Goal: Task Accomplishment & Management: Complete application form

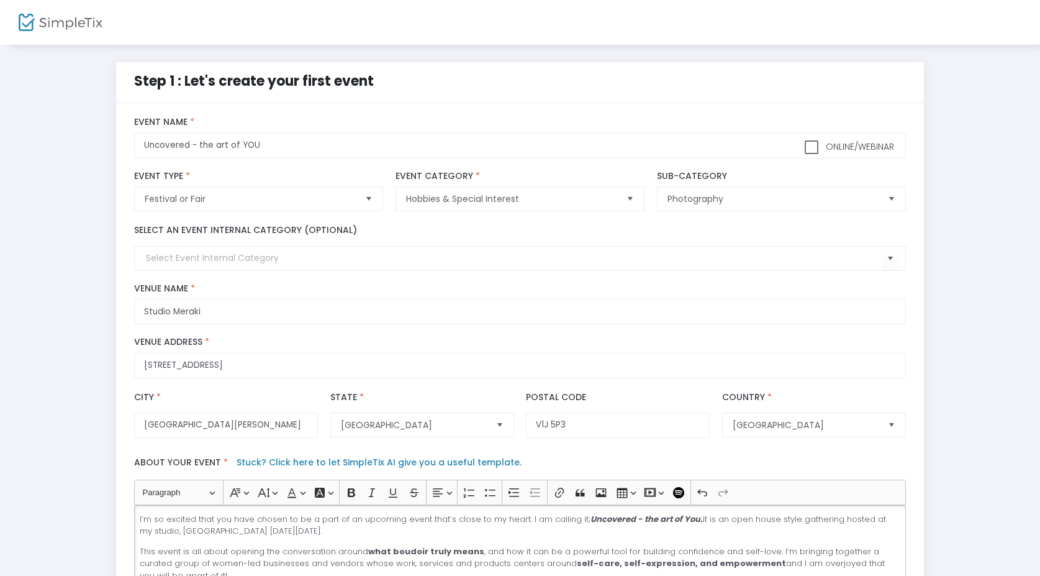
scroll to position [323, 0]
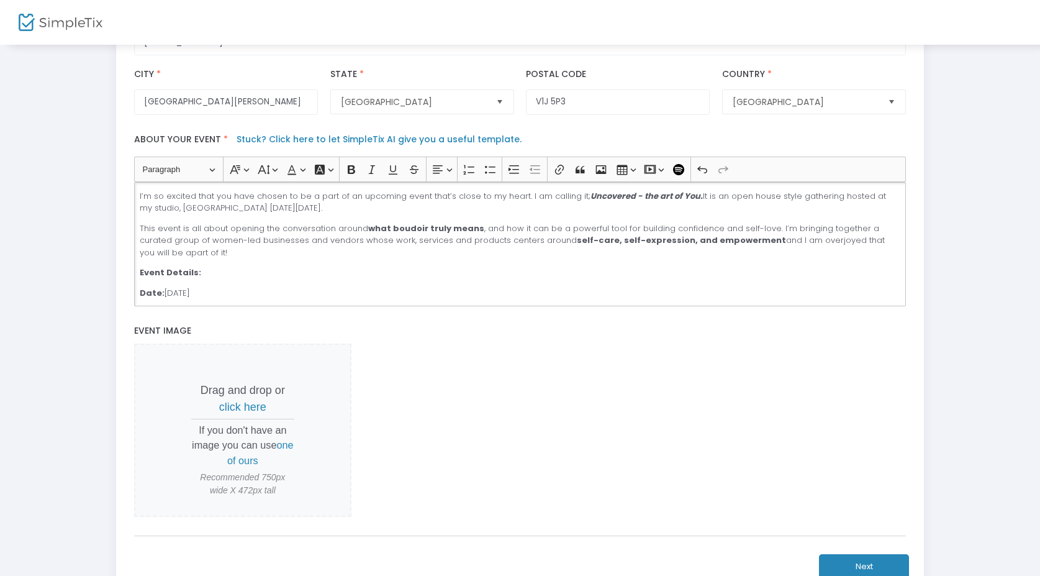
click at [245, 259] on p "This event is all about opening the conversation around what boudoir truly mean…" at bounding box center [520, 240] width 761 height 37
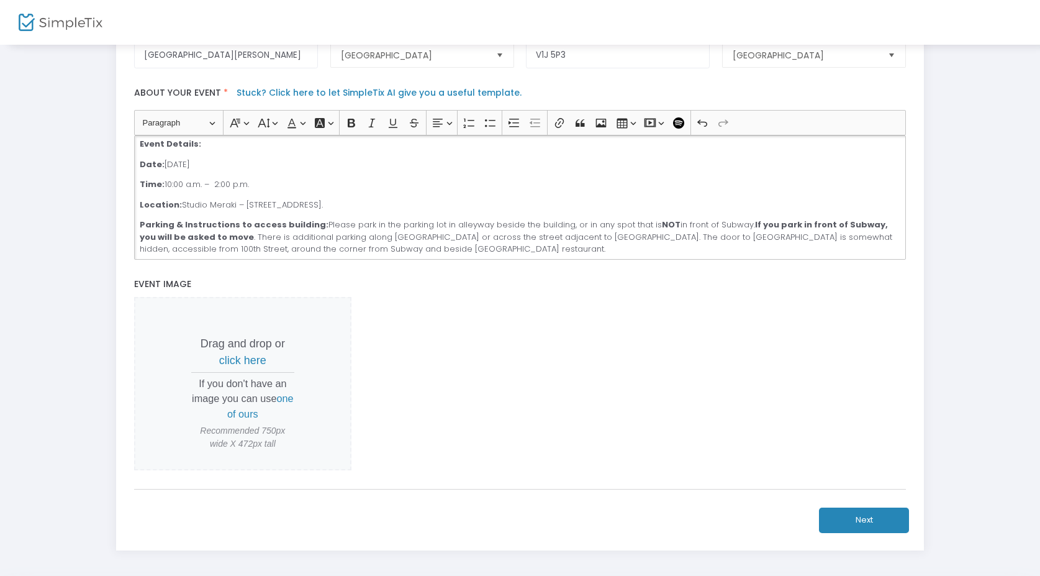
scroll to position [81, 0]
click at [355, 211] on p "Location: [GEOGRAPHIC_DATA] – [STREET_ADDRESS]." at bounding box center [520, 205] width 761 height 12
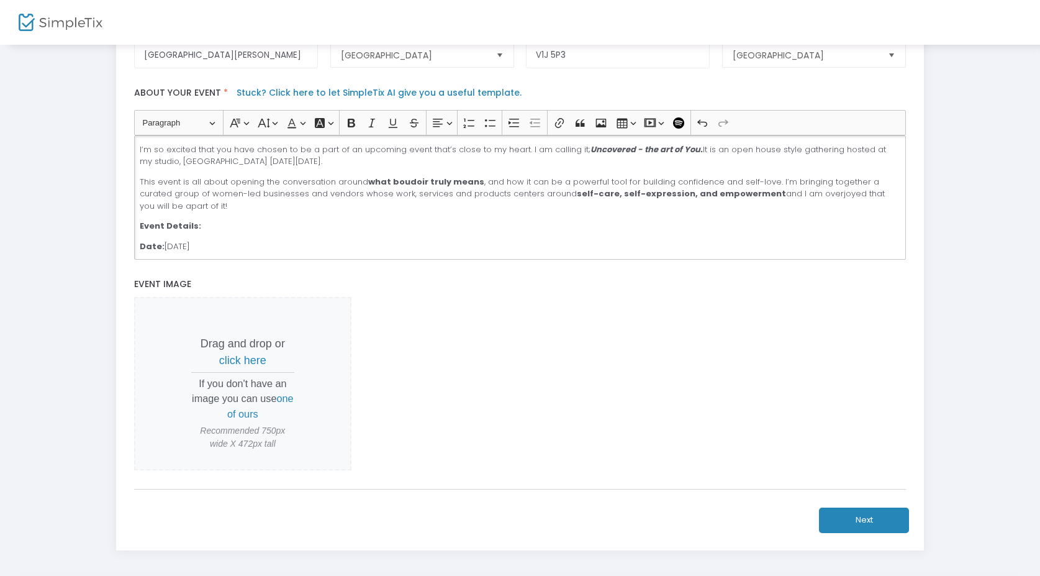
drag, startPoint x: 360, startPoint y: 211, endPoint x: 2, endPoint y: 13, distance: 408.7
click at [2, 13] on m-pages "Step 1 : Let's create your first event title : Uncovered - the art of YOU Valid…" at bounding box center [520, 130] width 1040 height 1001
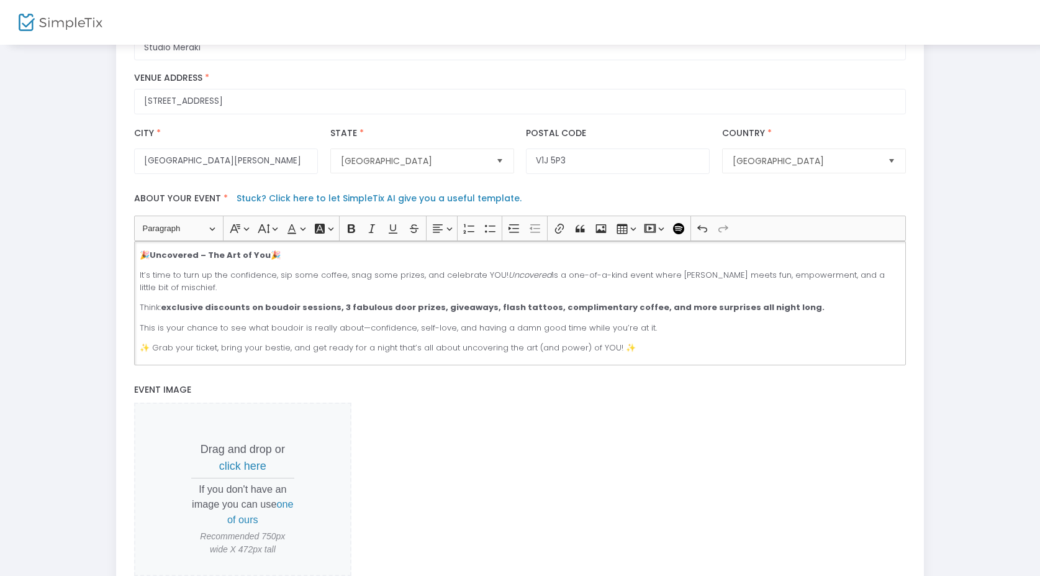
scroll to position [237, 0]
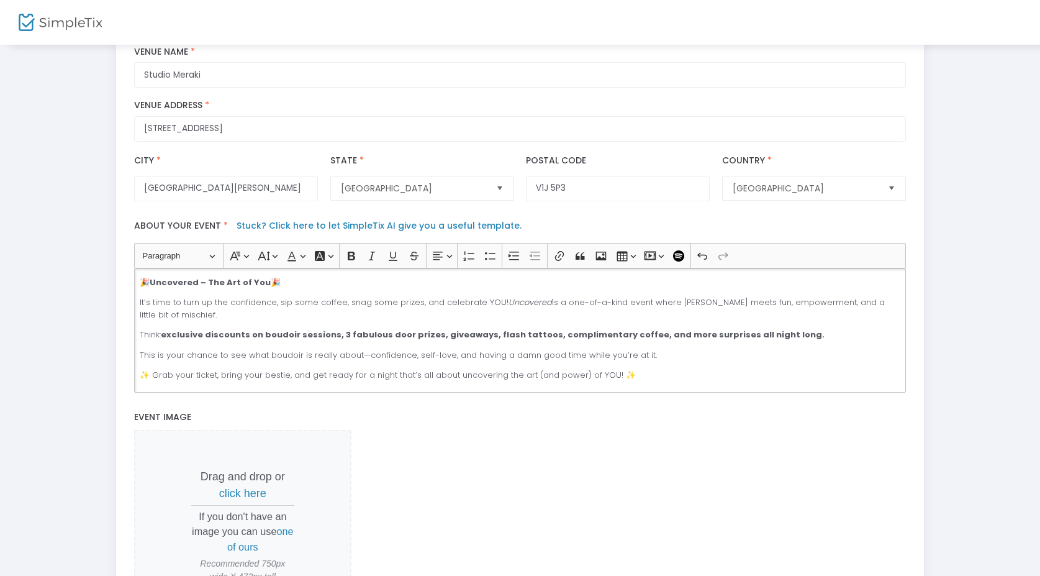
click at [153, 288] on strong "Uncovered – The Art of You" at bounding box center [210, 282] width 121 height 12
drag, startPoint x: 153, startPoint y: 291, endPoint x: 132, endPoint y: 289, distance: 21.2
click at [132, 290] on div "Heading Paragraph Paragraph Heading 1 Heading 2 Heading 3 Font Family Font Fami…" at bounding box center [520, 317] width 784 height 149
drag, startPoint x: 151, startPoint y: 290, endPoint x: 135, endPoint y: 286, distance: 16.0
click at [135, 288] on div "✨ Uncovered – The Art of You 🎉 It’s time to turn up the confidence, sip some co…" at bounding box center [520, 330] width 772 height 124
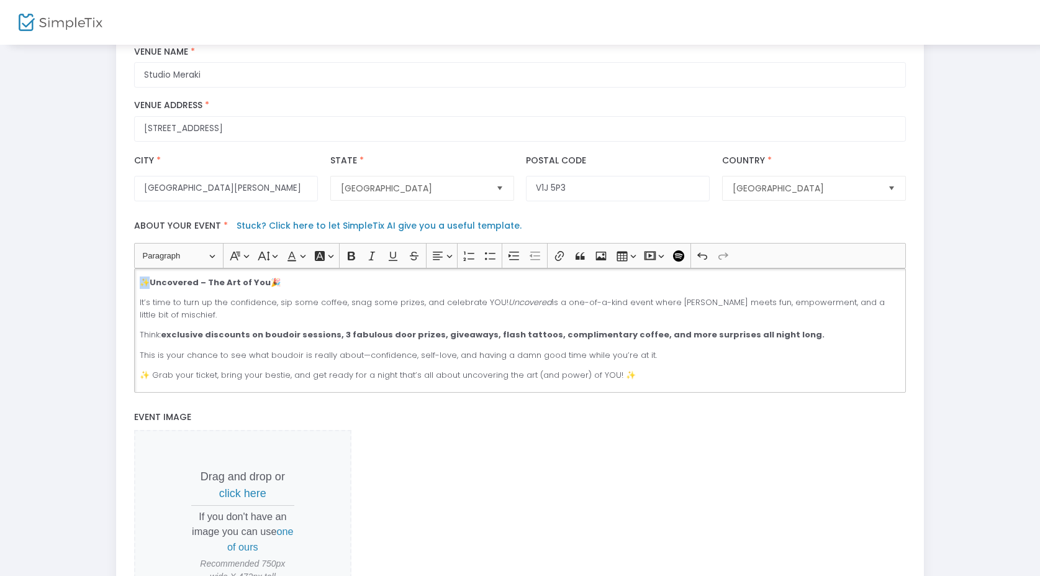
copy p "✨"
click at [199, 288] on strong "Uncovered – The Art of You" at bounding box center [210, 282] width 121 height 12
click at [279, 288] on p "✨ Uncovered – The Art of You 🎉" at bounding box center [520, 282] width 761 height 12
click at [220, 298] on div "✨ Uncovered – The Art of You ✨ It’s time to turn up the confidence, sip some co…" at bounding box center [520, 330] width 772 height 124
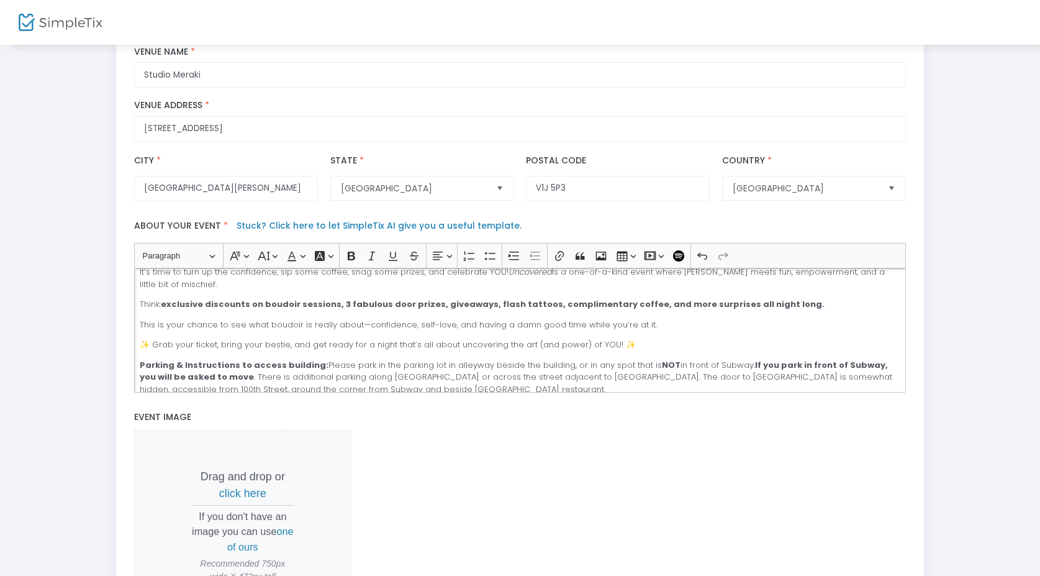
scroll to position [6, 0]
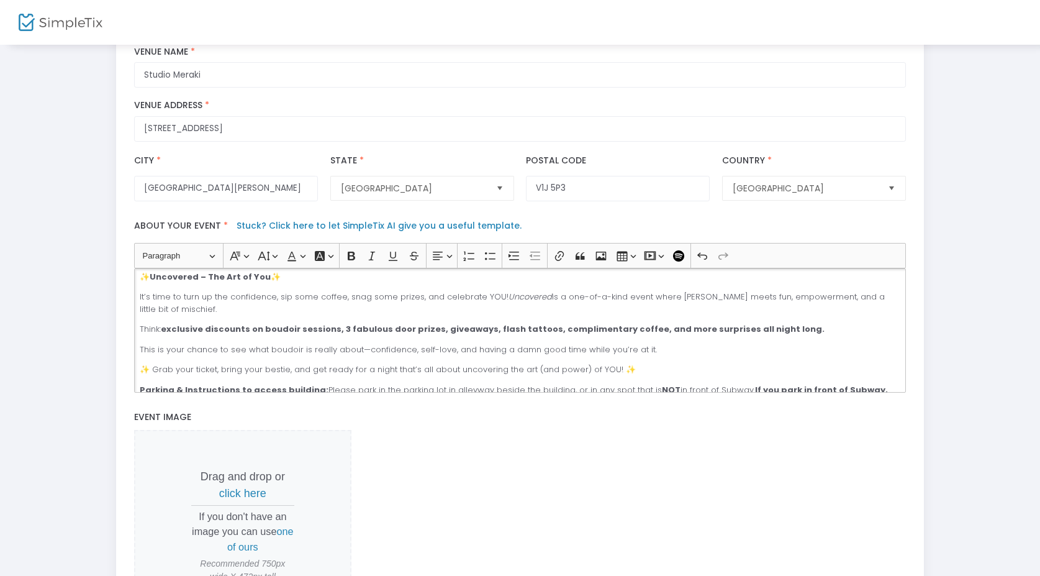
click at [228, 320] on div "✨ Uncovered – The Art of You ✨ It’s time to turn up the confidence, sip some co…" at bounding box center [520, 330] width 772 height 124
click at [190, 315] on p "It’s time to turn up the confidence, sip some coffee, snag some prizes, and cel…" at bounding box center [520, 303] width 761 height 24
click at [227, 314] on p "It’s time to turn up the confidence, sip some coffee, snag some prizes, and cel…" at bounding box center [520, 303] width 761 height 24
click at [334, 315] on p "It’s time to turn up the confidence, sip some coffee, snag some prizes, and cel…" at bounding box center [520, 303] width 761 height 24
click at [383, 320] on div "✨ Uncovered – The Art of You ✨ It’s time to turn up the confidence, sip some co…" at bounding box center [520, 330] width 772 height 124
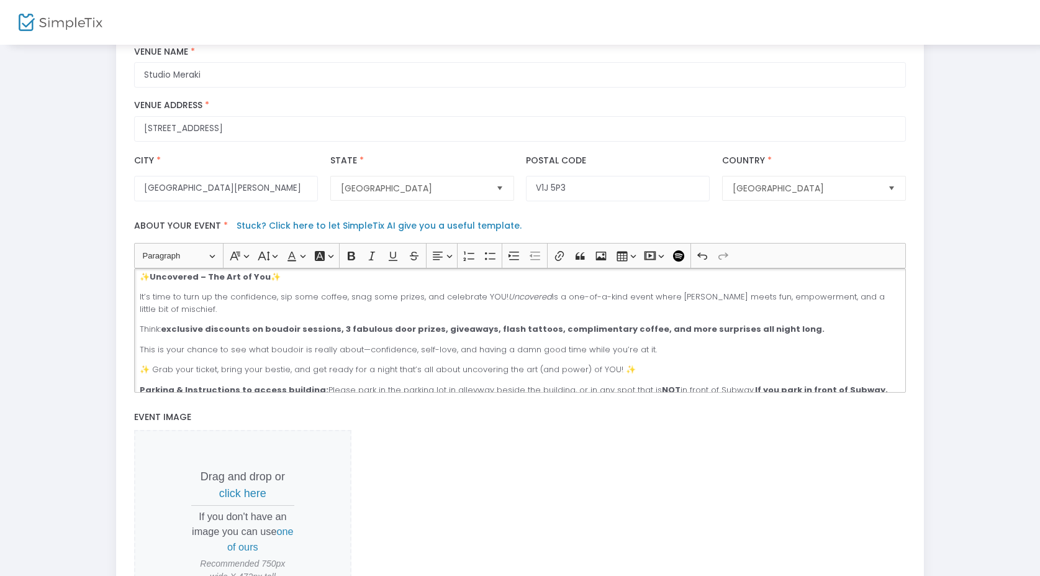
click at [470, 330] on strong "exclusive discounts on boudoir sessions, 3 fabulous door prizes, giveaways, fla…" at bounding box center [493, 329] width 664 height 12
click at [517, 315] on p "It’s time to turn up the confidence, sip some coffee, snag some prizes, and cel…" at bounding box center [520, 303] width 761 height 24
click at [717, 315] on p "It’s time to turn up the confidence, sip some coffee, snag some prizes, and cel…" at bounding box center [520, 303] width 761 height 24
click at [545, 305] on p "It’s time to turn up the confidence, sip some coffee, snag some prizes, and cel…" at bounding box center [520, 303] width 761 height 24
click at [546, 306] on p "It’s time to turn up the confidence, sip some coffee, snag some prizes, and cel…" at bounding box center [520, 303] width 761 height 24
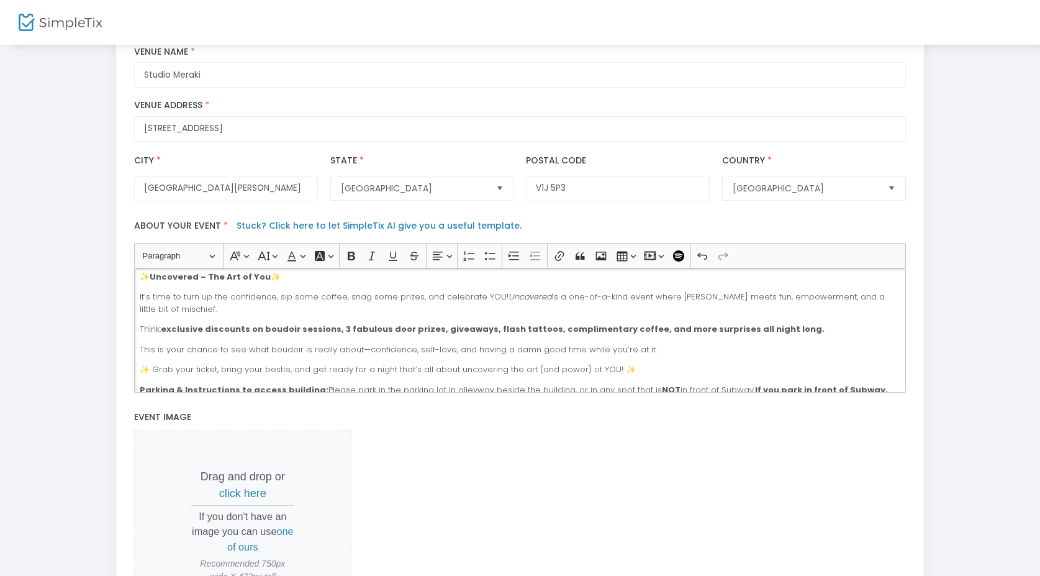
click at [550, 306] on p "It’s time to turn up the confidence, sip some coffee, snag some prizes, and cel…" at bounding box center [520, 303] width 761 height 24
click at [645, 313] on p "It’s time to turn up the confidence, sip some coffee, snag some prizes, and cel…" at bounding box center [520, 303] width 761 height 24
drag, startPoint x: 616, startPoint y: 304, endPoint x: 639, endPoint y: 306, distance: 23.0
click at [639, 306] on p "It’s time to turn up the confidence, sip some coffee, snag some prizes, and cel…" at bounding box center [520, 303] width 761 height 24
click at [548, 305] on p "It’s time to turn up the confidence, sip some coffee, snag some prizes, and cel…" at bounding box center [520, 303] width 761 height 24
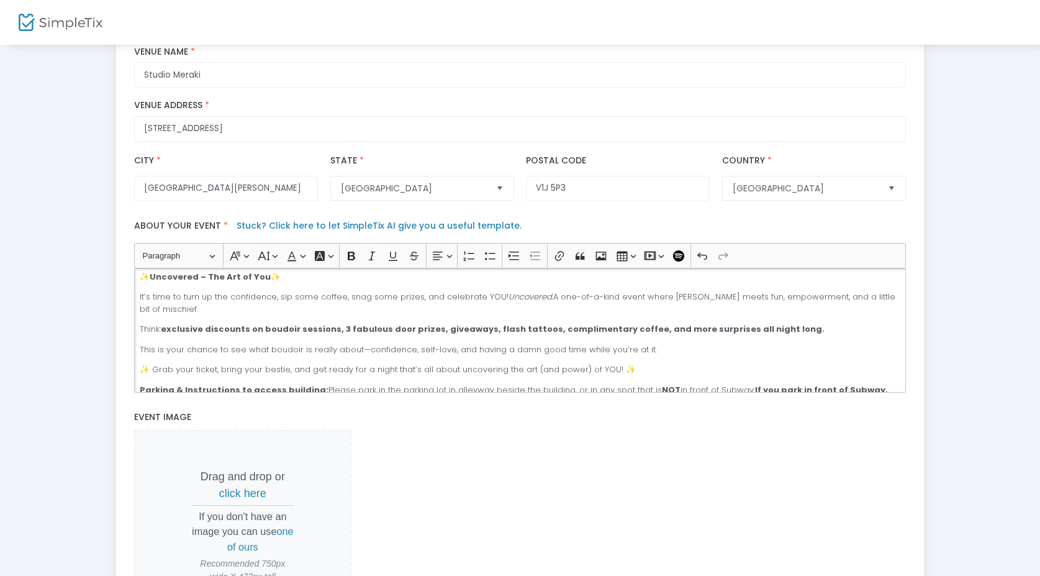
click at [550, 304] on p "It’s time to turn up the confidence, sip some coffee, snag some prizes, and cel…" at bounding box center [520, 303] width 761 height 24
click at [538, 314] on p "It’s time to turn up the confidence, sip some coffee, snag some prizes, and cel…" at bounding box center [520, 303] width 761 height 24
click at [255, 326] on div "✨ Uncovered – The Art of You ✨ It’s time to turn up the confidence, sip some co…" at bounding box center [520, 330] width 772 height 124
click at [167, 335] on strong "exclusive discounts on boudoir sessions, 3 fabulous door prizes, giveaways, fla…" at bounding box center [493, 329] width 664 height 12
drag, startPoint x: 167, startPoint y: 336, endPoint x: 133, endPoint y: 331, distance: 34.5
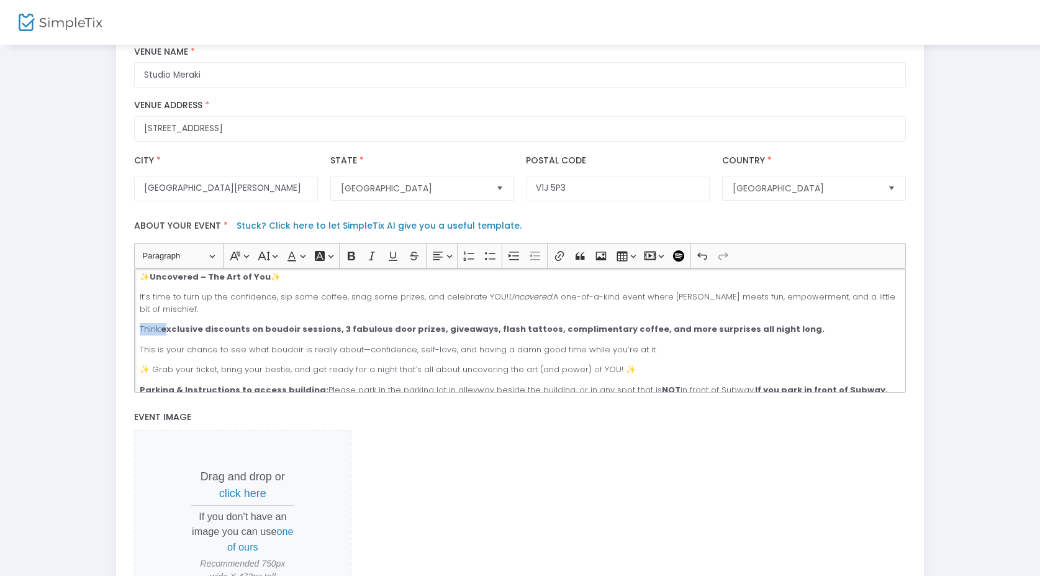
click at [133, 331] on div "Heading Paragraph Paragraph Heading 1 Heading 2 Heading 3 Font Family Font Fami…" at bounding box center [520, 317] width 784 height 149
click at [183, 335] on strong "Exclusive discounts on boudoir sessions, 3 fabulous door prizes, giveaways, fla…" at bounding box center [471, 329] width 663 height 12
click at [181, 335] on strong "Exclusive discounts on boudoir sessions, 3 fabulous door prizes, giveaways, fla…" at bounding box center [471, 329] width 663 height 12
click at [224, 335] on strong "Exclusive discounts on boudoir sessions, 3 fabulous door prizes, giveaways, fla…" at bounding box center [471, 329] width 663 height 12
click at [266, 335] on strong "Exclusive discounts on boudoir sessions, 3 fabulous door prizes, giveaways, fla…" at bounding box center [471, 329] width 663 height 12
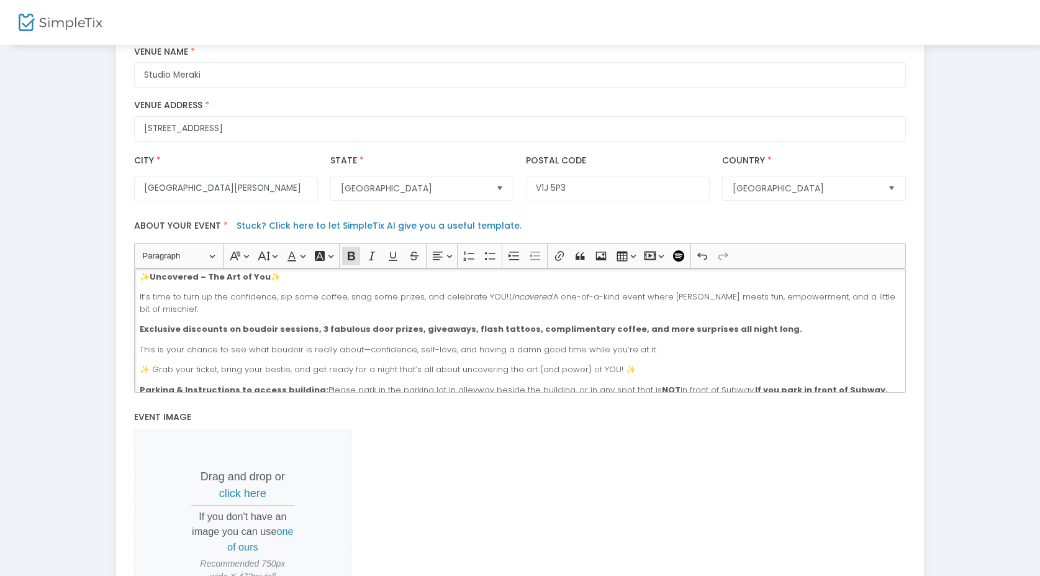
click at [234, 334] on strong "Exclusive discounts on boudoir sessions, 3 fabulous door prizes, giveaways, fla…" at bounding box center [471, 329] width 663 height 12
click at [183, 334] on strong "Exclusive discounts on boudoir sessions, 3 fabulous door prizes, giveaways, fla…" at bounding box center [471, 329] width 663 height 12
click at [222, 334] on strong "Exclusive discounts on boudoir sessions, 3 fabulous door prizes, giveaways, fla…" at bounding box center [471, 329] width 663 height 12
click at [224, 335] on strong "Exclusive discounts on boudoir sessions, 3 fabulous door prizes, giveaways, fla…" at bounding box center [471, 329] width 663 height 12
click at [180, 335] on strong "Exclusive discounts on boudoir sessions, 3 fabulous door prizes, giveaways, fla…" at bounding box center [471, 329] width 663 height 12
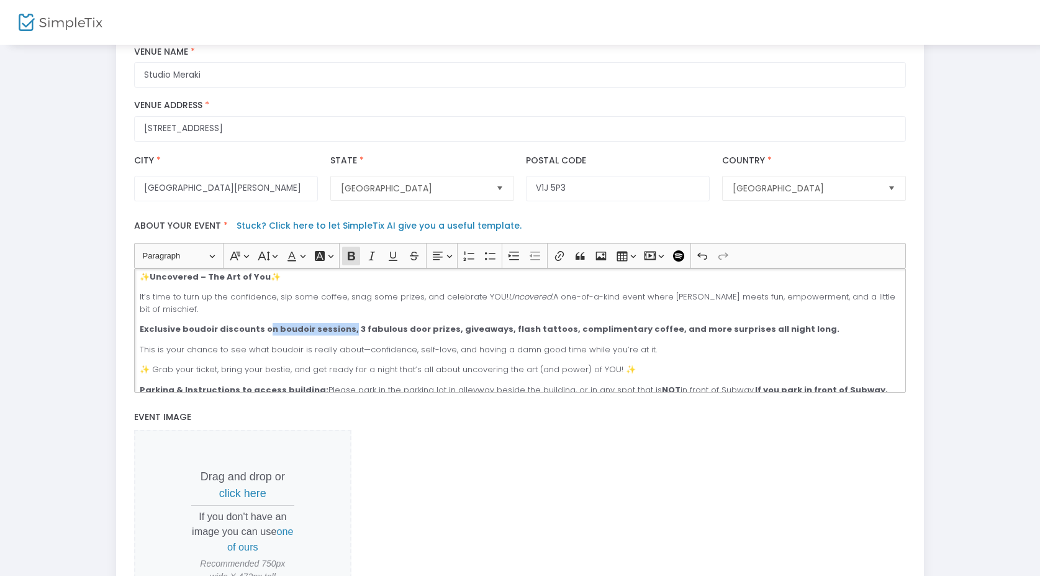
drag, startPoint x: 260, startPoint y: 334, endPoint x: 341, endPoint y: 335, distance: 81.4
click at [341, 335] on strong "Exclusive boudoir discounts on boudoir sessions, 3 fabulous door prizes, giveaw…" at bounding box center [490, 329] width 700 height 12
drag, startPoint x: 303, startPoint y: 335, endPoint x: 268, endPoint y: 332, distance: 35.5
click at [268, 332] on strong "Exclusive boudoir discounts, 3 fabulous door prizes, giveaways, flash tattoos, …" at bounding box center [444, 329] width 609 height 12
click at [389, 335] on strong "Exclusive boudoir discounts, 3 incredible door prizes, giveaways, flash tattoos…" at bounding box center [447, 329] width 614 height 12
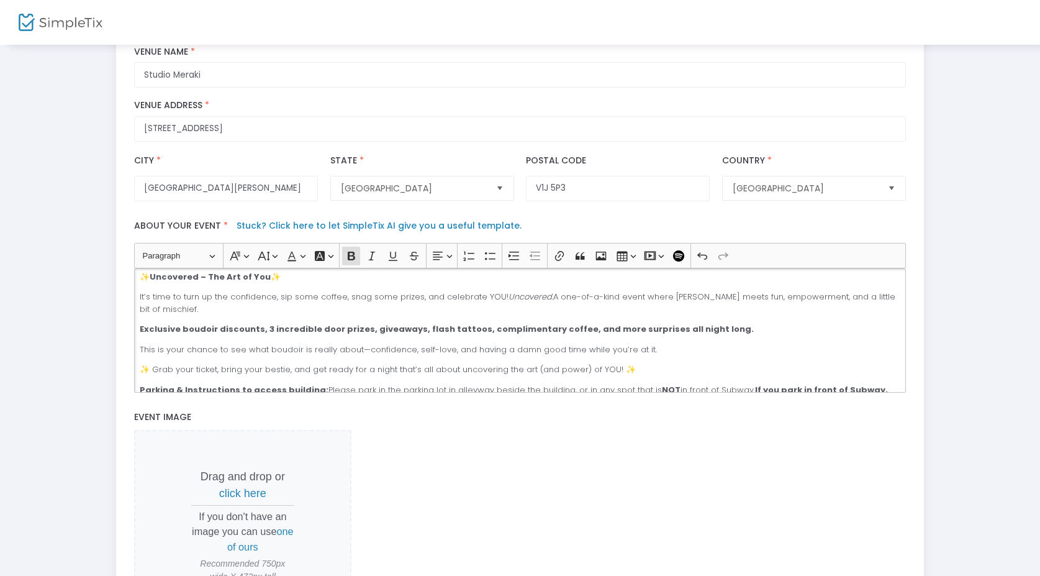
click at [361, 335] on strong "Exclusive boudoir discounts, 3 incredible door prizes, giveaways, flash tattoos…" at bounding box center [447, 329] width 614 height 12
click at [199, 334] on strong "Exclusive boudoir discounts, 3 incredible door prizes, giveaways, flash tattoos…" at bounding box center [447, 329] width 614 height 12
click at [214, 335] on strong "Exclusive boudoir discounts, 3 incredible door prizes, giveaways, flash tattoos…" at bounding box center [447, 329] width 614 height 12
click at [255, 335] on strong "Exclusive boudoir discounts, 3 incredible door prizes, giveaways, flash tattoos…" at bounding box center [447, 329] width 614 height 12
drag, startPoint x: 255, startPoint y: 335, endPoint x: 217, endPoint y: 333, distance: 38.6
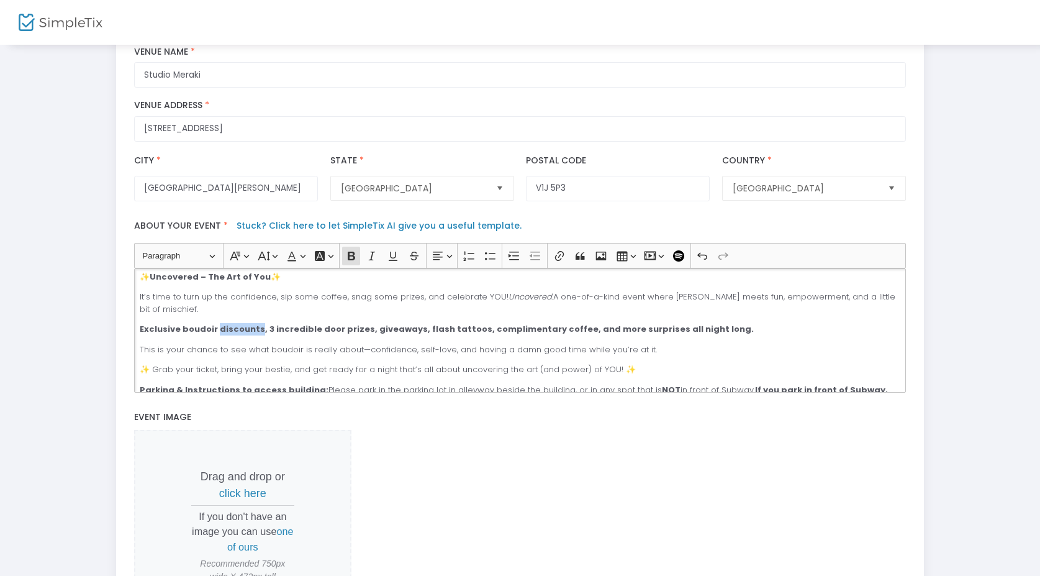
click at [217, 333] on strong "Exclusive boudoir discounts, 3 incredible door prizes, giveaways, flash tattoos…" at bounding box center [447, 329] width 614 height 12
click at [278, 347] on div "✨ Uncovered – The Art of You ✨ It’s time to turn up the confidence, sip some co…" at bounding box center [520, 330] width 772 height 124
click at [322, 335] on strong "Exclusive boudoir perks and giveaways, 3 incredible door prizes, giveaways, fla…" at bounding box center [472, 329] width 665 height 12
click at [409, 335] on strong "Exclusive boudoir perks and giveaways, 3 incredible door prizes, giveaways, fla…" at bounding box center [472, 329] width 665 height 12
drag, startPoint x: 407, startPoint y: 336, endPoint x: 455, endPoint y: 337, distance: 47.8
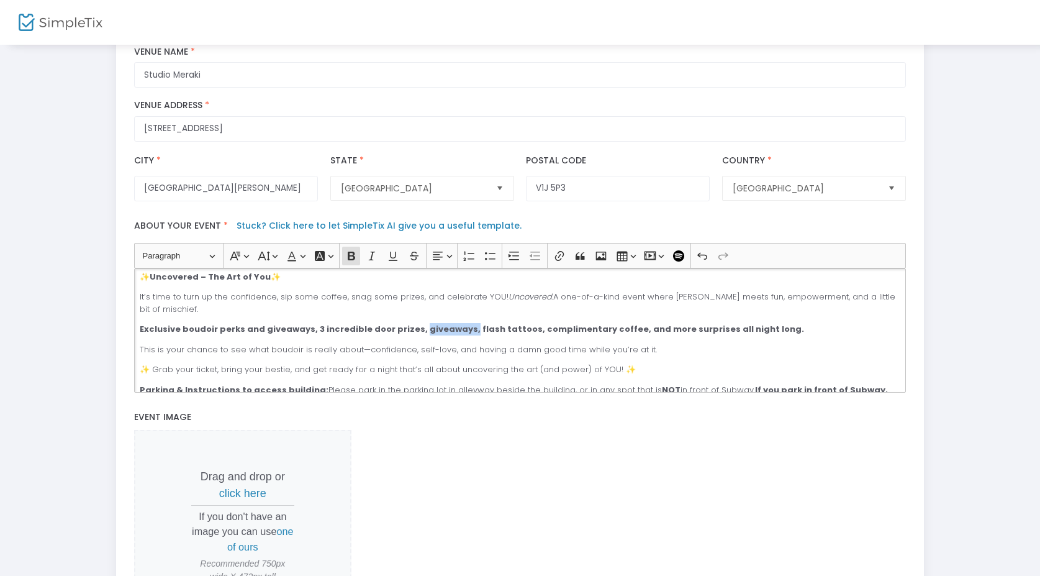
click at [455, 335] on strong "Exclusive boudoir perks and giveaways, 3 incredible door prizes, giveaways, fla…" at bounding box center [472, 329] width 665 height 12
click at [459, 333] on strong "Exclusive boudoir perks and giveaways, 3 incredible door prizes, flash tattoos,…" at bounding box center [446, 329] width 612 height 12
click at [481, 340] on div "✨ Uncovered – The Art of You ✨ It’s time to turn up the confidence, sip some co…" at bounding box center [520, 330] width 772 height 124
click at [684, 352] on p "This is your chance to see what boudoir is really about—confidence, self-love, …" at bounding box center [520, 349] width 761 height 12
click at [656, 335] on strong "Exclusive boudoir perks and giveaways, 3 incredible door prizes, flash tattoos,…" at bounding box center [446, 329] width 612 height 12
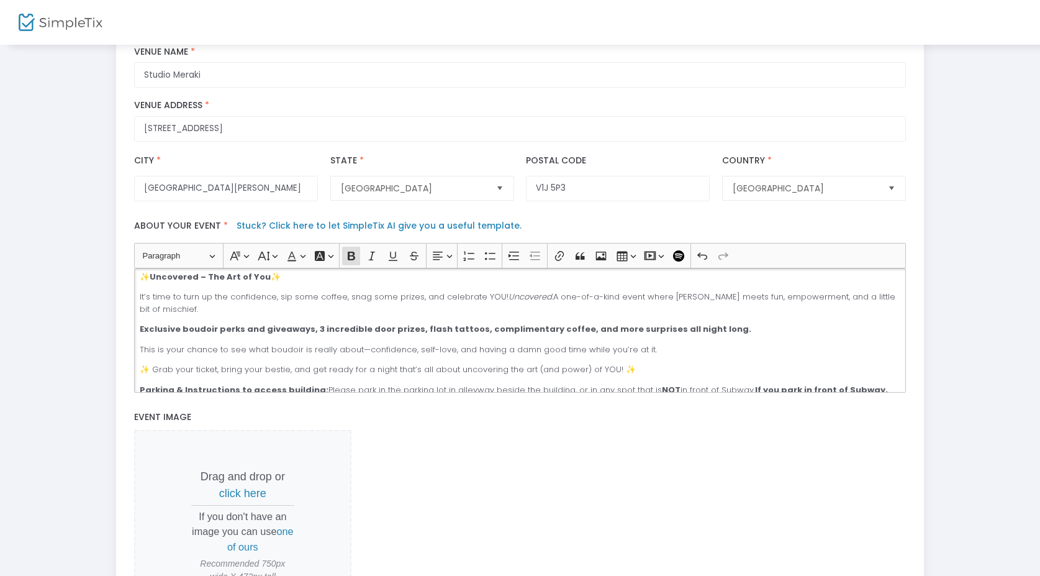
click at [656, 335] on strong "Exclusive boudoir perks and giveaways, 3 incredible door prizes, flash tattoos,…" at bounding box center [446, 329] width 612 height 12
click at [612, 330] on strong "Exclusive boudoir perks and giveaways, 3 incredible door prizes, flash tattoos,…" at bounding box center [446, 329] width 612 height 12
click at [601, 331] on strong "Exclusive boudoir perks and giveaways, 3 incredible door prizes, flash tattoos,…" at bounding box center [446, 329] width 612 height 12
click at [603, 335] on strong "Exclusive boudoir perks and giveaways, 3 incredible door prizes, flash tattoos,…" at bounding box center [446, 329] width 612 height 12
click at [626, 330] on strong "Exclusive boudoir perks and giveaways, 3 incredible door prizes, flash tattoos,…" at bounding box center [446, 329] width 612 height 12
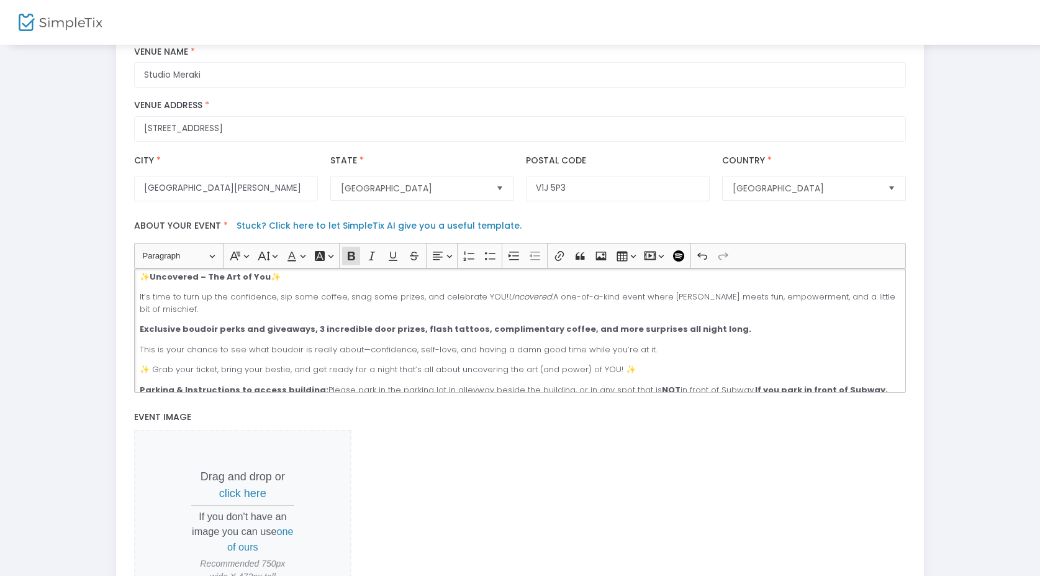
click at [550, 326] on div "✨ Uncovered – The Art of You ✨ It’s time to turn up the confidence, sip some co…" at bounding box center [520, 330] width 772 height 124
click at [563, 335] on strong "Exclusive boudoir perks and giveaways, 3 incredible door prizes, flash tattoos,…" at bounding box center [446, 329] width 612 height 12
click at [561, 335] on strong "Exclusive boudoir perks and giveaways, 3 incredible door prizes, flash tattoos,…" at bounding box center [446, 329] width 612 height 12
click at [460, 314] on p "It’s time to turn up the confidence, sip some coffee, snag some prizes, and cel…" at bounding box center [520, 303] width 761 height 24
click at [414, 303] on p "It’s time to turn up the confidence, sip some coffee, snag some prizes, and cel…" at bounding box center [520, 303] width 761 height 24
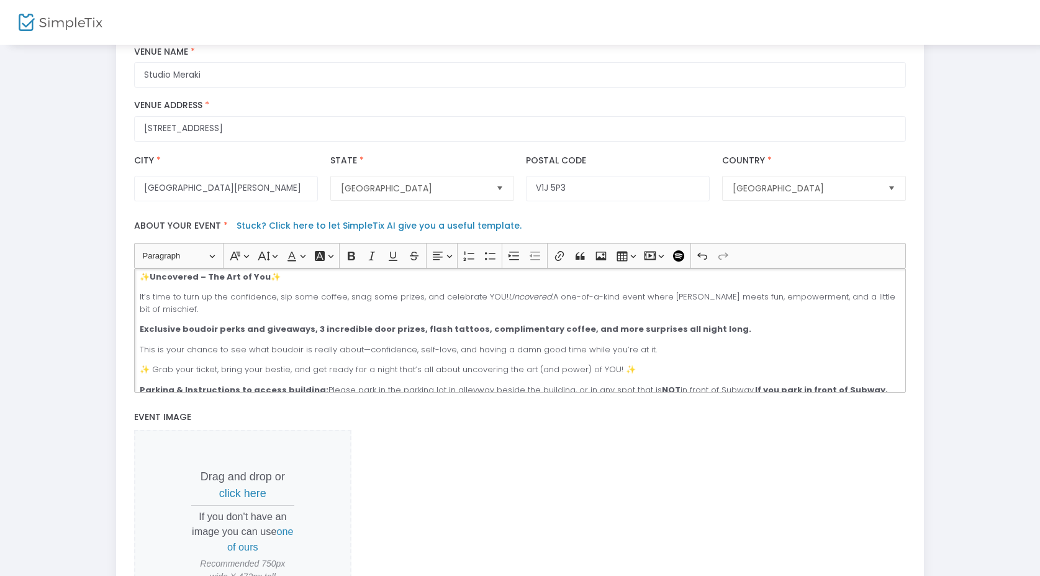
click at [420, 304] on p "It’s time to turn up the confidence, sip some coffee, snag some prizes, and cel…" at bounding box center [520, 303] width 761 height 24
click at [413, 302] on p "It’s time to turn up the confidence, sip some coffee, snag some prizes, and cel…" at bounding box center [520, 303] width 761 height 24
click at [347, 304] on p "It’s time to turn up the confidence, sip some coffee, snag some prizes, and cel…" at bounding box center [520, 303] width 761 height 24
click at [548, 306] on p "It’s time to turn up the confidence, sip some coffee, snag some prizes, and cel…" at bounding box center [520, 303] width 761 height 24
click at [601, 312] on p "It’s time to turn up the confidence, sip some coffee, snag some prizes, and cel…" at bounding box center [520, 303] width 761 height 24
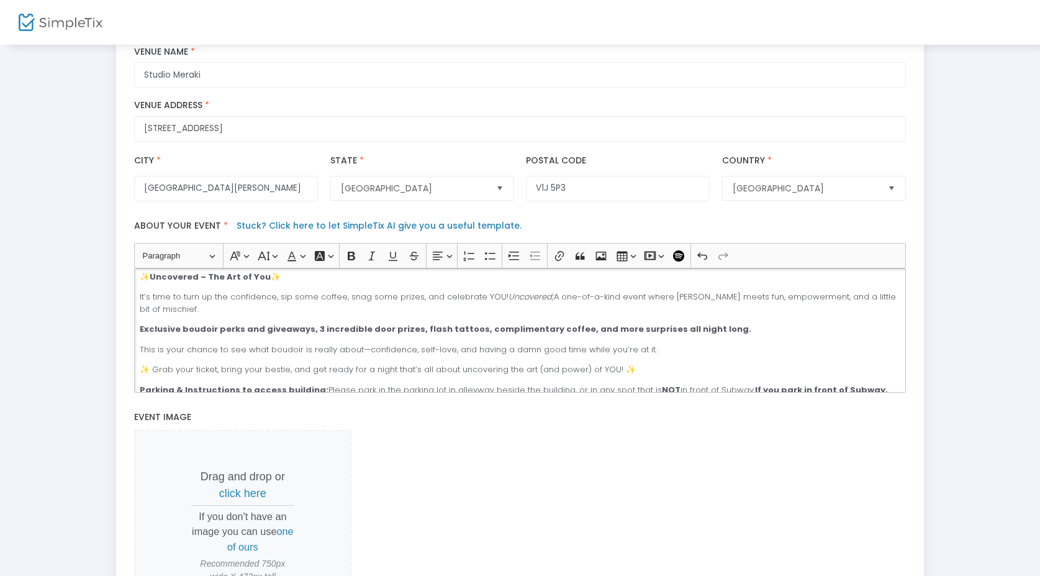
click at [619, 303] on p "It’s time to turn up the confidence, sip some coffee, snag some prizes, and cel…" at bounding box center [520, 303] width 761 height 24
click at [617, 302] on p "It’s time to turn up the confidence, sip some coffee, snag some prizes, and cel…" at bounding box center [520, 303] width 761 height 24
click at [614, 304] on p "It’s time to turn up the confidence, sip some coffee, snag some prizes, and cel…" at bounding box center [520, 303] width 761 height 24
click at [639, 304] on p "It’s time to turn up the confidence, sip some coffee, snag some prizes, and cel…" at bounding box center [520, 303] width 761 height 24
click at [639, 305] on p "It’s time to turn up the confidence, sip some coffee, snag some prizes, and cel…" at bounding box center [520, 303] width 761 height 24
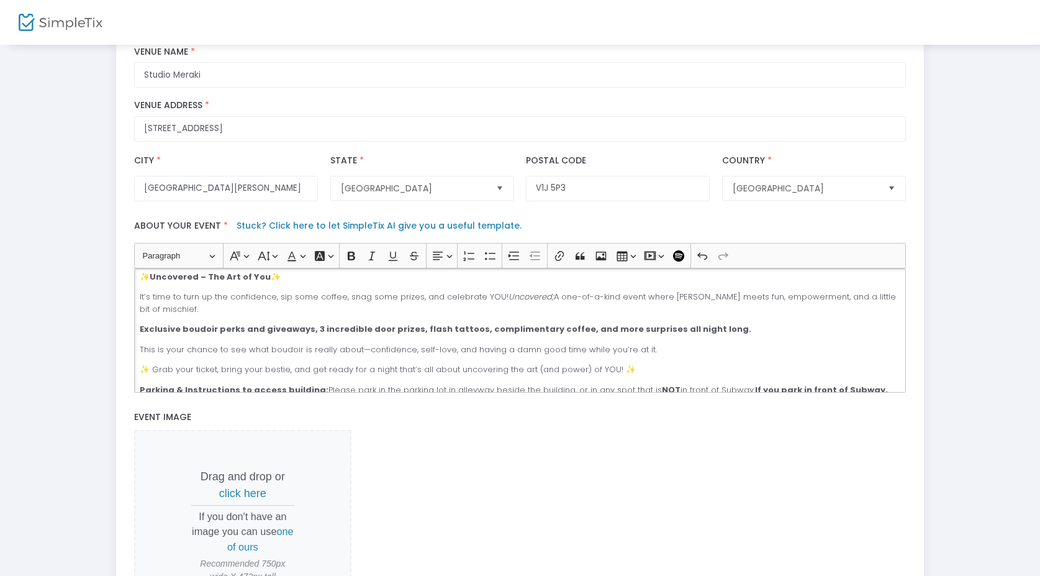
click at [640, 305] on p "It’s time to turn up the confidence, sip some coffee, snag some prizes, and cel…" at bounding box center [520, 303] width 761 height 24
click at [730, 307] on p "It’s time to turn up the confidence, sip some coffee, snag some prizes, and cel…" at bounding box center [520, 303] width 761 height 24
click at [747, 302] on p "It’s time to turn up the confidence, sip some coffee, snag some prizes, and cel…" at bounding box center [520, 303] width 761 height 24
click at [722, 303] on p "It’s time to turn up the confidence, sip some coffee, snag some prizes, and cel…" at bounding box center [520, 303] width 761 height 24
click at [257, 308] on p "It’s time to turn up the confidence, sip some coffee, snag some prizes, and cel…" at bounding box center [520, 303] width 761 height 24
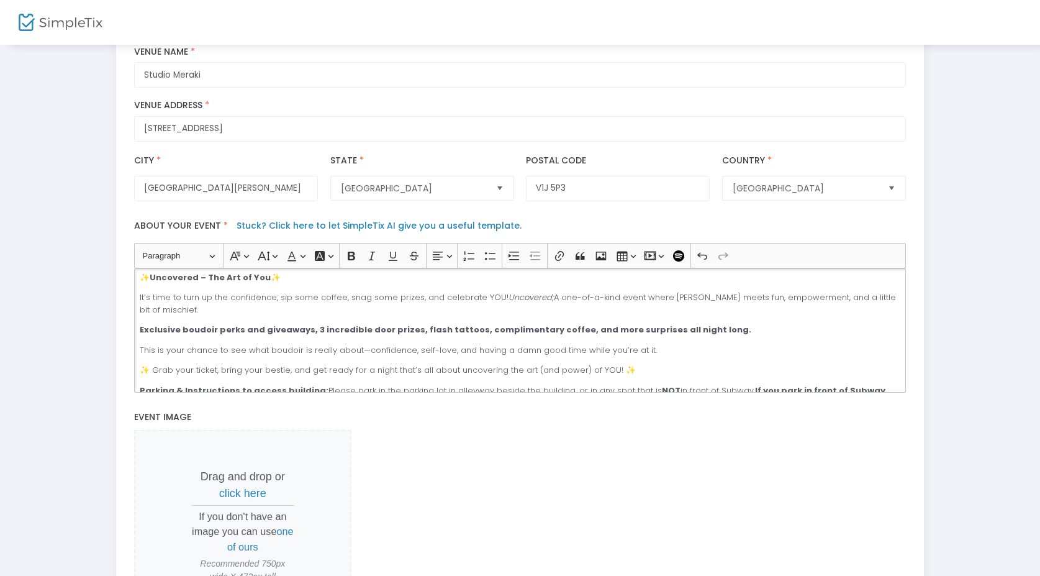
scroll to position [1, 0]
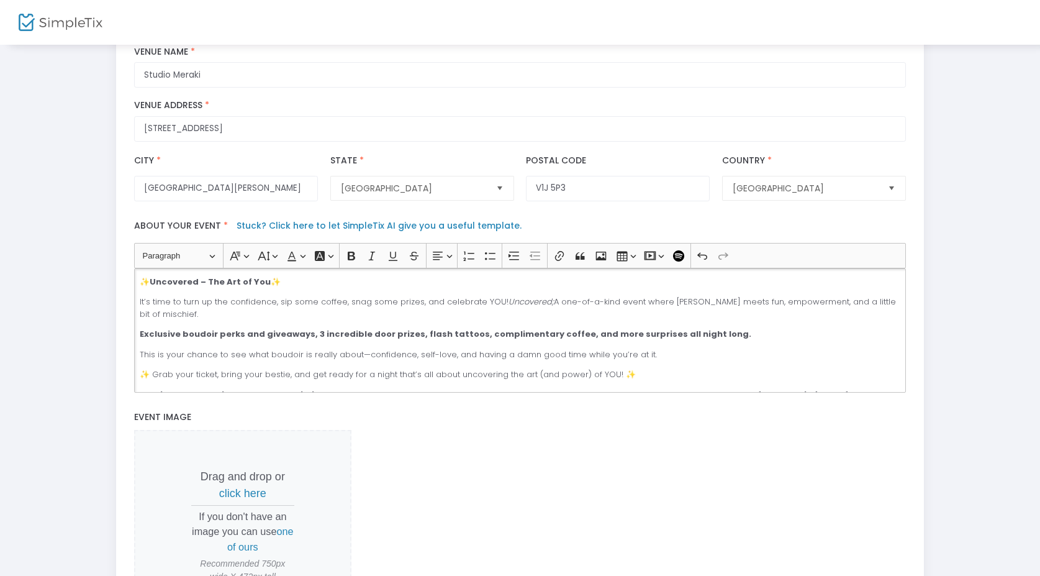
click at [322, 288] on p "✨ Uncovered – The Art of You ✨" at bounding box center [520, 282] width 761 height 12
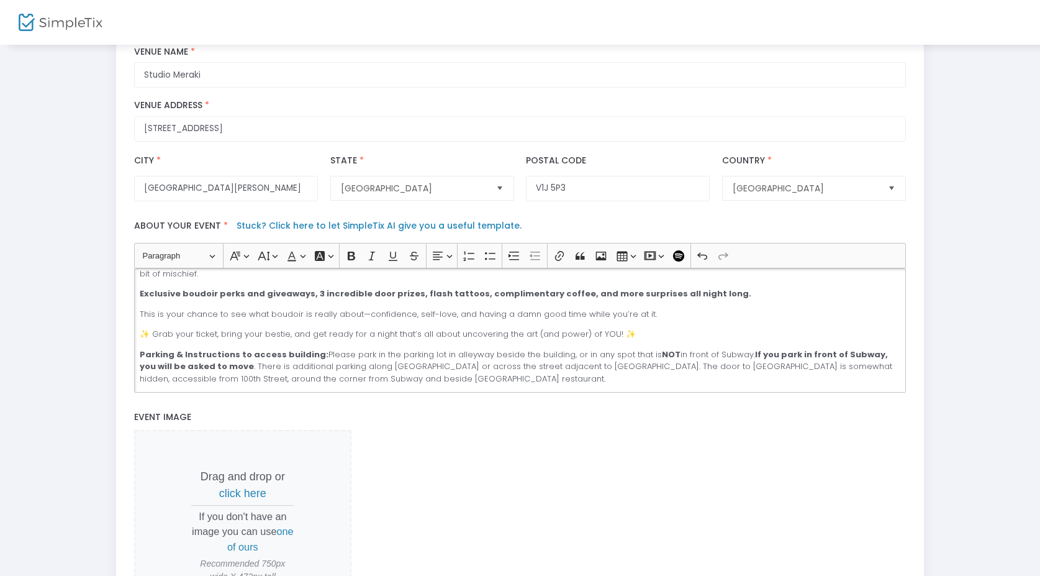
scroll to position [38, 0]
click at [663, 342] on p "✨ Grab your ticket, bring your bestie, and get ready for a night that’s all abo…" at bounding box center [520, 337] width 761 height 12
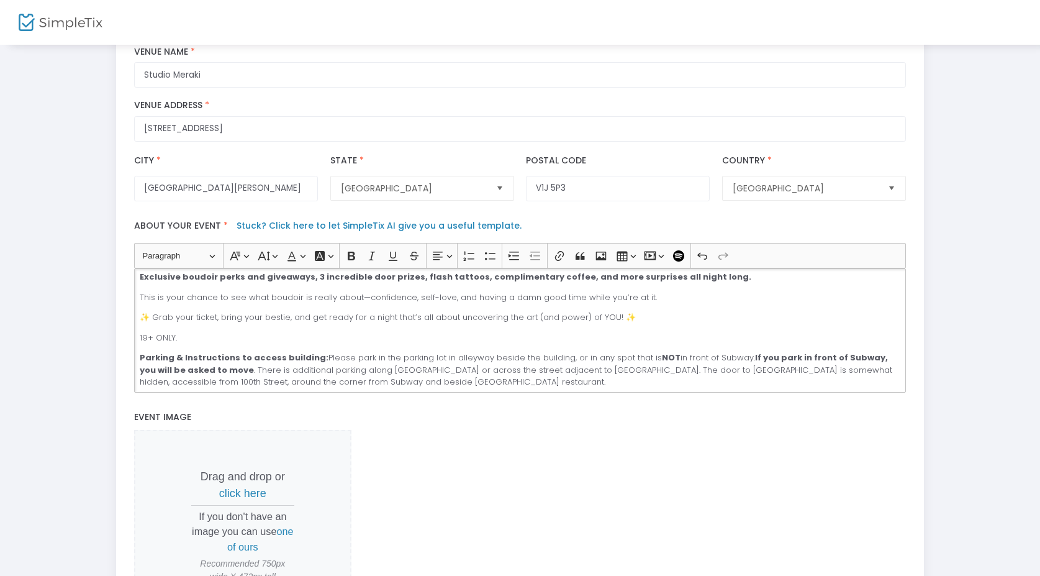
scroll to position [266, 0]
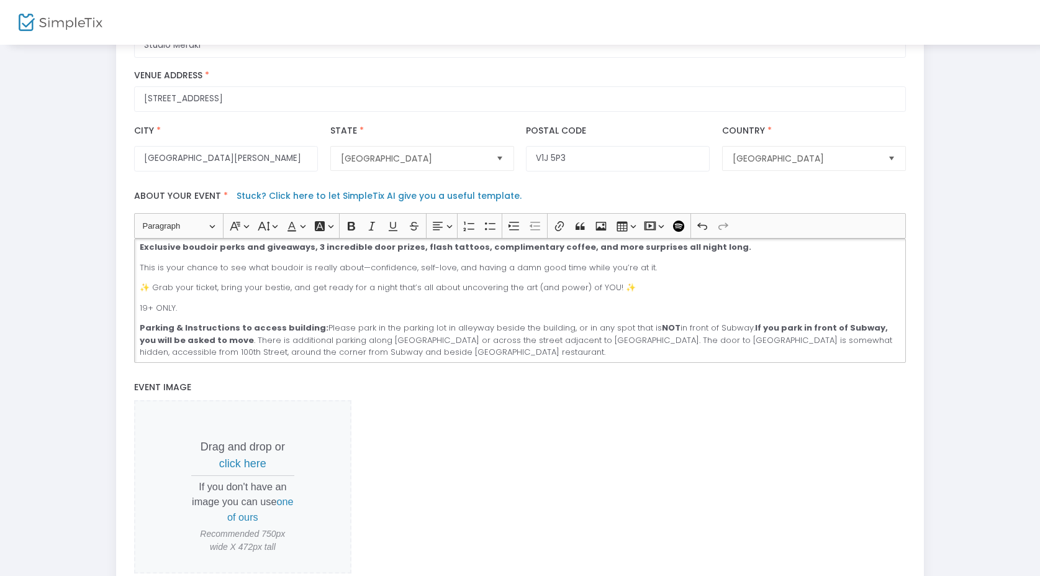
click at [394, 307] on p "19+ ONLY." at bounding box center [520, 308] width 761 height 12
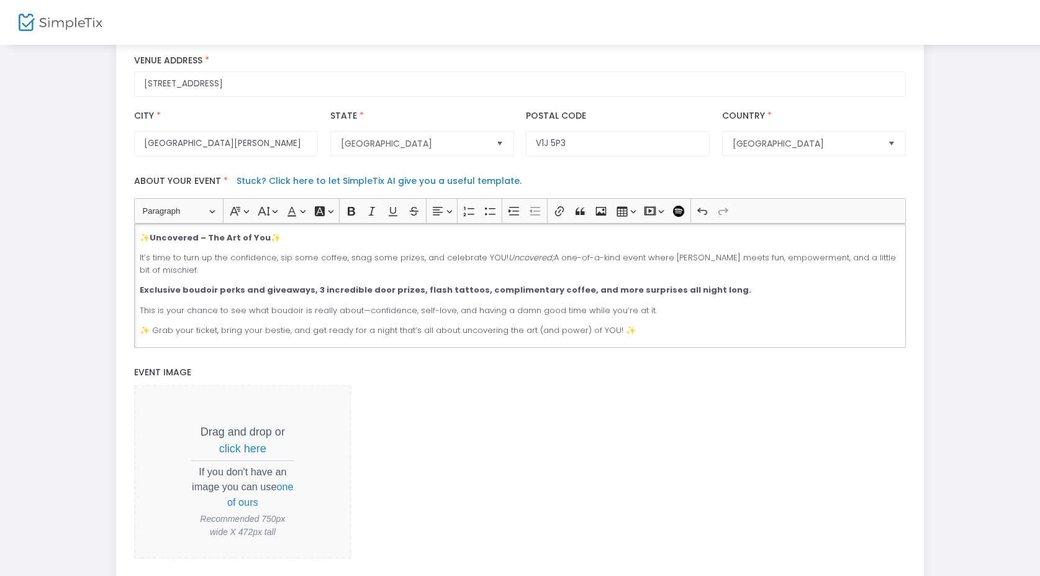
scroll to position [68, 0]
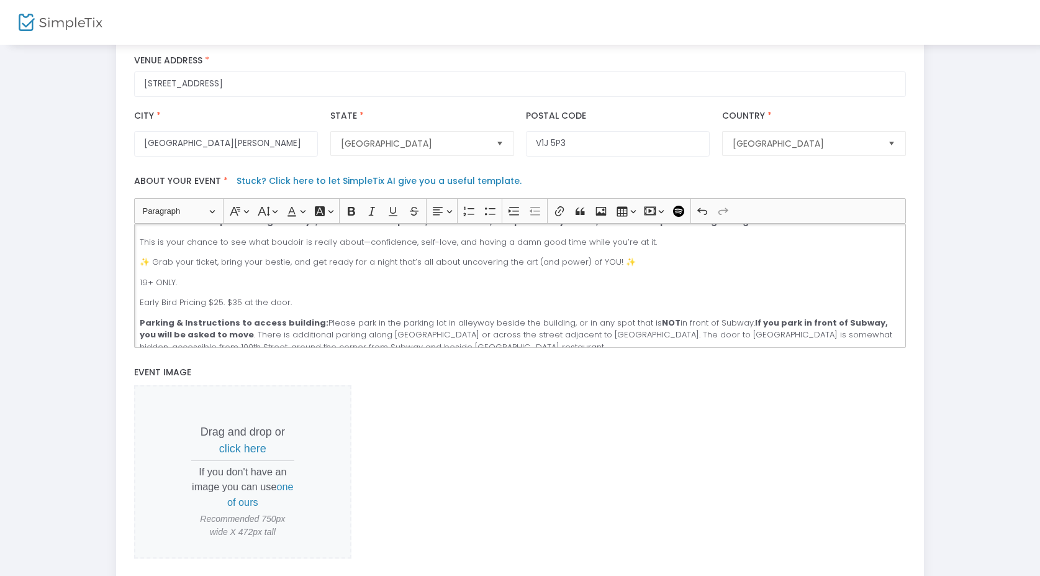
click at [235, 306] on p "Early Bird Pricing $25. $35 at the door." at bounding box center [520, 302] width 761 height 12
click at [227, 306] on p "Early Bird Pricing $25. $35 at the door." at bounding box center [520, 302] width 761 height 12
click at [334, 305] on p "Early Bird Pricing $25 or $35 at the door." at bounding box center [520, 302] width 761 height 12
click at [249, 309] on p "Early Bird Pricing $25 or $35 at the door." at bounding box center [520, 302] width 761 height 12
click at [319, 309] on p "Early Bird Pricing $25 or $35 at the door." at bounding box center [520, 302] width 761 height 12
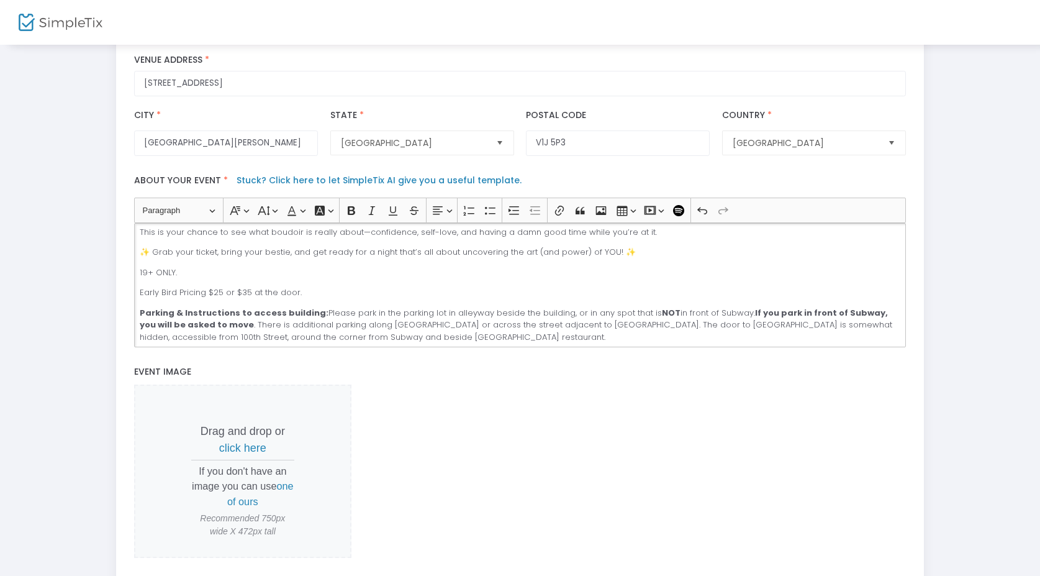
scroll to position [294, 0]
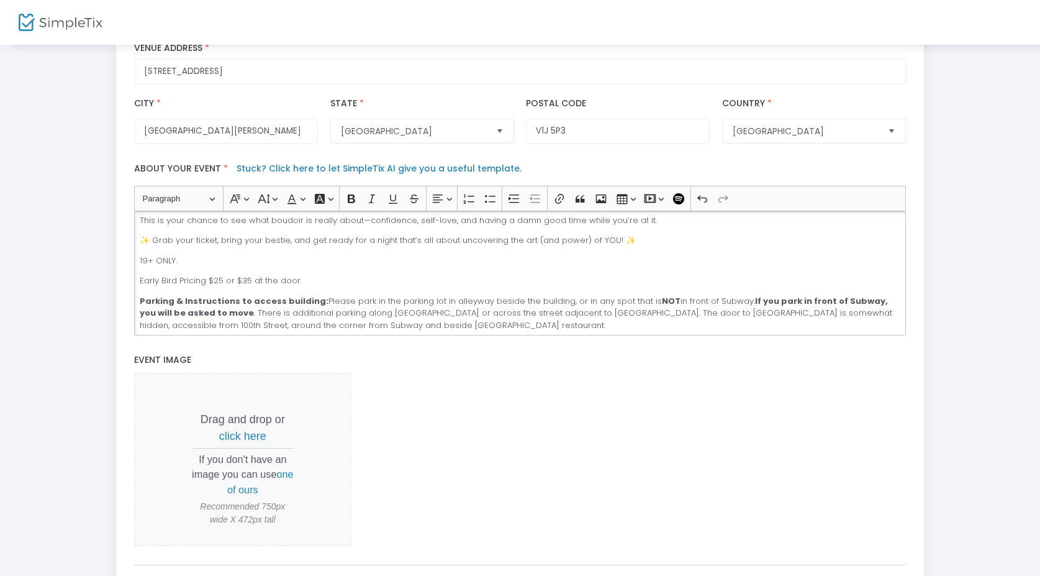
click at [261, 309] on p "Parking & Instructions to access building: Please park in the parking lot in al…" at bounding box center [520, 313] width 761 height 37
click at [230, 304] on strong "Parking & Instructions to access building:" at bounding box center [234, 301] width 189 height 12
click at [179, 304] on strong "Parking & Instructions to access building:" at bounding box center [234, 301] width 189 height 12
drag, startPoint x: 175, startPoint y: 306, endPoint x: 183, endPoint y: 306, distance: 8.7
click at [183, 306] on strong "Parking & Instructions to access building:" at bounding box center [234, 301] width 189 height 12
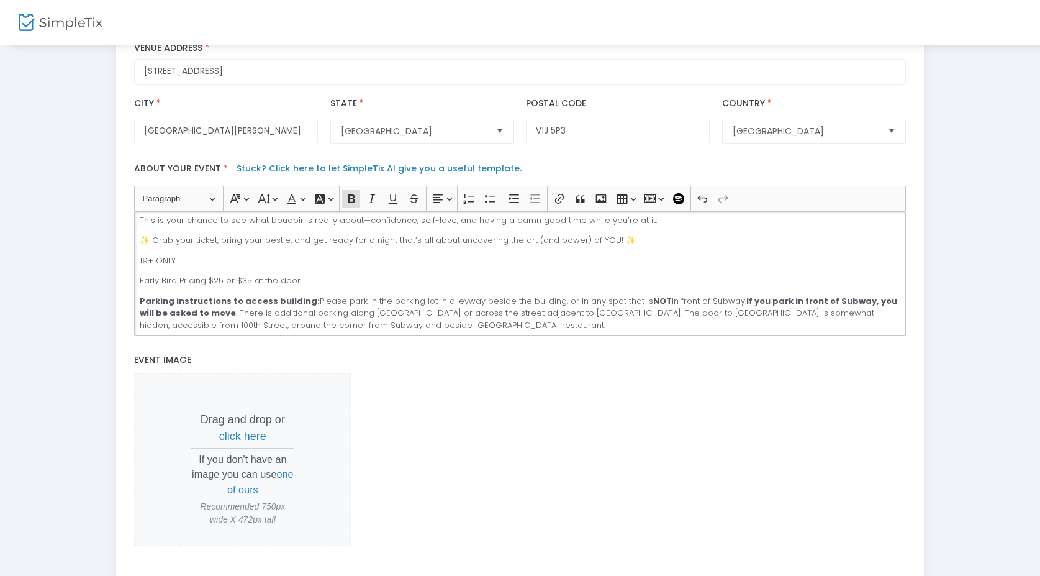
click at [259, 307] on strong "Parking instructions to access building:" at bounding box center [230, 301] width 180 height 12
click at [237, 305] on strong "Parking instructions to access building:" at bounding box center [230, 301] width 180 height 12
click at [268, 306] on strong "Parking instructions to access building:" at bounding box center [230, 301] width 180 height 12
click at [237, 306] on strong "Parking instructions to access building:" at bounding box center [230, 301] width 180 height 12
drag, startPoint x: 226, startPoint y: 306, endPoint x: 235, endPoint y: 306, distance: 8.7
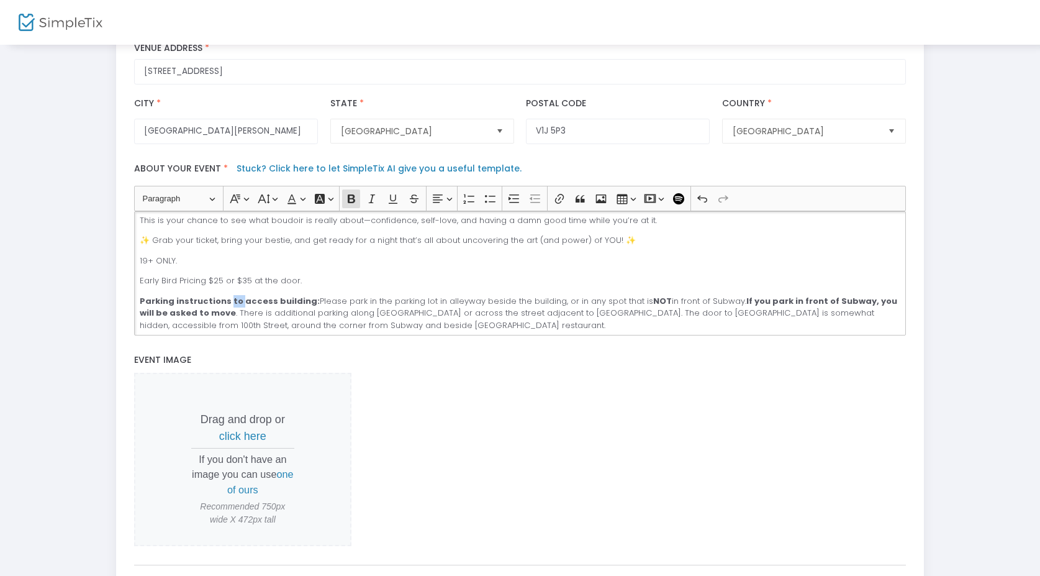
click at [235, 307] on strong "Parking instructions to access building:" at bounding box center [230, 301] width 180 height 12
drag, startPoint x: 235, startPoint y: 305, endPoint x: 262, endPoint y: 302, distance: 26.8
click at [263, 306] on strong "Parking instructions & access building:" at bounding box center [228, 301] width 177 height 12
copy strong "access"
click at [270, 306] on strong "Parking instructions & building:" at bounding box center [212, 301] width 144 height 12
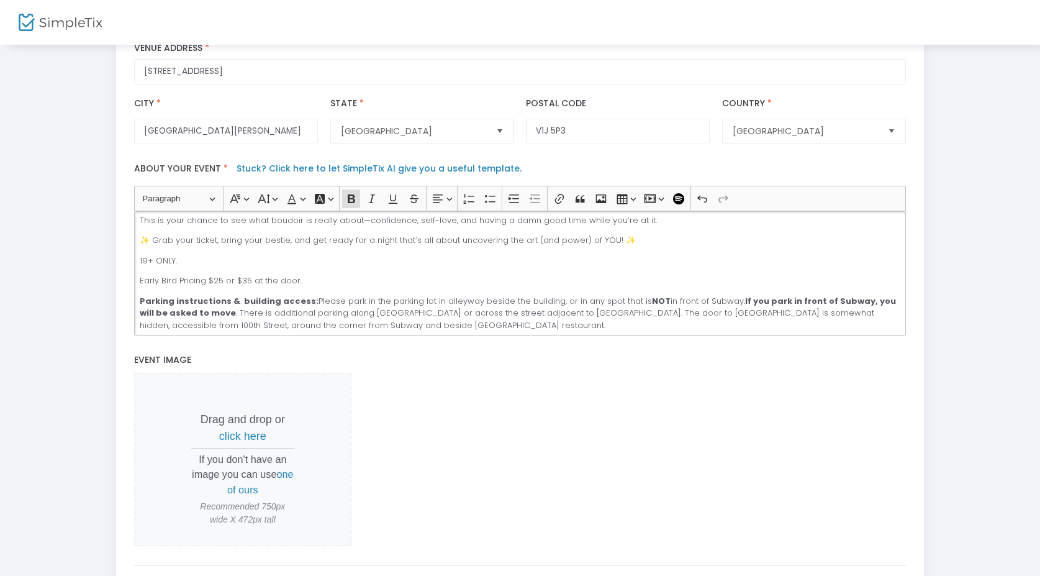
click at [237, 306] on strong "Parking instructions & building access:" at bounding box center [229, 301] width 179 height 12
click at [285, 317] on p "Parking instructions & building access: Please park in the parking lot in alley…" at bounding box center [520, 313] width 761 height 37
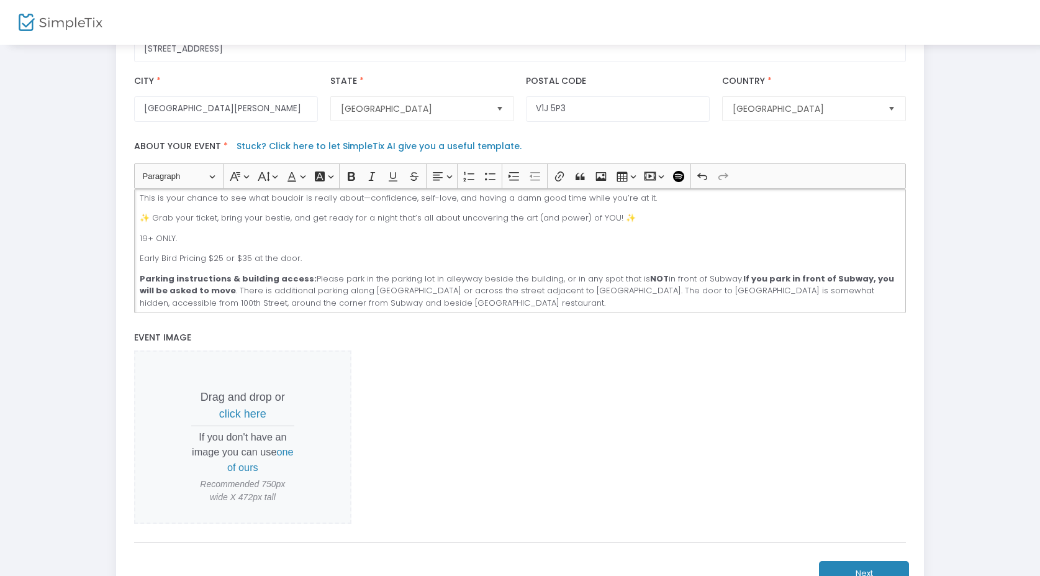
scroll to position [325, 0]
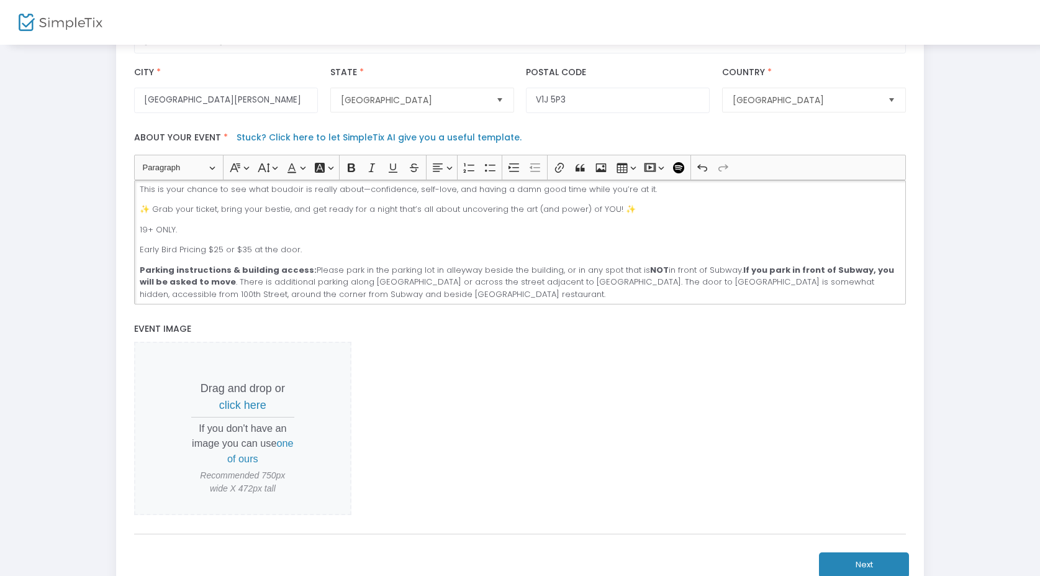
click at [342, 276] on p "Parking instructions & building access: Please park in the parking lot in alley…" at bounding box center [520, 282] width 761 height 37
click at [416, 284] on p "Parking instructions & building access: Please park in the parking lot in alley…" at bounding box center [520, 282] width 761 height 37
click at [414, 280] on p "Parking instructions & building access: Please park in the parking lot in alley…" at bounding box center [520, 282] width 761 height 37
click at [438, 280] on p "Parking instructions & building access: Please park in the parking lot in alley…" at bounding box center [520, 282] width 761 height 37
click at [373, 274] on p "Parking instructions & building access: Please park in the parking lot in alley…" at bounding box center [520, 282] width 761 height 37
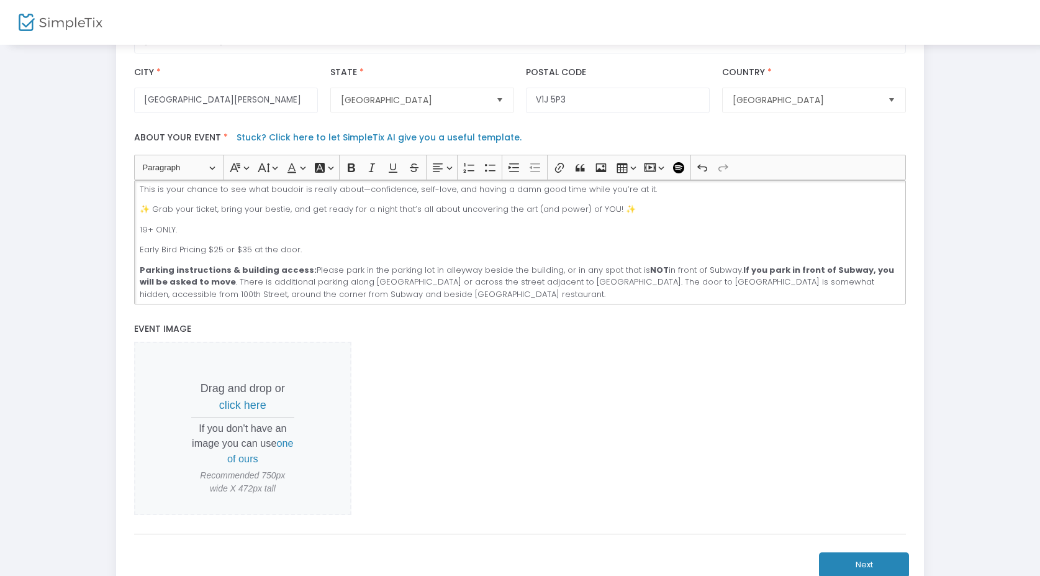
click at [365, 275] on p "Parking instructions & building access: Please park in the parking lot in alley…" at bounding box center [520, 282] width 761 height 37
click at [362, 275] on p "Parking instructions & building access: Please park in the parking lot in alley…" at bounding box center [520, 282] width 761 height 37
click at [423, 275] on p "Parking instructions & building access: Please park in the parking lot in alley…" at bounding box center [520, 282] width 761 height 37
click at [424, 275] on p "Parking instructions & building access: Please park in the parking lot in alley…" at bounding box center [520, 282] width 761 height 37
click at [422, 274] on p "Parking instructions & building access: Please park in the parking lot in alley…" at bounding box center [520, 282] width 761 height 37
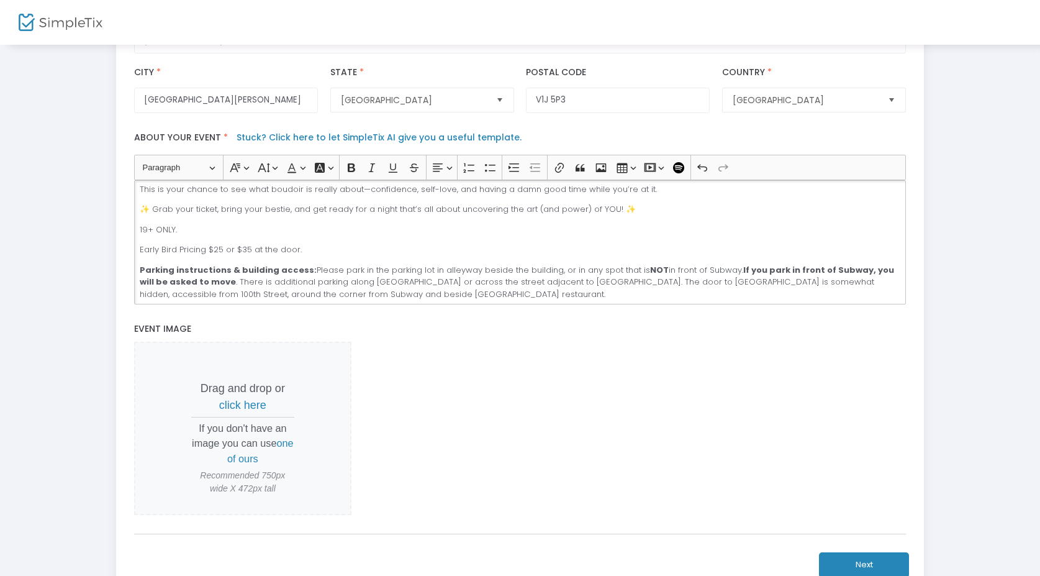
drag, startPoint x: 304, startPoint y: 273, endPoint x: 376, endPoint y: 277, distance: 71.5
click at [376, 277] on p "Parking instructions & building access: Please park in the parking lot in alley…" at bounding box center [520, 282] width 761 height 37
click at [369, 273] on p "Parking instructions & building access: parking lot in alleyway beside the buil…" at bounding box center [520, 282] width 761 height 37
click at [363, 273] on p "Parking instructions & building access: parking lot in alleyway beside the buil…" at bounding box center [520, 282] width 761 height 37
click at [398, 277] on p "Parking instructions & building access: parking lot in alleyway beside the buil…" at bounding box center [520, 282] width 761 height 37
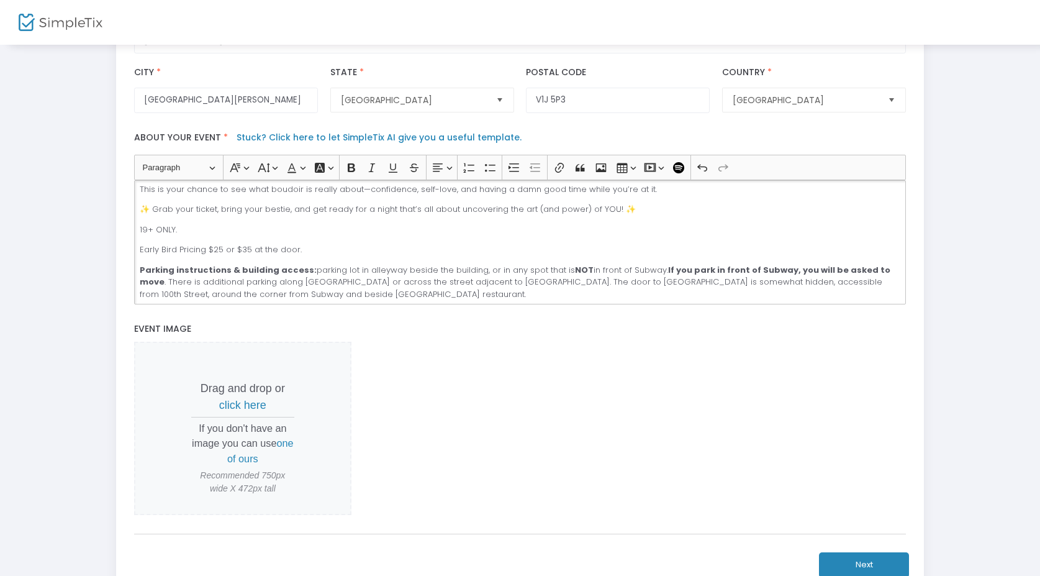
click at [359, 274] on p "Parking instructions & building access: parking lot in alleyway beside the buil…" at bounding box center [520, 282] width 761 height 37
click at [395, 276] on p "Parking instructions & building access: parking lot & alleyway beside the build…" at bounding box center [520, 282] width 761 height 37
drag, startPoint x: 492, startPoint y: 273, endPoint x: 683, endPoint y: 274, distance: 191.3
click at [683, 274] on p "Parking instructions & building access: parking lot & alleyway parking behind b…" at bounding box center [520, 282] width 761 height 37
click at [675, 280] on p "Parking instructions & building access: parking lot & alleyway parking behind b…" at bounding box center [520, 282] width 761 height 37
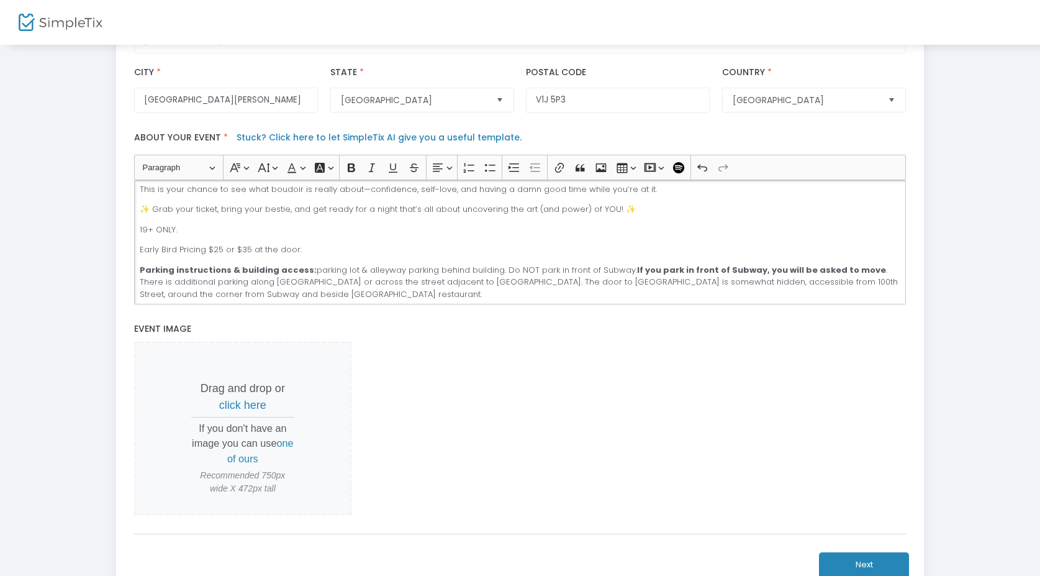
click at [852, 275] on p "Parking instructions & building access: parking lot & alleyway parking behind b…" at bounding box center [520, 282] width 761 height 37
click at [211, 289] on p "Parking instructions & building access: parking lot & alleyway parking behind b…" at bounding box center [520, 282] width 761 height 37
click at [210, 288] on p "Parking instructions & building access: parking lot & alleyway parking behind b…" at bounding box center [520, 282] width 761 height 37
click at [260, 283] on p "Parking instructions & building access: parking lot & alleyway parking behind b…" at bounding box center [520, 282] width 761 height 37
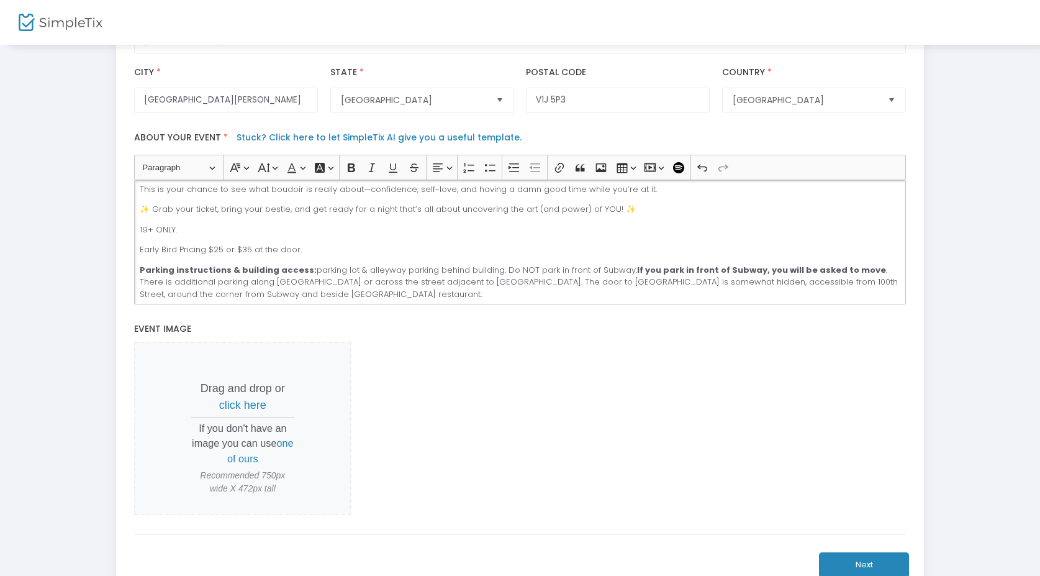
click at [343, 291] on p "Parking instructions & building access: parking lot & alleyway parking behind b…" at bounding box center [520, 282] width 761 height 37
click at [448, 286] on p "Parking instructions & building access: parking lot & alleyway parking behind b…" at bounding box center [520, 282] width 761 height 37
drag, startPoint x: 855, startPoint y: 273, endPoint x: 488, endPoint y: 288, distance: 367.4
click at [488, 288] on p "Parking instructions & building access: parking lot & alleyway parking behind b…" at bounding box center [520, 282] width 761 height 37
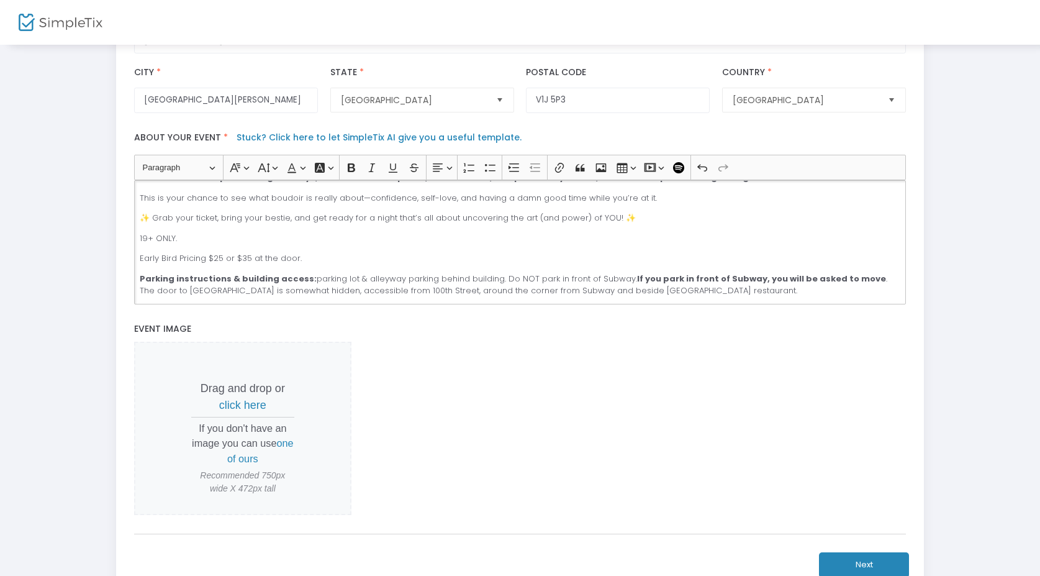
click at [271, 291] on div "✨ Uncovered – The Art of You ✨ It’s time to turn up the confidence, sip some co…" at bounding box center [520, 242] width 772 height 124
click at [327, 294] on div "✨ Uncovered – The Art of You ✨ It’s time to turn up the confidence, sip some co…" at bounding box center [520, 242] width 772 height 124
click at [375, 293] on div "✨ Uncovered – The Art of You ✨ It’s time to turn up the confidence, sip some co…" at bounding box center [520, 242] width 772 height 124
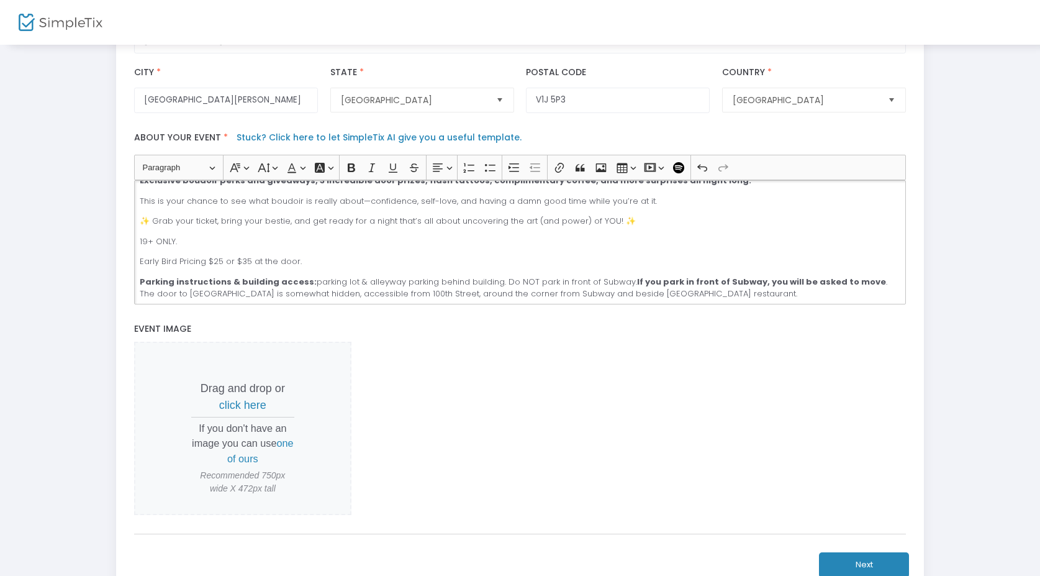
scroll to position [368, 0]
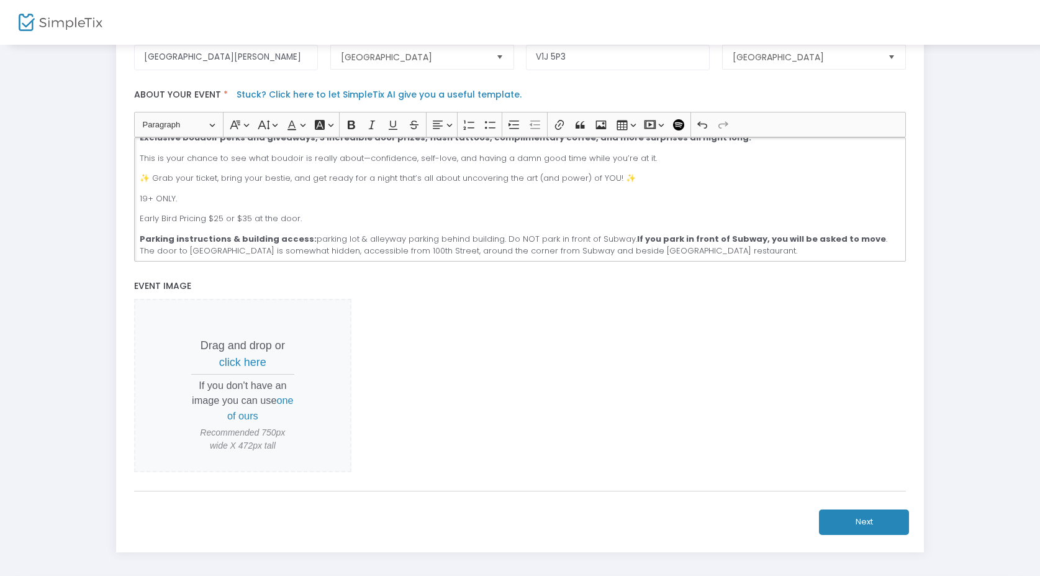
click at [468, 257] on p "Parking instructions & building access: parking lot & alleyway parking behind b…" at bounding box center [520, 245] width 761 height 24
click at [529, 257] on p "Parking instructions & building access: parking lot & alleyway parking behind b…" at bounding box center [520, 245] width 761 height 24
click at [602, 255] on p "Parking instructions & building access: parking lot & alleyway parking behind b…" at bounding box center [520, 245] width 761 height 24
click at [705, 253] on p "Parking instructions & building access: parking lot & alleyway parking behind b…" at bounding box center [520, 245] width 761 height 24
click at [289, 255] on p "Parking instructions & building access: parking lot & alleyway parking behind b…" at bounding box center [520, 245] width 761 height 24
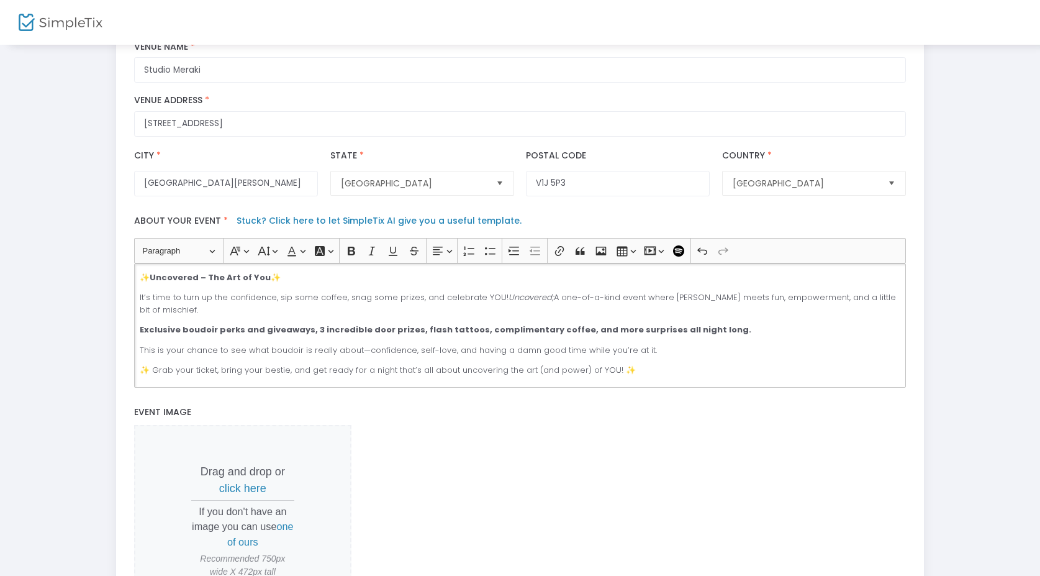
scroll to position [0, 0]
click at [247, 313] on p "It’s time to turn up the confidence, sip some coffee, snag some prizes, and cel…" at bounding box center [520, 303] width 761 height 24
click at [318, 306] on p "It’s time to turn up the confidence, sip some coffee, snag some prizes, and cel…" at bounding box center [520, 303] width 761 height 24
click at [293, 306] on p "It’s time to turn up the confidence, sip some coffee, snag some prizes, and cel…" at bounding box center [520, 303] width 761 height 24
click at [316, 304] on p "It’s time to turn up the confidence, sip some coffee, snag some prizes, and cel…" at bounding box center [520, 303] width 761 height 24
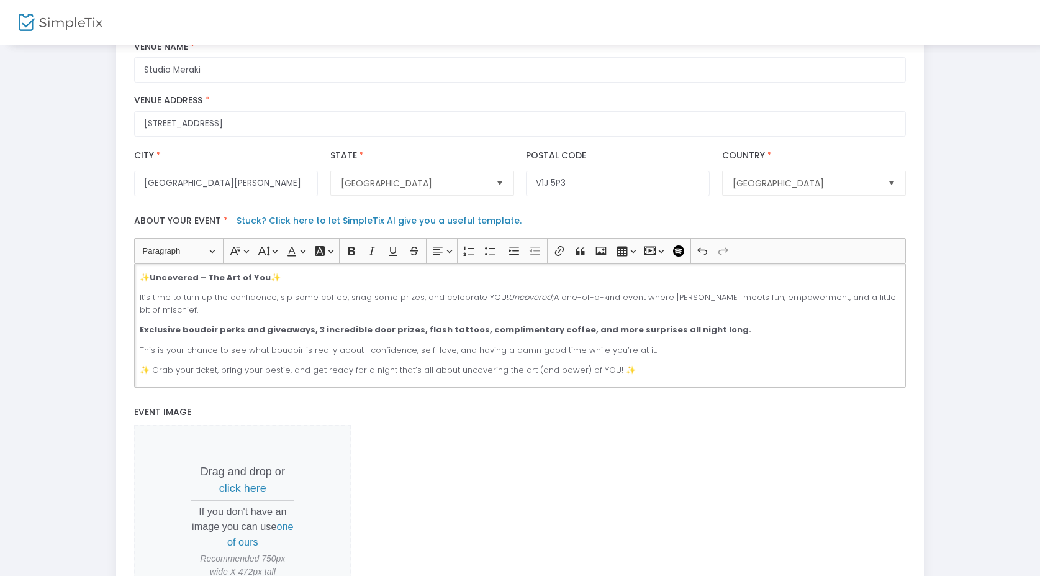
click at [318, 316] on p "It’s time to turn up the confidence, sip some coffee, snag some prizes, and cel…" at bounding box center [520, 303] width 761 height 24
click at [307, 326] on div "✨ Uncovered – The Art of You ✨ It’s time to turn up the confidence, sip some co…" at bounding box center [520, 325] width 772 height 124
click at [190, 313] on p "It’s time to turn up the confidence, sip some coffee, snag some prizes, and cel…" at bounding box center [520, 303] width 761 height 24
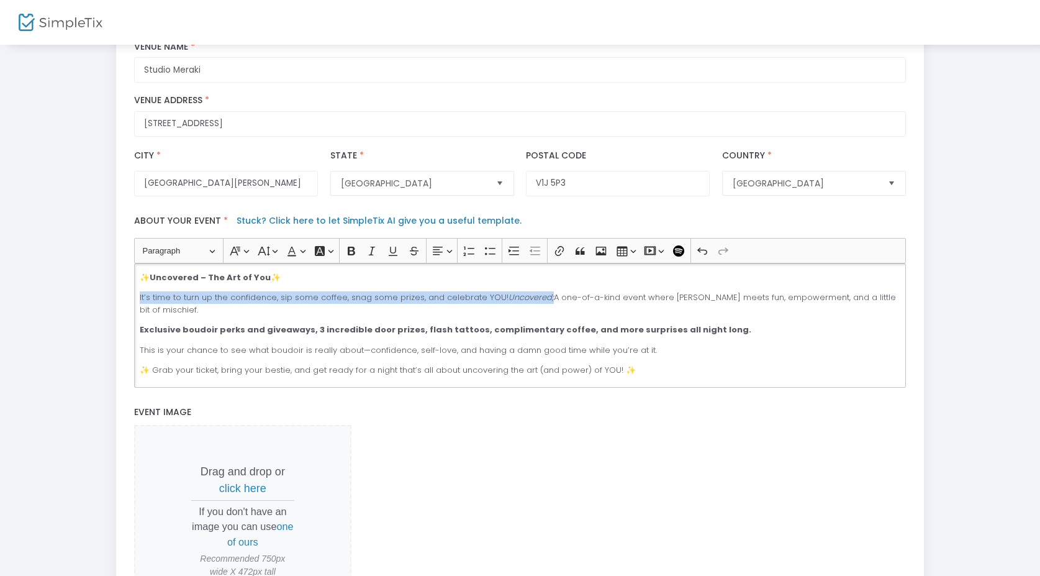
drag, startPoint x: 544, startPoint y: 304, endPoint x: 113, endPoint y: 291, distance: 431.2
click at [113, 291] on div "Step 1 : Let's create your first event title : Uncovered - the art of YOU Valid…" at bounding box center [521, 249] width 820 height 858
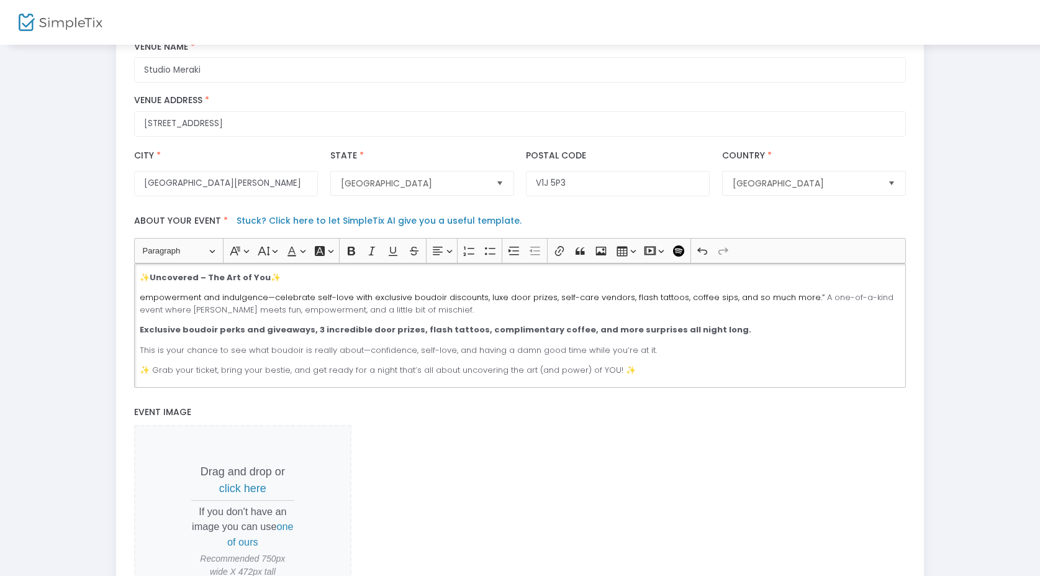
click at [145, 303] on span "empowerment and indulgence—celebrate self-love with exclusive boudoir discounts…" at bounding box center [482, 297] width 685 height 12
drag, startPoint x: 349, startPoint y: 305, endPoint x: 332, endPoint y: 301, distance: 17.3
click at [332, 302] on span "A one of a kind afternoon where empowerment and indulgence—celebrate self-love …" at bounding box center [516, 303] width 753 height 24
drag, startPoint x: 270, startPoint y: 303, endPoint x: 244, endPoint y: 300, distance: 25.7
click at [244, 300] on span "A one of a kind afternoon where empowerment meets indulgence—celebrate self-lov…" at bounding box center [512, 303] width 745 height 24
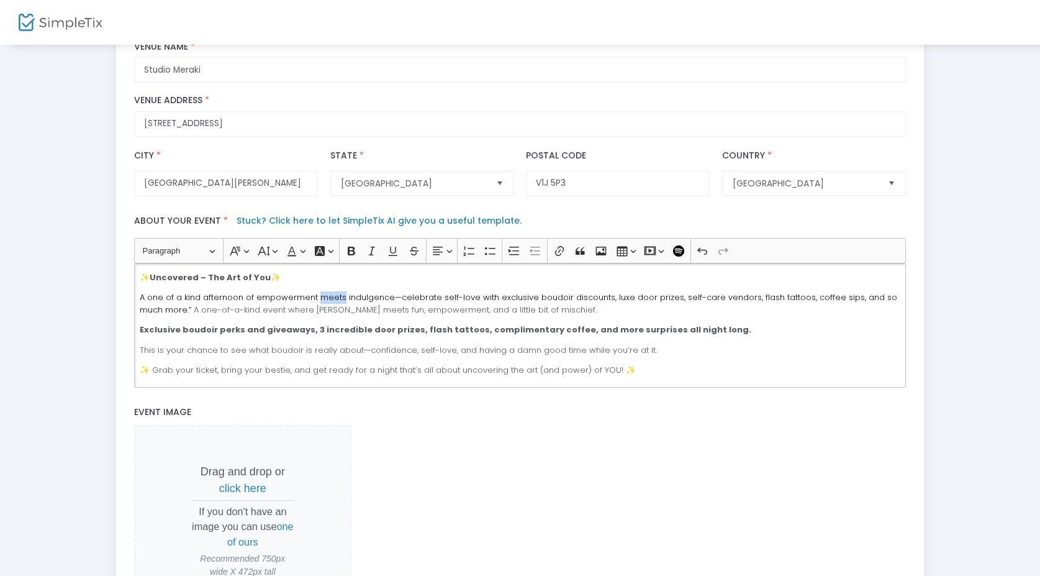
drag, startPoint x: 340, startPoint y: 304, endPoint x: 317, endPoint y: 302, distance: 23.0
click at [317, 304] on span "A one of a kind afternoon of empowerment meets indulgence—celebrate self-love w…" at bounding box center [519, 303] width 758 height 24
click at [560, 316] on p "A one of a kind afternoon of empowerment and indulgence—celebrate self-love wit…" at bounding box center [520, 303] width 761 height 24
click at [558, 308] on span "A one of a kind afternoon of empowerment and indulgence—celebrate self-love wit…" at bounding box center [514, 303] width 748 height 24
click at [553, 305] on span "A one of a kind afternoon of empowerment and indulgence—celebrate self-love wit…" at bounding box center [514, 303] width 748 height 24
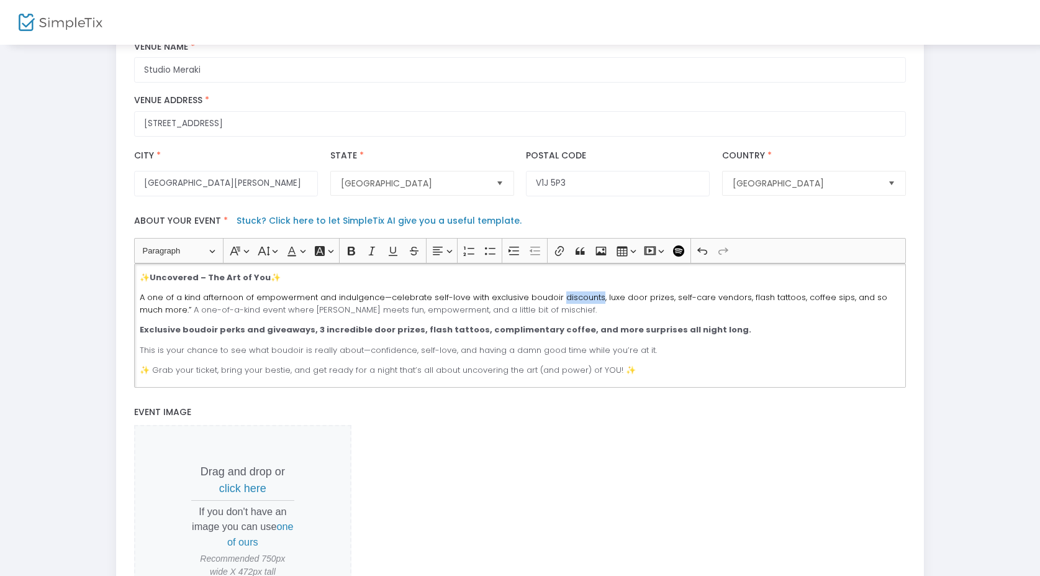
drag, startPoint x: 553, startPoint y: 305, endPoint x: 590, endPoint y: 303, distance: 37.3
click at [590, 304] on span "A one of a kind afternoon of empowerment and indulgence—celebrate self-love wit…" at bounding box center [514, 303] width 748 height 24
click at [530, 311] on p "A one of a kind afternoon of empowerment and indulgence—celebrate self-love wit…" at bounding box center [520, 303] width 761 height 24
click at [521, 302] on span "A one of a kind afternoon of empowerment and indulgence—celebrate self-love wit…" at bounding box center [514, 303] width 748 height 24
click at [520, 303] on span "A one of a kind afternoon of empowerment and indulgence—celebrate self-love wit…" at bounding box center [514, 303] width 748 height 24
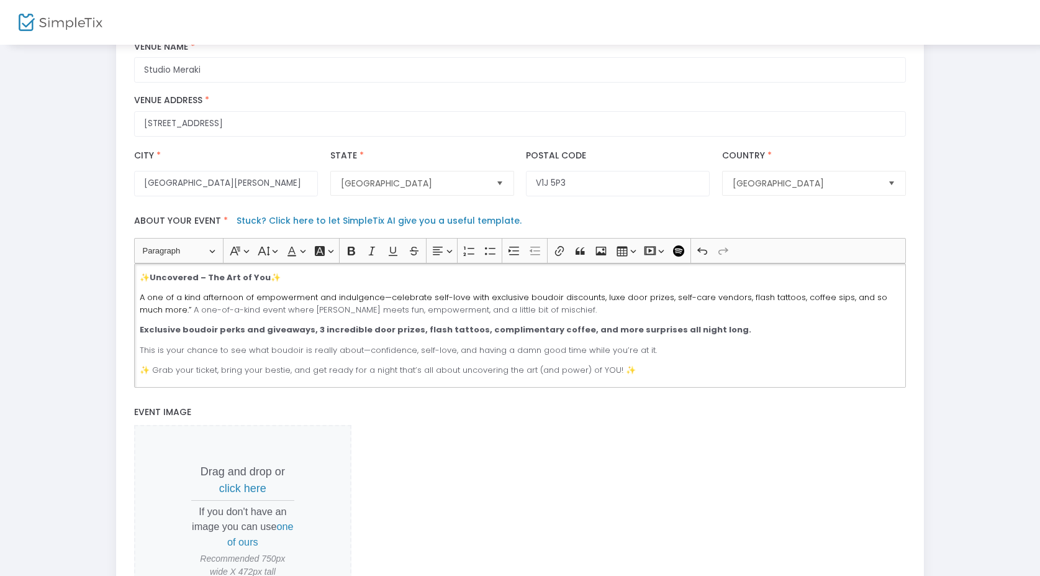
click at [553, 303] on span "A one of a kind afternoon of empowerment and indulgence—celebrate self-love wit…" at bounding box center [514, 303] width 748 height 24
drag, startPoint x: 554, startPoint y: 304, endPoint x: 589, endPoint y: 304, distance: 34.8
click at [589, 305] on span "A one of a kind afternoon of empowerment and indulgence—celebrate self-love wit…" at bounding box center [514, 303] width 748 height 24
click at [498, 309] on p "A one of a kind afternoon of empowerment and indulgence—celebrate self-love wit…" at bounding box center [520, 303] width 761 height 24
click at [483, 304] on span "A one of a kind afternoon of empowerment and indulgence—celebrate self-love wit…" at bounding box center [514, 303] width 748 height 24
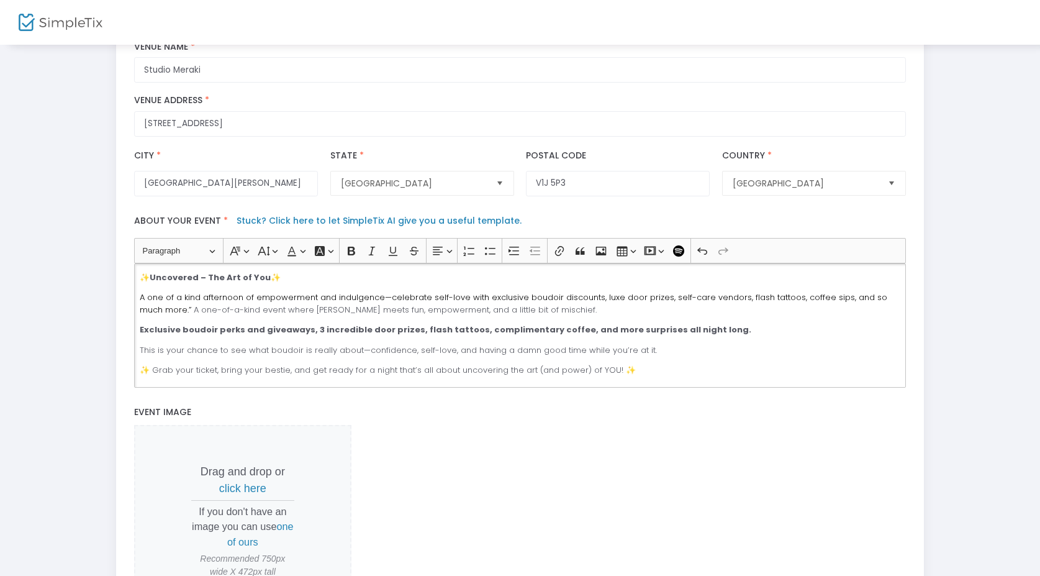
click at [482, 304] on span "A one of a kind afternoon of empowerment and indulgence—celebrate self-love wit…" at bounding box center [514, 303] width 748 height 24
drag, startPoint x: 482, startPoint y: 304, endPoint x: 587, endPoint y: 305, distance: 105.0
click at [587, 305] on span "A one of a kind afternoon of empowerment and indulgence—celebrate self-love wit…" at bounding box center [514, 303] width 748 height 24
click at [583, 316] on p "A one of a kind afternoon of empowerment and indulgence—celebrate self-love wit…" at bounding box center [520, 303] width 761 height 24
drag, startPoint x: 589, startPoint y: 305, endPoint x: 552, endPoint y: 304, distance: 37.3
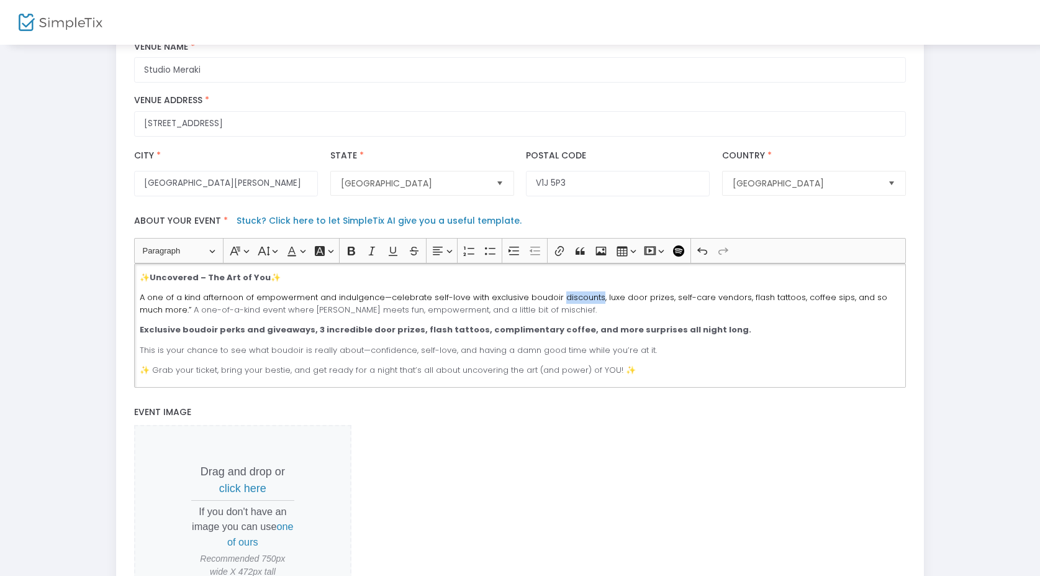
click at [552, 304] on span "A one of a kind afternoon of empowerment and indulgence—celebrate self-love wit…" at bounding box center [514, 303] width 748 height 24
click at [527, 302] on span "A one of a kind afternoon of empowerment and indulgence—celebrate self-love wit…" at bounding box center [509, 303] width 739 height 24
click at [519, 302] on span "A one of a kind afternoon of empowerment and indulgence—celebrate self-love wit…" at bounding box center [509, 303] width 739 height 24
click at [483, 303] on span "A one of a kind afternoon of empowerment and indulgence—celebrate self-love wit…" at bounding box center [509, 303] width 739 height 24
click at [555, 304] on span "A one of a kind afternoon of empowerment and indulgence—celebrate self-love wit…" at bounding box center [509, 303] width 739 height 24
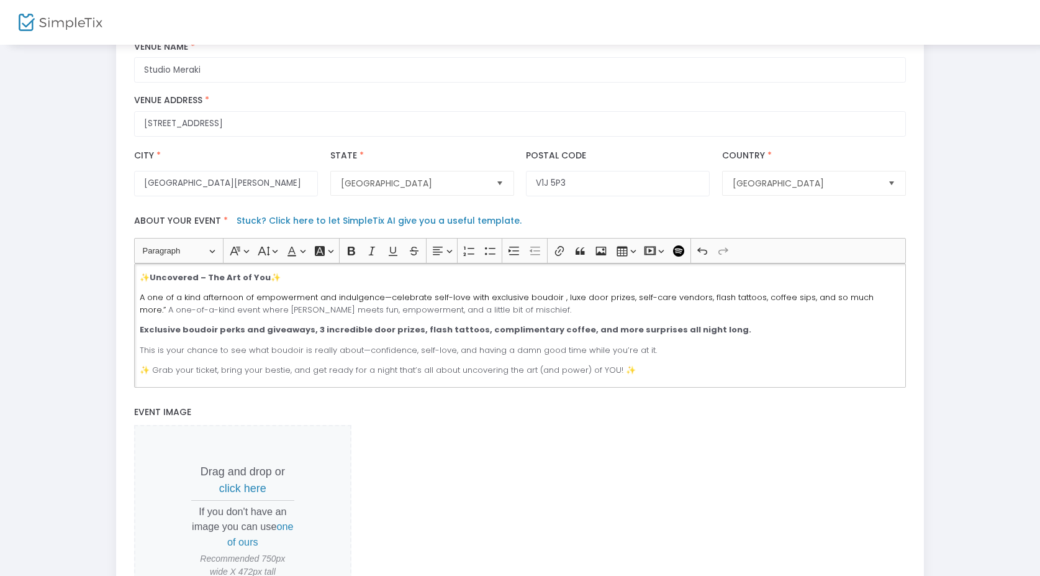
click at [572, 306] on span "A one of a kind afternoon of empowerment and indulgence—celebrate self-love wit…" at bounding box center [507, 303] width 734 height 24
click at [594, 323] on div "✨ Uncovered – The Art of You ✨ A one of a kind afternoon of empowerment and ind…" at bounding box center [520, 325] width 772 height 124
click at [661, 304] on span "A one of a kind afternoon of empowerment and indulgence—celebrate self-love wit…" at bounding box center [507, 303] width 734 height 24
drag, startPoint x: 661, startPoint y: 304, endPoint x: 691, endPoint y: 304, distance: 30.4
click at [691, 304] on span "A one of a kind afternoon of empowerment and indulgence—celebrate self-love wit…" at bounding box center [507, 303] width 734 height 24
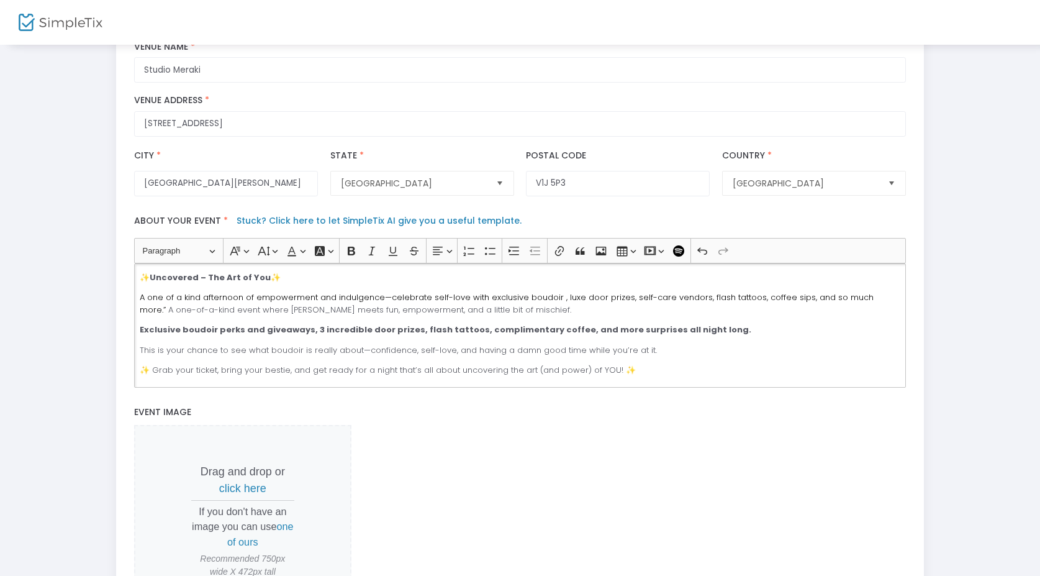
click at [642, 307] on span "A one of a kind afternoon of empowerment and indulgence—celebrate self-love wit…" at bounding box center [507, 303] width 734 height 24
click at [622, 303] on span "A one of a kind afternoon of empowerment and indulgence—celebrate self-love wit…" at bounding box center [507, 303] width 734 height 24
click at [620, 303] on span "A one of a kind afternoon of empowerment and indulgence—celebrate self-love wit…" at bounding box center [507, 303] width 734 height 24
click at [621, 306] on span "A one of a kind afternoon of empowerment and indulgence—celebrate self-love wit…" at bounding box center [507, 303] width 734 height 24
drag, startPoint x: 621, startPoint y: 304, endPoint x: 690, endPoint y: 306, distance: 69.0
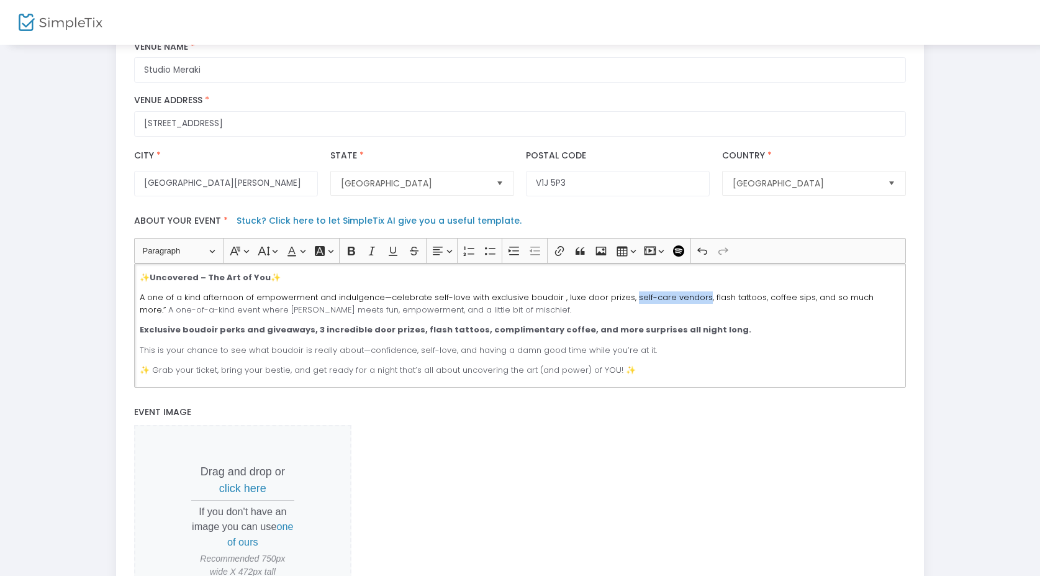
click at [690, 306] on span "A one of a kind afternoon of empowerment and indulgence—celebrate self-love wit…" at bounding box center [507, 303] width 734 height 24
click at [651, 303] on span "A one of a kind afternoon of empowerment and indulgence—celebrate self-love wit…" at bounding box center [520, 297] width 760 height 12
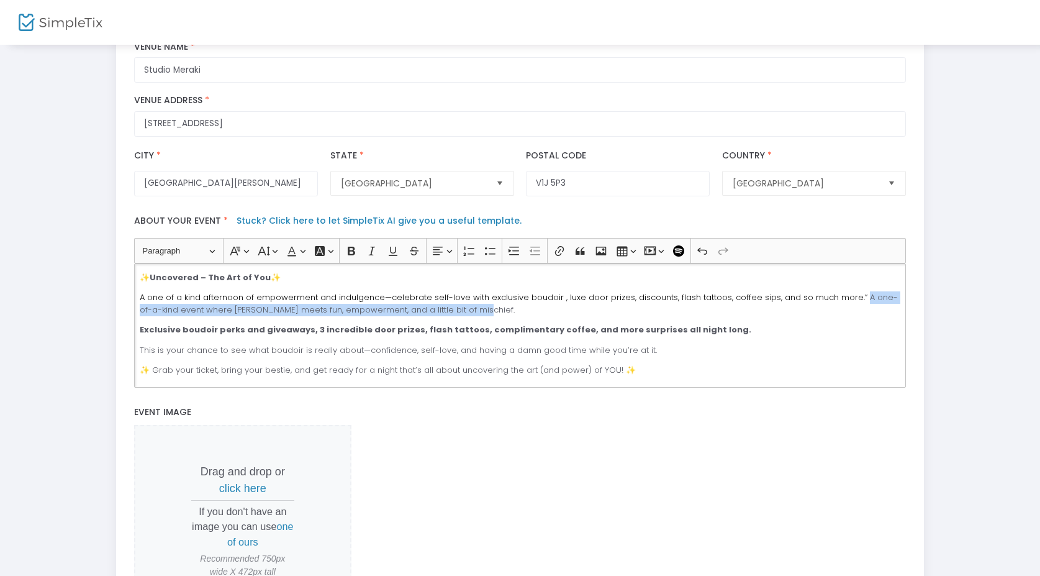
drag, startPoint x: 849, startPoint y: 306, endPoint x: 855, endPoint y: 314, distance: 10.3
click at [855, 316] on p "A one of a kind afternoon of empowerment and indulgence—celebrate self-love wit…" at bounding box center [520, 303] width 761 height 24
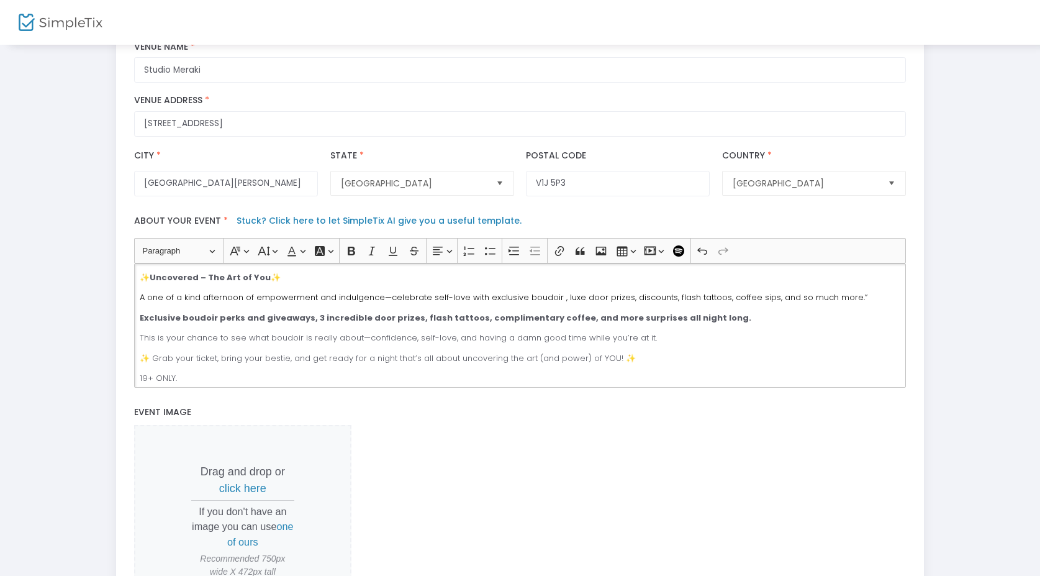
click at [319, 283] on p "✨ Uncovered – The Art of You ✨" at bounding box center [520, 277] width 761 height 12
click at [552, 303] on span "A one of a kind afternoon of empowerment and indulgence—celebrate self-love wit…" at bounding box center [504, 297] width 728 height 12
click at [518, 303] on span "A one of a kind afternoon of empowerment and indulgence—celebrate self-love wit…" at bounding box center [515, 297] width 750 height 12
click at [593, 303] on span "A one of a kind afternoon of empowerment and indulgence—celebrate self-love wit…" at bounding box center [515, 297] width 750 height 12
drag, startPoint x: 594, startPoint y: 306, endPoint x: 576, endPoint y: 304, distance: 18.1
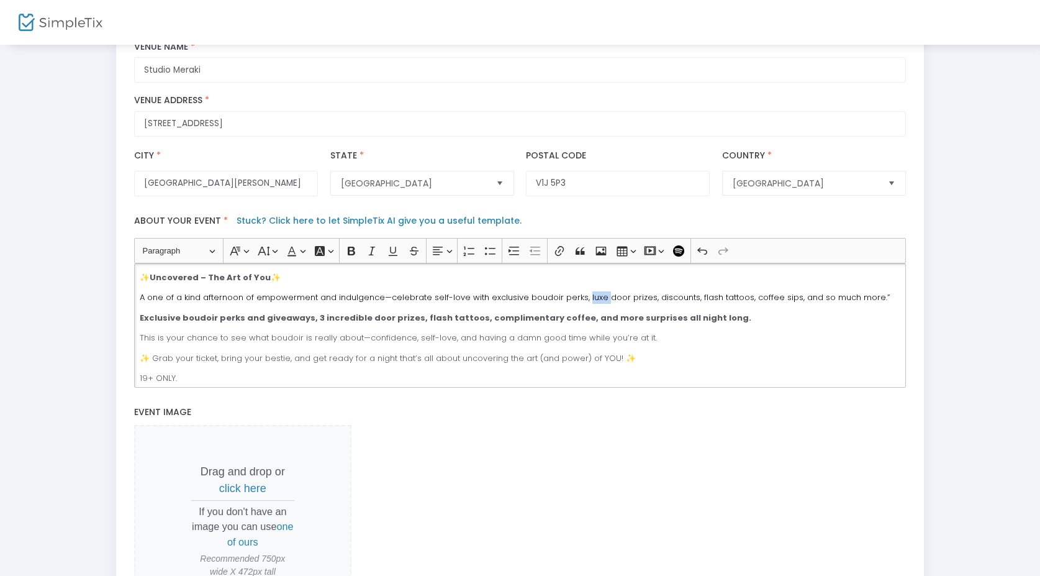
click at [576, 303] on span "A one of a kind afternoon of empowerment and indulgence—celebrate self-love wit…" at bounding box center [515, 297] width 750 height 12
click at [582, 312] on div "✨ Uncovered – The Art of You ✨ A one of a kind afternoon of empowerment and ind…" at bounding box center [520, 325] width 772 height 124
click at [592, 303] on span "A one of a kind afternoon of empowerment and indulgence—celebrate self-love wit…" at bounding box center [515, 297] width 750 height 12
click at [785, 311] on div "✨ Uncovered – The Art of You ✨ A one of a kind afternoon of empowerment and ind…" at bounding box center [520, 325] width 772 height 124
click at [882, 302] on p "A one of a kind afternoon of empowerment and indulgence—celebrate self-love wit…" at bounding box center [520, 297] width 761 height 12
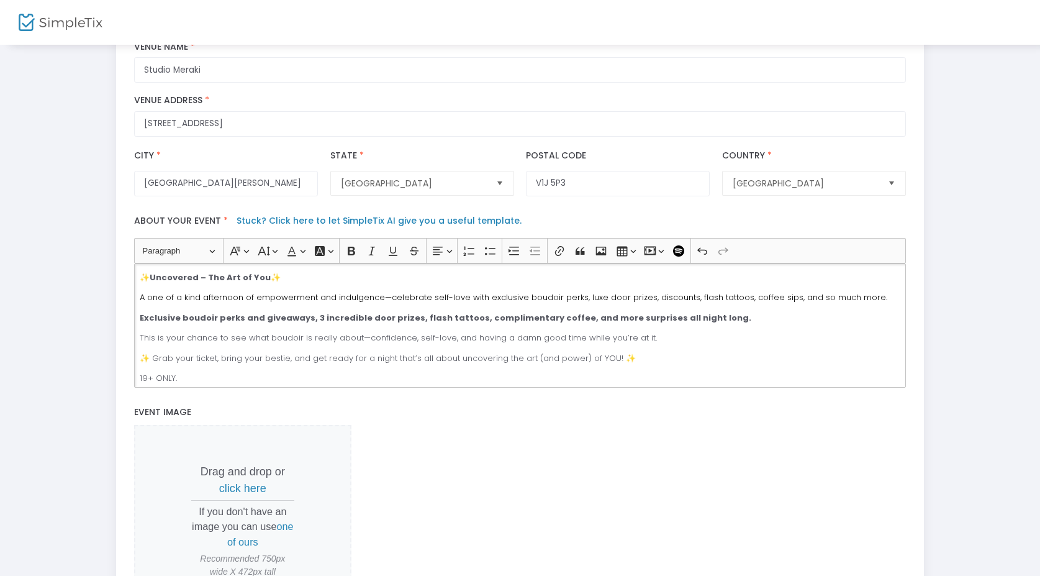
click at [188, 316] on strong "Exclusive boudoir perks and giveaways, 3 incredible door prizes, flash tattoos,…" at bounding box center [446, 318] width 612 height 12
click at [165, 323] on strong "Exclusive boudoir perks and giveaways, 3 incredible door prizes, flash tattoos,…" at bounding box center [446, 318] width 612 height 12
click at [717, 320] on p "Exclusive boudoir perks and giveaways, 3 incredible door prizes, flash tattoos,…" at bounding box center [520, 318] width 761 height 12
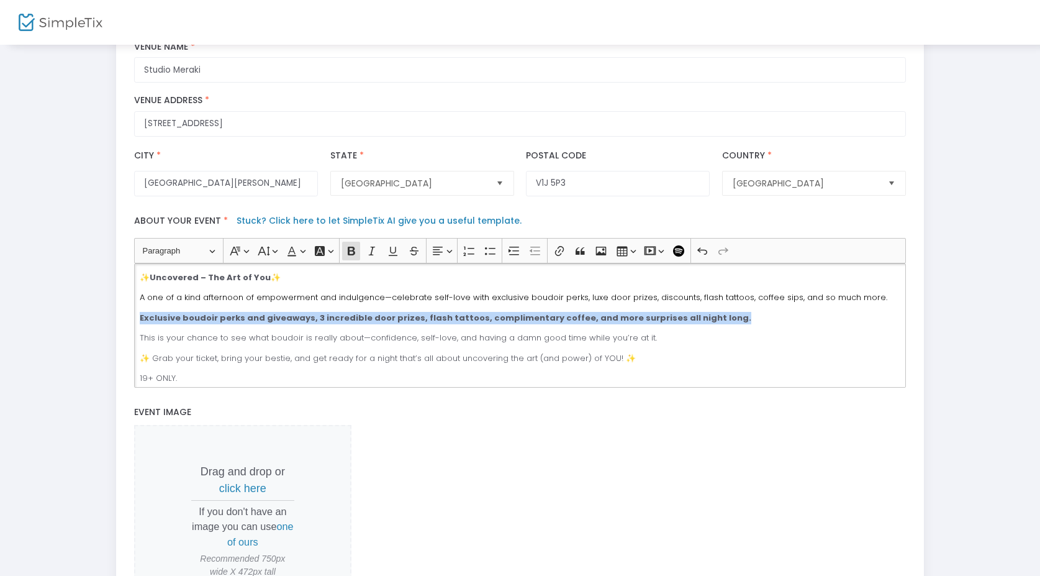
drag, startPoint x: 717, startPoint y: 322, endPoint x: 131, endPoint y: 316, distance: 585.7
click at [131, 317] on div "Heading Paragraph Paragraph Heading 1 Heading 2 Heading 3 Font Family Font Fami…" at bounding box center [520, 312] width 784 height 149
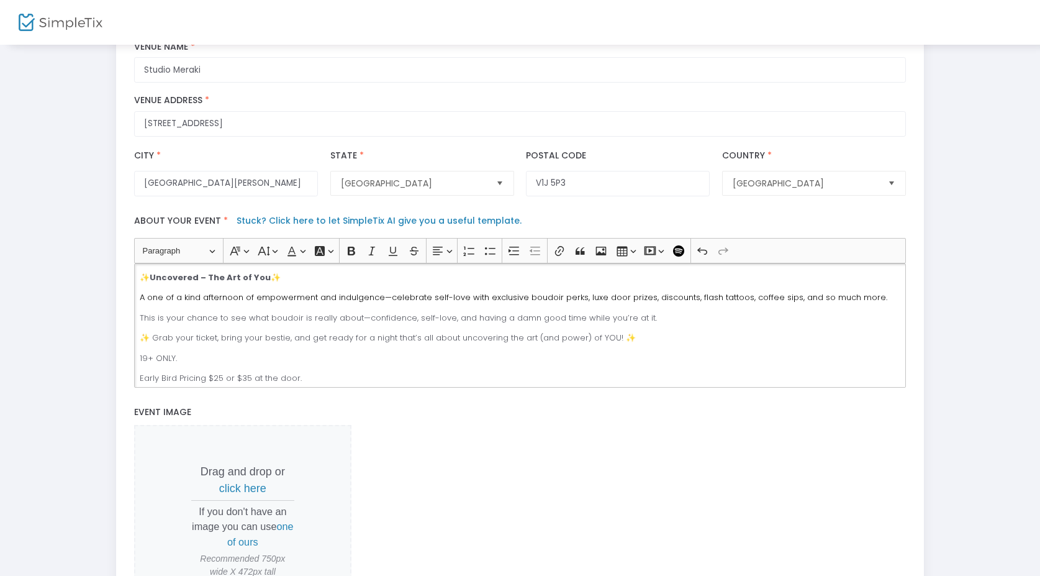
click at [149, 319] on p "This is your chance to see what boudoir is really about—confidence, self-love, …" at bounding box center [520, 318] width 761 height 12
click at [239, 324] on p "This is your chance to see what boudoir is really about—confidence, self-love, …" at bounding box center [520, 318] width 761 height 12
click at [230, 322] on p "This is your chance to see what boudoir is really about—confidence, self-love, …" at bounding box center [520, 318] width 761 height 12
click at [137, 325] on div "✨ Uncovered – The Art of You ✨ A one of a kind afternoon of empowerment and ind…" at bounding box center [520, 325] width 772 height 124
click at [207, 323] on p "We are opening the door to This is your chance to see what boudoir is really ab…" at bounding box center [520, 318] width 761 height 12
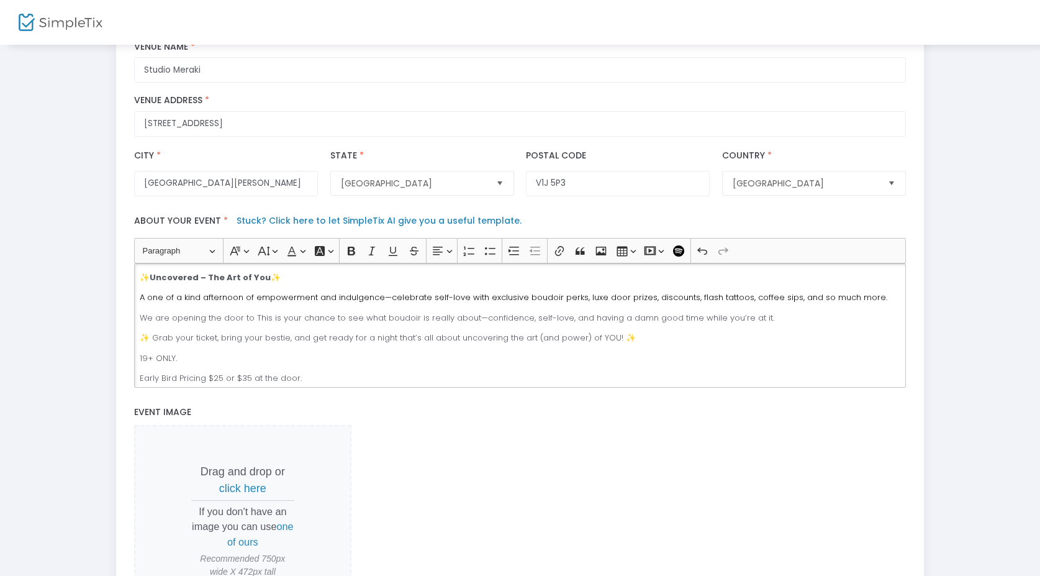
click at [207, 321] on p "We are opening the door to This is your chance to see what boudoir is really ab…" at bounding box center [520, 318] width 761 height 12
drag, startPoint x: 240, startPoint y: 324, endPoint x: 220, endPoint y: 324, distance: 19.3
click at [221, 324] on p "We are opening the door to This is your chance to see what boudoir is really ab…" at bounding box center [520, 318] width 761 height 12
drag, startPoint x: 222, startPoint y: 325, endPoint x: 100, endPoint y: 322, distance: 122.4
click at [100, 322] on div "Step 1 : Let's create your first event title : Uncovered - the art of YOU Valid…" at bounding box center [520, 249] width 1003 height 858
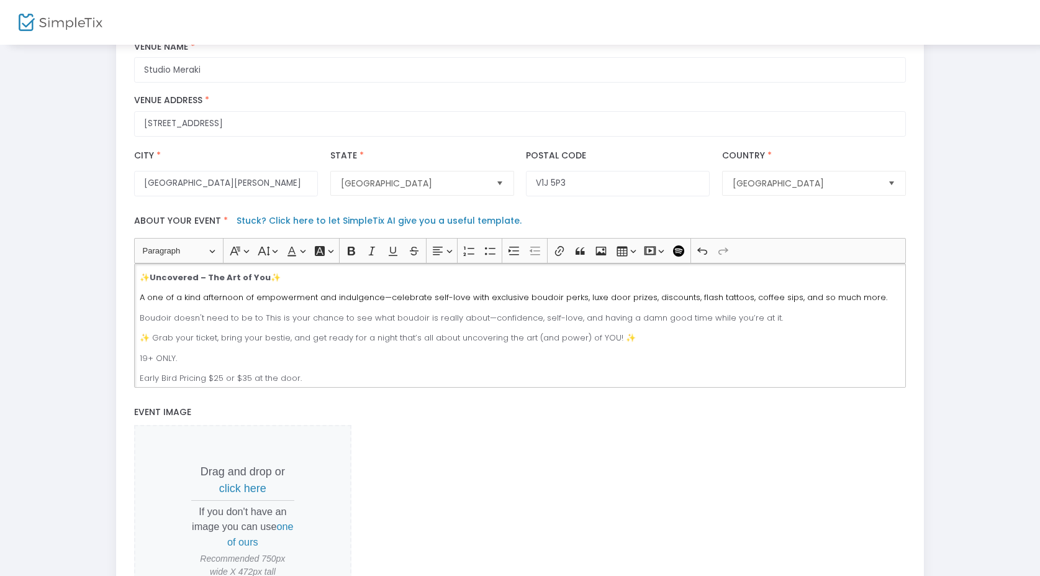
click at [232, 344] on p "✨ Grab your ticket, bring your bestie, and get ready for a night that’s all abo…" at bounding box center [520, 338] width 761 height 12
click at [250, 324] on p "Boudoir doesn't need to be to This is your chance to see what boudoir is really…" at bounding box center [520, 318] width 761 height 12
drag, startPoint x: 258, startPoint y: 323, endPoint x: 106, endPoint y: 319, distance: 152.2
click at [106, 319] on div "Step 1 : Let's create your first event title : Uncovered - the art of YOU Valid…" at bounding box center [520, 249] width 1003 height 858
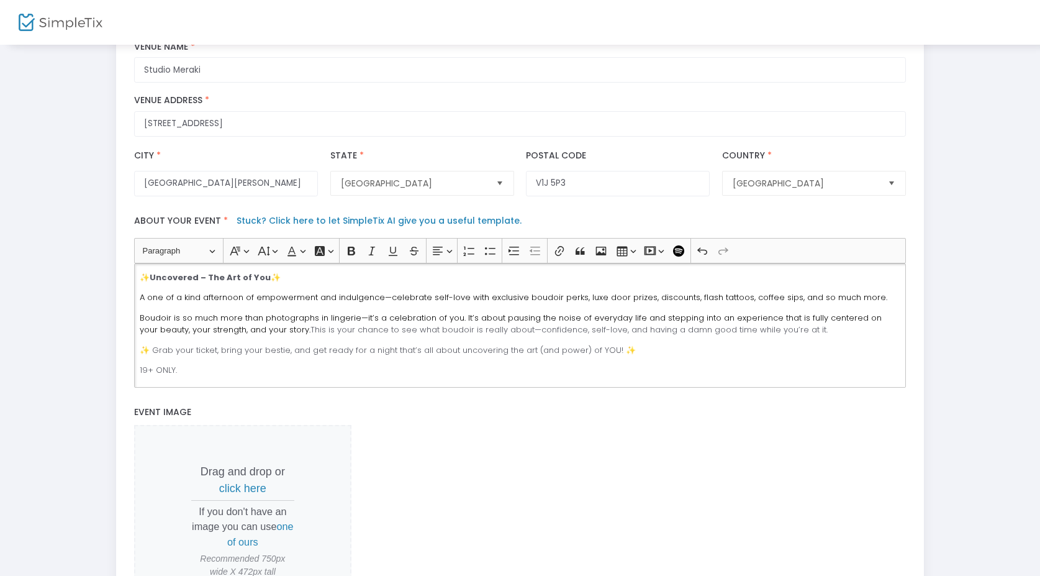
click at [353, 325] on span "Boudoir is so much more than photographs in lingerie—it’s a celebration of you.…" at bounding box center [511, 324] width 742 height 24
click at [323, 324] on span "Boudoir is so much more than photographs in lingerie—it’s a celebration of you.…" at bounding box center [511, 324] width 742 height 24
drag, startPoint x: 324, startPoint y: 324, endPoint x: 263, endPoint y: 321, distance: 61.6
click at [263, 321] on span "Boudoir is so much more than photographs in lingerie—it’s a celebration of you.…" at bounding box center [511, 324] width 742 height 24
click at [397, 334] on p "Boudoir is so much more than photos and lingerie—it’s a celebration of you. It’…" at bounding box center [520, 324] width 761 height 24
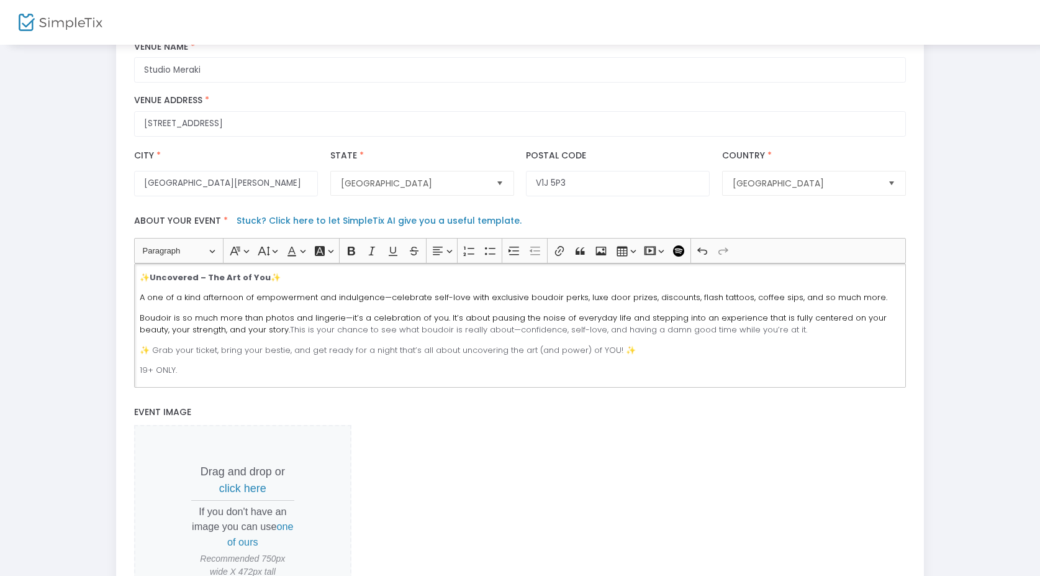
click at [183, 336] on span "Boudoir is so much more than photos and lingerie—it’s a celebration of you. It’…" at bounding box center [513, 324] width 747 height 24
click at [287, 336] on p "Boudoir is so much more than photos and lingerie—it’s a celebration of you. It’…" at bounding box center [520, 324] width 761 height 24
click at [291, 336] on p "Boudoir is so much more than photos and lingerie—it’s a celebration of you. It’…" at bounding box center [520, 324] width 761 height 24
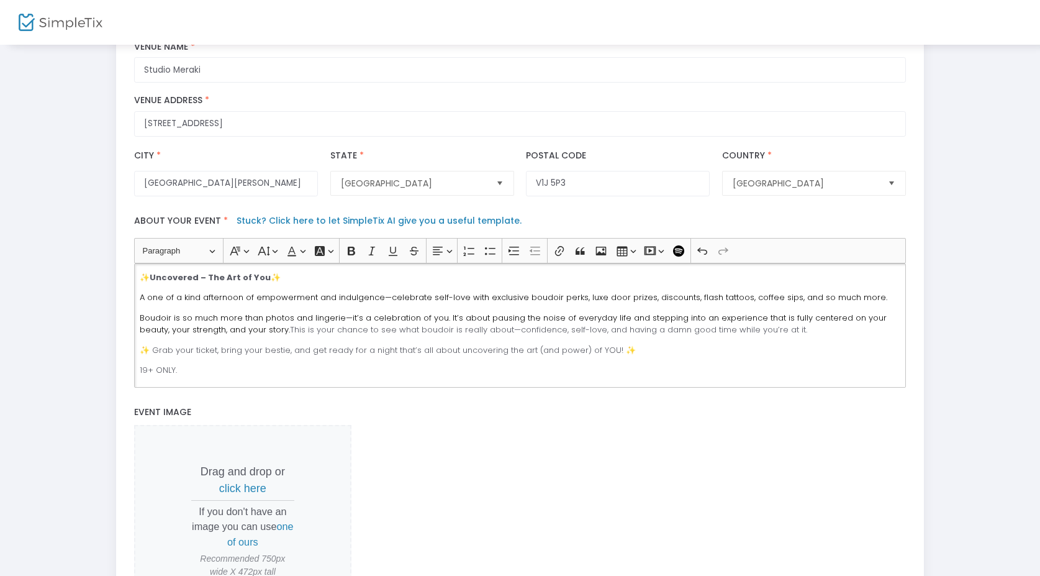
click at [344, 340] on div "✨ Uncovered – The Art of You ✨ A one of a kind afternoon of empowerment and ind…" at bounding box center [520, 325] width 772 height 124
click at [366, 336] on p "Boudoir is so much more than photos and lingerie—it’s a celebration of you. It’…" at bounding box center [520, 324] width 761 height 24
click at [370, 336] on p "Boudoir is so much more than photos and lingerie—it’s a celebration of you. It’…" at bounding box center [520, 324] width 761 height 24
click at [368, 336] on p "Boudoir is so much more than photos and lingerie—it’s a celebration of you. It’…" at bounding box center [520, 324] width 761 height 24
click at [448, 336] on p "Boudoir is so much more than photos and lingerie—it’s a celebration of you. It’…" at bounding box center [520, 324] width 761 height 24
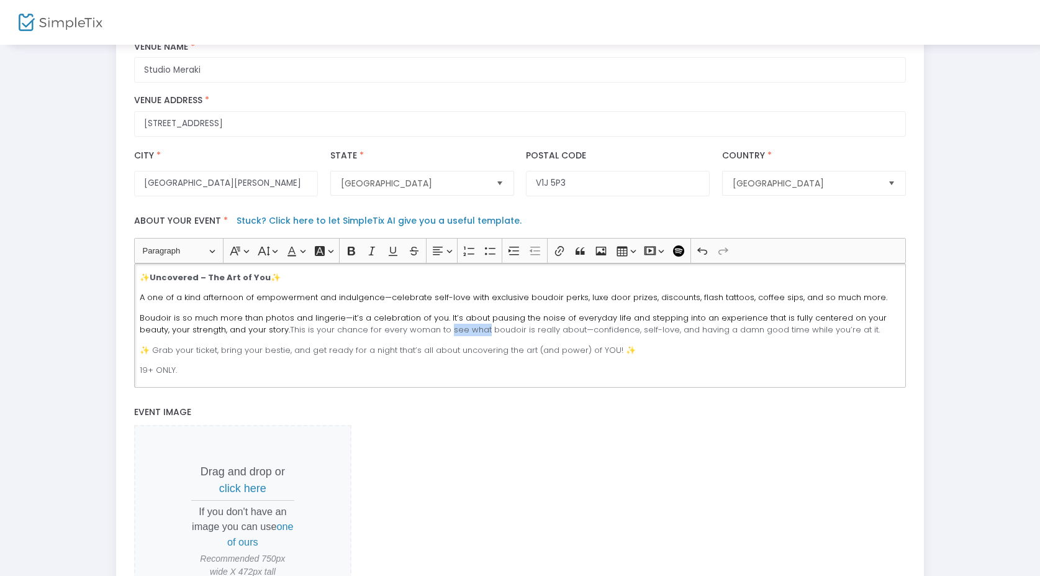
drag, startPoint x: 448, startPoint y: 335, endPoint x: 484, endPoint y: 335, distance: 36.6
click at [485, 336] on p "Boudoir is so much more than photos and lingerie—it’s a celebration of you. It’…" at bounding box center [520, 324] width 761 height 24
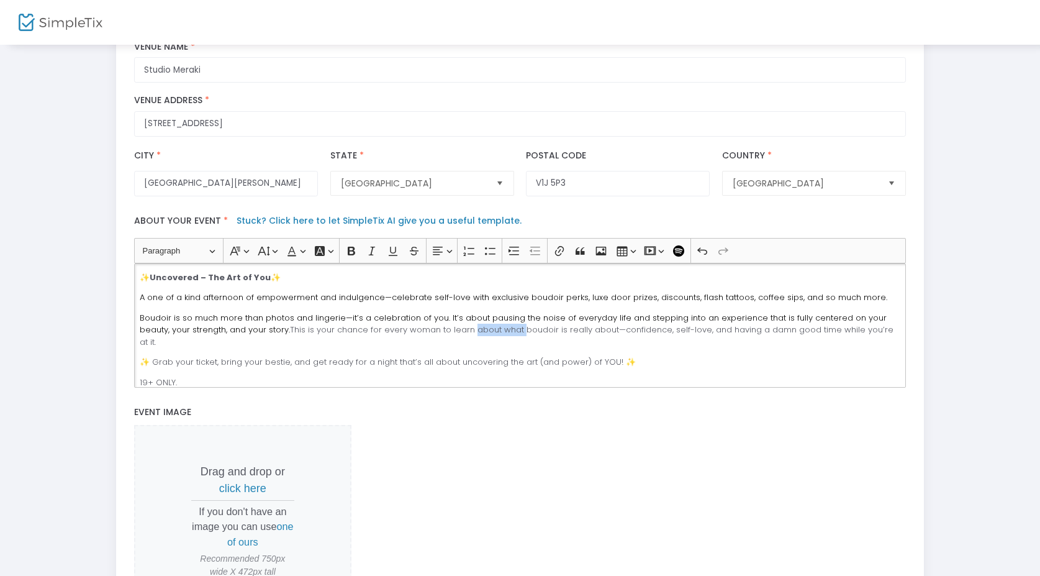
drag, startPoint x: 520, startPoint y: 337, endPoint x: 471, endPoint y: 337, distance: 48.4
click at [471, 337] on p "Boudoir is so much more than photos and lingerie—it’s a celebration of you. It’…" at bounding box center [520, 330] width 761 height 37
drag, startPoint x: 555, startPoint y: 337, endPoint x: 609, endPoint y: 339, distance: 54.7
click at [609, 339] on p "Boudoir is so much more than photos and lingerie—it’s a celebration of you. It’…" at bounding box center [520, 330] width 761 height 37
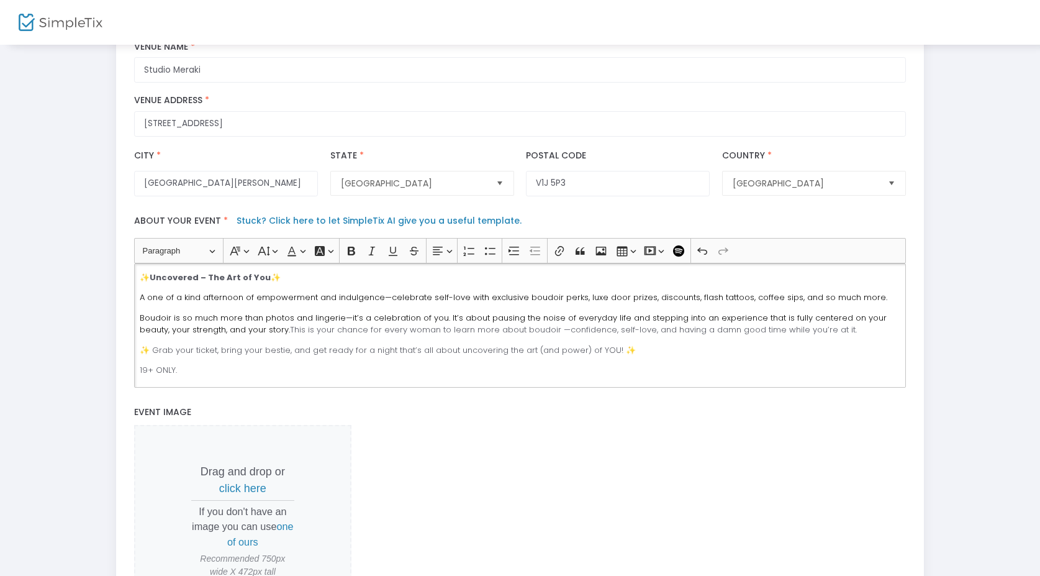
click at [745, 336] on p "Boudoir is so much more than photos and lingerie—it’s a celebration of you. It’…" at bounding box center [520, 324] width 761 height 24
click at [705, 336] on p "Boudoir is so much more than photos and lingerie—it’s a celebration of you. It’…" at bounding box center [520, 324] width 761 height 24
drag, startPoint x: 705, startPoint y: 337, endPoint x: 768, endPoint y: 337, distance: 63.4
click at [768, 336] on p "Boudoir is so much more than photos and lingerie—it’s a celebration of you. It’…" at bounding box center [520, 324] width 761 height 24
click at [706, 336] on p "Boudoir is so much more than photos and lingerie—it’s a celebration of you. It’…" at bounding box center [520, 324] width 761 height 24
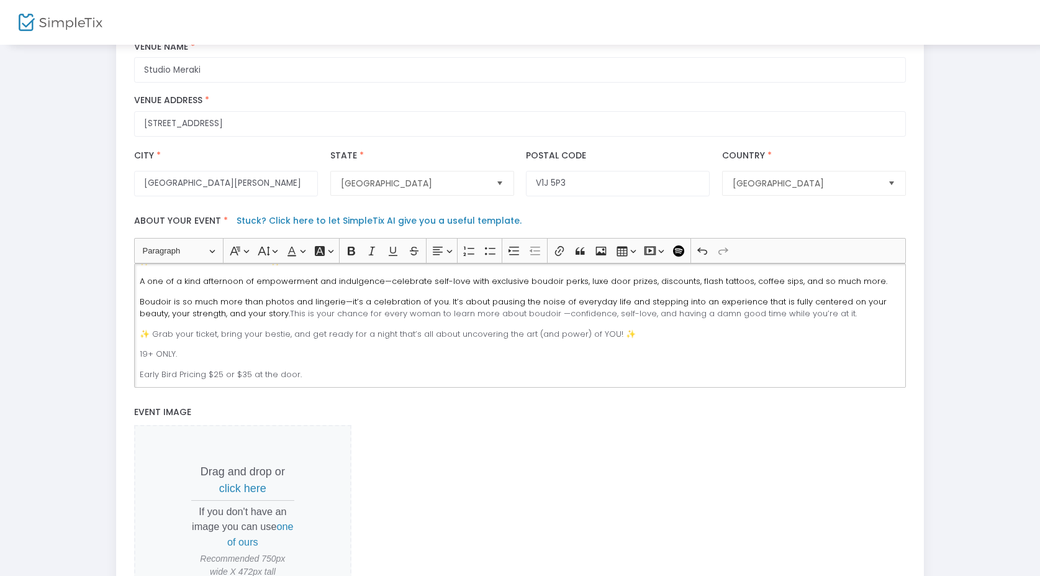
scroll to position [9, 0]
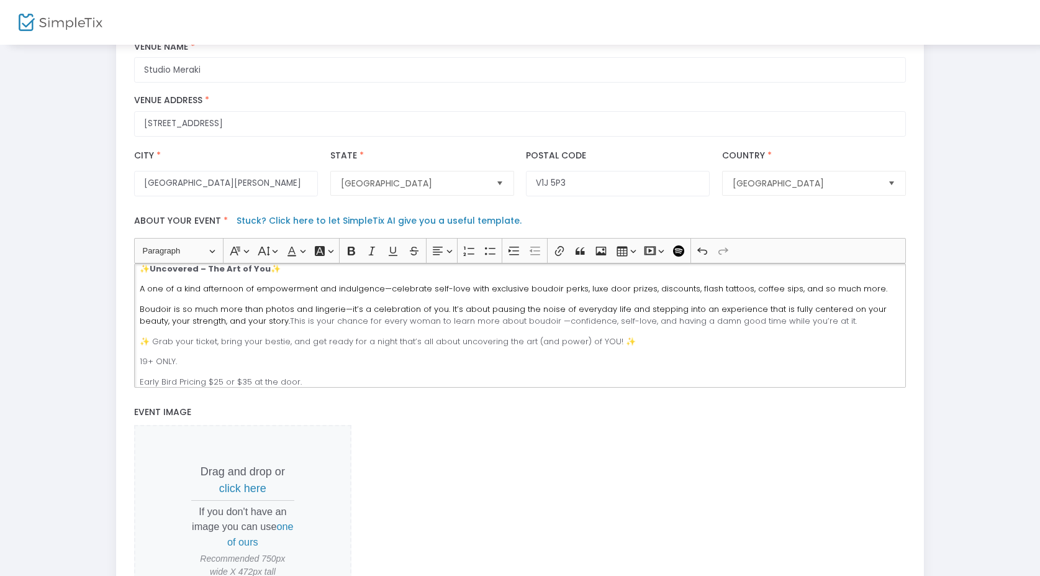
click at [822, 314] on span "Boudoir is so much more than photos and lingerie—it’s a celebration of you. It’…" at bounding box center [513, 315] width 747 height 24
click at [854, 325] on p "Boudoir is so much more than photos and lingerie—it’s a celebration of you. It’…" at bounding box center [520, 315] width 761 height 24
click at [316, 319] on p "Boudoir is so much more than photos and lingerie—it’s a celebration of you. It’…" at bounding box center [520, 315] width 761 height 24
click at [819, 318] on span "Boudoir is so much more than photos and lingerie—it’s a celebration of you. It’…" at bounding box center [513, 315] width 747 height 24
click at [184, 325] on span "Boudoir is so much more than photos and lingerie—it’s a celebration of you. It’…" at bounding box center [511, 315] width 742 height 24
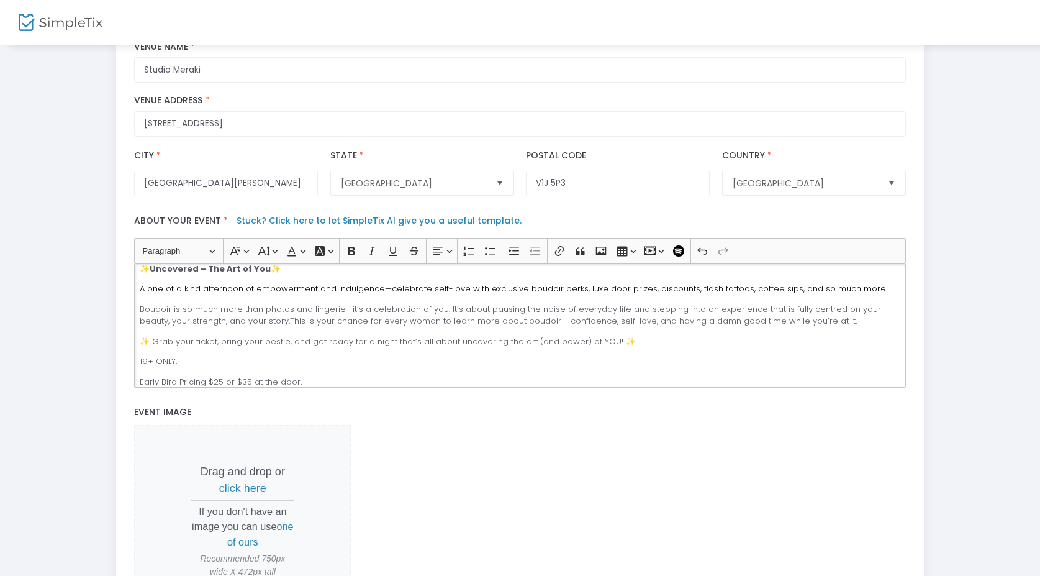
click at [259, 327] on p "Boudoir is so much more than photos and lingerie—it’s a celebration of you. It’…" at bounding box center [520, 315] width 761 height 24
click at [260, 327] on p "Boudoir is so much more than photos and lingerie—it’s a celebration of you. It’…" at bounding box center [520, 315] width 761 height 24
click at [455, 316] on span "Boudoir is so much more than photos and lingerie—it’s a celebration of you. It’…" at bounding box center [511, 315] width 742 height 24
click at [565, 308] on span "Boudoir is so much more than photos and lingerie—it’s a celebration of you. It’…" at bounding box center [511, 315] width 742 height 24
click at [258, 327] on p "Boudoir is so much more than photos and lingerie—it’s a celebration of you. It’…" at bounding box center [520, 315] width 761 height 24
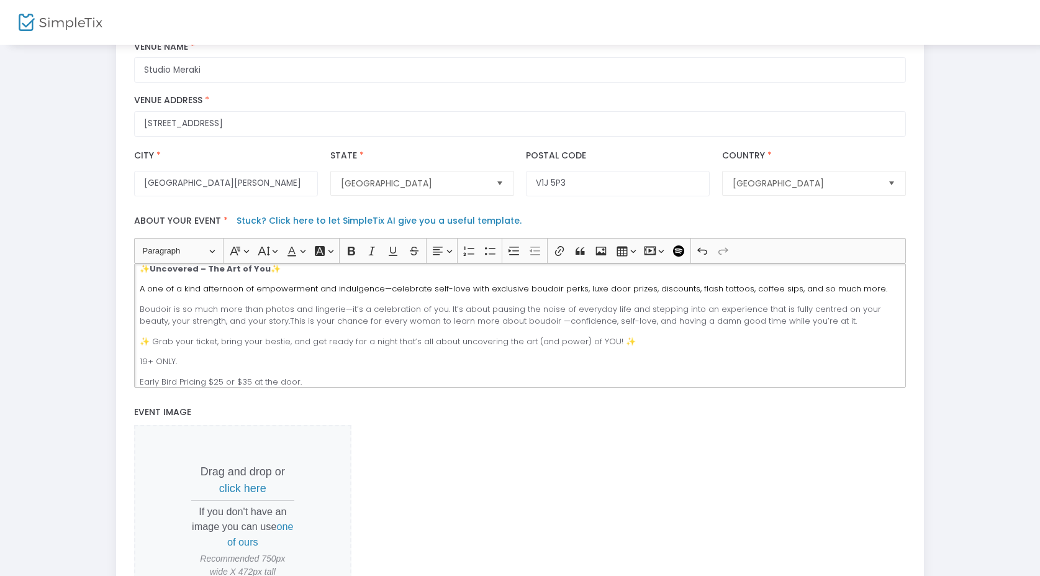
click at [261, 327] on p "Boudoir is so much more than photos and lingerie—it’s a celebration of you. It’…" at bounding box center [520, 315] width 761 height 24
click at [260, 327] on p "Boudoir is so much more than photos and lingerie—it’s a celebration of you. It’…" at bounding box center [520, 315] width 761 height 24
drag, startPoint x: 260, startPoint y: 329, endPoint x: 888, endPoint y: 320, distance: 628.6
click at [888, 320] on p "Boudoir is so much more than photos and lingerie—it’s a celebration of you. It’…" at bounding box center [520, 315] width 761 height 24
click at [471, 324] on span "Boudoir is so much more than photos and lingerie—it’s a celebration of you. It’…" at bounding box center [511, 315] width 742 height 24
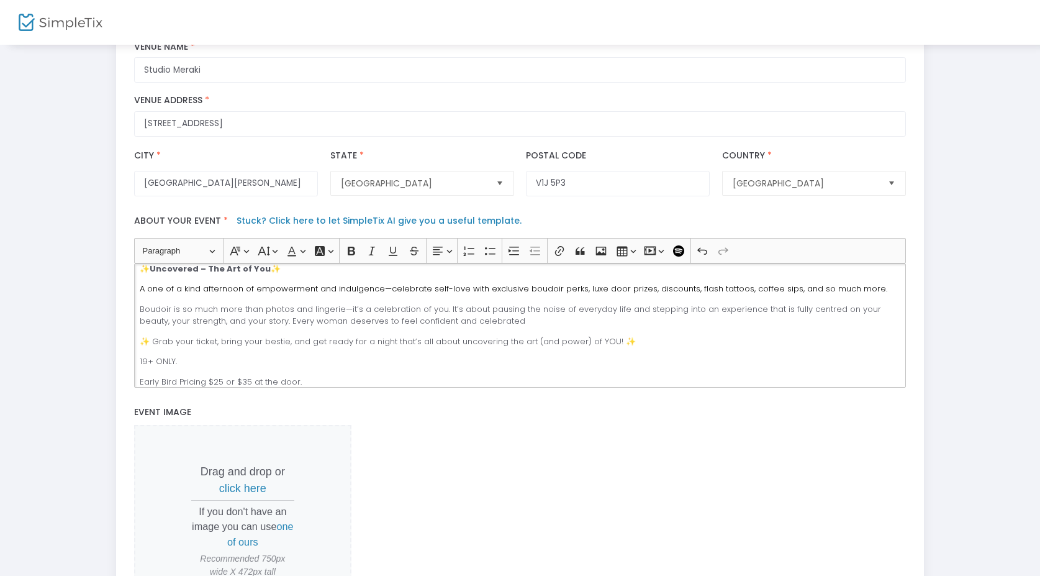
click at [495, 325] on p "Boudoir is so much more than photos and lingerie—it’s a celebration of you. It’…" at bounding box center [520, 315] width 761 height 24
drag, startPoint x: 501, startPoint y: 329, endPoint x: 380, endPoint y: 329, distance: 121.7
click at [380, 327] on p "Boudoir is so much more than photos and lingerie—it’s a celebration of you. It’…" at bounding box center [520, 315] width 761 height 24
click at [489, 326] on span "Boudoir is so much more than photos and lingerie—it’s a celebration of you. It’…" at bounding box center [511, 315] width 742 height 24
click at [337, 305] on div "✨ Uncovered – The Art of You ✨ A one of a kind afternoon of empowerment and ind…" at bounding box center [520, 325] width 772 height 124
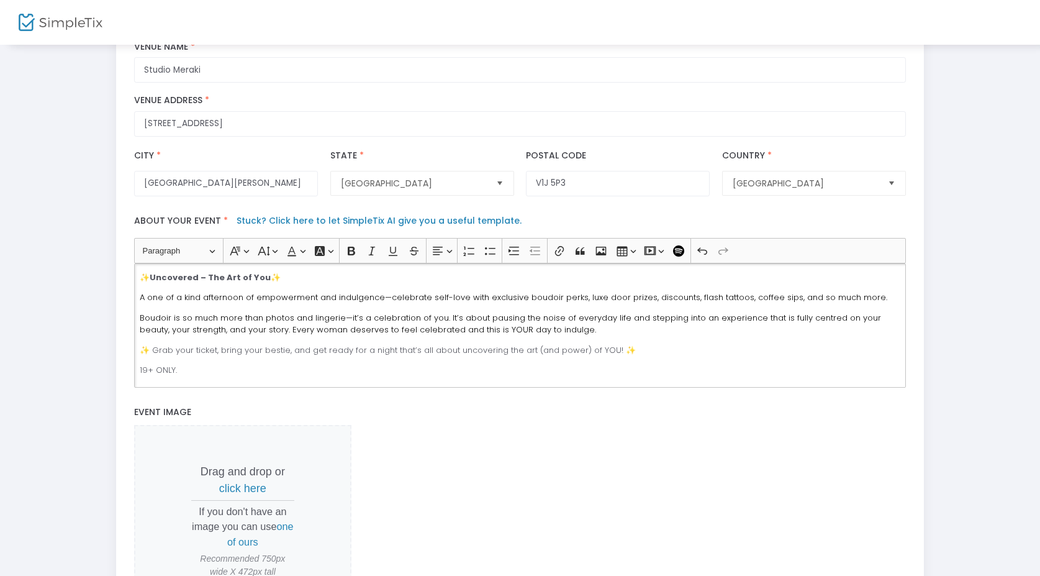
scroll to position [0, 0]
click at [399, 312] on div "✨ Uncovered – The Art of You ✨ A one of a kind afternoon of empowerment and ind…" at bounding box center [520, 325] width 772 height 124
drag, startPoint x: 376, startPoint y: 303, endPoint x: 332, endPoint y: 306, distance: 44.8
click at [332, 303] on span "A one of a kind afternoon of empowerment and indulgence—celebrate self-love wit…" at bounding box center [514, 297] width 748 height 12
click at [265, 303] on span "A one of a kind afternoon of empowerment and indulgence—celebrate self-love wit…" at bounding box center [514, 297] width 748 height 12
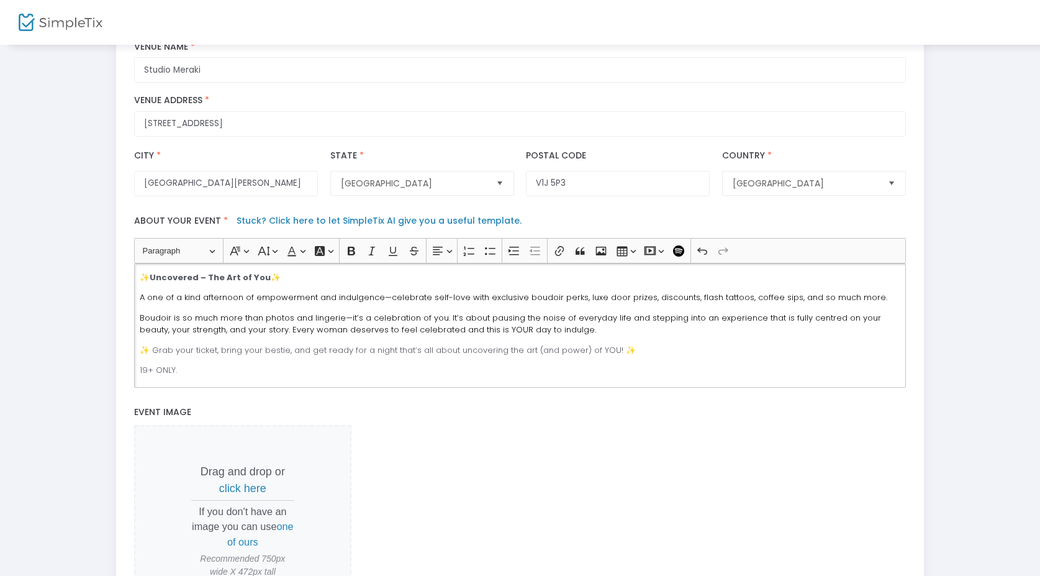
click at [315, 303] on span "A one of a kind afternoon of empowerment and indulgence—celebrate self-love wit…" at bounding box center [514, 297] width 748 height 12
drag, startPoint x: 314, startPoint y: 306, endPoint x: 378, endPoint y: 306, distance: 64.0
click at [378, 303] on span "A one of a kind afternoon of empowerment and indulgence—celebrate self-love wit…" at bounding box center [514, 297] width 748 height 12
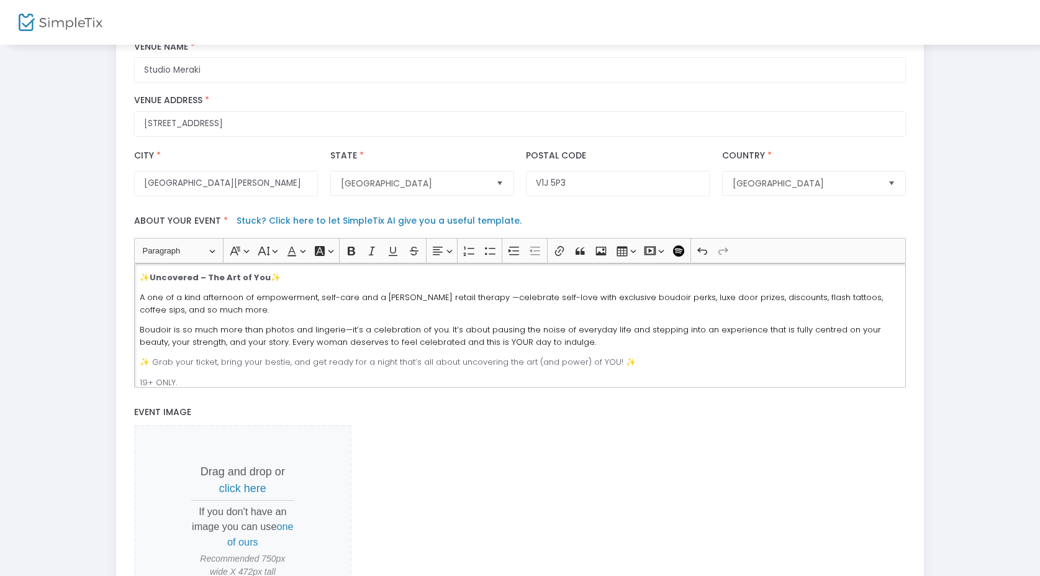
click at [493, 316] on p "A one of a kind afternoon of empowerment, self-care and a kittle retail therapy…" at bounding box center [520, 303] width 761 height 24
click at [504, 316] on p "A one of a kind afternoon of empowerment, self-care and a kittle retail therapy…" at bounding box center [520, 303] width 761 height 24
click at [506, 302] on span "A one of a kind afternoon of empowerment, self-care and a kittle retail therapy…" at bounding box center [511, 303] width 743 height 24
drag, startPoint x: 465, startPoint y: 304, endPoint x: 557, endPoint y: 302, distance: 91.3
click at [557, 302] on span "A one of a kind afternoon of empowerment, self-care and a kittle retail therapy…" at bounding box center [511, 303] width 743 height 24
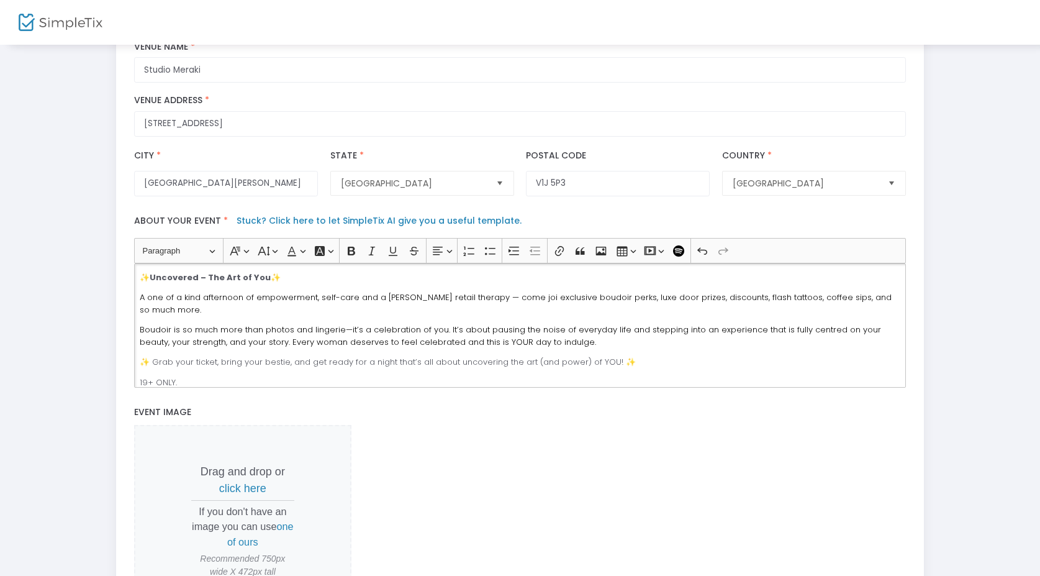
drag, startPoint x: 557, startPoint y: 302, endPoint x: 871, endPoint y: 304, distance: 314.3
click at [871, 304] on p "A one of a kind afternoon of empowerment, self-care and a kittle retail therapy…" at bounding box center [520, 303] width 761 height 24
click at [504, 309] on div "✨ Uncovered – The Art of You ✨ A one of a kind afternoon of empowerment, self-c…" at bounding box center [520, 325] width 772 height 124
drag, startPoint x: 500, startPoint y: 303, endPoint x: 467, endPoint y: 304, distance: 32.9
click at [467, 304] on span "A one of a kind afternoon of empowerment, self-care and a kittle retail therapy…" at bounding box center [516, 303] width 752 height 24
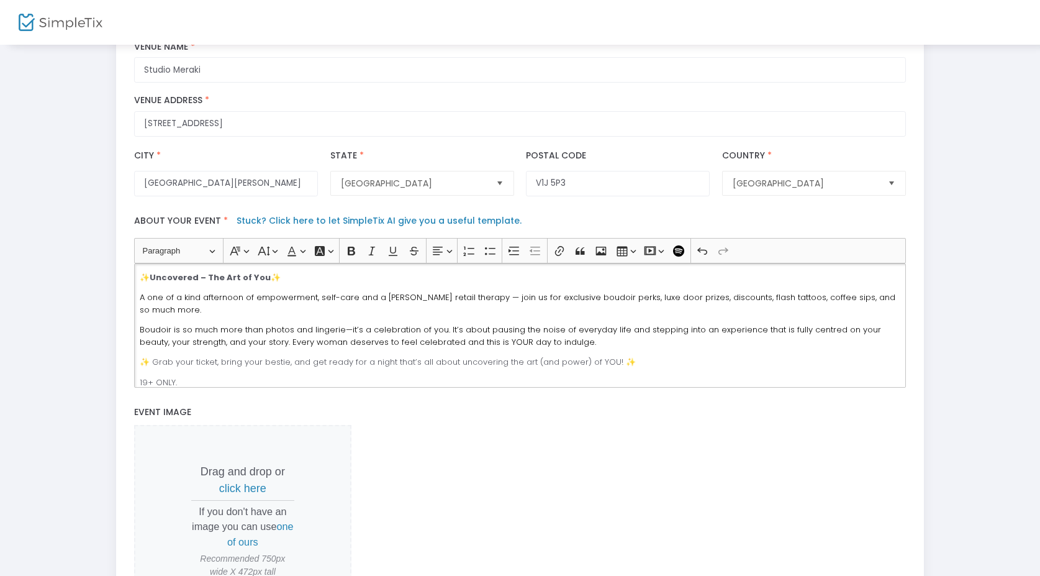
click at [623, 304] on span "A one of a kind afternoon of empowerment, self-care and a kittle retail therapy…" at bounding box center [518, 303] width 756 height 24
click at [760, 302] on span "A one of a kind afternoon of empowerment, self-care and a kittle retail therapy…" at bounding box center [518, 303] width 756 height 24
click at [711, 304] on span "A one of a kind afternoon of empowerment, self-care and a kittle retail therapy…" at bounding box center [518, 303] width 756 height 24
drag, startPoint x: 731, startPoint y: 305, endPoint x: 711, endPoint y: 305, distance: 19.9
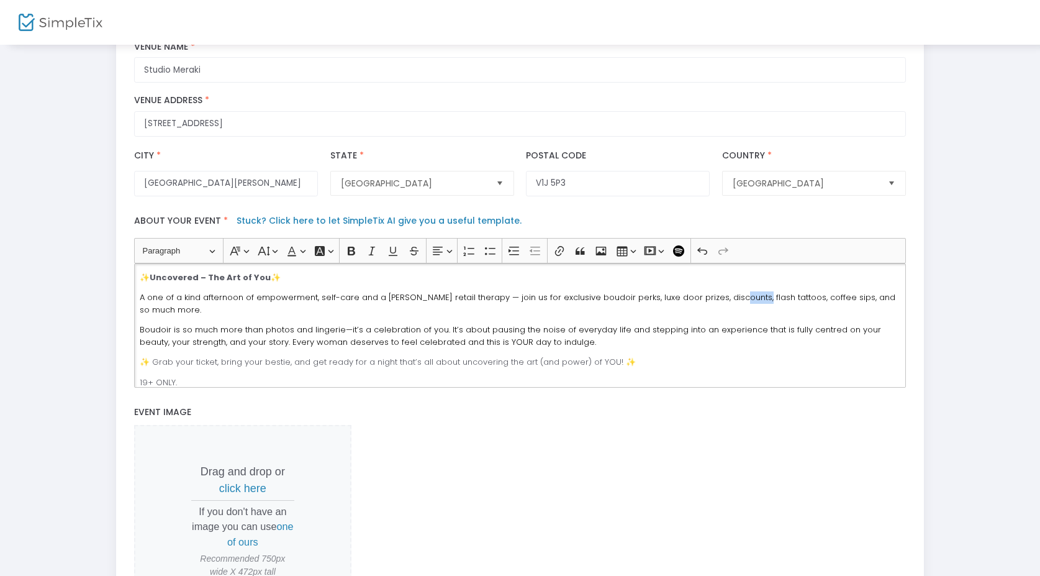
click at [711, 305] on span "A one of a kind afternoon of empowerment, self-care and a kittle retail therapy…" at bounding box center [518, 303] width 756 height 24
click at [763, 302] on span "A one of a kind afternoon of empowerment, self-care and a kittle retail therapy…" at bounding box center [520, 303] width 760 height 24
click at [304, 311] on div "✨ Uncovered – The Art of You ✨ A one of a kind afternoon of empowerment, self-c…" at bounding box center [520, 325] width 772 height 124
click at [835, 306] on span "A one of a kind afternoon of empowerment, self-care and a kittle retail therapy…" at bounding box center [520, 303] width 760 height 24
drag, startPoint x: 835, startPoint y: 306, endPoint x: 905, endPoint y: 305, distance: 70.2
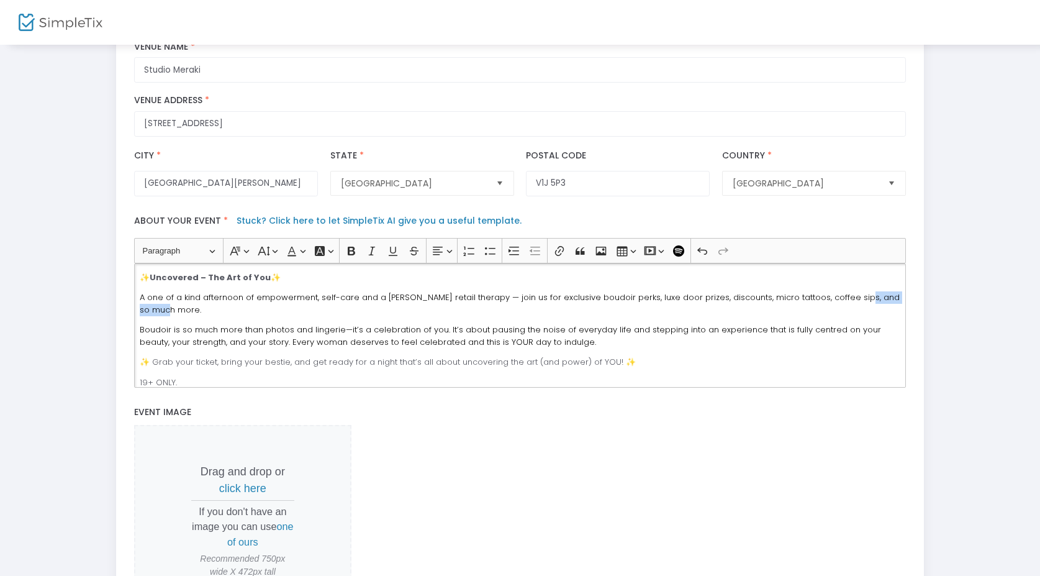
click at [906, 305] on div "✨ Uncovered – The Art of You ✨ A one of a kind afternoon of empowerment, self-c…" at bounding box center [520, 325] width 772 height 124
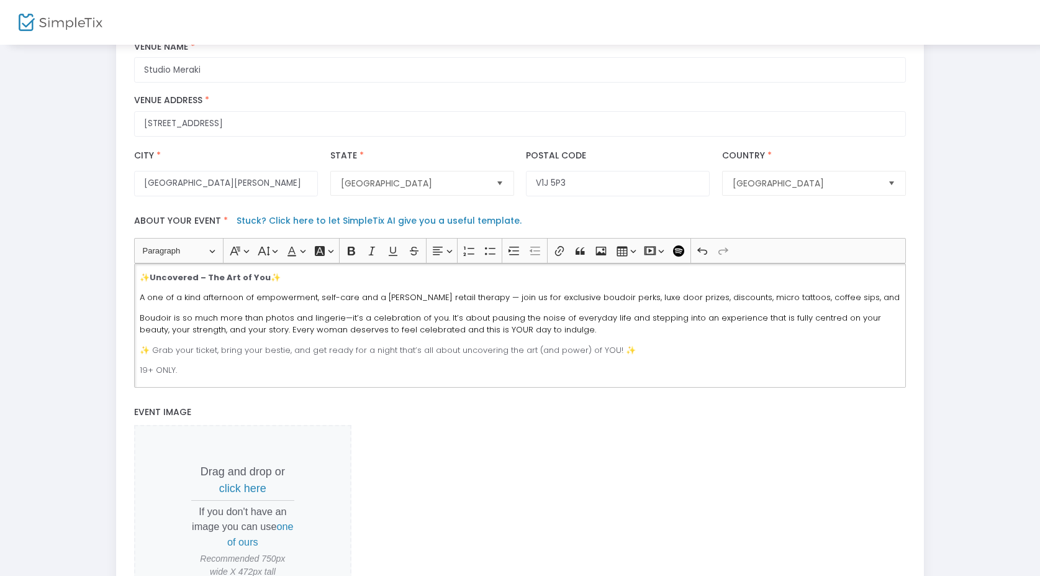
click at [842, 304] on p "A one of a kind afternoon of empowerment, self-care and a kittle retail therapy…" at bounding box center [520, 297] width 761 height 12
click at [579, 303] on span "A one of a kind afternoon of empowerment, self-care and a kittle retail therapy…" at bounding box center [520, 297] width 760 height 12
click at [604, 303] on span "A one of a kind afternoon of empowerment, self-care and a kittle retail therapy…" at bounding box center [520, 297] width 760 height 12
click at [670, 303] on span "A one of a kind afternoon of empowerment, self-care and a kittle retail therapy…" at bounding box center [520, 297] width 760 height 12
click at [669, 303] on span "A one of a kind afternoon of empowerment, self-care and a kittle retail therapy…" at bounding box center [520, 297] width 760 height 12
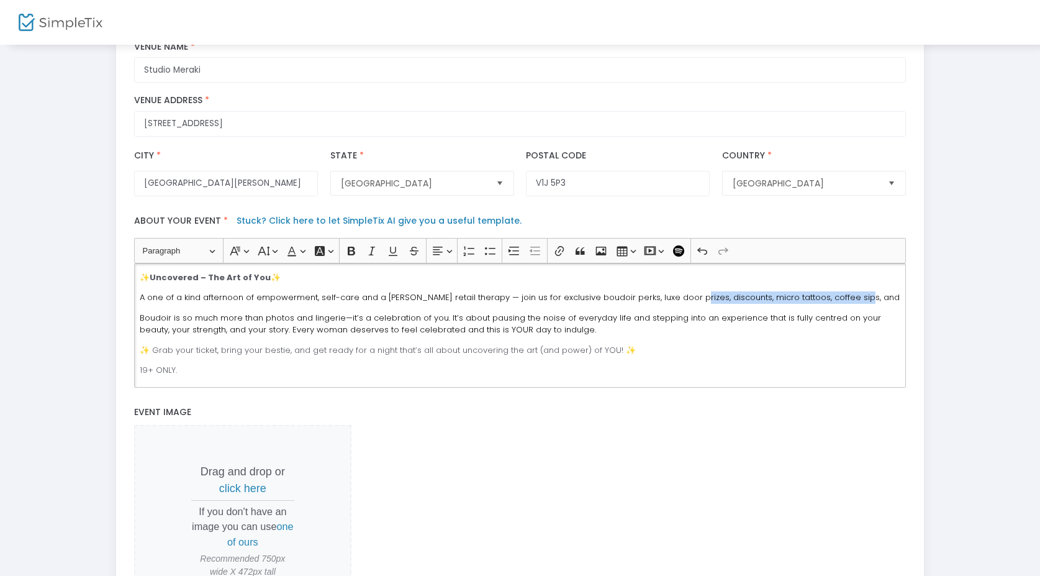
drag, startPoint x: 668, startPoint y: 304, endPoint x: 862, endPoint y: 304, distance: 193.8
click at [862, 304] on p "A one of a kind afternoon of empowerment, self-care and a kittle retail therapy…" at bounding box center [520, 297] width 761 height 12
click at [675, 343] on div "✨ Uncovered – The Art of You ✨ A one of a kind afternoon of empowerment, self-c…" at bounding box center [520, 325] width 772 height 124
click at [197, 325] on span "Boudoir is so much more than photos and lingerie—it’s a celebration of you. It’…" at bounding box center [511, 324] width 742 height 24
click at [179, 322] on span "Boudoir is so much more than photos and lingerie—it’s a celebration of you. It’…" at bounding box center [511, 324] width 742 height 24
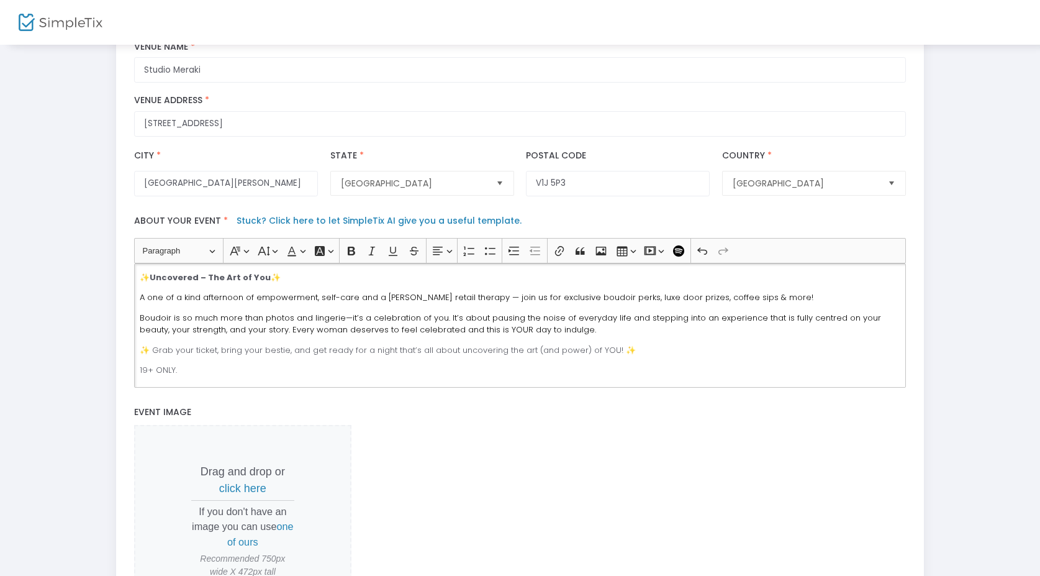
click at [258, 323] on span "Boudoir is so much more than photos and lingerie—it’s a celebration of you. It’…" at bounding box center [511, 324] width 742 height 24
click at [173, 324] on span "Boudoir is so much more than photos and lingerie—it’s a celebration of you. It’…" at bounding box center [511, 324] width 742 height 24
click at [181, 324] on span "Boudoir is so much more than photos and lingerie—it’s a celebration of you. It’…" at bounding box center [511, 324] width 742 height 24
click at [601, 336] on p "Boudoir is so much more than photos and lingerie—it’s a celebration of you. It’…" at bounding box center [520, 324] width 761 height 24
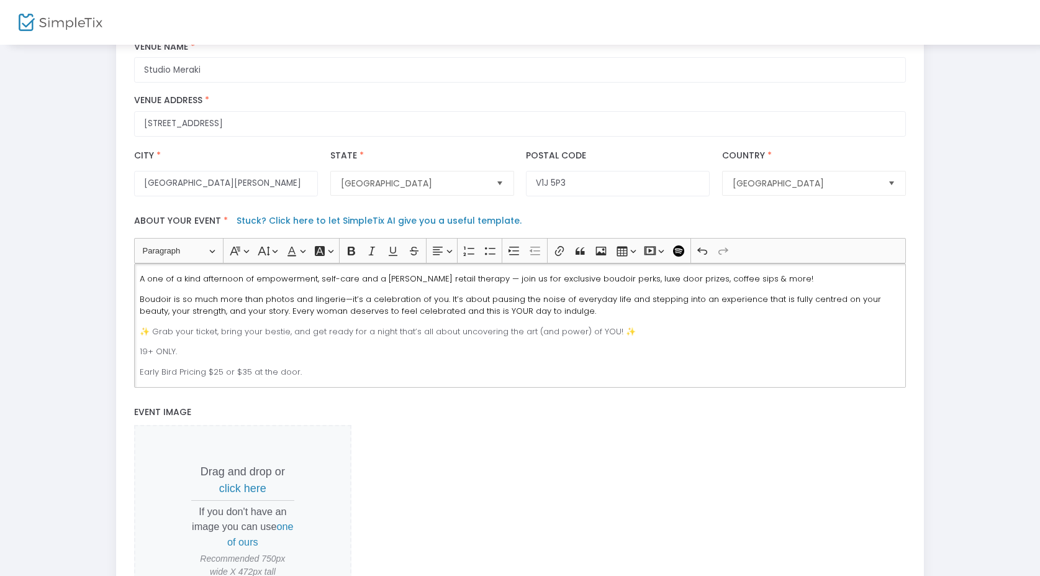
scroll to position [30, 0]
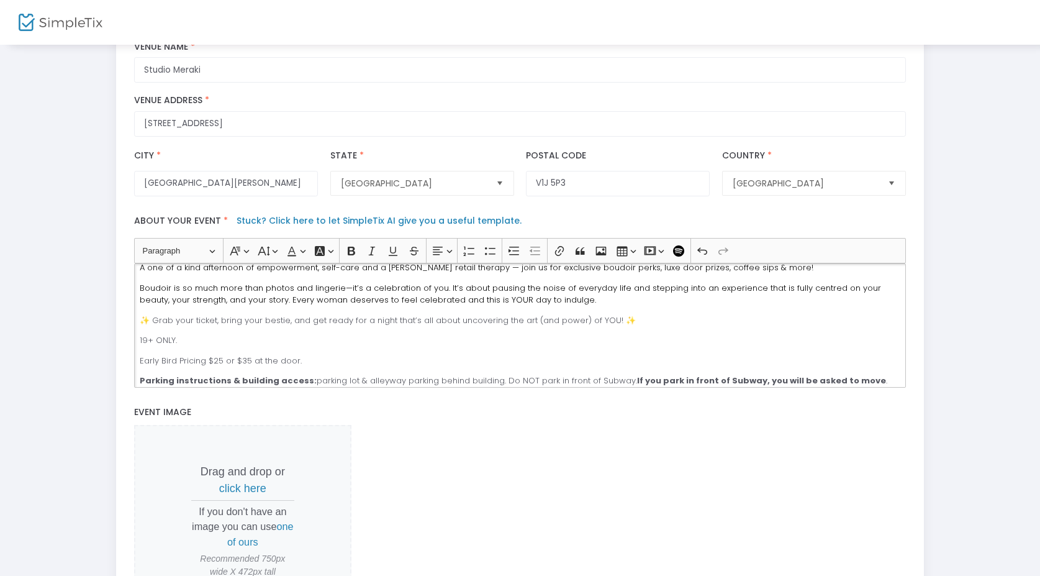
click at [286, 341] on p "19+ ONLY." at bounding box center [520, 340] width 761 height 12
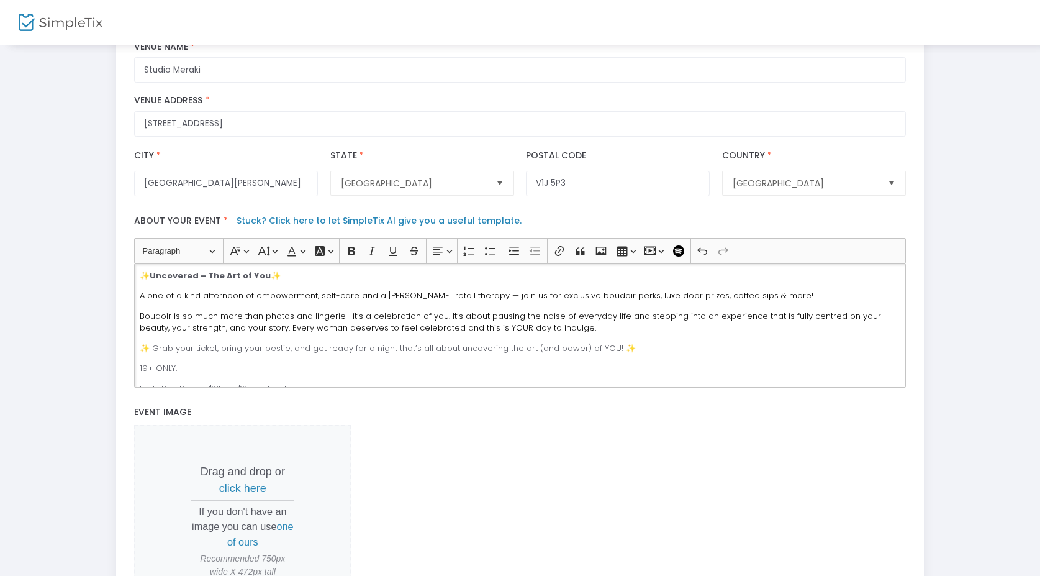
scroll to position [3, 0]
click at [331, 343] on div "✨ Uncovered – The Art of You ✨ A one of a kind afternoon of empowerment, self-c…" at bounding box center [520, 325] width 772 height 124
click at [378, 357] on div "✨ Uncovered – The Art of You ✨ A one of a kind afternoon of empowerment, self-c…" at bounding box center [520, 325] width 772 height 124
drag, startPoint x: 370, startPoint y: 352, endPoint x: 389, endPoint y: 350, distance: 19.4
click at [389, 350] on p "✨ Grab your ticket, bring your bestie, and get ready for a night that’s all abo…" at bounding box center [520, 347] width 761 height 12
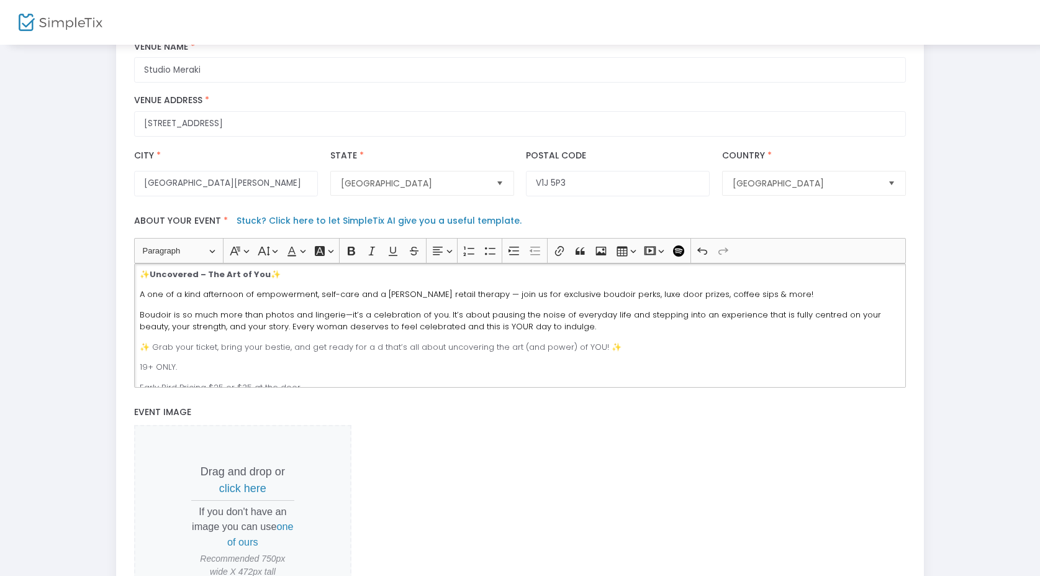
click at [296, 351] on p "✨ Grab your ticket, bring your bestie, and get ready for a d that’s all about u…" at bounding box center [520, 347] width 761 height 12
click at [309, 353] on p "✨ Grab your ticket, bring your bestie, and get ready for a d that’s all about u…" at bounding box center [520, 347] width 761 height 12
drag, startPoint x: 309, startPoint y: 355, endPoint x: 599, endPoint y: 348, distance: 289.5
click at [598, 350] on p "✨ Grab your ticket, bring your bestie, and get ready for a d that’s all about u…" at bounding box center [520, 347] width 761 height 12
click at [465, 357] on div "✨ Uncovered – The Art of You ✨ A one of a kind afternoon of empowerment, self-c…" at bounding box center [520, 325] width 772 height 124
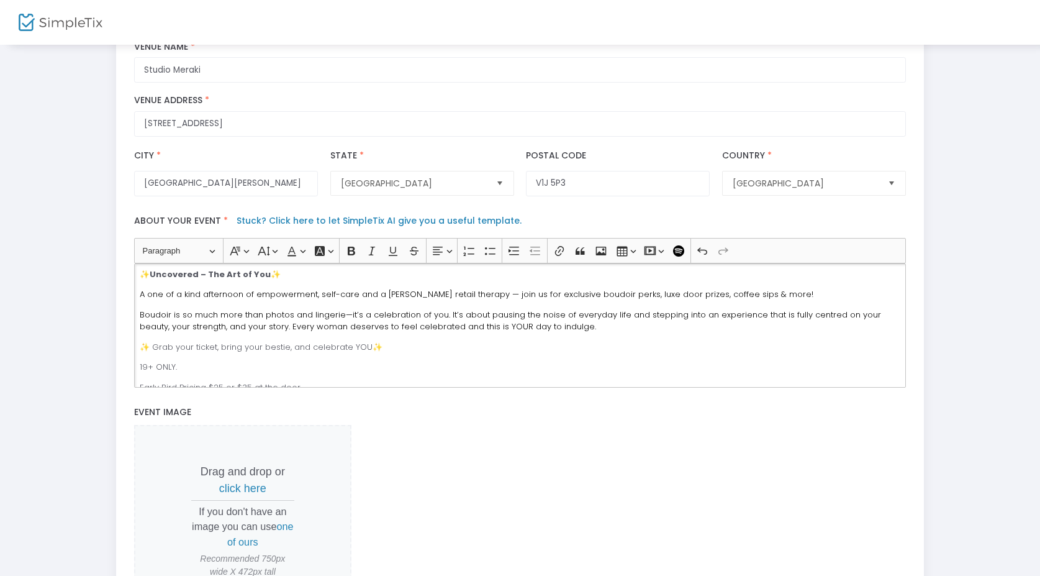
click at [366, 353] on p "✨ Grab your ticket, bring your bestie, and celebrate YOU✨" at bounding box center [520, 347] width 761 height 12
click at [361, 367] on p "19+ ONLY." at bounding box center [520, 367] width 761 height 12
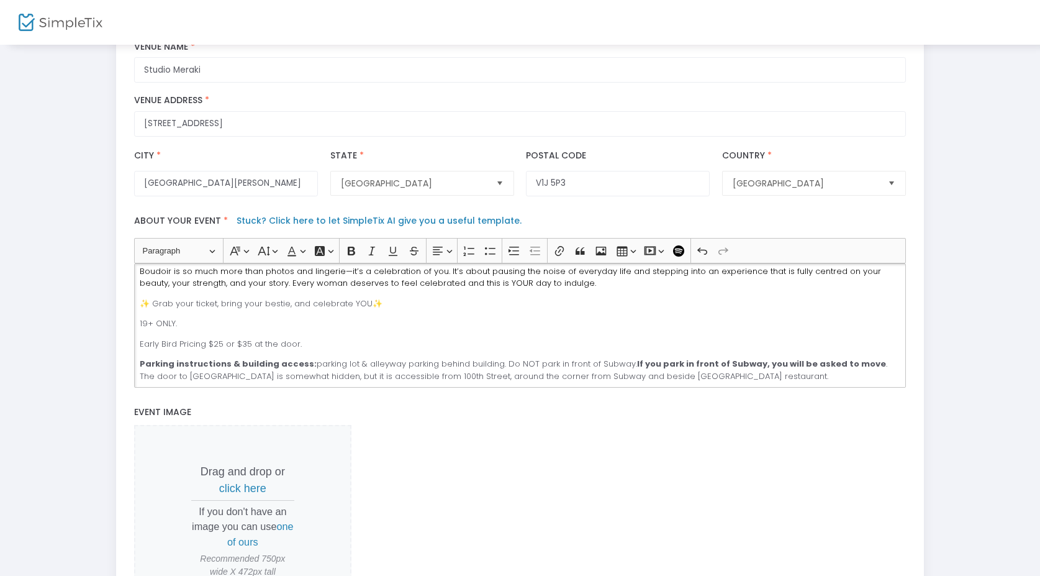
scroll to position [46, 0]
drag, startPoint x: 620, startPoint y: 370, endPoint x: 860, endPoint y: 371, distance: 239.8
click at [860, 371] on p "Parking instructions & building access: parking lot & alleyway parking behind b…" at bounding box center [520, 370] width 761 height 24
click at [554, 305] on p "✨ Grab your ticket, bring your bestie, and celebrate YOU✨" at bounding box center [520, 304] width 761 height 12
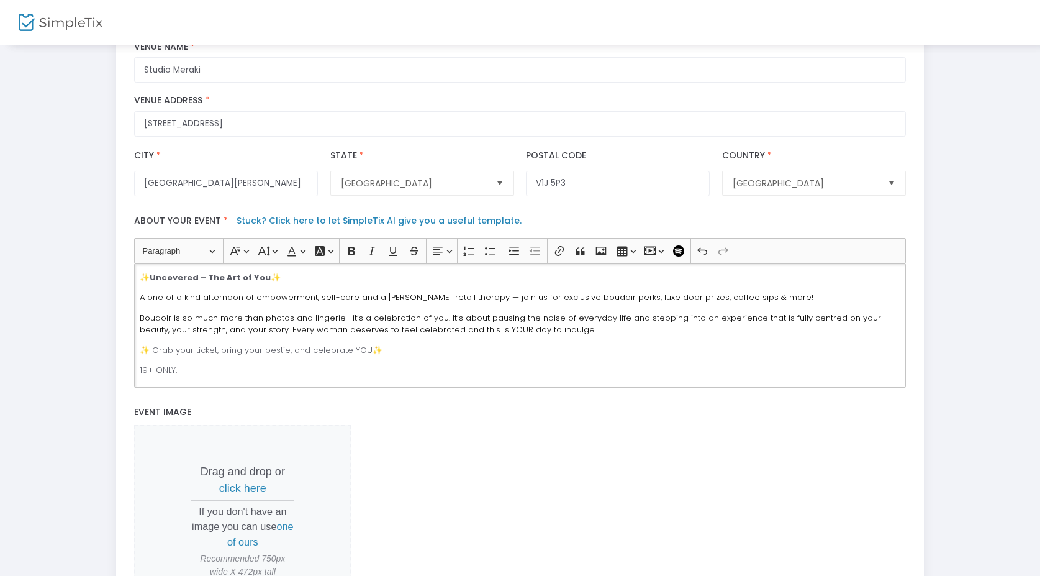
scroll to position [34, 0]
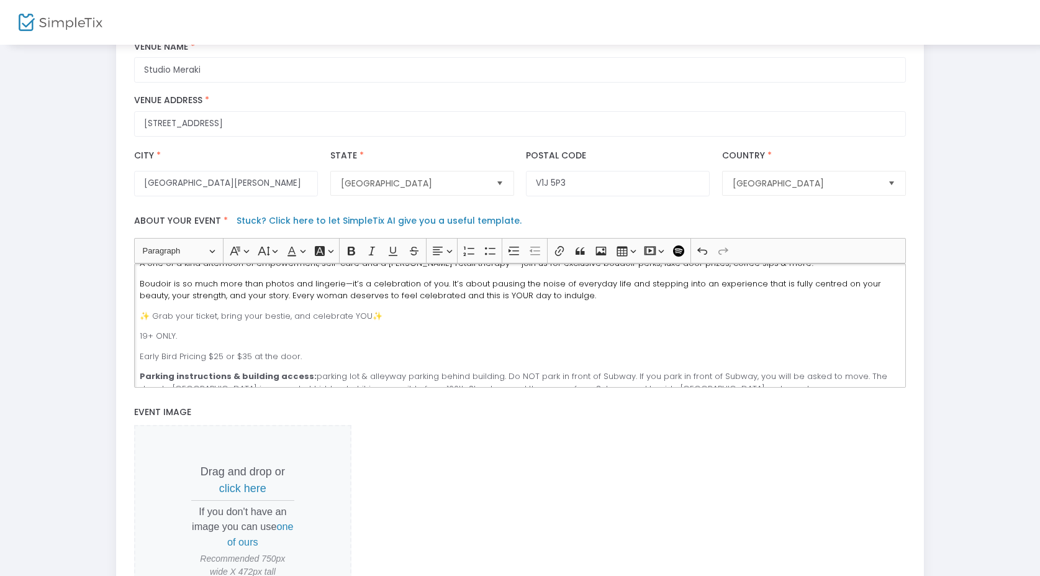
click at [561, 302] on p "Boudoir is so much more than photos and lingerie—it’s a celebration of you. It’…" at bounding box center [520, 290] width 761 height 24
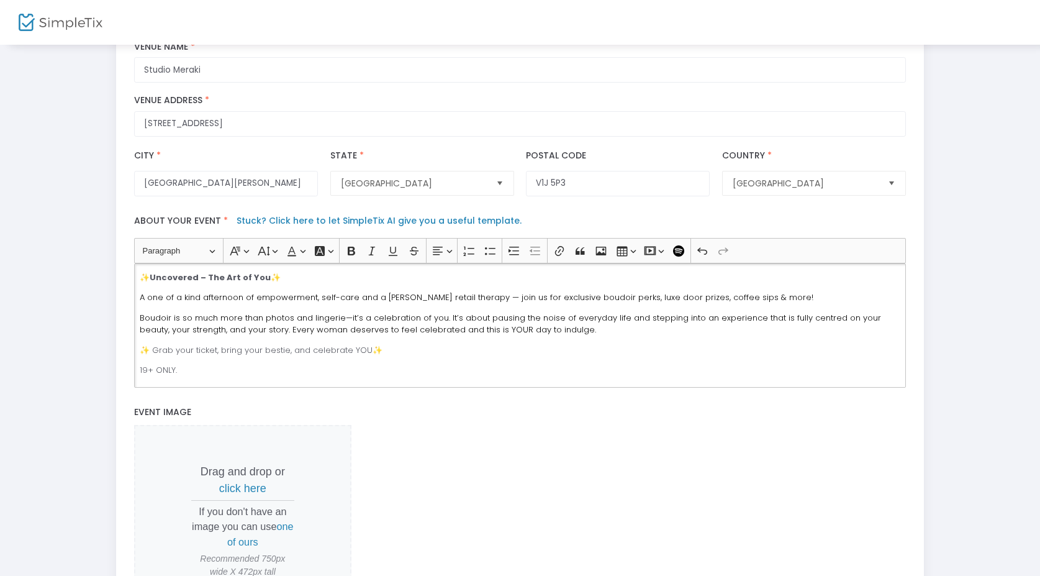
scroll to position [0, 0]
click at [561, 336] on p "Boudoir is so much more than photos and lingerie—it’s a celebration of you. It’…" at bounding box center [520, 324] width 761 height 24
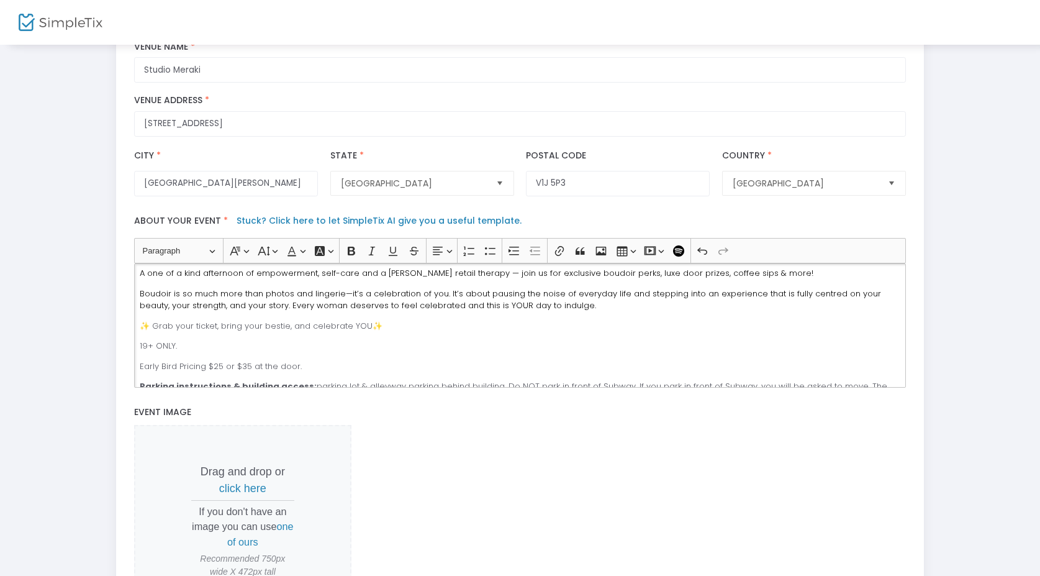
scroll to position [25, 0]
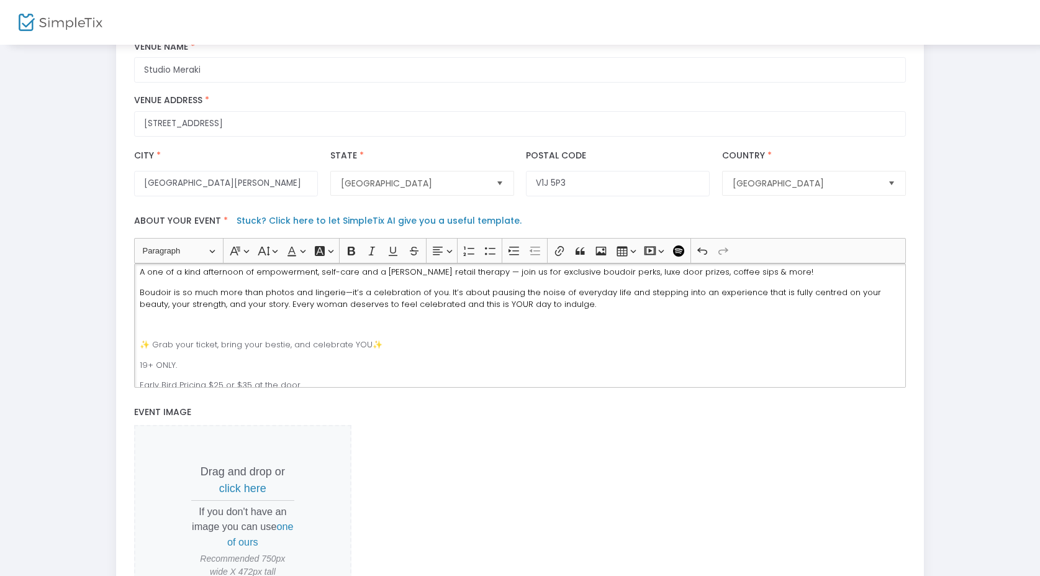
click at [204, 328] on p "Rich Text Editor, main" at bounding box center [520, 325] width 761 height 12
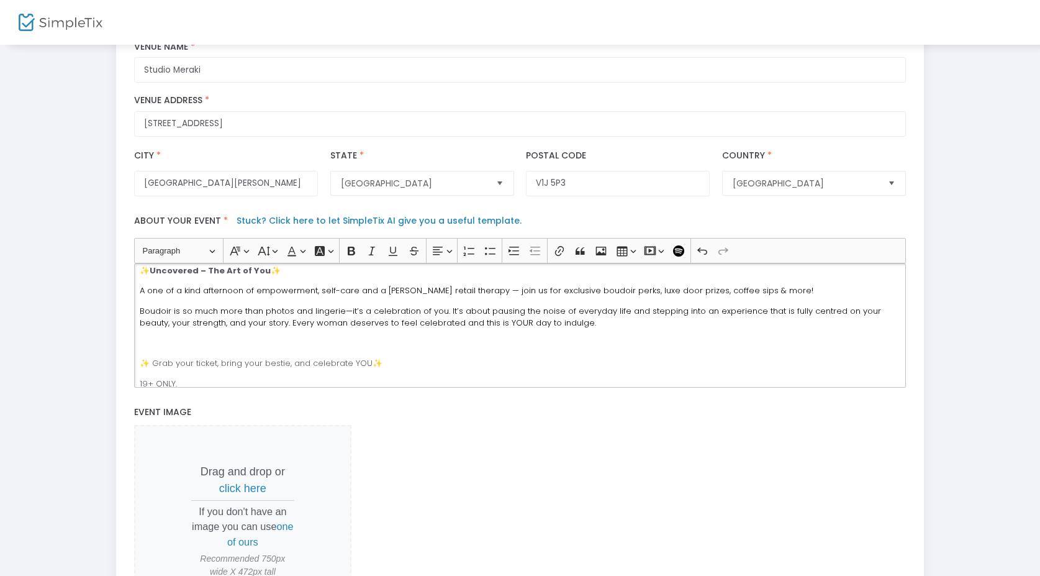
scroll to position [16, 0]
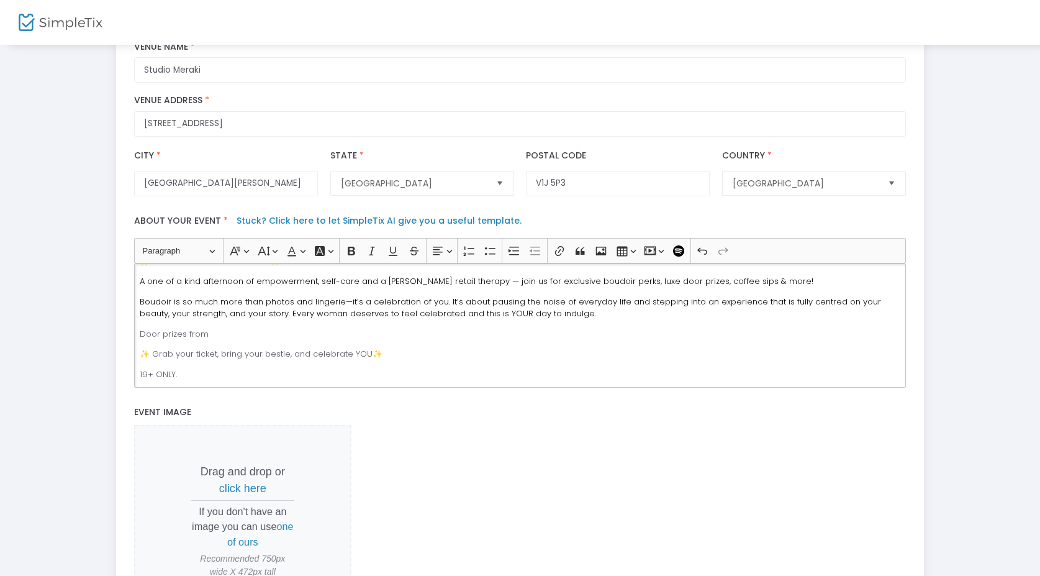
click at [605, 317] on p "Boudoir is so much more than photos and lingerie—it’s a celebration of you. It’…" at bounding box center [520, 308] width 761 height 24
click at [272, 335] on p "Florals from Petite & Petal Co." at bounding box center [520, 334] width 761 height 12
click at [571, 320] on p "Boudoir is so much more than photos and lingerie—it’s a celebration of you. It’…" at bounding box center [520, 308] width 761 height 24
click at [398, 339] on p "Tarot & Palm readings by Witch in the Woods Esoteric Guide" at bounding box center [520, 334] width 761 height 12
click at [283, 358] on p "Florals from Petite & Petal Co." at bounding box center [520, 354] width 761 height 12
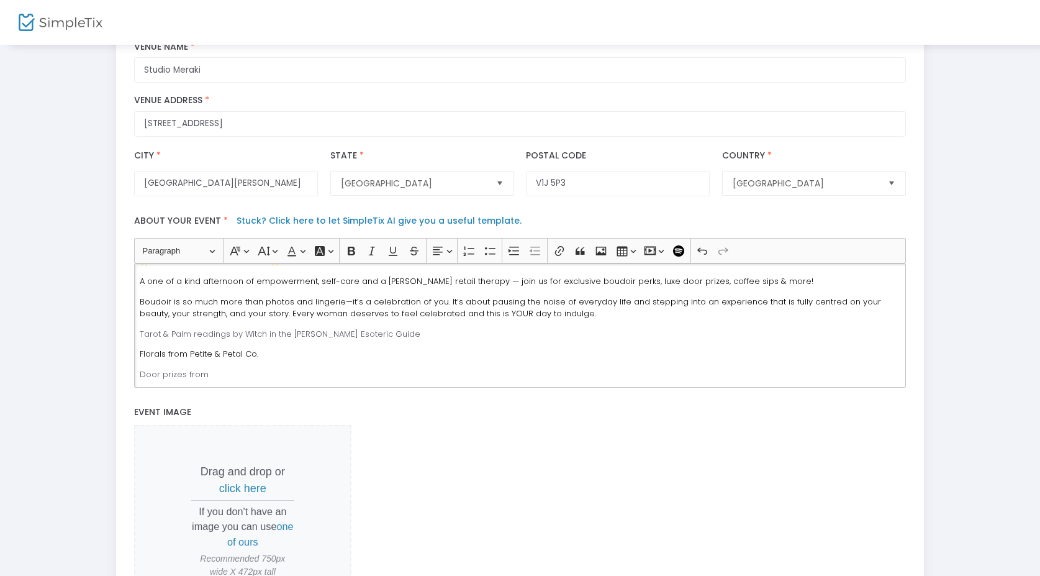
click at [404, 339] on p "Tarot & Palm readings by Witch in the Woods Esoteric Guide" at bounding box center [520, 334] width 761 height 12
click at [316, 348] on div "✨ Uncovered – The Art of You ✨ A one of a kind afternoon of empowerment, self-c…" at bounding box center [520, 325] width 772 height 124
click at [390, 340] on p "Tarot & Palm readings by Witch in the Woods Esoteric Guide" at bounding box center [520, 334] width 761 height 12
click at [136, 337] on div "✨ Uncovered – The Art of You ✨ A one of a kind afternoon of empowerment, self-c…" at bounding box center [520, 325] width 772 height 124
click at [145, 340] on p "Rich Text Editor, main" at bounding box center [520, 334] width 761 height 12
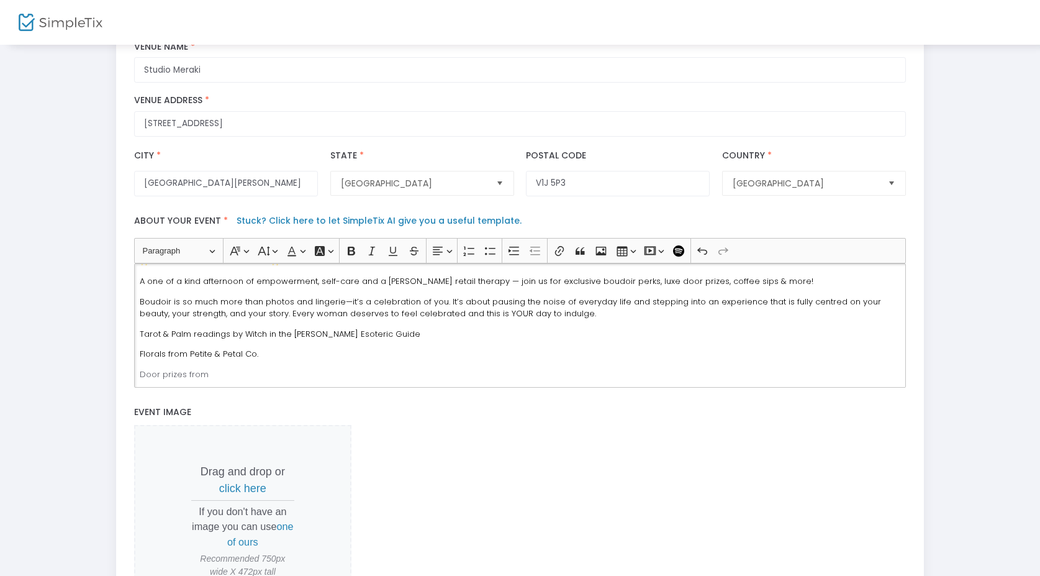
click at [408, 334] on p "Tarot & Palm readings by Witch in the Woods Esoteric Guide" at bounding box center [520, 334] width 761 height 12
click at [239, 378] on span "Makeup goodie bags by Fine Line Beauty" at bounding box center [224, 374] width 168 height 12
click at [336, 381] on p "Makeup goodie bags from Fine Line Beauty" at bounding box center [520, 374] width 761 height 12
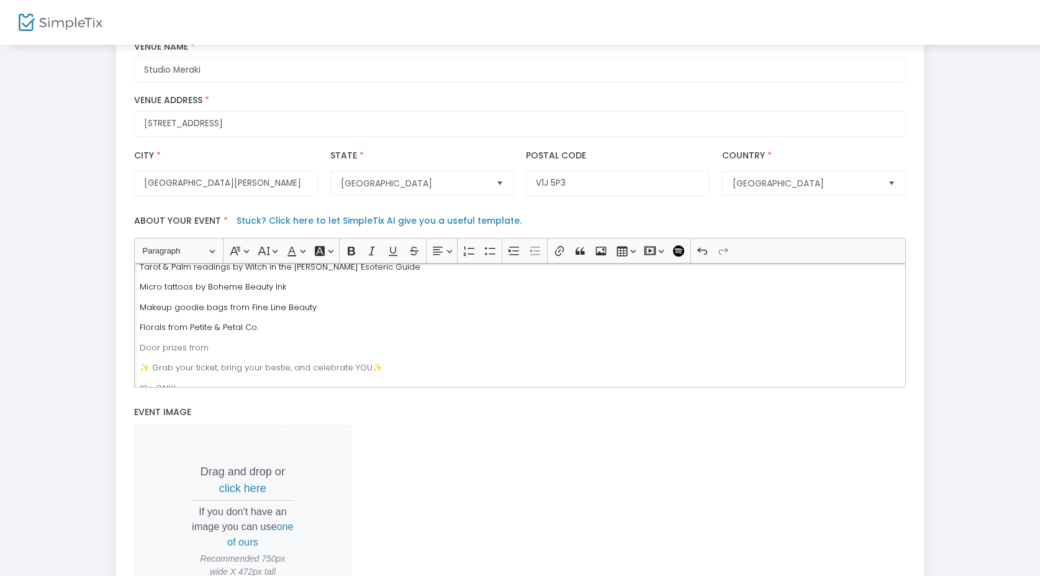
scroll to position [91, 0]
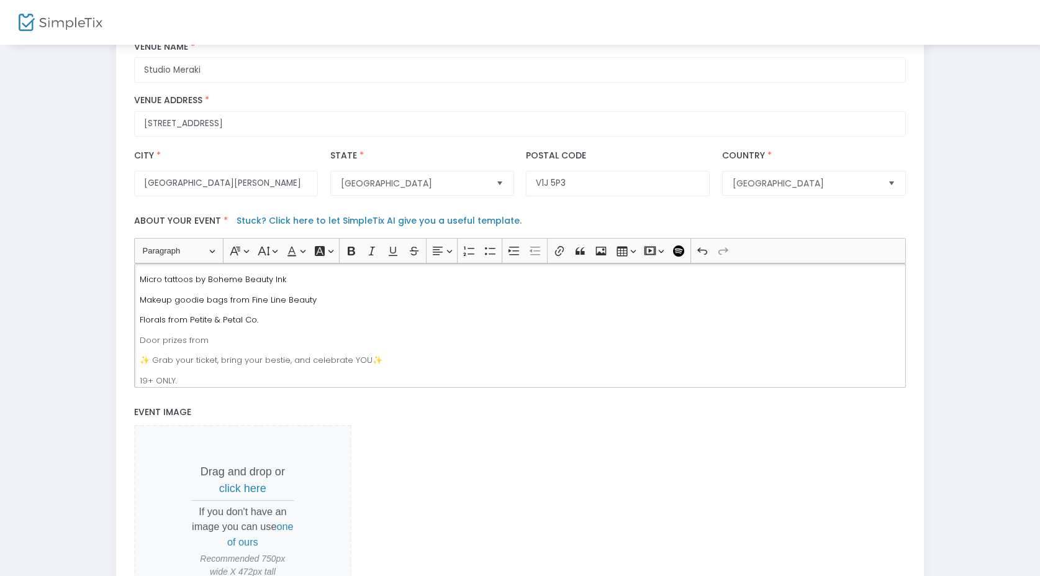
click at [290, 325] on p "Florals from Petite & Petal Co." at bounding box center [520, 320] width 761 height 12
click at [241, 340] on p "Door prizes from" at bounding box center [520, 340] width 761 height 12
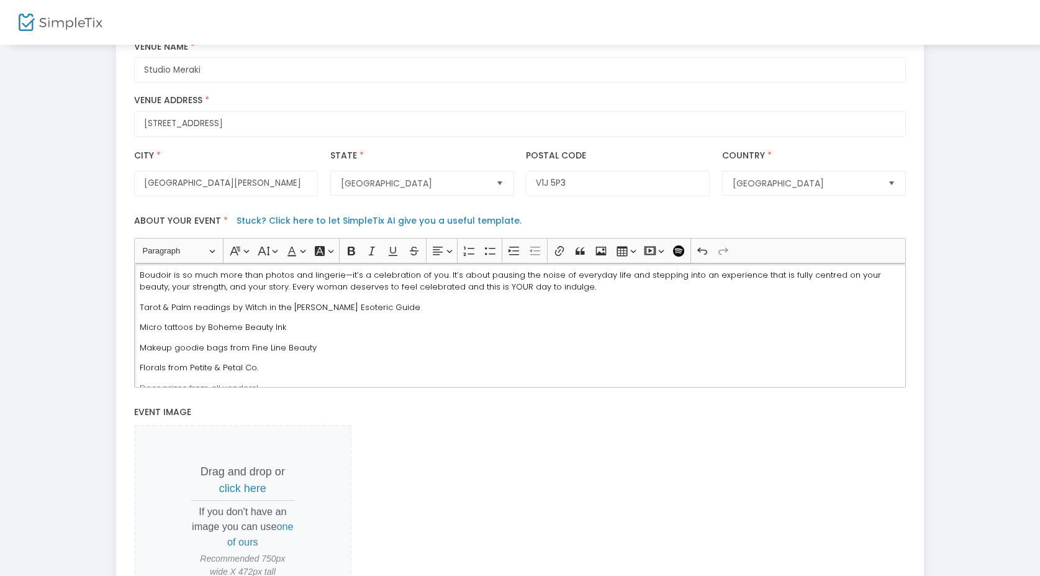
scroll to position [62, 0]
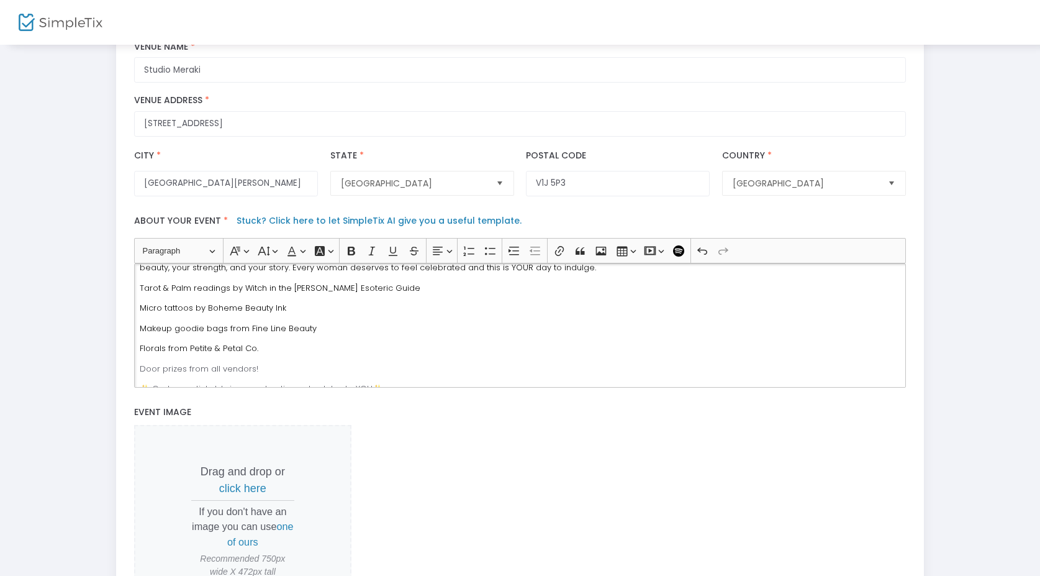
click at [393, 291] on p "Tarot & Palm readings by Witch in the Woods Esoteric Guide" at bounding box center [520, 288] width 761 height 12
click at [199, 333] on p "Stained glass" at bounding box center [520, 328] width 761 height 12
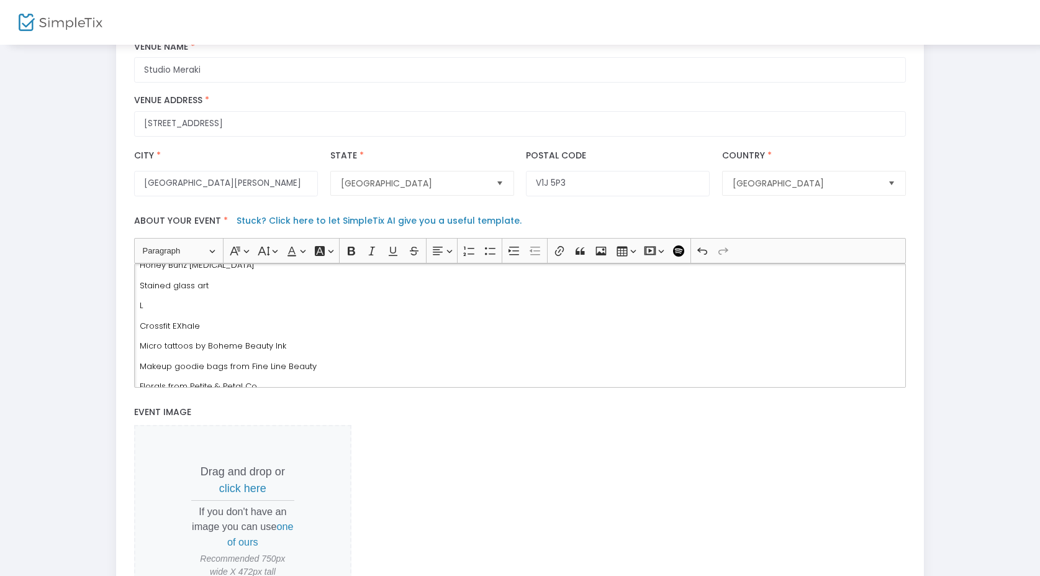
click at [180, 331] on span "Crossfit EXhale" at bounding box center [170, 326] width 60 height 12
click at [219, 329] on p "Crossfit Exhale" at bounding box center [520, 326] width 761 height 12
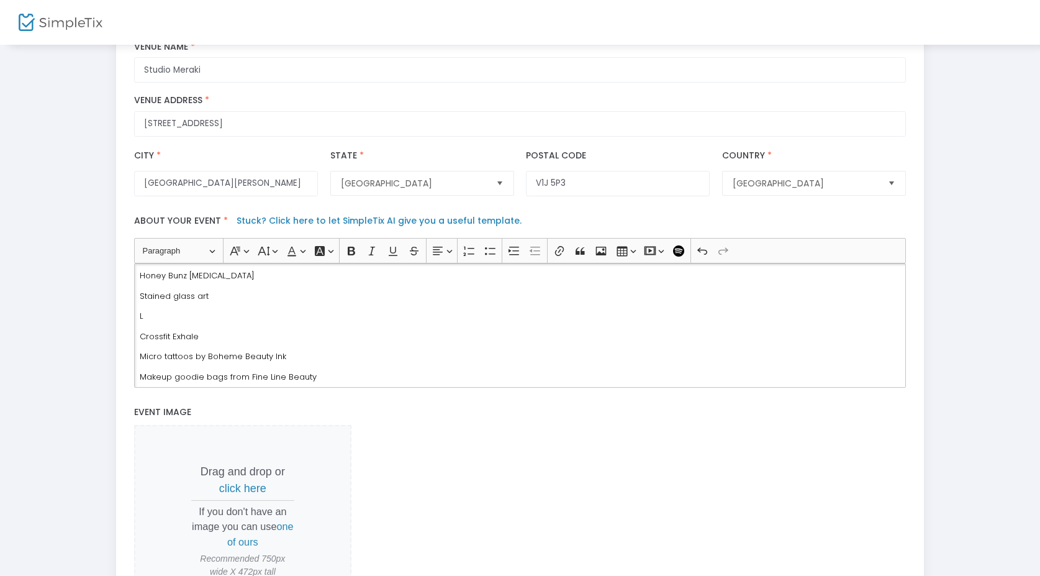
scroll to position [97, 0]
click at [181, 312] on p "L" at bounding box center [520, 313] width 761 height 12
click at [212, 322] on p "Crossfit Exhale" at bounding box center [520, 317] width 761 height 12
click at [141, 323] on span "Crossfit Exhale" at bounding box center [169, 317] width 59 height 12
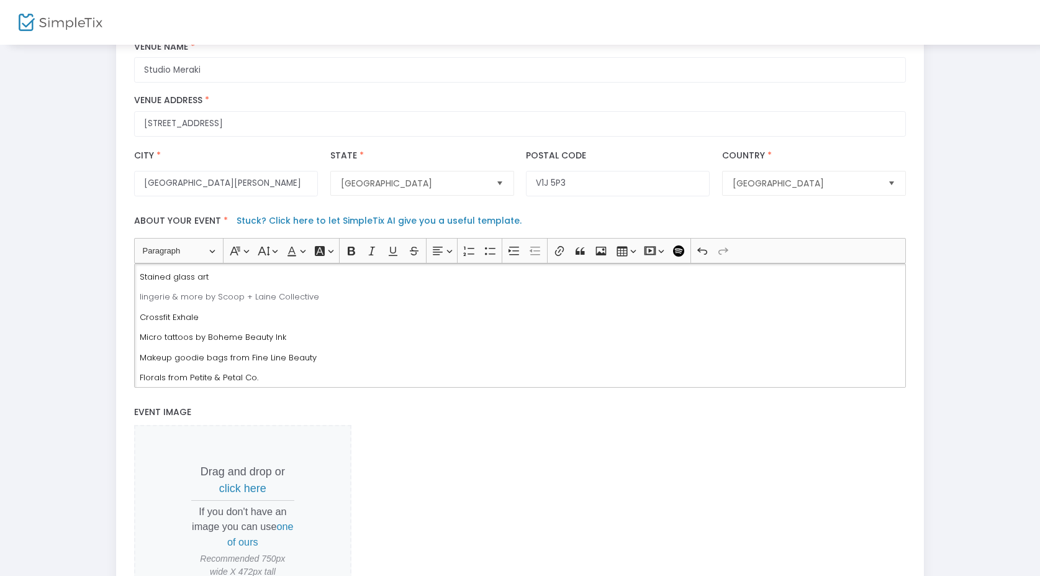
click at [225, 318] on p "Crossfit Exhale" at bounding box center [520, 317] width 761 height 12
click at [216, 310] on p "Crossfit Exhale" at bounding box center [520, 305] width 761 height 12
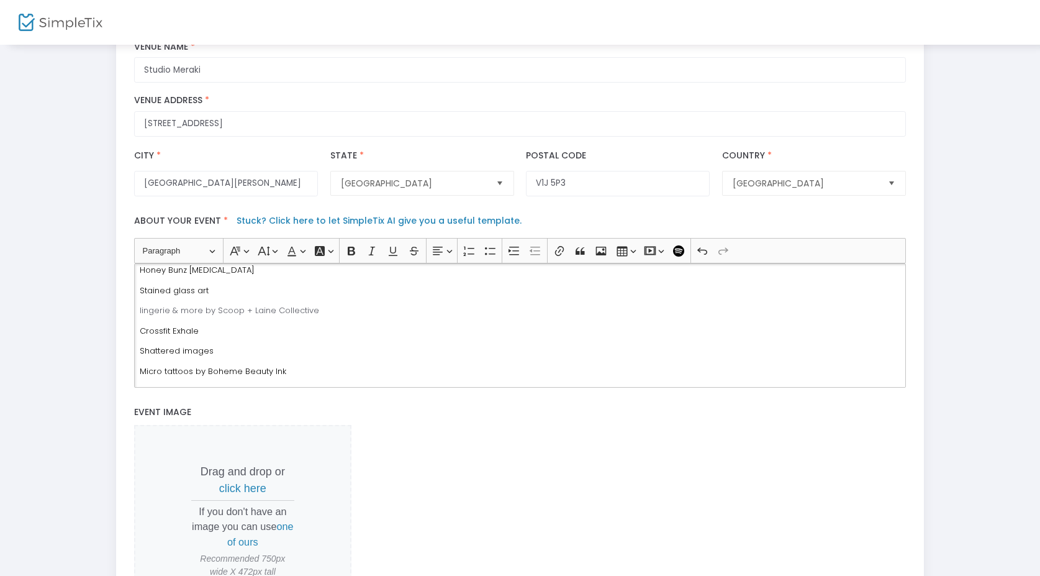
scroll to position [83, 0]
click at [214, 332] on p "lingerie & more by Scoop + Laine Collective" at bounding box center [520, 327] width 761 height 12
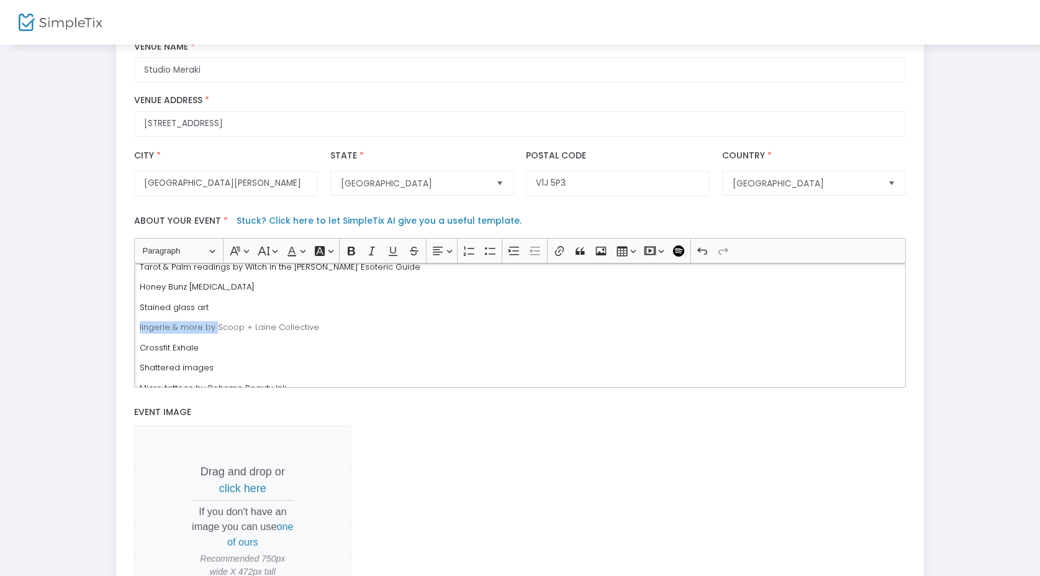
drag, startPoint x: 214, startPoint y: 331, endPoint x: 125, endPoint y: 333, distance: 88.8
click at [125, 333] on div "title : Uncovered - the art of YOU Valid : true Required : false venueId : Vali…" at bounding box center [520, 269] width 808 height 817
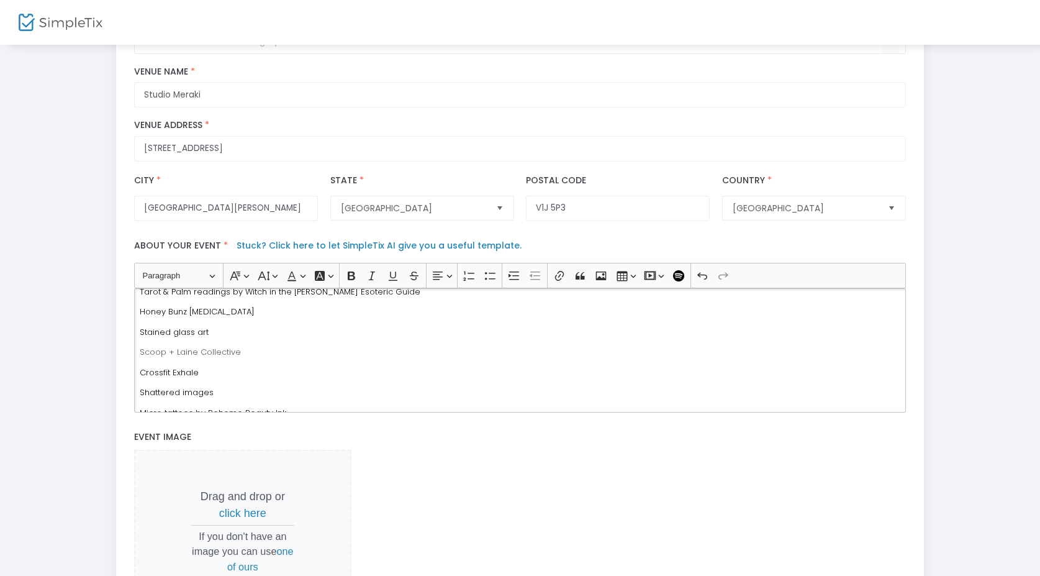
drag, startPoint x: 216, startPoint y: 336, endPoint x: 120, endPoint y: 335, distance: 96.3
click at [120, 335] on div "title : Uncovered - the art of YOU Valid : true Required : false venueId : Vali…" at bounding box center [520, 294] width 808 height 817
click at [190, 339] on p "Arting not Fating" at bounding box center [520, 332] width 761 height 12
click at [222, 349] on p "Arting not Farting" at bounding box center [520, 351] width 761 height 12
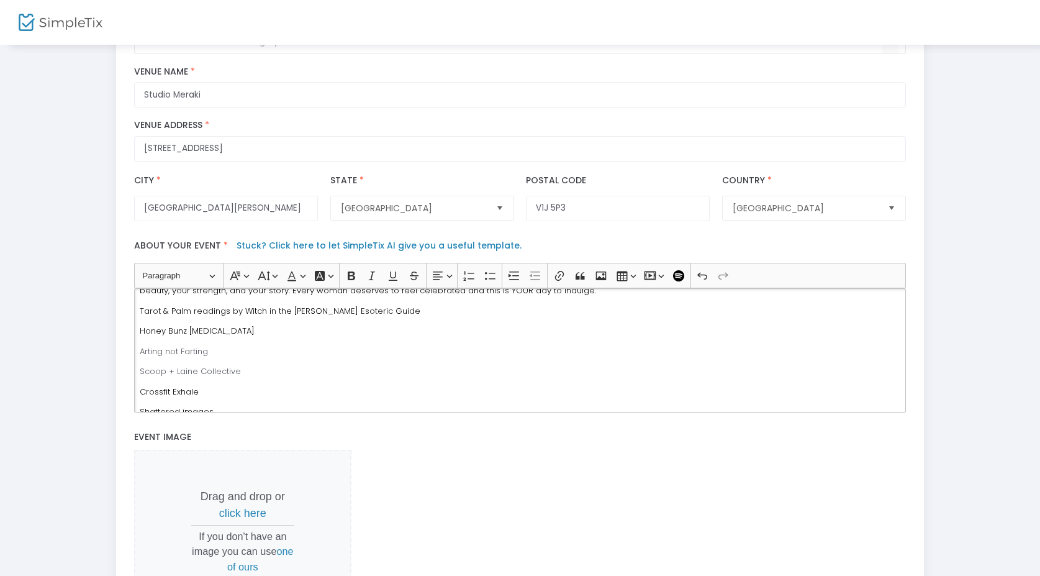
click at [199, 337] on span "Honey Bunz Tanning" at bounding box center [197, 331] width 115 height 12
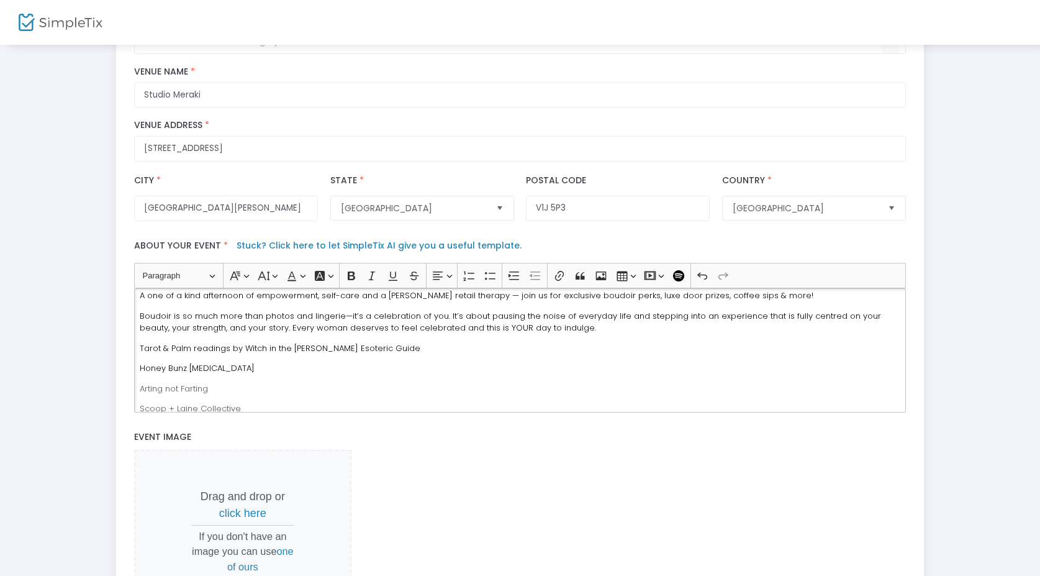
scroll to position [26, 0]
click at [188, 353] on span "Tarot & Palm readings by Witch in the Woods Esoteric Guide" at bounding box center [280, 349] width 281 height 12
click at [237, 360] on div "✨ Uncovered – The Art of You ✨ A one of a kind afternoon of empowerment, self-c…" at bounding box center [520, 350] width 772 height 124
click at [243, 354] on span "Tarot & Palm readings by Witch in the Woods Esoteric Guide" at bounding box center [280, 349] width 281 height 12
click at [241, 355] on span "Tarot & Palm readings by Witch in the Woods Esoteric Guide" at bounding box center [280, 349] width 281 height 12
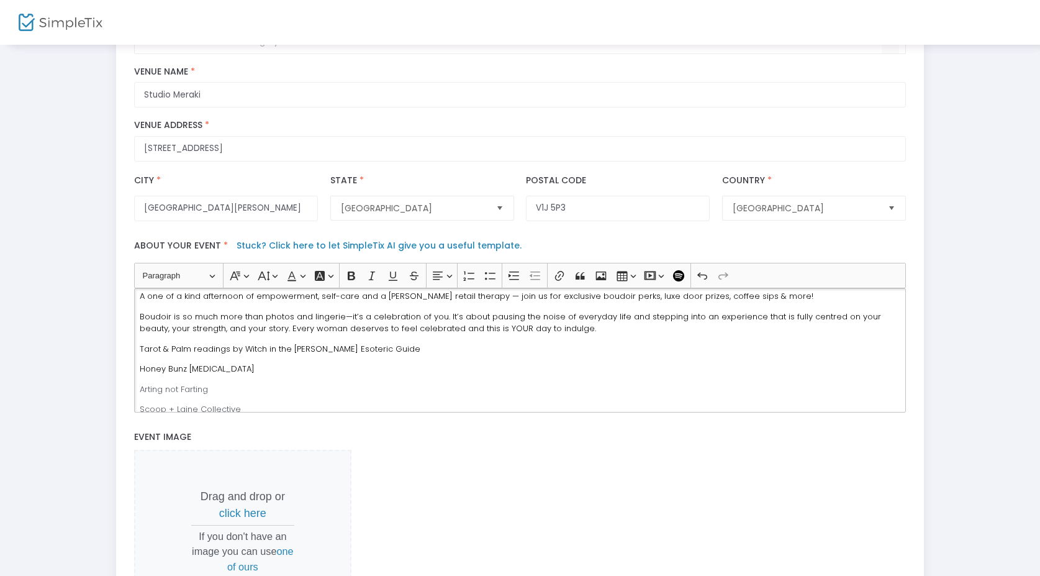
click at [228, 355] on span "Tarot & Palm readings by Witch in the Woods Esoteric Guide" at bounding box center [280, 349] width 281 height 12
drag, startPoint x: 228, startPoint y: 355, endPoint x: 127, endPoint y: 352, distance: 101.3
click at [127, 352] on div "title : Uncovered - the art of YOU Valid : true Required : false venueId : Vali…" at bounding box center [520, 294] width 808 height 817
click at [212, 355] on span "Readings by Witch in the Woods Esoteric Guide" at bounding box center [254, 349] width 229 height 12
click at [262, 375] on p "Honey Bunz Tanning" at bounding box center [520, 369] width 761 height 12
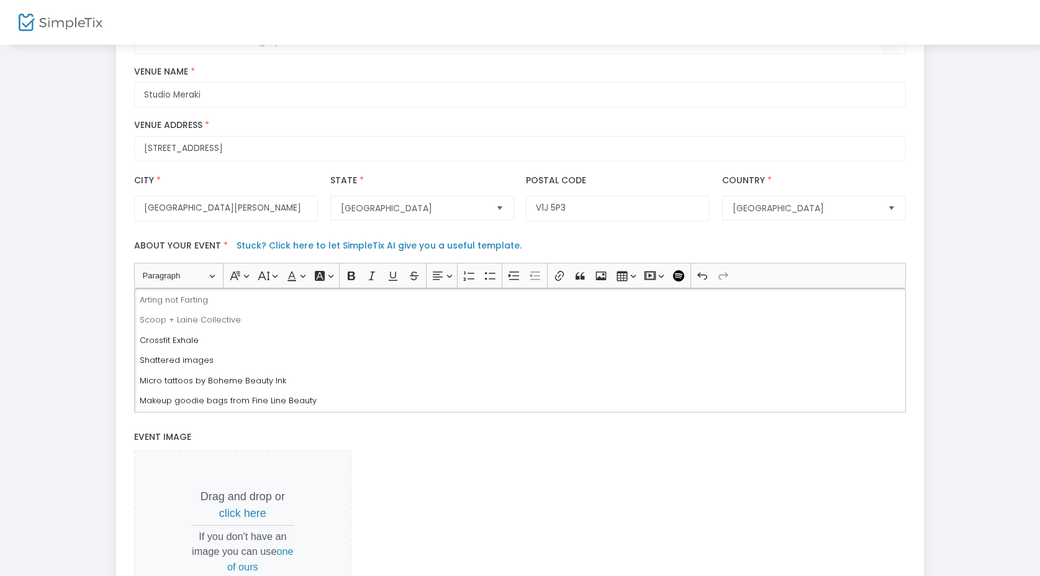
scroll to position [137, 0]
click at [219, 343] on p "Shattered images" at bounding box center [520, 339] width 761 height 12
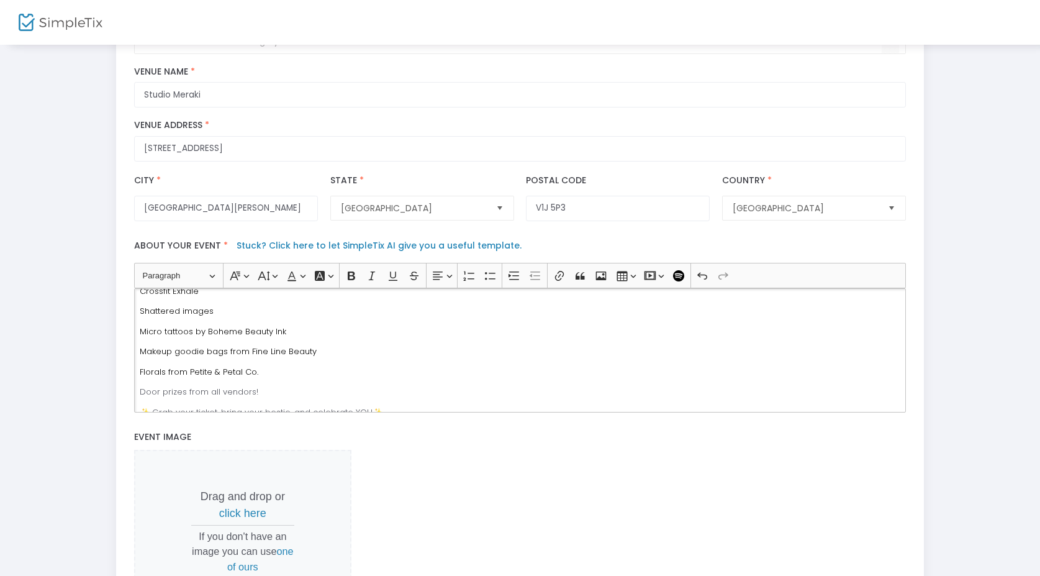
click at [204, 334] on span "Micro tattoos by Boheme Beauty Ink" at bounding box center [213, 331] width 147 height 12
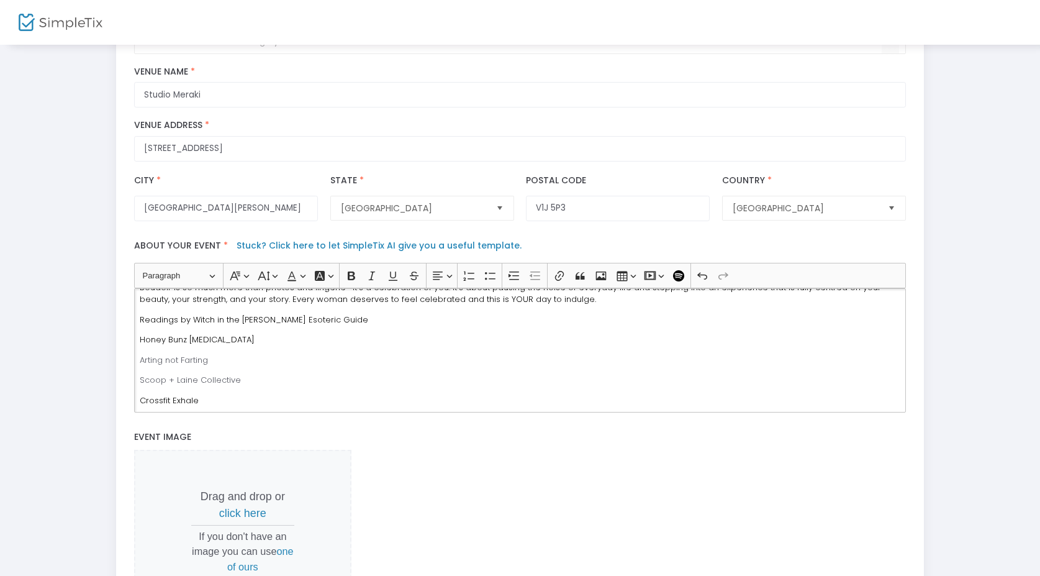
scroll to position [48, 0]
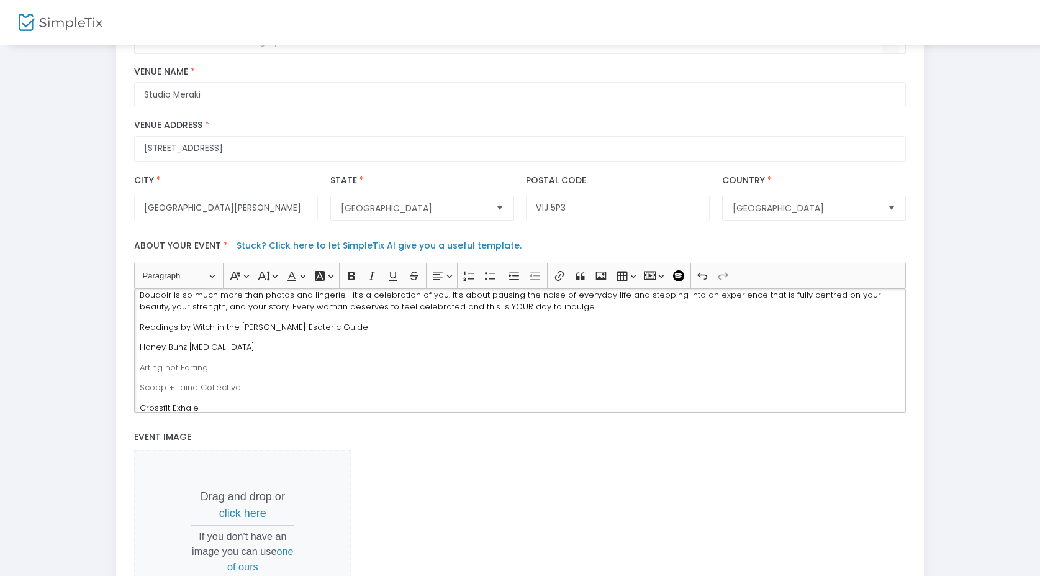
click at [142, 353] on span "Honey Bunz Tanning" at bounding box center [197, 347] width 115 height 12
click at [142, 371] on p "Arting not Farting" at bounding box center [520, 367] width 761 height 12
click at [153, 372] on p "Arting not Farting" at bounding box center [520, 367] width 761 height 12
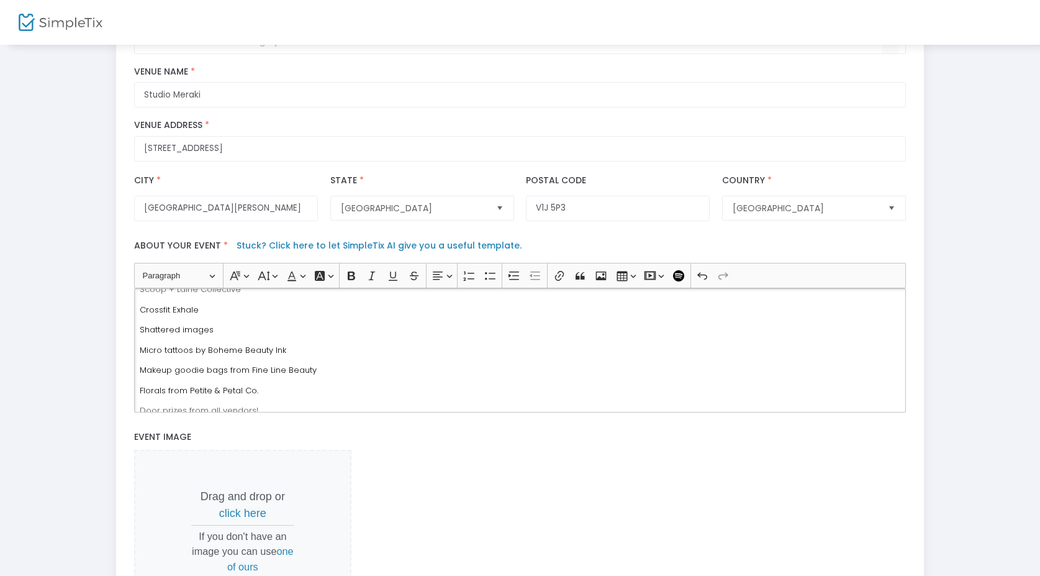
scroll to position [191, 0]
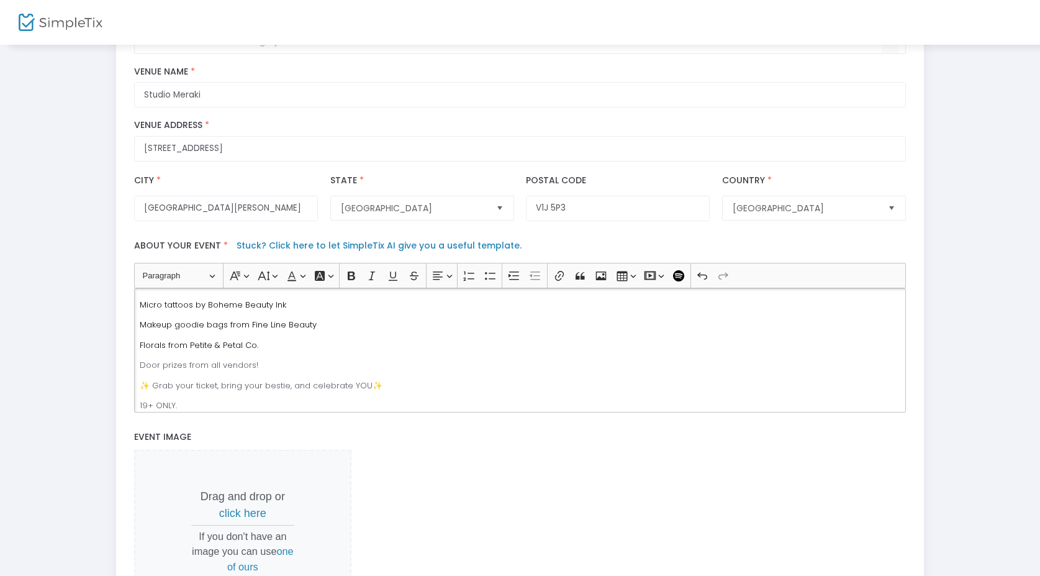
click at [269, 345] on p "Florals from Petite & Petal Co." at bounding box center [520, 345] width 761 height 12
drag, startPoint x: 181, startPoint y: 369, endPoint x: 218, endPoint y: 366, distance: 36.7
click at [218, 366] on p "Icing Bar Pop up" at bounding box center [520, 365] width 761 height 12
click at [248, 368] on span "Icing Bar Permanent Jewellery" at bounding box center [202, 365] width 124 height 12
click at [304, 378] on div "✨ Uncovered – The Art of You ✨ A one of a kind afternoon of empowerment, self-c…" at bounding box center [520, 350] width 772 height 124
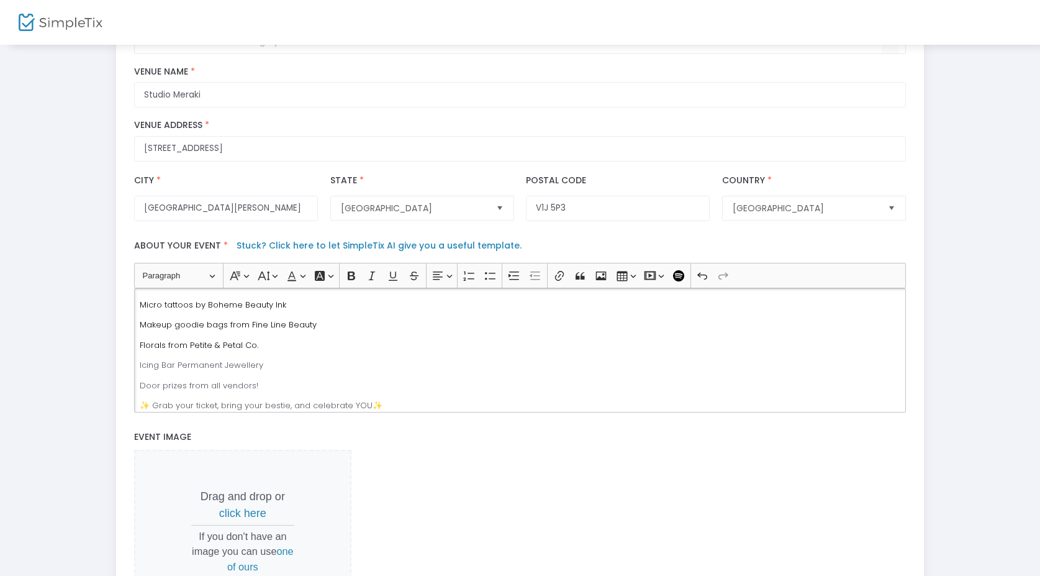
click at [276, 366] on p "Icing Bar Permanent Jewellery" at bounding box center [520, 365] width 761 height 12
click at [265, 370] on p "Icing Bar Permanent Jewelry" at bounding box center [520, 365] width 761 height 12
click at [248, 370] on span "Icing Bar Permanent Jewelry" at bounding box center [198, 365] width 116 height 12
click at [270, 374] on div "✨ Uncovered – The Art of You ✨ A one of a kind afternoon of empowerment, self-c…" at bounding box center [520, 350] width 772 height 124
click at [270, 365] on p "Icing Bar Permanent Jewelry" at bounding box center [520, 365] width 761 height 12
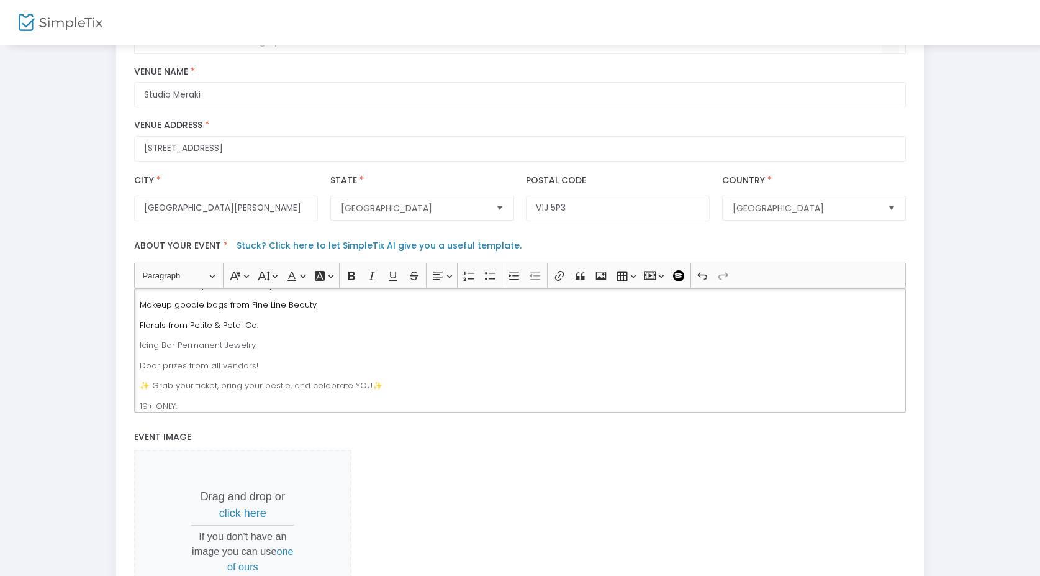
scroll to position [216, 0]
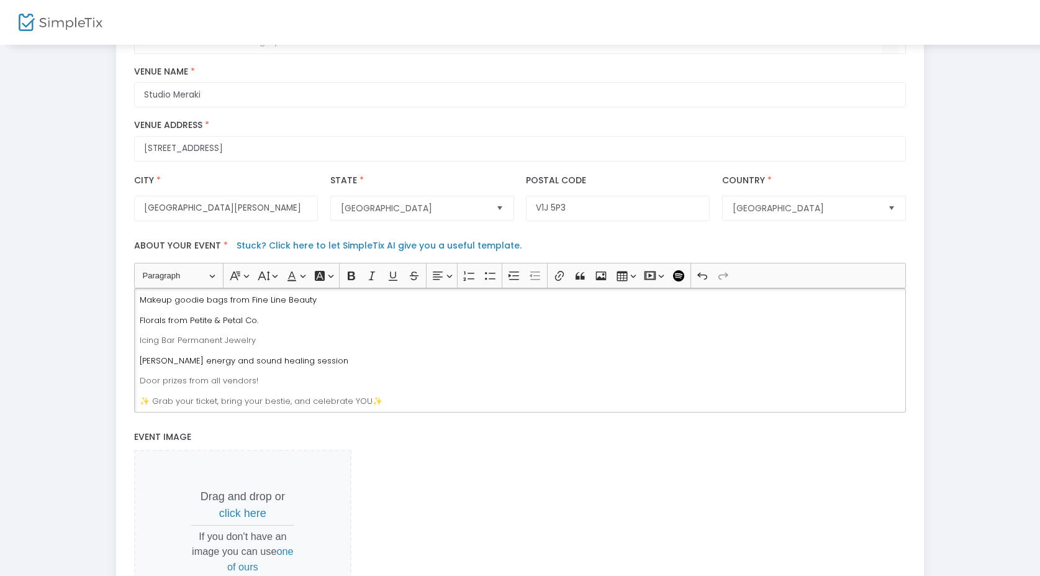
click at [189, 361] on span "Nina Peters energy and sound healing session" at bounding box center [244, 361] width 209 height 12
drag, startPoint x: 335, startPoint y: 365, endPoint x: 294, endPoint y: 365, distance: 41.0
click at [294, 365] on p "Nina Peters energy and sound healing session" at bounding box center [520, 361] width 761 height 12
drag, startPoint x: 182, startPoint y: 363, endPoint x: 135, endPoint y: 361, distance: 46.6
click at [135, 361] on div "✨ Uncovered – The Art of You ✨ A one of a kind afternoon of empowerment, self-c…" at bounding box center [520, 350] width 772 height 124
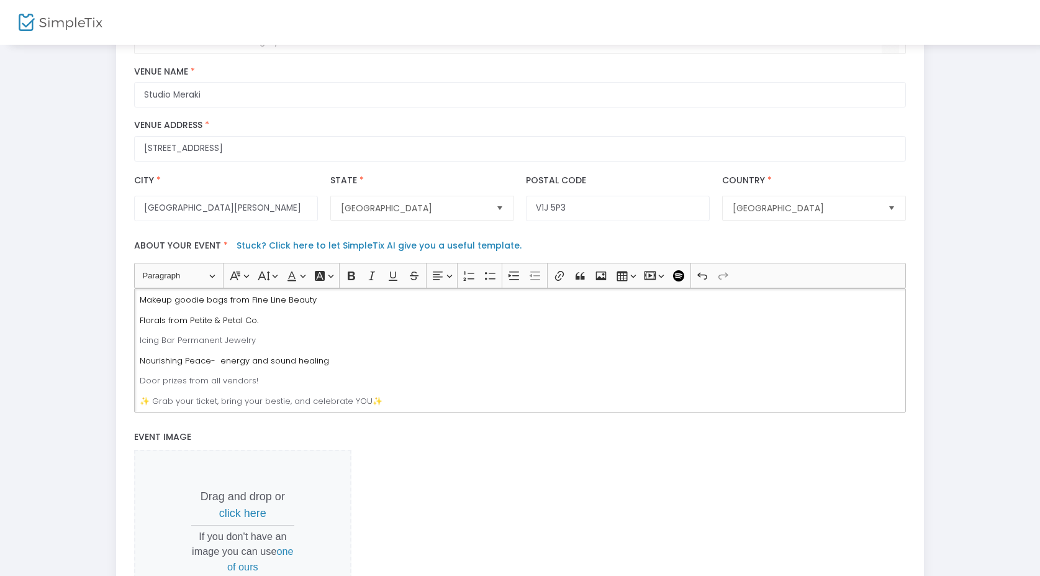
click at [209, 362] on span "Nourishing Peace- energy and sound healing" at bounding box center [234, 361] width 189 height 12
click at [241, 360] on span "Nourishing Peace - energy and sound healing" at bounding box center [236, 361] width 192 height 12
click at [224, 363] on span "Nourishing Peace - energy and sound healing" at bounding box center [236, 361] width 192 height 12
click at [219, 363] on span "Nourishing Peace - energy and sound healing" at bounding box center [236, 361] width 192 height 12
click at [261, 341] on p "Icing Bar Permanent Jewelry" at bounding box center [520, 340] width 761 height 12
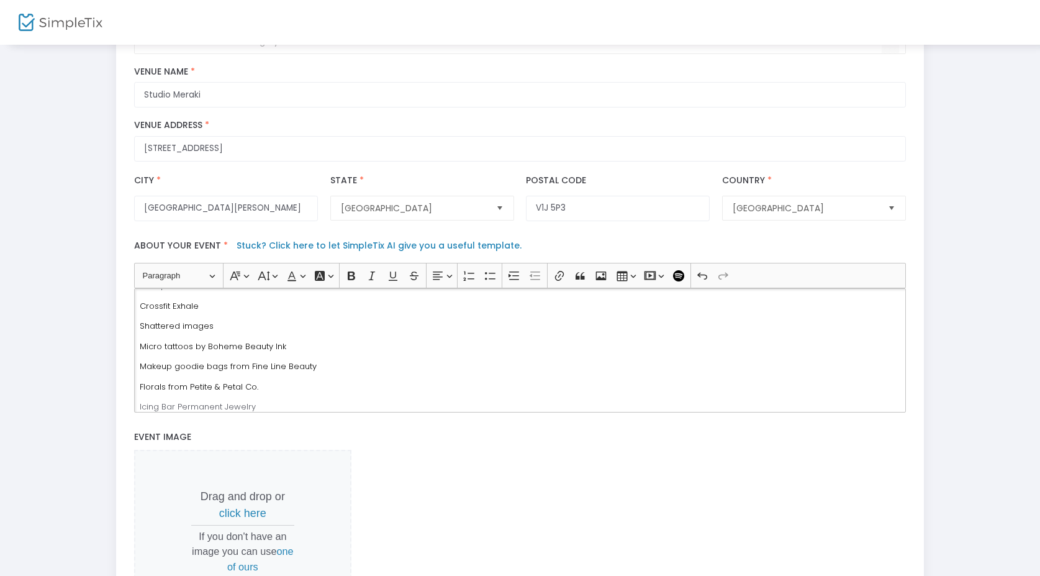
scroll to position [111, 0]
click at [227, 361] on p "Shattered images" at bounding box center [520, 365] width 761 height 12
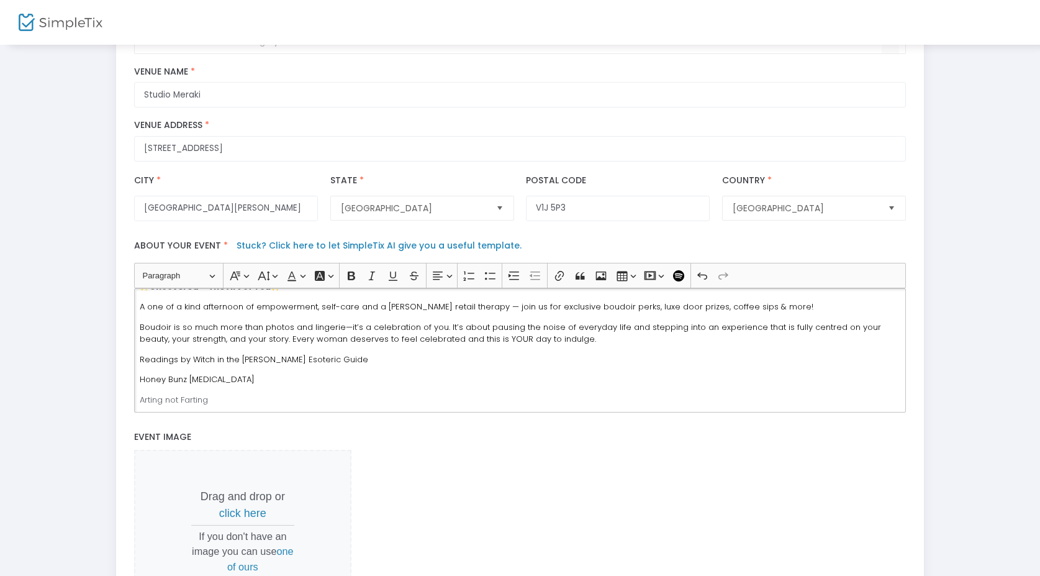
scroll to position [0, 0]
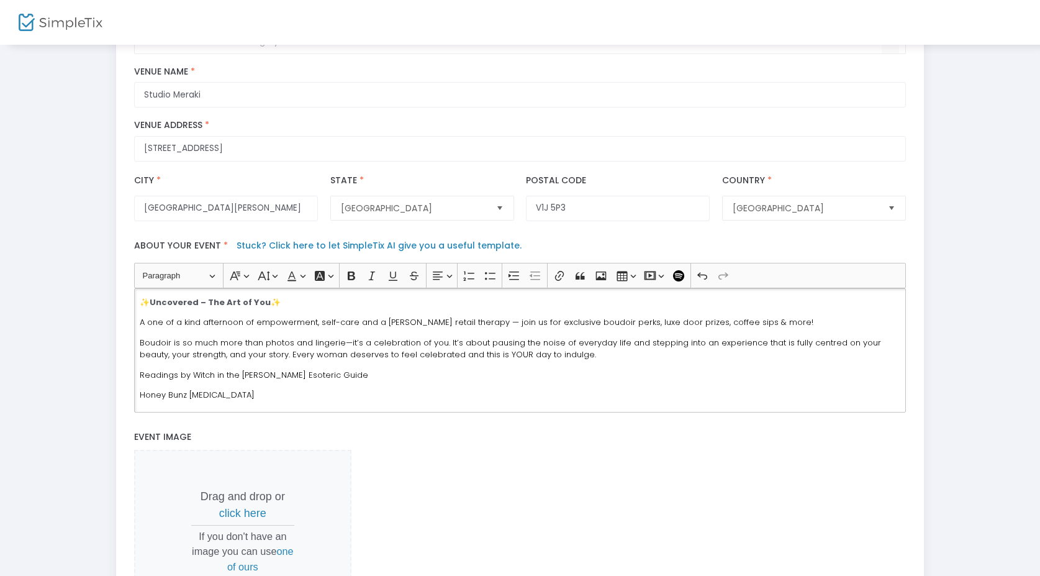
click at [578, 361] on p "Boudoir is so much more than photos and lingerie—it’s a celebration of you. It’…" at bounding box center [520, 349] width 761 height 24
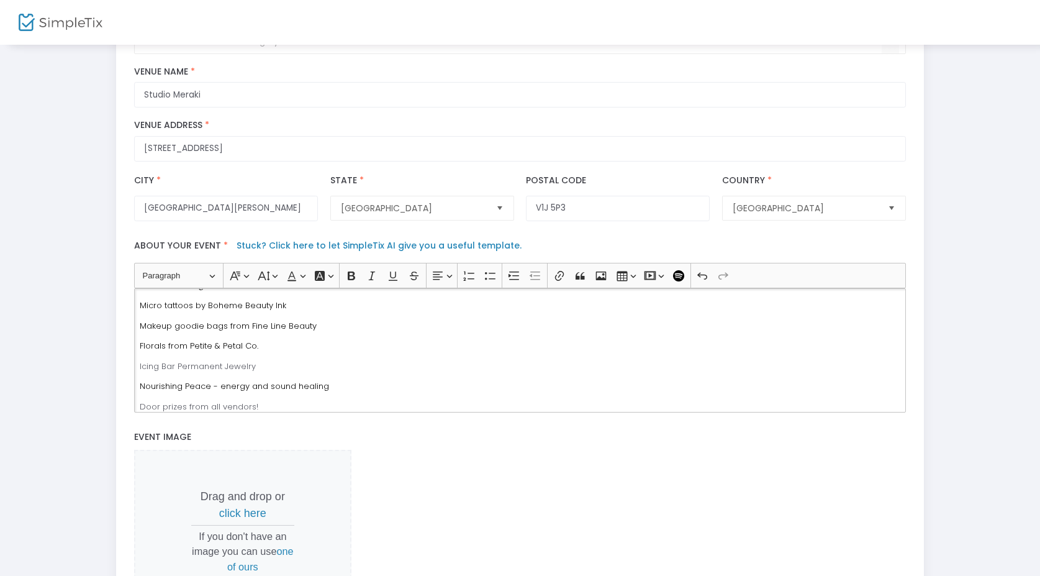
scroll to position [253, 0]
drag, startPoint x: 139, startPoint y: 317, endPoint x: 345, endPoint y: 348, distance: 207.9
click at [345, 348] on div "✨ Uncovered – The Art of You ✨ A one of a kind afternoon of empowerment, self-c…" at bounding box center [520, 350] width 772 height 124
click at [492, 282] on icon "Editor toolbar" at bounding box center [490, 276] width 12 height 12
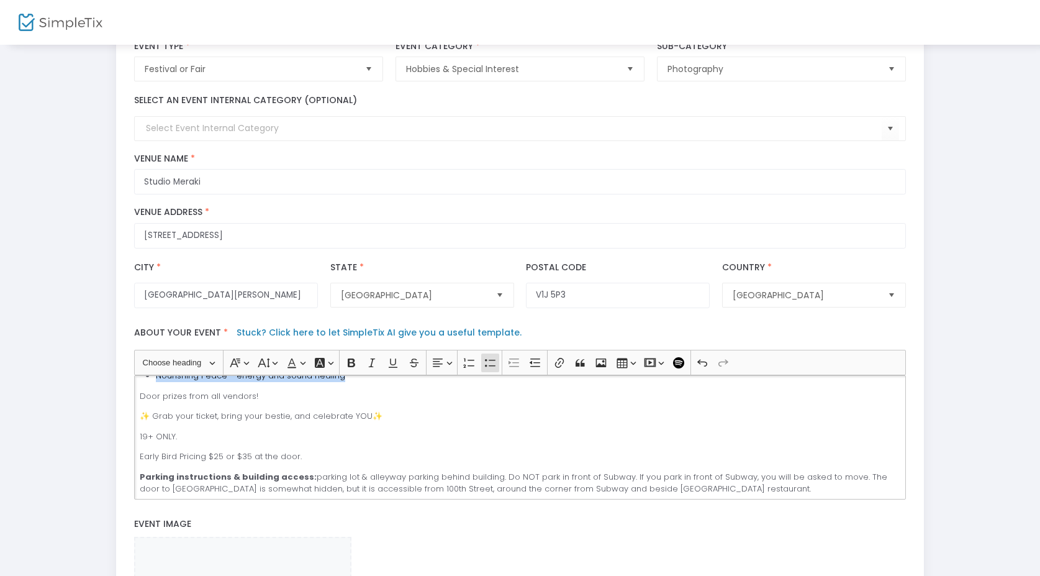
scroll to position [82, 0]
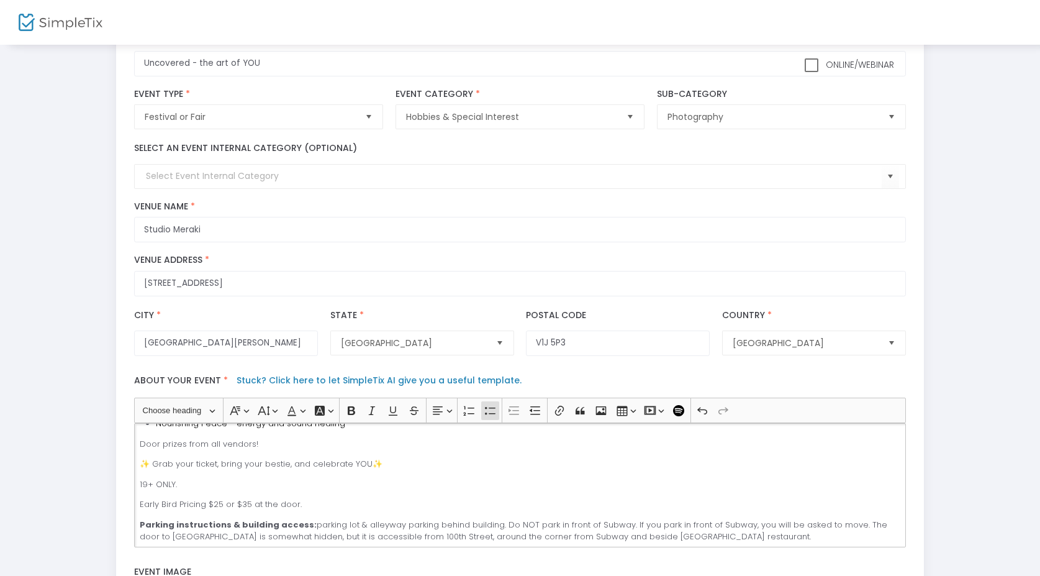
click at [263, 464] on p "✨ Grab your ticket, bring your bestie, and celebrate YOU✨" at bounding box center [520, 464] width 761 height 12
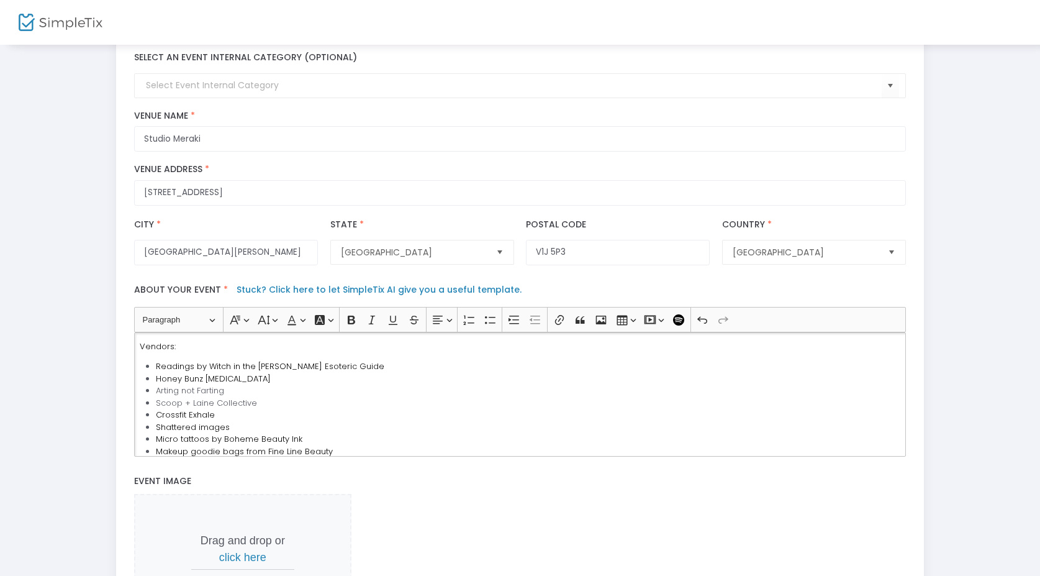
scroll to position [66, 0]
click at [157, 378] on span "Readings by Witch in the Woods Esoteric Guide" at bounding box center [270, 372] width 229 height 12
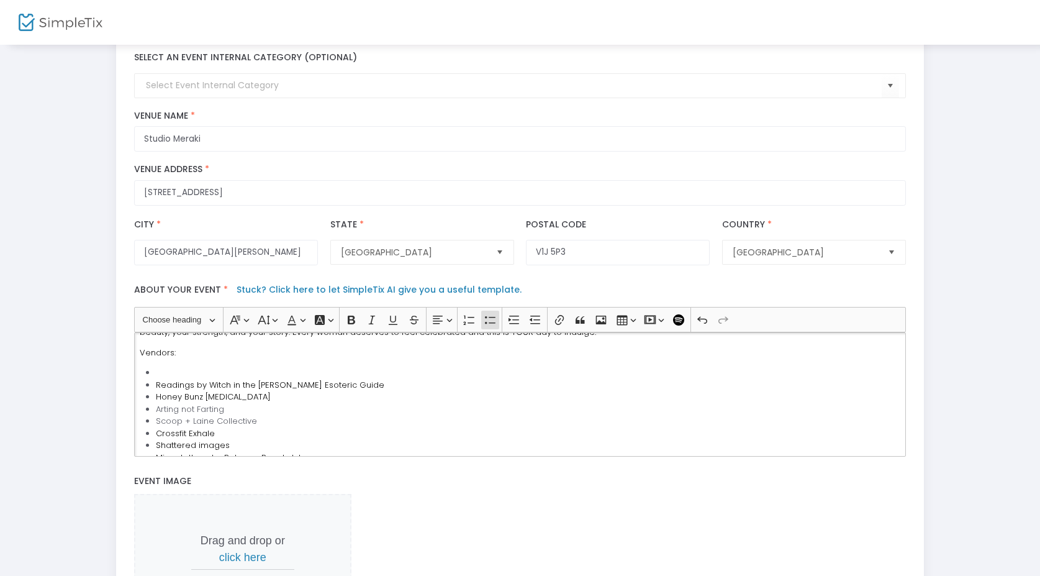
click at [170, 379] on li "Rich Text Editor, main" at bounding box center [528, 372] width 745 height 12
click at [213, 379] on li "Boudoir by Any P." at bounding box center [528, 372] width 745 height 12
click at [247, 376] on li "Boudoir by Aly P." at bounding box center [528, 372] width 745 height 12
click at [233, 377] on li "Boudoir by Aly P." at bounding box center [528, 372] width 745 height 12
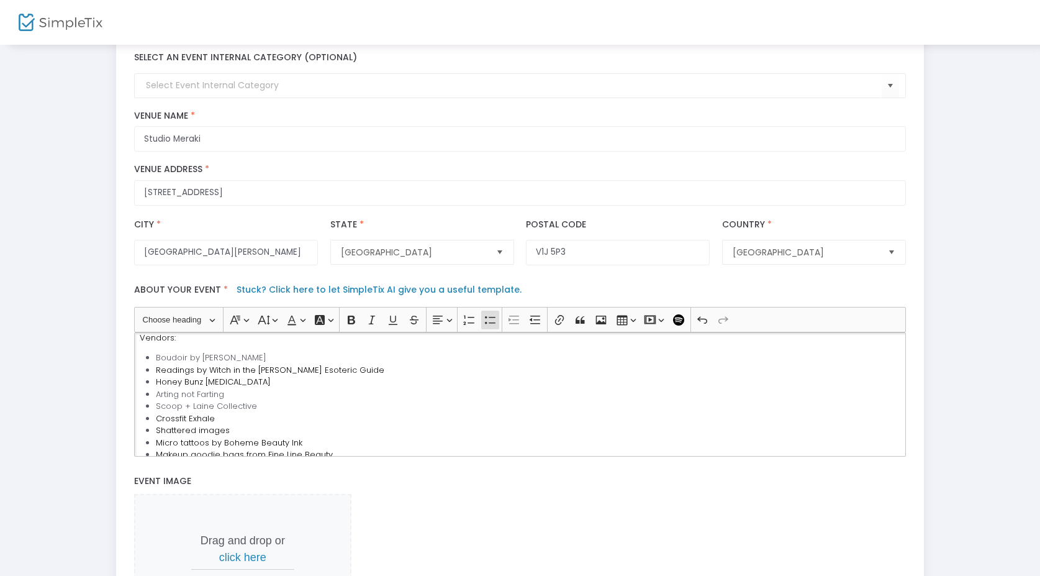
scroll to position [88, 0]
click at [230, 357] on li "Boudoir by Aly P." at bounding box center [528, 351] width 745 height 12
click at [261, 355] on li "Boudoir by Aly P. Photography" at bounding box center [528, 351] width 745 height 12
click at [264, 357] on li "Boudoir by Aly P. Photograohy" at bounding box center [528, 351] width 745 height 12
click at [311, 347] on div "✨ Uncovered – The Art of You ✨ A one of a kind afternoon of empowerment, self-c…" at bounding box center [520, 394] width 772 height 124
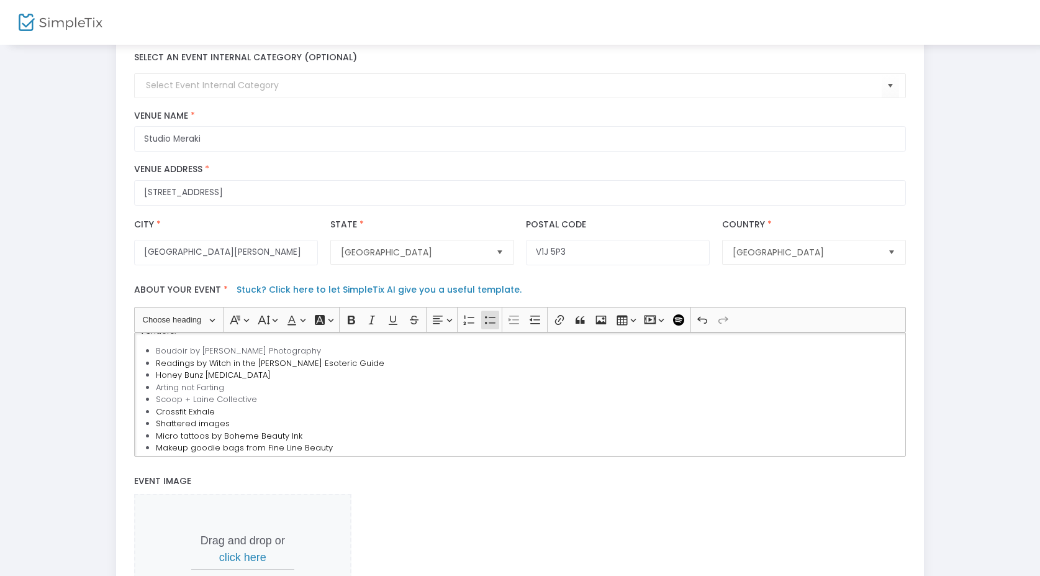
click at [293, 354] on li "Boudoir by Aly P. Photography" at bounding box center [528, 351] width 745 height 12
click at [189, 355] on li "Boudoir by Aly P. Photography" at bounding box center [528, 351] width 745 height 12
drag, startPoint x: 189, startPoint y: 355, endPoint x: 152, endPoint y: 353, distance: 36.7
click at [152, 353] on ul "Boudoir by Aly P. Photography Readings by Witch in the Woods Esoteric Guide Hon…" at bounding box center [520, 417] width 761 height 145
click at [432, 370] on li "Readings by Witch in the Woods Esoteric Guide" at bounding box center [528, 363] width 745 height 12
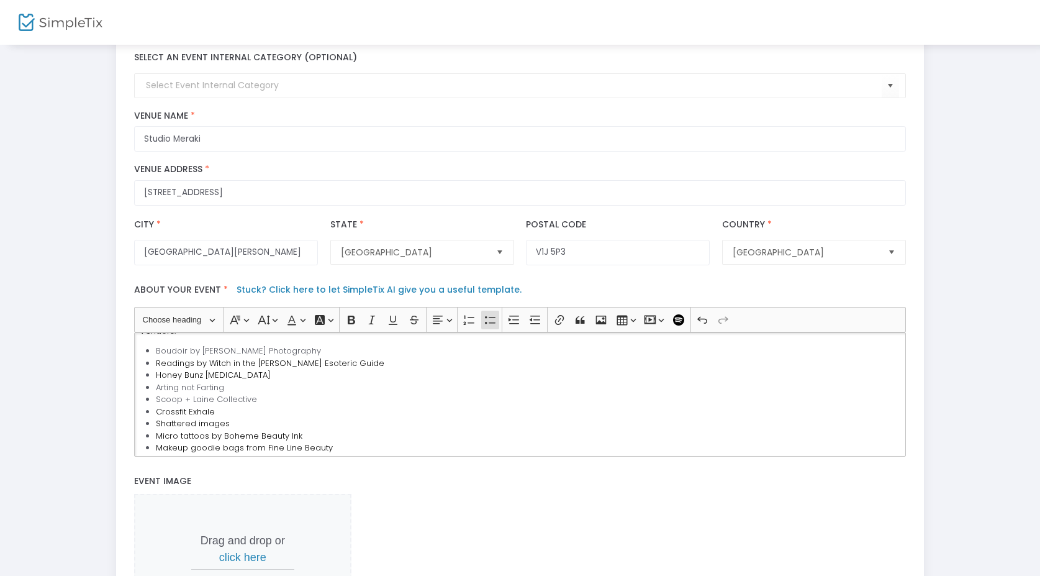
scroll to position [68, 0]
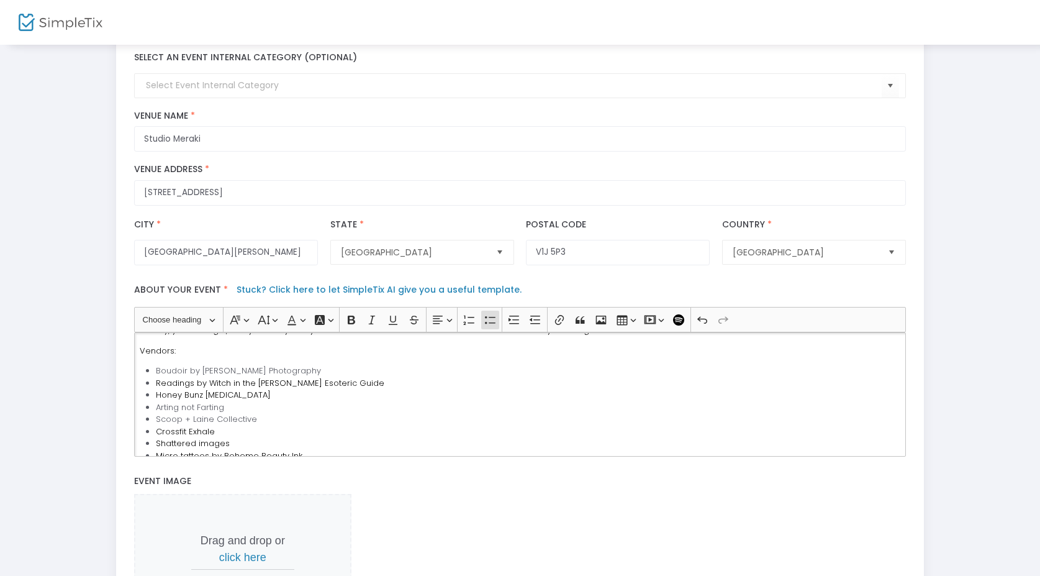
click at [291, 376] on li "Boudoir by Aly P. Photography" at bounding box center [528, 371] width 745 height 12
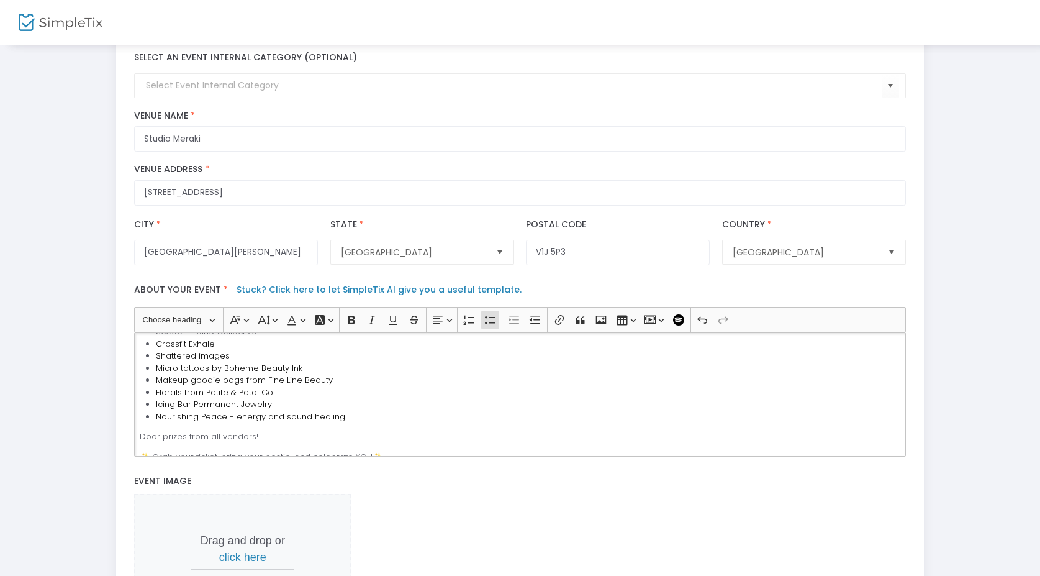
scroll to position [164, 0]
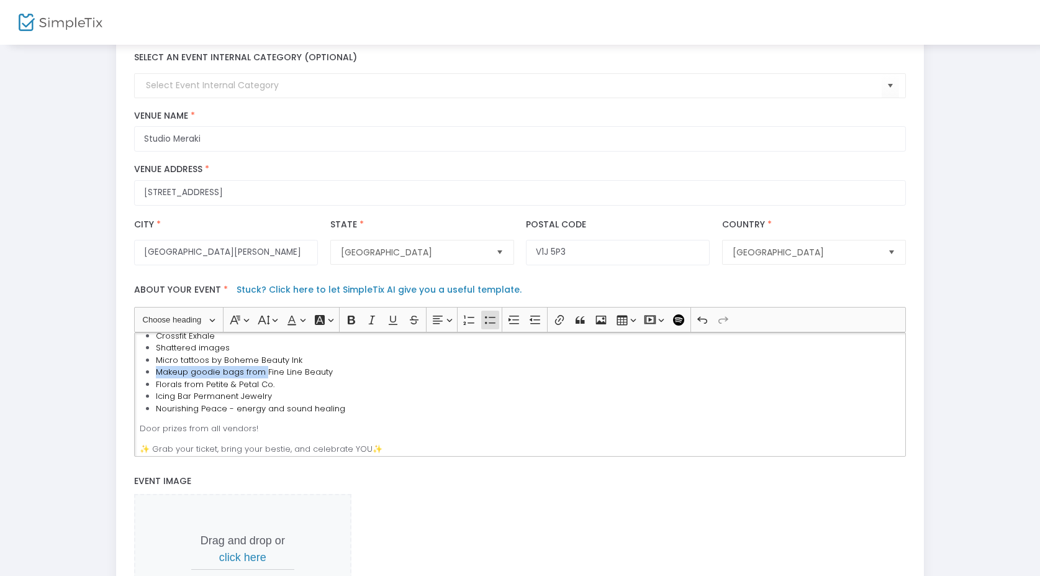
drag, startPoint x: 263, startPoint y: 378, endPoint x: 153, endPoint y: 375, distance: 110.6
click at [153, 375] on ul "Boudoir by Aly P. Photography Readings by Witch in the Woods Esoteric Guide Hon…" at bounding box center [520, 341] width 761 height 145
click at [235, 375] on li "Fine Line Beauty" at bounding box center [528, 372] width 745 height 12
click at [222, 363] on span "Micro tattoos by Boheme Beauty Ink" at bounding box center [229, 360] width 147 height 12
drag, startPoint x: 221, startPoint y: 366, endPoint x: 154, endPoint y: 366, distance: 67.1
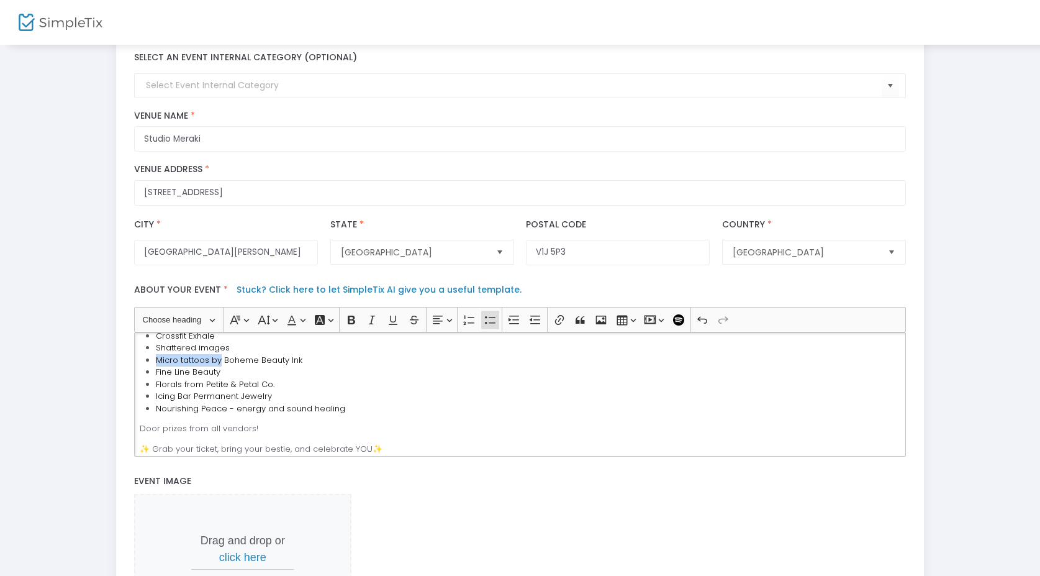
click at [154, 366] on ul "Boudoir by Aly P. Photography Readings by Witch in the Woods Esoteric Guide Hon…" at bounding box center [520, 341] width 761 height 145
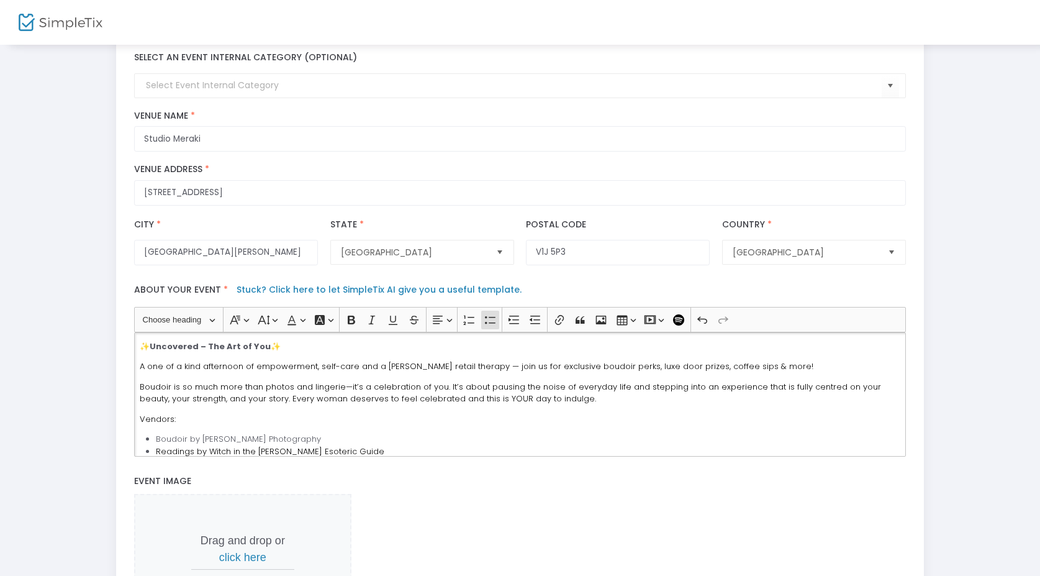
scroll to position [0, 0]
click at [597, 372] on span "A one of a kind afternoon of empowerment, self-care and a kittle retail therapy…" at bounding box center [477, 366] width 674 height 12
click at [602, 372] on span "A one of a kind afternoon of empowerment, self-care and a kittle retail therapy…" at bounding box center [477, 366] width 674 height 12
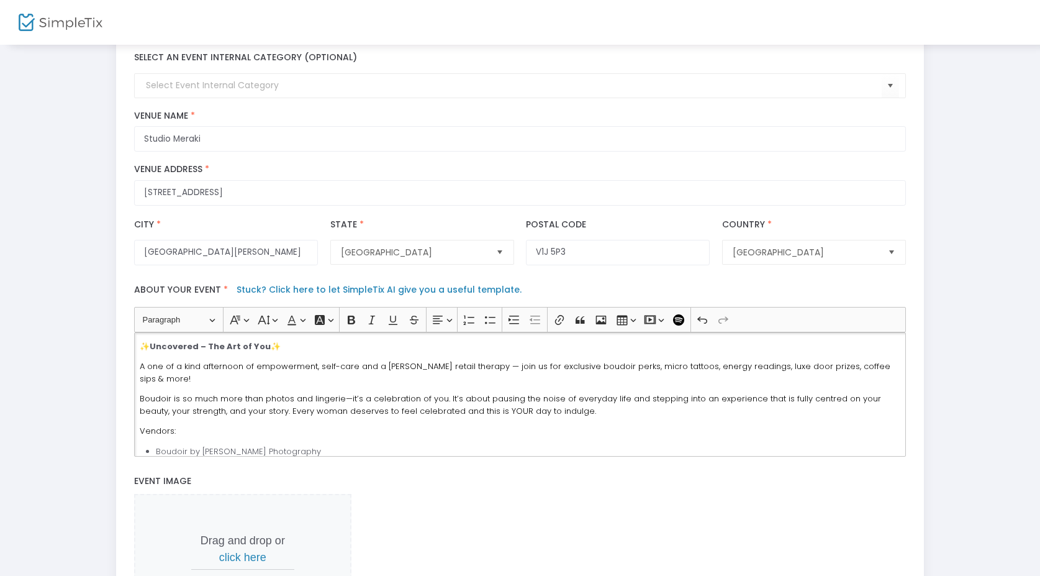
scroll to position [54, 0]
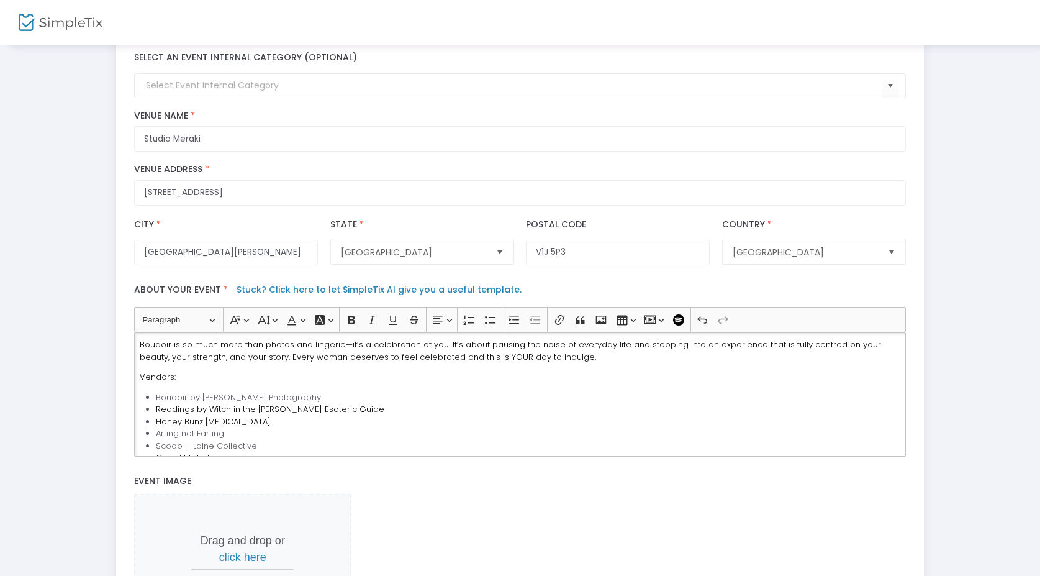
click at [304, 391] on li "Boudoir by Aly P. Photography" at bounding box center [528, 397] width 745 height 12
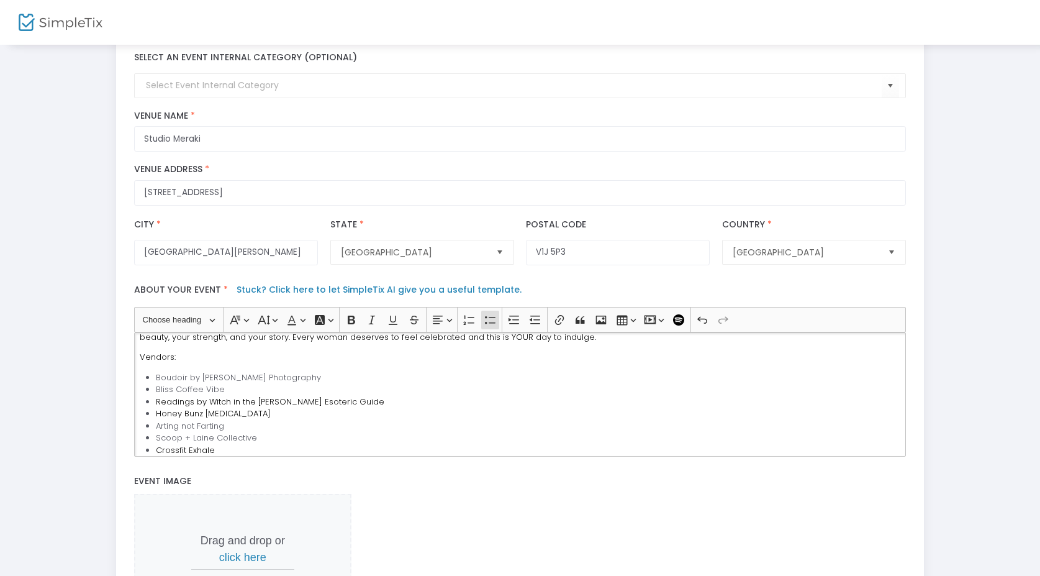
scroll to position [80, 0]
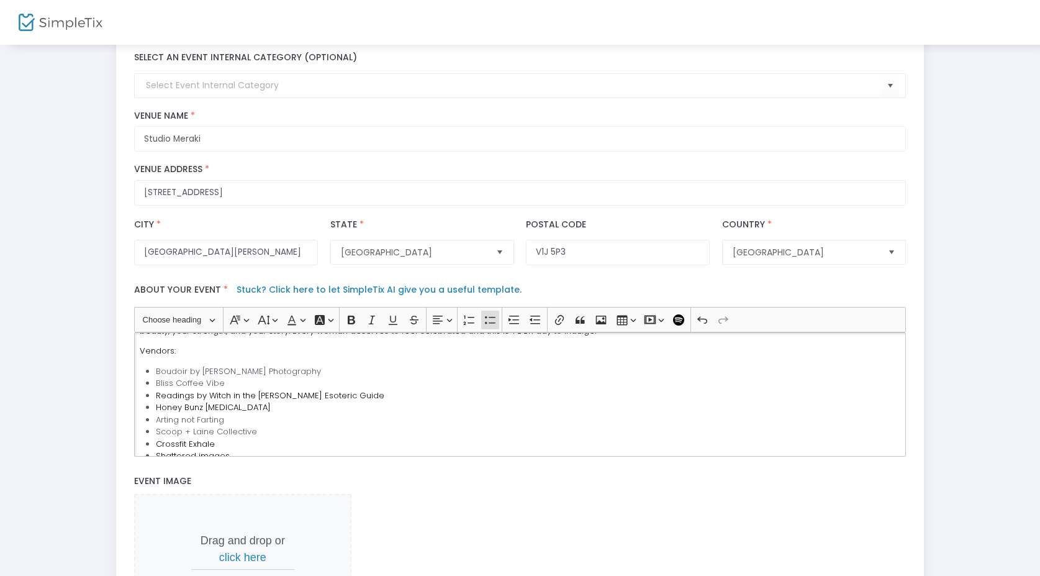
click at [284, 391] on span "Readings by Witch in the Woods Esoteric Guide" at bounding box center [270, 395] width 229 height 12
drag, startPoint x: 208, startPoint y: 389, endPoint x: 154, endPoint y: 389, distance: 54.0
click at [154, 389] on ul "Boudoir by Aly P. Photography Bliss Coffee Vibe Readings by Witch in the Woods …" at bounding box center [520, 444] width 761 height 158
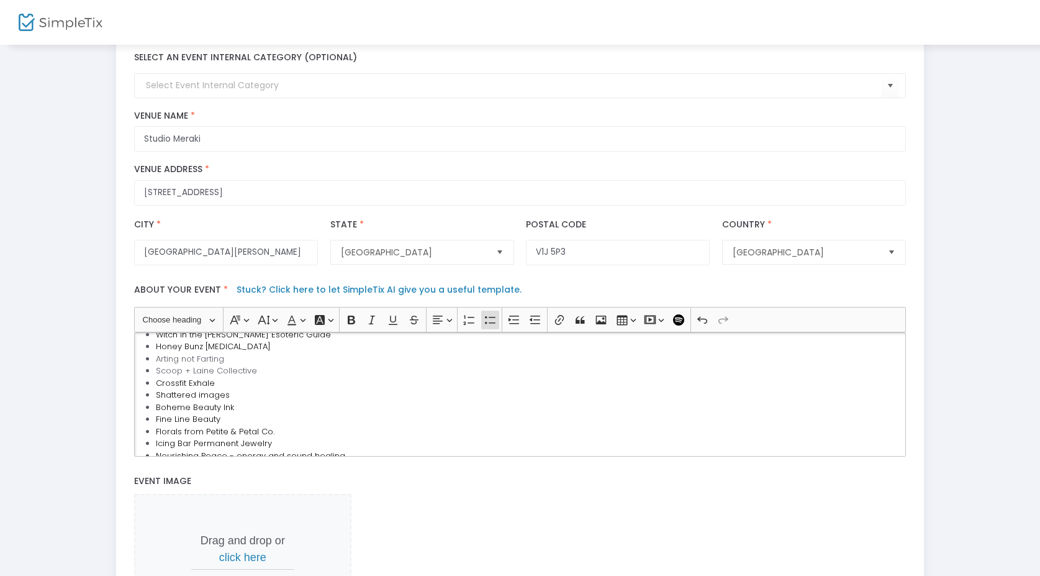
scroll to position [144, 0]
click at [231, 447] on span "Nourishing Peace - energy and sound healing" at bounding box center [250, 453] width 189 height 12
drag, startPoint x: 228, startPoint y: 446, endPoint x: 378, endPoint y: 445, distance: 150.3
click at [378, 447] on li "Nourishing Peace - energy and sound healing" at bounding box center [528, 453] width 745 height 12
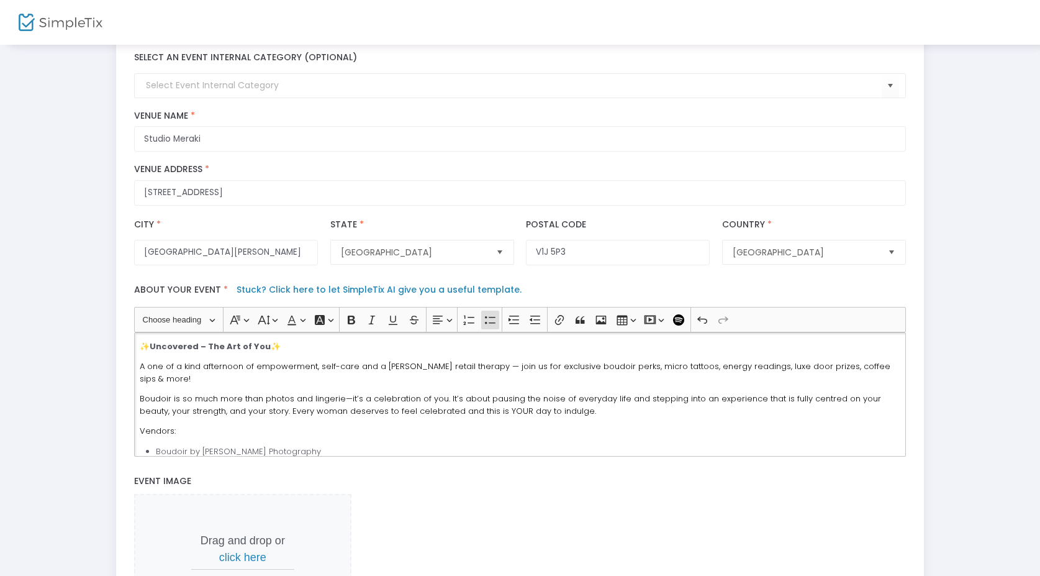
scroll to position [0, 0]
click at [660, 376] on span "A one of a kind afternoon of empowerment, self-care and a kittle retail therapy…" at bounding box center [515, 372] width 751 height 24
click at [729, 373] on span "A one of a kind afternoon of empowerment, self-care and a kittle retail therapy…" at bounding box center [515, 372] width 751 height 24
click at [750, 373] on span "A one of a kind afternoon of empowerment, self-care and a kittle retail therapy…" at bounding box center [516, 372] width 753 height 24
click at [756, 377] on span "A one of a kind afternoon of empowerment, self-care and a kittle retail therapy…" at bounding box center [516, 372] width 753 height 24
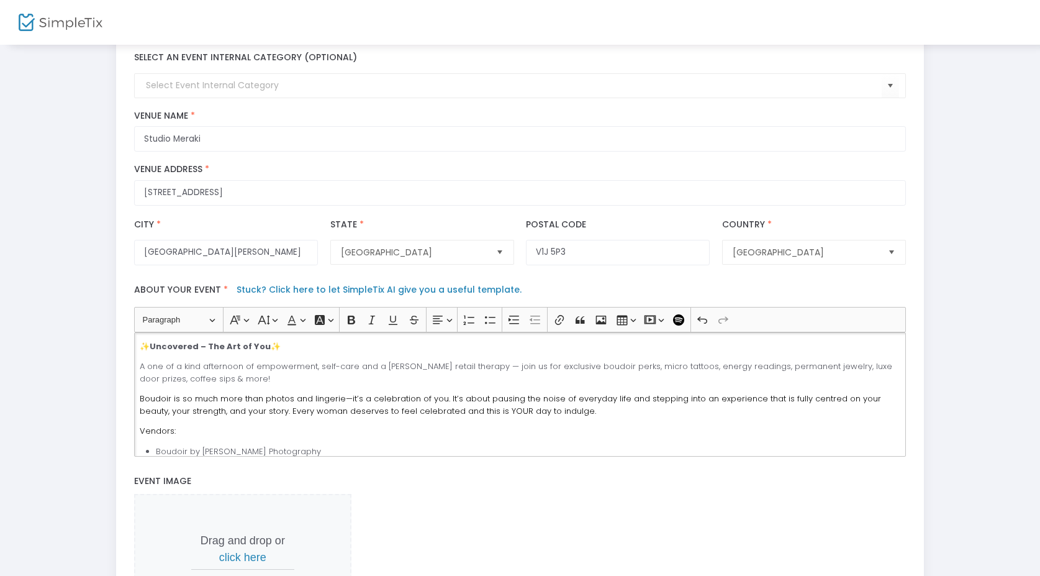
click at [804, 374] on span "A one of a kind afternoon of empowerment, self-care and a kittle retail therapy…" at bounding box center [516, 372] width 753 height 24
click at [710, 381] on p "A one of a kind afternoon of empowerment, self-care and a kittle retail therapy…" at bounding box center [520, 372] width 761 height 24
click at [772, 371] on span "A one of a kind afternoon of empowerment, self-care and a kittle retail therapy…" at bounding box center [516, 372] width 752 height 24
click at [782, 384] on p "A one of a kind afternoon of empowerment, self-care and a kittle retail therapy…" at bounding box center [520, 372] width 761 height 24
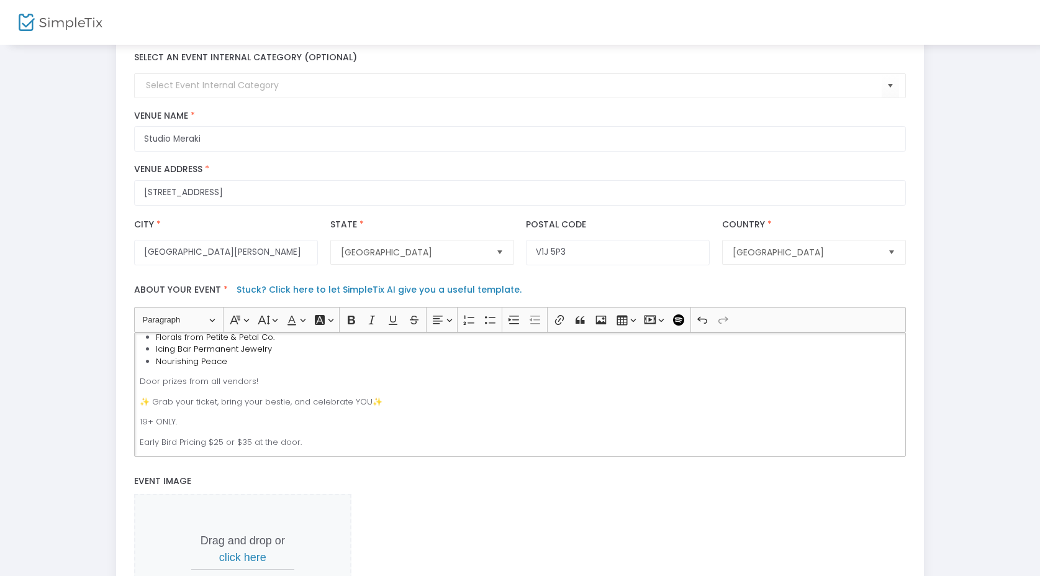
scroll to position [241, 0]
click at [258, 382] on p "Door prizes from all vendors!" at bounding box center [520, 376] width 761 height 12
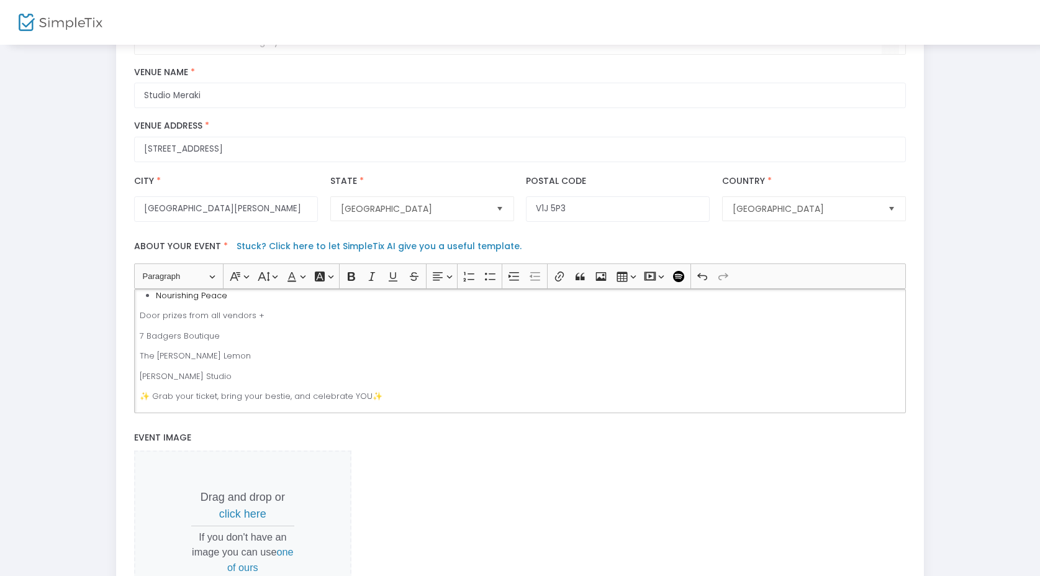
scroll to position [255, 0]
click at [274, 337] on p "7 Badgers Boutique" at bounding box center [520, 338] width 761 height 12
click at [227, 368] on div "✨ Uncovered – The Art of You ✨ A one of a kind afternoon of empowerment, self-c…" at bounding box center [520, 351] width 772 height 124
click at [226, 380] on p "Heidi Studio" at bounding box center [520, 379] width 761 height 12
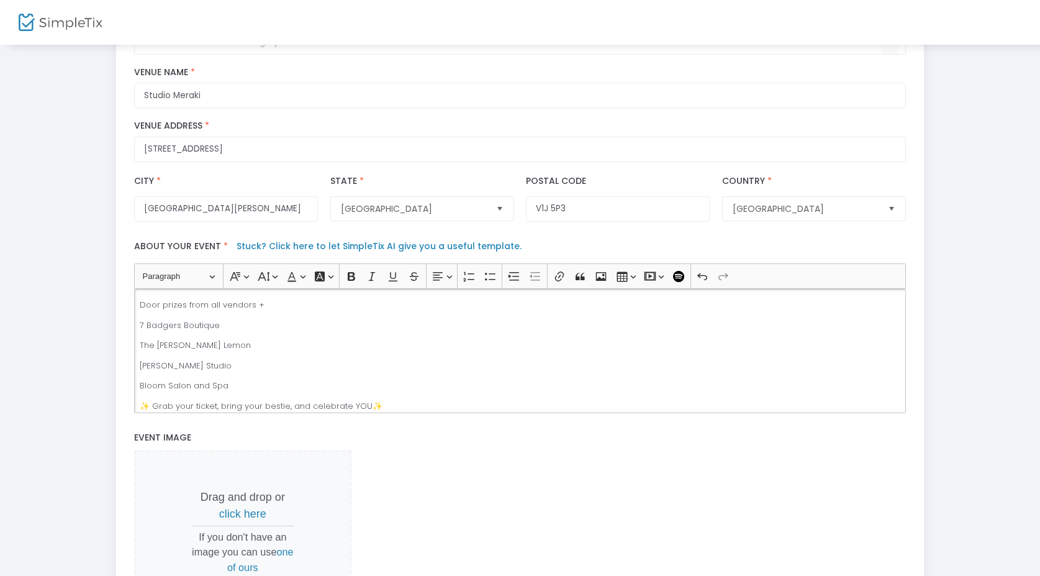
scroll to position [271, 0]
drag, startPoint x: 231, startPoint y: 384, endPoint x: 137, endPoint y: 331, distance: 108.5
click at [137, 331] on div "✨ Uncovered – The Art of You ✨ A one of a kind afternoon of empowerment, self-c…" at bounding box center [520, 351] width 772 height 124
click at [491, 280] on icon "Editor toolbar" at bounding box center [490, 276] width 11 height 7
click at [319, 341] on li "The Lippy Lemon" at bounding box center [528, 335] width 745 height 12
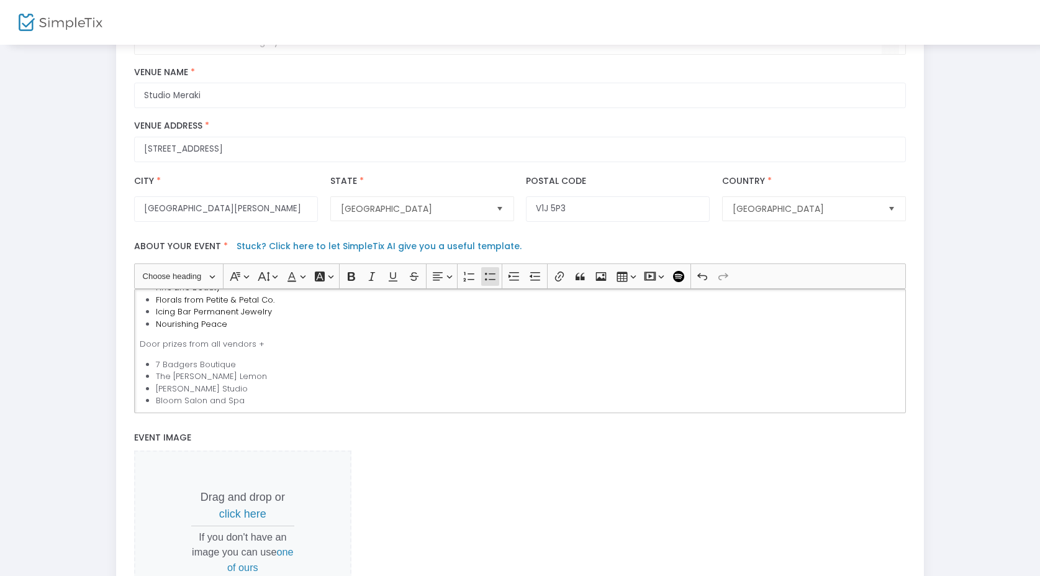
scroll to position [220, 0]
click at [181, 360] on p "Door prizes from all vendors +" at bounding box center [520, 353] width 761 height 12
click at [285, 357] on p "Door prizes from all vendors +" at bounding box center [520, 353] width 761 height 12
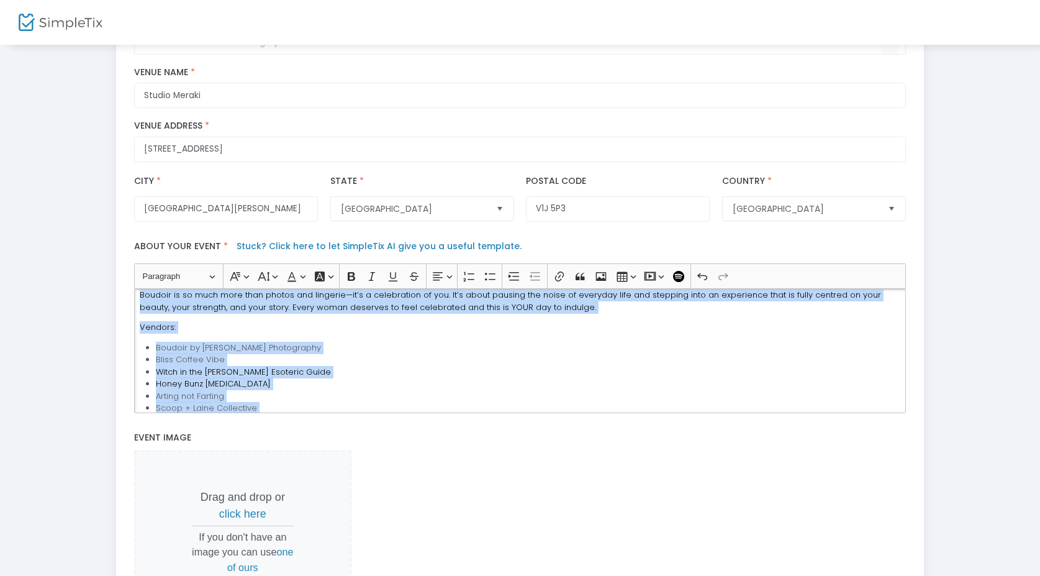
scroll to position [0, 0]
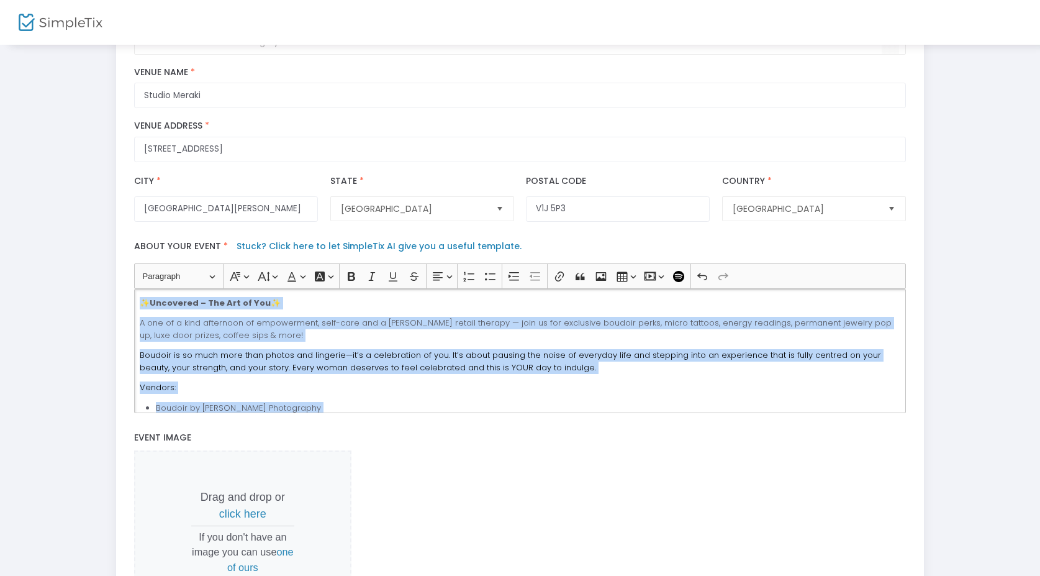
drag, startPoint x: 704, startPoint y: 407, endPoint x: -11, endPoint y: 176, distance: 751.1
click at [0, 176] on html "Processing... please wait Step 1 : Let's create your first event title : Uncove…" at bounding box center [520, 72] width 1040 height 576
click at [335, 282] on button "Font Background Color Font Background Color" at bounding box center [323, 276] width 25 height 19
click at [297, 283] on icon "Editor toolbar" at bounding box center [292, 276] width 12 height 12
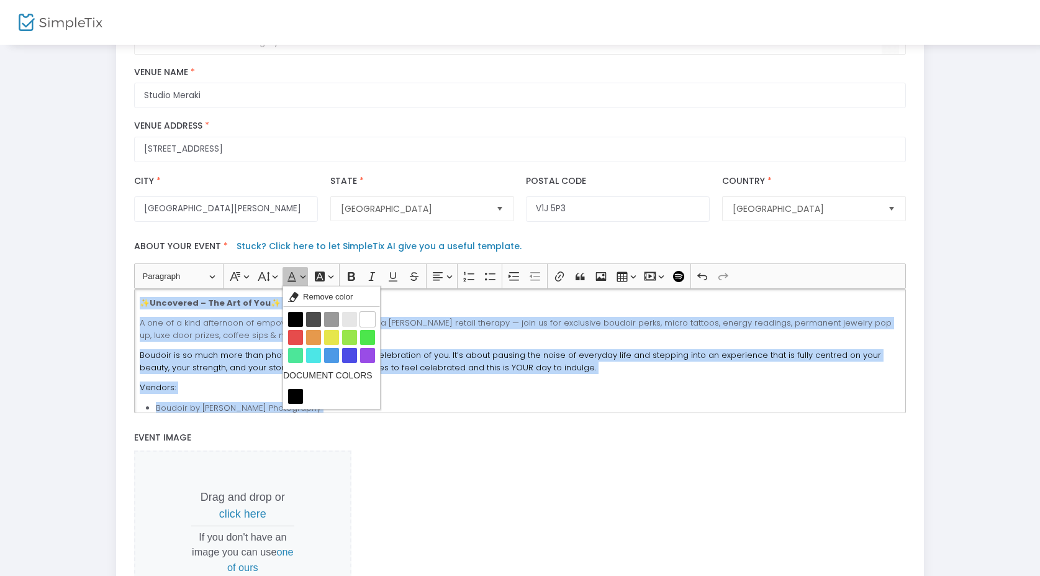
click at [297, 283] on icon "Editor toolbar" at bounding box center [292, 276] width 12 height 12
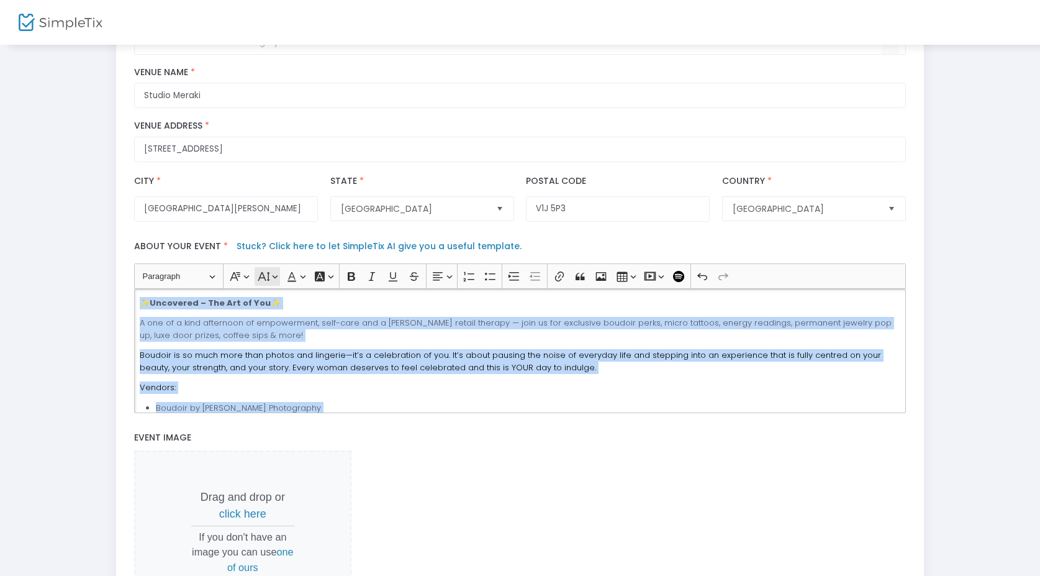
click at [271, 283] on button "Font Size Font Size" at bounding box center [267, 276] width 25 height 19
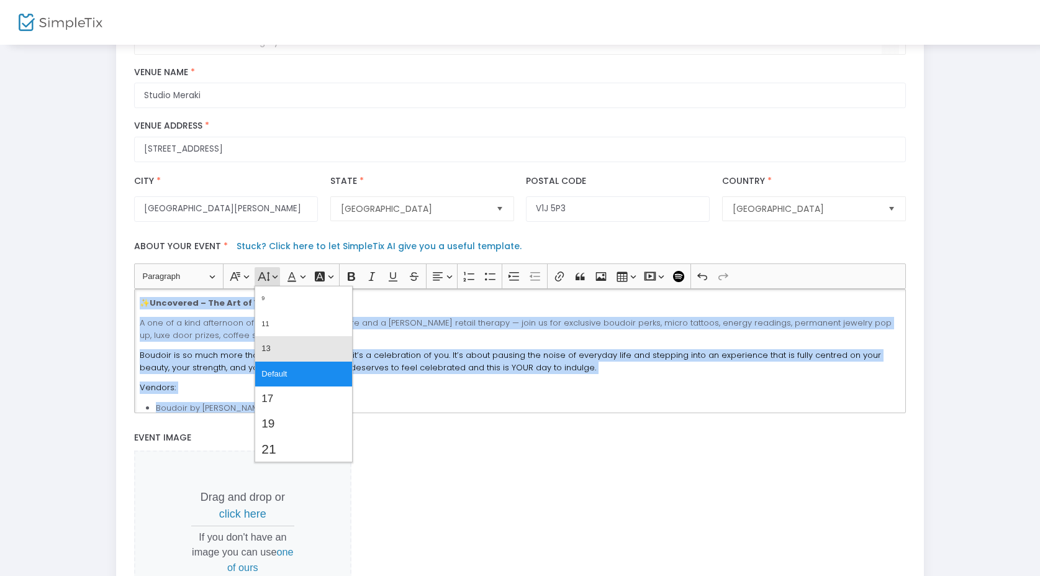
click at [278, 350] on button "13" at bounding box center [303, 348] width 97 height 25
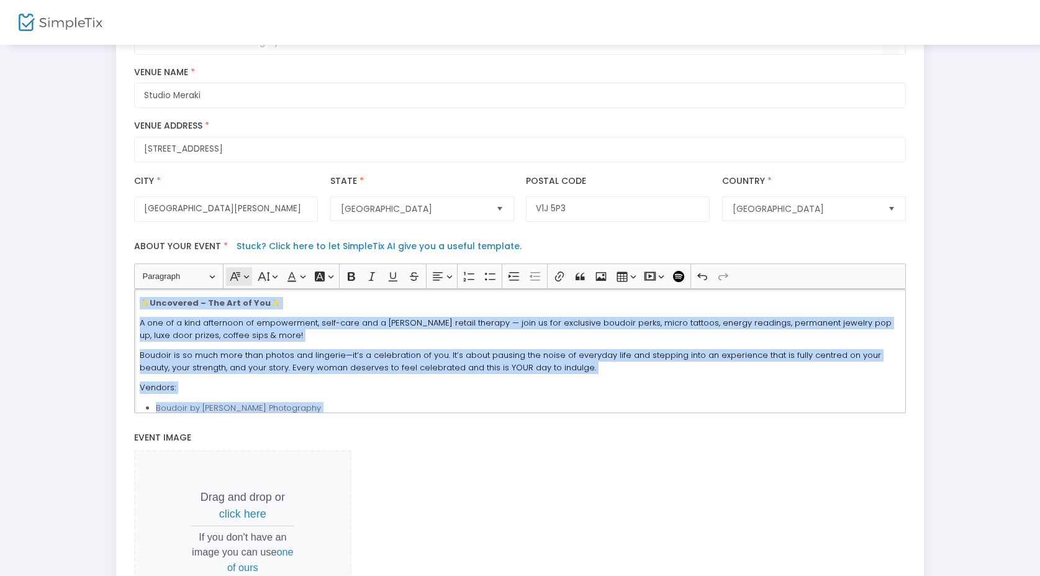
click at [248, 284] on button "Font Family Font Family" at bounding box center [238, 276] width 25 height 19
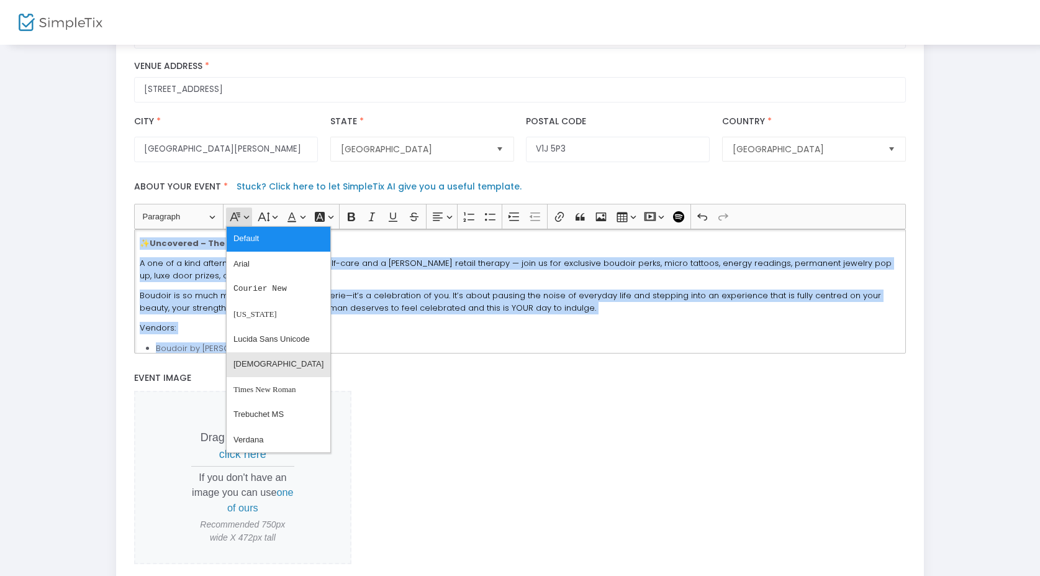
scroll to position [281, 0]
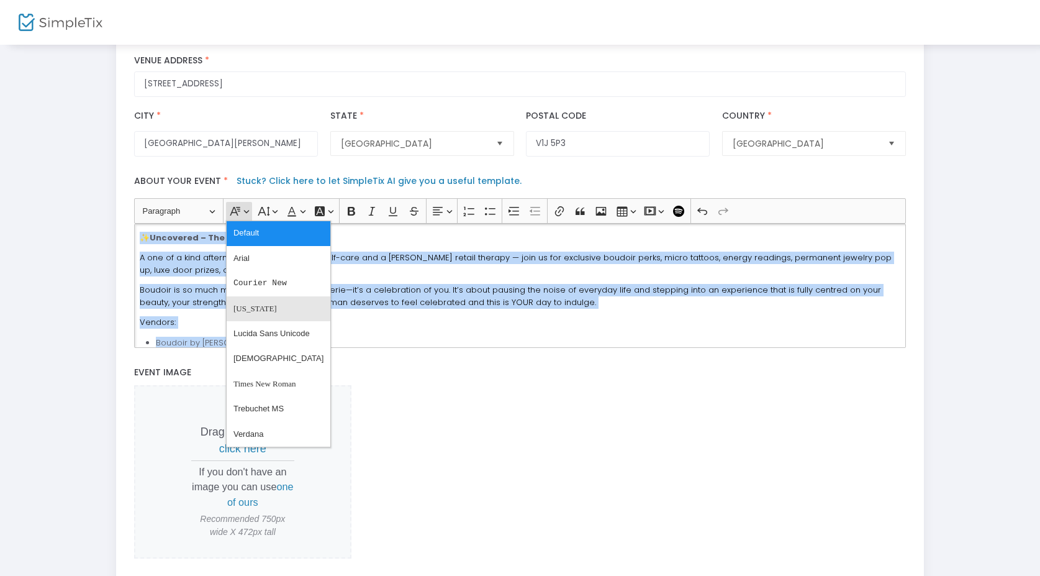
click at [260, 316] on span "Georgia" at bounding box center [255, 309] width 43 height 18
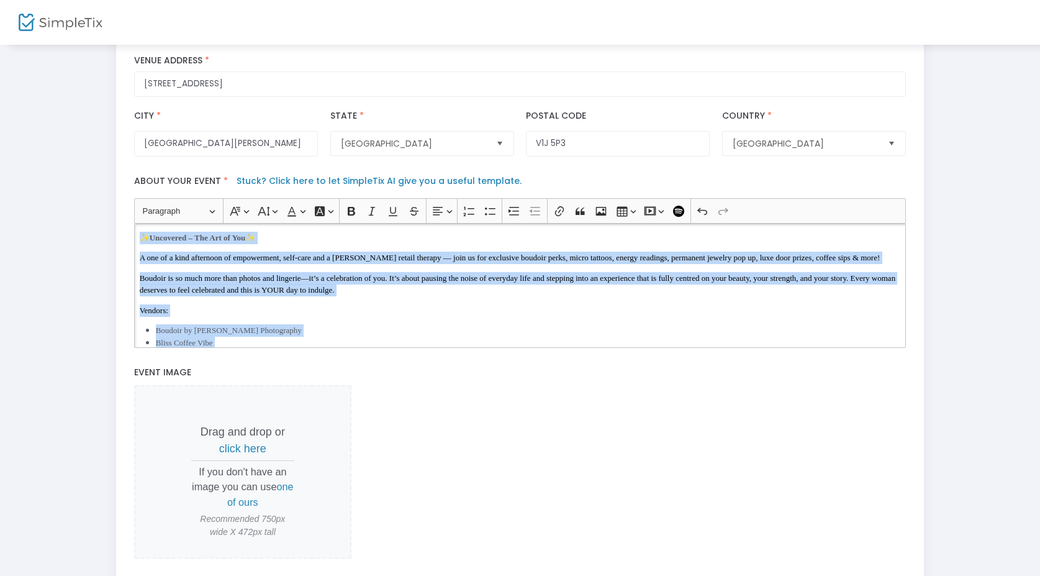
click at [245, 295] on span "Boudoir is so much more than photos and lingerie—it’s a celebration of you. It’…" at bounding box center [518, 284] width 757 height 22
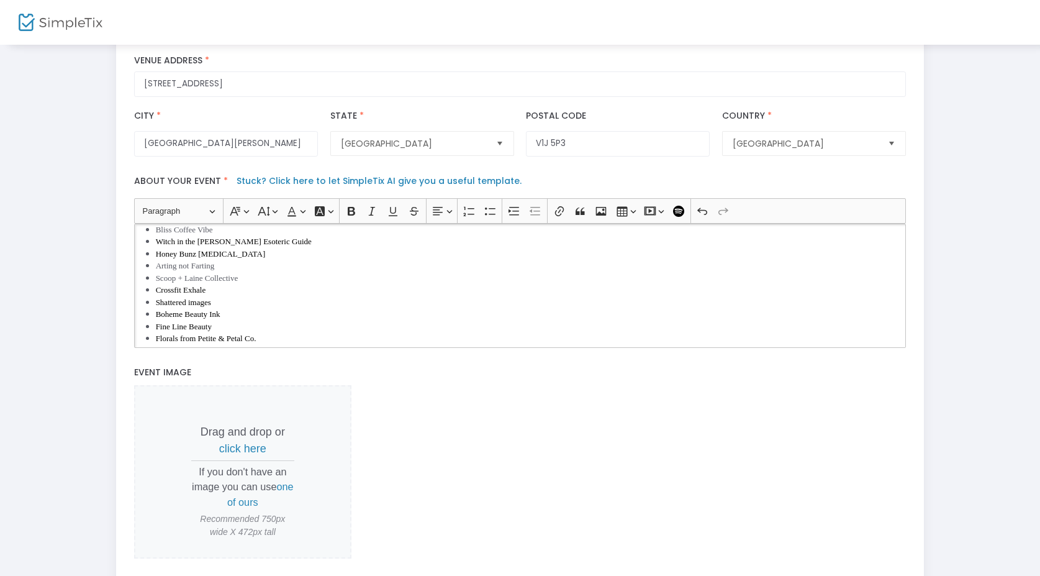
scroll to position [114, 0]
click at [252, 284] on li "Scoop + Laine Collective" at bounding box center [528, 277] width 745 height 12
click at [240, 260] on li "Honey Bunz Tanning" at bounding box center [528, 253] width 745 height 12
drag, startPoint x: 238, startPoint y: 298, endPoint x: 152, endPoint y: 294, distance: 86.4
click at [152, 294] on ul "Boudoir by Aly P. Photography Bliss Coffee Vibe Witch in the Woods Esoteric Gui…" at bounding box center [520, 296] width 761 height 170
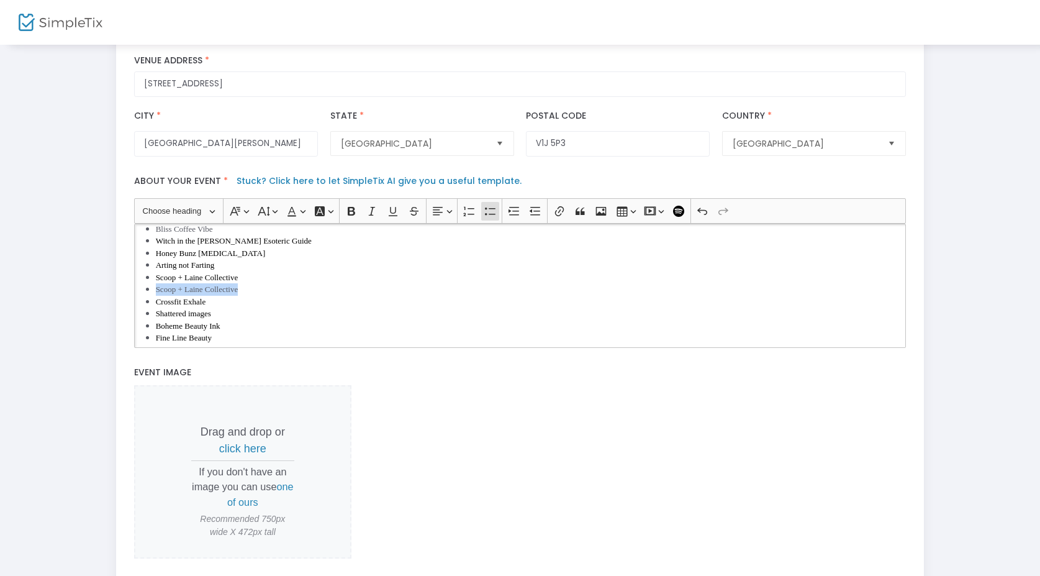
drag, startPoint x: 262, startPoint y: 308, endPoint x: 119, endPoint y: 307, distance: 143.5
click at [119, 307] on div "title : Uncovered - the art of YOU Valid : true Required : false venueId : Vali…" at bounding box center [520, 230] width 808 height 817
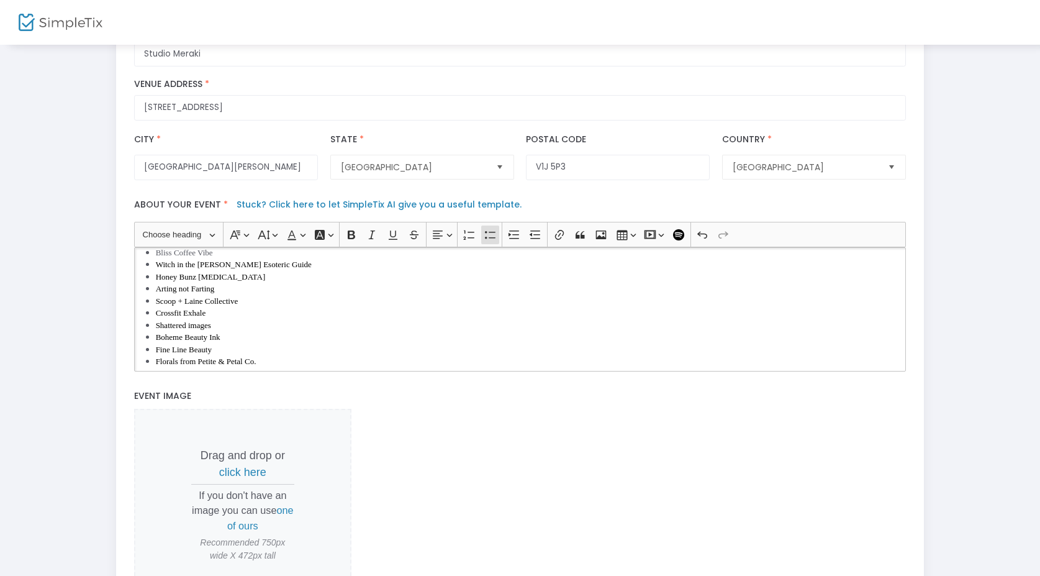
scroll to position [81, 0]
click at [158, 301] on span "Witch in the Woods Esoteric Guide" at bounding box center [234, 296] width 156 height 9
click at [163, 303] on li "Rich Text Editor, main" at bounding box center [528, 297] width 745 height 12
click at [158, 314] on span "Witch in the Woods Esoteric Guide" at bounding box center [234, 308] width 156 height 9
click at [319, 316] on li "Witch in the Woods Esoteric Guide" at bounding box center [528, 309] width 745 height 12
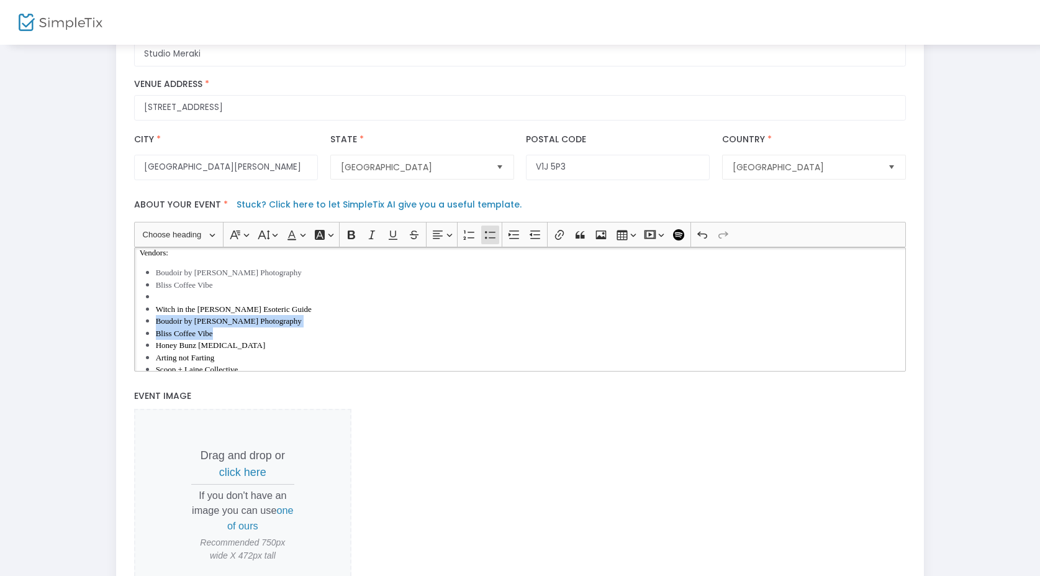
drag, startPoint x: 221, startPoint y: 347, endPoint x: 148, endPoint y: 335, distance: 73.6
click at [148, 335] on ul "Boudoir by Aly P. Photography Bliss Coffee Vibe Witch in the Woods Esoteric Gui…" at bounding box center [520, 363] width 761 height 194
copy ul "Boudoir by Aly P. Photography Bliss Coffee Vibe"
click at [171, 303] on li "Rich Text Editor, main" at bounding box center [528, 297] width 745 height 12
click at [156, 314] on span "Witch in the Woods Esoteric Guide" at bounding box center [234, 308] width 156 height 9
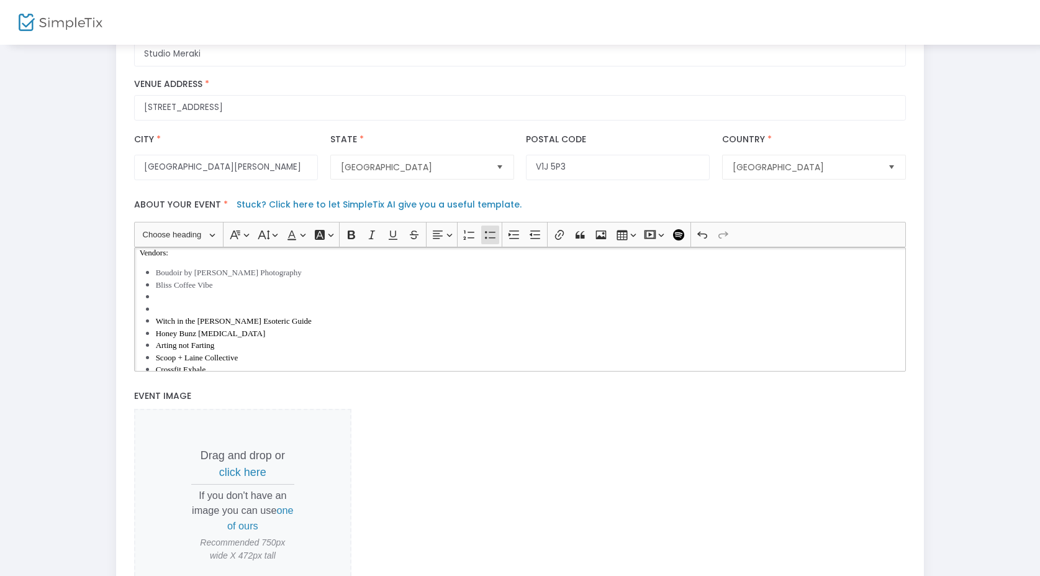
click at [165, 316] on li "Rich Text Editor, main" at bounding box center [528, 309] width 745 height 12
drag, startPoint x: 183, startPoint y: 309, endPoint x: 131, endPoint y: 283, distance: 57.8
click at [131, 283] on div "Heading Choose heading Paragraph Heading 1 Heading 2 Heading 3 Font Family Font…" at bounding box center [520, 296] width 784 height 149
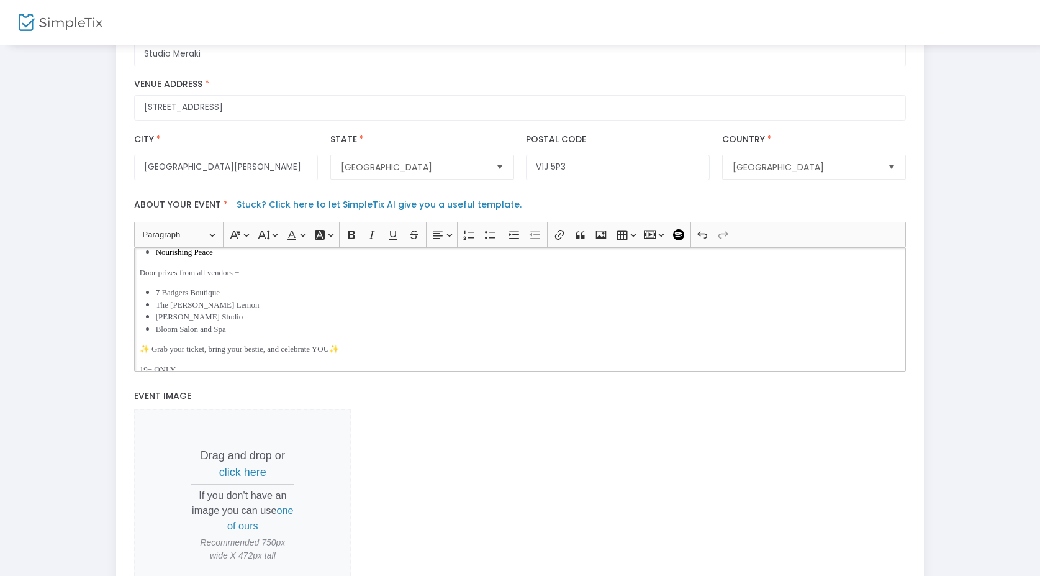
scroll to position [237, 0]
click at [243, 289] on p "Door prizes from all vendors +" at bounding box center [520, 282] width 761 height 12
click at [152, 287] on span "Door prizes from all vendors +" at bounding box center [190, 282] width 100 height 9
click at [213, 266] on span "Nourishing Peace" at bounding box center [184, 261] width 57 height 9
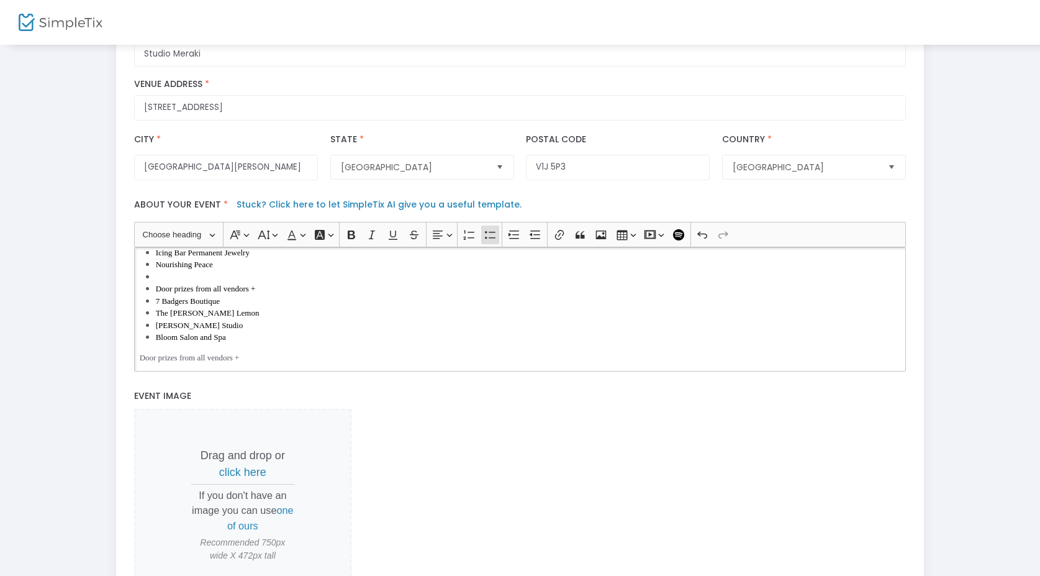
click at [182, 283] on li "Rich Text Editor, main" at bounding box center [528, 277] width 745 height 12
click at [488, 241] on icon "Editor toolbar" at bounding box center [490, 235] width 12 height 12
click at [156, 309] on span "Door prizes from all vendors +" at bounding box center [206, 304] width 100 height 9
click at [489, 241] on icon "Editor toolbar" at bounding box center [490, 235] width 12 height 12
click at [204, 291] on p "Rich Text Editor, main" at bounding box center [520, 285] width 761 height 12
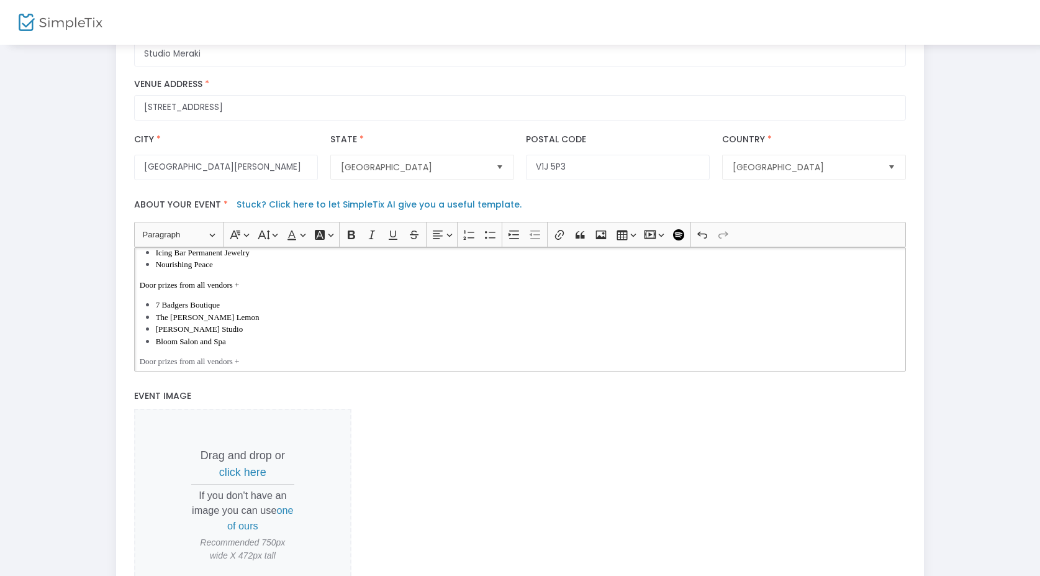
click at [266, 291] on p "Door prizes from all vendors +" at bounding box center [520, 285] width 761 height 12
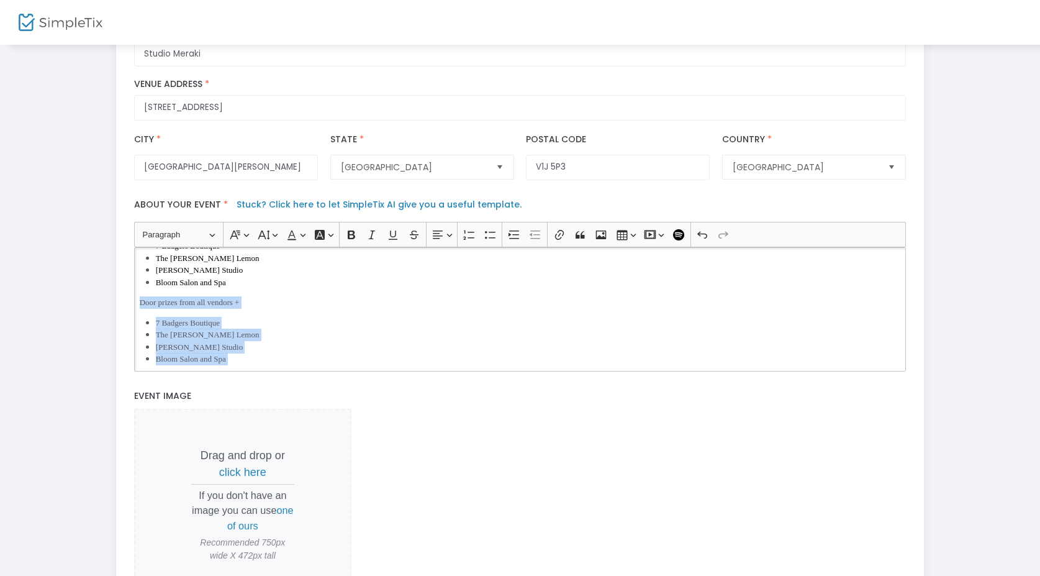
scroll to position [329, 0]
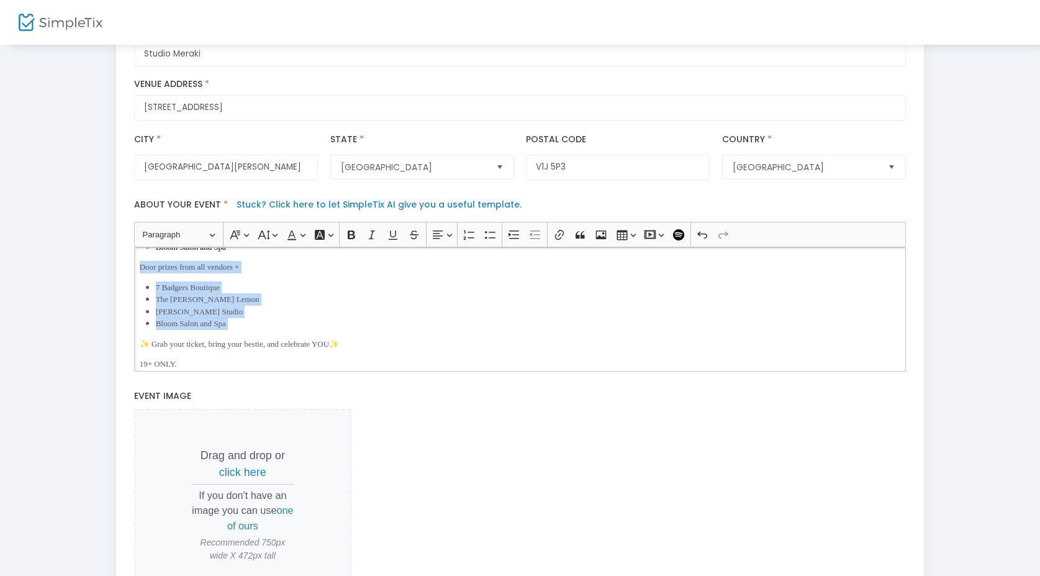
drag, startPoint x: 139, startPoint y: 327, endPoint x: 243, endPoint y: 341, distance: 105.2
click at [243, 341] on div "✨ Uncovered – The Art of You ✨ A one of a kind afternoon of empowerment, self-c…" at bounding box center [520, 309] width 772 height 124
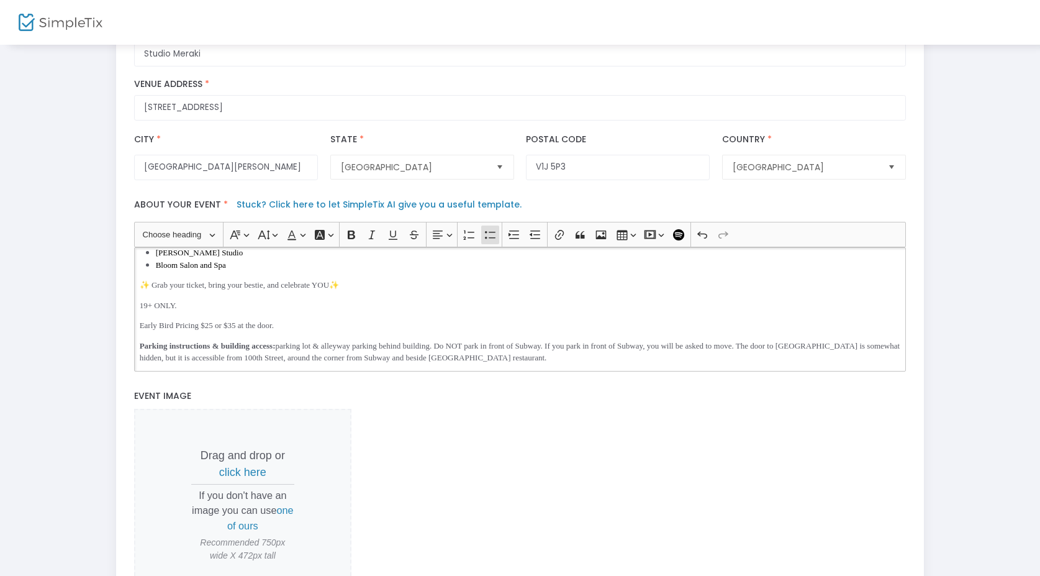
scroll to position [320, 0]
click at [301, 326] on p "Early Bird Pricing $25 or $35 at the door." at bounding box center [520, 325] width 761 height 12
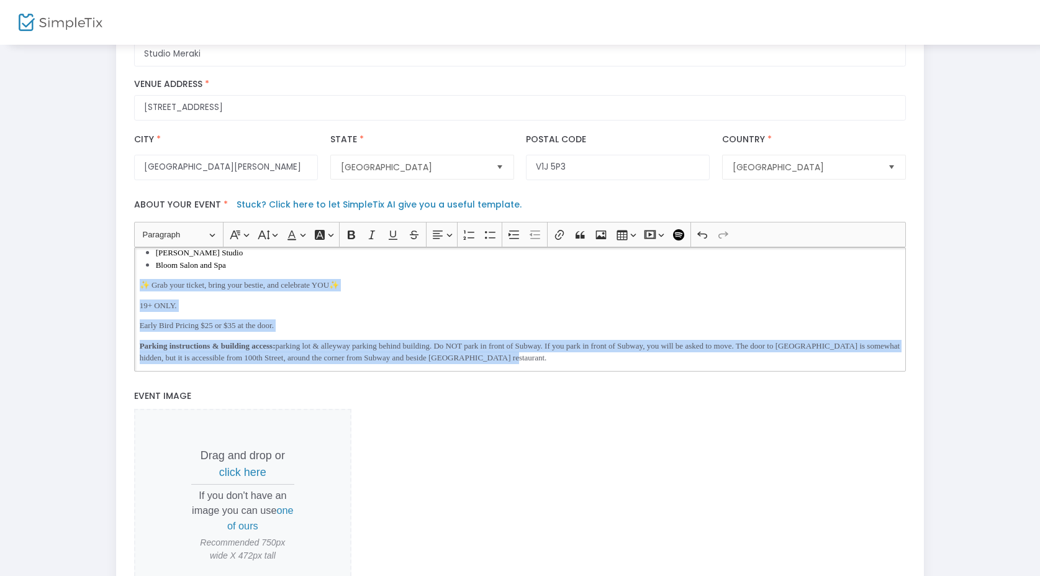
drag, startPoint x: 624, startPoint y: 365, endPoint x: 94, endPoint y: 291, distance: 534.3
click at [94, 291] on div "Step 1 : Let's create your first event title : Uncovered - the art of YOU Valid…" at bounding box center [520, 233] width 1003 height 858
click at [331, 242] on button "Font Background Color Font Background Color" at bounding box center [323, 234] width 25 height 19
click at [331, 240] on button "Font Background Color Font Background Color" at bounding box center [323, 234] width 25 height 19
click at [306, 243] on button "Font Color Font Color" at bounding box center [295, 234] width 25 height 19
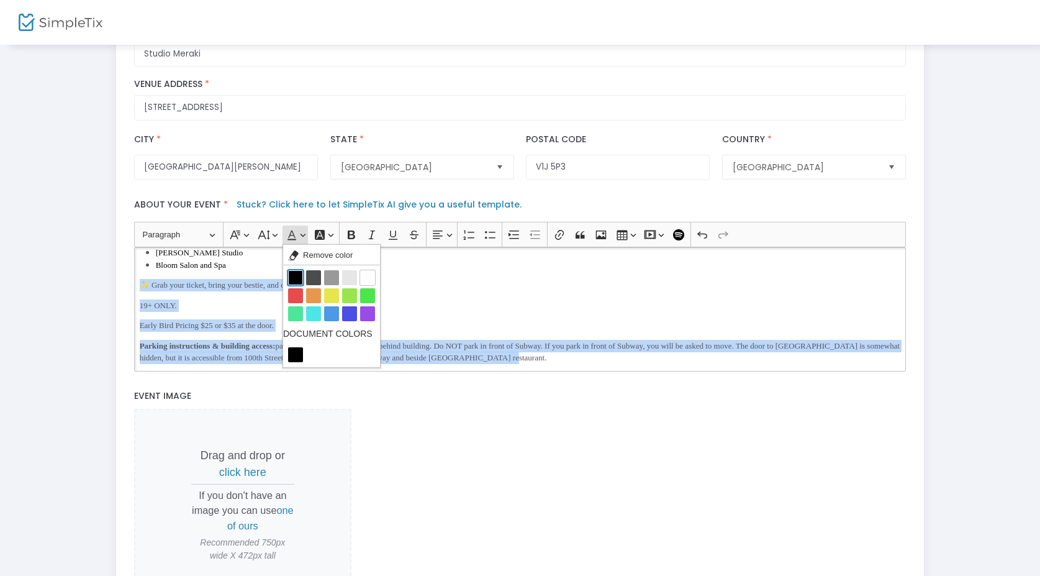
click at [290, 285] on button "Black Black" at bounding box center [295, 277] width 15 height 15
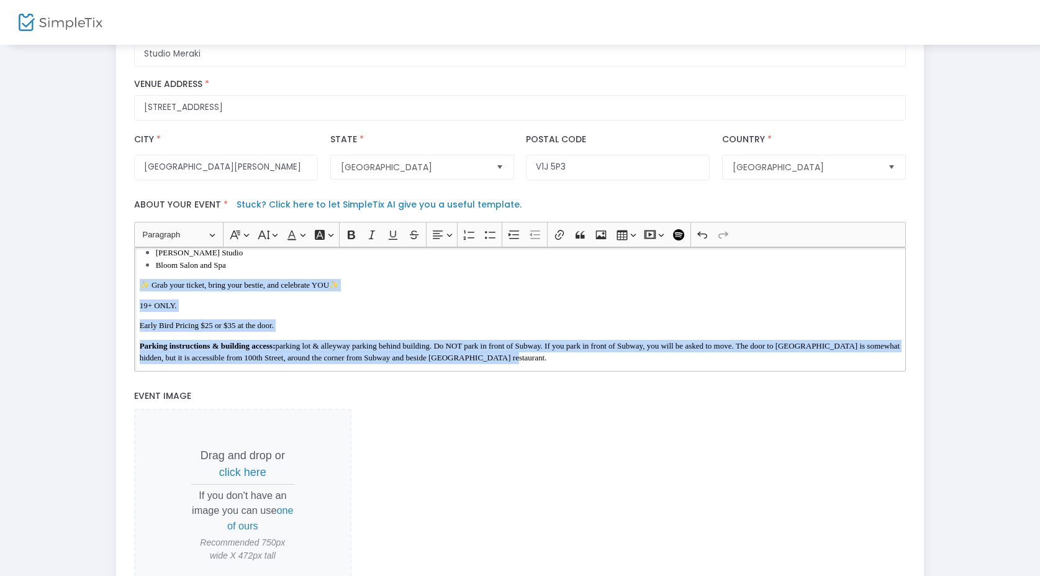
click at [258, 312] on p "19+ ONLY." at bounding box center [520, 305] width 761 height 12
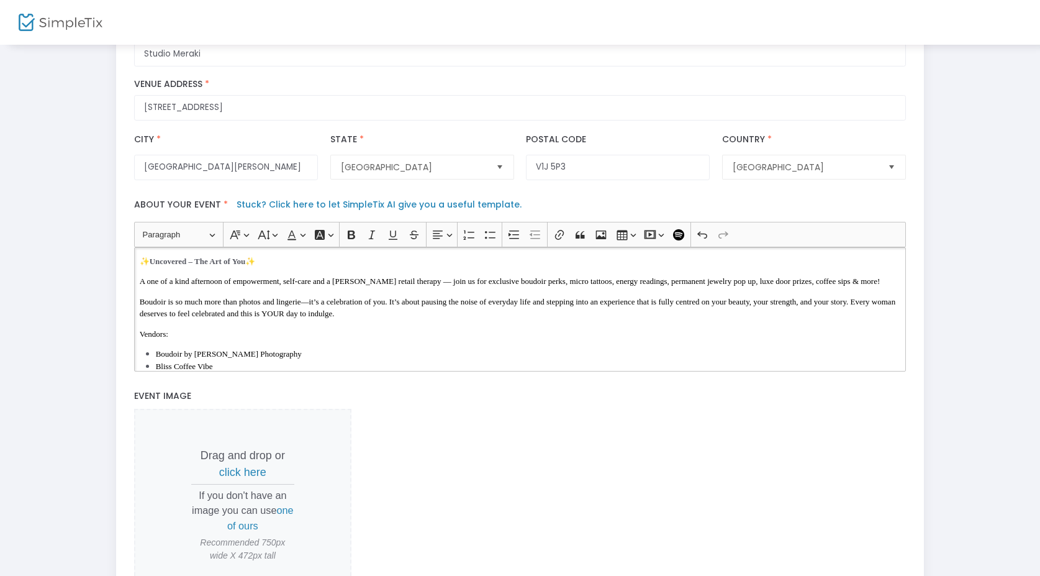
scroll to position [0, 0]
drag, startPoint x: 484, startPoint y: 335, endPoint x: 38, endPoint y: 235, distance: 457.5
click at [38, 235] on div "Step 1 : Let's create your first event title : Uncovered - the art of YOU Valid…" at bounding box center [520, 233] width 1003 height 858
click at [301, 242] on button "Font Color Font Color" at bounding box center [295, 234] width 25 height 19
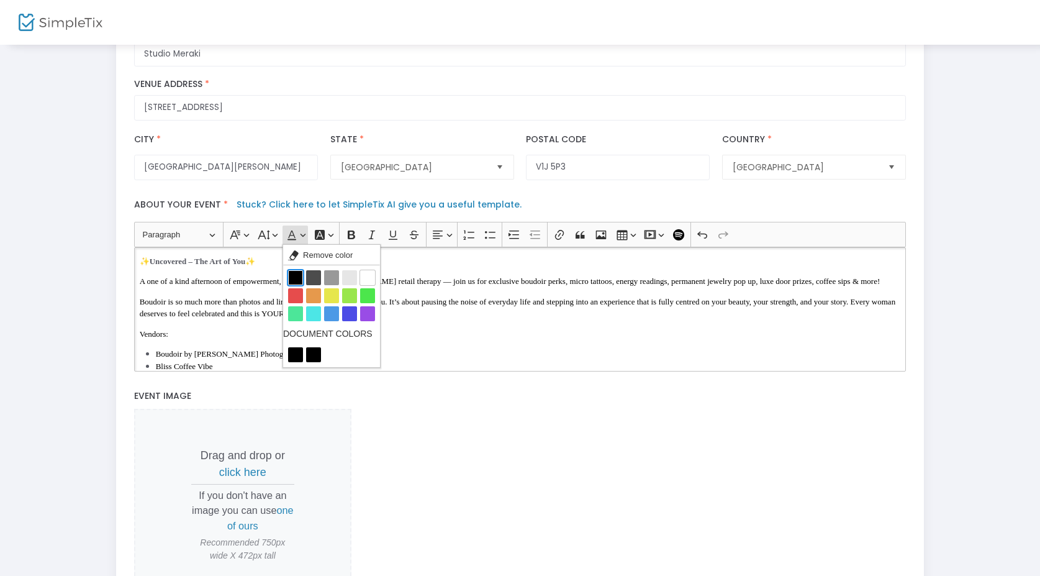
click at [296, 285] on button "Black Black" at bounding box center [295, 277] width 15 height 15
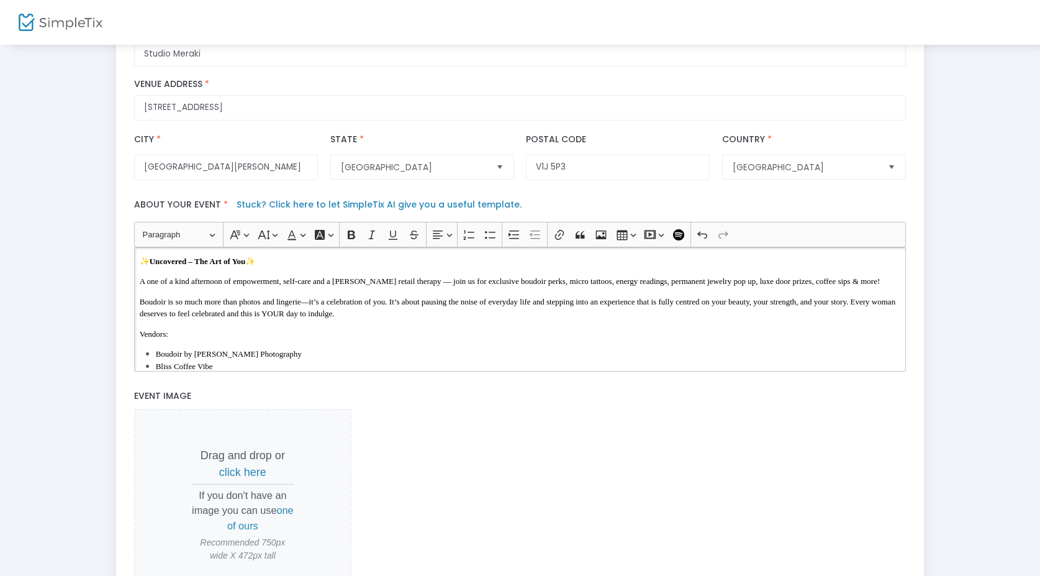
click at [288, 319] on span "Boudoir is so much more than photos and lingerie—it’s a celebration of you. It’…" at bounding box center [518, 308] width 757 height 22
click at [151, 268] on p "✨ Uncovered – The Art of You ✨" at bounding box center [520, 261] width 761 height 12
click at [195, 312] on p "Boudoir is so much more than photos and lingerie—it’s a celebration of you. It’…" at bounding box center [520, 308] width 761 height 24
click at [162, 286] on span "A one of a kind afternoon of empowerment, self-care and a kittle retail therapy…" at bounding box center [510, 280] width 741 height 9
click at [206, 308] on div "✨ Uncovered – The Art of You ✨ A one of a kind afternoon of empowerment, self-c…" at bounding box center [520, 309] width 772 height 124
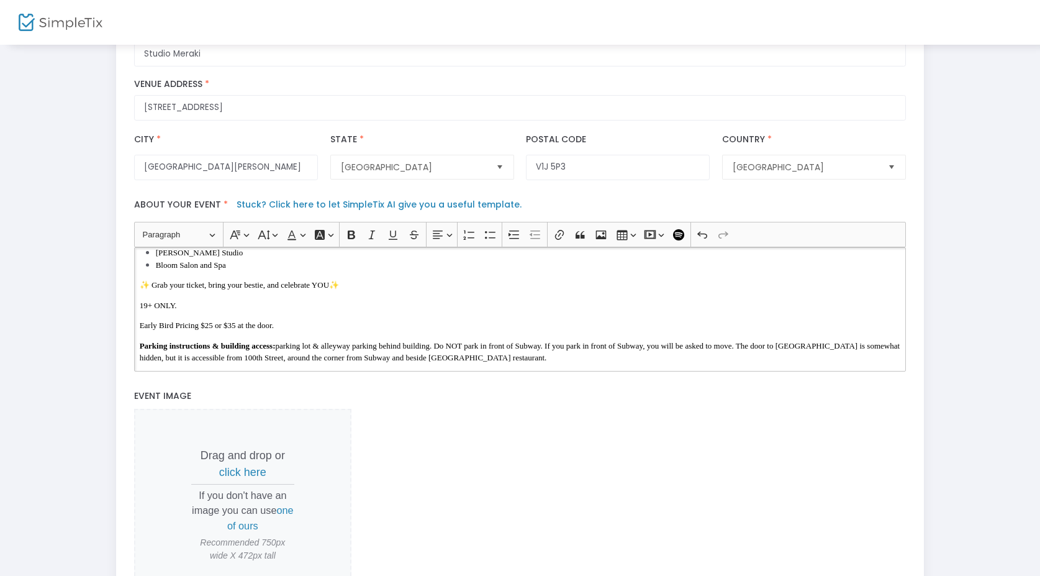
scroll to position [320, 0]
click at [204, 309] on p "19+ ONLY." at bounding box center [520, 305] width 761 height 12
click at [222, 322] on div "✨ Uncovered – The Art of You ✨ A one of a kind afternoon of empowerment, self-c…" at bounding box center [520, 309] width 772 height 124
click at [219, 330] on span "Early Bird Pricing $25 or $35 at the door." at bounding box center [207, 324] width 134 height 9
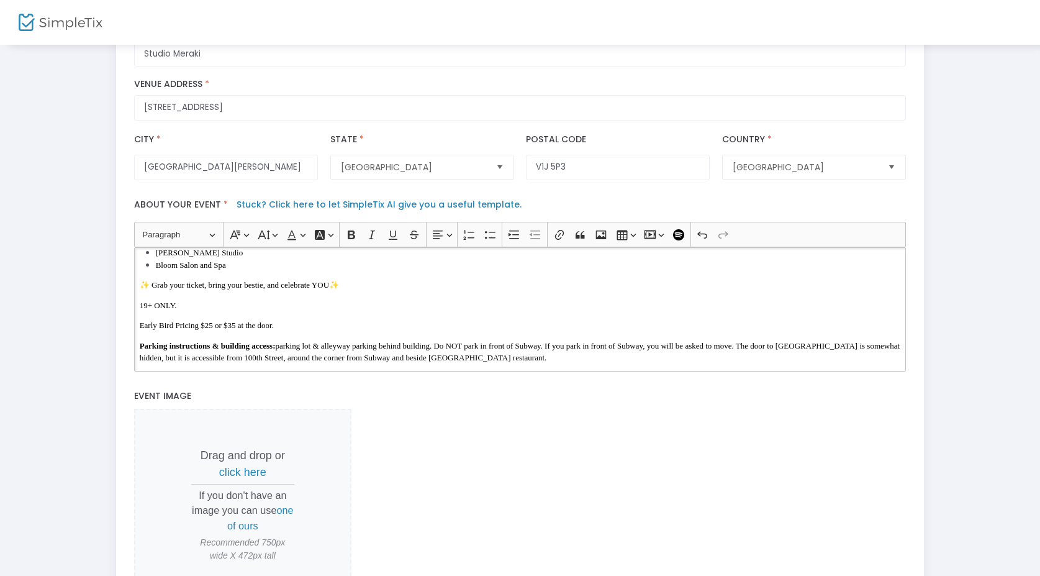
click at [227, 330] on span "Early Bird Pricing $25 or $35 at the door." at bounding box center [207, 324] width 134 height 9
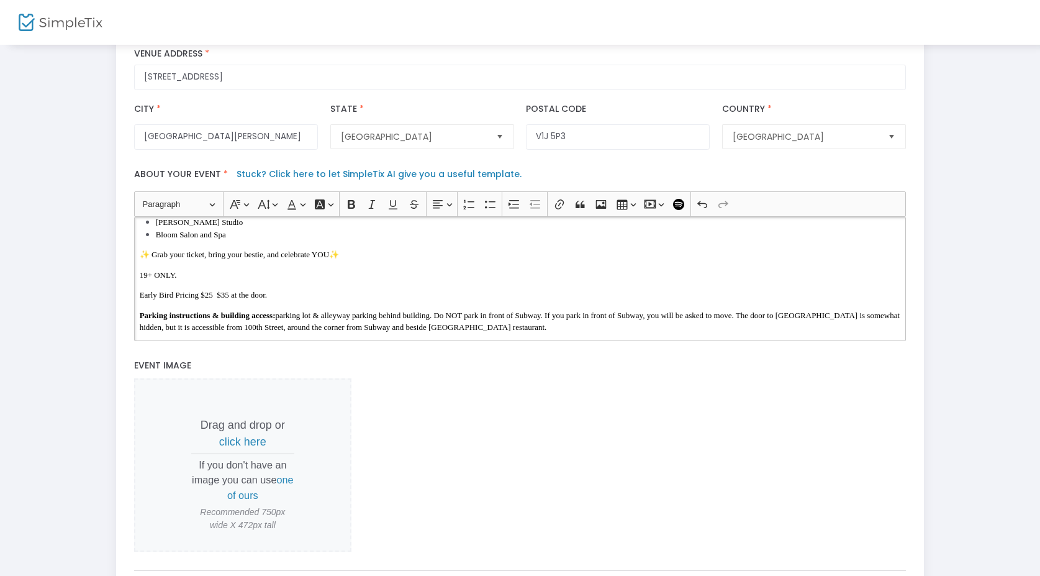
scroll to position [289, 0]
click at [259, 291] on div "✨ Uncovered – The Art of You ✨ A one of a kind afternoon of empowerment, self-c…" at bounding box center [520, 278] width 772 height 124
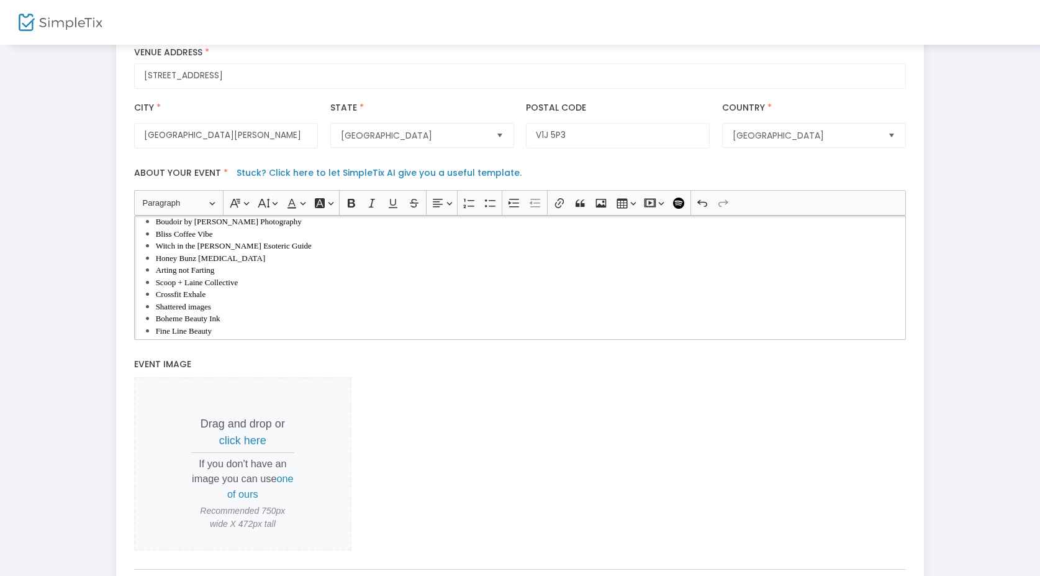
scroll to position [102, 0]
click at [226, 239] on li "Bliss Coffee Vibe" at bounding box center [528, 232] width 745 height 12
click at [263, 263] on li "Honey Bunz Tanning" at bounding box center [528, 256] width 745 height 12
drag, startPoint x: 237, startPoint y: 288, endPoint x: 137, endPoint y: 286, distance: 100.6
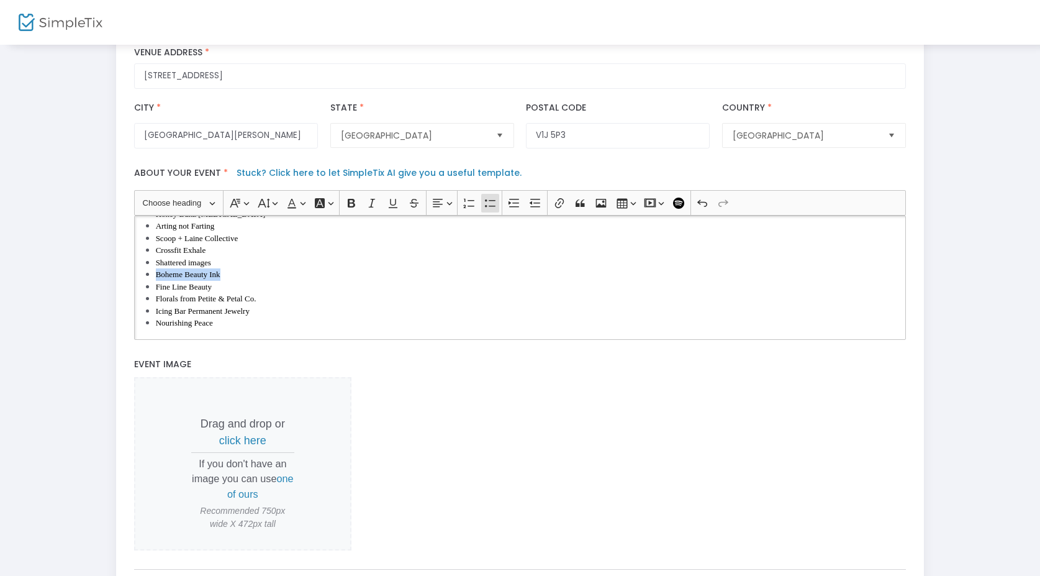
click at [137, 287] on div "✨ Uncovered – The Art of You ✨ A one of a kind afternoon of empowerment, self-c…" at bounding box center [520, 278] width 772 height 124
copy span "Boheme Beauty Ink"
click at [227, 250] on li "Bliss Coffee Vibe" at bounding box center [528, 243] width 745 height 12
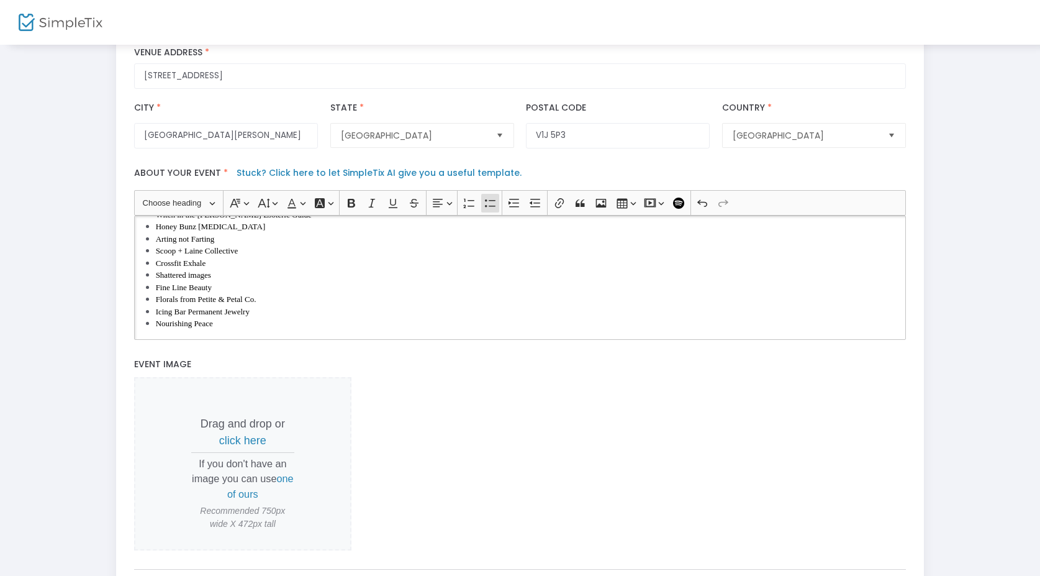
click at [236, 281] on li "Shattered images" at bounding box center [528, 275] width 745 height 12
click at [236, 270] on li "Crossfit Exhale" at bounding box center [528, 263] width 745 height 12
click at [229, 270] on li "Nourishing Peace" at bounding box center [528, 264] width 745 height 12
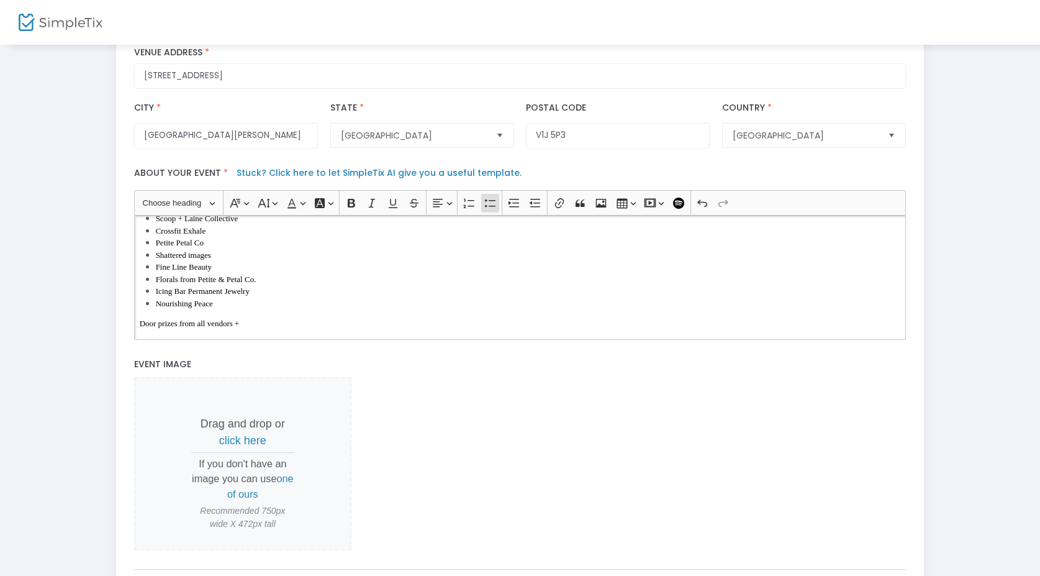
click at [243, 261] on li "Shattered images" at bounding box center [528, 255] width 745 height 12
click at [228, 298] on li "Icing Bar Permanent Jewelry" at bounding box center [528, 291] width 745 height 12
drag, startPoint x: 202, startPoint y: 298, endPoint x: 157, endPoint y: 294, distance: 45.4
click at [157, 284] on span "Florals from Petite & Petal Co." at bounding box center [206, 279] width 101 height 9
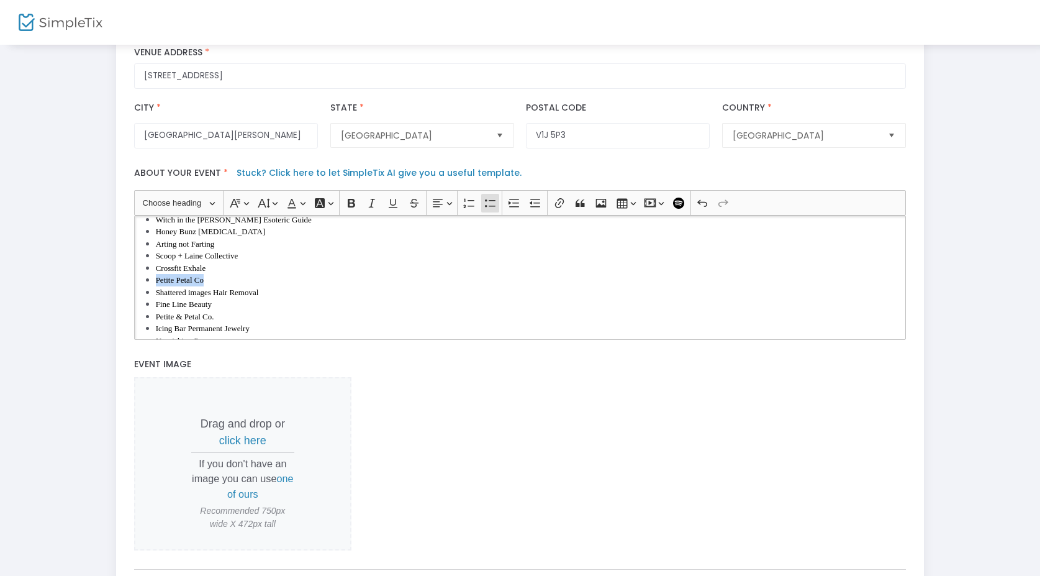
drag, startPoint x: 217, startPoint y: 293, endPoint x: 133, endPoint y: 289, distance: 83.9
click at [133, 289] on div "Heading Choose heading Paragraph Heading 1 Heading 2 Heading 3 Font Family Font…" at bounding box center [520, 264] width 784 height 149
click at [181, 275] on li "Rich Text Editor, main" at bounding box center [528, 268] width 745 height 12
click at [235, 262] on li "Scoop + Laine Collective" at bounding box center [528, 256] width 745 height 12
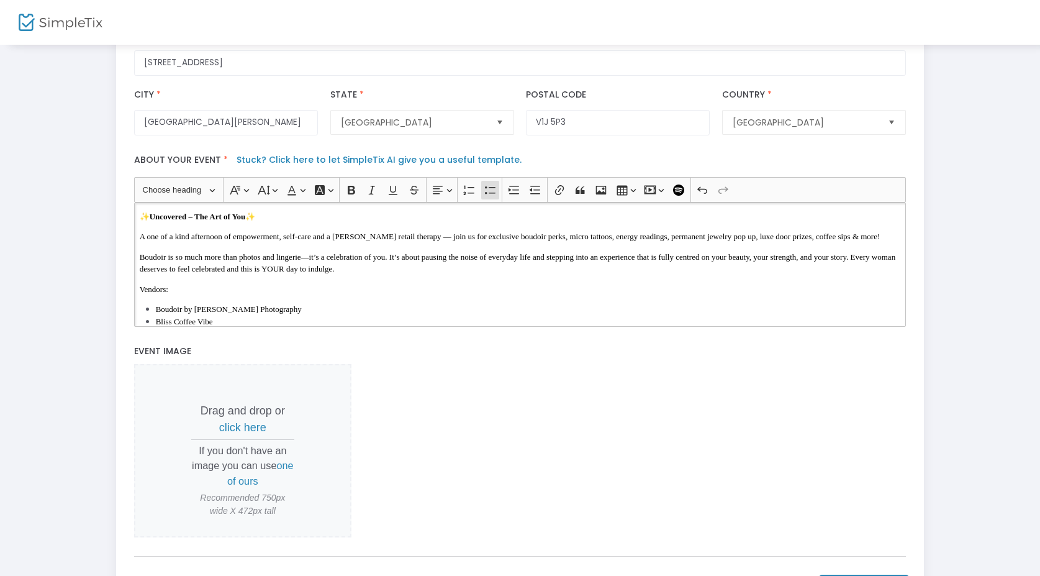
scroll to position [0, 0]
click at [288, 223] on p "✨ Uncovered – The Art of You ✨" at bounding box center [520, 217] width 761 height 12
click at [246, 221] on strong "Uncovered – The Art of You" at bounding box center [198, 216] width 96 height 9
click at [248, 243] on p "A one of a kind afternoon of empowerment, self-care and a kittle retail therapy…" at bounding box center [520, 236] width 761 height 12
click at [538, 243] on p "A one of a kind afternoon of empowerment, self-care and a kittle retail therapy…" at bounding box center [520, 236] width 761 height 12
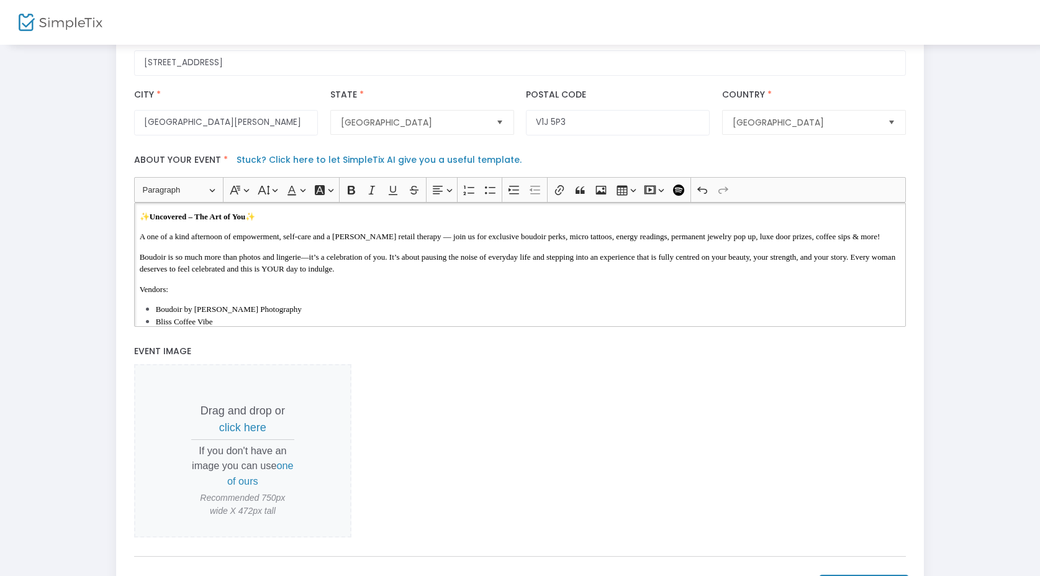
click at [601, 243] on p "A one of a kind afternoon of empowerment, self-care and a kittle retail therapy…" at bounding box center [520, 236] width 761 height 12
click at [555, 241] on span "A one of a kind afternoon of empowerment, self-care and a kittle retail therapy…" at bounding box center [510, 236] width 741 height 9
click at [536, 241] on span "A one of a kind afternoon of empowerment, self-care and a kittle retail therapy…" at bounding box center [510, 236] width 741 height 9
click at [556, 241] on span "A one of a kind afternoon of empowerment, self-care and a kittle retail therapy…" at bounding box center [510, 236] width 741 height 9
click at [616, 243] on p "A one of a kind afternoon of empowerment, self-care and a kittle retail therapy…" at bounding box center [520, 236] width 761 height 12
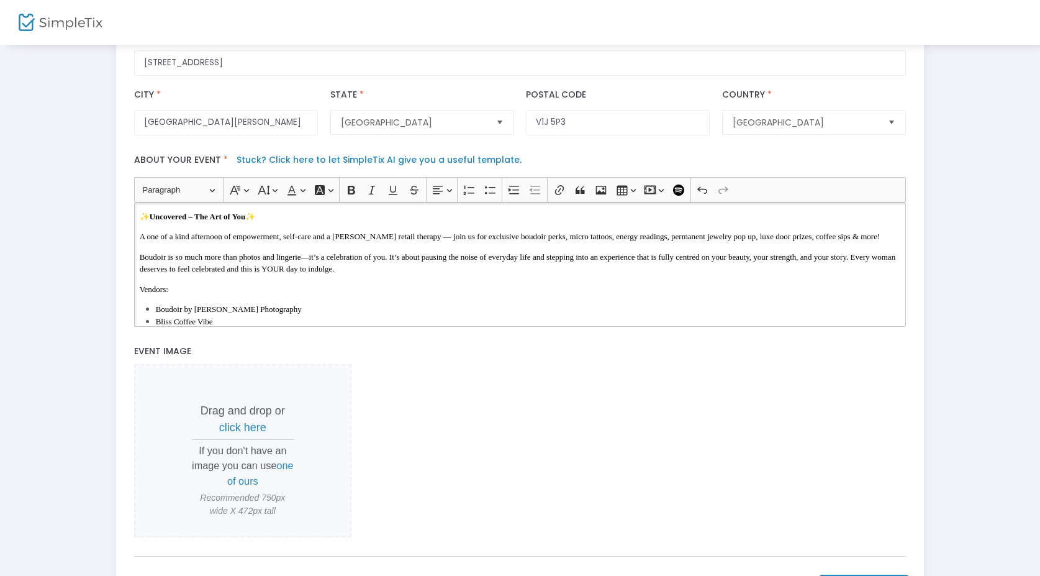
click at [668, 241] on span "A one of a kind afternoon of empowerment, self-care and a kittle retail therapy…" at bounding box center [510, 236] width 741 height 9
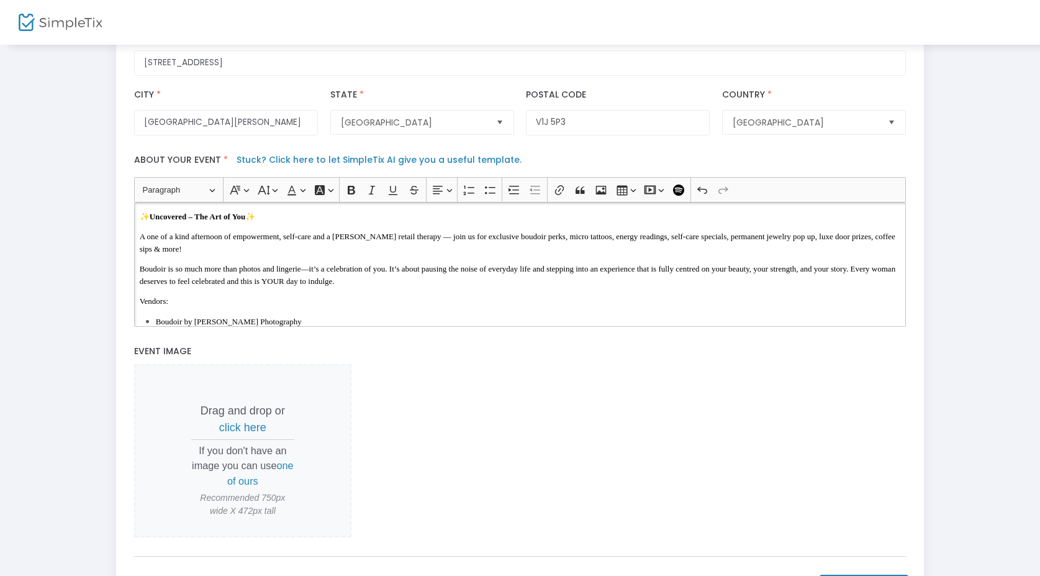
click at [716, 252] on p "A one of a kind afternoon of empowerment, self-care and a kittle retail therapy…" at bounding box center [520, 242] width 761 height 24
click at [814, 253] on p "A one of a kind afternoon of empowerment, self-care and a kittle retail therapy…" at bounding box center [520, 242] width 761 height 24
click at [821, 253] on p "A one of a kind afternoon of empowerment, self-care and a kittle retail therapy…" at bounding box center [520, 242] width 761 height 24
click at [824, 243] on span "A one of a kind afternoon of empowerment, self-care and a kittle retail therapy…" at bounding box center [518, 243] width 756 height 22
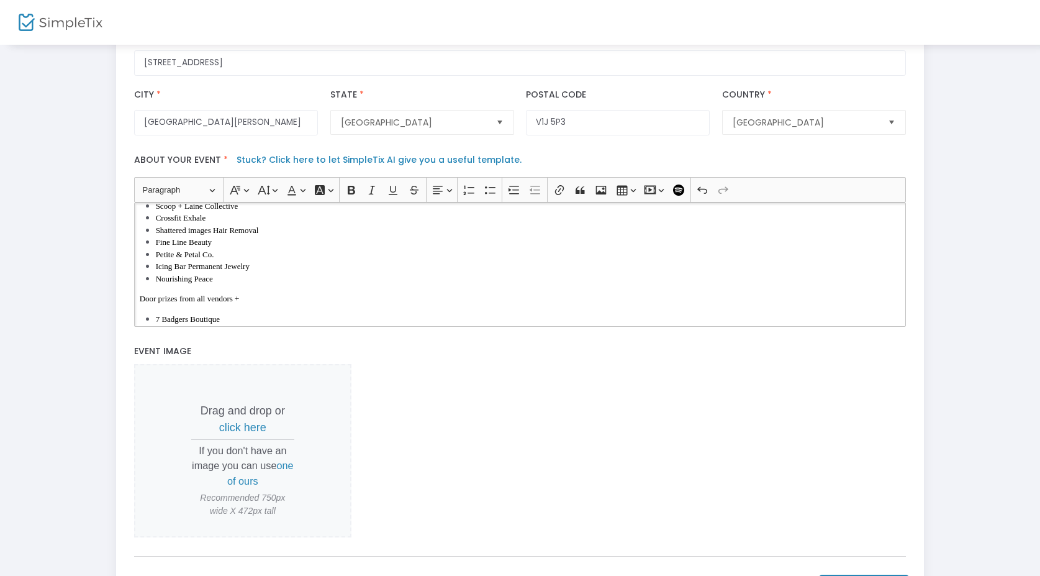
scroll to position [193, 0]
click at [239, 243] on li "Fine Line Beauty" at bounding box center [528, 237] width 745 height 12
click at [229, 280] on li "Nourishing Peace" at bounding box center [528, 274] width 745 height 12
drag, startPoint x: 229, startPoint y: 281, endPoint x: 150, endPoint y: 280, distance: 78.3
click at [150, 280] on ul "Boudoir by Aly P. Photography Bliss Coffee Vibe Boheme Beauty Ink Witch in the …" at bounding box center [520, 201] width 761 height 158
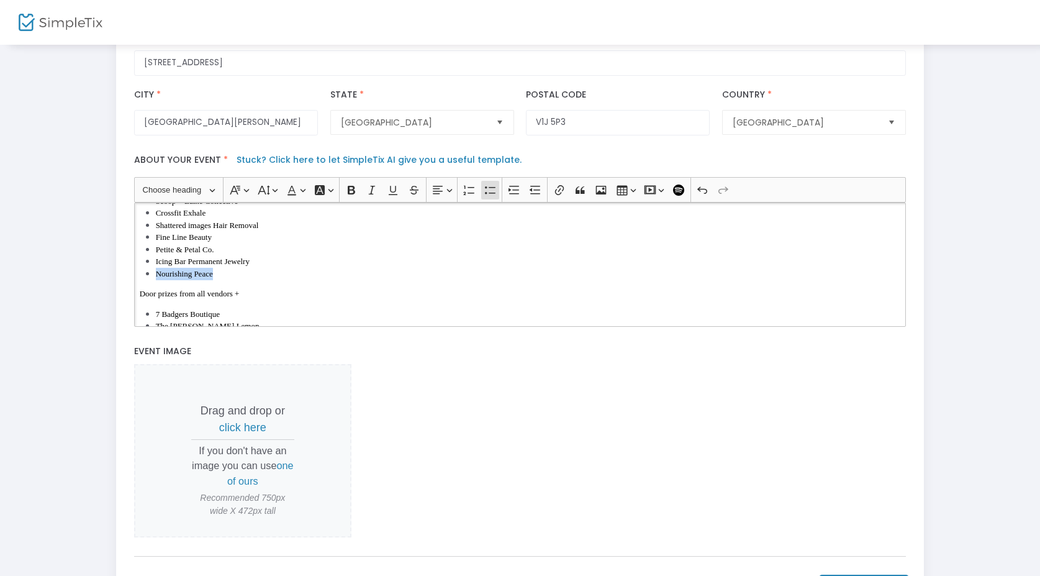
copy span "Nourishing Peace"
click at [293, 253] on li "Witch in the Woods Esoteric Guide" at bounding box center [528, 254] width 745 height 12
drag, startPoint x: 230, startPoint y: 248, endPoint x: 152, endPoint y: 247, distance: 78.9
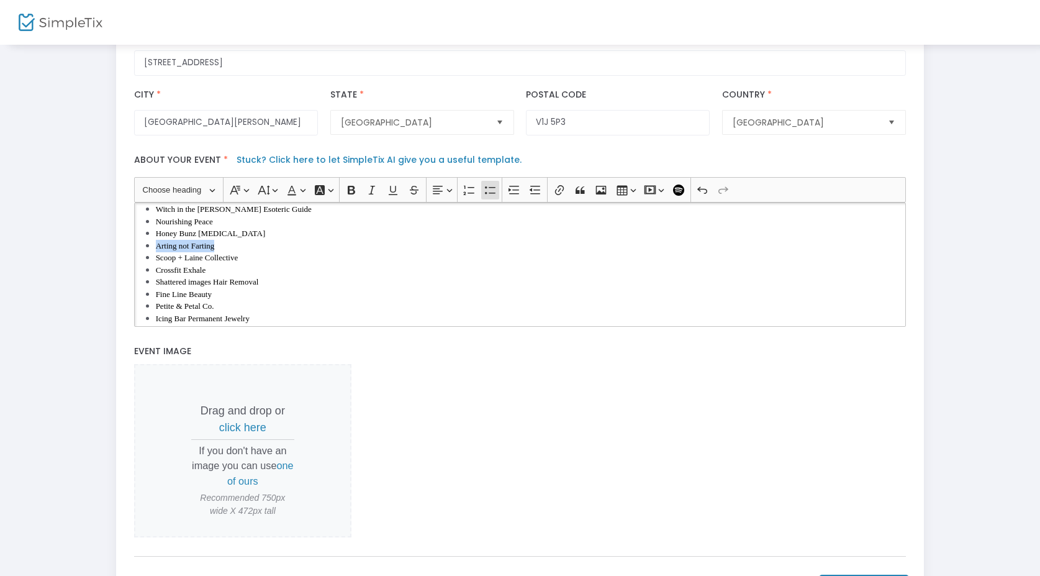
click at [152, 247] on ul "Boudoir by Aly P. Photography Bliss Coffee Vibe Boheme Beauty Ink Witch in the …" at bounding box center [520, 246] width 761 height 158
copy span "Arting not Farting"
click at [223, 232] on li "Crossfit Exhale" at bounding box center [528, 227] width 745 height 12
drag, startPoint x: 223, startPoint y: 268, endPoint x: 147, endPoint y: 266, distance: 75.8
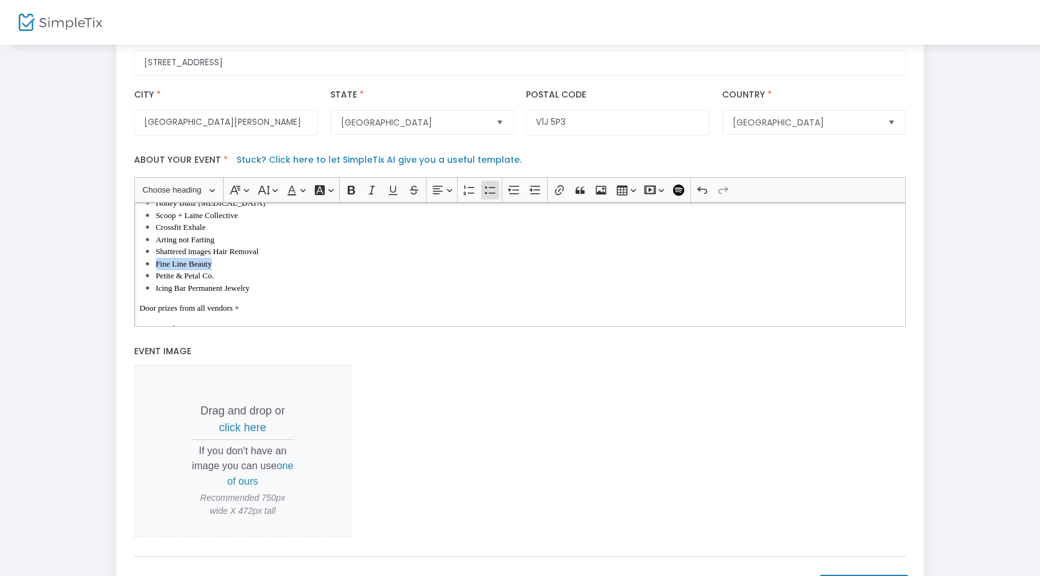
click at [156, 266] on li "Fine Line Beauty" at bounding box center [528, 264] width 745 height 12
copy span "Fine Line Beauty"
click at [270, 219] on li "Boheme Beauty Ink" at bounding box center [528, 215] width 745 height 12
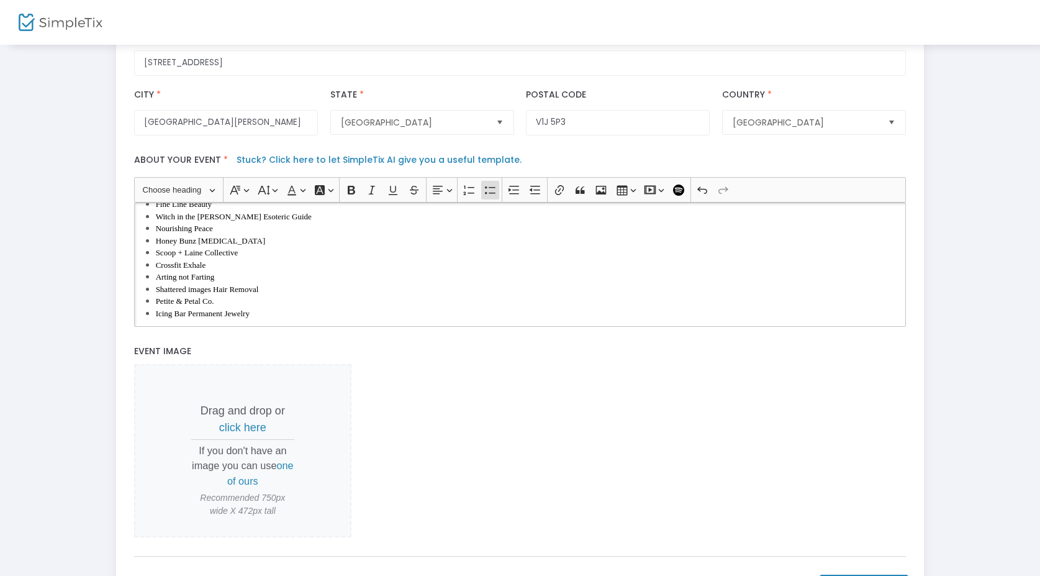
click at [258, 258] on li "Scoop + Laine Collective" at bounding box center [528, 253] width 745 height 12
drag, startPoint x: 250, startPoint y: 273, endPoint x: 148, endPoint y: 270, distance: 102.5
click at [156, 271] on li "Scoop + Laine Collective" at bounding box center [528, 269] width 745 height 12
drag, startPoint x: 224, startPoint y: 273, endPoint x: 155, endPoint y: 272, distance: 69.0
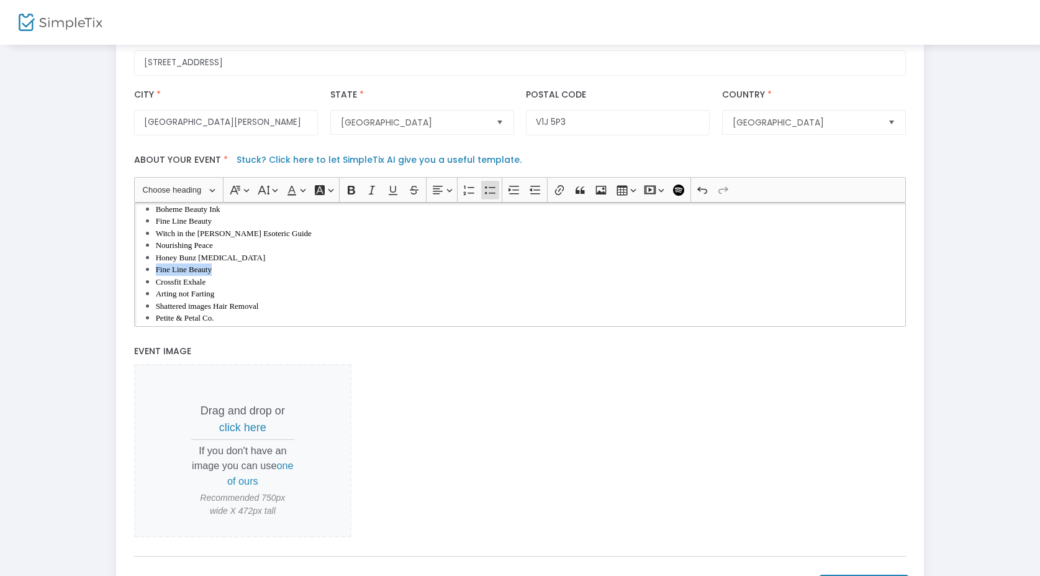
click at [156, 272] on li "Fine Line Beauty" at bounding box center [528, 269] width 745 height 12
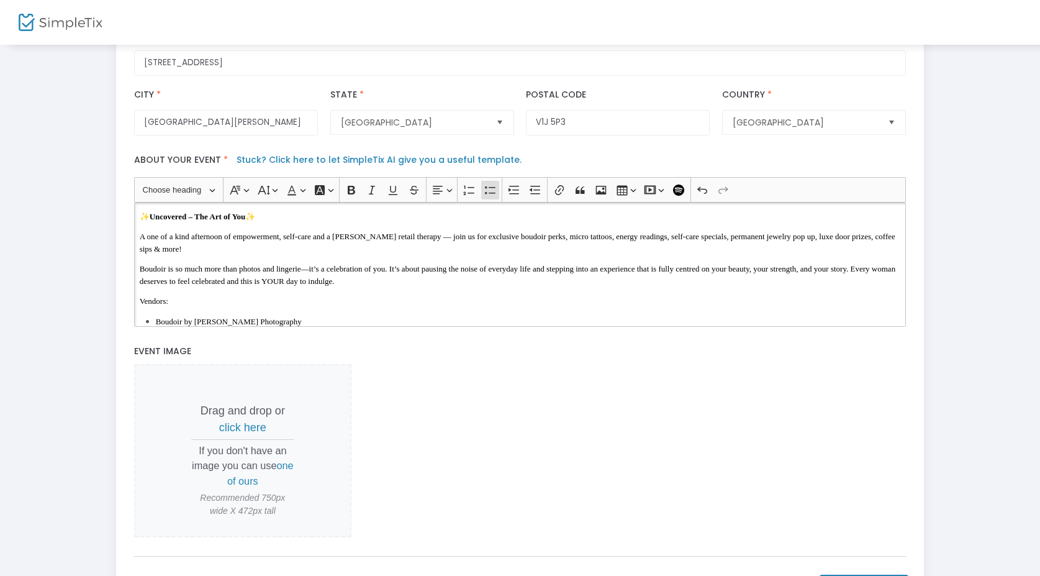
scroll to position [0, 0]
click at [685, 253] on p "A one of a kind afternoon of empowerment, self-care and a kittle retail therapy…" at bounding box center [520, 242] width 761 height 24
click at [698, 244] on span "A one of a kind afternoon of empowerment, self-care and a kittle retail therapy…" at bounding box center [518, 243] width 756 height 22
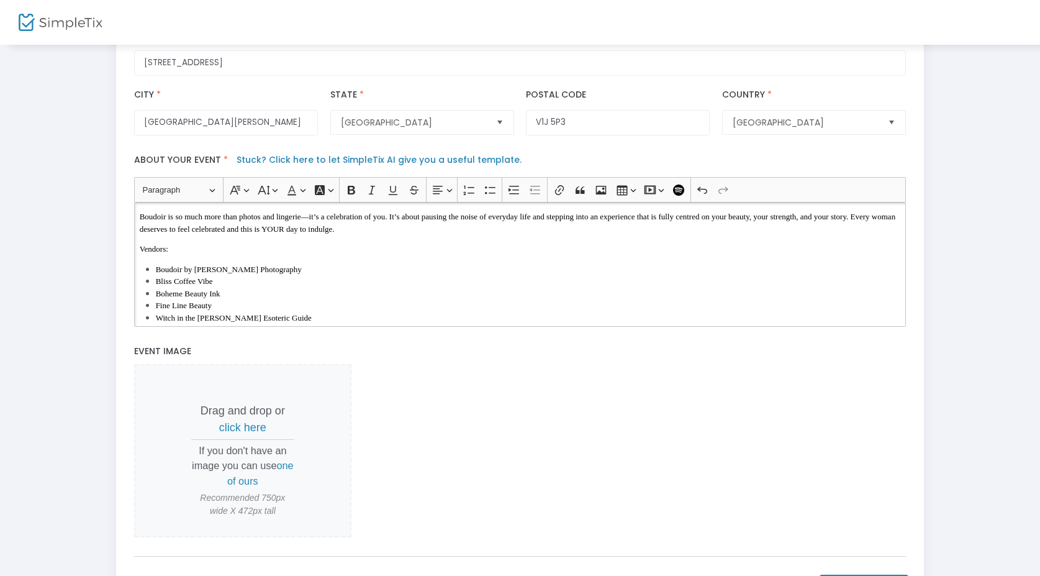
scroll to position [80, 0]
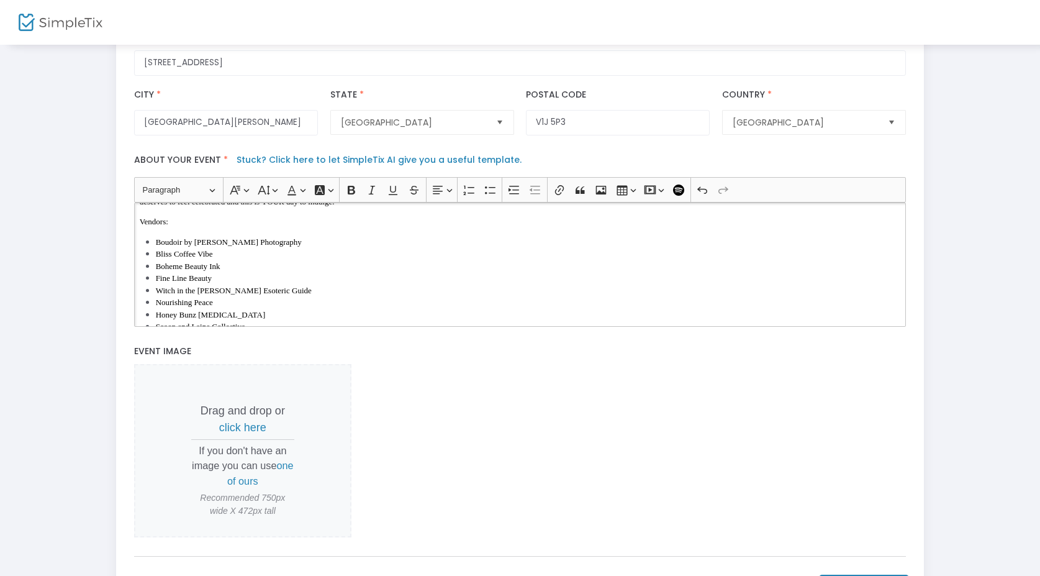
click at [245, 256] on li "Bliss Coffee Vibe" at bounding box center [528, 254] width 745 height 12
click at [247, 247] on li "Honey Bunz Tanning" at bounding box center [528, 241] width 745 height 12
click at [260, 283] on li "Arting not Farting" at bounding box center [528, 277] width 745 height 12
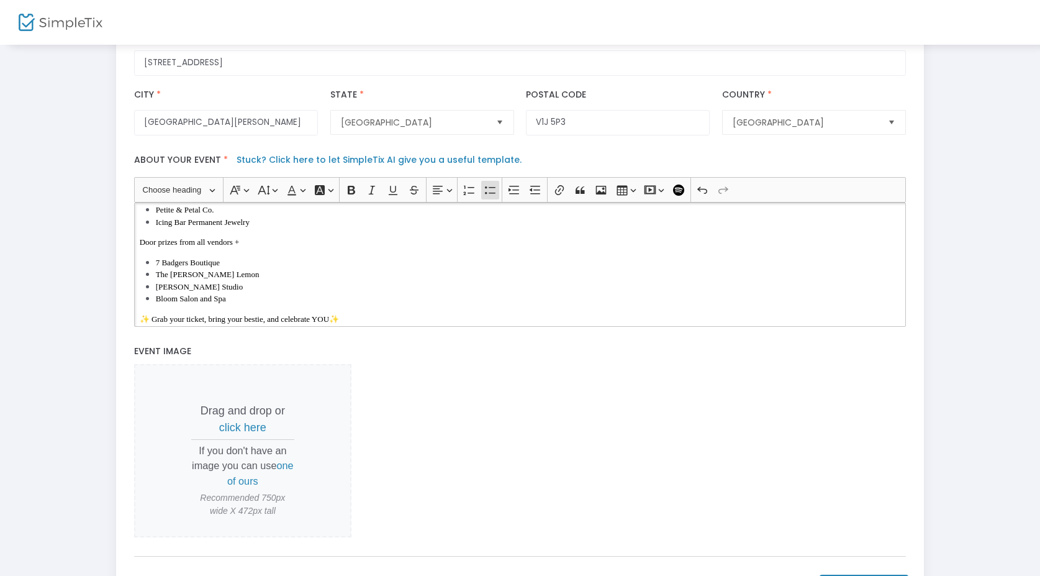
scroll to position [258, 0]
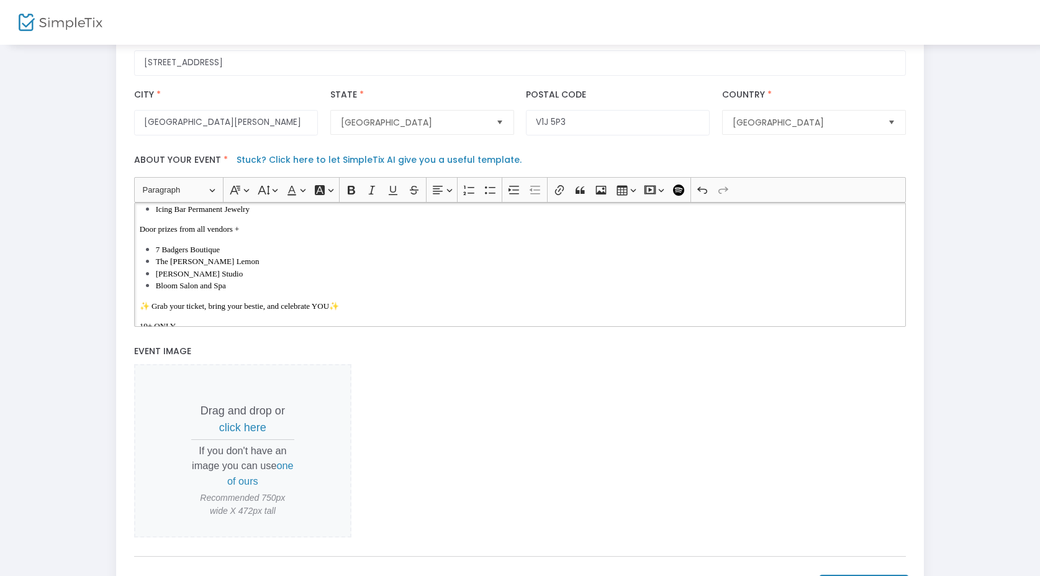
click at [232, 234] on span "Door prizes from all vendors +" at bounding box center [190, 228] width 100 height 9
click at [217, 234] on span "Door prizes from all vendors +" at bounding box center [190, 228] width 100 height 9
click at [212, 234] on span "Door prizes from all vendors +" at bounding box center [190, 228] width 100 height 9
click at [287, 288] on li "Bloom Salon and Spa" at bounding box center [528, 286] width 745 height 12
click at [253, 253] on li "7 Badgers Boutique" at bounding box center [528, 249] width 745 height 12
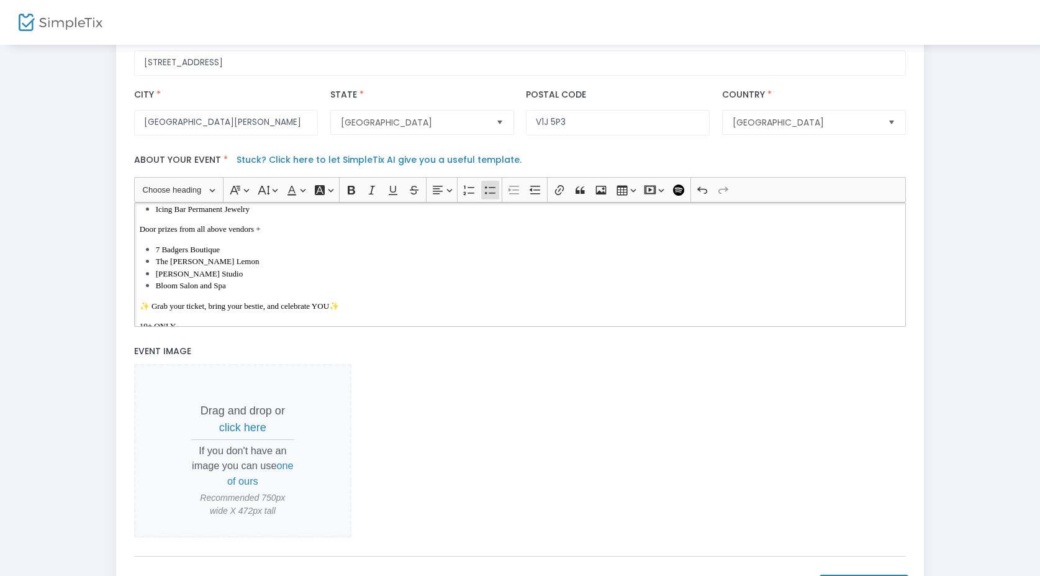
click at [232, 253] on li "7 Badgers Boutique" at bounding box center [528, 249] width 745 height 12
click at [235, 265] on li "The Lippy Lemon" at bounding box center [528, 261] width 745 height 12
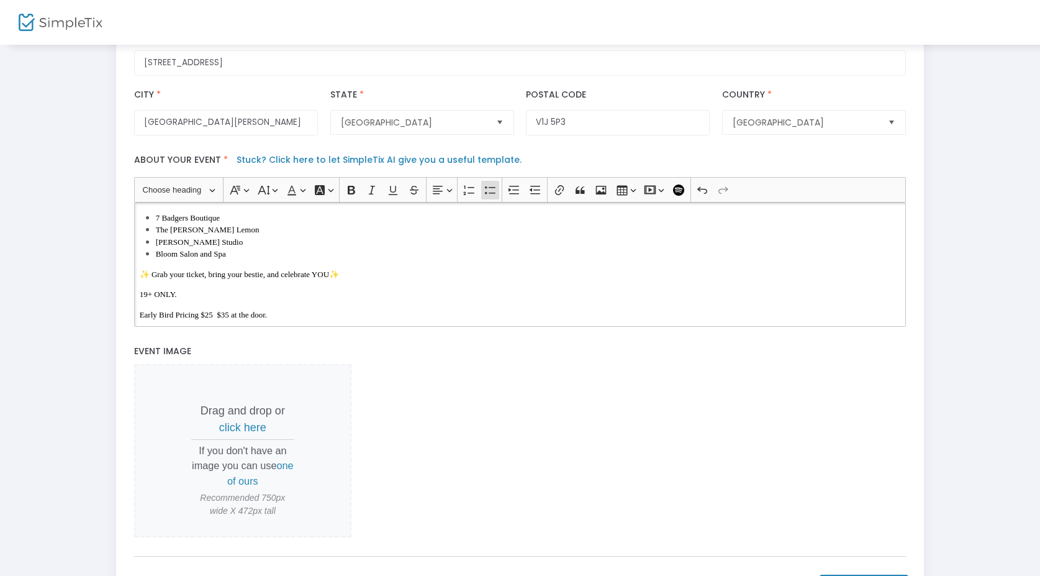
click at [238, 253] on li "Bloom Salon and Spa" at bounding box center [528, 254] width 745 height 12
click at [243, 291] on div "✨ Uncovered – The Art of You ✨ A one of a kind afternoon of empowerment, self-c…" at bounding box center [520, 264] width 772 height 124
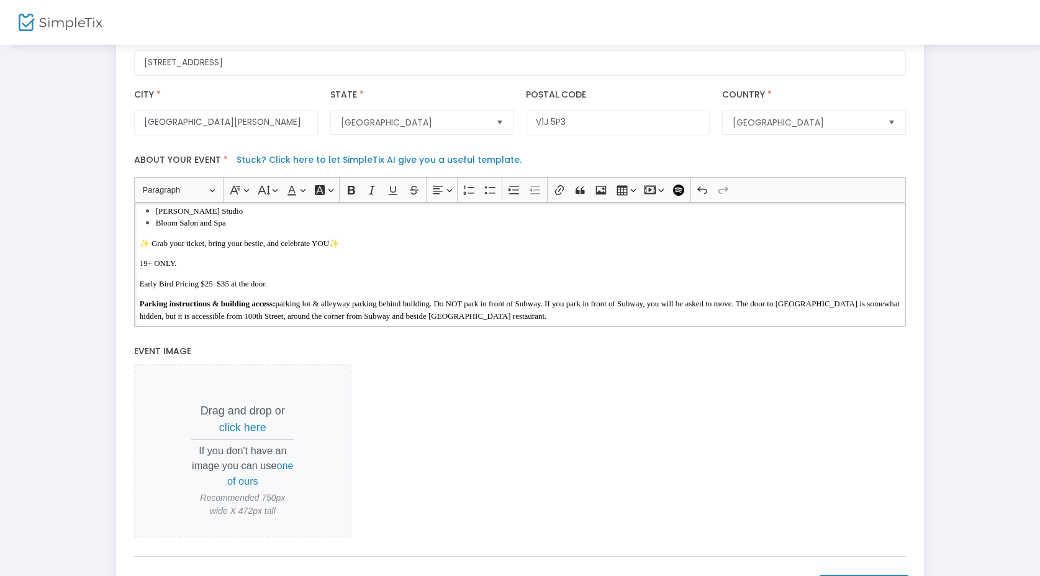
scroll to position [320, 0]
click at [265, 273] on div "✨ Uncovered – The Art of You ✨ A one of a kind afternoon of empowerment, self-c…" at bounding box center [520, 264] width 772 height 124
click at [238, 262] on p "19+ ONLY." at bounding box center [520, 264] width 761 height 12
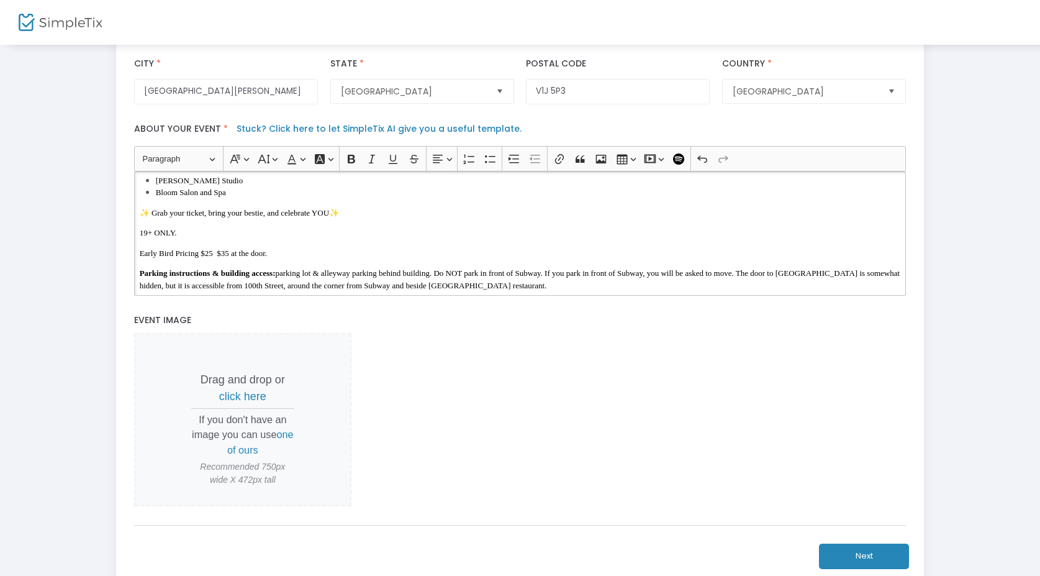
click at [223, 257] on span "Early Bird Pricing $25 $35 at the door." at bounding box center [203, 252] width 127 height 9
drag, startPoint x: 234, startPoint y: 257, endPoint x: 221, endPoint y: 257, distance: 12.4
click at [221, 257] on span "Early Bird Pricing $25 🎟️$35 at the door." at bounding box center [208, 252] width 137 height 9
copy span "🎟️$"
click at [139, 257] on div "✨ Uncovered – The Art of You ✨ A one of a kind afternoon of empowerment, self-c…" at bounding box center [520, 233] width 772 height 124
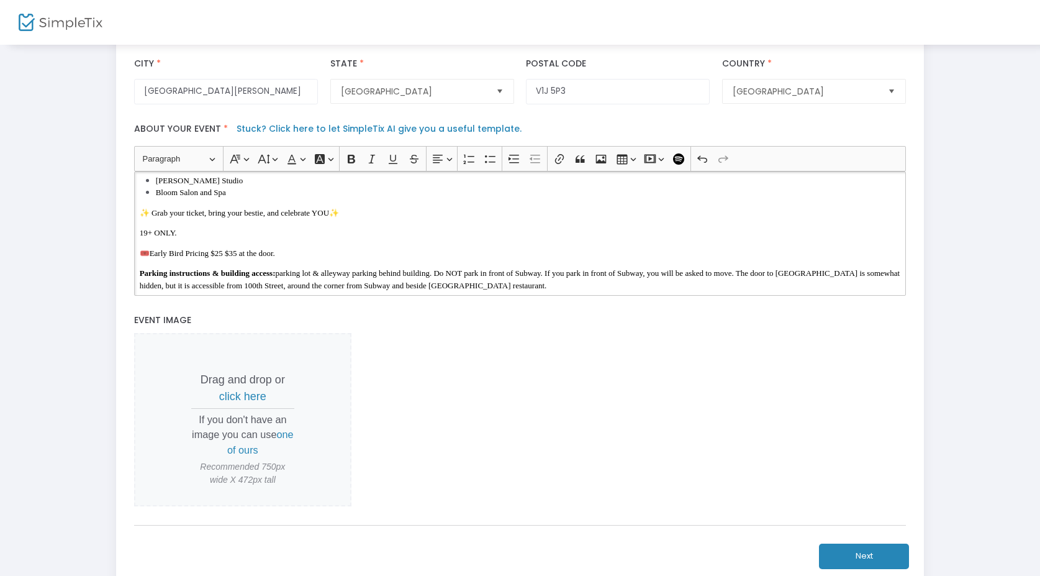
click at [235, 260] on p "🎟️Early Bird Pricing $25 $35 at the door." at bounding box center [520, 253] width 761 height 12
click at [235, 258] on span "🎟️Early Bird Pricing $25 $35 at the door." at bounding box center [207, 252] width 135 height 9
click at [236, 258] on span "🎟️Early Bird Pricing $25 $35 at the door." at bounding box center [207, 252] width 135 height 9
click at [234, 258] on span "🎟️Early Bird Pricing $25 $35 at the door." at bounding box center [207, 252] width 135 height 9
click at [419, 251] on p "🎟️Early Bird Pricing $25 > $35 at the door." at bounding box center [520, 253] width 761 height 12
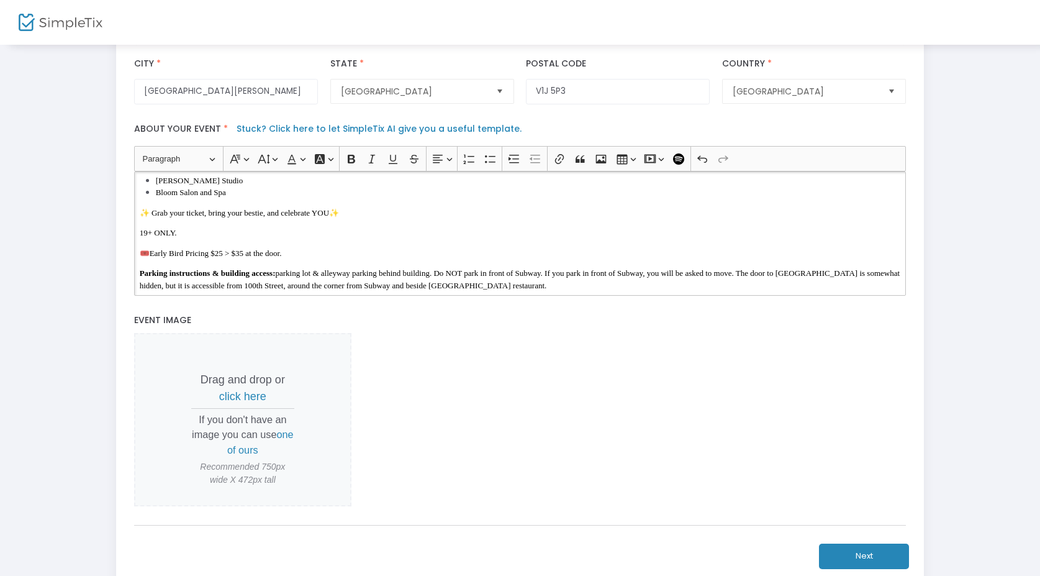
click at [239, 258] on span "🎟️Early Bird Pricing $25 > $35 at the door." at bounding box center [211, 252] width 142 height 9
click at [299, 257] on p "🎟️Early Bird Pricing $25 $35 at the door." at bounding box center [520, 253] width 761 height 12
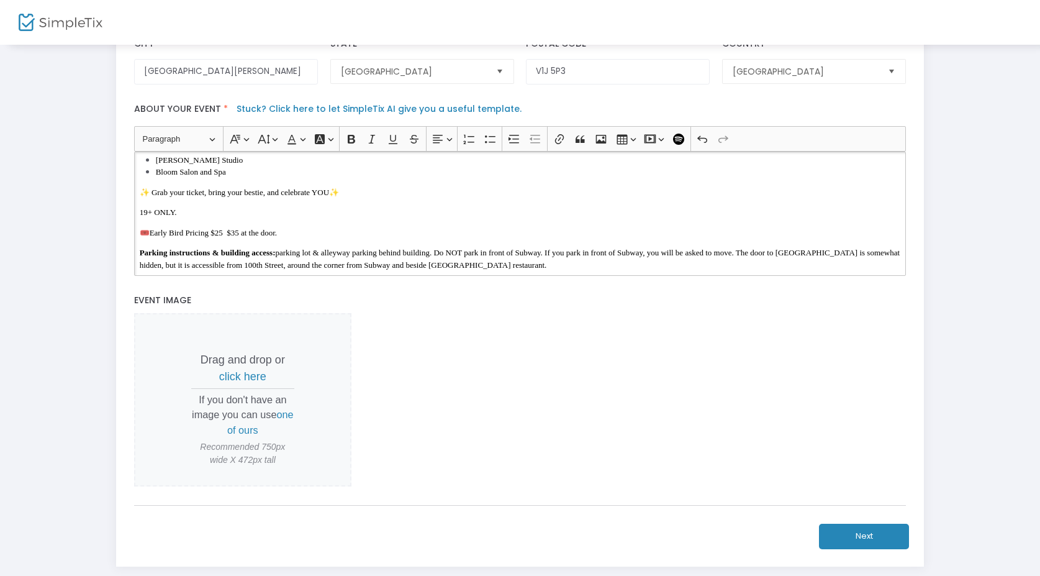
scroll to position [320, 0]
click at [301, 239] on p "🎟️Early Bird Pricing $25 $35 at the door." at bounding box center [520, 233] width 761 height 12
click at [237, 238] on span "🎟️Early Bird Pricing $25 $35 at the door." at bounding box center [208, 233] width 137 height 9
drag, startPoint x: 249, startPoint y: 240, endPoint x: 242, endPoint y: 240, distance: 7.5
click at [242, 238] on span "🎟️Early Bird Pricing $25 $35 at the door." at bounding box center [208, 233] width 137 height 9
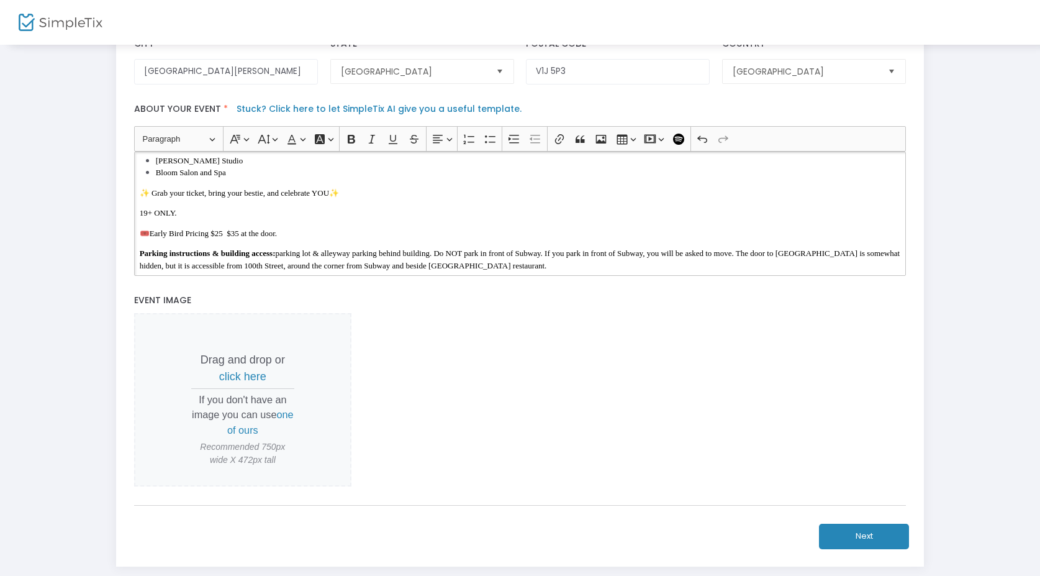
click at [237, 238] on span "🎟️Early Bird Pricing $25 $35 at the door." at bounding box center [208, 233] width 137 height 9
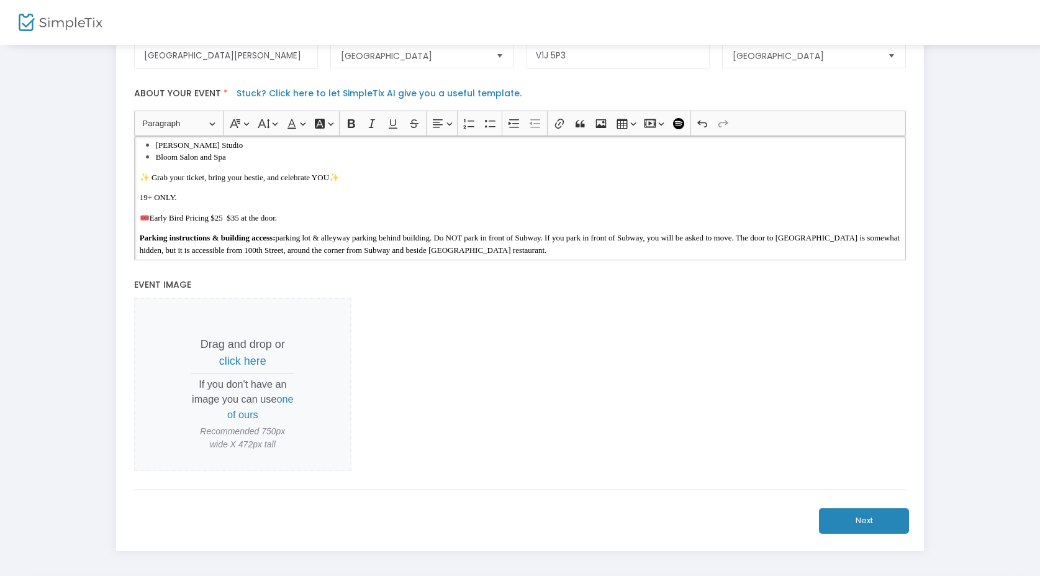
scroll to position [380, 0]
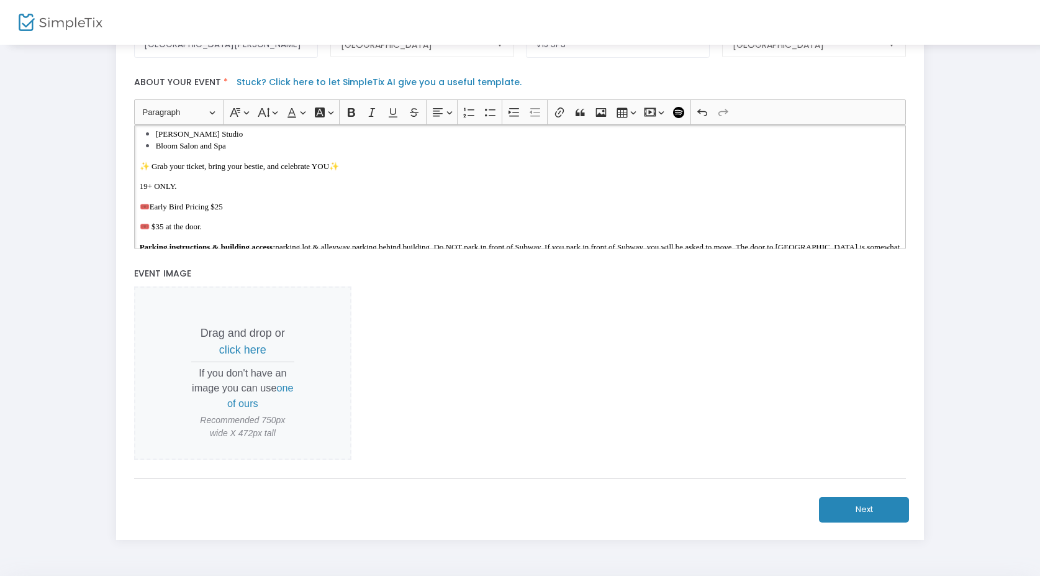
click at [246, 227] on p "🎟️ $35 at the door." at bounding box center [520, 226] width 761 height 12
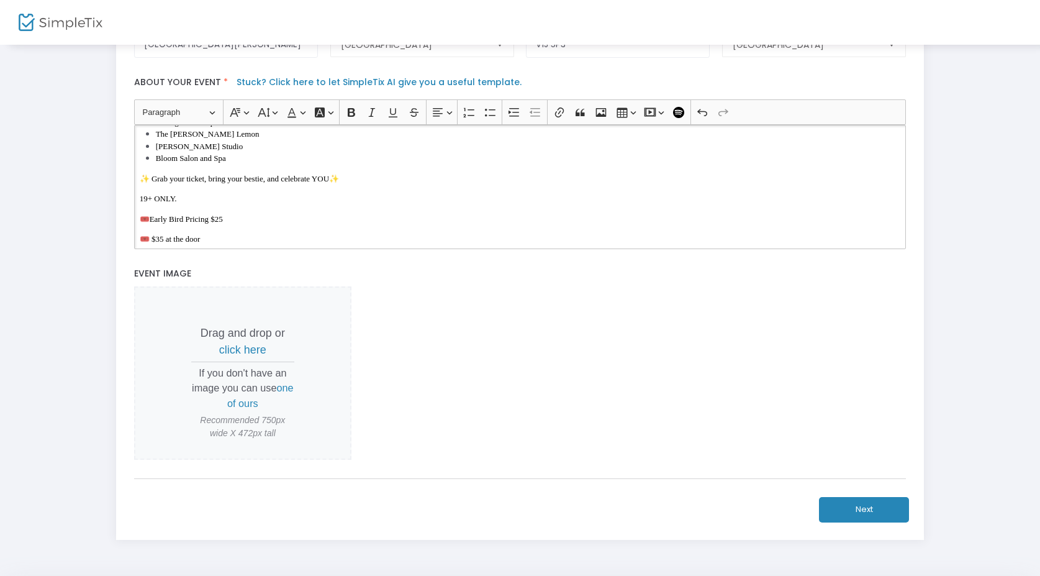
scroll to position [303, 0]
click at [273, 219] on div "✨ Uncovered – The Art of You ✨ A one of a kind afternoon of empowerment, self-c…" at bounding box center [520, 187] width 772 height 124
click at [140, 225] on span "🎟️Early Bird Pricing $25" at bounding box center [181, 223] width 83 height 9
click at [311, 223] on p "🎟️Early Bird Pricing $25" at bounding box center [520, 223] width 761 height 12
click at [278, 229] on p "🎟️Early Bird Pricing $25" at bounding box center [520, 223] width 761 height 12
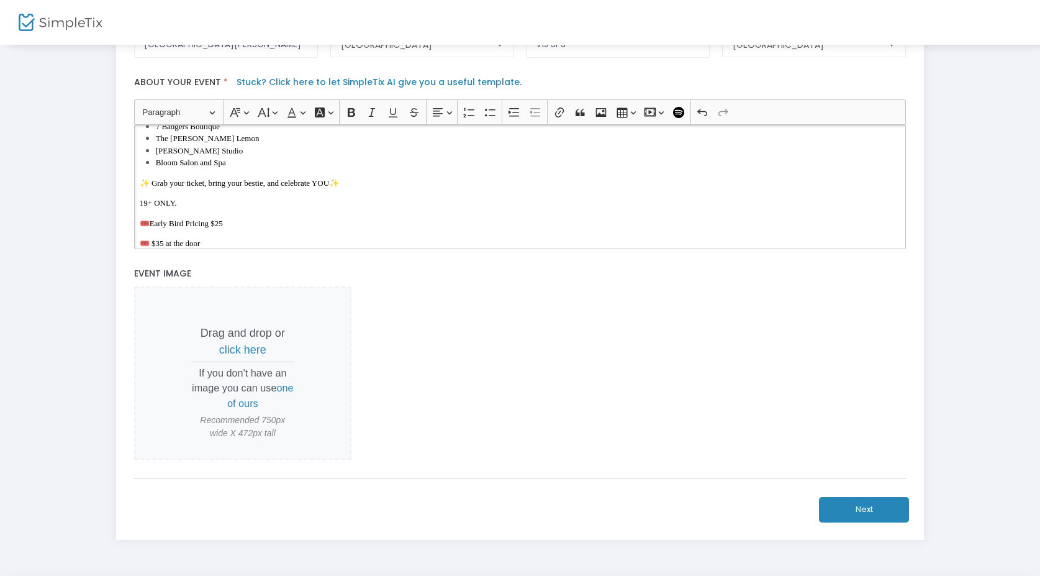
click at [152, 248] on span "🎟️ $35 at the door" at bounding box center [170, 243] width 61 height 9
click at [152, 227] on span "🎟️Early Bird Pricing $25" at bounding box center [181, 223] width 83 height 9
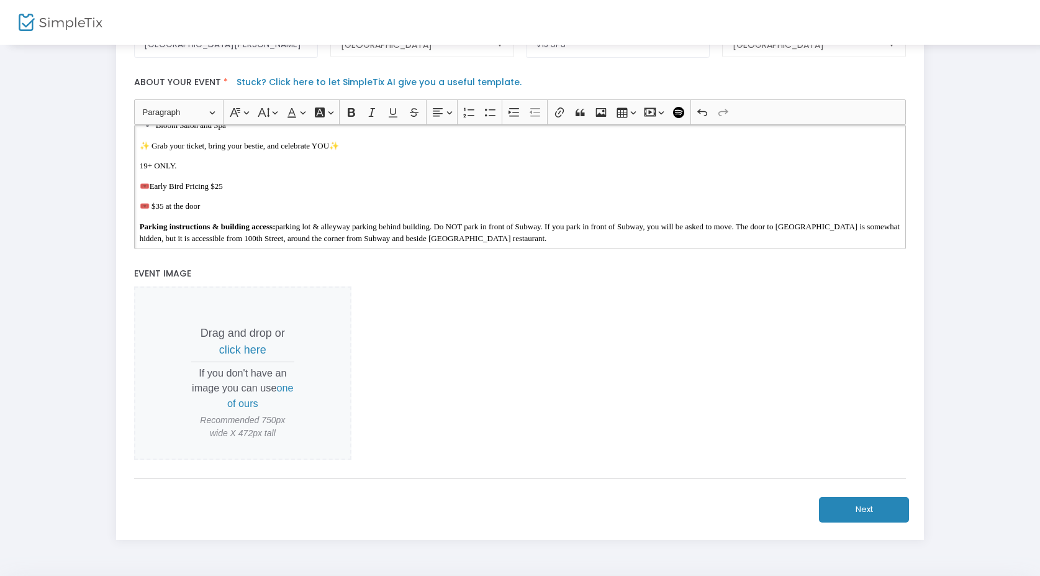
scroll to position [340, 0]
click at [151, 211] on span "🎟️ $35 at the door" at bounding box center [170, 206] width 61 height 9
click at [170, 213] on p "🎟️ $35 at the door" at bounding box center [520, 207] width 761 height 12
click at [170, 211] on span "🎟️ $35 at the door" at bounding box center [170, 206] width 61 height 9
click at [260, 207] on p "🎟️ $35 at the door" at bounding box center [520, 207] width 761 height 12
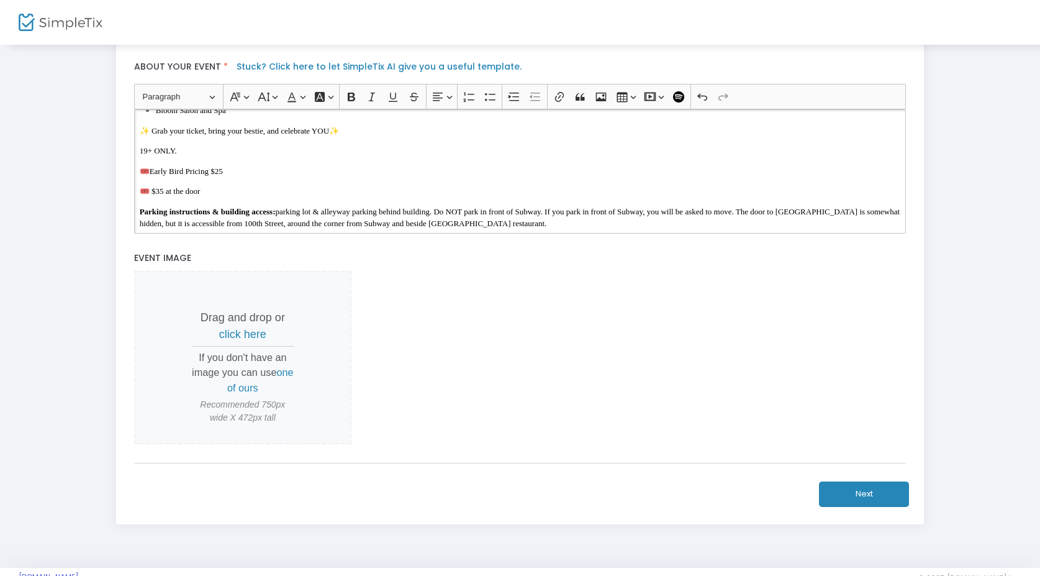
click at [879, 505] on button "Next" at bounding box center [864, 493] width 90 height 25
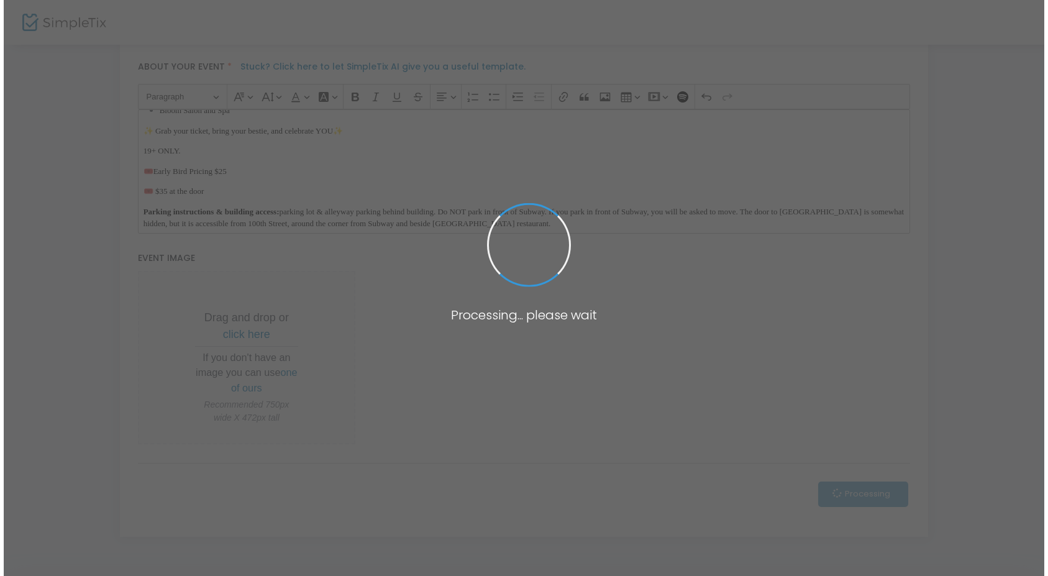
scroll to position [0, 0]
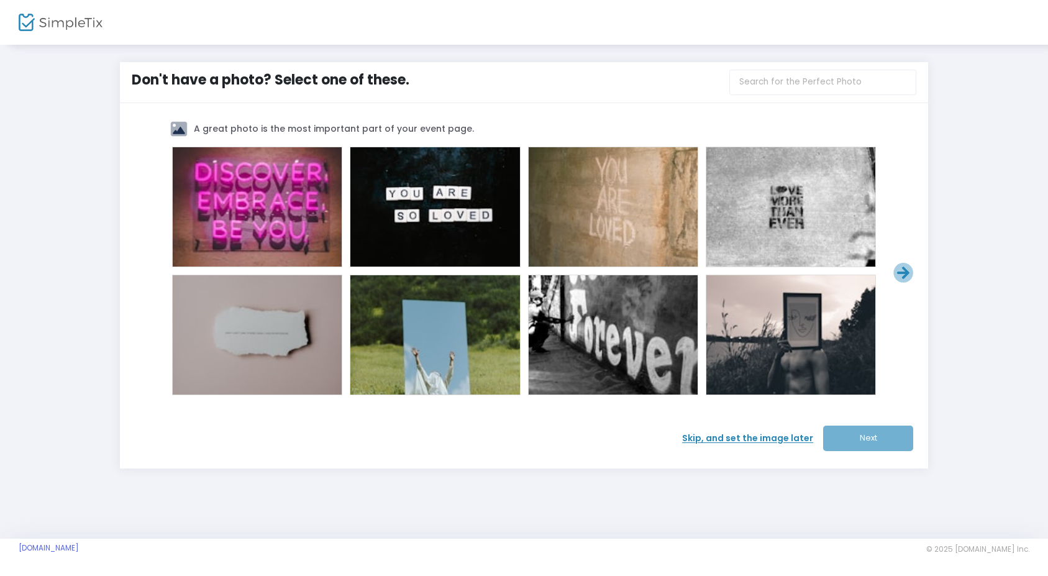
click at [758, 438] on span "Skip, and set the image later" at bounding box center [752, 438] width 141 height 13
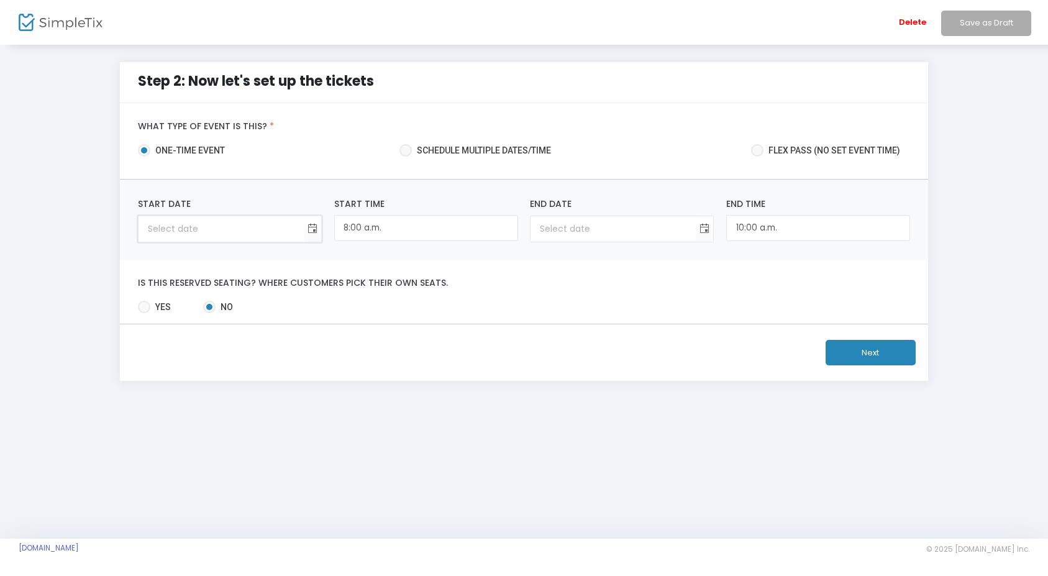
type input "year-month-day"
click at [239, 234] on input "year-month-day" at bounding box center [221, 228] width 165 height 25
click at [299, 232] on input "year-month-day" at bounding box center [221, 228] width 165 height 25
click at [312, 228] on span "Toggle calendar" at bounding box center [312, 229] width 20 height 20
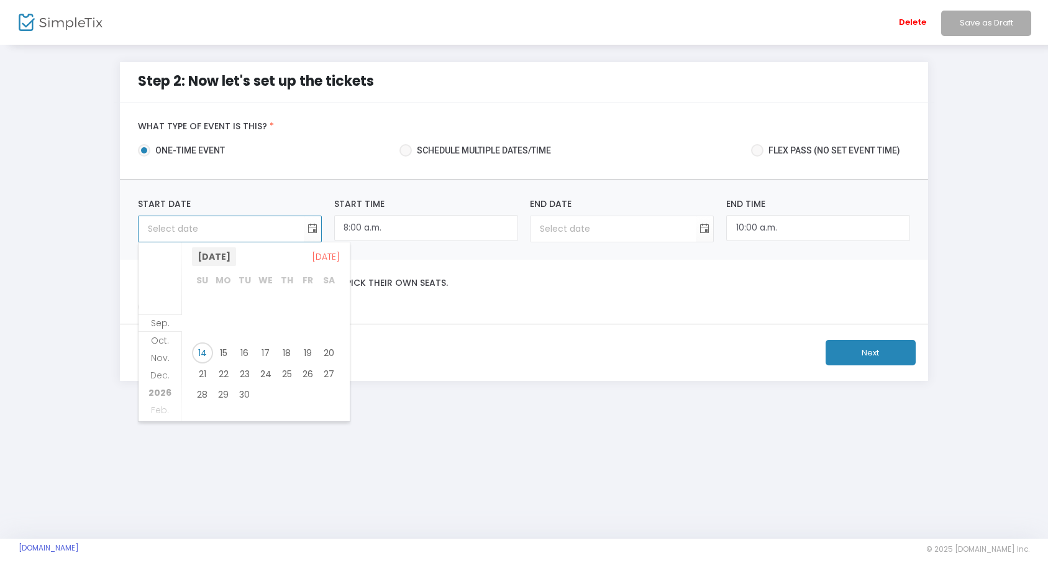
click at [236, 257] on span "September 2025" at bounding box center [214, 256] width 44 height 19
click at [237, 339] on span "Oct." at bounding box center [236, 337] width 30 height 30
click at [328, 351] on span "18" at bounding box center [329, 352] width 21 height 21
type input "2025-10-18"
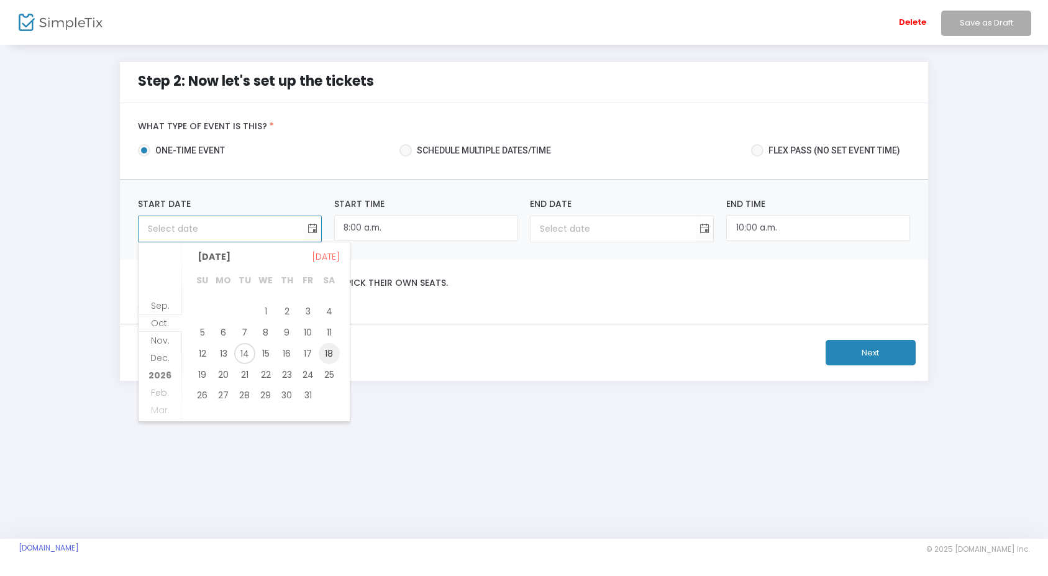
type input "2025-10-18"
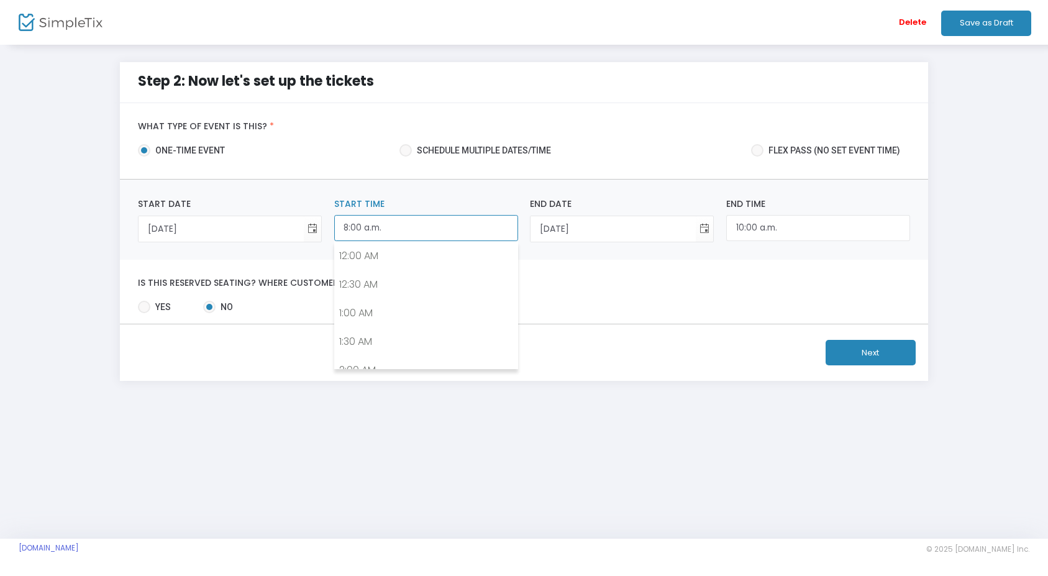
click at [391, 232] on input "8:00 a.m." at bounding box center [426, 228] width 184 height 27
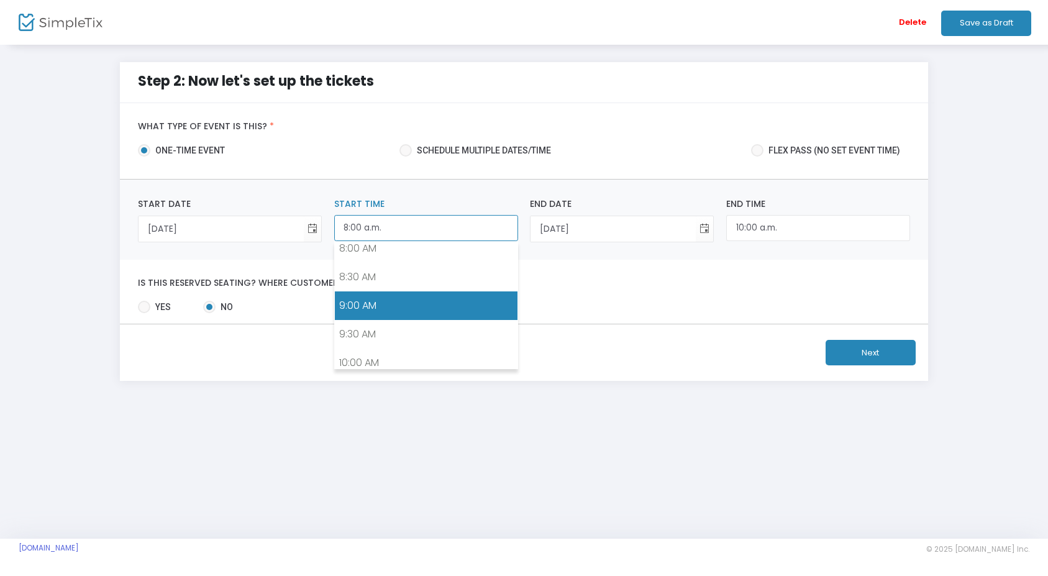
scroll to position [491, 0]
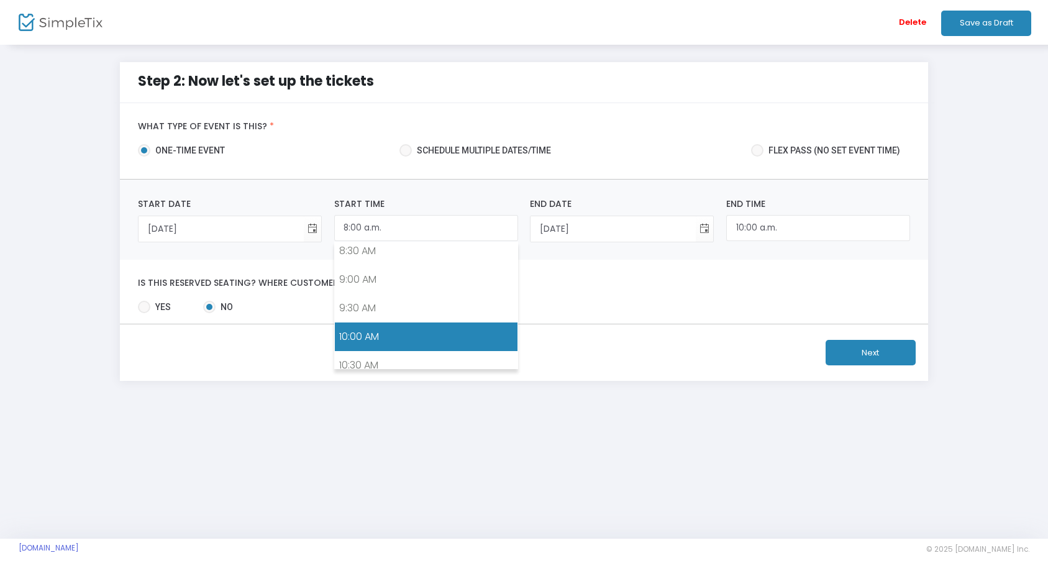
click at [381, 331] on link "10:00 AM" at bounding box center [426, 336] width 183 height 29
type input "10:00 a.m."
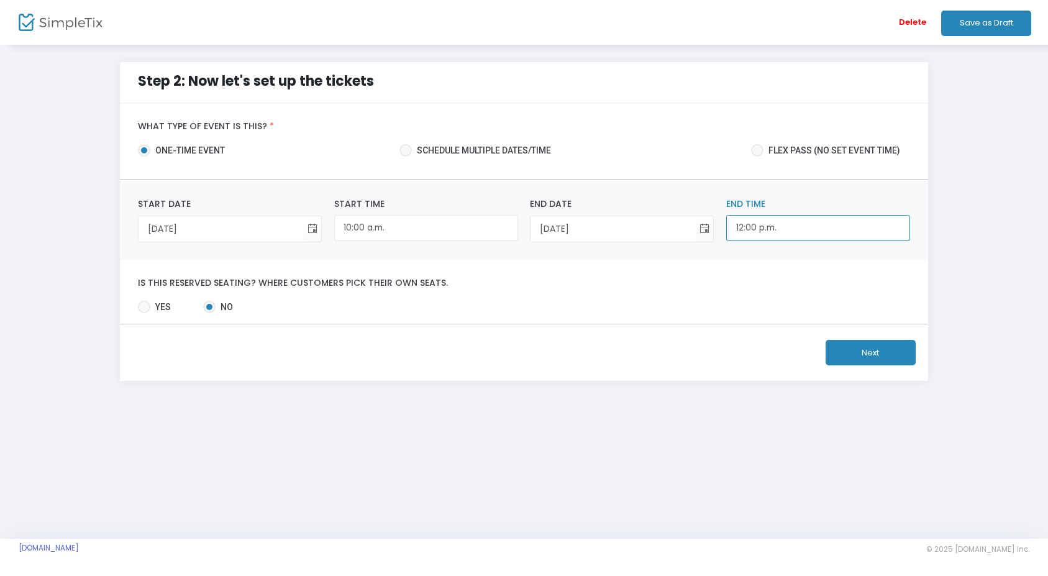
click at [800, 235] on input "12:00 p.m." at bounding box center [818, 228] width 184 height 27
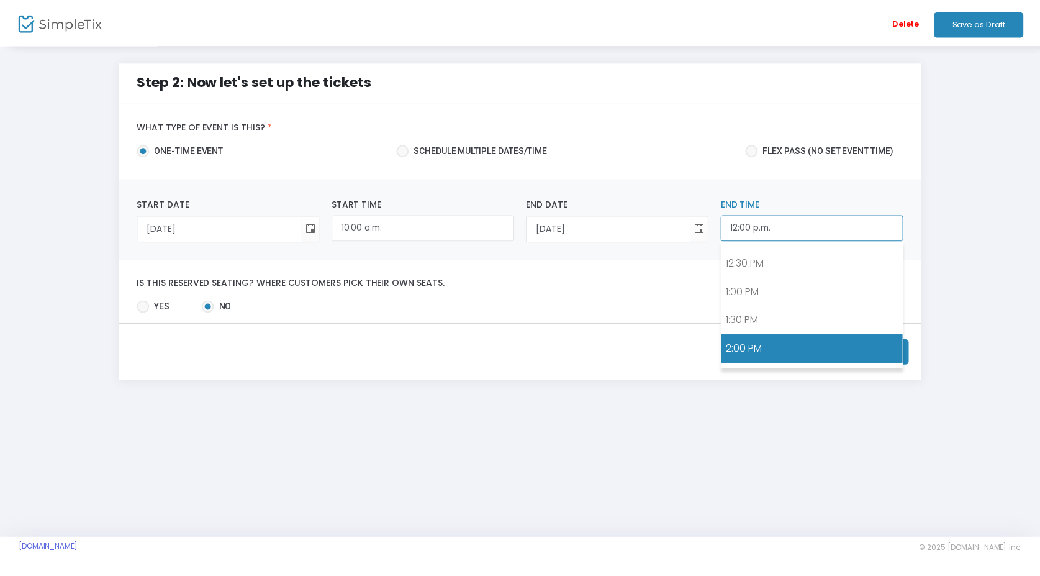
scroll to position [717, 0]
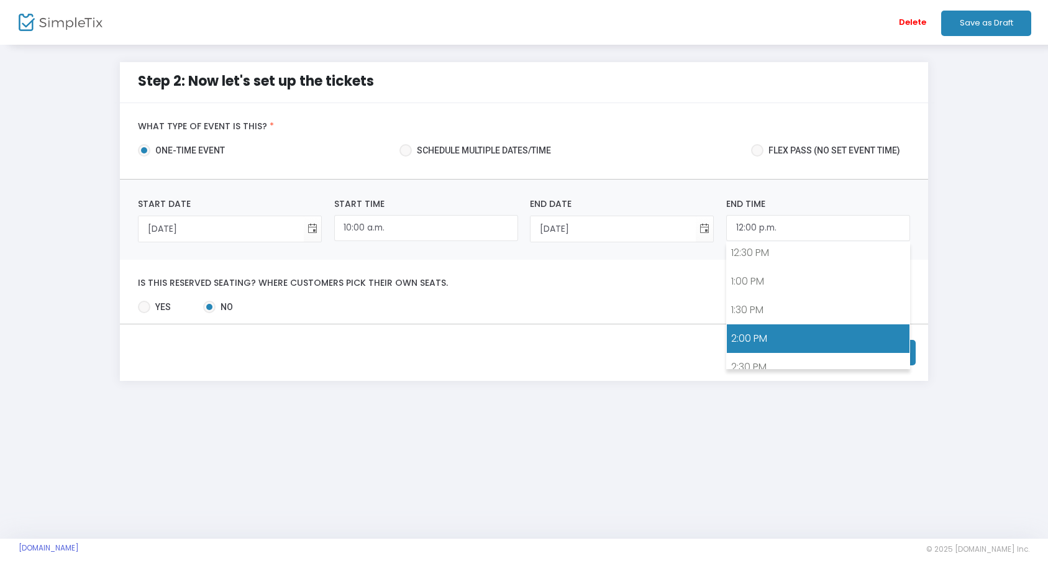
click at [755, 339] on link "2:00 PM" at bounding box center [818, 338] width 183 height 29
type input "2:00 p.m."
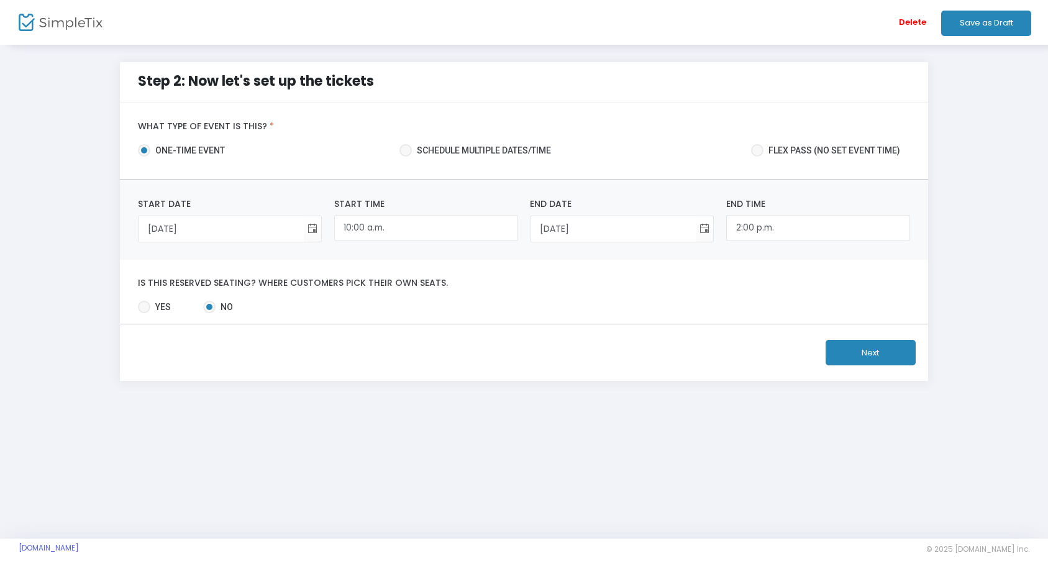
click at [511, 278] on div "Is this reserved seating? Where customers pick their own seats." at bounding box center [524, 283] width 784 height 11
click at [886, 355] on button "Next" at bounding box center [870, 352] width 90 height 25
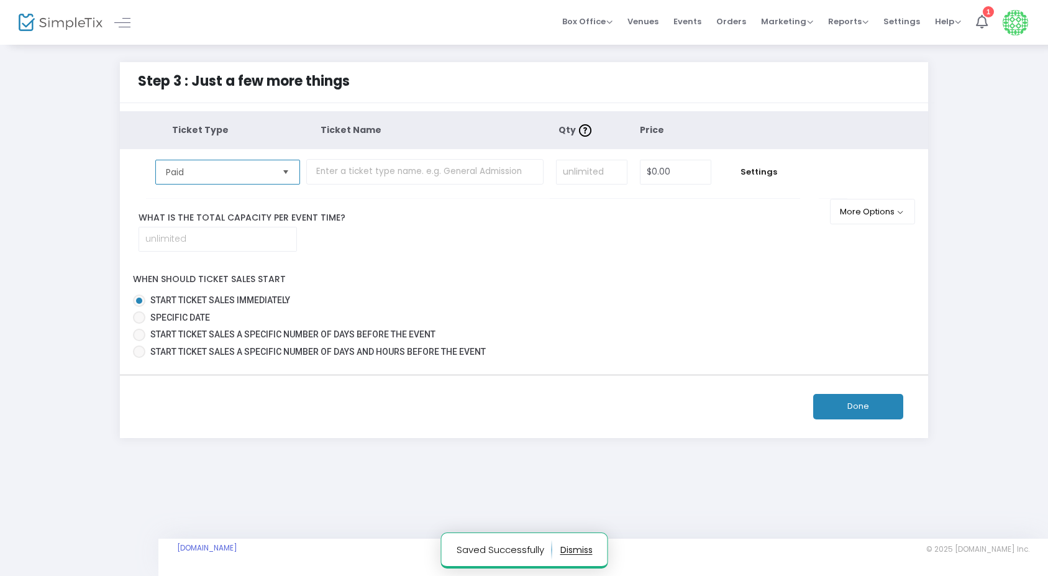
click at [232, 173] on span "Paid" at bounding box center [219, 172] width 106 height 12
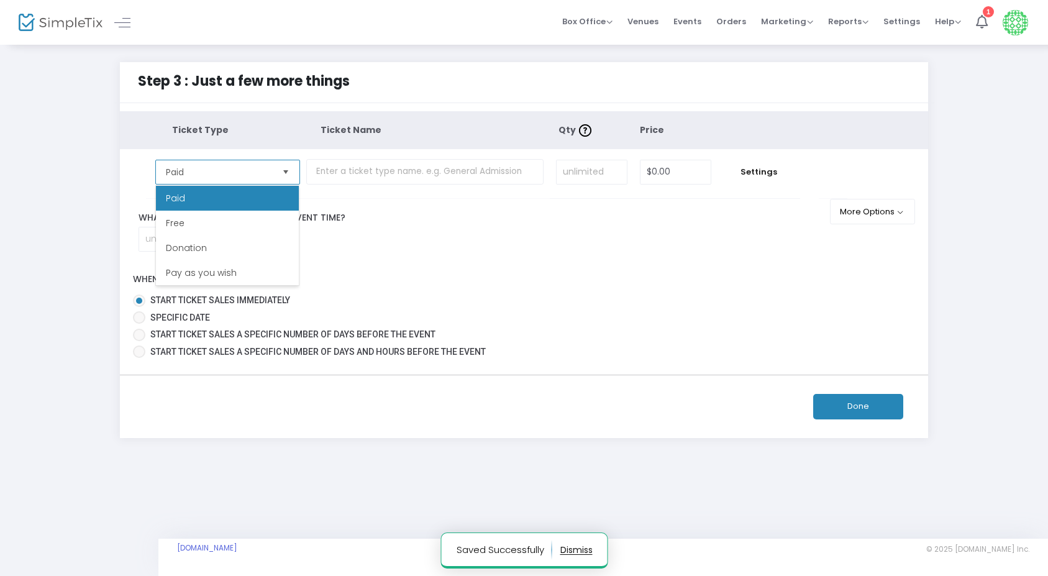
click at [232, 173] on span "Paid" at bounding box center [219, 172] width 106 height 12
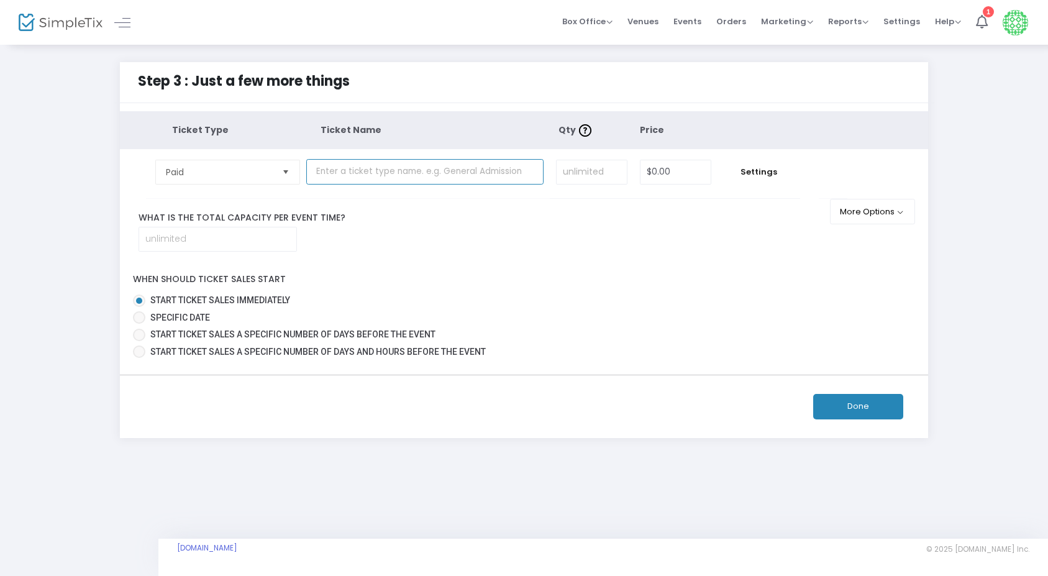
click at [370, 178] on input "text" at bounding box center [424, 171] width 237 height 25
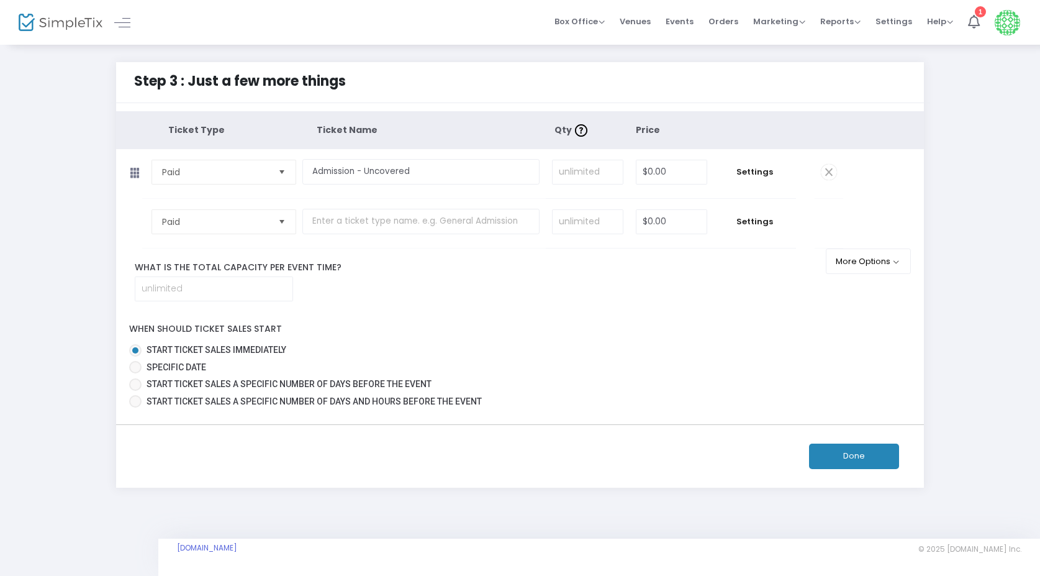
click at [470, 134] on th "Ticket Name" at bounding box center [435, 130] width 237 height 38
click at [371, 175] on input "Admission - Uncovered" at bounding box center [420, 171] width 237 height 25
click at [358, 175] on input "Admission - Uncovered" at bounding box center [420, 171] width 237 height 25
drag, startPoint x: 358, startPoint y: 175, endPoint x: 448, endPoint y: 175, distance: 89.4
click at [448, 175] on input "Admission - Uncovered" at bounding box center [420, 171] width 237 height 25
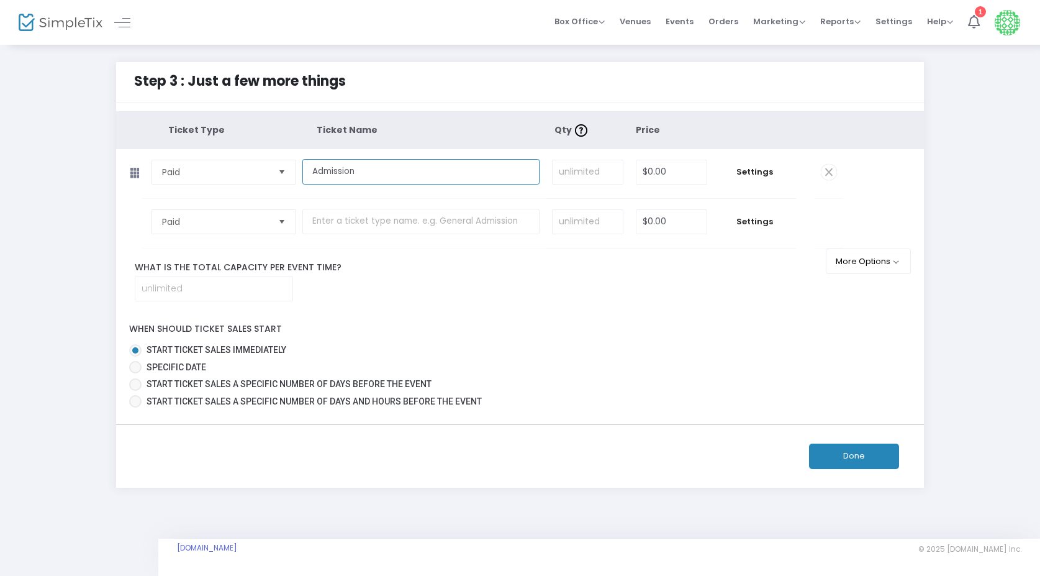
type input "Admission"
click at [608, 171] on input at bounding box center [588, 172] width 70 height 24
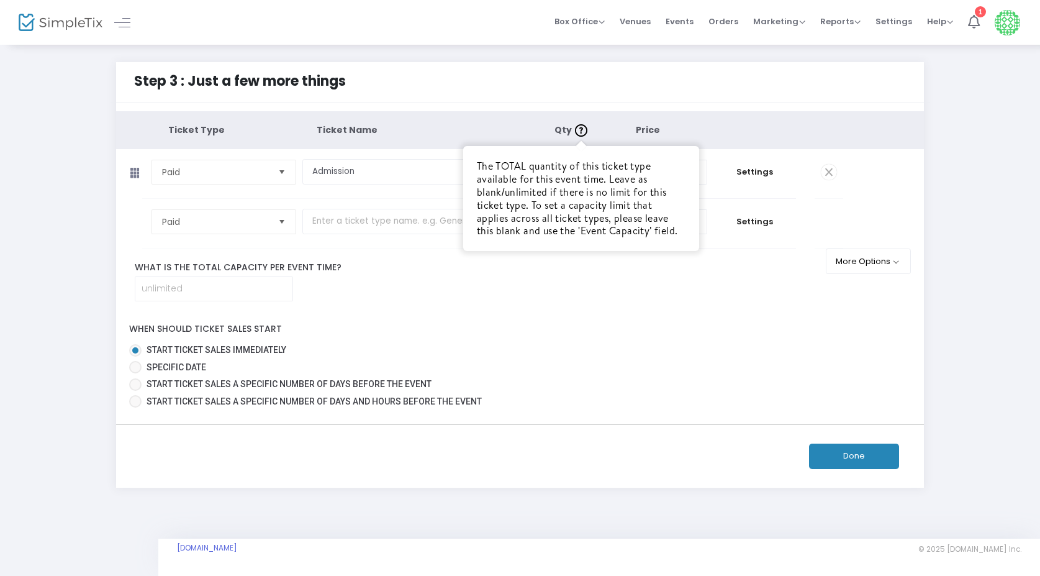
click at [583, 134] on img at bounding box center [581, 130] width 12 height 12
click at [592, 291] on div "What is the total capacity per event time?" at bounding box center [479, 281] width 726 height 40
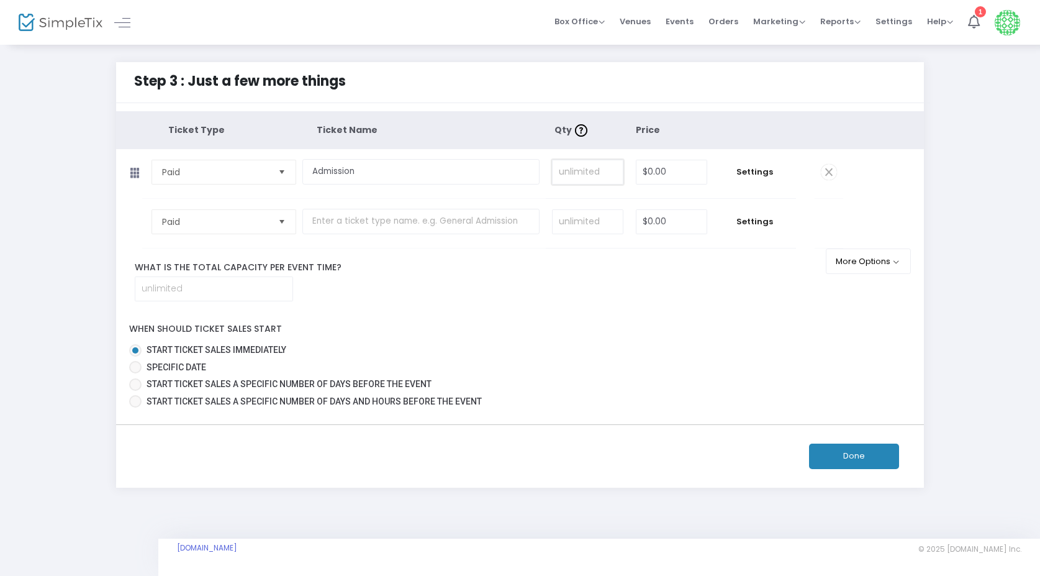
click at [588, 183] on input at bounding box center [588, 172] width 70 height 24
type input "50"
click at [606, 295] on div "What is the total capacity per event time?" at bounding box center [479, 281] width 726 height 40
click at [668, 169] on input "0" at bounding box center [672, 172] width 71 height 24
type input "$25.00"
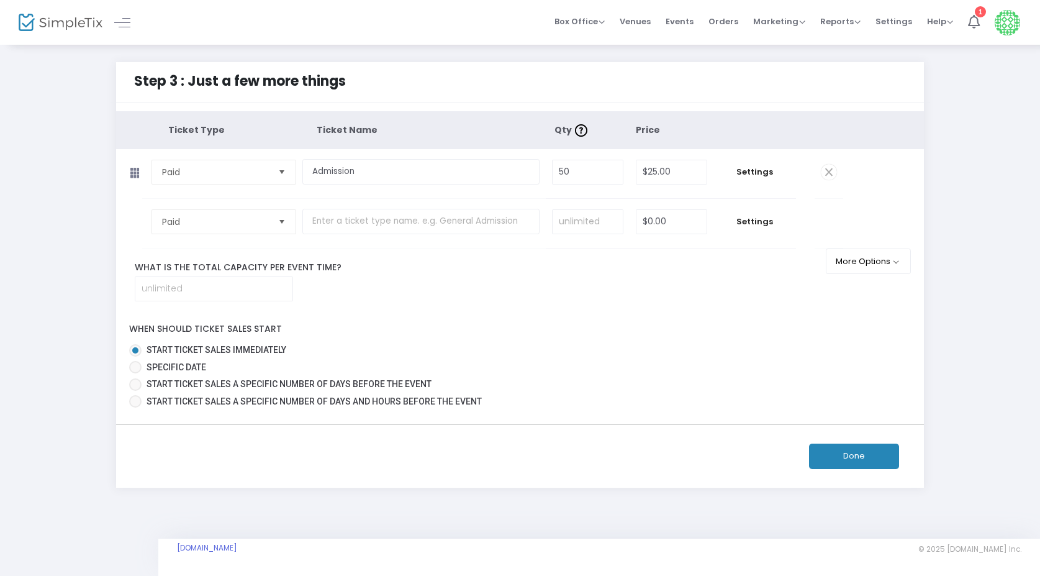
click at [622, 298] on div "What is the total capacity per event time?" at bounding box center [479, 281] width 726 height 40
click at [746, 173] on span "Settings" at bounding box center [755, 172] width 70 height 12
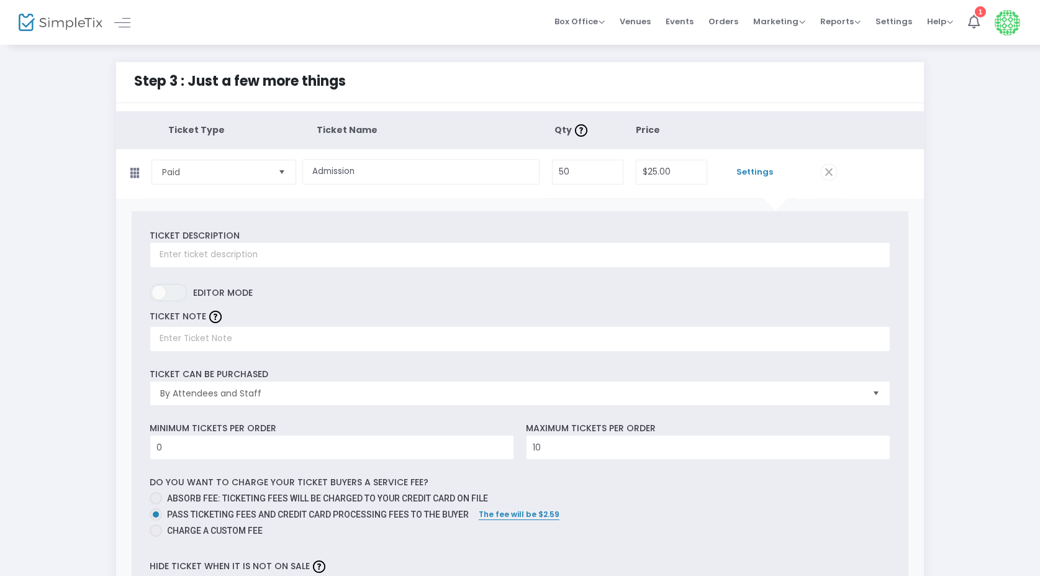
click at [517, 303] on label "ON OFF Editor mode" at bounding box center [520, 296] width 741 height 24
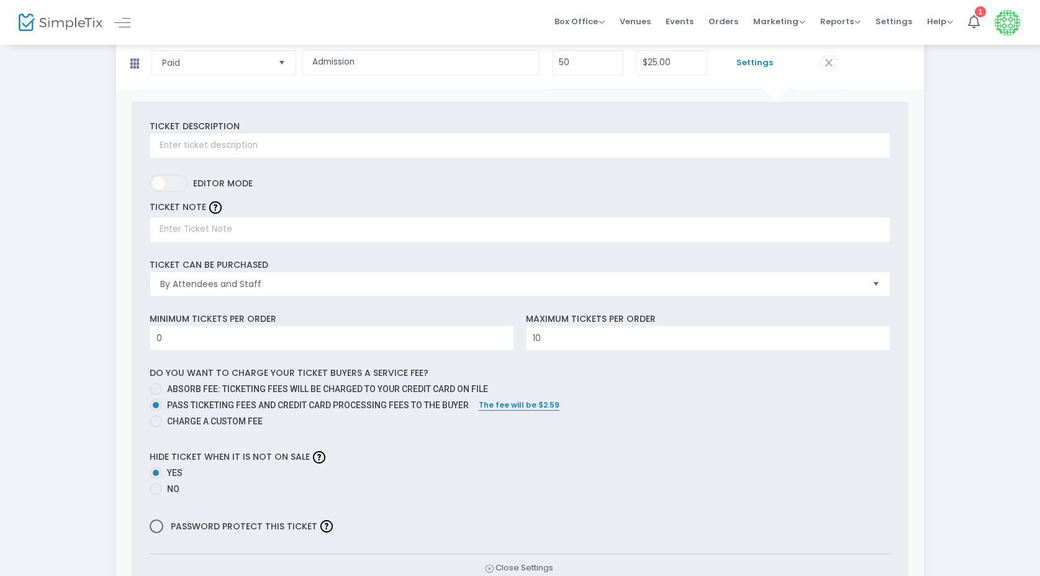
scroll to position [111, 0]
click at [605, 342] on input "10" at bounding box center [708, 337] width 363 height 24
drag, startPoint x: 605, startPoint y: 342, endPoint x: 447, endPoint y: 340, distance: 158.4
click at [447, 340] on div "Minimum tickets per order 0 Value should be between 0 to 1000.. Maximum tickets…" at bounding box center [519, 330] width 753 height 38
type input "0"
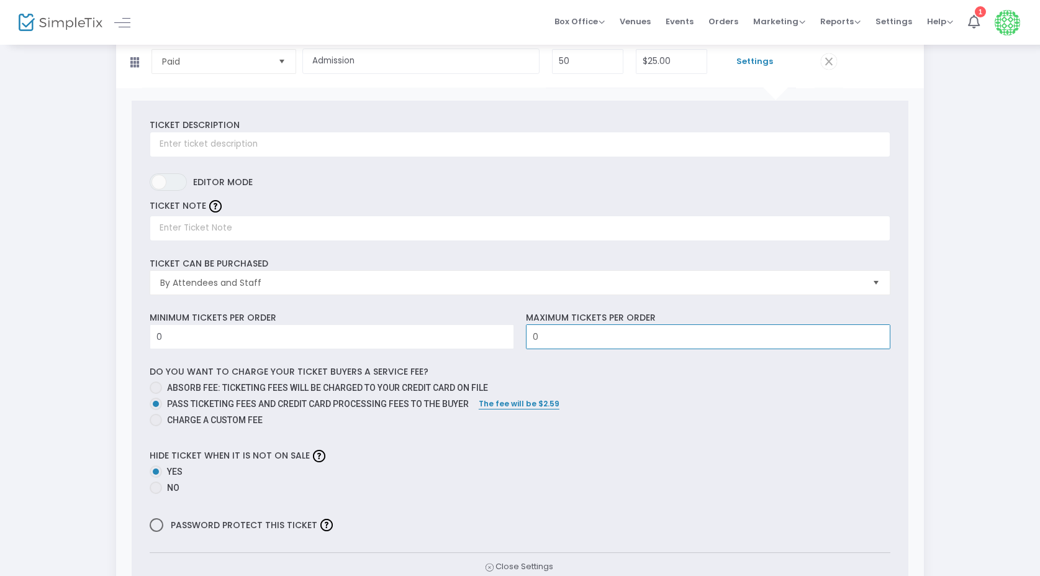
click at [377, 363] on div "Ticket Description Required. ON OFF Editor mode TICKET NOTE Ticket can be purch…" at bounding box center [520, 349] width 777 height 497
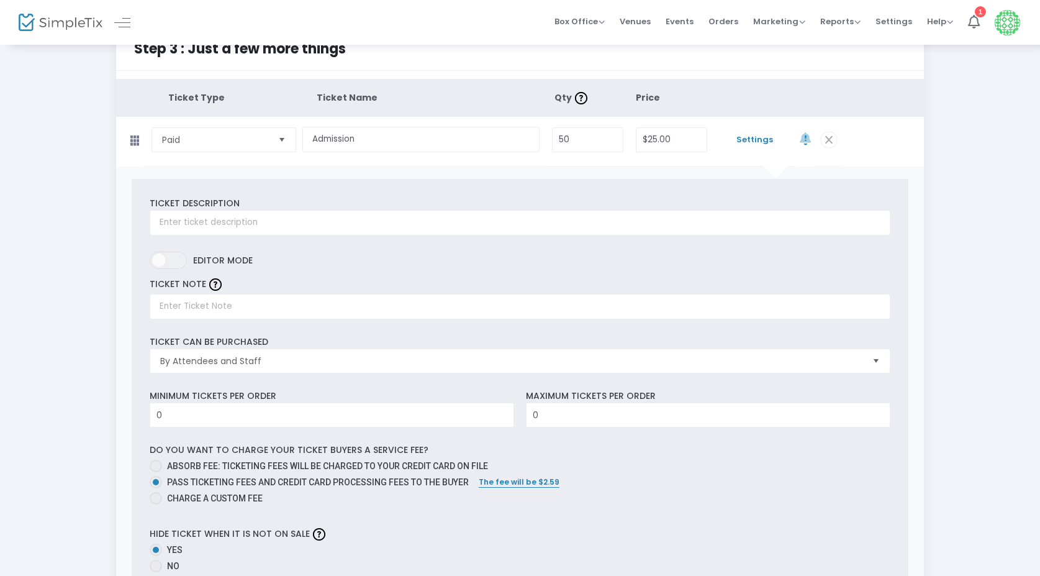
scroll to position [32, 0]
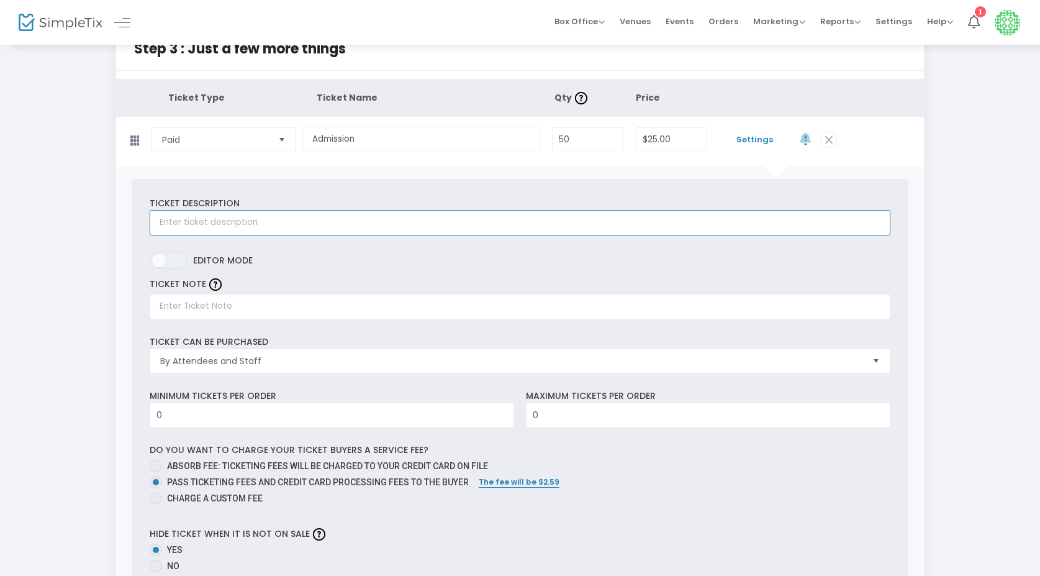
click at [239, 224] on input "text" at bounding box center [520, 222] width 741 height 25
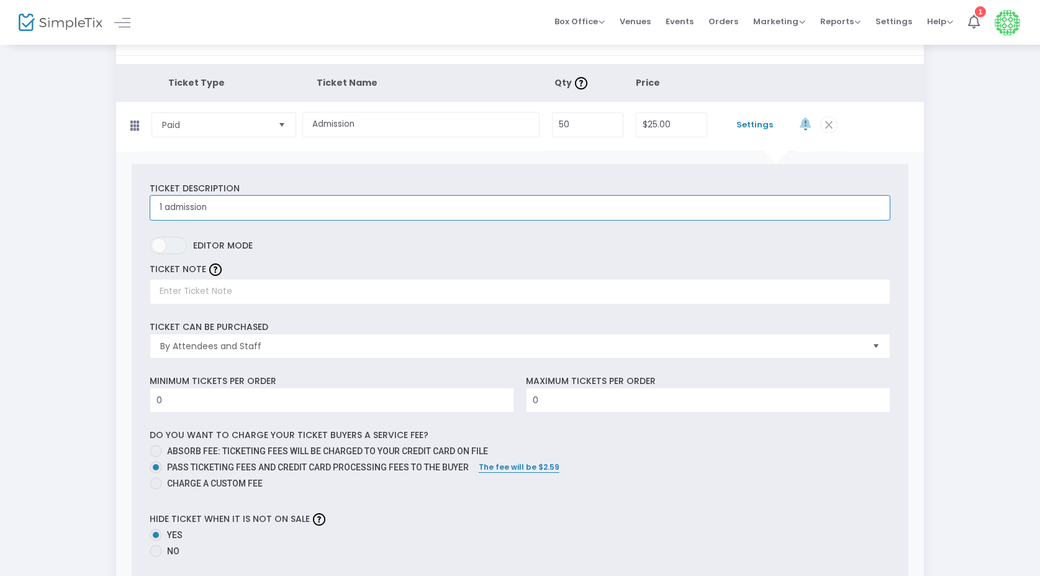
scroll to position [60, 0]
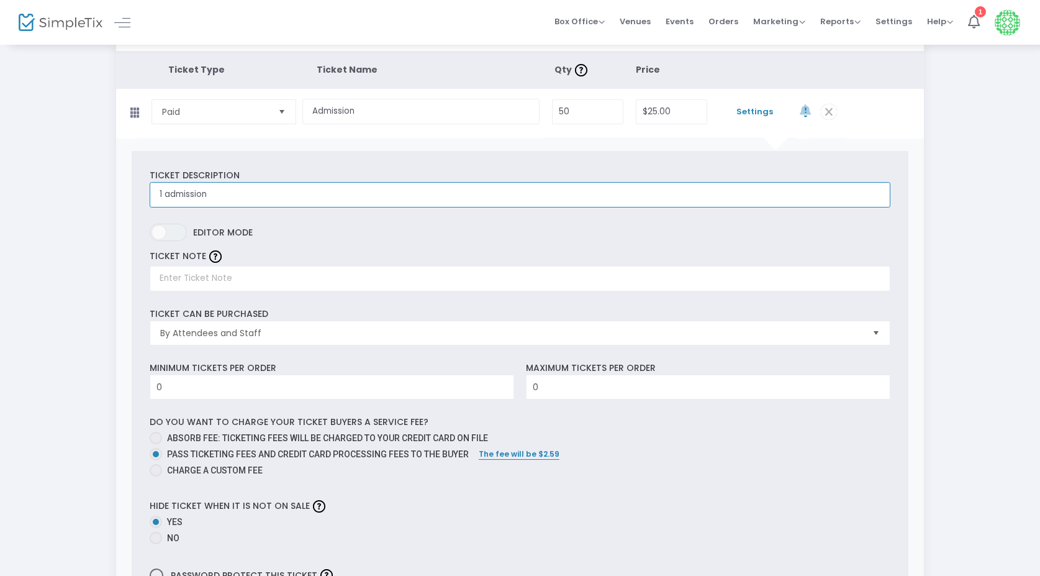
click at [233, 198] on input "1 admission" at bounding box center [520, 194] width 741 height 25
click at [210, 199] on input "1 admission 19+ only" at bounding box center [520, 194] width 741 height 25
click at [166, 196] on input "1 admission 19+ only" at bounding box center [520, 194] width 741 height 25
click at [193, 202] on input "1 admission 19+ only" at bounding box center [520, 194] width 741 height 25
drag, startPoint x: 207, startPoint y: 200, endPoint x: 164, endPoint y: 200, distance: 42.9
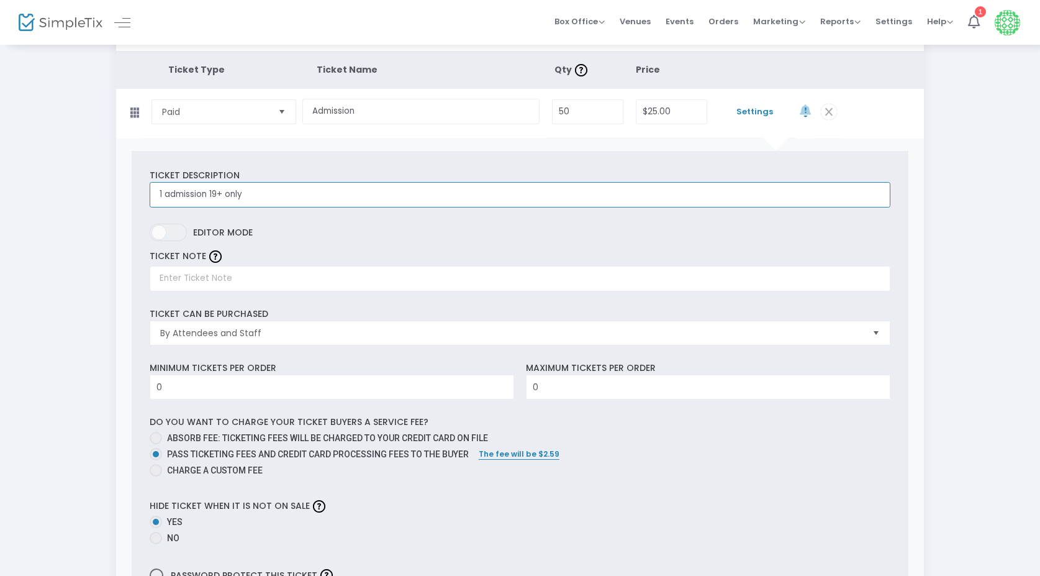
click at [164, 200] on input "1 admission 19+ only" at bounding box center [520, 194] width 741 height 25
click at [167, 199] on input "1 admission 19+ only" at bounding box center [520, 194] width 741 height 25
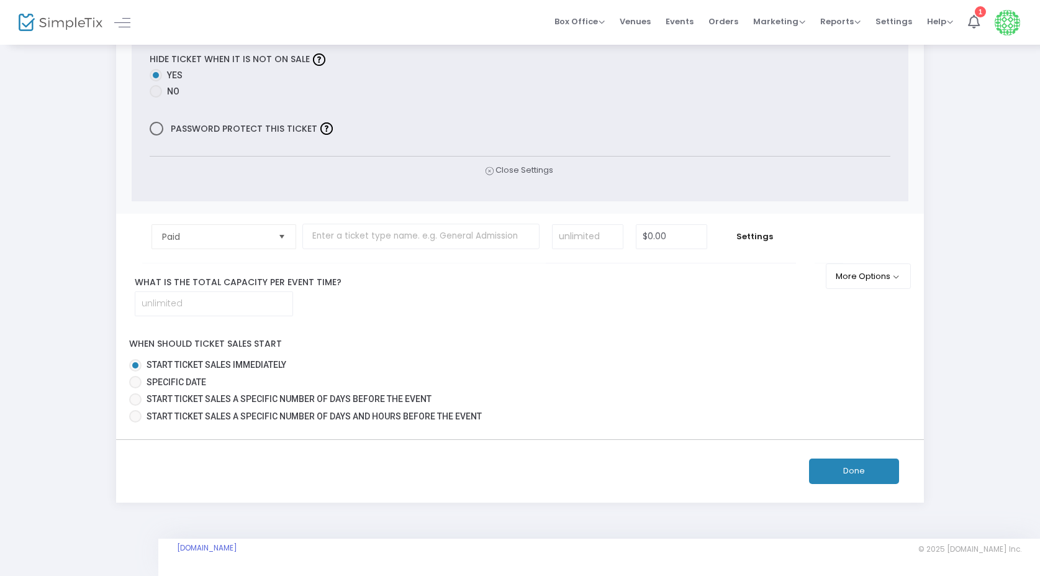
scroll to position [525, 0]
type input "1 person admission 19+ only"
click at [248, 304] on input at bounding box center [213, 304] width 157 height 24
type input "50"
click at [454, 277] on label "What is the total capacity per event time?" at bounding box center [478, 282] width 707 height 13
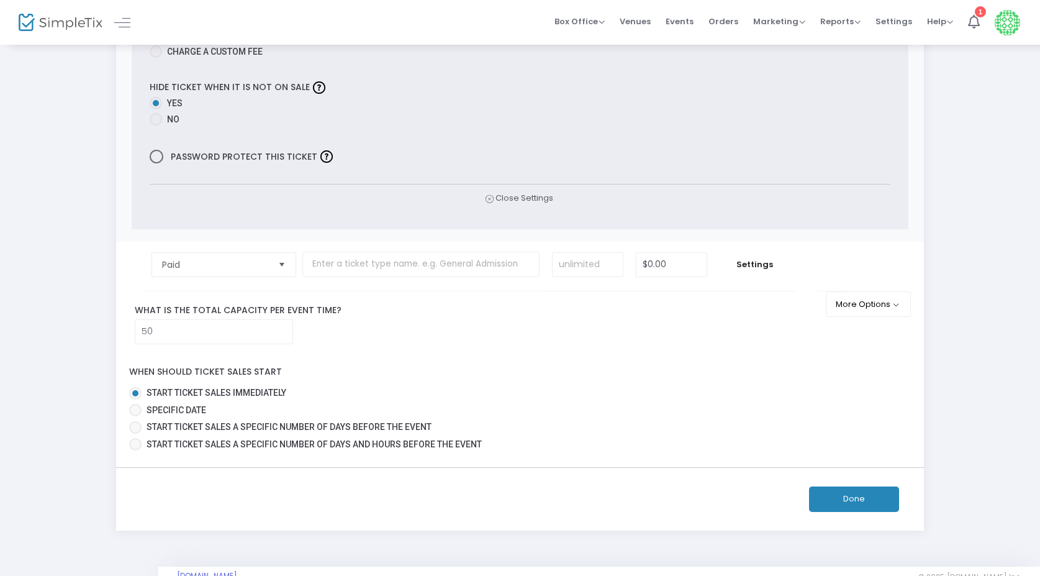
scroll to position [484, 0]
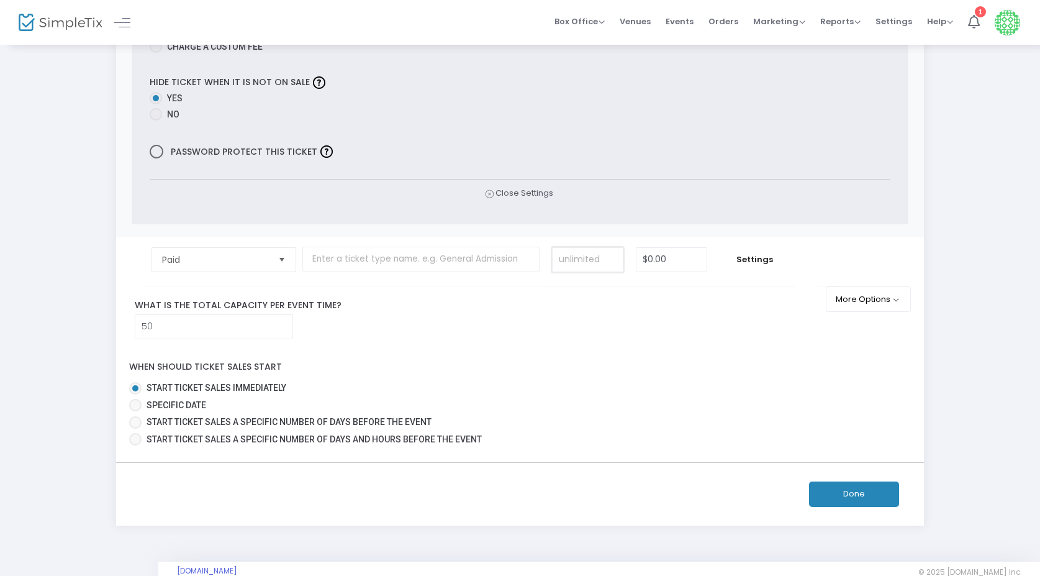
click at [578, 258] on input at bounding box center [588, 260] width 70 height 24
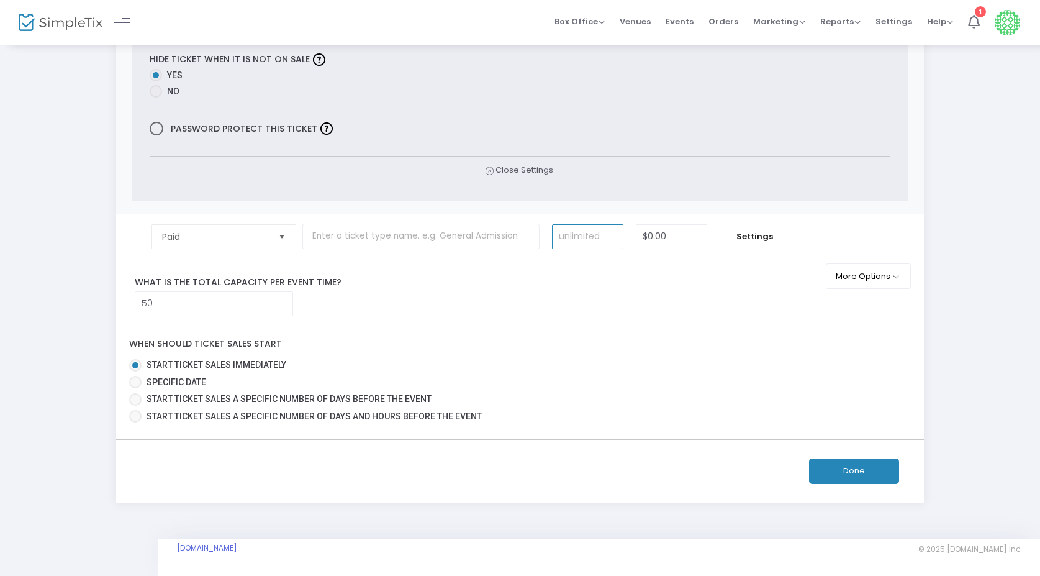
scroll to position [525, 0]
click at [862, 476] on button "Done" at bounding box center [854, 470] width 90 height 25
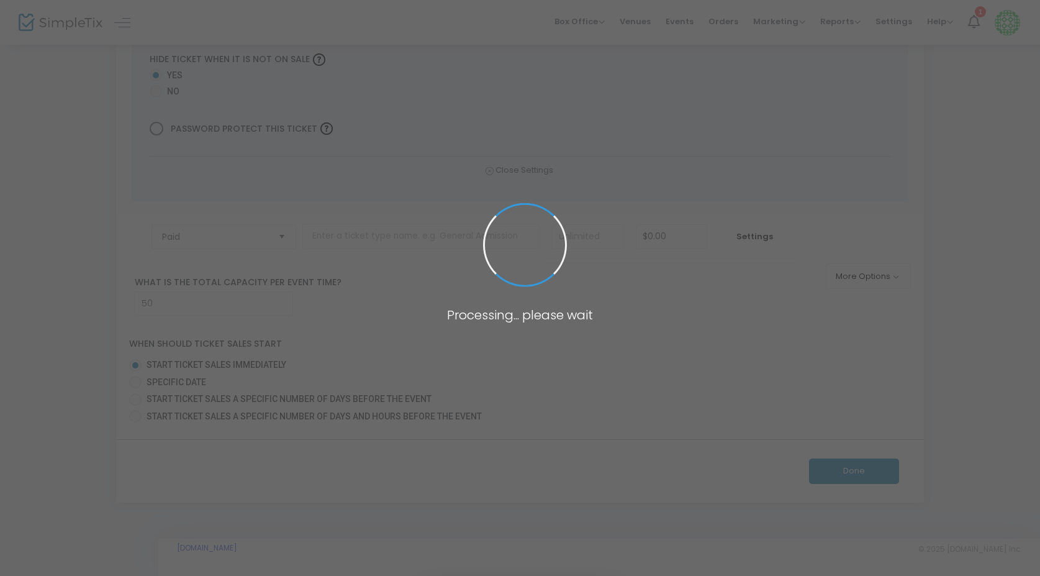
scroll to position [125, 0]
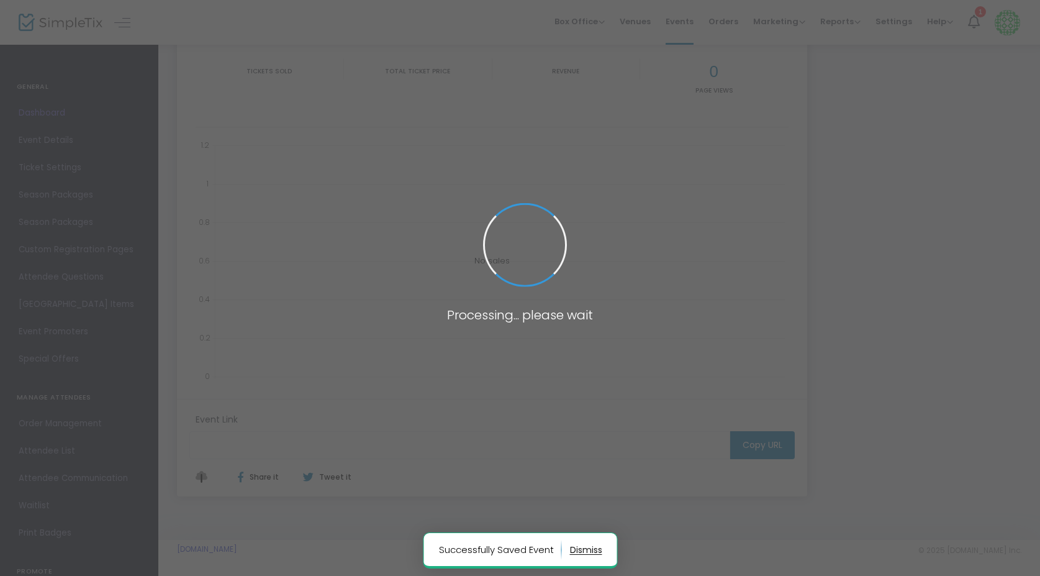
type input "https://www.simpletix.com/e/uncovered-the-art-of-you-tickets-237247"
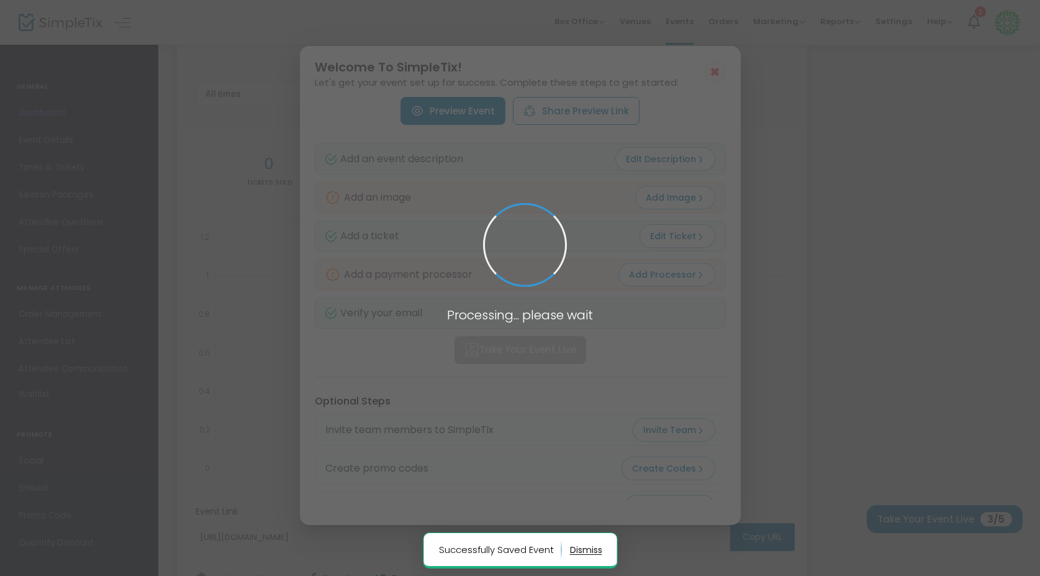
scroll to position [0, 0]
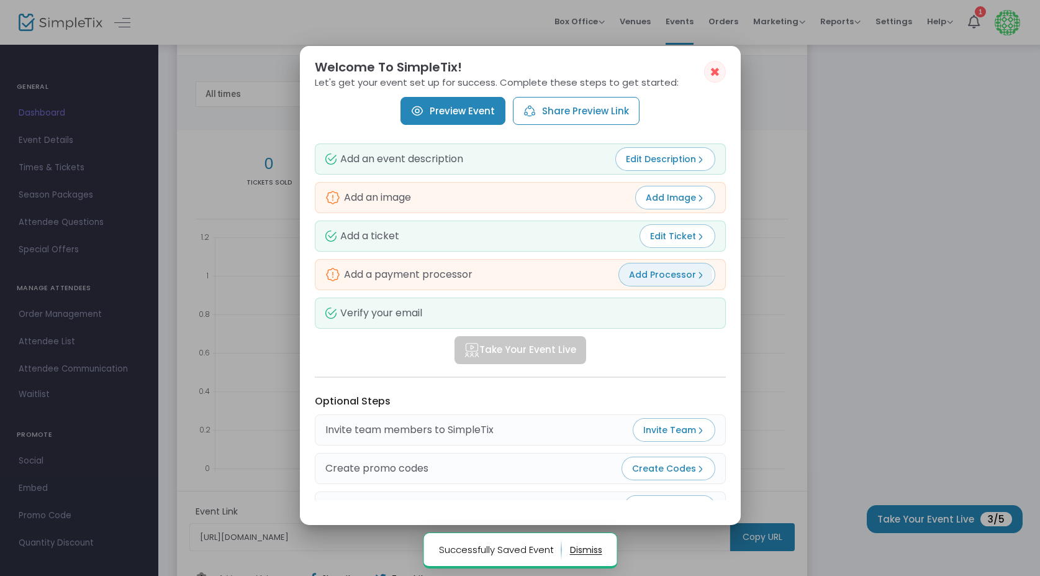
click at [666, 277] on span "Add Processor" at bounding box center [667, 274] width 76 height 12
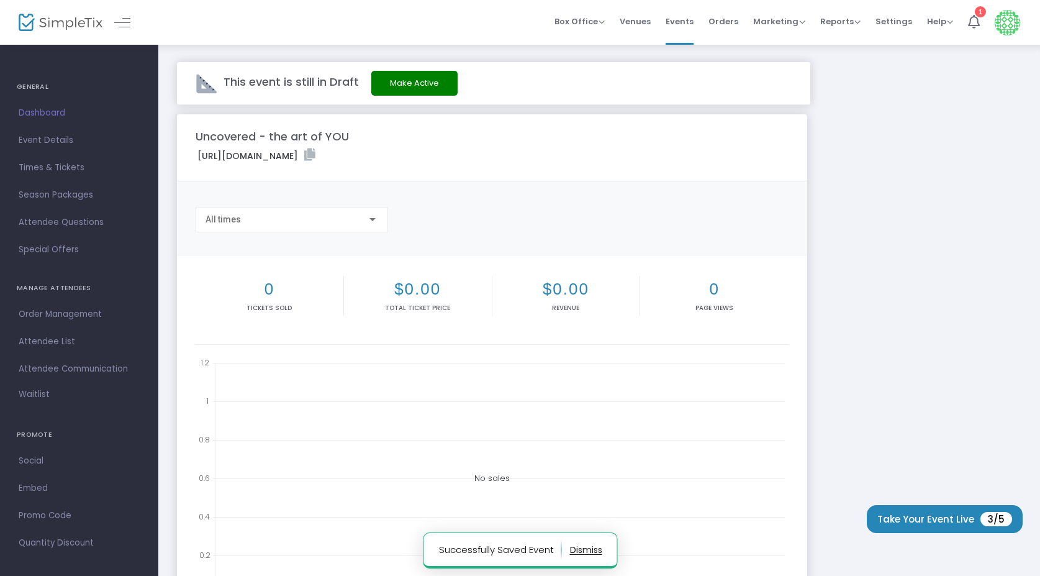
scroll to position [125, 0]
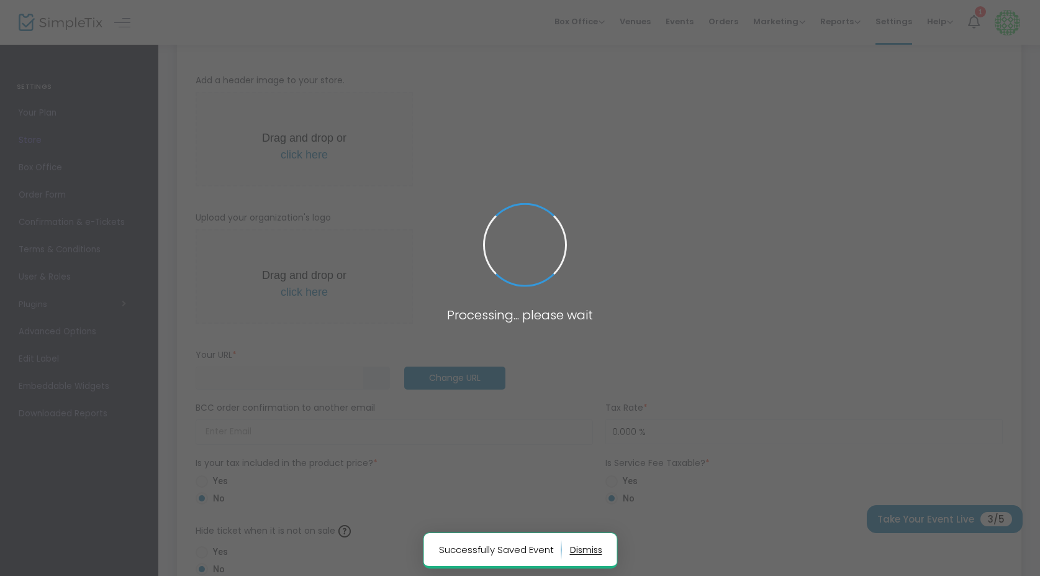
type input "https://Uncovered"
radio input "true"
radio input "false"
radio input "true"
type input "Uncovered"
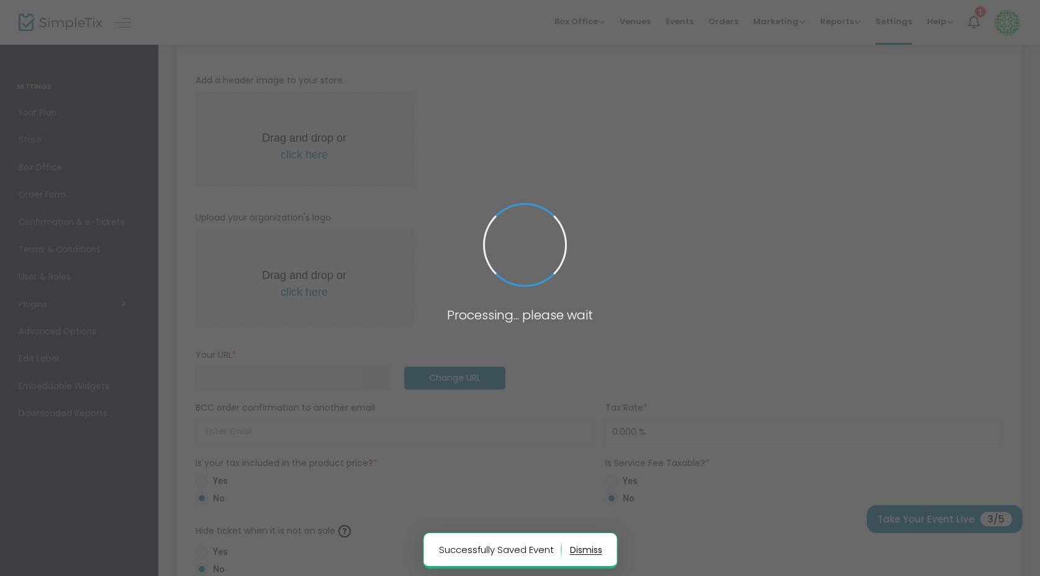
type input "7789183946"
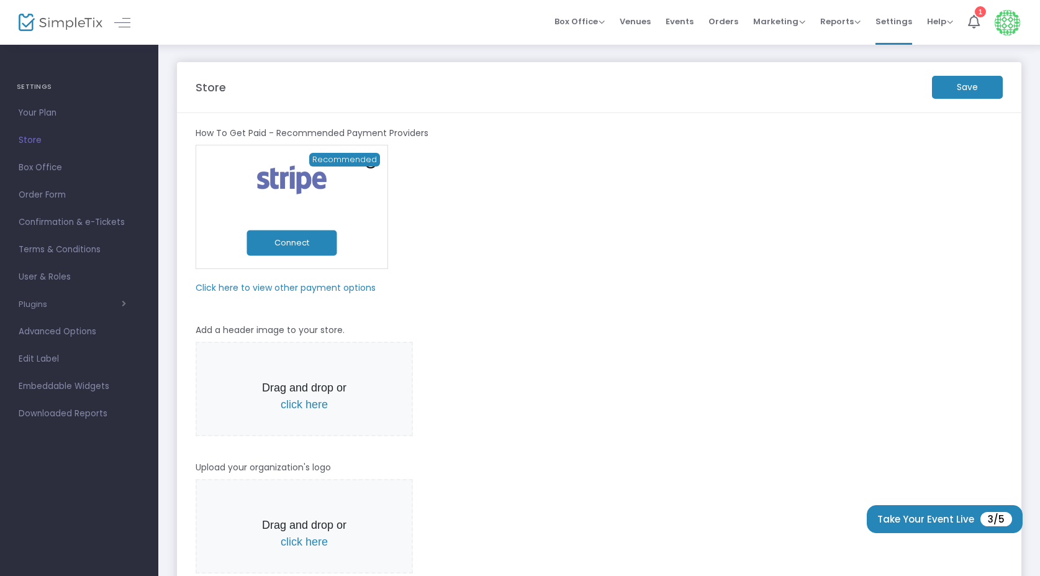
click at [305, 287] on m-panel-subtitle "Click here to view other payment options" at bounding box center [286, 287] width 180 height 13
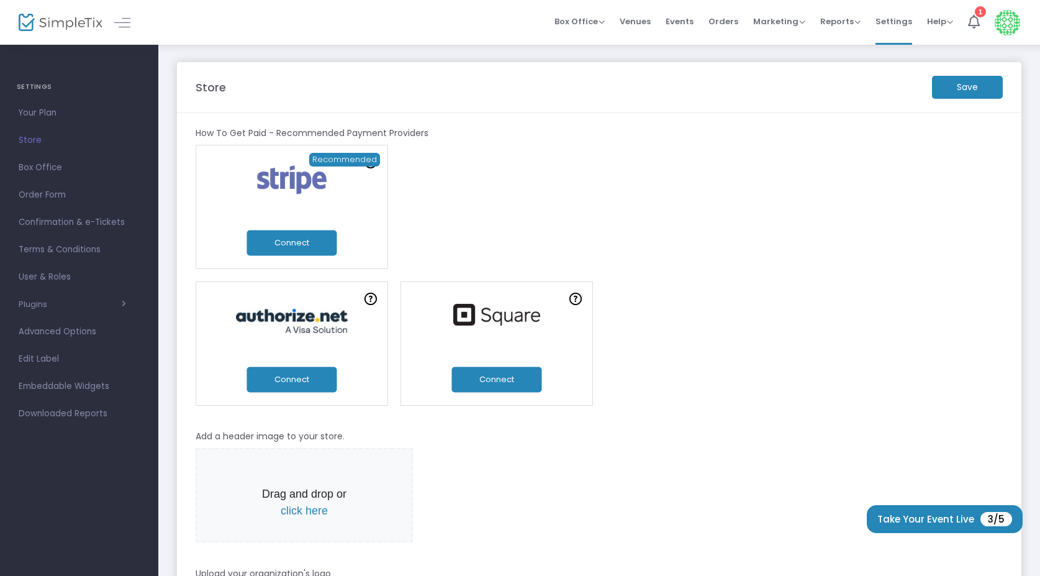
click at [497, 383] on button "Connect" at bounding box center [497, 378] width 90 height 25
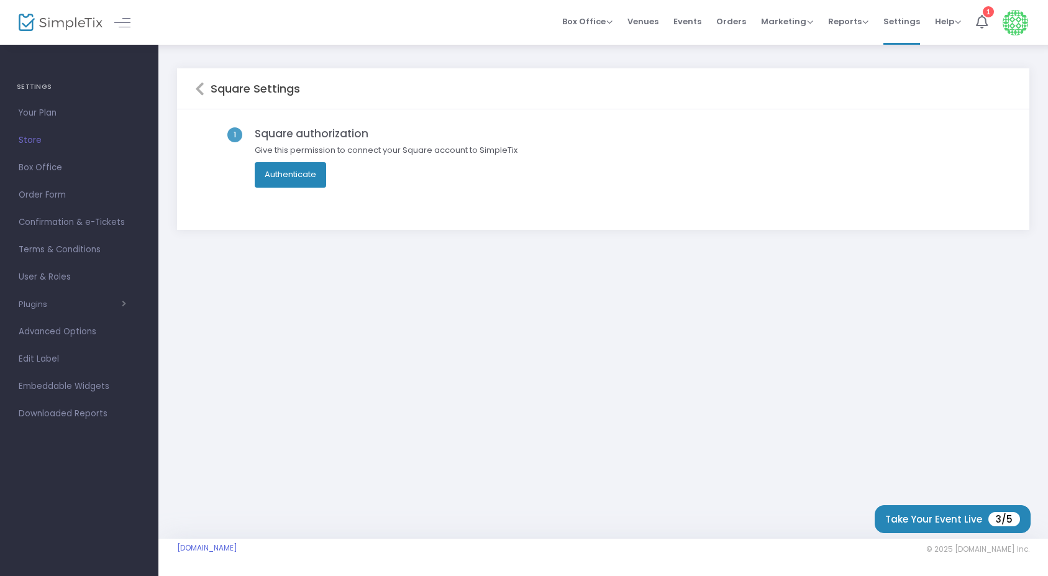
click at [302, 173] on button "Authenticate" at bounding box center [290, 174] width 71 height 25
click at [984, 19] on icon at bounding box center [982, 22] width 12 height 14
click at [603, 311] on div "Square Settings 1 Square authorization Give this permission to connect your Squ…" at bounding box center [602, 290] width 889 height 495
click at [1012, 517] on span "3/5" at bounding box center [1004, 519] width 32 height 14
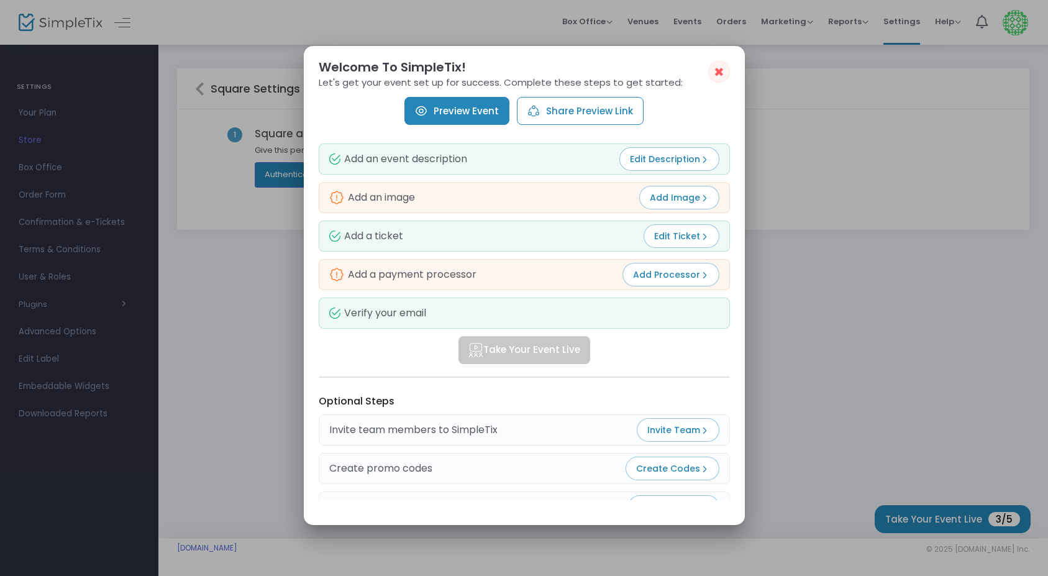
click at [689, 273] on span "Add Processor" at bounding box center [671, 274] width 76 height 12
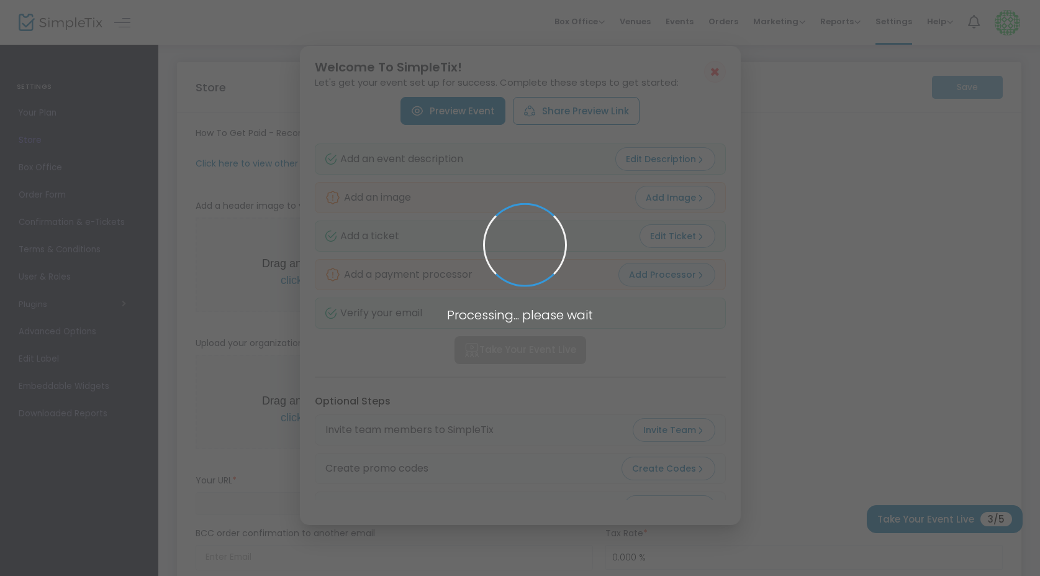
type input "https://Uncovered"
radio input "true"
radio input "false"
radio input "true"
type input "Uncovered"
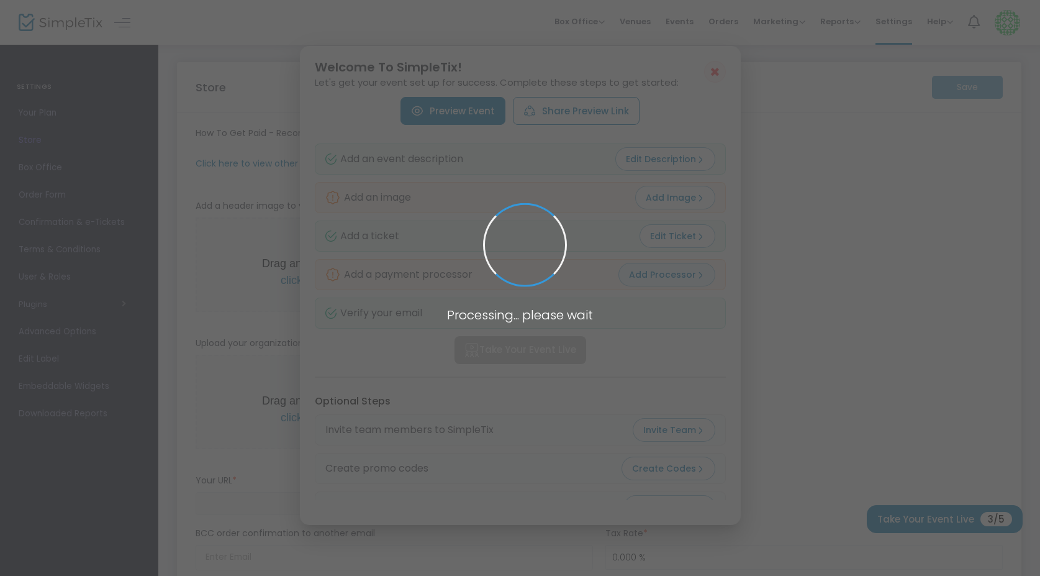
type input "7789183946"
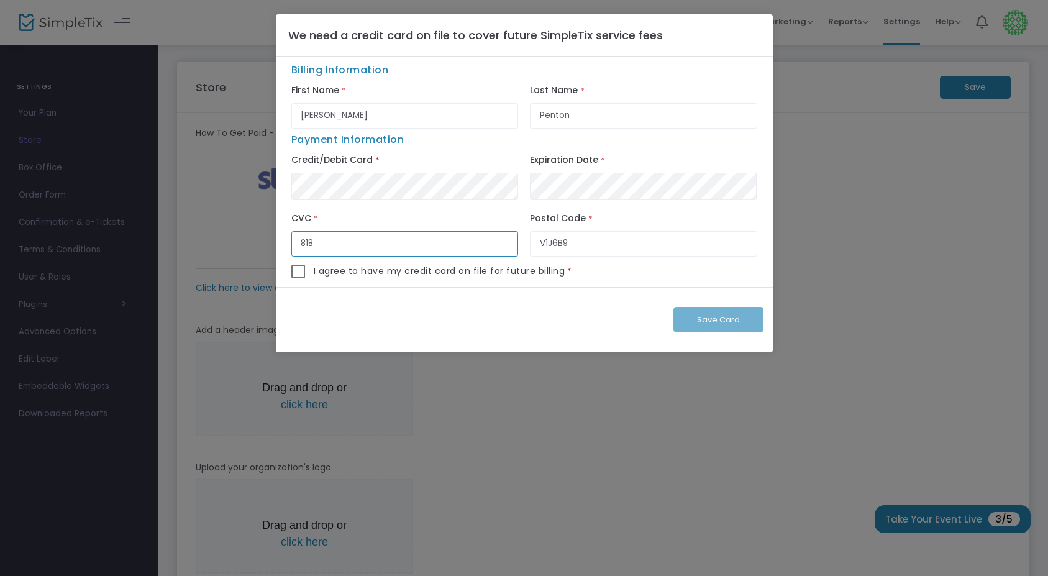
type input "818"
click at [298, 273] on span at bounding box center [298, 272] width 14 height 14
click at [298, 278] on input "checkbox" at bounding box center [298, 278] width 1 height 1
checkbox input "true"
click at [717, 321] on span "Save Card" at bounding box center [718, 320] width 43 height 12
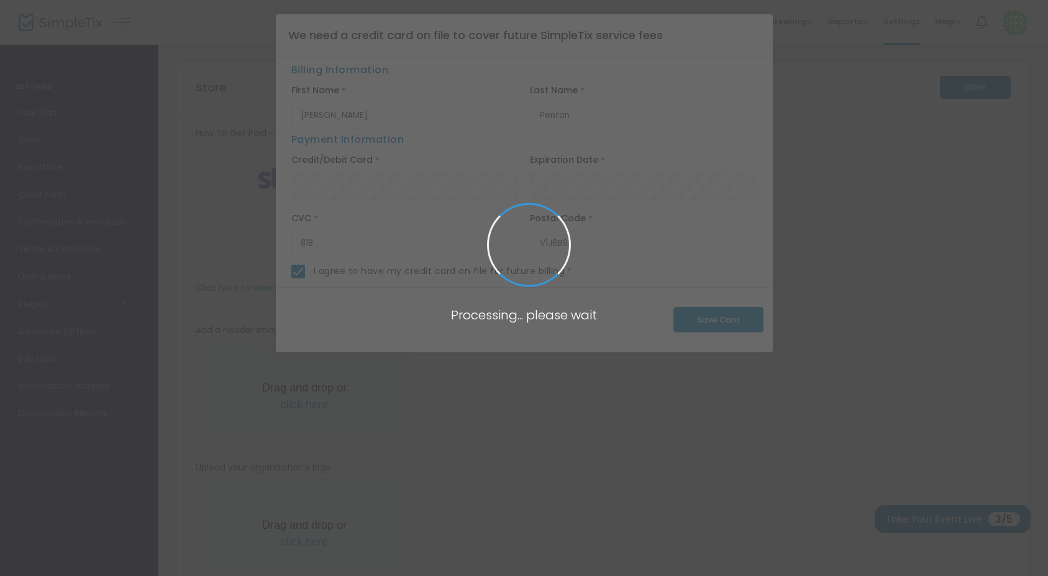
checkbox input "false"
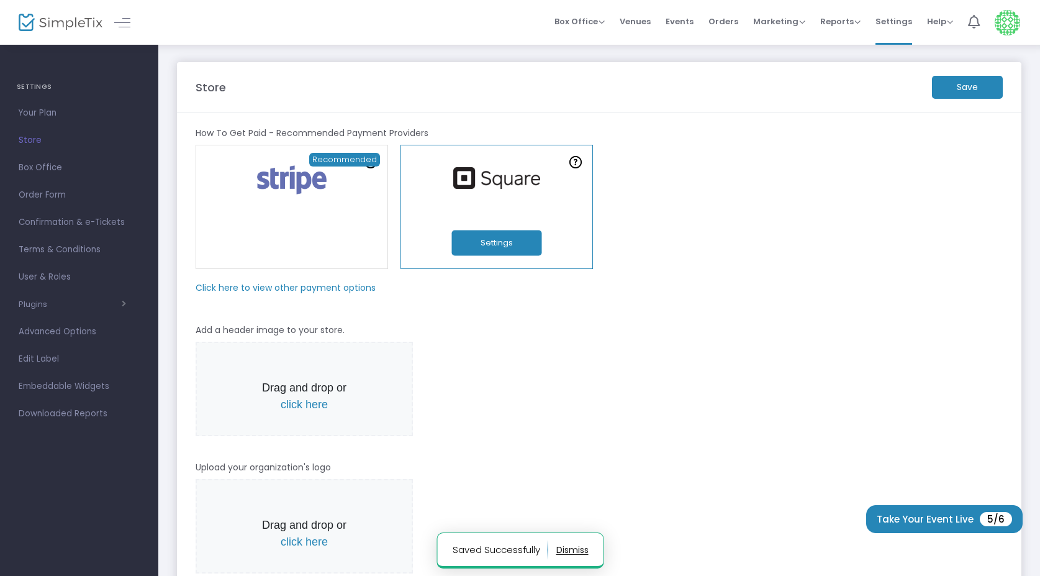
click at [495, 240] on button "Settings" at bounding box center [497, 242] width 90 height 25
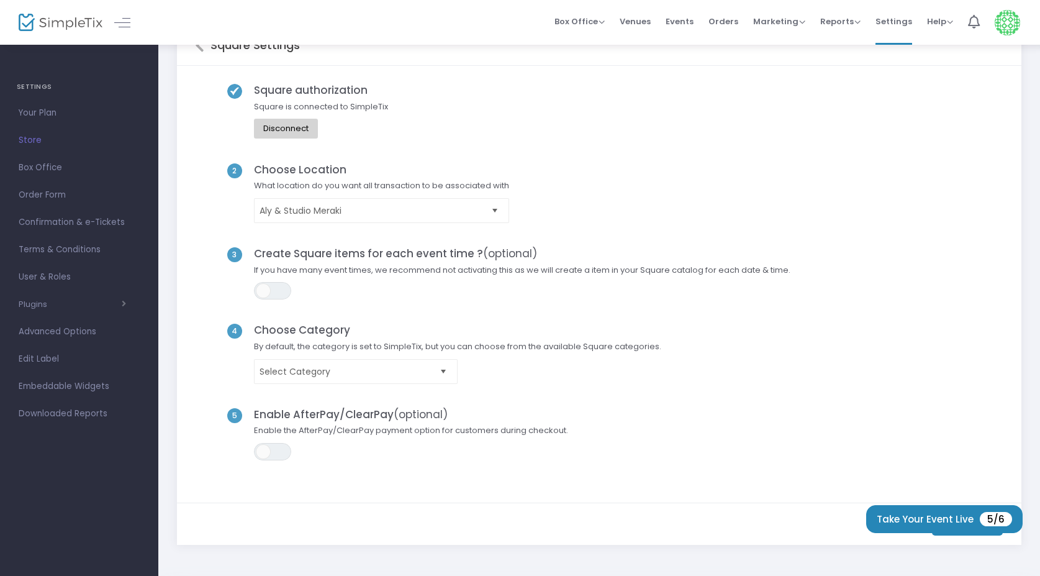
scroll to position [59, 0]
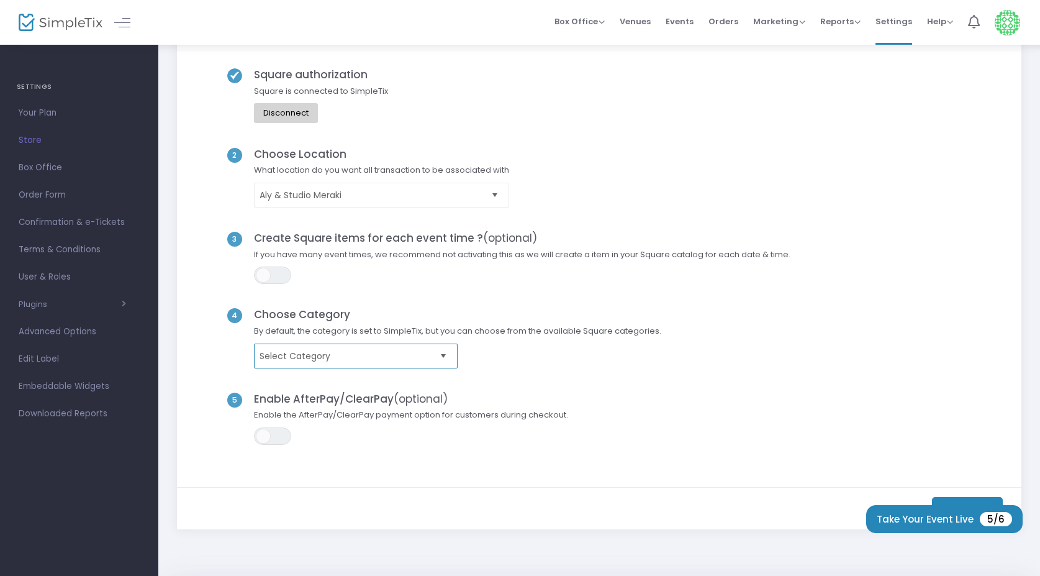
click at [350, 354] on span "Select Category" at bounding box center [347, 356] width 175 height 12
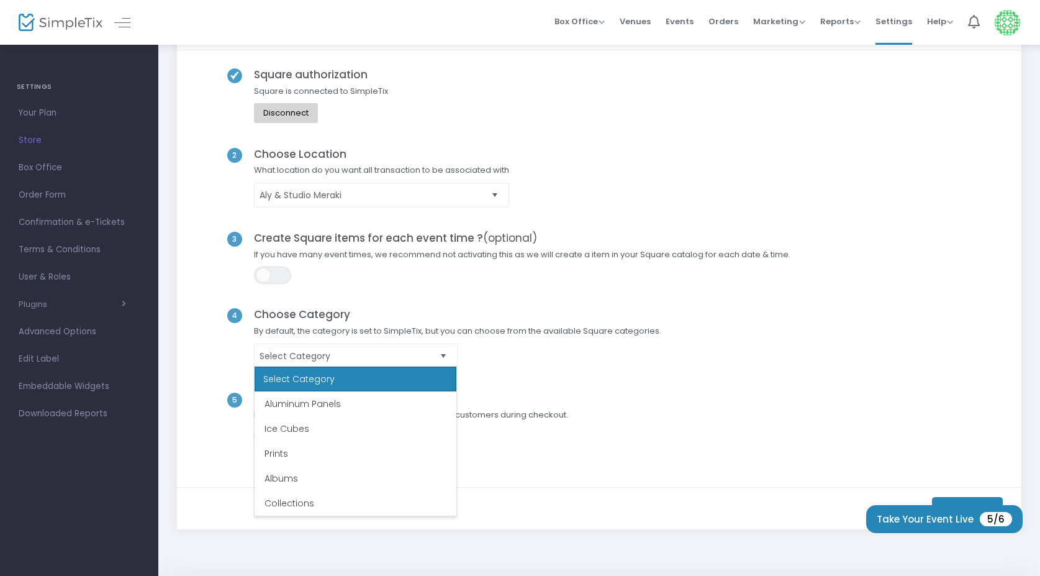
click at [362, 305] on div "3 Create Square items for each event time ? (optional) If you have many event t…" at bounding box center [599, 270] width 809 height 76
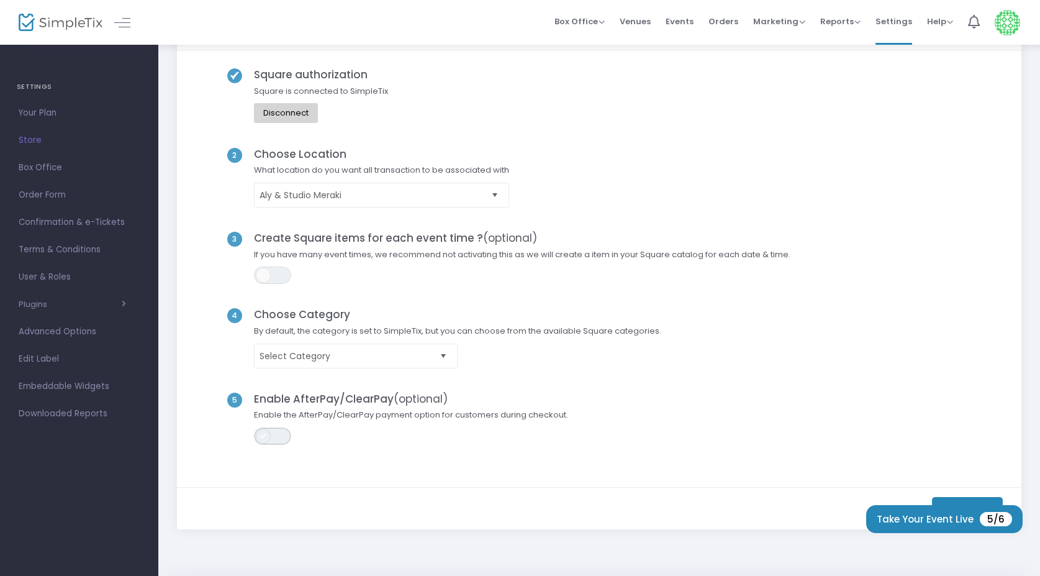
click at [278, 430] on span "ON OFF" at bounding box center [272, 435] width 37 height 17
click at [982, 499] on m-button "Save" at bounding box center [967, 508] width 71 height 23
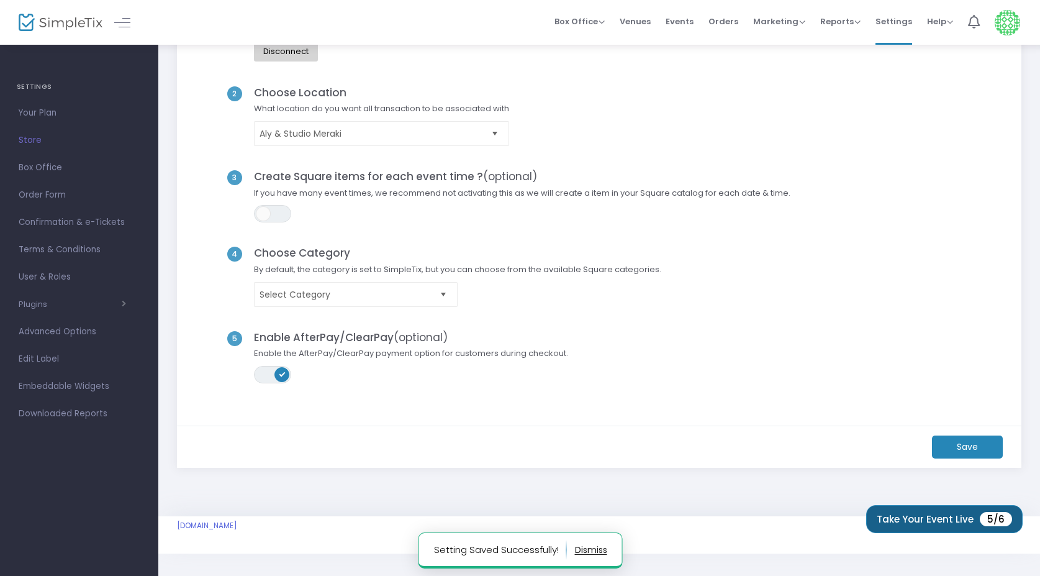
scroll to position [120, 0]
click at [978, 522] on button "Take Your Event Live 5/6" at bounding box center [944, 519] width 157 height 28
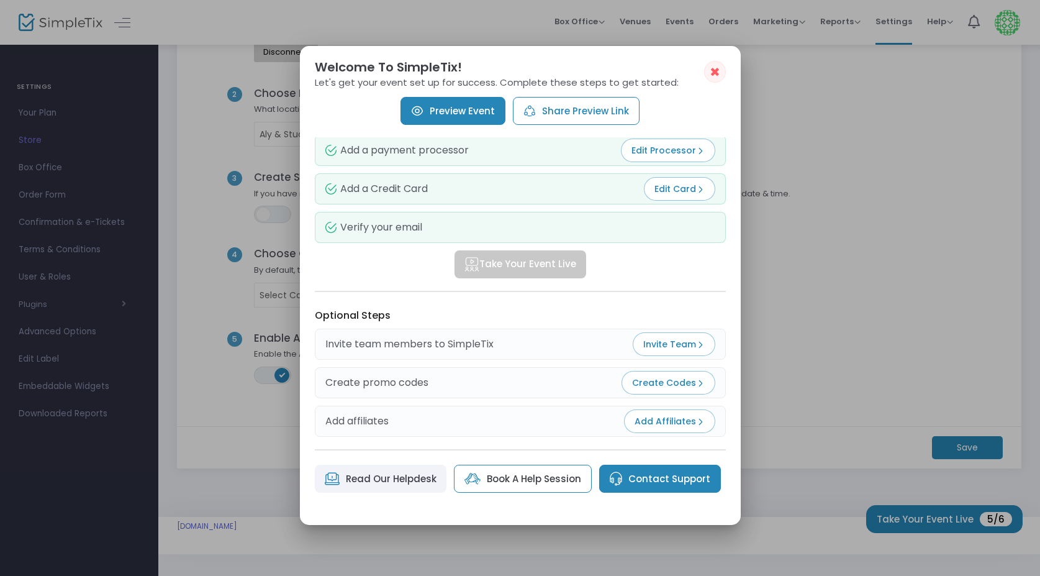
scroll to position [124, 0]
click at [669, 384] on span "Create Codes" at bounding box center [668, 382] width 73 height 12
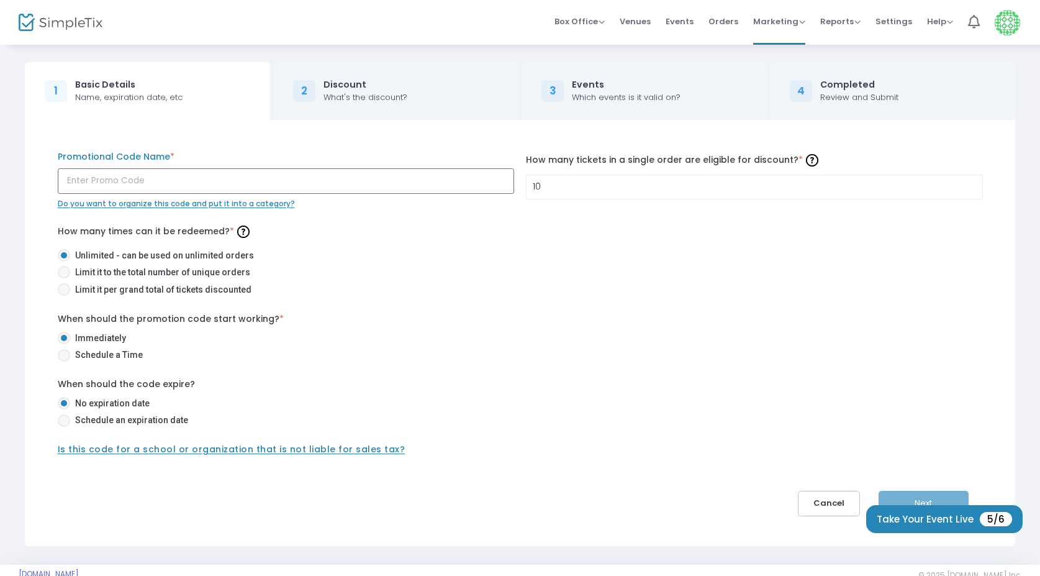
click at [166, 179] on input "text" at bounding box center [286, 180] width 457 height 25
type input "earlybird"
click at [150, 189] on input "earlybird" at bounding box center [286, 180] width 457 height 25
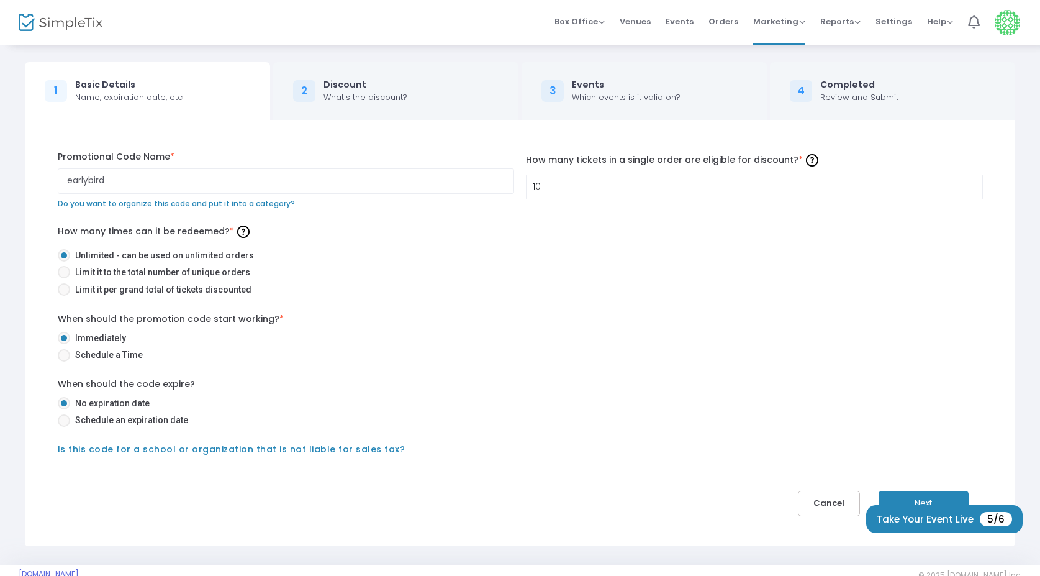
click at [68, 358] on span at bounding box center [64, 355] width 12 height 12
click at [64, 361] on input "Schedule a Time" at bounding box center [63, 361] width 1 height 1
radio input "true"
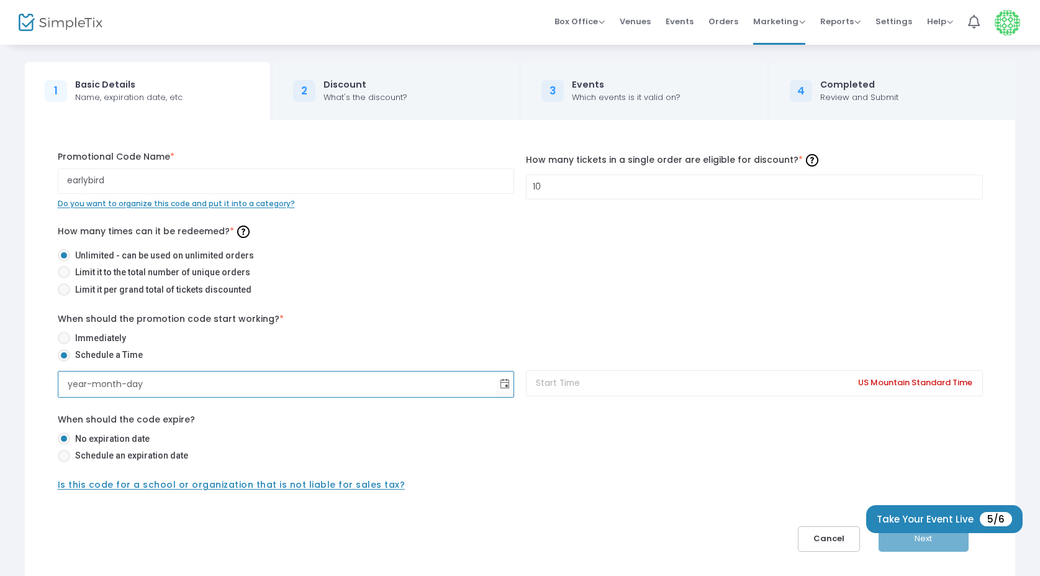
click at [301, 387] on input "year-month-day" at bounding box center [277, 383] width 438 height 25
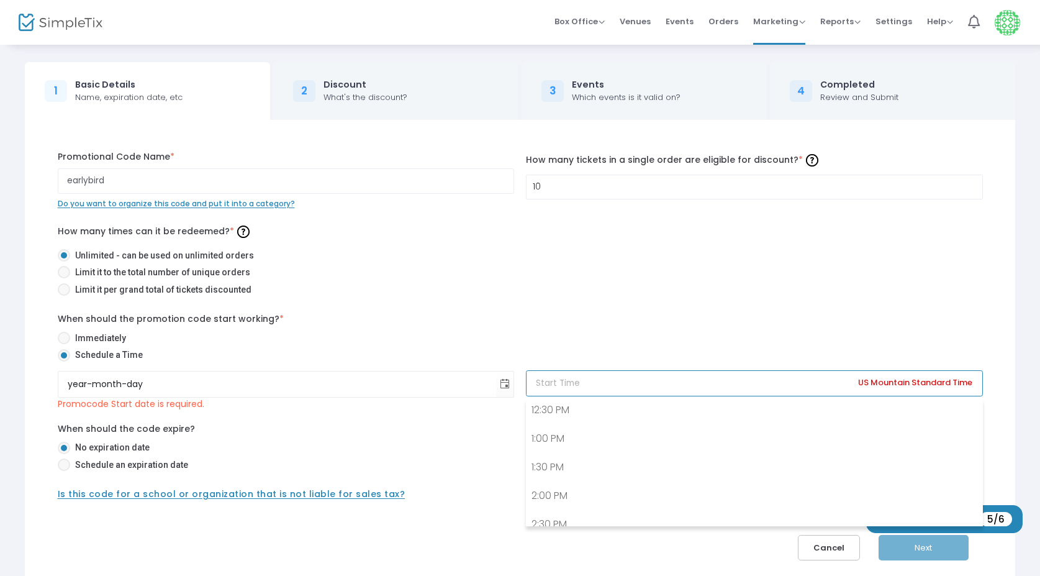
click at [639, 380] on input at bounding box center [754, 383] width 457 height 27
click at [617, 314] on div "When should the promotion code start working? * Immediately Schedule a Time" at bounding box center [521, 338] width 938 height 53
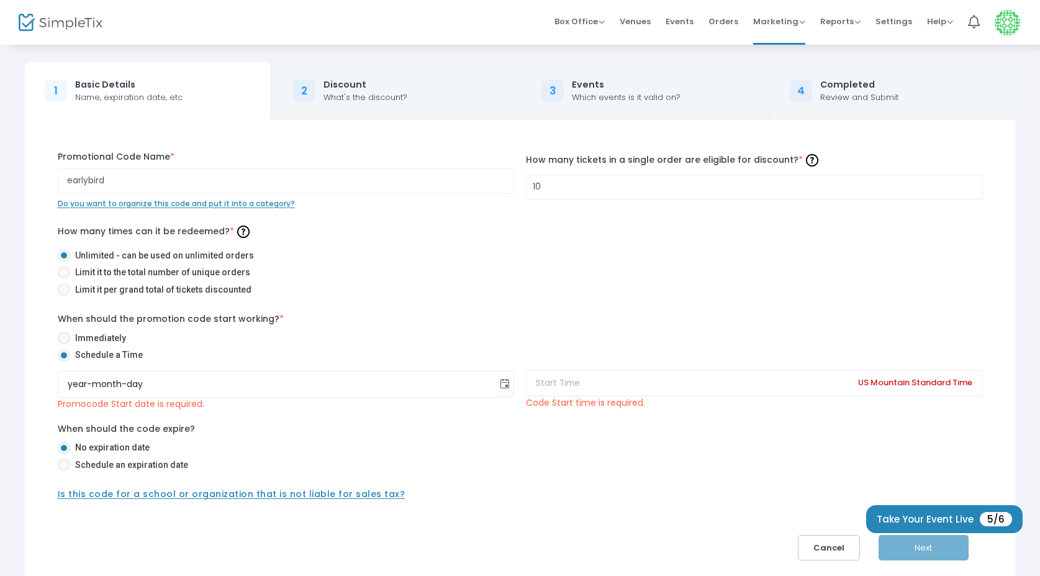
click at [64, 337] on span at bounding box center [64, 338] width 12 height 12
click at [64, 344] on input "Immediately" at bounding box center [63, 344] width 1 height 1
radio input "true"
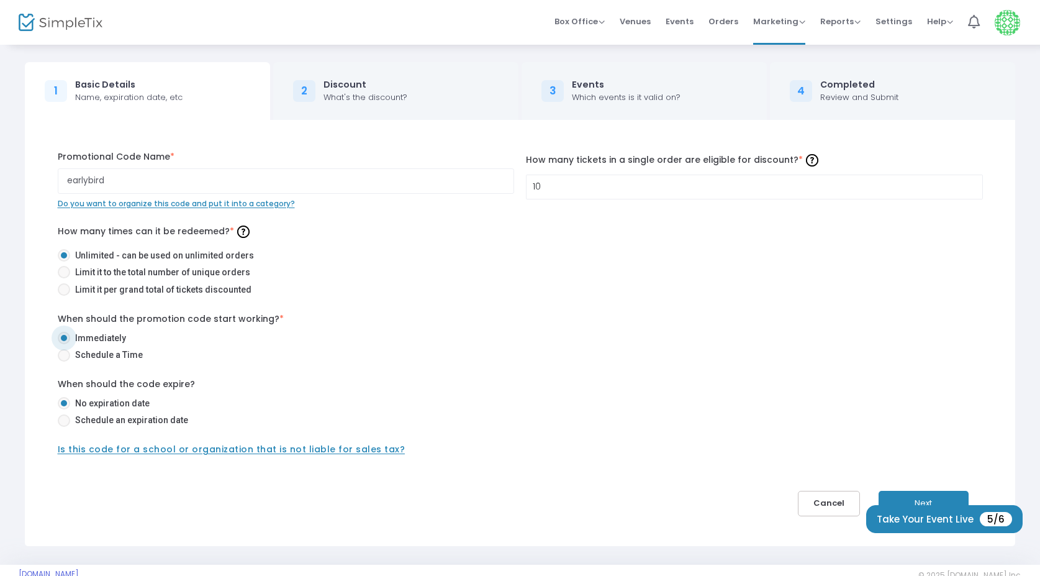
click at [65, 424] on span at bounding box center [64, 420] width 12 height 12
click at [64, 427] on input "Schedule an expiration date" at bounding box center [63, 427] width 1 height 1
radio input "true"
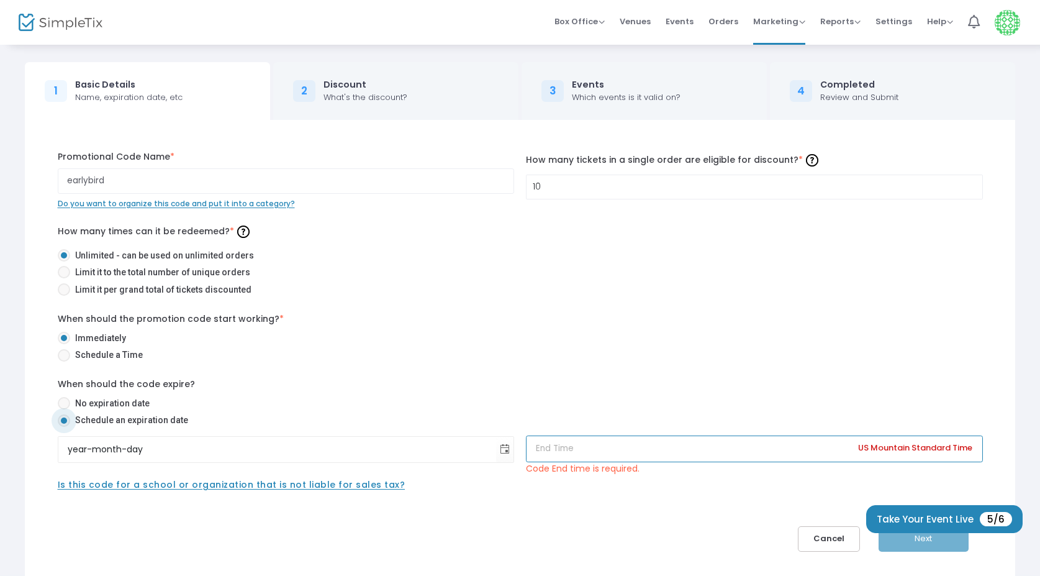
click at [598, 453] on input at bounding box center [754, 448] width 457 height 27
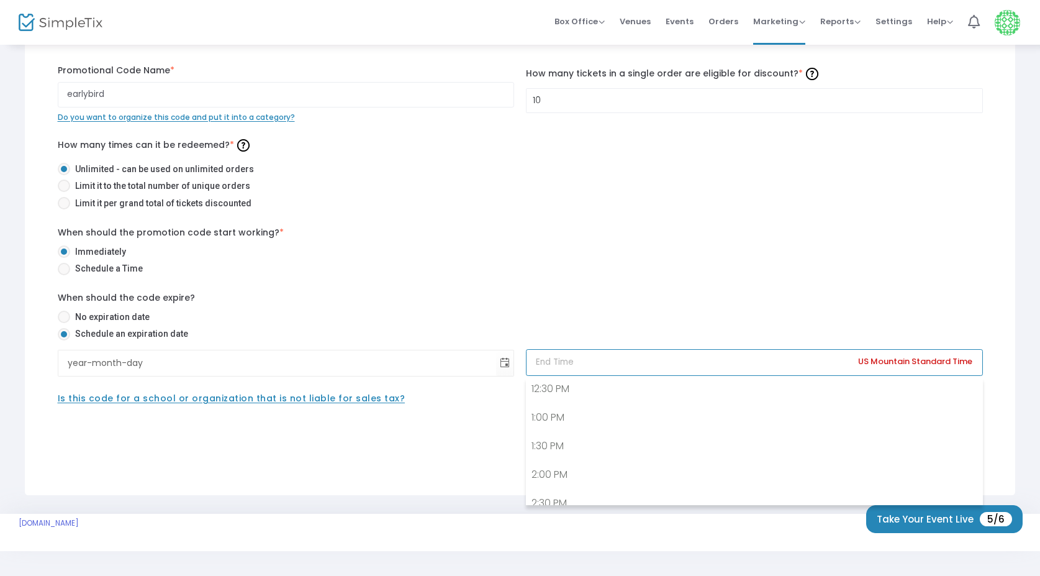
scroll to position [89, 0]
click at [358, 363] on input "year-month-day" at bounding box center [277, 362] width 438 height 25
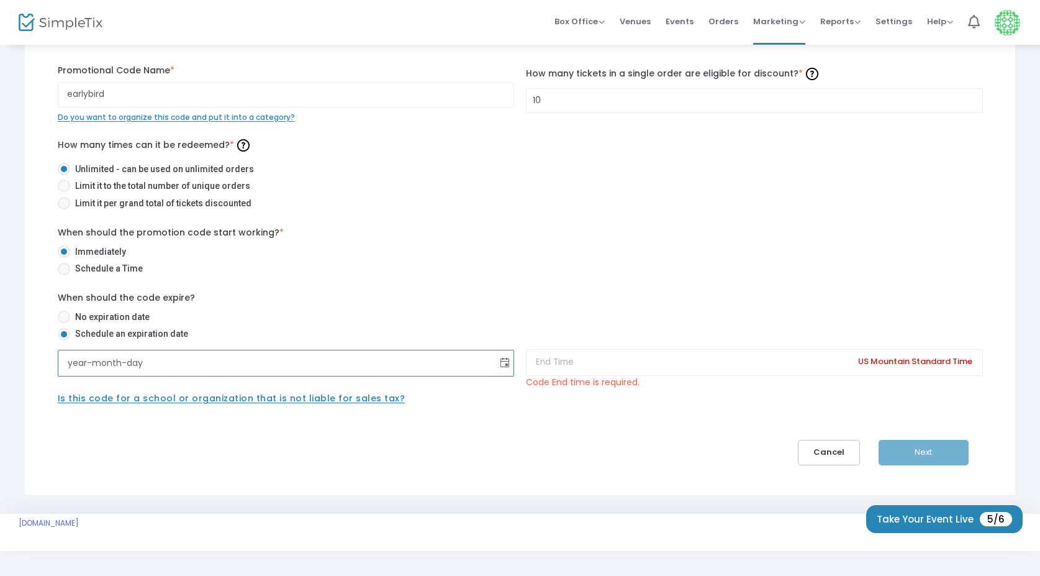
click at [291, 359] on input "year-month-day" at bounding box center [277, 362] width 438 height 25
click at [502, 359] on span "Toggle calendar" at bounding box center [504, 363] width 20 height 20
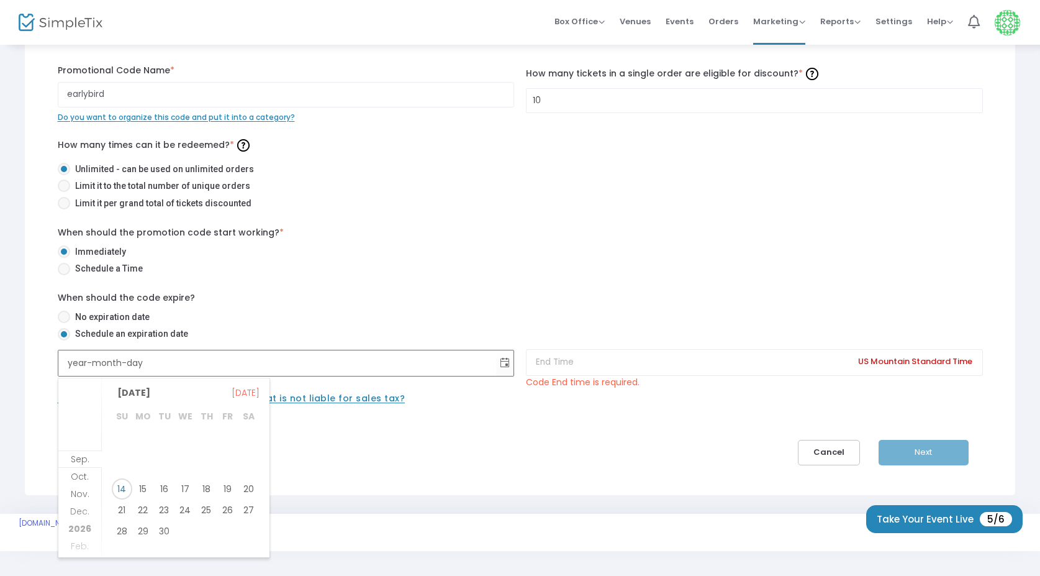
click at [196, 374] on input "year-month-day" at bounding box center [277, 362] width 438 height 25
click at [156, 388] on span "September 2025" at bounding box center [134, 392] width 44 height 19
click at [129, 466] on span "Sep." at bounding box center [127, 473] width 30 height 30
click at [156, 389] on span "September 2025" at bounding box center [134, 392] width 44 height 19
click at [160, 470] on span "Oct." at bounding box center [156, 473] width 30 height 30
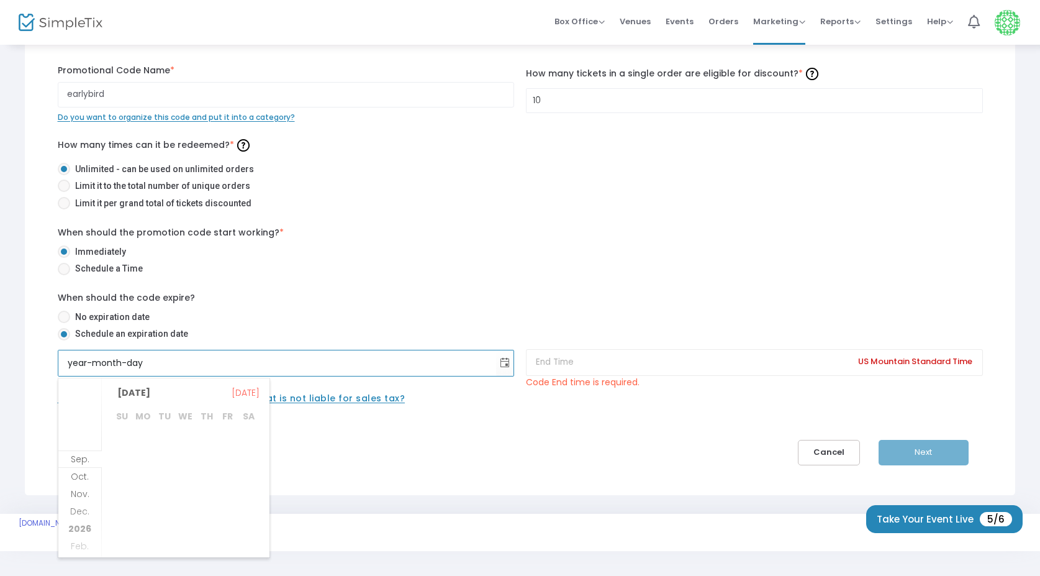
scroll to position [160, 0]
click at [232, 462] on span "10" at bounding box center [227, 468] width 21 height 21
type input "2025-10-10"
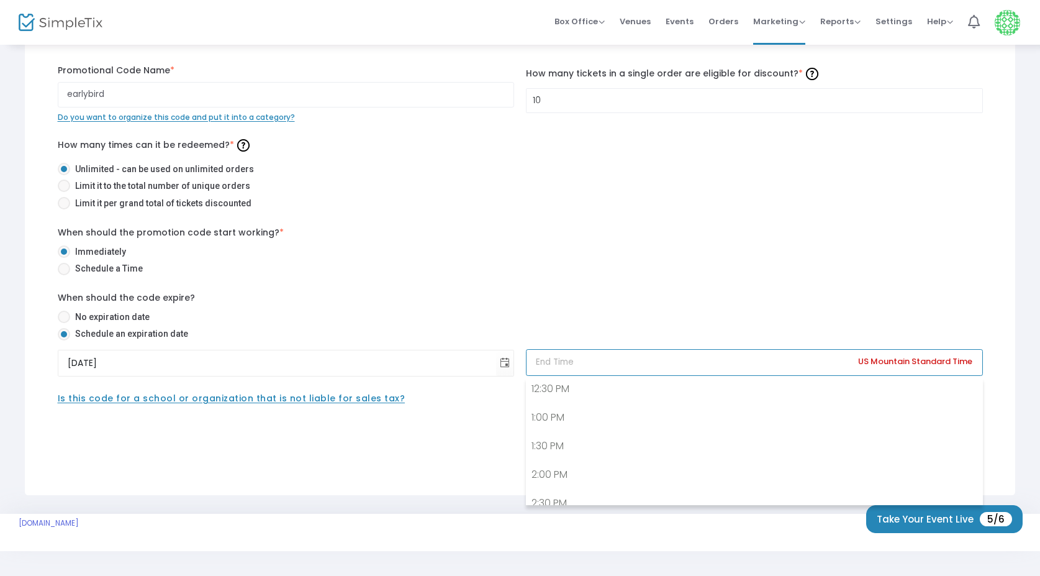
click at [577, 362] on input at bounding box center [754, 362] width 457 height 27
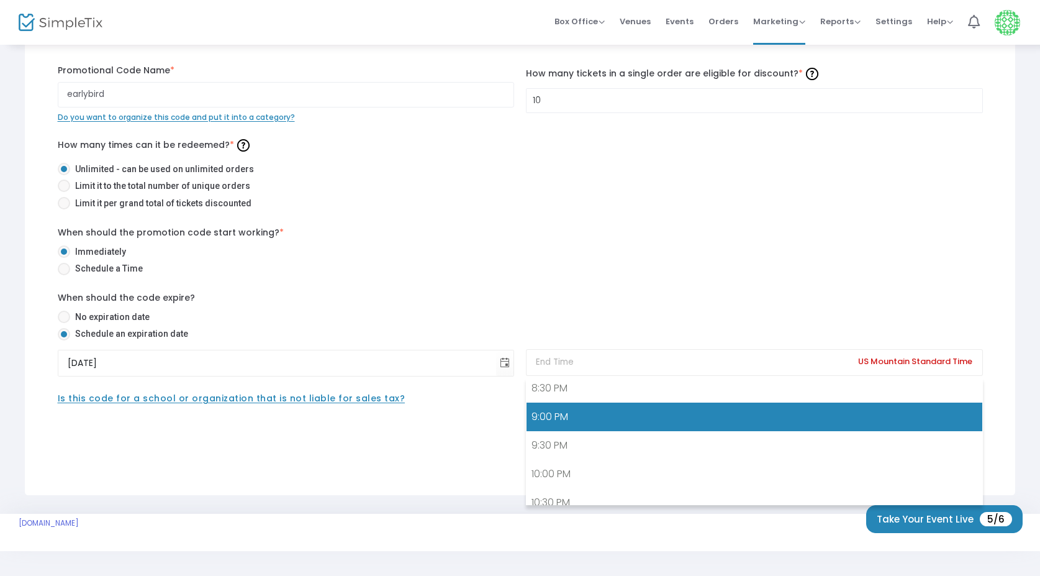
click at [565, 420] on link "9:00 PM" at bounding box center [754, 416] width 455 height 29
type input "9:00 p.m."
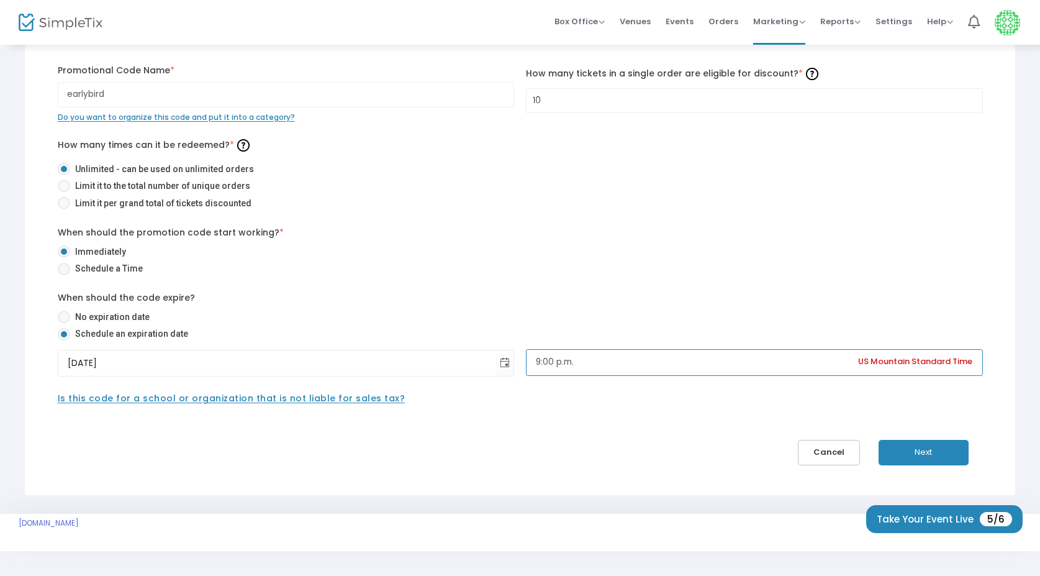
click at [552, 362] on input "9:00 p.m." at bounding box center [754, 362] width 457 height 27
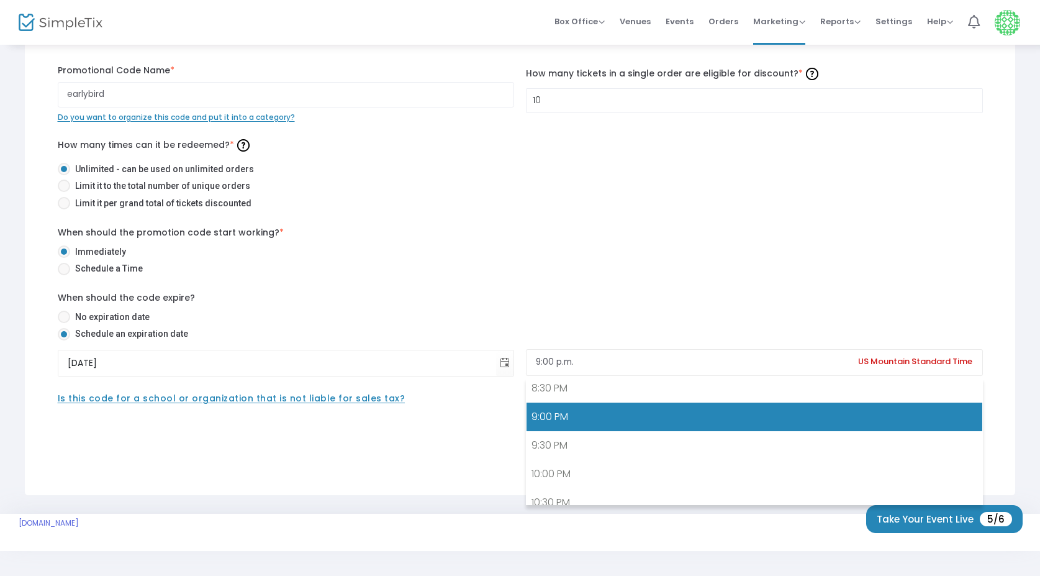
click at [574, 306] on div "When should the code expire? No expiration date Schedule an expiration date" at bounding box center [521, 317] width 938 height 53
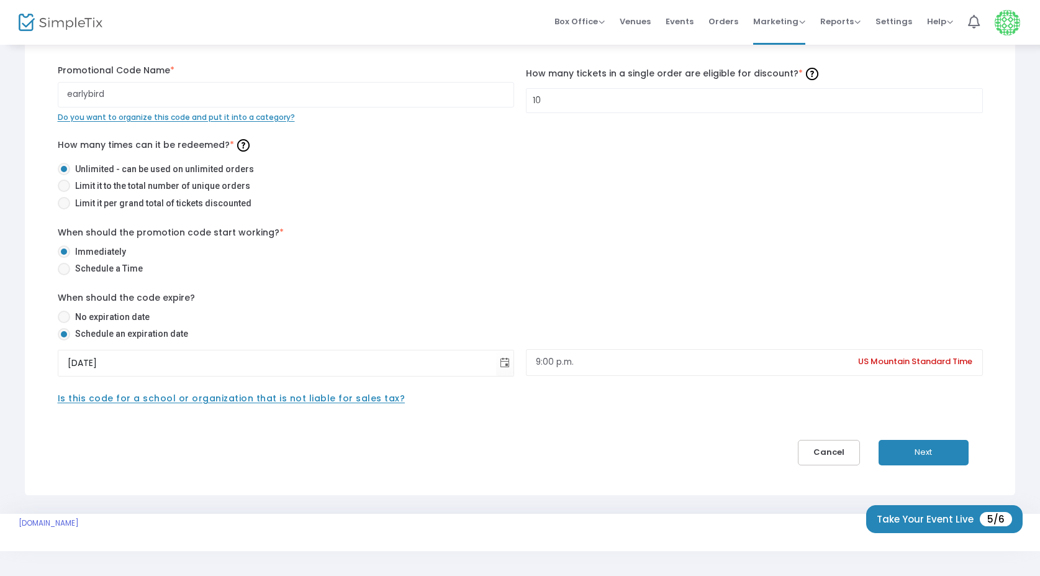
click at [945, 451] on button "Next" at bounding box center [924, 452] width 90 height 25
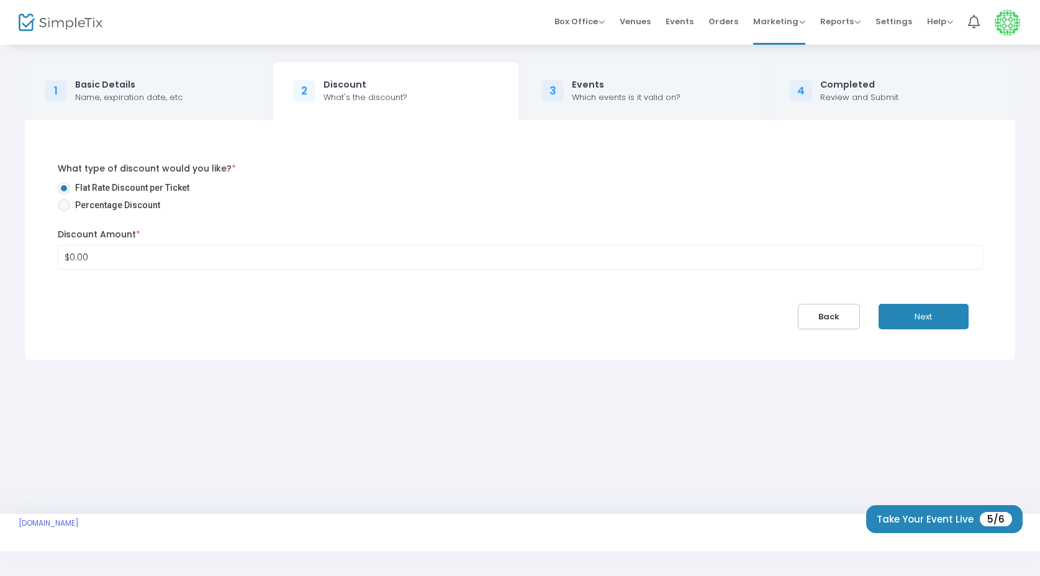
scroll to position [0, 0]
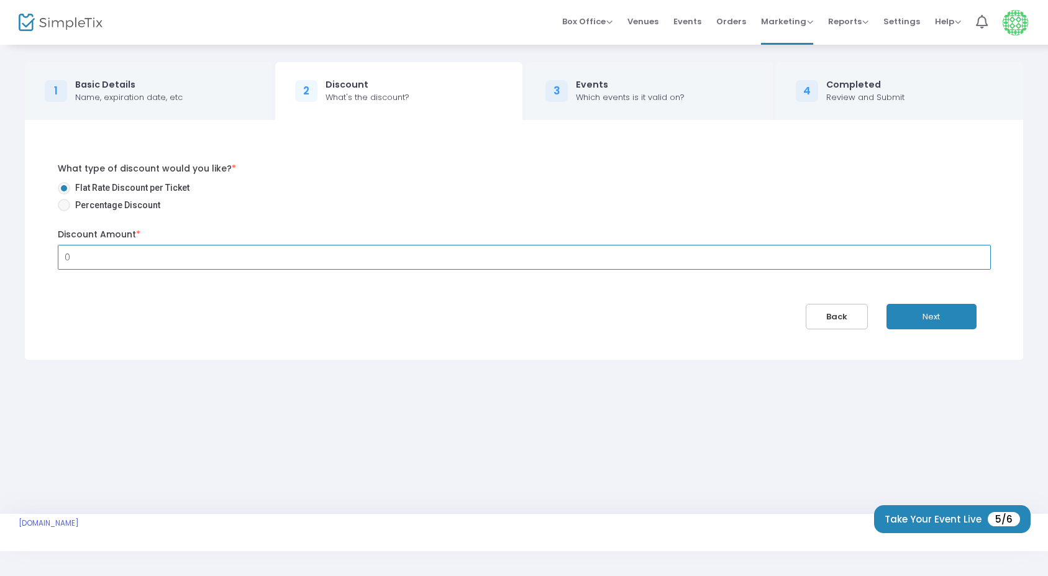
click at [111, 256] on input "0" at bounding box center [524, 257] width 932 height 24
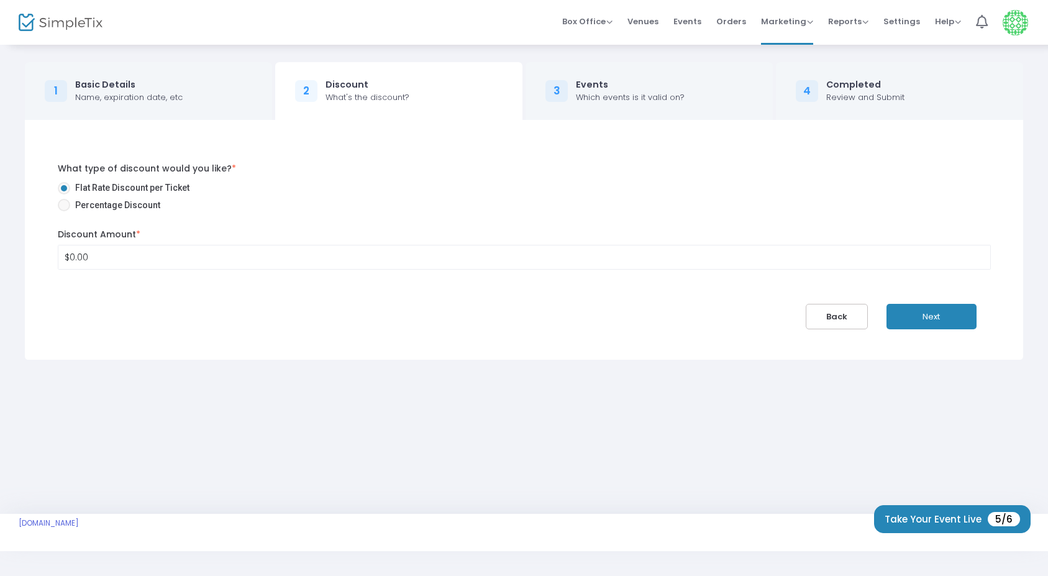
click at [137, 232] on span "*" at bounding box center [138, 234] width 4 height 12
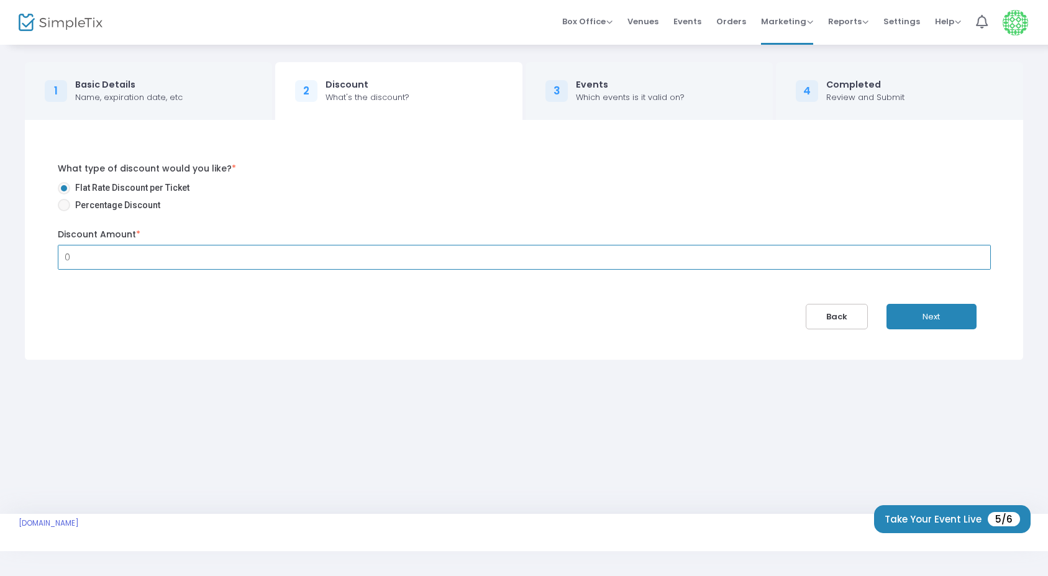
click at [112, 250] on input "0" at bounding box center [524, 257] width 932 height 24
click at [112, 251] on input "10" at bounding box center [524, 257] width 932 height 24
type input "$10.00"
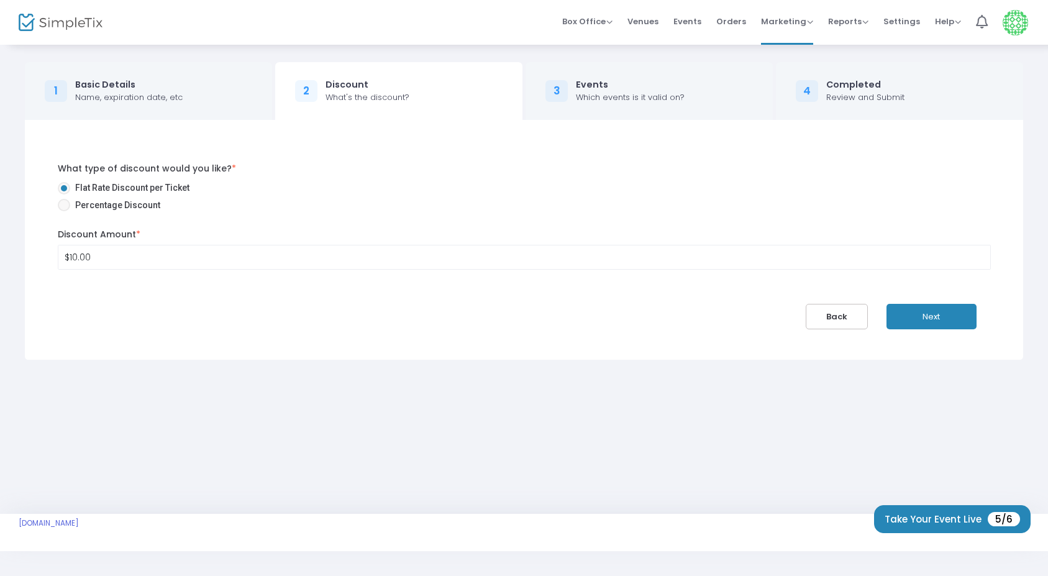
click at [119, 290] on div "What type of discount would you like? * Flat Rate Discount per Ticket Percentag…" at bounding box center [524, 240] width 970 height 180
click at [954, 313] on button "Next" at bounding box center [931, 316] width 90 height 25
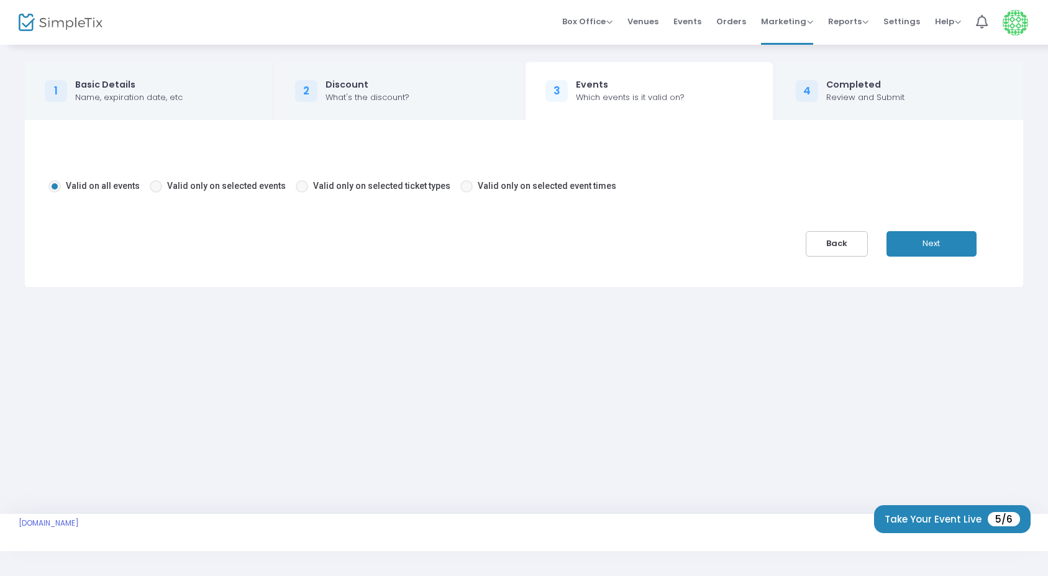
click at [949, 240] on button "Next" at bounding box center [931, 243] width 90 height 25
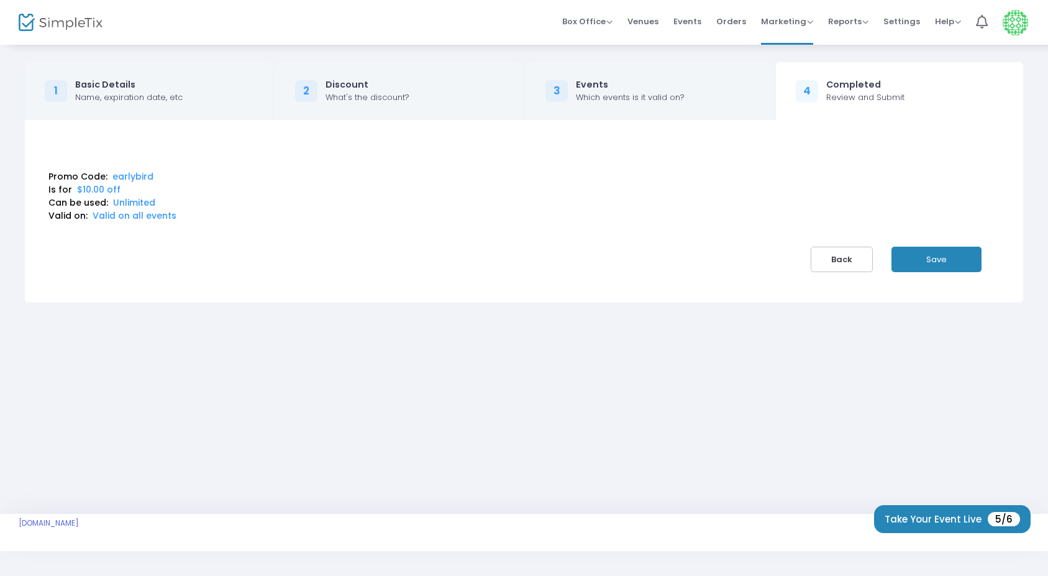
click at [951, 260] on button "Save" at bounding box center [936, 259] width 90 height 25
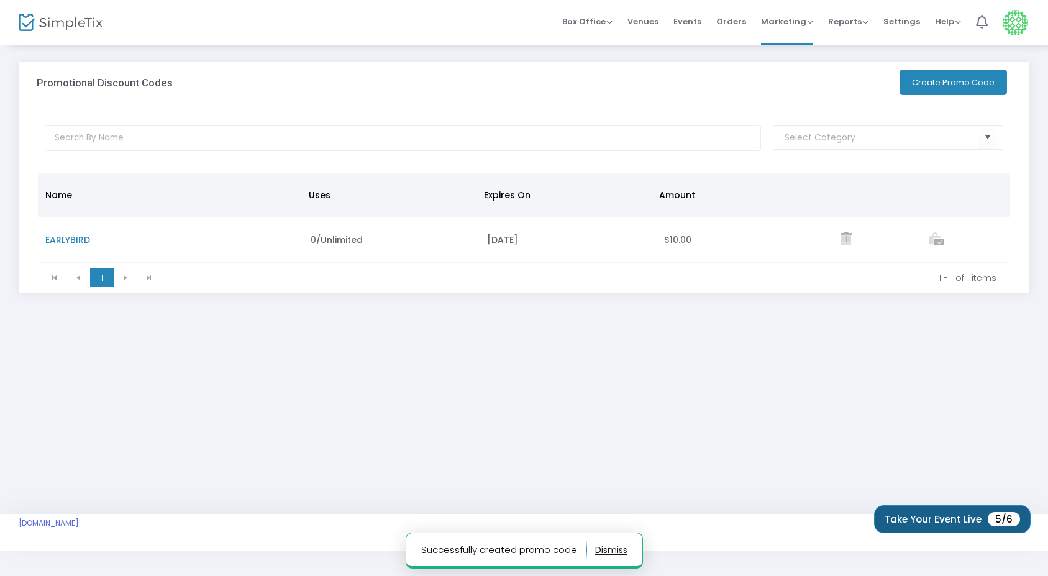
click at [956, 525] on button "Take Your Event Live 5/6" at bounding box center [952, 519] width 157 height 28
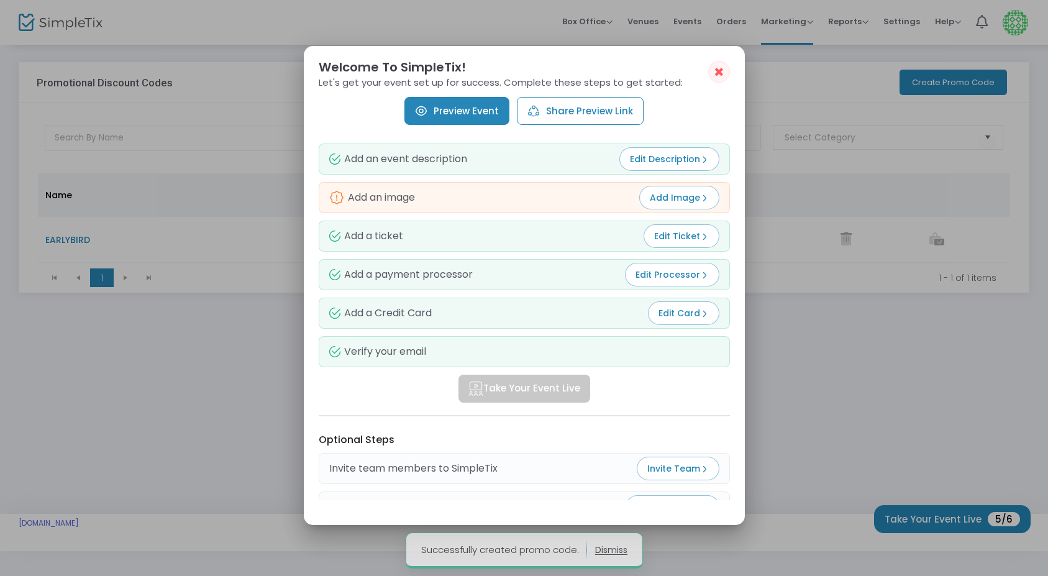
click at [695, 161] on span "Edit Description" at bounding box center [669, 159] width 79 height 12
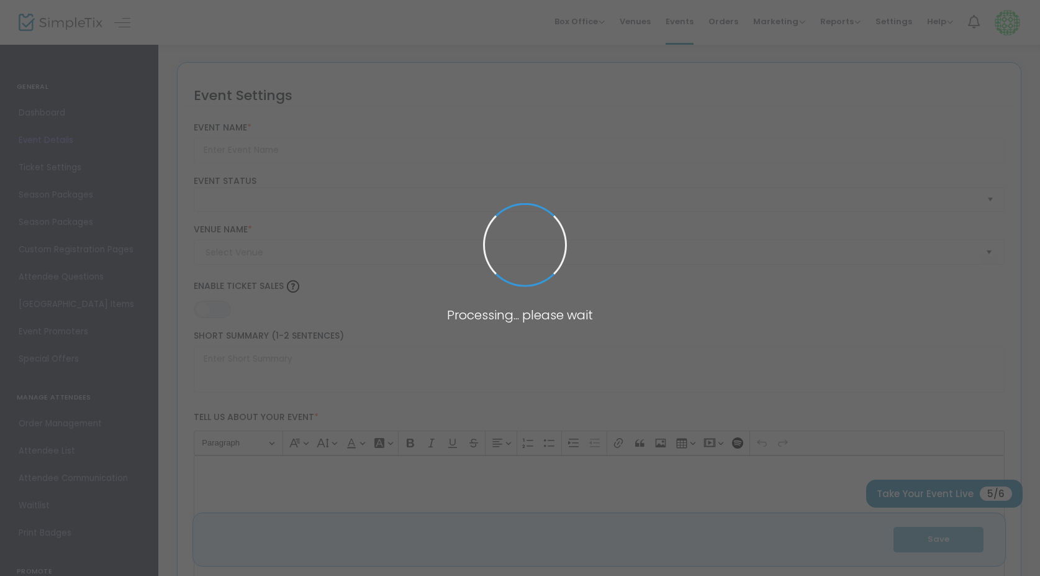
type input "Uncovered - the art of YOU"
type textarea "✨Uncovered – The Art of You ✨A one of a kind afternoon of empowerment, self-car…"
type input "Buy Tickets"
type input "Studio Meraki"
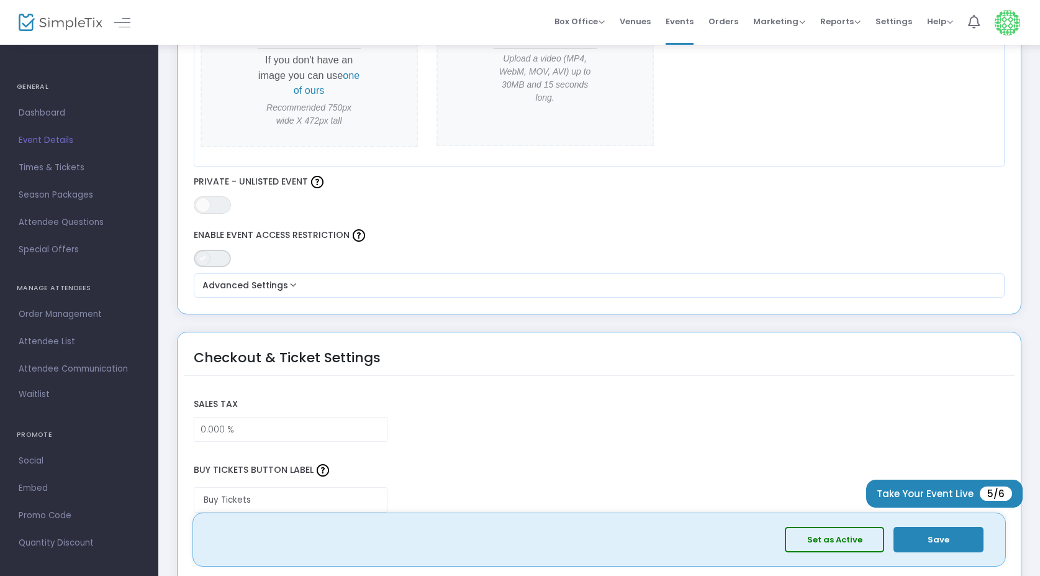
scroll to position [709, 0]
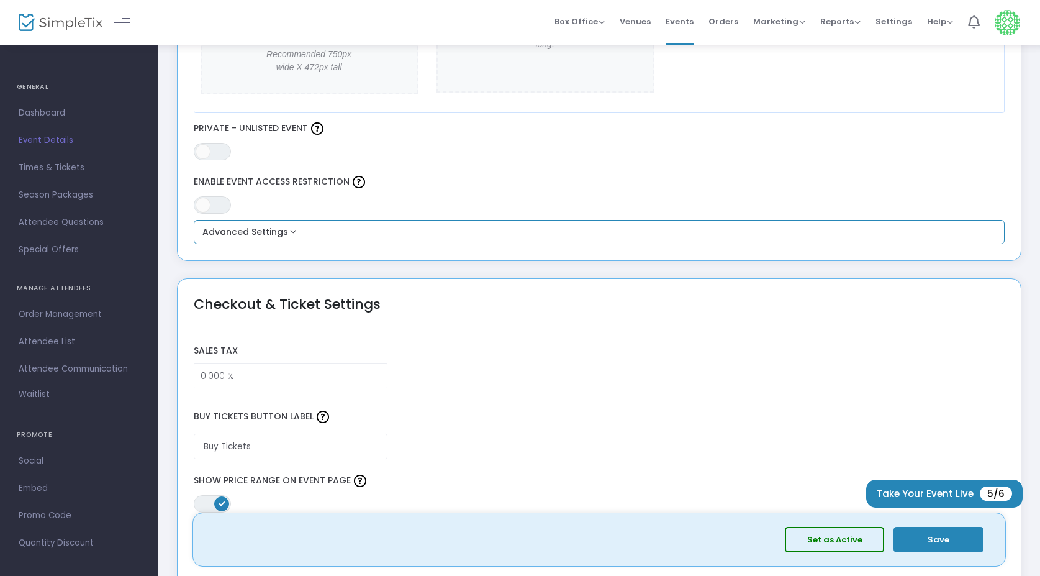
click at [276, 225] on button "Advanced Settings" at bounding box center [600, 232] width 802 height 15
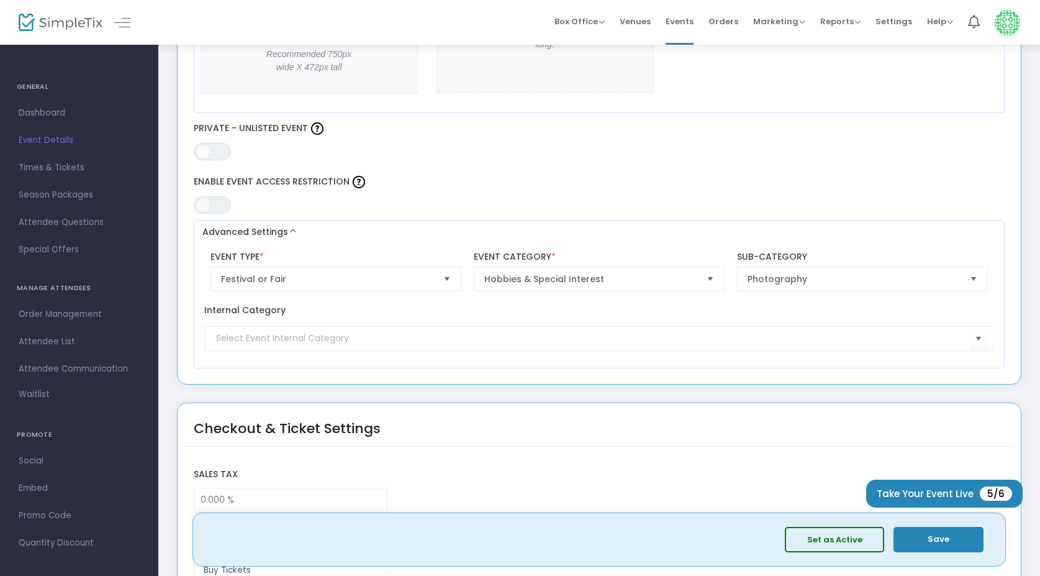
click at [392, 192] on div "ON OFF Enable Event Access Restriction" at bounding box center [600, 193] width 824 height 41
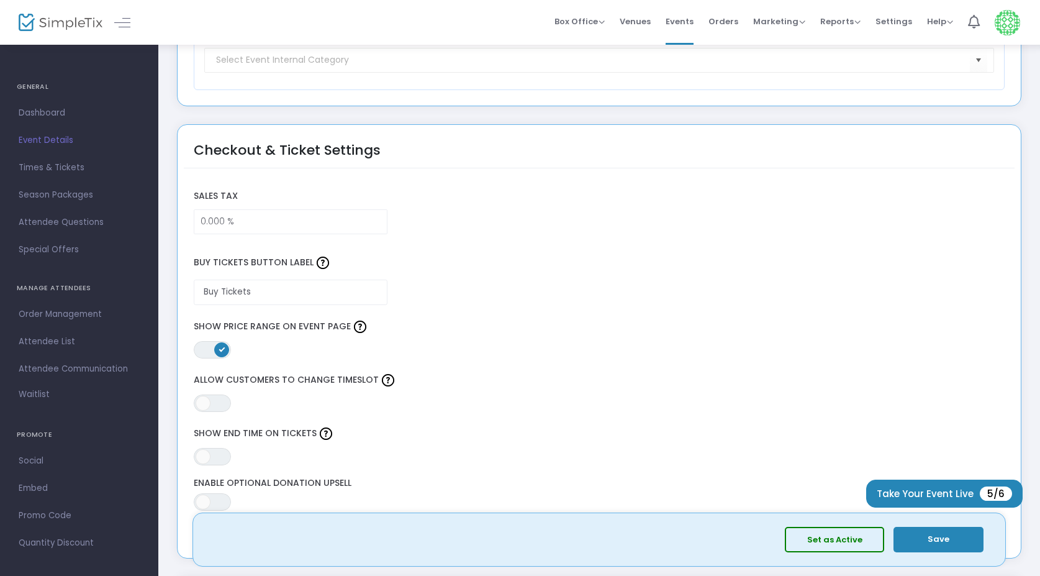
scroll to position [994, 0]
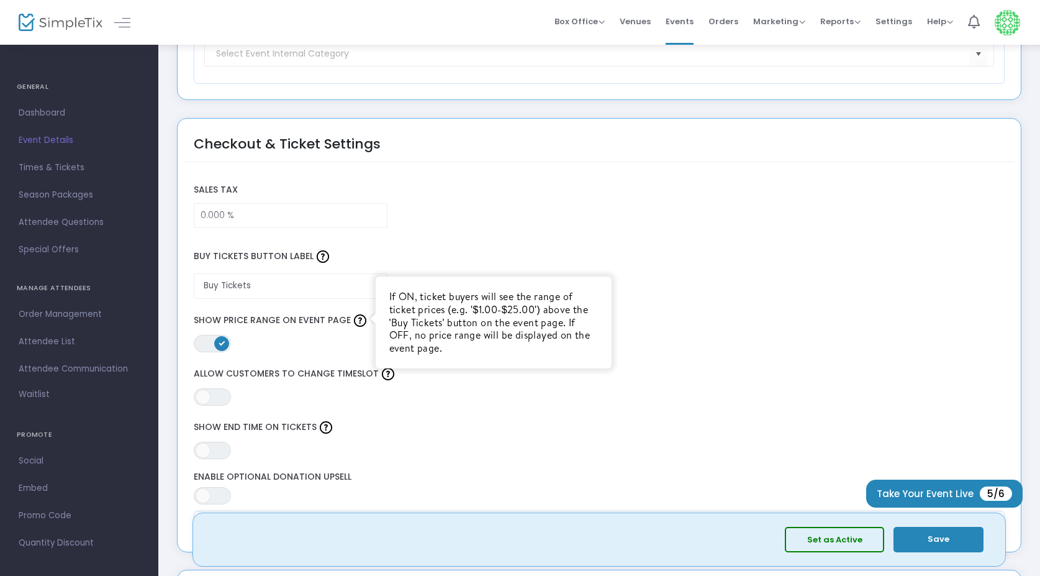
click at [355, 320] on img at bounding box center [360, 320] width 12 height 12
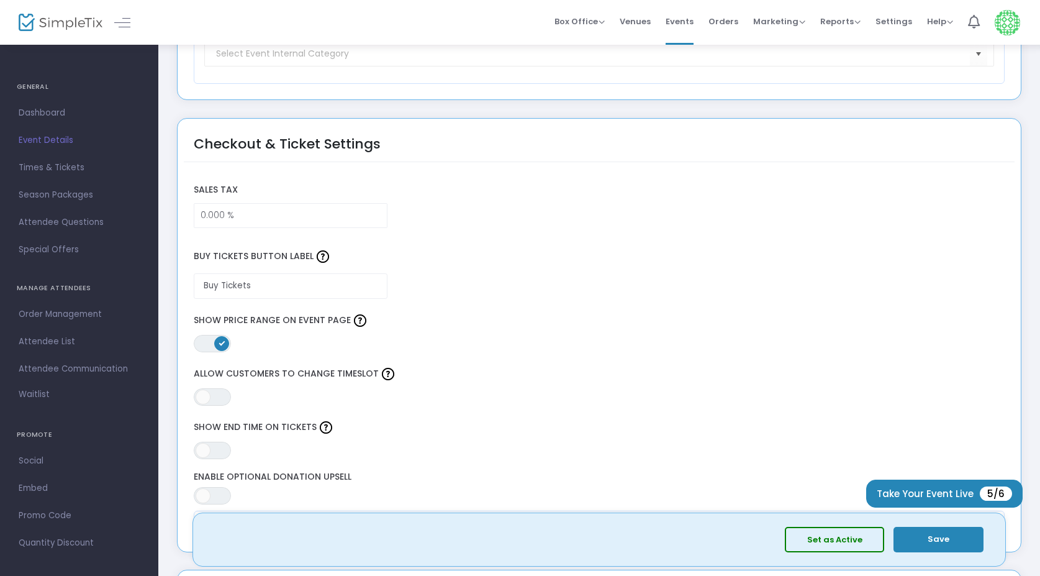
click at [215, 343] on span at bounding box center [221, 343] width 15 height 15
click at [278, 288] on input "Buy Tickets" at bounding box center [291, 285] width 194 height 25
click at [282, 343] on div "ON OFF Show Price Range on Event Page" at bounding box center [600, 331] width 824 height 41
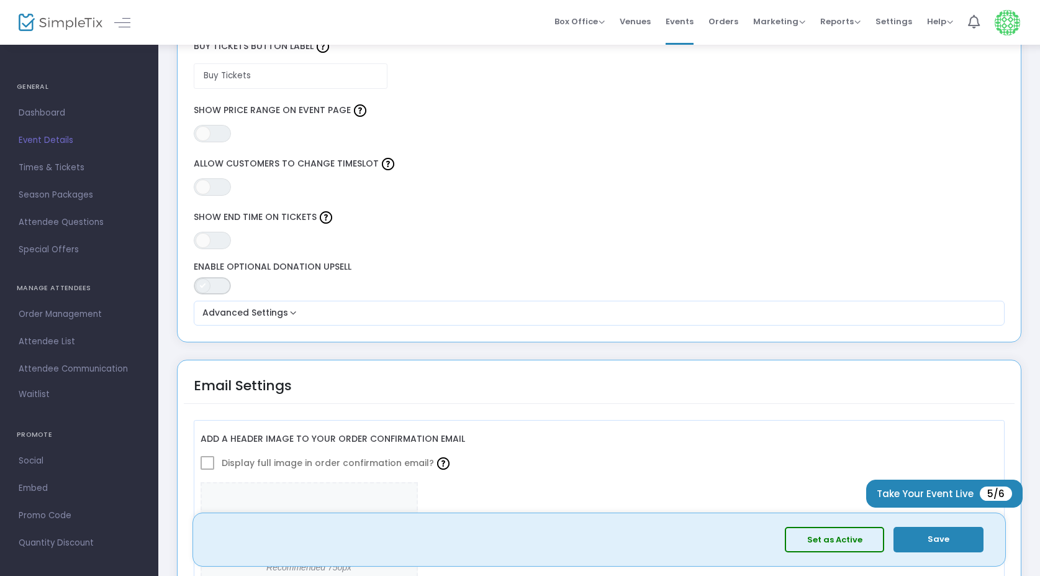
scroll to position [1220, 0]
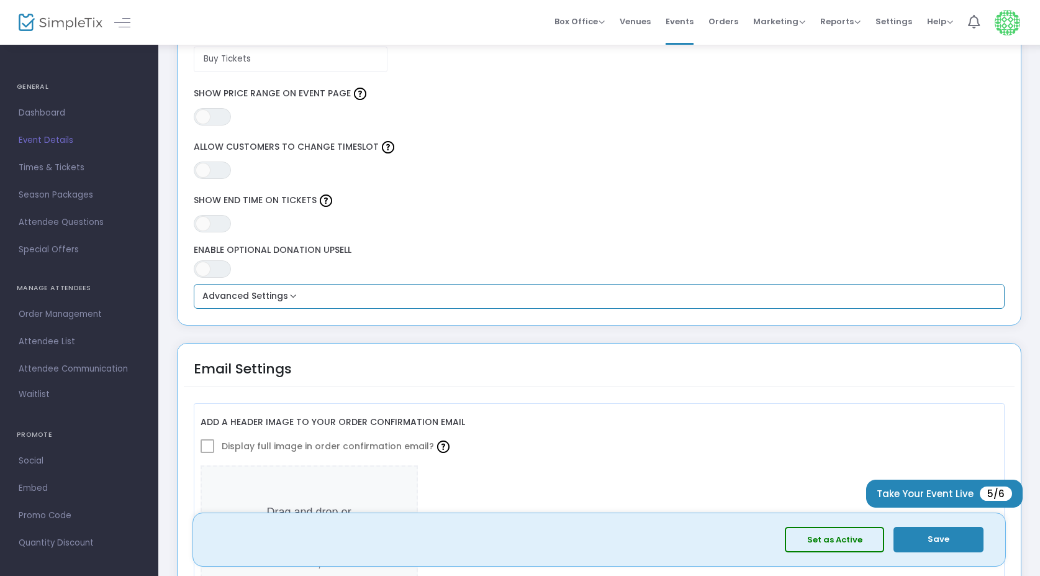
click at [291, 291] on button "Advanced Settings" at bounding box center [600, 296] width 802 height 15
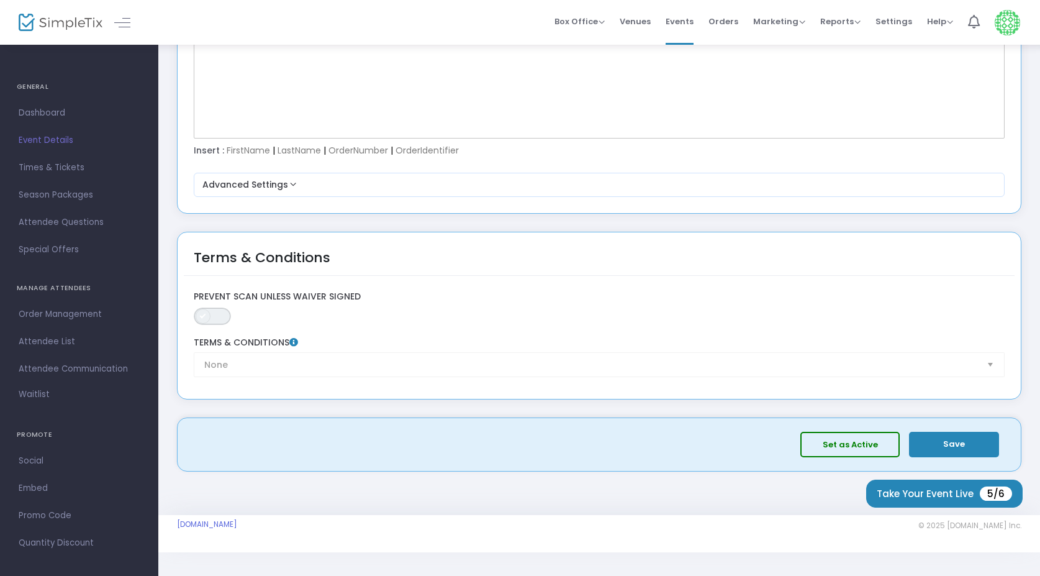
scroll to position [2183, 0]
click at [237, 360] on div "None Terms & Conditions" at bounding box center [600, 358] width 824 height 40
click at [217, 308] on span "ON OFF" at bounding box center [212, 316] width 37 height 17
click at [208, 317] on span "ON OFF" at bounding box center [212, 316] width 37 height 17
click at [288, 363] on div "None Terms & Conditions" at bounding box center [600, 358] width 824 height 40
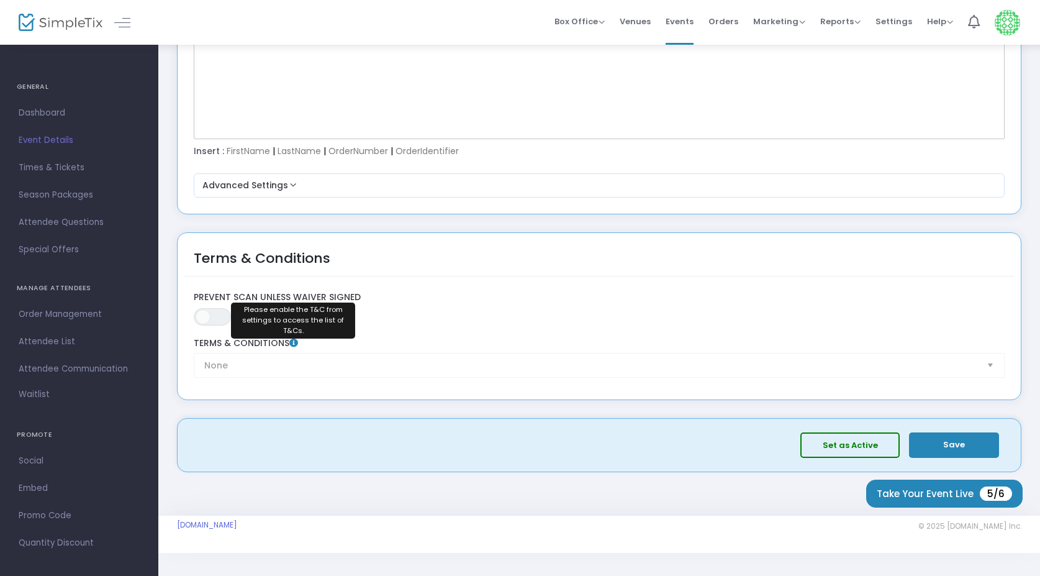
click at [291, 342] on icon at bounding box center [293, 343] width 9 height 9
click at [294, 339] on icon at bounding box center [293, 343] width 9 height 9
click at [213, 316] on span "ON OFF" at bounding box center [212, 316] width 37 height 17
click at [293, 361] on div "None Terms & Conditions" at bounding box center [600, 358] width 824 height 40
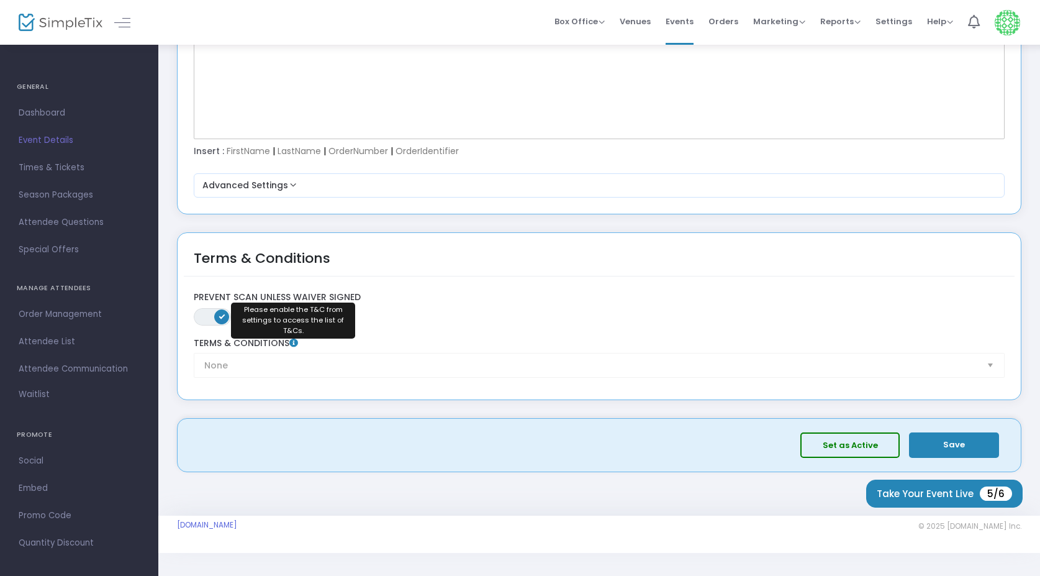
click at [294, 339] on icon at bounding box center [293, 343] width 9 height 9
click at [220, 315] on span "ON" at bounding box center [222, 315] width 6 height 6
click at [214, 311] on span "ON OFF" at bounding box center [212, 316] width 37 height 17
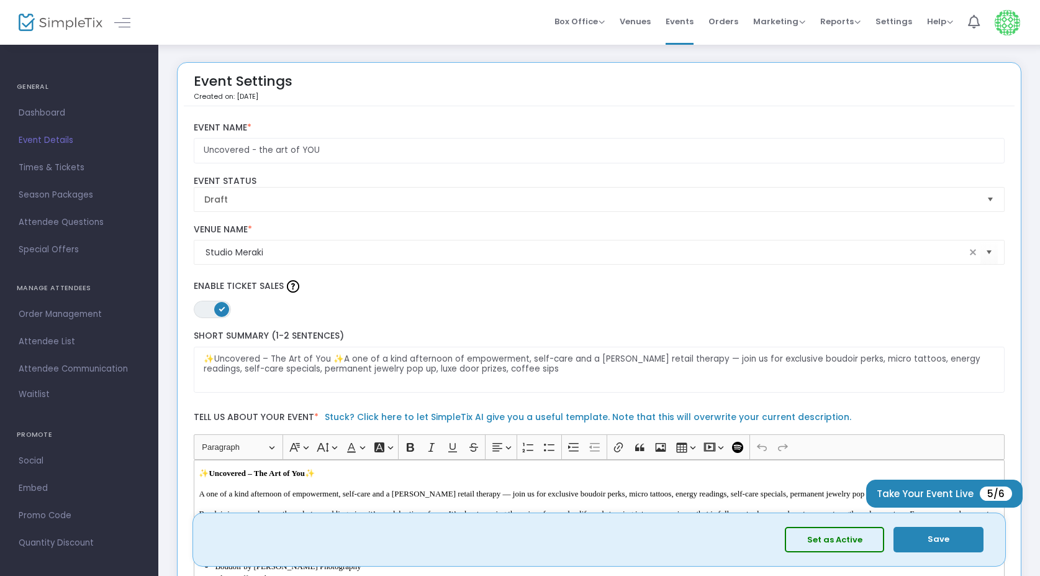
scroll to position [0, 0]
click at [53, 167] on span "Times & Tickets" at bounding box center [79, 168] width 121 height 16
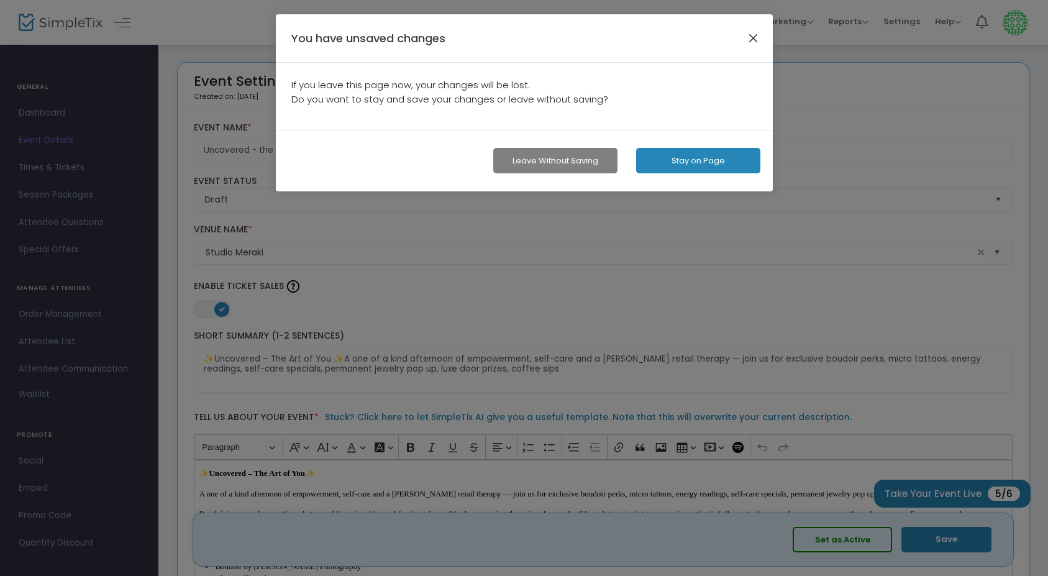
click at [753, 37] on button "button" at bounding box center [753, 38] width 16 height 16
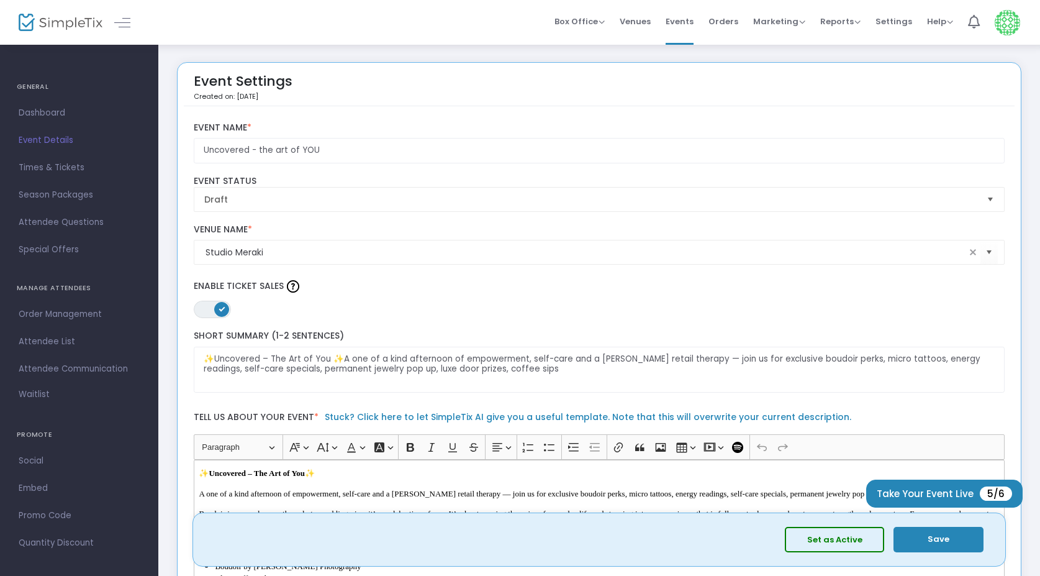
click at [950, 545] on button "Save" at bounding box center [939, 539] width 90 height 25
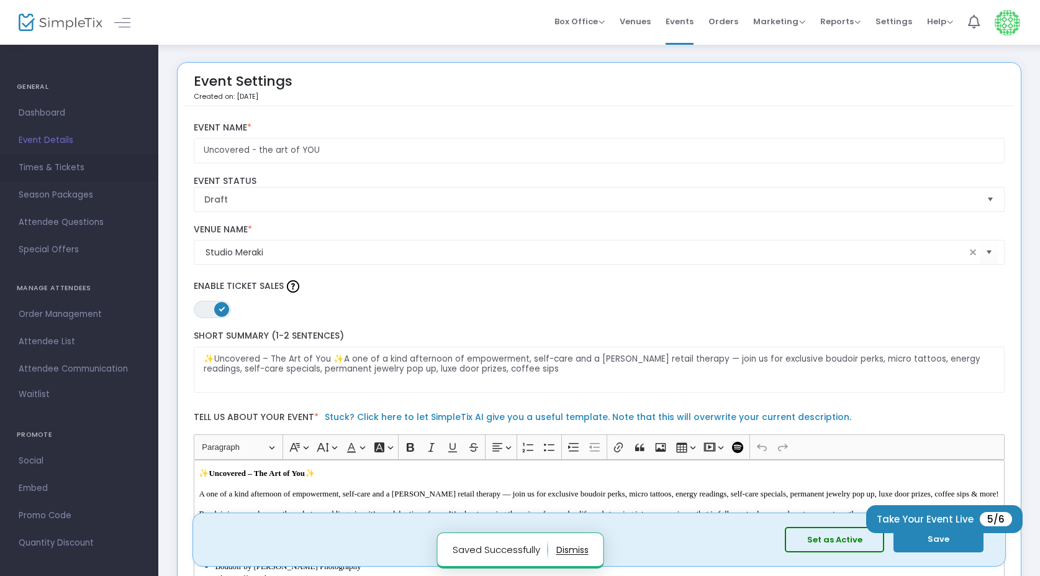
click at [53, 166] on span "Times & Tickets" at bounding box center [79, 168] width 121 height 16
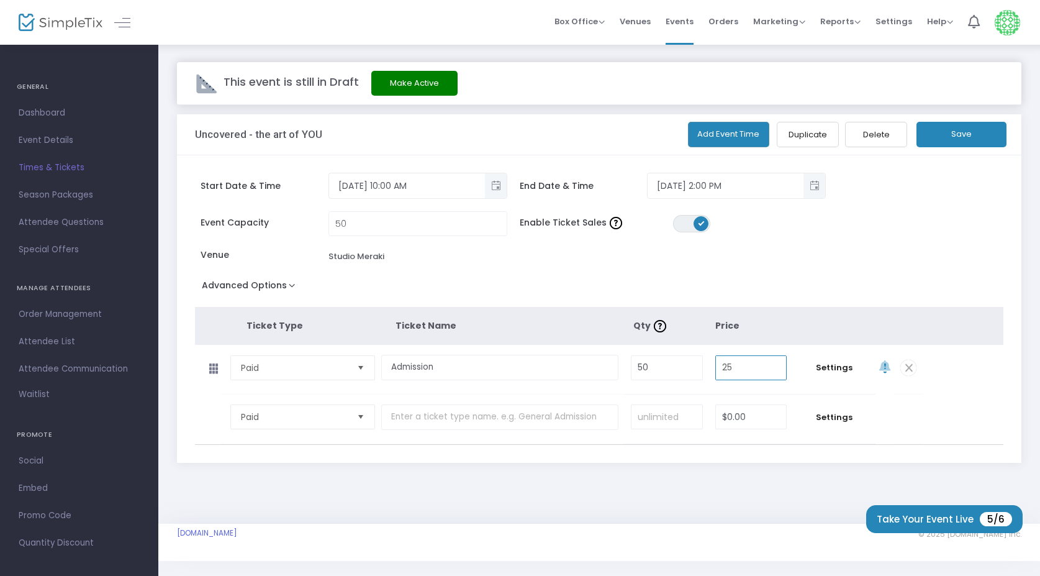
drag, startPoint x: 764, startPoint y: 367, endPoint x: 698, endPoint y: 367, distance: 65.8
click at [698, 367] on tr "Paid Required. Admission Required. 50 Required. 25 Required. Settings" at bounding box center [559, 370] width 729 height 50
type input "$30.00"
click at [806, 270] on div "Event Capacity 50 Enable Ticket Sales ON OFF Venue Studio Meraki" at bounding box center [593, 243] width 809 height 65
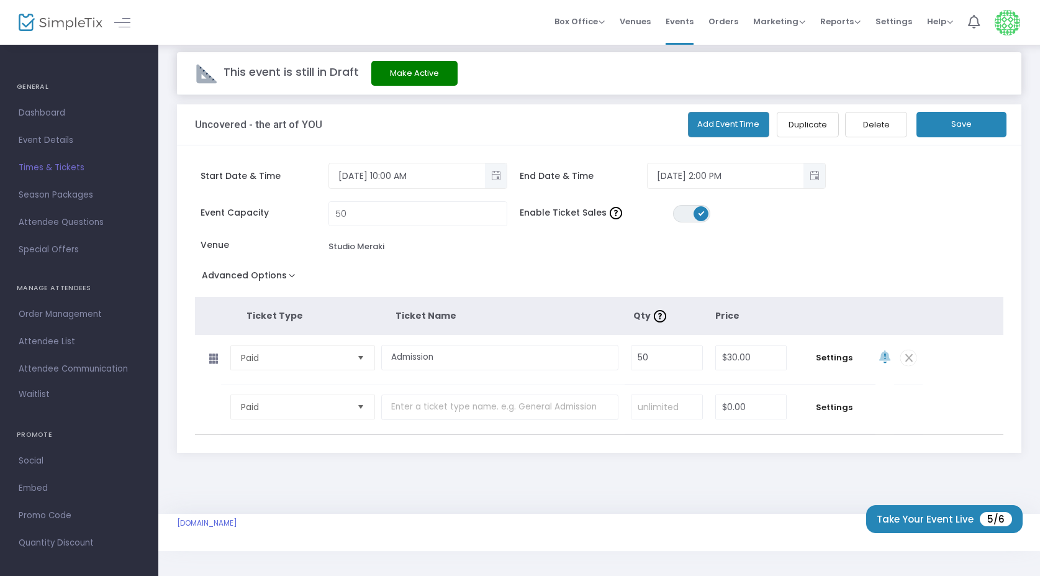
scroll to position [13, 0]
click at [842, 352] on span "Settings" at bounding box center [834, 358] width 70 height 12
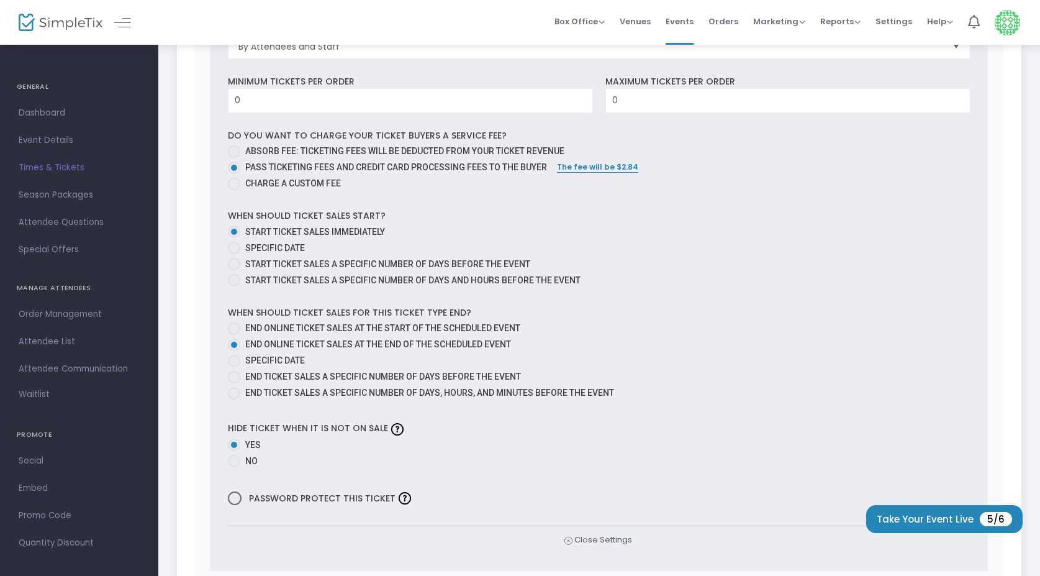
scroll to position [590, 0]
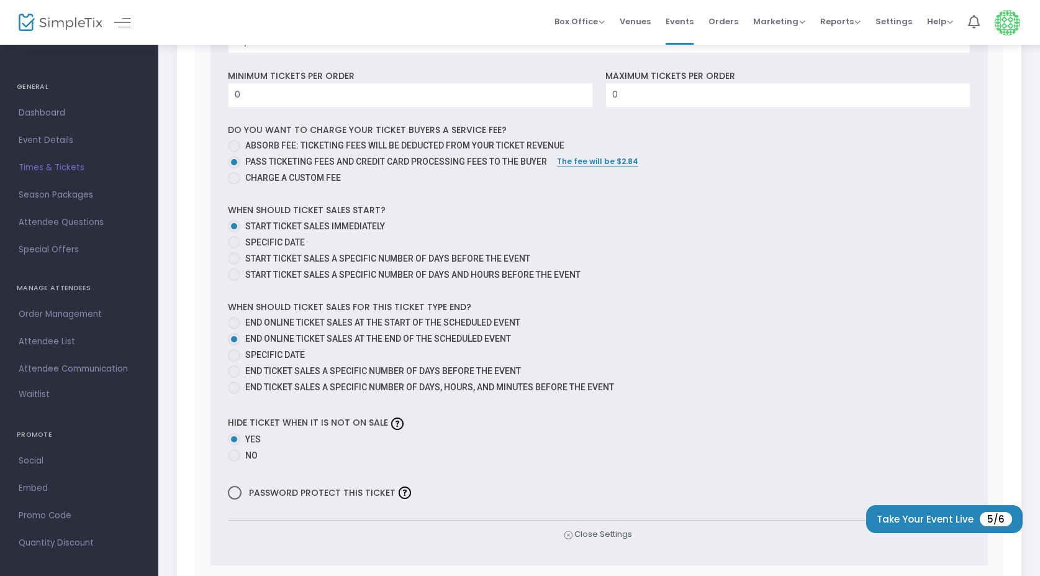
click at [237, 355] on span at bounding box center [234, 355] width 12 height 12
click at [234, 361] on input "Specific Date" at bounding box center [234, 361] width 1 height 1
radio input "true"
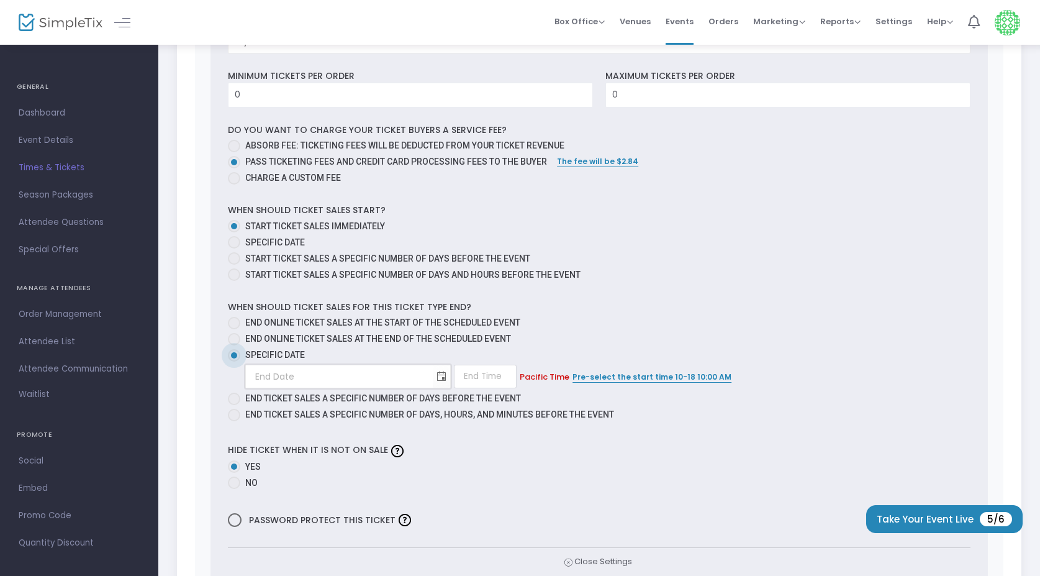
type input "month/day/year"
click at [327, 376] on input "month/day/year" at bounding box center [339, 376] width 187 height 25
click at [440, 380] on span "Toggle calendar" at bounding box center [442, 376] width 20 height 20
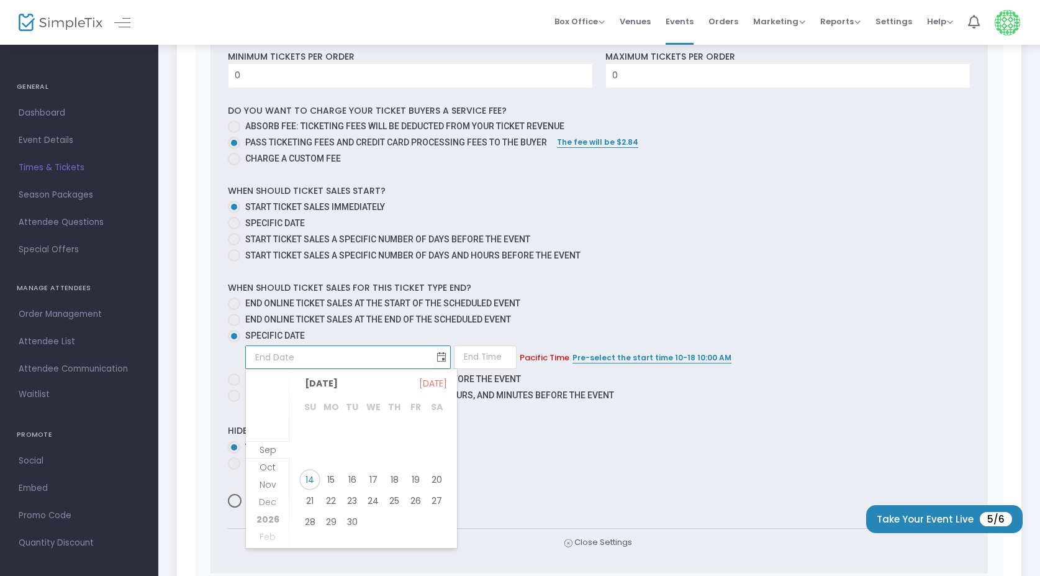
scroll to position [612, 0]
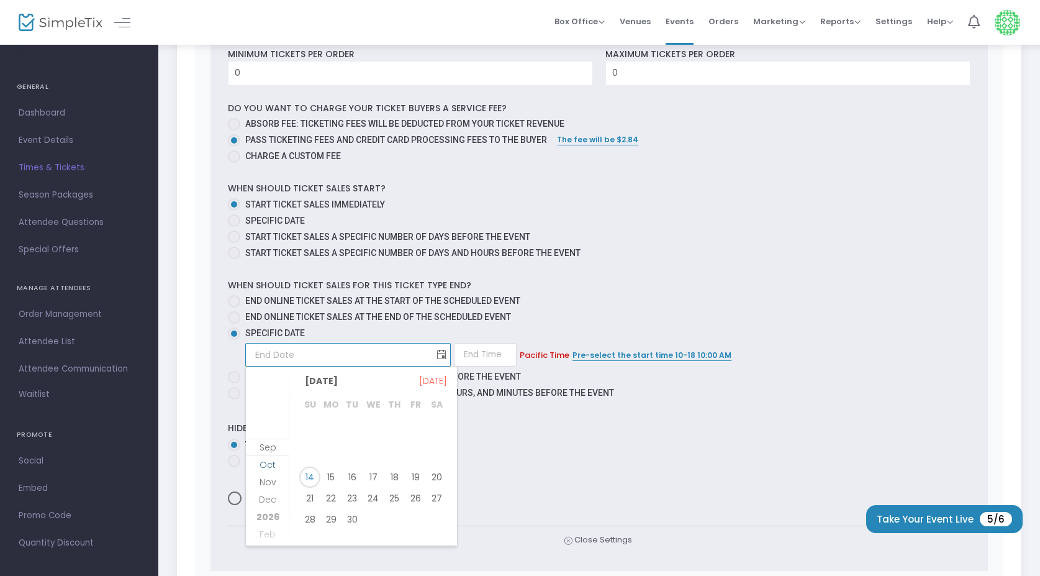
click at [272, 461] on span "Oct" at bounding box center [268, 464] width 16 height 12
click at [407, 473] on span "17" at bounding box center [415, 472] width 21 height 21
type input "10/17/2025"
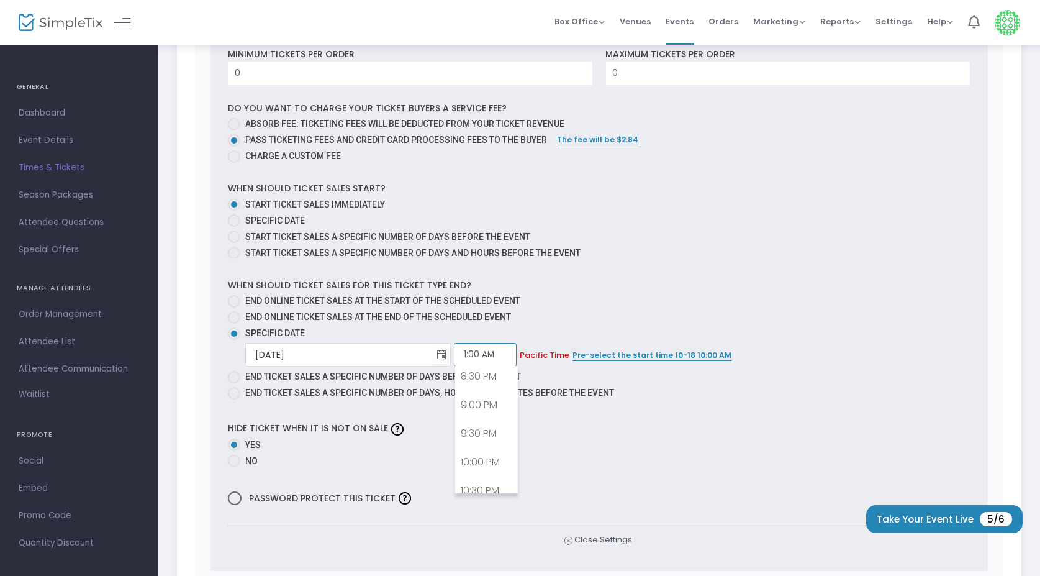
scroll to position [7, 0]
click at [484, 349] on input "1:00 AM" at bounding box center [485, 355] width 63 height 24
click at [486, 401] on link "12:00 PM" at bounding box center [486, 397] width 61 height 29
type input "12:00 PM"
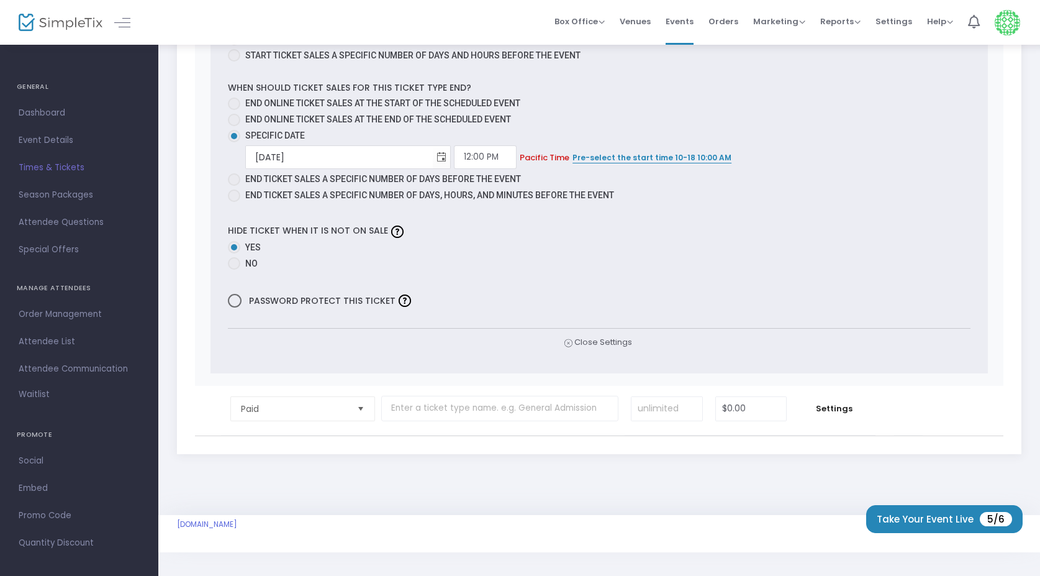
scroll to position [809, 0]
click at [740, 413] on input "0" at bounding box center [751, 410] width 71 height 24
type input "$0.00"
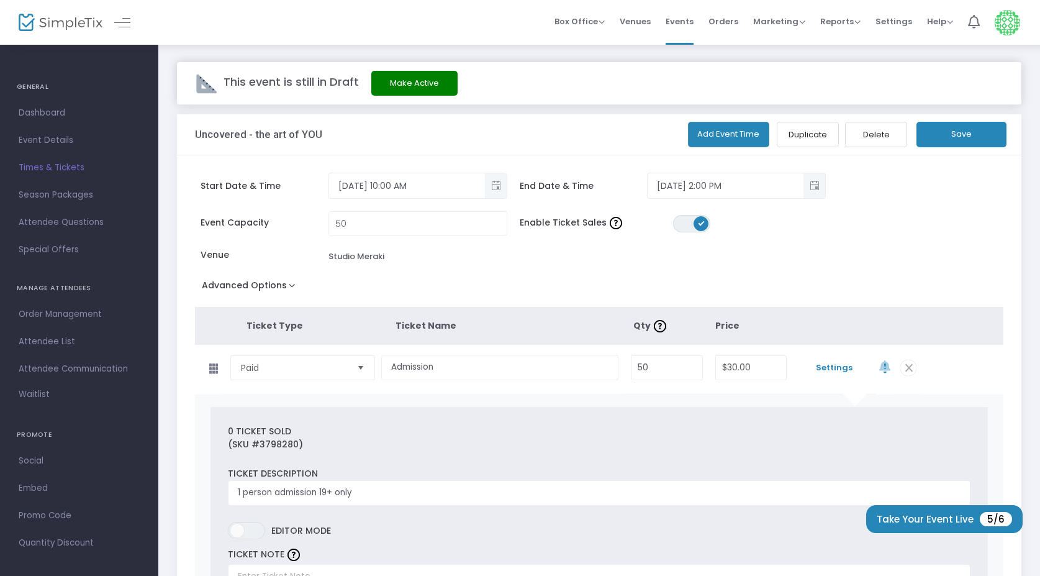
scroll to position [0, 0]
click at [363, 225] on input "50" at bounding box center [418, 224] width 178 height 24
click at [457, 257] on div "Venue Studio Meraki" at bounding box center [354, 256] width 307 height 16
click at [1001, 130] on button "Save" at bounding box center [962, 134] width 90 height 25
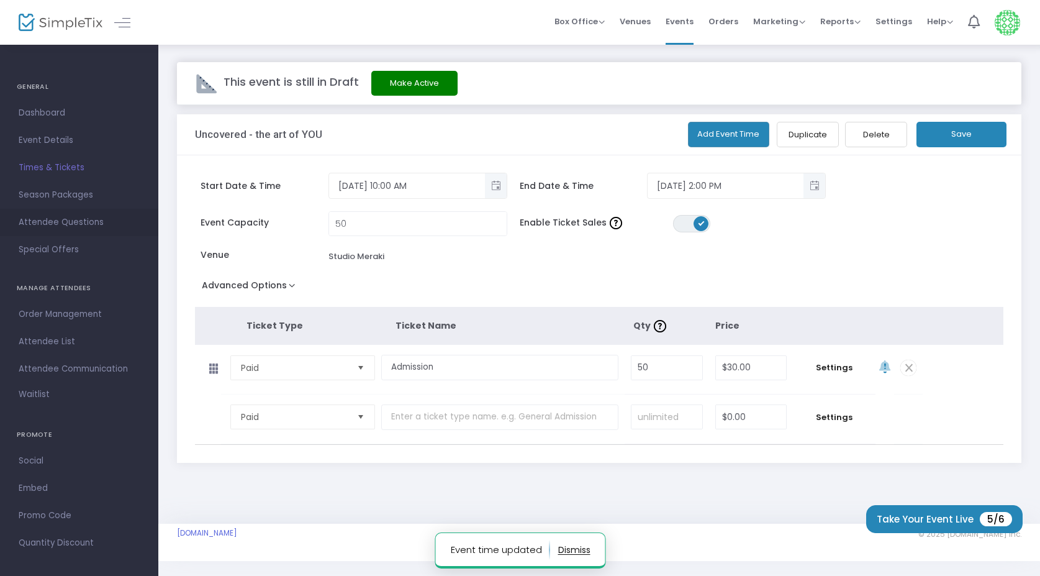
click at [43, 220] on span "Attendee Questions" at bounding box center [79, 222] width 121 height 16
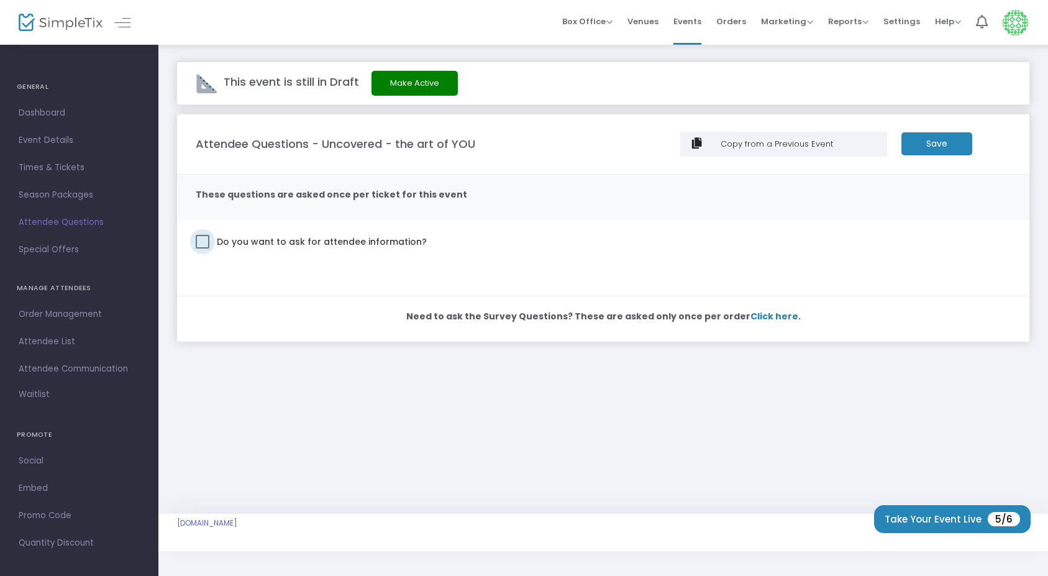
click at [200, 240] on span at bounding box center [203, 242] width 14 height 14
click at [202, 248] on input "Do you want to ask for attendee information?" at bounding box center [202, 248] width 1 height 1
checkbox input "true"
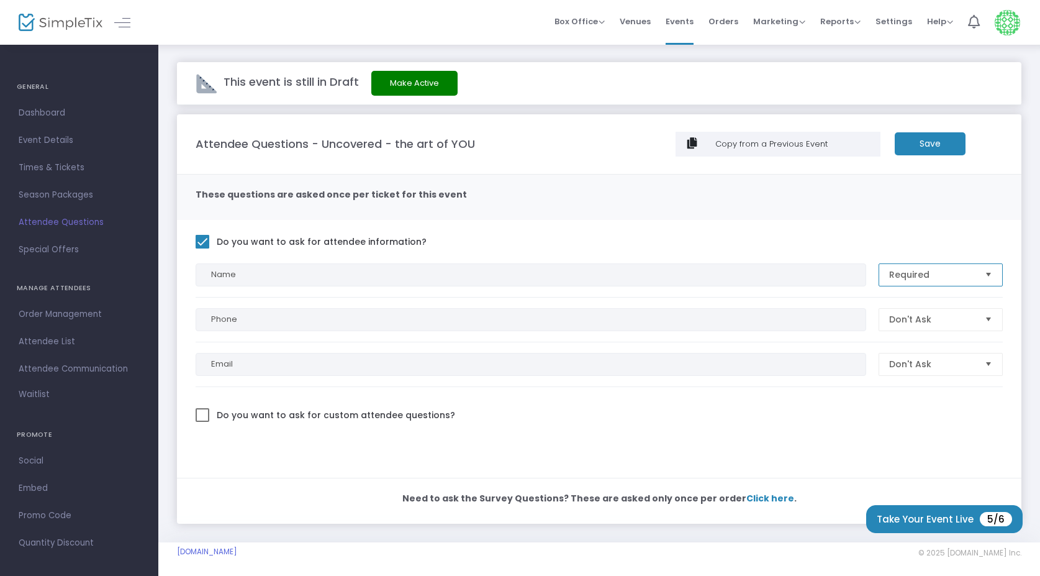
click at [978, 270] on span "Required" at bounding box center [932, 275] width 96 height 22
click at [994, 317] on span "Select" at bounding box center [989, 319] width 20 height 20
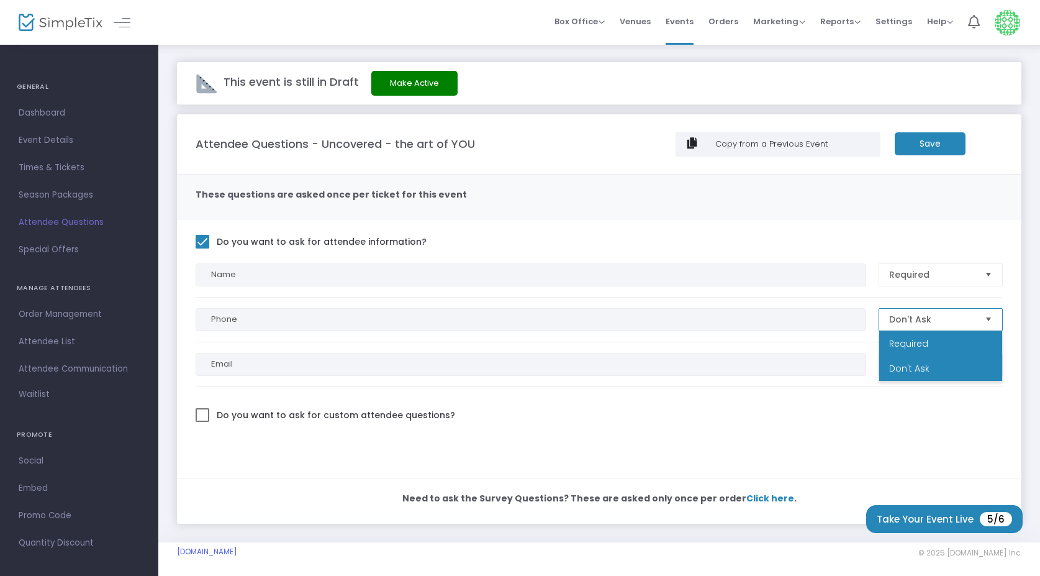
click at [994, 317] on span "Select" at bounding box center [989, 319] width 20 height 20
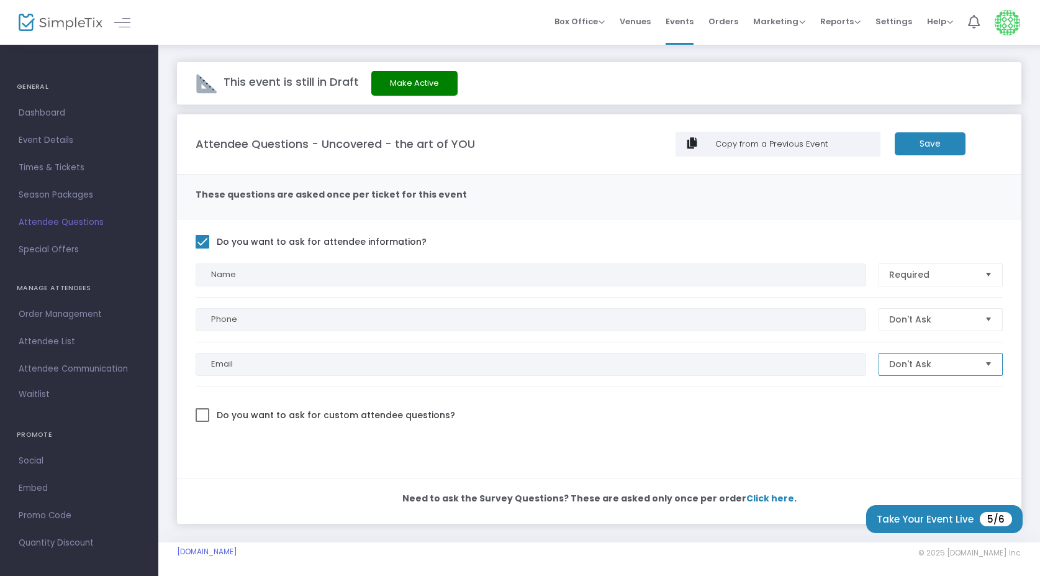
click at [976, 371] on span "Don't Ask" at bounding box center [932, 364] width 96 height 22
click at [965, 393] on li "Required" at bounding box center [940, 388] width 123 height 25
click at [961, 322] on span "Don't Ask" at bounding box center [932, 319] width 86 height 12
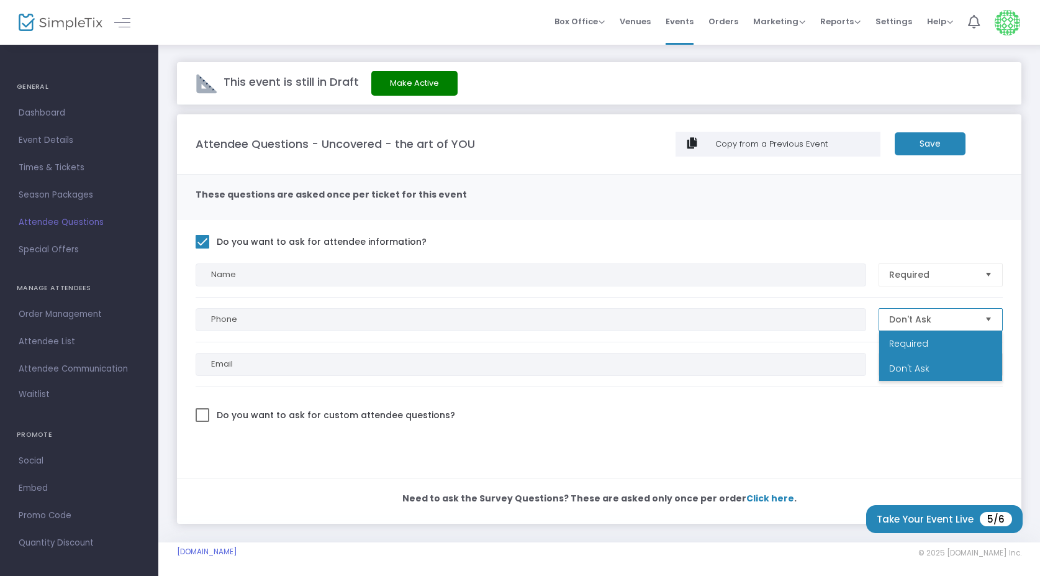
click at [916, 342] on span "Required" at bounding box center [908, 343] width 39 height 12
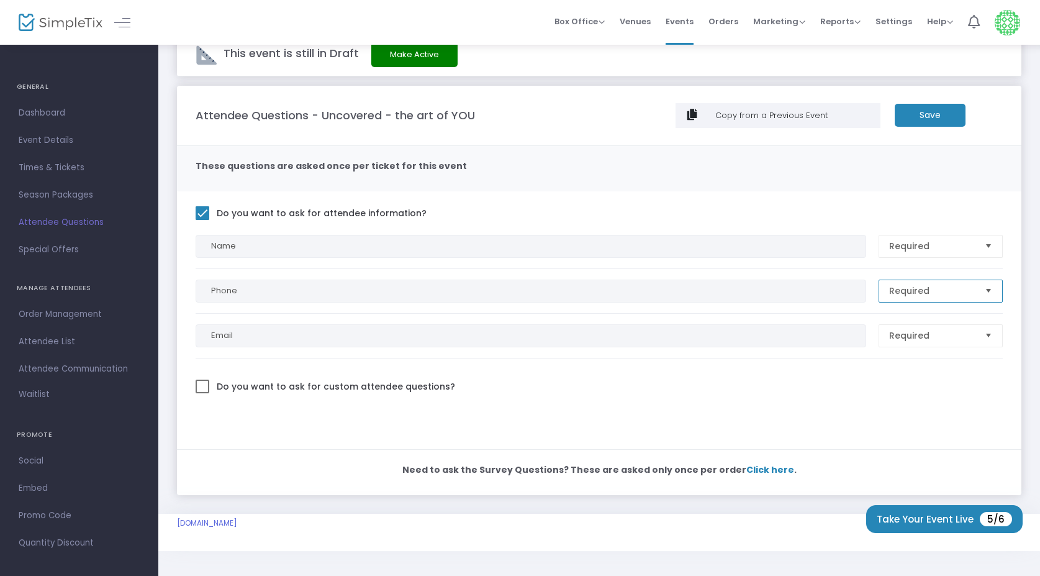
scroll to position [28, 0]
click at [201, 386] on span at bounding box center [203, 387] width 14 height 14
click at [202, 394] on input "Do you want to ask for custom attendee questions?" at bounding box center [202, 394] width 1 height 1
checkbox input "true"
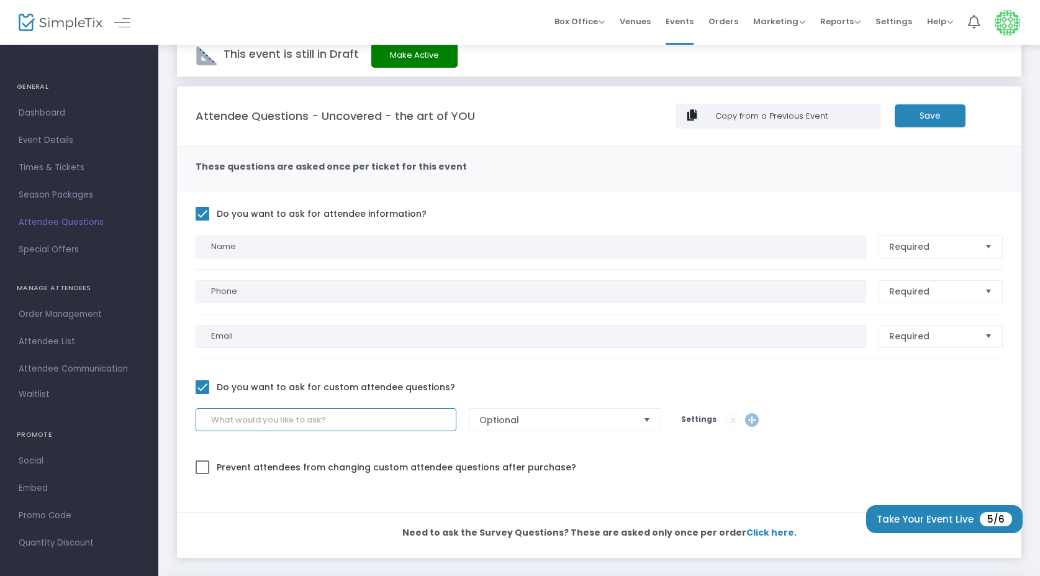
click at [262, 429] on input at bounding box center [326, 419] width 261 height 23
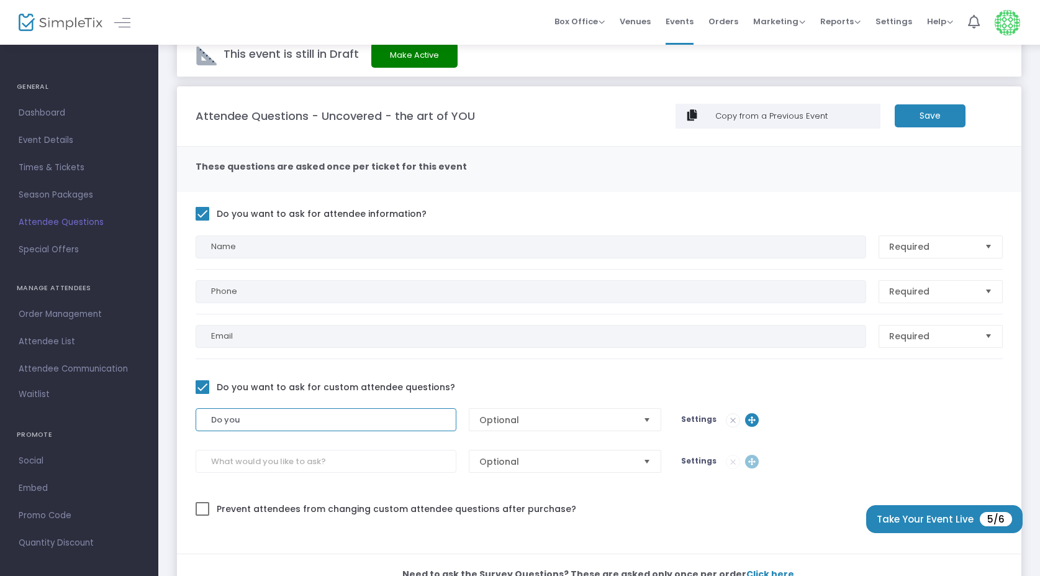
click at [245, 417] on input "Do you" at bounding box center [326, 419] width 261 height 23
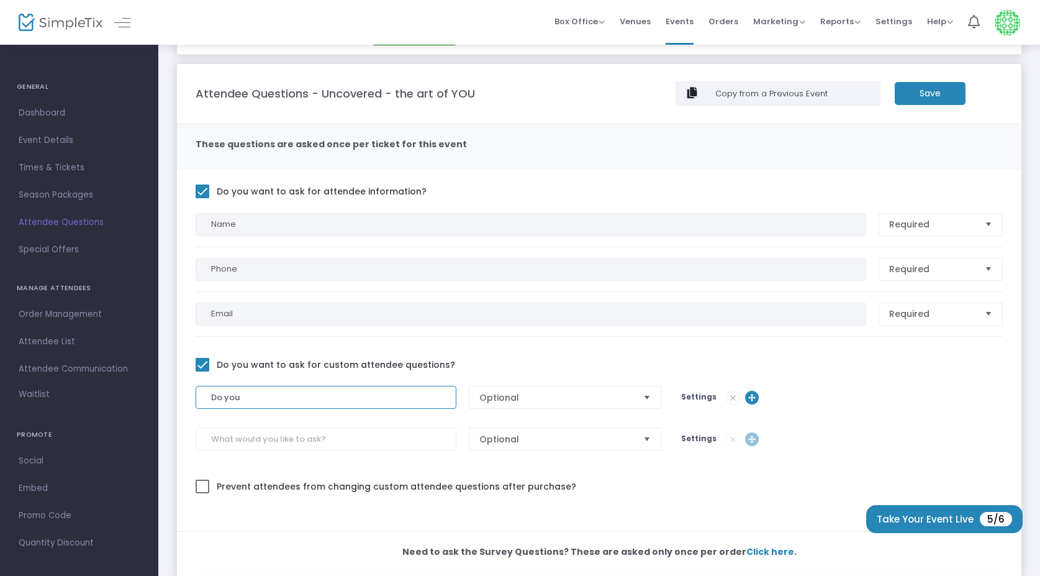
scroll to position [58, 0]
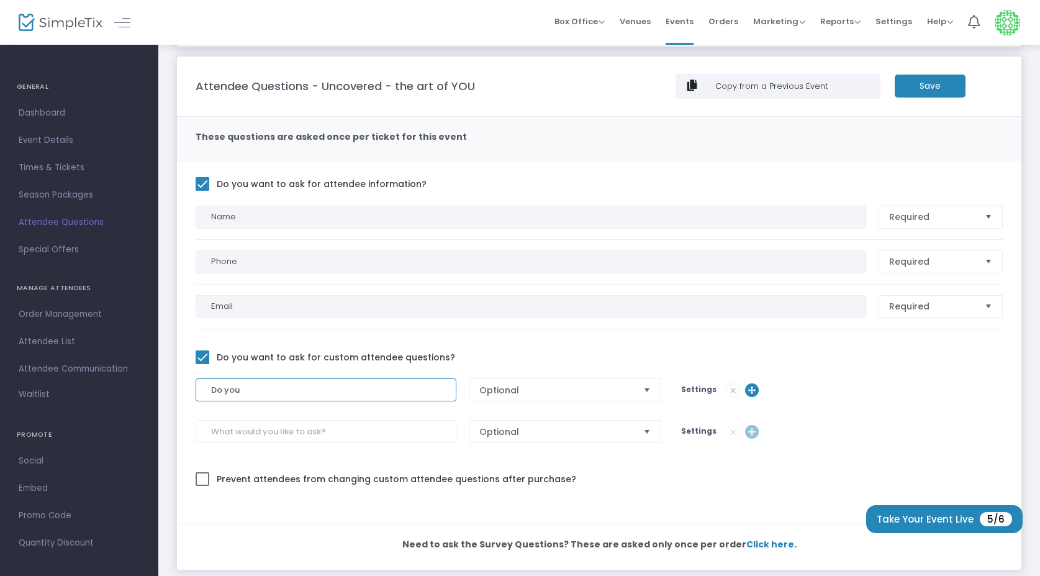
type input "Do you"
click at [615, 385] on span "Optional" at bounding box center [556, 390] width 154 height 12
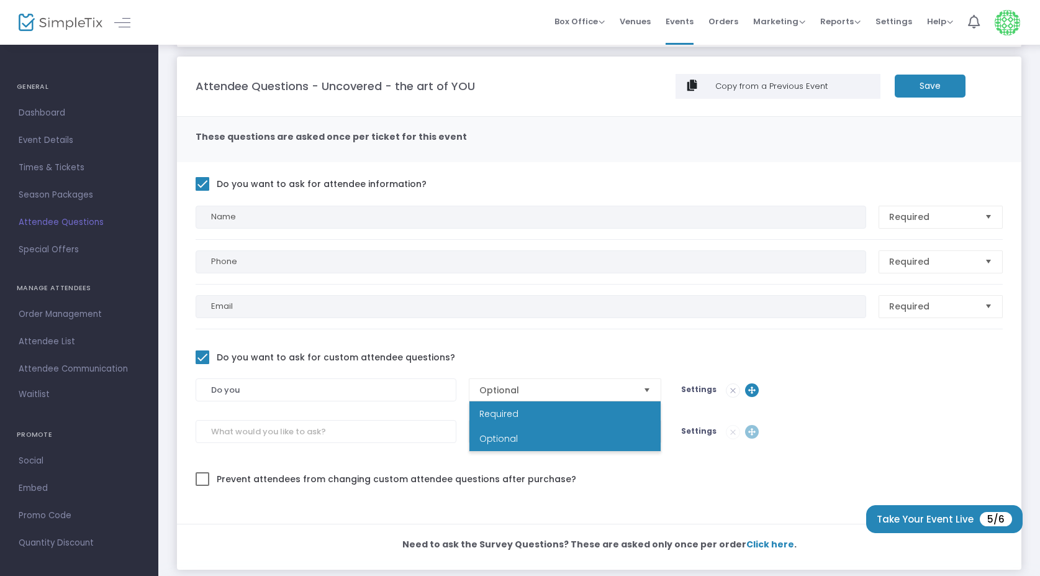
click at [619, 341] on div at bounding box center [599, 344] width 807 height 9
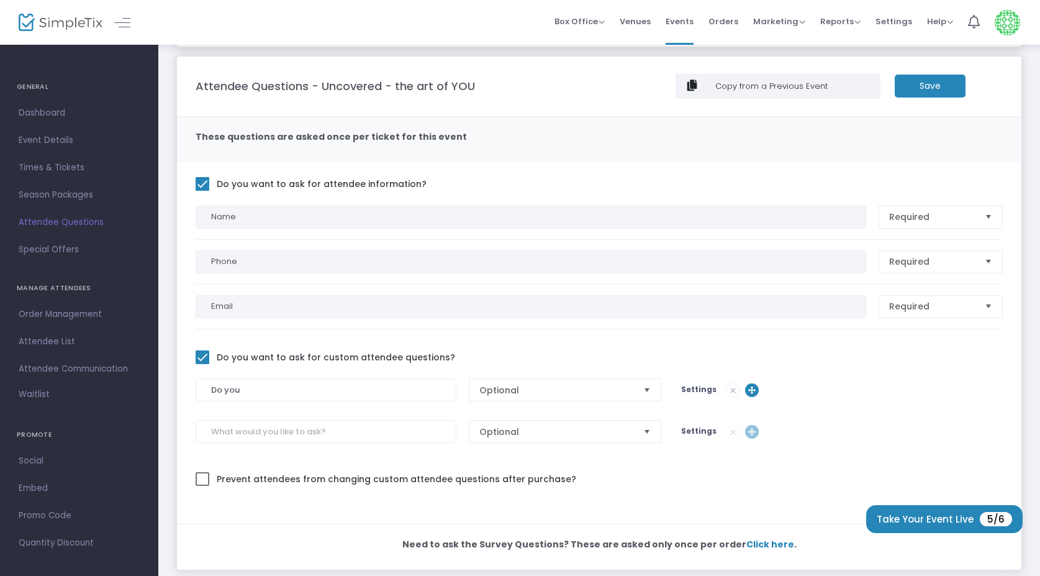
click at [202, 355] on span at bounding box center [203, 357] width 14 height 14
click at [202, 364] on input "Do you want to ask for custom attendee questions?" at bounding box center [202, 364] width 1 height 1
checkbox input "false"
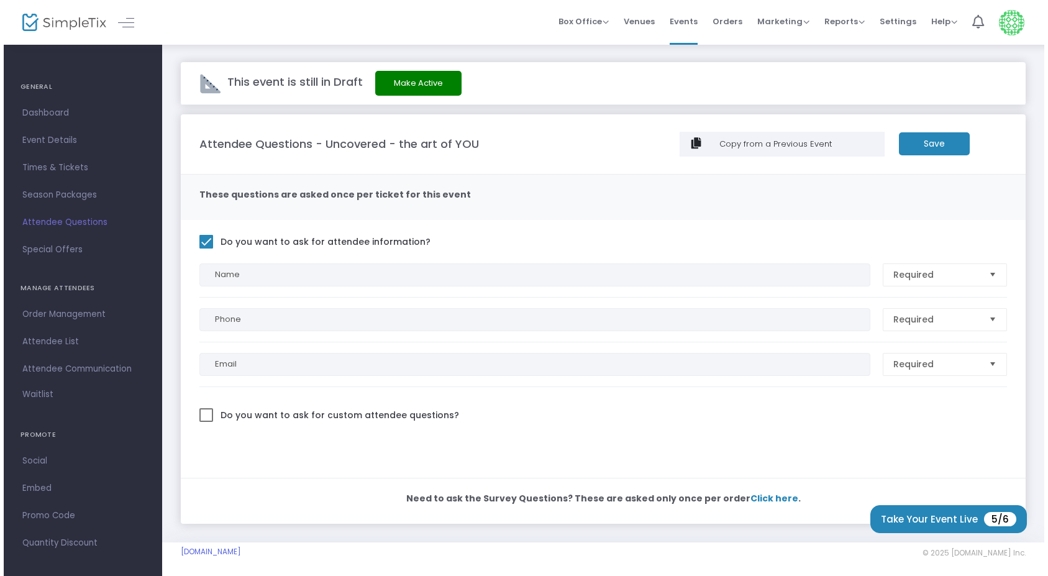
scroll to position [0, 0]
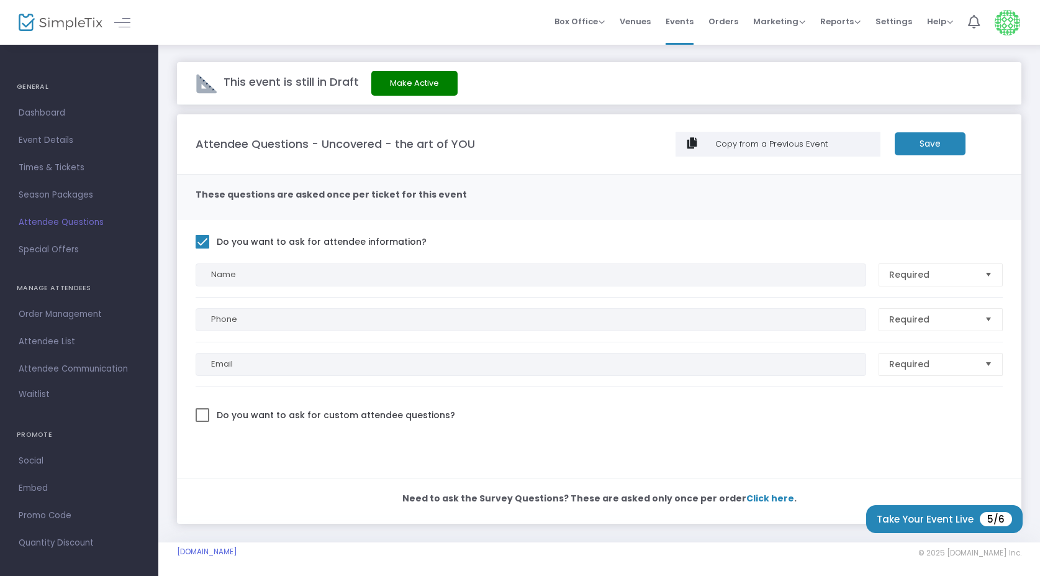
click at [957, 140] on m-button "Save" at bounding box center [930, 143] width 71 height 23
click at [53, 248] on span "Special Offers" at bounding box center [79, 250] width 121 height 16
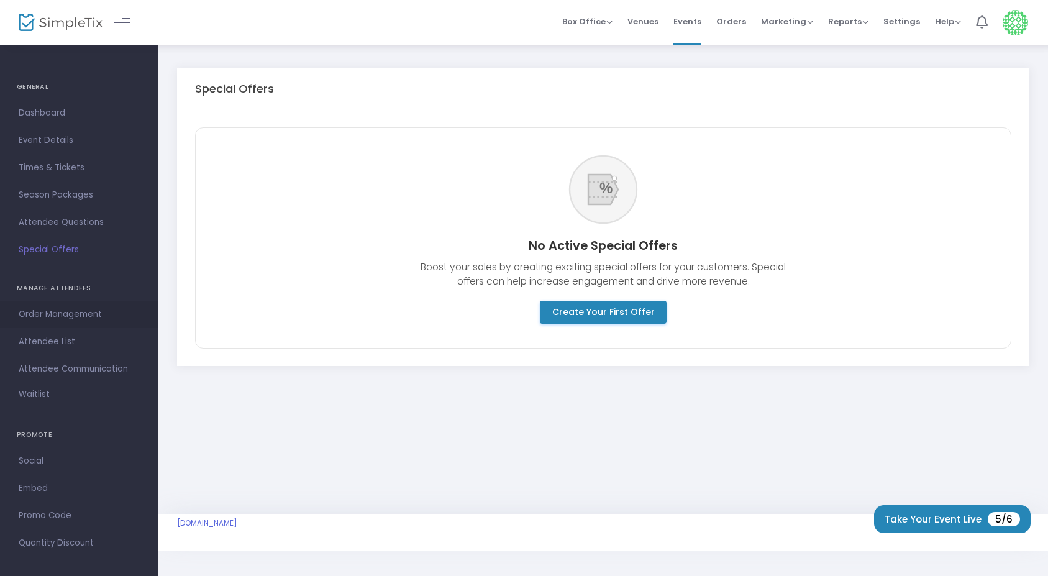
click at [55, 317] on span "Order Management" at bounding box center [79, 314] width 121 height 16
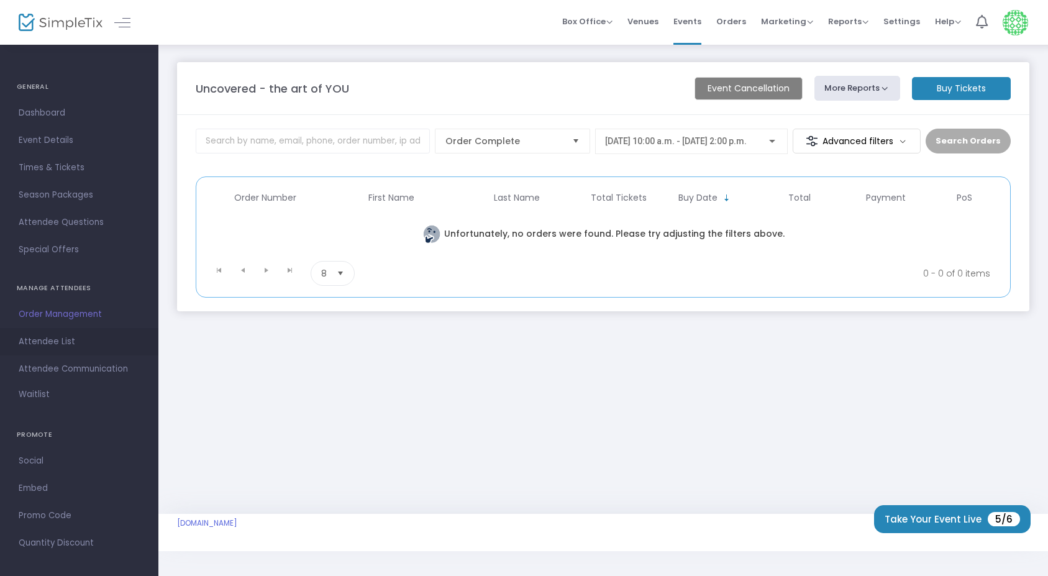
click at [50, 340] on span "Attendee List" at bounding box center [79, 342] width 121 height 16
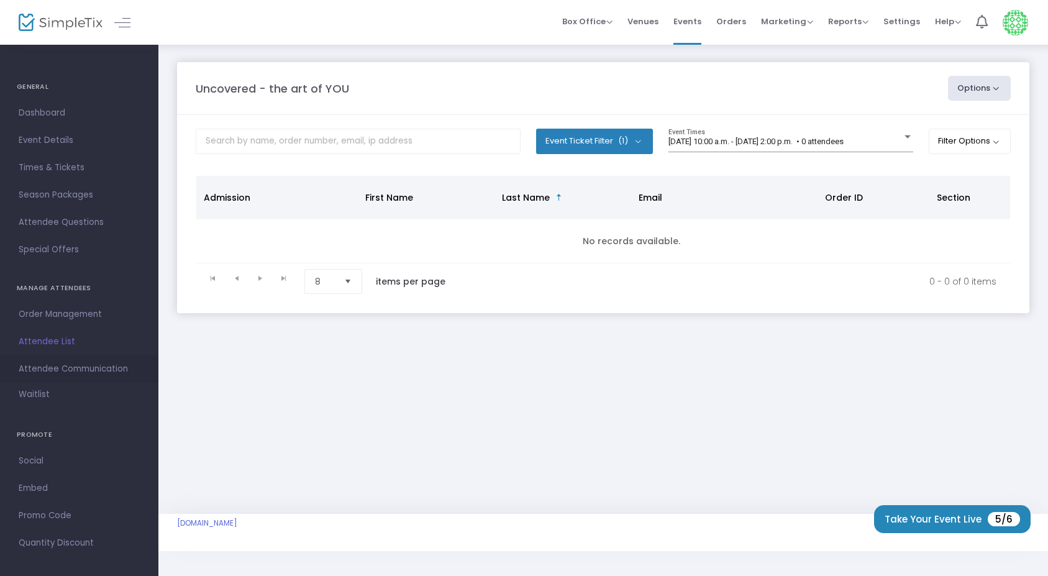
click at [57, 370] on span "Attendee Communication" at bounding box center [79, 369] width 121 height 16
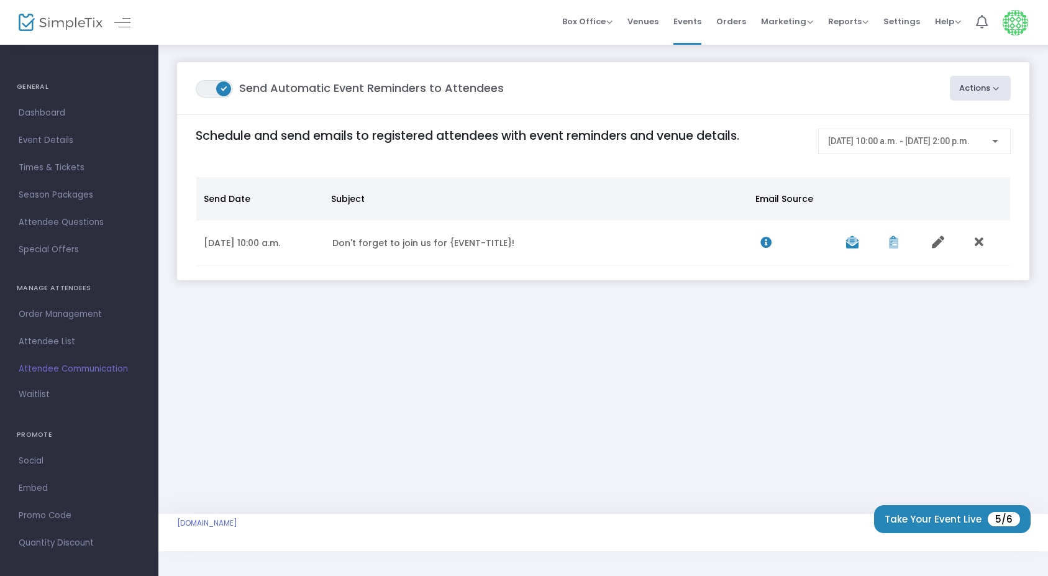
click at [996, 89] on button "Actions" at bounding box center [980, 88] width 61 height 25
click at [918, 85] on div "ON OFF Send Automatic Event Reminders to Attendees" at bounding box center [566, 89] width 754 height 18
click at [39, 393] on span "Waitlist" at bounding box center [34, 394] width 31 height 12
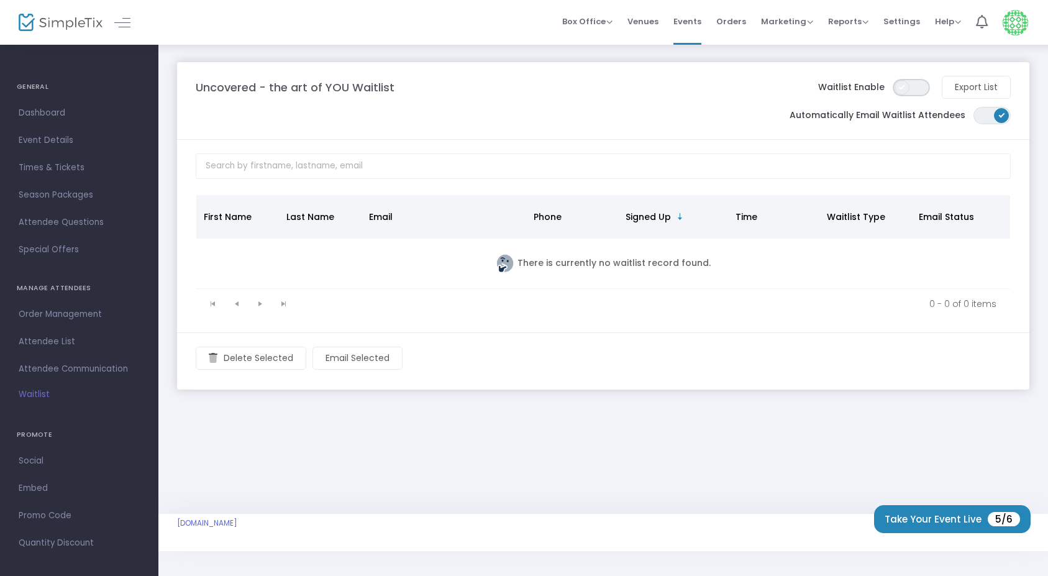
click at [922, 86] on span "ON OFF" at bounding box center [911, 87] width 37 height 17
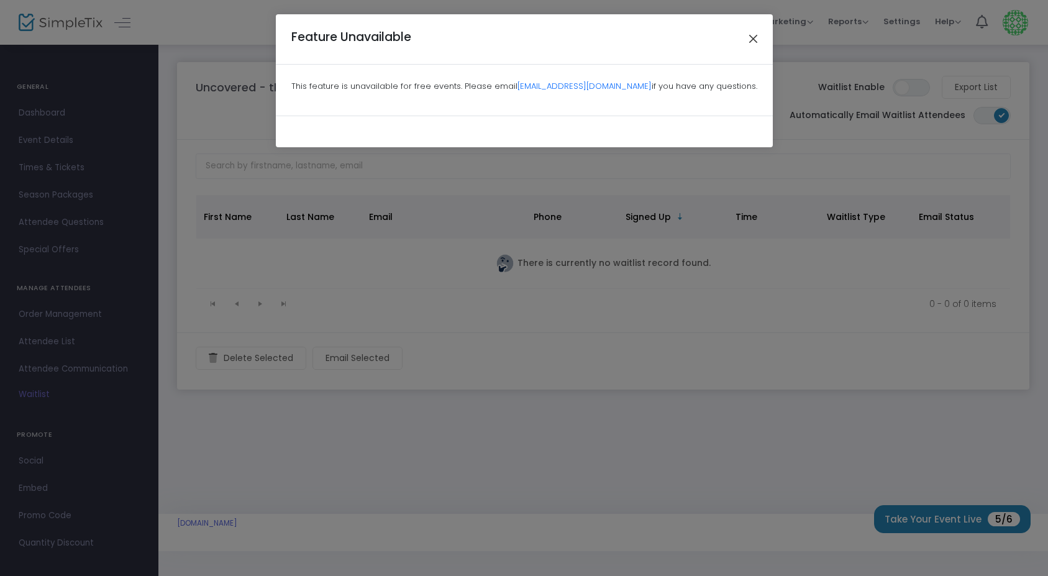
click at [752, 37] on button "Close" at bounding box center [753, 39] width 16 height 16
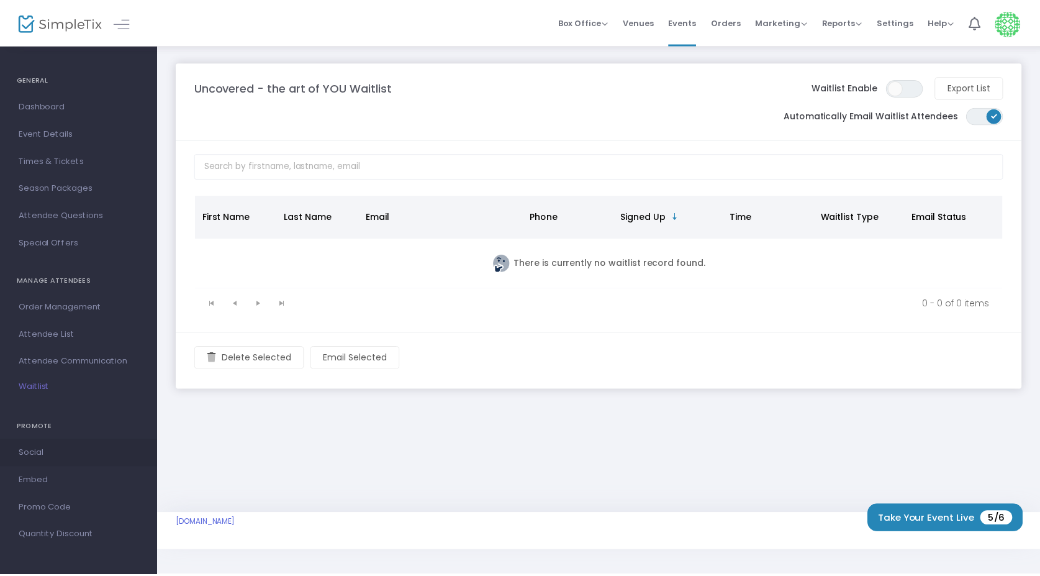
scroll to position [7, 0]
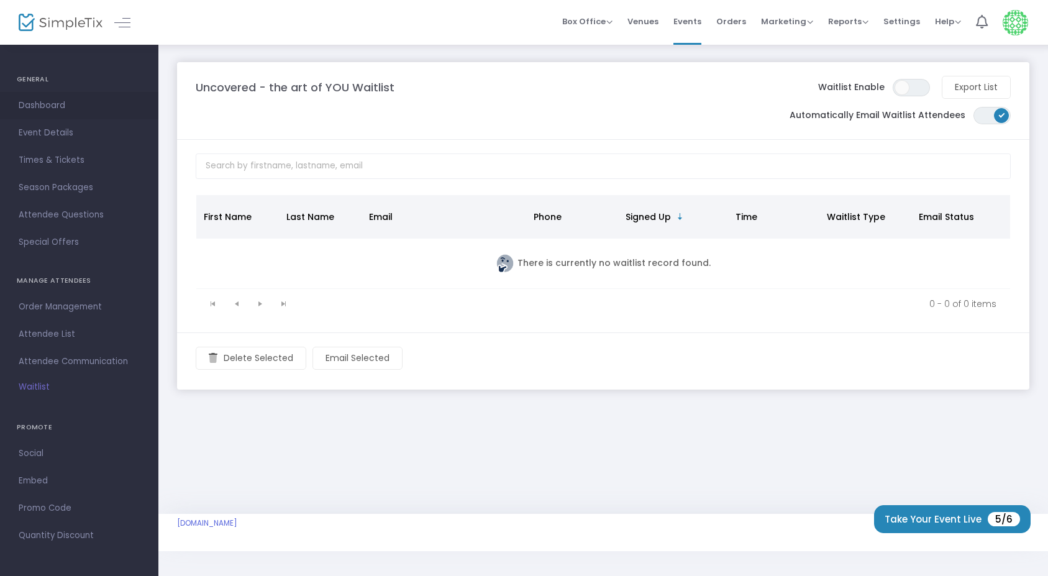
click at [28, 107] on span "Dashboard" at bounding box center [79, 106] width 121 height 16
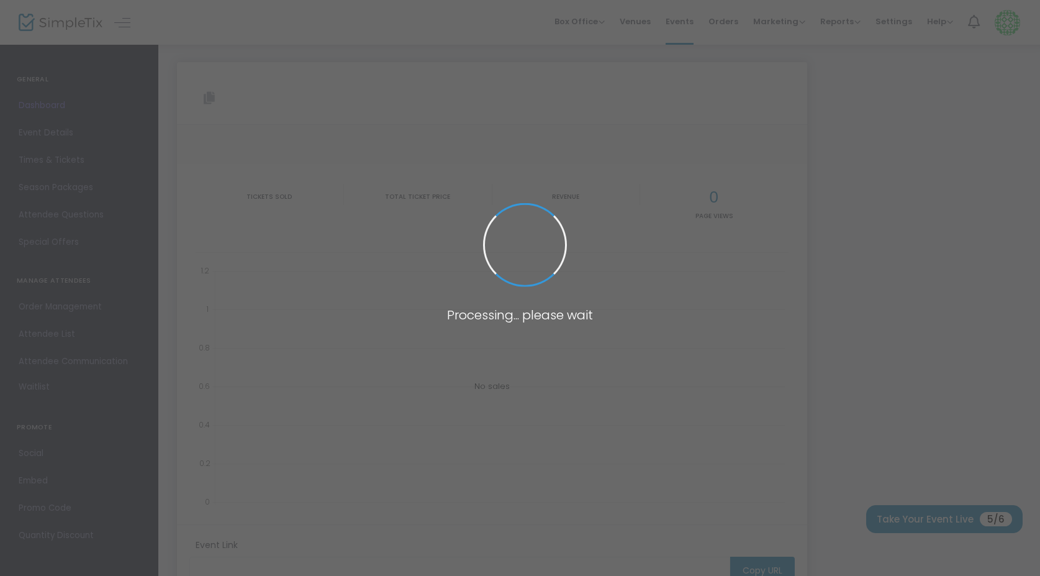
type input "https://www.simpletix.com/e/uncovered-the-art-of-you-tickets-237247"
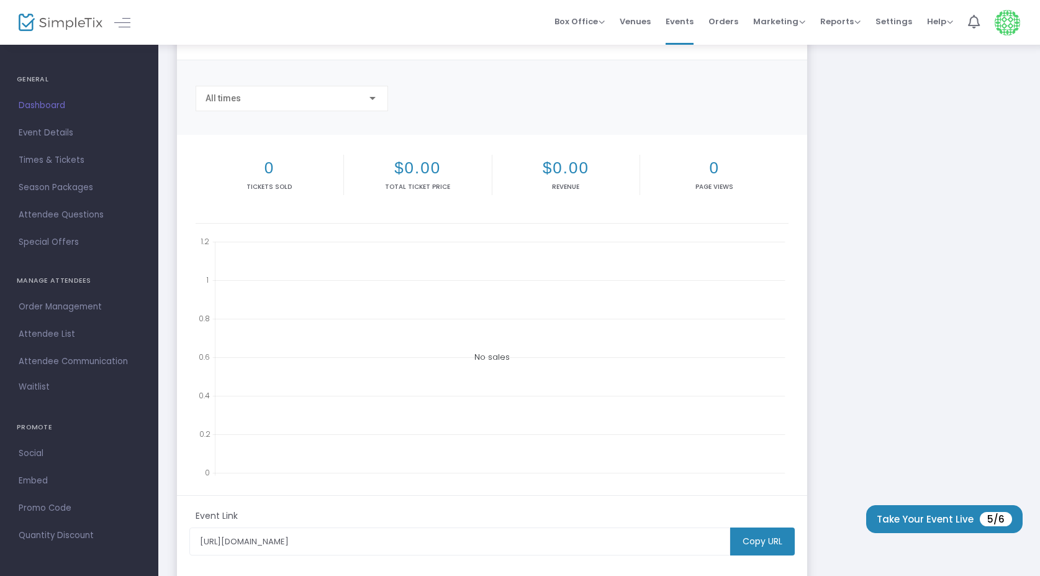
scroll to position [232, 0]
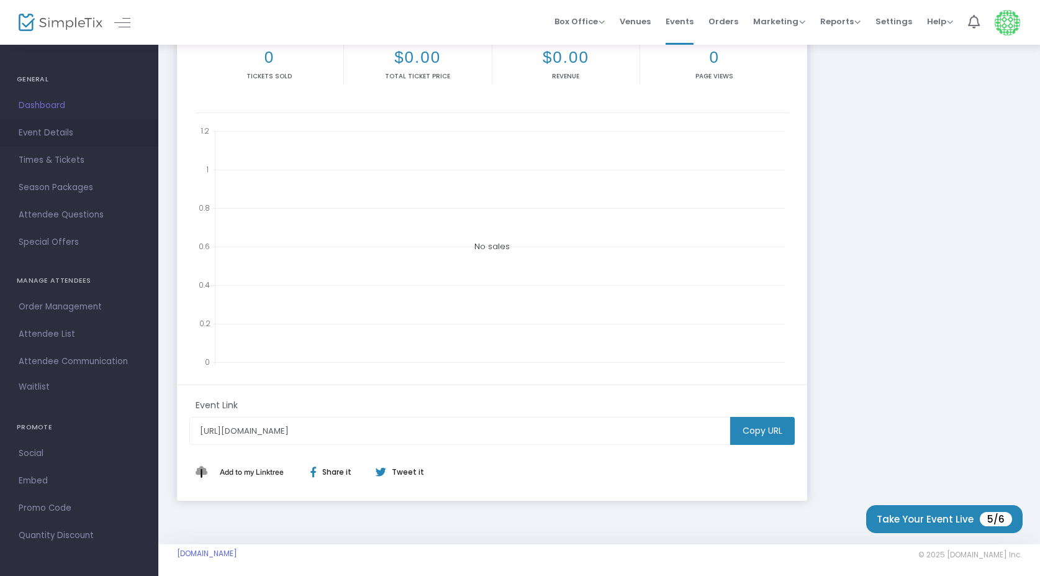
click at [60, 137] on span "Event Details" at bounding box center [79, 133] width 121 height 16
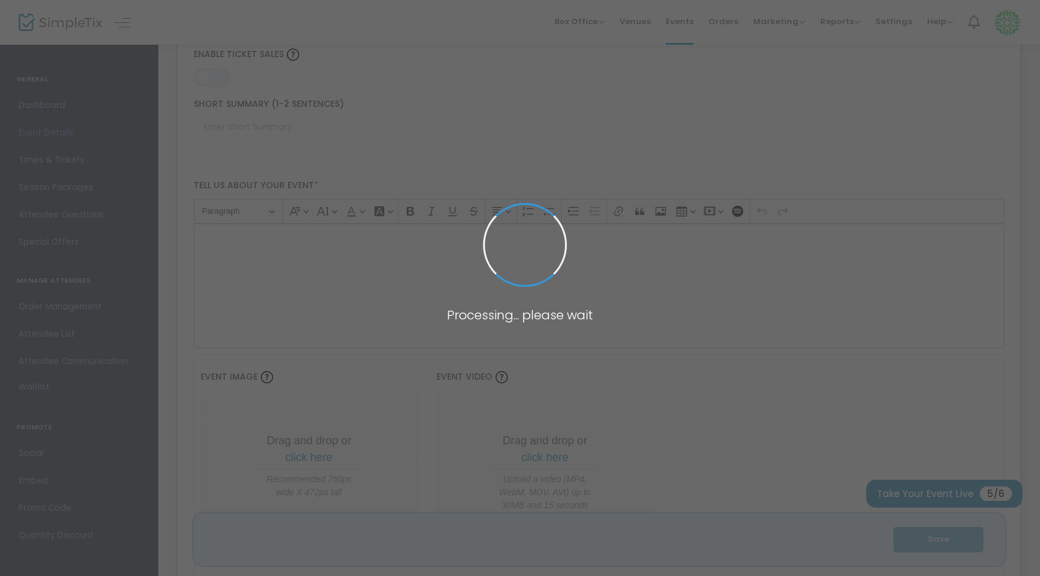
type input "Uncovered - the art of YOU"
type textarea "✨Uncovered – The Art of You ✨A one of a kind afternoon of empowerment, self-car…"
type input "Buy Tickets"
type input "Studio Meraki"
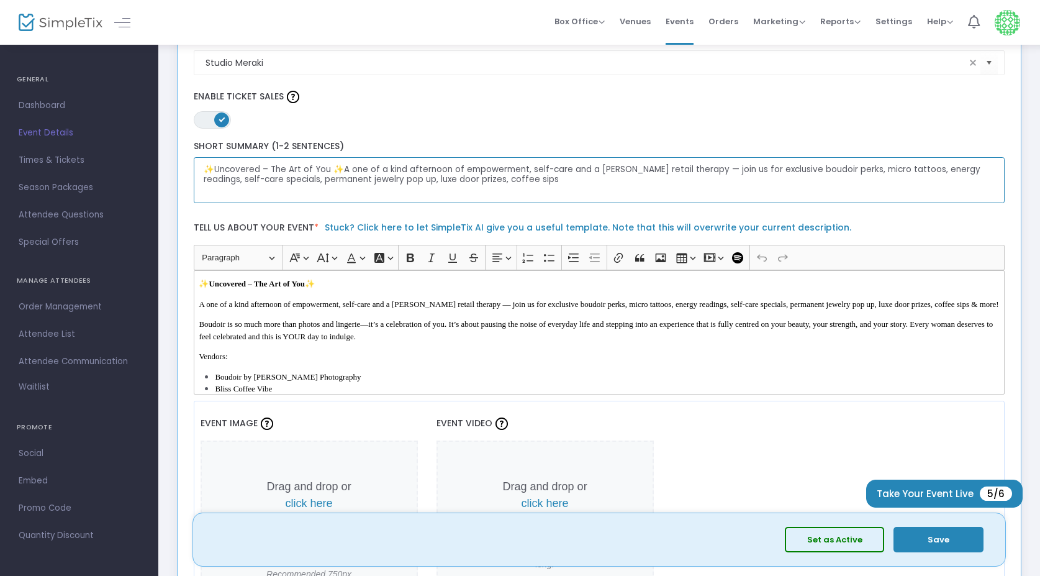
click at [501, 181] on textarea "✨Uncovered – The Art of You ✨A one of a kind afternoon of empowerment, self-car…" at bounding box center [600, 180] width 812 height 47
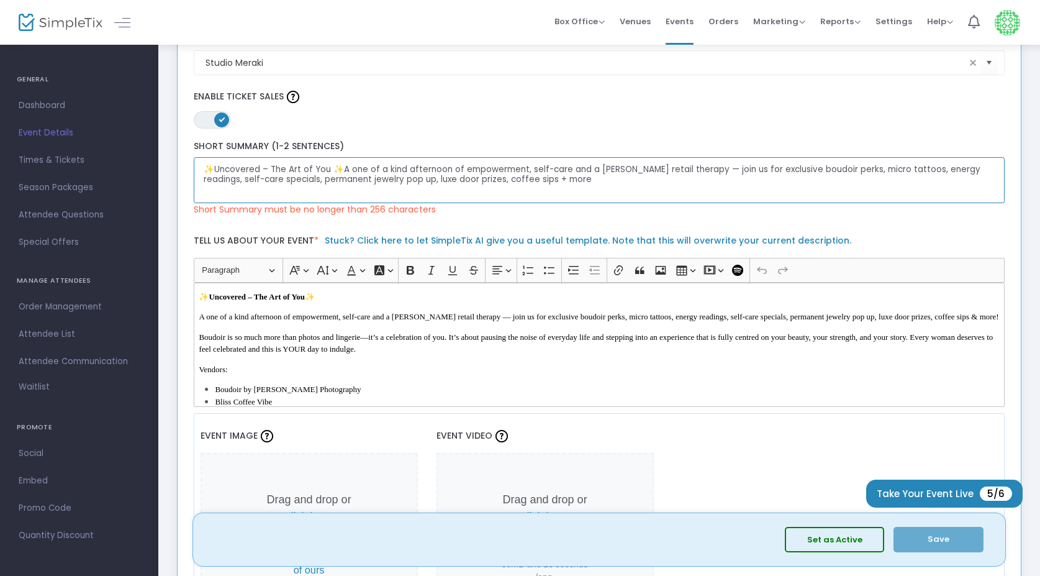
click at [543, 179] on textarea "✨Uncovered – The Art of You ✨A one of a kind afternoon of empowerment, self-car…" at bounding box center [600, 180] width 812 height 47
click at [514, 184] on textarea "✨Uncovered – The Art of You ✨A one of a kind afternoon of empowerment, self-car…" at bounding box center [600, 180] width 812 height 47
click at [393, 184] on textarea "✨Uncovered – The Art of You ✨A one of a kind afternoon of empowerment, self-car…" at bounding box center [600, 180] width 812 height 47
click at [330, 173] on textarea "✨Uncovered – The Art of You ✨A one of a kind afternoon of empowerment, self-car…" at bounding box center [600, 180] width 812 height 47
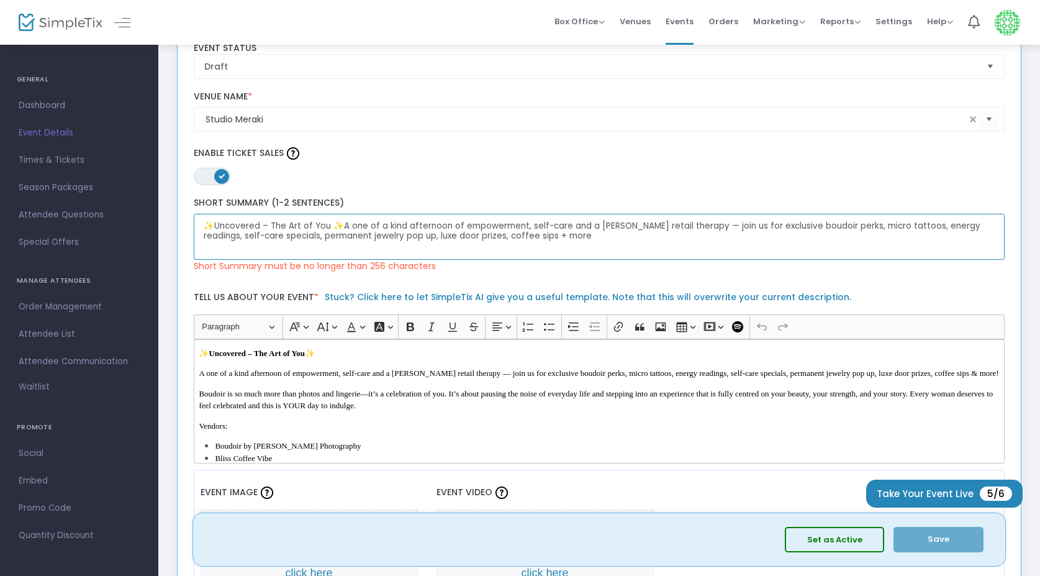
scroll to position [1, 0]
click at [659, 238] on textarea "✨Uncovered – The Art of You ✨A one of a kind afternoon of empowerment, self-car…" at bounding box center [600, 237] width 812 height 47
click at [329, 224] on textarea "✨Uncovered – The Art of You ✨A one of a kind afternoon of empowerment, self-car…" at bounding box center [600, 237] width 812 height 47
click at [349, 225] on textarea "✨Uncovered – The Art of You ✨A one of a kind afternoon of empowerment, self-car…" at bounding box center [600, 237] width 812 height 47
drag, startPoint x: 342, startPoint y: 227, endPoint x: 520, endPoint y: 227, distance: 177.6
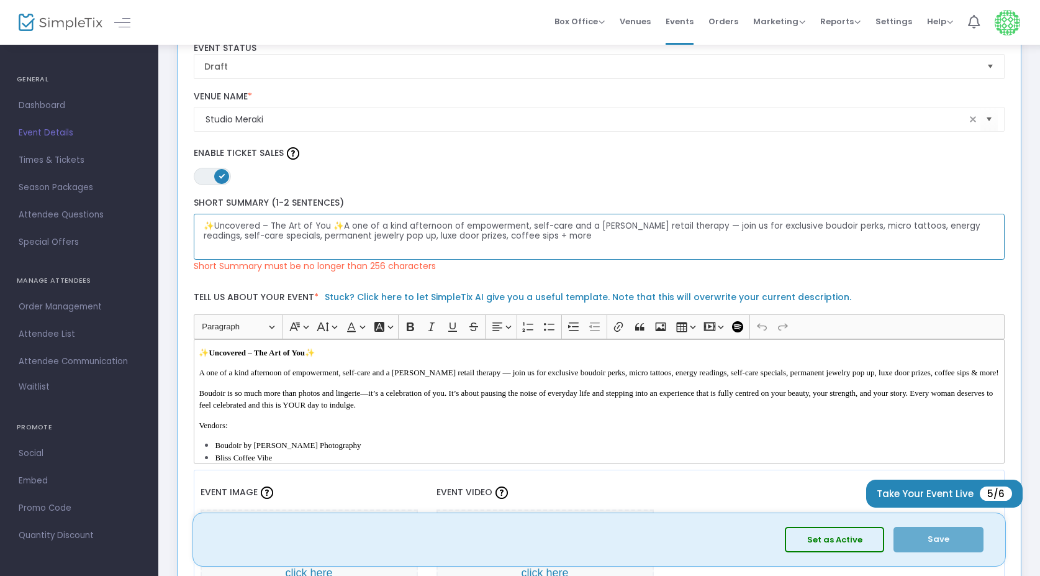
click at [520, 227] on textarea "✨Uncovered – The Art of You ✨A one of a kind afternoon of empowerment, self-car…" at bounding box center [600, 237] width 812 height 47
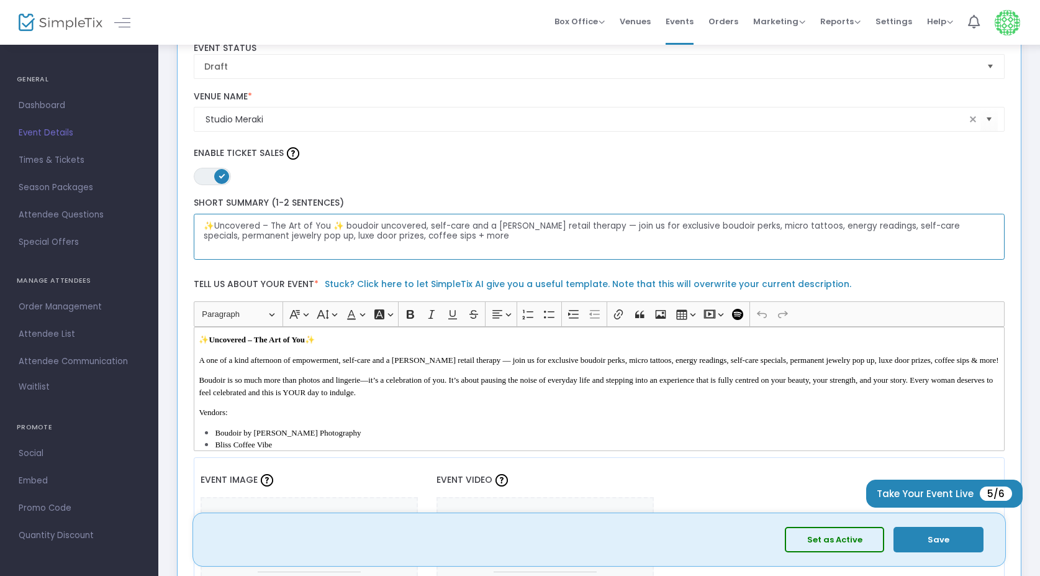
drag, startPoint x: 424, startPoint y: 227, endPoint x: 378, endPoint y: 227, distance: 45.3
click at [378, 227] on textarea "✨Uncovered – The Art of You ✨ boudoir uncovered, self-care and a kittle retail …" at bounding box center [600, 237] width 812 height 47
click at [412, 228] on textarea "✨Uncovered – The Art of You ✨ boudoir uncovered, self-care and a kittle retail …" at bounding box center [600, 237] width 812 height 47
drag, startPoint x: 424, startPoint y: 224, endPoint x: 343, endPoint y: 227, distance: 80.8
click at [343, 227] on textarea "✨Uncovered – The Art of You ✨ boudoir uncovered, self-care and a kittle retail …" at bounding box center [600, 237] width 812 height 47
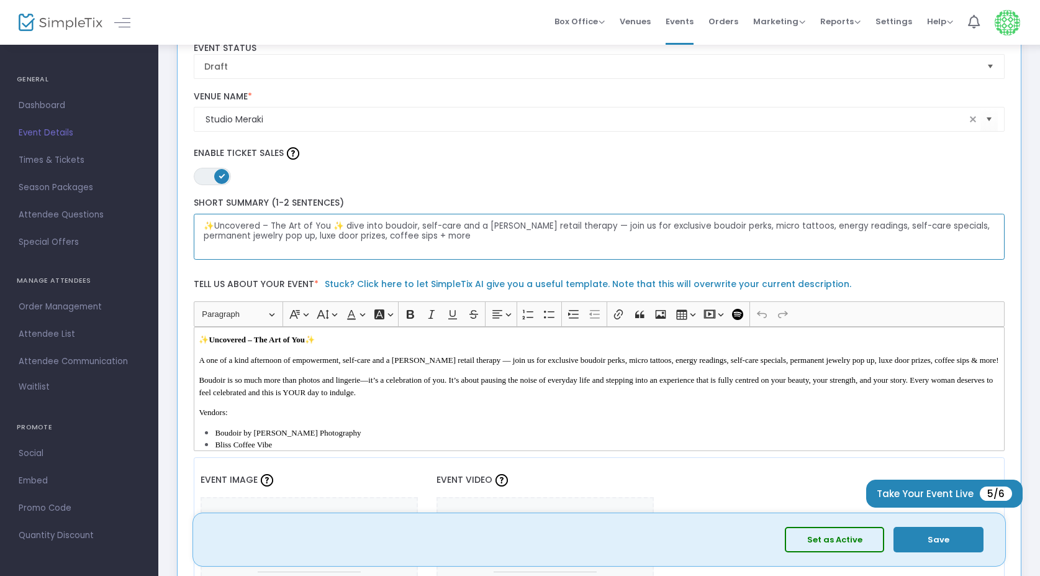
click at [466, 239] on textarea "✨Uncovered – The Art of You ✨ dive into boudoir, self-care and a kittle retail …" at bounding box center [600, 237] width 812 height 47
click at [491, 235] on textarea "✨Uncovered – The Art of You ✨ dive into boudoir, self-care and a kittle retail …" at bounding box center [600, 237] width 812 height 47
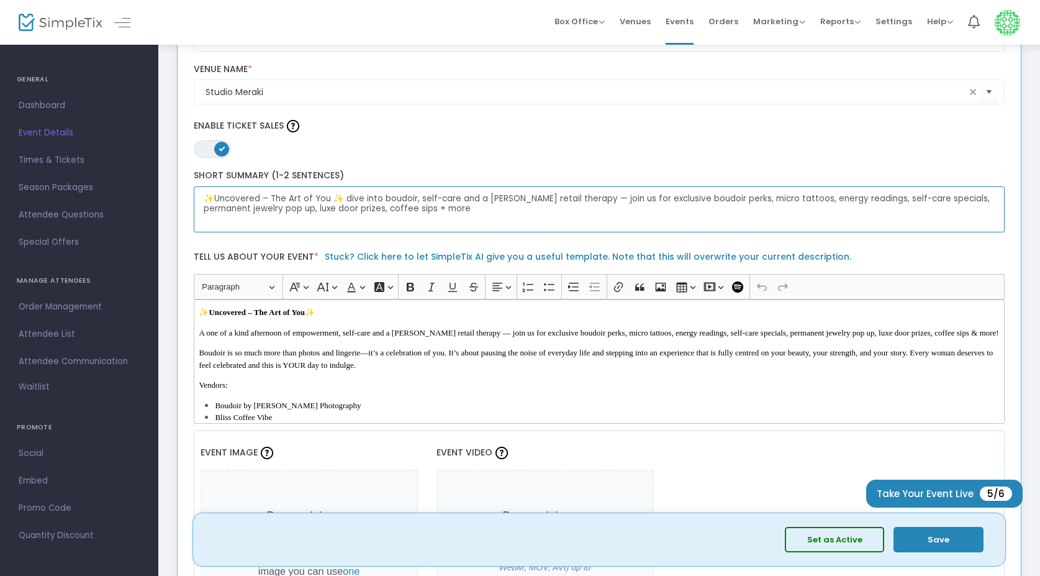
scroll to position [166, 0]
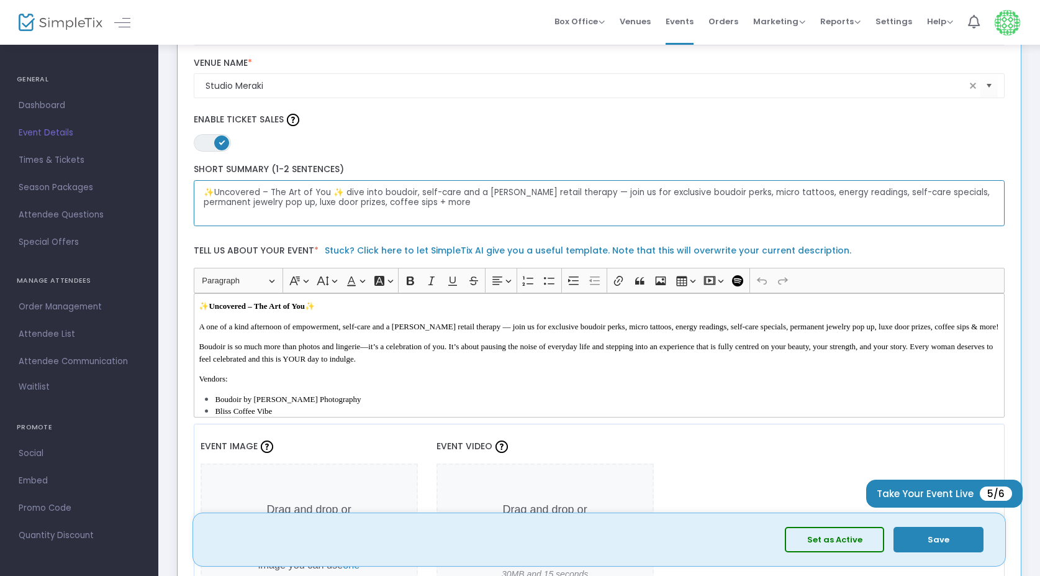
click at [479, 204] on textarea "✨Uncovered – The Art of You ✨ dive into boudoir, self-care and a kittle retail …" at bounding box center [600, 203] width 812 height 47
click at [489, 196] on textarea "✨Uncovered – The Art of You ✨ dive into boudoir, self-care and a kittle retail …" at bounding box center [600, 203] width 812 height 47
type textarea "✨Uncovered – The Art of You ✨ dive into boudoir, self-care and a kittle retail …"
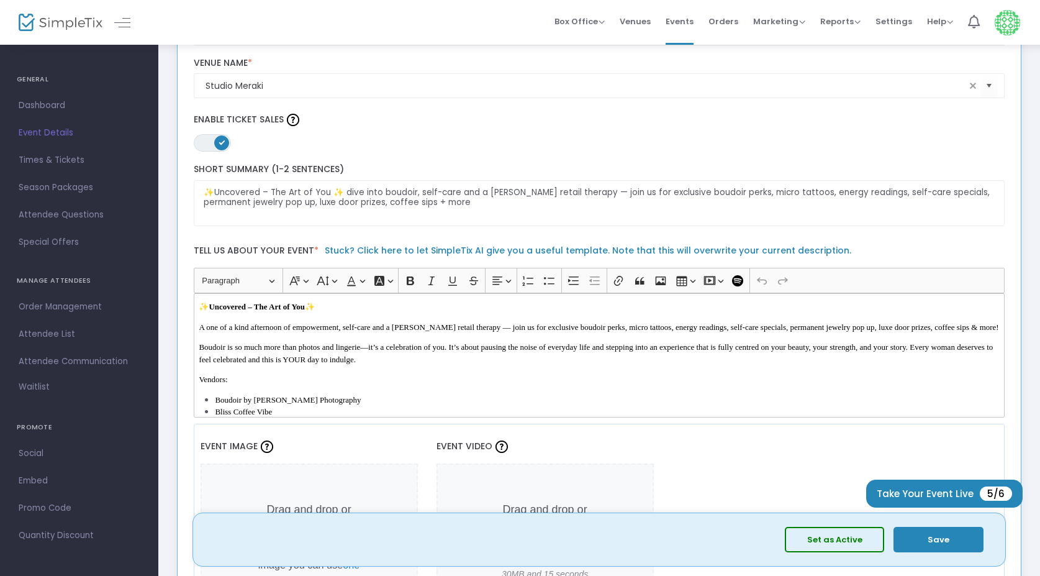
click at [412, 328] on span "A one of a kind afternoon of empowerment, self-care and a kittle retail therapy…" at bounding box center [599, 326] width 800 height 9
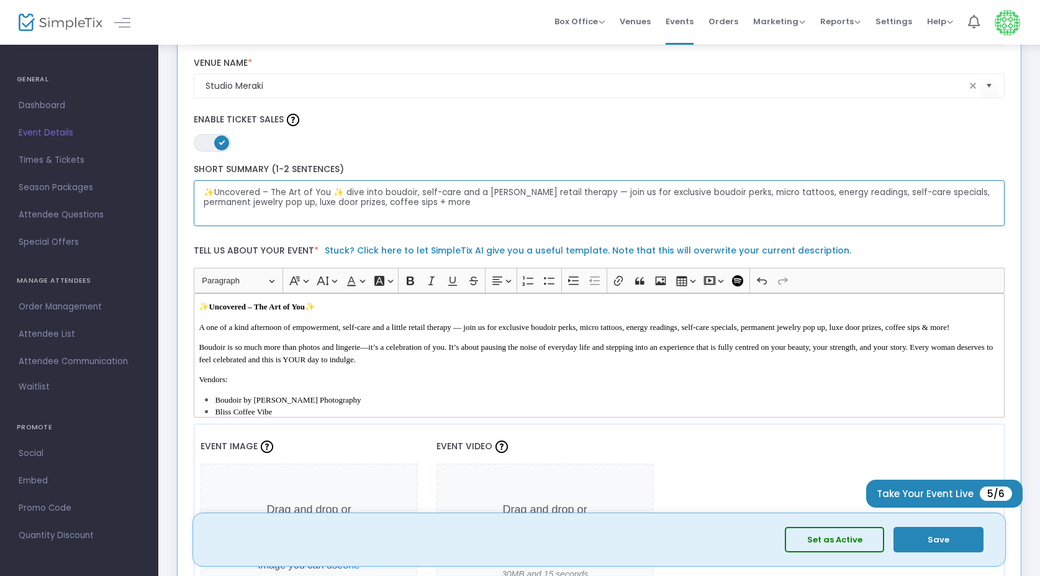
click at [452, 205] on textarea "✨Uncovered – The Art of You ✨ dive into boudoir, self-care and a kittle retail …" at bounding box center [600, 203] width 812 height 47
click at [462, 197] on textarea "✨Uncovered – The Art of You ✨ dive into boudoir, self-care and a kittle retail …" at bounding box center [600, 203] width 812 height 47
click at [488, 194] on textarea "✨Uncovered – The Art of You ✨ dive into boudoir, self-care and a kittle retail …" at bounding box center [600, 203] width 812 height 47
click at [485, 194] on textarea "✨Uncovered – The Art of You ✨ dive into boudoir, self-care and a kittle retail …" at bounding box center [600, 203] width 812 height 47
drag, startPoint x: 480, startPoint y: 193, endPoint x: 506, endPoint y: 194, distance: 26.1
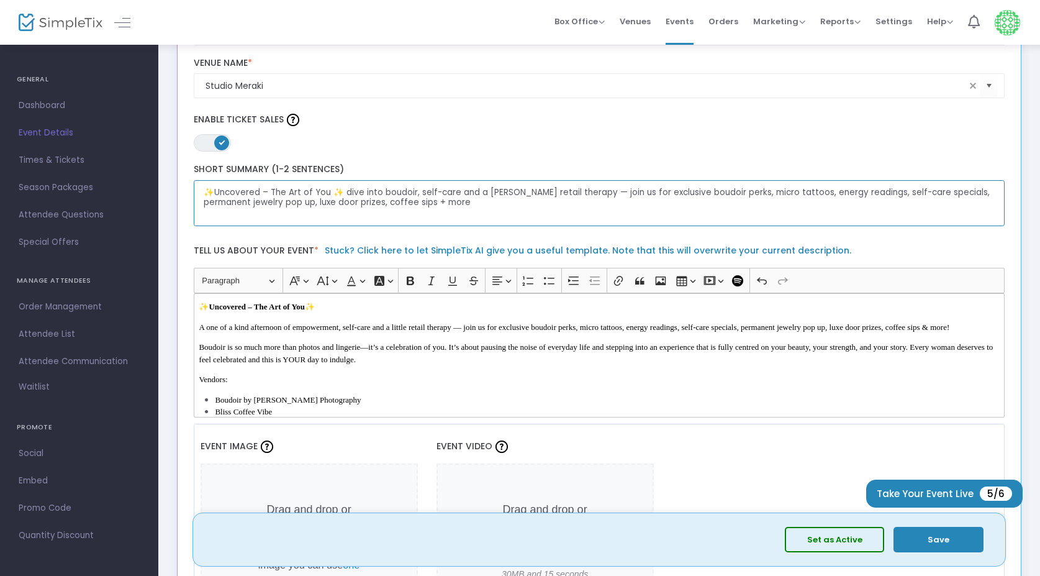
click at [506, 194] on textarea "✨Uncovered – The Art of You ✨ dive into boudoir, self-care and a kittle retail …" at bounding box center [600, 203] width 812 height 47
click at [589, 202] on textarea "✨Uncovered – The Art of You ✨ dive into boudoir, self-care and retail therapy —…" at bounding box center [600, 203] width 812 height 47
click at [551, 195] on textarea "✨Uncovered – The Art of You ✨ dive into boudoir, self-care and retail therapy —…" at bounding box center [600, 203] width 812 height 47
click at [424, 209] on textarea "✨Uncovered – The Art of You ✨ dive into boudoir, self-care and retail therapy —…" at bounding box center [600, 203] width 812 height 47
click at [365, 203] on textarea "✨Uncovered – The Art of You ✨ dive into boudoir, self-care and retail therapy —…" at bounding box center [600, 203] width 812 height 47
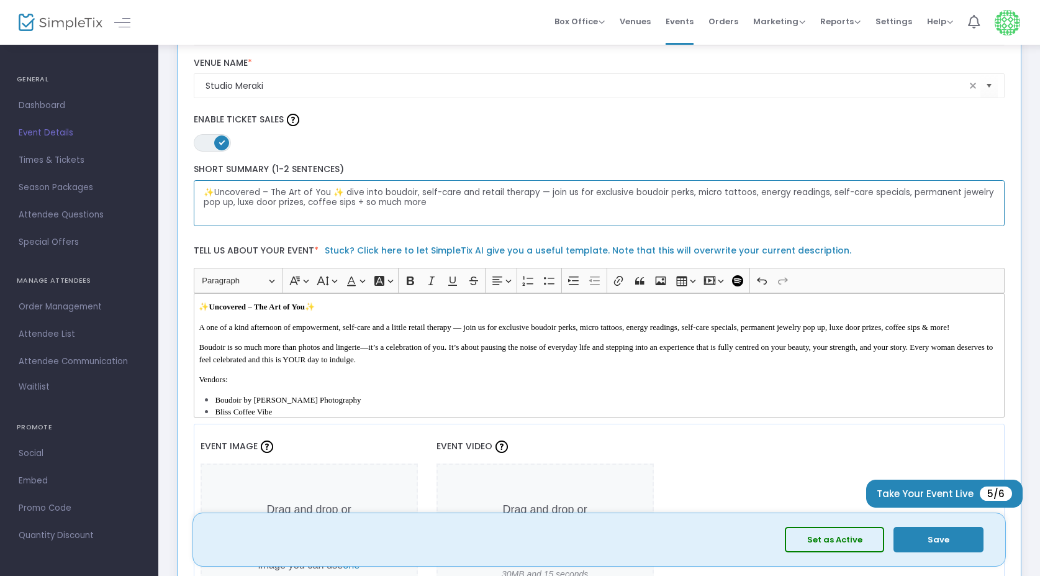
type textarea "✨Uncovered – The Art of You ✨ dive into boudoir, self-care and retail therapy —…"
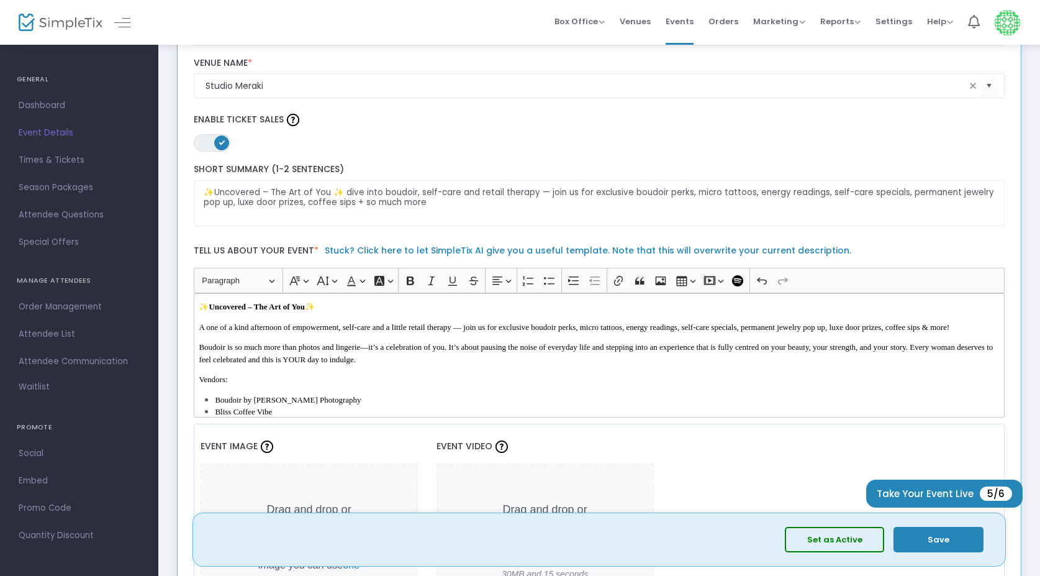
click at [207, 332] on span "A one of a kind afternoon of empowerment, self-care and a little retail therapy…" at bounding box center [574, 326] width 751 height 9
click at [234, 358] on span "Boudoir is so much more than photos and lingerie—it’s a celebration of you. It’…" at bounding box center [596, 353] width 794 height 22
click at [239, 360] on span "Boudoir is so much more than photos and lingerie—it’s a celebration of you. It’…" at bounding box center [596, 353] width 794 height 22
drag, startPoint x: 306, startPoint y: 358, endPoint x: 235, endPoint y: 360, distance: 70.8
click at [235, 360] on span "Boudoir is so much more than photos and lingerie—it’s a celebration of you. It’…" at bounding box center [596, 353] width 794 height 22
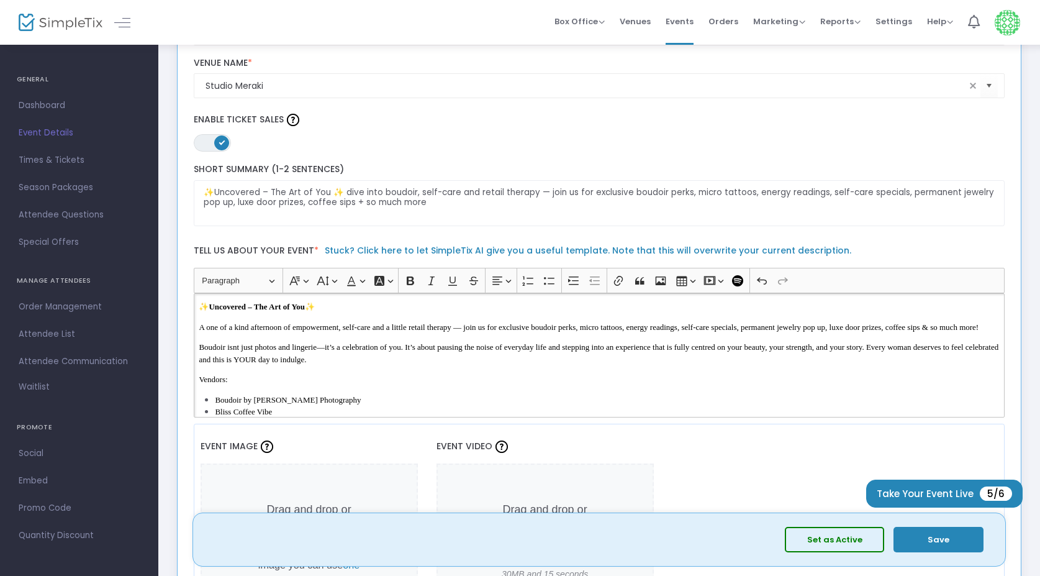
click at [252, 363] on span "Boudoir isnt just photos and lingerie—it’s a celebration of you. It’s about pau…" at bounding box center [599, 353] width 800 height 22
click at [237, 360] on span "Boudoir isnt just photos and lingerie—it’s a celebration of you. It’s about pau…" at bounding box center [599, 353] width 800 height 22
click at [242, 363] on span "Boudoir isnt just photos and lingerie—it’s a celebration of you. It’s about pau…" at bounding box center [599, 353] width 800 height 22
click at [268, 364] on p "Boudoir isnt just photos and lingerie—it’s a celebration of you. It’s about pau…" at bounding box center [599, 353] width 801 height 24
click at [520, 365] on p "Boudoir isn't just photos and lingerie—it’s a celebration of you. It’s about pa…" at bounding box center [599, 353] width 801 height 24
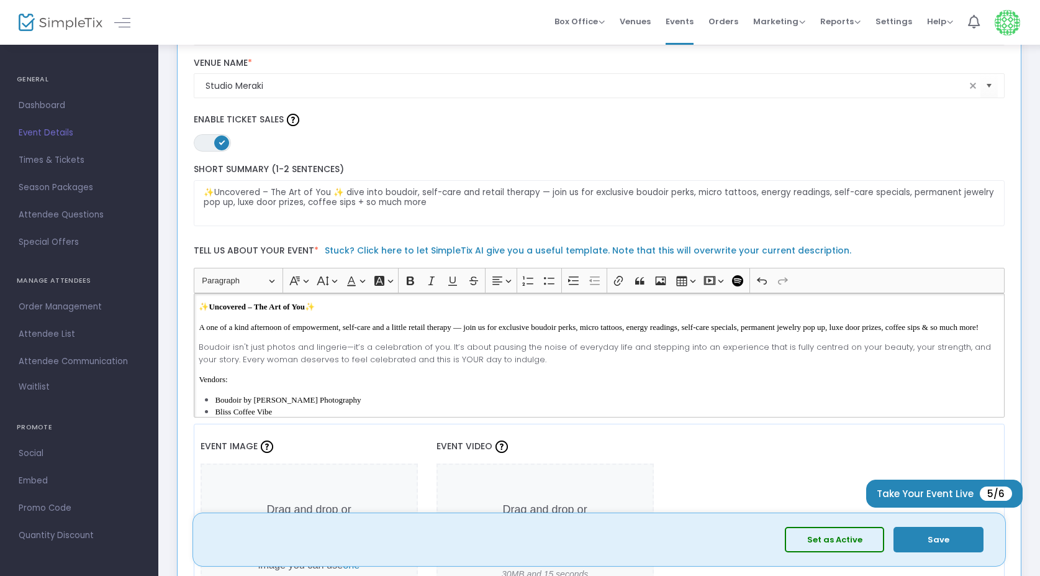
drag, startPoint x: 484, startPoint y: 375, endPoint x: 186, endPoint y: 356, distance: 298.1
click at [186, 356] on div "Uncovered - the art of YOU Event Name * Draft Event Status Studio Meraki Venue …" at bounding box center [599, 369] width 831 height 858
click at [227, 283] on span "Paragraph" at bounding box center [234, 280] width 65 height 15
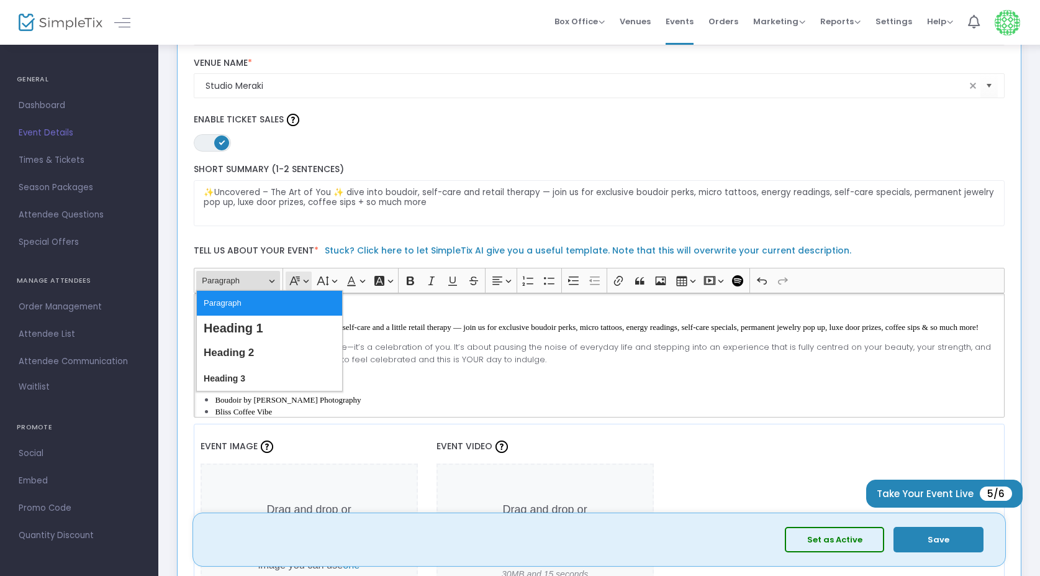
click at [301, 281] on icon "Editor toolbar" at bounding box center [295, 281] width 12 height 12
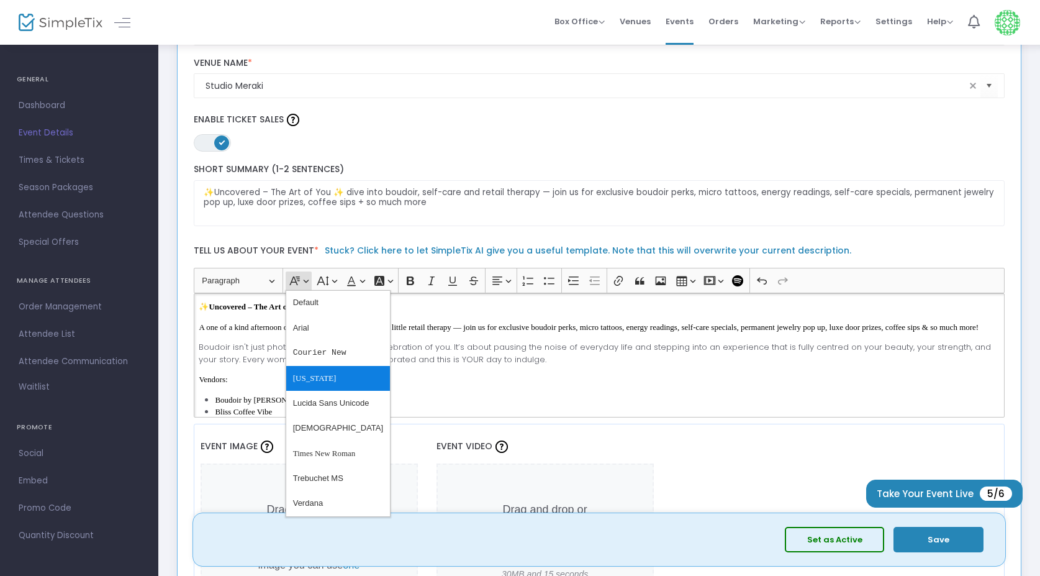
click at [317, 373] on span "Georgia" at bounding box center [314, 379] width 43 height 18
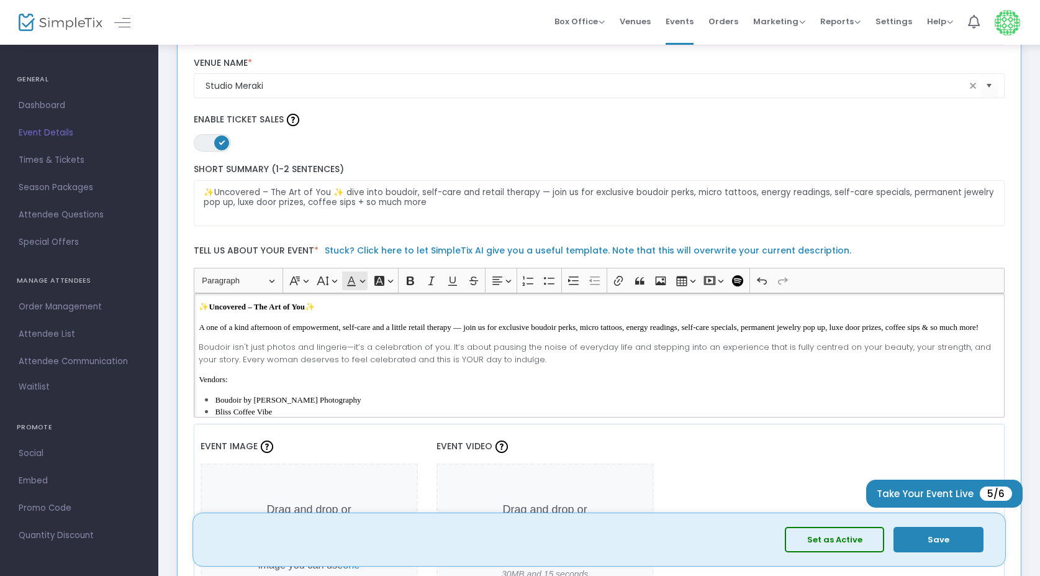
click at [358, 284] on button "Font Color Font Color" at bounding box center [354, 280] width 25 height 19
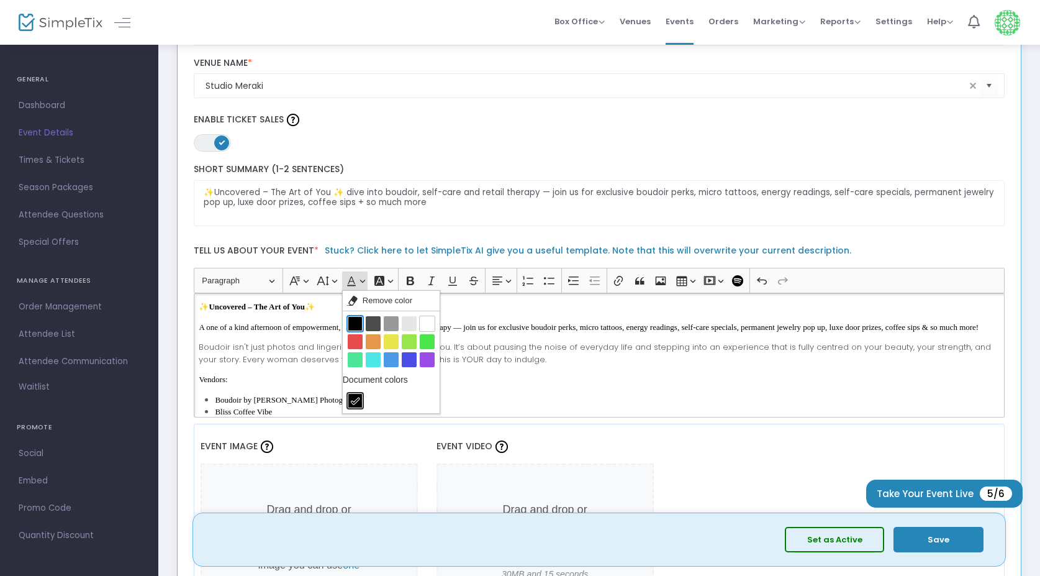
click at [357, 324] on button "Black Black" at bounding box center [355, 323] width 15 height 15
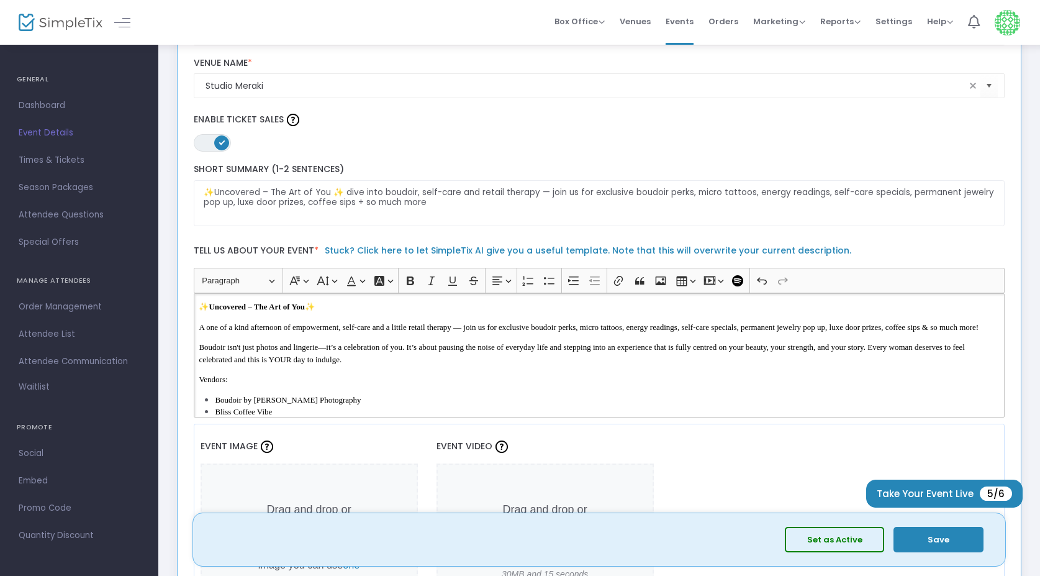
click at [317, 334] on p "A one of a kind afternoon of empowerment, self-care and a little retail therapy…" at bounding box center [599, 327] width 801 height 12
click at [385, 376] on div "✨ Uncovered – The Art of You ✨ A one of a kind afternoon of empowerment, self-c…" at bounding box center [600, 355] width 812 height 124
drag, startPoint x: 273, startPoint y: 304, endPoint x: 119, endPoint y: 304, distance: 154.0
click at [213, 280] on span "Paragraph" at bounding box center [234, 280] width 65 height 15
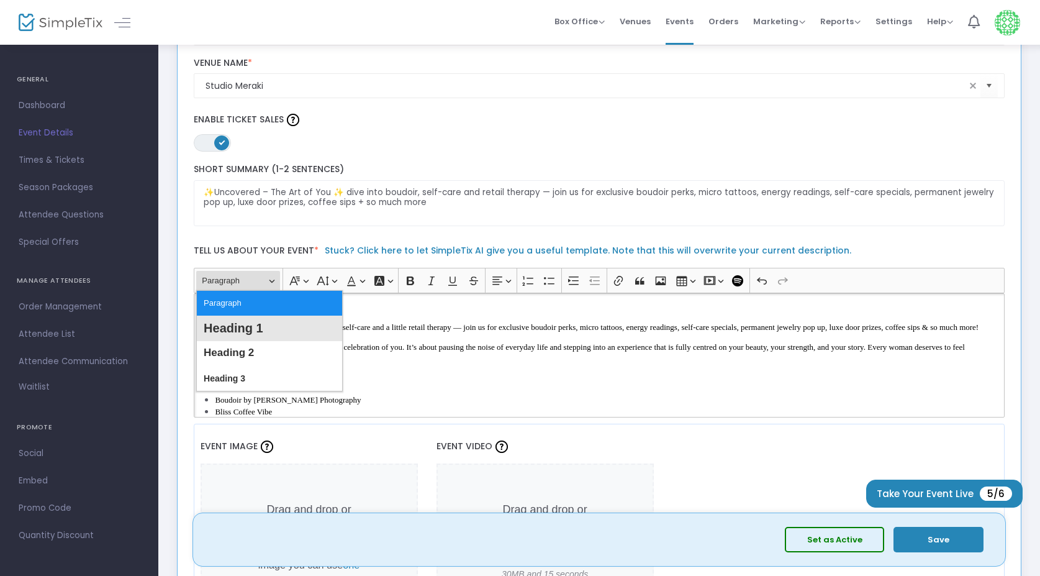
click at [232, 332] on span "Heading 1" at bounding box center [234, 328] width 60 height 18
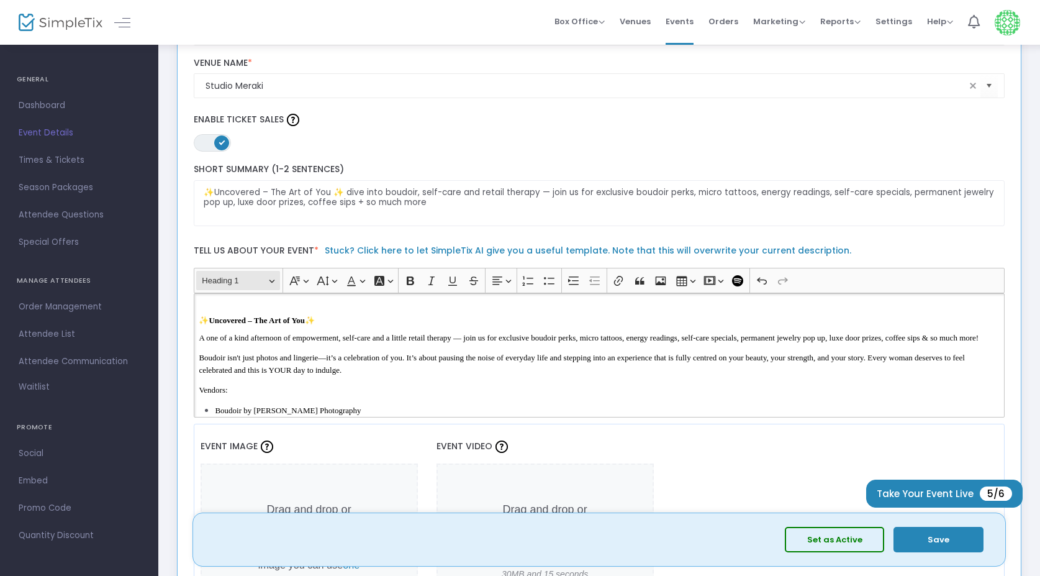
click at [229, 277] on span "Heading 1" at bounding box center [234, 280] width 65 height 15
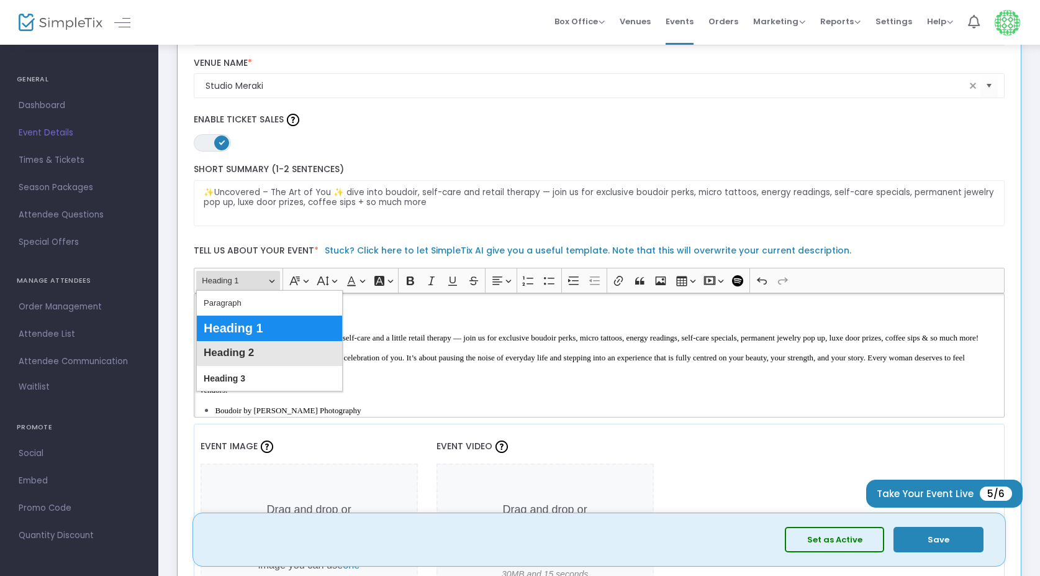
click at [233, 358] on span "Heading 2" at bounding box center [229, 353] width 50 height 18
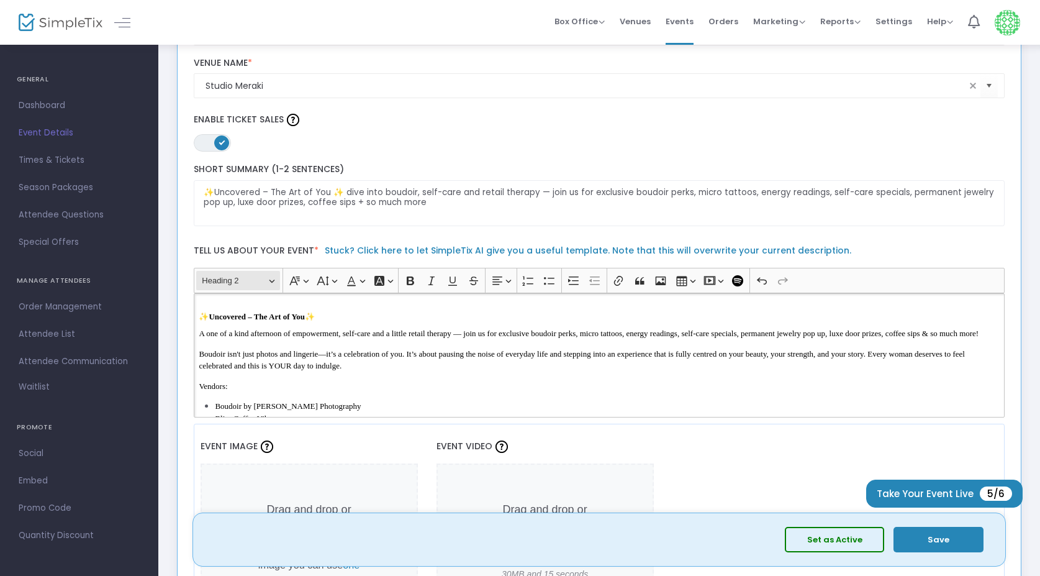
click at [239, 284] on span "Heading 2" at bounding box center [234, 280] width 65 height 15
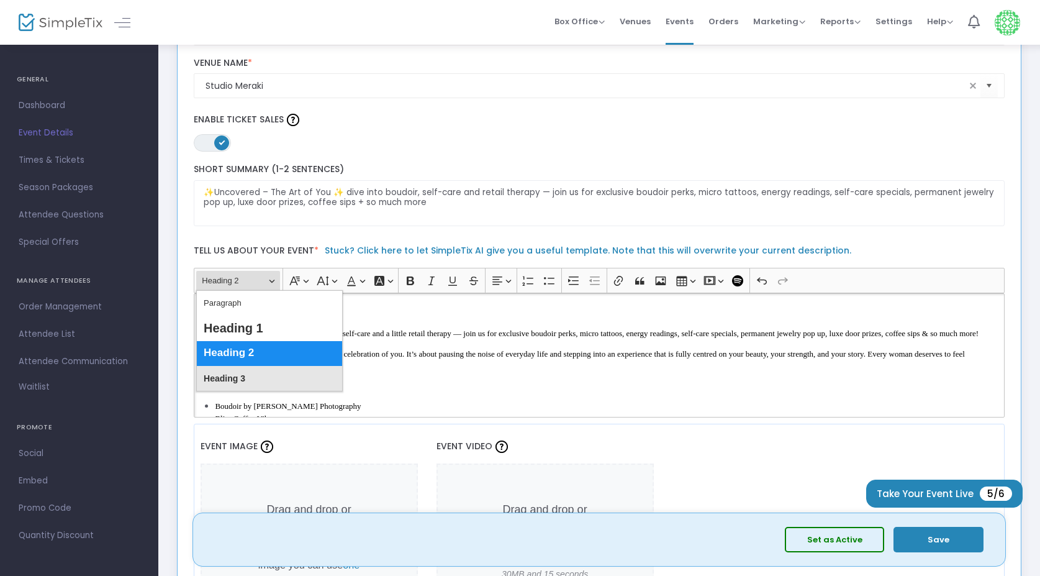
click at [235, 375] on span "Heading 3" at bounding box center [225, 379] width 42 height 18
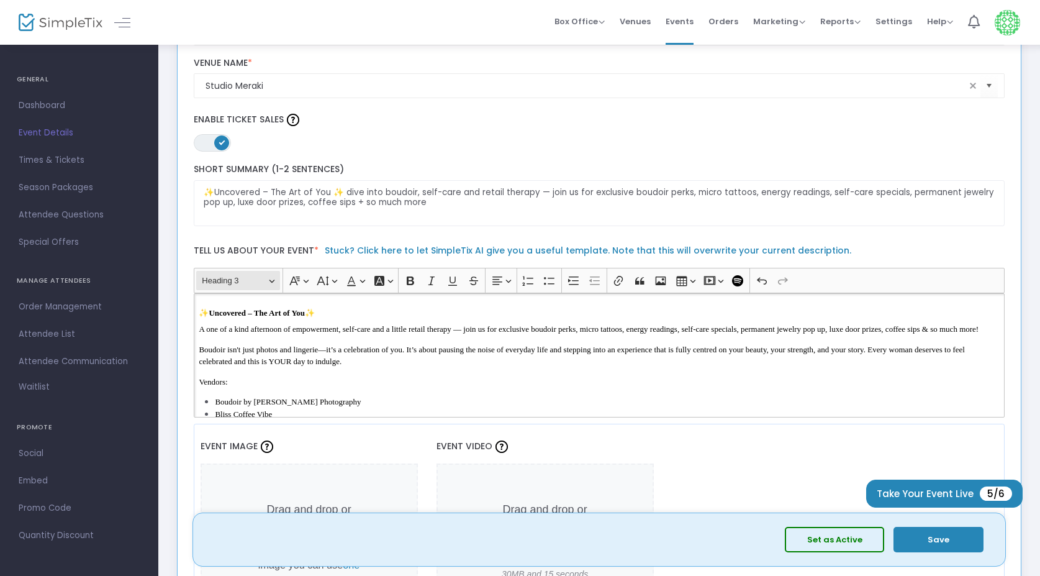
click at [245, 278] on span "Heading 3" at bounding box center [234, 280] width 65 height 15
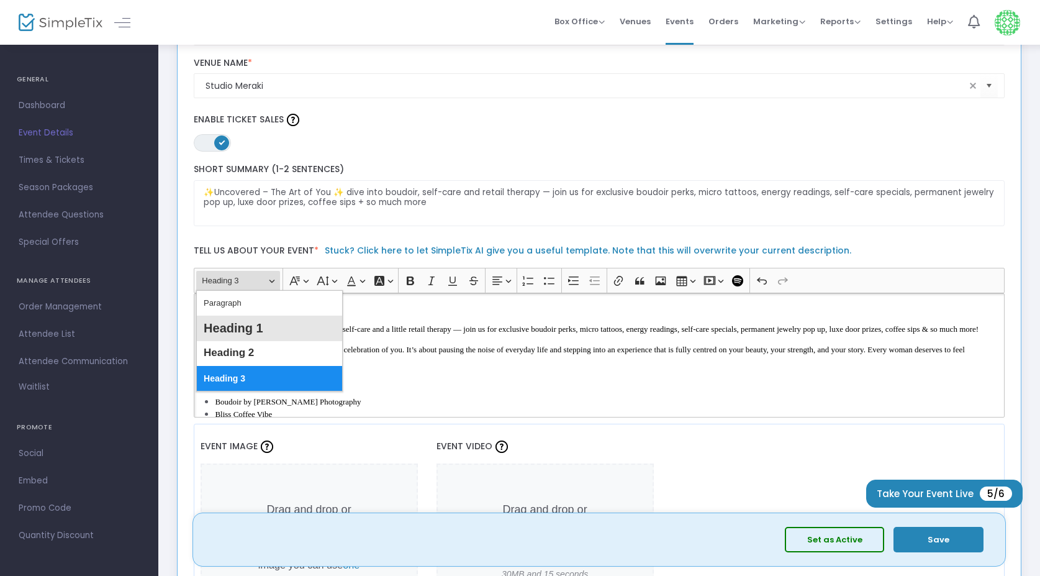
click at [242, 321] on span "Heading 1" at bounding box center [234, 328] width 60 height 18
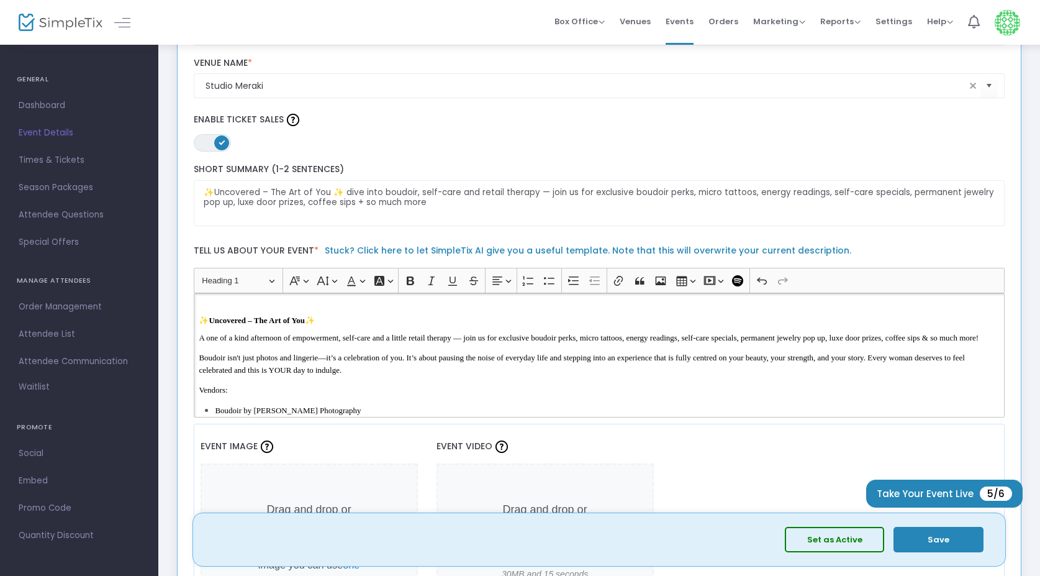
click at [411, 308] on h2 "✨ Uncovered – The Art of You ✨" at bounding box center [599, 317] width 801 height 19
click at [239, 307] on div "✨ Uncovered – The Art of You ✨ A one of a kind afternoon of empowerment, self-c…" at bounding box center [600, 355] width 812 height 124
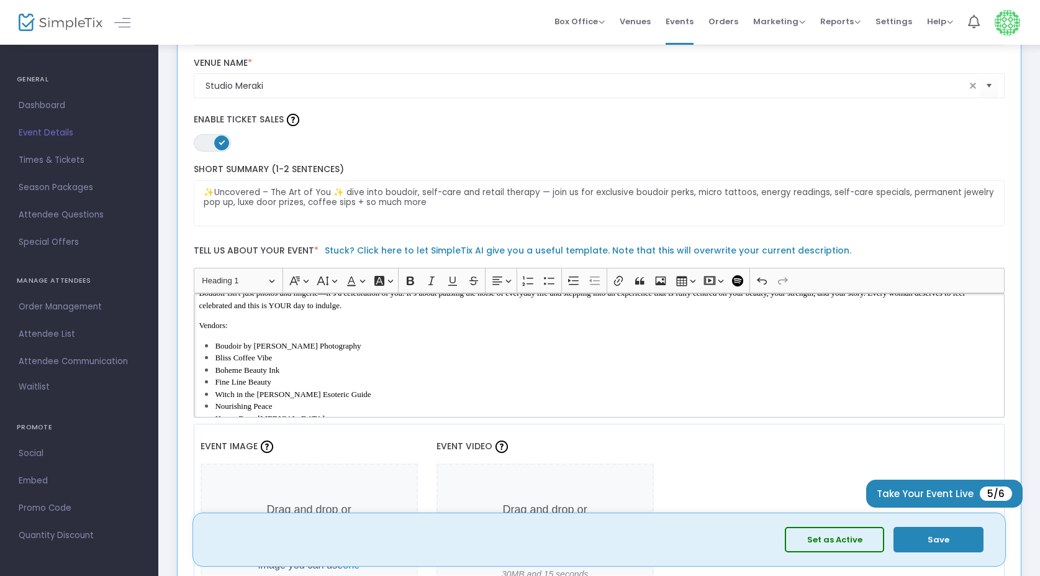
scroll to position [70, 0]
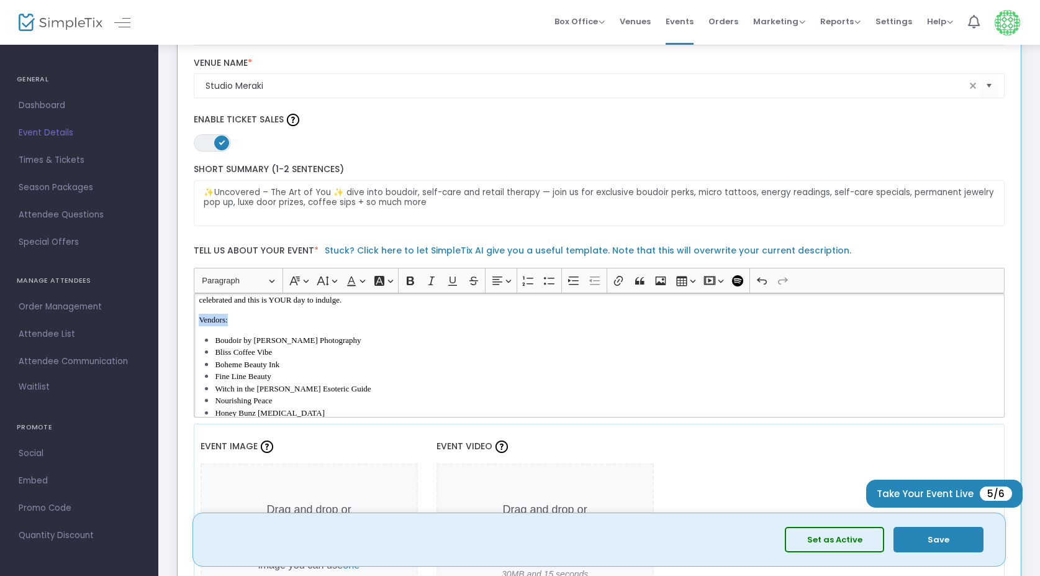
drag, startPoint x: 240, startPoint y: 334, endPoint x: 183, endPoint y: 332, distance: 57.2
click at [183, 332] on div "Event Settings Created on: 2025-09-14 Uncovered - the art of YOU Event Name * D…" at bounding box center [599, 350] width 845 height 908
click at [239, 338] on div "✨ Uncovered – The Art of You ✨ A one of a kind afternoon of empowerment, self-c…" at bounding box center [600, 355] width 812 height 124
click at [227, 324] on span "Vendors:" at bounding box center [213, 319] width 29 height 9
drag, startPoint x: 229, startPoint y: 334, endPoint x: 198, endPoint y: 332, distance: 30.5
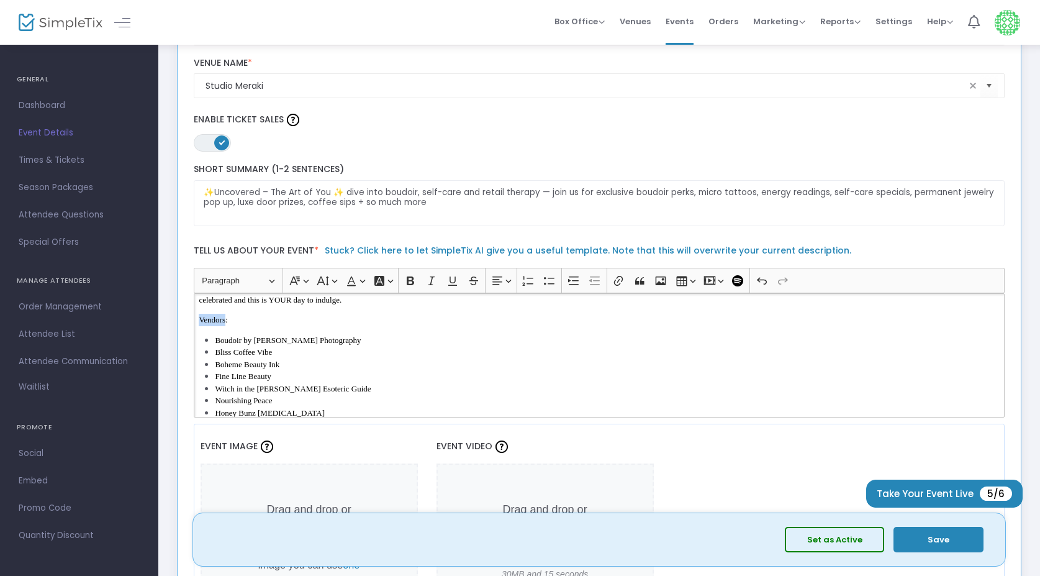
click at [198, 332] on div "✨ Uncovered – The Art of You ✨ A one of a kind afternoon of empowerment, self-c…" at bounding box center [600, 355] width 812 height 124
click at [257, 326] on p "Vendors:" at bounding box center [599, 320] width 801 height 12
click at [227, 337] on div "✨ Uncovered – The Art of You ✨ A one of a kind afternoon of empowerment, self-c…" at bounding box center [600, 355] width 812 height 124
click at [227, 324] on span "Vendors:" at bounding box center [213, 319] width 29 height 9
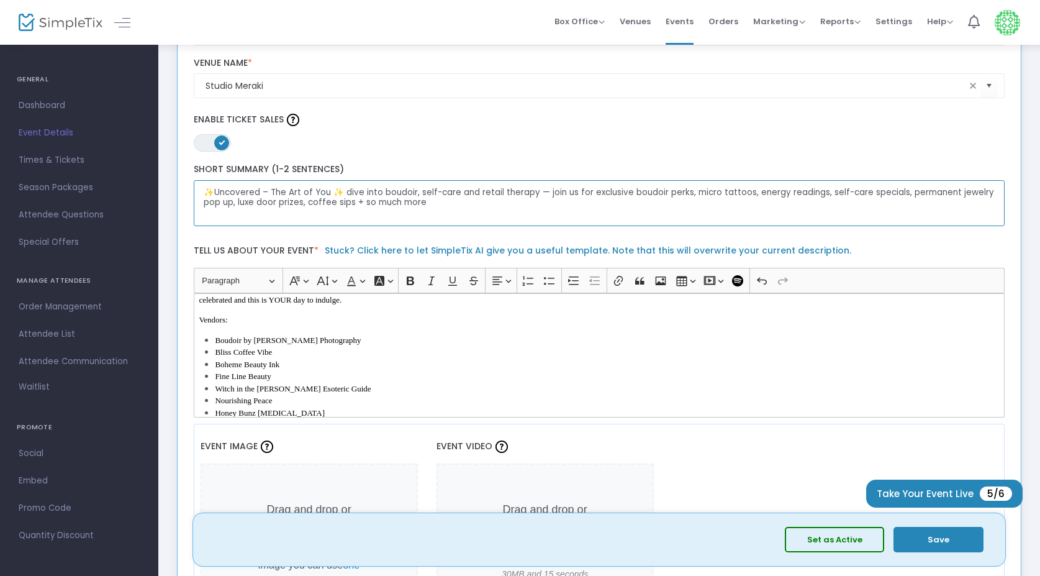
drag, startPoint x: 442, startPoint y: 204, endPoint x: 194, endPoint y: 171, distance: 250.5
click at [194, 171] on div "✨Uncovered – The Art of You ✨ dive into boudoir, self-care and retail therapy —…" at bounding box center [600, 195] width 824 height 62
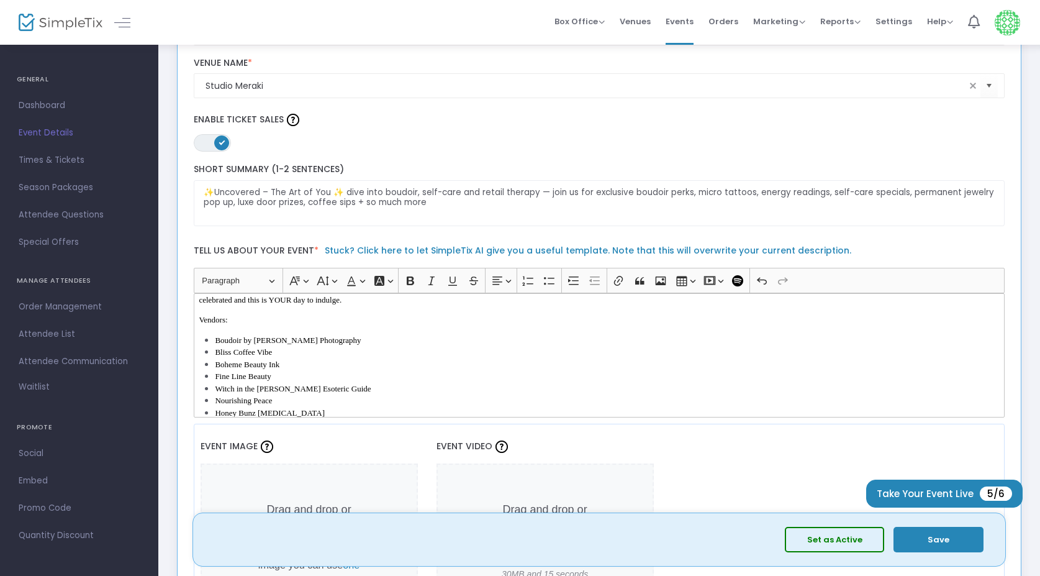
click at [496, 150] on div "ON OFF Enable Ticket Sales" at bounding box center [600, 131] width 824 height 41
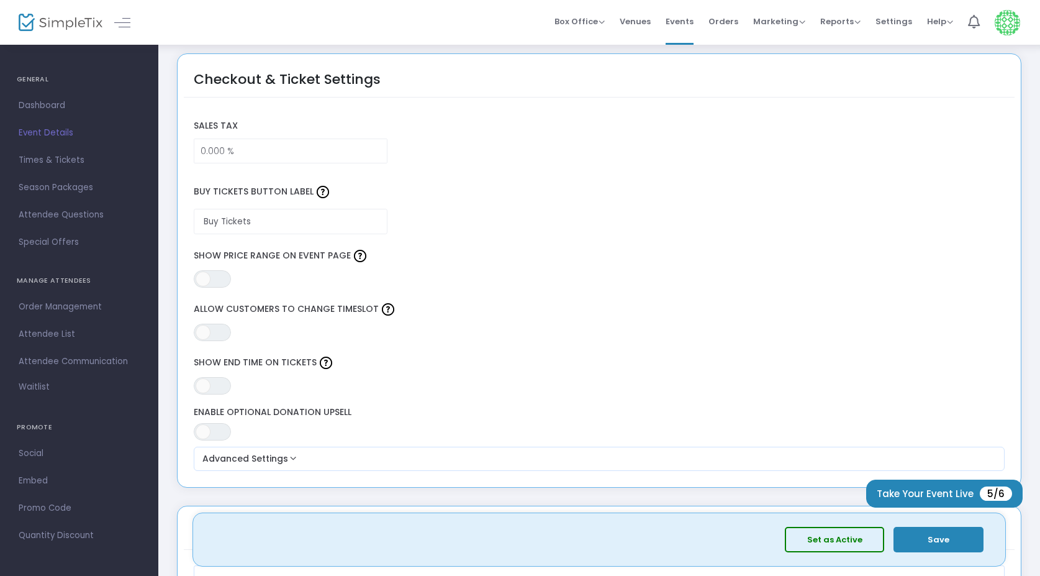
scroll to position [935, 0]
click at [218, 384] on span "ON OFF" at bounding box center [212, 384] width 37 height 17
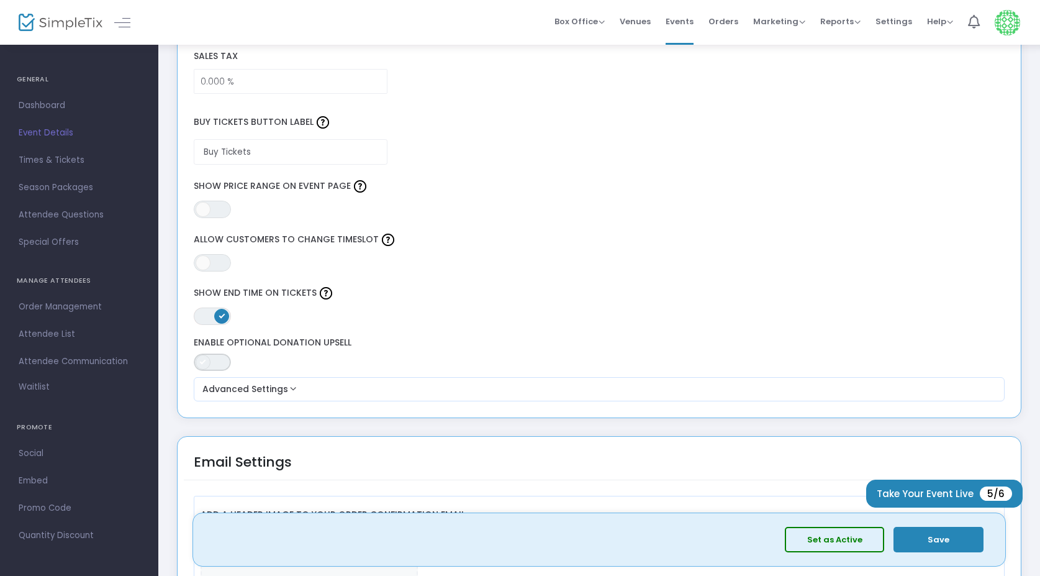
scroll to position [1005, 0]
click at [214, 363] on span "ON OFF" at bounding box center [212, 360] width 37 height 17
click at [328, 340] on label "Enable Optional Donation Upsell" at bounding box center [600, 341] width 812 height 11
click at [205, 365] on span "ON OFF" at bounding box center [212, 360] width 37 height 17
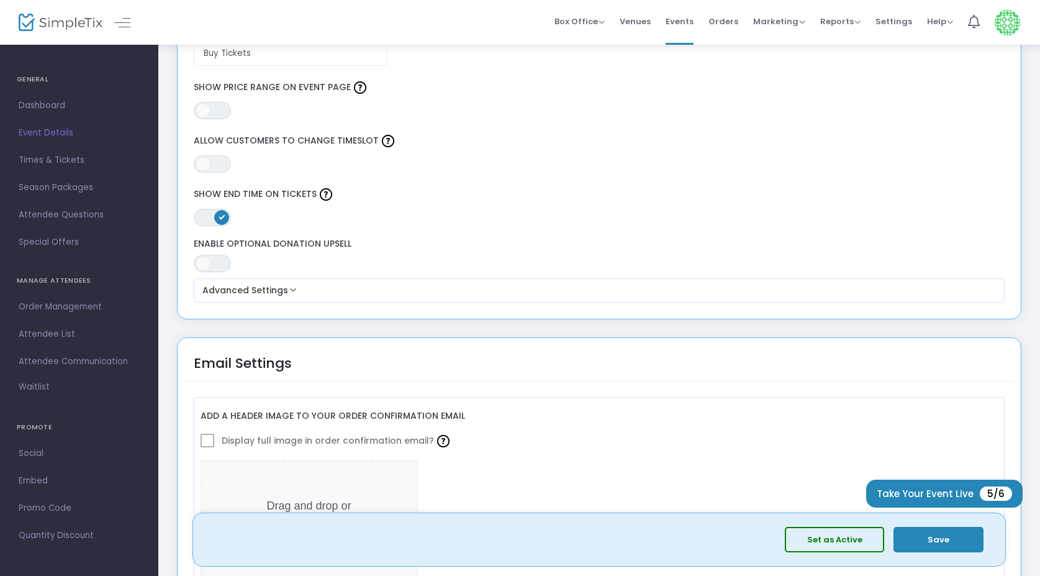
scroll to position [1103, 0]
click at [286, 288] on button "Advanced Settings" at bounding box center [600, 290] width 802 height 15
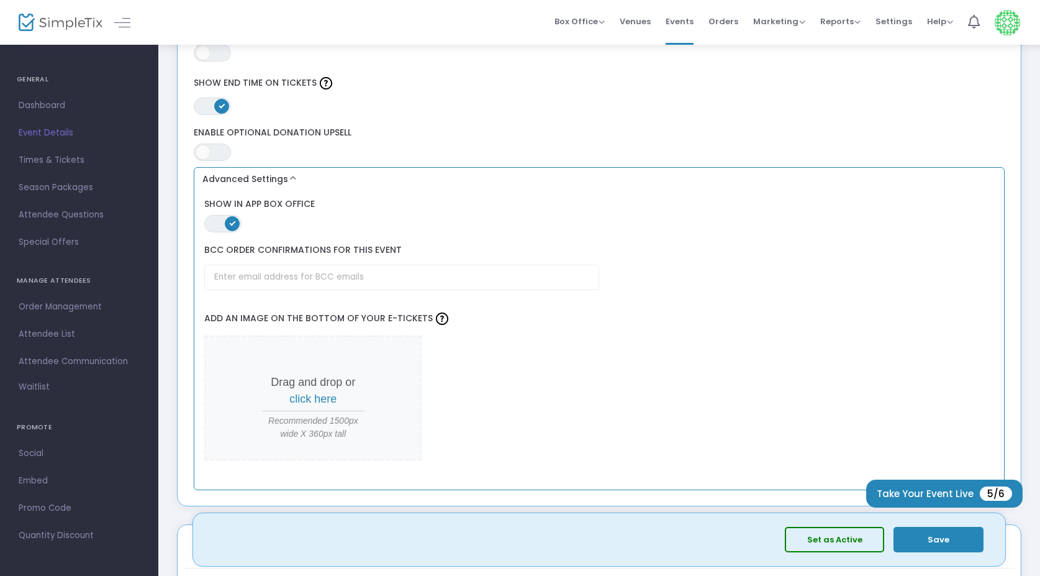
scroll to position [1215, 0]
click at [294, 201] on label "Show in App Box Office" at bounding box center [598, 203] width 789 height 11
click at [225, 221] on span "ON OFF" at bounding box center [222, 222] width 37 height 17
click at [228, 222] on span "ON OFF" at bounding box center [222, 222] width 37 height 17
click at [320, 150] on div "ON OFF Enable Optional Donation Upsell" at bounding box center [600, 143] width 824 height 34
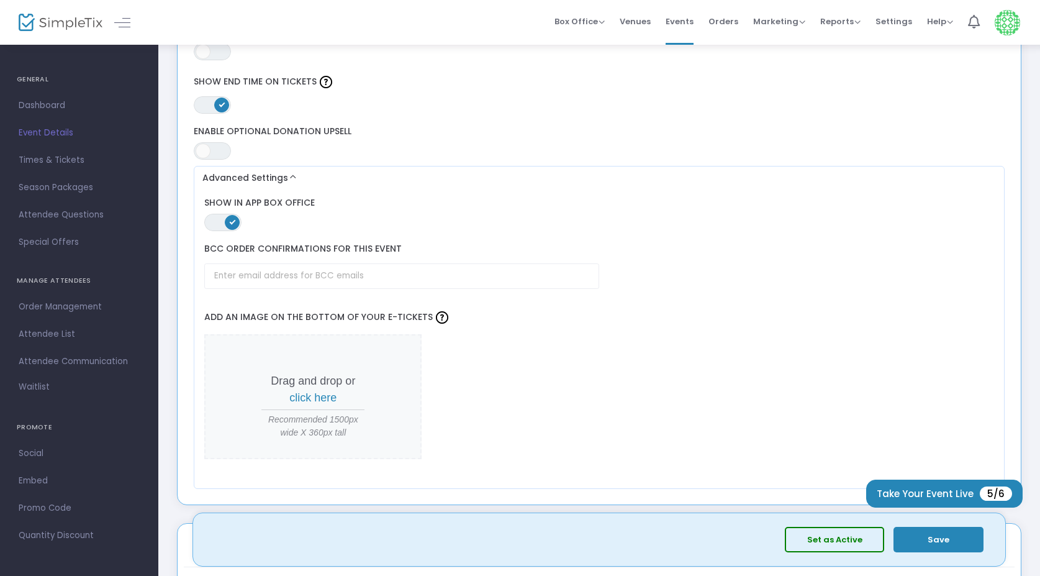
click at [266, 156] on div "ON OFF Enable Optional Donation Upsell" at bounding box center [600, 143] width 824 height 34
click at [283, 173] on button "Advanced Settings" at bounding box center [600, 178] width 802 height 15
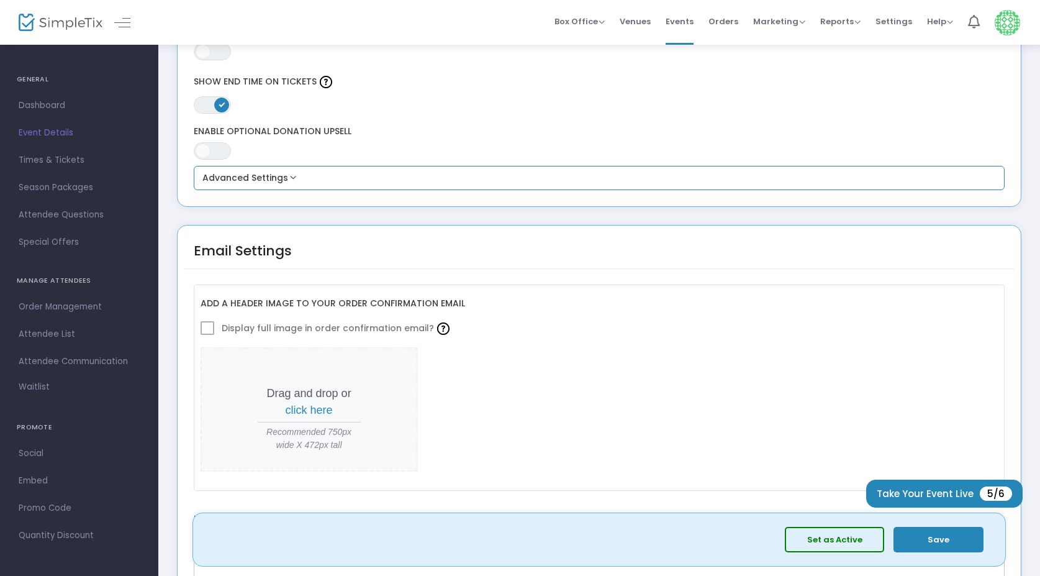
click at [283, 173] on button "Advanced Settings" at bounding box center [600, 178] width 802 height 15
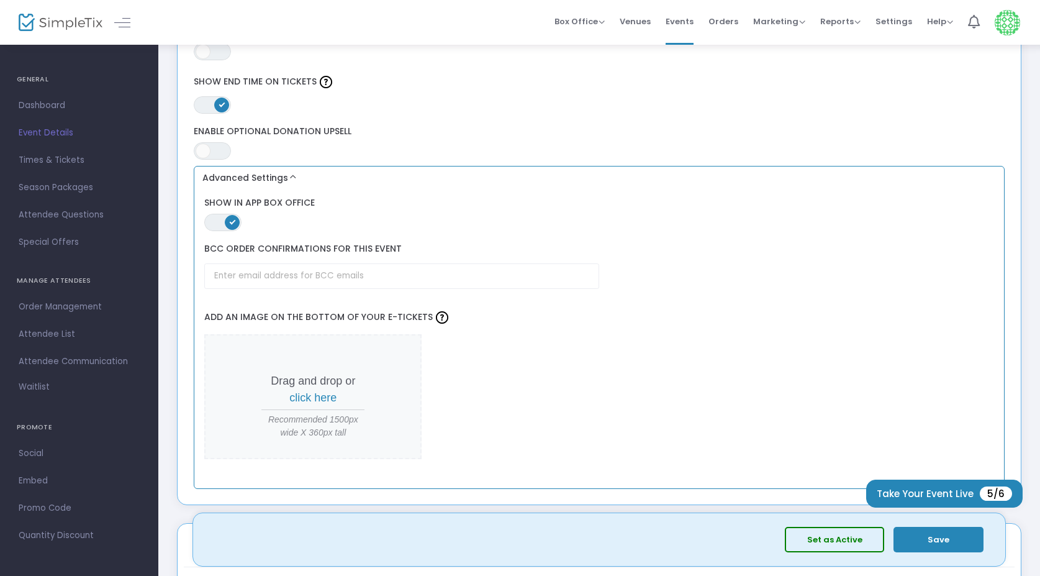
click at [283, 173] on button "Advanced Settings" at bounding box center [600, 178] width 802 height 15
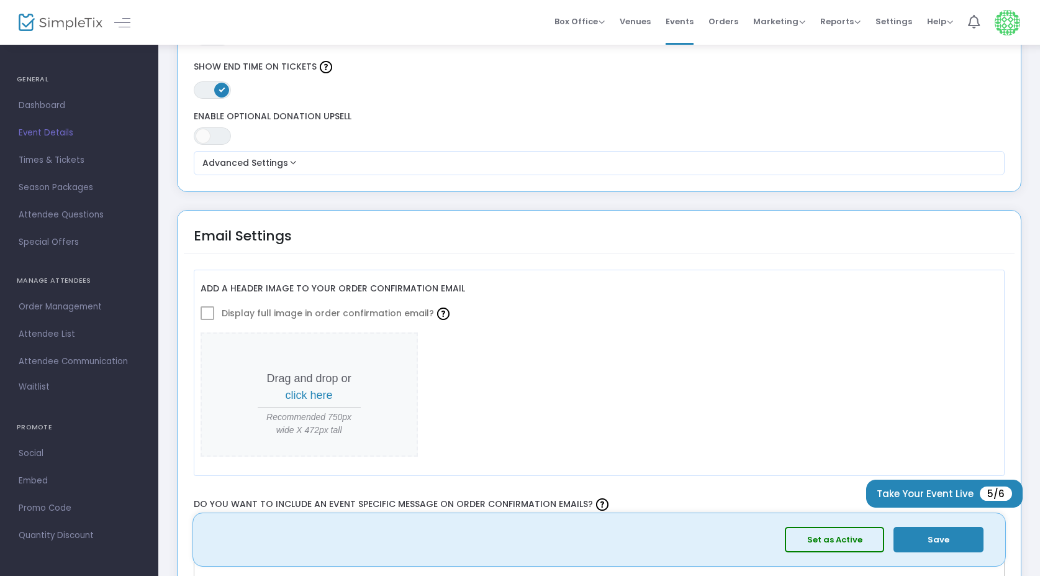
scroll to position [1210, 0]
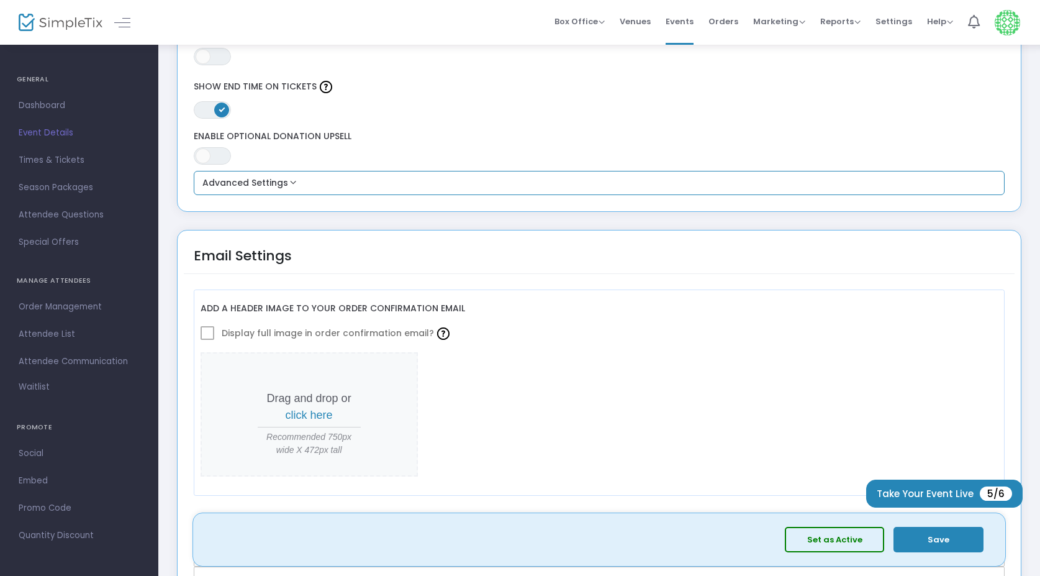
click at [301, 179] on button "Advanced Settings" at bounding box center [600, 183] width 802 height 15
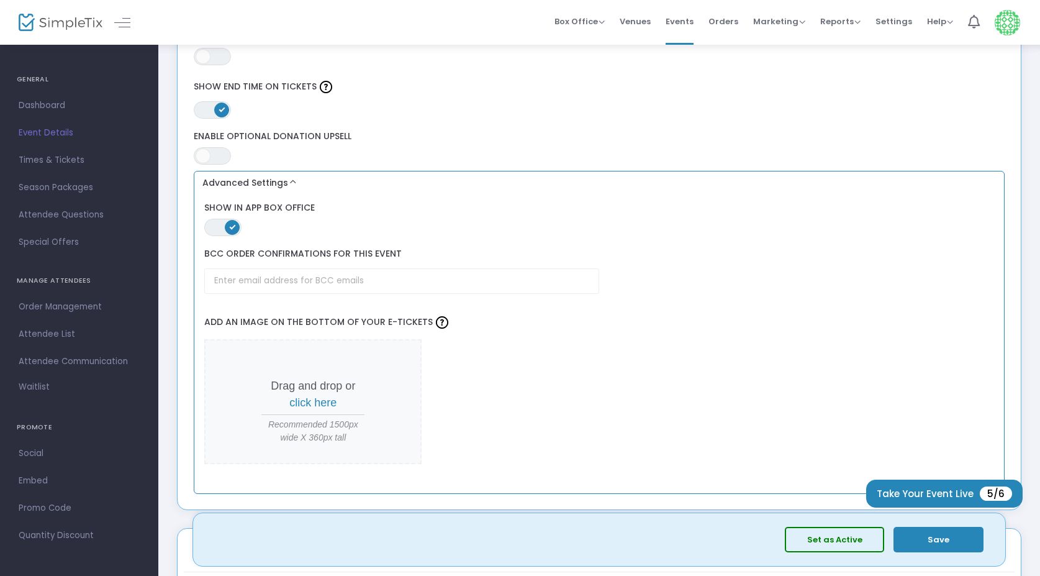
click at [228, 227] on span at bounding box center [232, 227] width 15 height 15
click at [228, 227] on span "ON OFF" at bounding box center [222, 227] width 37 height 17
click at [290, 180] on button "Advanced Settings" at bounding box center [600, 183] width 802 height 15
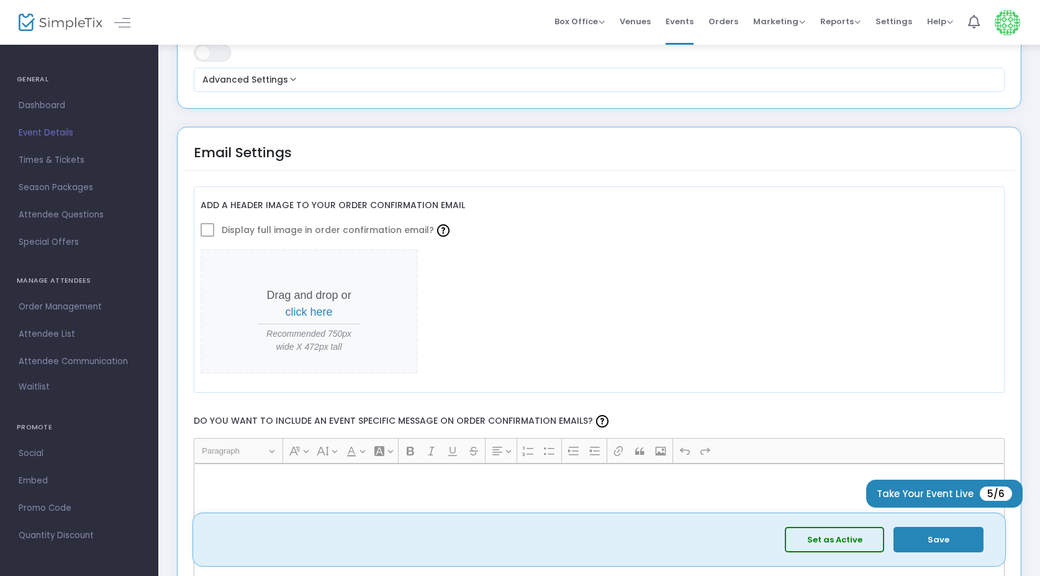
scroll to position [1315, 0]
click at [207, 227] on span at bounding box center [208, 228] width 14 height 14
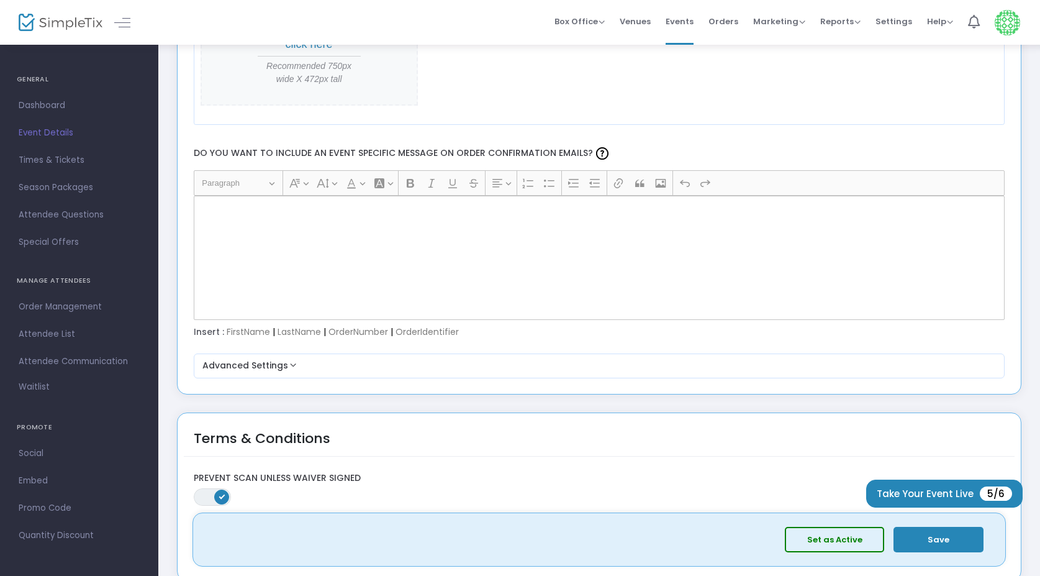
scroll to position [1578, 0]
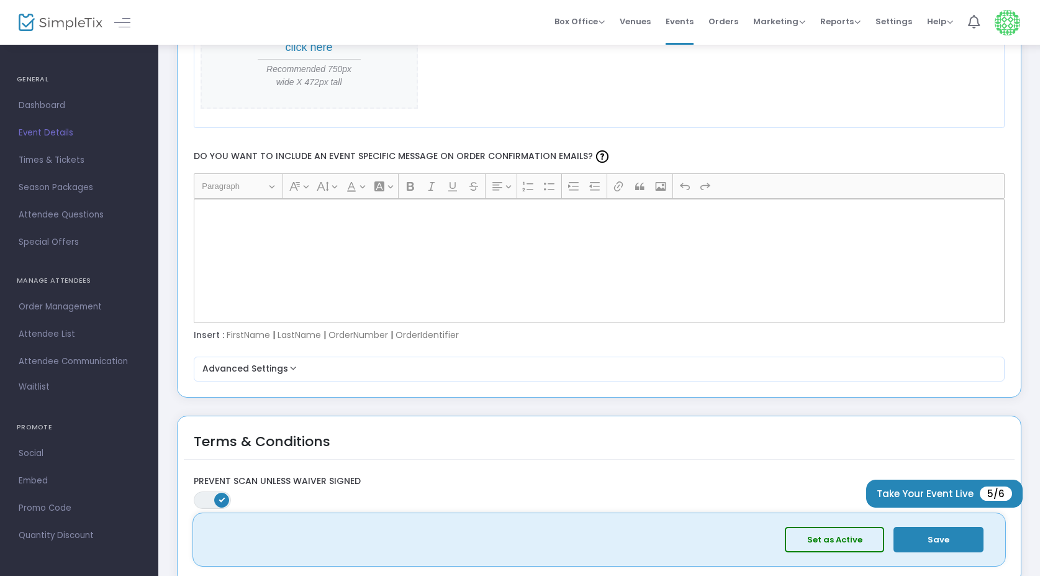
click at [321, 213] on p "Rich Text Editor, main" at bounding box center [599, 213] width 801 height 12
click at [280, 232] on div "Rich Text Editor, main" at bounding box center [600, 261] width 812 height 124
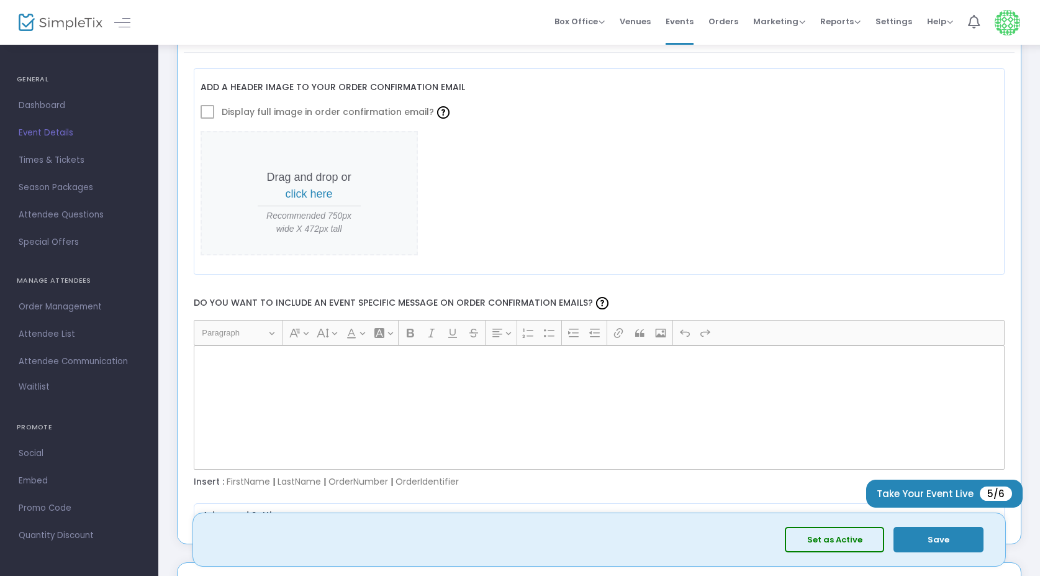
scroll to position [1431, 0]
click at [207, 109] on span at bounding box center [208, 112] width 14 height 14
click at [257, 414] on div "Rich Text Editor, main" at bounding box center [600, 407] width 812 height 124
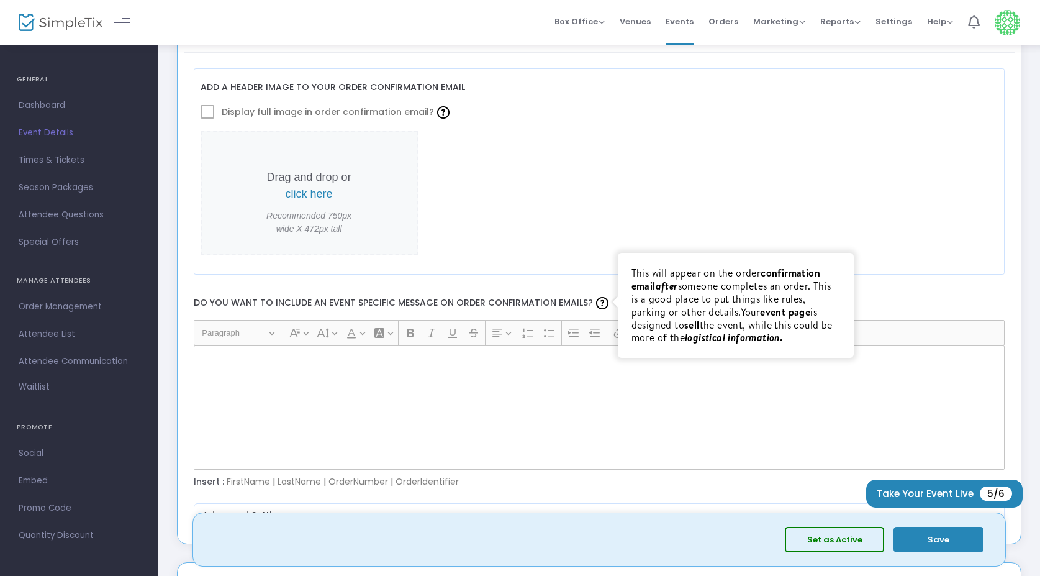
click at [597, 299] on img at bounding box center [602, 303] width 12 height 12
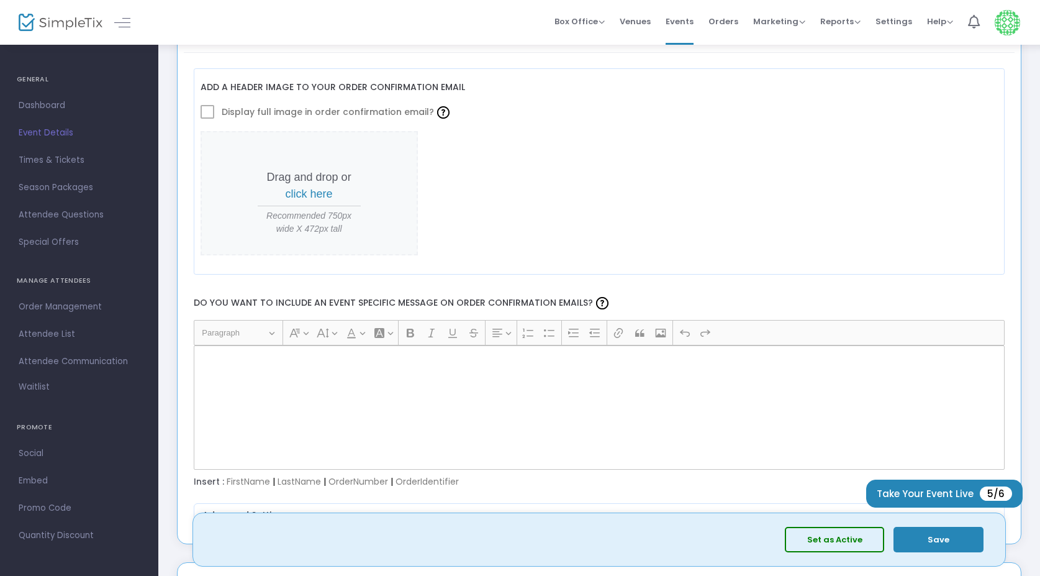
click at [576, 395] on div "Rich Text Editor, main" at bounding box center [600, 407] width 812 height 124
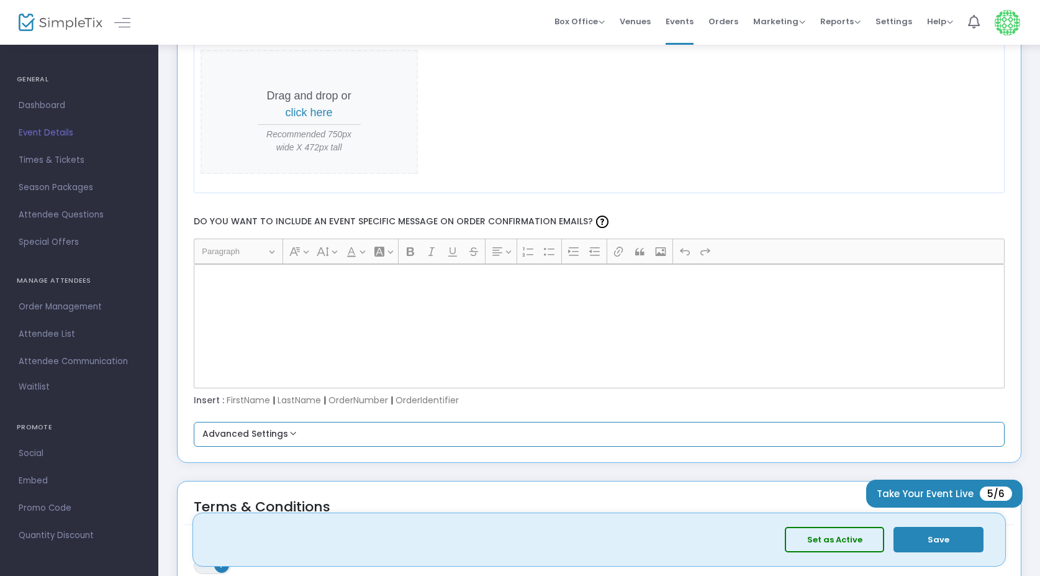
click at [281, 433] on button "Advanced Settings" at bounding box center [600, 434] width 802 height 15
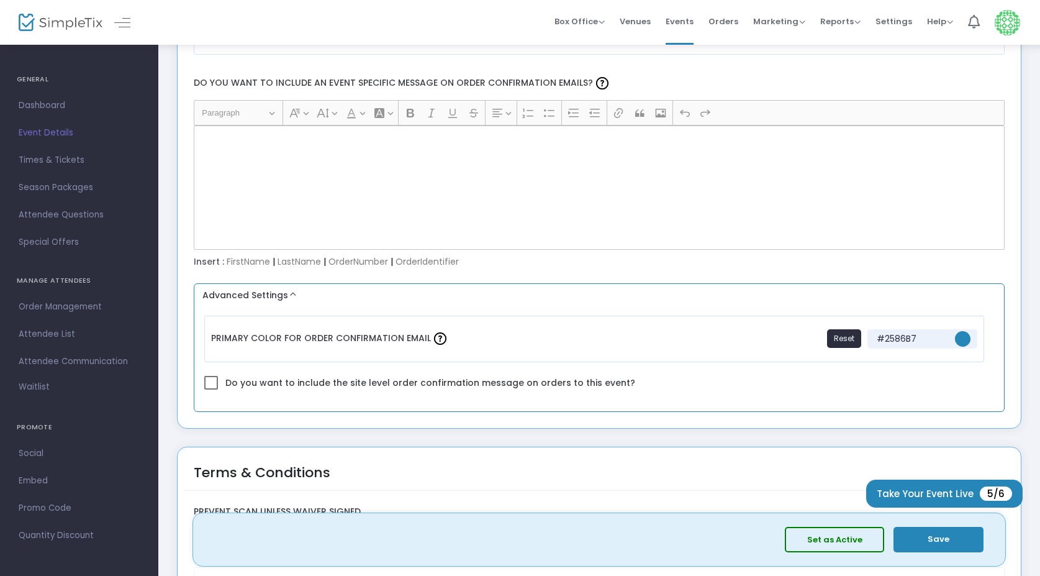
scroll to position [1670, 0]
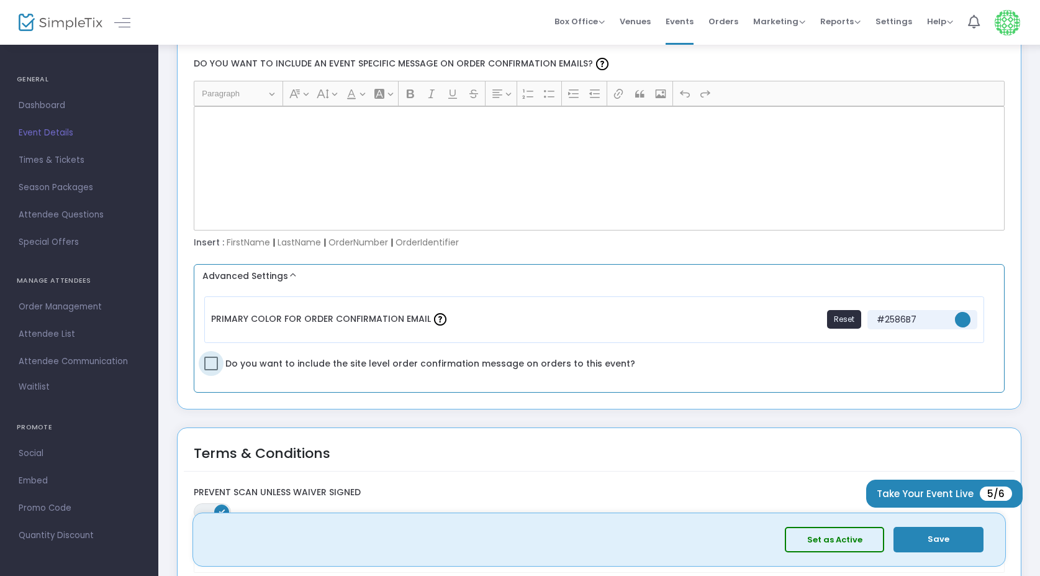
click at [214, 362] on span at bounding box center [211, 364] width 14 height 14
click at [211, 370] on input "Do you want to include the site level order confirmation message on orders to t…" at bounding box center [211, 370] width 1 height 1
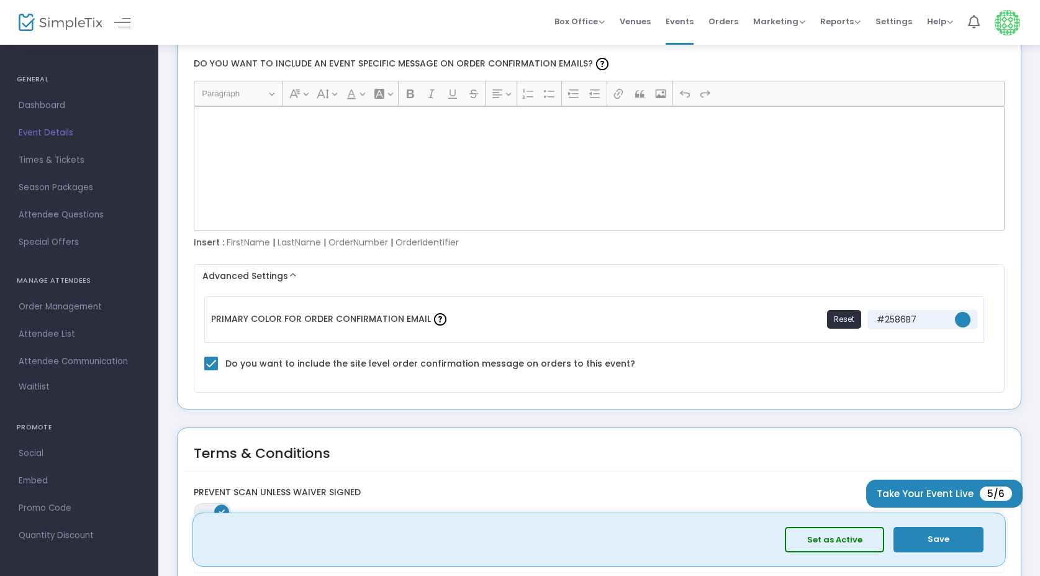
click at [355, 161] on div "Rich Text Editor, main" at bounding box center [600, 168] width 812 height 124
click at [211, 364] on span at bounding box center [211, 364] width 14 height 14
click at [211, 370] on input "Do you want to include the site level order confirmation message on orders to t…" at bounding box center [211, 370] width 1 height 1
checkbox input "false"
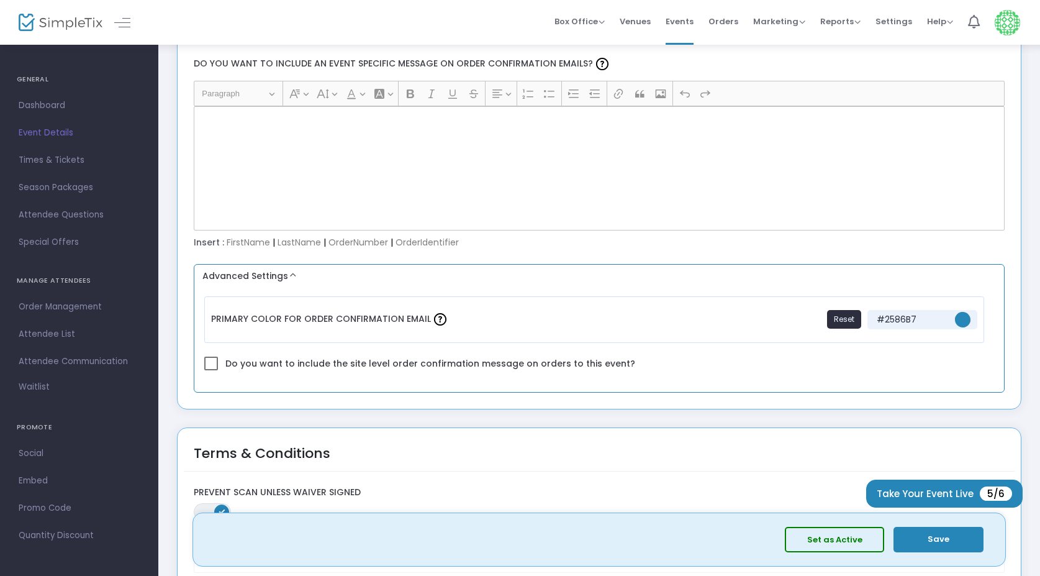
click at [376, 317] on label "Primary Color For Order Confirmation Email" at bounding box center [330, 319] width 239 height 33
click at [965, 316] on span "#2586b7" at bounding box center [963, 320] width 16 height 16
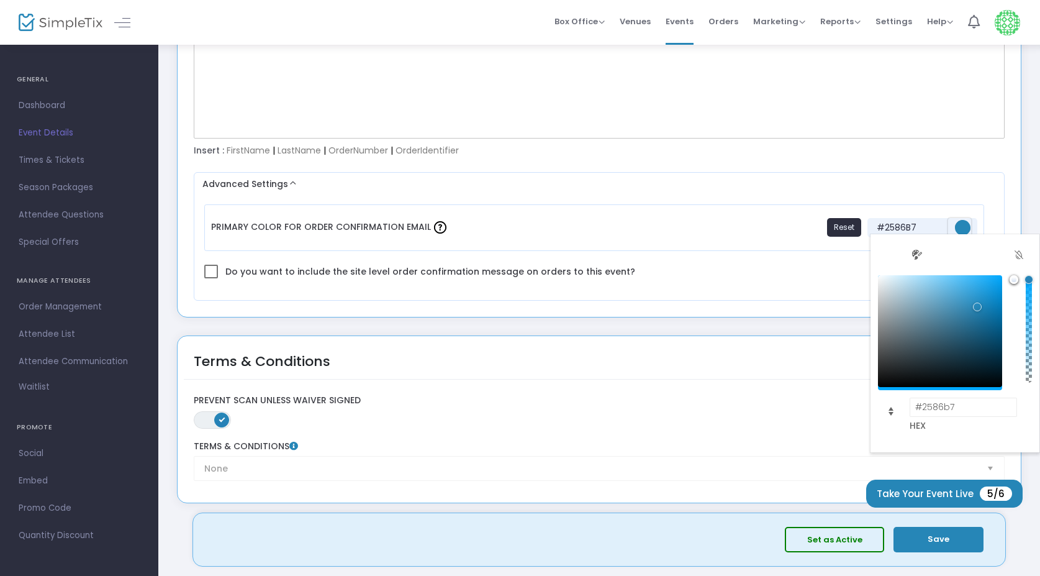
scroll to position [1765, 0]
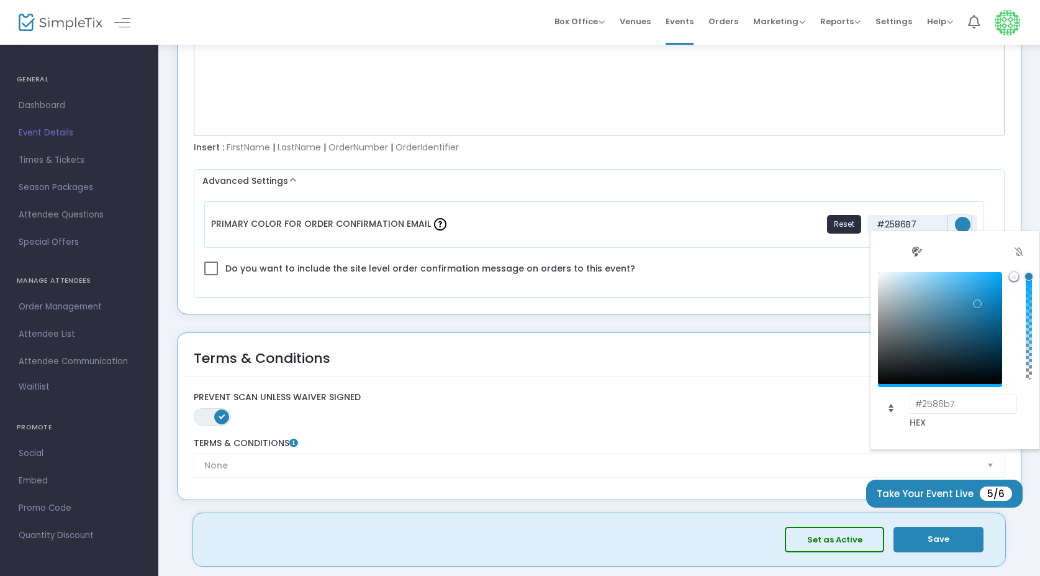
click at [1013, 277] on link "#2586b7" at bounding box center [1014, 276] width 9 height 9
type input "#b72525"
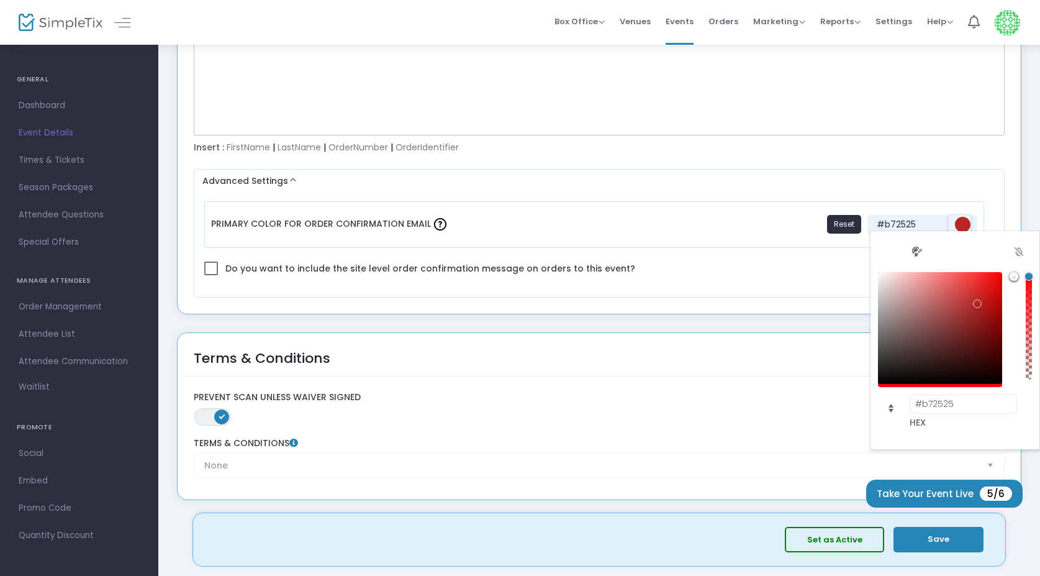
click at [1016, 278] on link "#b72525" at bounding box center [1014, 276] width 9 height 9
click at [1015, 278] on link "#b72525" at bounding box center [1014, 276] width 9 height 9
click at [1016, 279] on link "#b72525" at bounding box center [1014, 276] width 9 height 9
click at [1018, 274] on div "#b72525" at bounding box center [1014, 276] width 9 height 9
click at [1014, 276] on link "#b72525" at bounding box center [1014, 276] width 9 height 9
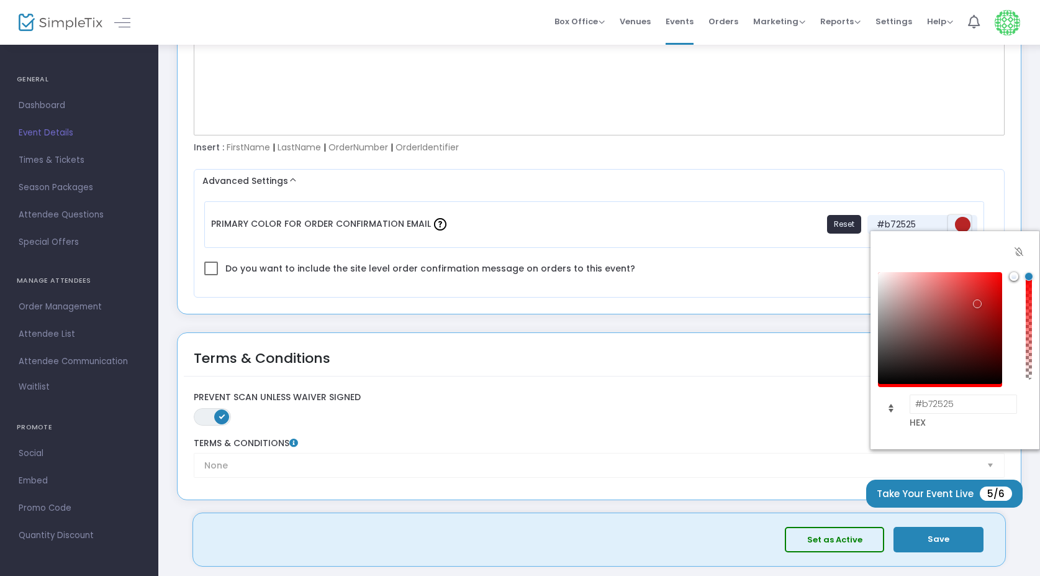
click at [914, 249] on span "Palette view" at bounding box center [917, 252] width 20 height 20
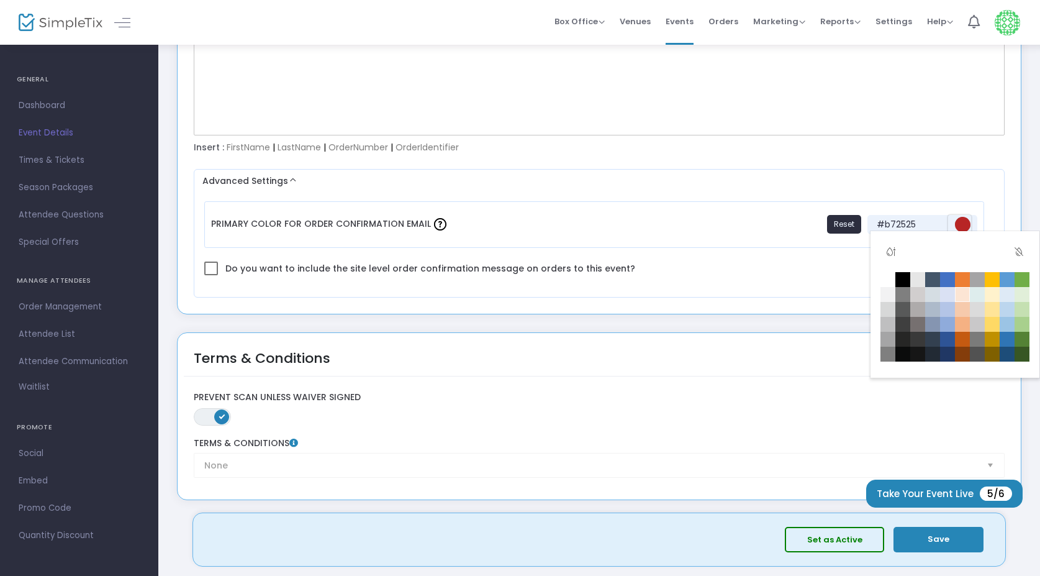
click at [960, 288] on td "#fce5d4" at bounding box center [962, 294] width 15 height 15
click at [909, 298] on td "#7f7f7f" at bounding box center [903, 294] width 15 height 15
click at [892, 252] on span "Gradient view" at bounding box center [891, 252] width 20 height 20
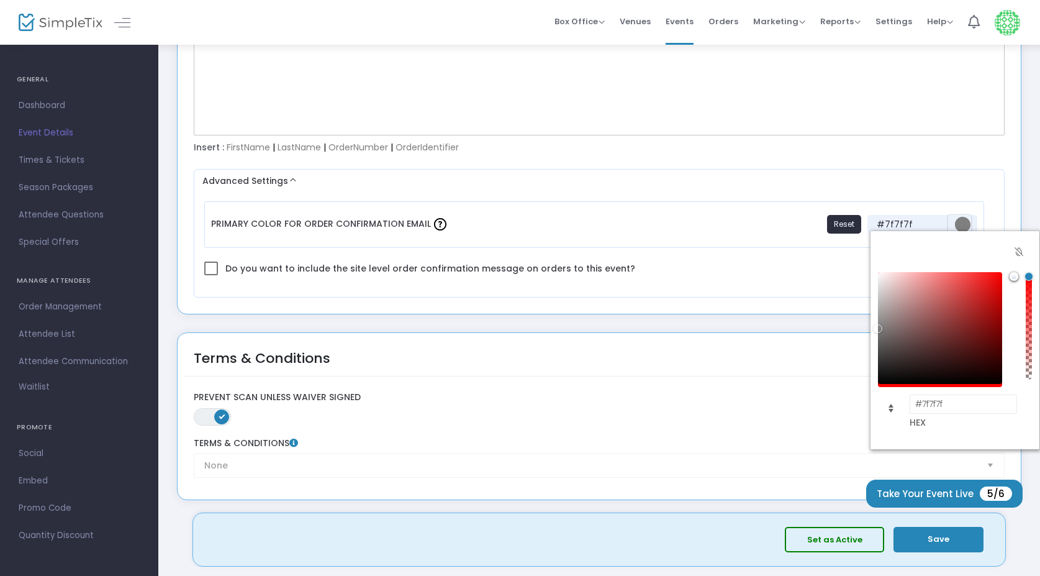
click at [922, 251] on span "Palette view" at bounding box center [917, 252] width 20 height 20
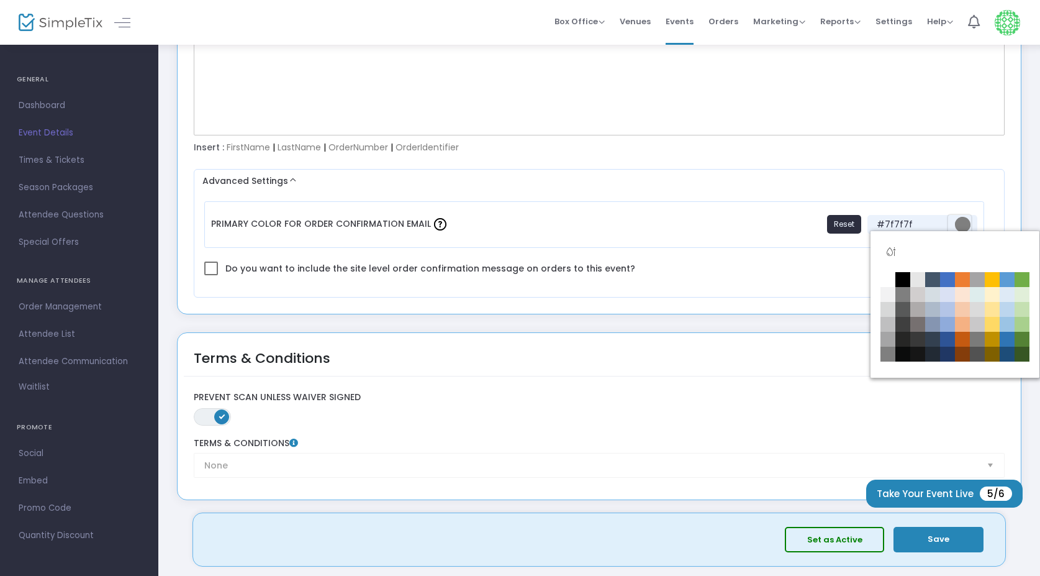
click at [1020, 250] on span "Clear value" at bounding box center [1019, 252] width 20 height 20
click at [1015, 253] on span "Clear value" at bounding box center [1019, 252] width 20 height 20
click at [893, 252] on span "Gradient view" at bounding box center [891, 252] width 20 height 20
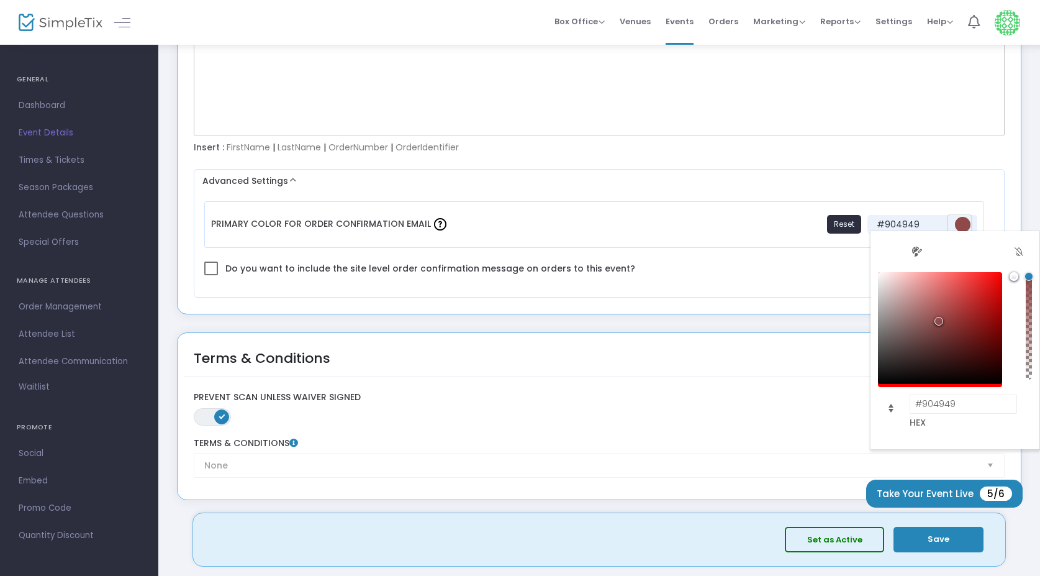
type input "#914a4a"
click at [939, 320] on div "#904949" at bounding box center [939, 321] width 9 height 9
click at [1013, 276] on link "#914a4a" at bounding box center [1014, 276] width 9 height 9
click at [918, 247] on span "Palette view" at bounding box center [917, 252] width 20 height 20
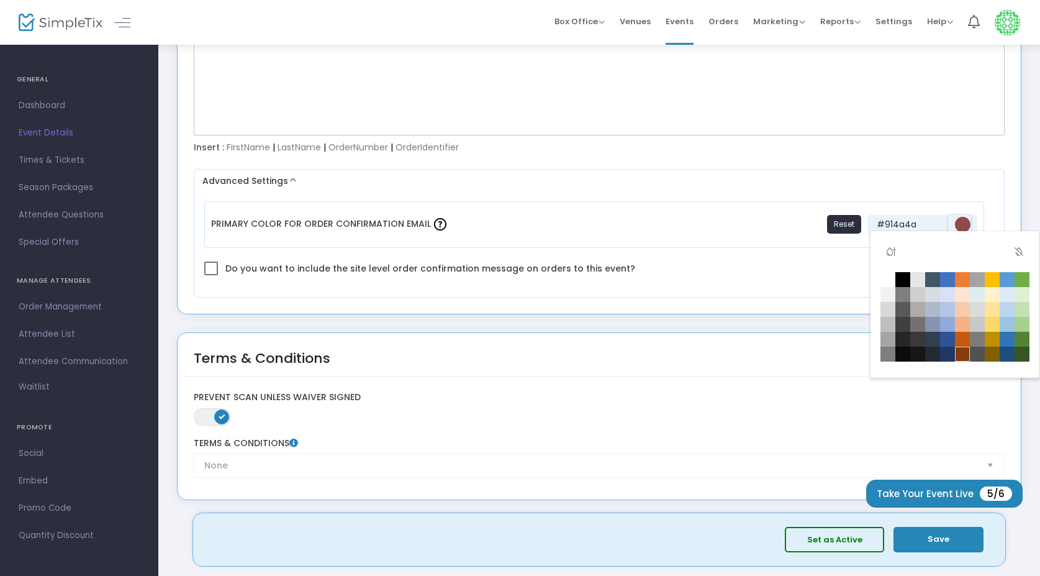
click at [963, 354] on td "#843d0b" at bounding box center [962, 354] width 15 height 15
click at [845, 275] on mat-checkbox "Do you want to include the site level order confirmation message on orders to t…" at bounding box center [600, 270] width 802 height 20
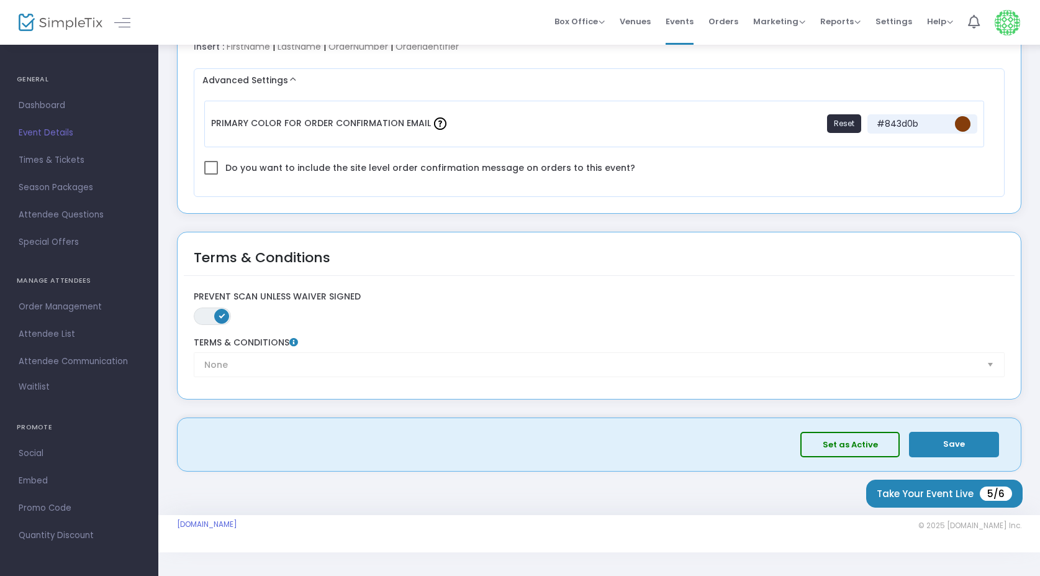
scroll to position [1865, 0]
click at [258, 440] on div "Set as Active Save" at bounding box center [599, 445] width 831 height 40
click at [245, 362] on div "None Terms & Conditions" at bounding box center [600, 359] width 824 height 40
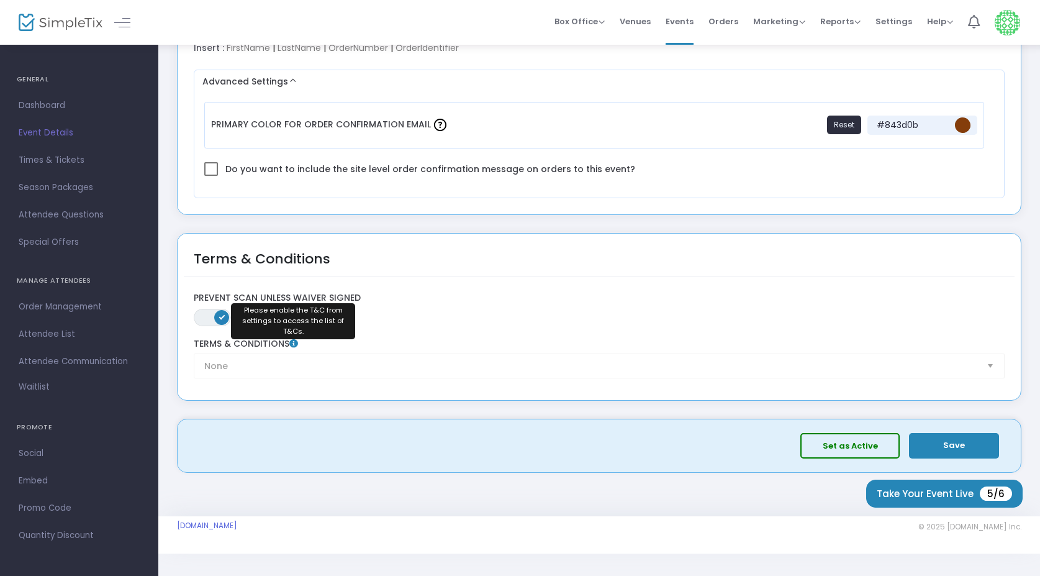
click at [296, 339] on icon at bounding box center [293, 343] width 9 height 9
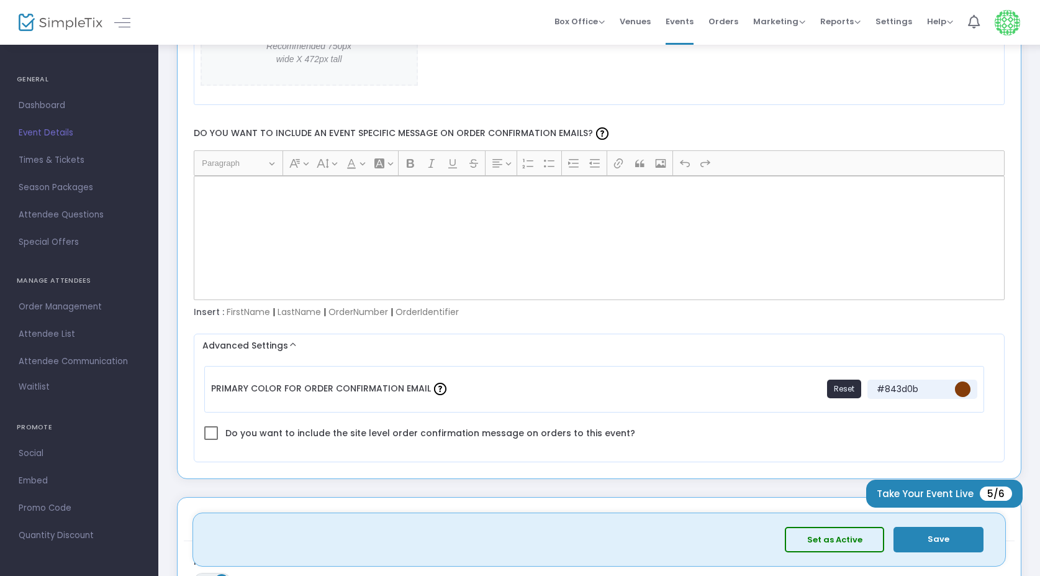
scroll to position [1585, 1]
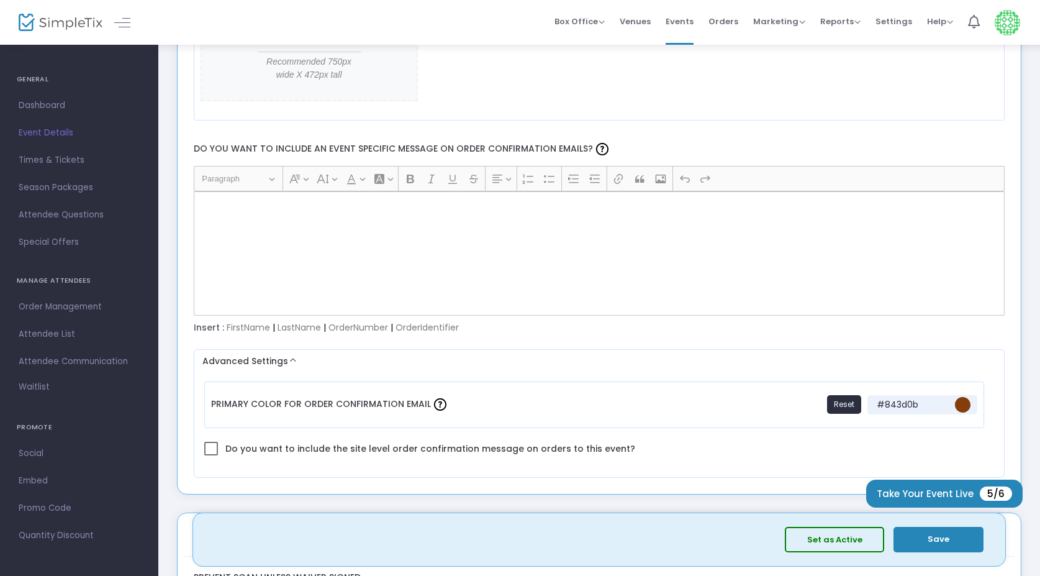
click at [271, 250] on div "Rich Text Editor, main" at bounding box center [600, 253] width 812 height 124
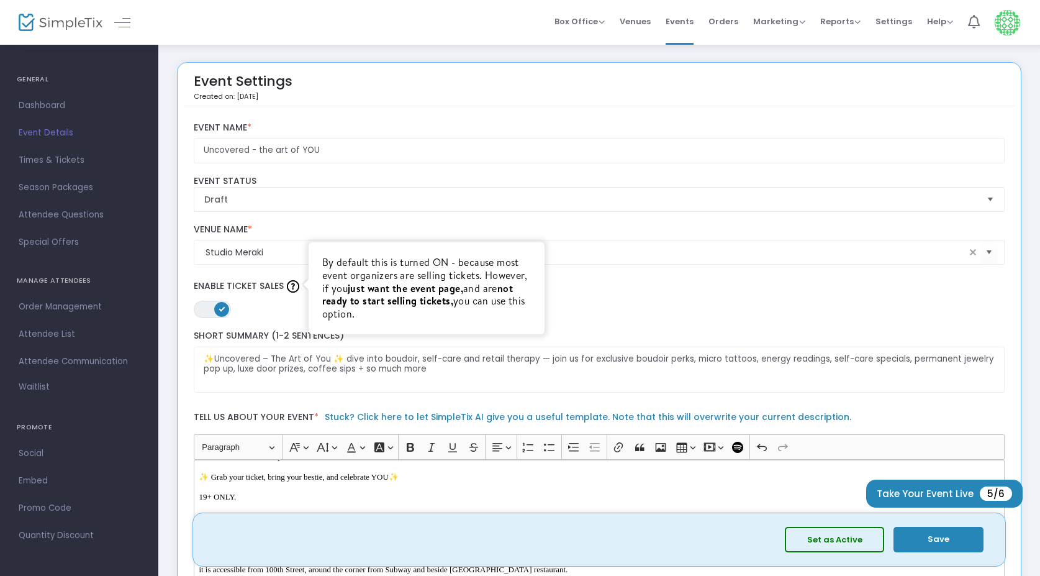
scroll to position [0, 0]
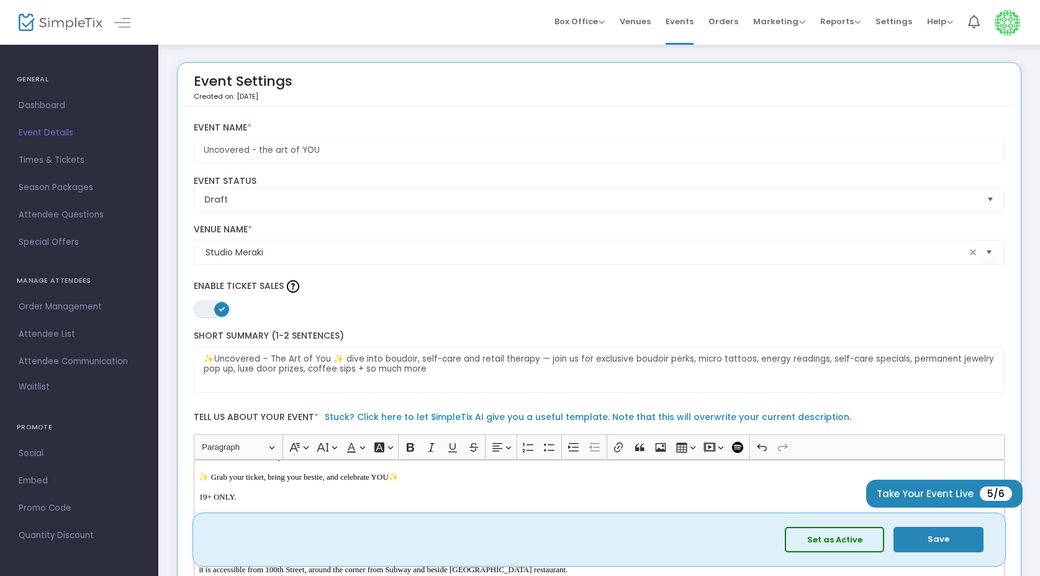
click at [655, 286] on label "Enable Ticket Sales" at bounding box center [600, 286] width 812 height 19
click at [604, 22] on span "Box Office" at bounding box center [580, 22] width 50 height 12
click at [523, 32] on div "Box Office Sell Tickets Bookings Sell Season Pass Venues Memberships Events Ord…" at bounding box center [599, 22] width 882 height 45
click at [952, 536] on button "Save" at bounding box center [939, 539] width 90 height 25
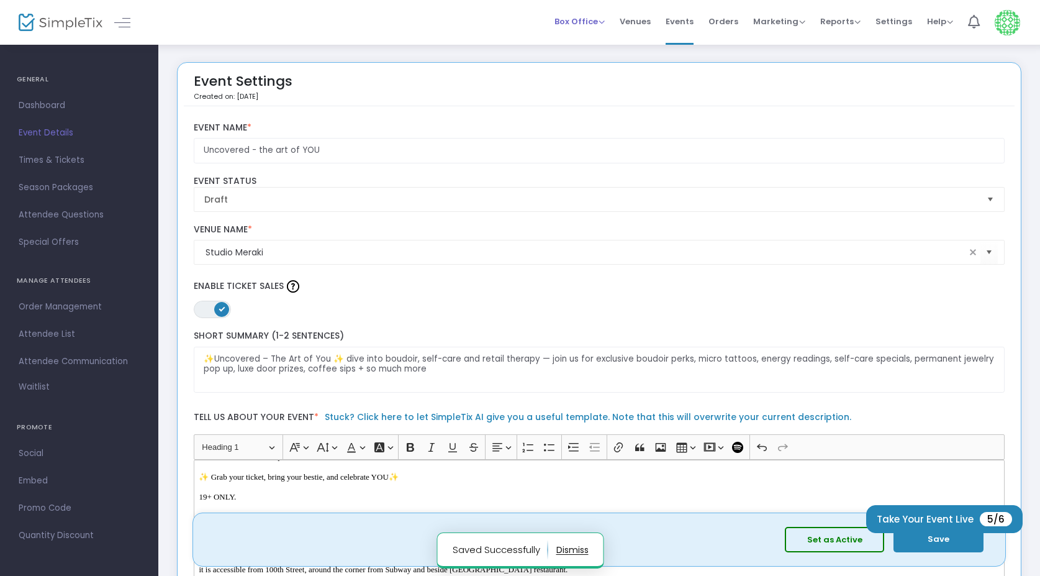
click at [596, 20] on span "Box Office" at bounding box center [580, 22] width 50 height 12
click at [593, 40] on li "Sell Tickets" at bounding box center [599, 42] width 89 height 24
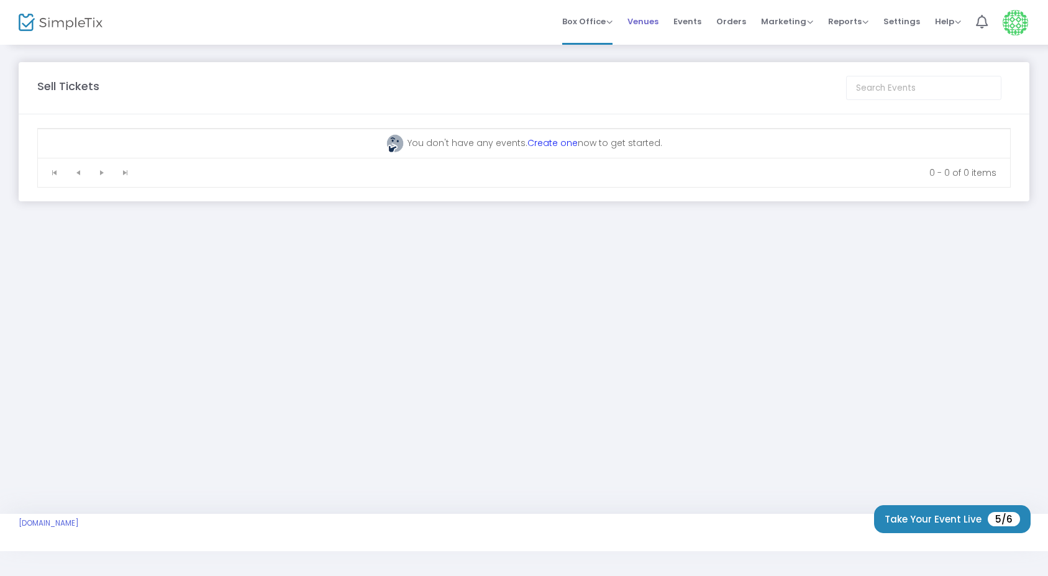
click at [654, 19] on span "Venues" at bounding box center [642, 22] width 31 height 32
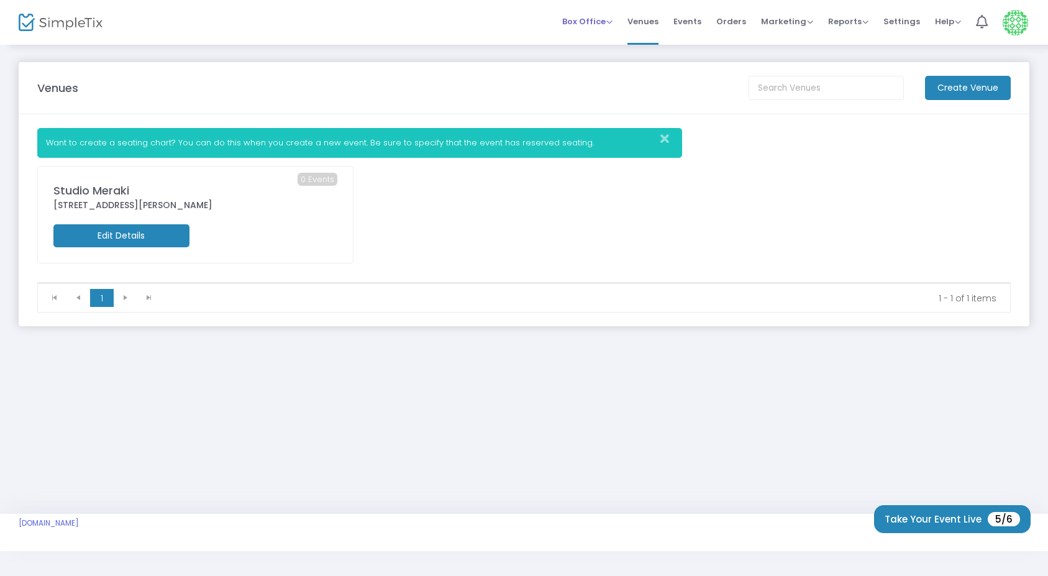
click at [582, 20] on span "Box Office" at bounding box center [587, 22] width 50 height 12
click at [594, 65] on li "Bookings" at bounding box center [606, 66] width 89 height 24
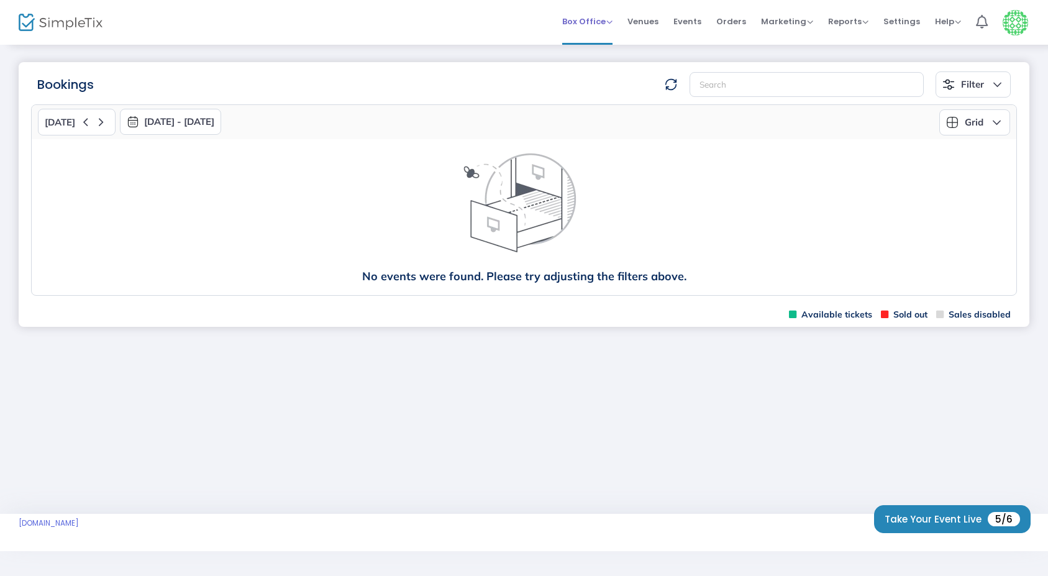
click at [593, 24] on span "Box Office" at bounding box center [587, 22] width 50 height 12
click at [586, 45] on li "Sell Tickets" at bounding box center [606, 42] width 89 height 24
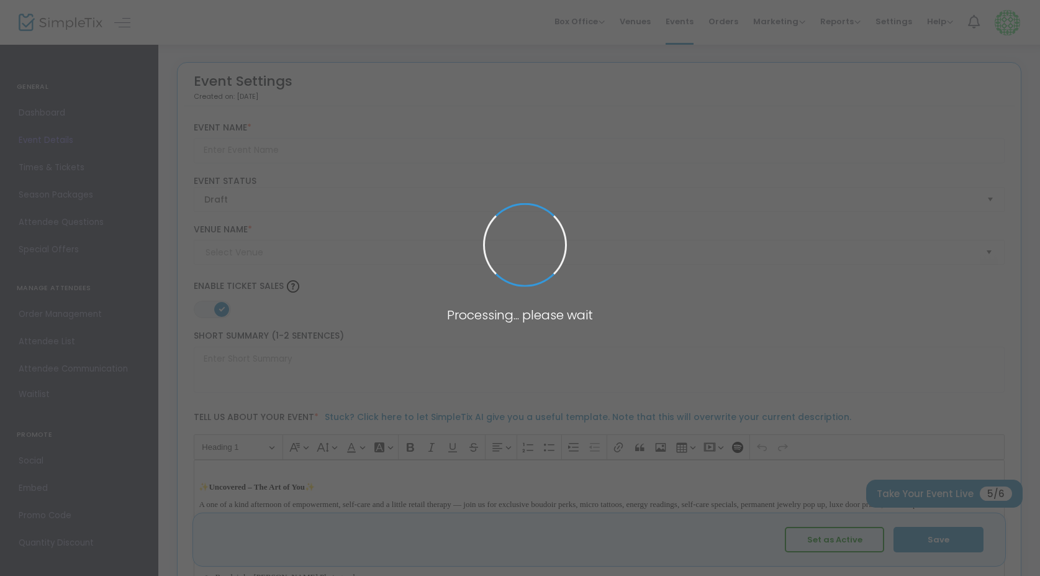
type input "Uncovered - the art of YOU"
type textarea "✨Uncovered – The Art of You ✨ dive into boudoir, self-care and retail therapy —…"
type input "Buy Tickets"
type input "Studio Meraki"
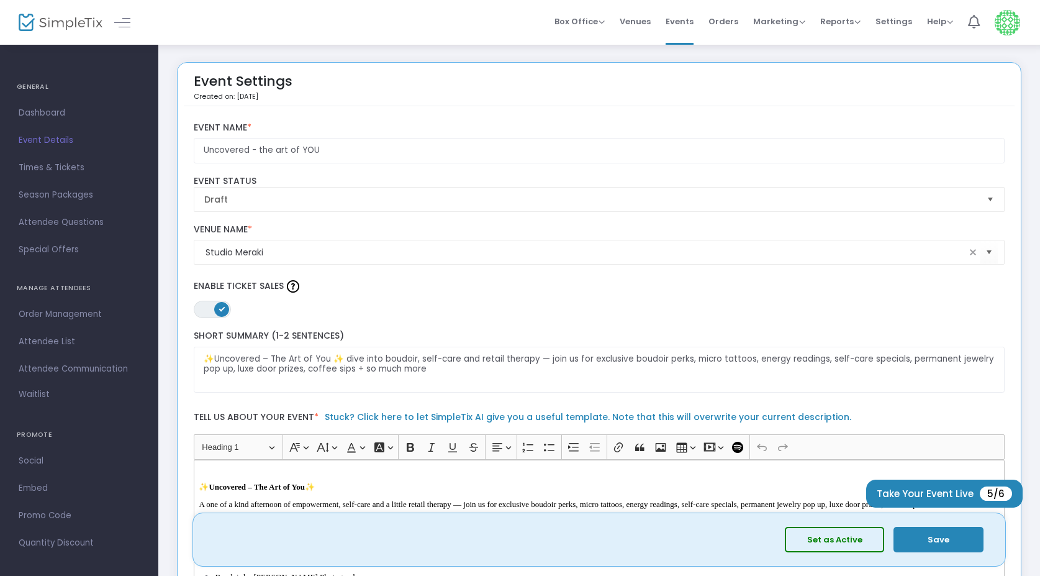
click at [947, 539] on button "Save" at bounding box center [939, 539] width 90 height 25
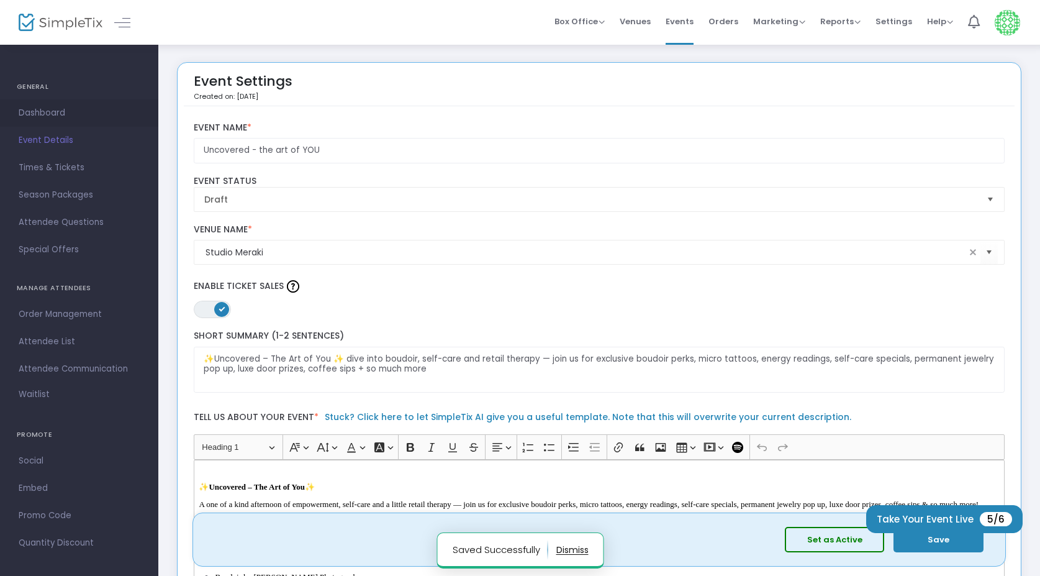
click at [45, 112] on span "Dashboard" at bounding box center [79, 113] width 121 height 16
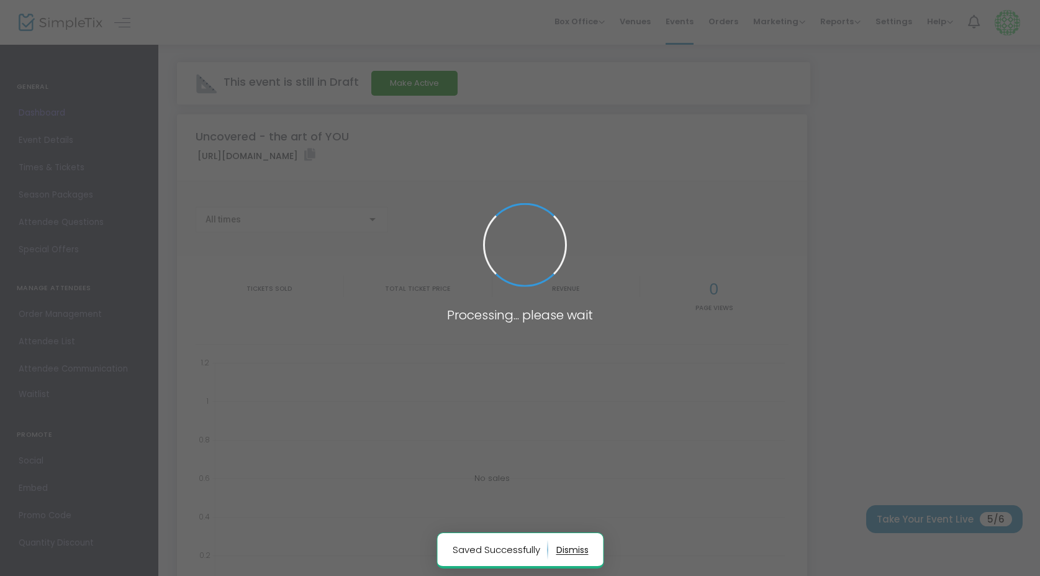
type input "https://www.simpletix.com/e/uncovered-the-art-of-you-tickets-237247"
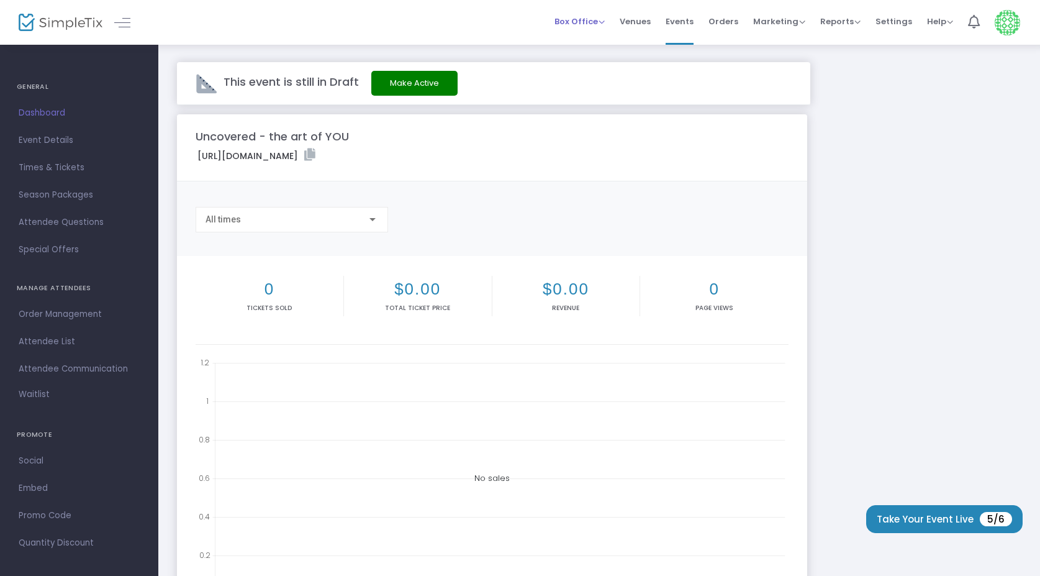
click at [591, 21] on span "Box Office" at bounding box center [580, 22] width 50 height 12
click at [690, 24] on span "Events" at bounding box center [680, 22] width 28 height 32
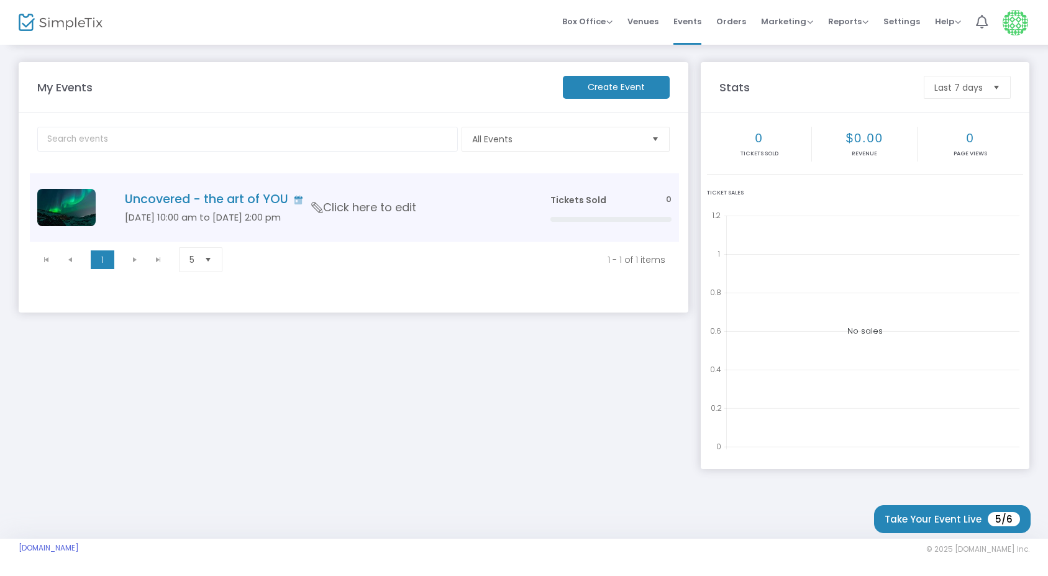
click at [397, 207] on span "Click here to edit" at bounding box center [364, 207] width 104 height 16
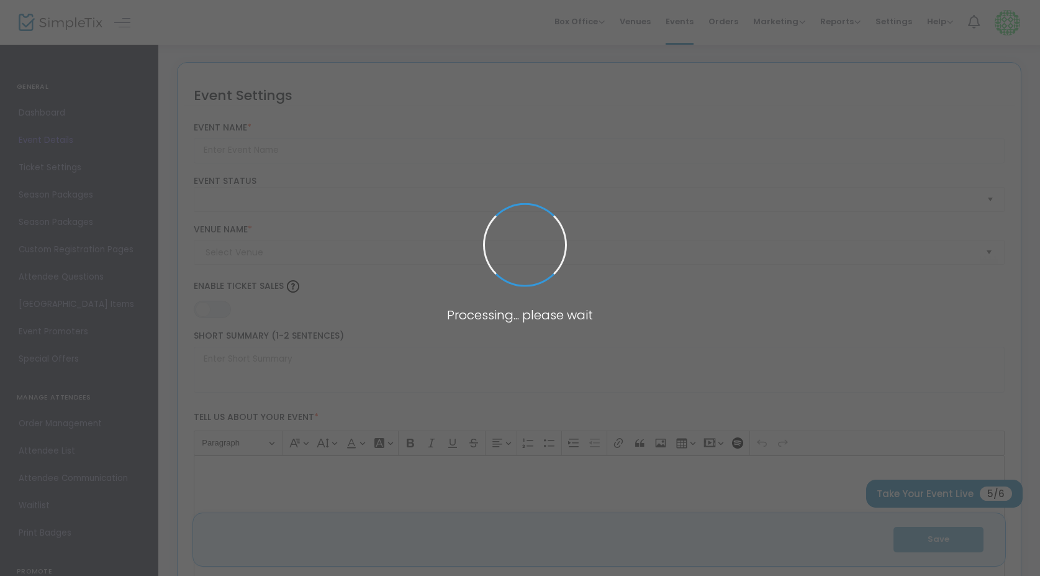
type input "Uncovered - the art of YOU"
type textarea "✨Uncovered – The Art of You ✨ dive into boudoir, self-care and retail therapy —…"
type input "Buy Tickets"
type input "Studio Meraki"
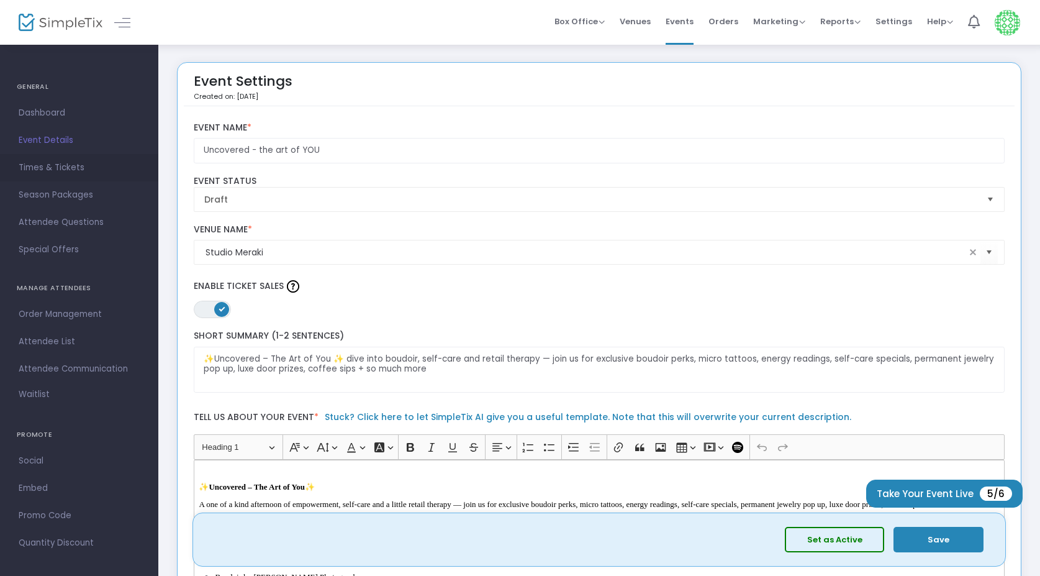
click at [56, 168] on span "Times & Tickets" at bounding box center [79, 168] width 121 height 16
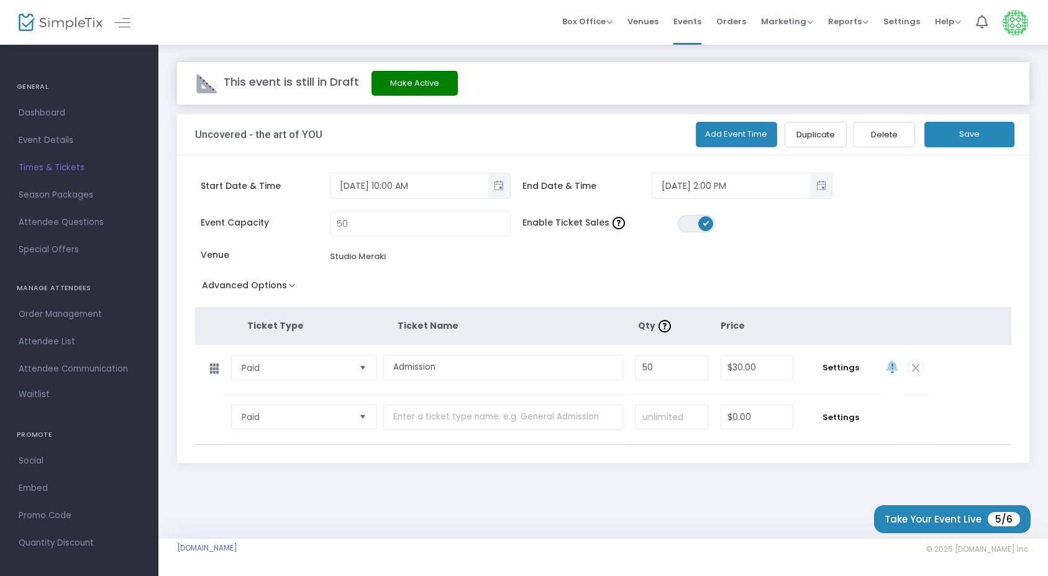
click at [277, 283] on button "Advanced Options" at bounding box center [251, 287] width 112 height 22
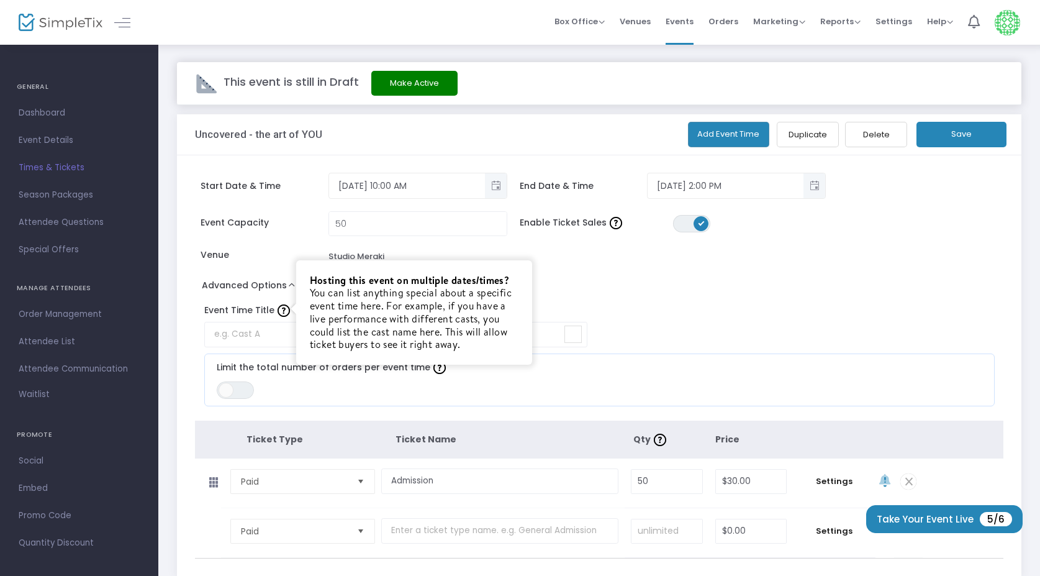
click at [283, 313] on img at bounding box center [284, 310] width 12 height 12
click at [280, 288] on button "Advanced Options" at bounding box center [251, 287] width 112 height 22
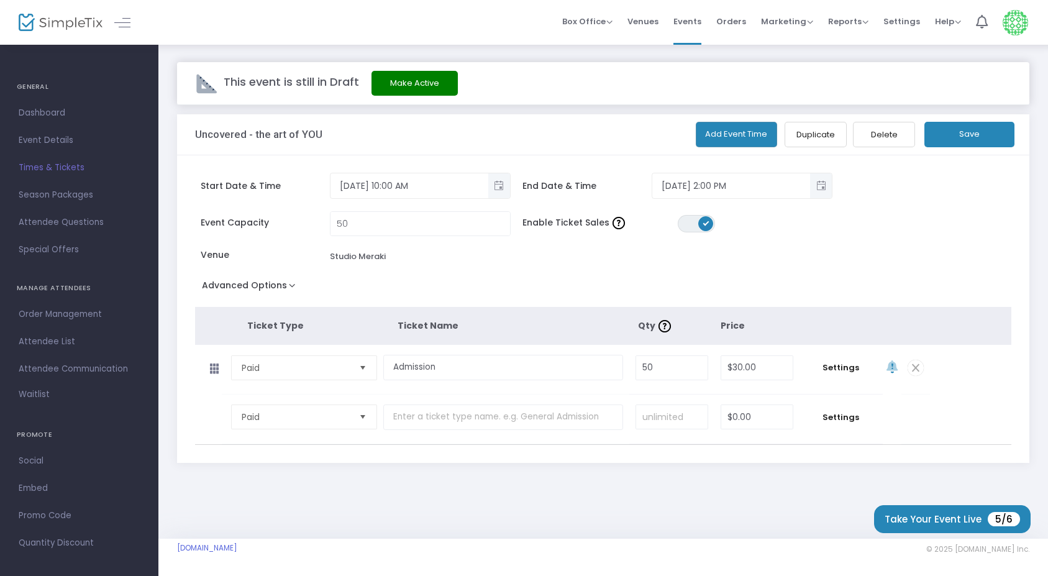
click at [280, 288] on button "Advanced Options" at bounding box center [251, 287] width 112 height 22
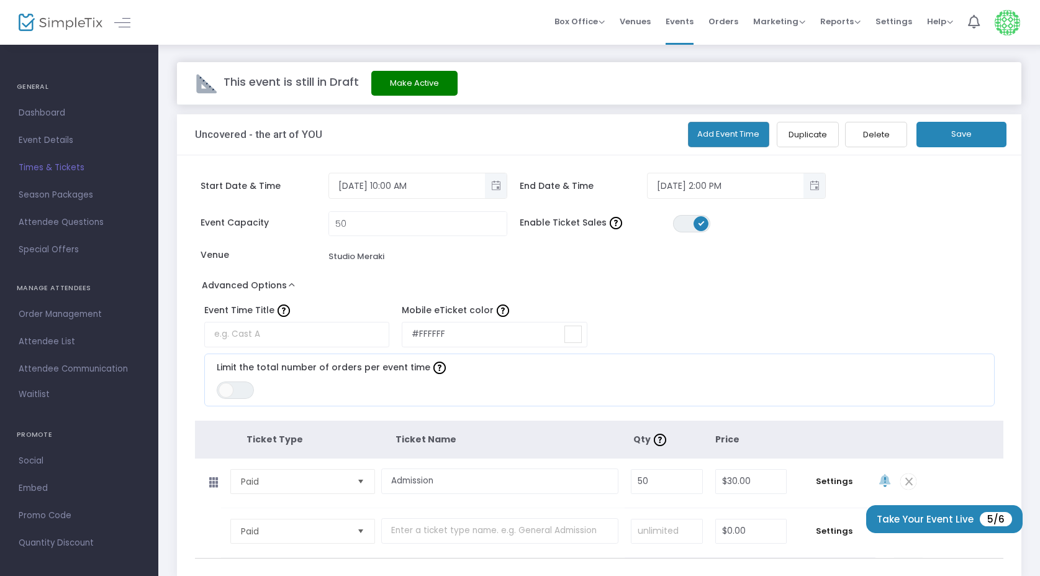
click at [280, 288] on button "Advanced Options" at bounding box center [251, 287] width 112 height 22
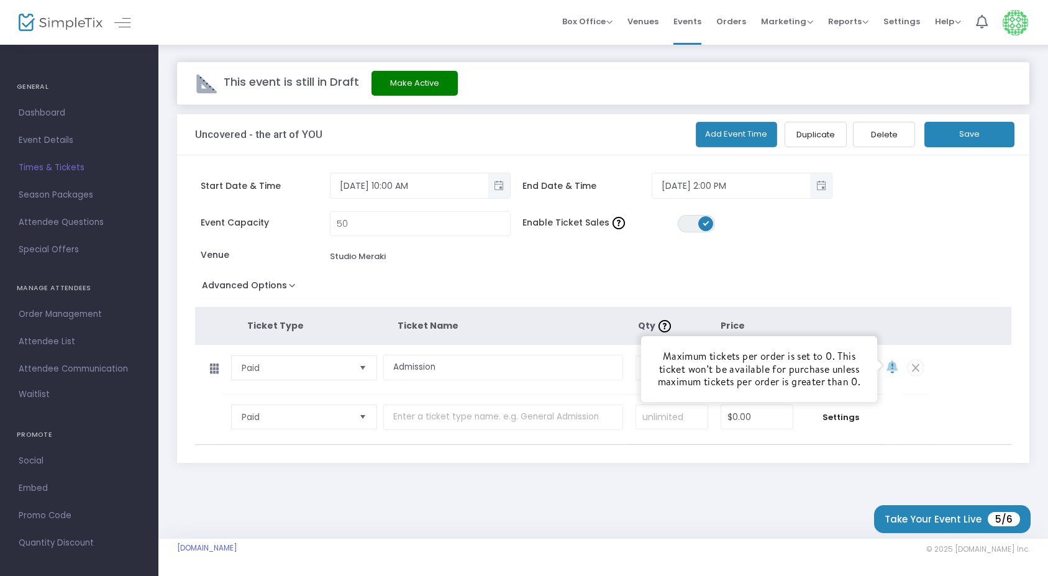
click at [891, 320] on th at bounding box center [892, 326] width 75 height 38
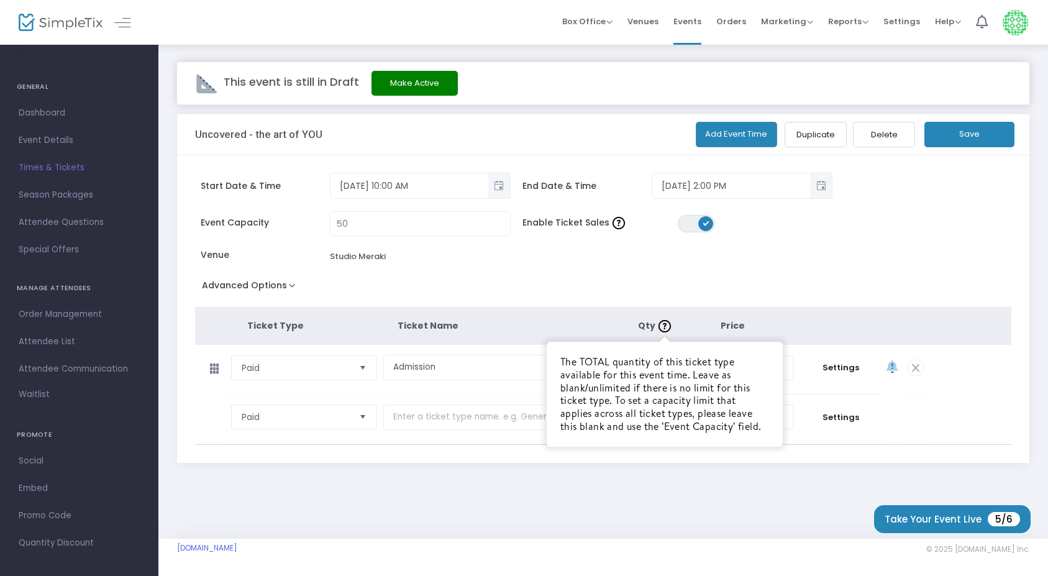
click at [684, 314] on th "Qty The TOTAL quantity of this ticket type available for this event time. Leave…" at bounding box center [678, 326] width 83 height 38
click at [668, 326] on img at bounding box center [664, 326] width 12 height 12
click at [681, 369] on div "The TOTAL quantity of this ticket type available for this event time. Leave as …" at bounding box center [664, 394] width 209 height 78
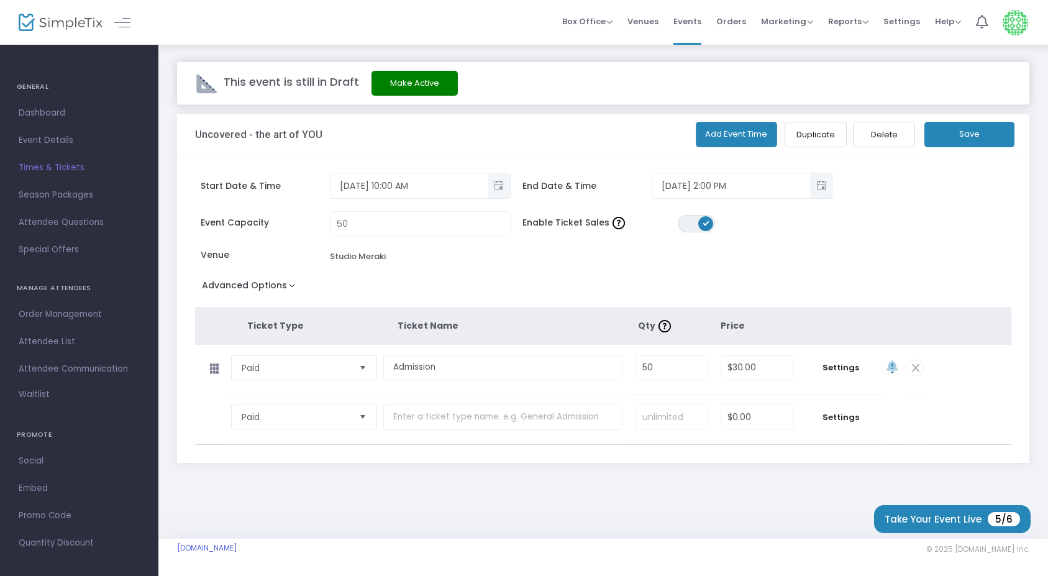
click at [691, 326] on th "Qty" at bounding box center [678, 326] width 83 height 38
drag, startPoint x: 672, startPoint y: 366, endPoint x: 582, endPoint y: 366, distance: 90.1
click at [582, 366] on tr "Paid Required. Admission Required. 50 Required. $30.00 Required. Settings" at bounding box center [562, 370] width 735 height 50
type input "0"
click at [753, 336] on th "Price" at bounding box center [757, 326] width 75 height 38
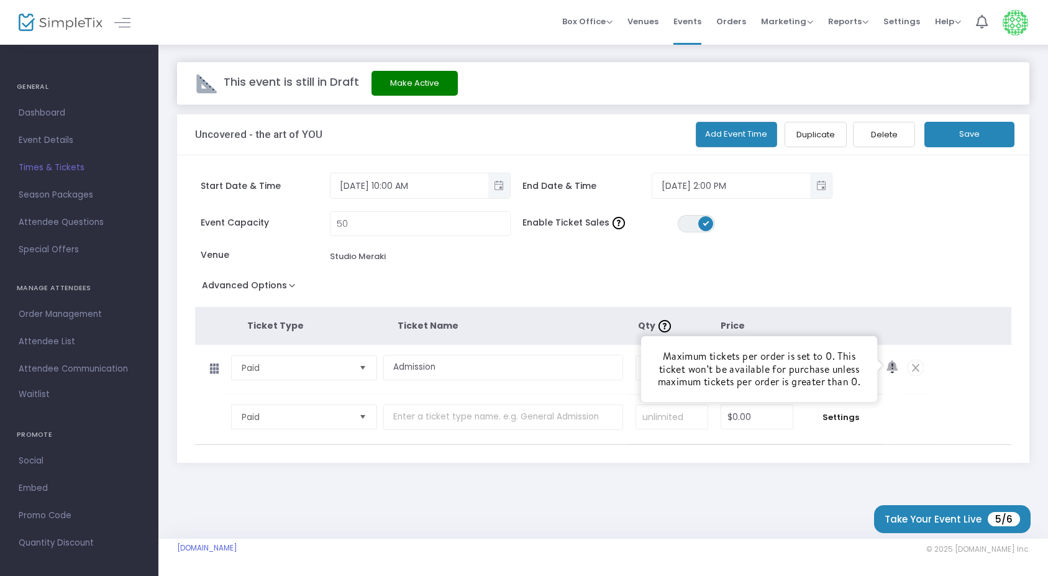
click at [888, 364] on icon at bounding box center [891, 367] width 11 height 13
click at [885, 318] on th at bounding box center [892, 326] width 75 height 38
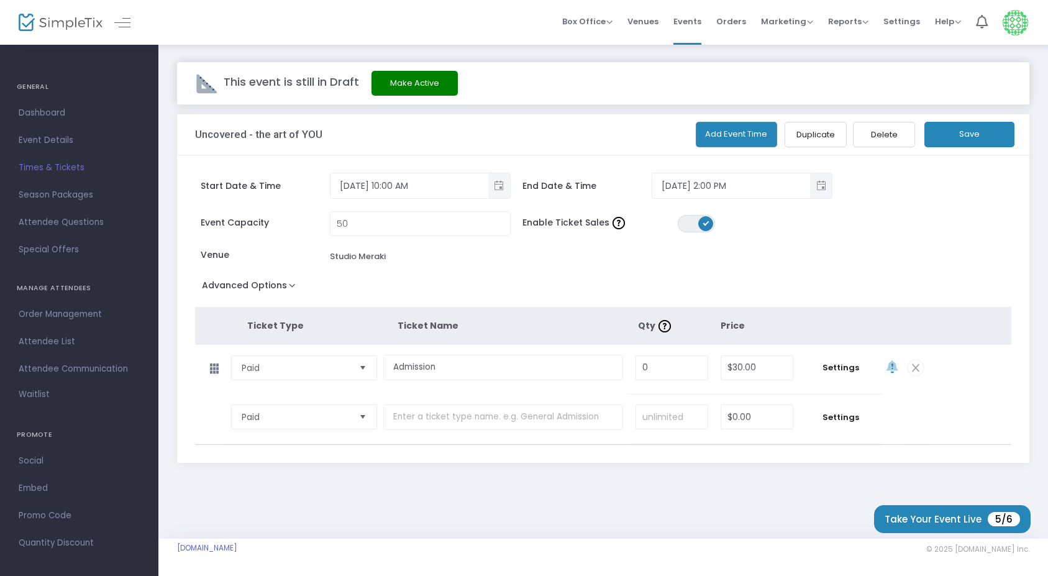
click at [917, 369] on span at bounding box center [915, 368] width 16 height 16
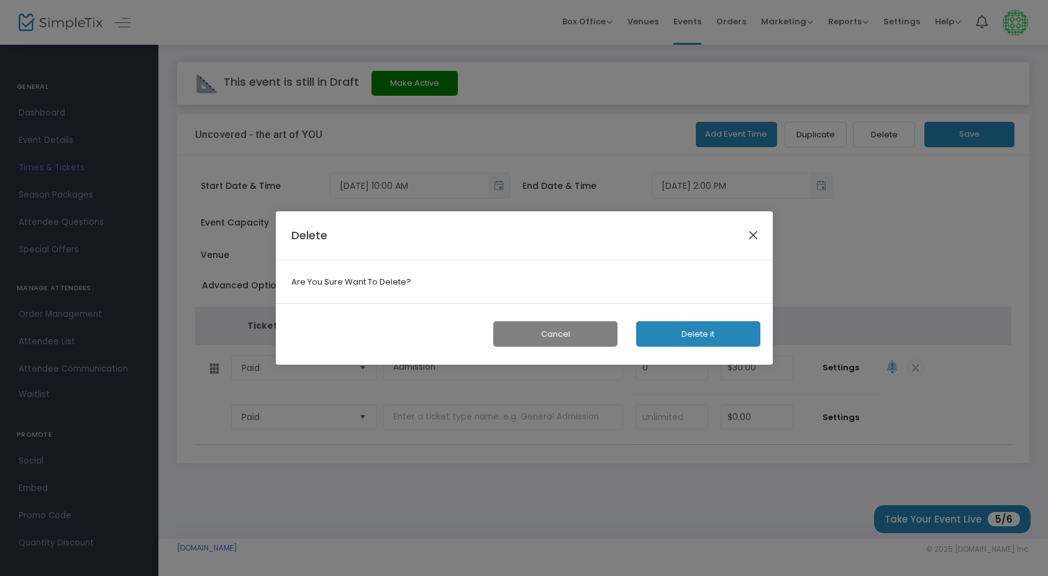
click at [754, 235] on button "Close" at bounding box center [753, 235] width 16 height 16
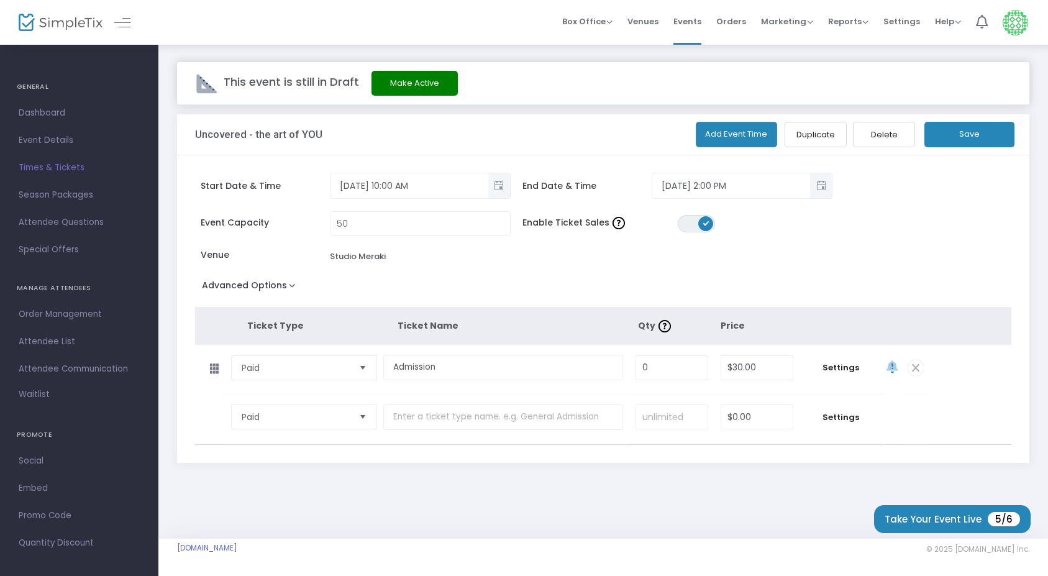
click at [685, 301] on div "Start Date & Time 10/18/2025 10:00 AM End Date & Time 10/18/2025 2:00 PM Event …" at bounding box center [603, 308] width 852 height 307
click at [988, 134] on button "Save" at bounding box center [969, 134] width 90 height 25
click at [44, 371] on span "Attendee Communication" at bounding box center [79, 369] width 121 height 16
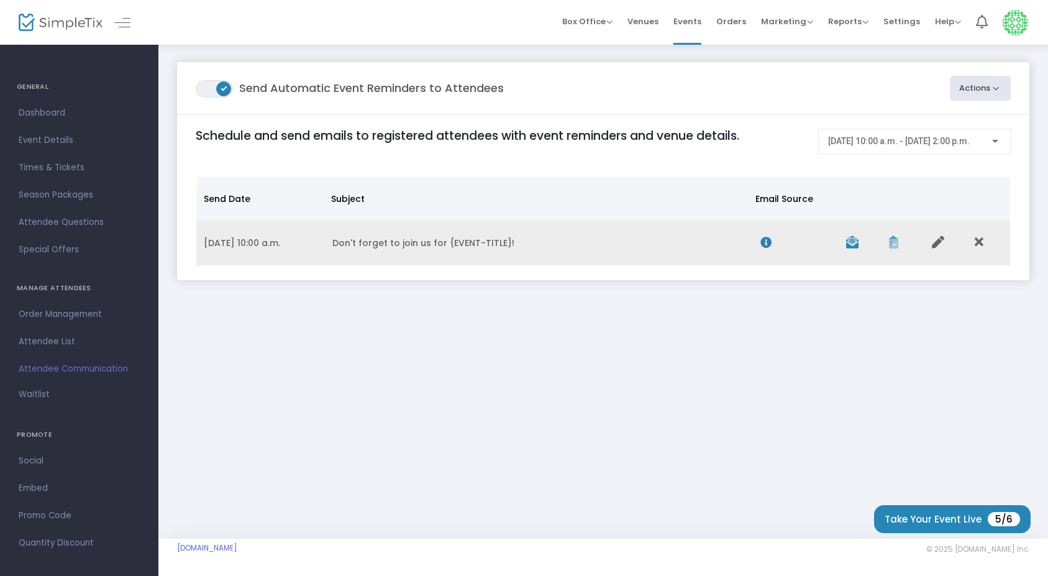
click at [430, 241] on td "Don't forget to join us for {EVENT-TITLE}!" at bounding box center [539, 242] width 428 height 45
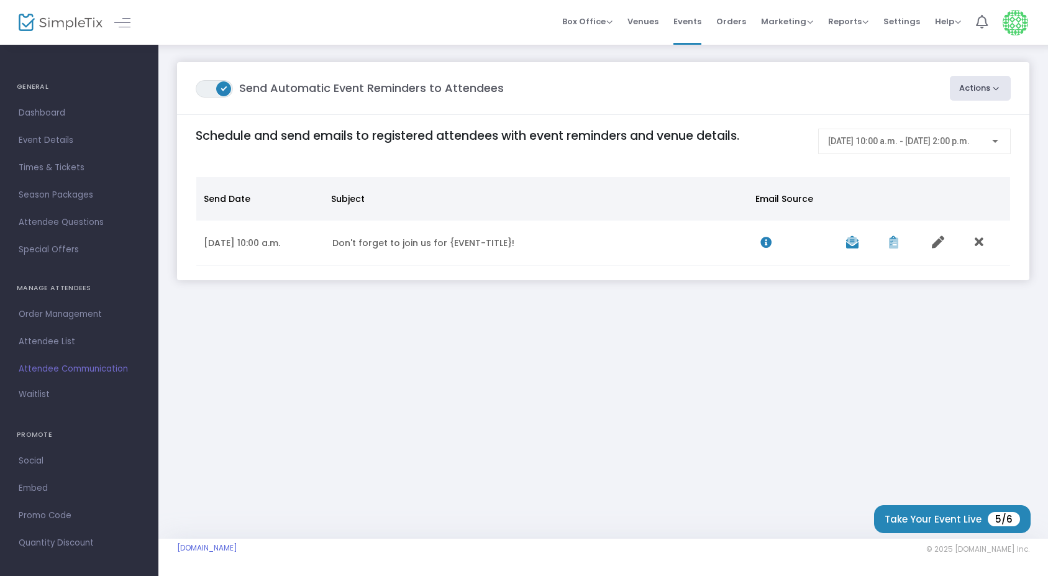
click at [1002, 85] on button "Actions" at bounding box center [980, 88] width 61 height 25
click at [845, 308] on div "ON OFF Send Automatic Event Reminders to Attendees Actions Create Email Blast P…" at bounding box center [602, 183] width 889 height 280
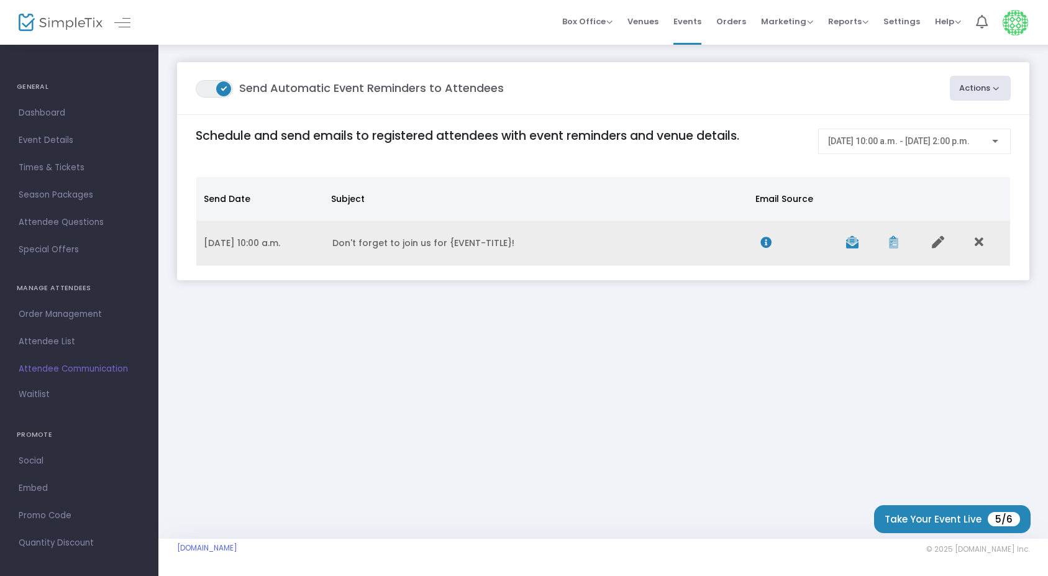
click at [424, 251] on td "Don't forget to join us for {EVENT-TITLE}!" at bounding box center [539, 242] width 428 height 45
click at [937, 247] on icon "Data table" at bounding box center [938, 242] width 12 height 12
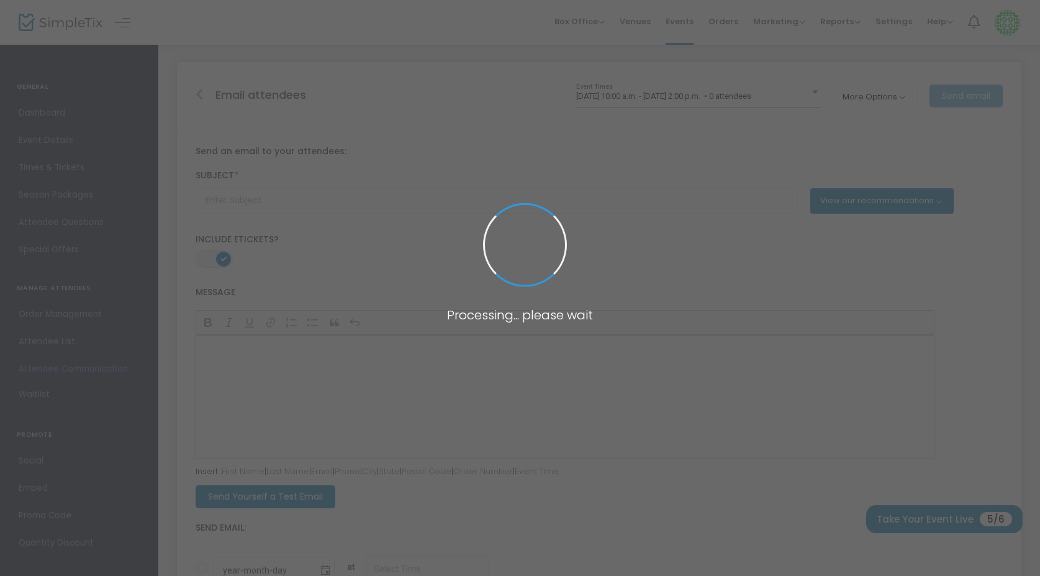
type input "Don't forget to join us for {EVENT-TITLE}!"
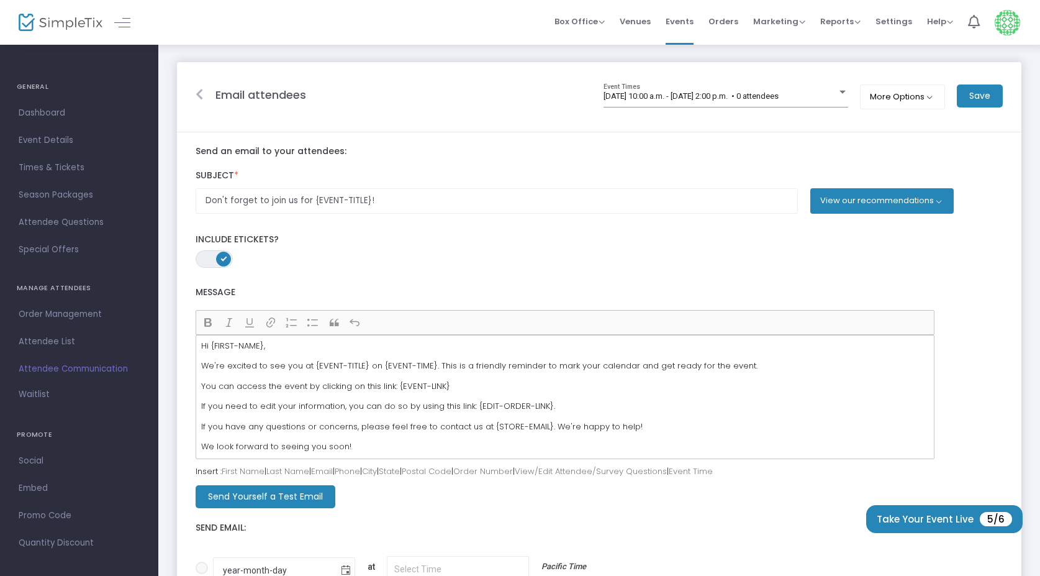
scroll to position [2, 0]
click at [689, 375] on div "Hi {FIRST-NAME}, We're excited to see you at {EVENT-TITLE} on {EVENT-TIME}. Thi…" at bounding box center [565, 397] width 739 height 124
click at [684, 363] on p "We're excited to see you at {EVENT-TITLE} on {EVENT-TIME}. This is a friendly r…" at bounding box center [565, 366] width 728 height 12
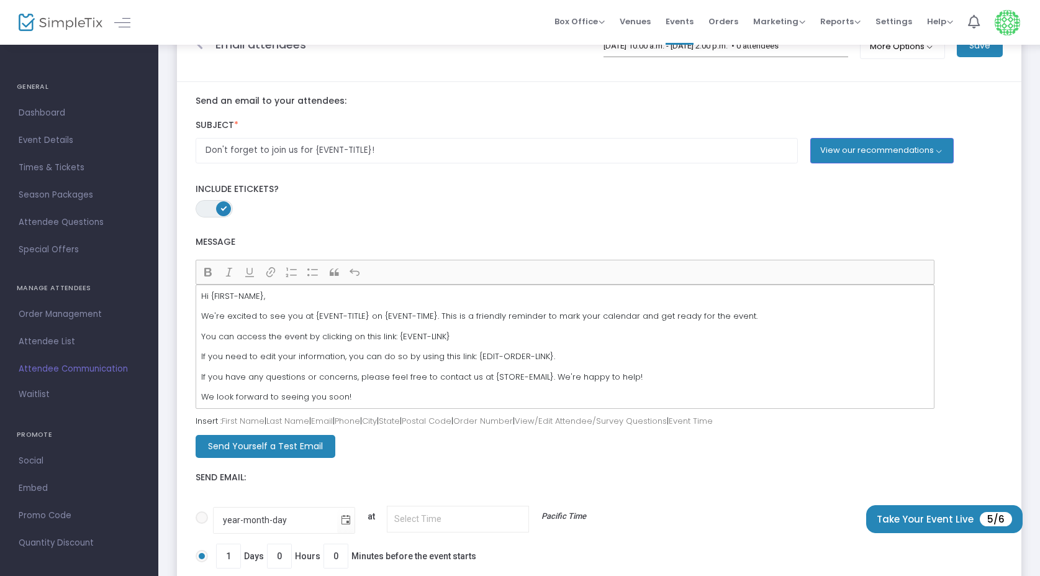
scroll to position [58, 0]
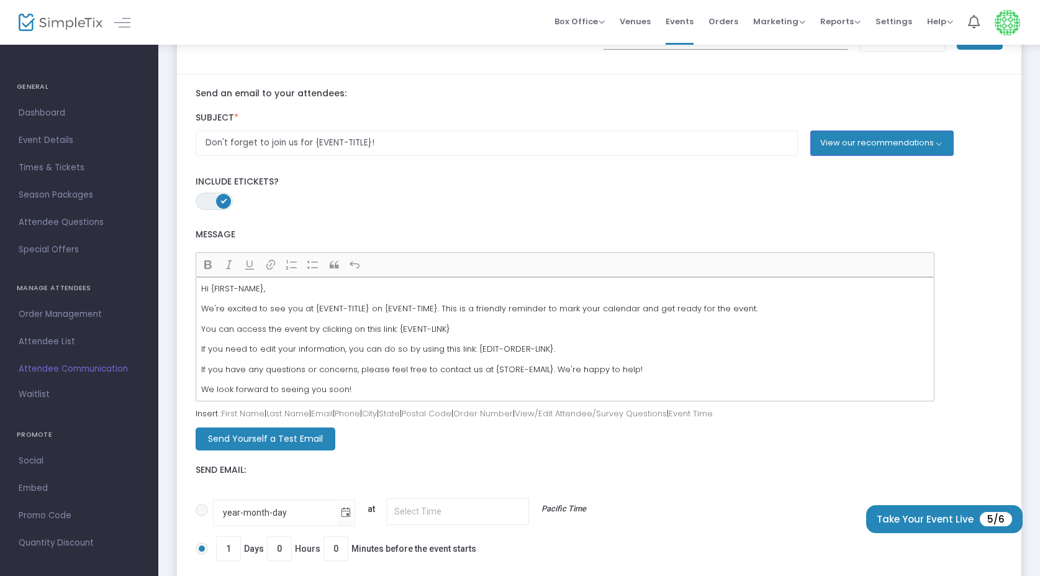
click at [686, 309] on p "We're excited to see you at {EVENT-TITLE} on {EVENT-TIME}. This is a friendly r…" at bounding box center [565, 308] width 728 height 12
drag, startPoint x: 686, startPoint y: 309, endPoint x: 766, endPoint y: 304, distance: 79.7
click at [766, 304] on p "We're excited to see you at {EVENT-TITLE} on {EVENT-TIME}. This is a friendly r…" at bounding box center [565, 308] width 728 height 12
click at [609, 326] on p "You can access the event by clicking on this link: {EVENT-LINK}" at bounding box center [565, 329] width 728 height 12
click at [734, 309] on p "We're excited to see you at {EVENT-TITLE} on {EVENT-TIME}. This is a friendly r…" at bounding box center [565, 308] width 728 height 12
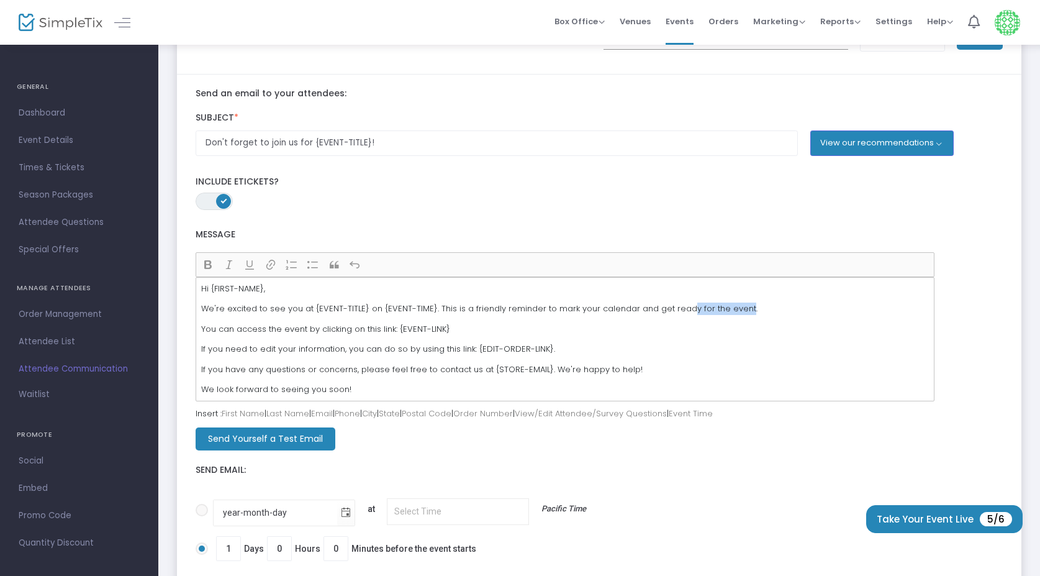
drag, startPoint x: 735, startPoint y: 310, endPoint x: 679, endPoint y: 311, distance: 55.9
click at [679, 312] on p "We're excited to see you at {EVENT-TITLE} on {EVENT-TIME}. This is a friendly r…" at bounding box center [565, 308] width 728 height 12
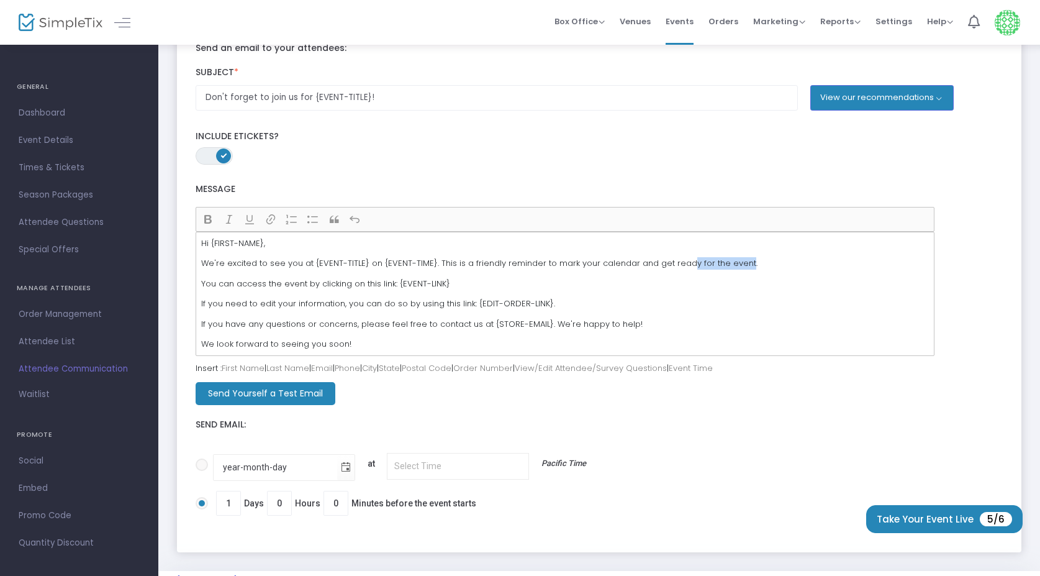
scroll to position [98, 0]
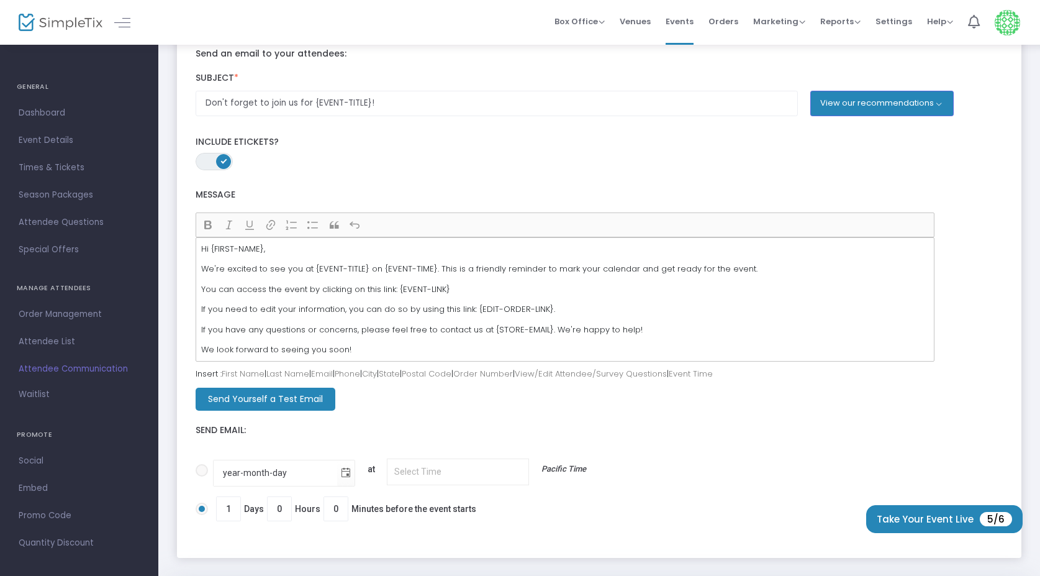
click at [625, 263] on div "Hi {FIRST-NAME}, We're excited to see you at {EVENT-TITLE} on {EVENT-TIME}. Thi…" at bounding box center [565, 299] width 739 height 124
click at [659, 275] on p "We're excited to see you at {EVENT-TITLE} on {EVENT-TIME}. This is a friendly r…" at bounding box center [565, 269] width 728 height 12
click at [481, 267] on p "We're excited to see you at {EVENT-TITLE} on {EVENT-TIME}. This is a friendly r…" at bounding box center [565, 269] width 728 height 12
drag, startPoint x: 575, startPoint y: 271, endPoint x: 676, endPoint y: 273, distance: 100.7
click at [676, 274] on p "We're excited to see you at {EVENT-TITLE} on {EVENT-TIME}. This is a friendly r…" at bounding box center [565, 269] width 728 height 12
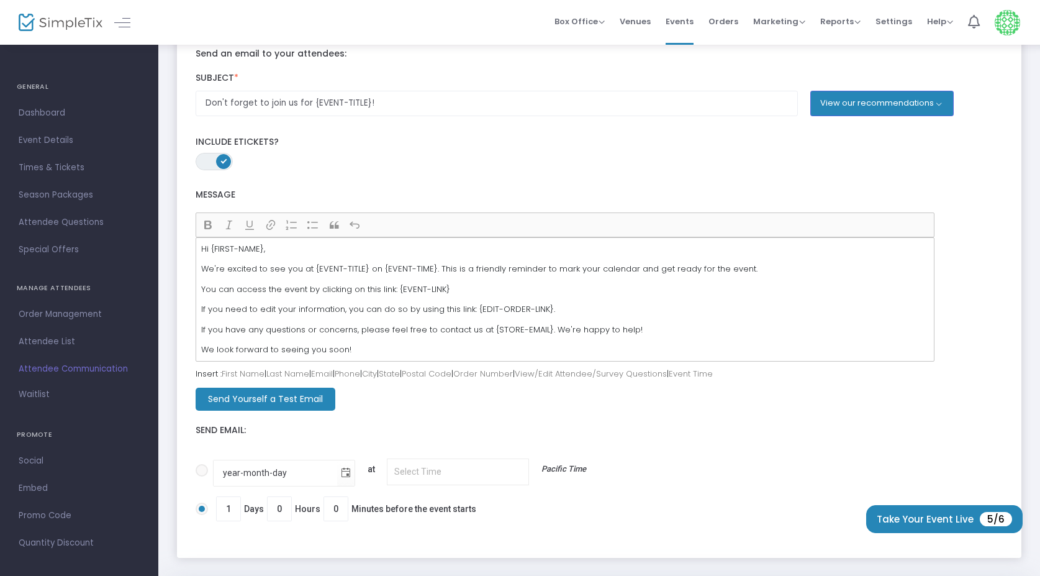
click at [606, 294] on p "You can access the event by clicking on this link: {EVENT-LINK}" at bounding box center [565, 289] width 728 height 12
click at [417, 296] on div "Hi {FIRST-NAME}, We're excited to see you at {EVENT-TITLE} on {EVENT-TIME}. Thi…" at bounding box center [565, 299] width 739 height 124
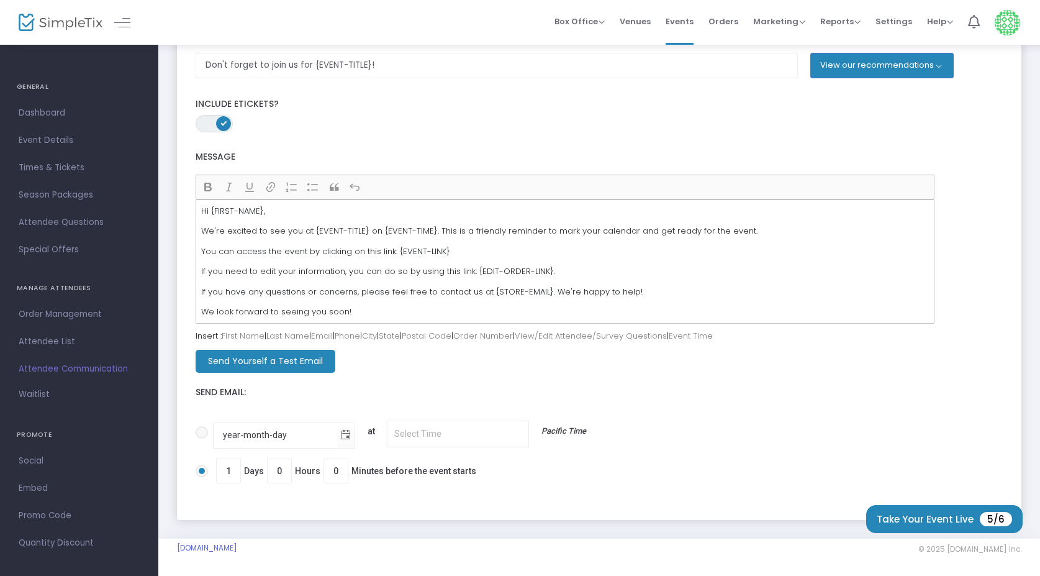
scroll to position [136, 0]
click at [270, 272] on p "If you need to edit your information, you can do so by using this link: {EDIT-O…" at bounding box center [565, 271] width 728 height 12
click at [292, 293] on p "If you have any questions or concerns, please feel free to contact us at {STORE…" at bounding box center [565, 292] width 728 height 12
click at [263, 360] on m-button "Send Yourself a Test Email" at bounding box center [266, 361] width 140 height 23
click at [275, 401] on div "Send Email:" at bounding box center [599, 389] width 820 height 32
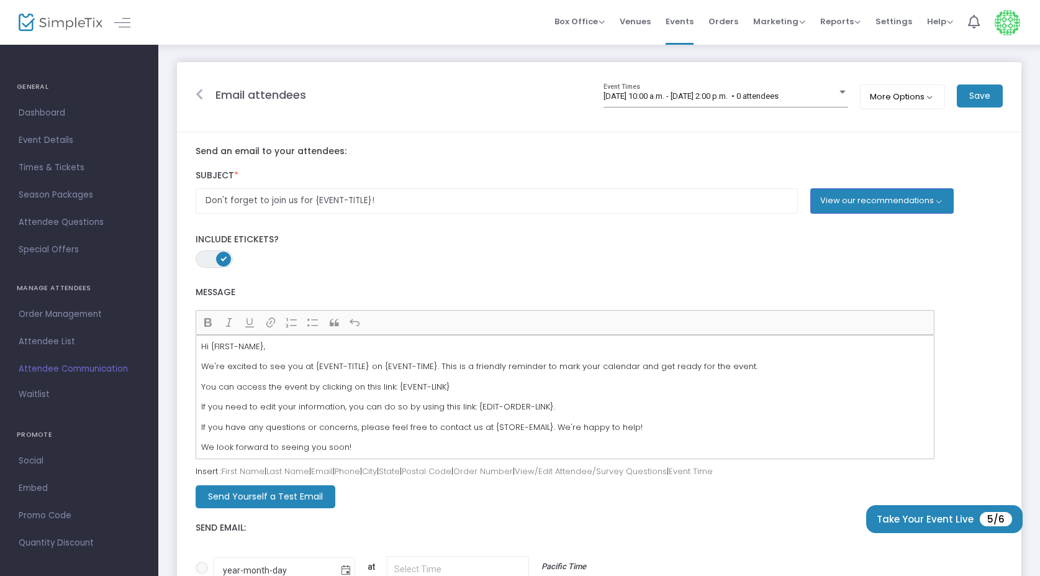
scroll to position [0, 0]
click at [901, 96] on button "More Options" at bounding box center [902, 96] width 85 height 25
click at [912, 71] on m-panel-header "Email attendees 2025-10-18 @ 10:00 a.m. - 2025-10-18 @ 2:00 p.m. • 0 attendees …" at bounding box center [599, 97] width 845 height 70
click at [994, 92] on m-button "Save" at bounding box center [980, 95] width 46 height 23
click at [591, 18] on span "Box Office" at bounding box center [580, 22] width 50 height 12
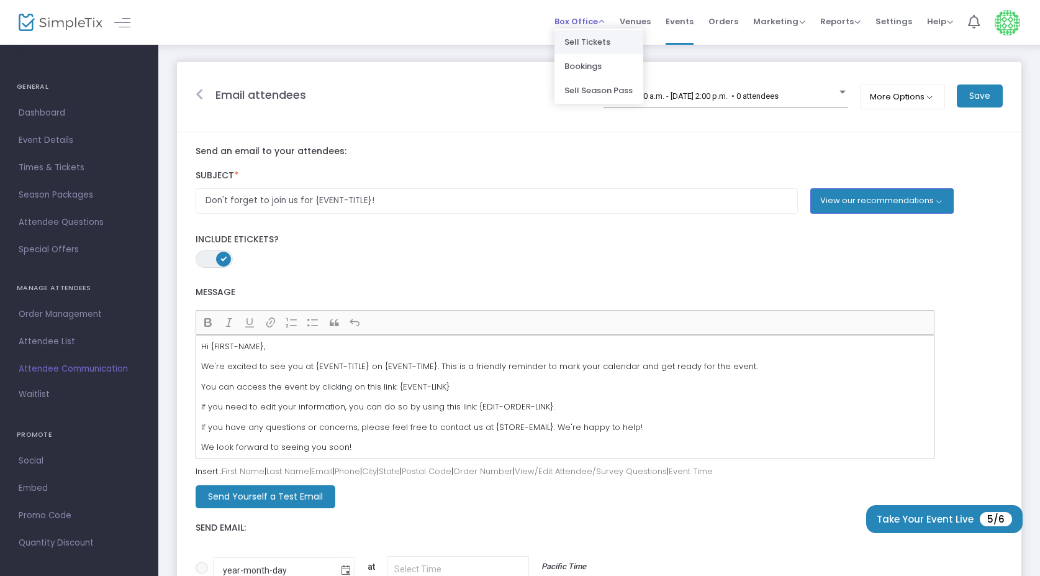
click at [574, 39] on li "Sell Tickets" at bounding box center [599, 42] width 89 height 24
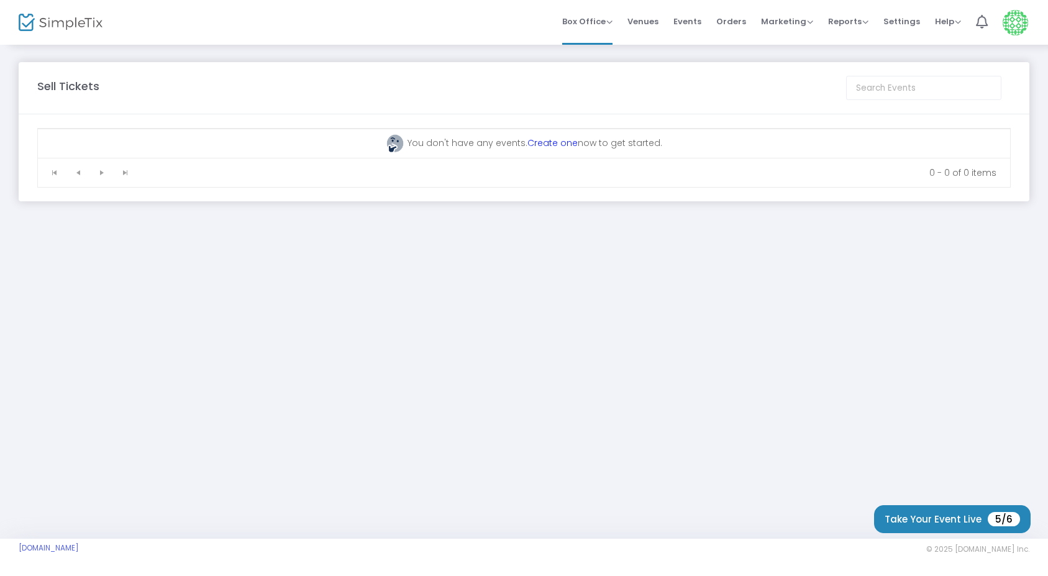
click at [562, 144] on link "Create one" at bounding box center [552, 143] width 50 height 12
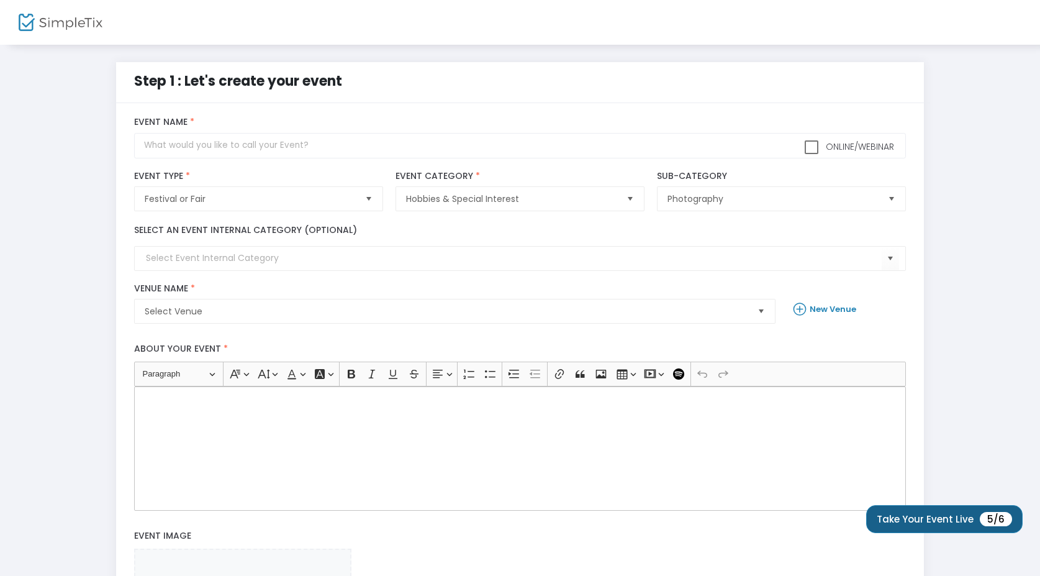
click at [986, 519] on span "5/6" at bounding box center [996, 519] width 32 height 14
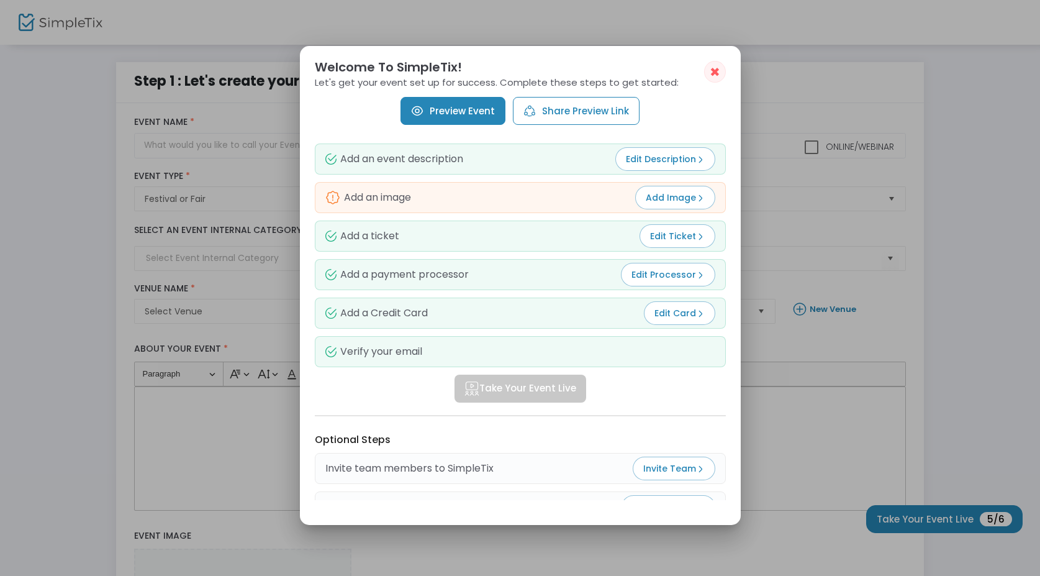
click at [471, 109] on link "Preview Event" at bounding box center [453, 111] width 105 height 28
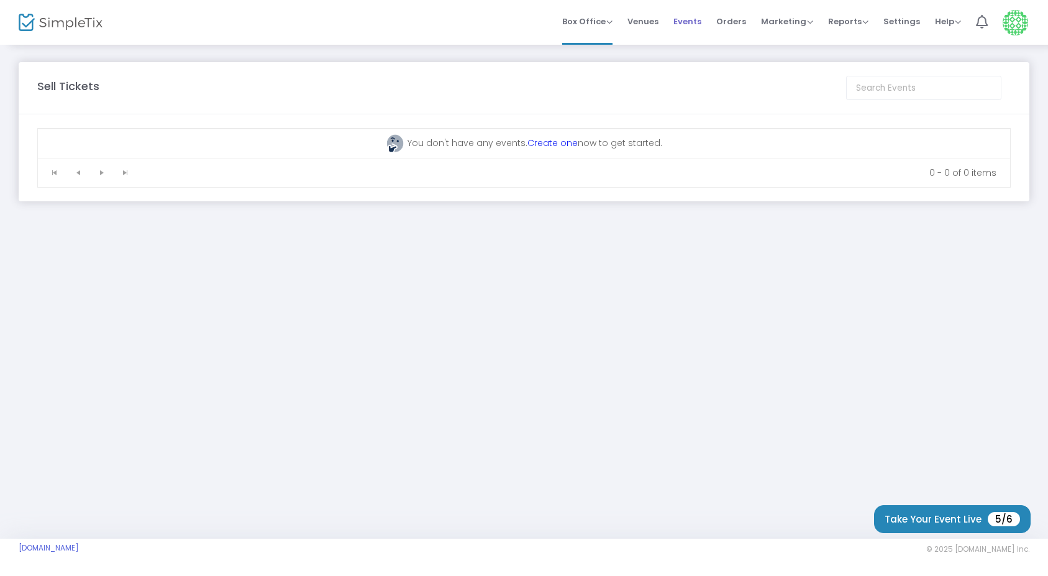
click at [698, 20] on span "Events" at bounding box center [687, 22] width 28 height 32
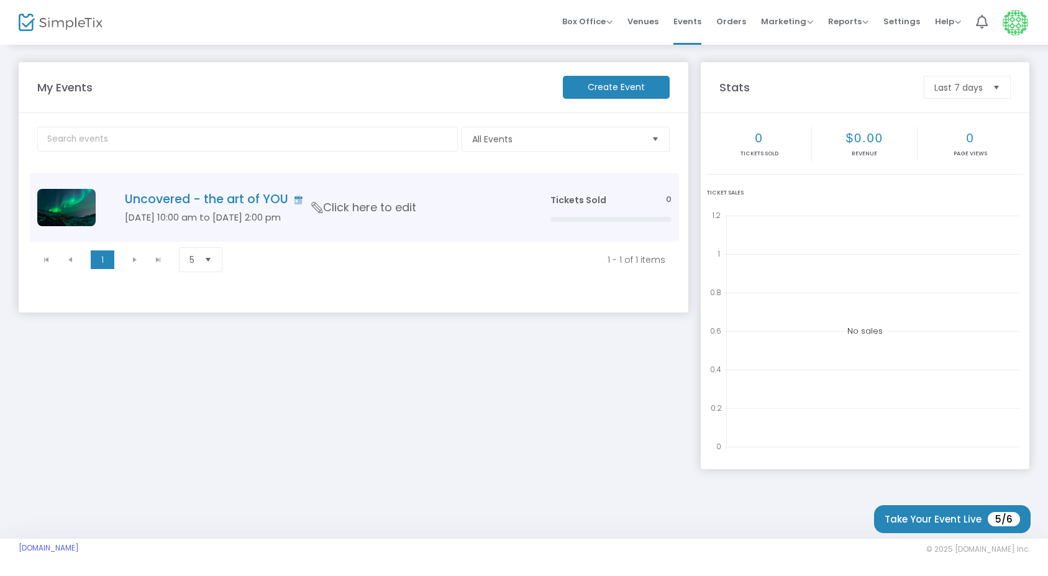
click at [512, 219] on h5 "[DATE] 10:00 am to [DATE] 2:00 pm" at bounding box center [319, 217] width 388 height 11
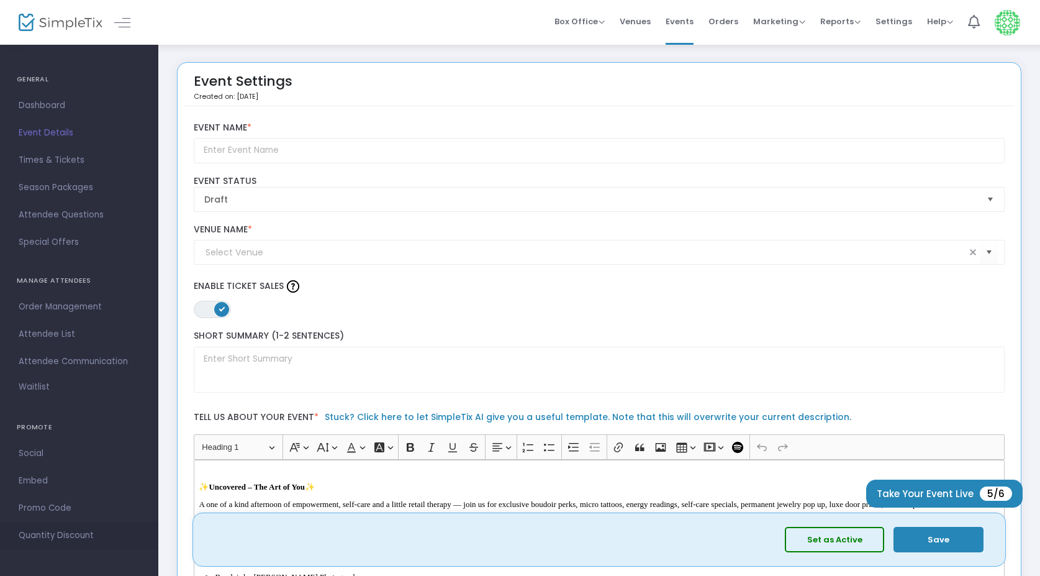
scroll to position [7, 0]
click at [829, 542] on button "Set as Active" at bounding box center [834, 539] width 99 height 25
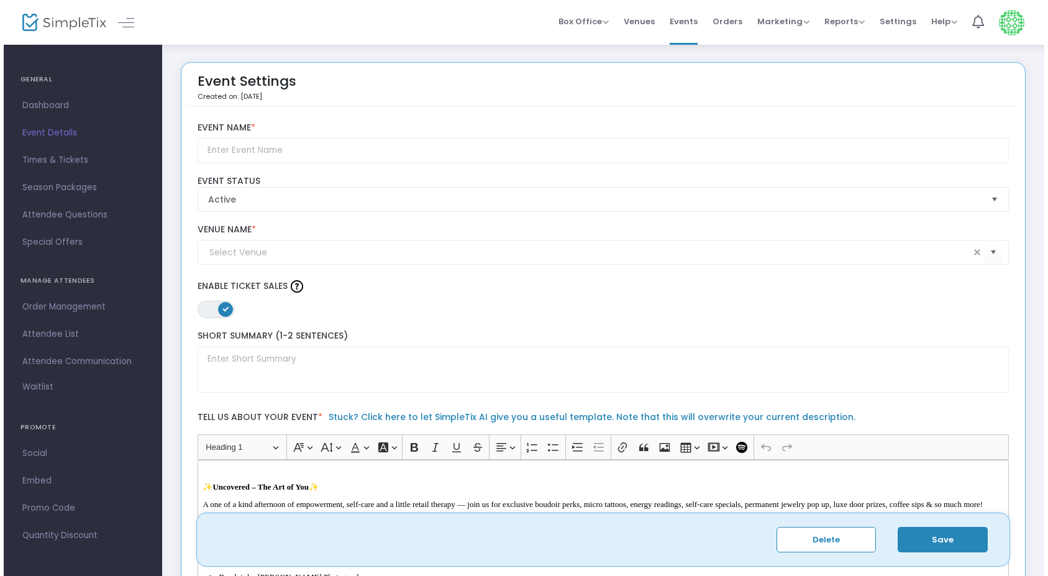
scroll to position [0, 0]
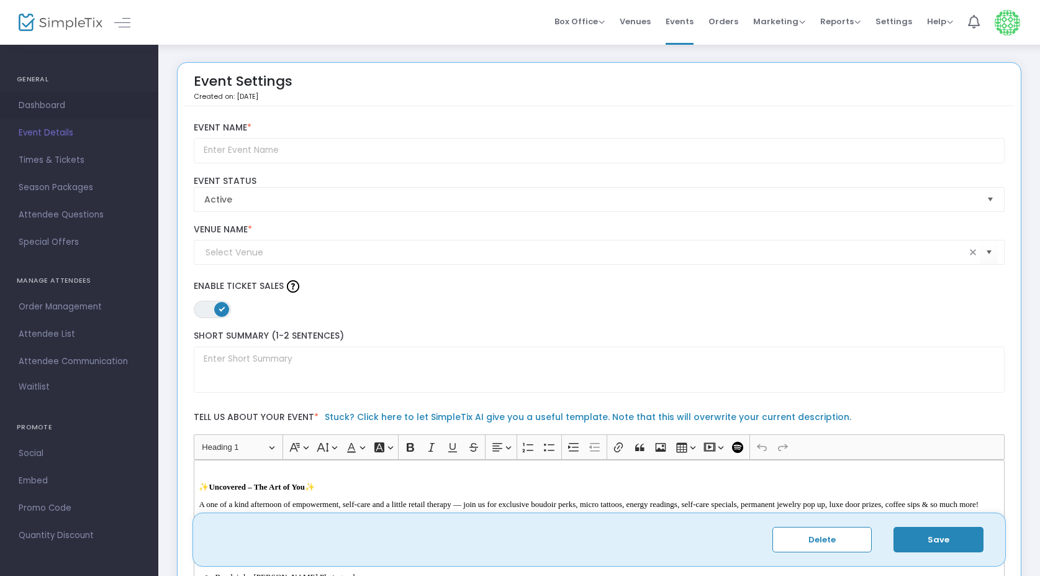
click at [61, 106] on span "Dashboard" at bounding box center [79, 106] width 121 height 16
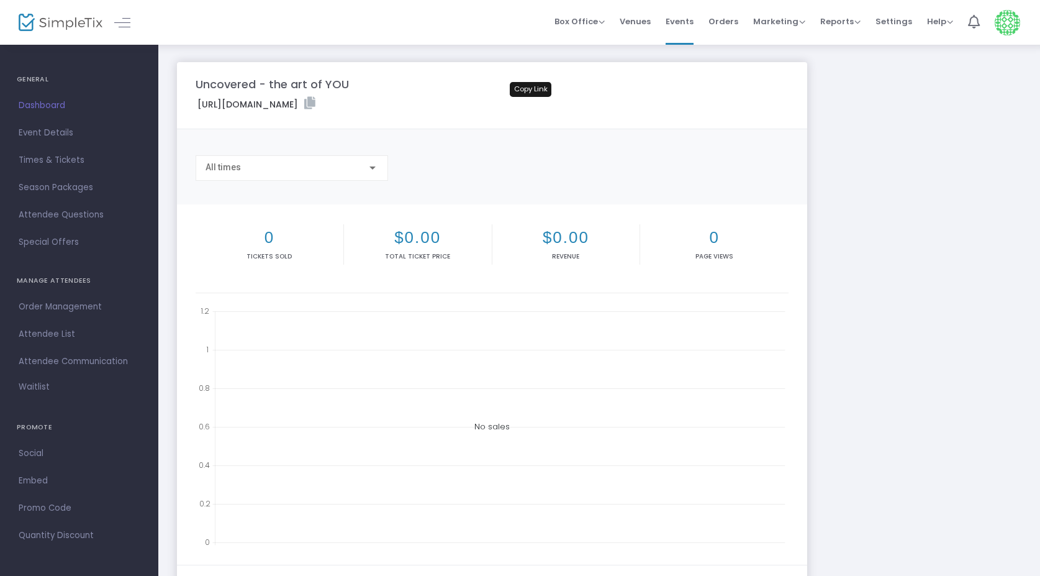
click at [316, 102] on icon at bounding box center [309, 103] width 11 height 12
click at [58, 134] on span "Event Details" at bounding box center [79, 133] width 121 height 16
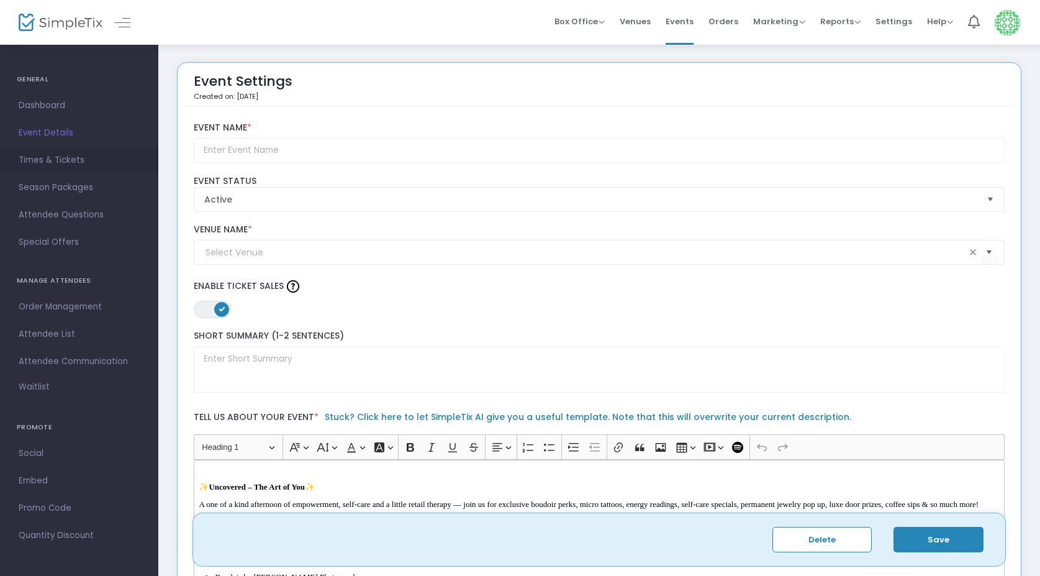
click at [45, 155] on span "Times & Tickets" at bounding box center [79, 160] width 121 height 16
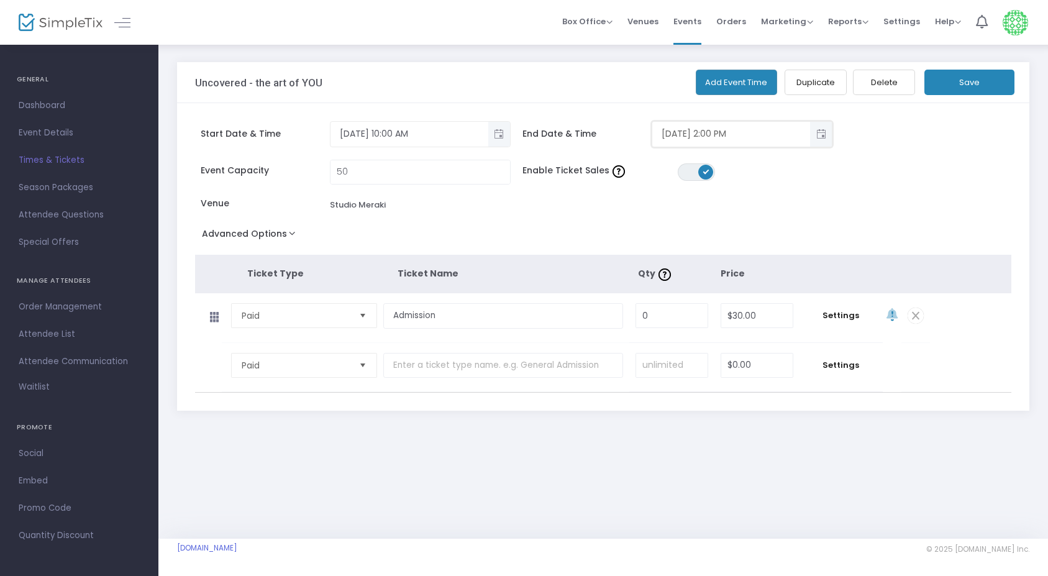
click at [764, 136] on input "10/18/2025 2:00 PM" at bounding box center [731, 134] width 158 height 20
click at [790, 184] on div "Event Capacity 50 Enable Ticket Sales ON OFF Venue Studio Meraki" at bounding box center [597, 192] width 817 height 65
click at [981, 86] on button "Save" at bounding box center [969, 82] width 90 height 25
click at [755, 84] on button "Add Event Time" at bounding box center [737, 82] width 82 height 25
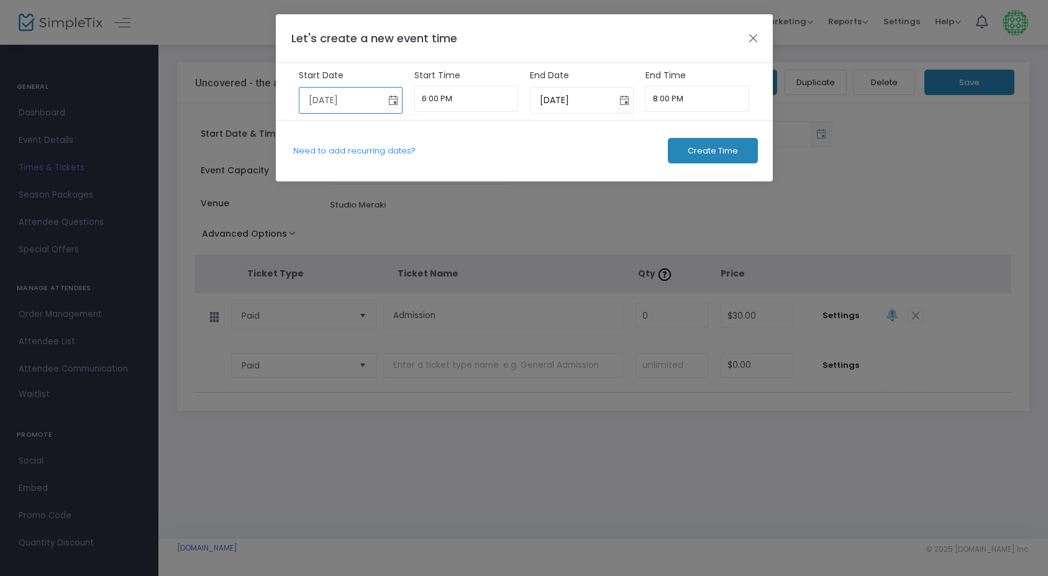
click at [359, 99] on input "10/19/2025" at bounding box center [341, 100] width 85 height 25
click at [393, 99] on span "Toggle calendar" at bounding box center [393, 100] width 20 height 20
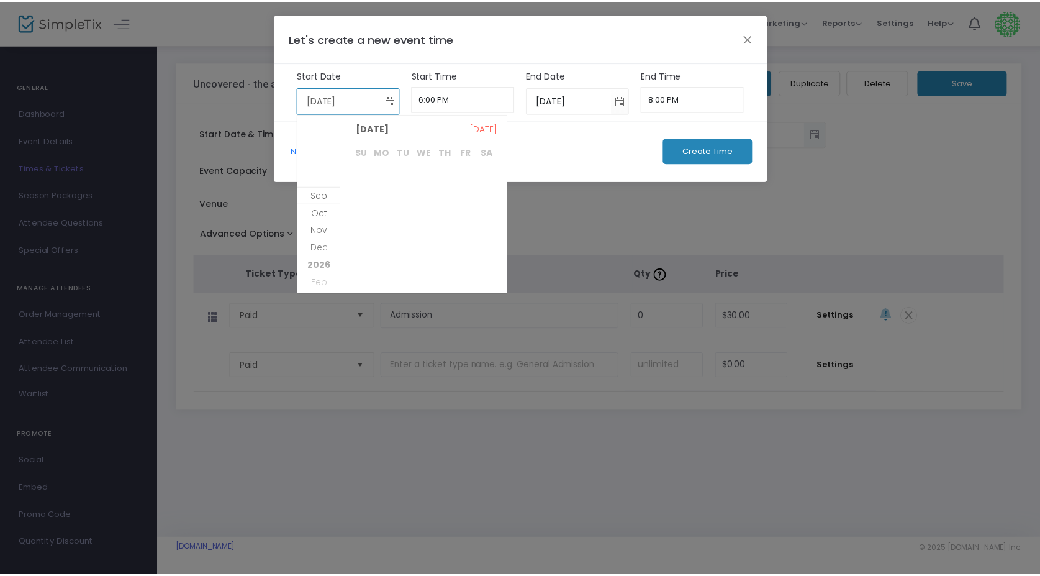
scroll to position [160, 0]
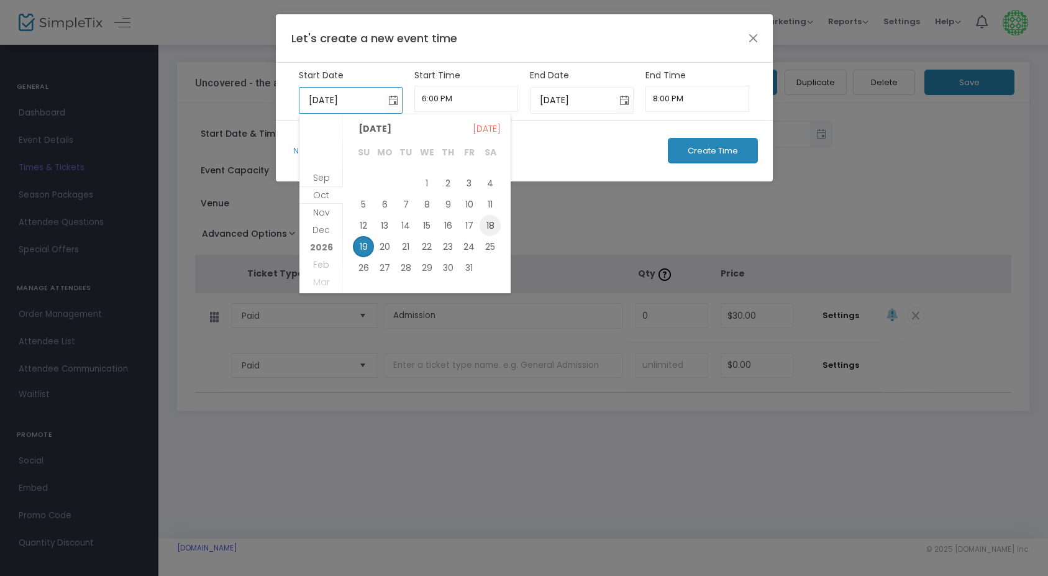
click at [490, 220] on span "18" at bounding box center [489, 225] width 21 height 21
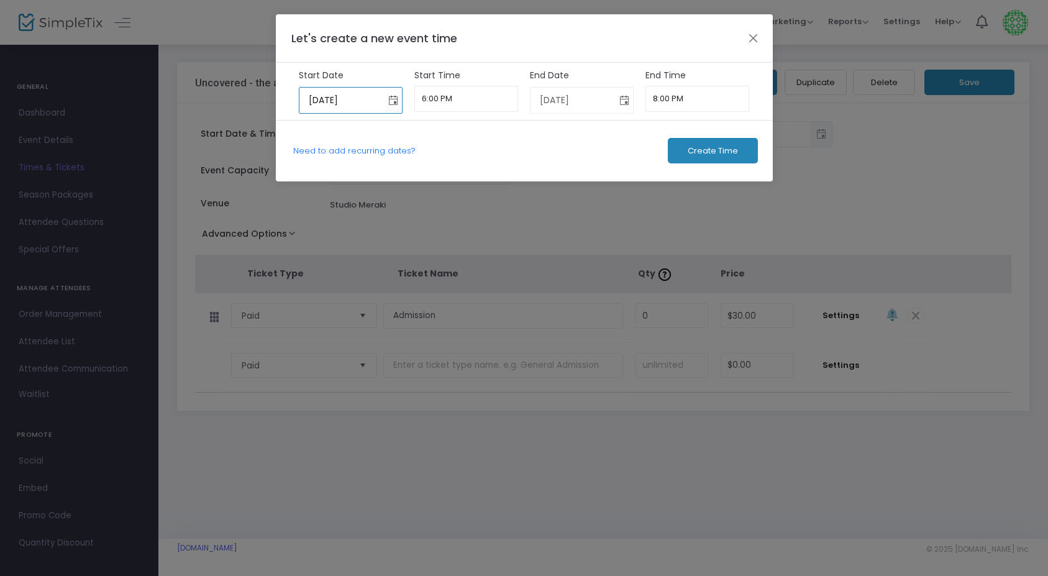
click at [625, 104] on span "Toggle calendar" at bounding box center [624, 100] width 20 height 20
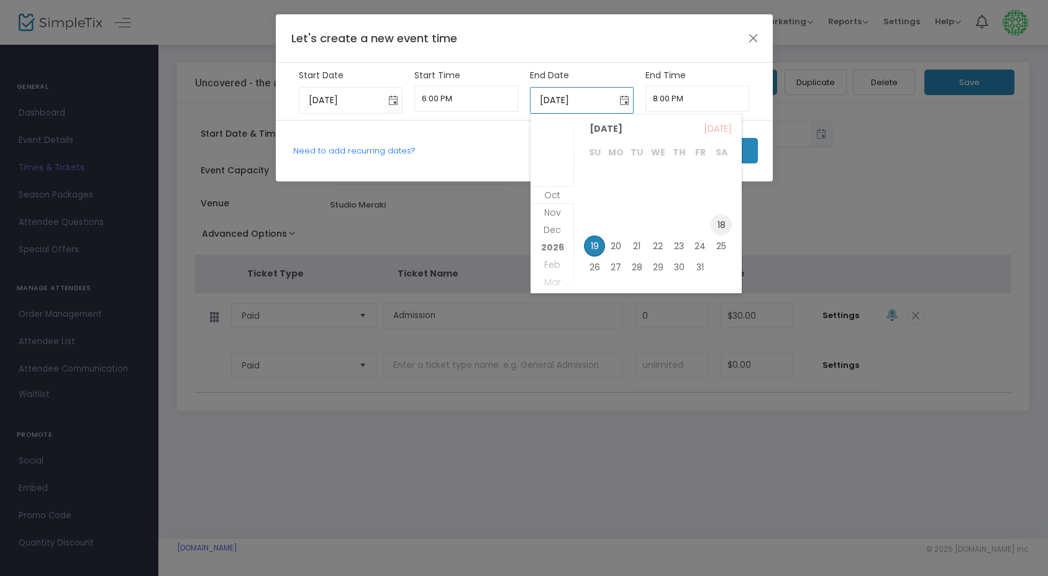
click at [725, 222] on span "18" at bounding box center [721, 224] width 21 height 21
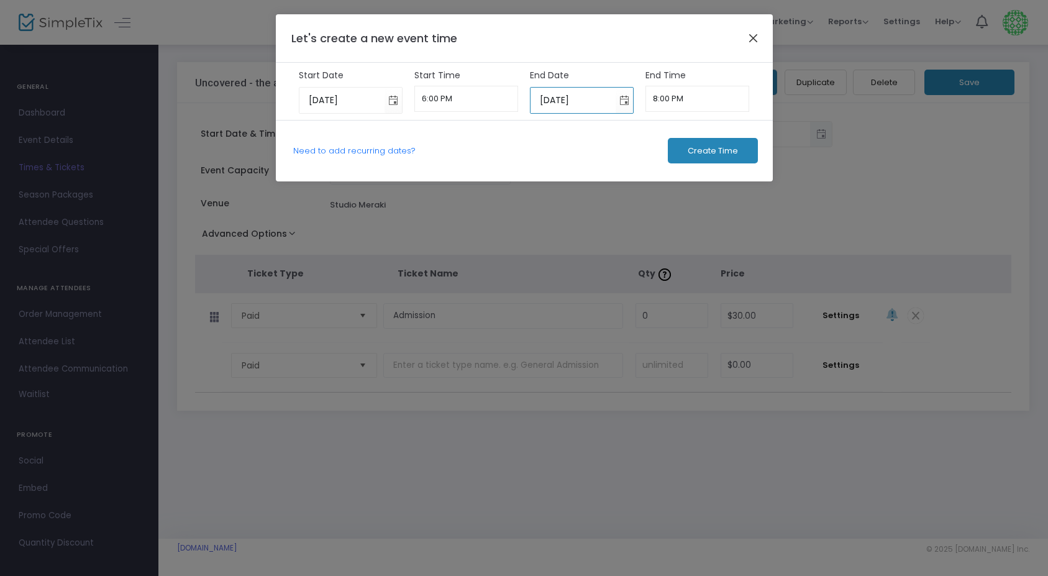
click at [760, 33] on button "Close" at bounding box center [753, 38] width 16 height 16
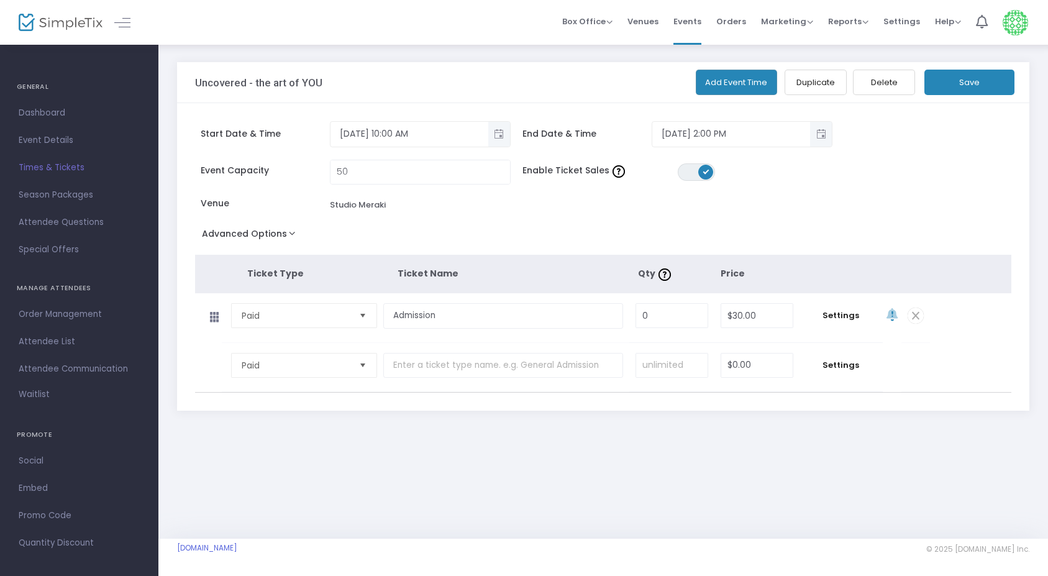
click at [966, 84] on button "Save" at bounding box center [969, 82] width 90 height 25
click at [642, 24] on span "Venues" at bounding box center [642, 22] width 31 height 32
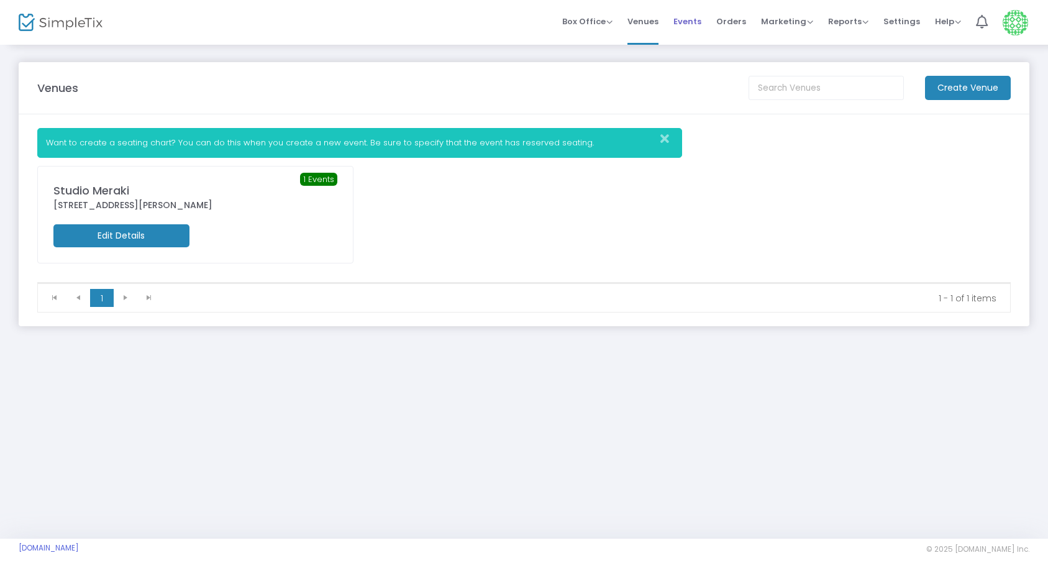
click at [684, 25] on span "Events" at bounding box center [687, 22] width 28 height 32
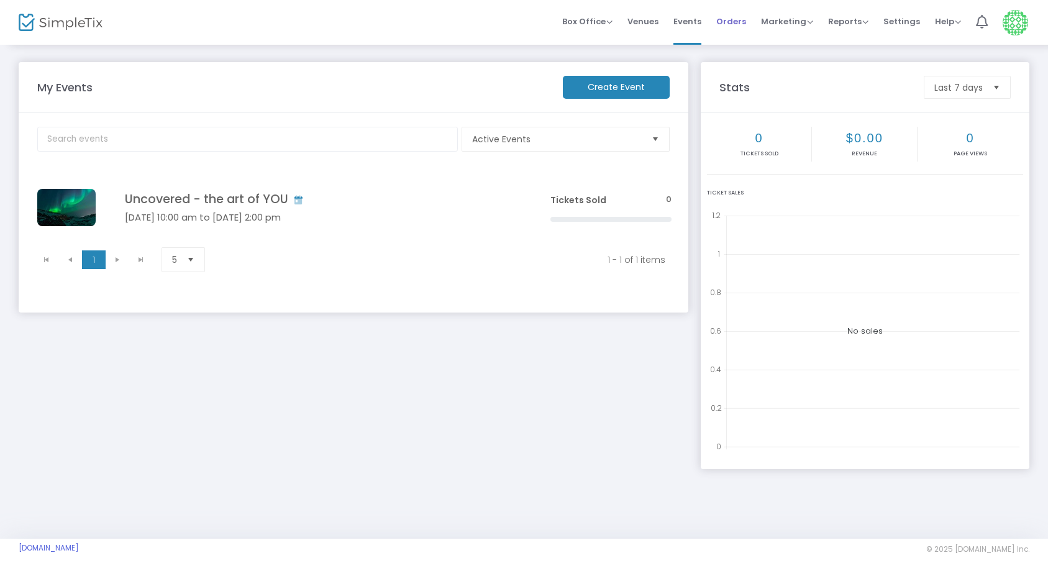
click at [729, 22] on span "Orders" at bounding box center [731, 22] width 30 height 32
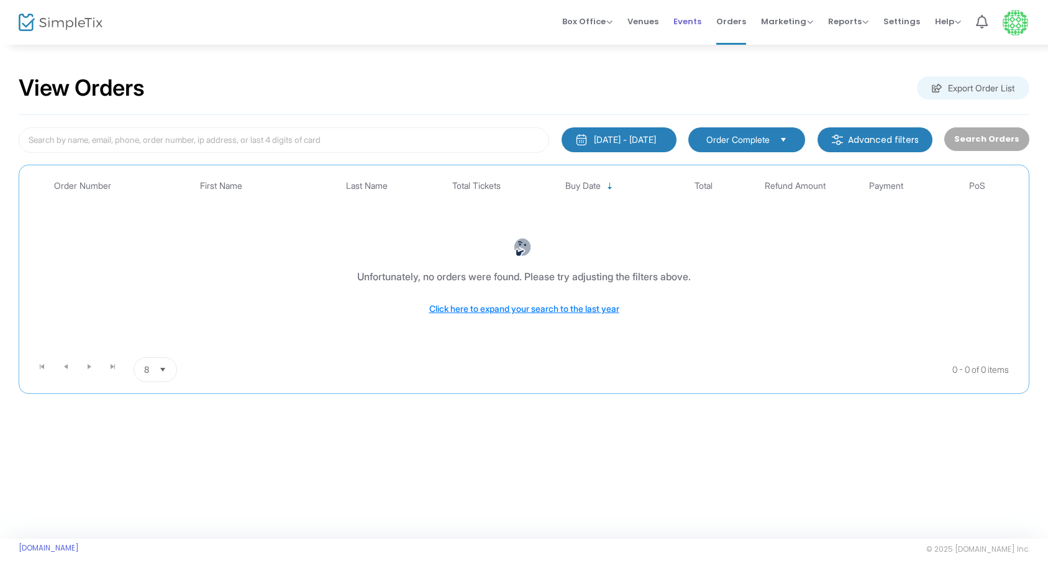
click at [693, 23] on span "Events" at bounding box center [687, 22] width 28 height 32
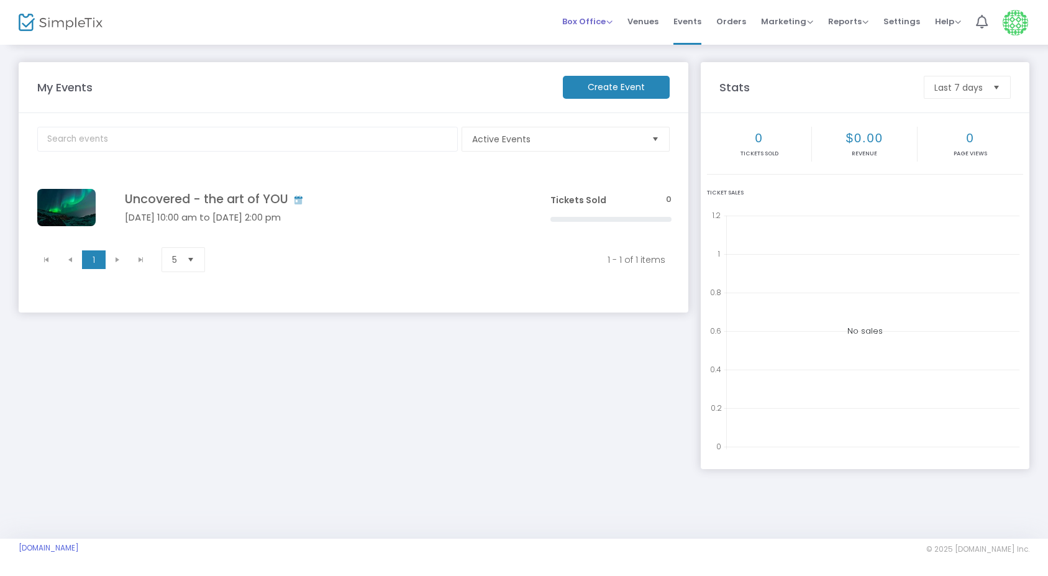
click at [593, 22] on span "Box Office" at bounding box center [587, 22] width 50 height 12
click at [632, 2] on link "Venues" at bounding box center [642, 22] width 31 height 45
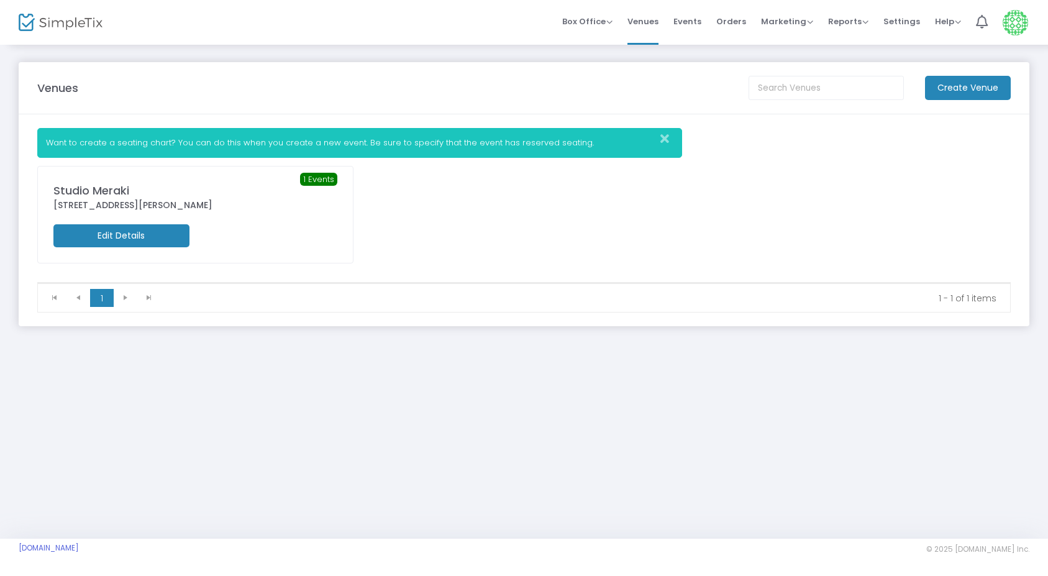
click at [119, 236] on m-button "Edit Details" at bounding box center [121, 235] width 136 height 23
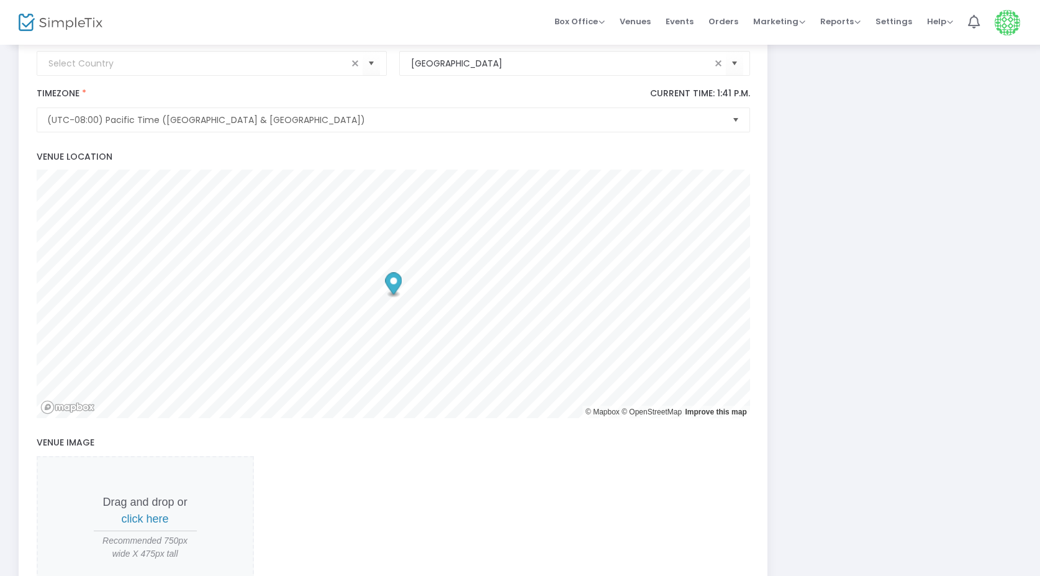
scroll to position [306, 0]
click at [156, 125] on span "(UTC-08:00) Pacific Time (US & Canada)" at bounding box center [384, 119] width 675 height 12
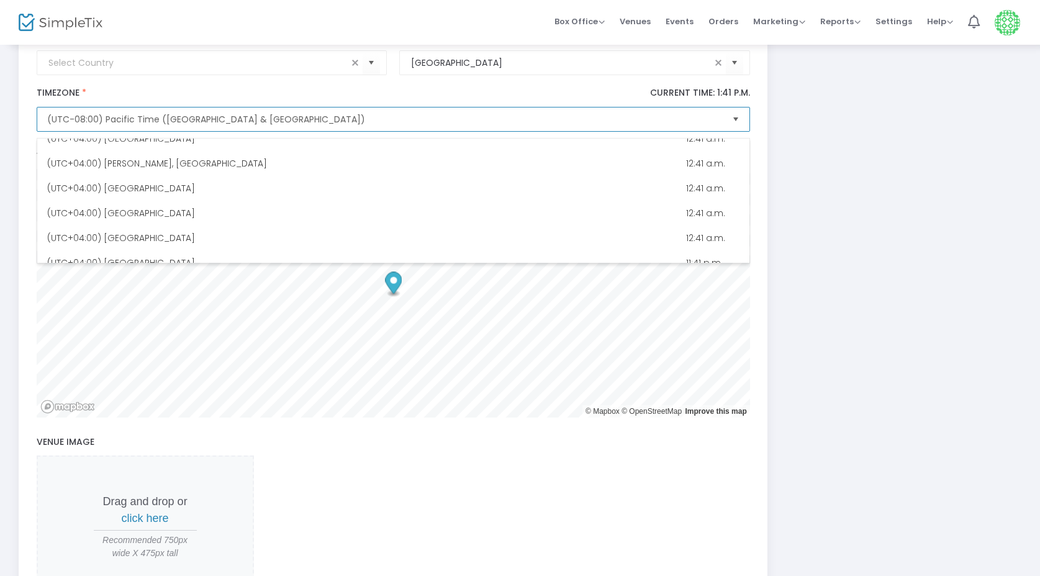
scroll to position [2050, 0]
click at [245, 91] on div "(UTC-08:00) Pacific Time (US & Canada) Timezone * Current Time: 1:41 p.m. Timez…" at bounding box center [393, 109] width 726 height 57
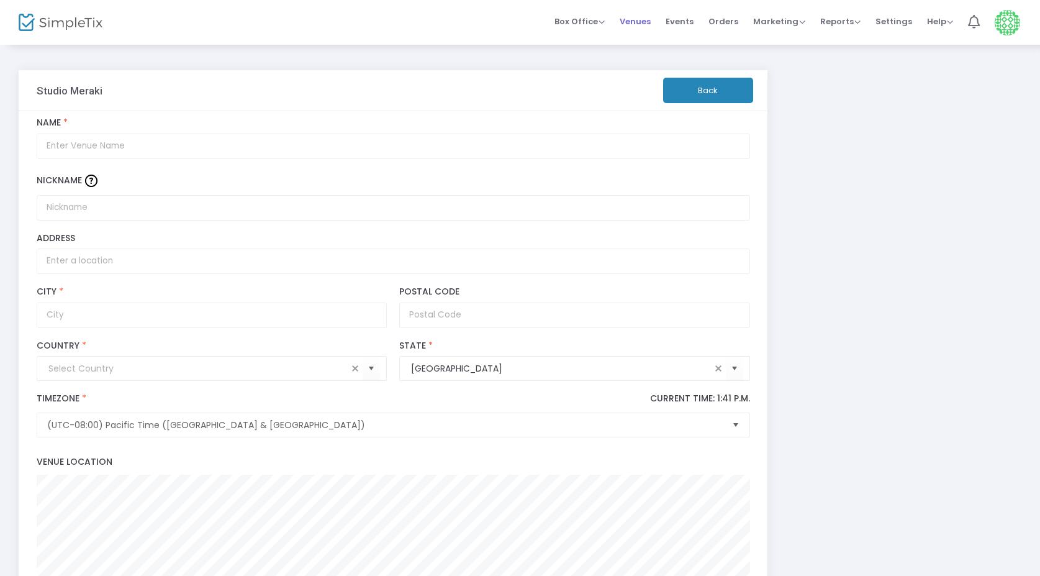
scroll to position [0, 0]
click at [691, 24] on span "Events" at bounding box center [680, 22] width 28 height 32
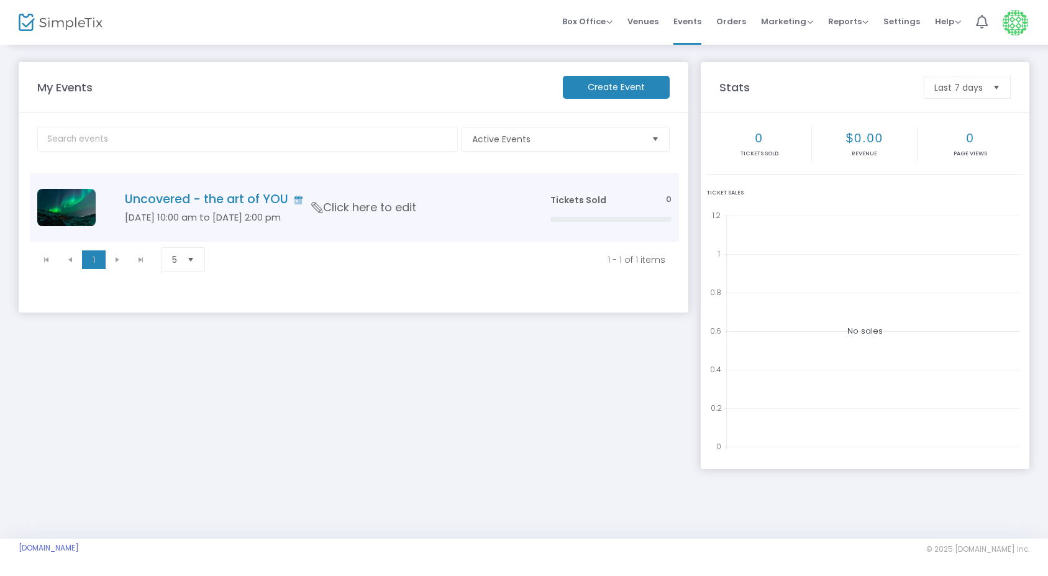
click at [220, 212] on h5 "[DATE] 10:00 am to [DATE] 2:00 pm" at bounding box center [319, 217] width 388 height 11
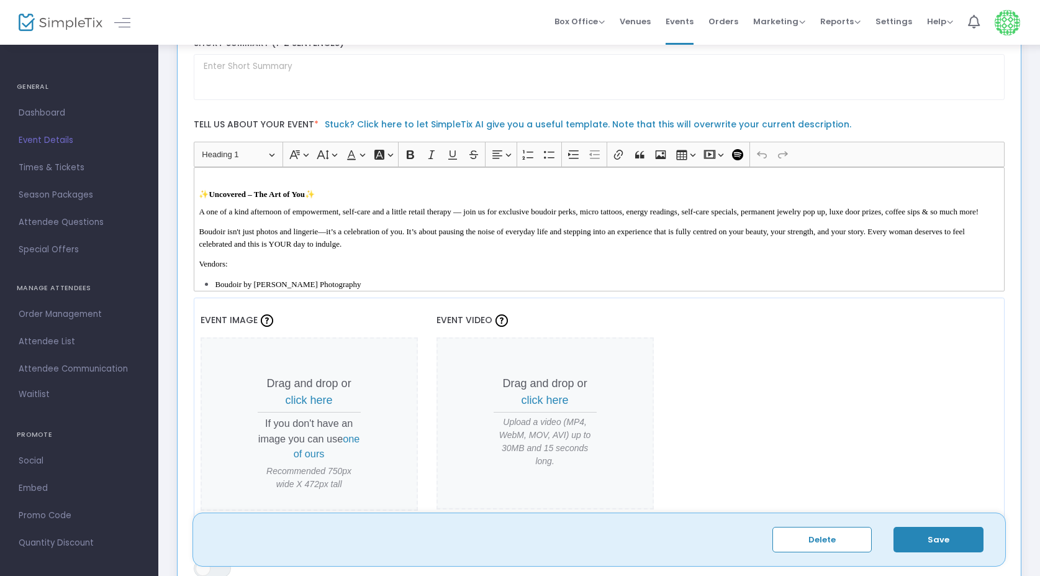
scroll to position [340, 0]
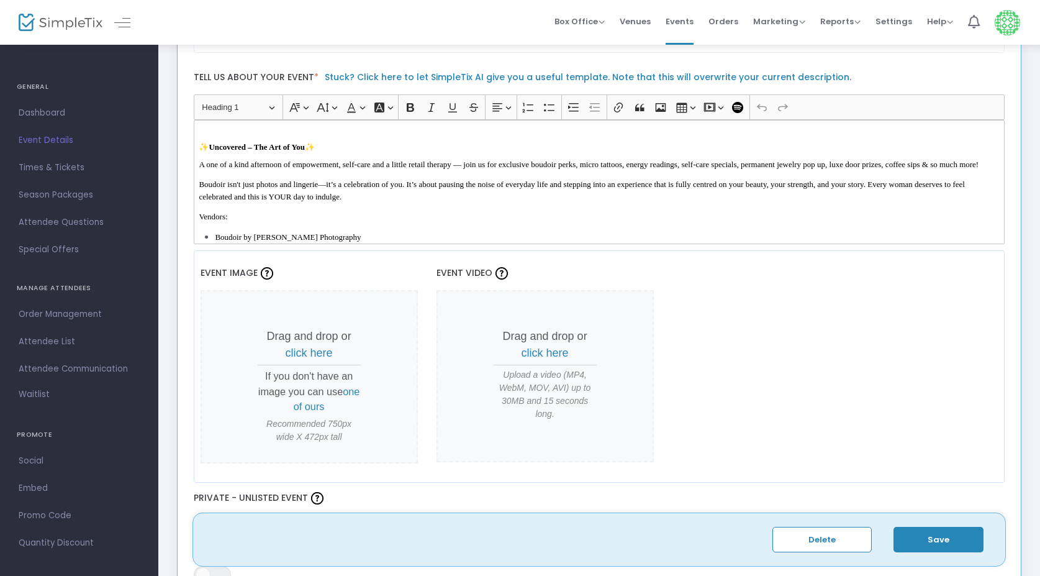
click at [311, 189] on div "✨ Uncovered – The Art of You ✨ A one of a kind afternoon of empowerment, self-c…" at bounding box center [600, 182] width 812 height 124
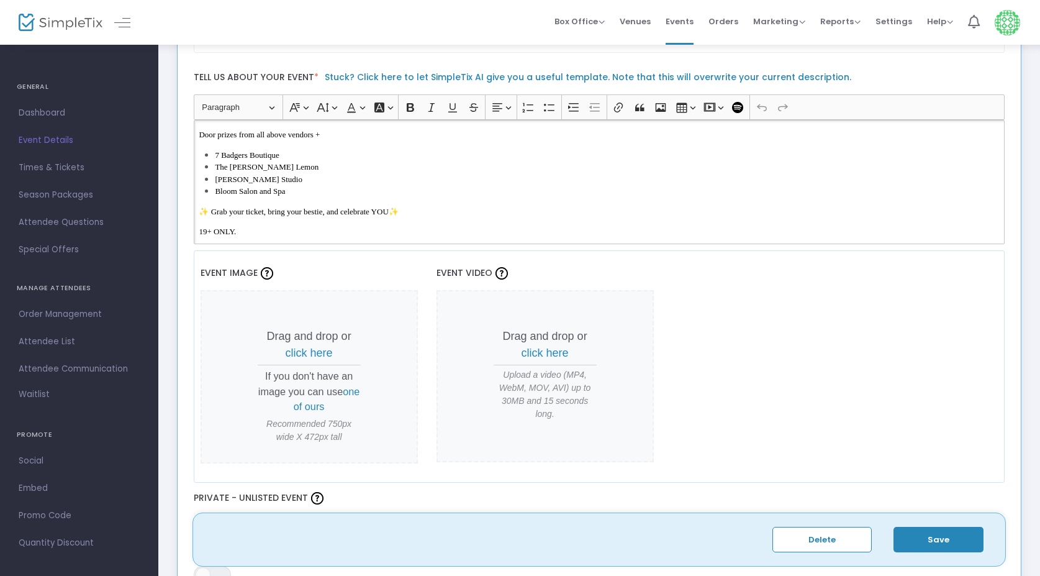
scroll to position [269, 0]
click at [292, 194] on li "Bloom Salon and Spa" at bounding box center [607, 190] width 784 height 12
click at [297, 196] on li "Bloom Salon and Spa" at bounding box center [607, 190] width 784 height 12
click at [285, 194] on span "Bloom Salon and Spa" at bounding box center [250, 189] width 70 height 9
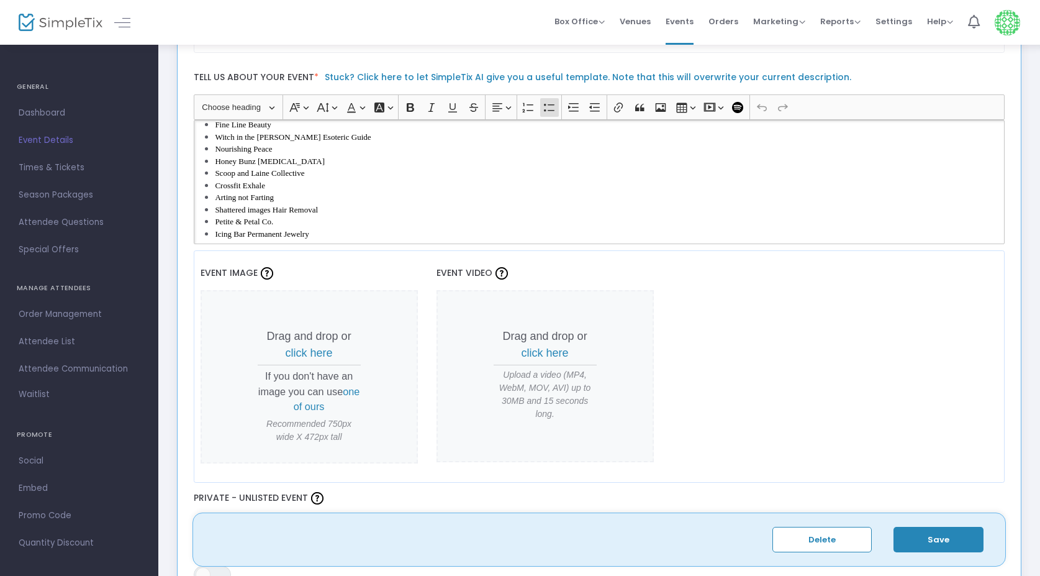
click at [306, 168] on li "Honey Bunz Tanning" at bounding box center [607, 161] width 784 height 12
click at [324, 180] on li "Scoop and Laine Collective" at bounding box center [607, 173] width 784 height 12
click at [299, 204] on li "Arting not Farting" at bounding box center [607, 197] width 784 height 12
click at [275, 191] on span "Sticks n' Stones Pottery" at bounding box center [254, 186] width 78 height 9
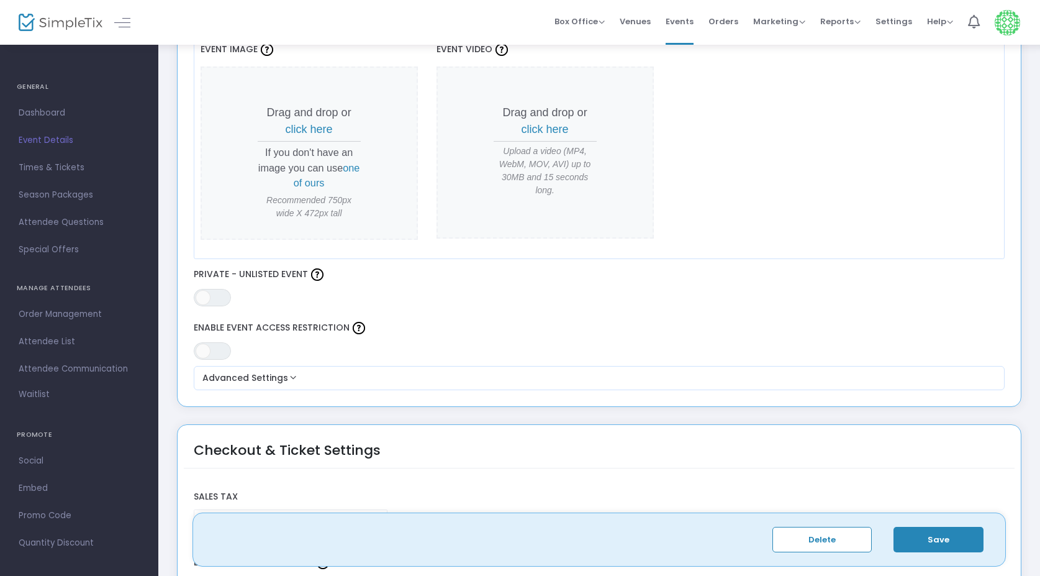
scroll to position [665, 0]
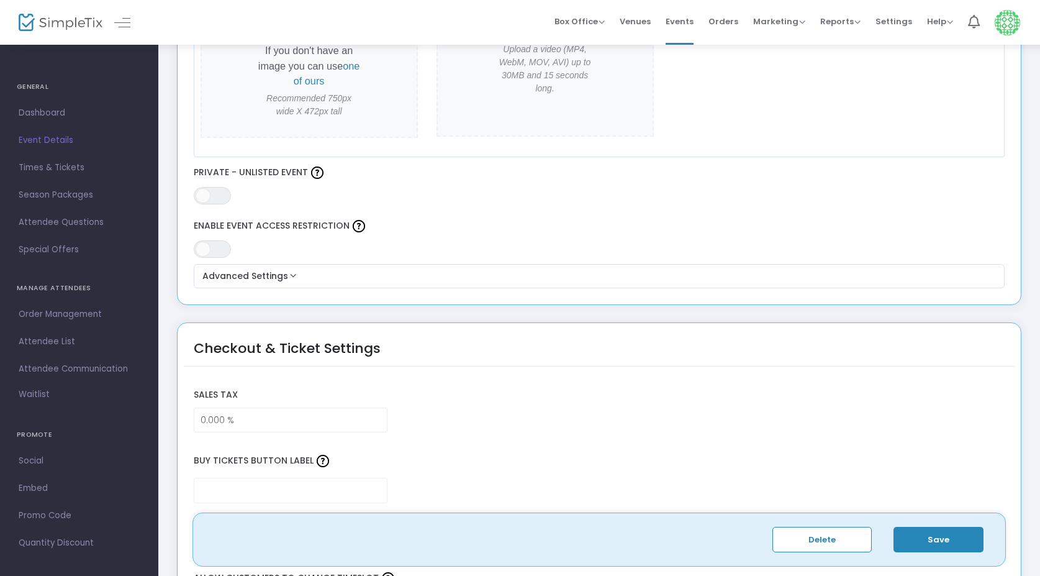
click at [929, 534] on button "Save" at bounding box center [939, 539] width 90 height 25
click at [212, 420] on input "0.000 %" at bounding box center [290, 420] width 193 height 24
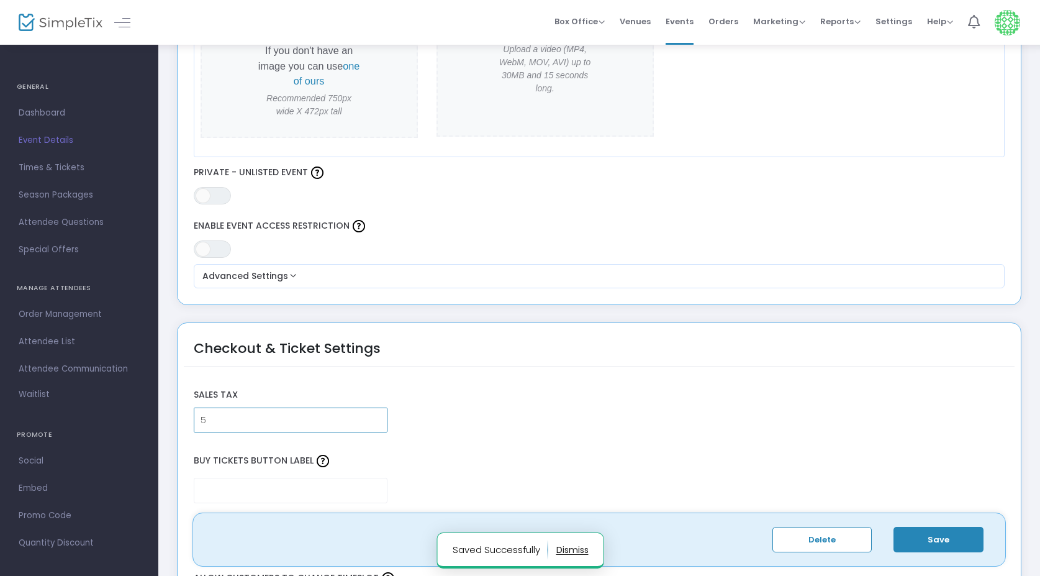
click at [261, 412] on input "5" at bounding box center [290, 420] width 193 height 24
type input "5"
click at [270, 391] on label "Sales Tax" at bounding box center [600, 395] width 824 height 25
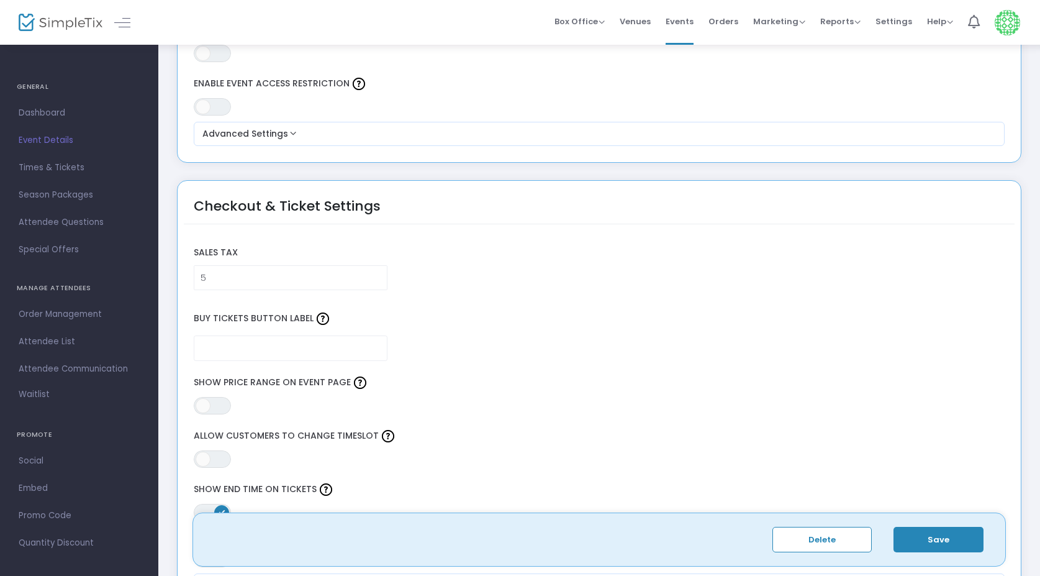
scroll to position [899, 0]
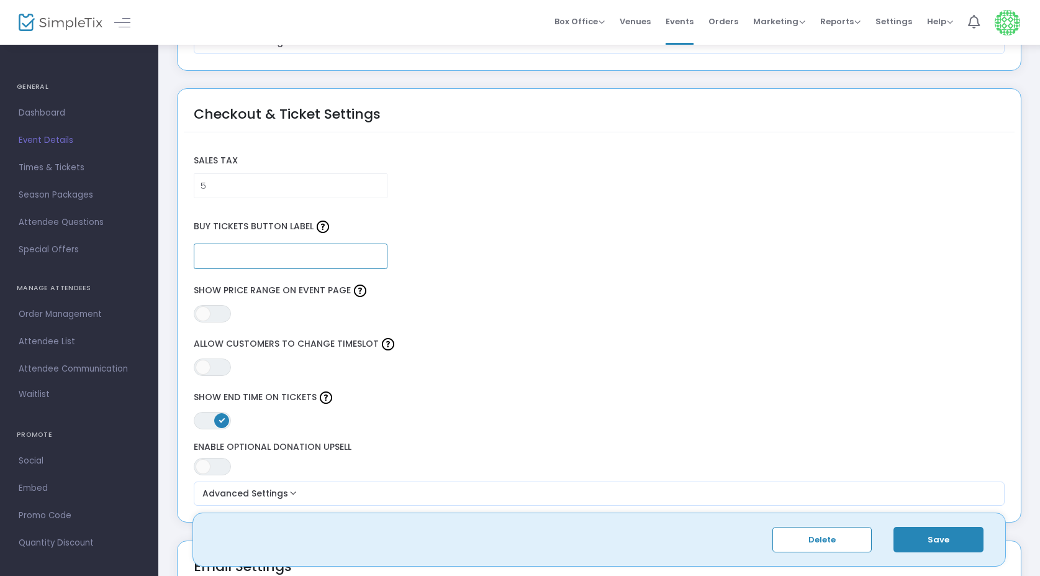
click at [271, 257] on input "text" at bounding box center [291, 255] width 194 height 25
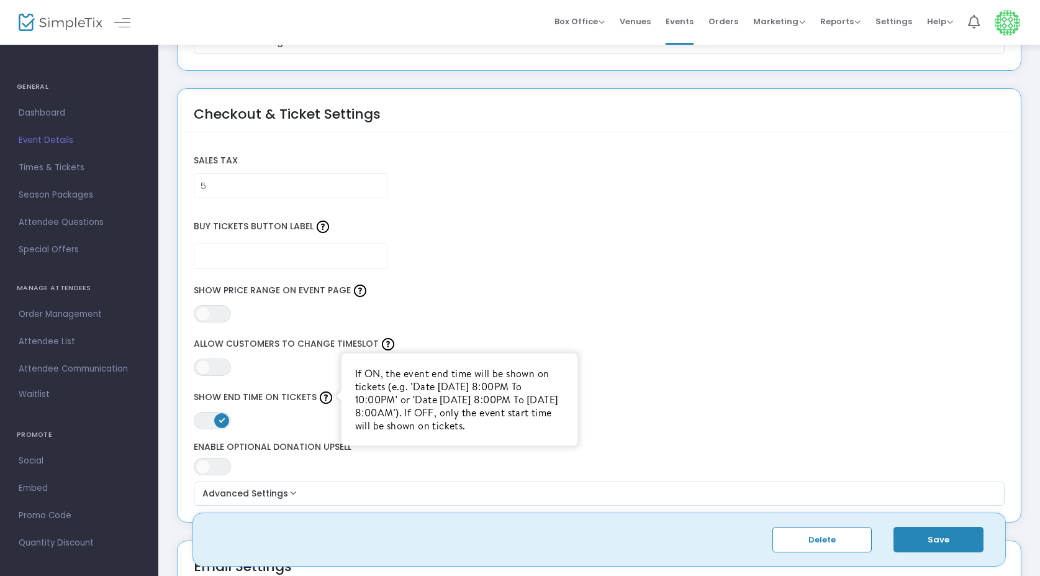
click at [327, 398] on img at bounding box center [326, 397] width 12 height 12
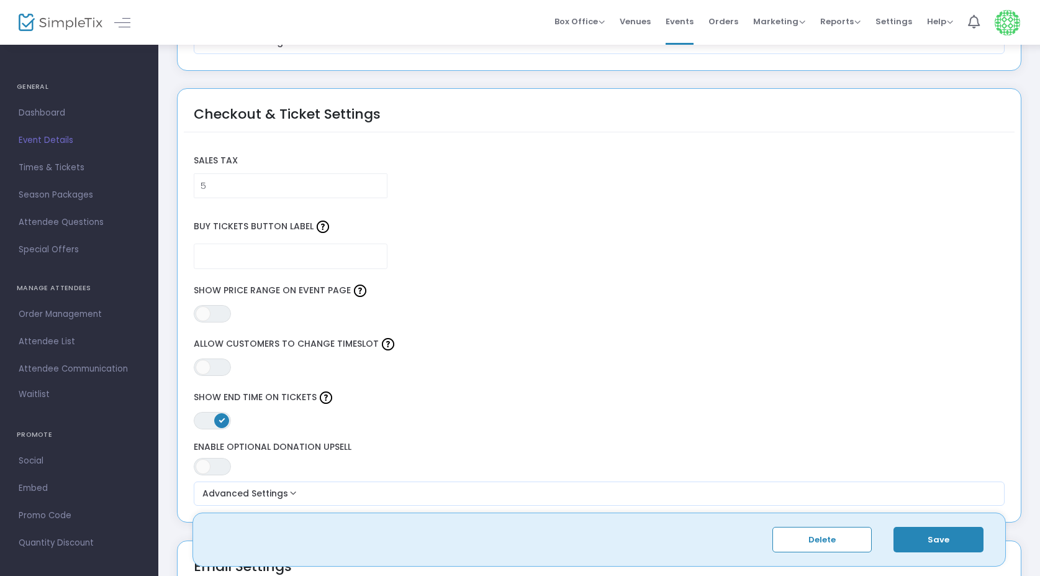
click at [212, 420] on span "ON OFF" at bounding box center [212, 420] width 37 height 17
click at [297, 317] on div "ON OFF Show Price Range on Event Page" at bounding box center [600, 301] width 824 height 41
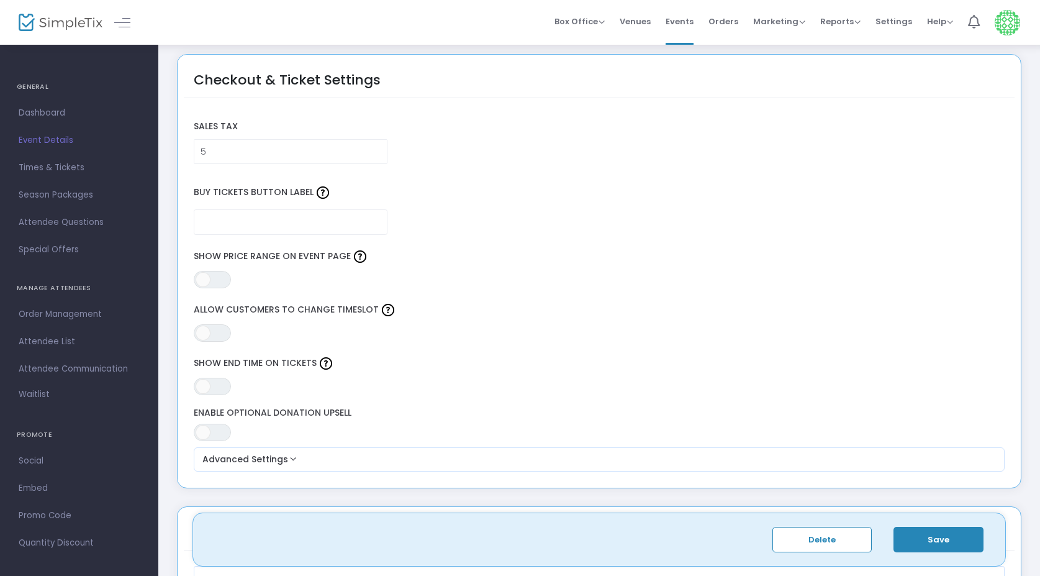
scroll to position [907, 0]
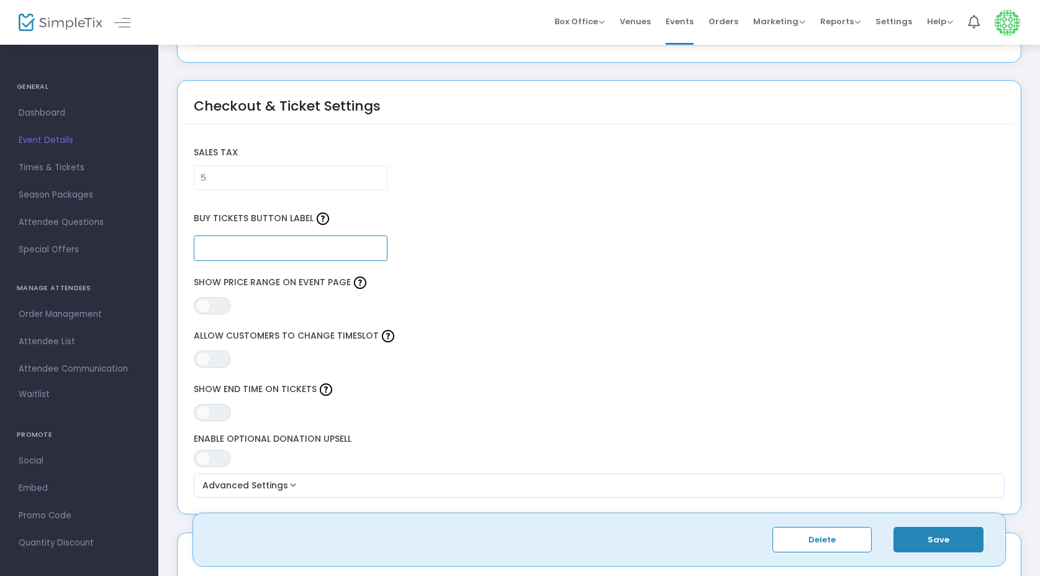
click at [243, 248] on input "text" at bounding box center [291, 247] width 194 height 25
click at [460, 312] on div "ON OFF Show Price Range on Event Page" at bounding box center [600, 293] width 824 height 41
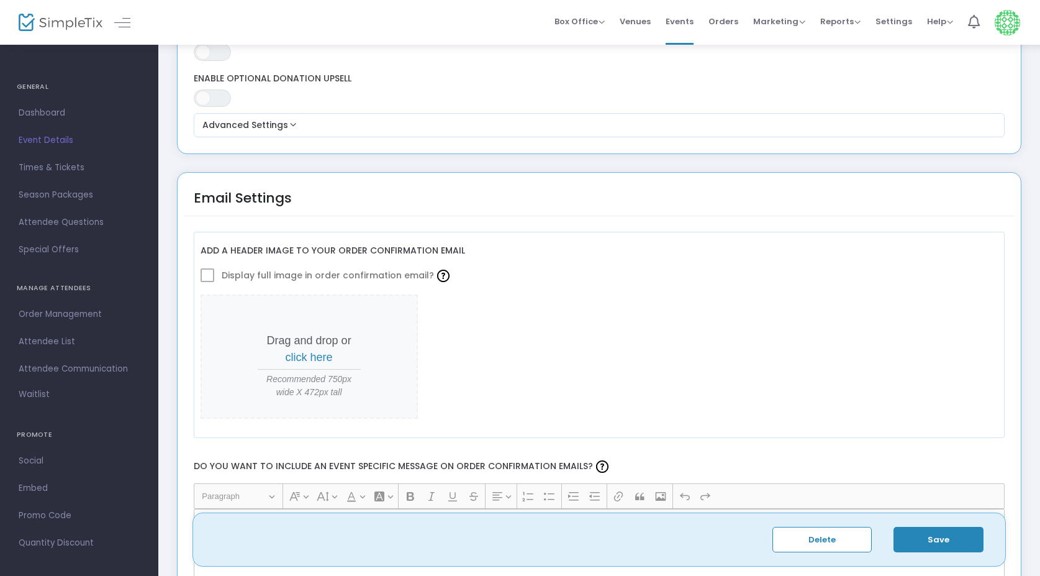
scroll to position [1298, 0]
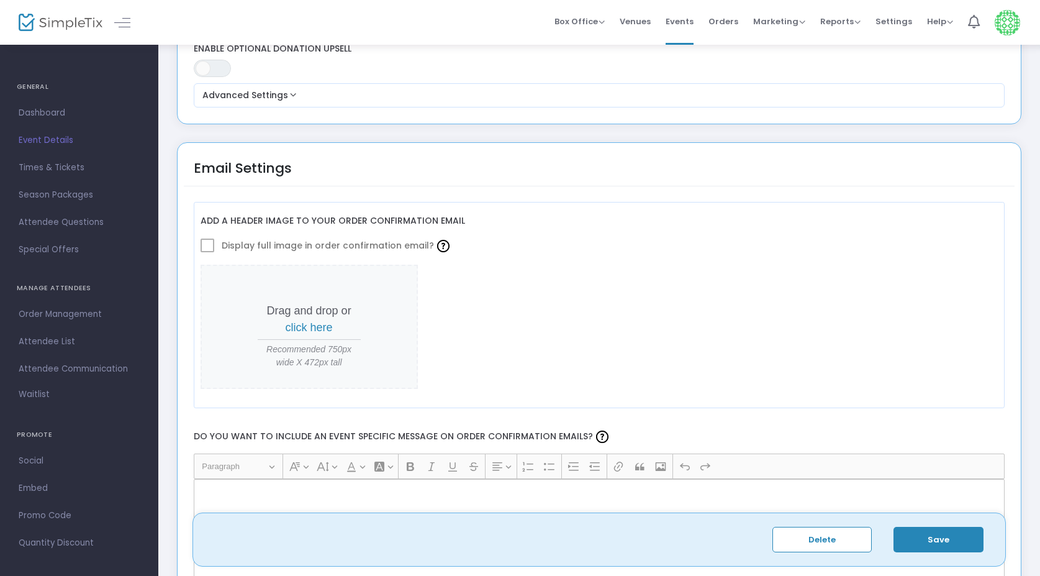
click at [211, 245] on span at bounding box center [208, 246] width 14 height 14
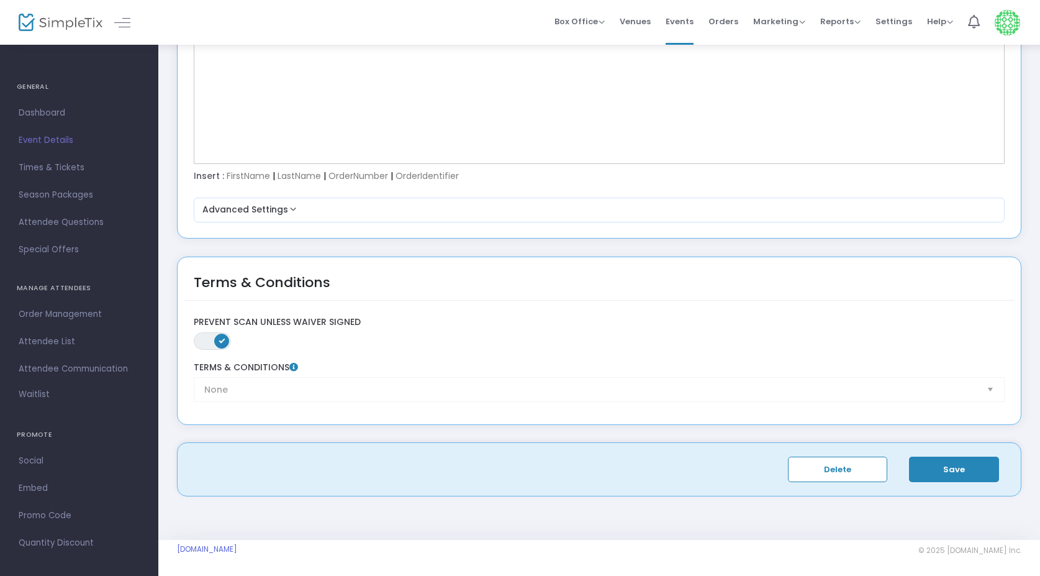
scroll to position [1735, 0]
click at [213, 338] on span "ON OFF" at bounding box center [212, 342] width 37 height 17
click at [963, 466] on button "Save" at bounding box center [954, 470] width 90 height 25
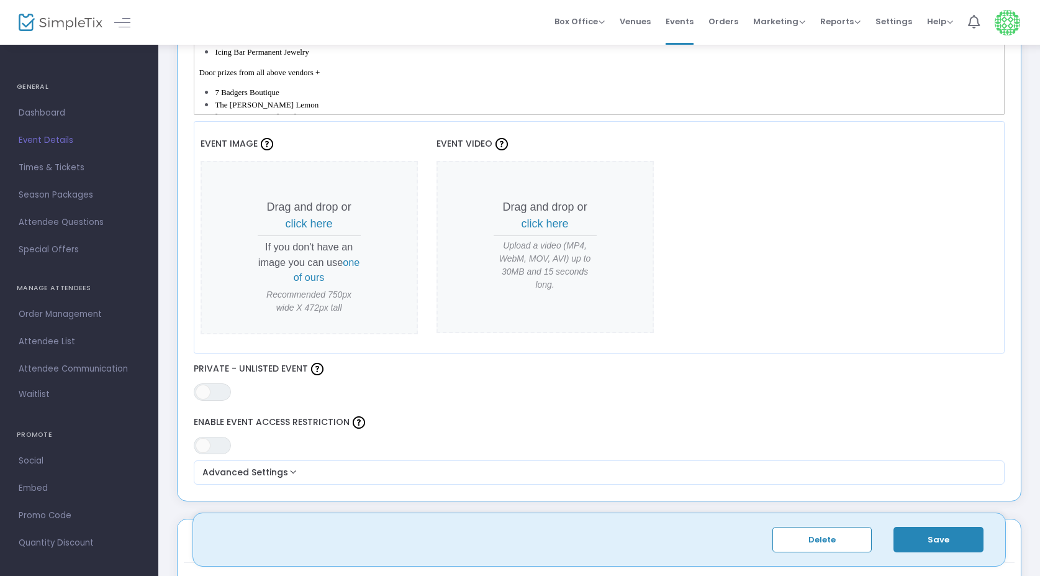
scroll to position [289, 0]
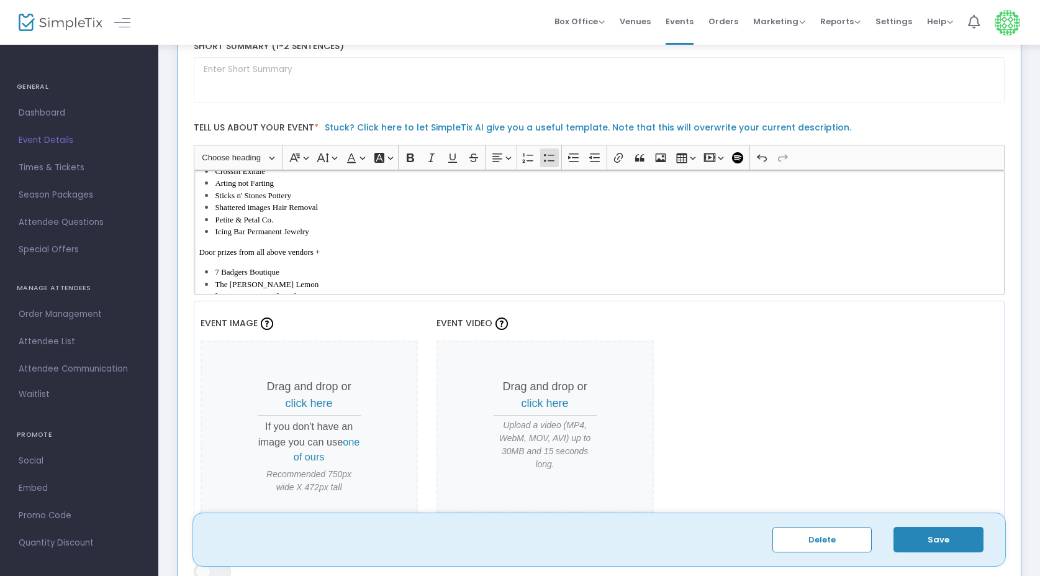
click at [305, 226] on li "Petite & Petal Co." at bounding box center [607, 220] width 784 height 12
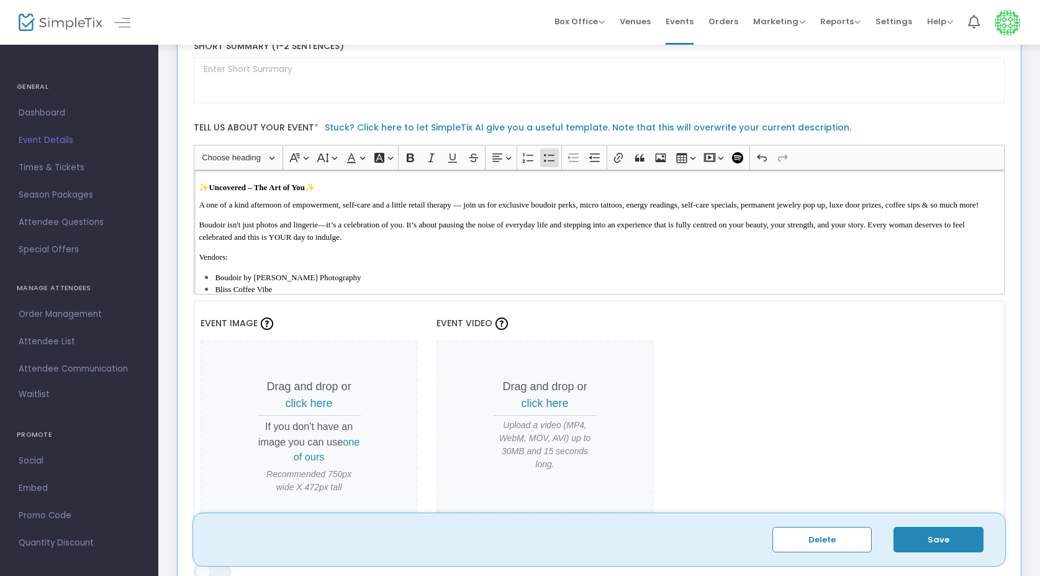
drag, startPoint x: 337, startPoint y: 244, endPoint x: 213, endPoint y: 287, distance: 131.4
click at [213, 287] on ul "Boudoir by Aly P. Photography Bliss Coffee Vibe Boheme Beauty Ink Fine Line Bea…" at bounding box center [599, 356] width 801 height 170
copy ul "Boudoir by Aly P. Photography Bliss Coffee Vibe Boheme Beauty Ink Fine Line Bea…"
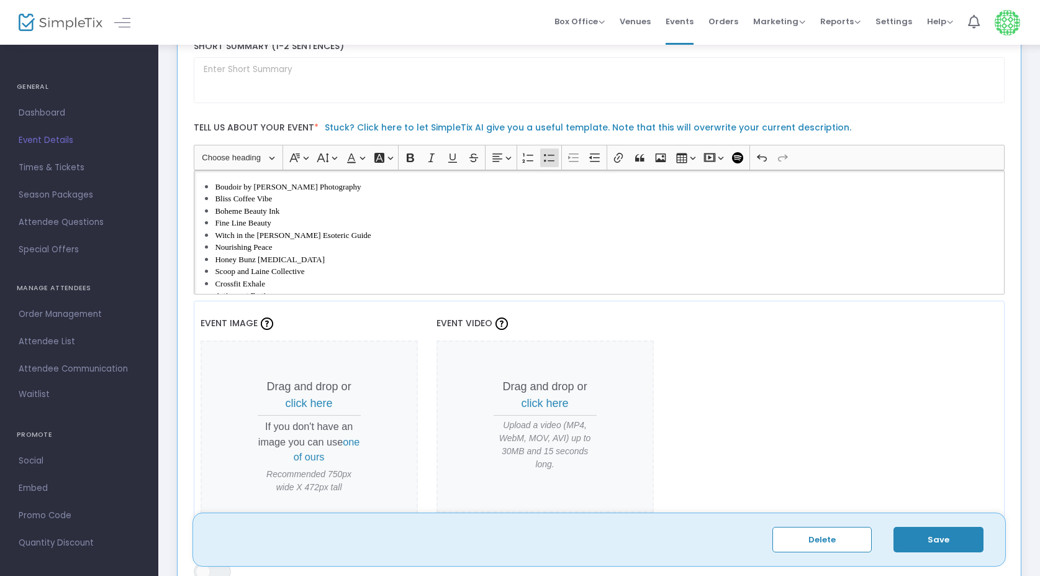
scroll to position [117, 0]
click at [269, 235] on span "Nourishing Peace" at bounding box center [243, 229] width 57 height 9
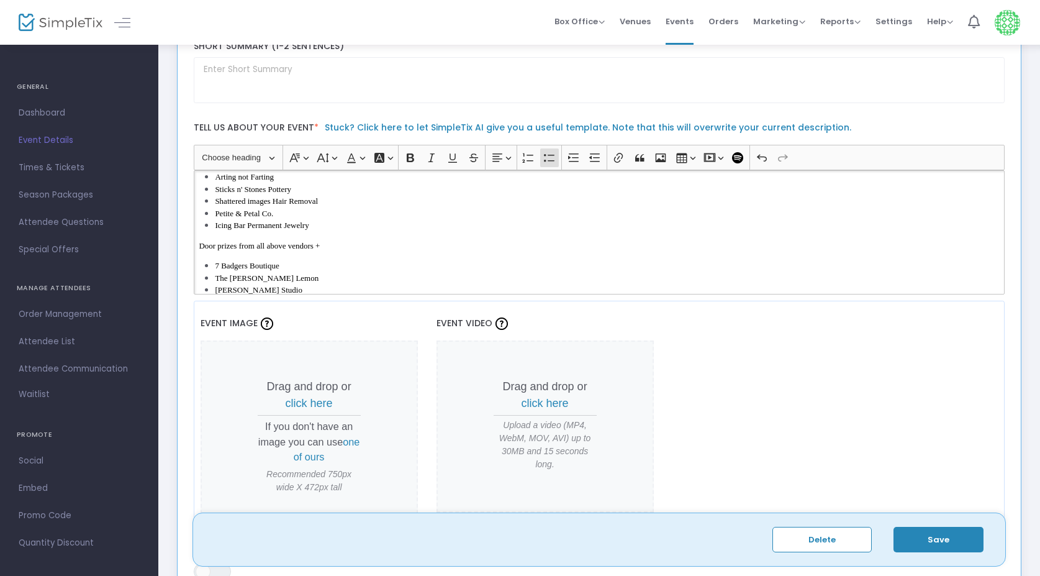
click at [328, 230] on li "Icing Bar Permanent Jewelry" at bounding box center [607, 225] width 784 height 12
drag, startPoint x: 304, startPoint y: 220, endPoint x: 170, endPoint y: 221, distance: 134.2
copy span "Sticks n' Stones Pottery"
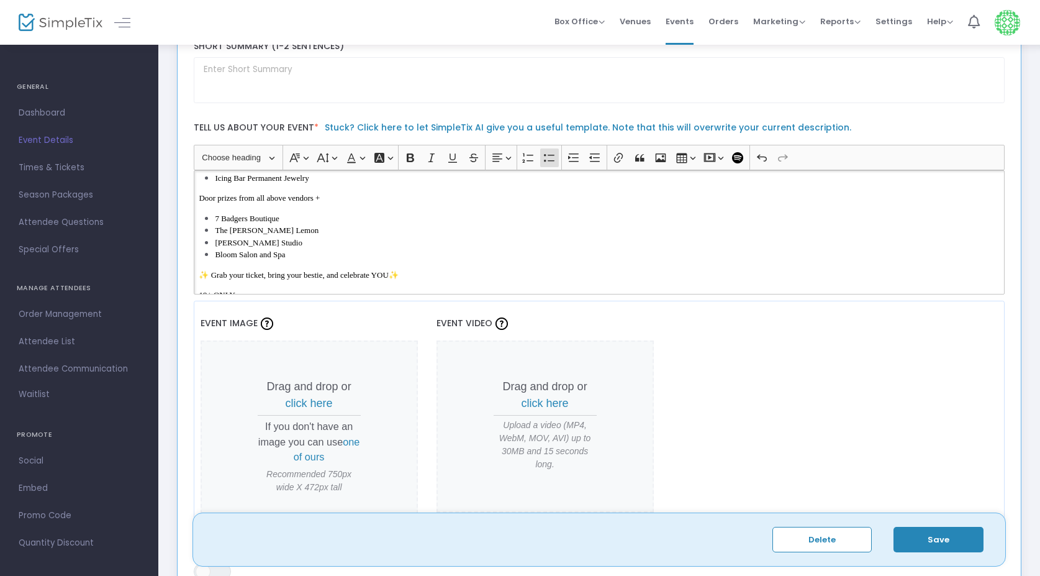
scroll to position [259, 0]
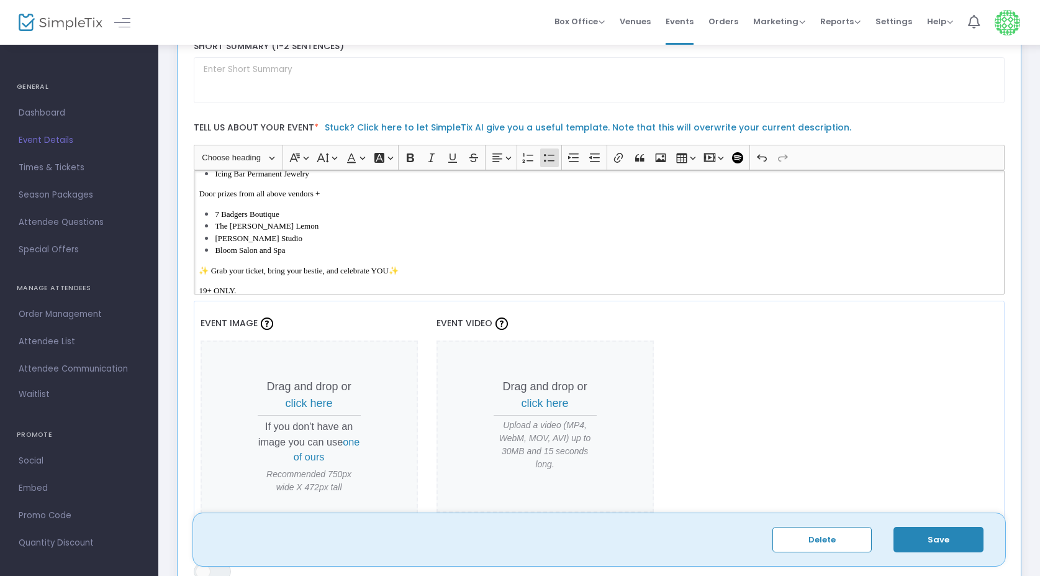
click at [301, 257] on li "Bloom Salon and Spa" at bounding box center [607, 250] width 784 height 12
click at [269, 245] on li "Heidi Studio" at bounding box center [607, 238] width 784 height 12
drag, startPoint x: 271, startPoint y: 257, endPoint x: 196, endPoint y: 207, distance: 90.1
click at [196, 207] on div "✨ Uncovered – The Art of You ✨ A one of a kind afternoon of empowerment, self-c…" at bounding box center [600, 232] width 812 height 124
click at [266, 245] on li "Heidi Studio" at bounding box center [607, 238] width 784 height 12
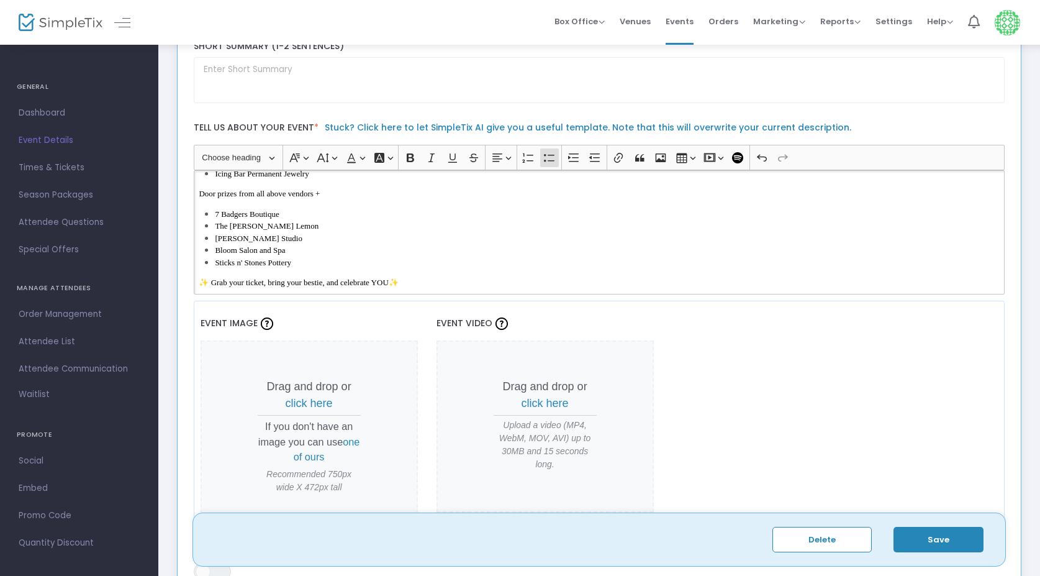
drag, startPoint x: 307, startPoint y: 271, endPoint x: 171, endPoint y: 270, distance: 136.0
click at [171, 270] on div "Event Settings Created on: 2025-09-14 Event Name * Active Event Status Venue Na…" at bounding box center [599, 235] width 857 height 925
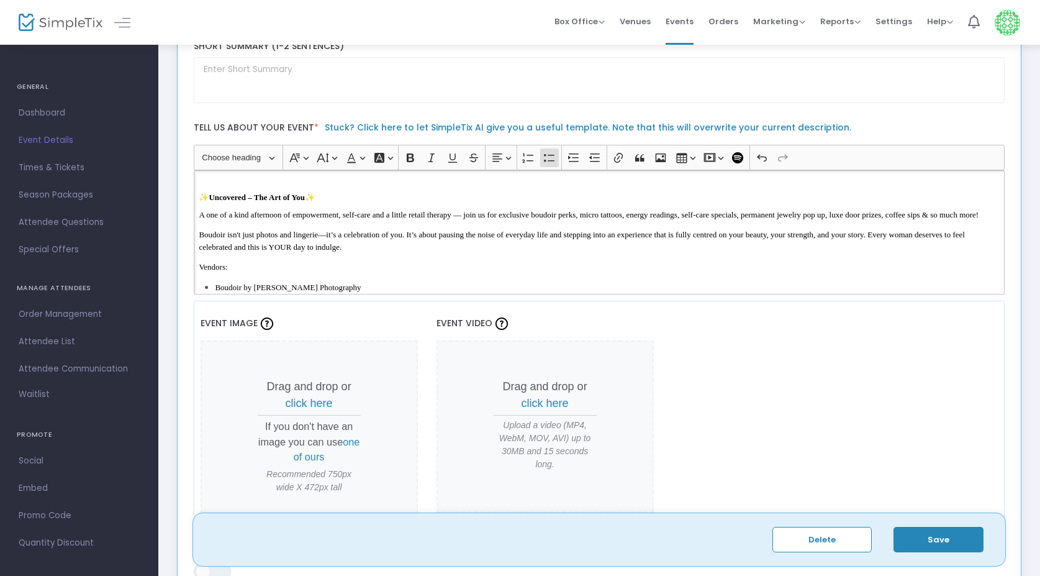
scroll to position [0, 0]
click at [488, 215] on span "A one of a kind afternoon of empowerment, self-care and a little retail therapy…" at bounding box center [589, 214] width 780 height 9
click at [329, 212] on span "A one of a kind afternoon of empowerment, self-care and a little retail therapy…" at bounding box center [589, 214] width 780 height 9
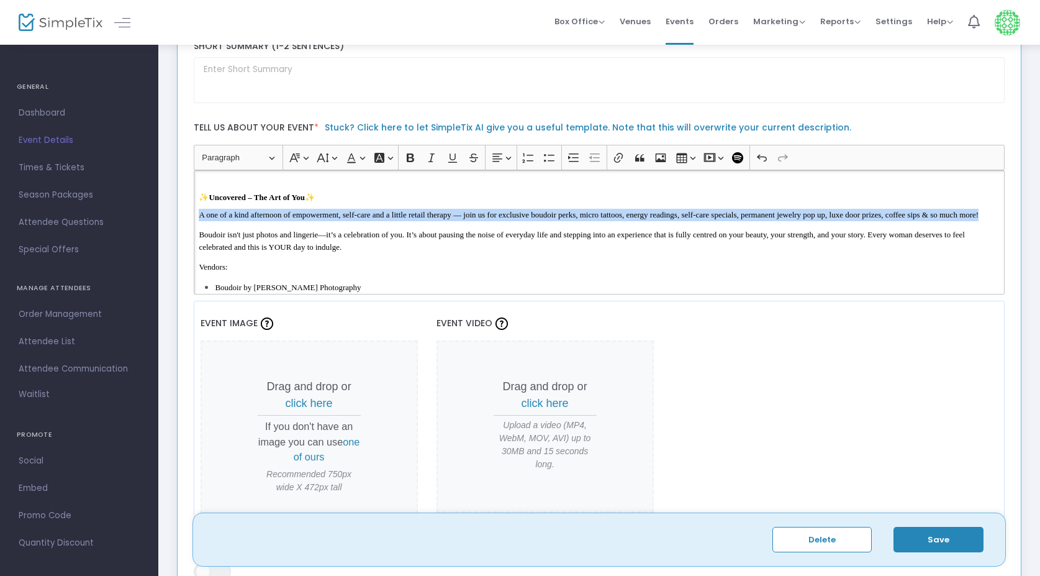
drag, startPoint x: 200, startPoint y: 215, endPoint x: 276, endPoint y: 225, distance: 76.4
click at [276, 221] on p "A one of a kind afternoon of empowerment, self-care and a little retail therapy…" at bounding box center [599, 215] width 801 height 12
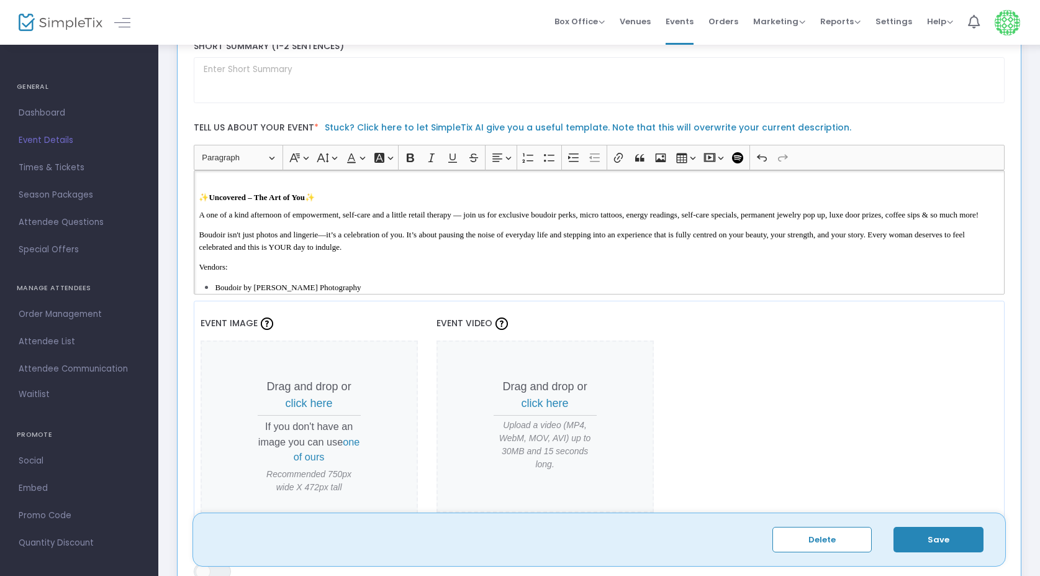
click at [284, 244] on span "Boudoir isn't just photos and lingerie—it’s a celebration of you. It’s about pa…" at bounding box center [582, 241] width 766 height 22
click at [599, 217] on span "A one of a kind afternoon of empowerment, self-care and a little retail therapy…" at bounding box center [589, 214] width 780 height 9
click at [570, 214] on span "A one of a kind afternoon of empowerment, self-care and a little retail therapy…" at bounding box center [589, 214] width 780 height 9
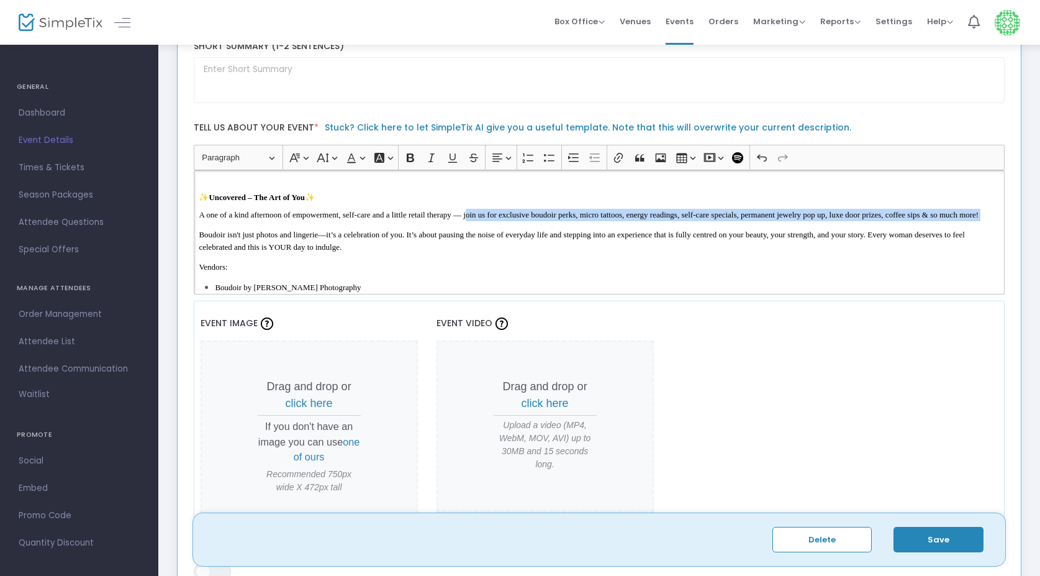
drag, startPoint x: 489, startPoint y: 216, endPoint x: 505, endPoint y: 234, distance: 24.2
click at [505, 234] on div "✨ Uncovered – The Art of You ✨ A one of a kind afternoon of empowerment, self-c…" at bounding box center [600, 232] width 812 height 124
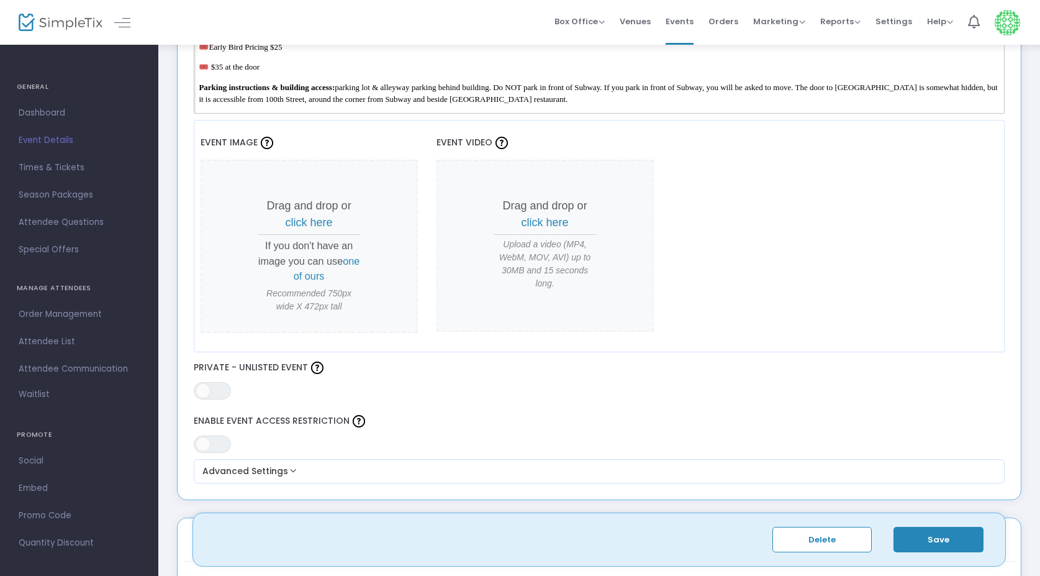
scroll to position [458, 0]
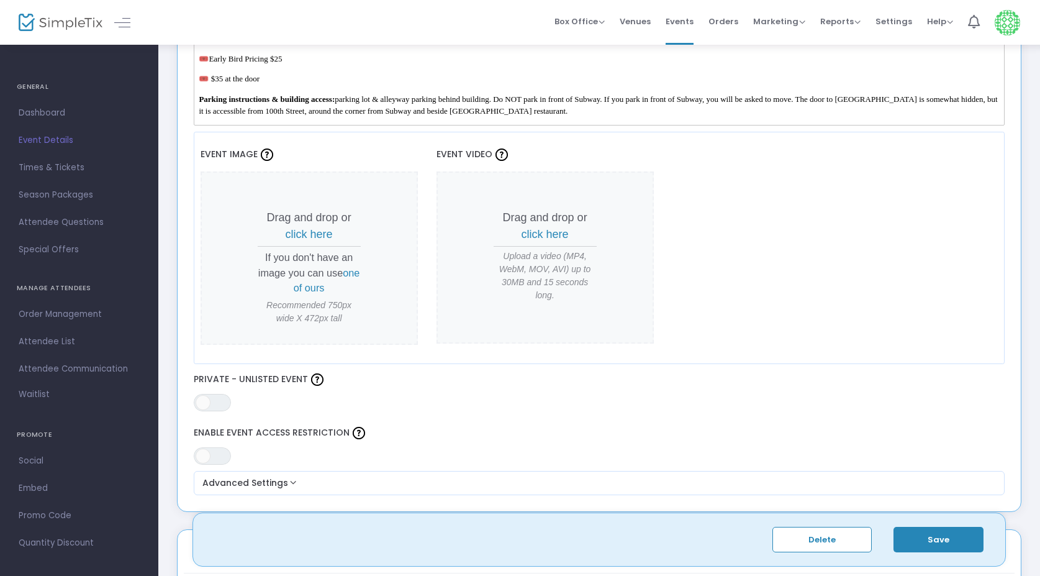
click at [310, 232] on span "click here" at bounding box center [309, 234] width 47 height 12
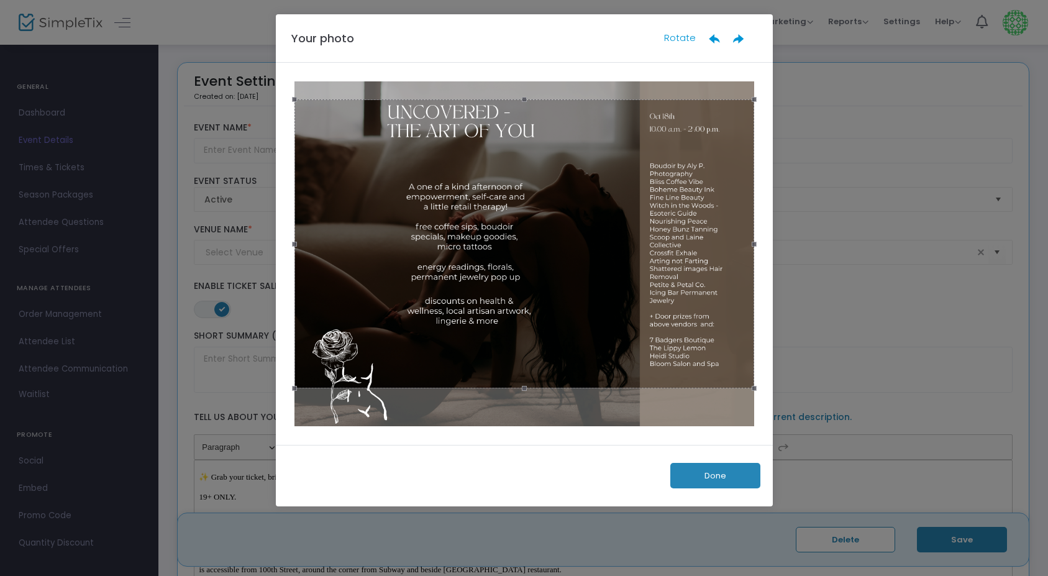
drag, startPoint x: 685, startPoint y: 388, endPoint x: 684, endPoint y: 378, distance: 10.0
click at [684, 378] on div at bounding box center [524, 243] width 460 height 289
click at [501, 248] on div at bounding box center [524, 243] width 460 height 289
click at [729, 477] on button "Done" at bounding box center [715, 475] width 90 height 25
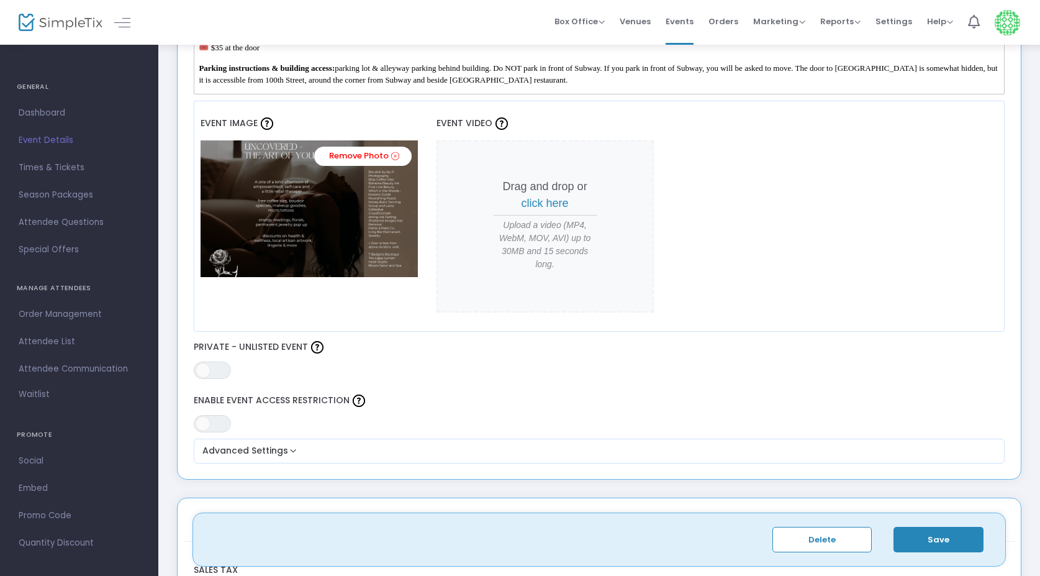
scroll to position [489, 0]
click at [261, 185] on img at bounding box center [309, 208] width 217 height 137
click at [368, 158] on link "Remove Photo" at bounding box center [363, 156] width 98 height 19
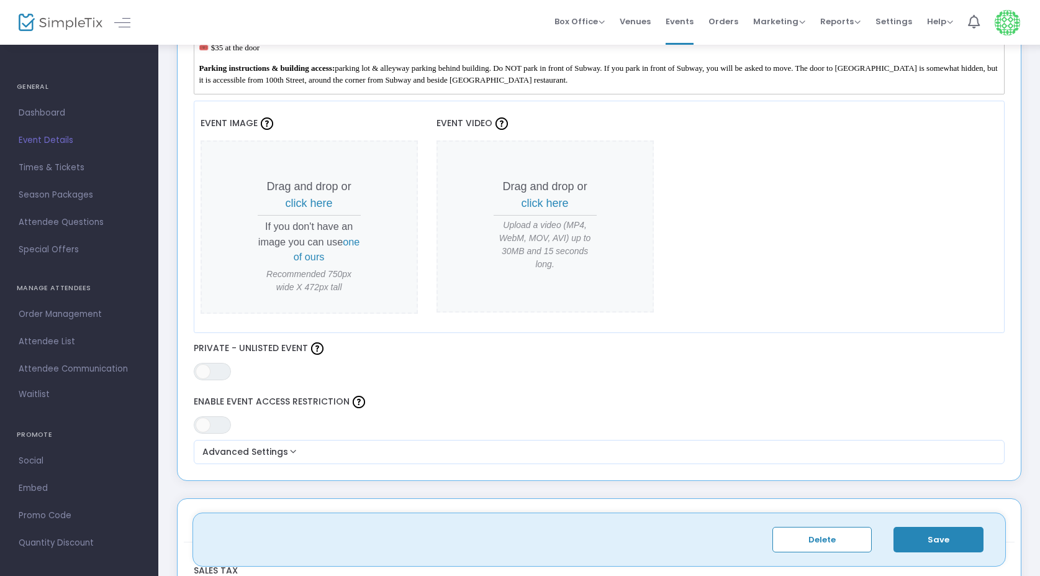
click at [298, 202] on span "click here" at bounding box center [309, 203] width 47 height 12
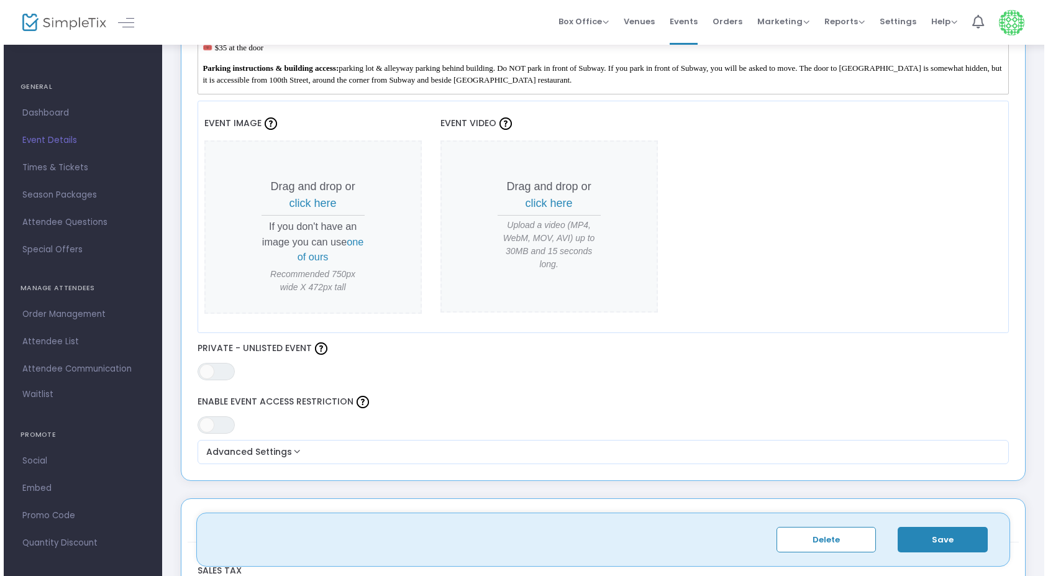
scroll to position [0, 0]
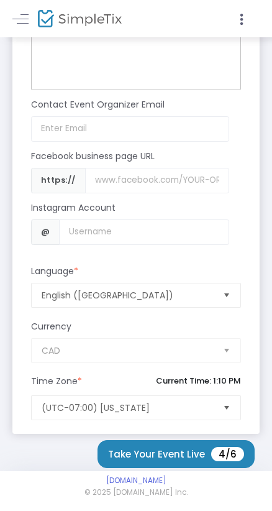
scroll to position [1513, 0]
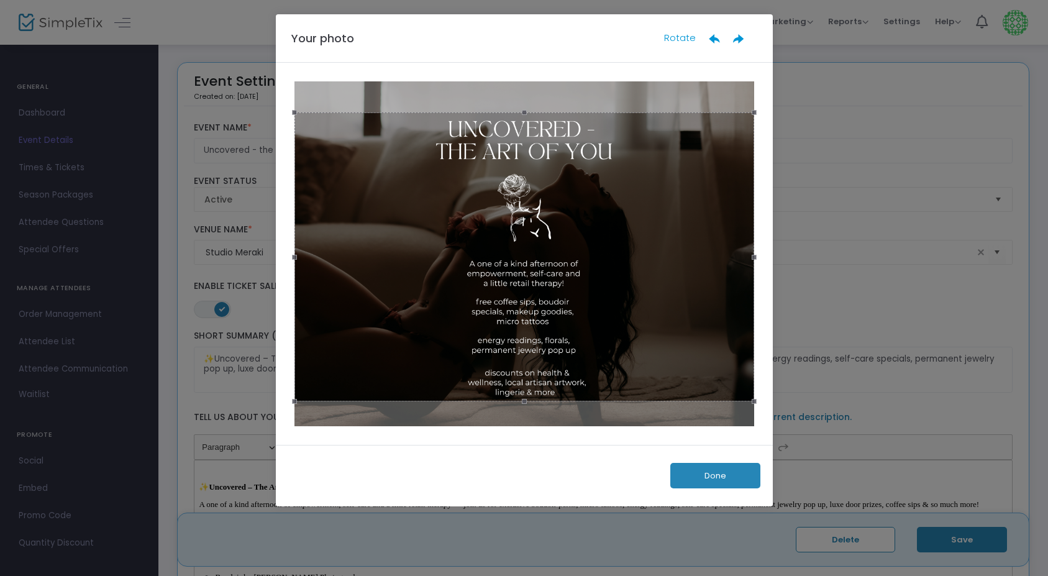
scroll to position [350, 0]
click at [731, 474] on button "Done" at bounding box center [715, 475] width 90 height 25
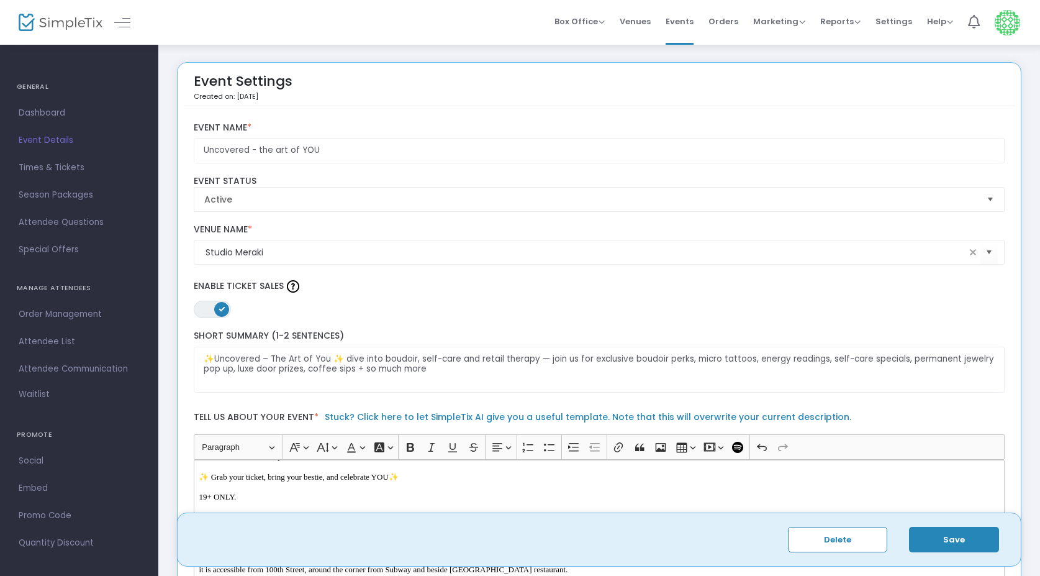
click at [967, 543] on button "Save" at bounding box center [954, 539] width 90 height 25
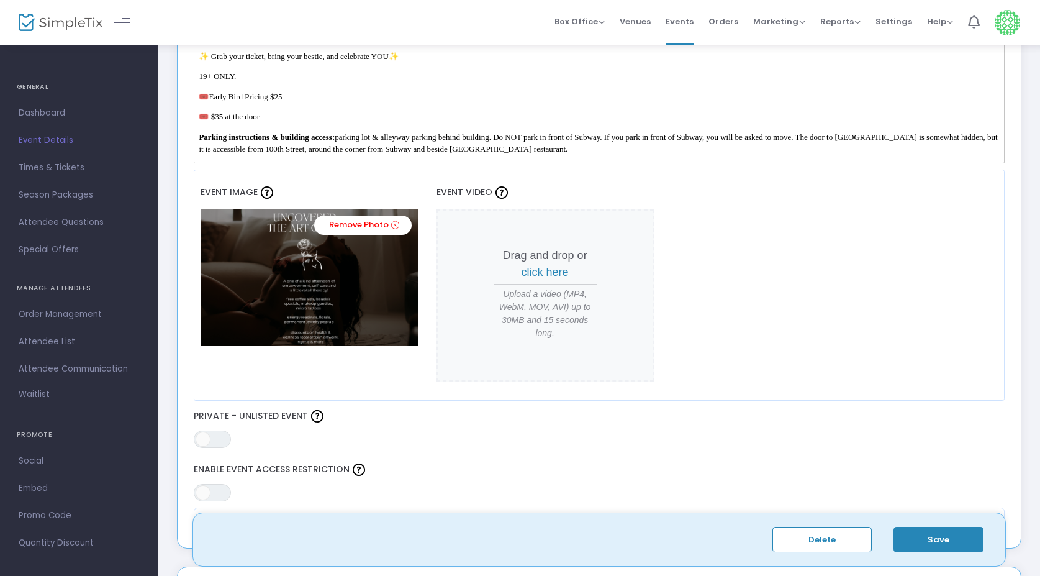
scroll to position [411, 0]
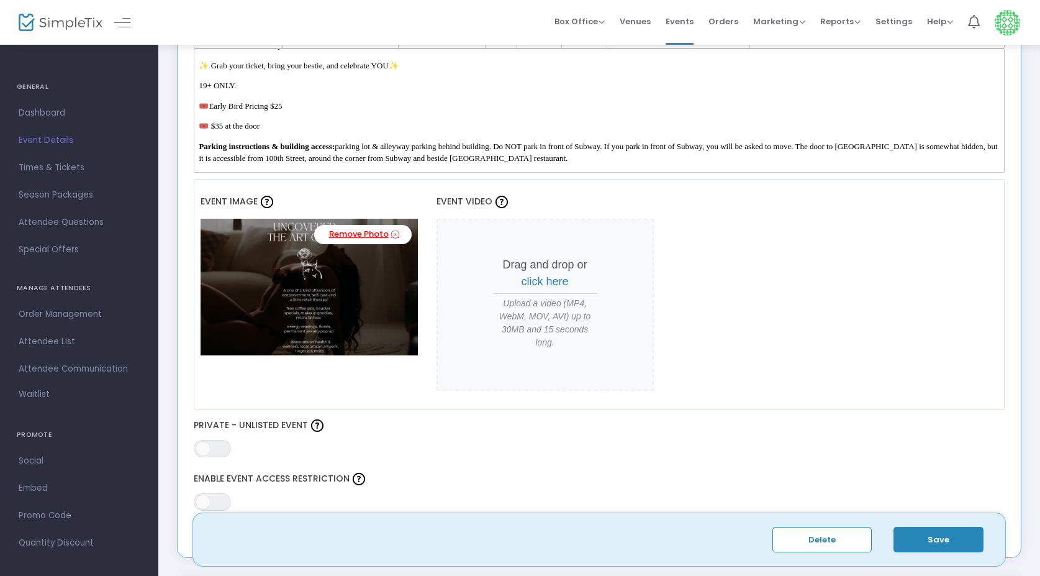
click at [375, 235] on link "Remove Photo" at bounding box center [363, 234] width 98 height 19
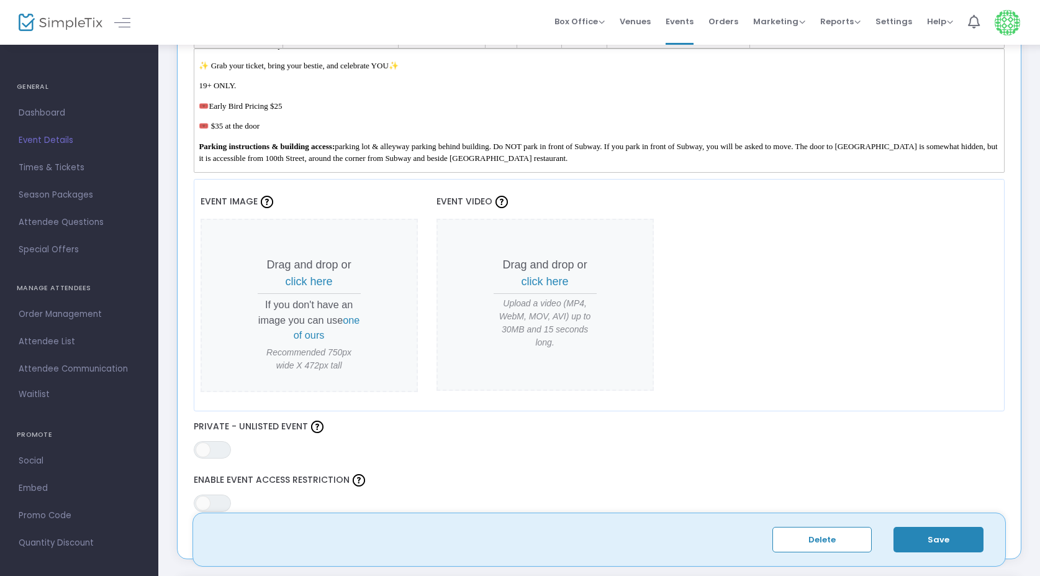
click at [311, 281] on span "click here" at bounding box center [309, 281] width 47 height 12
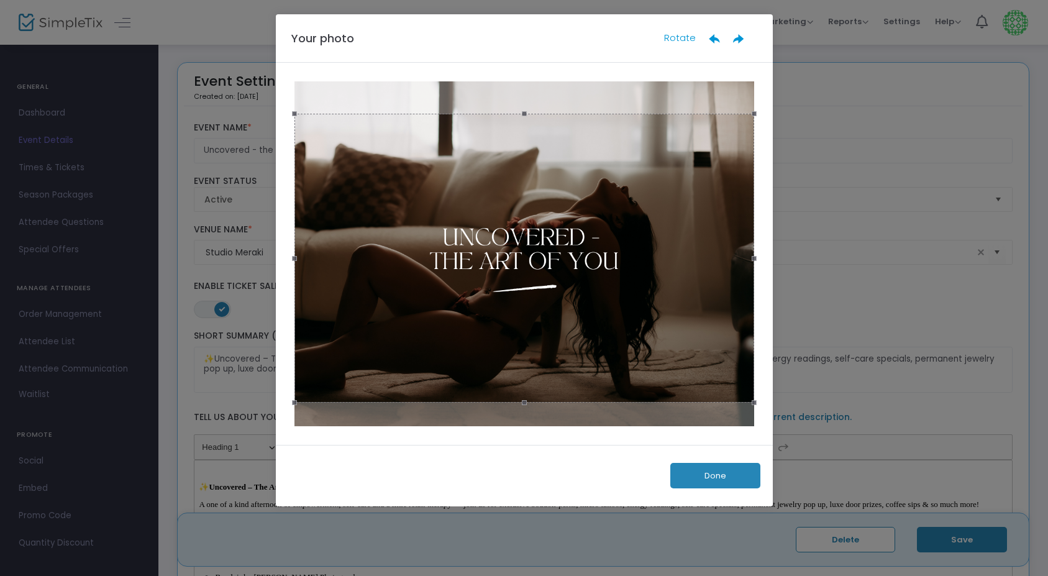
click at [741, 475] on button "Done" at bounding box center [715, 475] width 90 height 25
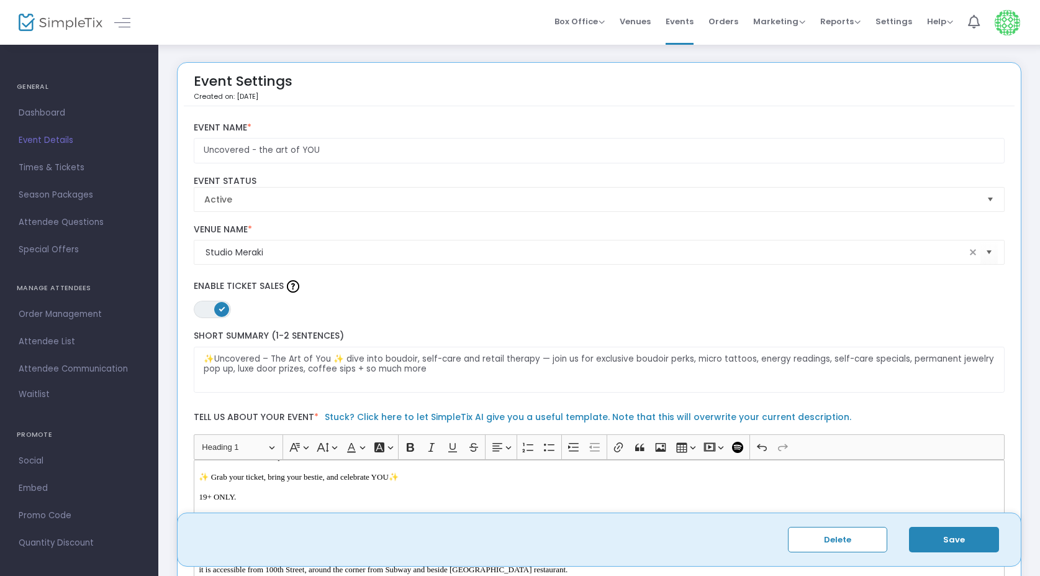
click at [972, 547] on button "Save" at bounding box center [954, 539] width 90 height 25
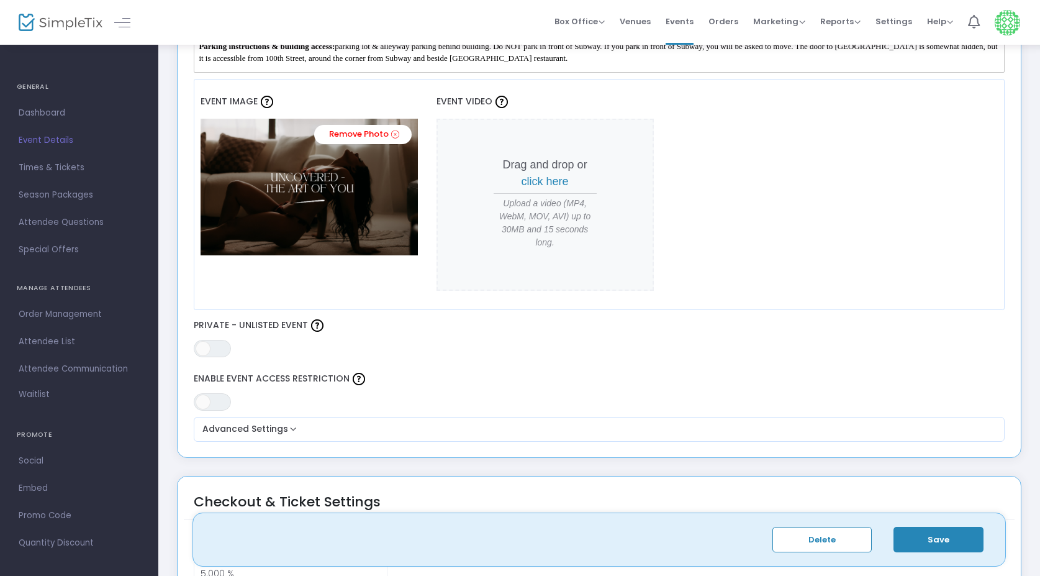
scroll to position [512, 0]
click at [55, 167] on span "Times & Tickets" at bounding box center [79, 168] width 121 height 16
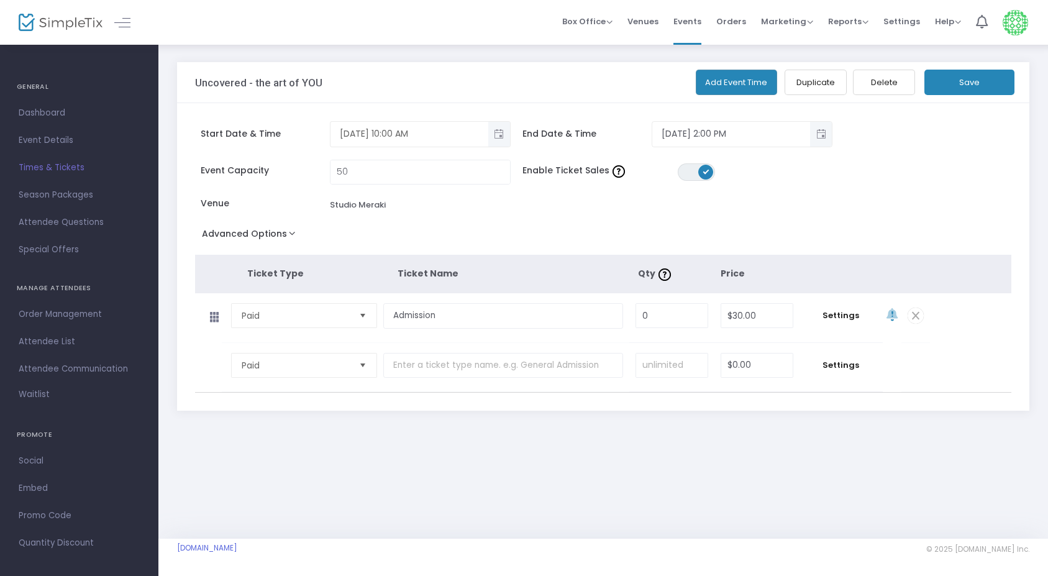
click at [496, 134] on span "Toggle popup" at bounding box center [499, 134] width 20 height 20
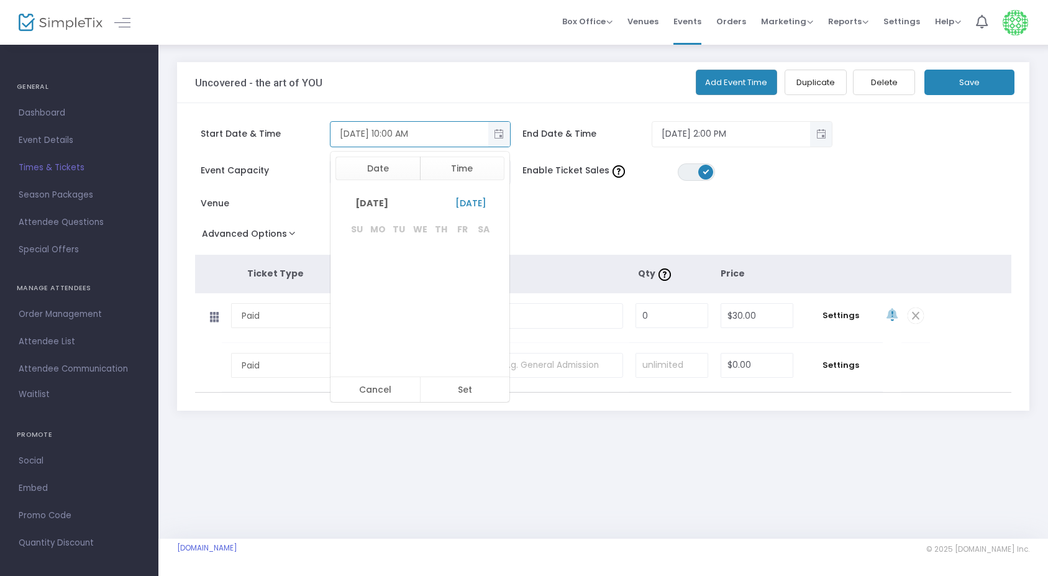
scroll to position [180, 0]
click at [540, 97] on div "Uncovered - the art of YOU" at bounding box center [407, 82] width 425 height 40
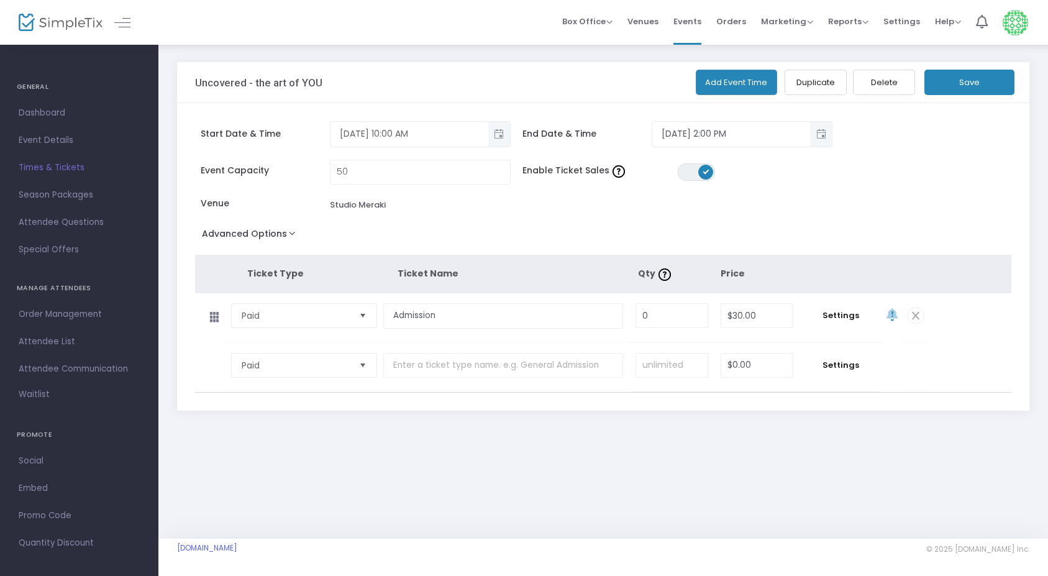
click at [501, 138] on span "Toggle popup" at bounding box center [499, 134] width 20 height 20
click at [543, 107] on div "Start Date & Time 10/18/2025 10:00 AM End Date & Time 10/18/2025 2:00 PM Event …" at bounding box center [603, 256] width 852 height 307
click at [433, 206] on div "Venue Studio Meraki" at bounding box center [356, 205] width 310 height 16
click at [363, 314] on span "Select" at bounding box center [363, 316] width 20 height 20
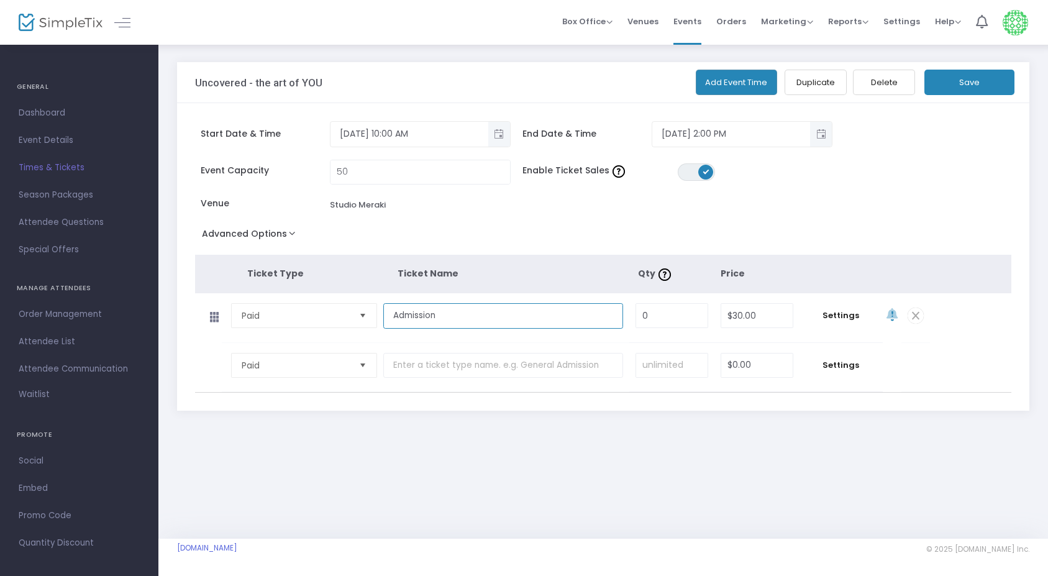
click at [524, 307] on input "Admission" at bounding box center [503, 315] width 240 height 25
click at [671, 313] on input "0" at bounding box center [671, 316] width 71 height 24
type input "1"
click at [783, 255] on th "Price" at bounding box center [757, 274] width 75 height 38
click at [693, 266] on th "Qty" at bounding box center [678, 274] width 83 height 38
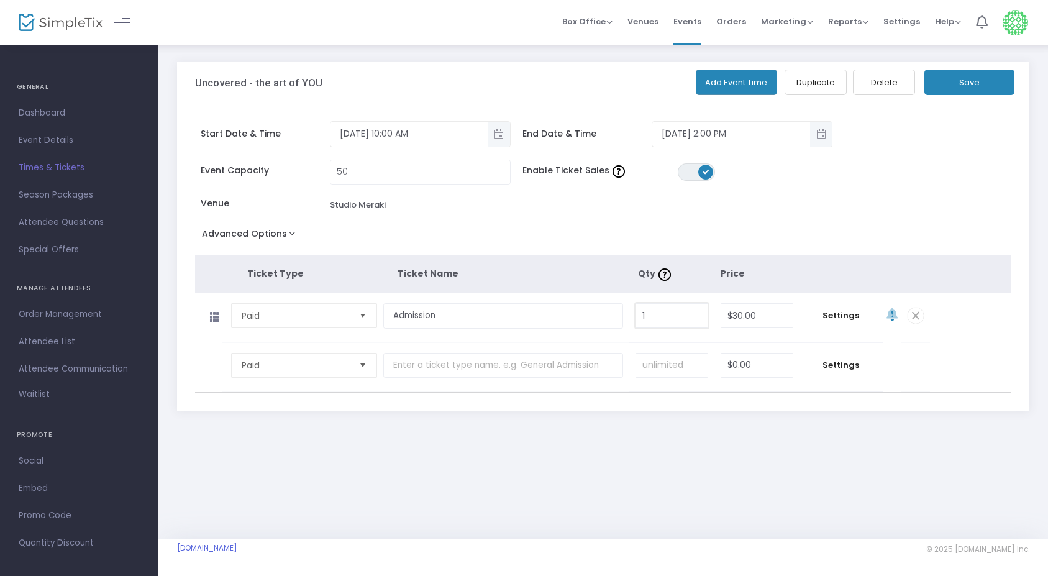
click at [654, 317] on input "1" at bounding box center [671, 316] width 71 height 24
click at [835, 189] on div "Event Capacity 50 Enable Ticket Sales ON OFF Venue Studio Meraki" at bounding box center [597, 192] width 817 height 65
click at [986, 78] on button "Save" at bounding box center [969, 82] width 90 height 25
click at [52, 317] on span "Order Management" at bounding box center [79, 314] width 121 height 16
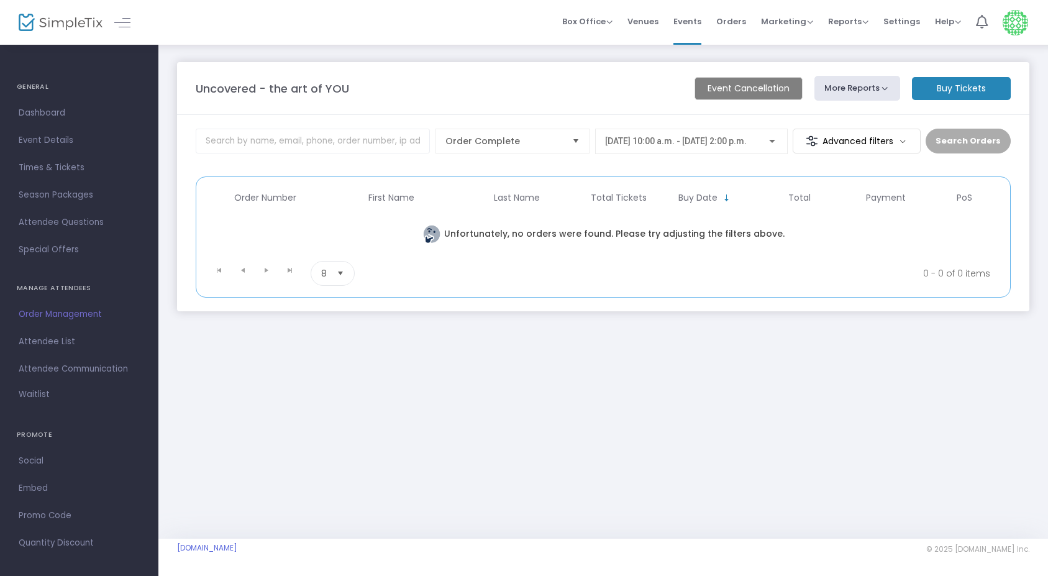
click at [975, 89] on m-button "Buy Tickets" at bounding box center [961, 88] width 99 height 23
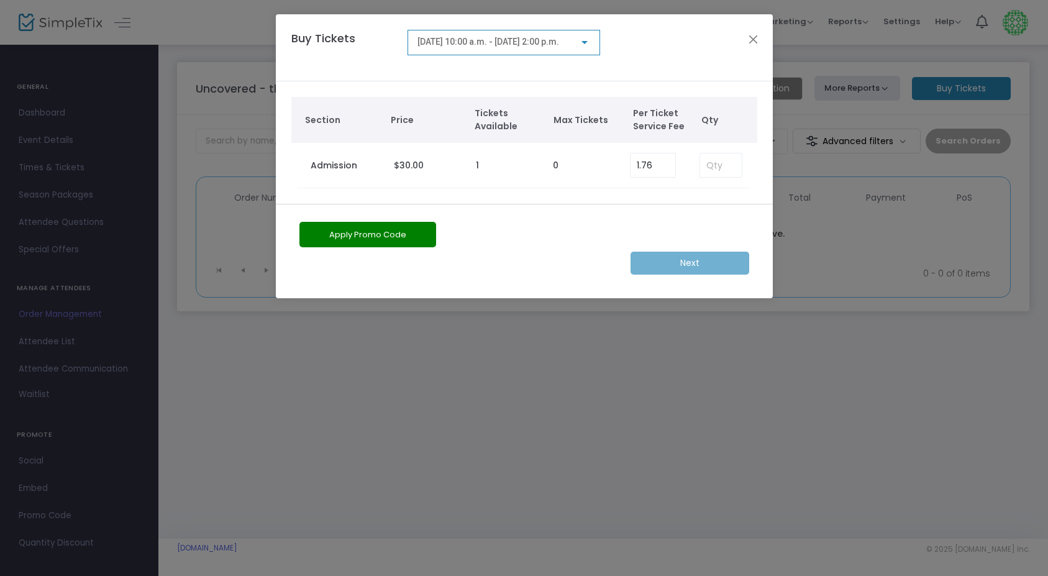
click at [404, 237] on button "Apply Promo Code" at bounding box center [367, 234] width 137 height 25
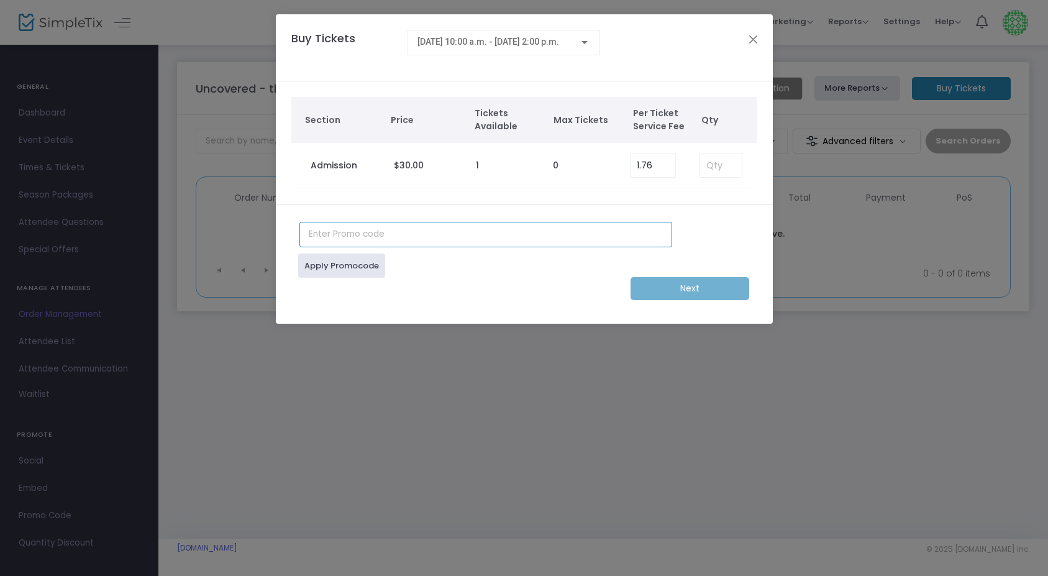
click at [387, 234] on input "text" at bounding box center [485, 234] width 373 height 25
drag, startPoint x: 466, startPoint y: 278, endPoint x: 473, endPoint y: 281, distance: 6.7
click at [473, 281] on div "Next" at bounding box center [524, 288] width 462 height 23
click at [457, 235] on input "early bird" at bounding box center [485, 234] width 373 height 25
drag, startPoint x: 345, startPoint y: 242, endPoint x: 333, endPoint y: 237, distance: 13.2
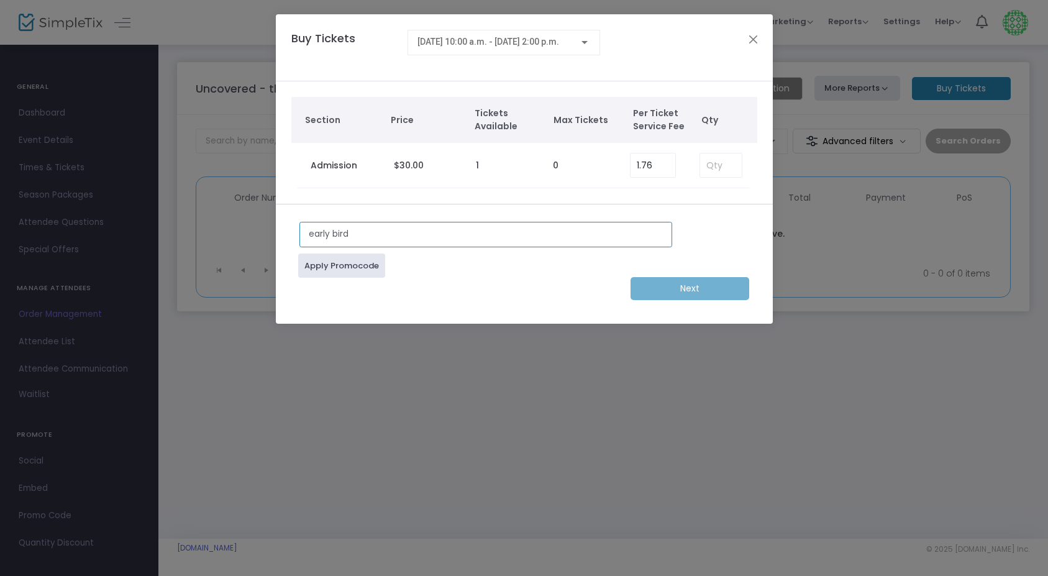
click at [333, 237] on input "early bird" at bounding box center [485, 234] width 373 height 25
type input "earlybird"
click at [452, 258] on div "Apply Promocode" at bounding box center [524, 262] width 462 height 30
click at [463, 232] on input "earlybird" at bounding box center [485, 234] width 373 height 25
click at [488, 273] on div "Apply Promocode" at bounding box center [524, 262] width 462 height 30
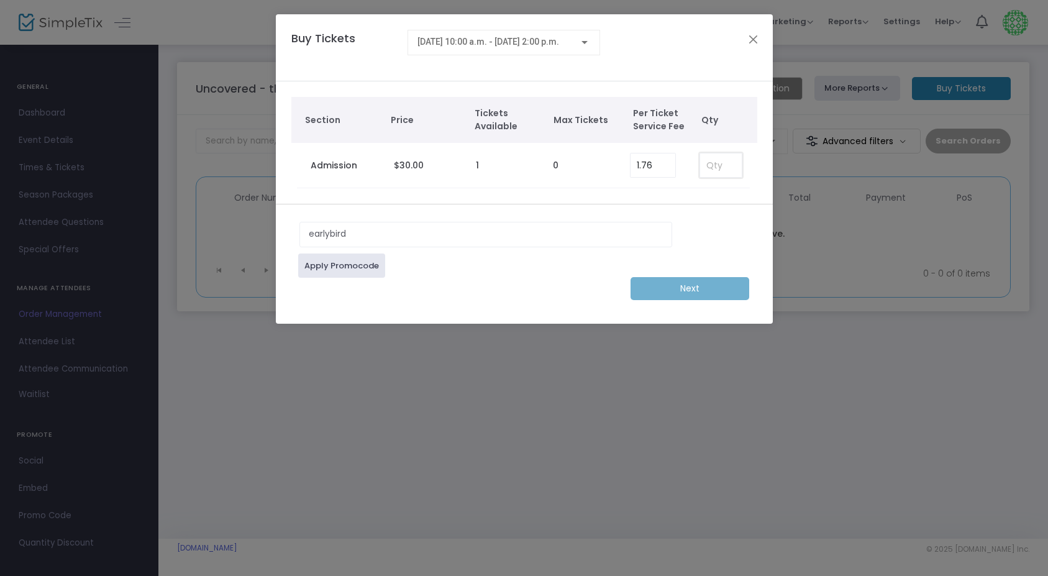
click at [722, 165] on input at bounding box center [720, 165] width 41 height 24
drag, startPoint x: 721, startPoint y: 168, endPoint x: 665, endPoint y: 167, distance: 55.9
click at [665, 167] on tr "Admission $30.00 1 0 1.76 1" at bounding box center [524, 165] width 454 height 45
type input "0"
click at [716, 234] on div "earlybird Apply Promocode Next" at bounding box center [524, 264] width 462 height 84
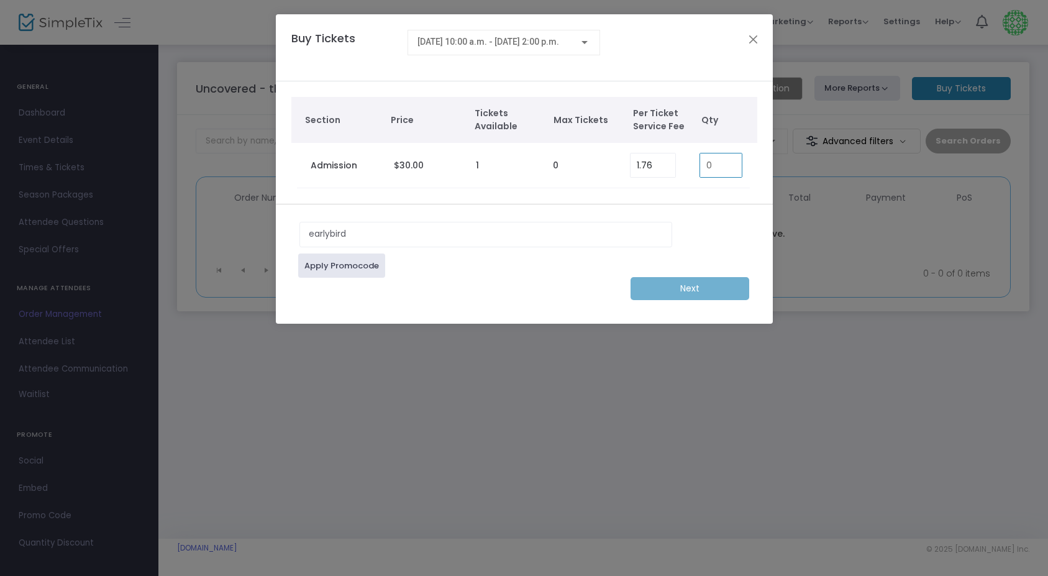
drag, startPoint x: 723, startPoint y: 164, endPoint x: 678, endPoint y: 176, distance: 46.3
click at [678, 176] on tr "Admission $30.00 1 0 1.76 0" at bounding box center [524, 165] width 454 height 45
type input "0"
click at [697, 292] on div "Next" at bounding box center [524, 288] width 462 height 23
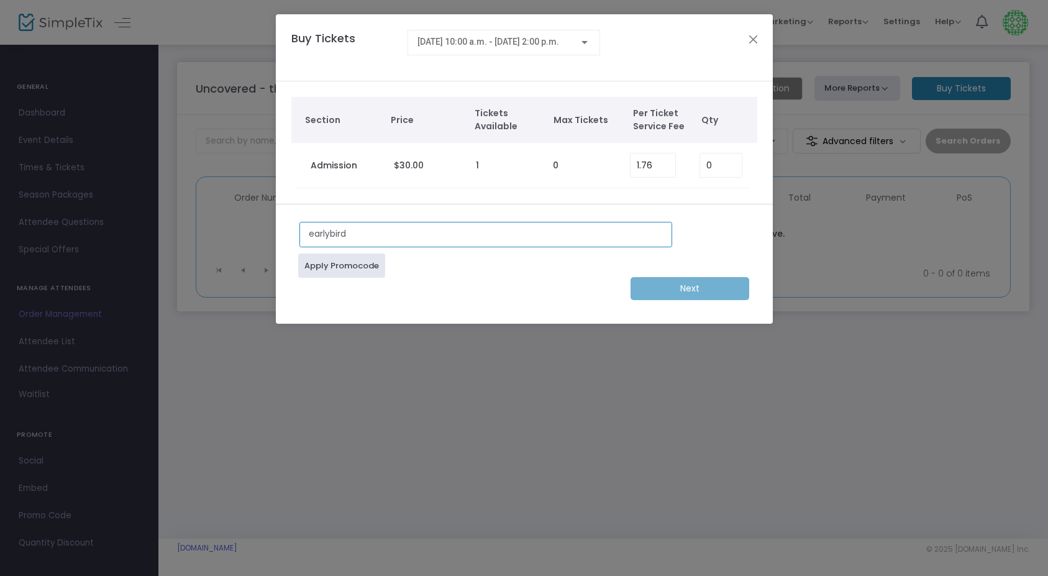
click at [630, 232] on input "earlybird" at bounding box center [485, 234] width 373 height 25
click at [717, 248] on div "Apply Promocode" at bounding box center [524, 262] width 462 height 30
click at [753, 38] on button "Close" at bounding box center [753, 39] width 16 height 16
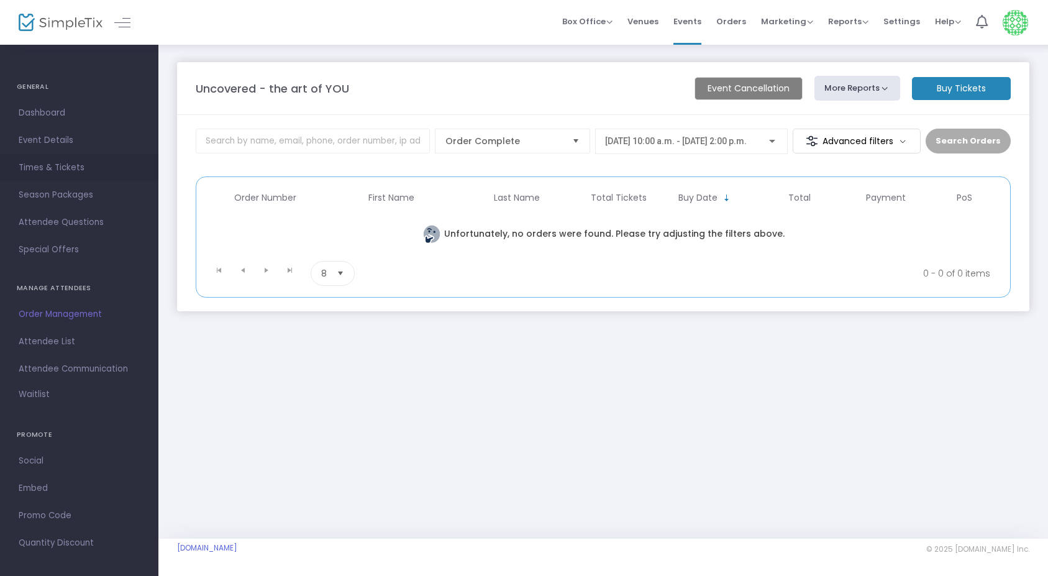
click at [53, 173] on span "Times & Tickets" at bounding box center [79, 168] width 121 height 16
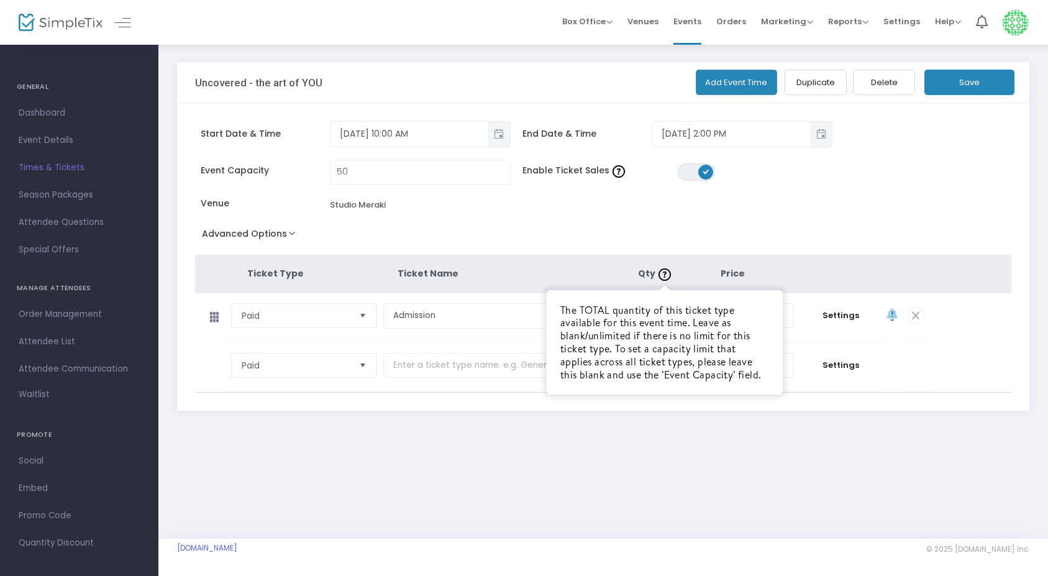
click at [596, 272] on th "Ticket Name" at bounding box center [518, 274] width 240 height 38
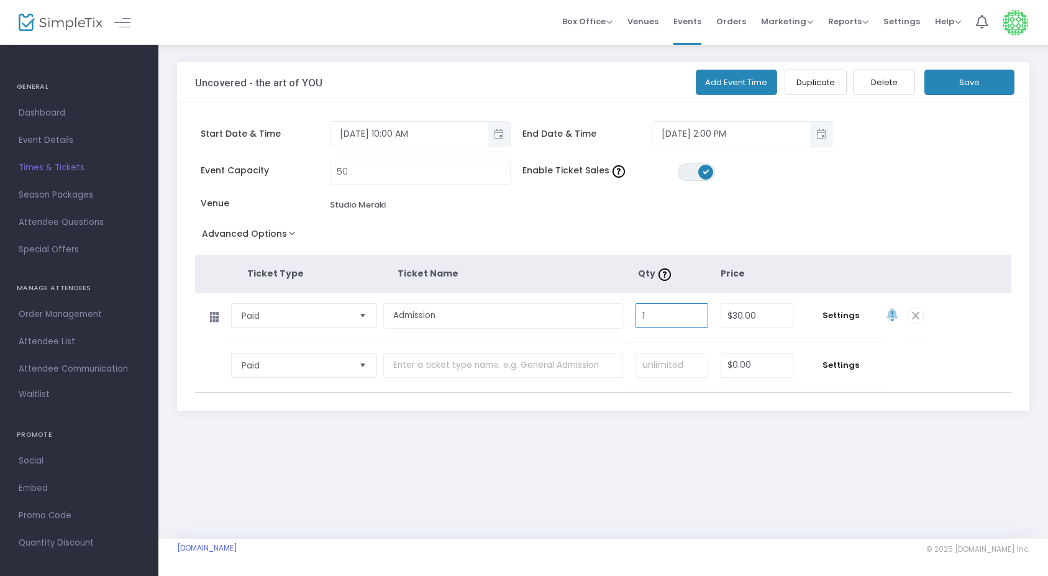
drag, startPoint x: 662, startPoint y: 320, endPoint x: 613, endPoint y: 317, distance: 49.2
click at [613, 320] on tr "Paid Required. Admission Required. 1 Required. $30.00 Required. Settings" at bounding box center [562, 318] width 735 height 50
type input "0"
click at [775, 272] on th "Price" at bounding box center [757, 274] width 75 height 38
click at [994, 80] on button "Save" at bounding box center [969, 82] width 90 height 25
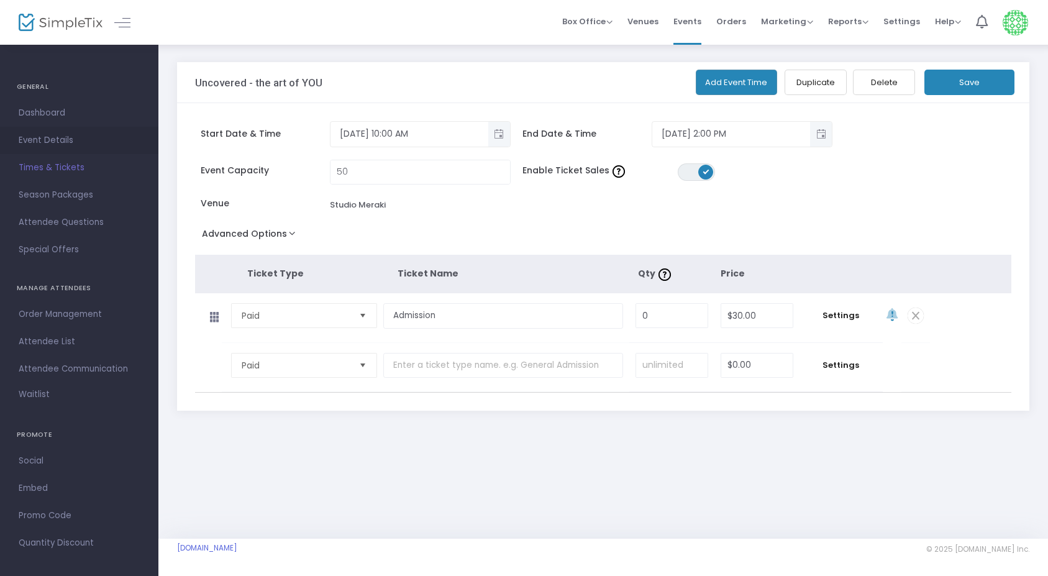
click at [49, 142] on span "Event Details" at bounding box center [79, 140] width 121 height 16
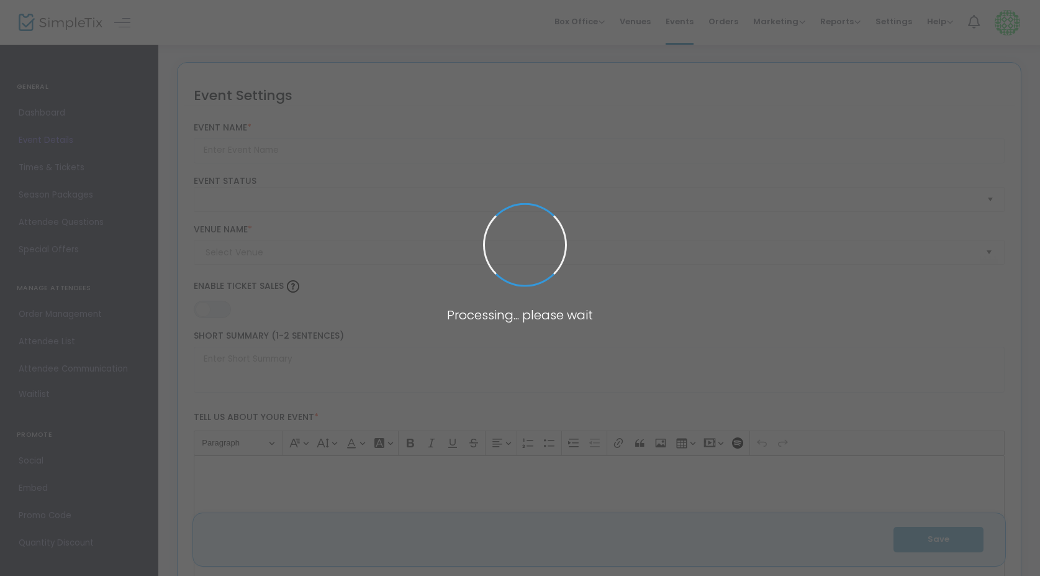
type input "Uncovered - the art of YOU"
type textarea "✨Uncovered – The Art of You ✨ dive into boudoir, self-care and retail therapy —…"
type input "5.000 %"
type input "Buy Tickets"
type input "Studio Meraki"
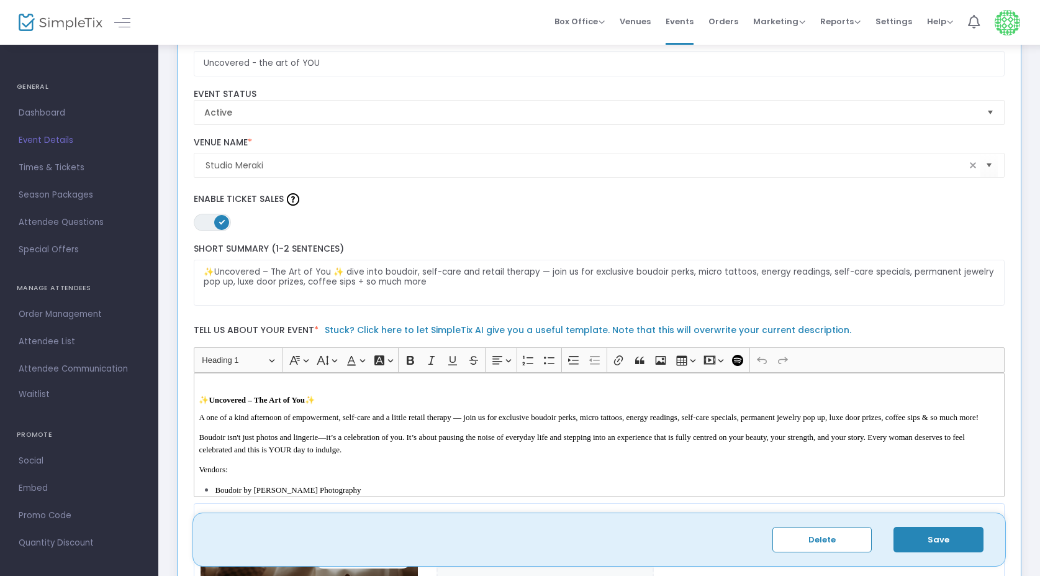
scroll to position [99, 0]
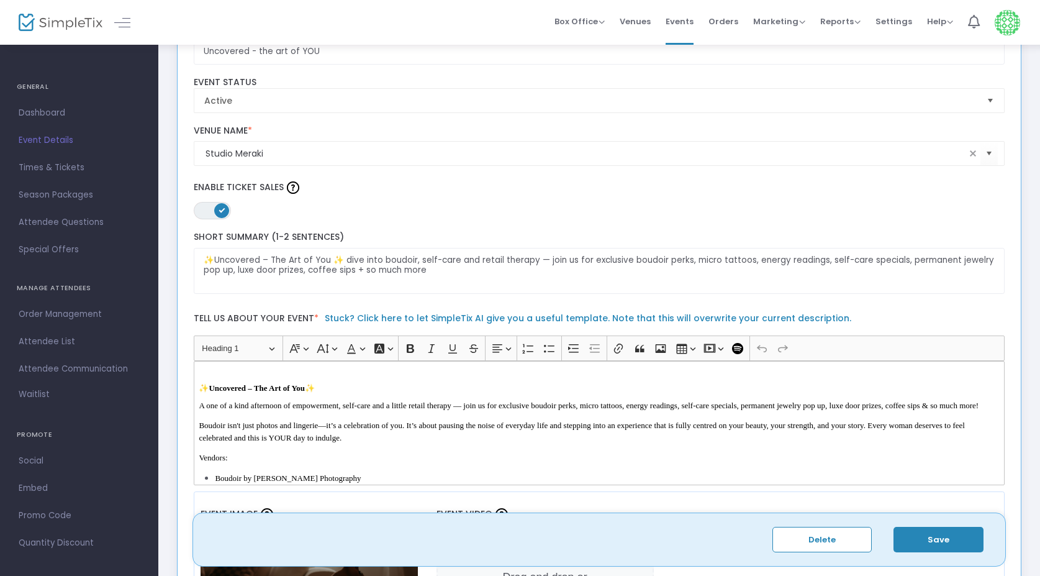
click at [217, 210] on span at bounding box center [221, 210] width 15 height 15
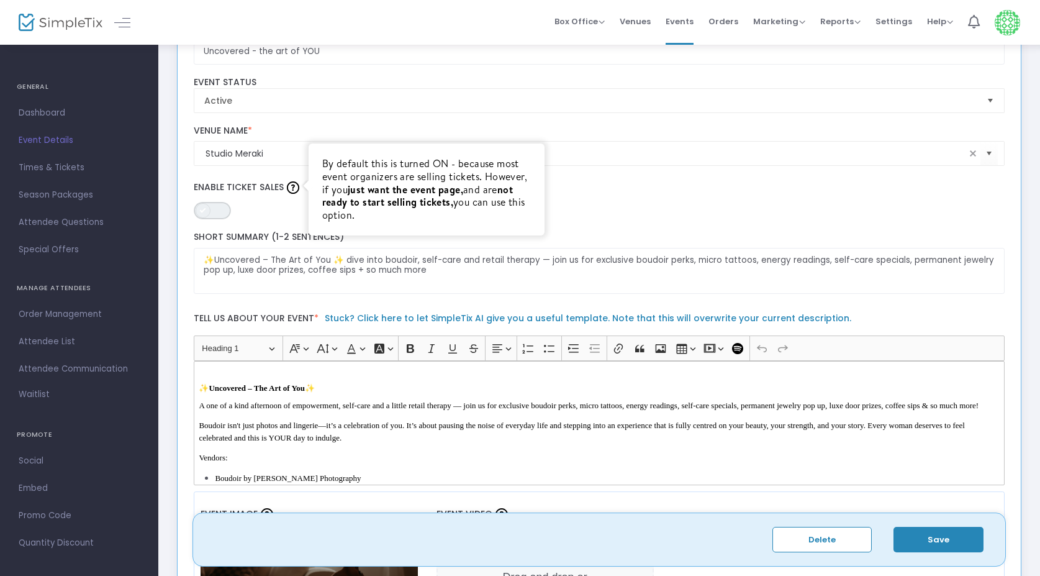
click at [213, 212] on span "ON OFF" at bounding box center [212, 210] width 37 height 17
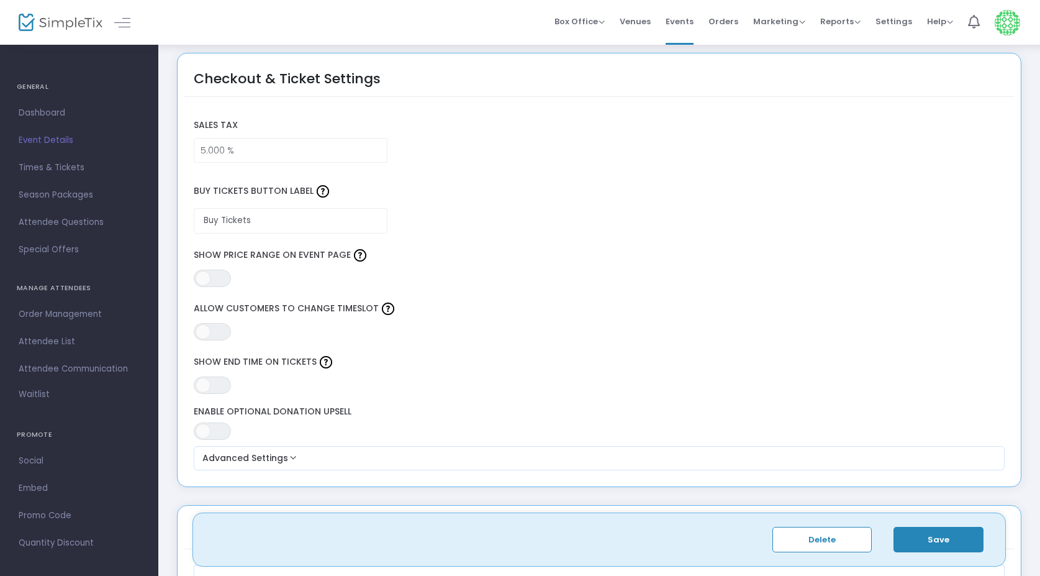
scroll to position [938, 0]
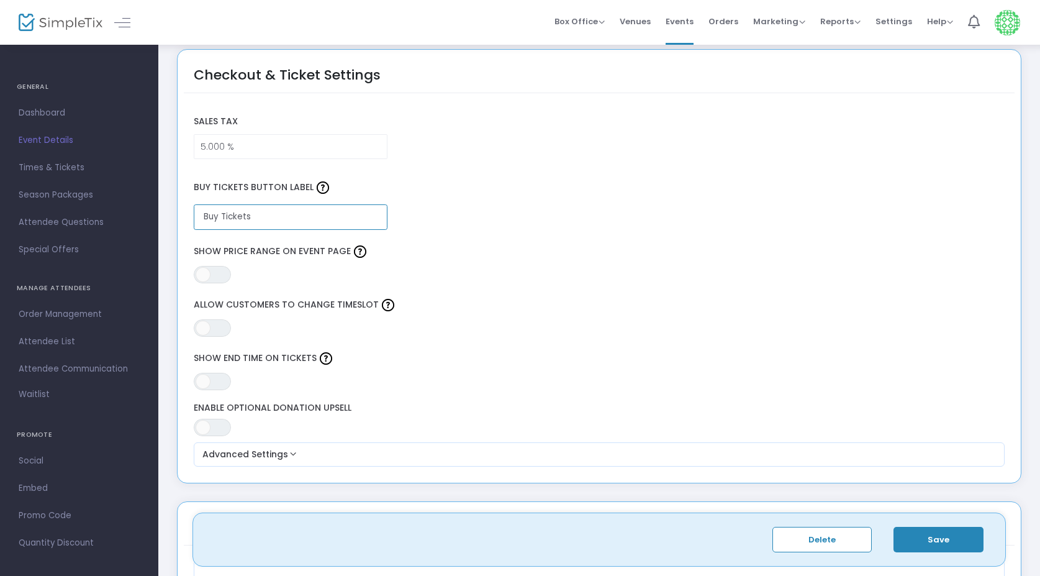
click at [288, 219] on input "Buy Tickets" at bounding box center [291, 216] width 194 height 25
click at [286, 283] on div "ON OFF Show Price Range on Event Page" at bounding box center [600, 262] width 824 height 41
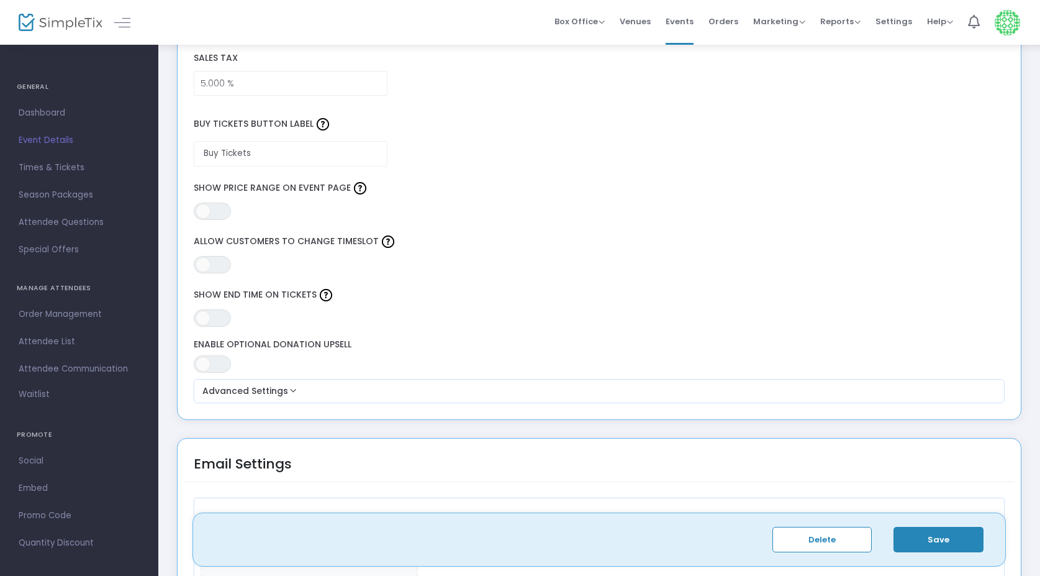
scroll to position [1004, 0]
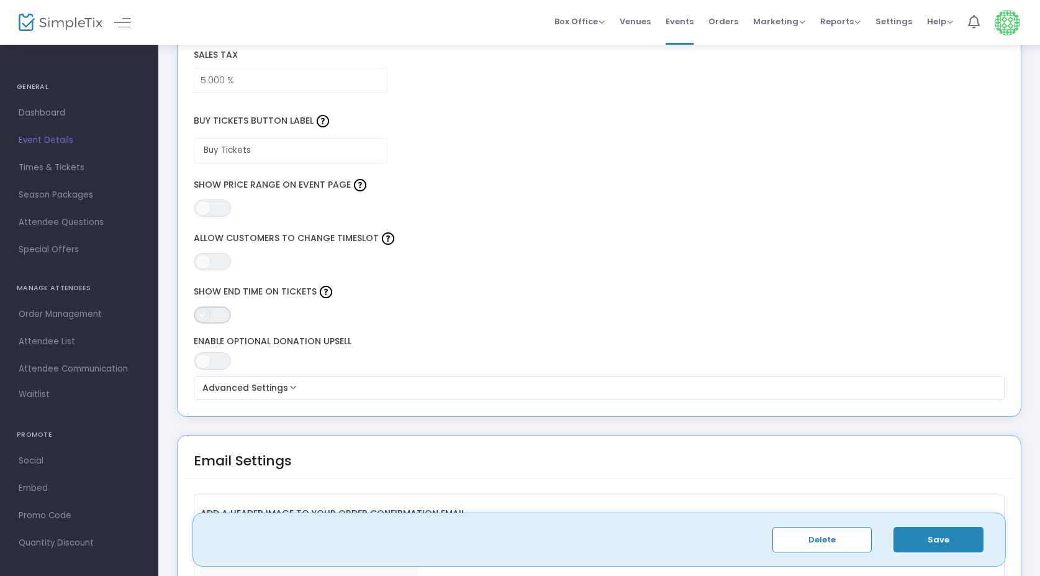
click at [220, 318] on span "ON OFF" at bounding box center [212, 314] width 37 height 17
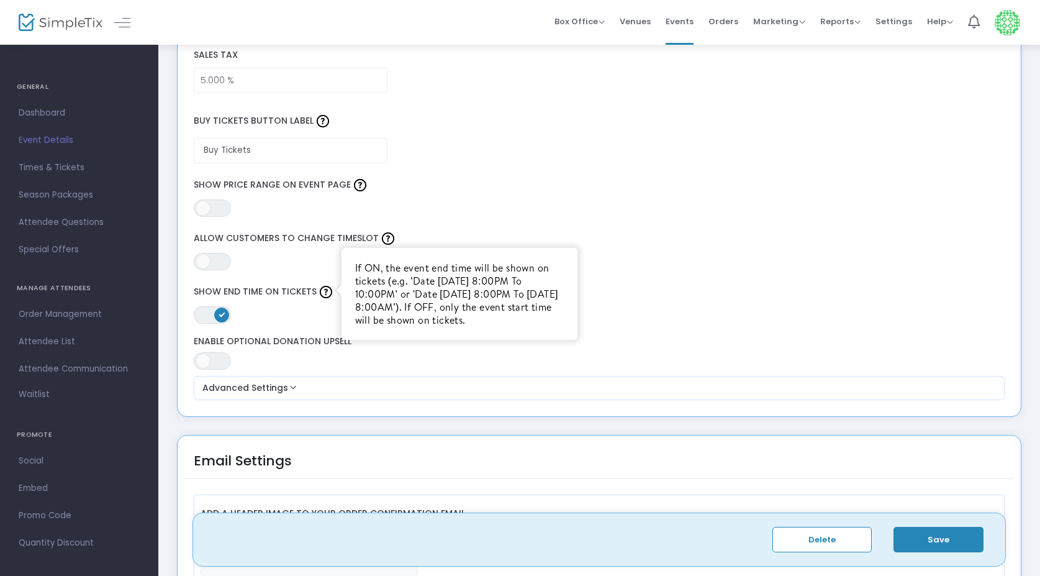
click at [267, 318] on div "ON OFF Show End Time on Tickets If ON, the event end time will be shown on tick…" at bounding box center [600, 303] width 824 height 41
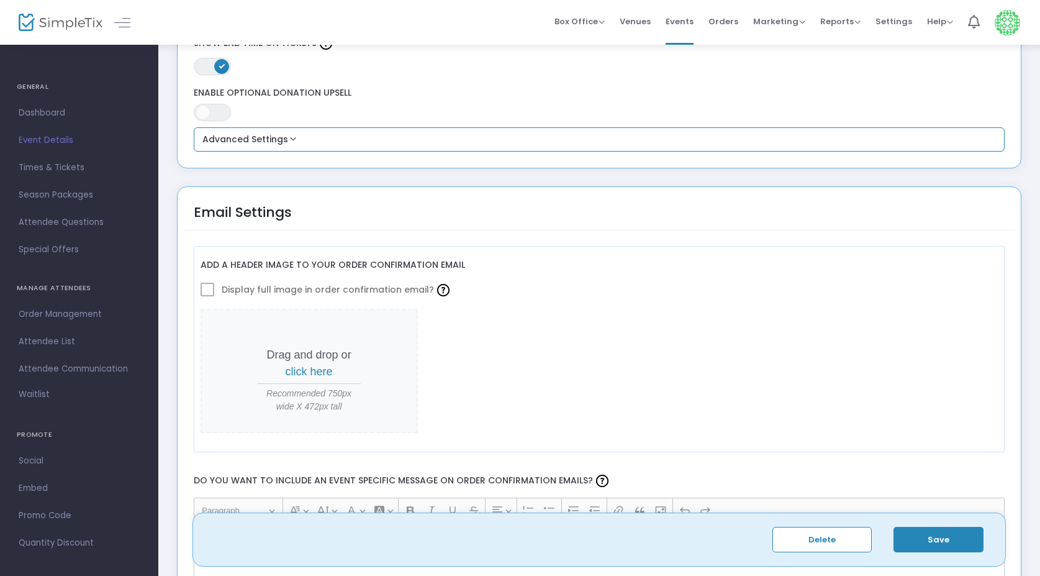
scroll to position [1265, 0]
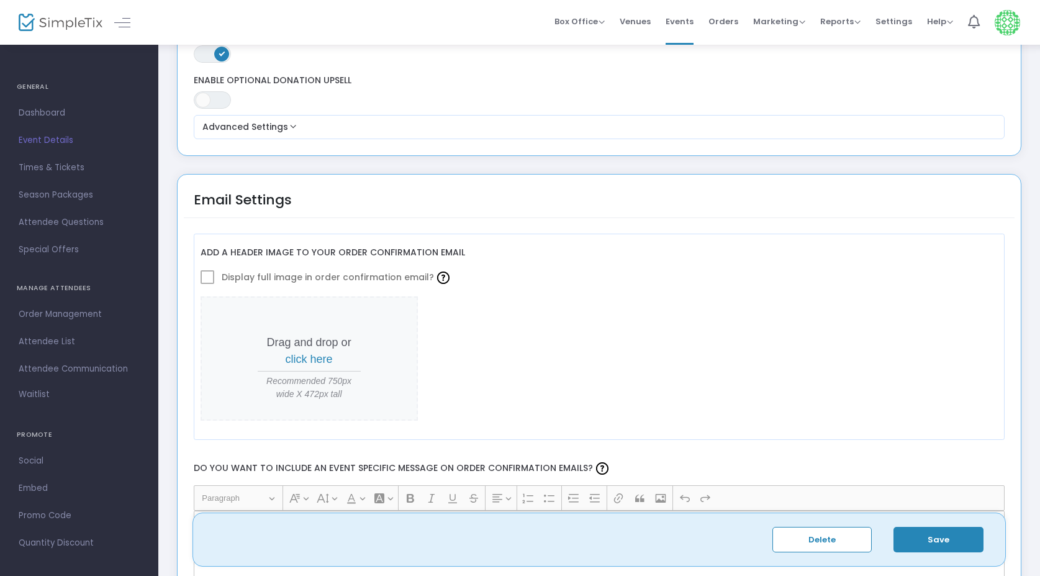
click at [207, 276] on span at bounding box center [208, 277] width 14 height 14
click at [306, 358] on span "click here" at bounding box center [309, 359] width 47 height 12
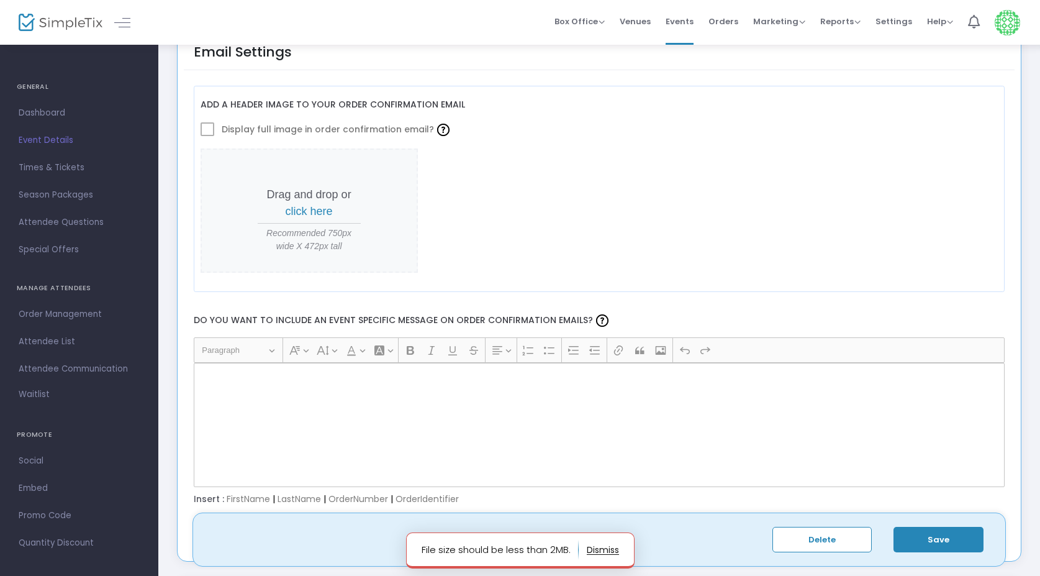
scroll to position [1375, 0]
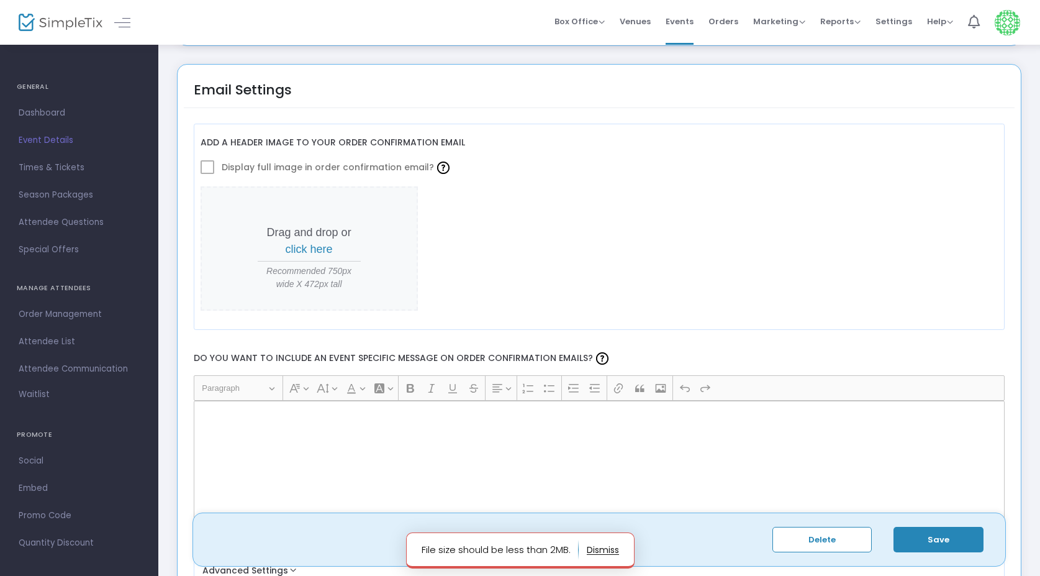
click at [207, 165] on span at bounding box center [208, 167] width 14 height 14
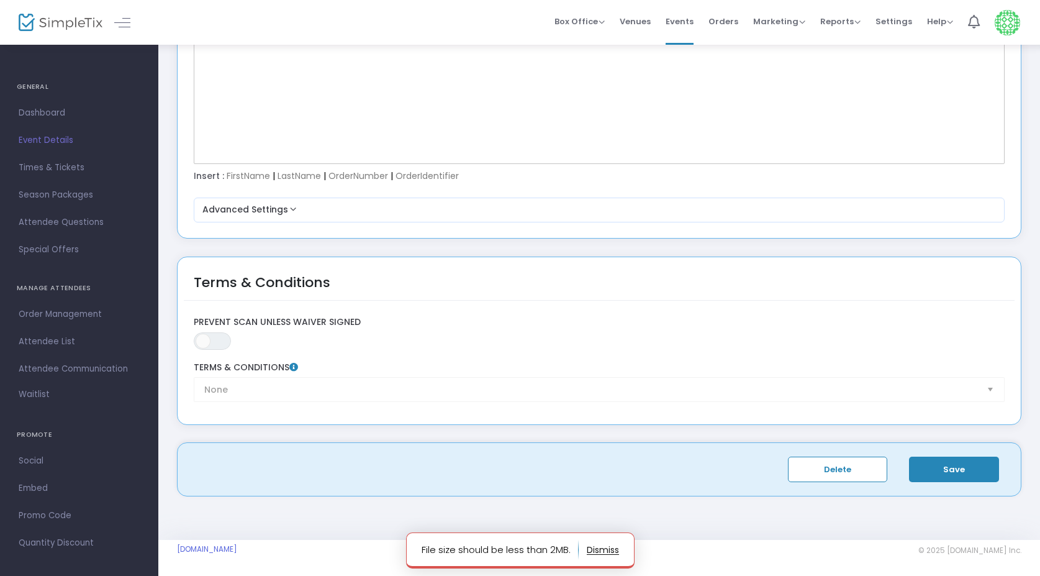
scroll to position [1735, 0]
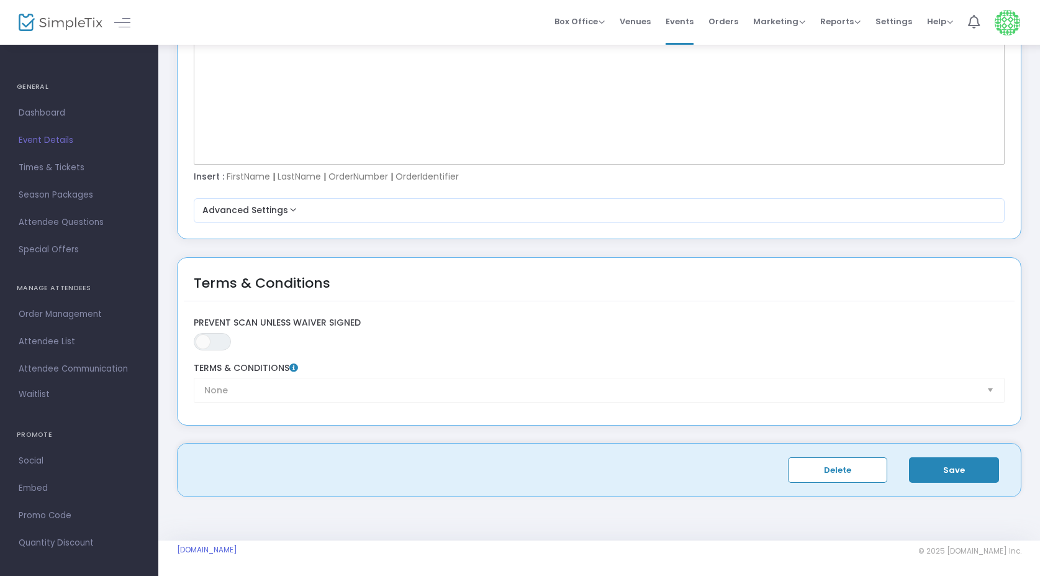
click at [968, 465] on button "Save" at bounding box center [954, 469] width 90 height 25
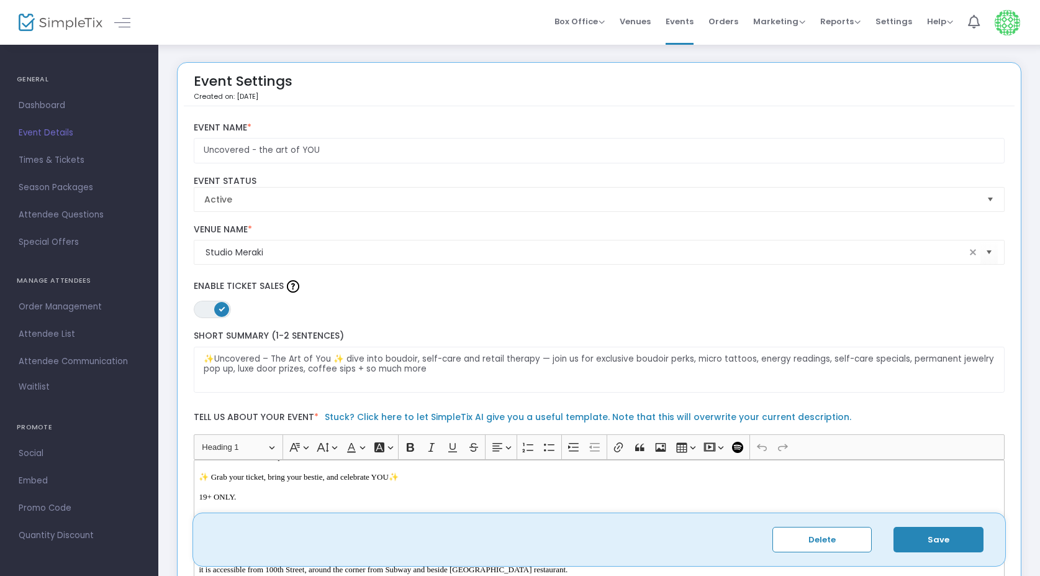
scroll to position [0, 0]
click at [676, 20] on span "Events" at bounding box center [680, 22] width 28 height 32
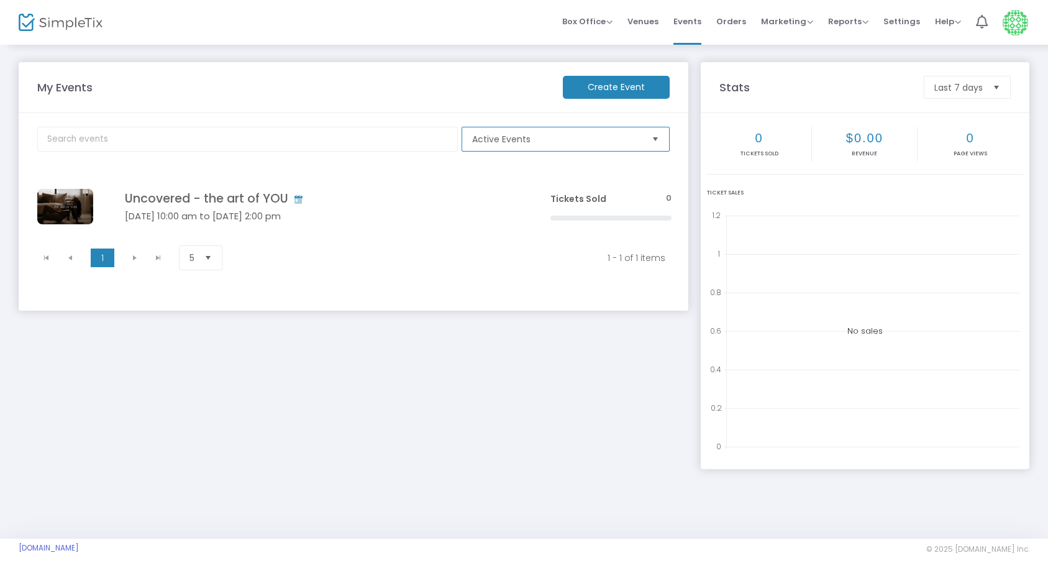
click at [594, 134] on span "Active Events" at bounding box center [557, 139] width 170 height 12
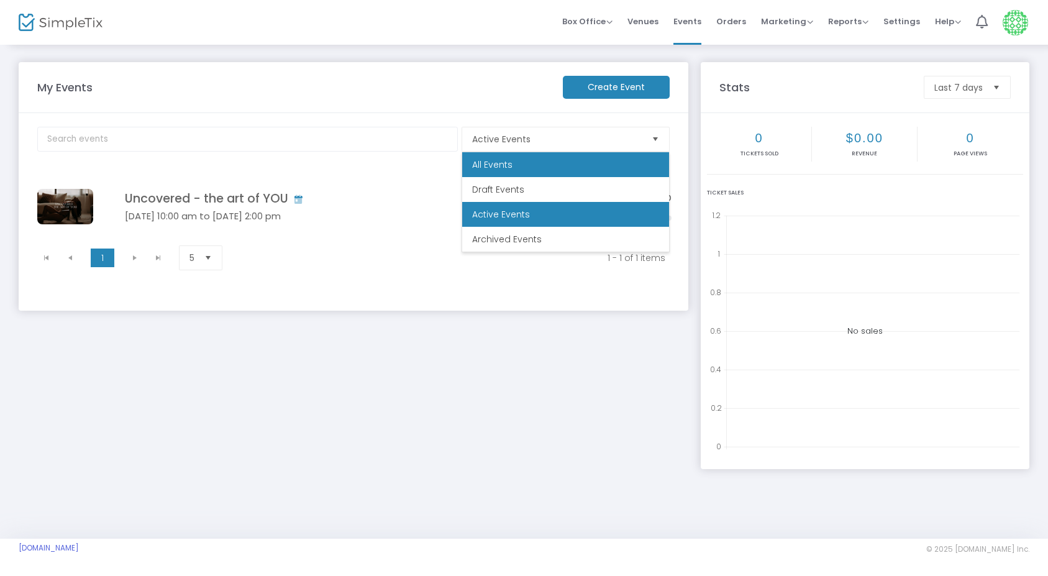
click at [403, 243] on kendo-pager "1 1 1 - 1 of 1 items 5 items per page" at bounding box center [354, 257] width 649 height 35
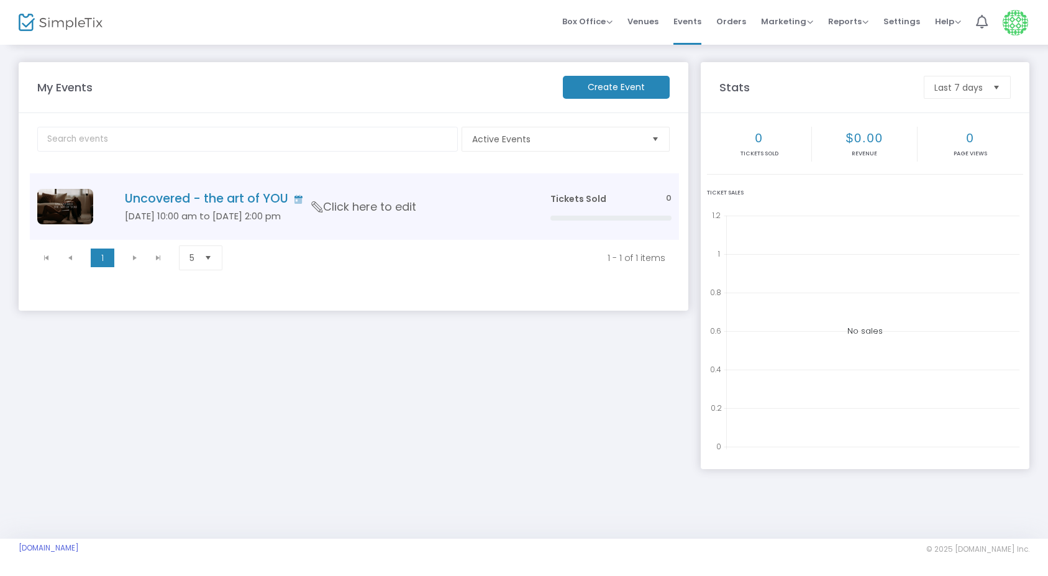
click at [312, 206] on icon "Data table" at bounding box center [317, 206] width 16 height 11
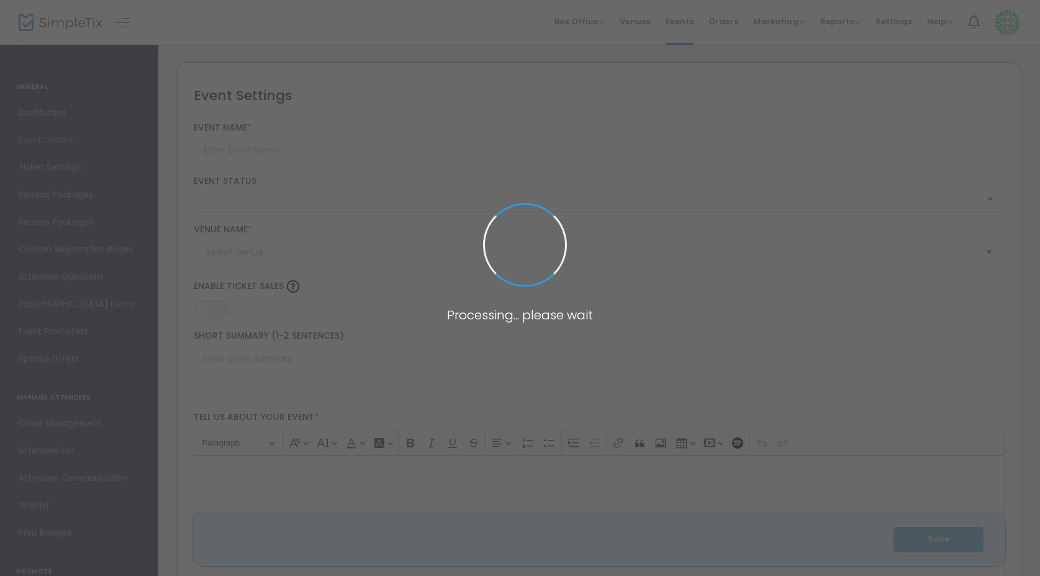
type input "Uncovered - the art of YOU"
type textarea "✨Uncovered – The Art of You ✨ dive into boudoir, self-care and retail therapy —…"
type input "5.000 %"
type input "Buy Tickets"
type input "Studio Meraki"
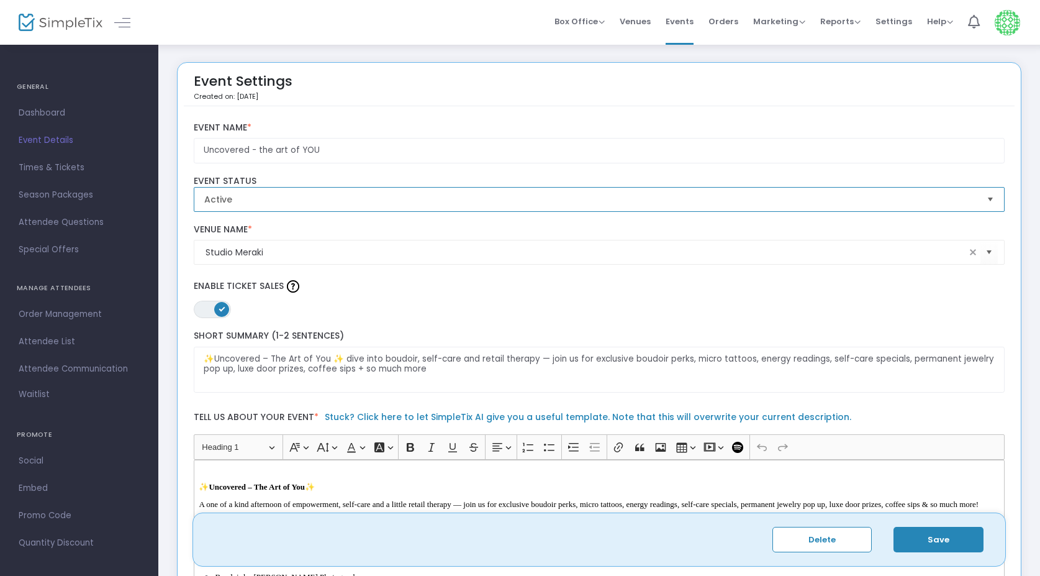
click at [282, 204] on span "Active" at bounding box center [590, 199] width 773 height 12
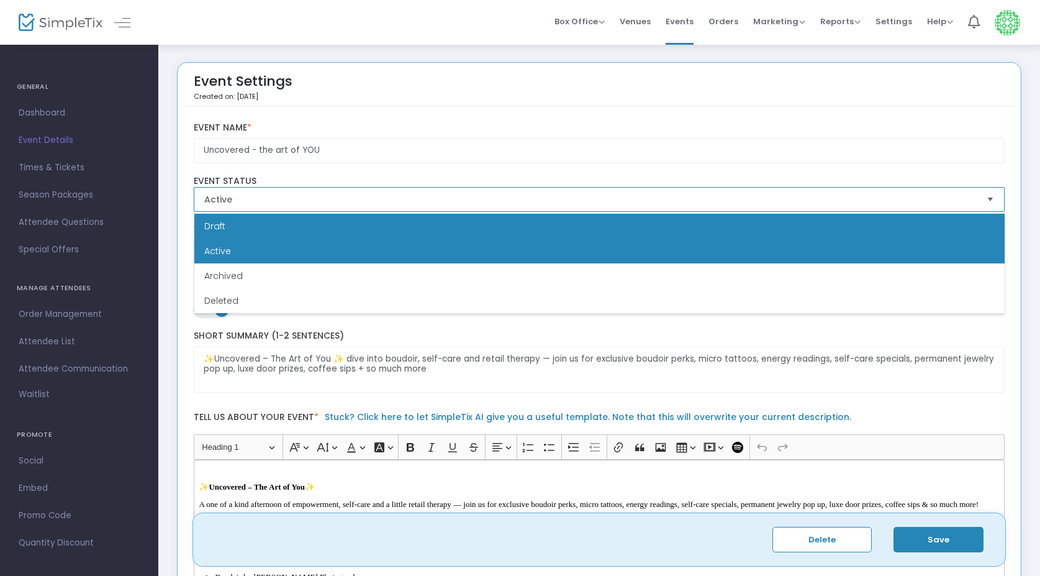
click at [230, 227] on li "Draft" at bounding box center [599, 226] width 811 height 25
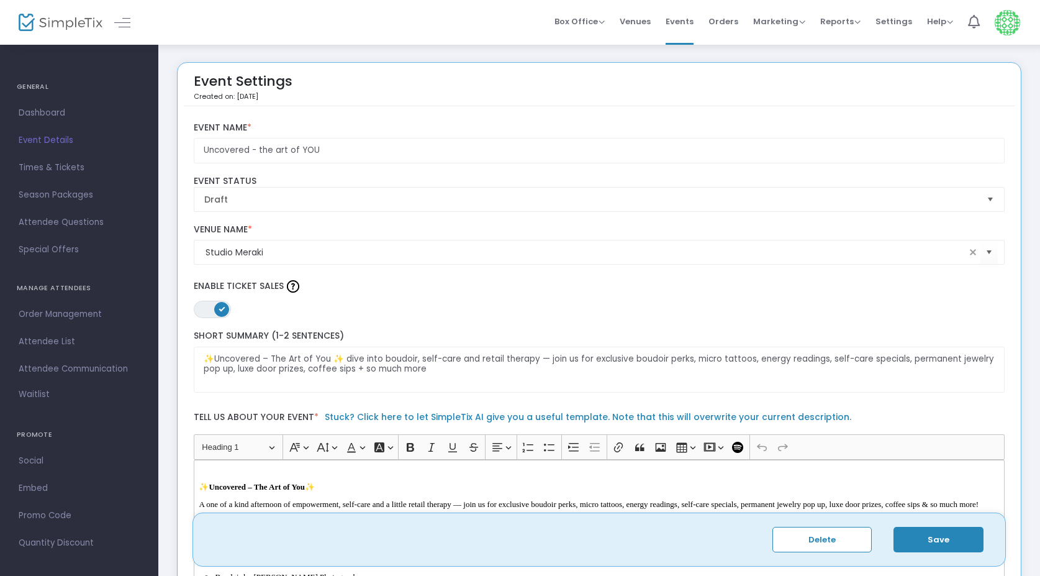
click at [963, 544] on button "Save" at bounding box center [939, 539] width 90 height 25
click at [49, 167] on span "Times & Tickets" at bounding box center [79, 168] width 121 height 16
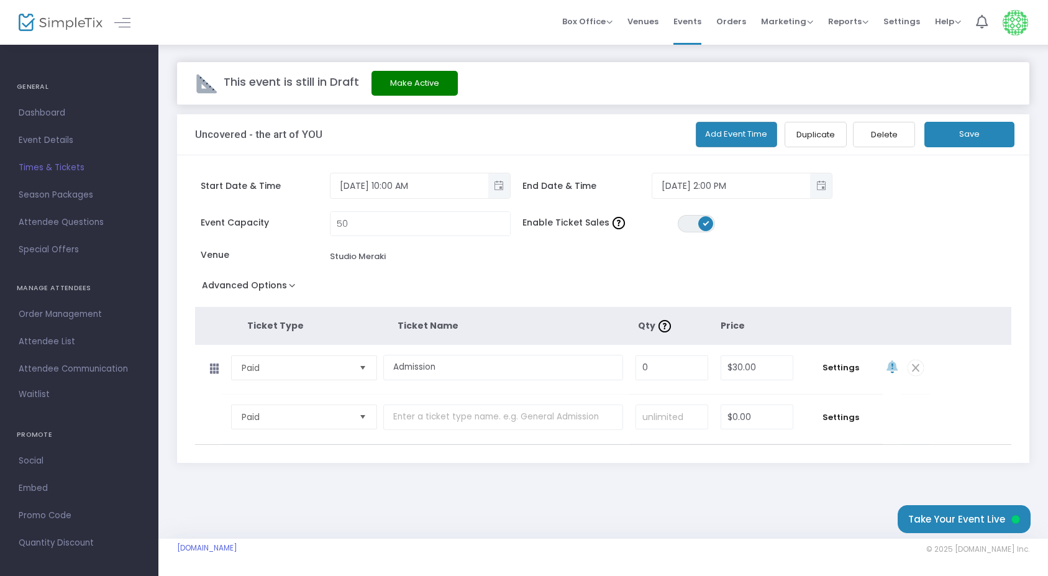
click at [445, 265] on div "Event Capacity 50 Enable Ticket Sales ON OFF Venue Studio Meraki" at bounding box center [597, 243] width 817 height 65
click at [356, 262] on div "Venue Studio Meraki" at bounding box center [356, 256] width 310 height 16
click at [338, 365] on span "Paid" at bounding box center [295, 367] width 107 height 12
click at [336, 324] on th "Ticket Type" at bounding box center [322, 326] width 150 height 38
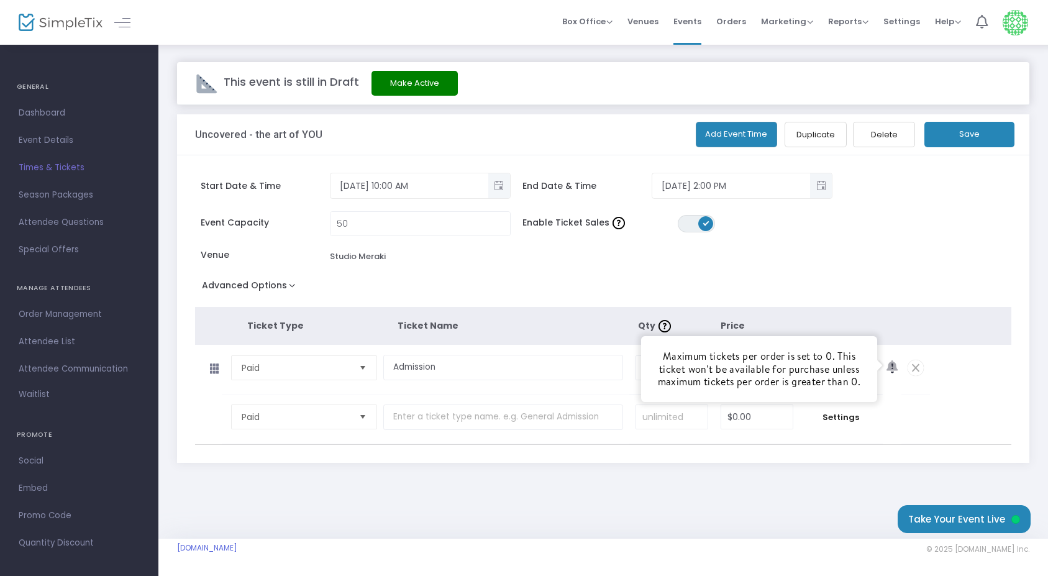
click at [890, 366] on icon at bounding box center [891, 367] width 11 height 13
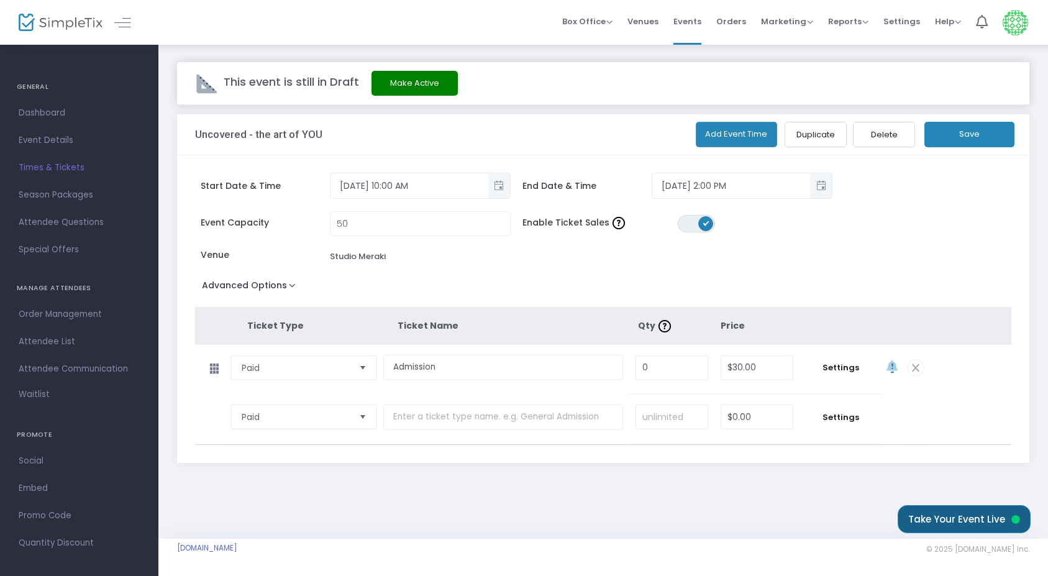
click at [939, 518] on button "Take Your Event Live" at bounding box center [964, 519] width 133 height 28
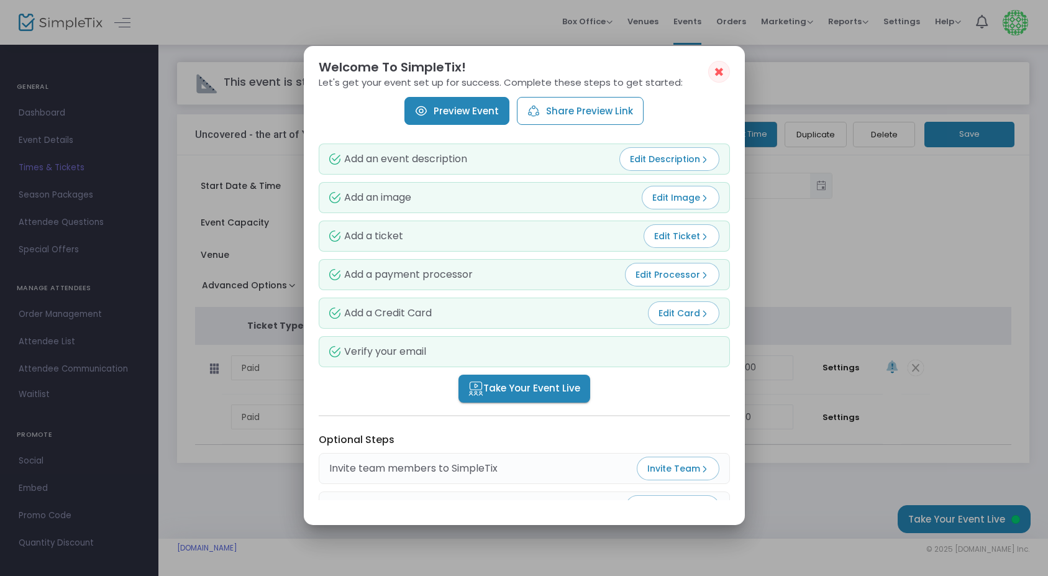
click at [468, 109] on link "Preview Event" at bounding box center [456, 111] width 105 height 28
click at [700, 275] on img at bounding box center [704, 275] width 9 height 9
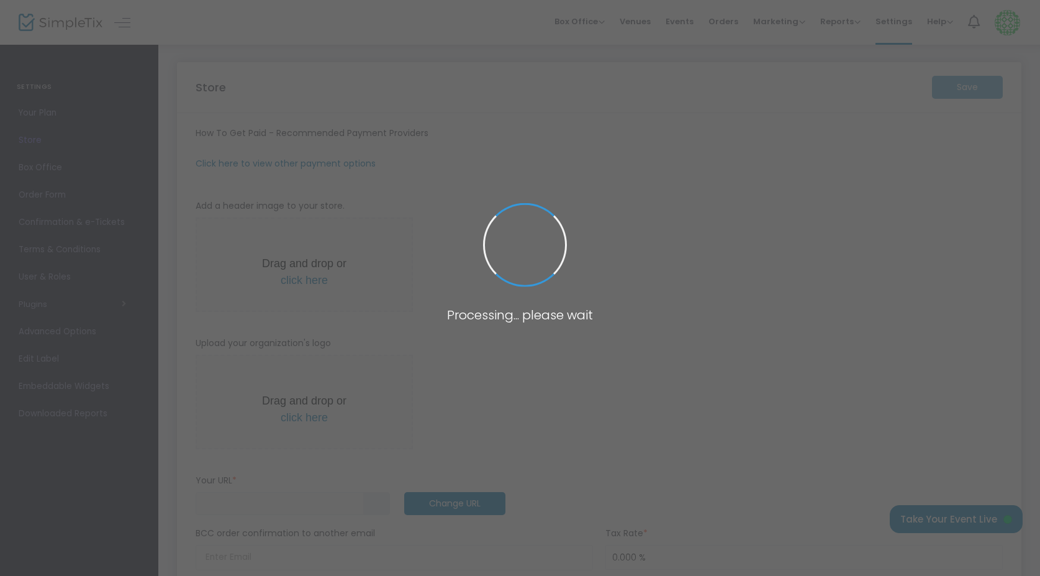
type input "https://Uncovered"
radio input "true"
radio input "false"
radio input "true"
type input "Aly P. Photography"
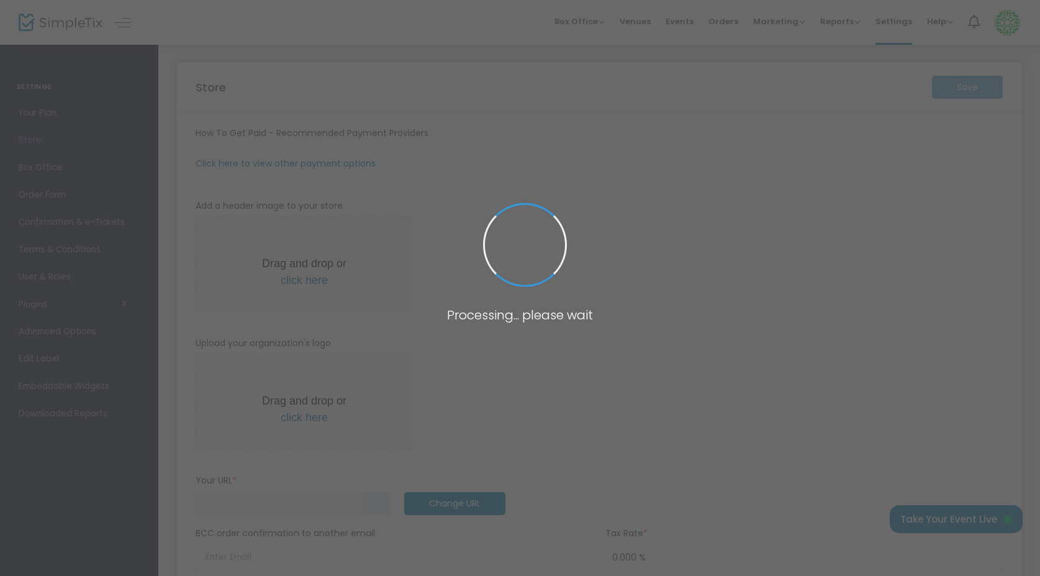
type input "+1 778-918-3946"
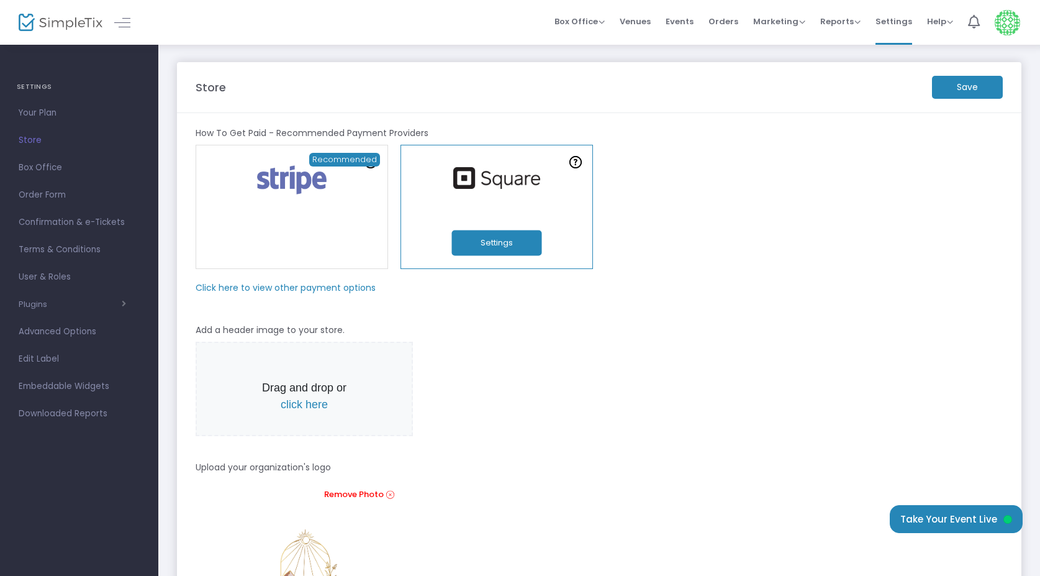
click at [325, 287] on m-panel-subtitle "Click here to view other payment options" at bounding box center [286, 287] width 180 height 13
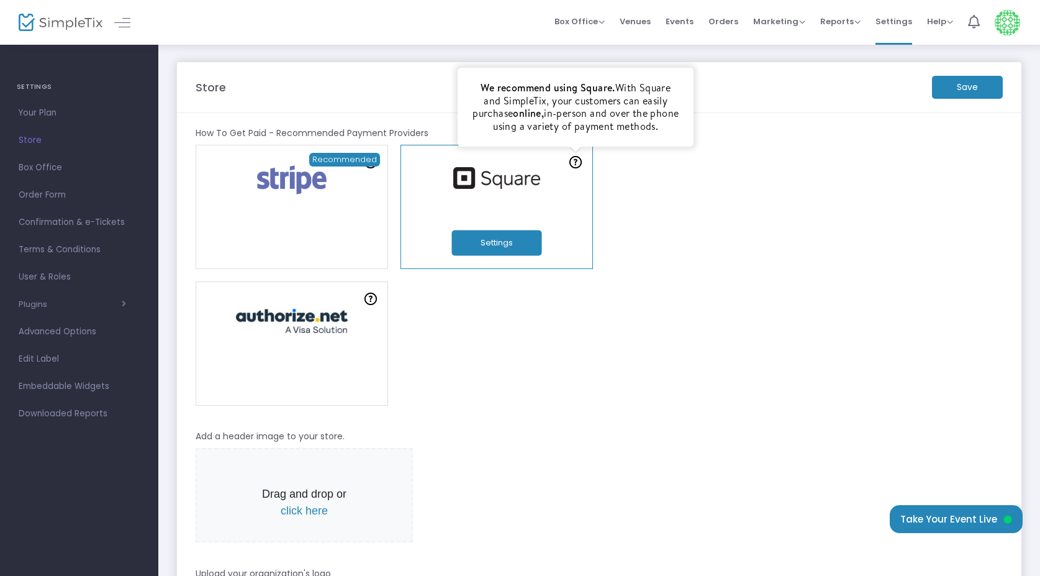
click at [675, 204] on div "Online Orders Transaction cost 2% + 0.99¢ Create a new payment account We recom…" at bounding box center [599, 207] width 820 height 124
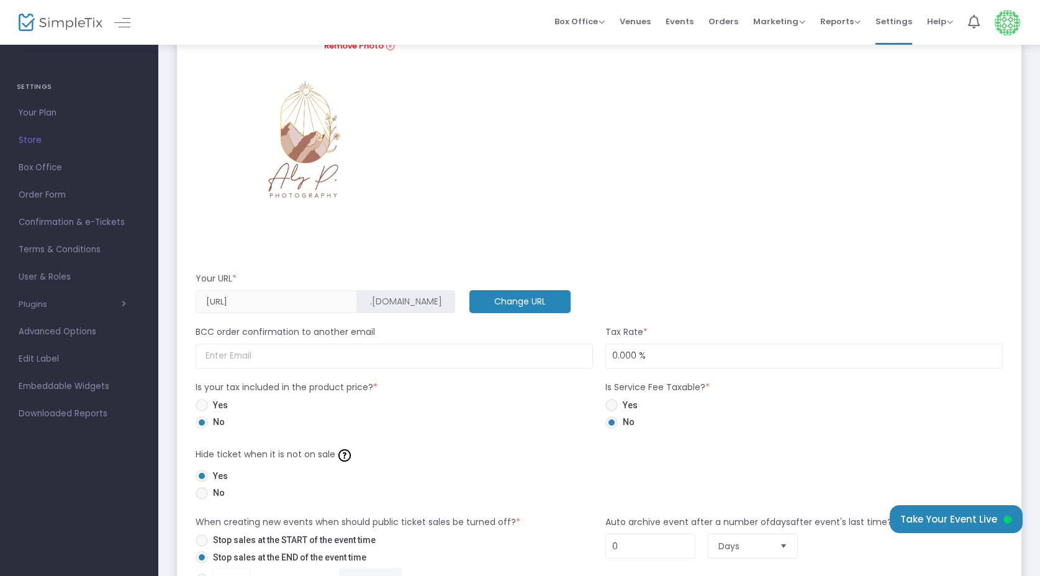
scroll to position [597, 0]
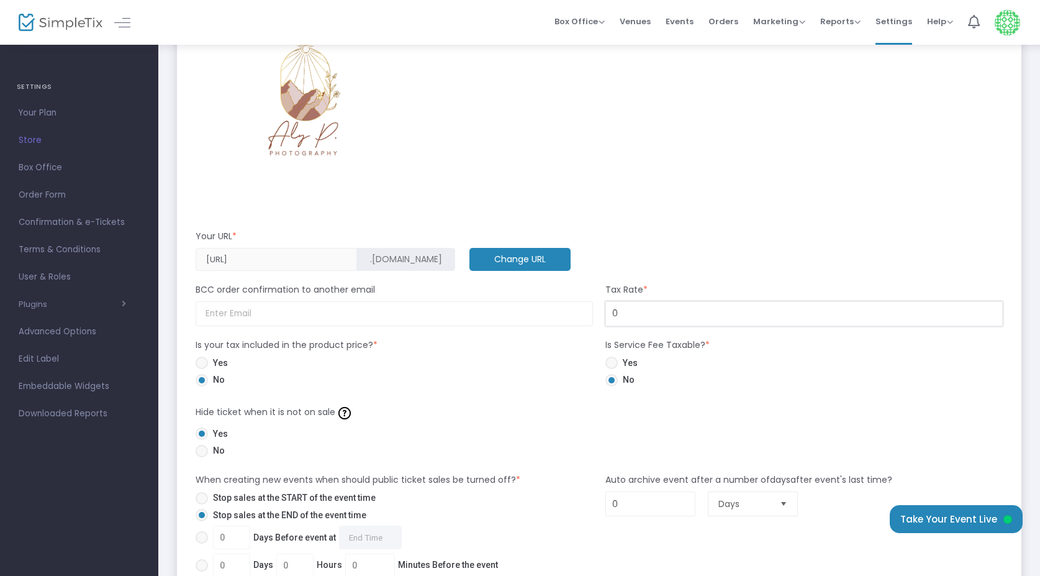
click at [625, 312] on input "0" at bounding box center [804, 314] width 396 height 24
type input "5.000 %"
click at [516, 389] on div "Yes No" at bounding box center [394, 374] width 410 height 34
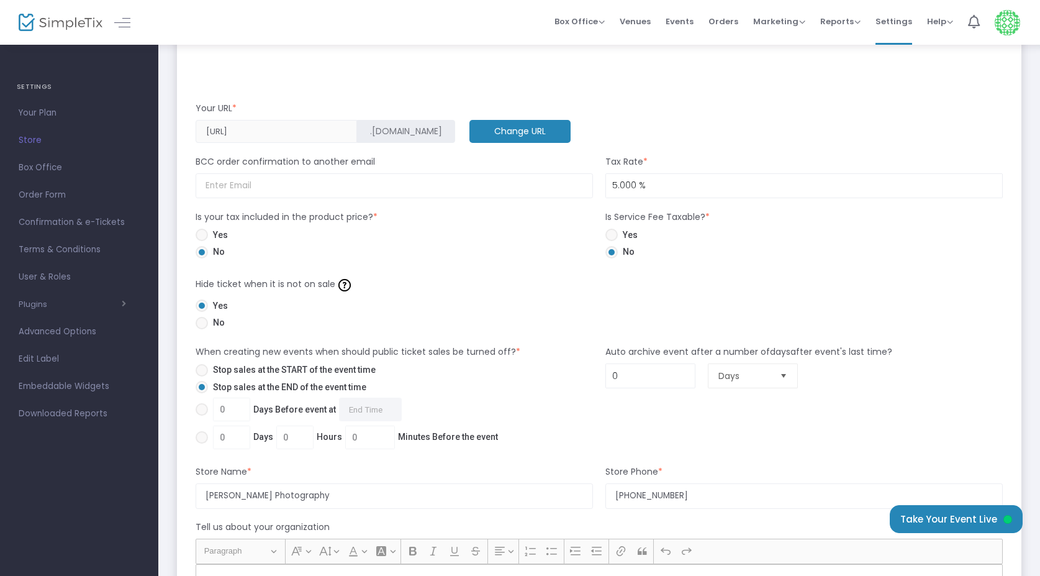
scroll to position [729, 0]
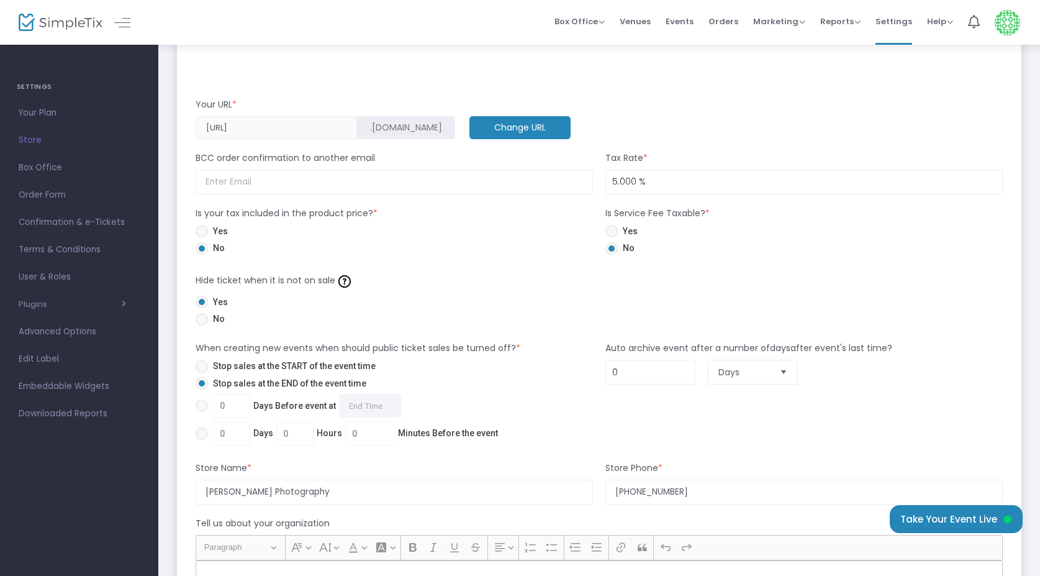
click at [202, 322] on span at bounding box center [202, 319] width 12 height 12
click at [202, 325] on input "No" at bounding box center [201, 325] width 1 height 1
radio input "true"
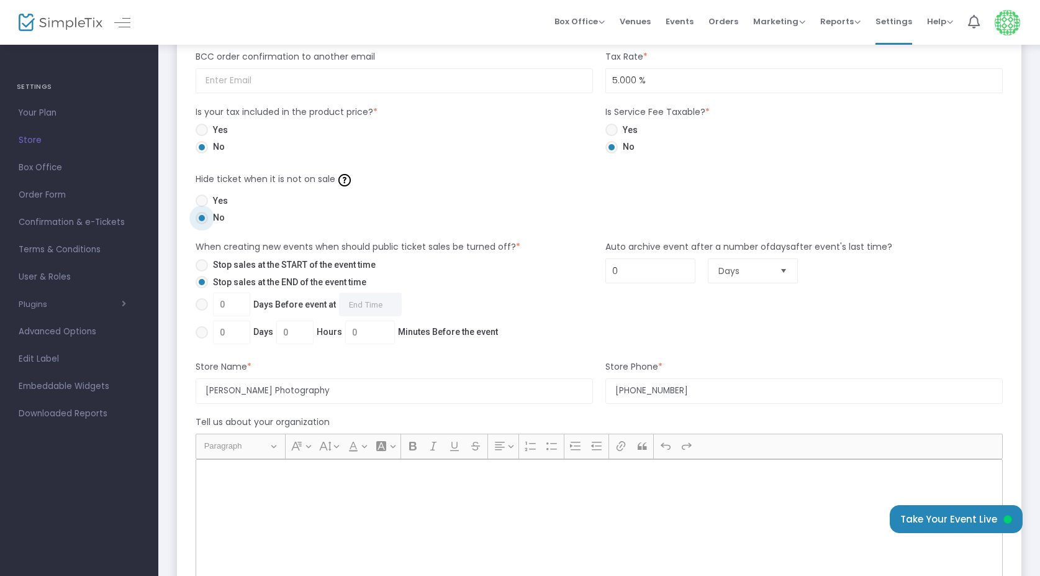
scroll to position [831, 0]
type input "2"
click at [596, 296] on div "When creating new events when should public ticket sales be turned off? * Stop …" at bounding box center [394, 292] width 410 height 107
click at [204, 332] on span at bounding box center [202, 331] width 12 height 12
click at [202, 337] on input "0 Days 0 Hours 0 Minutes Before the event" at bounding box center [201, 337] width 1 height 1
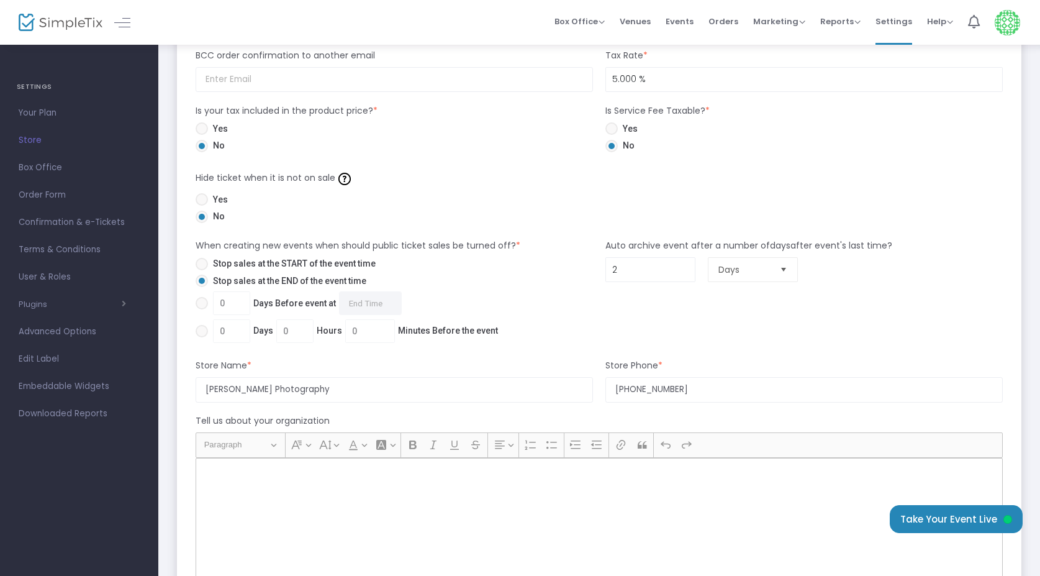
radio input "true"
click at [247, 331] on input "0" at bounding box center [232, 331] width 36 height 24
type input "1"
click at [540, 322] on div "When creating new events when should public ticket sales be turned off? * Stop …" at bounding box center [394, 292] width 410 height 107
click at [202, 304] on span at bounding box center [202, 303] width 12 height 12
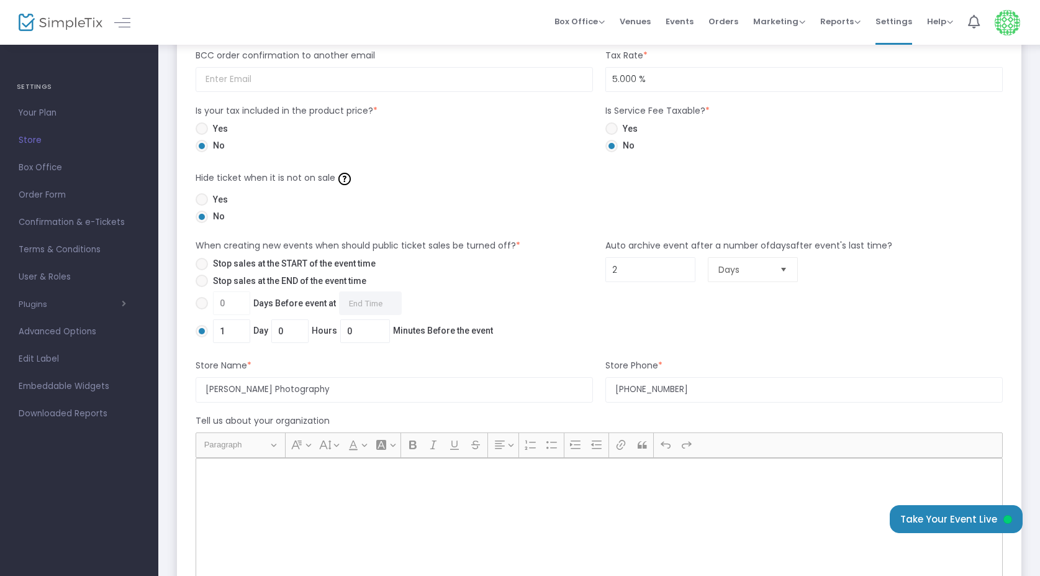
click at [202, 309] on input "0 Days Before event at Required." at bounding box center [201, 309] width 1 height 1
radio input "true"
type input "0"
click at [238, 302] on input "0" at bounding box center [232, 303] width 36 height 24
type input "1"
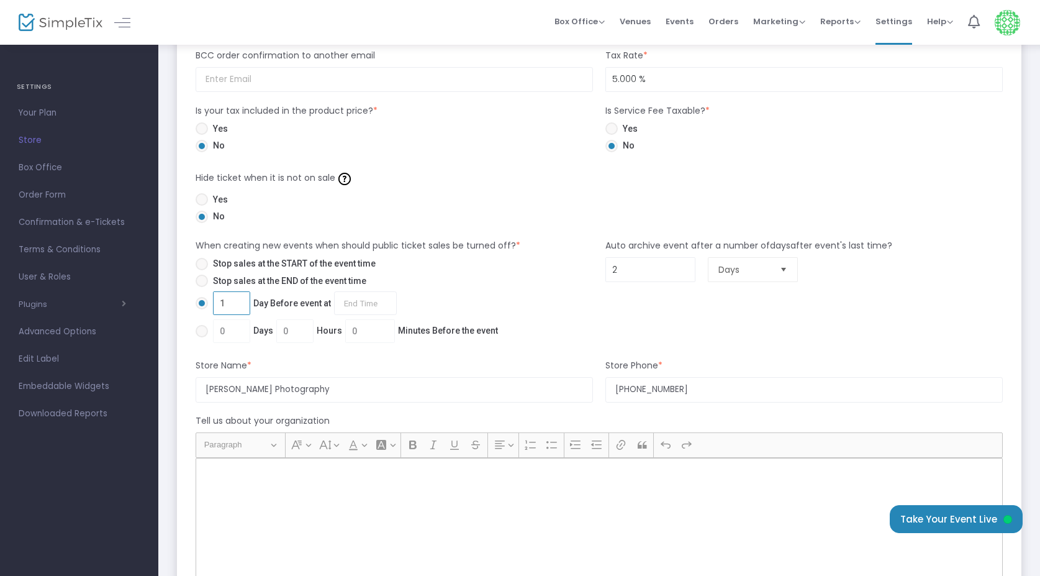
click at [464, 265] on mat-radio-group "Stop sales at the START of the event time Stop sales at the END of the event ti…" at bounding box center [351, 301] width 325 height 89
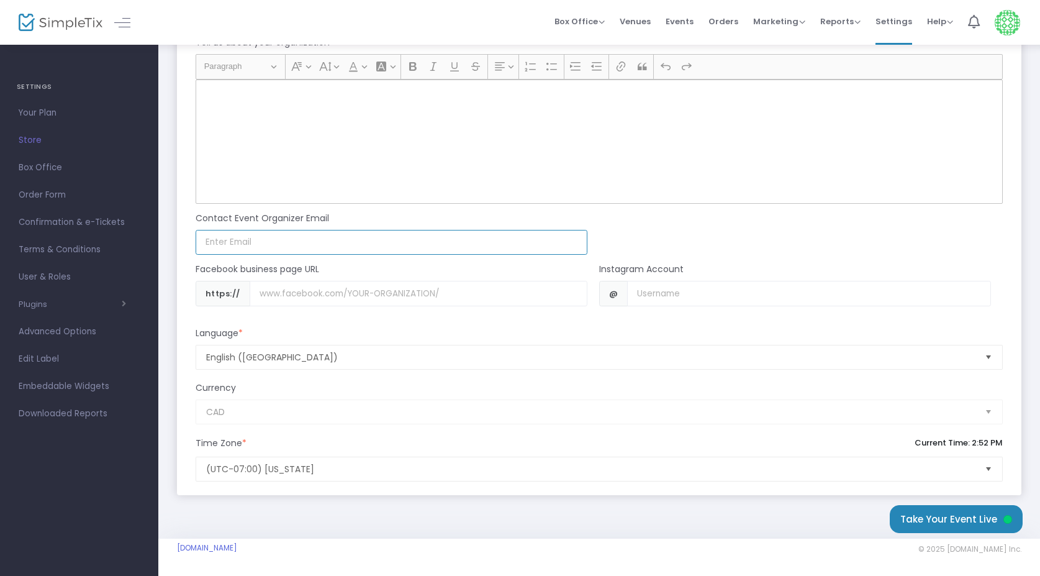
scroll to position [1212, 0]
type input "[EMAIL_ADDRESS][DOMAIN_NAME]"
click at [488, 217] on div "Contact Event Organizer Email" at bounding box center [391, 221] width 404 height 18
click at [681, 291] on input "Username" at bounding box center [808, 293] width 363 height 25
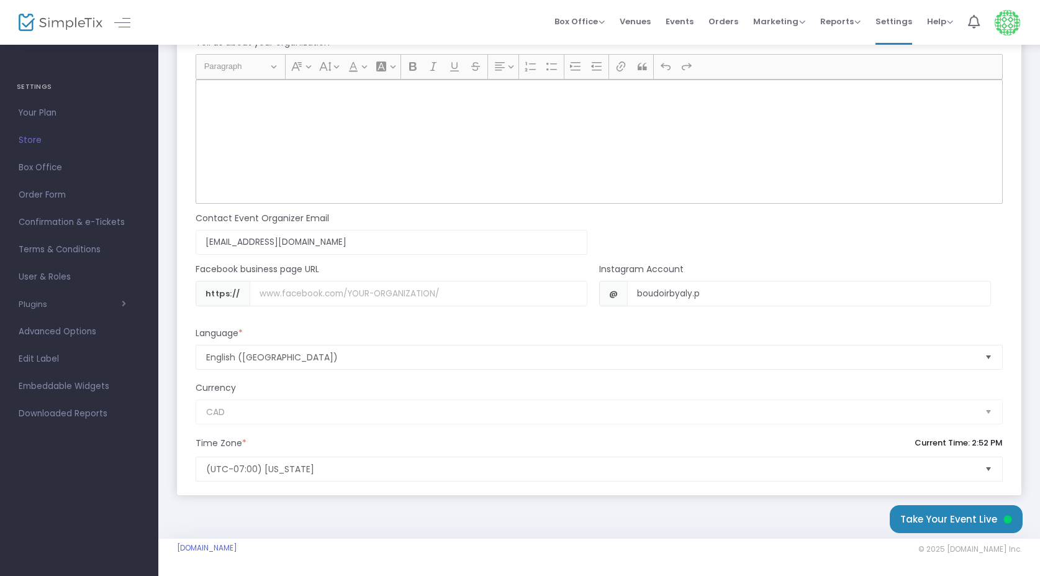
click at [739, 248] on div "Contact Event Organizer Email alypphotography@outlook.com Email not valid" at bounding box center [594, 230] width 820 height 52
click at [642, 291] on input "boudoirbyaly.p" at bounding box center [808, 293] width 363 height 25
click at [635, 297] on input "boudoirbyaly.p" at bounding box center [808, 293] width 363 height 25
type input "www.instagram.com/boudoirbyaly.p"
click at [527, 263] on div "Facebook business page URL" at bounding box center [391, 272] width 404 height 18
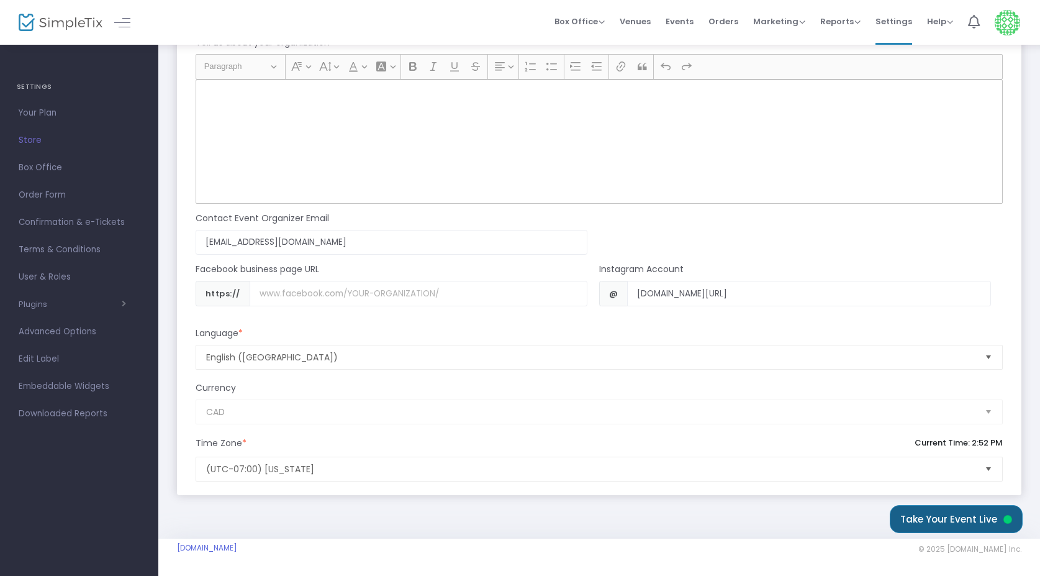
click at [982, 517] on button "Take Your Event Live" at bounding box center [956, 519] width 133 height 28
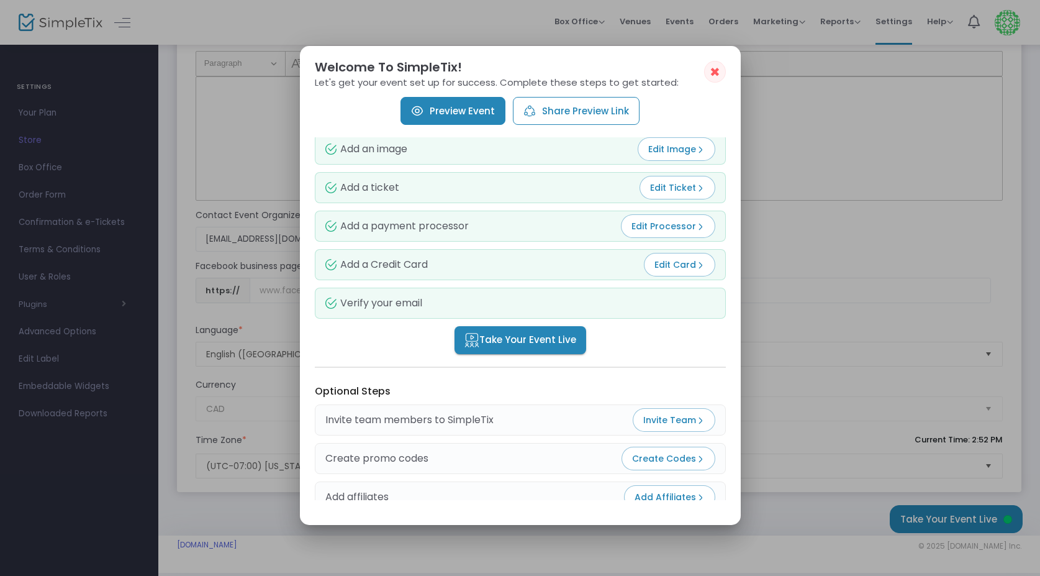
scroll to position [35, 0]
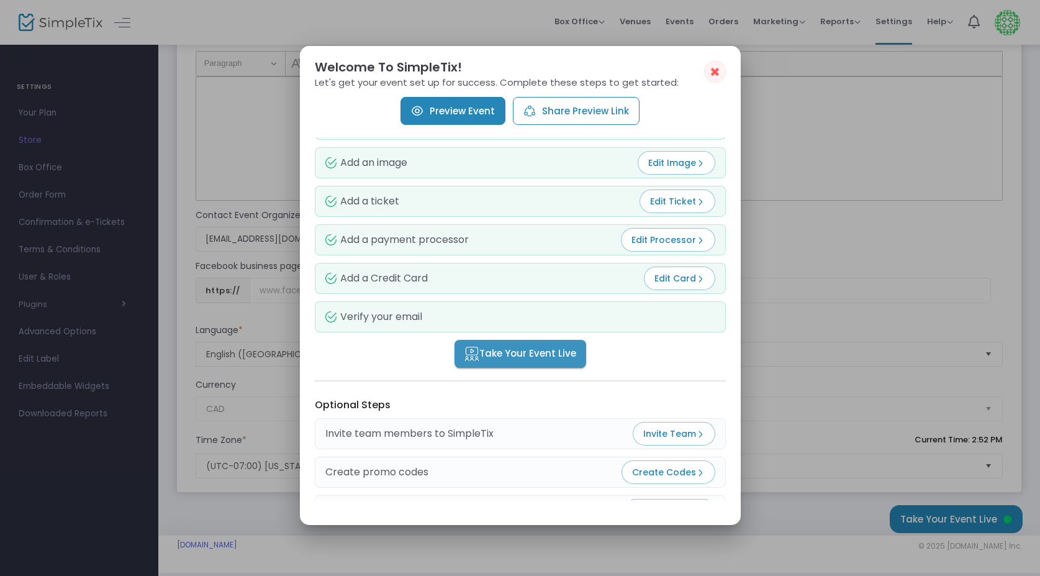
click at [552, 354] on span "Take Your Event Live" at bounding box center [521, 354] width 112 height 14
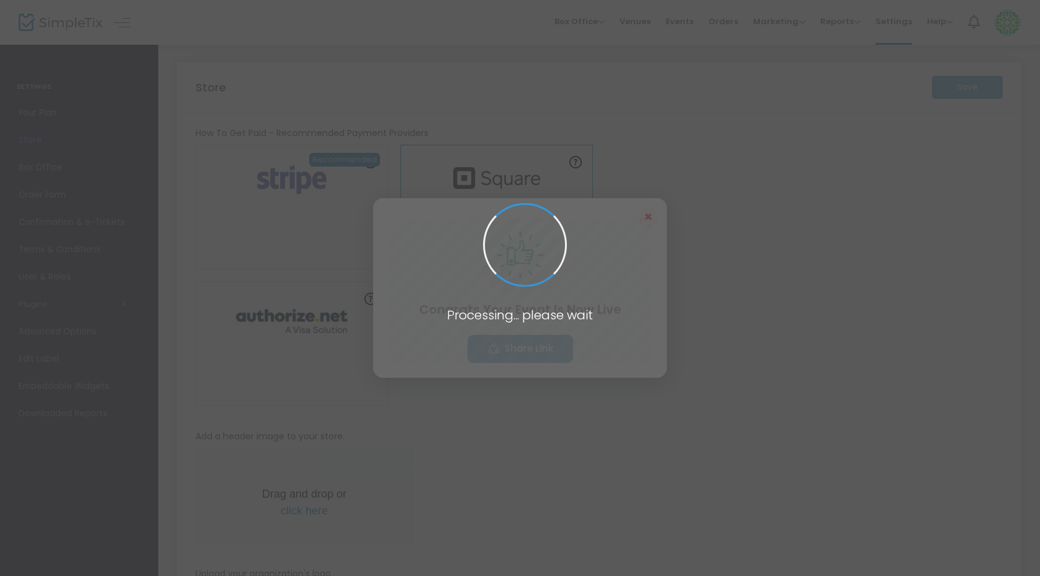
scroll to position [1212, 0]
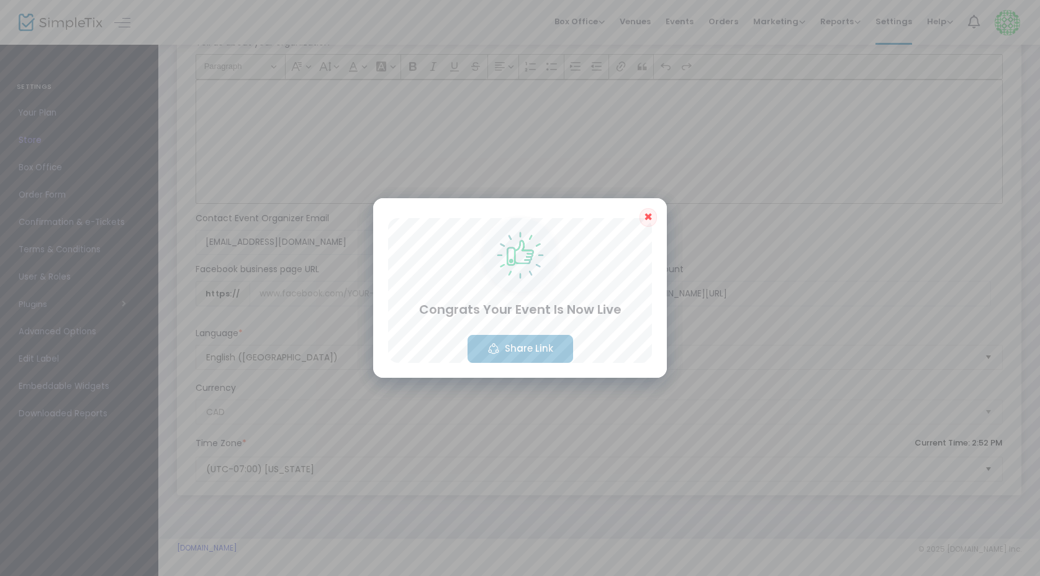
click at [532, 352] on button "Share Link" at bounding box center [521, 349] width 106 height 28
click at [650, 219] on span "✖" at bounding box center [648, 216] width 9 height 15
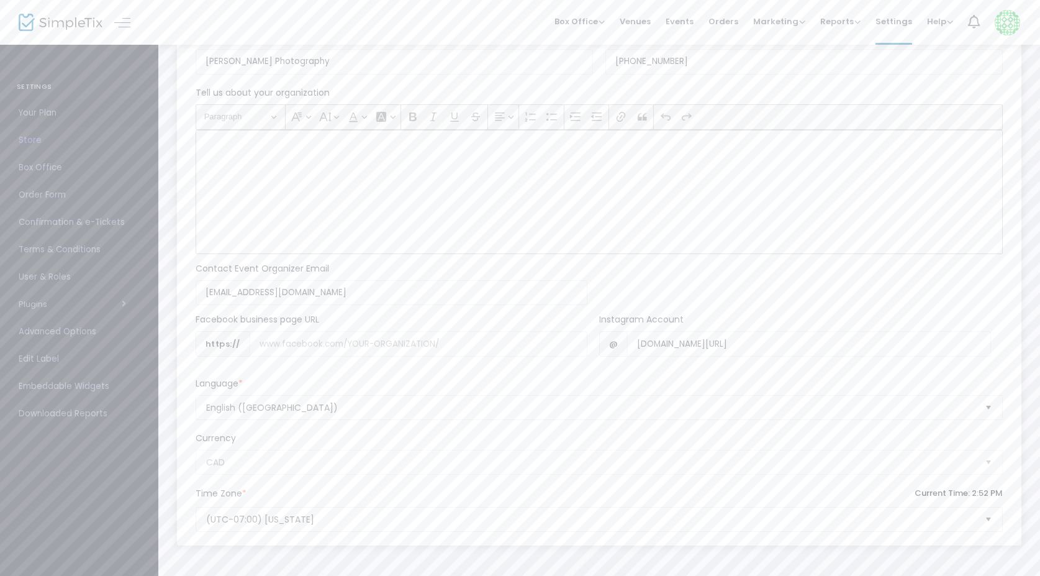
scroll to position [1159, 0]
click at [37, 114] on span "Your Plan" at bounding box center [79, 113] width 121 height 16
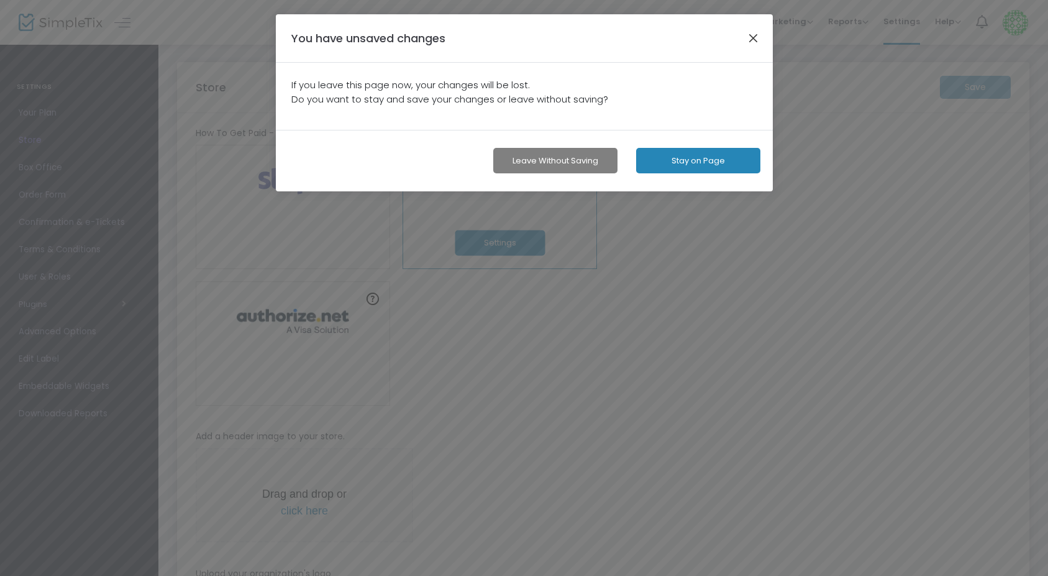
click at [752, 38] on button "button" at bounding box center [753, 38] width 16 height 16
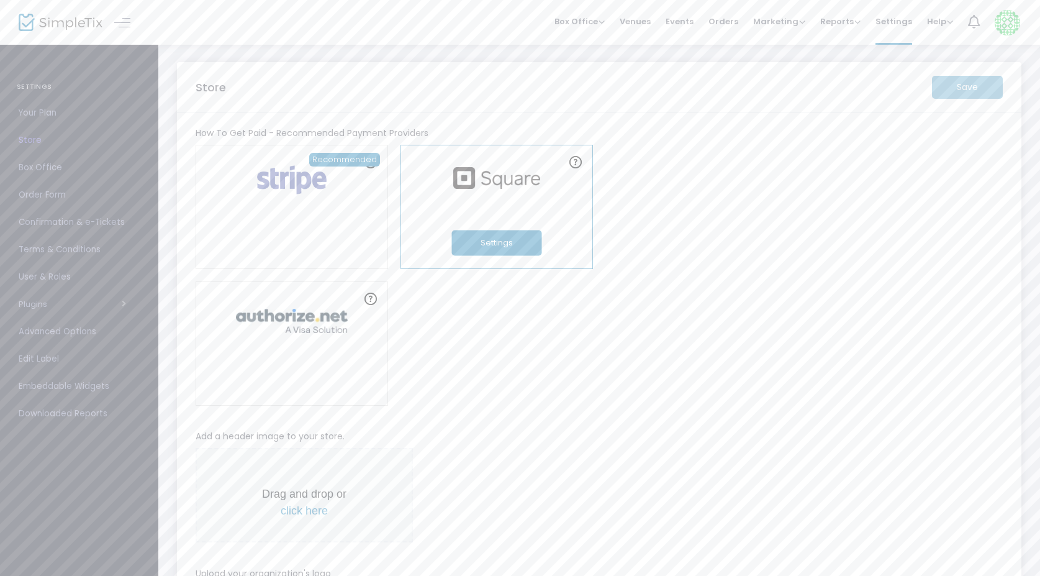
click at [502, 219] on link "In-Person Orders Settings" at bounding box center [497, 207] width 193 height 124
click at [578, 160] on img at bounding box center [576, 162] width 12 height 12
click at [540, 183] on img at bounding box center [496, 178] width 99 height 22
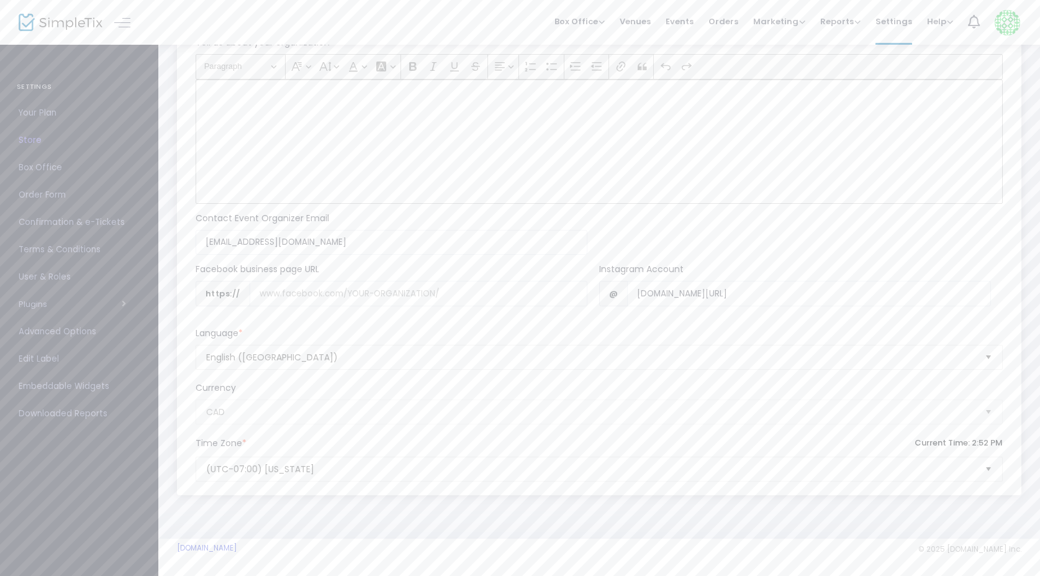
click at [680, 447] on div "Time Zone * Current Time: 2:52 PM" at bounding box center [599, 447] width 820 height 20
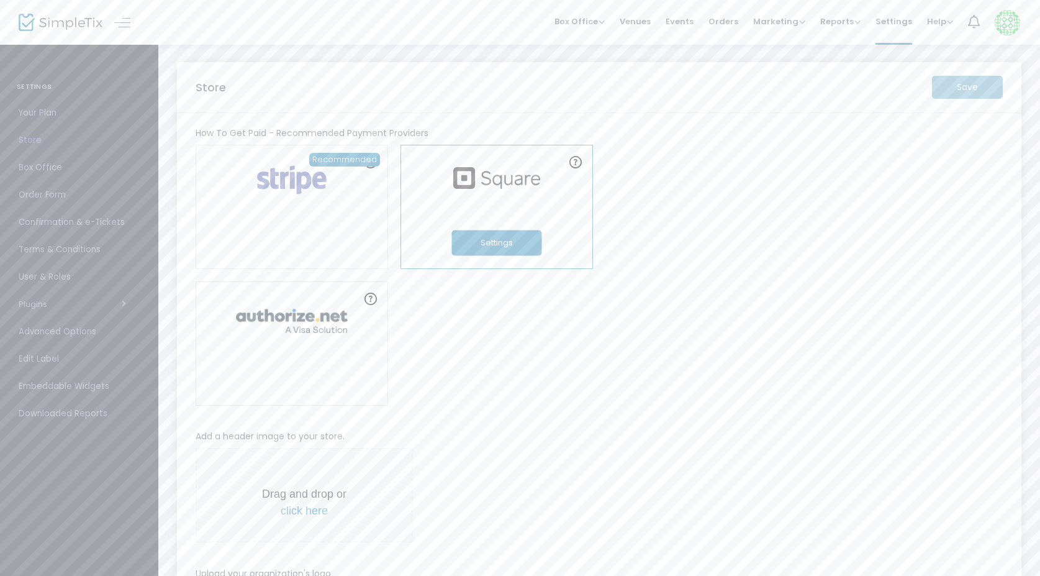
click at [972, 86] on div "Save" at bounding box center [967, 87] width 83 height 23
click at [40, 172] on span "Box Office" at bounding box center [79, 168] width 121 height 16
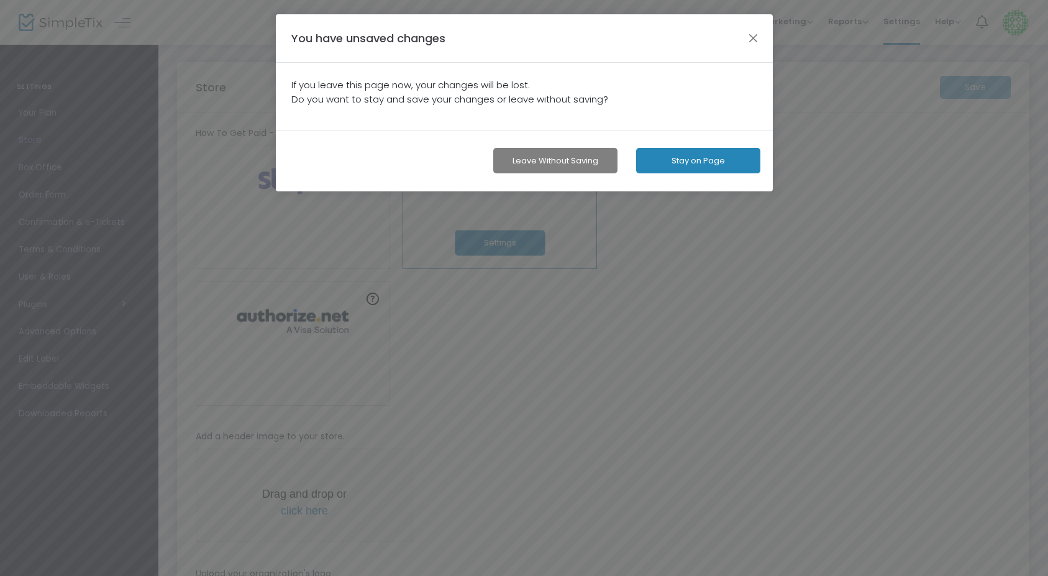
click at [724, 159] on button "Stay on Page" at bounding box center [698, 160] width 124 height 25
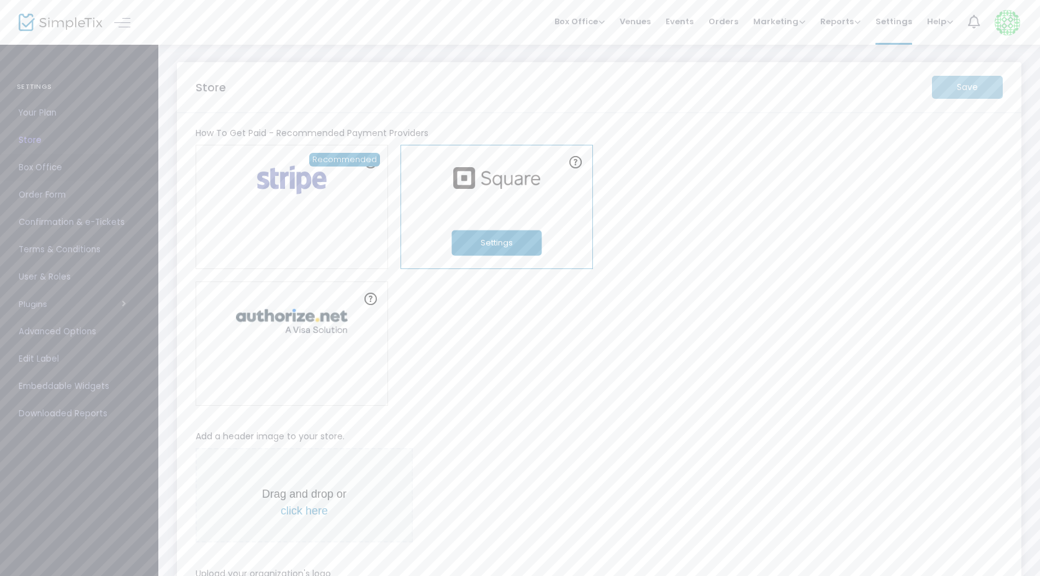
click at [42, 174] on span "Box Office" at bounding box center [79, 168] width 121 height 16
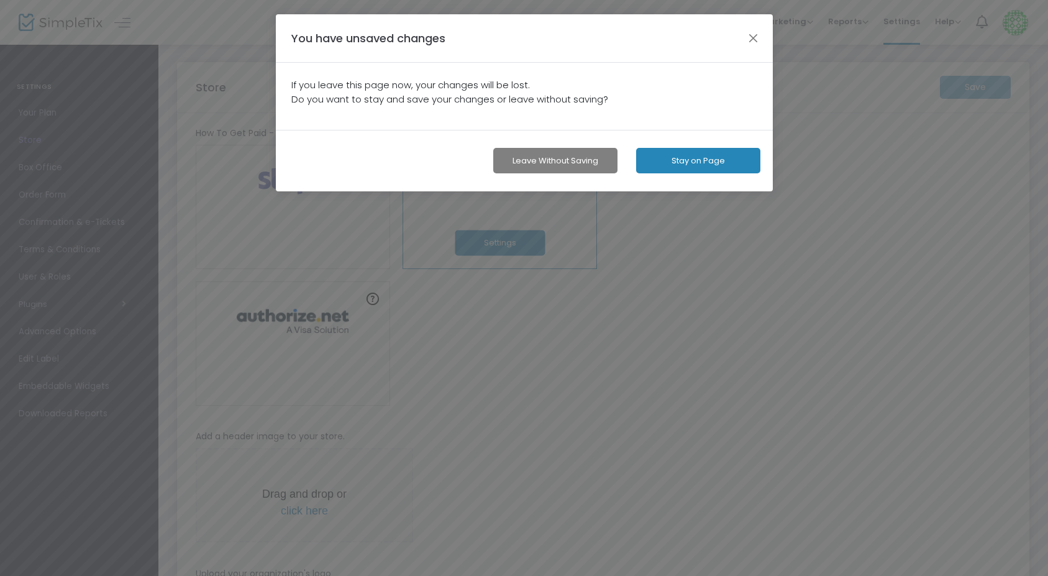
click at [553, 161] on button "Leave without Saving" at bounding box center [555, 160] width 124 height 25
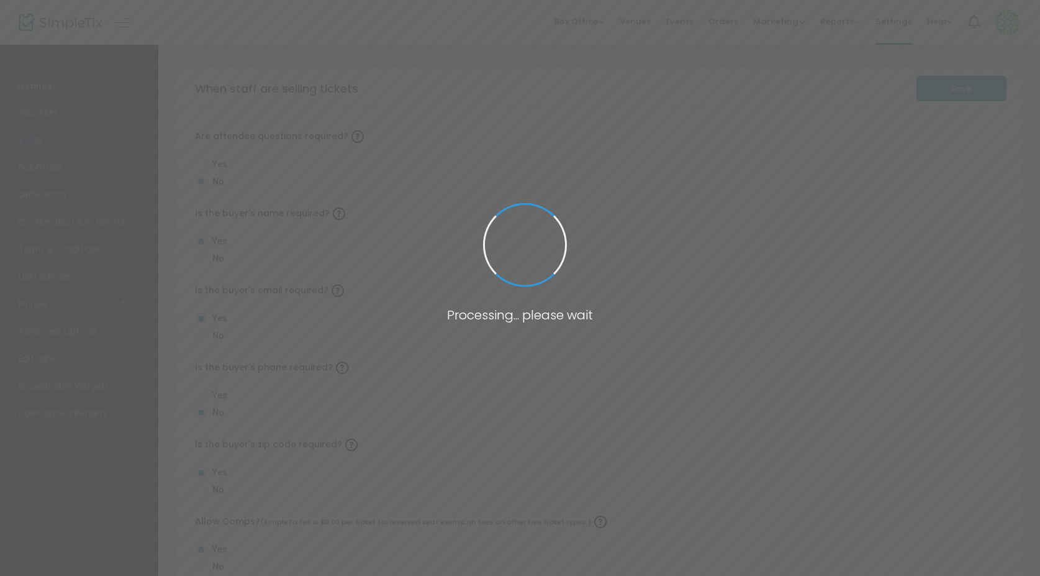
radio input "false"
radio input "true"
radio input "false"
radio input "true"
radio input "false"
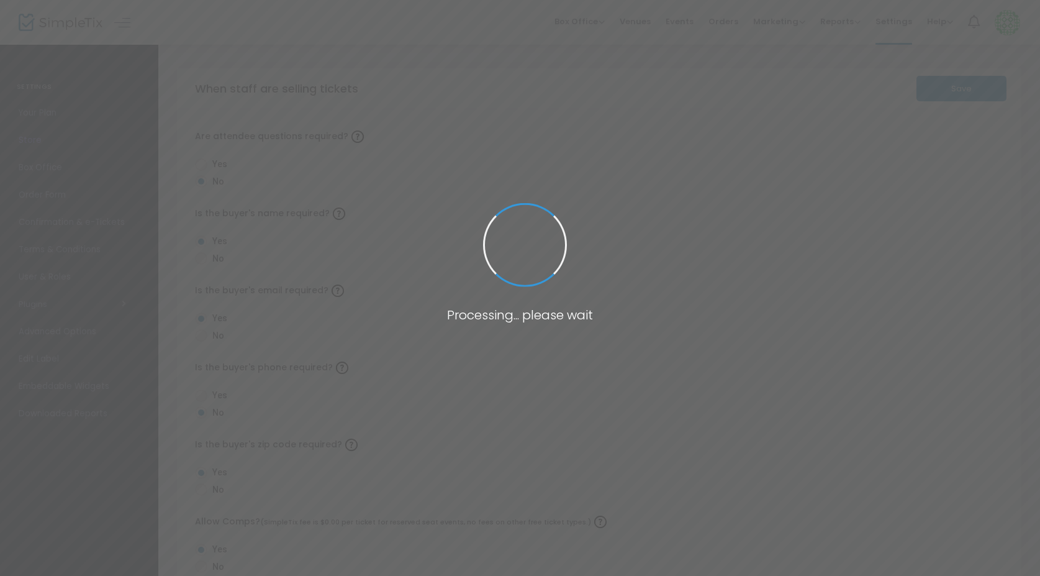
radio input "true"
radio input "false"
radio input "true"
radio input "false"
radio input "true"
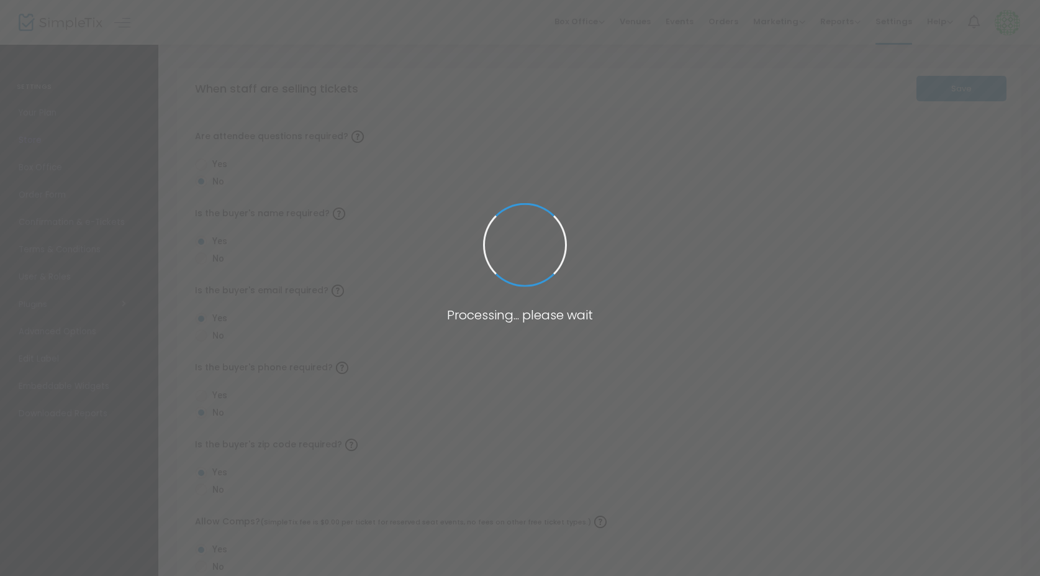
radio input "true"
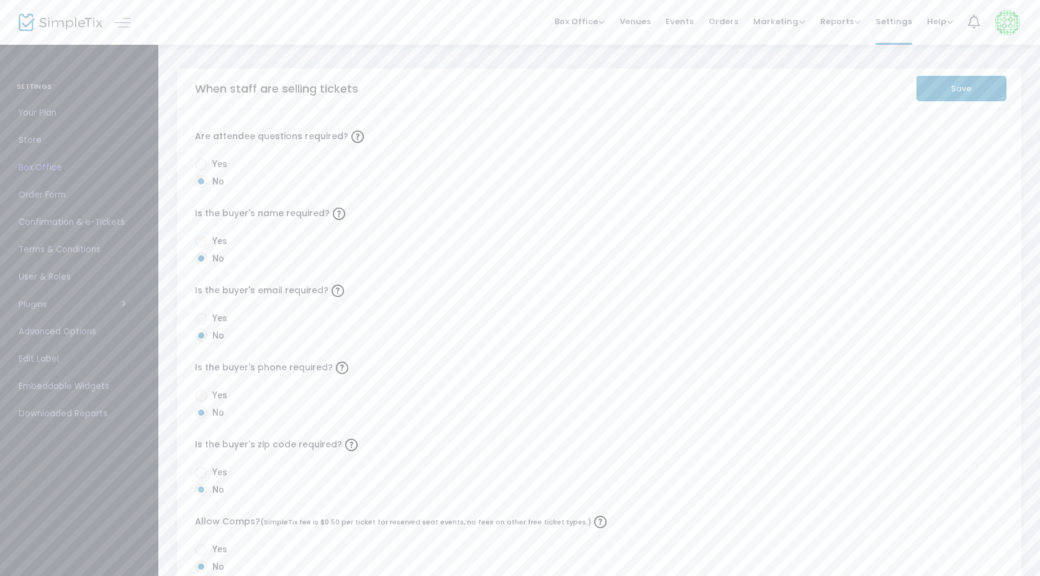
click at [200, 166] on span at bounding box center [201, 164] width 12 height 12
click at [201, 171] on input "Yes" at bounding box center [201, 171] width 1 height 1
radio input "true"
click at [201, 240] on span at bounding box center [201, 241] width 12 height 12
click at [201, 248] on input "Yes" at bounding box center [201, 248] width 1 height 1
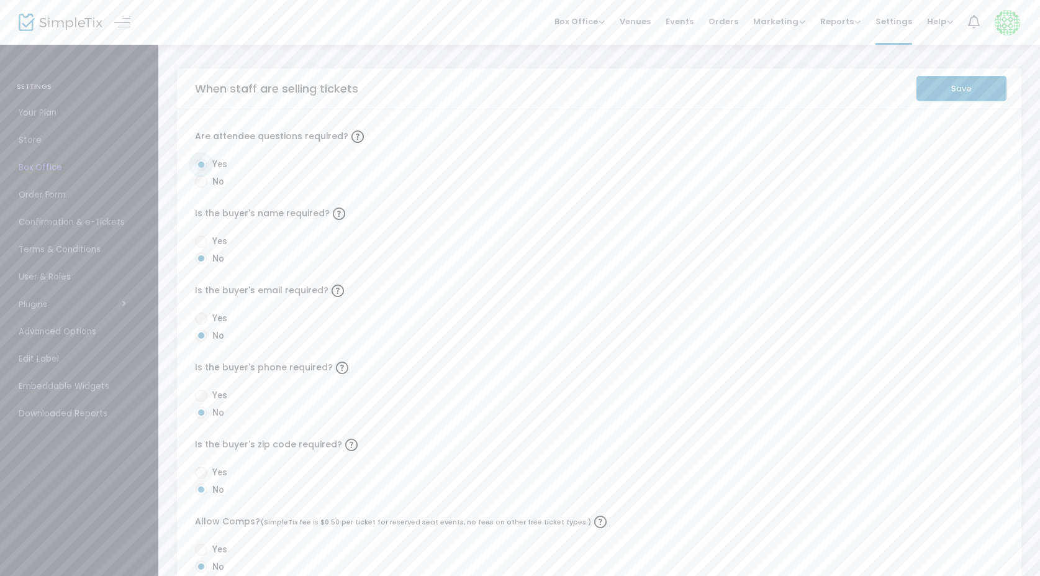
radio input "true"
click at [204, 323] on span at bounding box center [201, 318] width 12 height 12
click at [201, 325] on input "Yes" at bounding box center [201, 325] width 1 height 1
radio input "true"
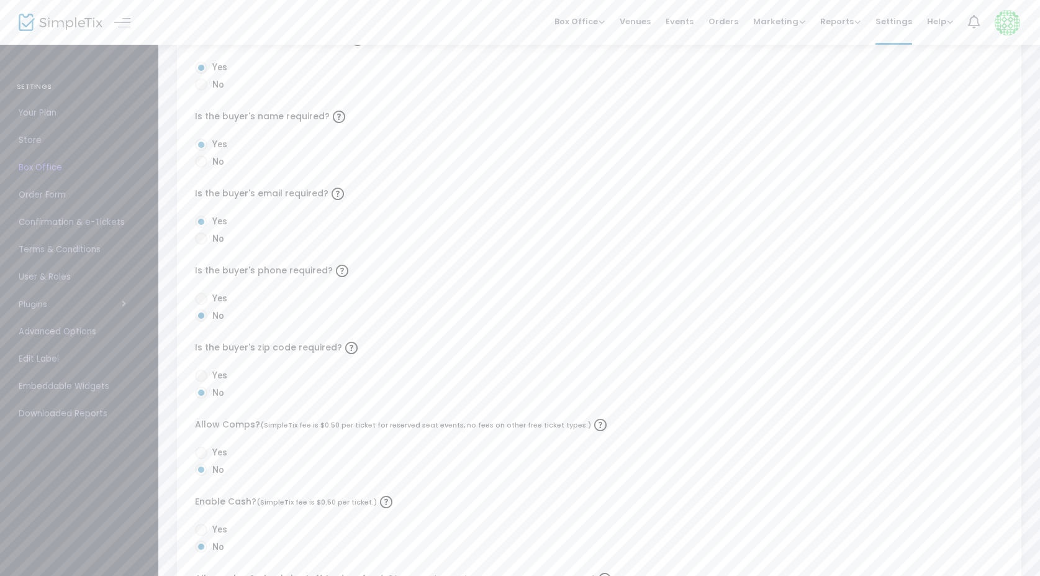
scroll to position [121, 0]
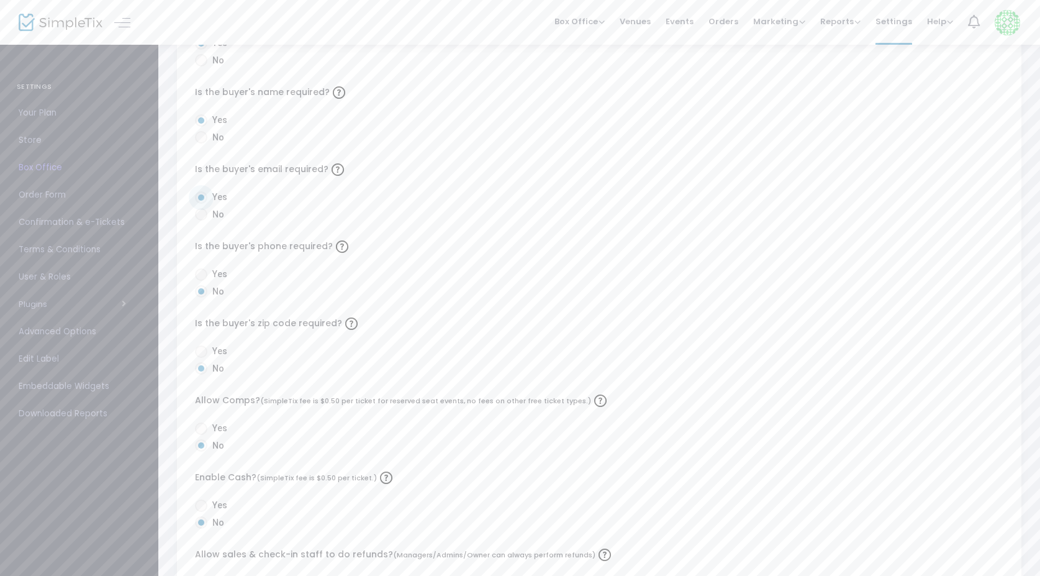
click at [205, 268] on span at bounding box center [201, 274] width 12 height 12
click at [201, 281] on input "Yes" at bounding box center [201, 281] width 1 height 1
radio input "true"
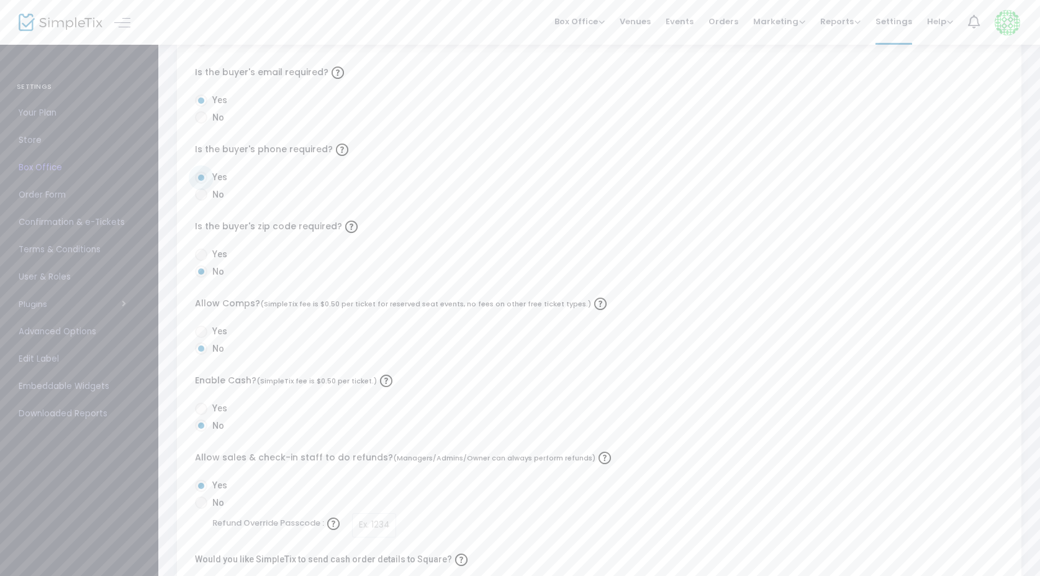
scroll to position [219, 0]
click at [201, 253] on span at bounding box center [201, 254] width 12 height 12
click at [201, 260] on input "Yes" at bounding box center [201, 260] width 1 height 1
radio input "true"
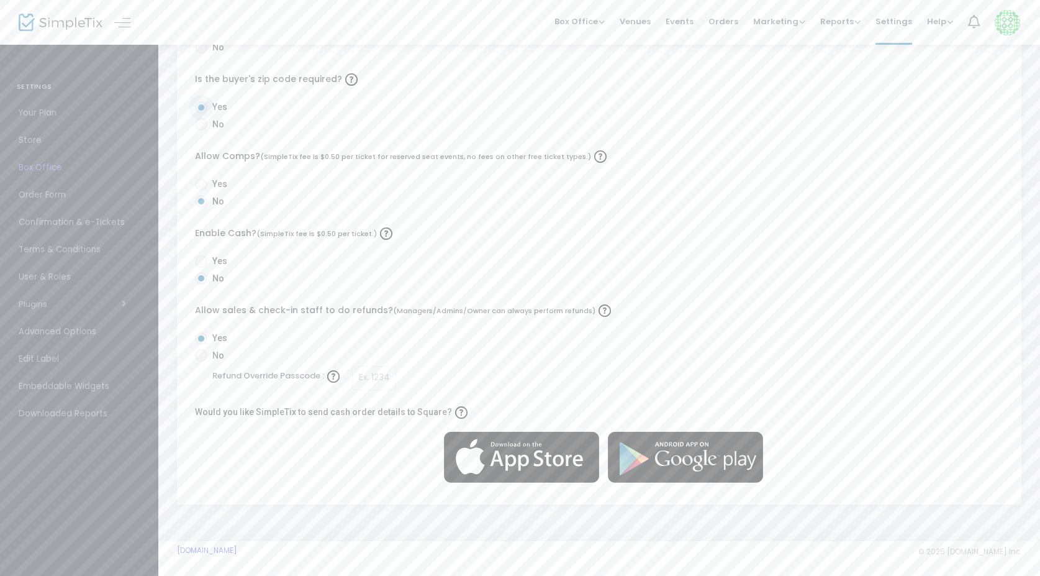
scroll to position [365, 0]
click at [44, 193] on span "Order Form" at bounding box center [79, 195] width 121 height 16
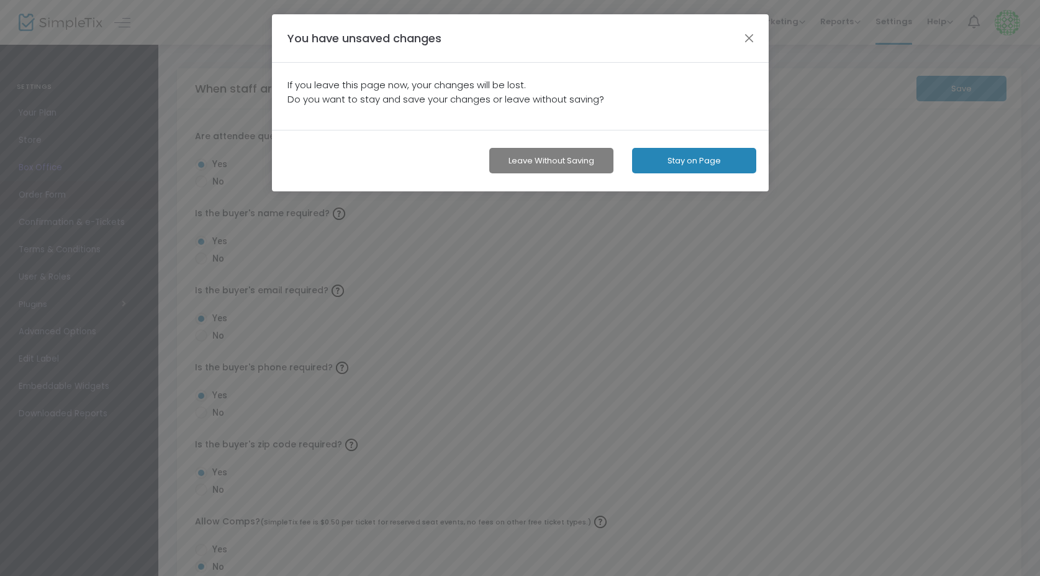
scroll to position [0, 0]
click at [749, 39] on button "button" at bounding box center [753, 38] width 16 height 16
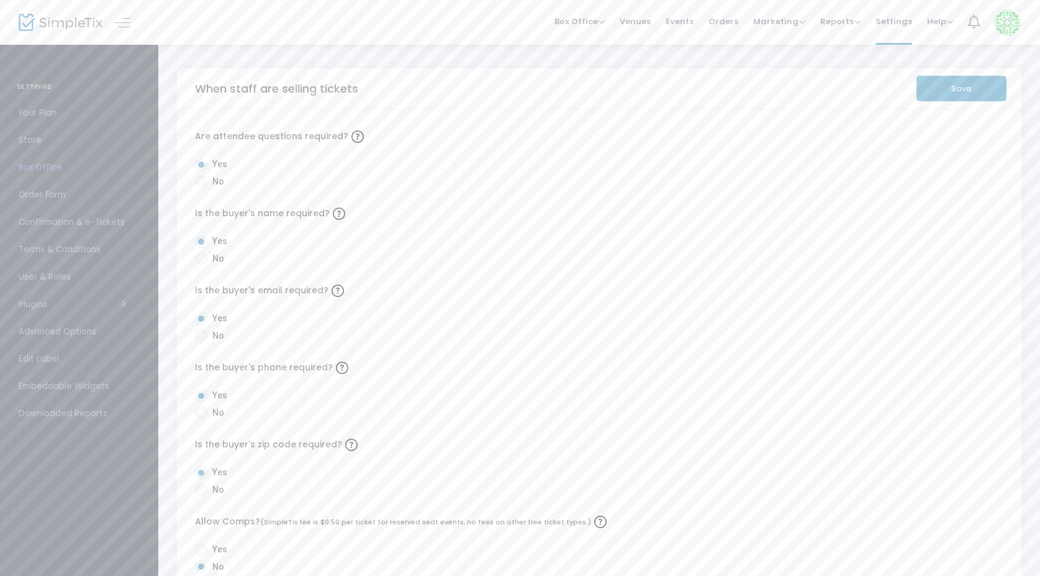
click at [947, 88] on button "Save" at bounding box center [962, 88] width 90 height 25
click at [30, 137] on span "Store" at bounding box center [79, 140] width 121 height 16
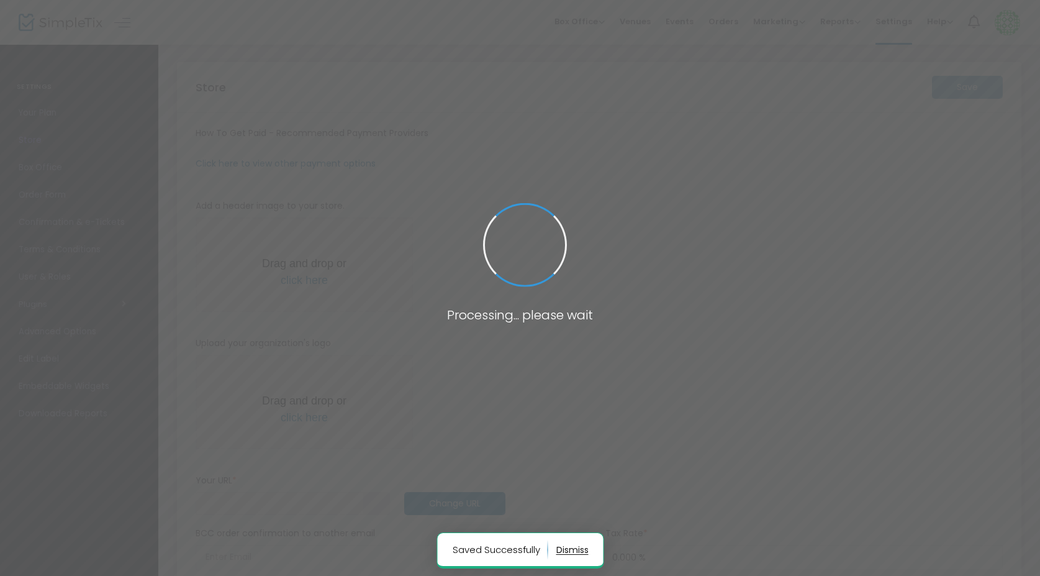
type input "https://Uncovered"
radio input "true"
radio input "false"
radio input "true"
type input "Aly P. Photography"
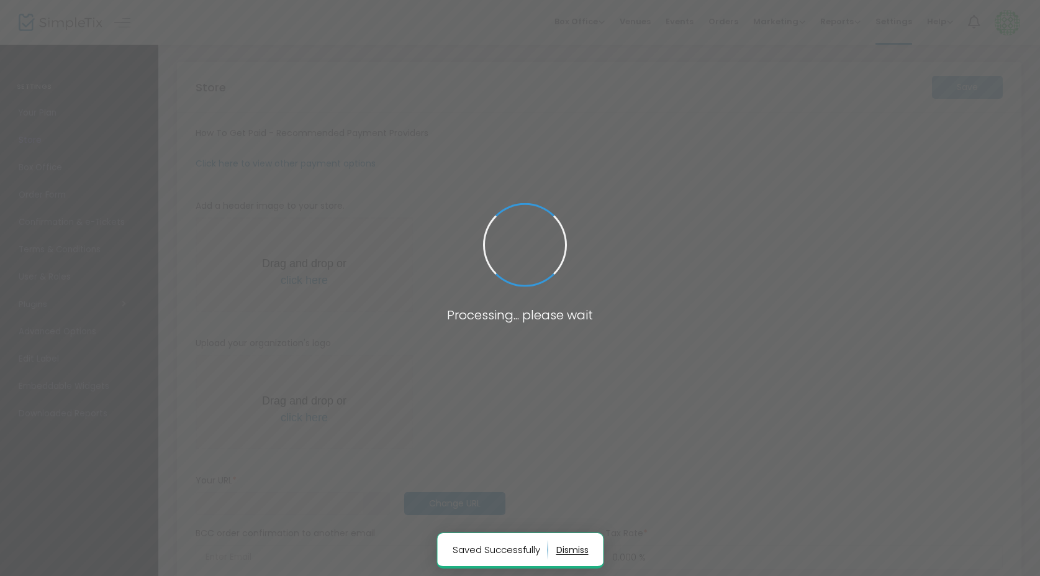
type input "+1 778-918-3946"
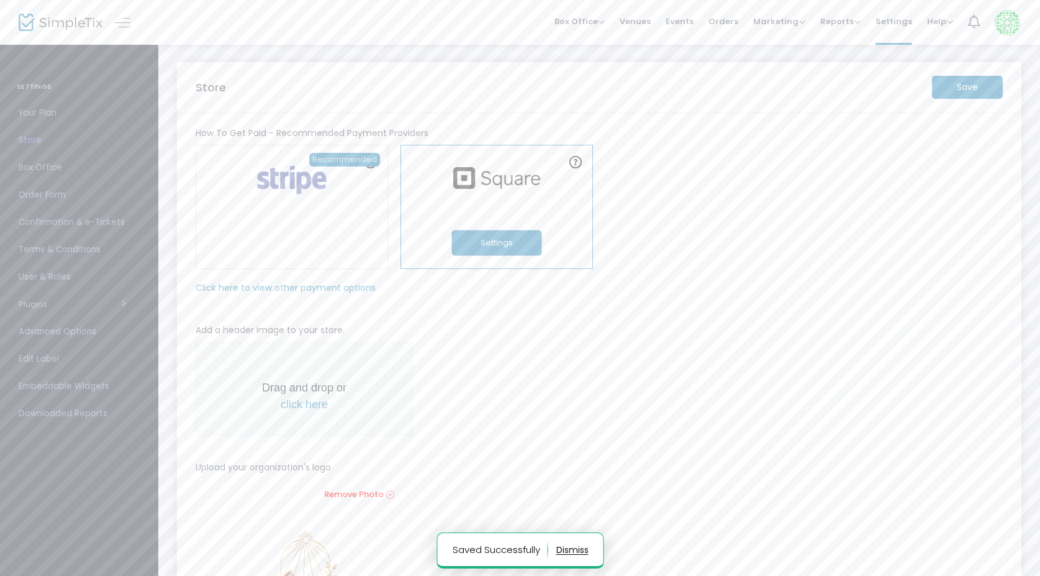
click at [501, 247] on button "Settings" at bounding box center [497, 242] width 90 height 25
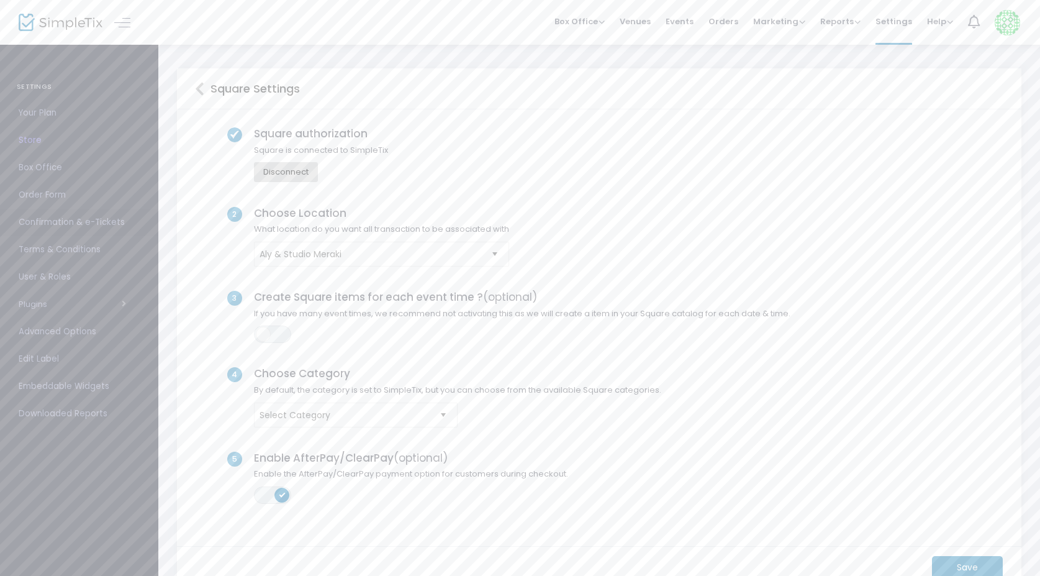
click at [58, 224] on span "Confirmation & e-Tickets" at bounding box center [79, 222] width 121 height 16
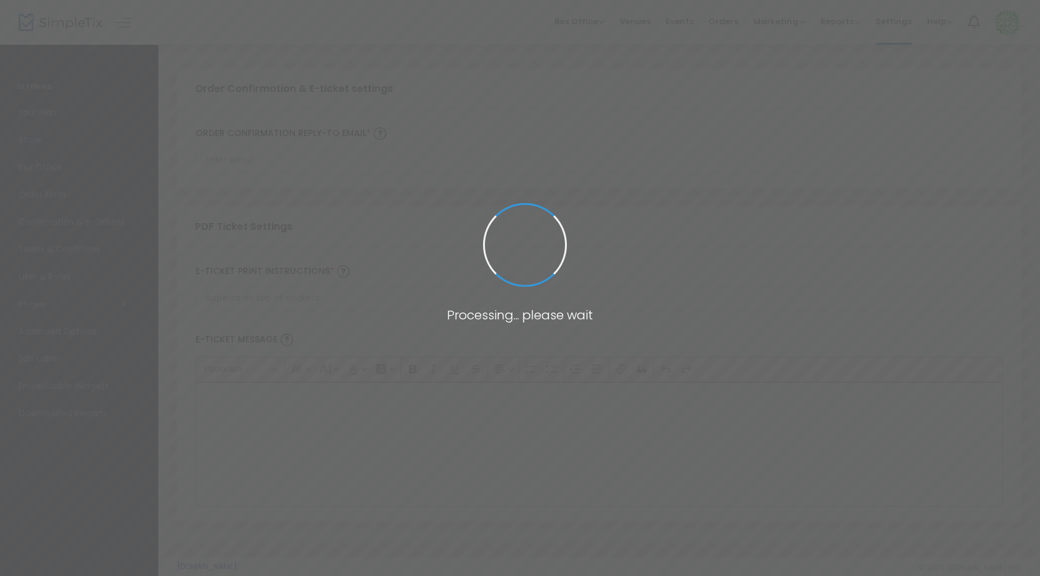
type input "[EMAIL_ADDRESS][DOMAIN_NAME]"
type input "Print and bring this ticket with you"
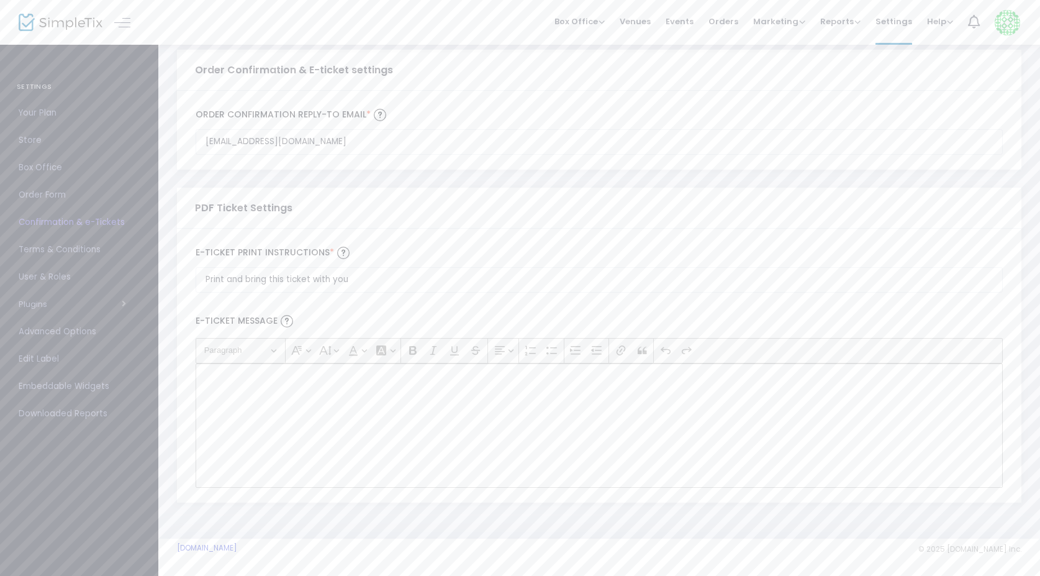
click at [299, 402] on div "Rich Text Editor, main" at bounding box center [599, 425] width 807 height 124
click at [71, 245] on span "Terms & Conditions" at bounding box center [79, 250] width 121 height 16
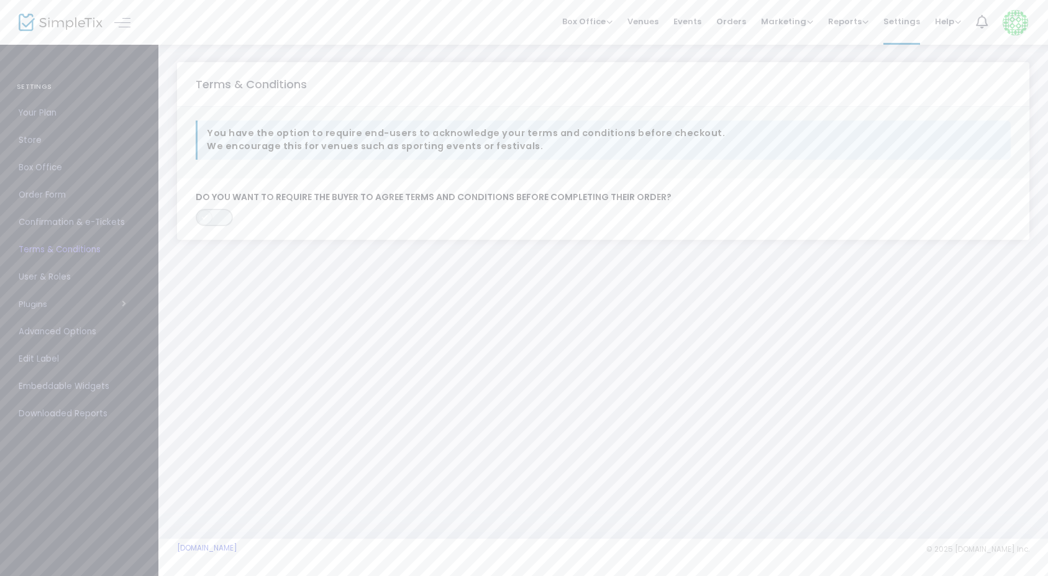
click at [212, 218] on span "ON OFF" at bounding box center [214, 217] width 37 height 17
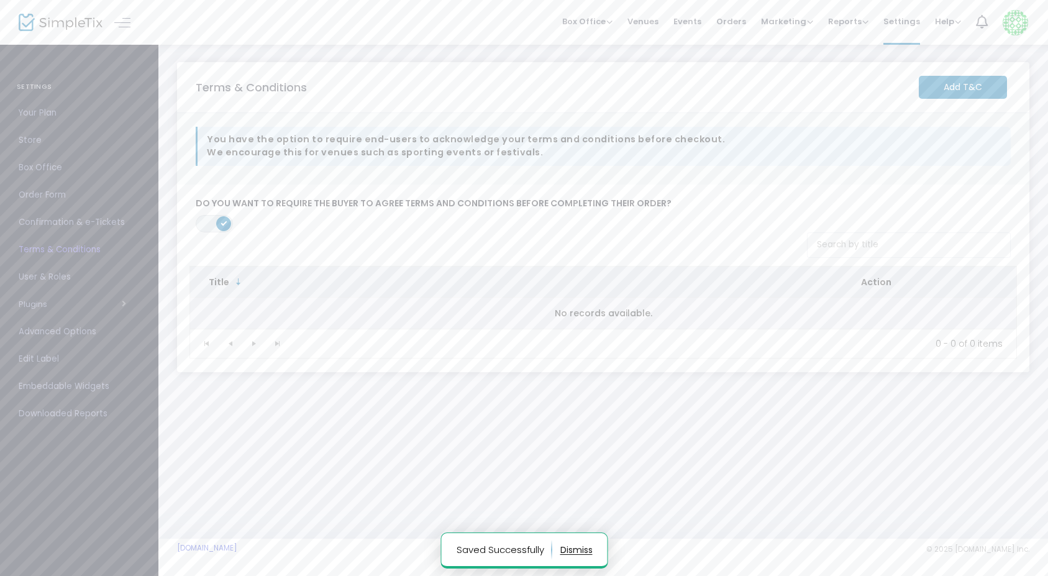
click at [418, 311] on td "No records available." at bounding box center [603, 313] width 826 height 31
click at [977, 88] on m-button "Add T&C" at bounding box center [963, 87] width 88 height 23
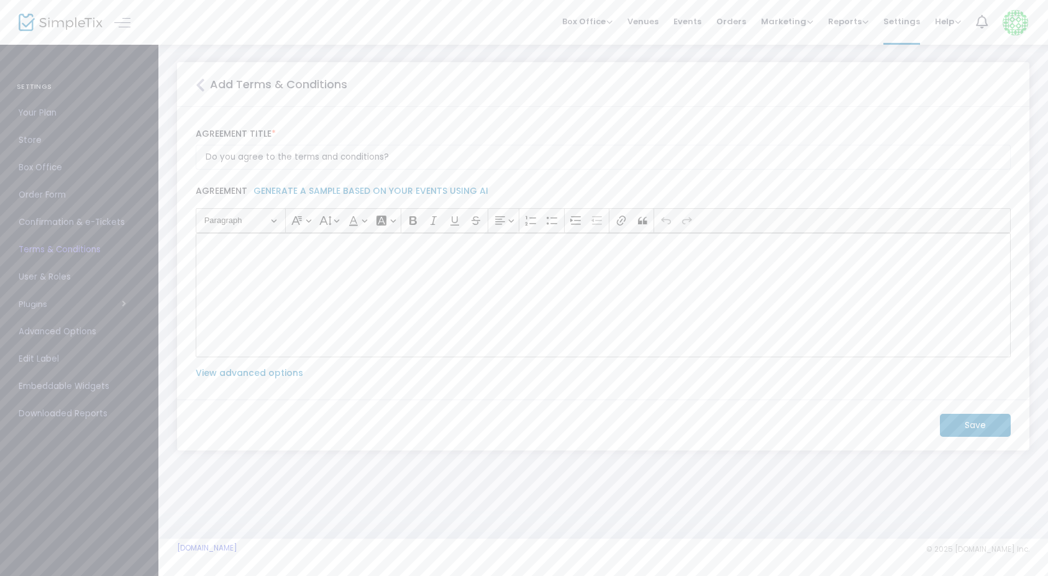
click at [371, 280] on div "Rich Text Editor, main" at bounding box center [603, 295] width 815 height 124
click at [305, 266] on div "Rich Text Editor, main" at bounding box center [603, 295] width 815 height 124
click at [285, 251] on p "AGE OF CONSENT:" at bounding box center [603, 247] width 804 height 12
click at [220, 264] on p "The CLIENT agrees they must be  19  years old or  older  for boudoir  photograp…" at bounding box center [603, 267] width 804 height 12
click at [219, 269] on p "The CLIENT agrees they must be  19  years old or  older  for boudoir  photograp…" at bounding box center [603, 267] width 804 height 12
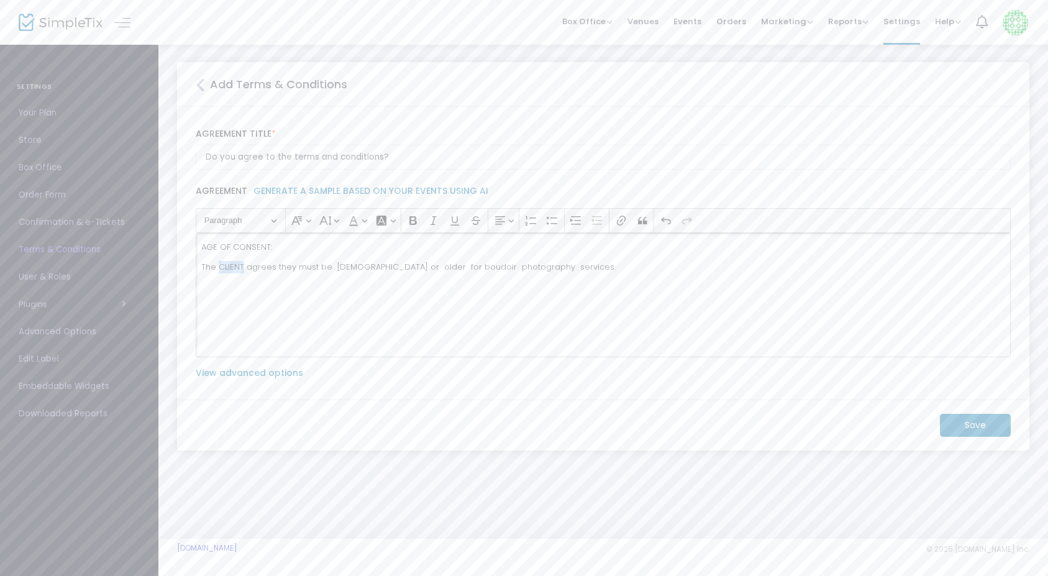
drag, startPoint x: 219, startPoint y: 269, endPoint x: 242, endPoint y: 269, distance: 23.0
click at [242, 269] on p "The CLIENT agrees they must be  19  years old or  older  for boudoir  photograp…" at bounding box center [603, 267] width 804 height 12
click at [316, 274] on div "AGE OF CONSENT: The buyer agrees they must be  19  years old or  older  for bou…" at bounding box center [603, 295] width 815 height 124
click at [329, 273] on p "The buyer agrees they must be  19  years old or  older  for boudoir  photograph…" at bounding box center [603, 267] width 804 height 12
click at [335, 275] on div "AGE OF CONSENT: The buyer agrees they must be  19  years old or  older  for bou…" at bounding box center [603, 295] width 815 height 124
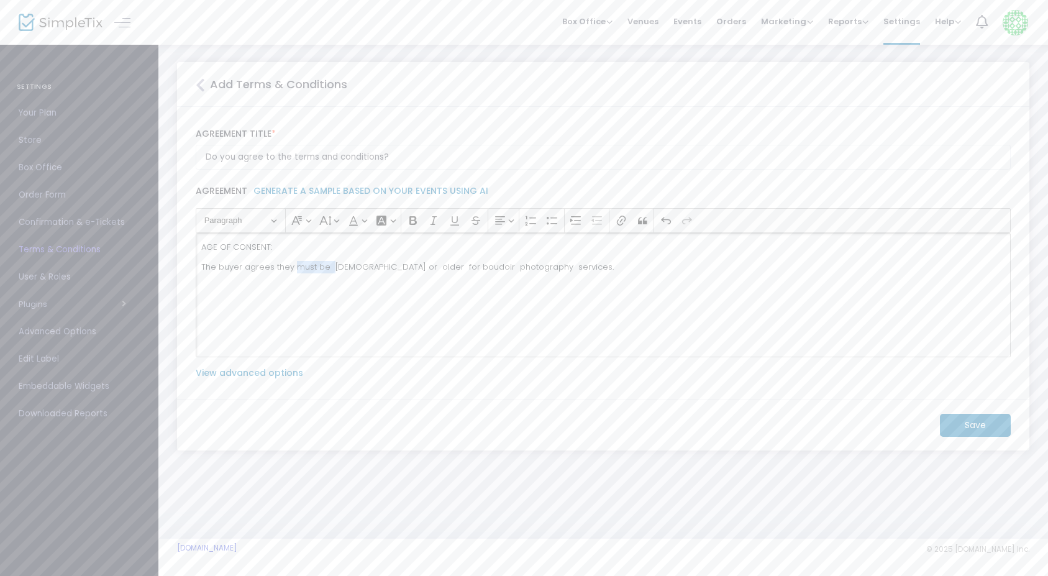
drag, startPoint x: 294, startPoint y: 271, endPoint x: 328, endPoint y: 269, distance: 34.2
click at [328, 271] on p "The buyer agrees they must be  19  years old or  older  for boudoir  photograph…" at bounding box center [603, 267] width 804 height 12
click at [460, 271] on p "The buyer agrees they are at least 19  years old or  older  for boudoir  photog…" at bounding box center [603, 267] width 804 height 12
drag, startPoint x: 420, startPoint y: 270, endPoint x: 629, endPoint y: 262, distance: 208.2
click at [629, 262] on p "The buyer agrees they are at least 19  years old or  older  for boudoir  photog…" at bounding box center [603, 267] width 804 height 12
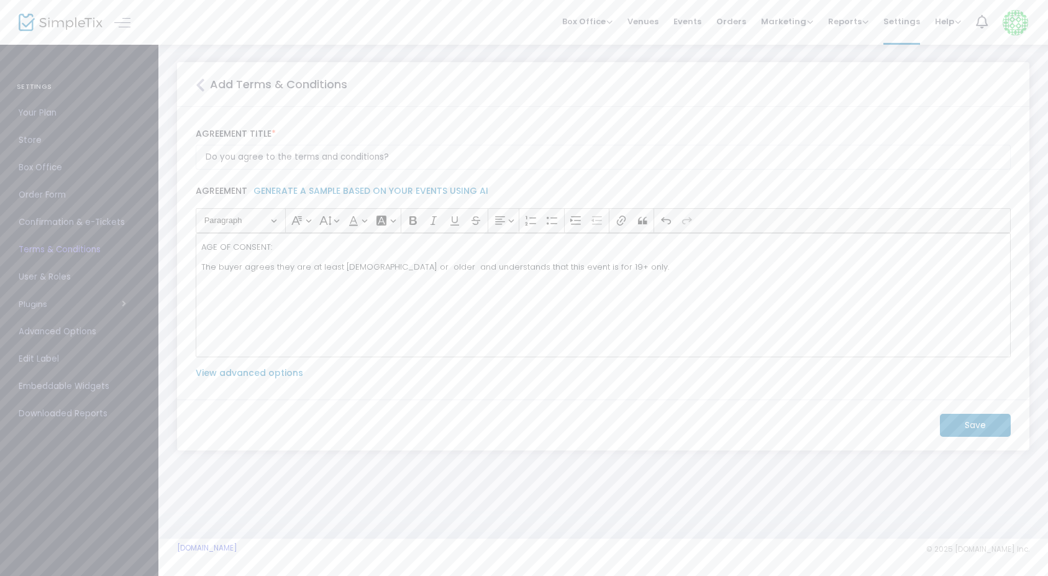
click at [981, 420] on m-button "Save" at bounding box center [975, 425] width 71 height 23
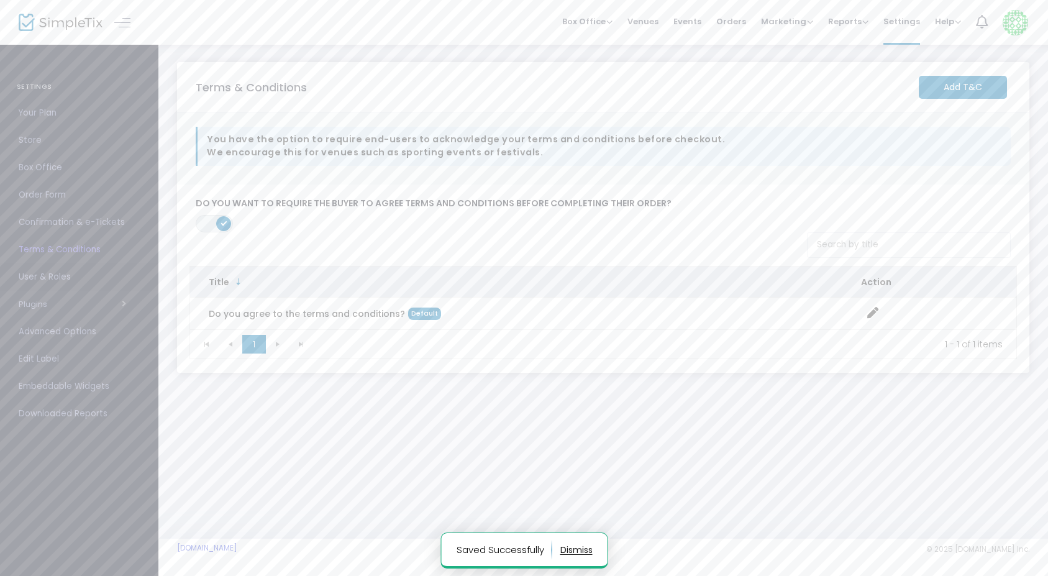
click at [61, 275] on span "User & Roles" at bounding box center [79, 277] width 121 height 16
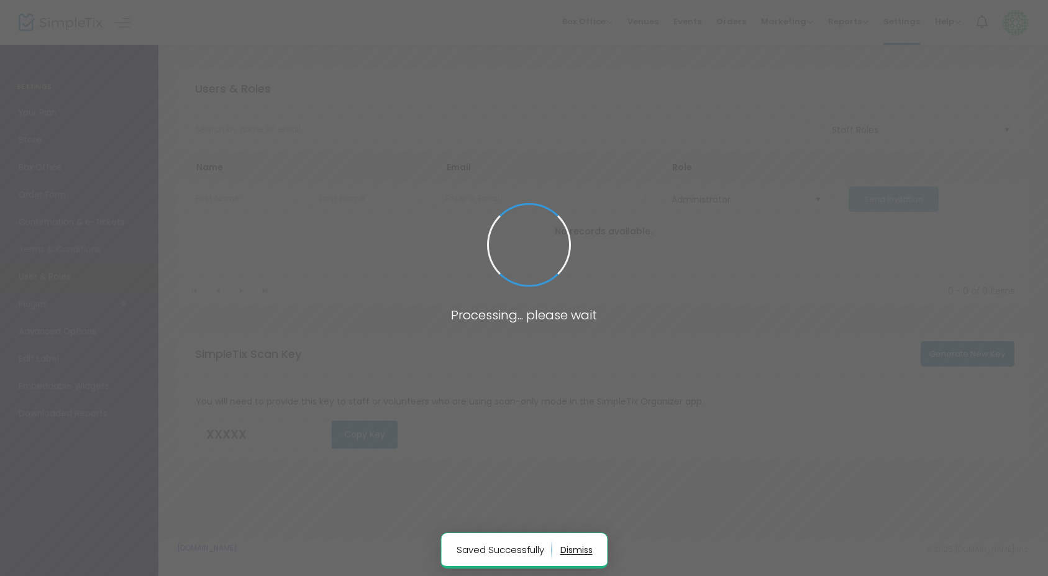
type input "EDXRI"
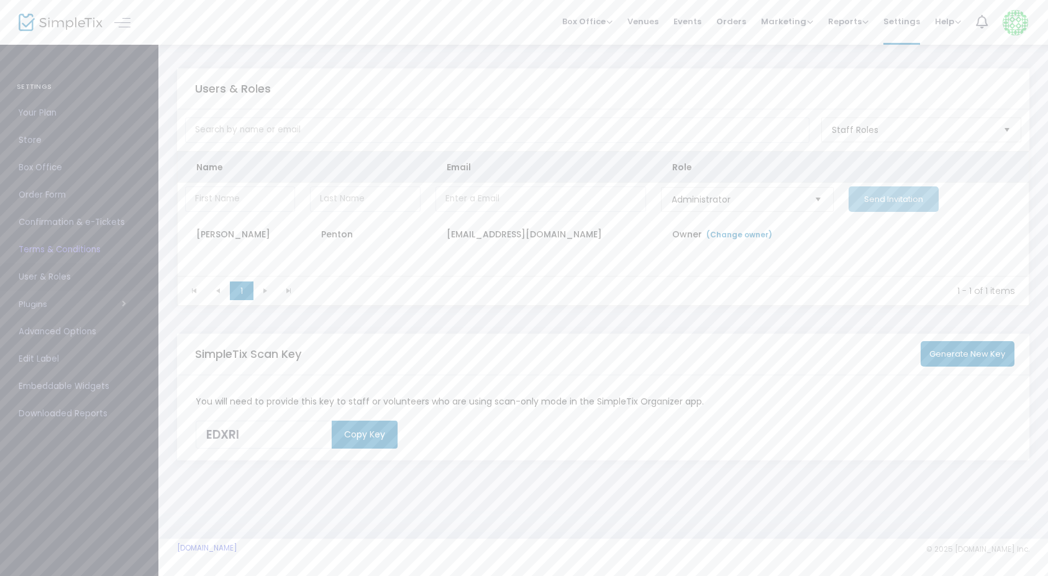
click at [43, 280] on span "User & Roles" at bounding box center [79, 277] width 121 height 16
click at [35, 115] on span "Your Plan" at bounding box center [79, 113] width 121 height 16
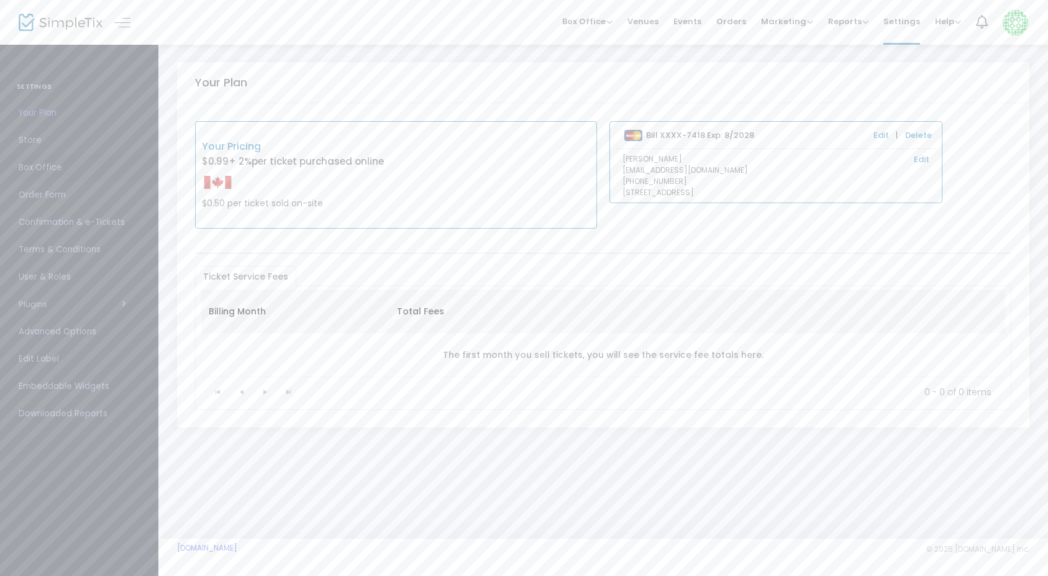
click at [40, 168] on span "Box Office" at bounding box center [79, 168] width 121 height 16
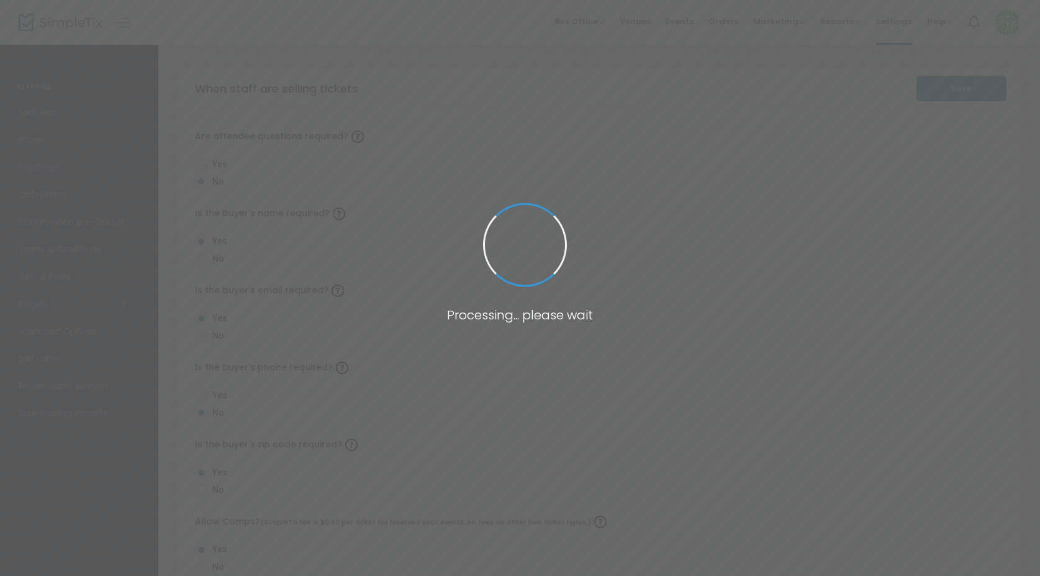
radio input "true"
radio input "false"
radio input "true"
radio input "false"
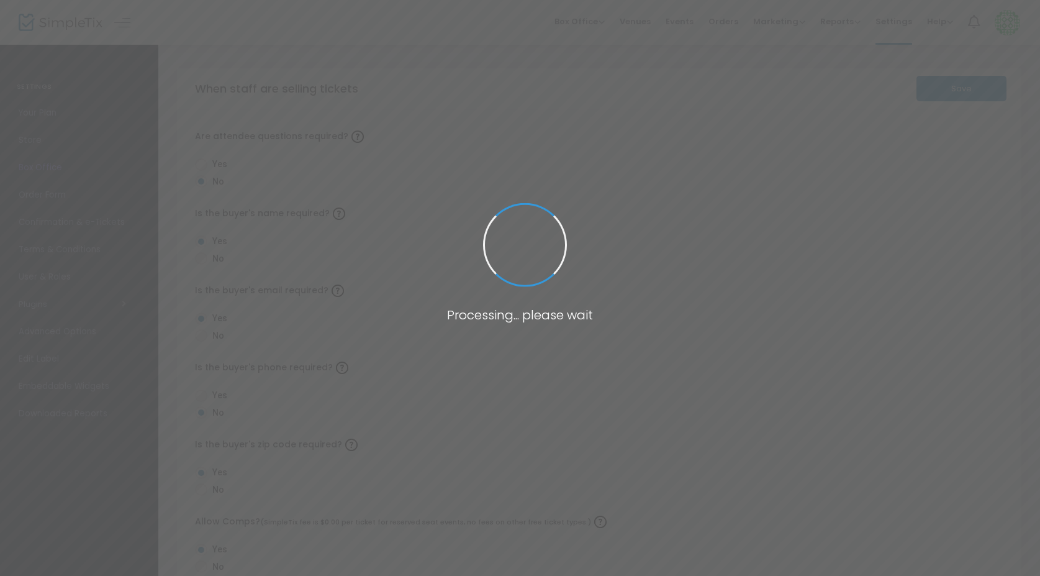
radio input "true"
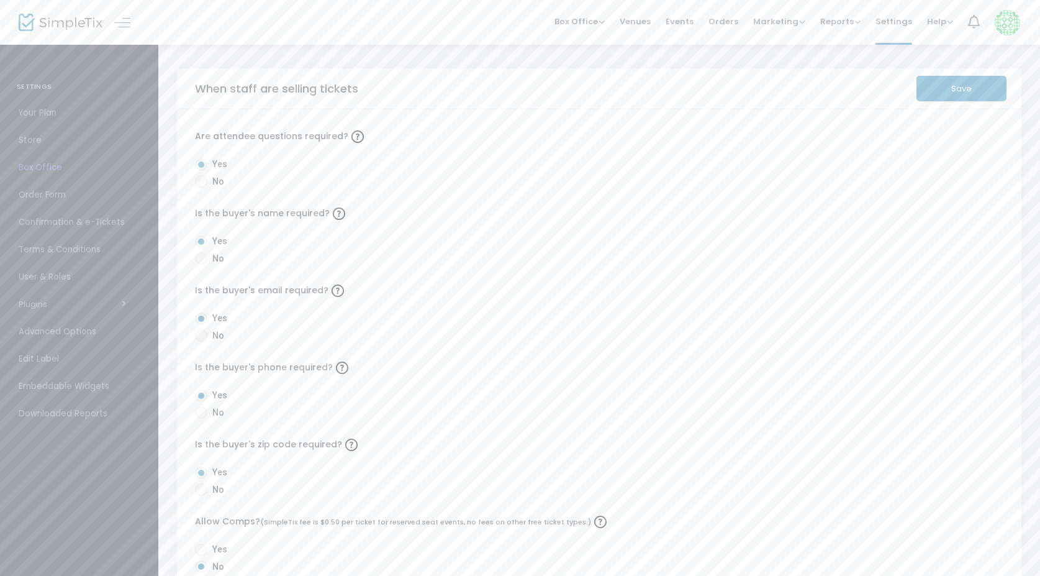
click at [962, 91] on button "Save" at bounding box center [962, 88] width 90 height 25
click at [683, 20] on span "Events" at bounding box center [680, 22] width 28 height 32
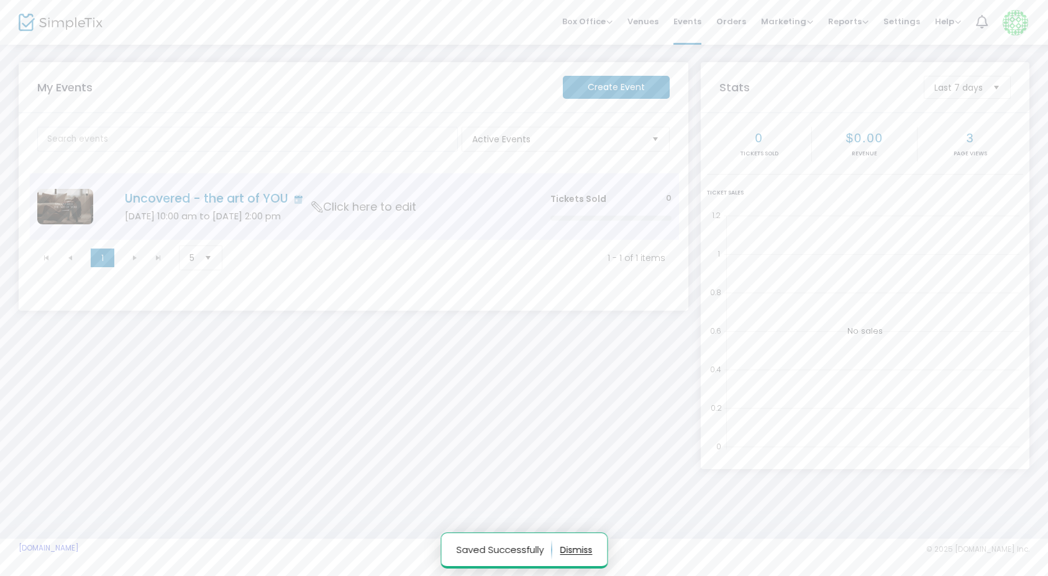
click at [352, 204] on span "Click here to edit" at bounding box center [364, 207] width 104 height 16
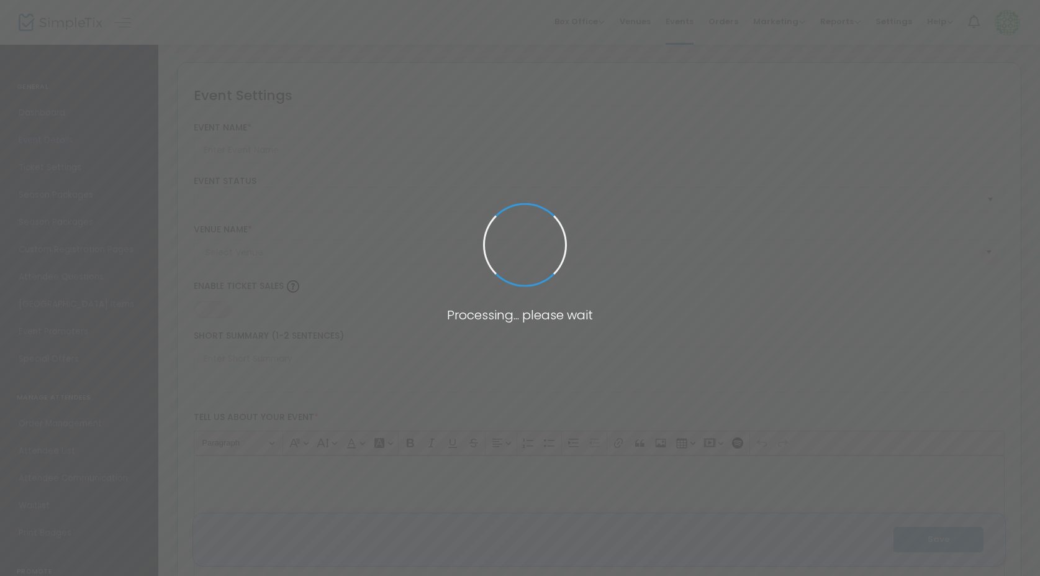
type input "Uncovered - the art of YOU"
type textarea "✨Uncovered – The Art of You ✨ dive into boudoir, self-care and retail therapy —…"
type input "5.000 %"
type input "Buy Tickets"
type input "Studio Meraki"
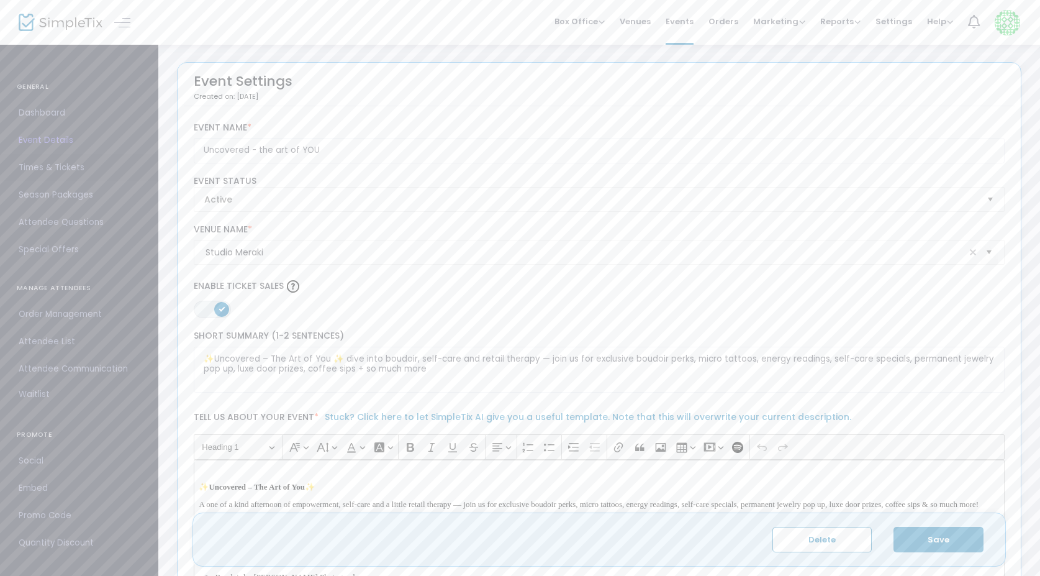
click at [75, 169] on span "Times & Tickets" at bounding box center [79, 168] width 121 height 16
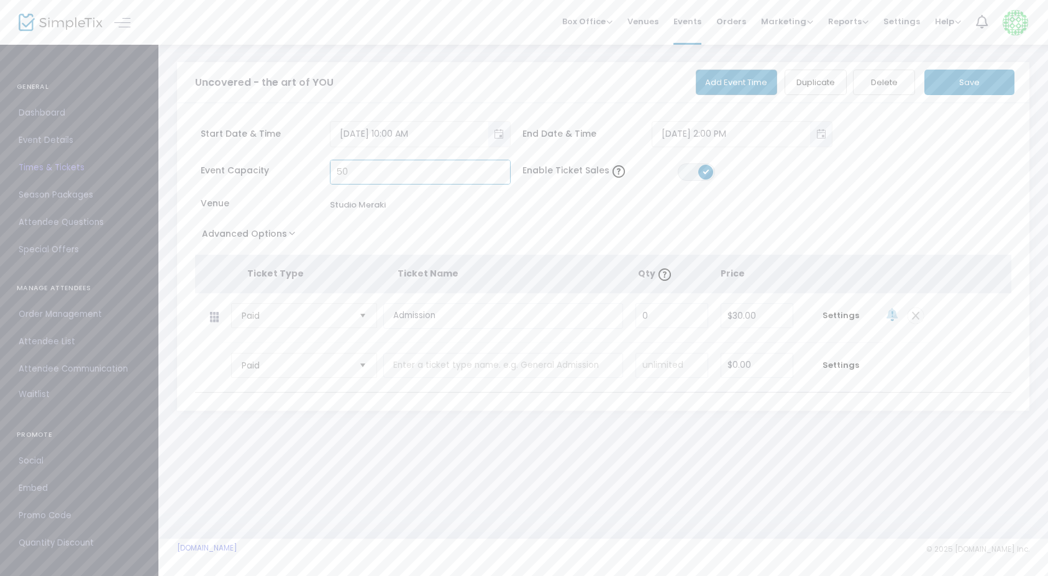
click at [365, 171] on input "50" at bounding box center [420, 172] width 180 height 24
click at [334, 174] on input "50" at bounding box center [420, 172] width 180 height 24
click at [375, 173] on input "50" at bounding box center [420, 172] width 180 height 24
click at [935, 86] on button "Save" at bounding box center [969, 82] width 90 height 25
click at [62, 319] on span "Order Management" at bounding box center [79, 314] width 121 height 16
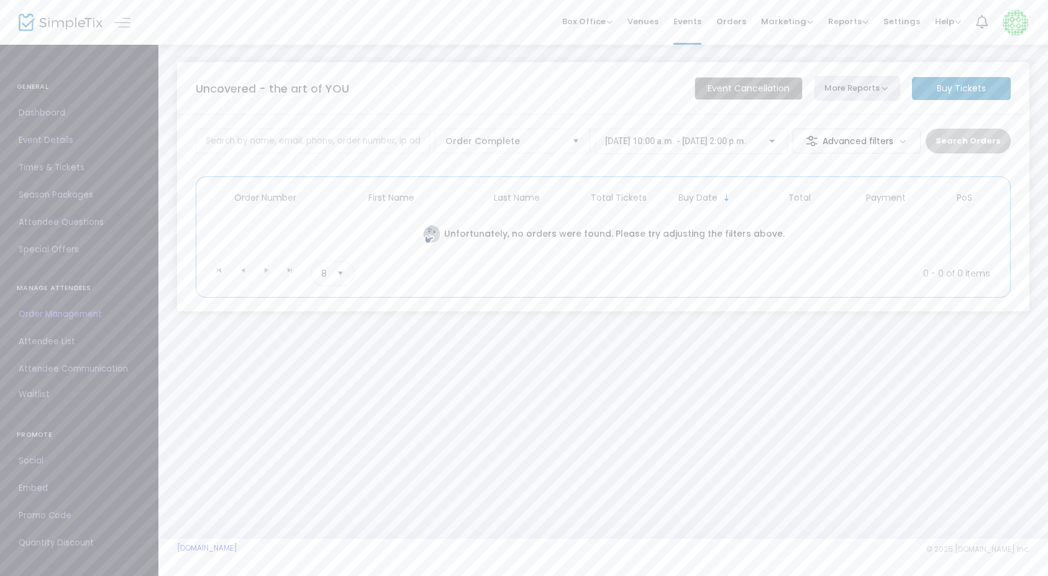
click at [65, 224] on span "Attendee Questions" at bounding box center [79, 222] width 121 height 16
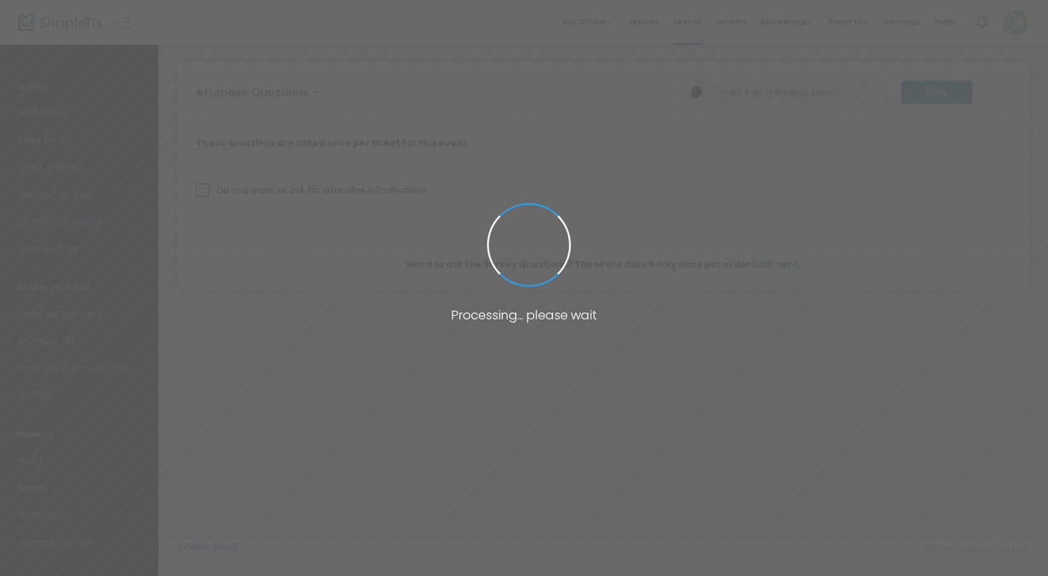
checkbox input "true"
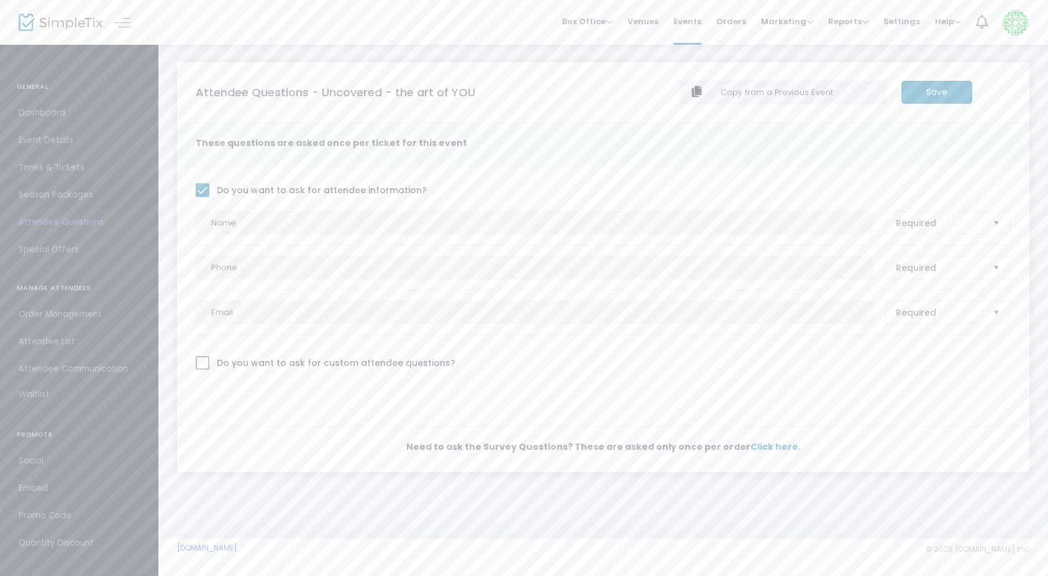
click at [60, 196] on span "Season Packages" at bounding box center [79, 195] width 121 height 16
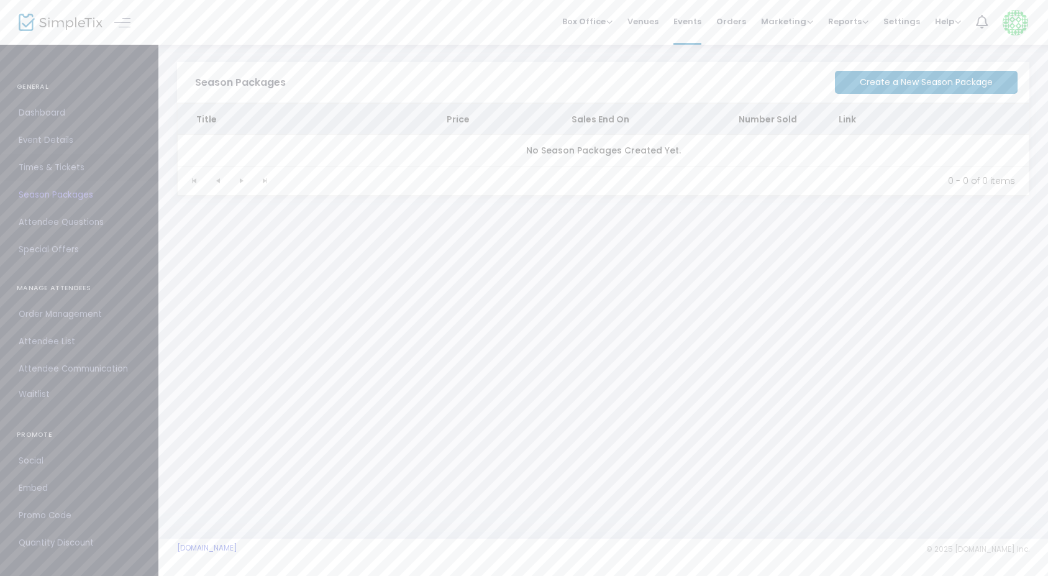
click at [59, 171] on span "Times & Tickets" at bounding box center [79, 168] width 121 height 16
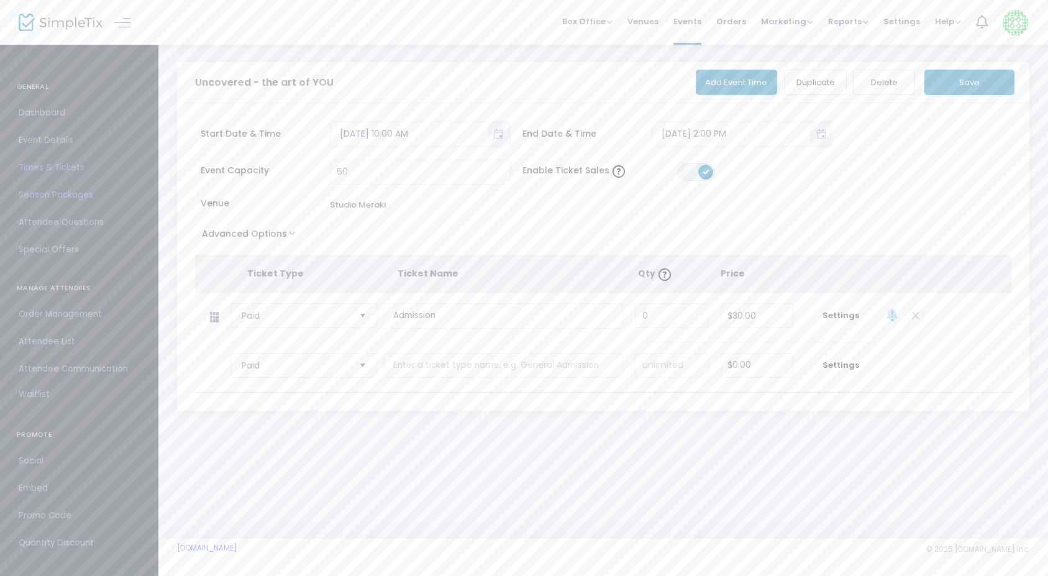
click at [45, 367] on span "Attendee Communication" at bounding box center [79, 369] width 121 height 16
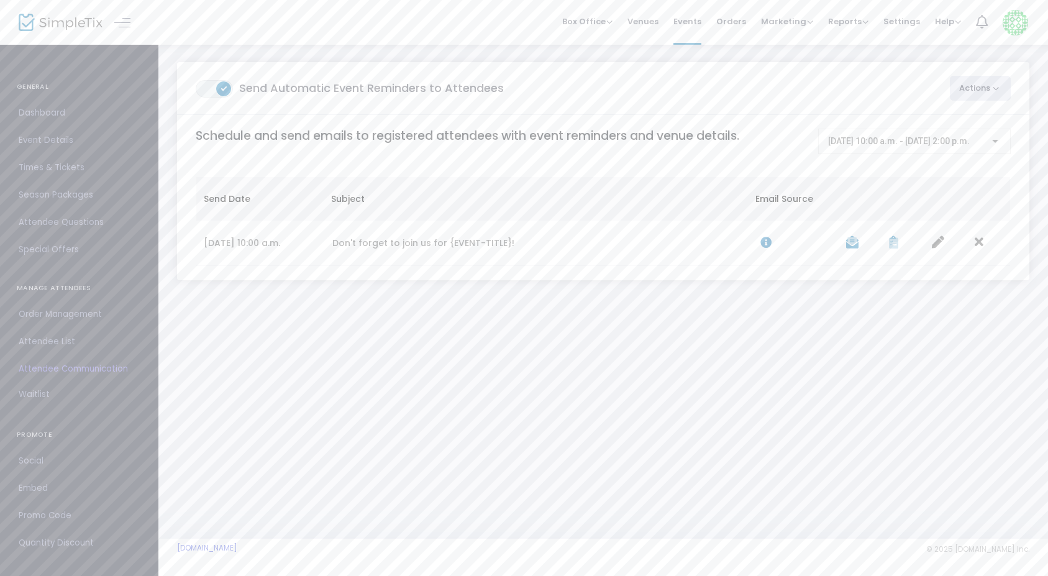
click at [37, 382] on link "Attendee Communication" at bounding box center [79, 368] width 158 height 27
click at [53, 252] on span "Special Offers" at bounding box center [79, 250] width 121 height 16
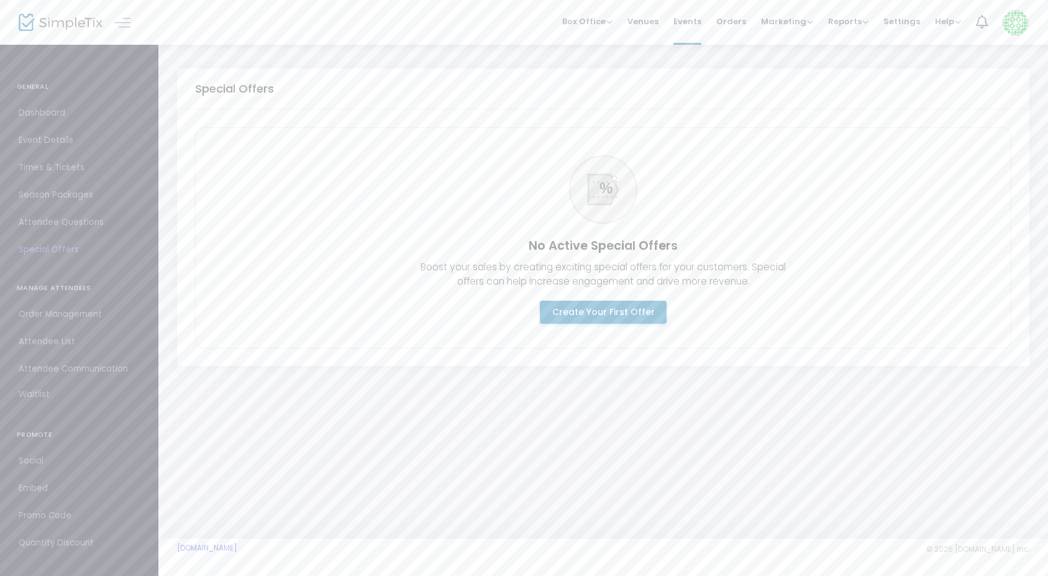
click at [58, 227] on span "Attendee Questions" at bounding box center [79, 222] width 121 height 16
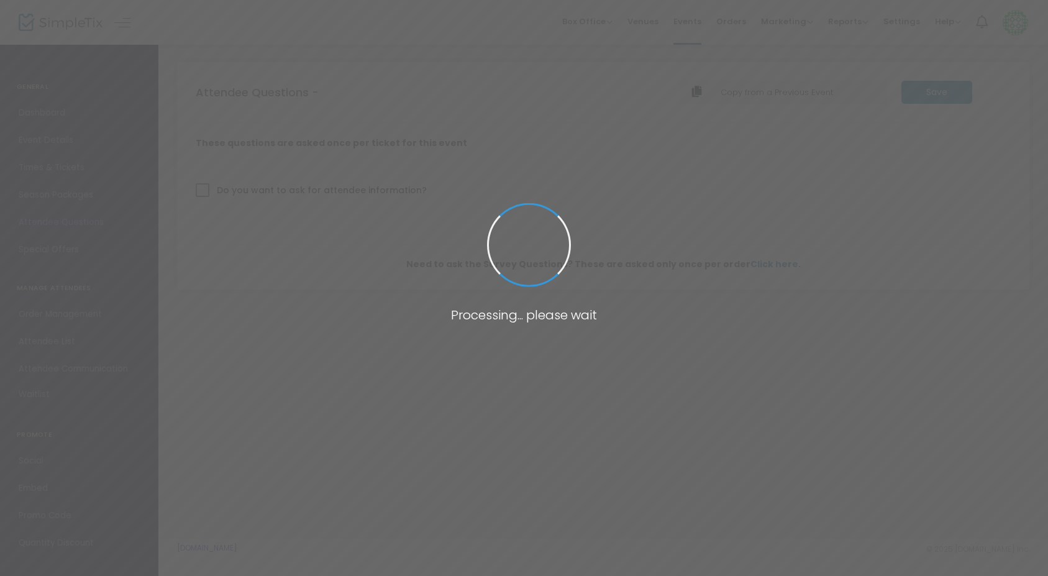
checkbox input "true"
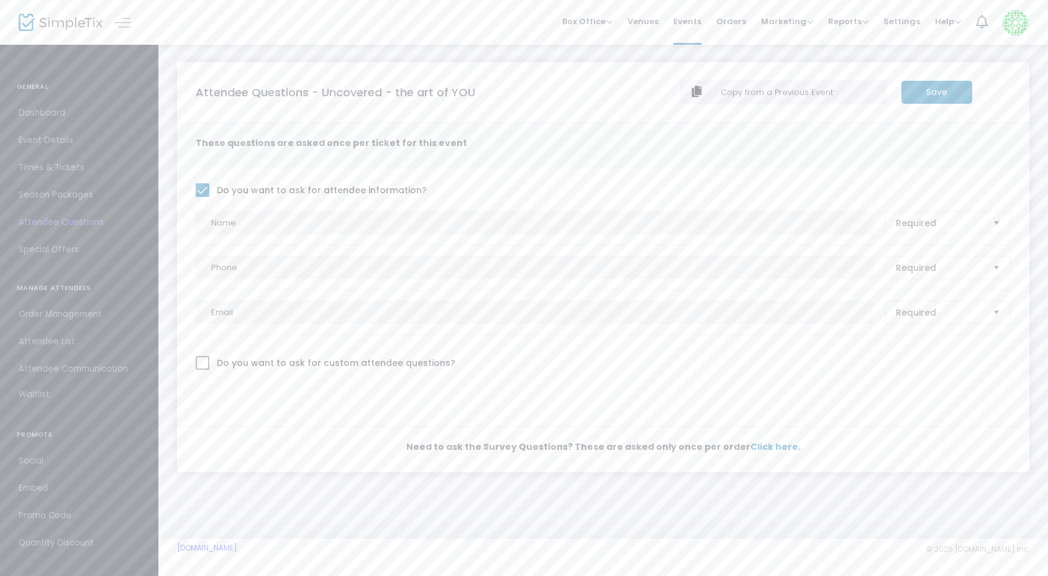
click at [51, 196] on span "Season Packages" at bounding box center [79, 195] width 121 height 16
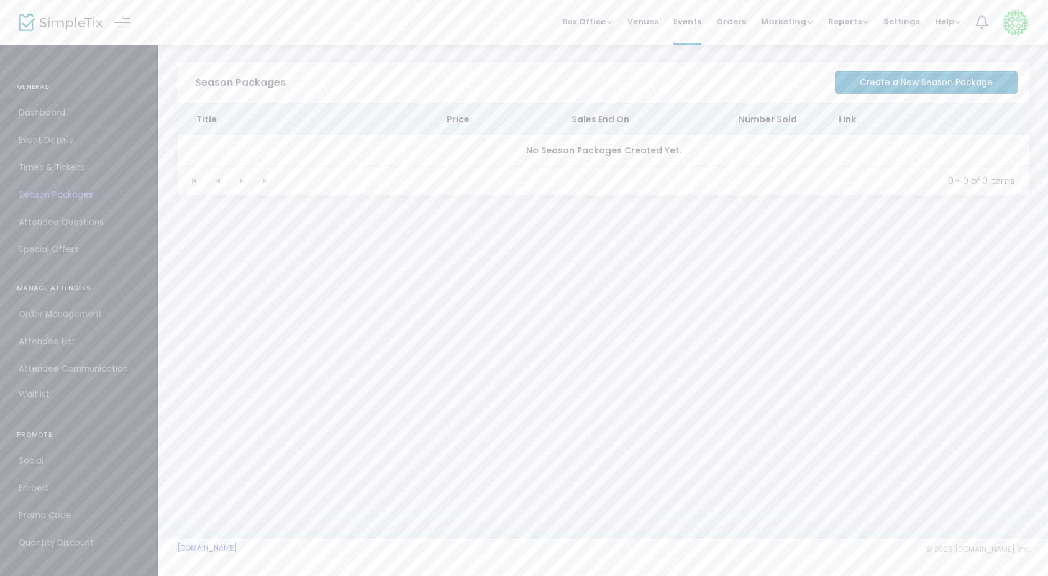
click at [52, 117] on span "Dashboard" at bounding box center [79, 113] width 121 height 16
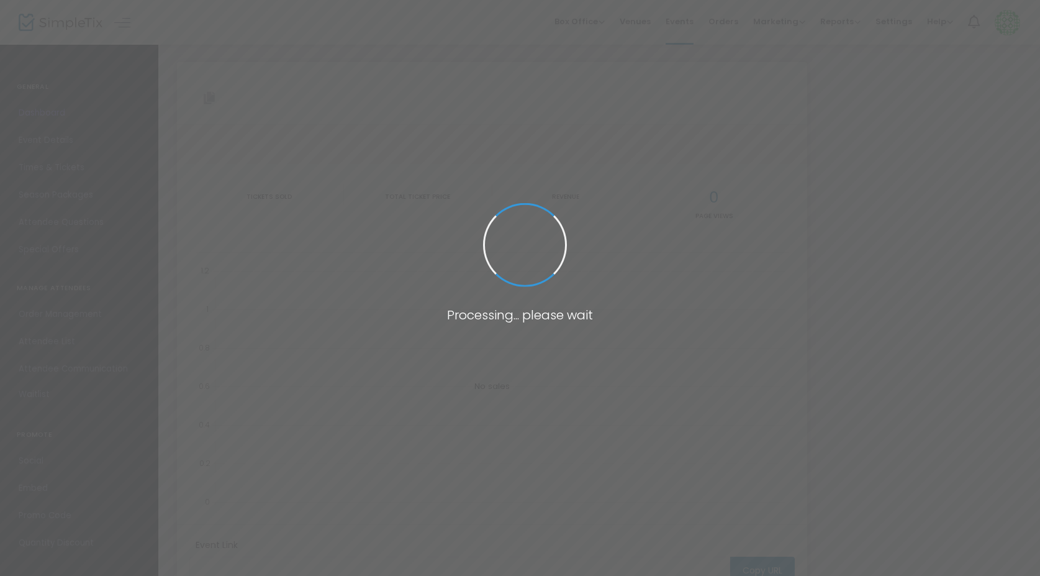
type input "https://www.simpletix.com/e/uncovered-the-art-of-you-tickets-237247"
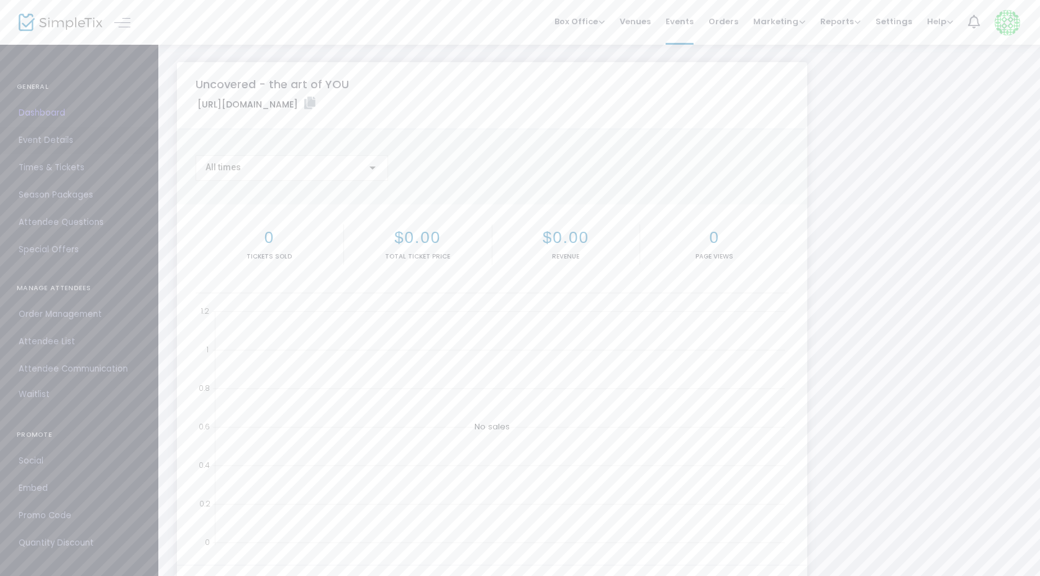
click at [70, 141] on span "Event Details" at bounding box center [79, 140] width 121 height 16
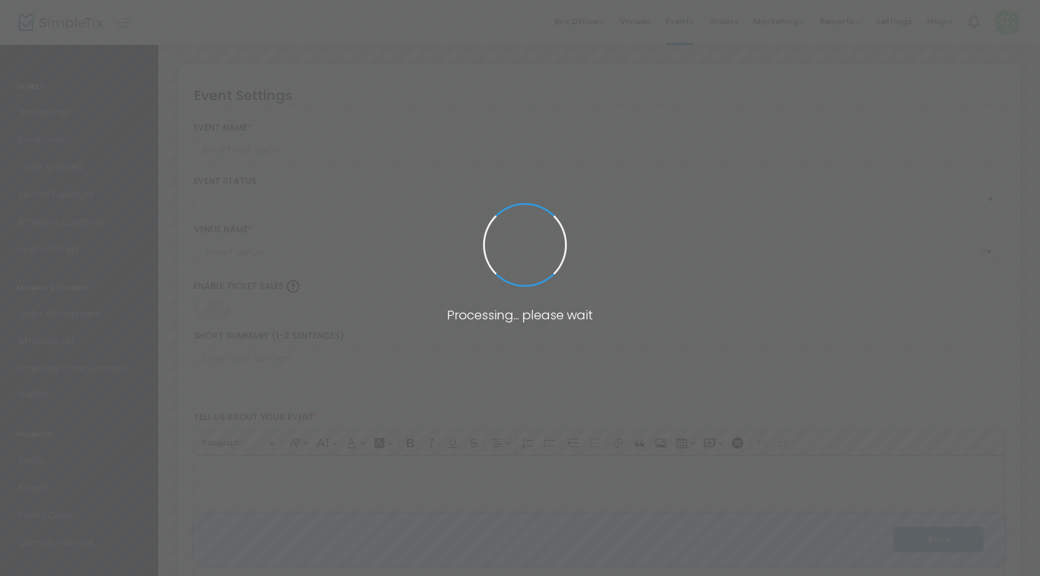
type input "Uncovered - the art of YOU"
type textarea "✨Uncovered – The Art of You ✨ dive into boudoir, self-care and retail therapy —…"
type input "5.000 %"
type input "Buy Tickets"
type input "Studio Meraki"
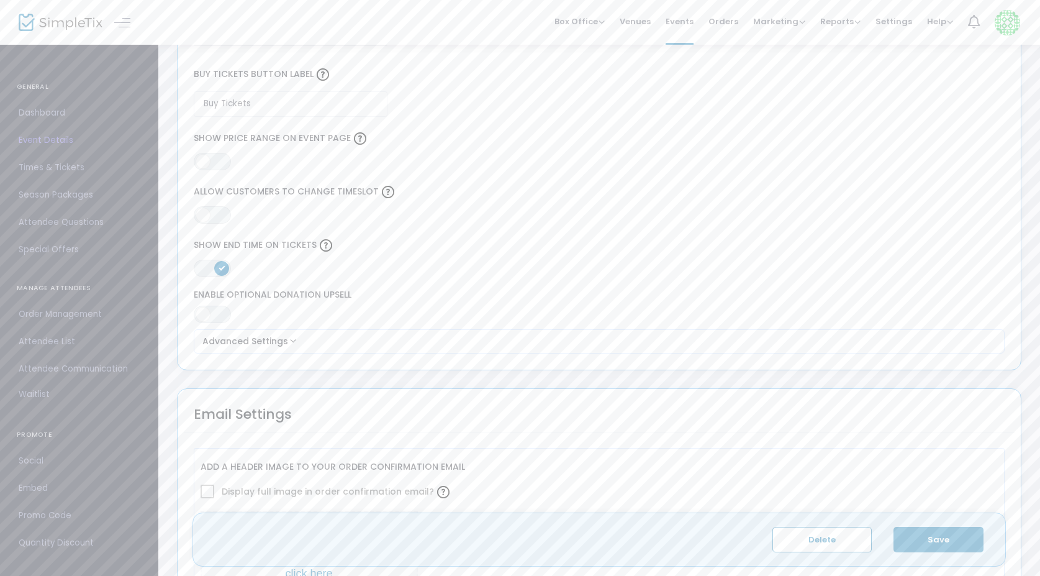
scroll to position [1054, 0]
click at [234, 341] on button "Advanced Settings" at bounding box center [600, 338] width 802 height 15
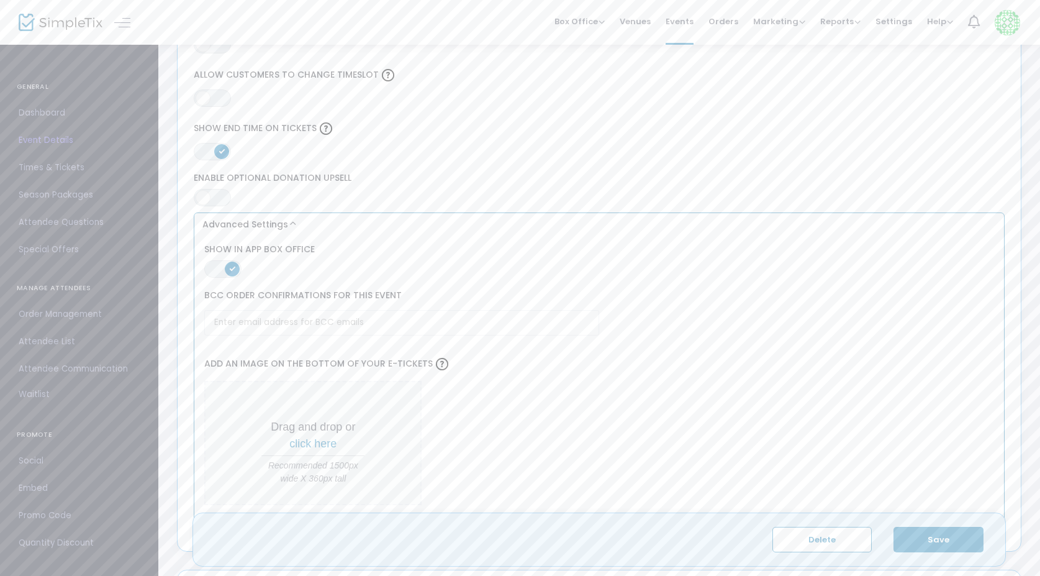
scroll to position [1173, 0]
click at [216, 260] on span "ON OFF" at bounding box center [222, 263] width 37 height 17
click at [219, 261] on span at bounding box center [213, 264] width 15 height 15
click at [376, 186] on div "ON OFF Enable Optional Donation Upsell" at bounding box center [600, 185] width 824 height 34
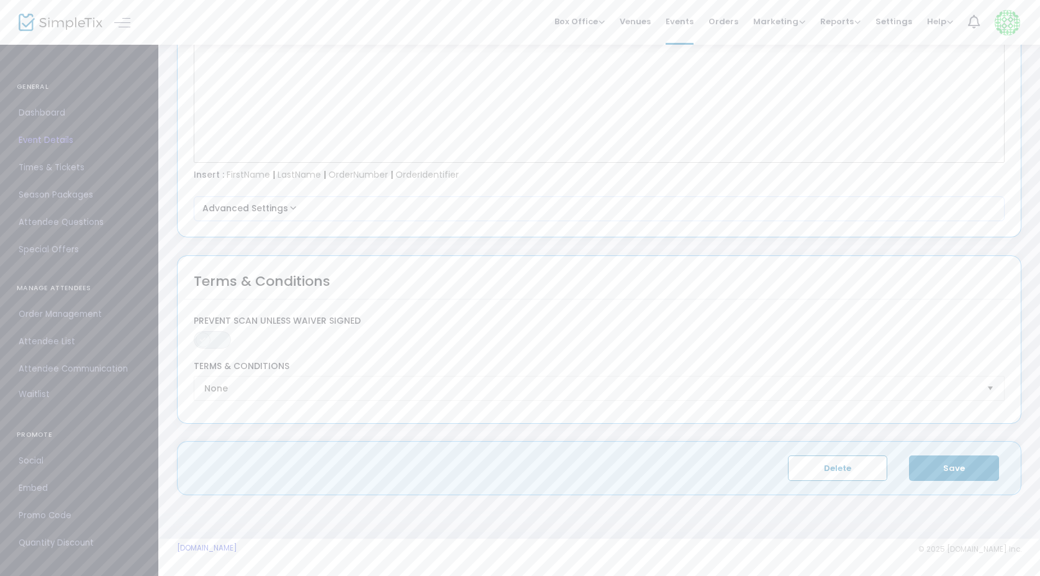
scroll to position [2035, 0]
click at [212, 343] on span "ON OFF" at bounding box center [212, 340] width 37 height 17
click at [232, 390] on span "None" at bounding box center [590, 389] width 773 height 12
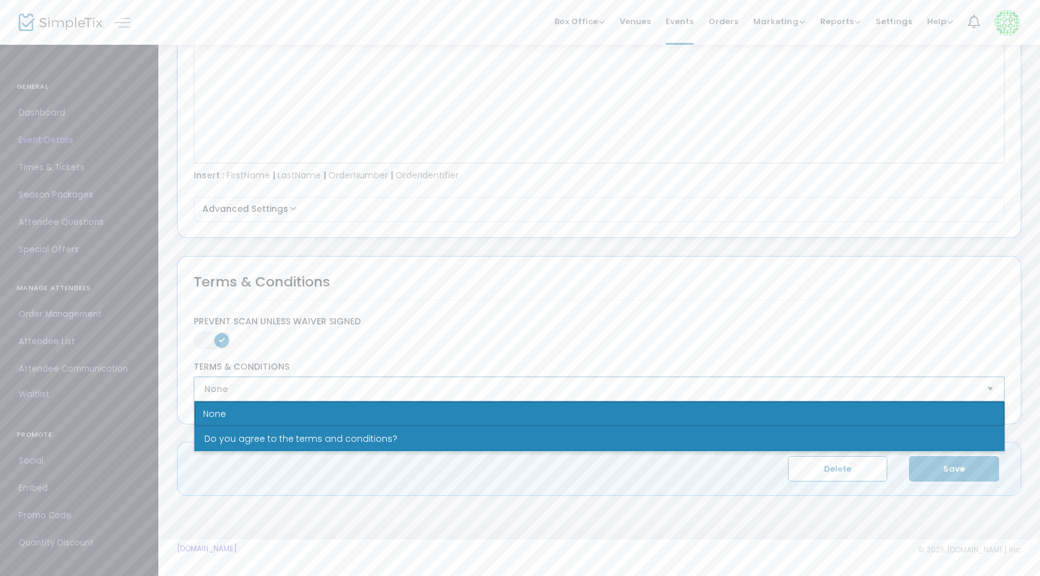
click at [241, 440] on span "Do you agree to the terms and conditions?" at bounding box center [300, 438] width 193 height 12
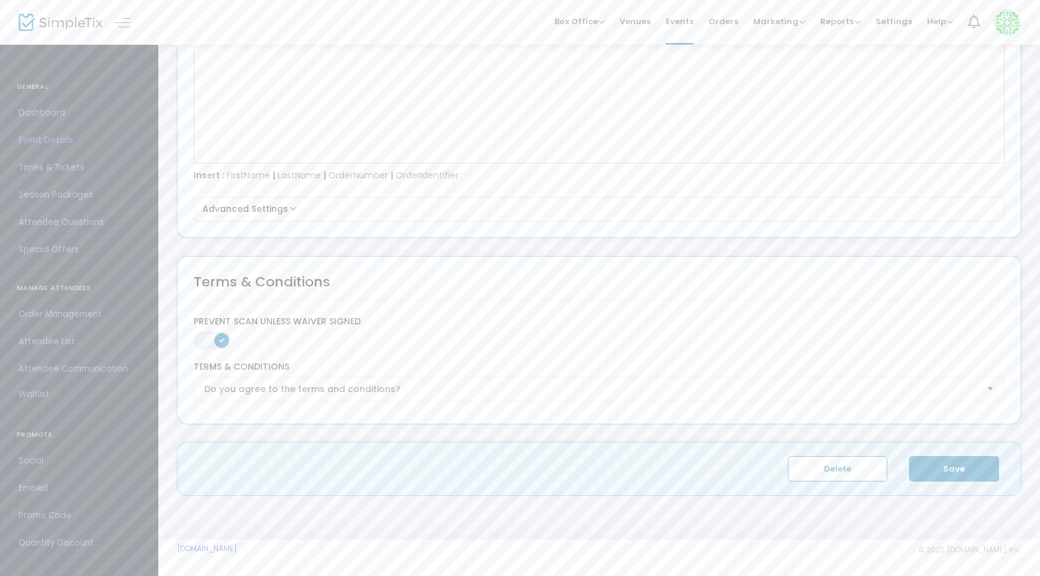
click at [963, 470] on button "Save" at bounding box center [954, 468] width 90 height 25
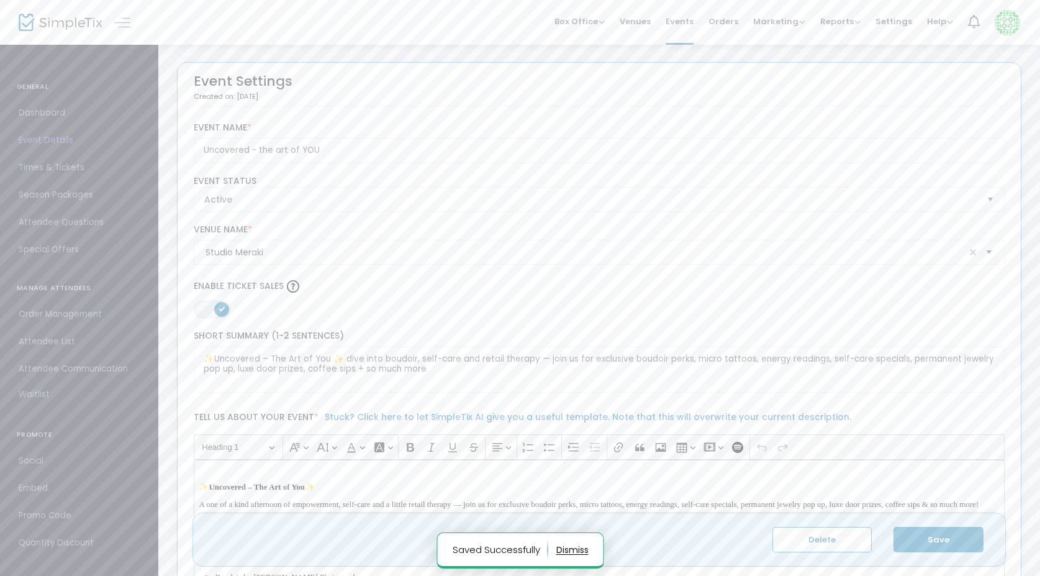
scroll to position [0, 0]
click at [897, 24] on span "Settings" at bounding box center [894, 22] width 37 height 32
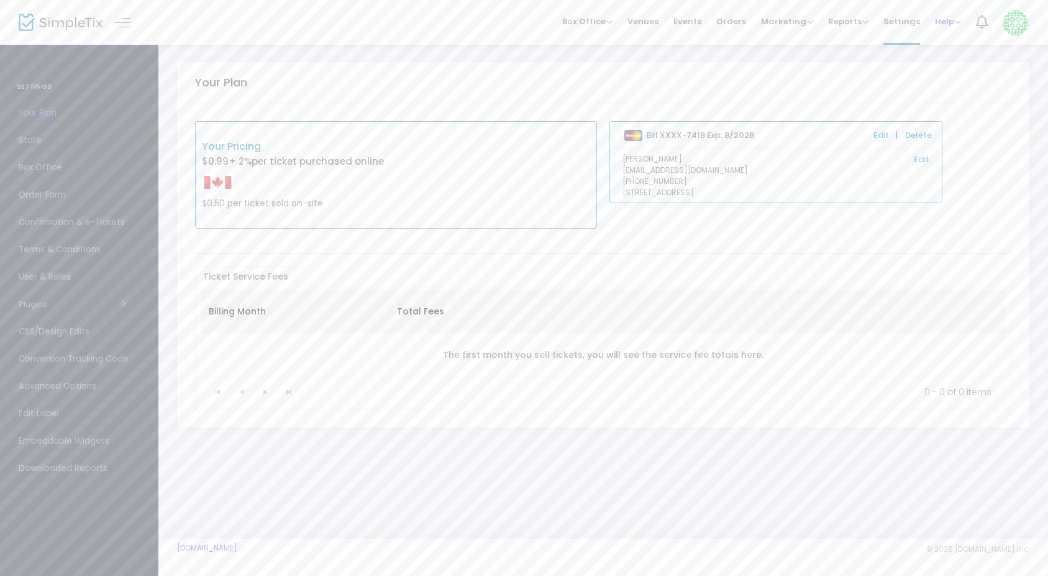
click at [945, 21] on span "Help" at bounding box center [948, 22] width 26 height 12
click at [961, 64] on li "Contact Support" at bounding box center [980, 66] width 91 height 24
click at [658, 22] on span "Venues" at bounding box center [642, 22] width 31 height 32
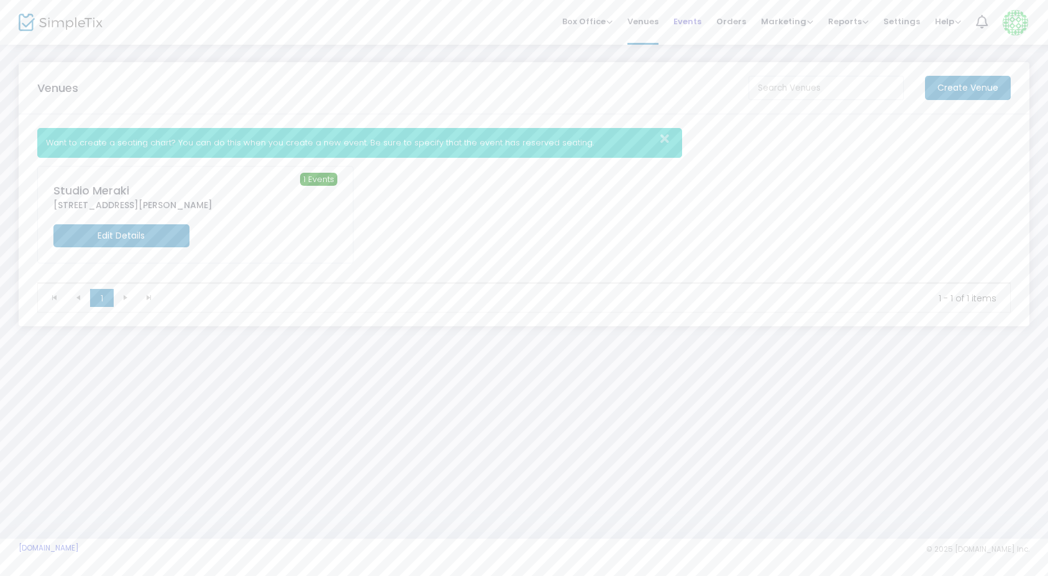
click at [688, 23] on span "Events" at bounding box center [687, 22] width 28 height 32
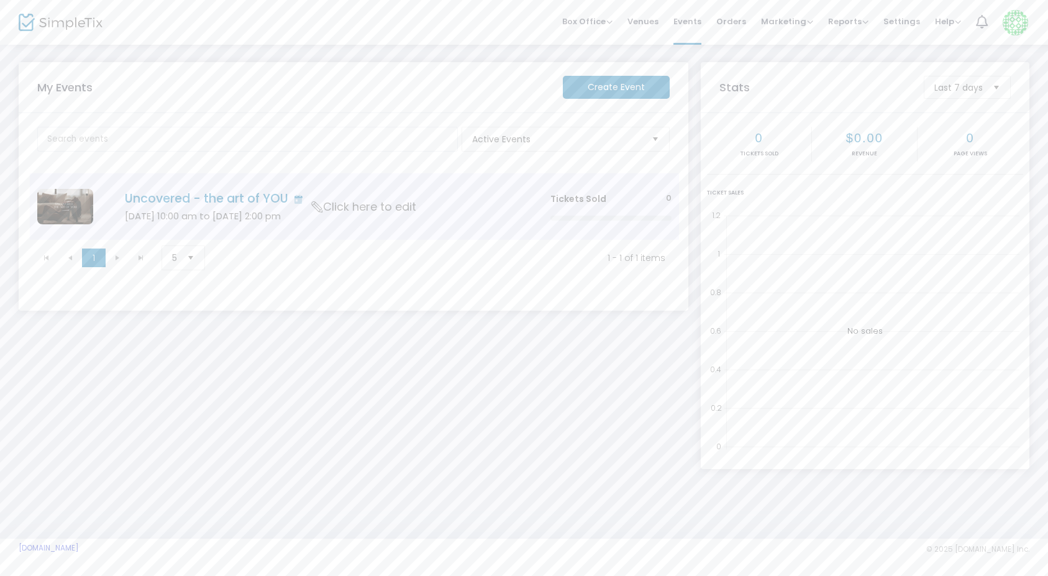
click at [661, 206] on div "Tickets Sold 0" at bounding box center [610, 207] width 121 height 28
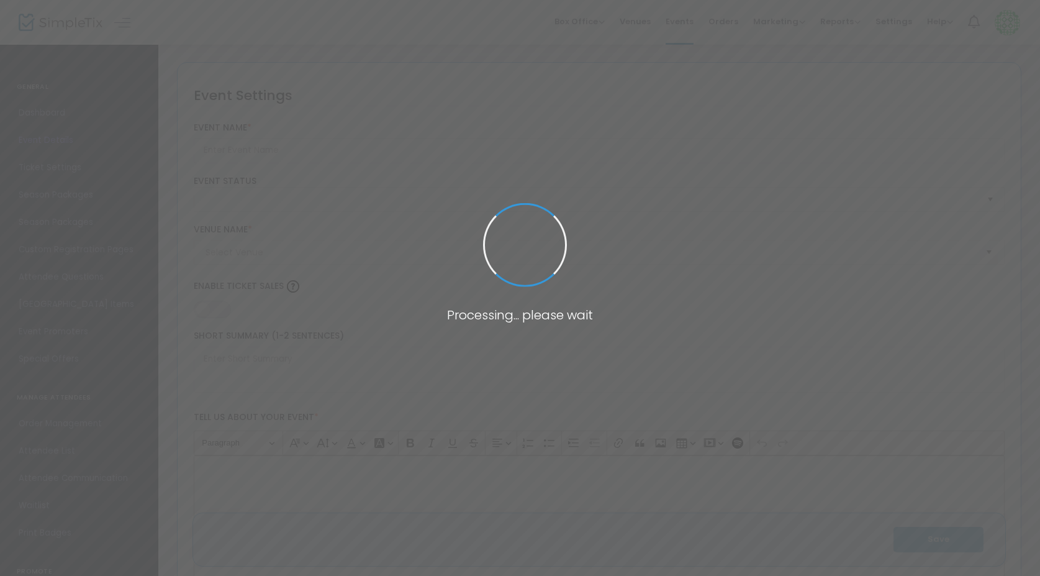
type input "Uncovered - the art of YOU"
type textarea "✨Uncovered – The Art of You ✨ dive into boudoir, self-care and retail therapy —…"
type input "5.000 %"
type input "Buy Tickets"
type input "Studio Meraki"
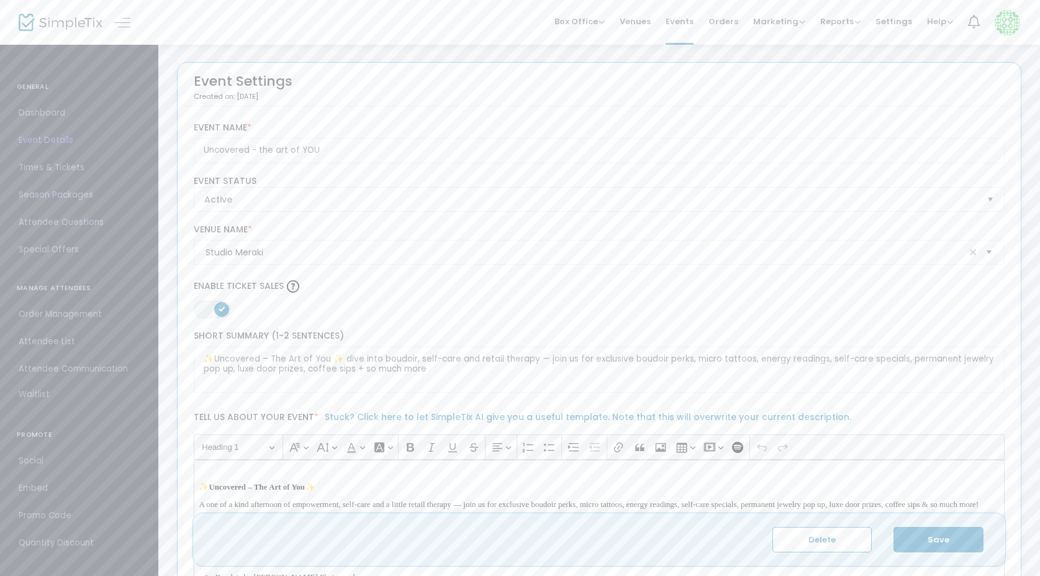
click at [211, 315] on span "ON OFF" at bounding box center [212, 309] width 37 height 17
click at [951, 537] on button "Save" at bounding box center [939, 539] width 90 height 25
click at [220, 313] on span "ON OFF" at bounding box center [212, 309] width 37 height 17
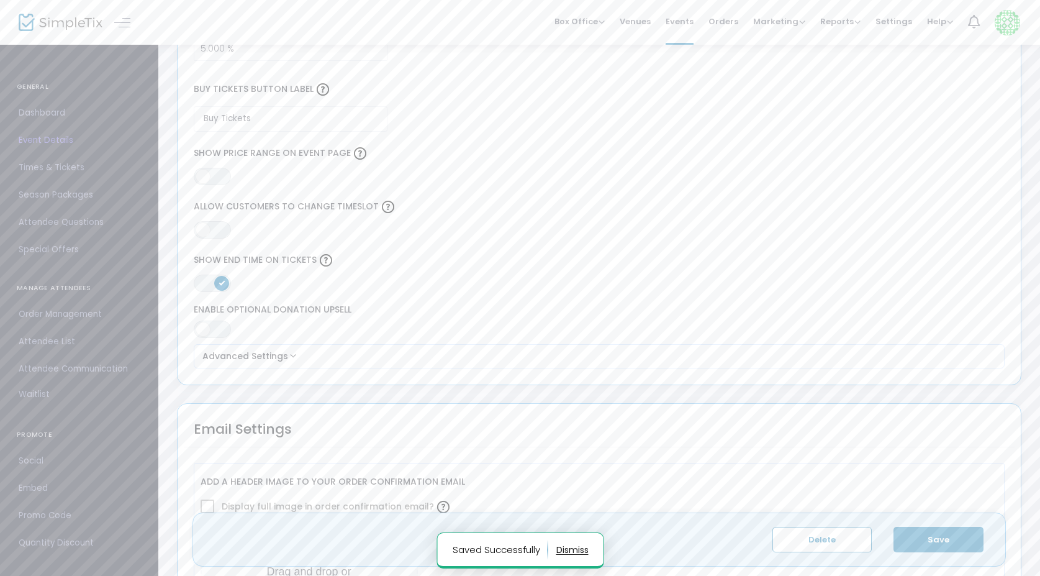
scroll to position [1039, 0]
click at [55, 164] on span "Times & Tickets" at bounding box center [79, 168] width 121 height 16
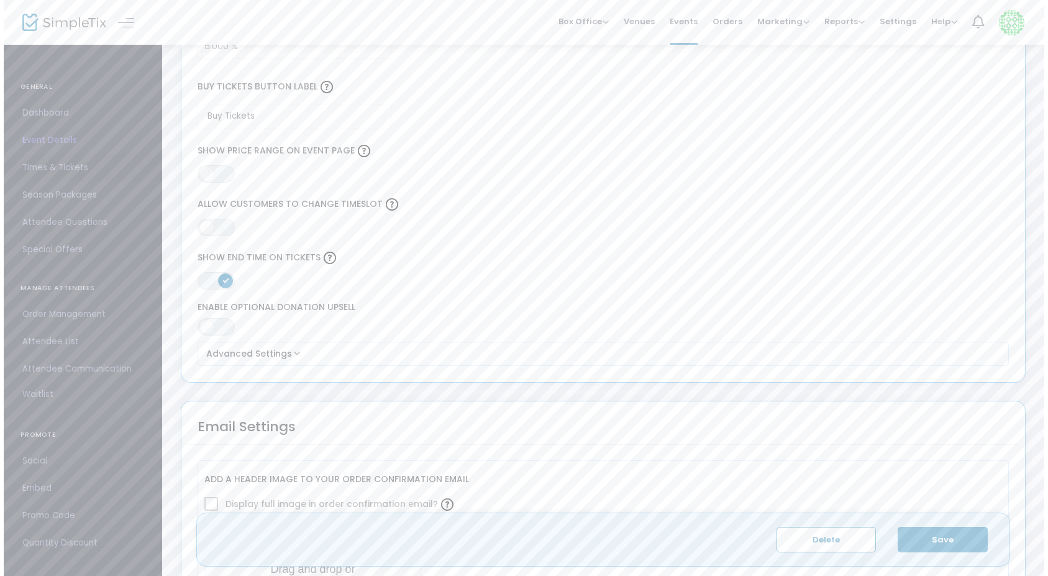
scroll to position [0, 0]
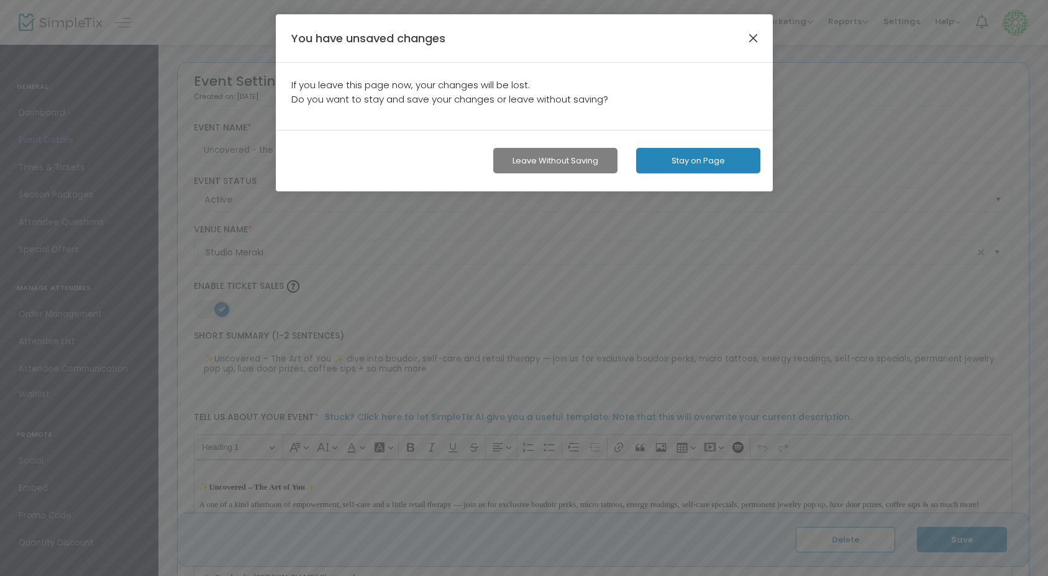
click at [756, 35] on button "button" at bounding box center [753, 38] width 16 height 16
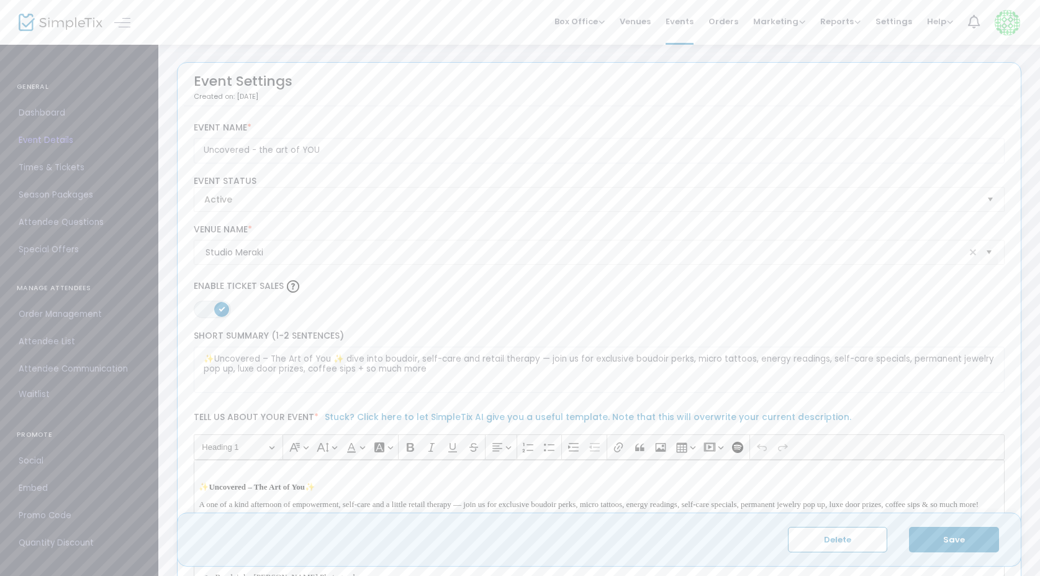
click at [942, 537] on button "Save" at bounding box center [954, 539] width 90 height 25
click at [60, 173] on span "Times & Tickets" at bounding box center [79, 168] width 121 height 16
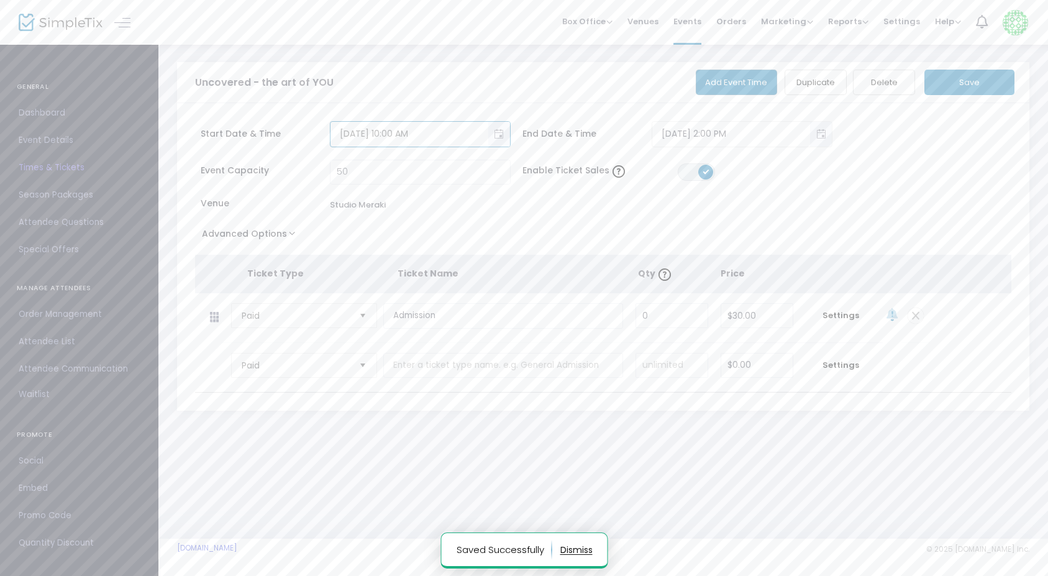
click at [433, 131] on input "10/18/2025 10:00 AM" at bounding box center [409, 134] width 158 height 20
click at [466, 104] on div "Start Date & Time 10/18/2025 10:00 AM End Date & Time 10/18/2025 2:00 PM Event …" at bounding box center [603, 256] width 852 height 307
click at [501, 135] on span "Toggle popup" at bounding box center [499, 134] width 20 height 20
click at [483, 301] on span "18" at bounding box center [483, 302] width 21 height 21
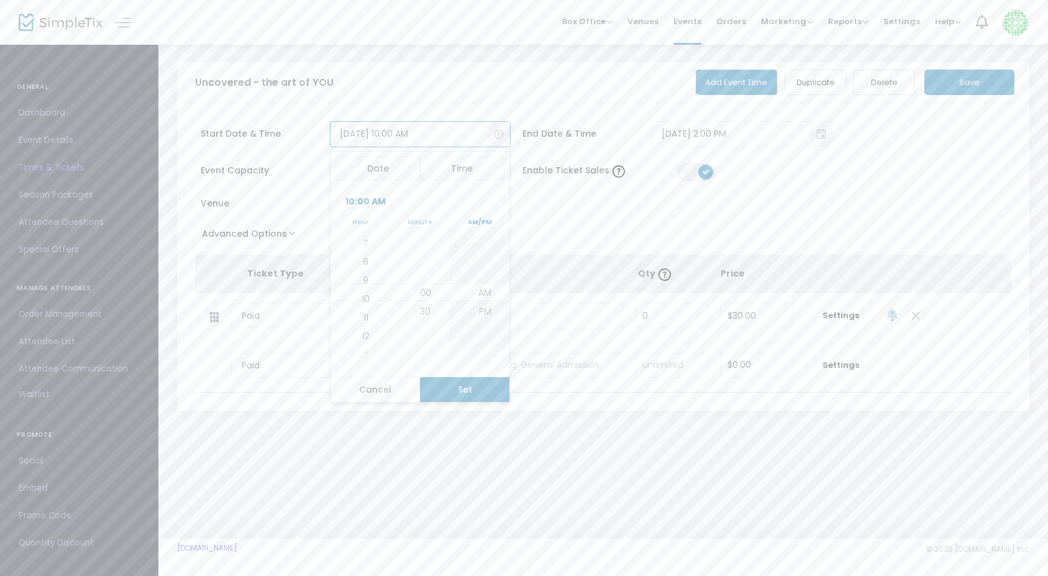
click at [470, 387] on button "Set" at bounding box center [465, 389] width 90 height 25
click at [819, 135] on span "Toggle popup" at bounding box center [821, 134] width 20 height 20
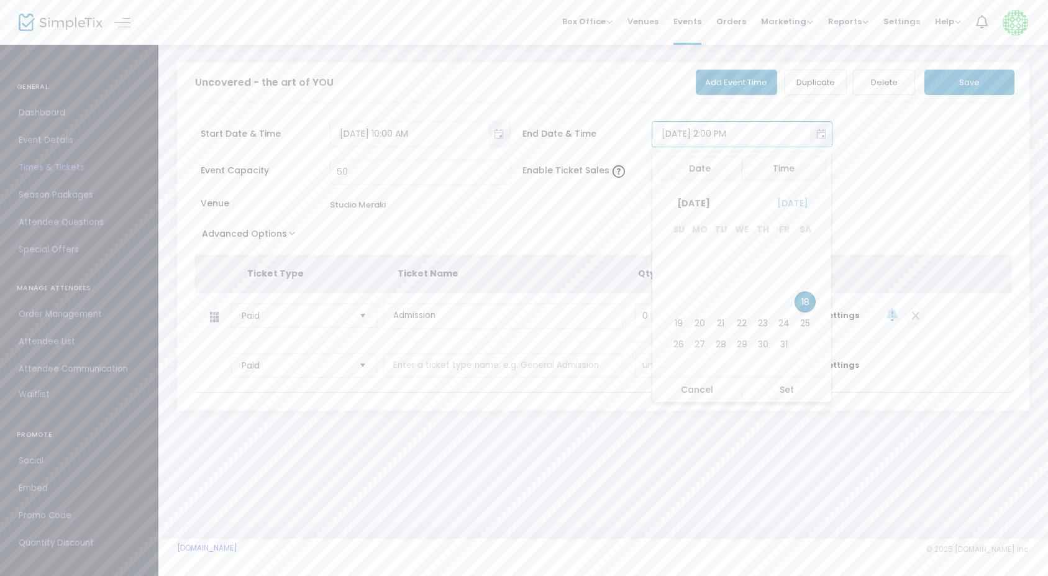
scroll to position [18, 0]
click at [801, 300] on span "18" at bounding box center [804, 301] width 21 height 21
click at [800, 394] on button "Set" at bounding box center [787, 389] width 90 height 25
click at [362, 175] on input "50" at bounding box center [420, 172] width 180 height 24
drag, startPoint x: 376, startPoint y: 171, endPoint x: 309, endPoint y: 168, distance: 67.2
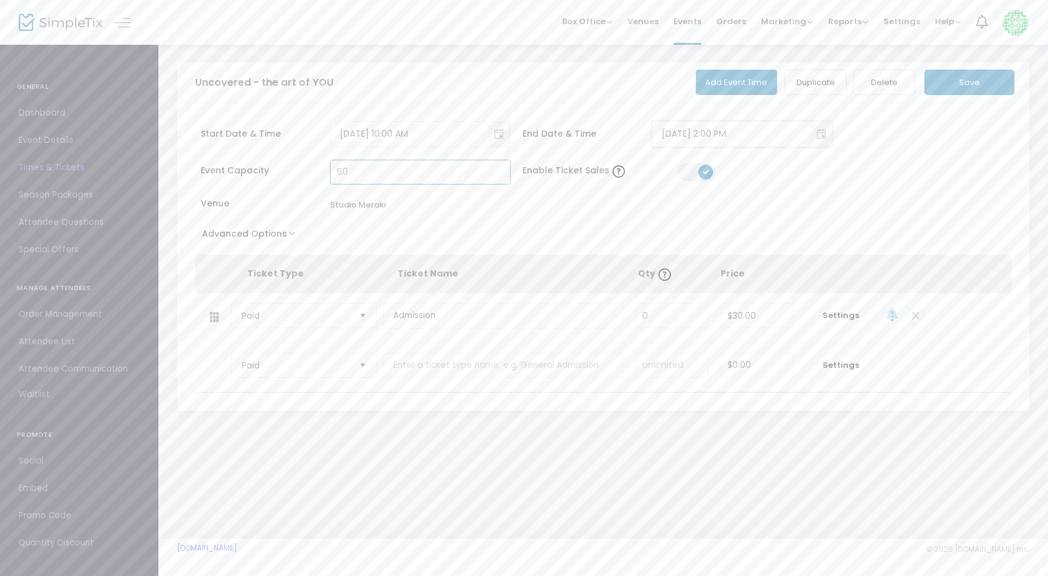
click at [309, 169] on div "Event Capacity 50" at bounding box center [356, 172] width 310 height 25
click at [537, 204] on div "Event Capacity Enable Ticket Sales ON OFF Venue Studio Meraki" at bounding box center [597, 192] width 817 height 65
click at [970, 82] on button "Save" at bounding box center [969, 82] width 90 height 25
click at [43, 510] on span "Promo Code" at bounding box center [79, 508] width 121 height 16
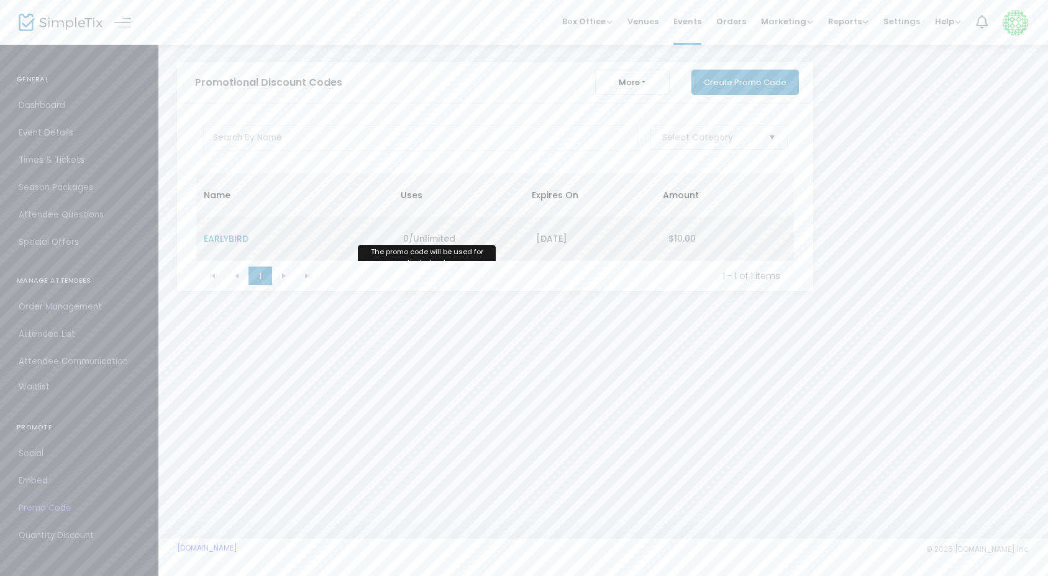
click at [403, 236] on span "0/Unlimited" at bounding box center [429, 238] width 52 height 12
click at [281, 240] on td "EARLYBIRD" at bounding box center [295, 239] width 199 height 44
click at [227, 242] on span "EARLYBIRD" at bounding box center [226, 238] width 45 height 12
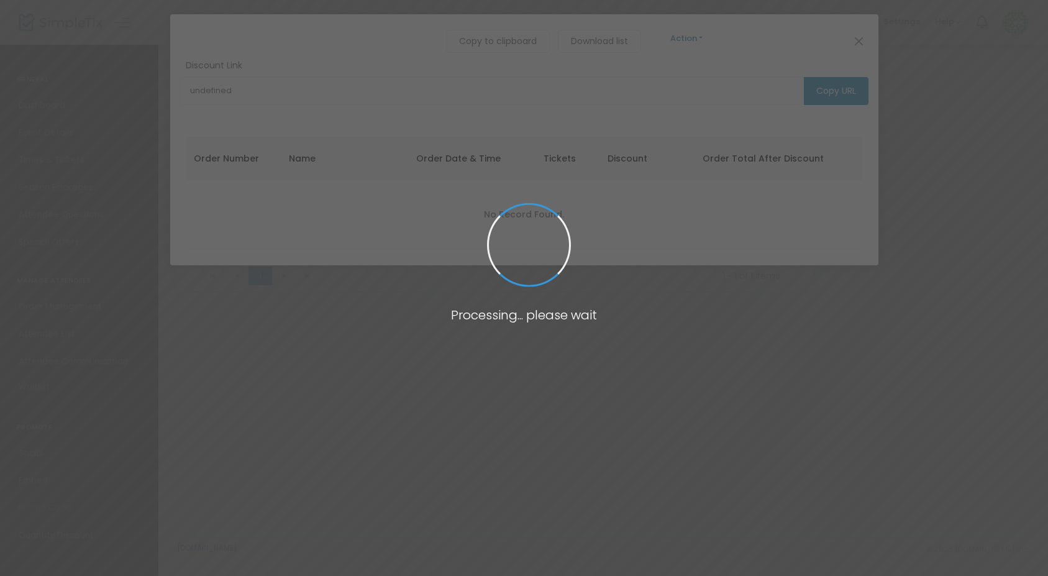
type input "https://www.simpletix.com/e/uncovered-the-art-of-you-tickets-237247?promocode=E…"
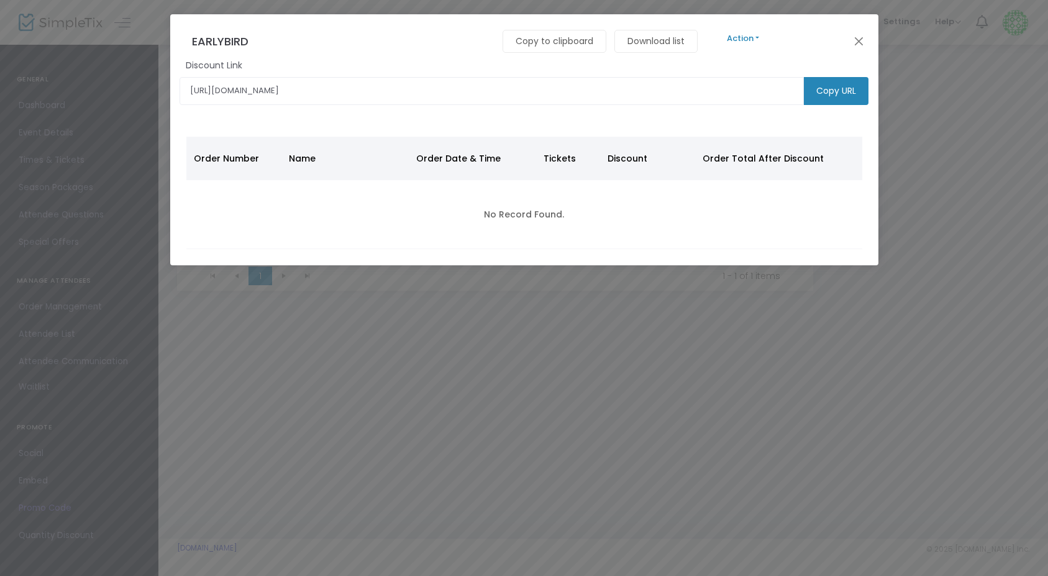
click at [760, 39] on button "Action" at bounding box center [743, 39] width 75 height 14
click at [738, 68] on link "Edit" at bounding box center [1060, 72] width 708 height 22
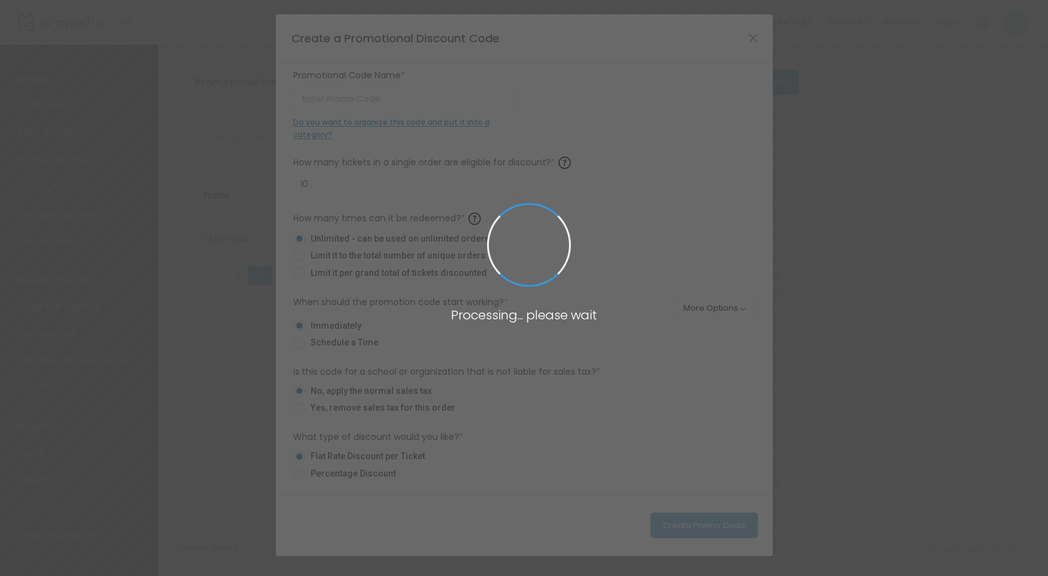
type input "EARLYBIRD"
type input "$10.00"
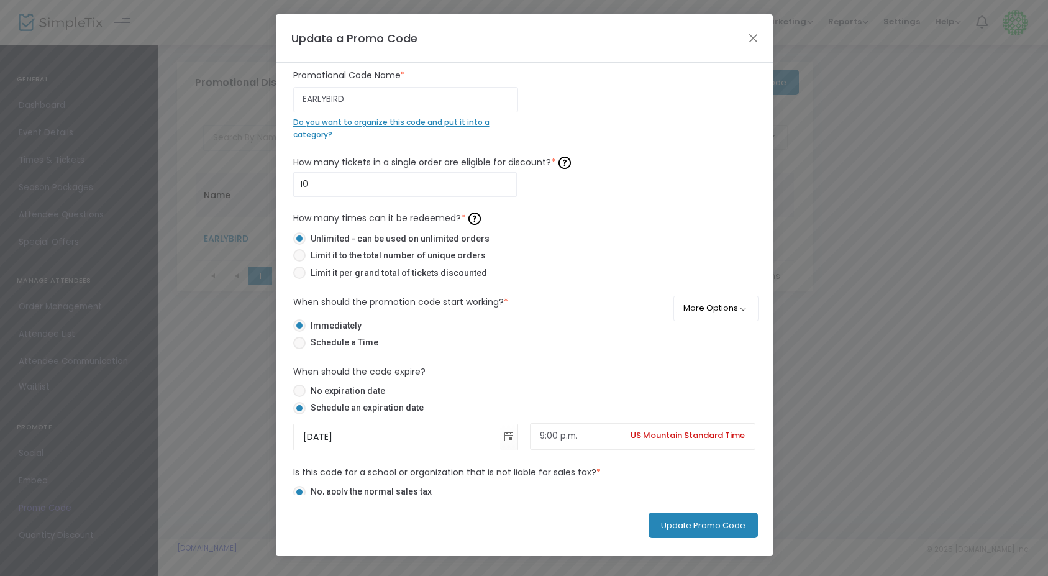
click at [375, 145] on div "EARLYBIRD Promotional Code Name * Do you want to organize this code and put it …" at bounding box center [524, 404] width 462 height 670
drag, startPoint x: 360, startPoint y: 183, endPoint x: 274, endPoint y: 181, distance: 86.3
click at [274, 181] on ngb-modal-window "Update a Promo Code EARLYBIRD Promotional Code Name * Do you want to organize t…" at bounding box center [524, 288] width 1048 height 576
click at [406, 143] on div "EARLYBIRD Promotional Code Name * Do you want to organize this code and put it …" at bounding box center [524, 404] width 462 height 670
click at [314, 186] on input "10" at bounding box center [405, 185] width 223 height 24
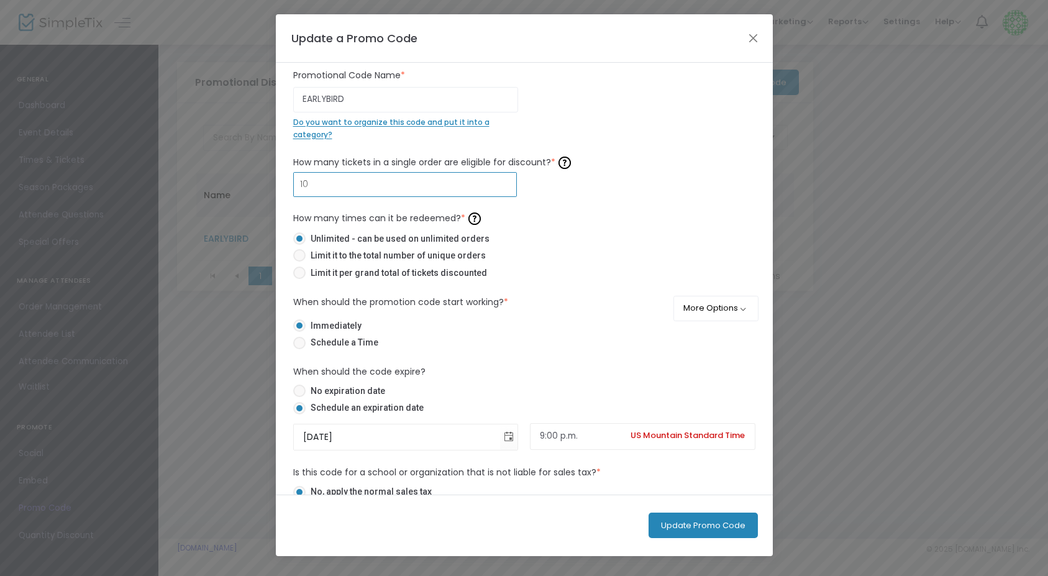
drag, startPoint x: 317, startPoint y: 186, endPoint x: 278, endPoint y: 184, distance: 39.1
click at [278, 184] on div "EARLYBIRD Promotional Code Name * Do you want to organize this code and put it …" at bounding box center [524, 279] width 497 height 432
click at [375, 146] on div "EARLYBIRD Promotional Code Name * Do you want to organize this code and put it …" at bounding box center [524, 404] width 462 height 670
drag, startPoint x: 315, startPoint y: 190, endPoint x: 285, endPoint y: 189, distance: 29.8
click at [285, 189] on div "EARLYBIRD Promotional Code Name * Do you want to organize this code and put it …" at bounding box center [524, 279] width 497 height 432
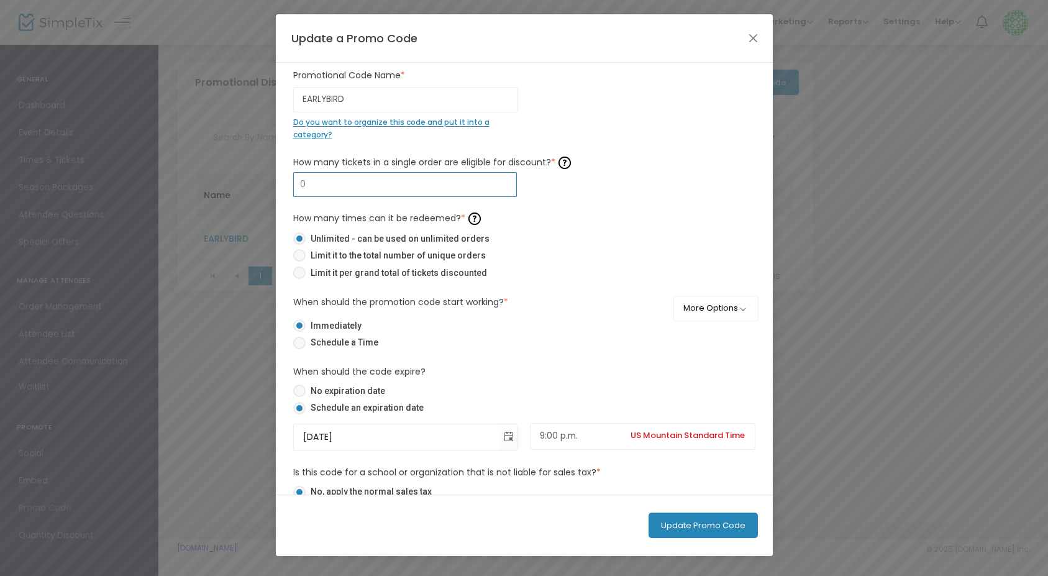
type input "0"
click at [372, 159] on label "How many tickets in a single order are eligible for discount? *" at bounding box center [524, 162] width 462 height 19
click at [347, 189] on input "0" at bounding box center [405, 185] width 223 height 24
click at [301, 256] on span at bounding box center [299, 255] width 12 height 12
click at [299, 261] on input "Limit it to the total number of unique orders" at bounding box center [299, 261] width 1 height 1
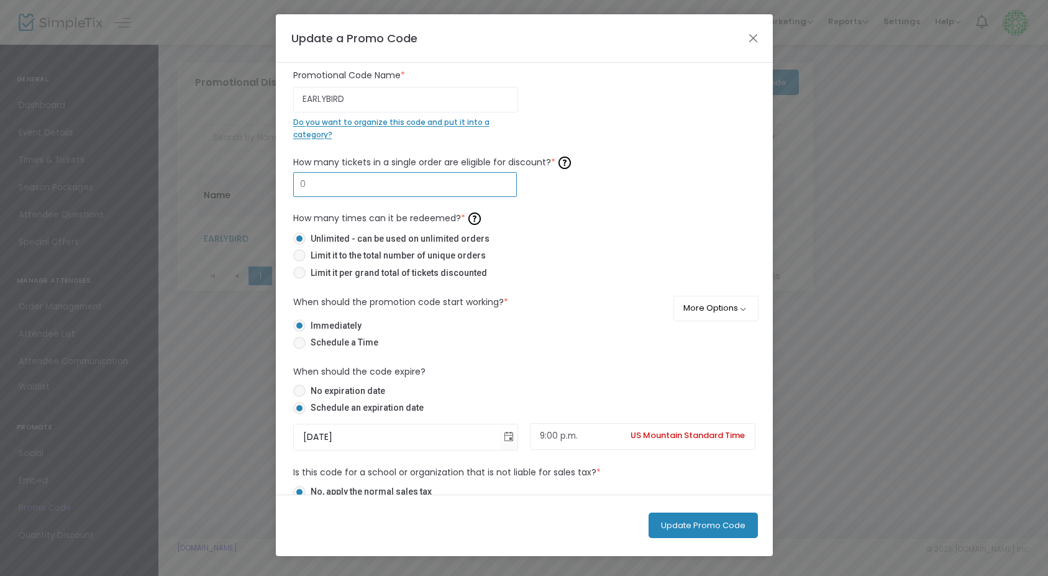
radio input "true"
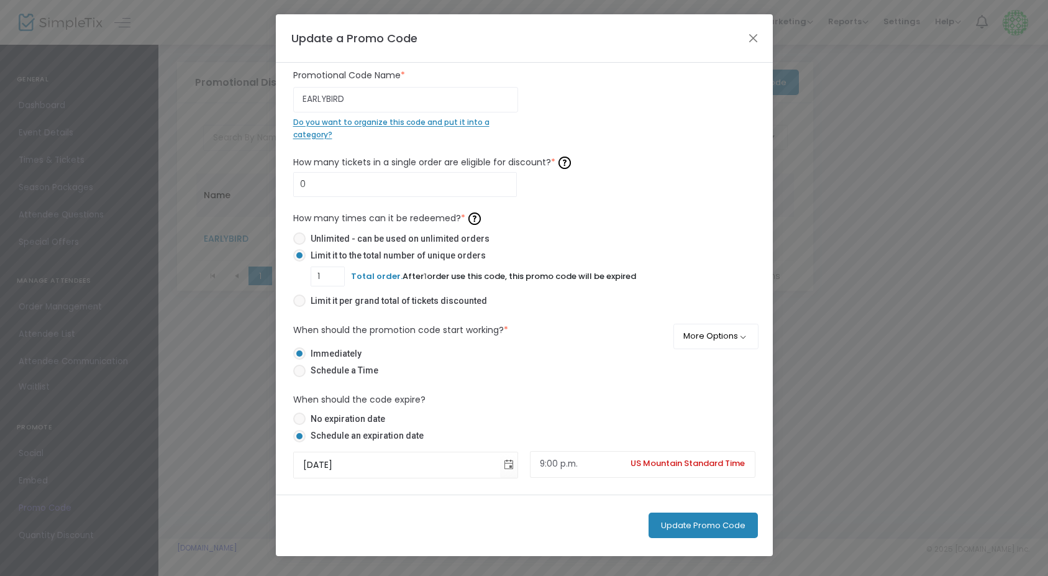
click at [297, 239] on span at bounding box center [299, 238] width 12 height 12
click at [299, 245] on input "Unlimited - can be used on unlimited orders" at bounding box center [299, 245] width 1 height 1
radio input "true"
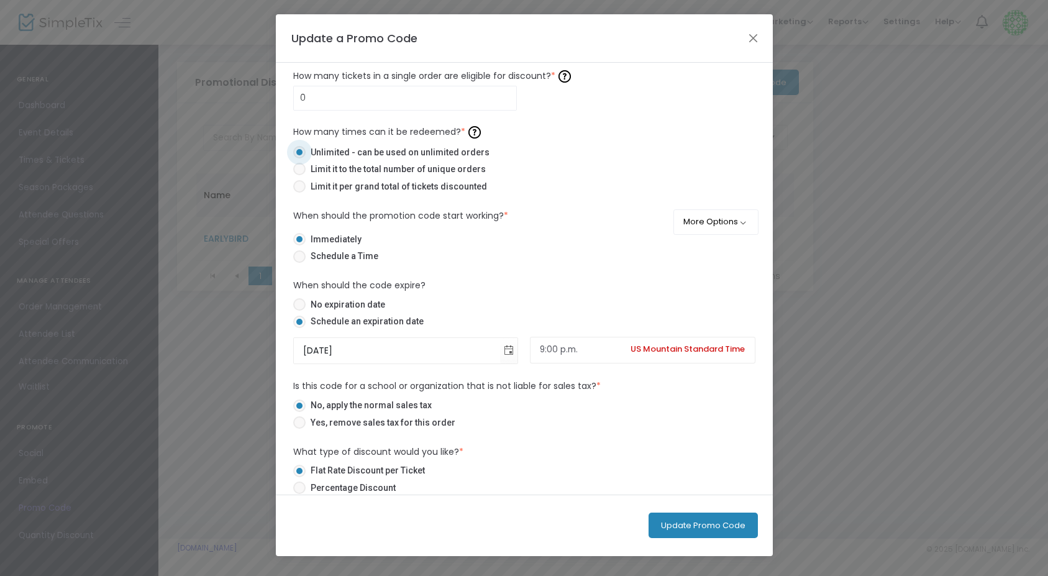
scroll to position [103, 0]
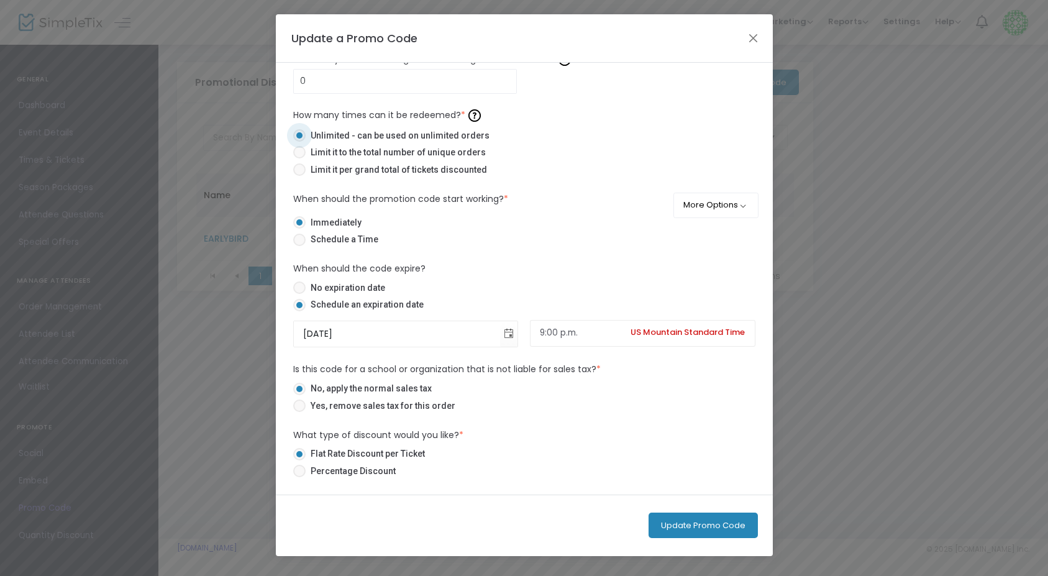
click at [301, 289] on span at bounding box center [299, 287] width 12 height 12
click at [299, 294] on input "No expiration date" at bounding box center [299, 294] width 1 height 1
radio input "true"
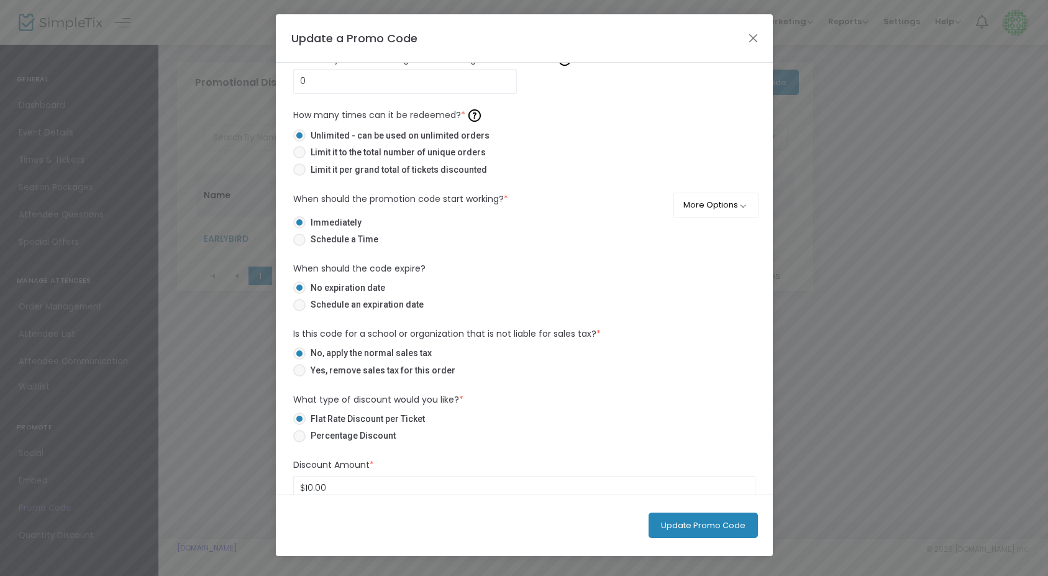
click at [299, 304] on span at bounding box center [299, 305] width 12 height 12
click at [299, 311] on input "Schedule an expiration date" at bounding box center [299, 311] width 1 height 1
radio input "true"
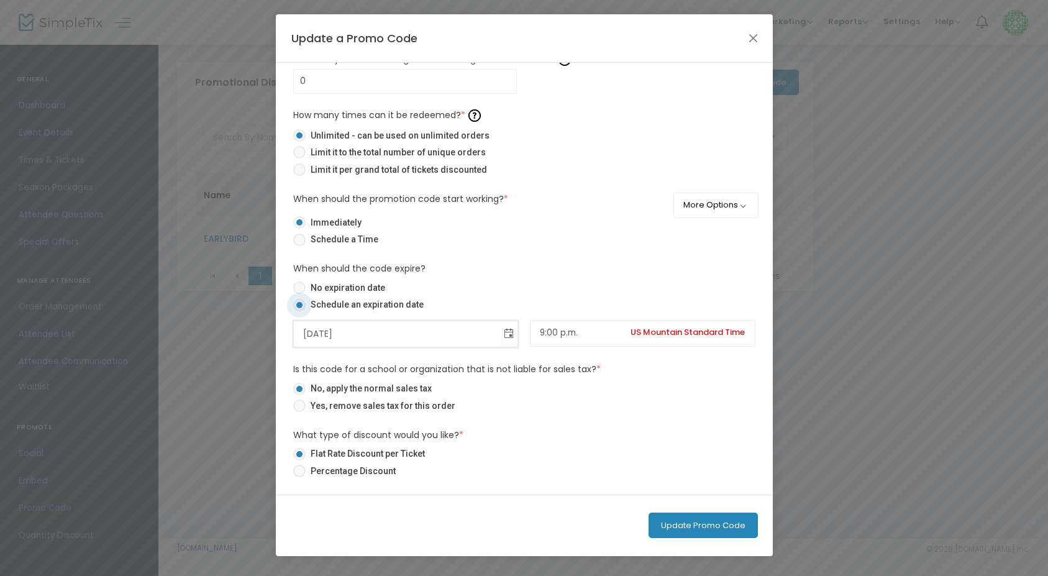
click at [473, 340] on input "2025-10-10" at bounding box center [397, 333] width 206 height 25
click at [507, 337] on span "Toggle calendar" at bounding box center [508, 334] width 20 height 20
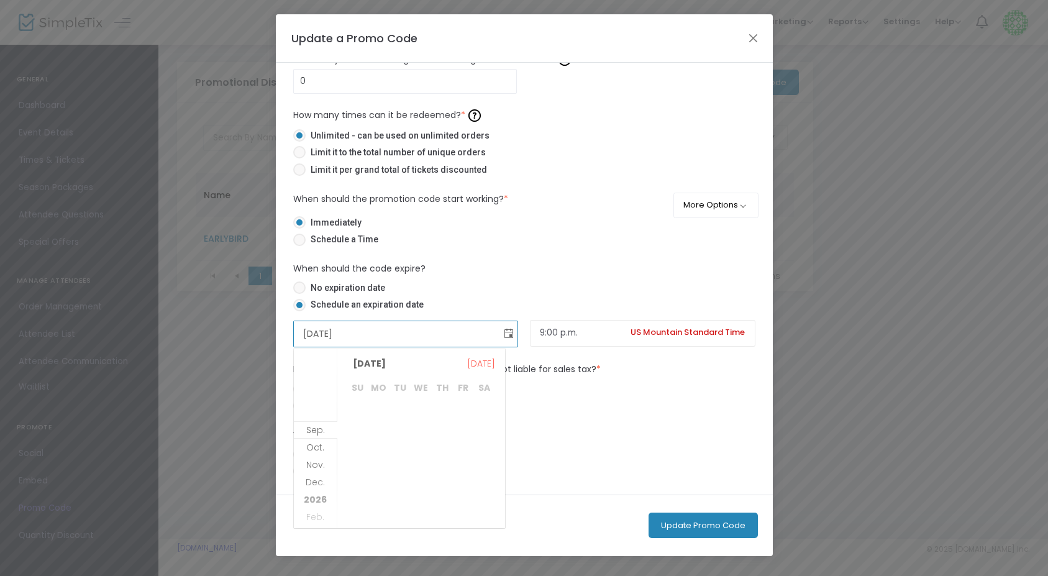
scroll to position [160, 0]
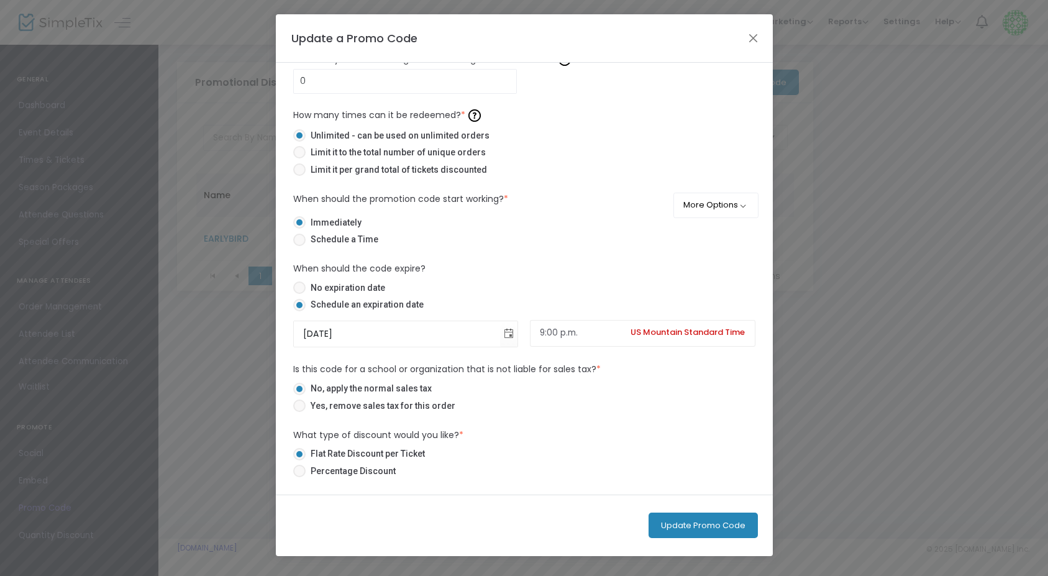
click at [507, 296] on mat-radio-button "No expiration date" at bounding box center [524, 289] width 462 height 17
click at [497, 332] on input "2025-10-10" at bounding box center [397, 333] width 206 height 25
click at [504, 334] on span "Toggle calendar" at bounding box center [508, 334] width 20 height 20
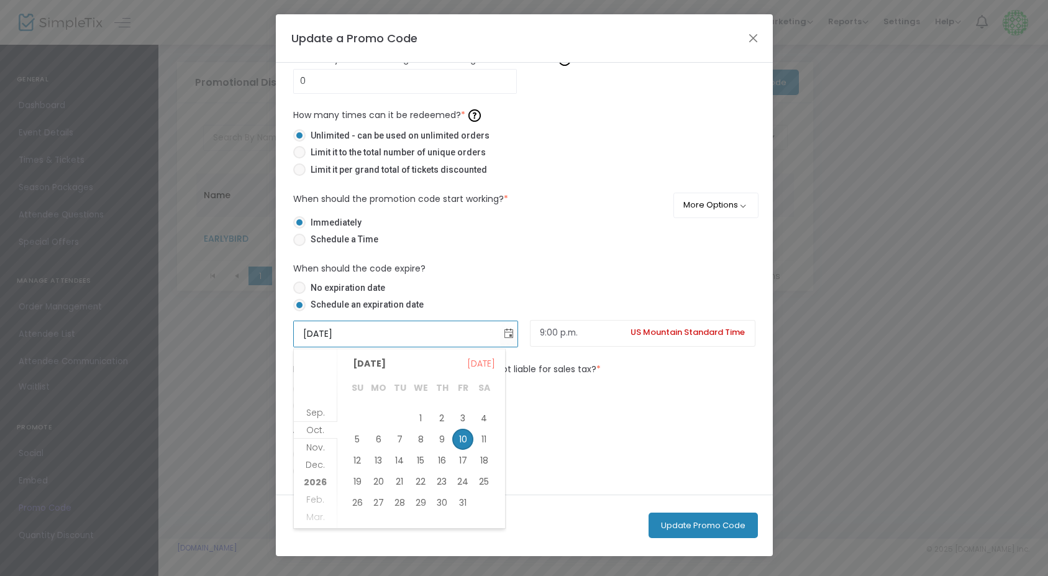
click at [523, 307] on label "Schedule an expiration date" at bounding box center [519, 304] width 452 height 13
click at [299, 311] on input "Schedule an expiration date" at bounding box center [299, 311] width 1 height 1
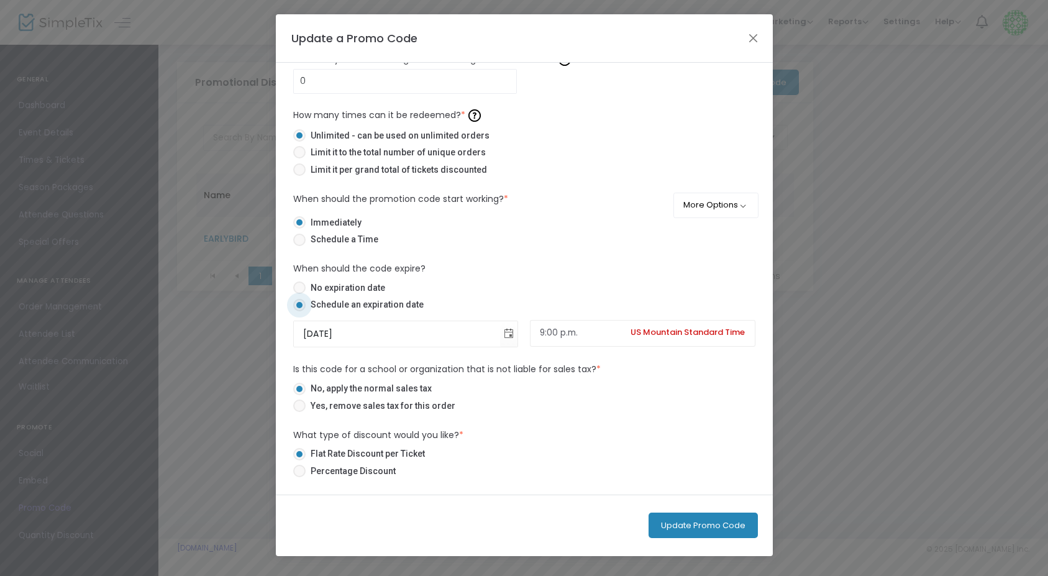
click at [671, 337] on span "US Mountain Standard Time" at bounding box center [687, 333] width 135 height 34
click at [637, 329] on span "US Mountain Standard Time" at bounding box center [687, 333] width 135 height 34
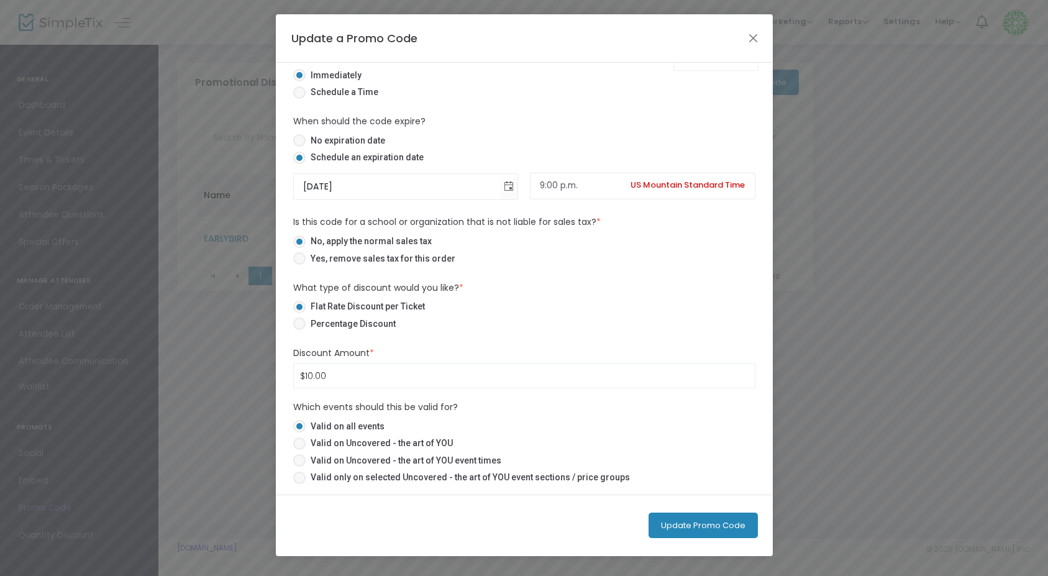
scroll to position [253, 0]
click at [298, 447] on span at bounding box center [299, 443] width 12 height 12
click at [299, 450] on input "Valid on Uncovered - the art of YOU" at bounding box center [299, 450] width 1 height 1
radio input "true"
click at [704, 530] on button "Update Promo Code" at bounding box center [702, 524] width 109 height 25
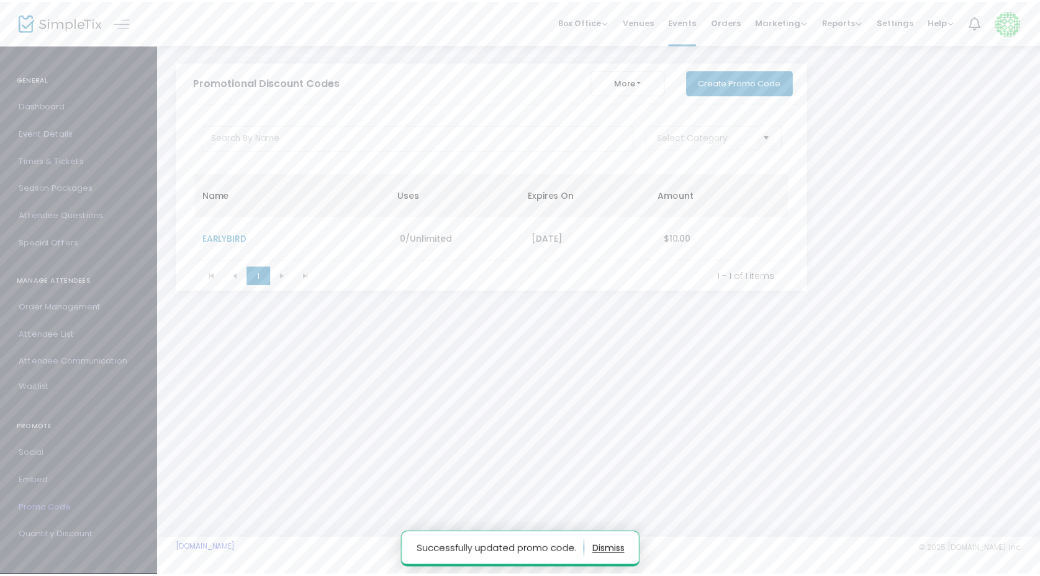
scroll to position [0, 0]
click at [70, 537] on span "Quantity Discount" at bounding box center [79, 535] width 121 height 16
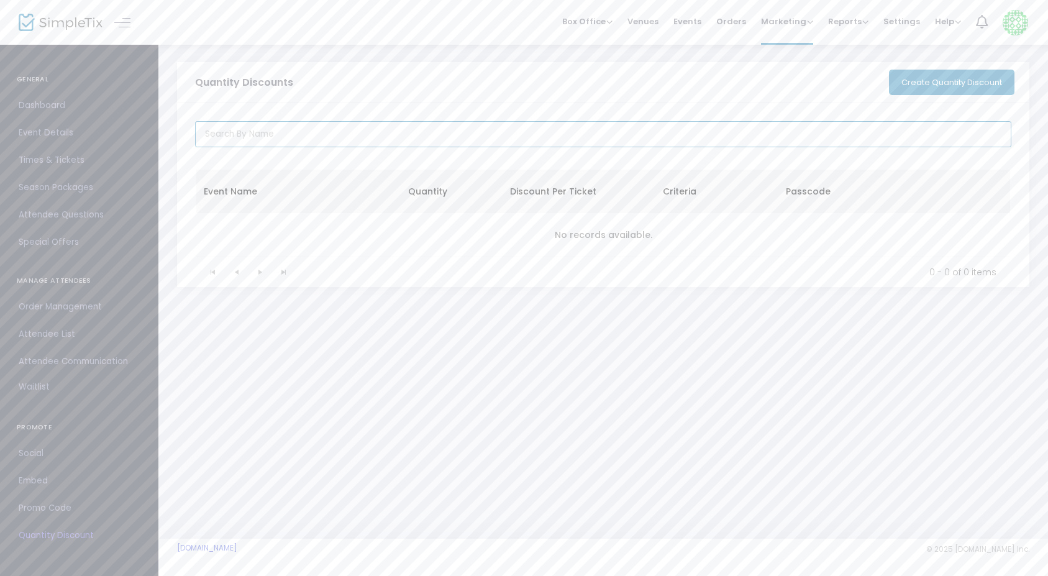
click at [268, 133] on input "text" at bounding box center [603, 134] width 817 height 26
click at [40, 481] on span "Embed" at bounding box center [79, 481] width 121 height 16
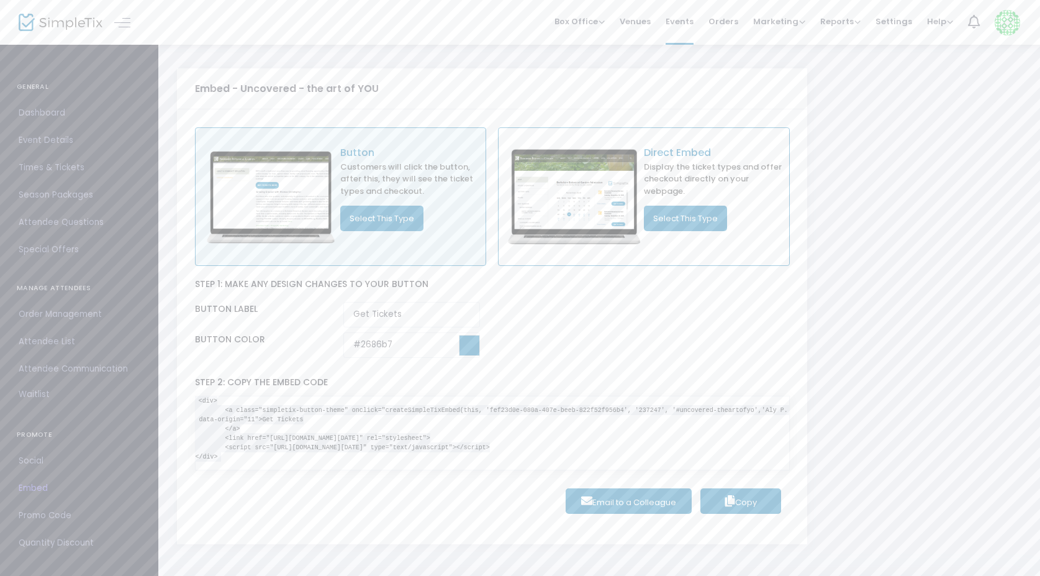
scroll to position [7, 0]
click at [471, 350] on input at bounding box center [469, 345] width 21 height 21
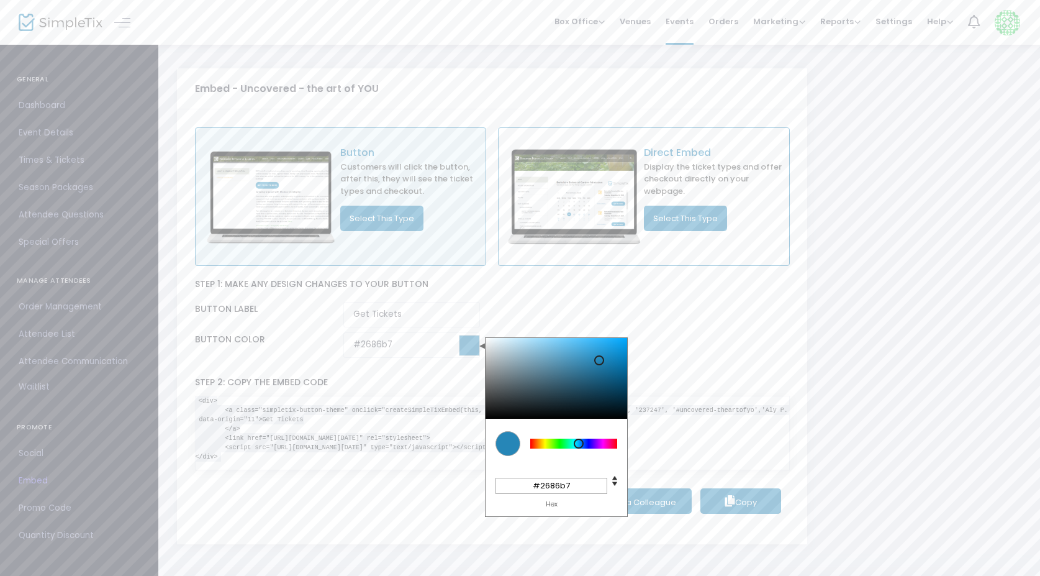
type input "#b74f26"
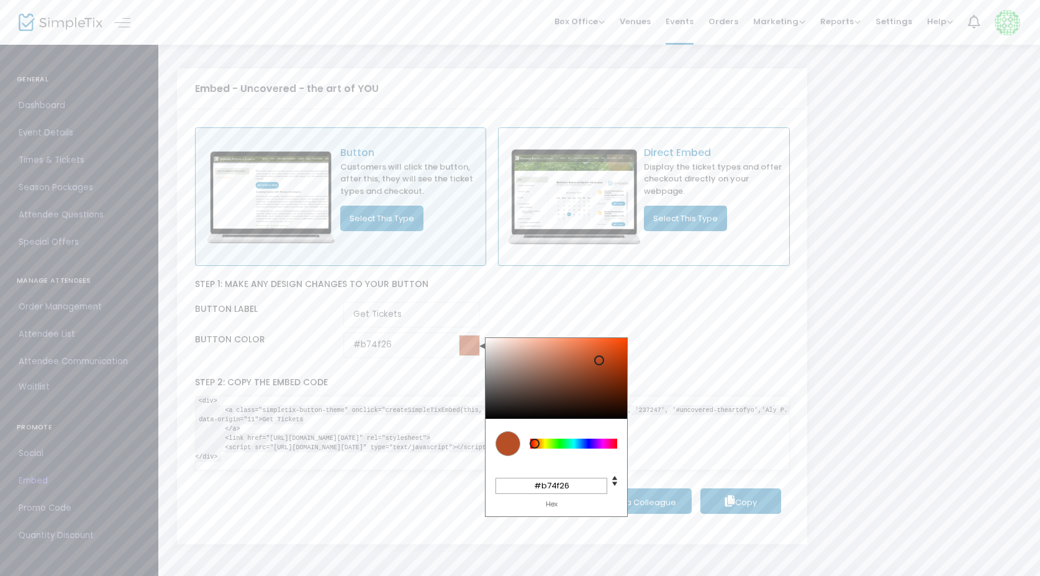
click at [535, 447] on div at bounding box center [573, 444] width 87 height 10
type input "#aa4720"
type input "#a84620"
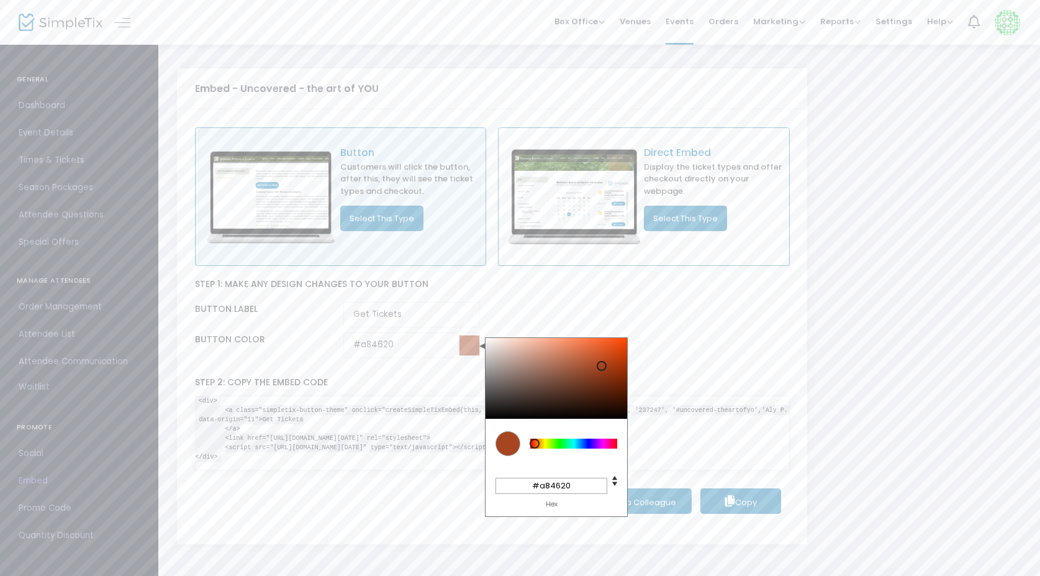
type input "#a64520"
type input "#a4441e"
type input "#a0431e"
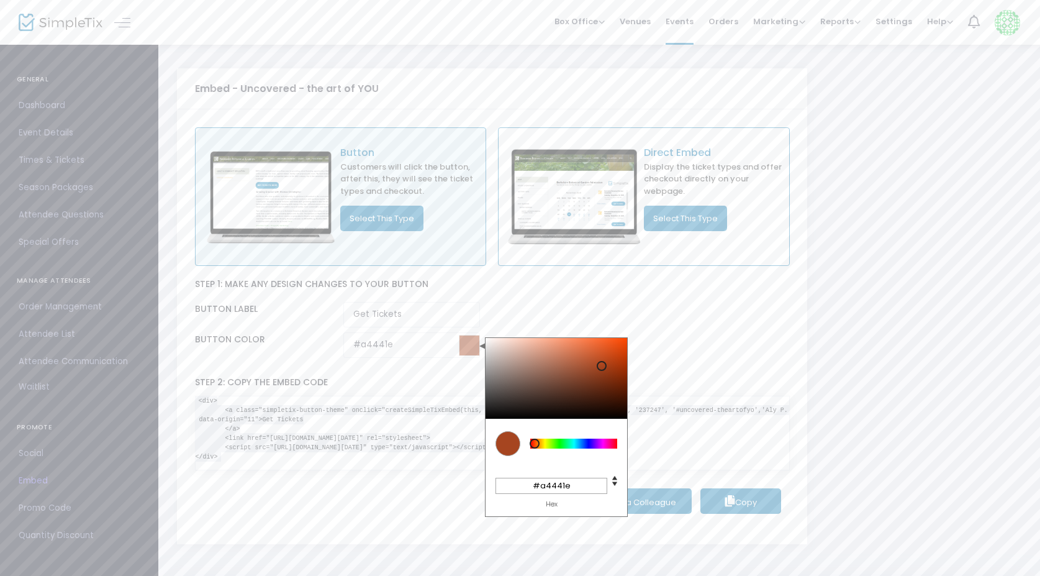
type input "#a0431e"
type input "#9c401c"
type input "#983f1c"
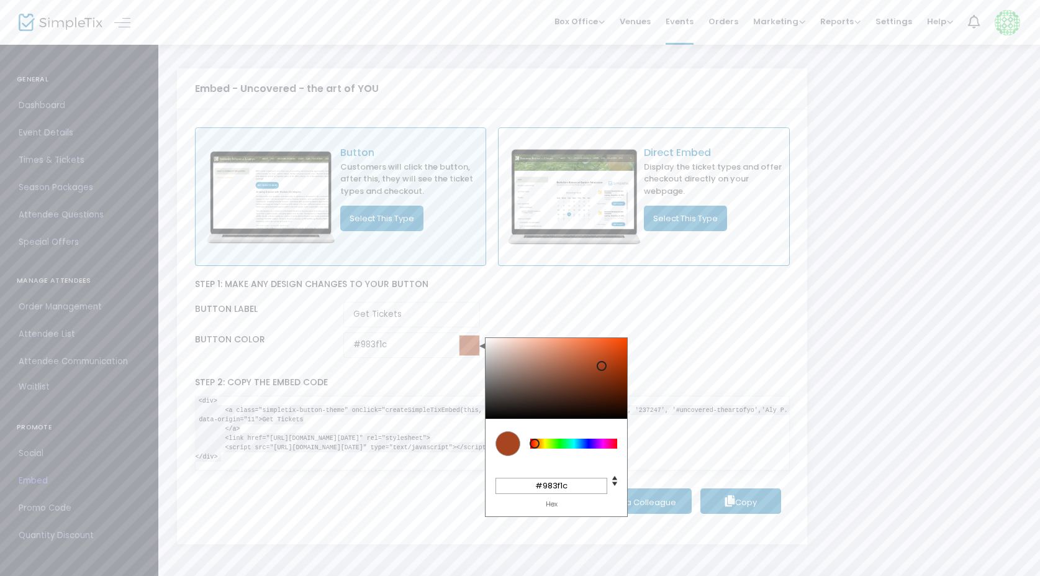
type input "#923c1a"
type input "#8c3918"
type input "#863617"
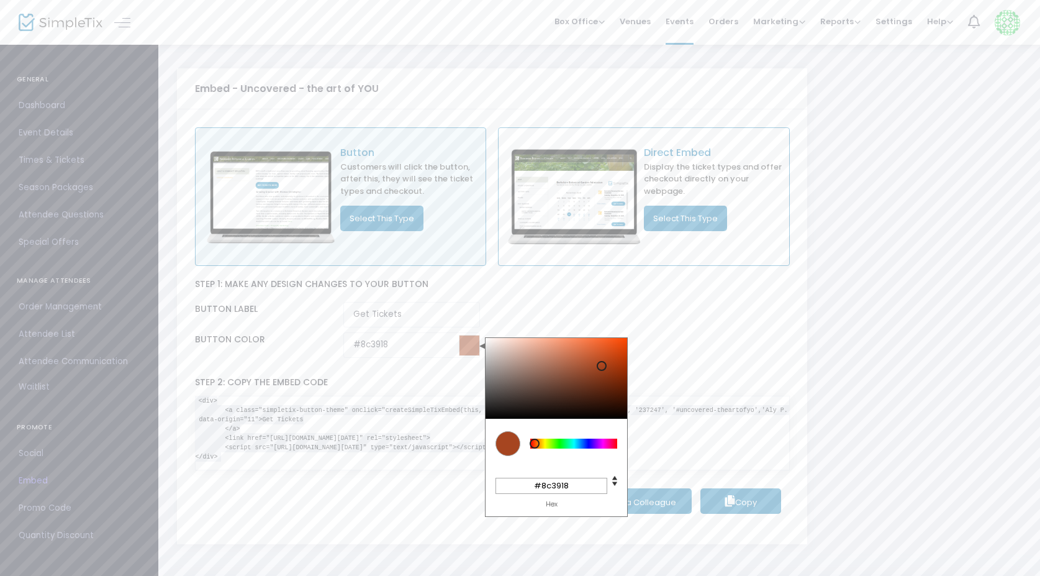
type input "#863617"
type input "#803315"
type input "#7d3114"
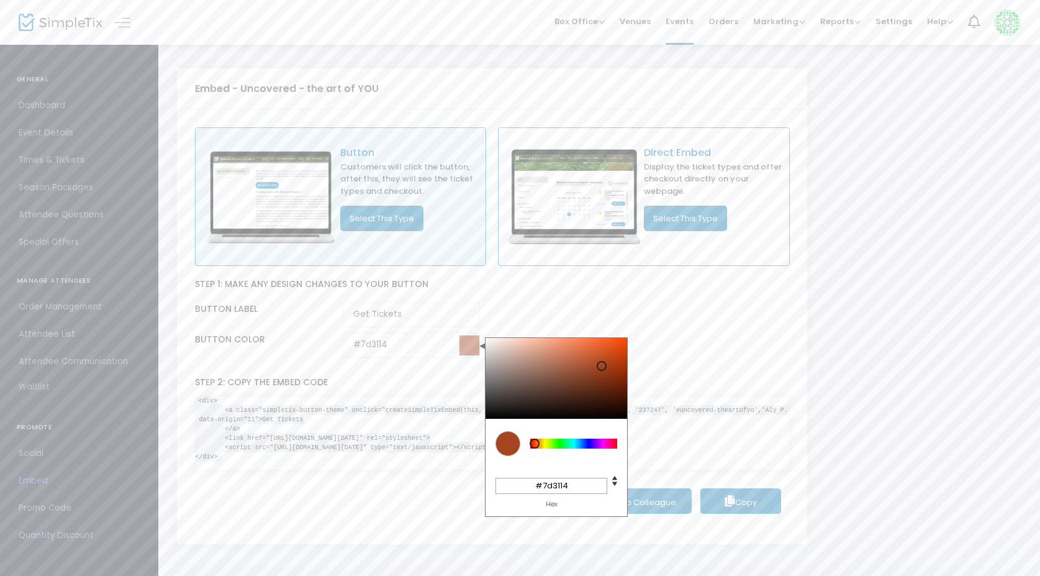
type input "#772f13"
type input "#732d12"
type input "#6f2c11"
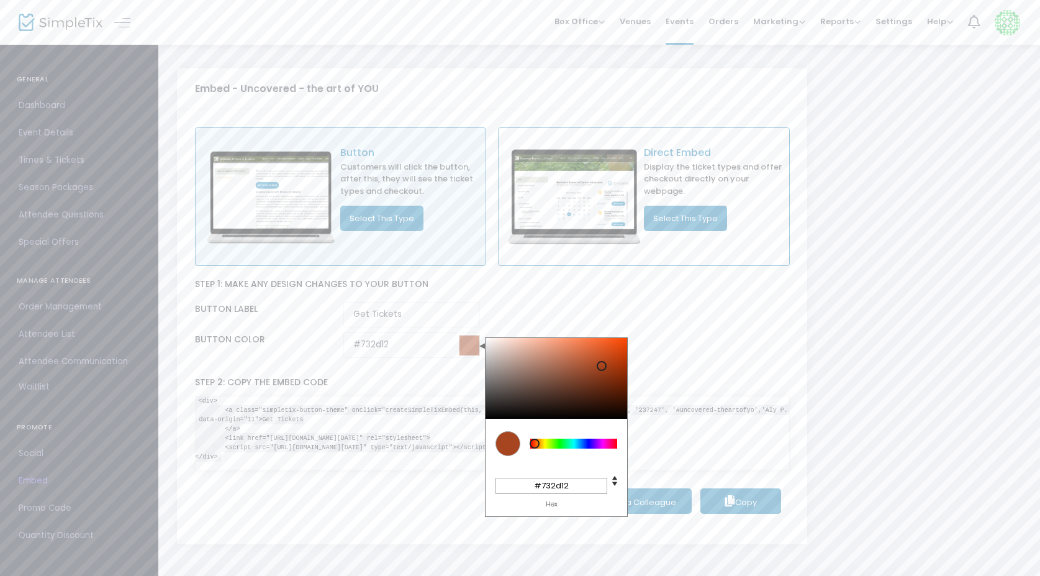
type input "#6f2c11"
type input "#6d2b10"
type input "#692910"
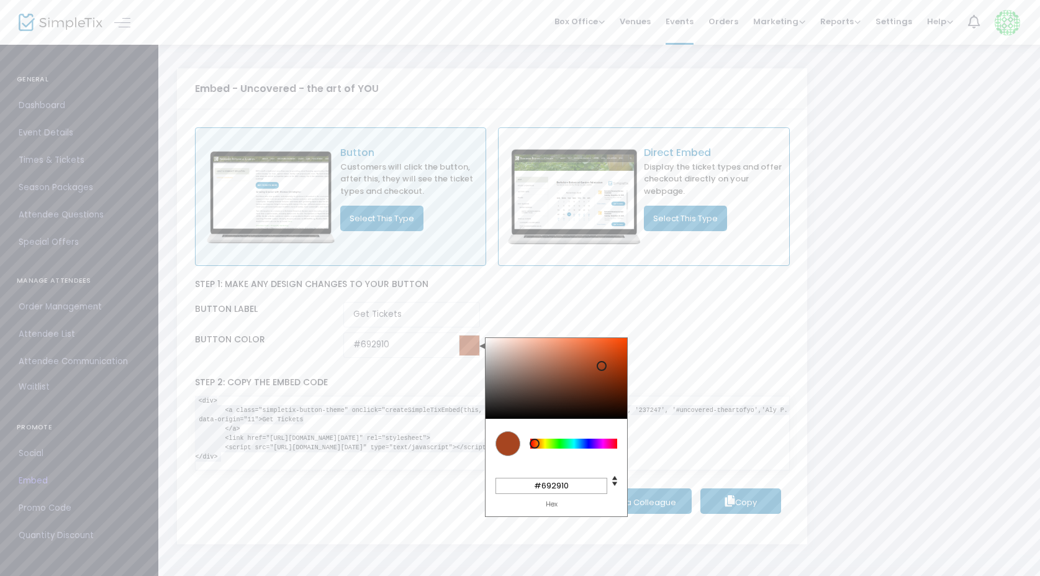
type input "#65270f"
type input "#63260f"
type input "#61250e"
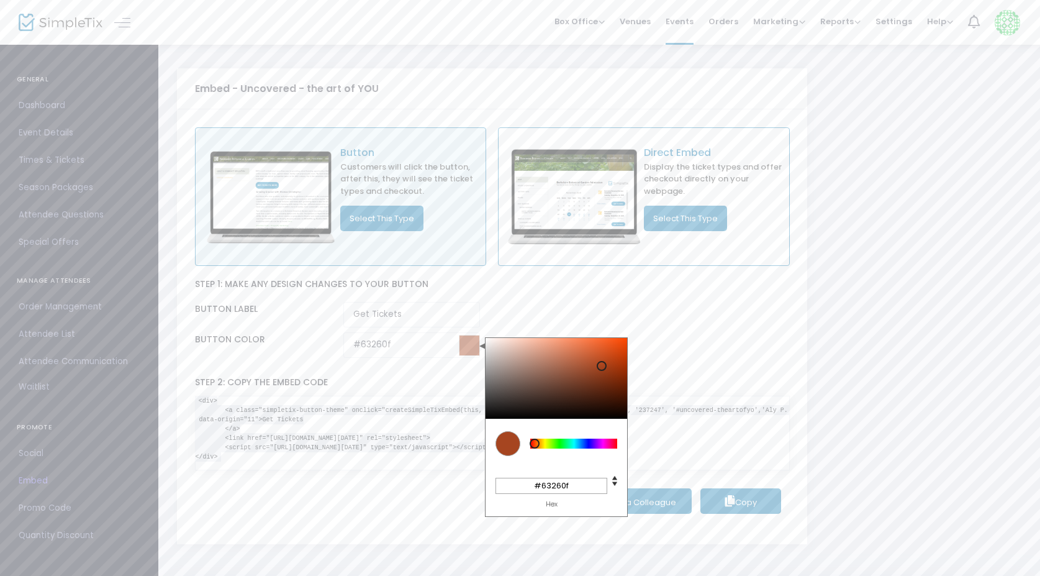
type input "#61250e"
type input "#5f250e"
type input "#5d240d"
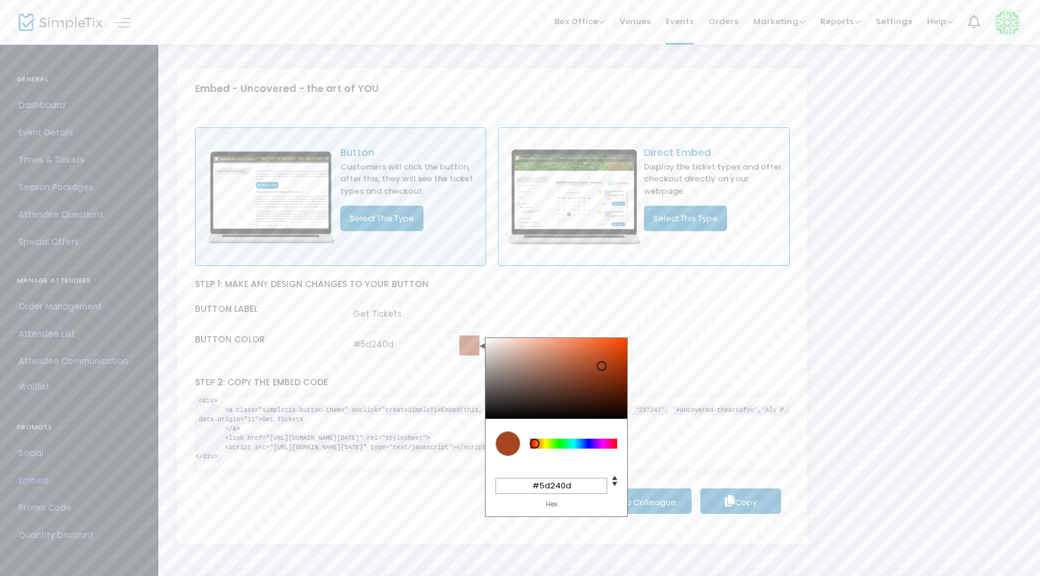
type input "#5d230c"
type input "#5f240d"
type input "#61250d"
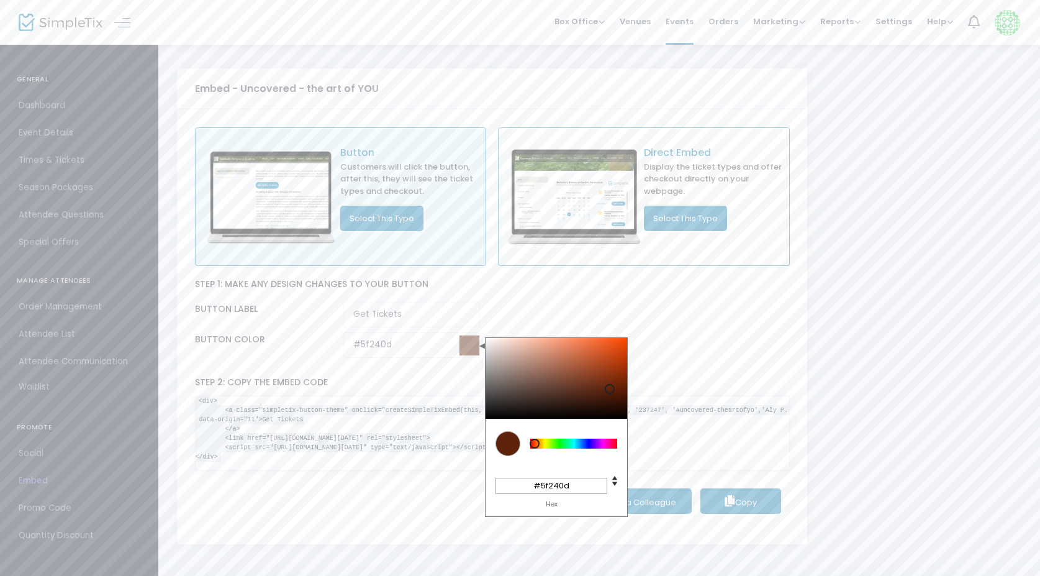
type input "#61250d"
type input "#63250d"
type input "#63260e"
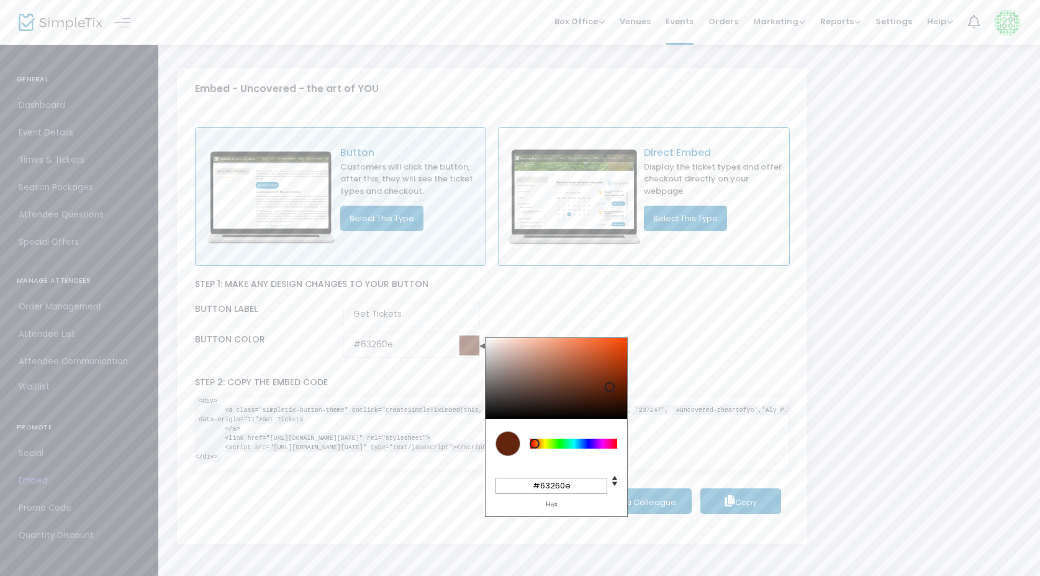
type input "#63260f"
type input "#63270f"
type input "#65270f"
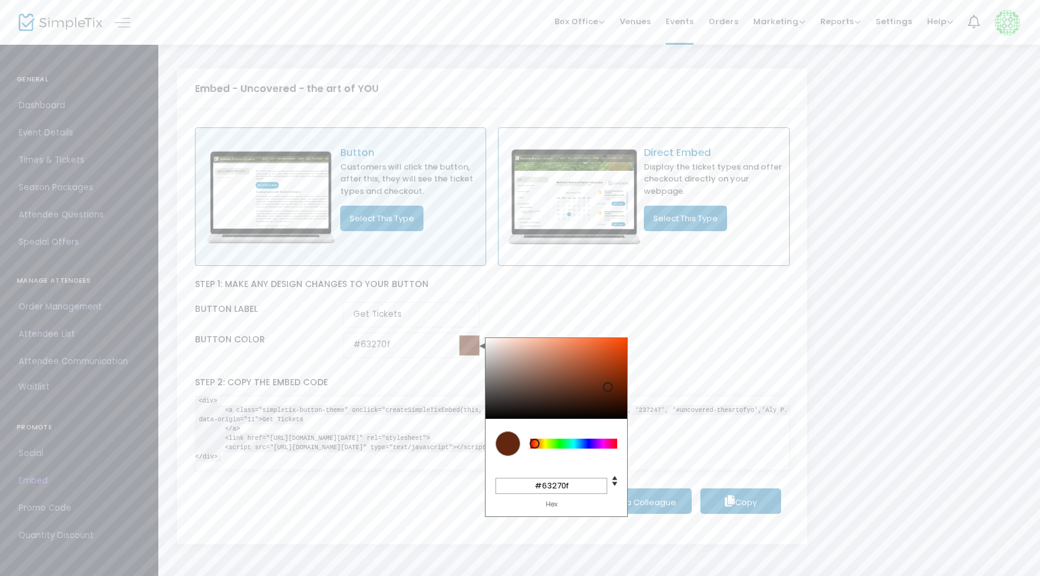
type input "#65270f"
type input "#652810"
type input "#672910"
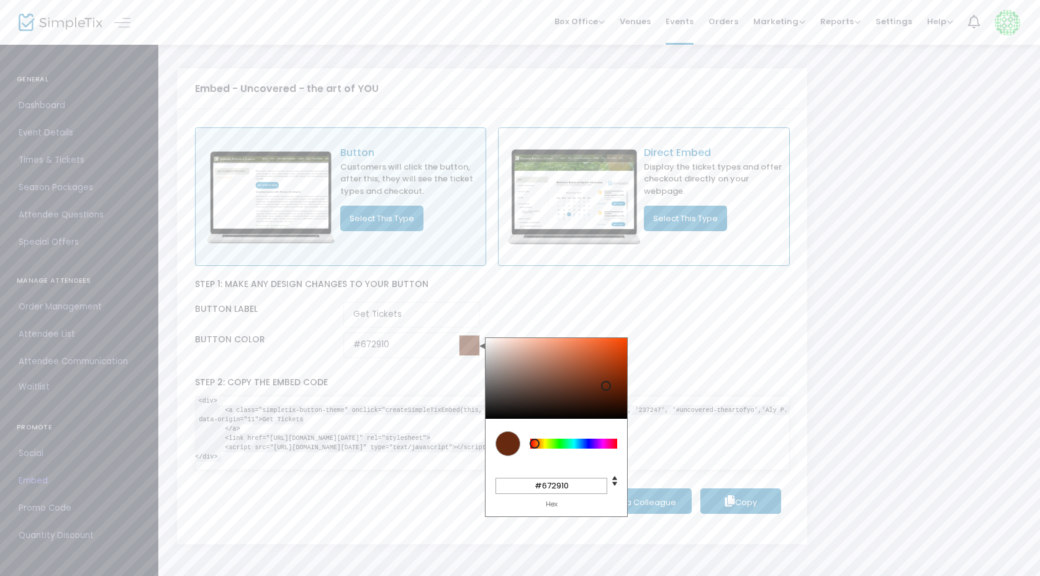
type input "#692a11"
type input "#6b2b12"
type input "#6d2c13"
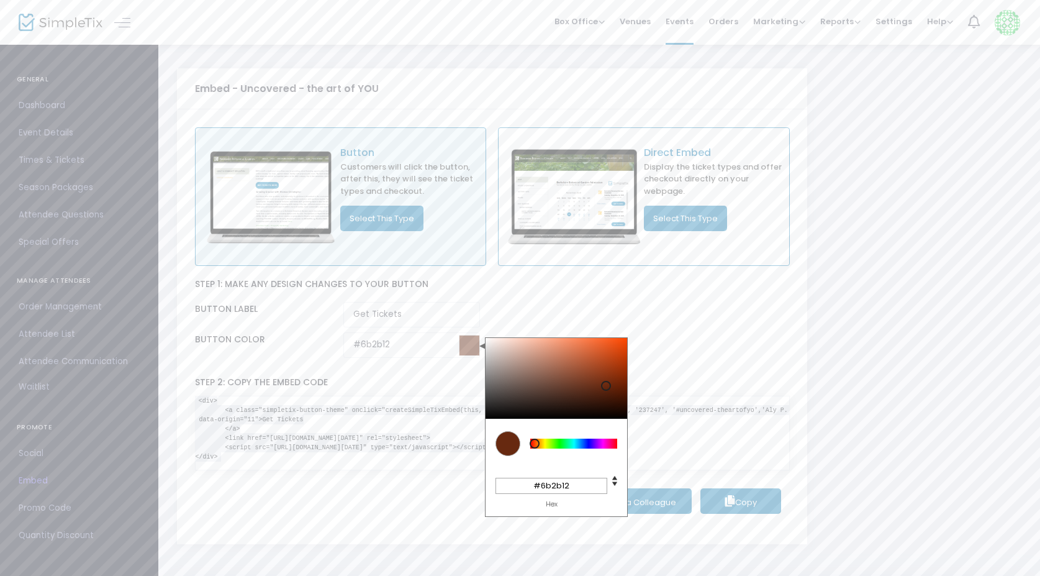
type input "#6d2c13"
type input "#6d2d13"
type input "#6f2d14"
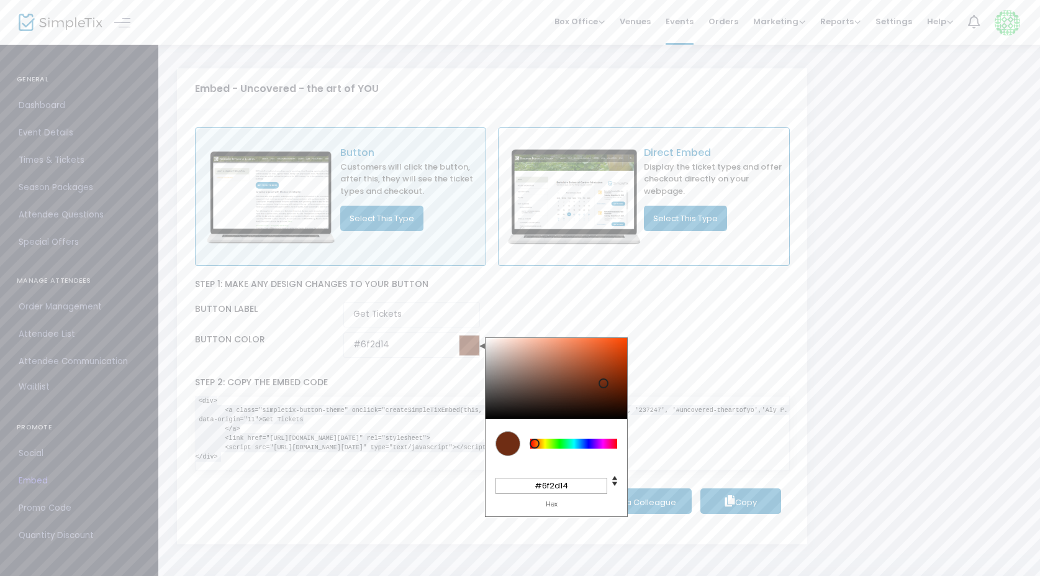
type input "#6d2d13"
type input "#6d2c13"
type input "#6b2b12"
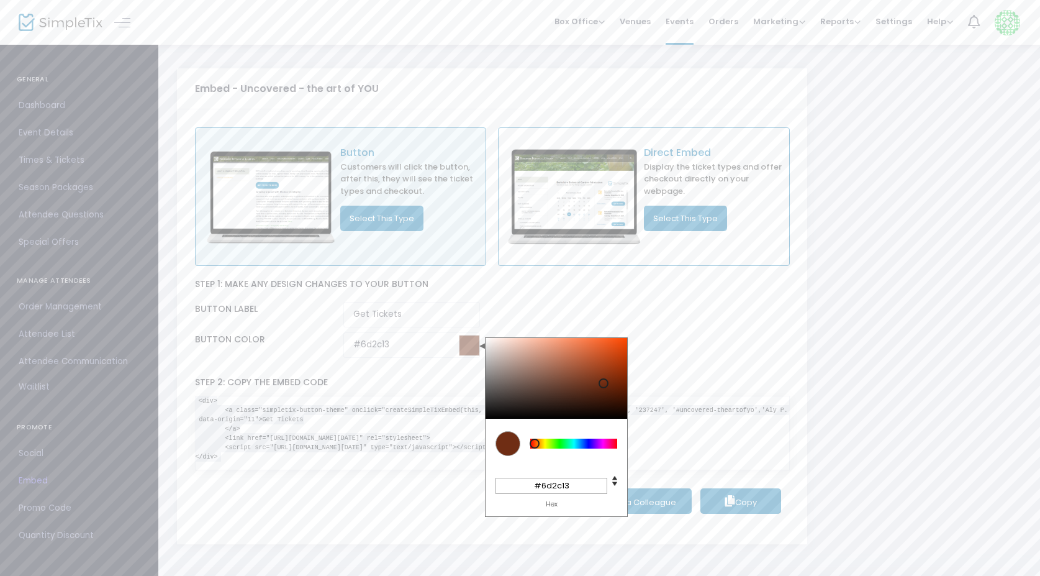
type input "#6b2b12"
type input "#692a11"
type input "#692910"
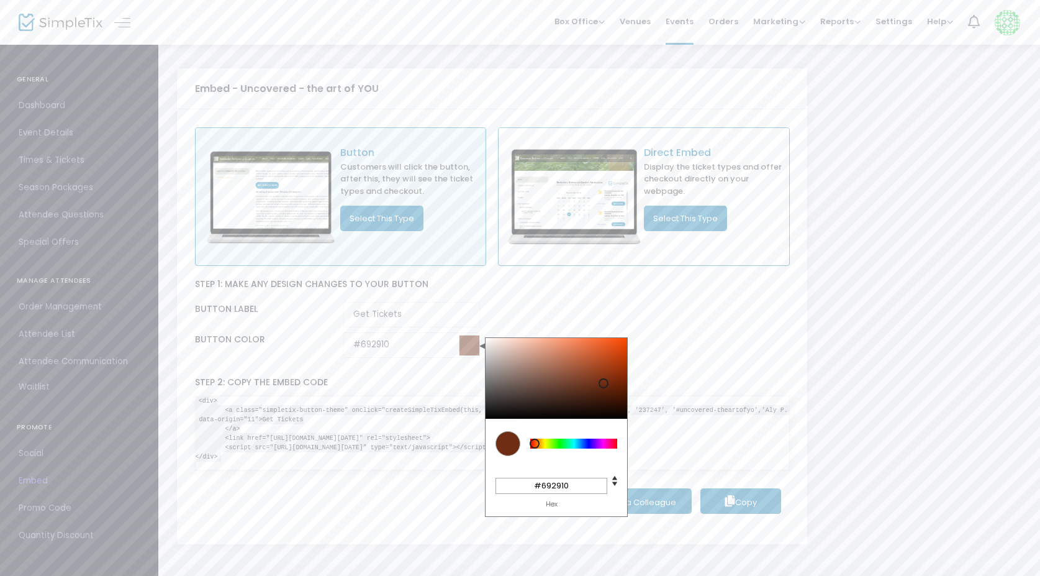
type input "#672910"
type input "#672810"
type input "#65270f"
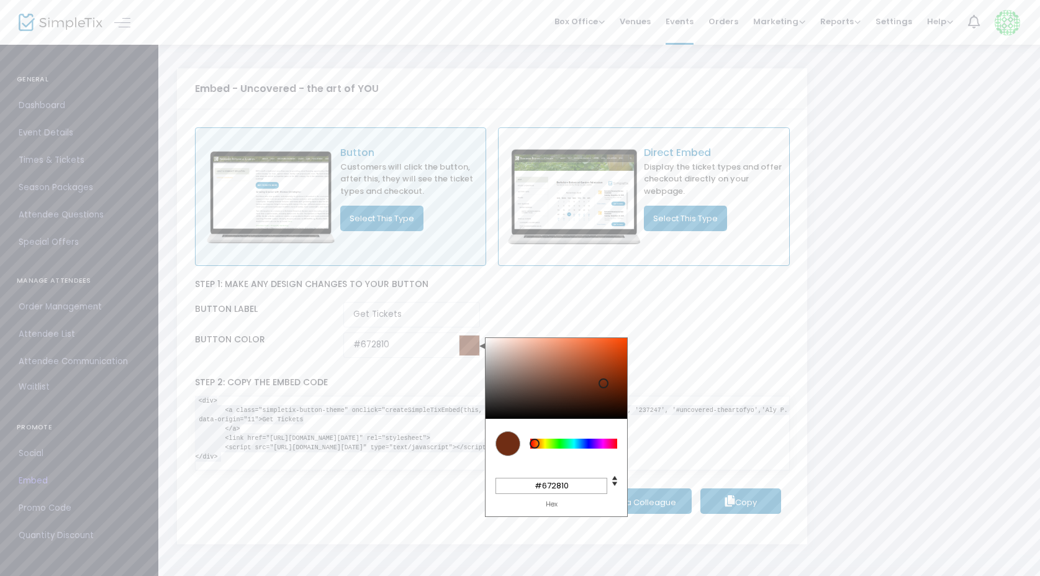
type input "#65270f"
type input "#63260f"
type input "#63260e"
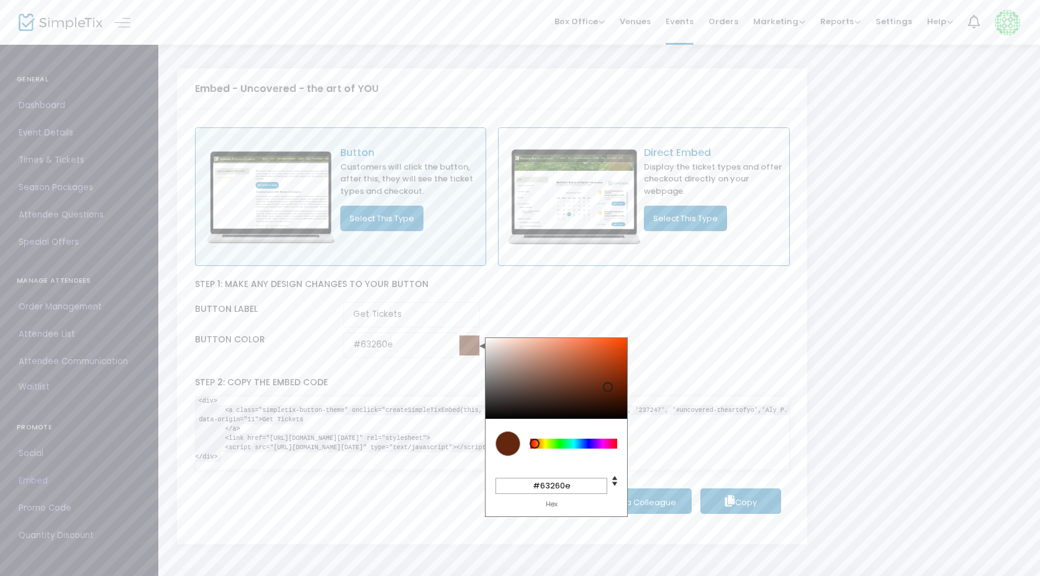
type input "#61250d"
type input "#5f240d"
type input "#5f250e"
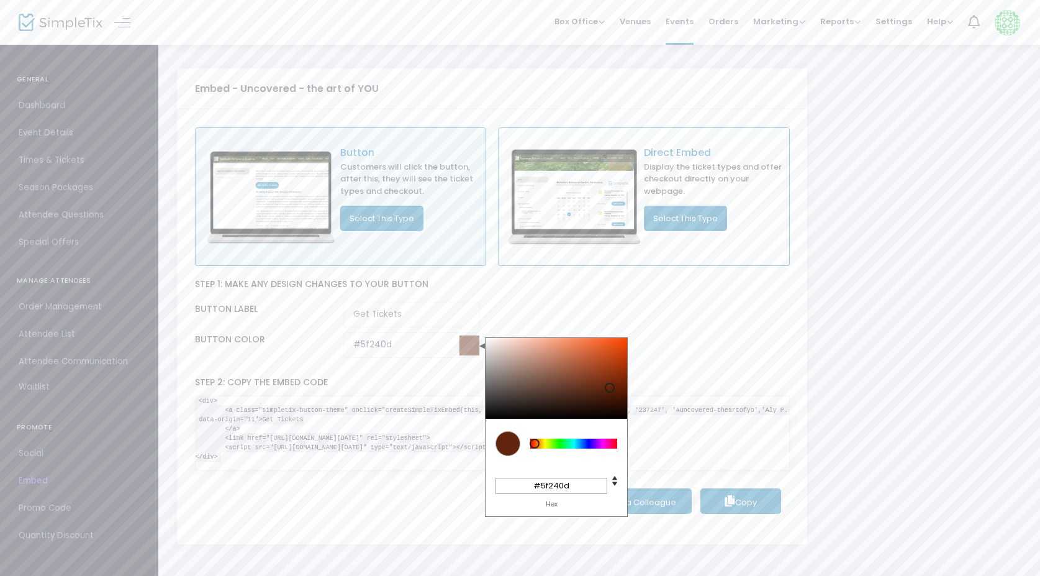
type input "#5f250e"
type input "#5f250f"
type input "#5f260f"
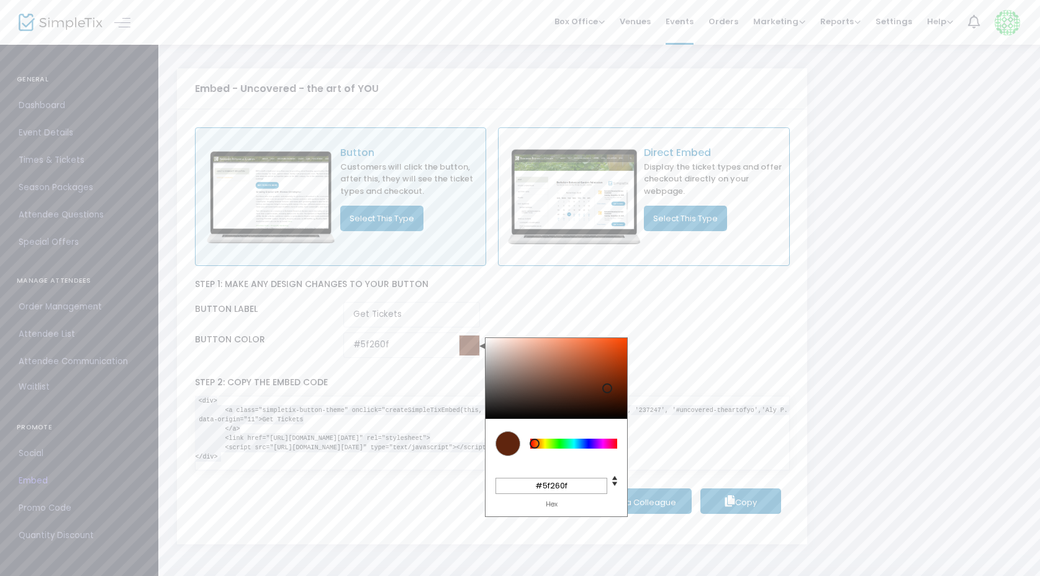
type input "#5f2610"
type input "#5f2710"
type input "#5f2812"
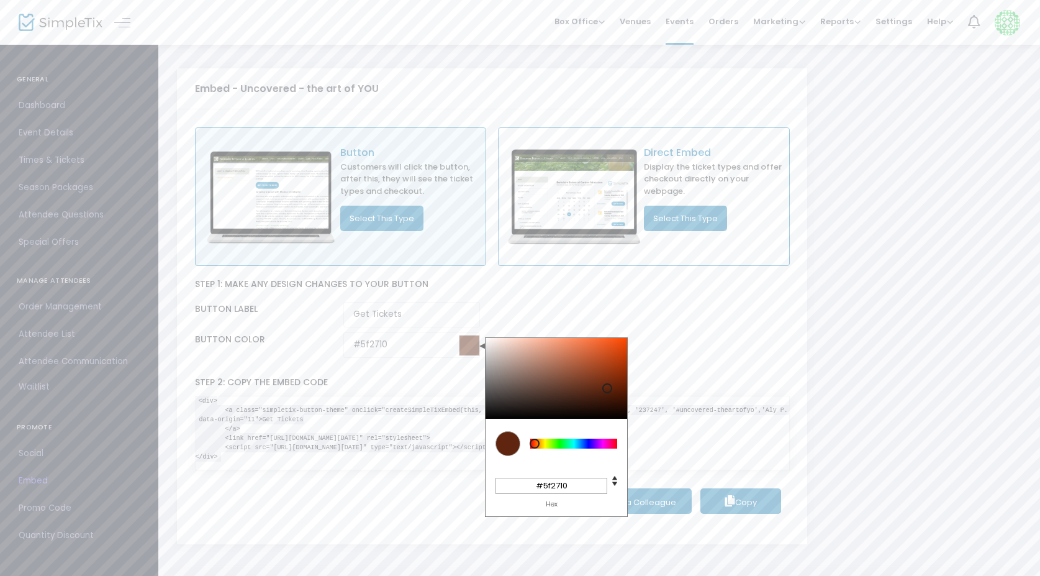
type input "#5f2812"
type input "#5f2a15"
type input "#5f2c18"
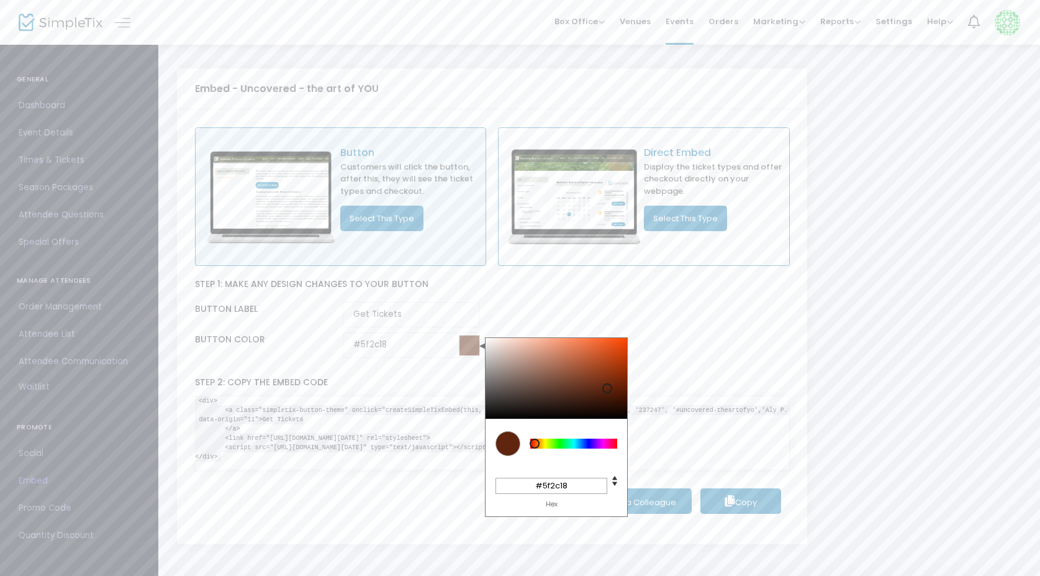
type input "#5f2f1c"
type input "#5f3321"
type input "#5f3626"
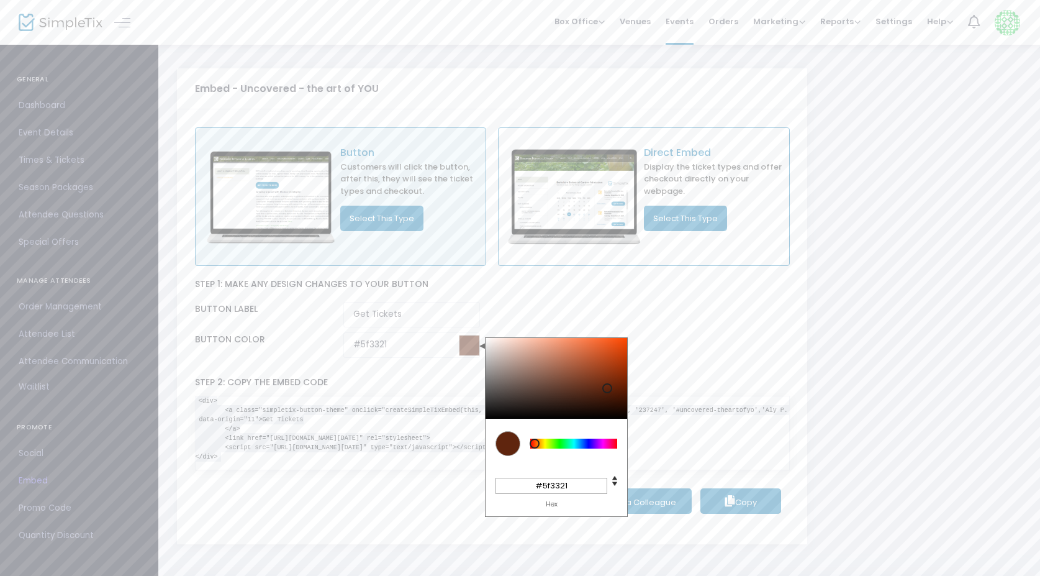
type input "#5f3626"
type input "#5b382a"
type input "#57382c"
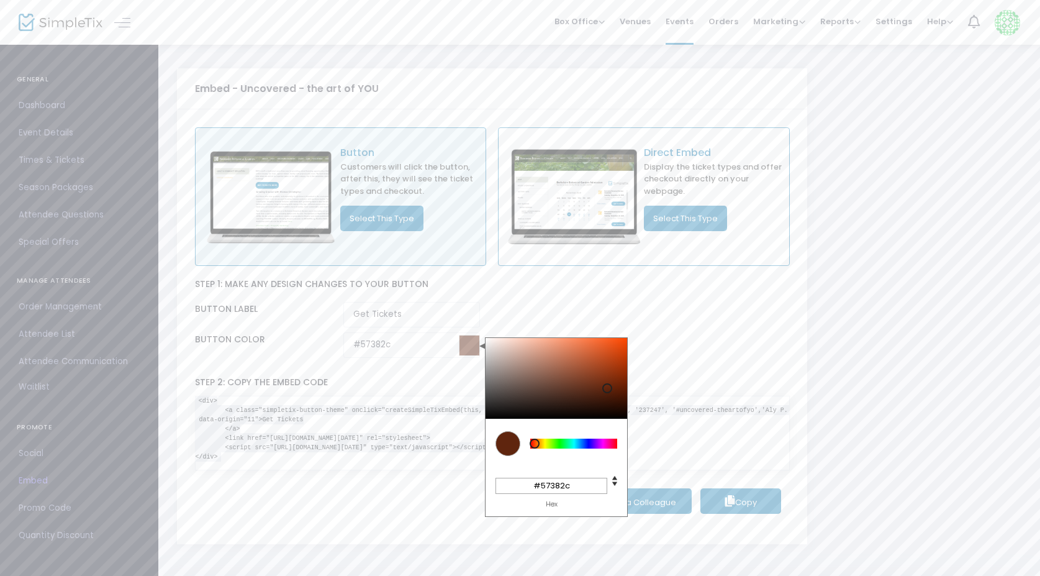
type input "#51382d"
type input "#4a362e"
type input "#44332d"
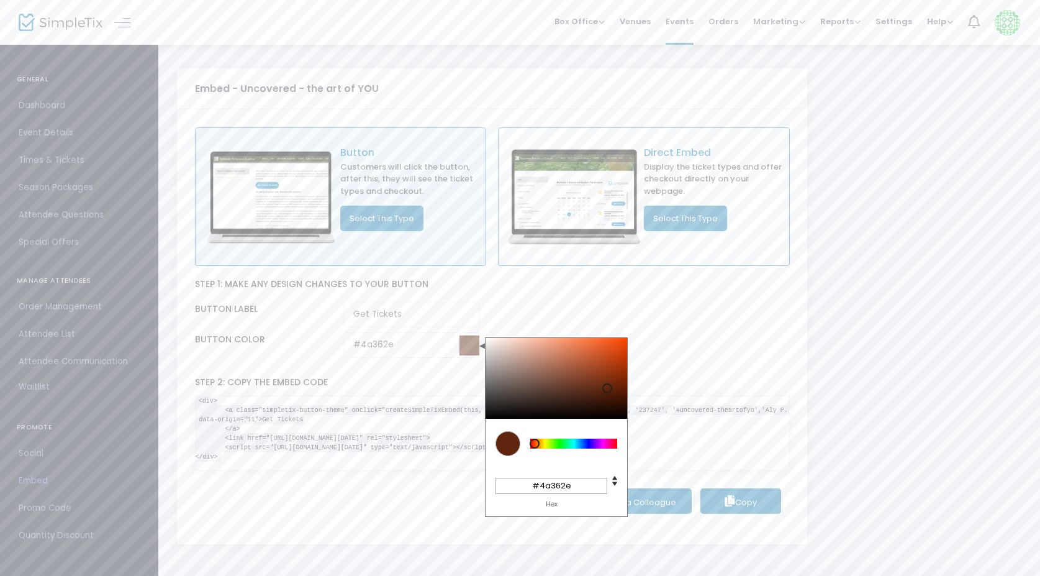
type input "#44332d"
type input "#3e302b"
type input "#3a2f2a"
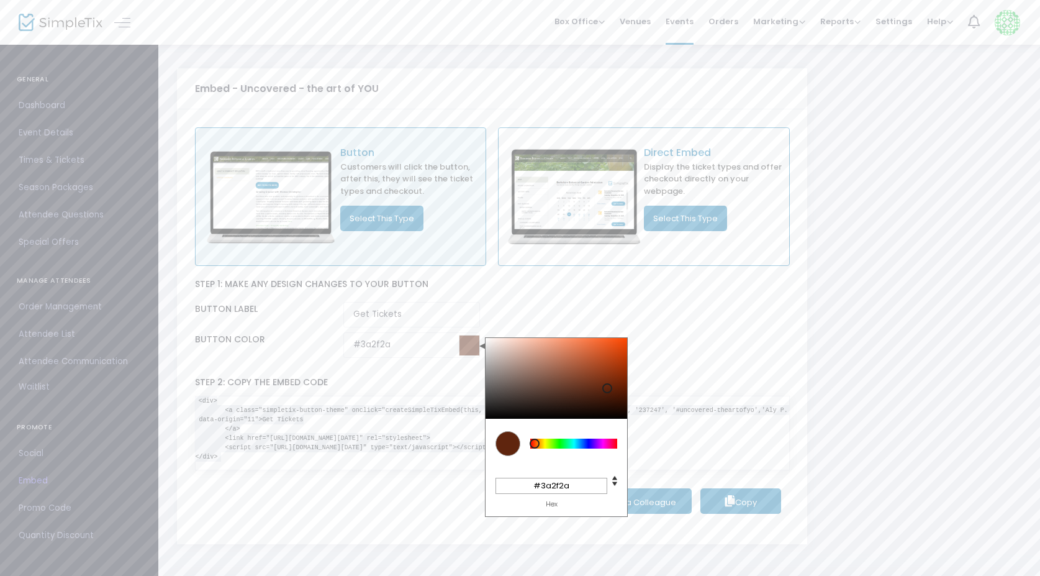
type input "#362d29"
type input "#322a27"
type input "#2e2725"
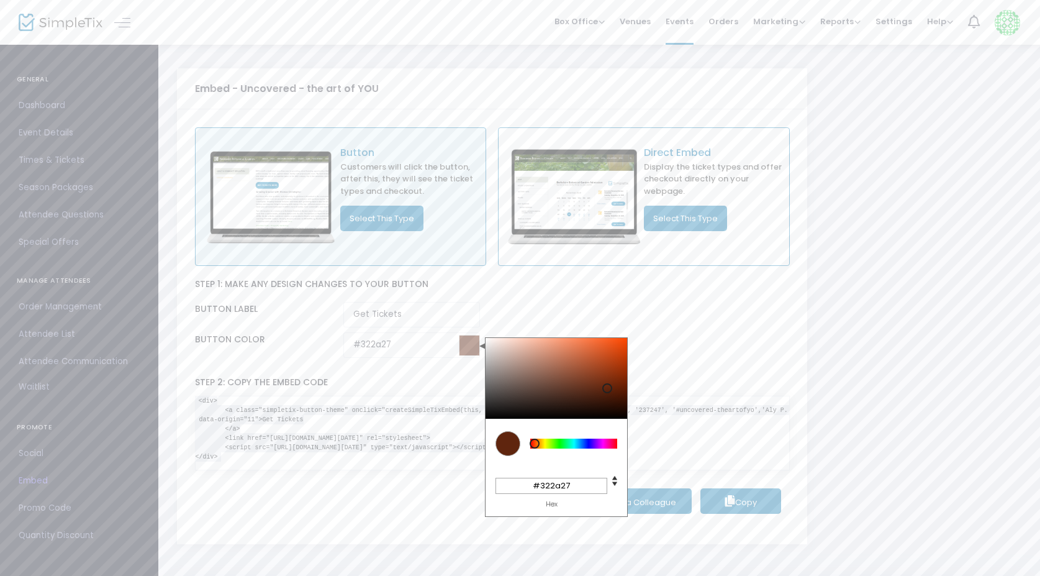
type input "#2e2725"
type input "#2c2624"
type input "#2a2523"
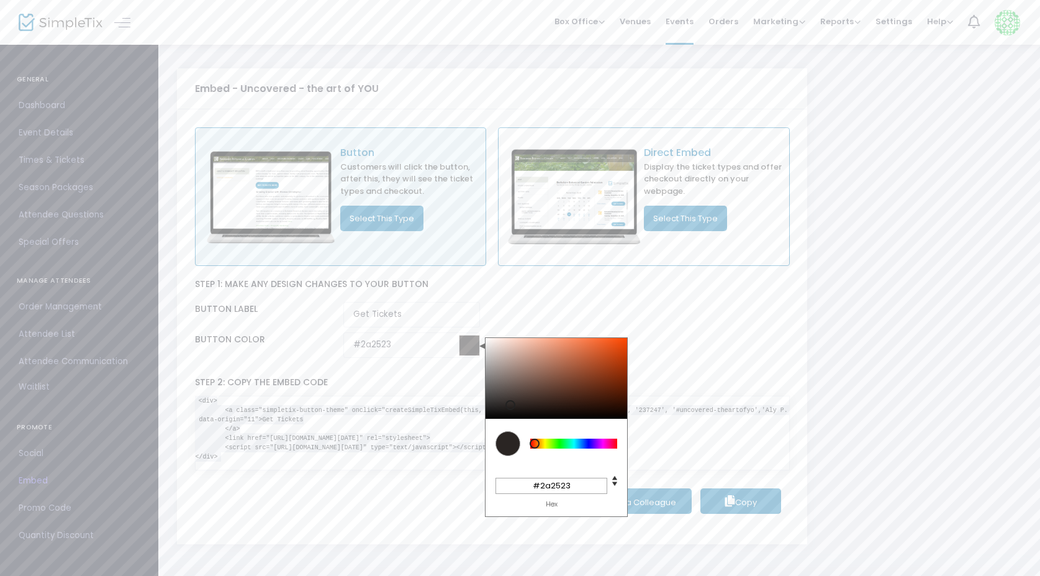
type input "#2c2724"
type input "#2e2826"
type input "#302a28"
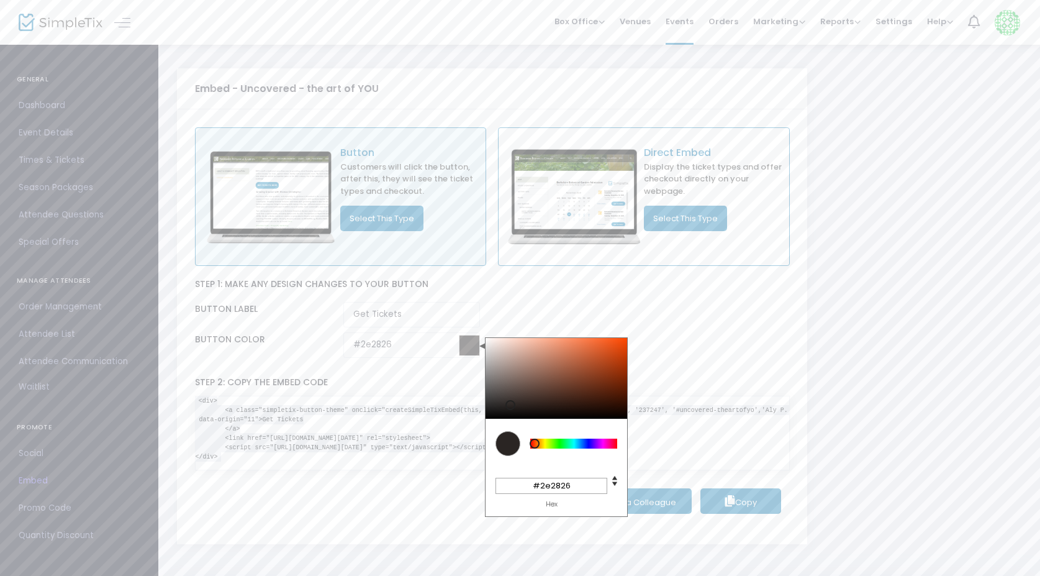
type input "#302a28"
type input "#302a27"
type input "#322b29"
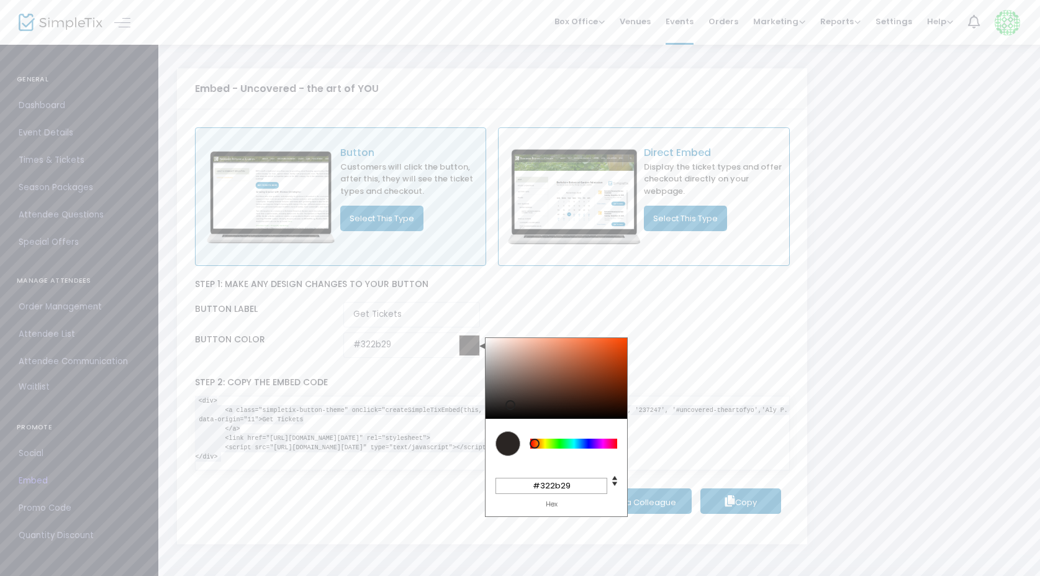
type input "#342d2a"
type input "#362f2c"
type input "#362e2b"
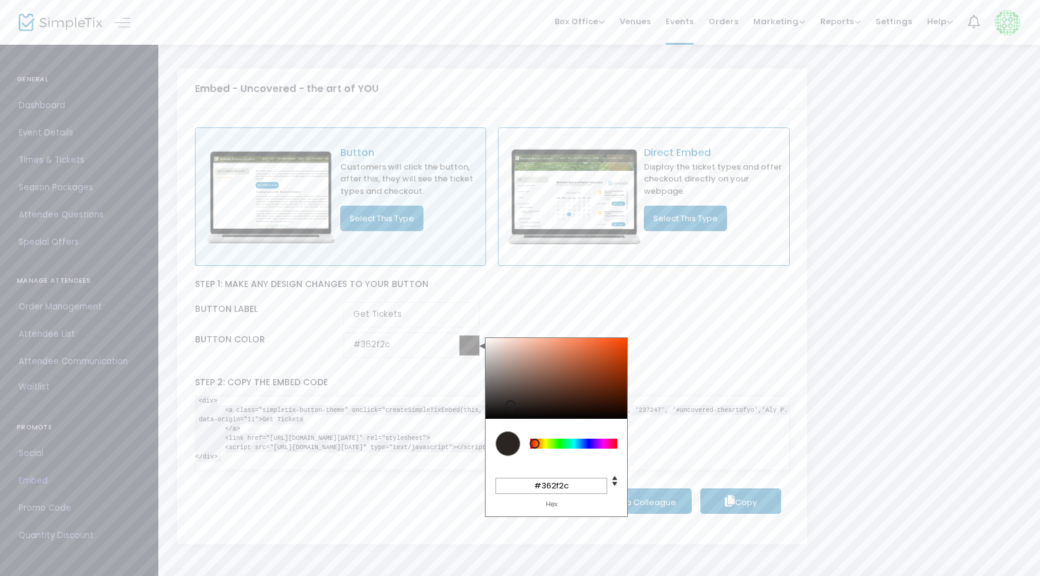
type input "#362e2b"
type input "#38302d"
type input "#3a322f"
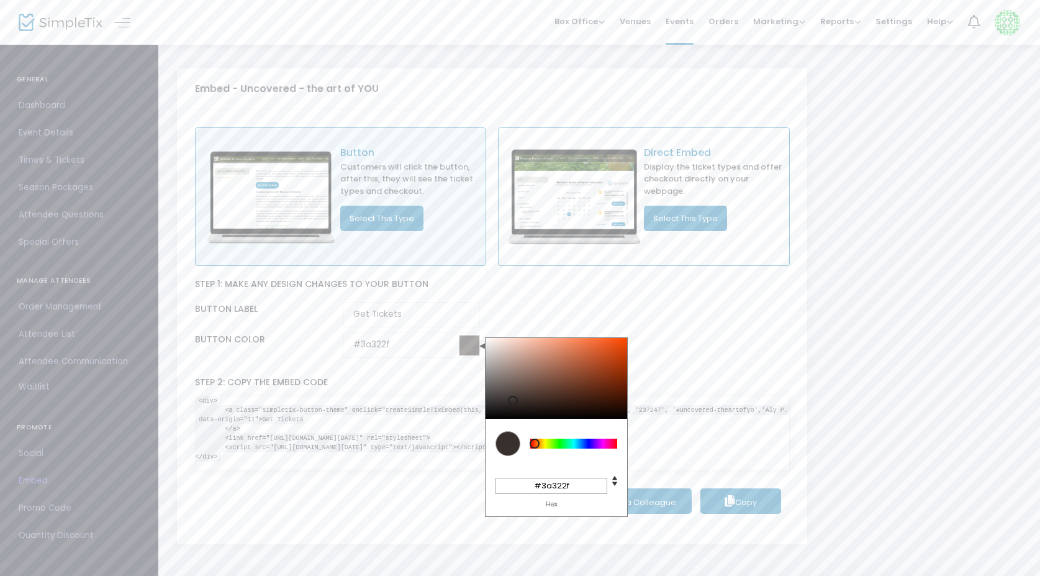
type input "#3c3330"
type input "#3e3531"
type input "#403633"
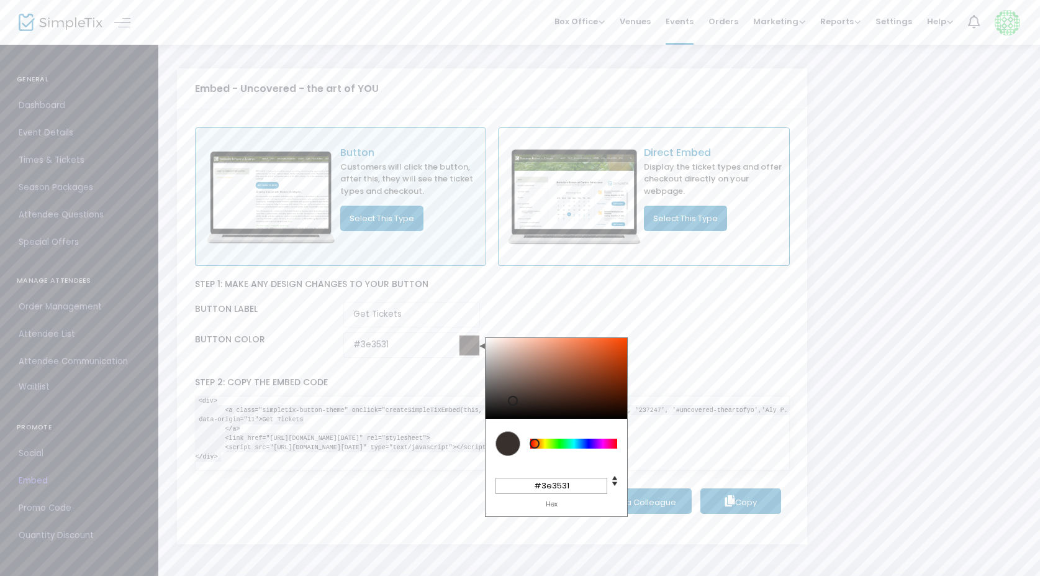
type input "#403633"
type input "#403632"
type input "#423834"
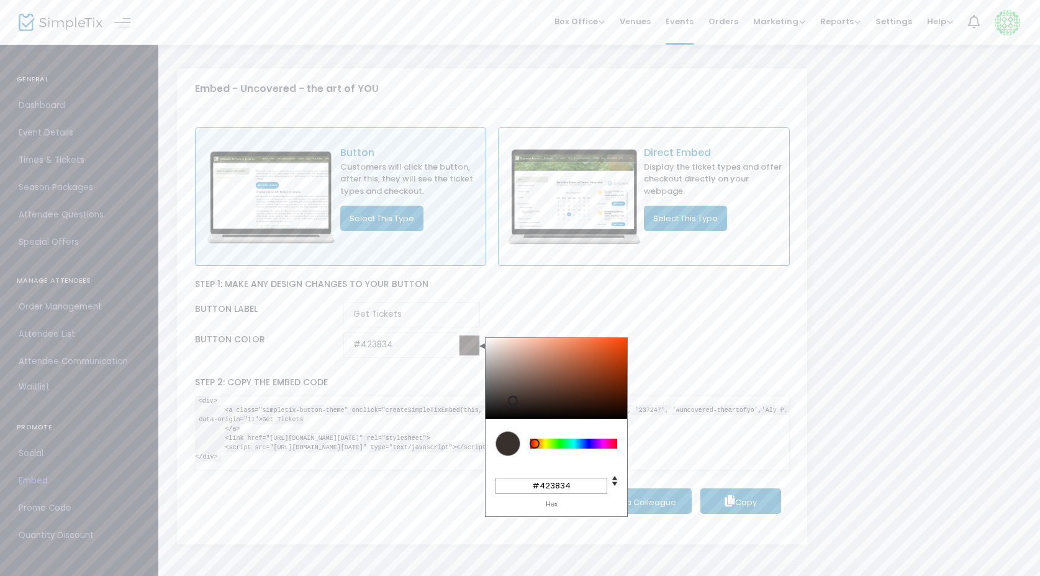
type input "#443935"
type input "#463b36"
type input "#463a36"
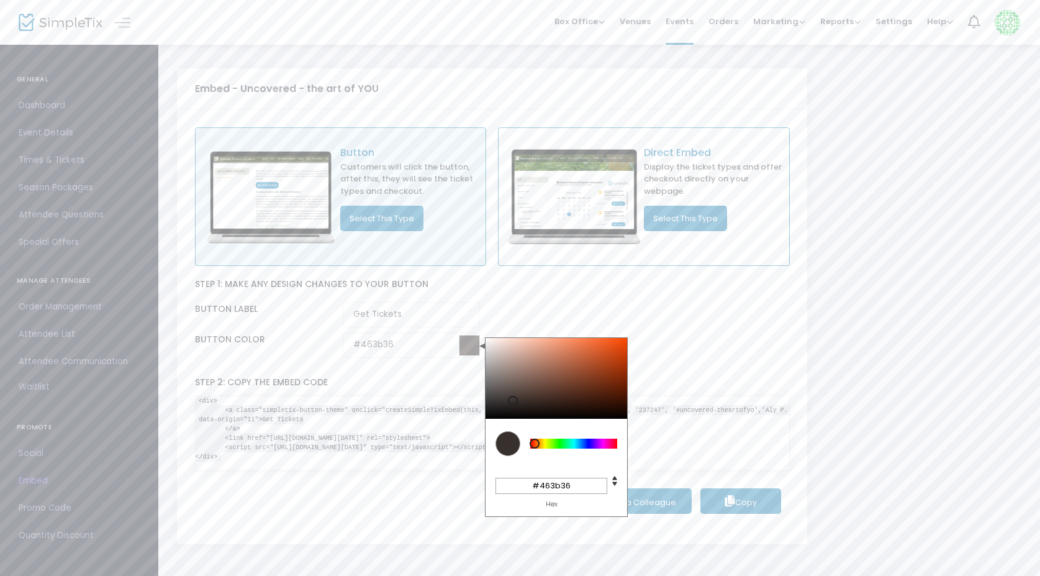
type input "#463a36"
type input "#483c37"
type input "#483b36"
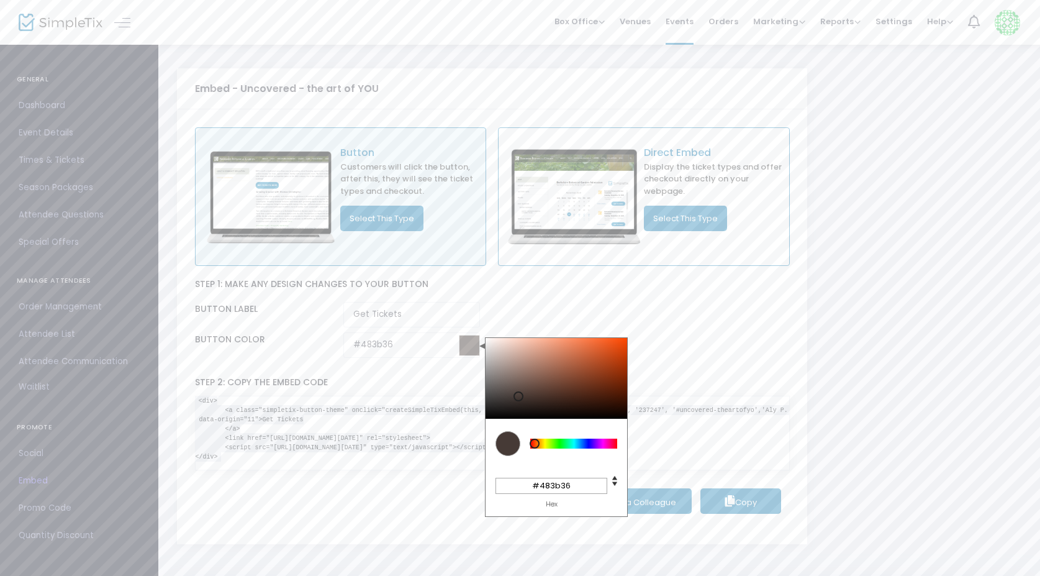
type input "#4a3d38"
type input "#4a3c37"
type input "#4c3e38"
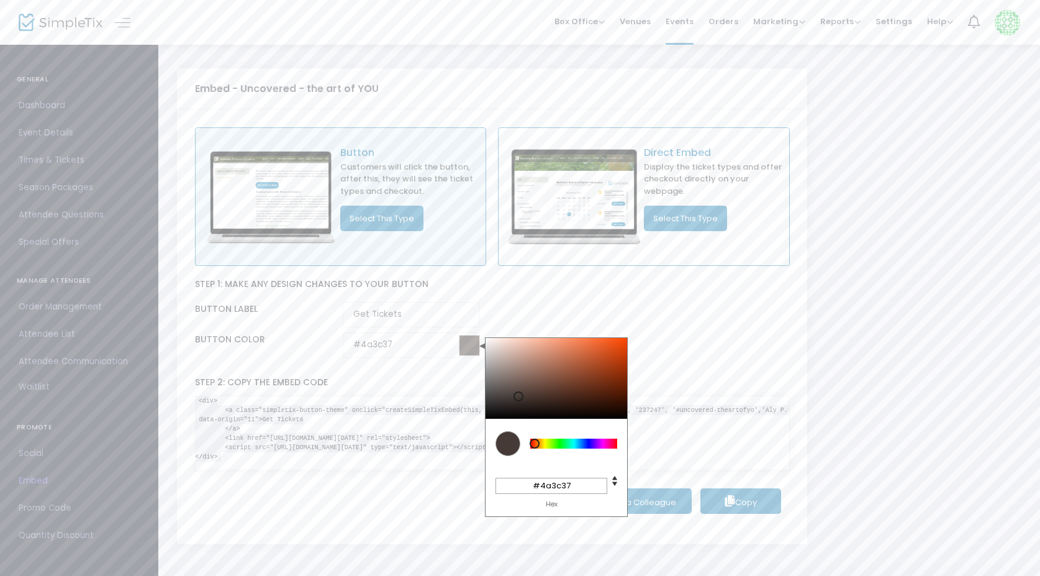
type input "#4c3e38"
type input "#4d3f3a"
type input "#4f413b"
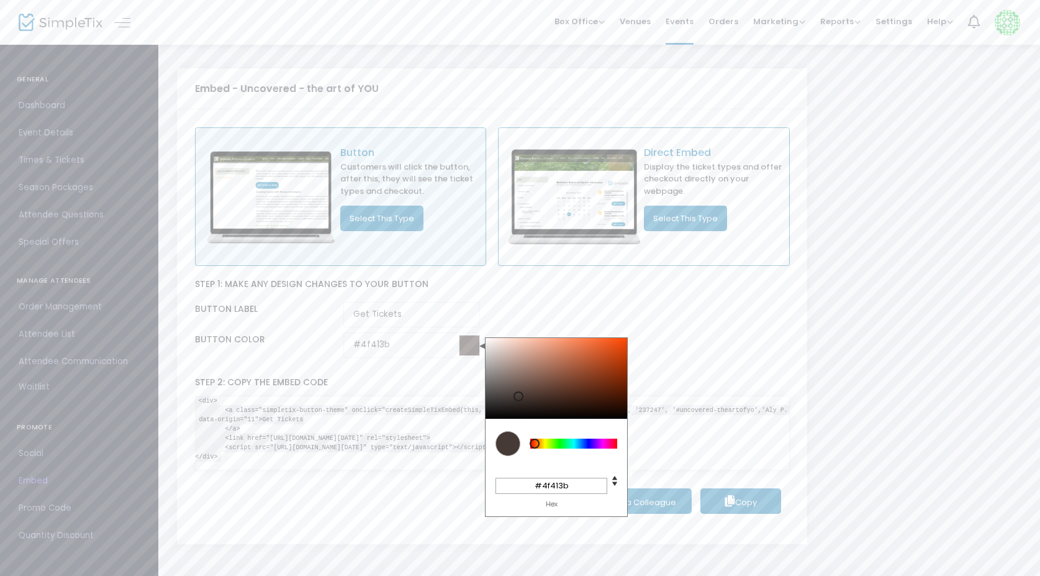
type input "#51423c"
type input "#53443e"
drag, startPoint x: 601, startPoint y: 365, endPoint x: 522, endPoint y: 385, distance: 80.9
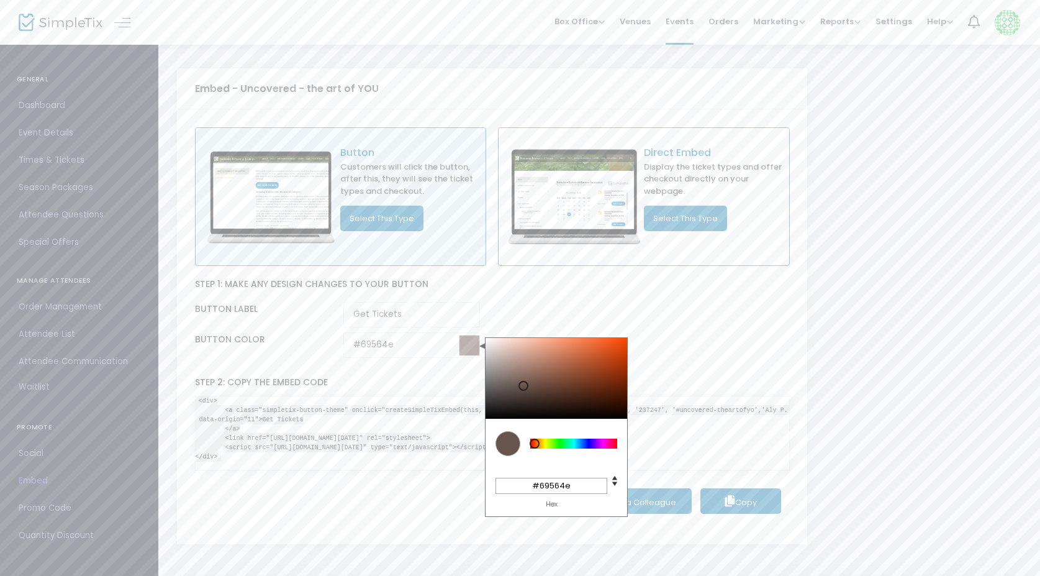
click at [522, 385] on div at bounding box center [524, 386] width 10 height 10
click at [522, 300] on div "Step 1: Make any design changes to your button Button label Get Tickets Button …" at bounding box center [492, 315] width 595 height 99
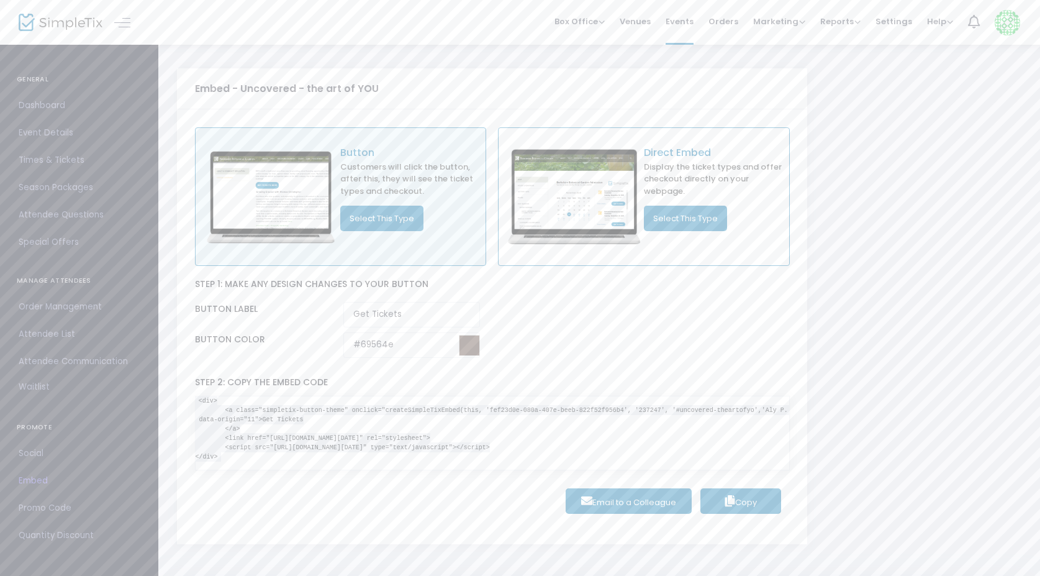
click at [398, 214] on button "Select This Type" at bounding box center [381, 218] width 83 height 25
click at [462, 276] on div "Step 1: Make any design changes to your button Button label Get Tickets Button …" at bounding box center [492, 315] width 595 height 99
click at [370, 319] on input "Get Tickets" at bounding box center [411, 314] width 137 height 25
click at [31, 457] on span "Social" at bounding box center [79, 453] width 121 height 16
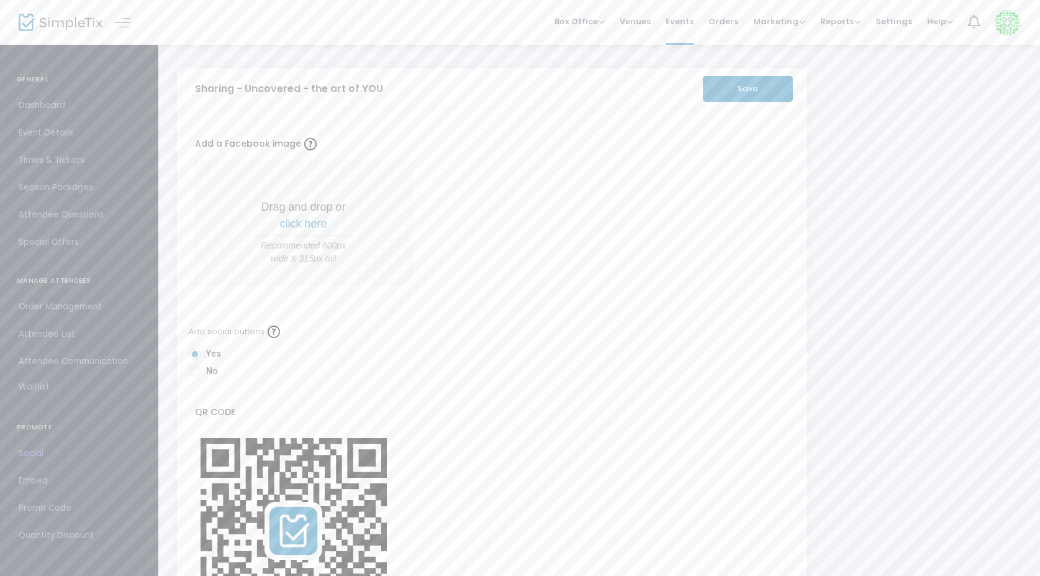
scroll to position [-1, 0]
click at [772, 82] on button "Save" at bounding box center [748, 89] width 90 height 26
click at [47, 130] on span "Event Details" at bounding box center [79, 133] width 121 height 16
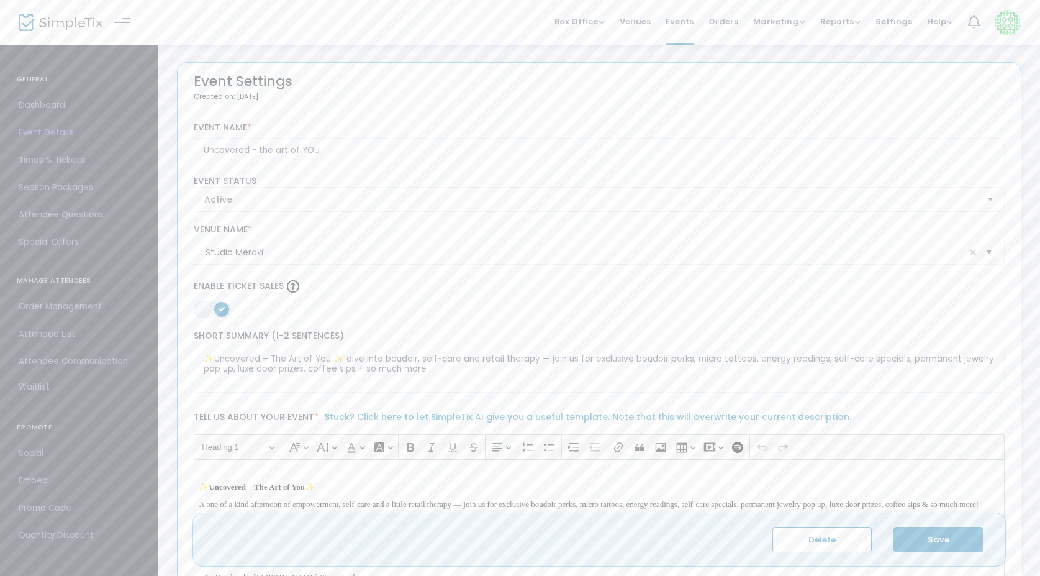
click at [52, 106] on span "Dashboard" at bounding box center [79, 106] width 121 height 16
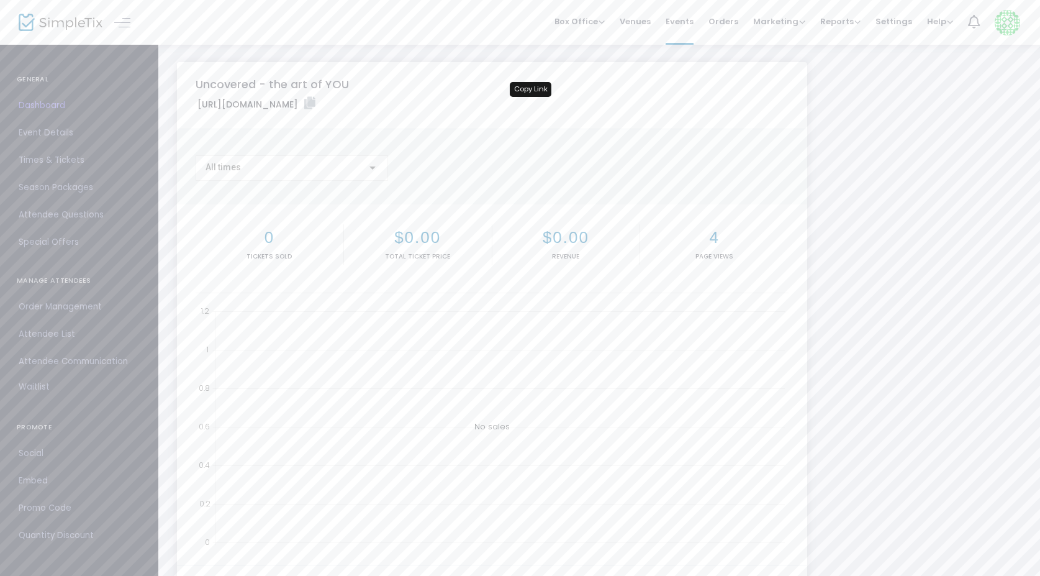
click at [316, 104] on icon at bounding box center [309, 103] width 11 height 12
click at [59, 133] on span "Event Details" at bounding box center [79, 133] width 121 height 16
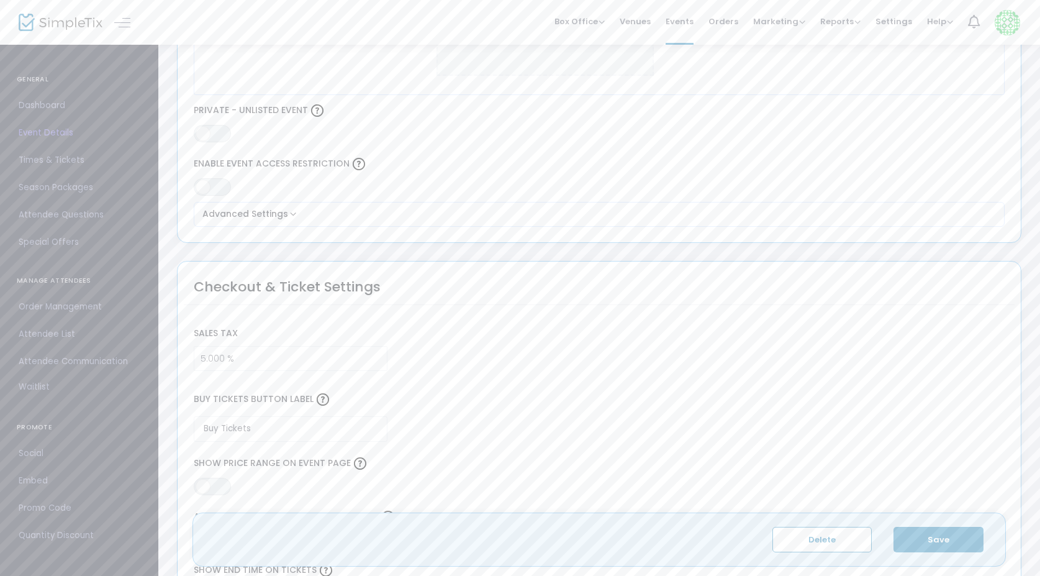
scroll to position [726, 0]
click at [270, 206] on div "Advanced Settings Festival or Fair Event Type * Event Type is required Hobbies …" at bounding box center [600, 214] width 812 height 25
click at [270, 214] on button "Advanced Settings" at bounding box center [600, 214] width 802 height 15
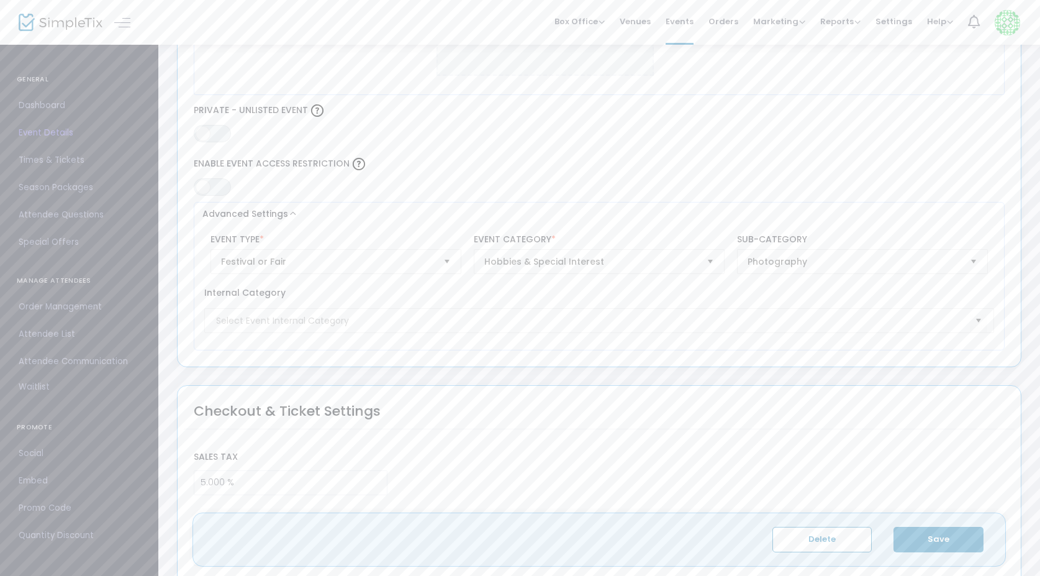
click at [386, 181] on div "ON OFF Enable Event Access Restriction" at bounding box center [600, 175] width 824 height 41
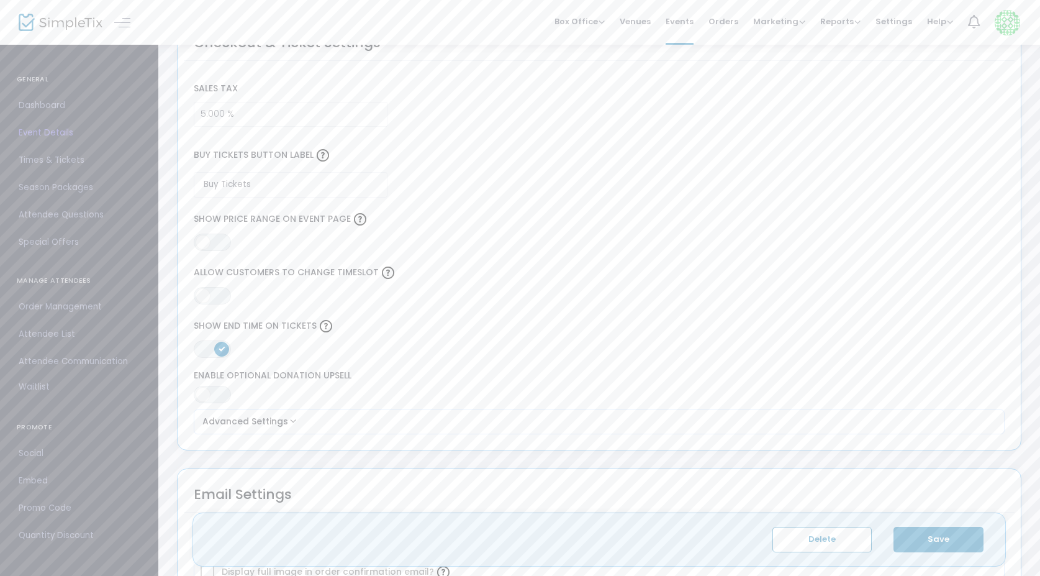
scroll to position [1097, 0]
click at [216, 348] on span at bounding box center [221, 346] width 15 height 15
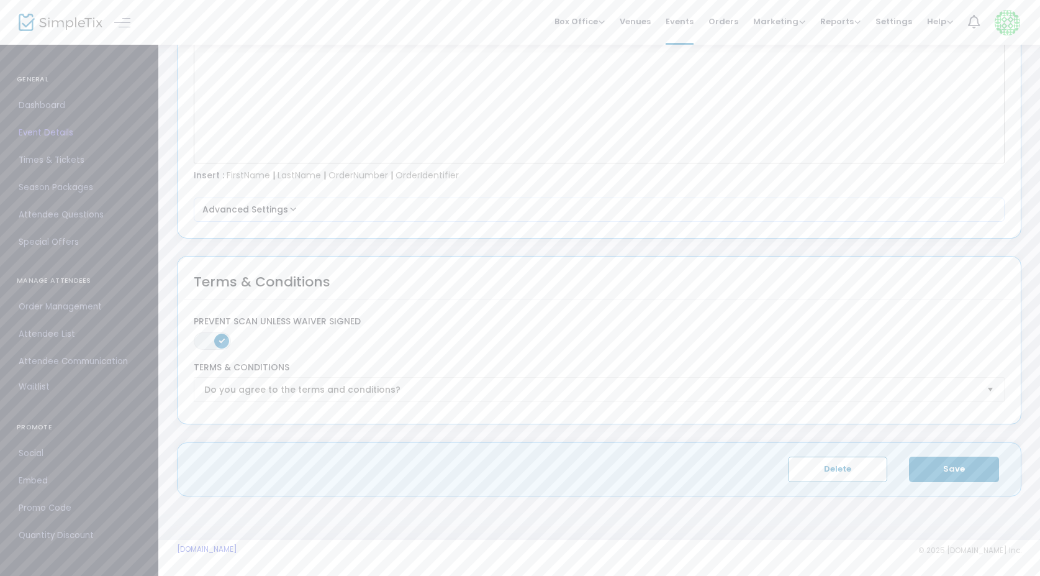
scroll to position [1859, 0]
click at [957, 465] on button "Save" at bounding box center [954, 470] width 90 height 25
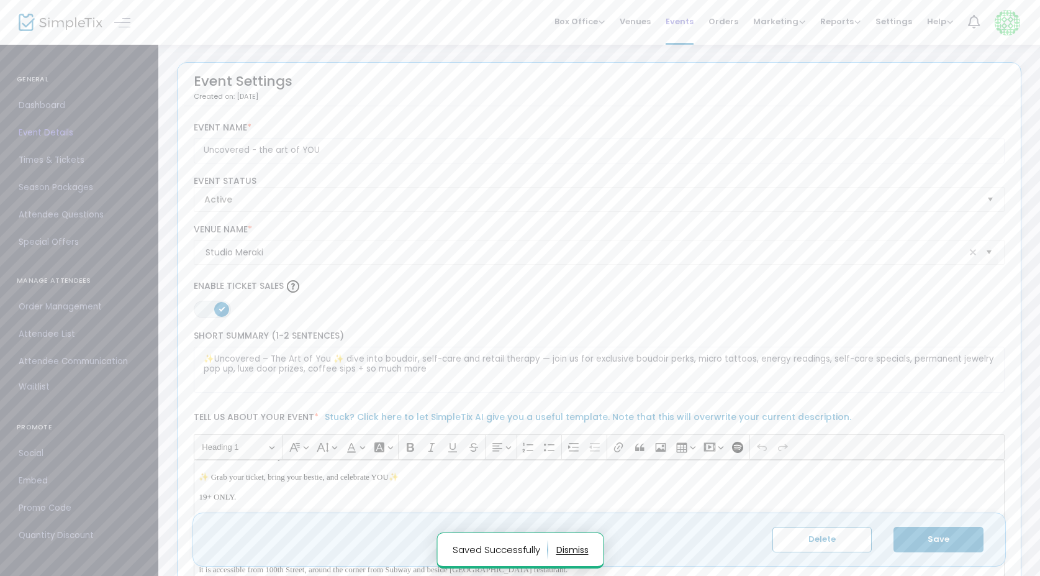
scroll to position [0, 0]
click at [930, 540] on button "Save" at bounding box center [939, 539] width 90 height 25
click at [682, 21] on span "Events" at bounding box center [680, 22] width 28 height 32
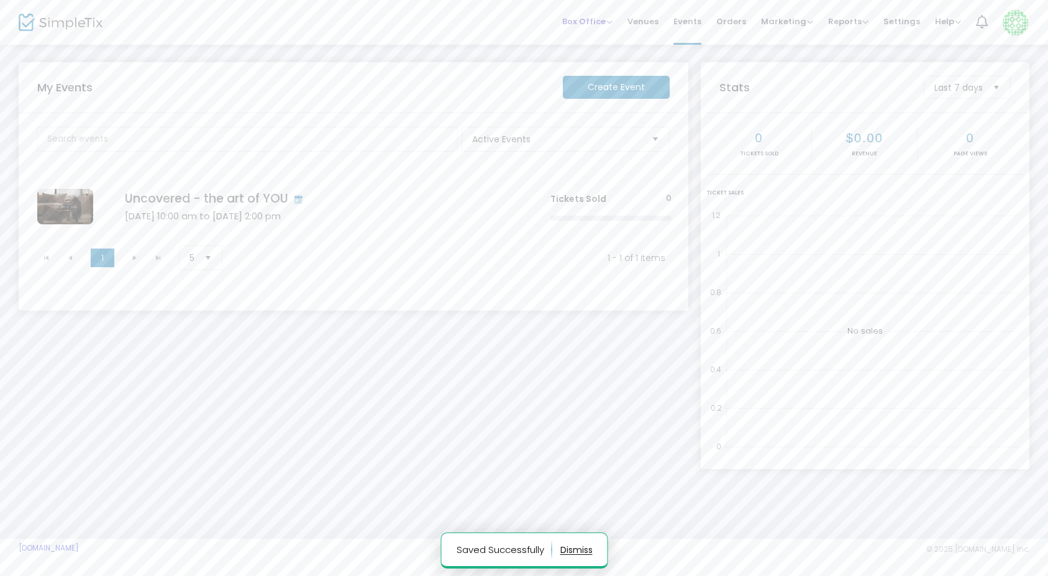
click at [620, 19] on li "Box Office Sell Tickets Bookings Sell Season Pass" at bounding box center [587, 22] width 65 height 45
click at [601, 19] on span "Box Office" at bounding box center [587, 22] width 50 height 12
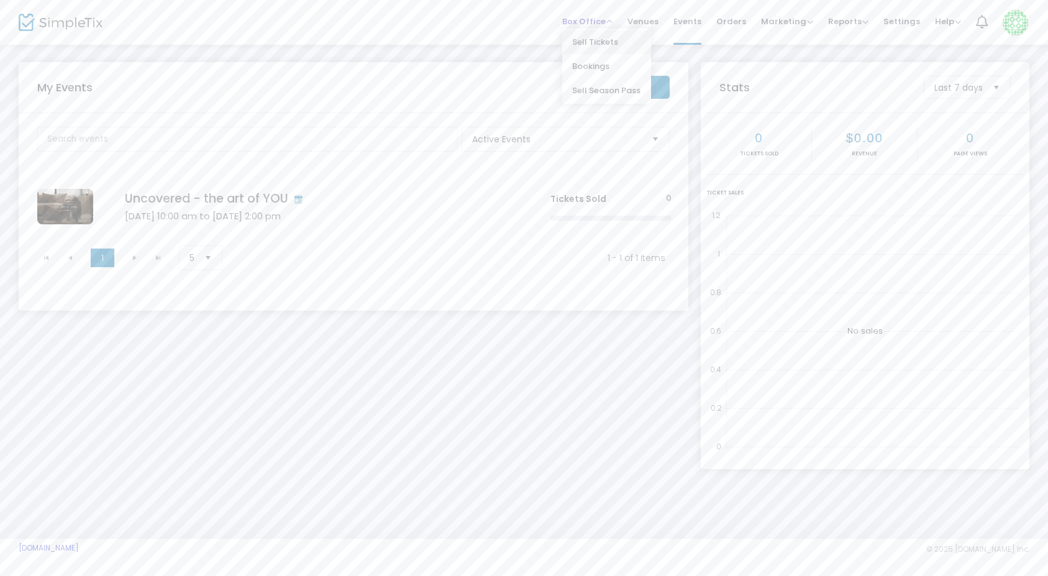
click at [607, 43] on li "Sell Tickets" at bounding box center [606, 42] width 89 height 24
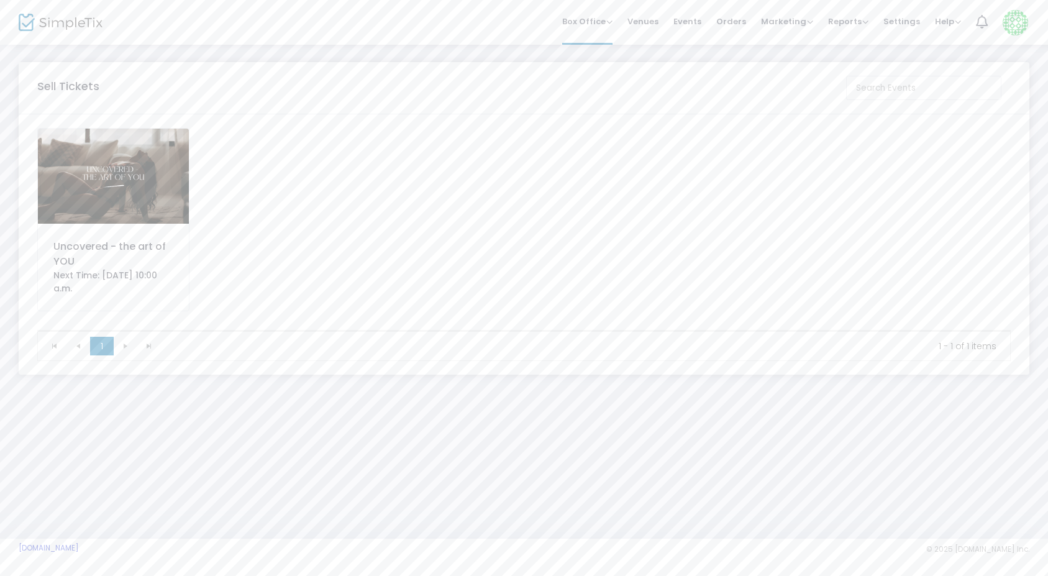
click at [136, 266] on div "Uncovered - the art of YOU" at bounding box center [113, 254] width 120 height 30
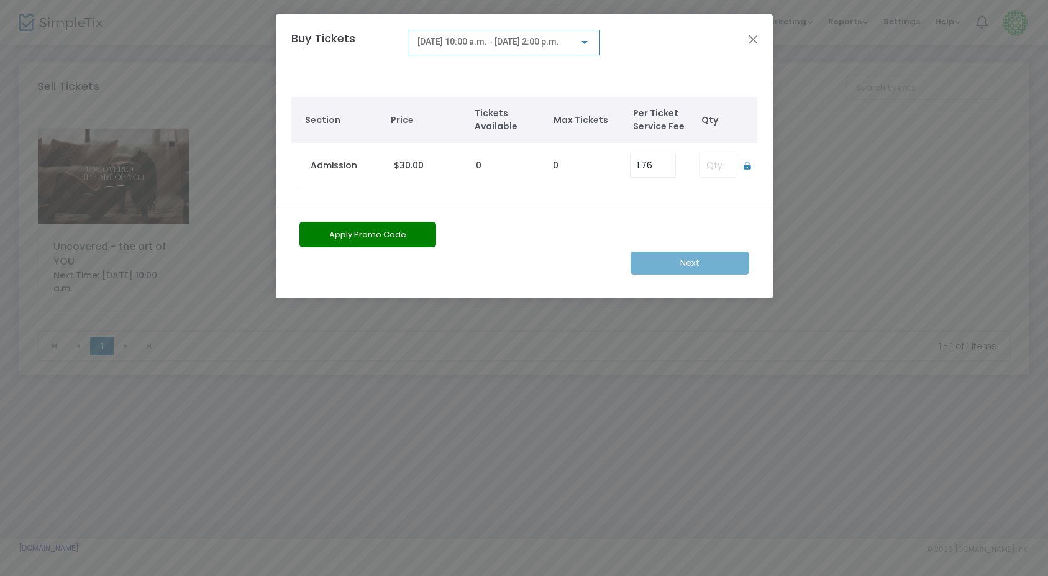
click at [586, 42] on div at bounding box center [584, 42] width 6 height 3
click at [585, 42] on div at bounding box center [524, 288] width 1048 height 576
click at [677, 53] on div "Buy Tickets 2025-10-18 @ 10:00 a.m. - 2025-10-18 @ 2:00 p.m." at bounding box center [518, 47] width 466 height 35
click at [751, 38] on button "Close" at bounding box center [753, 39] width 16 height 16
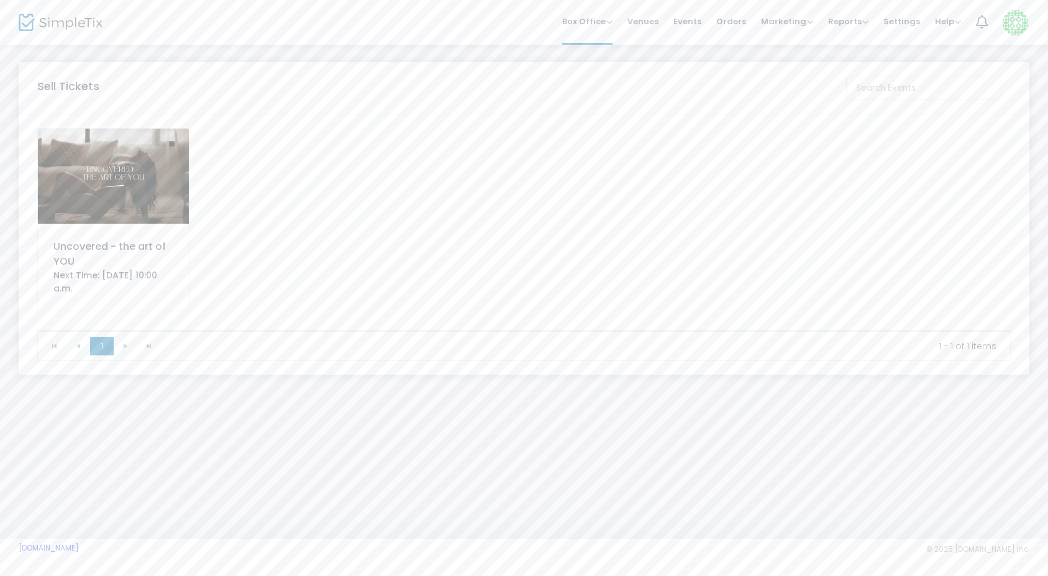
click at [840, 246] on div "Uncovered - the art of YOU Next Time: 2025-10-18 10:00 a.m." at bounding box center [524, 229] width 986 height 202
click at [606, 22] on span "Box Office" at bounding box center [587, 22] width 50 height 12
click at [599, 43] on li "Sell Tickets" at bounding box center [606, 42] width 89 height 24
click at [97, 182] on img at bounding box center [113, 176] width 151 height 95
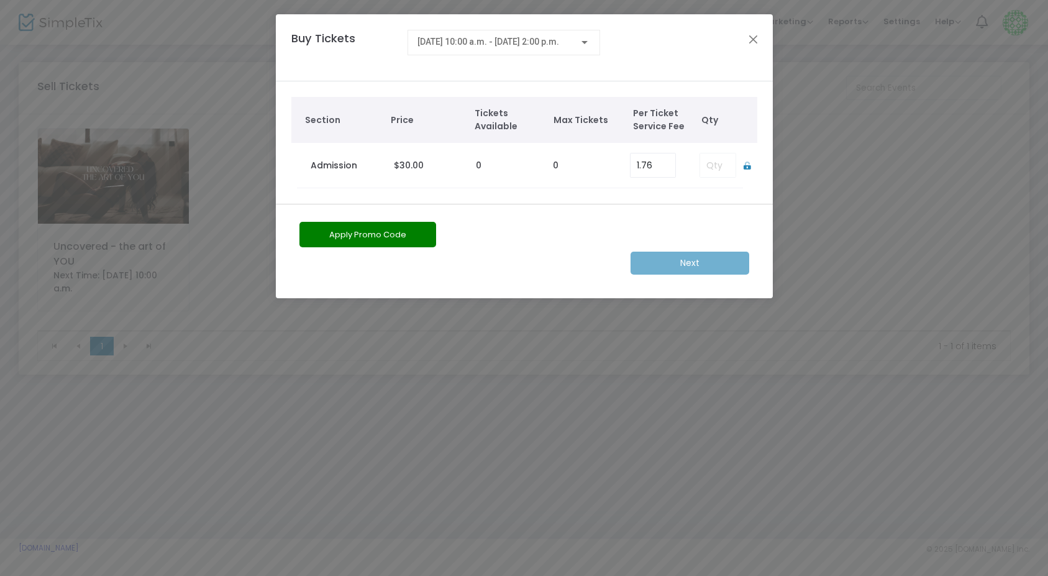
click at [378, 238] on button "Apply Promo Code" at bounding box center [367, 234] width 137 height 25
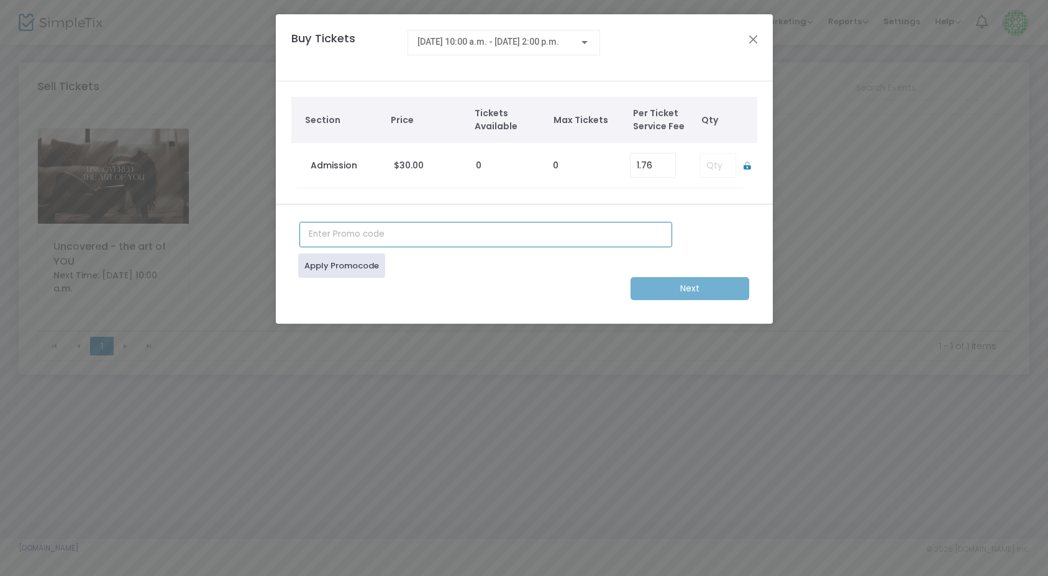
click at [379, 225] on input "text" at bounding box center [485, 234] width 373 height 25
click at [649, 225] on input "earlybird" at bounding box center [485, 234] width 373 height 25
click at [718, 161] on td at bounding box center [714, 165] width 55 height 45
click at [714, 181] on td at bounding box center [714, 165] width 55 height 45
click at [697, 212] on div "earlybird Apply Promocode Next" at bounding box center [524, 264] width 497 height 120
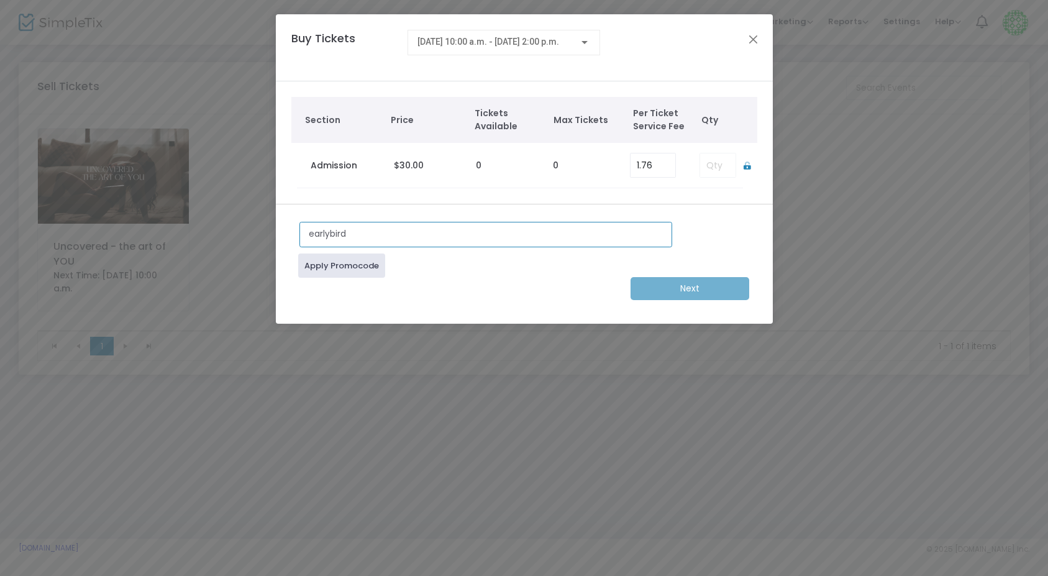
click at [578, 229] on input "earlybird" at bounding box center [485, 234] width 373 height 25
click at [722, 175] on td at bounding box center [714, 165] width 55 height 45
click at [717, 156] on td at bounding box center [714, 165] width 55 height 45
click at [501, 165] on td "0" at bounding box center [508, 165] width 77 height 45
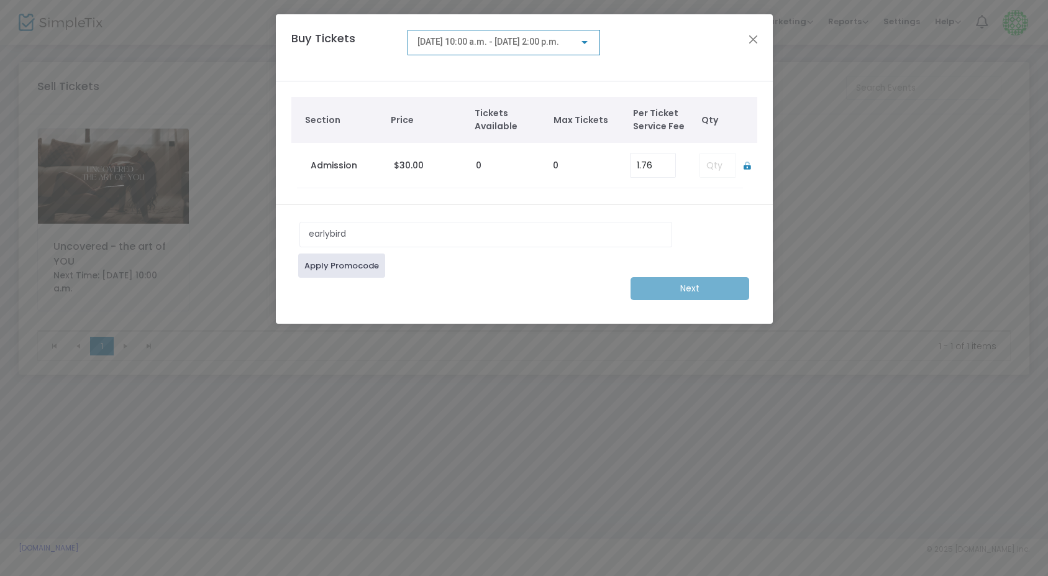
click at [589, 47] on div at bounding box center [584, 42] width 11 height 10
click at [553, 69] on span "2025-10-18 @ 10:00 a.m. - 2025-10-18 @ 2:00 p.m." at bounding box center [484, 70] width 140 height 10
click at [587, 190] on div "Section Price Tickets Available Max Tickets Per Ticket Service Fee Qty Admissio…" at bounding box center [524, 142] width 497 height 122
click at [678, 284] on div "Next" at bounding box center [524, 288] width 462 height 23
click at [470, 276] on div "Apply Promocode" at bounding box center [524, 262] width 462 height 30
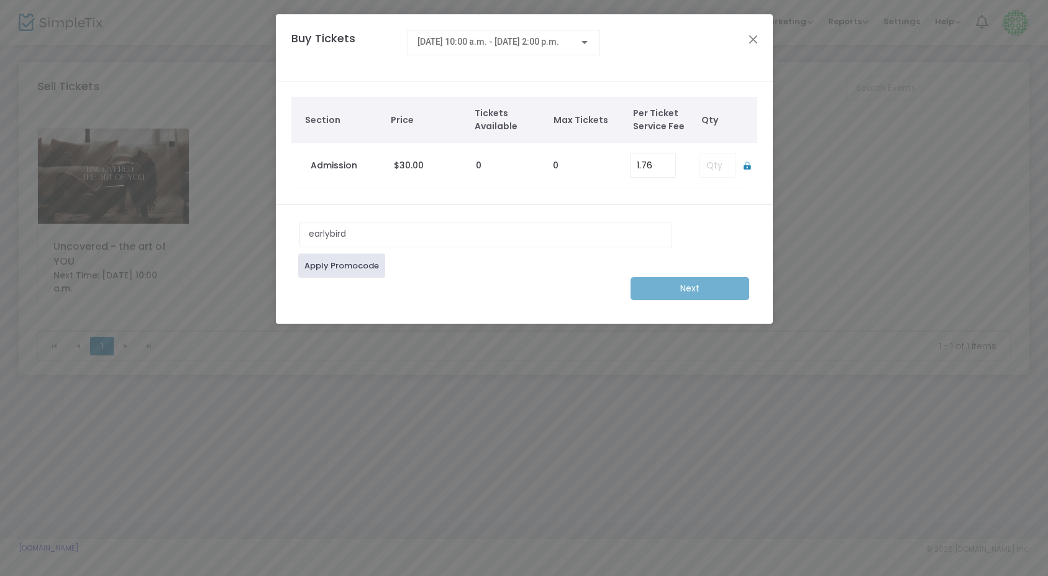
click at [346, 270] on link "Apply Promocode" at bounding box center [341, 265] width 87 height 24
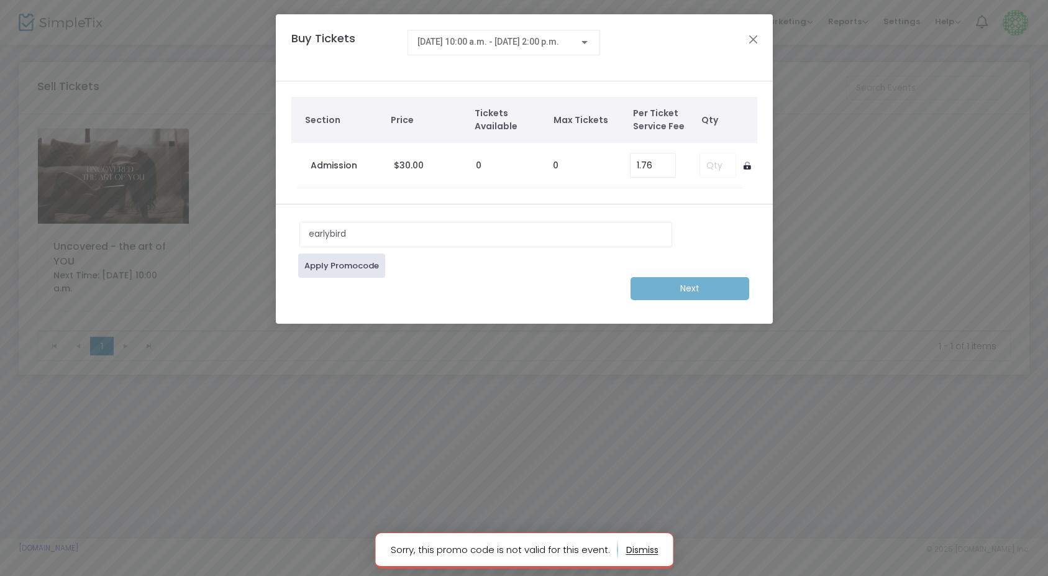
click at [745, 166] on icon at bounding box center [746, 165] width 7 height 8
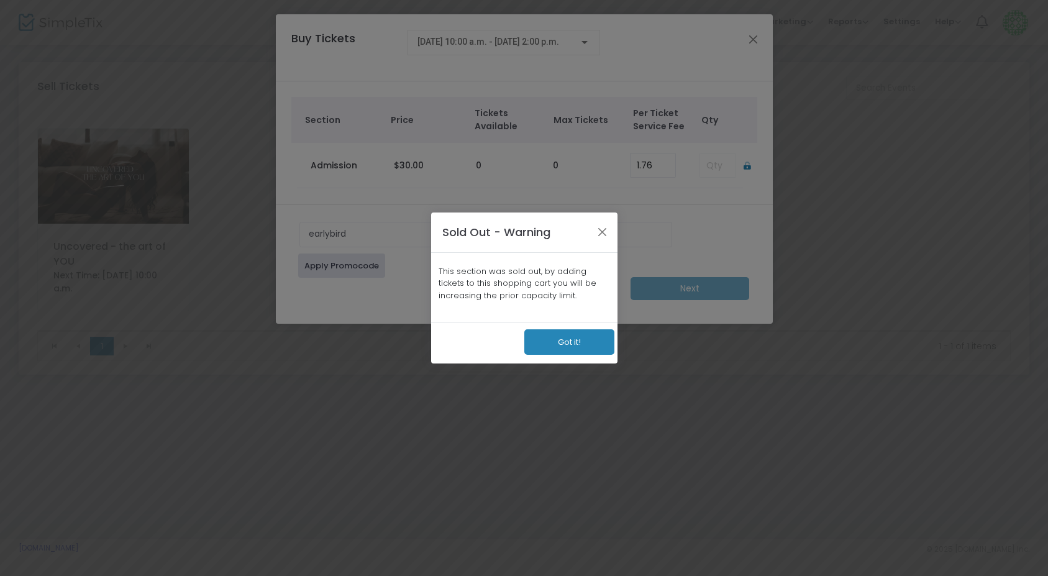
click at [575, 338] on button "Got it!" at bounding box center [569, 341] width 90 height 25
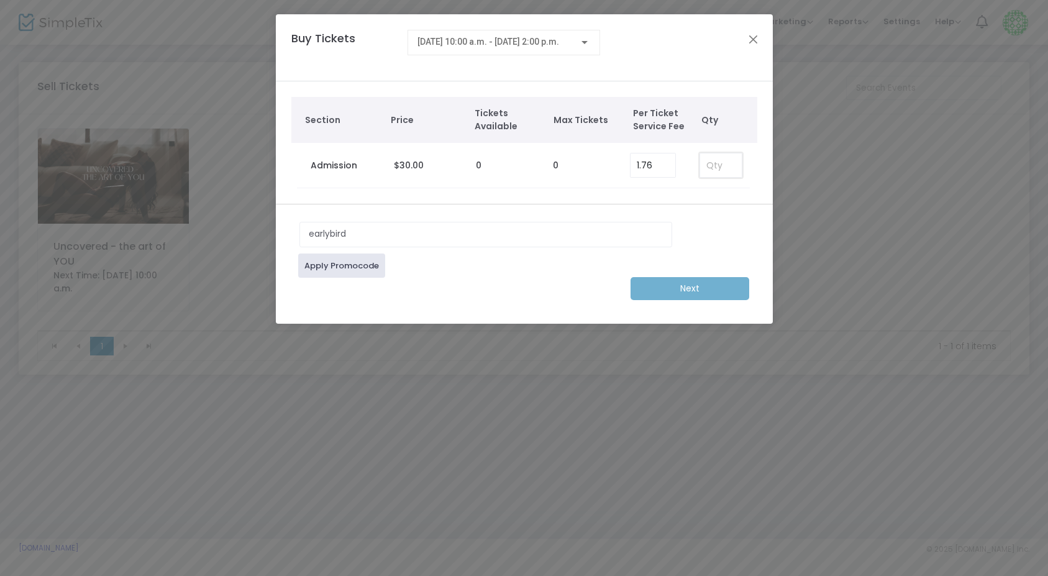
click at [719, 166] on input at bounding box center [720, 165] width 41 height 24
click at [723, 211] on div "earlybird Apply Promocode Next" at bounding box center [524, 264] width 497 height 120
drag, startPoint x: 713, startPoint y: 164, endPoint x: 685, endPoint y: 160, distance: 28.2
click at [685, 160] on tr "Admission $30.00 0 0 1.76 0" at bounding box center [524, 165] width 454 height 45
click at [696, 284] on div "Next" at bounding box center [524, 288] width 462 height 23
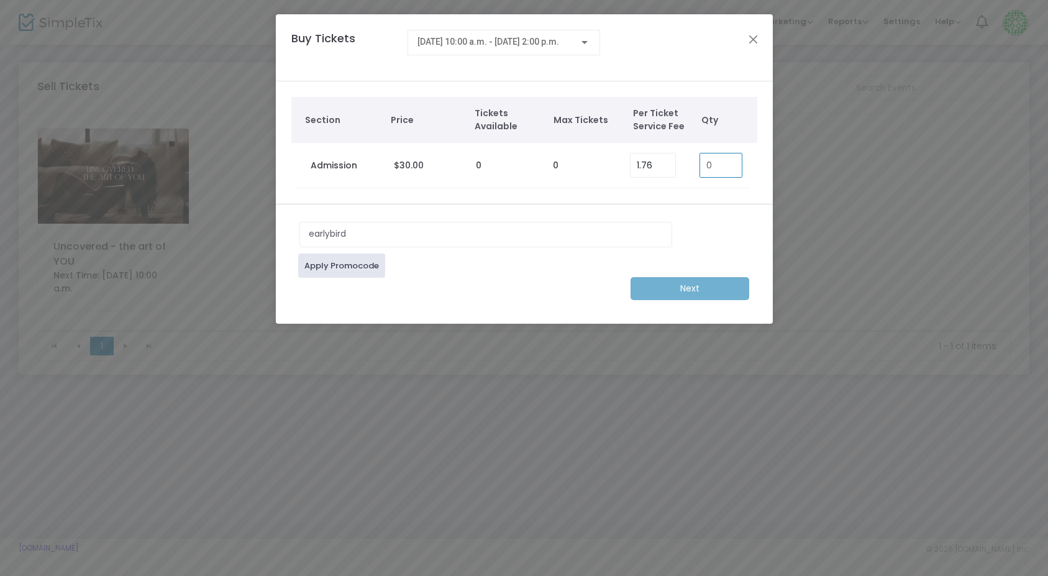
drag, startPoint x: 714, startPoint y: 166, endPoint x: 683, endPoint y: 165, distance: 30.5
click at [683, 165] on tr "Admission $30.00 0 0 1.76 0" at bounding box center [524, 165] width 454 height 45
click at [699, 202] on div "Section Price Tickets Available Max Tickets Per Ticket Service Fee Qty Admissio…" at bounding box center [524, 142] width 497 height 122
click at [745, 41] on button "Close" at bounding box center [753, 39] width 16 height 16
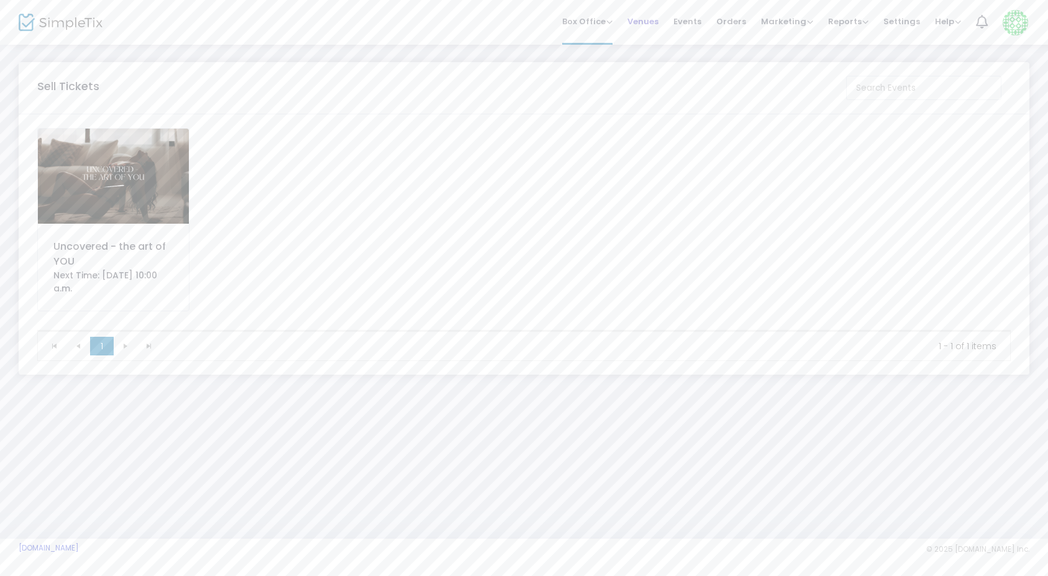
click at [665, 22] on li "Venues" at bounding box center [643, 22] width 46 height 45
click at [691, 24] on span "Events" at bounding box center [687, 22] width 28 height 32
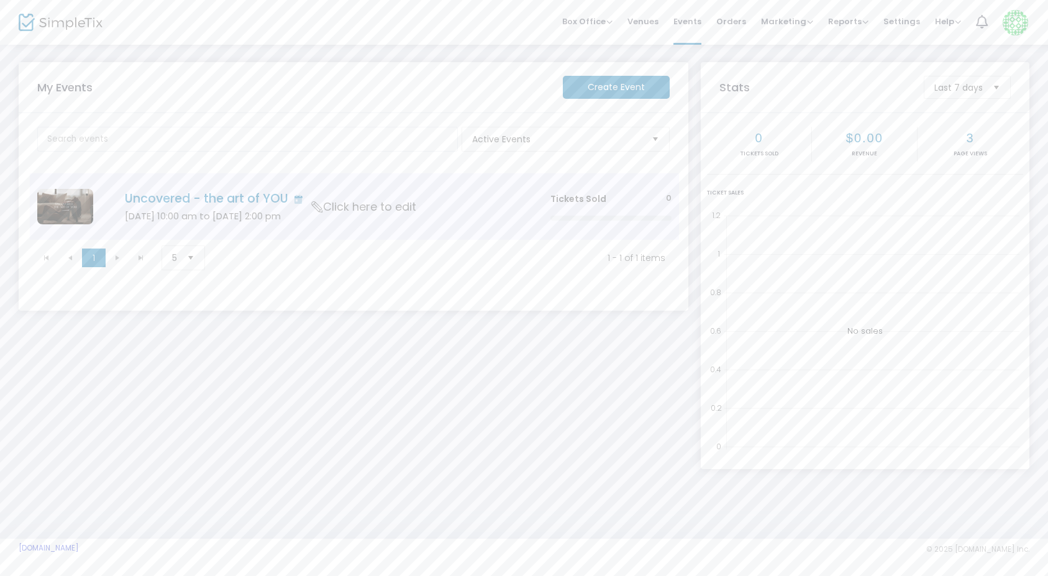
click at [313, 209] on icon "Data table" at bounding box center [317, 206] width 16 height 11
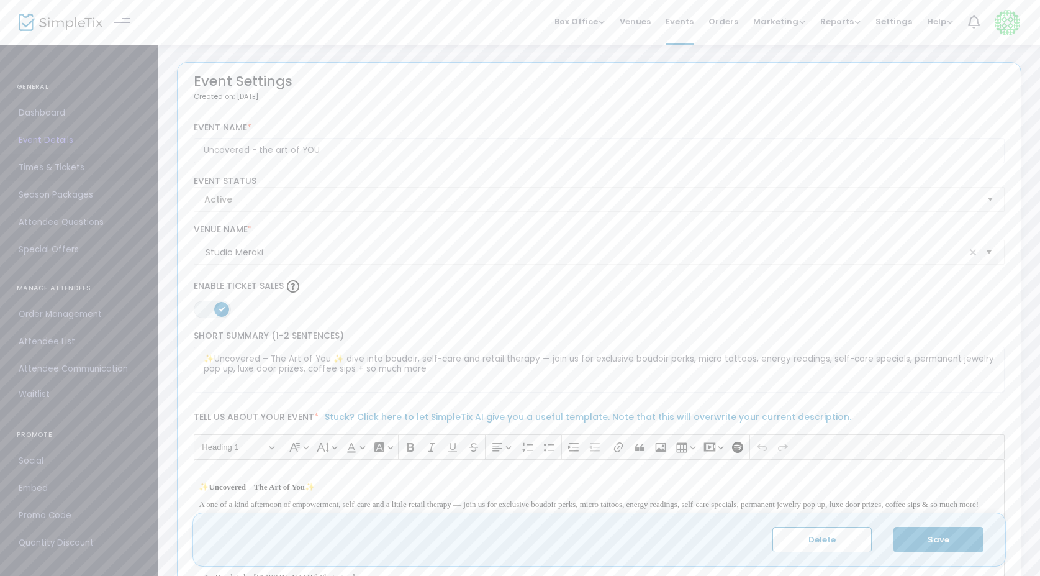
click at [37, 170] on span "Times & Tickets" at bounding box center [79, 168] width 121 height 16
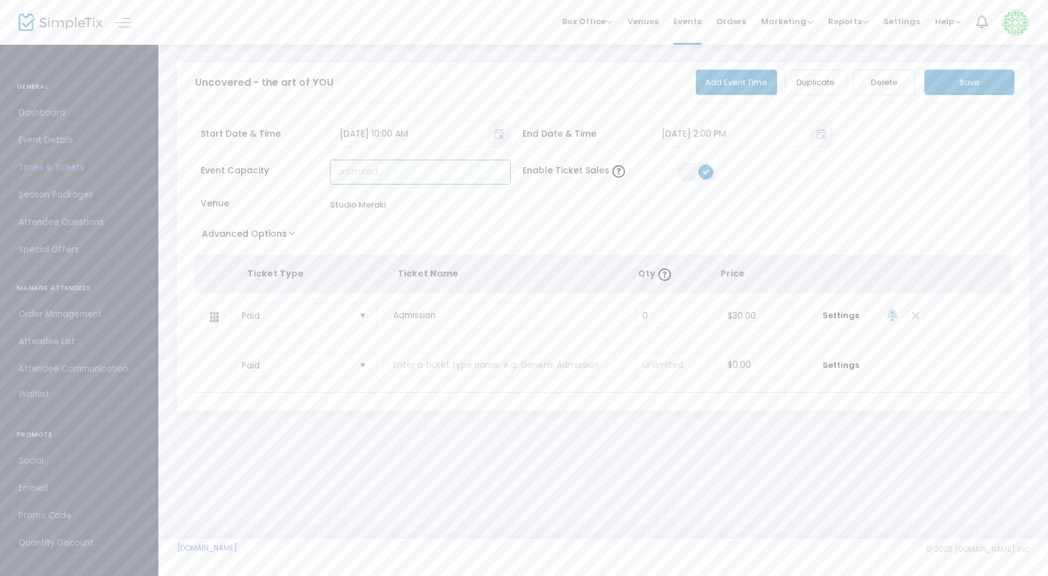
click at [371, 173] on input at bounding box center [420, 172] width 180 height 24
click at [464, 212] on div "Venue Studio Meraki" at bounding box center [356, 205] width 310 height 16
click at [659, 317] on input "0" at bounding box center [671, 316] width 71 height 24
click at [671, 318] on input "0" at bounding box center [671, 316] width 71 height 24
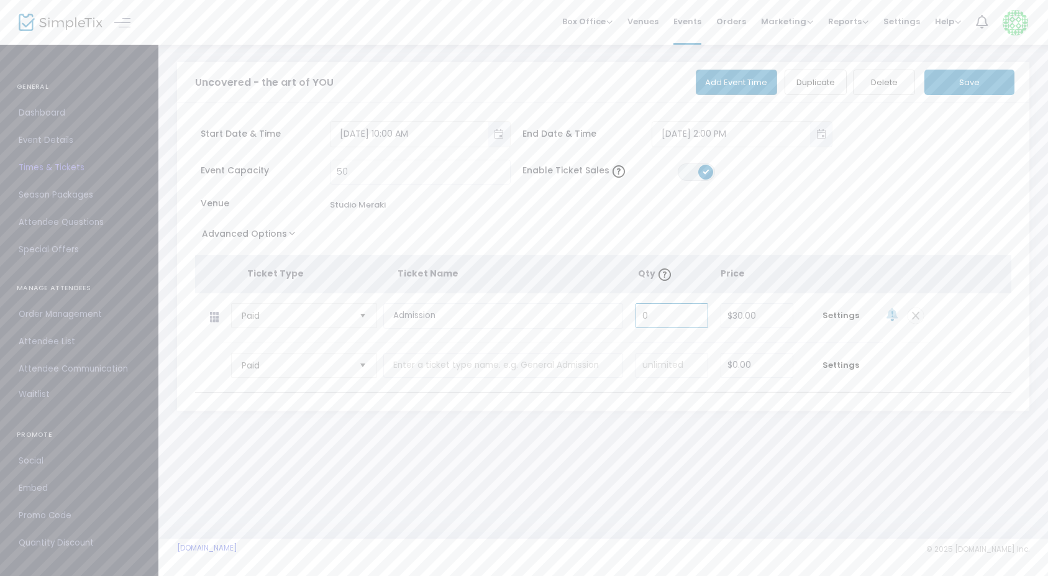
click at [676, 236] on div "Advanced Options Event Time Title Mobile eTicket color #FFFFFF Limit the total …" at bounding box center [603, 236] width 817 height 22
click at [702, 173] on span at bounding box center [705, 172] width 15 height 15
click at [366, 179] on input "50" at bounding box center [420, 172] width 180 height 24
click at [480, 202] on div "Venue Studio Meraki" at bounding box center [356, 205] width 310 height 16
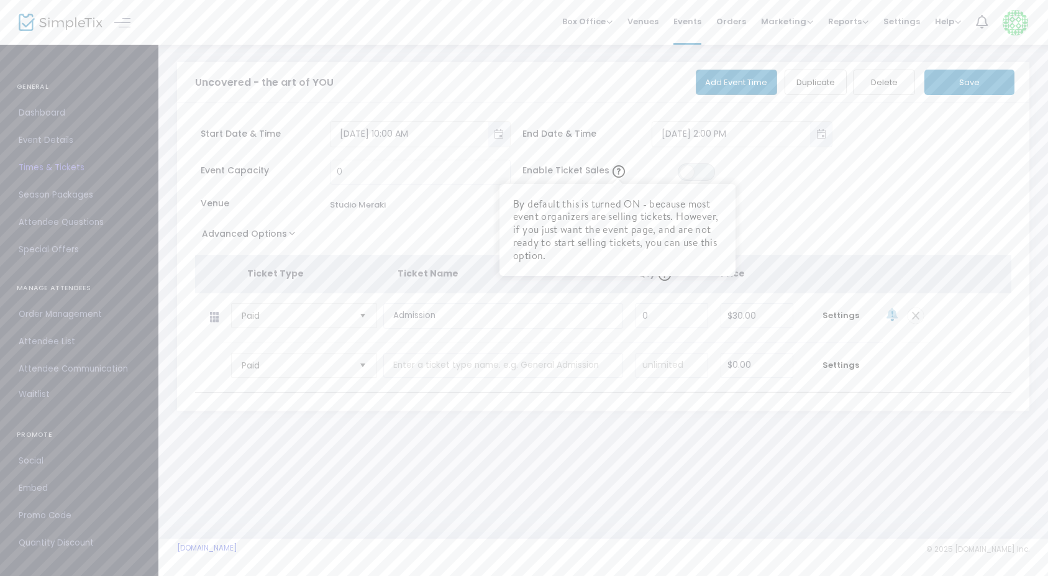
click at [639, 160] on div "Event Capacity 0 Enable Ticket Sales By default this is turned ON - because mos…" at bounding box center [597, 192] width 817 height 65
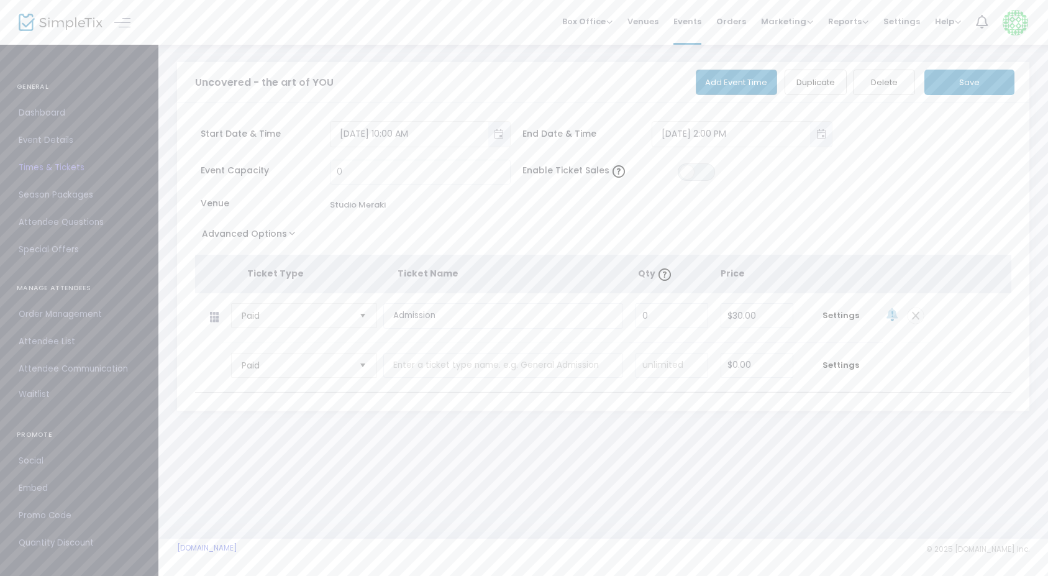
click at [994, 79] on button "Save" at bounding box center [969, 82] width 90 height 25
click at [693, 170] on span at bounding box center [686, 172] width 15 height 15
click at [992, 77] on button "Save" at bounding box center [969, 82] width 90 height 25
click at [393, 174] on input "0" at bounding box center [420, 172] width 180 height 24
click at [584, 223] on div "Event Capacity 30 Enable Ticket Sales ON OFF Venue Studio Meraki" at bounding box center [597, 192] width 817 height 65
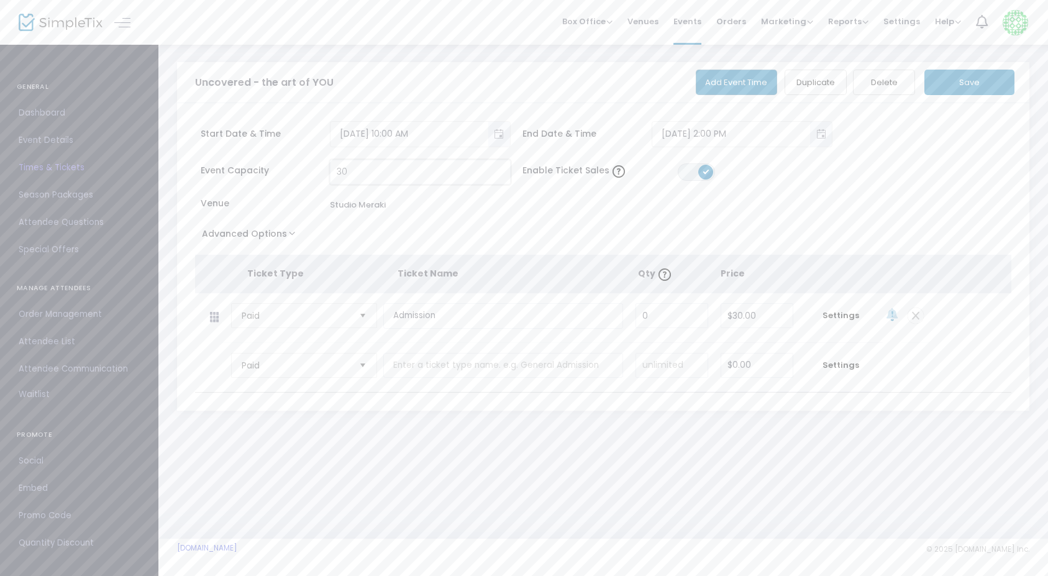
click at [500, 174] on input "30" at bounding box center [420, 172] width 180 height 24
click at [448, 216] on div "Event Capacity 30 Enable Ticket Sales ON OFF Venue Studio Meraki" at bounding box center [597, 192] width 817 height 65
drag, startPoint x: 674, startPoint y: 317, endPoint x: 578, endPoint y: 322, distance: 96.4
click at [578, 322] on tr "Paid Required. Admission Required. 0 Required. $30.00 Required. Settings" at bounding box center [562, 318] width 735 height 50
drag, startPoint x: 650, startPoint y: 316, endPoint x: 619, endPoint y: 312, distance: 31.9
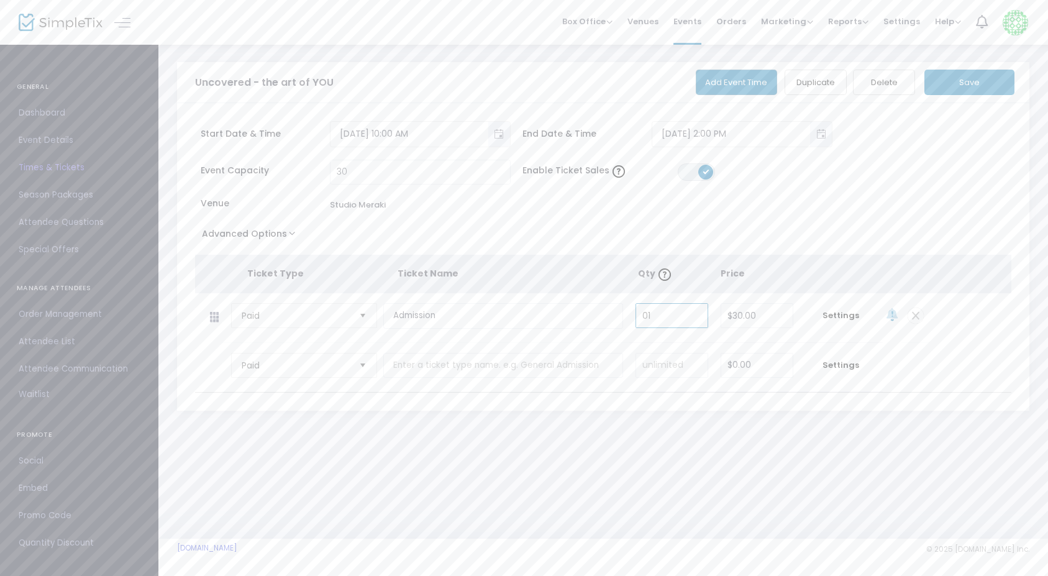
click at [619, 313] on tr "Paid Required. Admission Required. 01 Required. $30.00 Required. Settings" at bounding box center [562, 318] width 735 height 50
click at [806, 251] on div "Start Date & Time 10/18/2025 10:00 AM End Date & Time 10/18/2025 2:00 PM Event …" at bounding box center [603, 256] width 852 height 307
click at [982, 87] on button "Save" at bounding box center [969, 82] width 90 height 25
click at [476, 227] on div "Advanced Options Event Time Title Mobile eTicket color #FFFFFF Limit the total …" at bounding box center [603, 236] width 817 height 22
click at [355, 175] on input "30" at bounding box center [420, 172] width 180 height 24
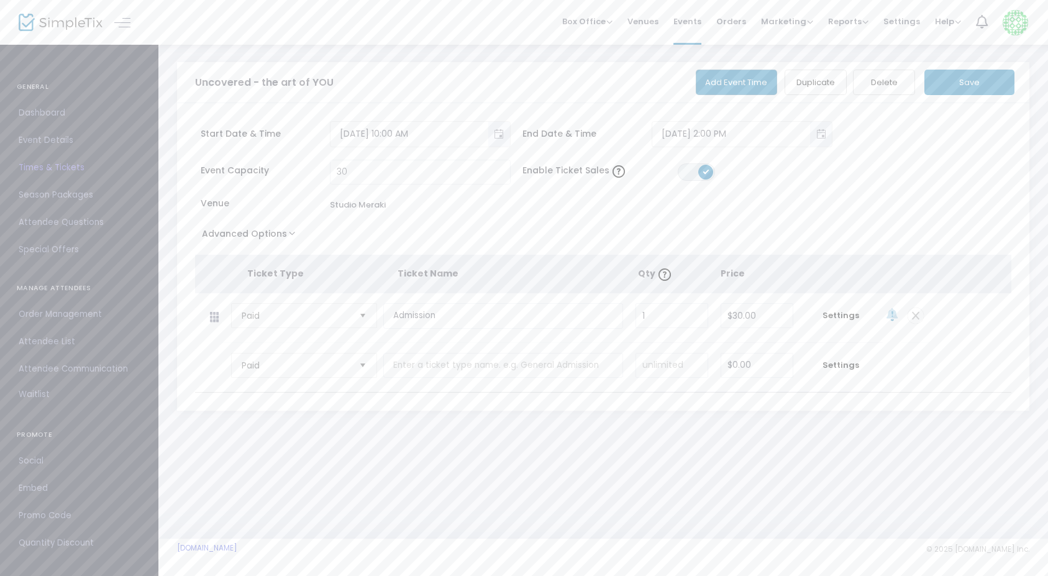
click at [243, 171] on span "Event Capacity" at bounding box center [265, 170] width 129 height 13
click at [984, 86] on button "Save" at bounding box center [969, 82] width 90 height 25
click at [59, 140] on span "Event Details" at bounding box center [79, 140] width 121 height 16
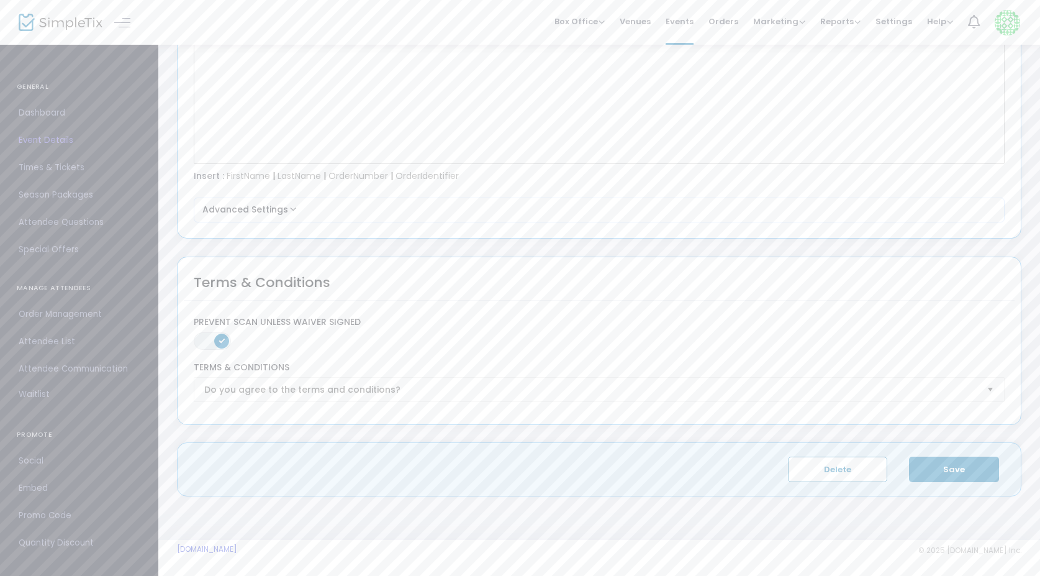
scroll to position [1735, 0]
click at [973, 471] on button "Save" at bounding box center [954, 469] width 90 height 25
click at [563, 18] on span "Box Office" at bounding box center [580, 22] width 50 height 12
click at [601, 44] on li "Sell Tickets" at bounding box center [599, 42] width 89 height 24
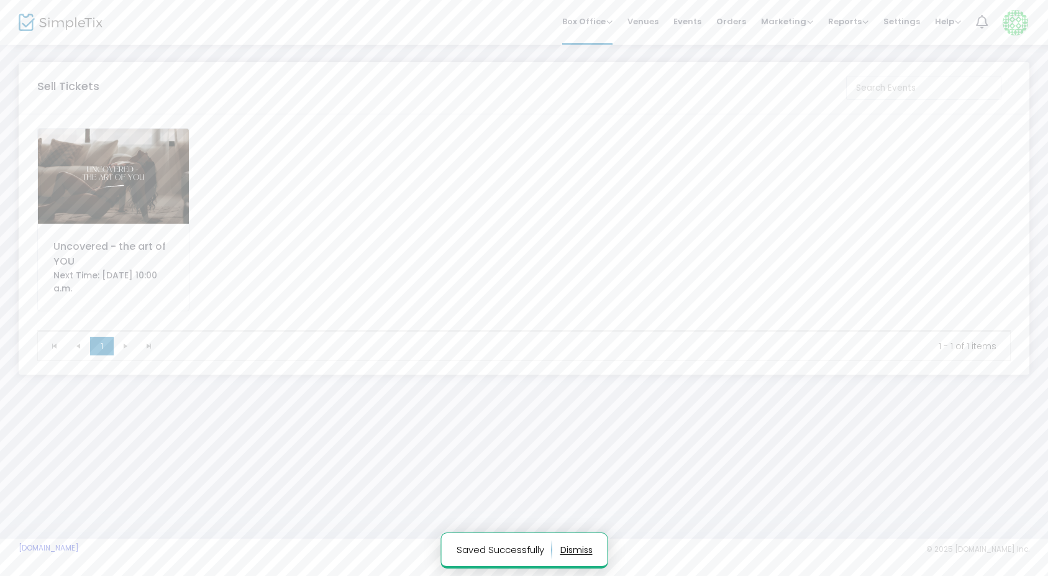
click at [146, 175] on img at bounding box center [113, 176] width 151 height 95
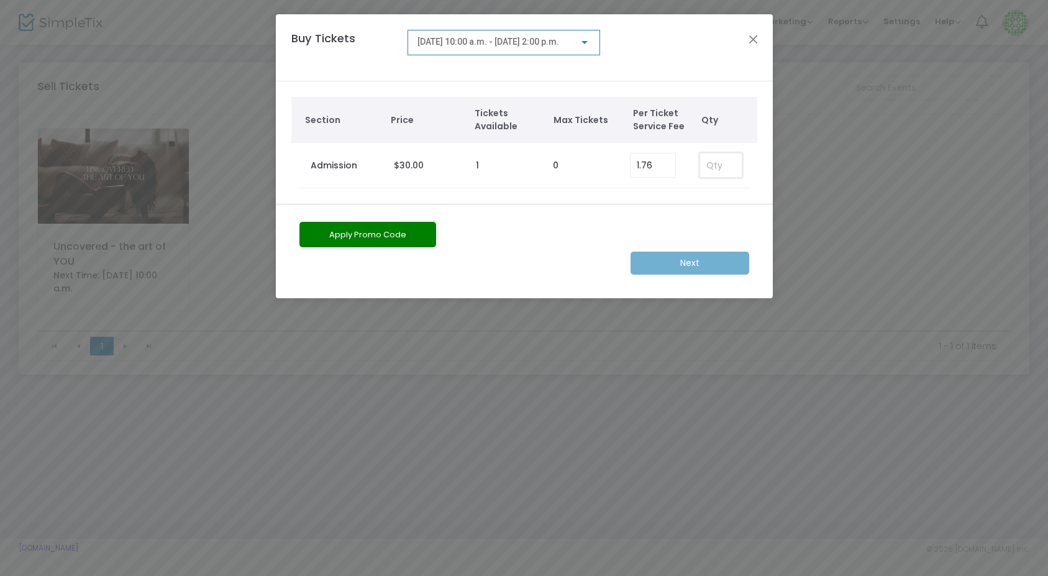
click at [722, 164] on input at bounding box center [720, 165] width 41 height 24
click at [377, 236] on button "Apply Promo Code" at bounding box center [367, 234] width 137 height 25
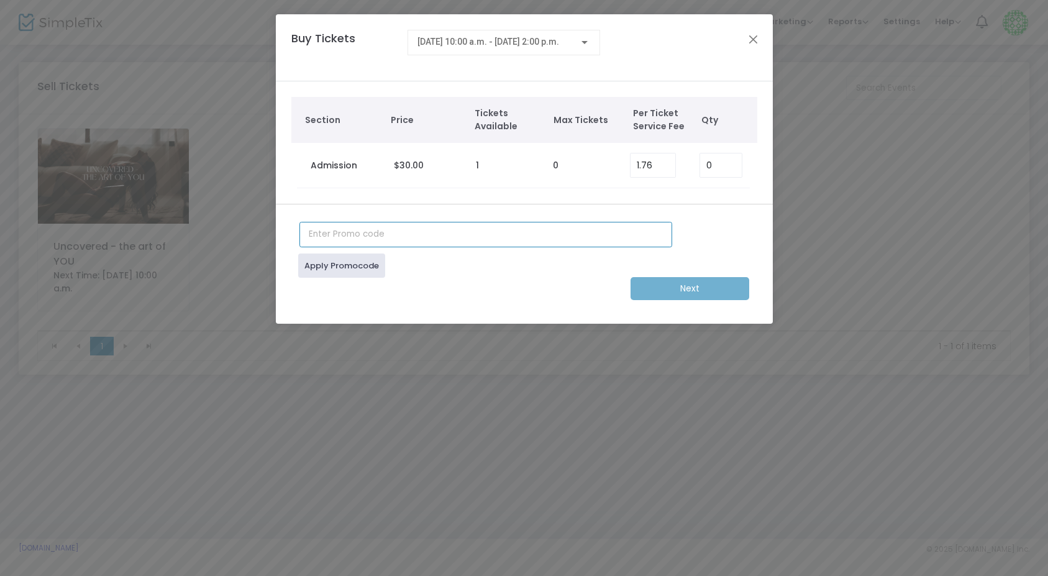
click at [377, 236] on input "text" at bounding box center [485, 234] width 373 height 25
click at [472, 275] on div "Apply Promocode" at bounding box center [524, 262] width 462 height 30
drag, startPoint x: 722, startPoint y: 166, endPoint x: 672, endPoint y: 166, distance: 49.7
click at [672, 168] on tr "Admission $30.00 1 0 1.76 0" at bounding box center [524, 165] width 454 height 45
click at [465, 237] on input "text" at bounding box center [485, 234] width 373 height 25
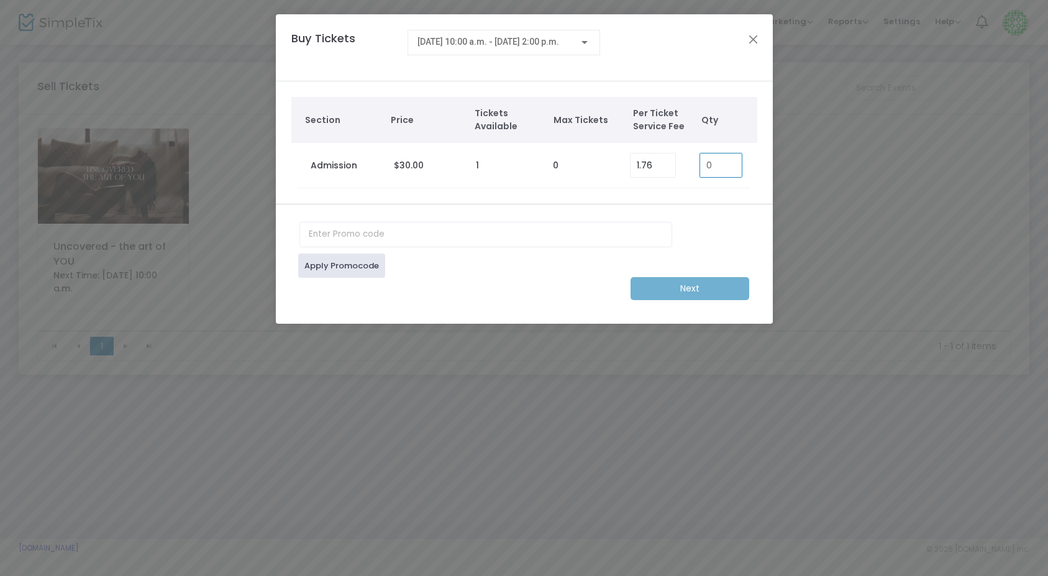
drag, startPoint x: 720, startPoint y: 159, endPoint x: 685, endPoint y: 166, distance: 35.6
click at [685, 166] on tr "Admission $30.00 1 0 1.76 0" at bounding box center [524, 165] width 454 height 45
click at [701, 288] on div "Next" at bounding box center [524, 288] width 462 height 23
drag, startPoint x: 719, startPoint y: 161, endPoint x: 676, endPoint y: 165, distance: 43.1
click at [676, 166] on tr "Admission $30.00 1 0 1.76 0" at bounding box center [524, 165] width 454 height 45
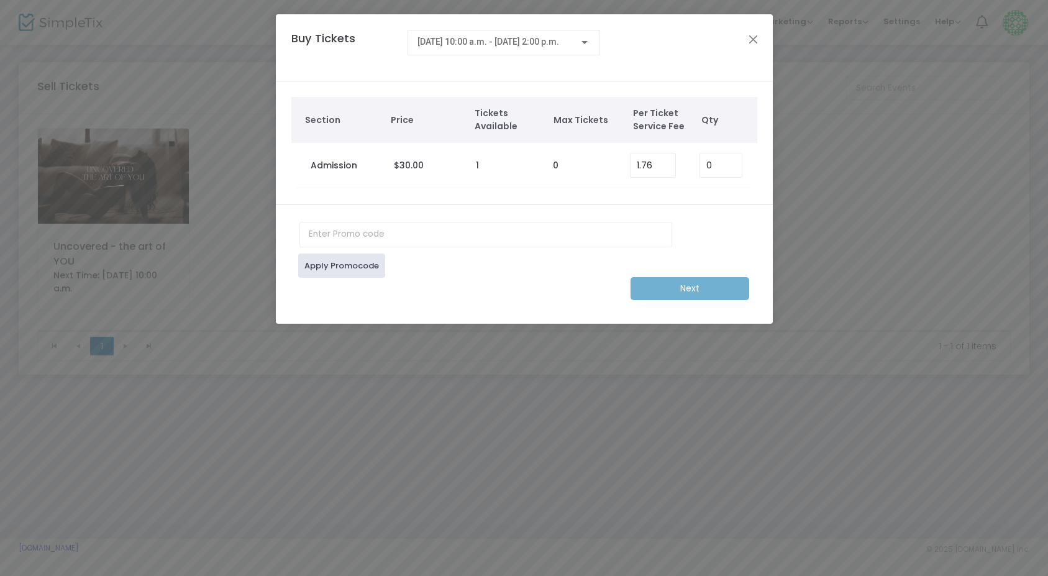
click at [686, 289] on div "Next" at bounding box center [524, 288] width 462 height 23
click at [754, 31] on button "Close" at bounding box center [753, 39] width 16 height 16
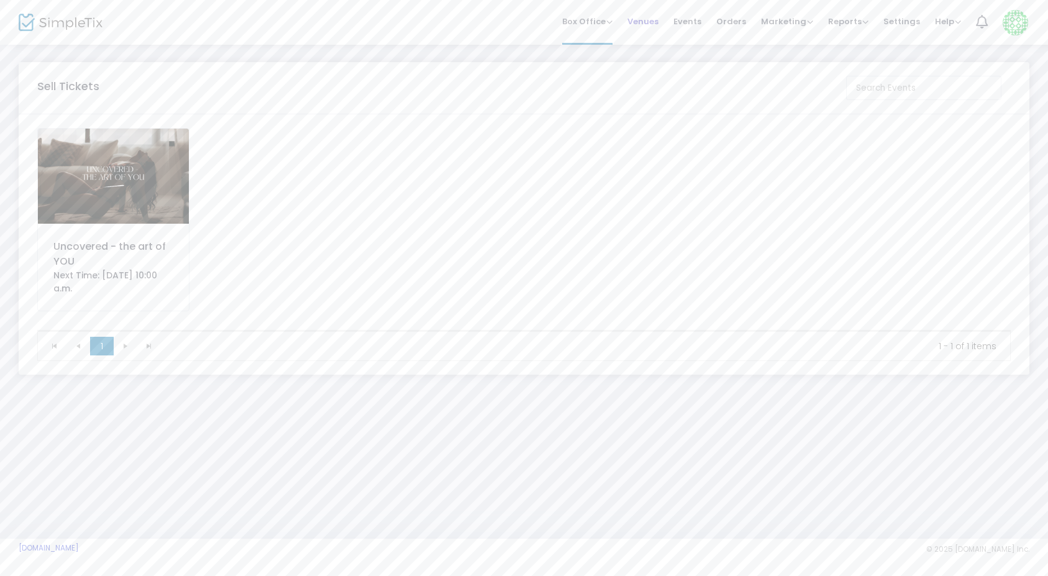
click at [655, 15] on span "Venues" at bounding box center [642, 22] width 31 height 32
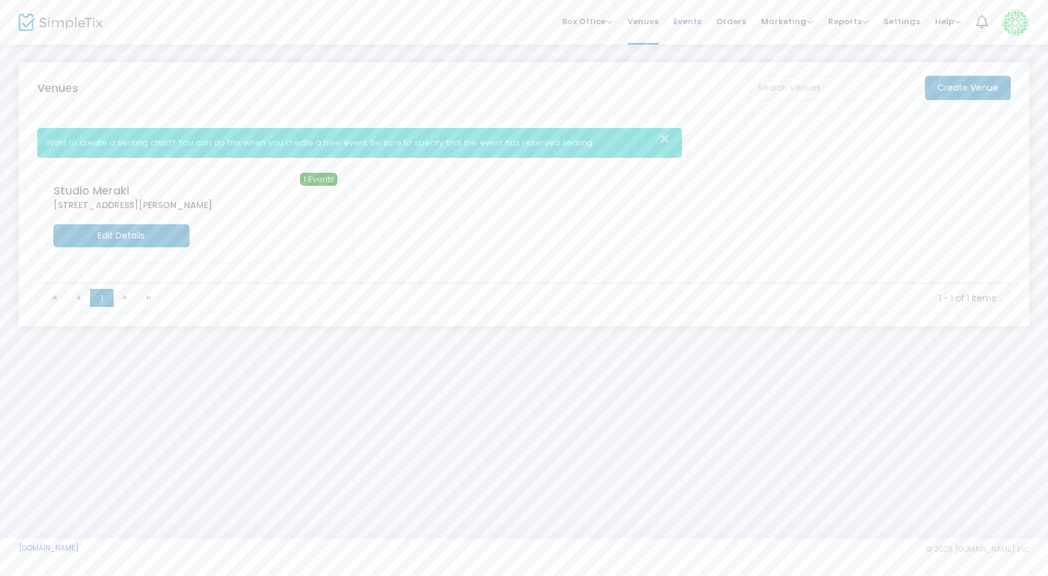
click at [696, 25] on span "Events" at bounding box center [687, 22] width 28 height 32
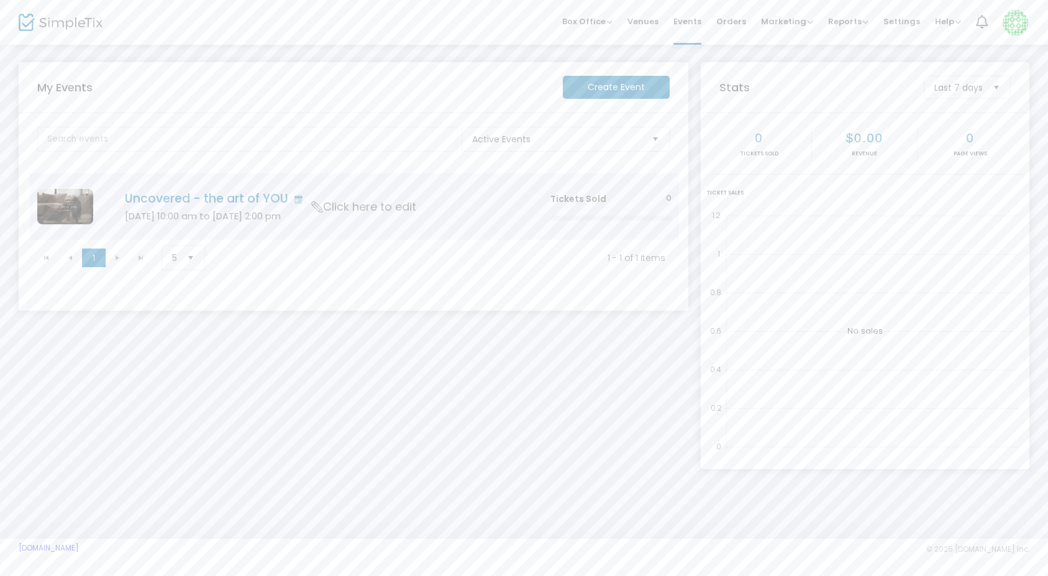
click at [350, 209] on span "Click here to edit" at bounding box center [364, 207] width 104 height 16
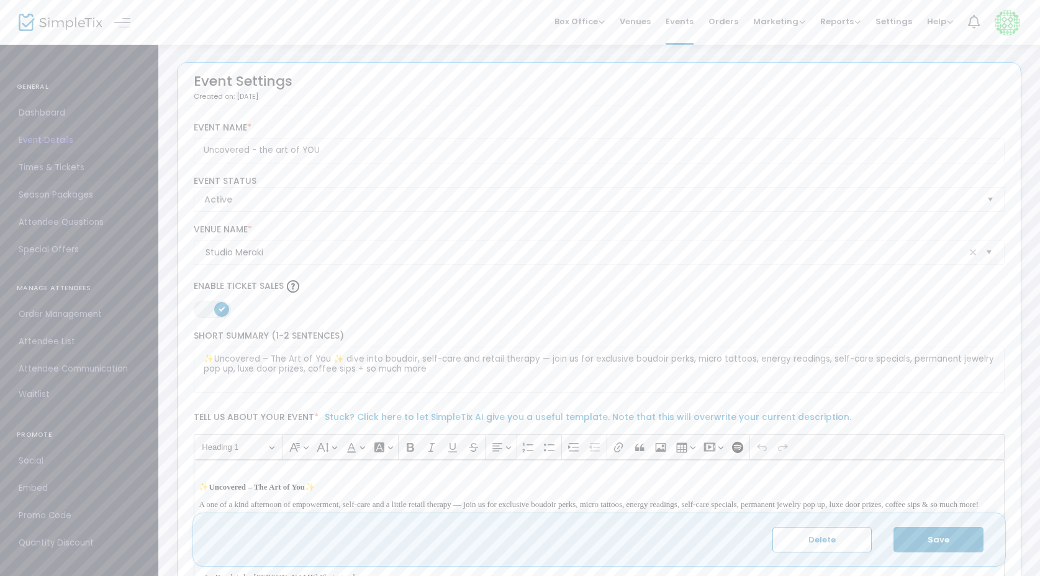
click at [63, 170] on span "Times & Tickets" at bounding box center [79, 168] width 121 height 16
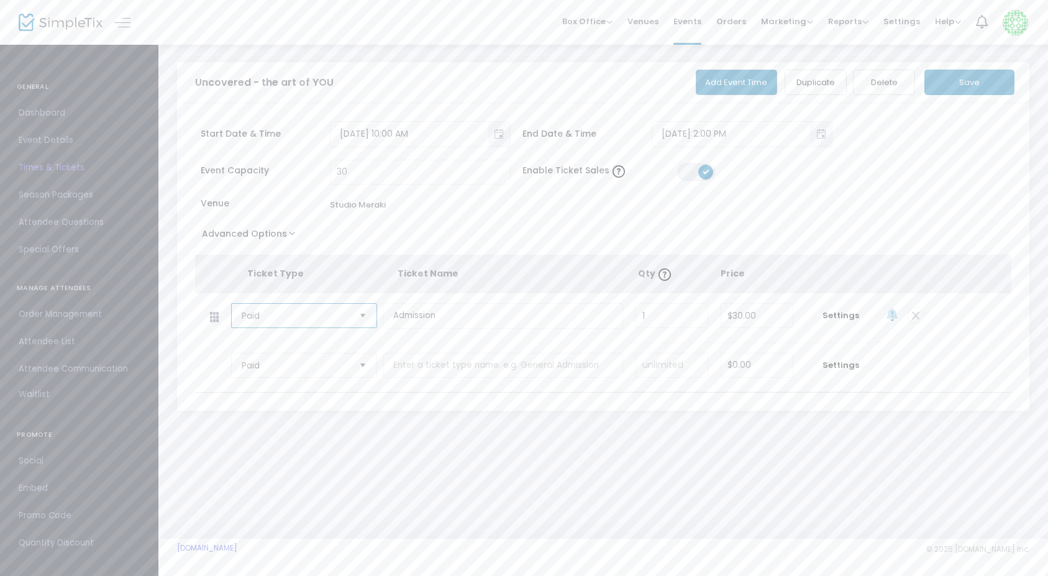
click at [319, 317] on span "Paid" at bounding box center [295, 315] width 107 height 12
click at [301, 341] on li "Paid" at bounding box center [304, 341] width 145 height 25
click at [449, 320] on input "Admission" at bounding box center [503, 315] width 240 height 25
click at [842, 317] on span "Settings" at bounding box center [841, 315] width 71 height 12
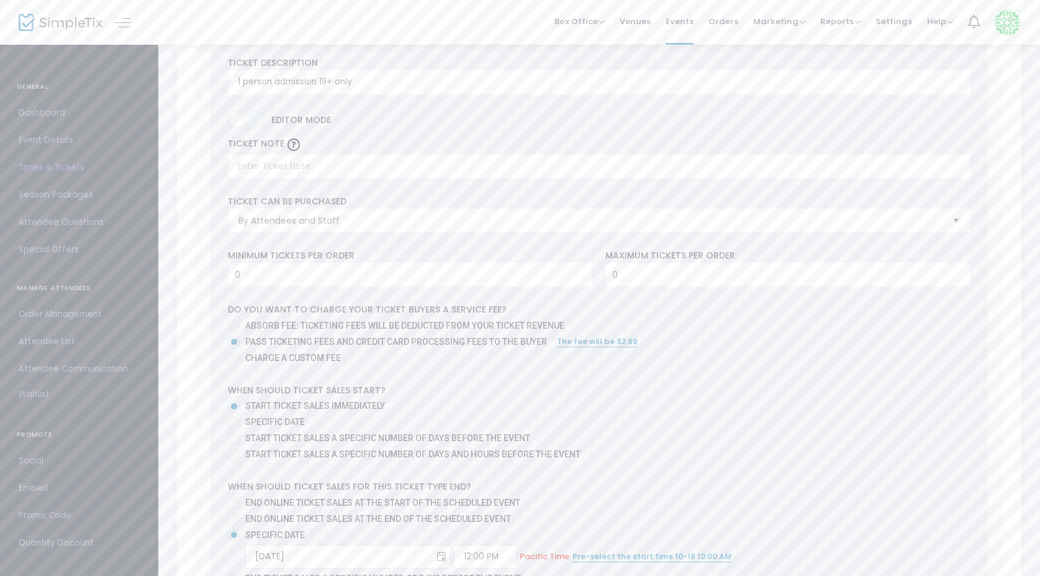
scroll to position [376, 0]
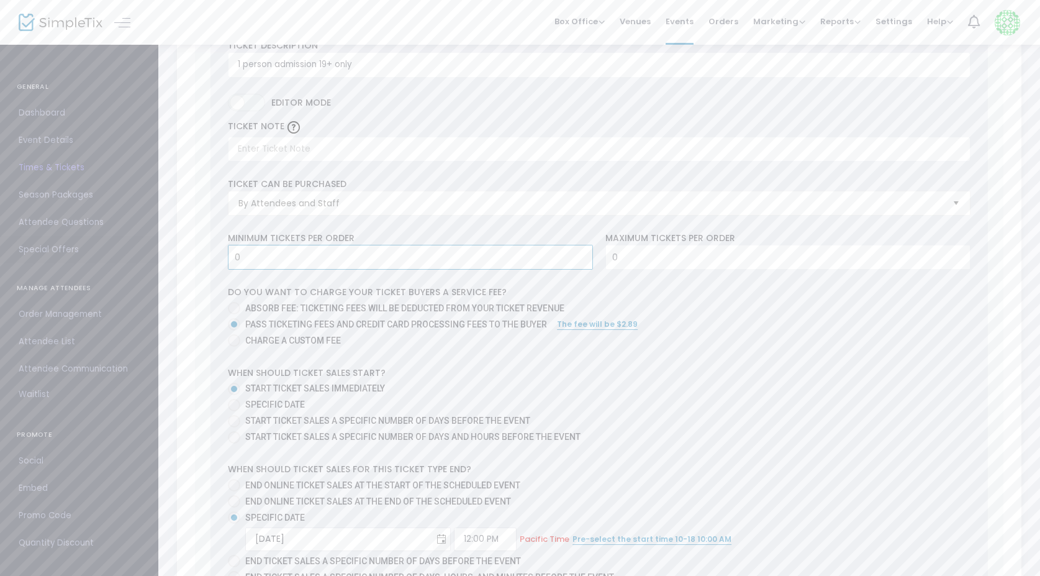
drag, startPoint x: 293, startPoint y: 260, endPoint x: 143, endPoint y: 252, distance: 149.3
click at [143, 252] on div "GENERAL Dashboard Event Details Times & Tickets Season Packages Season Packages…" at bounding box center [520, 279] width 1040 height 1310
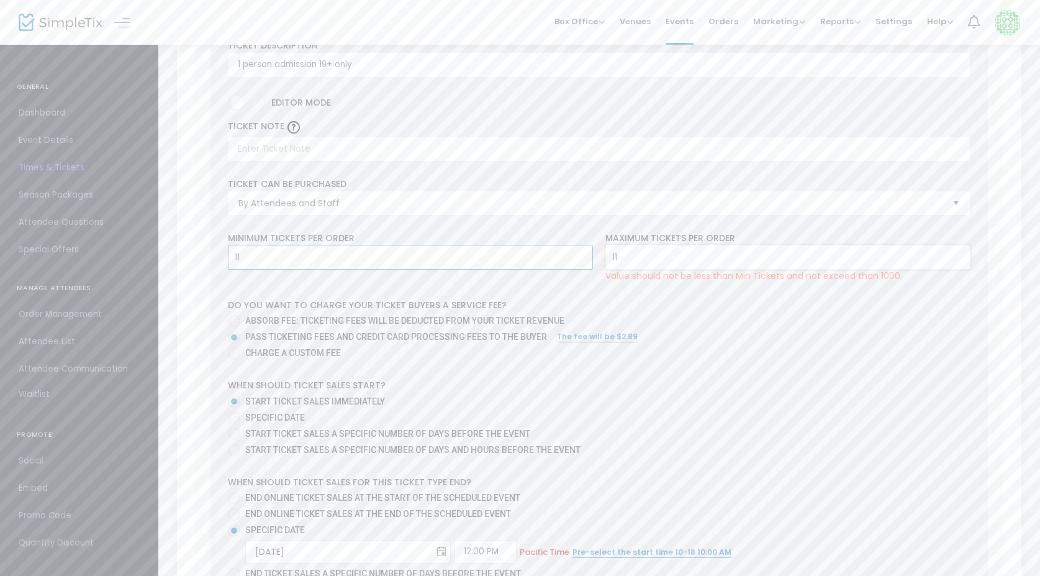
click at [636, 264] on input "11" at bounding box center [788, 257] width 364 height 24
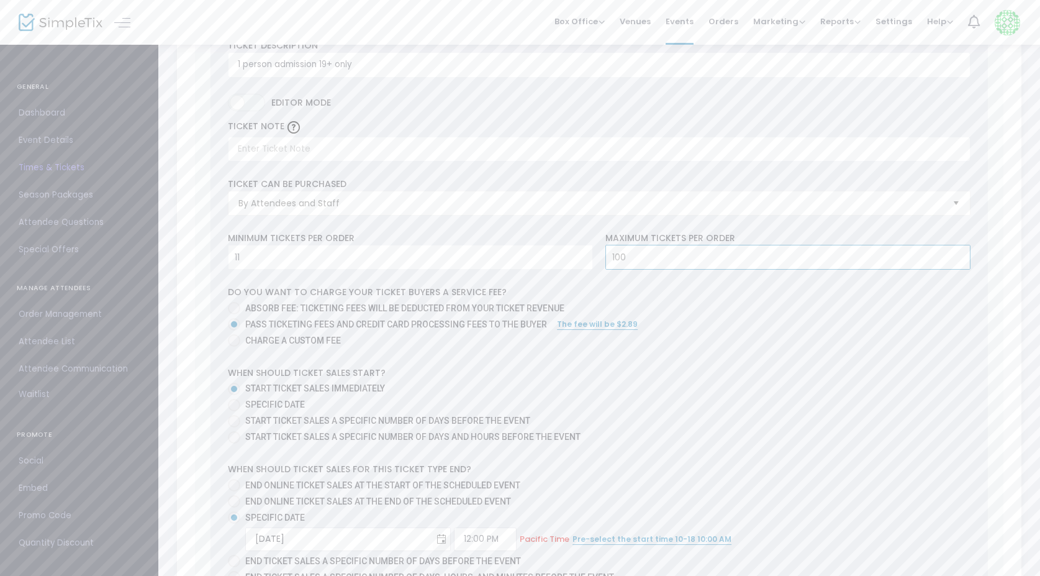
click at [651, 263] on input "100" at bounding box center [788, 257] width 364 height 24
drag, startPoint x: 629, startPoint y: 265, endPoint x: 575, endPoint y: 258, distance: 54.5
click at [575, 260] on div "Minimum tickets per order 11 Value should be between 0 to 1000.. Maximum ticket…" at bounding box center [599, 251] width 755 height 38
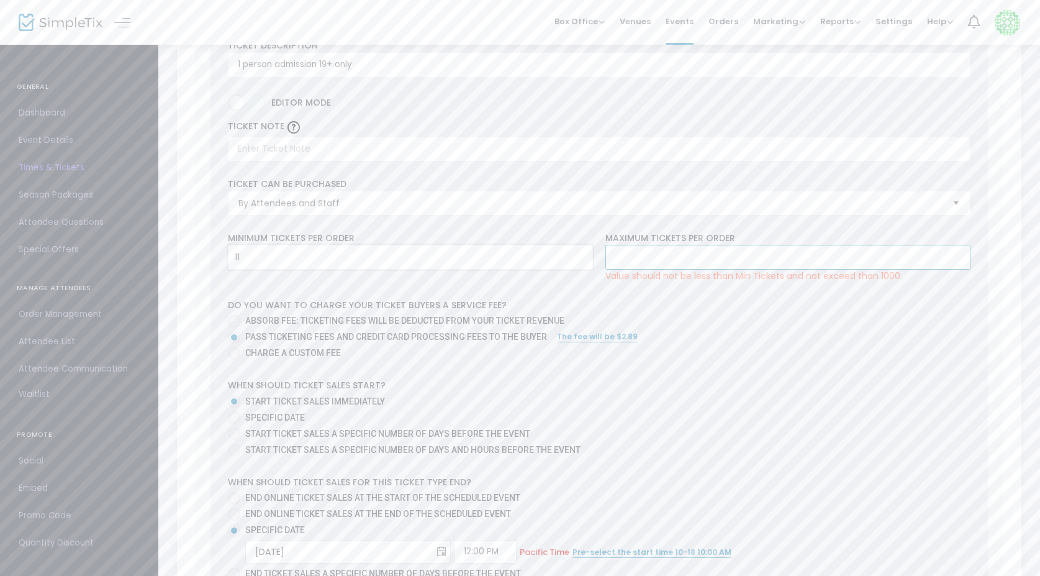
click at [442, 263] on input "11" at bounding box center [411, 257] width 364 height 24
click at [658, 334] on mat-radio-group "Absorb fee: Ticketing fees will be deducted from your ticket revenue Pass ticke…" at bounding box center [599, 338] width 743 height 48
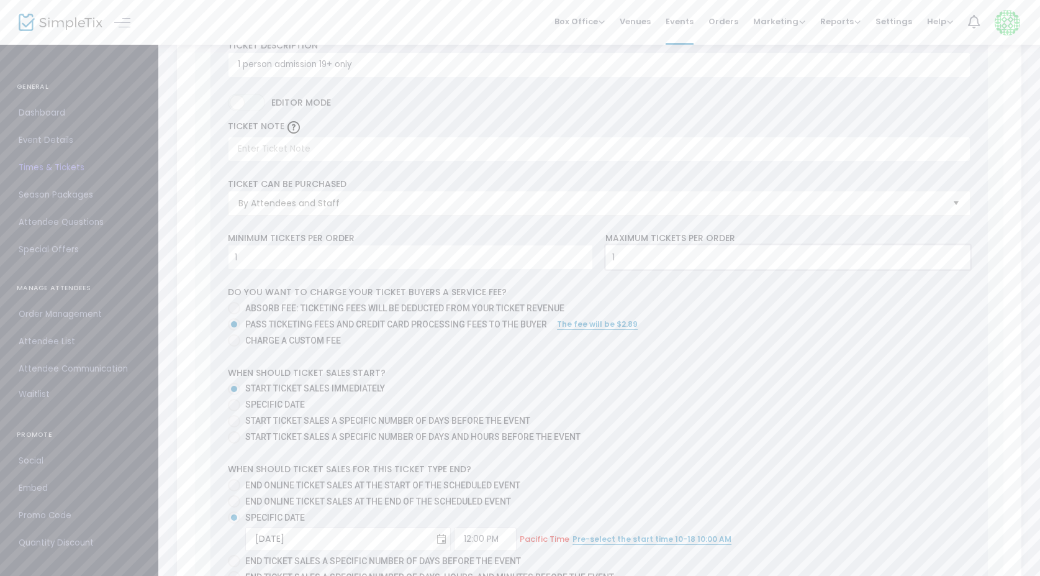
click at [669, 258] on input "1" at bounding box center [788, 257] width 364 height 24
click at [669, 262] on input "1" at bounding box center [788, 257] width 364 height 24
click at [686, 269] on input "10" at bounding box center [788, 257] width 364 height 24
click at [311, 279] on div "0 Ticket sold (SKU #3798280) Ticket Description 1 person admission 19+ only Req…" at bounding box center [600, 368] width 778 height 776
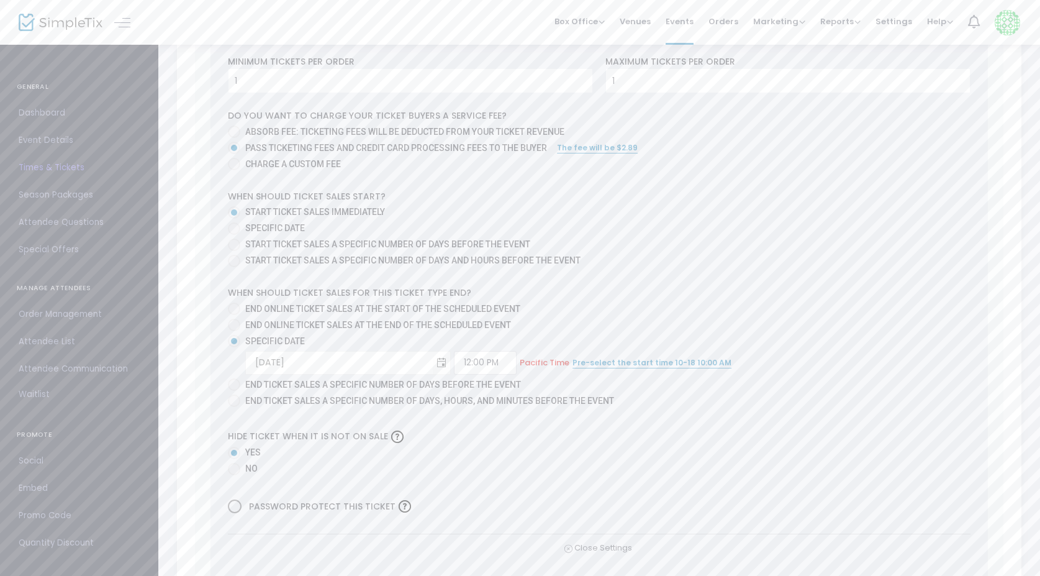
scroll to position [555, 0]
click at [233, 306] on span at bounding box center [234, 305] width 12 height 12
click at [234, 312] on input "End online ticket sales at the start of the scheduled event" at bounding box center [234, 312] width 1 height 1
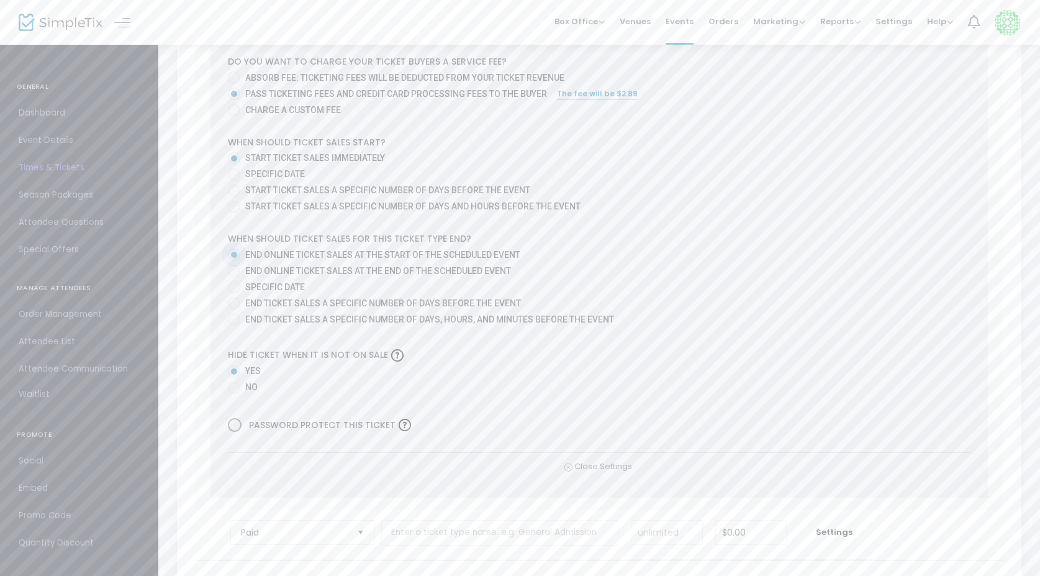
scroll to position [607, 0]
click at [234, 387] on span at bounding box center [234, 387] width 12 height 12
click at [234, 393] on input "No" at bounding box center [234, 393] width 1 height 1
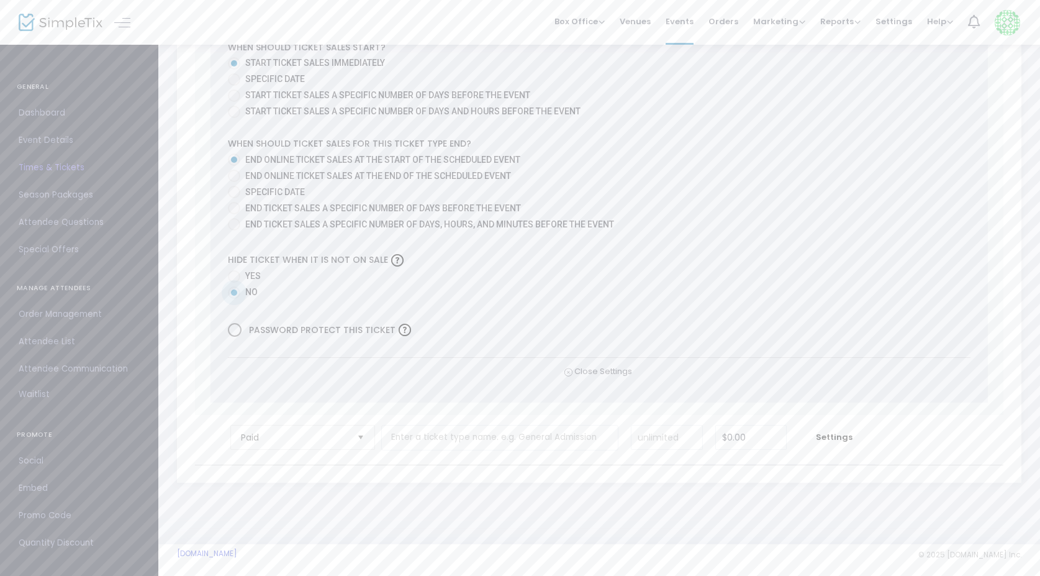
scroll to position [705, 0]
click at [352, 432] on span "Select" at bounding box center [360, 434] width 20 height 20
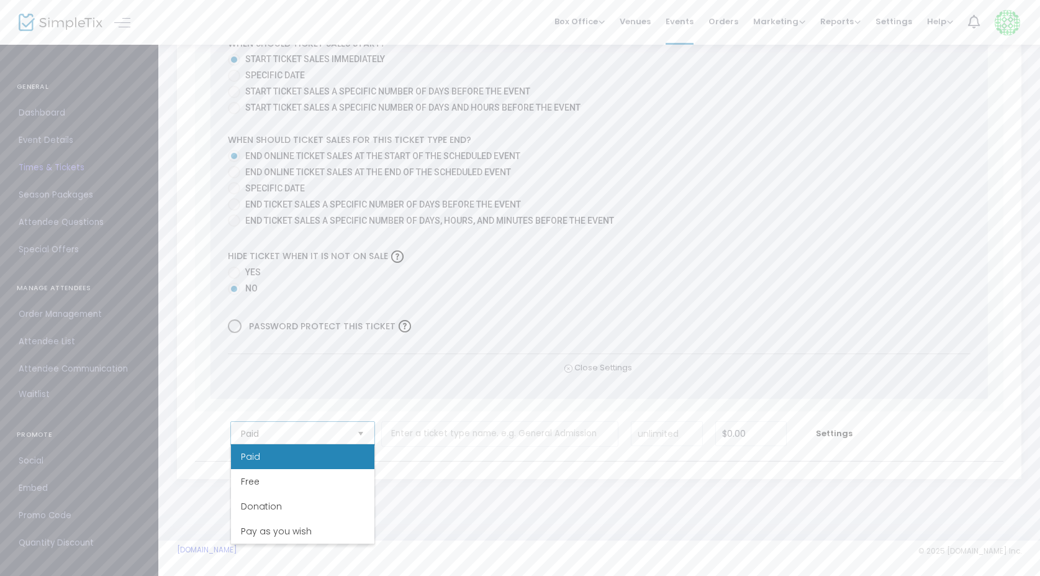
click at [352, 432] on span "Select" at bounding box center [360, 434] width 20 height 20
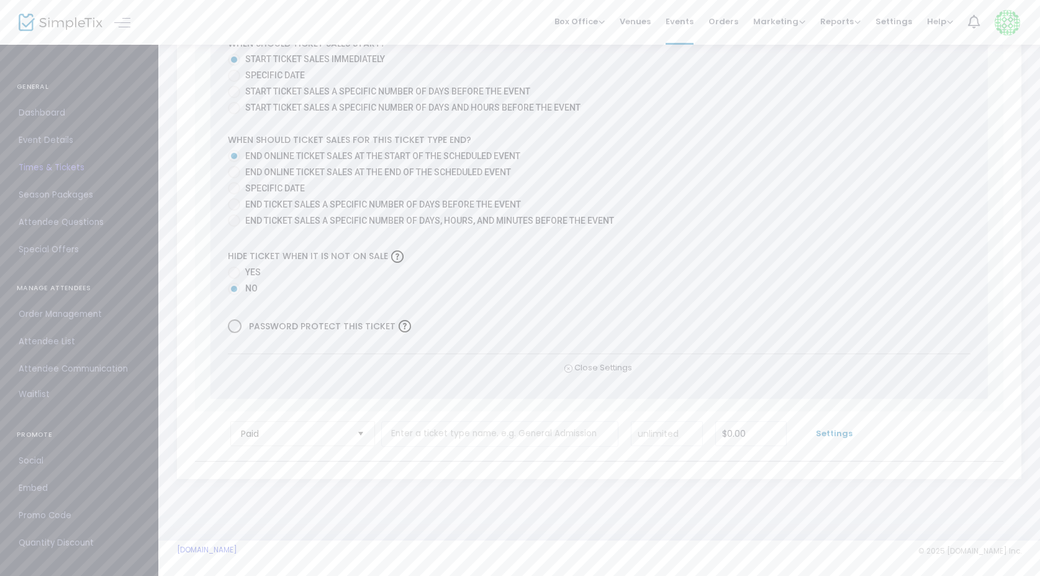
click at [842, 432] on span "Settings" at bounding box center [834, 433] width 70 height 12
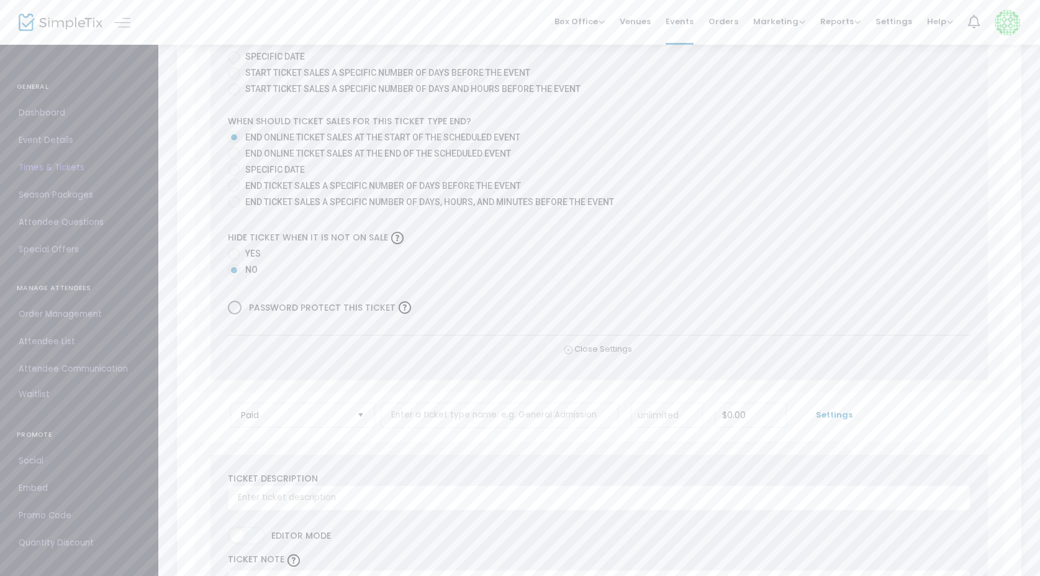
scroll to position [781, 0]
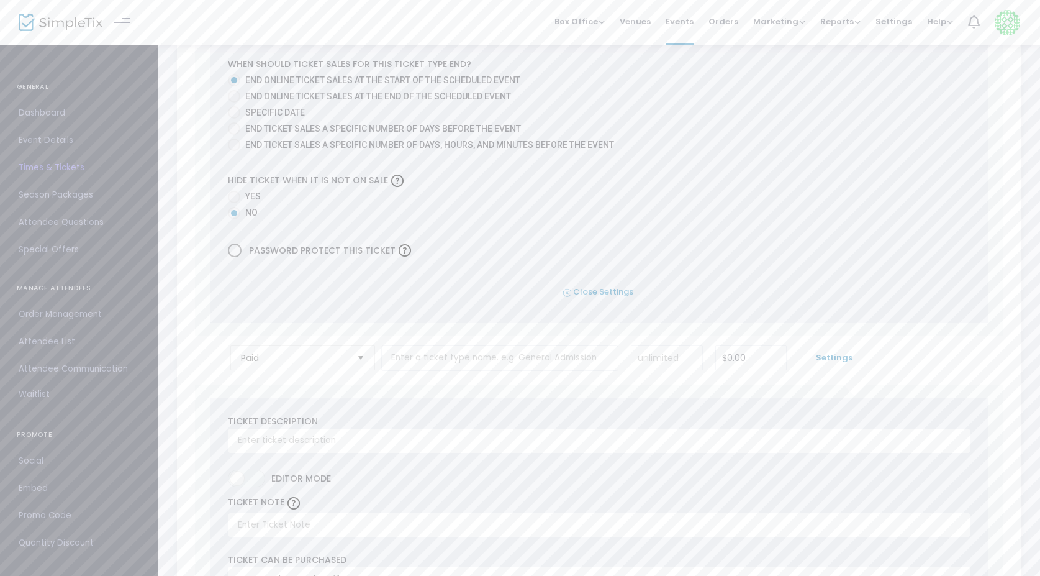
click at [609, 289] on span "Close Settings" at bounding box center [598, 292] width 70 height 13
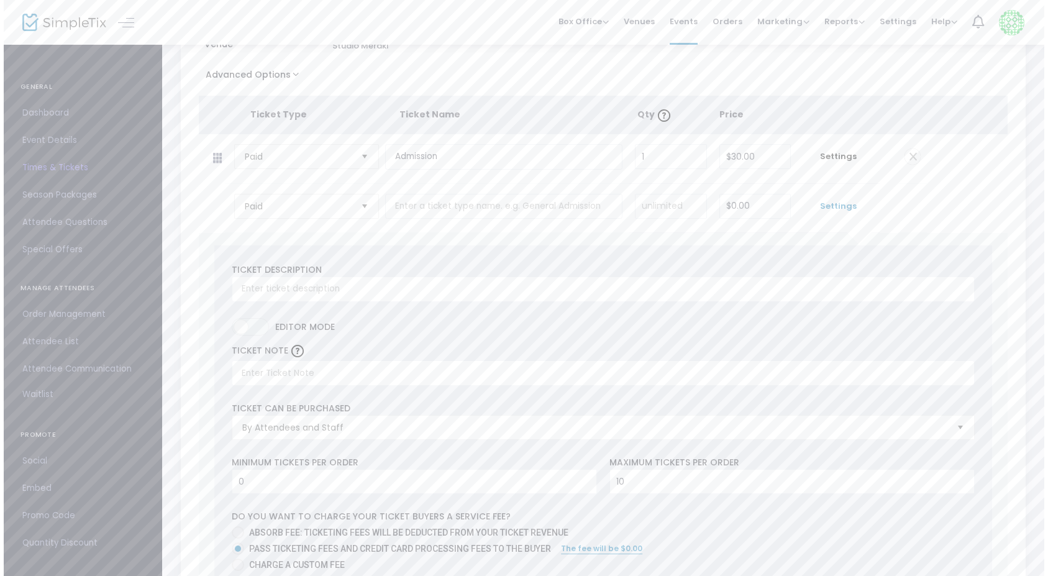
scroll to position [0, 0]
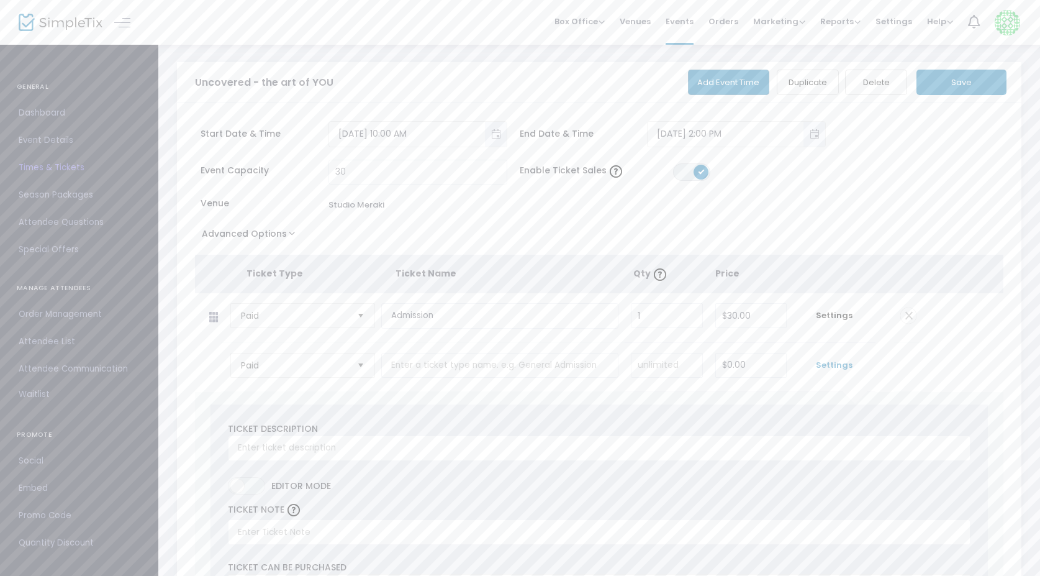
click at [984, 88] on button "Save" at bounding box center [962, 82] width 90 height 25
click at [837, 366] on span "Settings" at bounding box center [834, 365] width 70 height 12
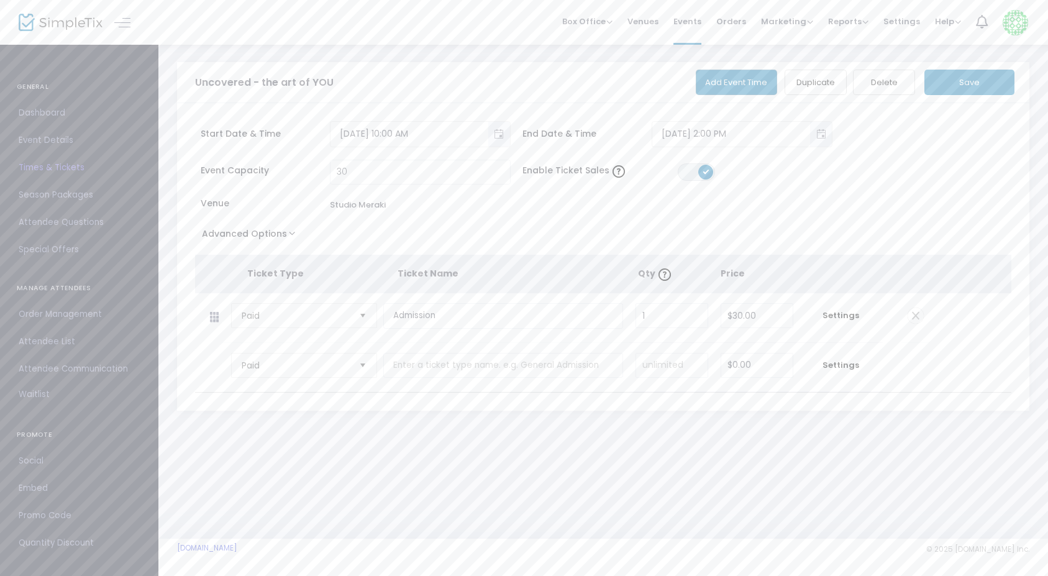
click at [916, 363] on tr "Paid Required. $0.00 Settings" at bounding box center [562, 368] width 735 height 50
click at [916, 375] on tr "Paid Required. $0.00 Settings" at bounding box center [562, 368] width 735 height 50
click at [361, 368] on span "Select" at bounding box center [363, 365] width 20 height 20
click at [333, 339] on td "Paid Required." at bounding box center [302, 317] width 161 height 49
click at [917, 312] on span at bounding box center [915, 315] width 16 height 16
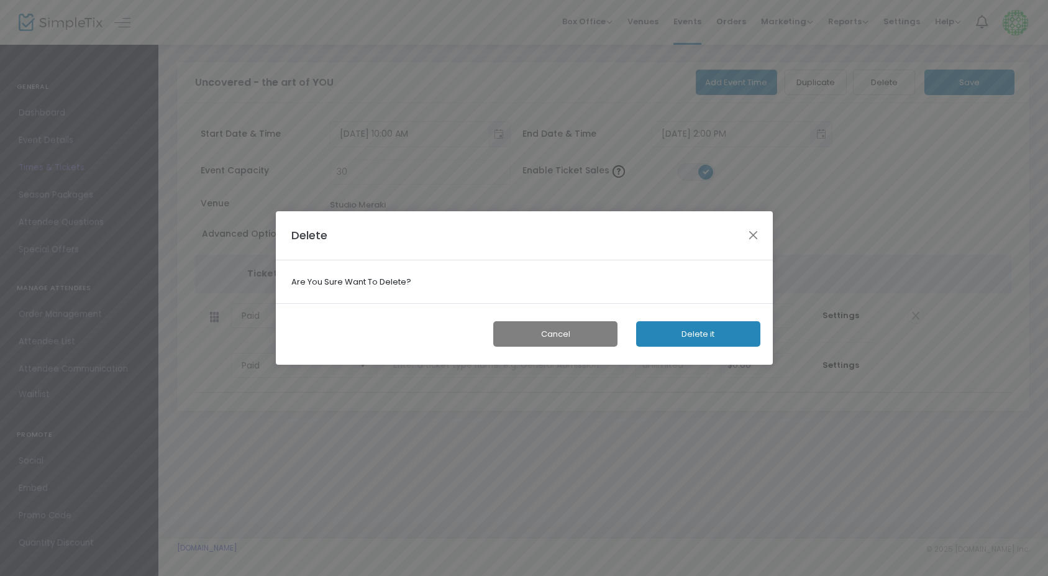
click at [720, 330] on button "Delete it" at bounding box center [698, 333] width 124 height 25
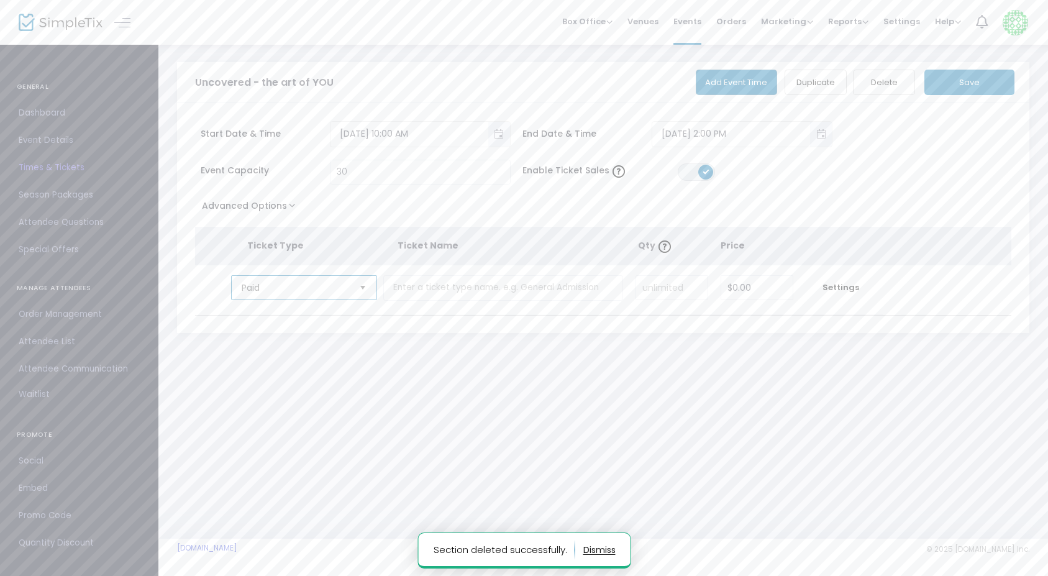
click at [308, 288] on span "Paid" at bounding box center [295, 287] width 107 height 12
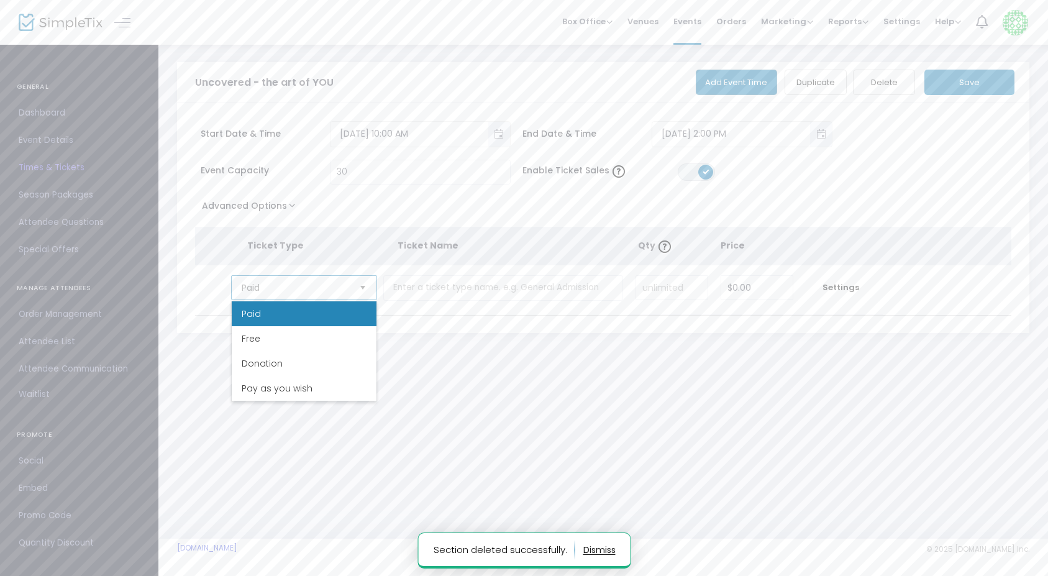
click at [308, 288] on span "Paid" at bounding box center [295, 287] width 107 height 12
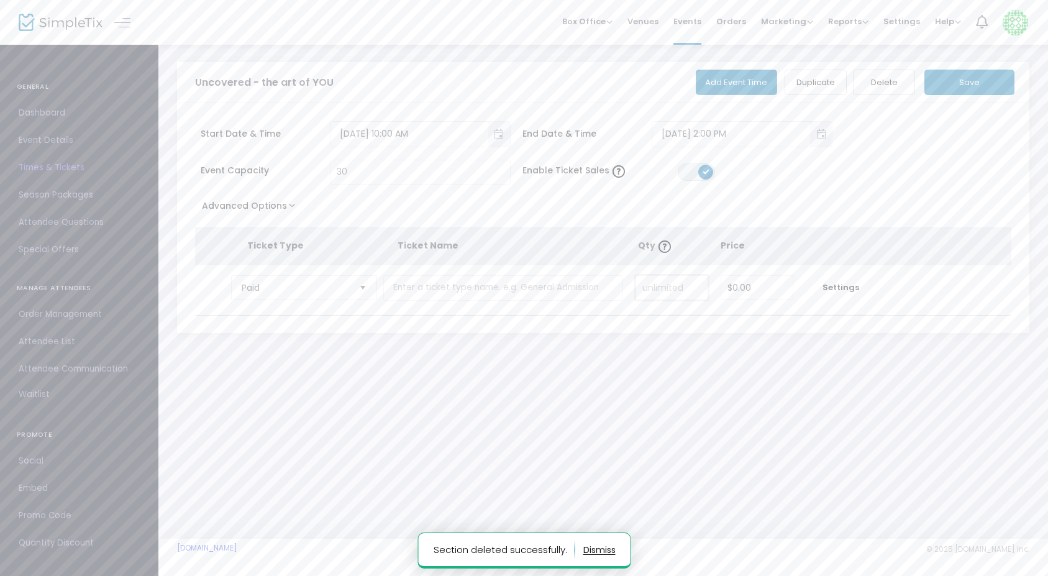
click at [673, 292] on input at bounding box center [671, 288] width 71 height 24
click at [542, 271] on td at bounding box center [506, 289] width 246 height 49
click at [542, 283] on input "text" at bounding box center [503, 287] width 240 height 25
click at [744, 289] on input "0" at bounding box center [756, 288] width 71 height 24
click at [791, 261] on th "Price" at bounding box center [757, 246] width 75 height 38
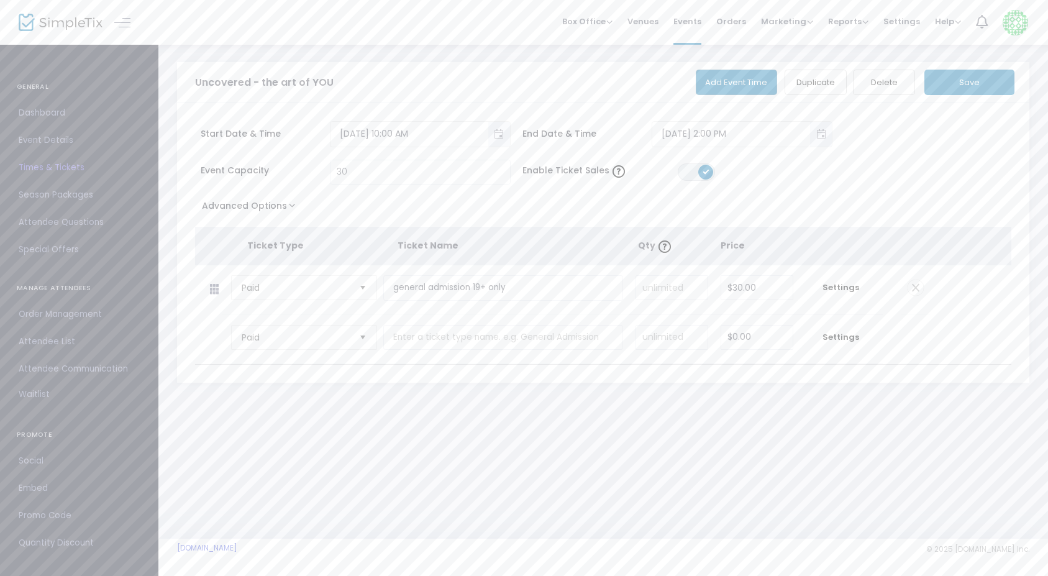
click at [996, 82] on button "Save" at bounding box center [969, 82] width 90 height 25
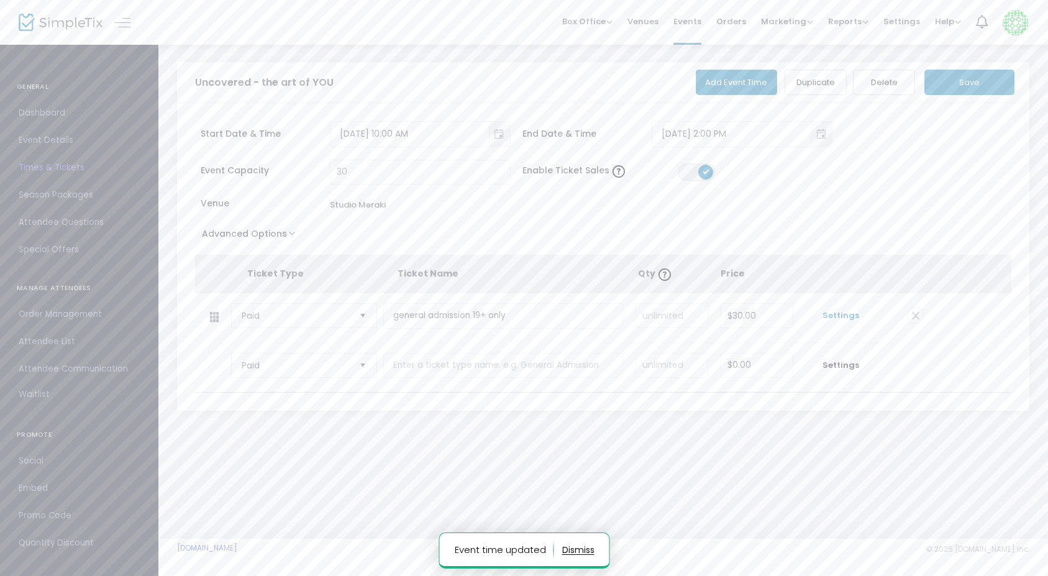
click at [846, 316] on span "Settings" at bounding box center [841, 315] width 71 height 12
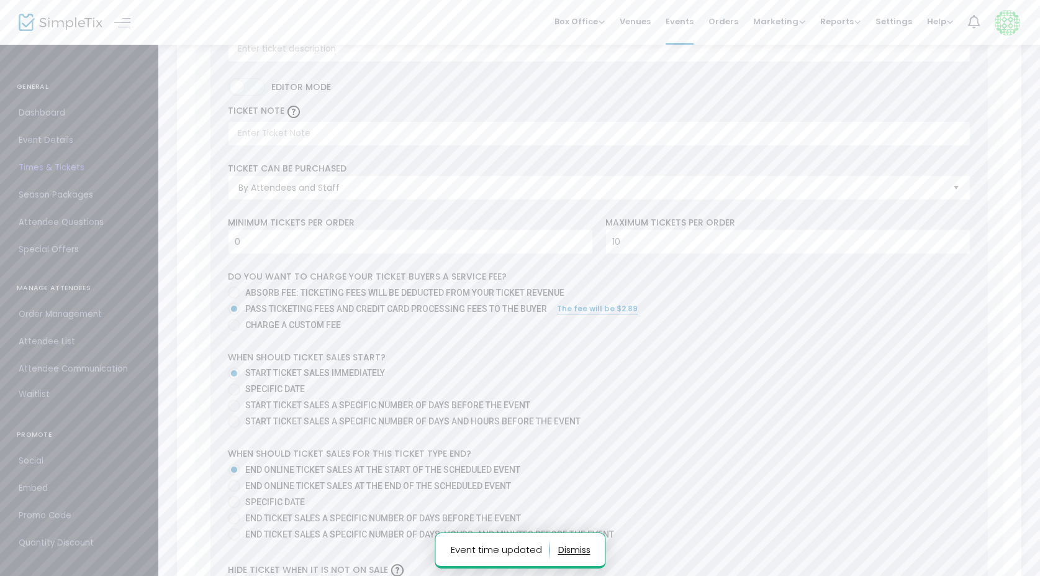
scroll to position [397, 0]
drag, startPoint x: 644, startPoint y: 240, endPoint x: 586, endPoint y: 235, distance: 58.0
click at [586, 236] on div "Minimum tickets per order 0 Value should be between 0 to 1000.. Maximum tickets…" at bounding box center [599, 230] width 755 height 38
click at [723, 302] on mat-radio-group "Absorb fee: Ticketing fees will be deducted from your ticket revenue Pass ticke…" at bounding box center [599, 305] width 743 height 48
click at [313, 235] on input "0" at bounding box center [411, 236] width 364 height 24
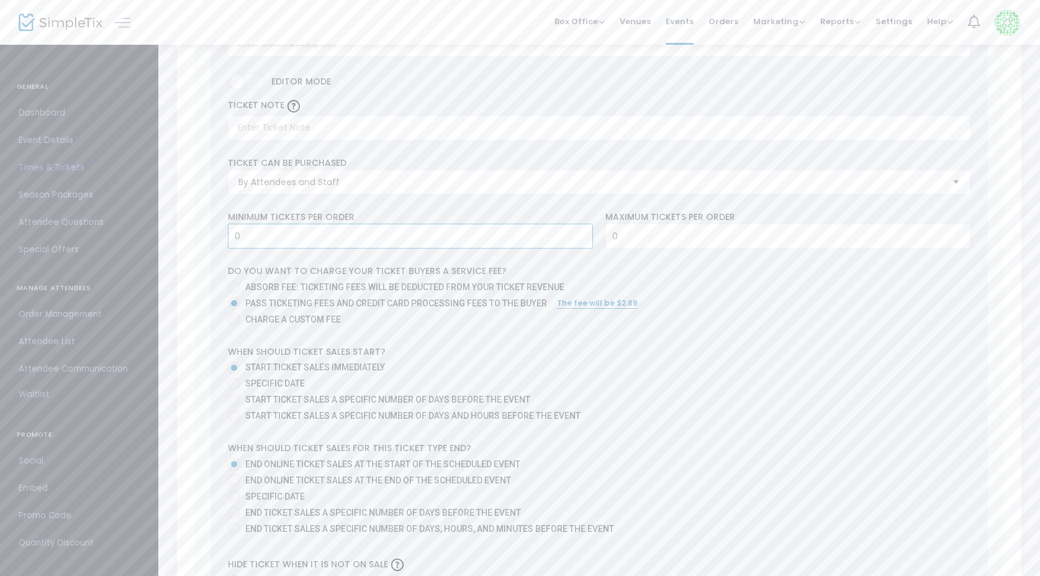
click at [356, 211] on div "0 Ticket sold (SKU #3798301) Ticket Description Required. ON OFF Editor mode TI…" at bounding box center [600, 332] width 778 height 748
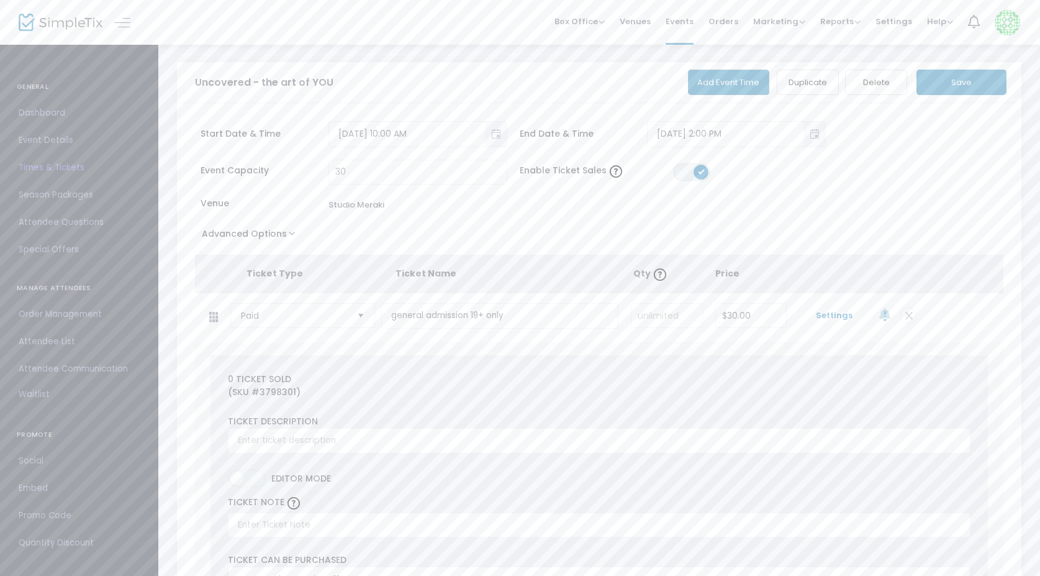
scroll to position [0, 0]
click at [962, 88] on button "Save" at bounding box center [962, 82] width 90 height 25
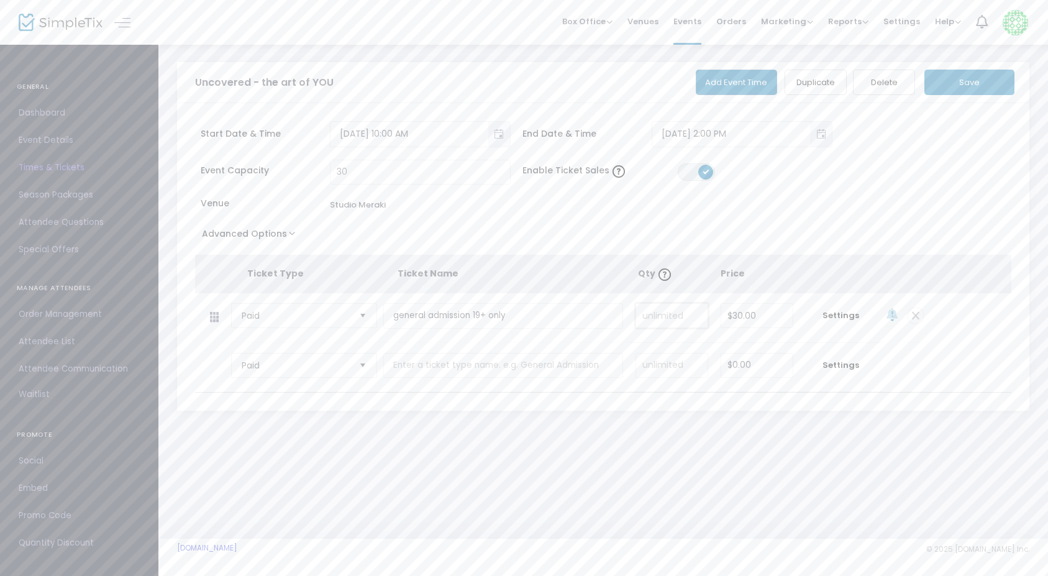
click at [671, 317] on input at bounding box center [671, 316] width 71 height 24
click at [701, 275] on th "Qty" at bounding box center [678, 274] width 83 height 38
click at [839, 318] on span "Settings" at bounding box center [841, 315] width 71 height 12
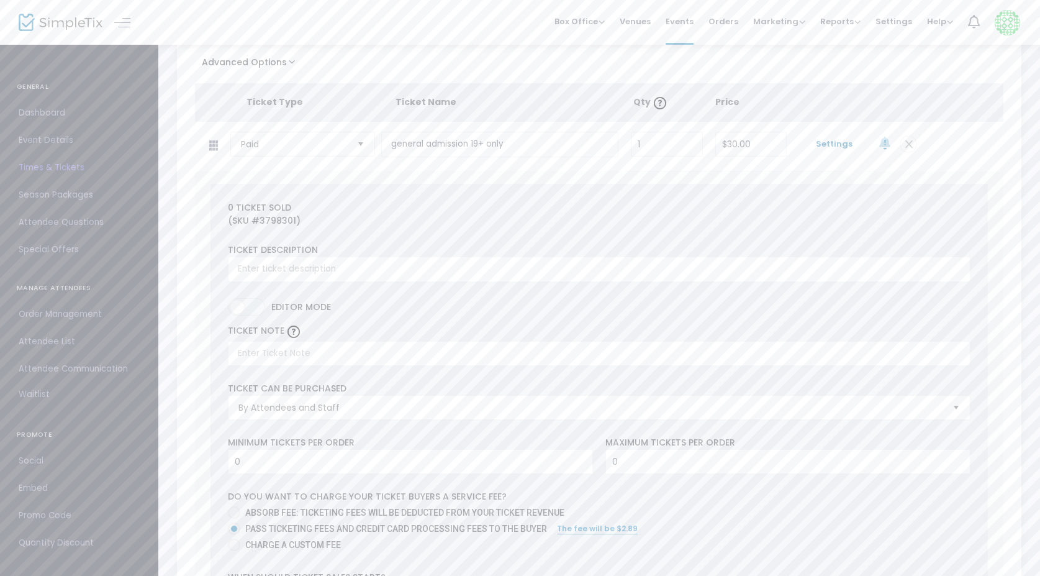
scroll to position [171, 0]
click at [272, 274] on input "text" at bounding box center [599, 269] width 743 height 25
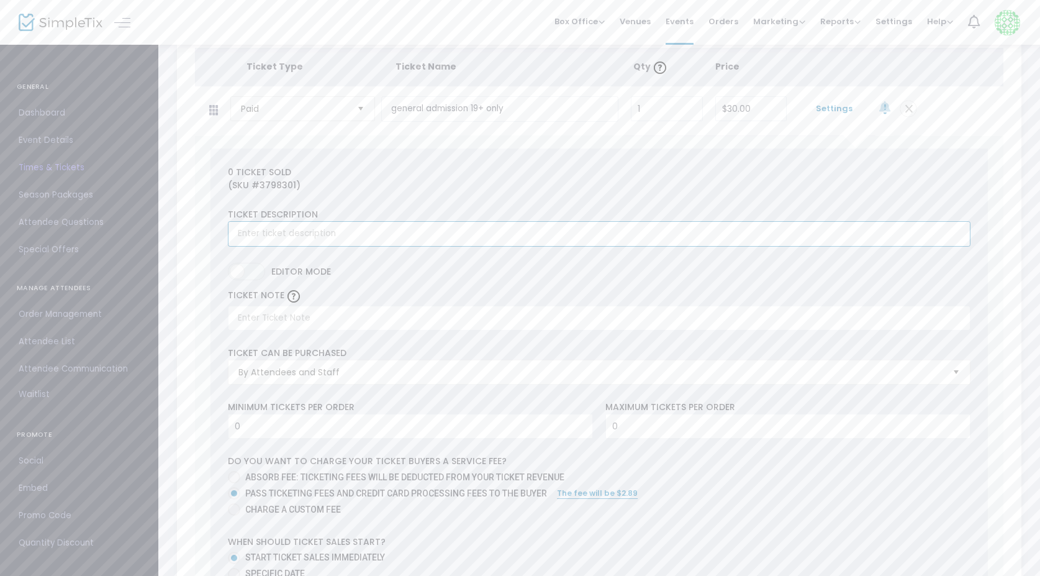
scroll to position [215, 0]
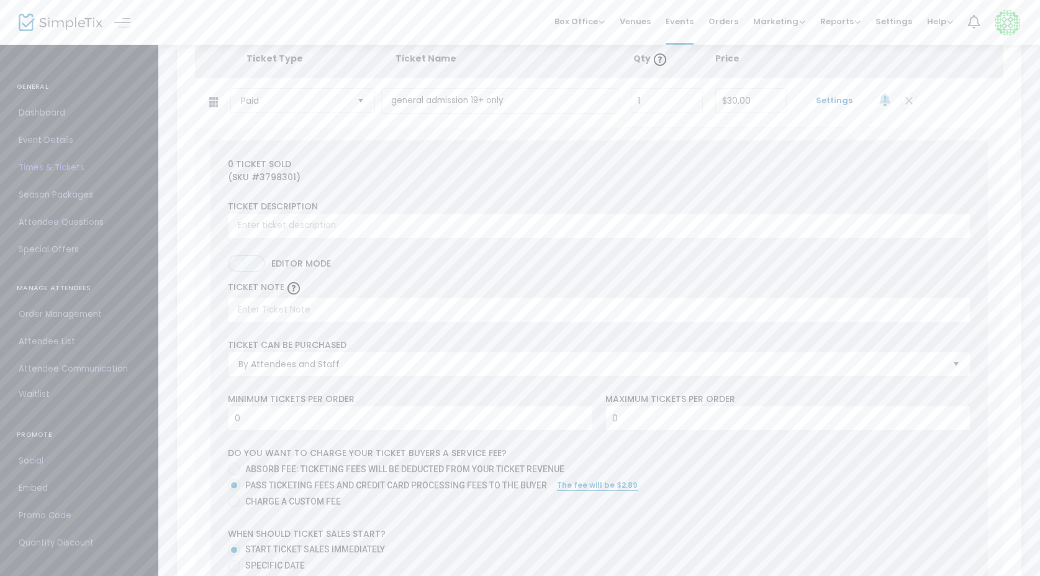
click at [252, 268] on span "ON OFF" at bounding box center [246, 263] width 37 height 17
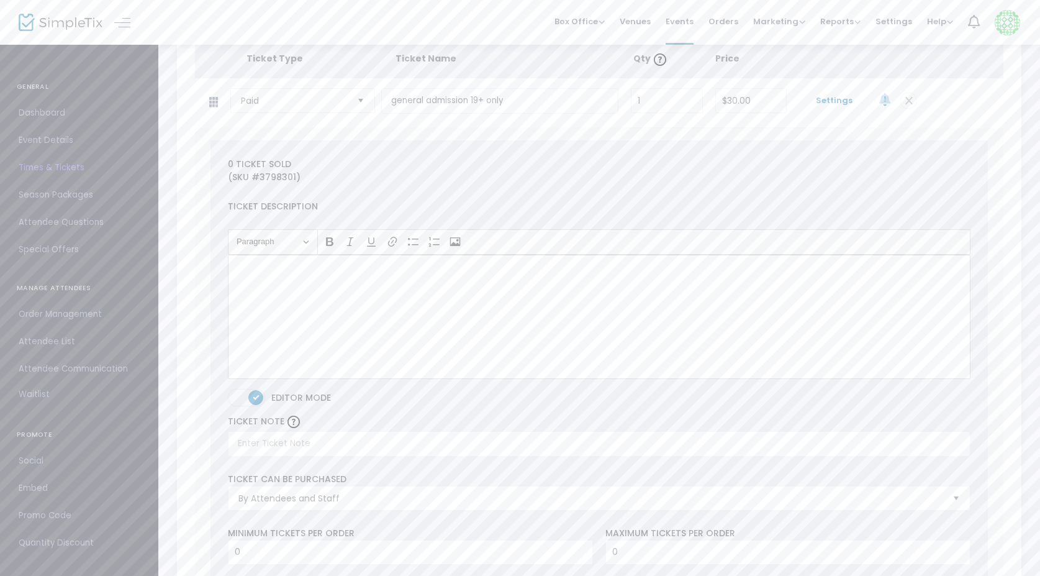
click at [243, 399] on span "ON OFF" at bounding box center [246, 397] width 37 height 17
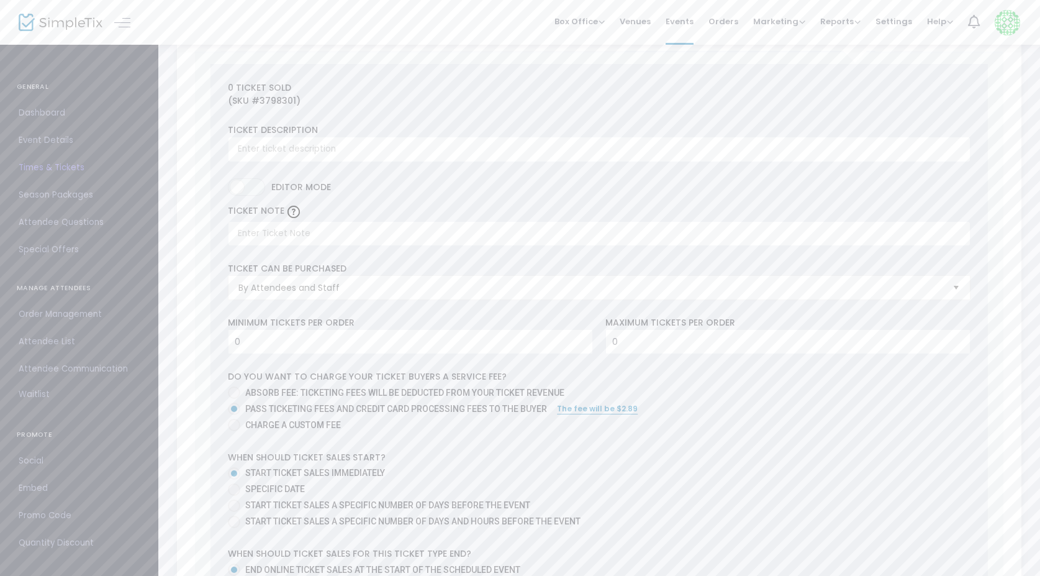
scroll to position [296, 0]
click at [386, 288] on span "By Attendees and Staff" at bounding box center [591, 282] width 704 height 12
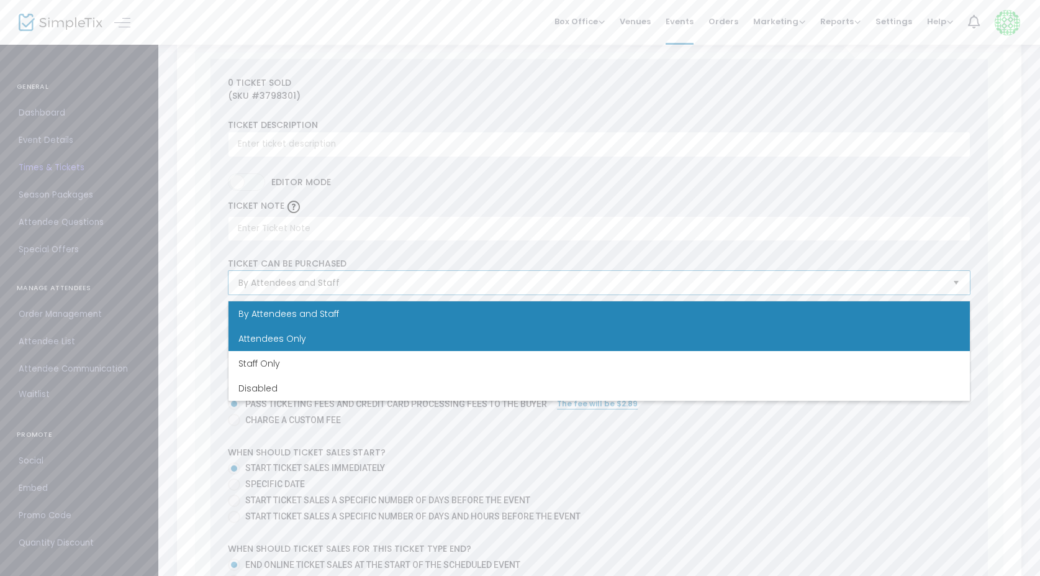
click at [358, 337] on li "Attendees Only" at bounding box center [600, 338] width 742 height 25
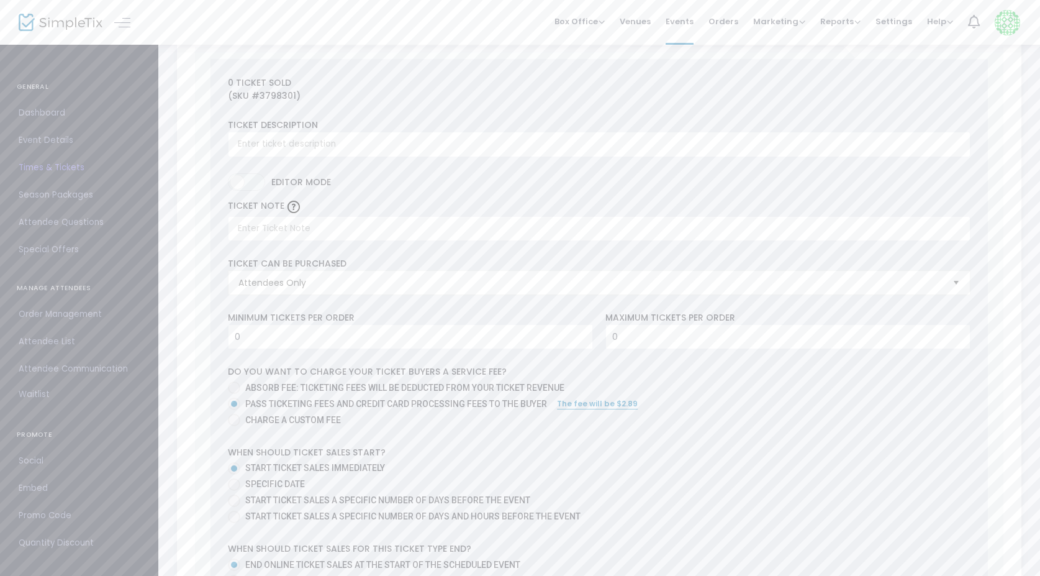
click at [378, 311] on div "0 Ticket sold (SKU #3798301) Ticket Description Required. ON OFF Editor mode TI…" at bounding box center [600, 433] width 778 height 748
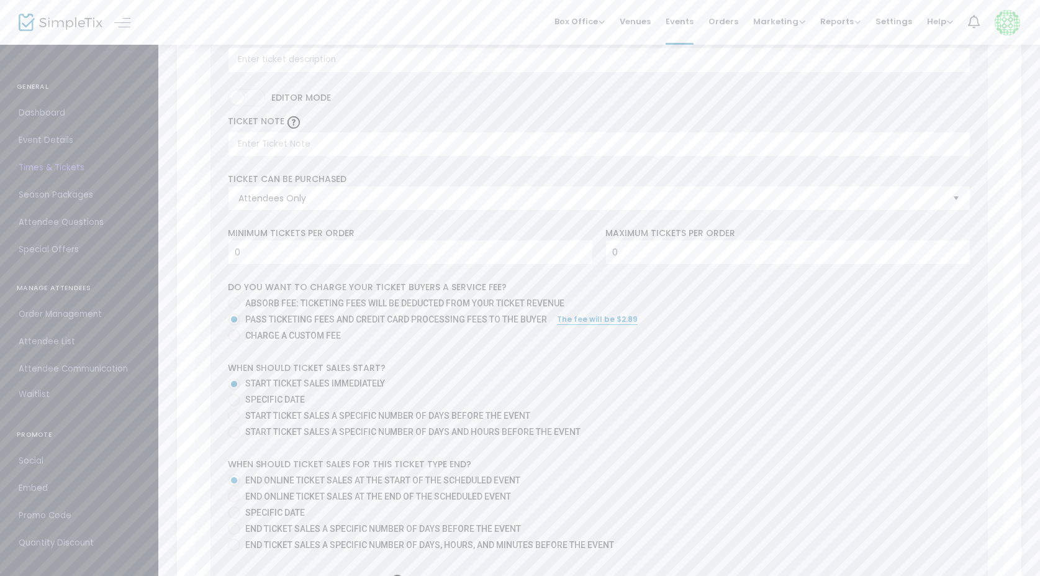
scroll to position [403, 0]
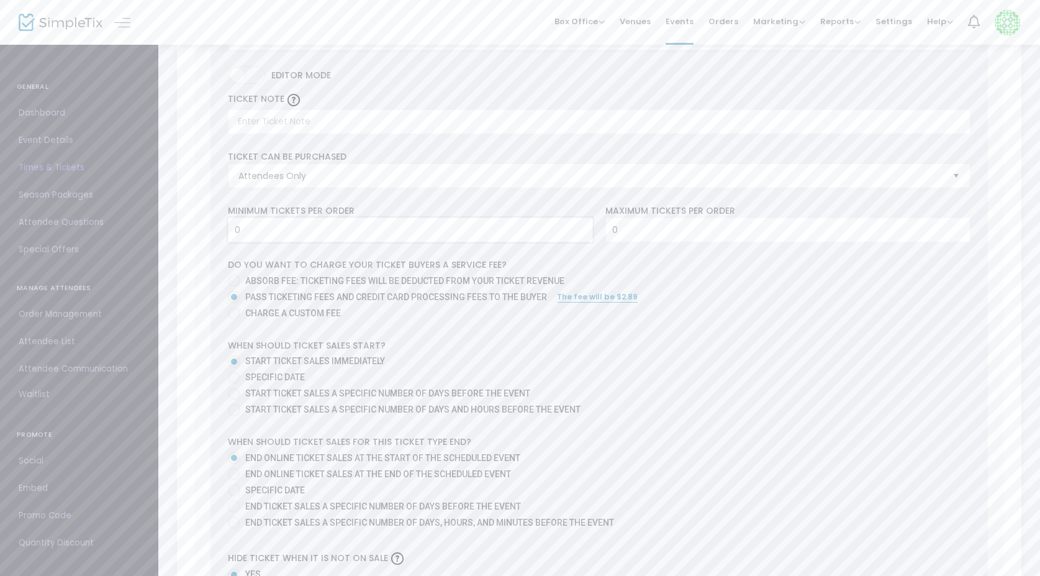
click at [326, 237] on input "0" at bounding box center [411, 230] width 364 height 24
click at [632, 236] on input "1" at bounding box center [788, 230] width 364 height 24
click at [632, 237] on input "1" at bounding box center [788, 230] width 364 height 24
click at [661, 287] on label "Absorb fee: Ticketing fees will be deducted from your ticket revenue" at bounding box center [594, 281] width 733 height 13
click at [234, 287] on input "Absorb fee: Ticketing fees will be deducted from your ticket revenue" at bounding box center [234, 287] width 1 height 1
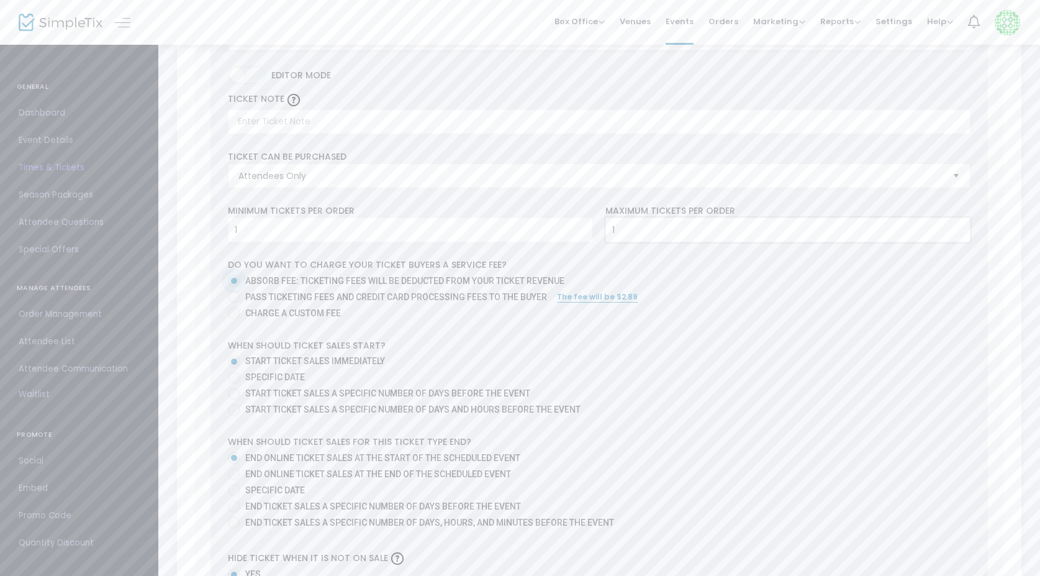
click at [648, 242] on input "1" at bounding box center [788, 230] width 364 height 24
click at [648, 266] on div "Do you want to charge your ticket buyers a service fee? Absorb fee: Ticketing f…" at bounding box center [599, 290] width 755 height 65
click at [642, 237] on input "1" at bounding box center [788, 230] width 364 height 24
drag, startPoint x: 642, startPoint y: 237, endPoint x: 570, endPoint y: 233, distance: 71.5
click at [570, 234] on div "Minimum tickets per order 1 Value should be between 0 to 1000.. Maximum tickets…" at bounding box center [599, 223] width 755 height 38
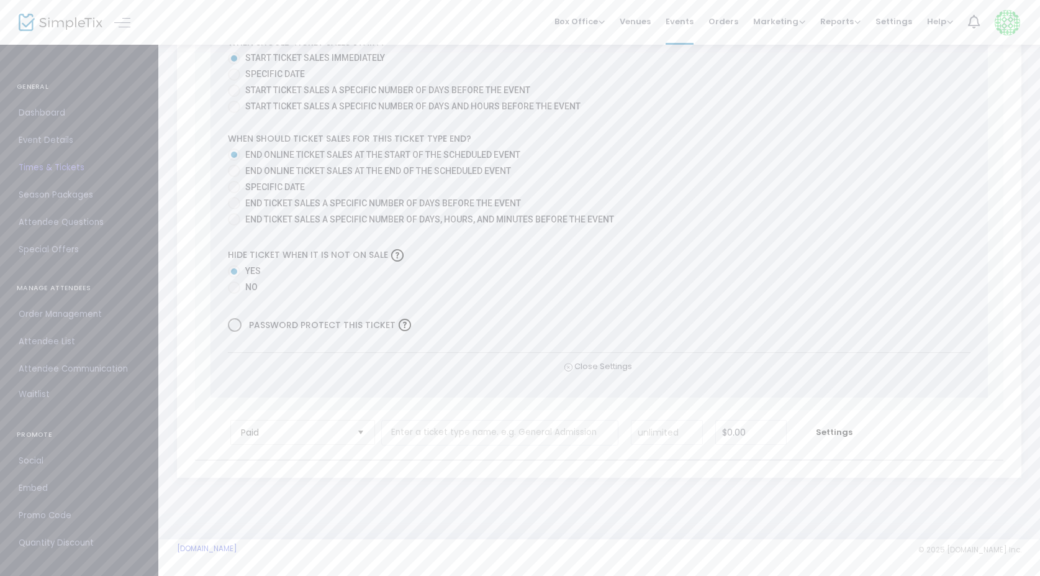
scroll to position [705, 0]
click at [234, 288] on span at bounding box center [234, 289] width 12 height 12
click at [234, 295] on input "No" at bounding box center [234, 295] width 1 height 1
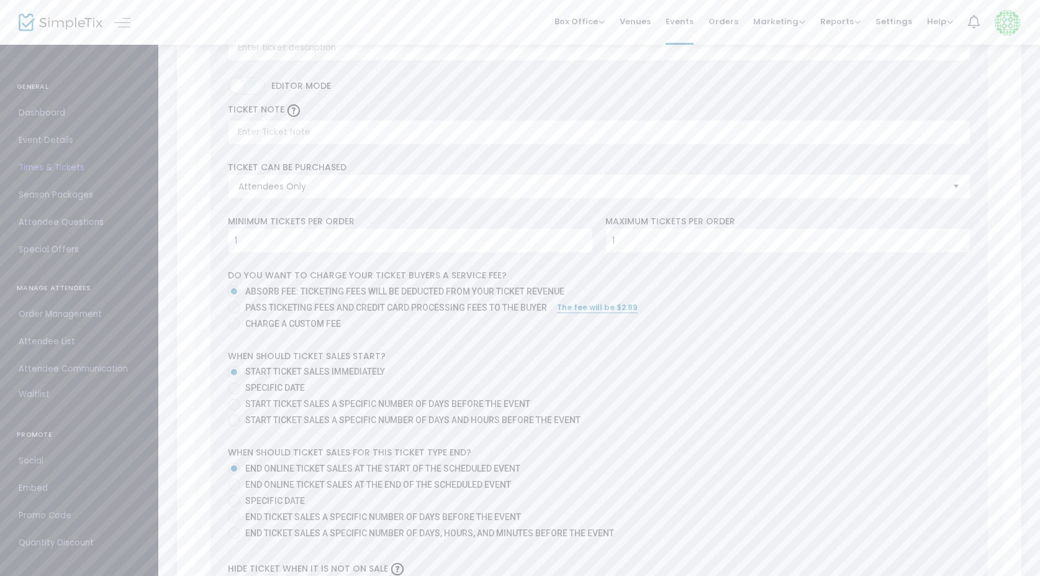
scroll to position [393, 0]
click at [239, 311] on span at bounding box center [234, 307] width 12 height 12
click at [234, 314] on input "Pass ticketing fees and credit card processing fees to the buyer" at bounding box center [234, 314] width 1 height 1
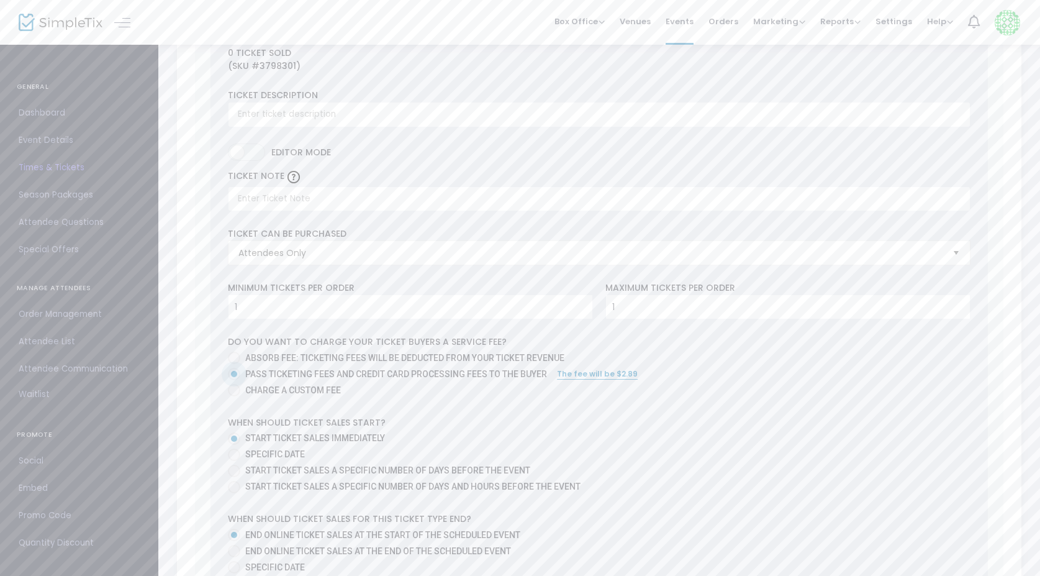
scroll to position [326, 0]
drag, startPoint x: 449, startPoint y: 314, endPoint x: 206, endPoint y: 312, distance: 243.5
click at [205, 312] on div "0 Ticket sold (SKU #3798301) Ticket Description Required. ON OFF Editor mode TI…" at bounding box center [599, 403] width 809 height 773
click at [665, 316] on input "1" at bounding box center [788, 307] width 364 height 24
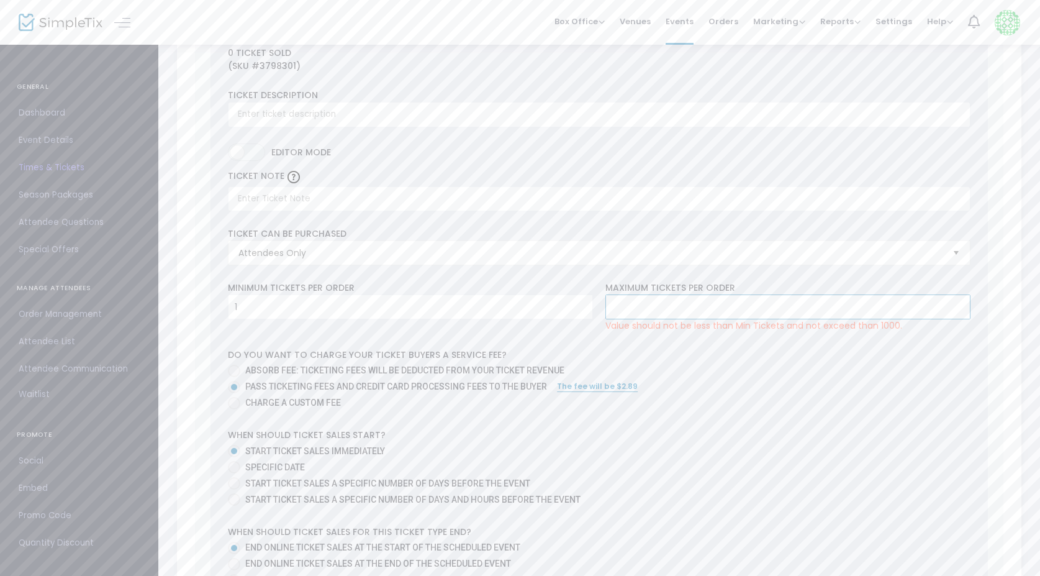
click at [682, 349] on div "0 Ticket sold (SKU #3798301) Ticket Description Required. ON OFF Editor mode TI…" at bounding box center [600, 409] width 778 height 761
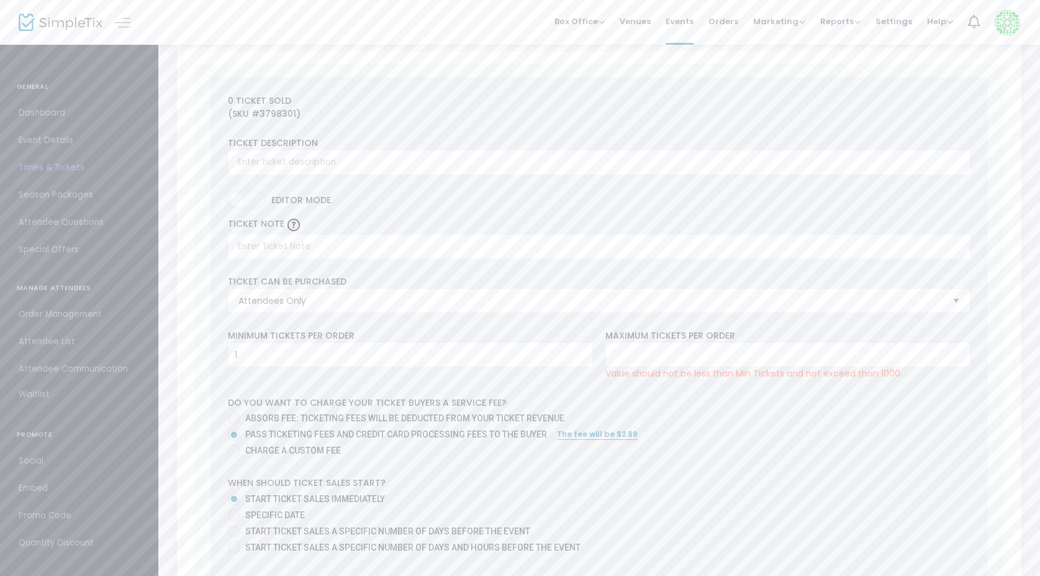
scroll to position [278, 0]
click at [375, 356] on input "1" at bounding box center [411, 355] width 364 height 24
click at [682, 447] on label "Charge a custom fee" at bounding box center [594, 450] width 733 height 13
click at [234, 457] on input "Charge a custom fee" at bounding box center [234, 457] width 1 height 1
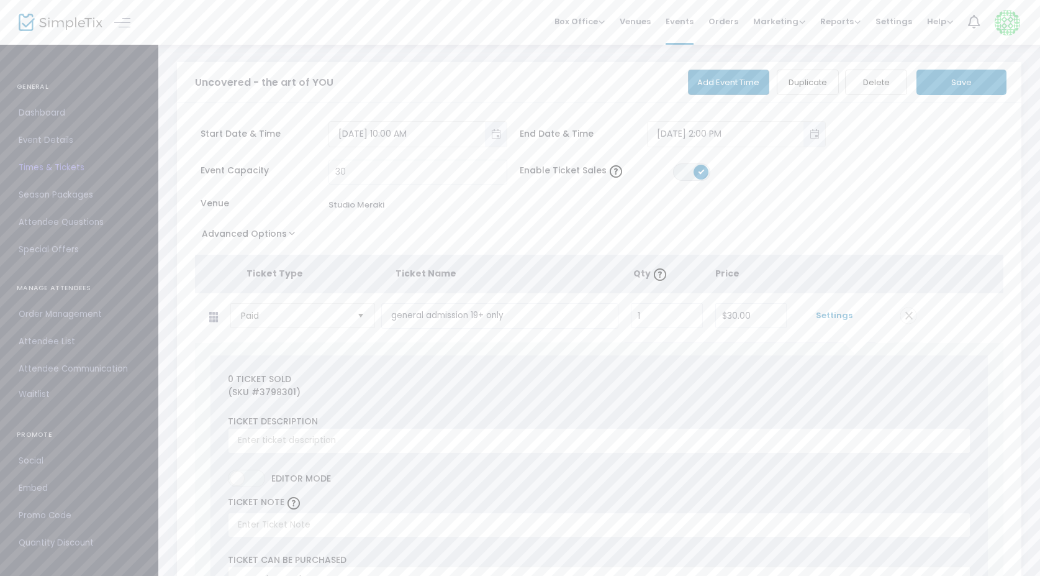
scroll to position [0, 0]
click at [976, 86] on button "Save" at bounding box center [962, 82] width 90 height 25
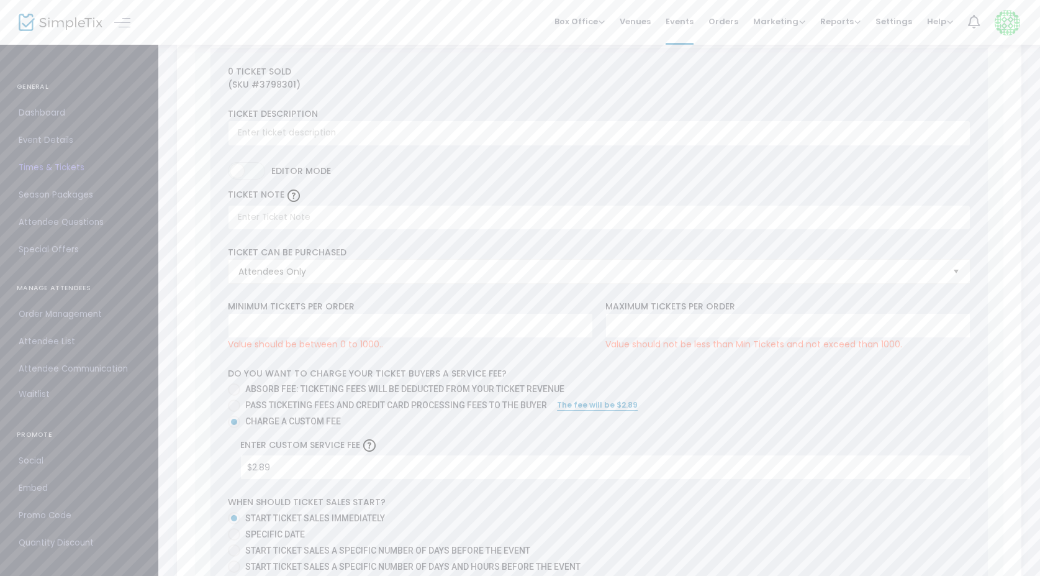
scroll to position [312, 0]
click at [332, 331] on input at bounding box center [411, 321] width 364 height 24
click at [624, 325] on input "1" at bounding box center [788, 321] width 364 height 24
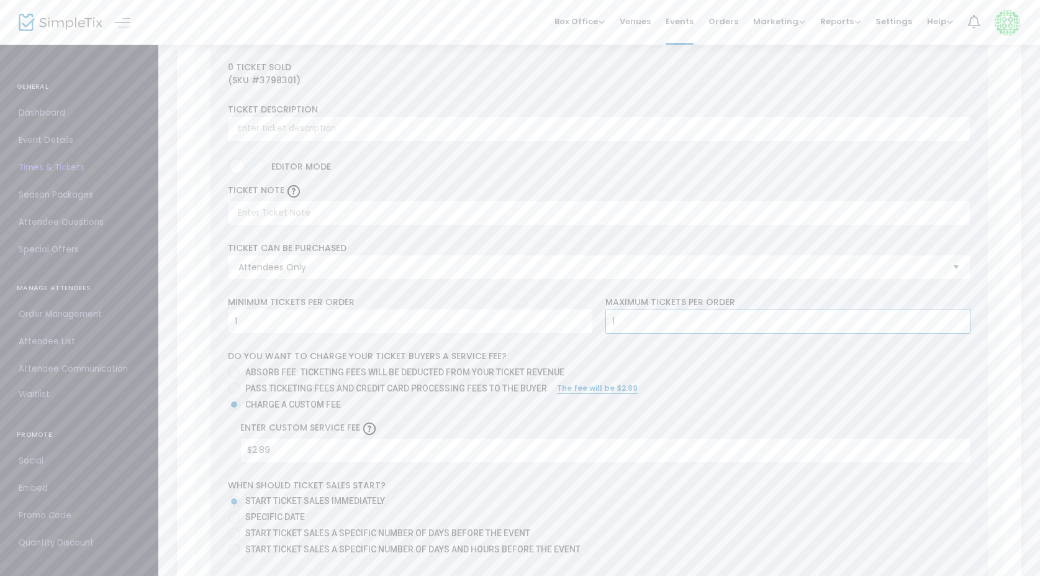
drag, startPoint x: 624, startPoint y: 325, endPoint x: 591, endPoint y: 324, distance: 32.3
click at [591, 325] on div "Minimum tickets per order 1 Value should be between 0 to 1000.. Maximum tickets…" at bounding box center [599, 315] width 755 height 38
click at [691, 379] on label "Absorb fee: Ticketing fees will be deducted from your ticket revenue" at bounding box center [594, 372] width 733 height 13
click at [234, 379] on input "Absorb fee: Ticketing fees will be deducted from your ticket revenue" at bounding box center [234, 378] width 1 height 1
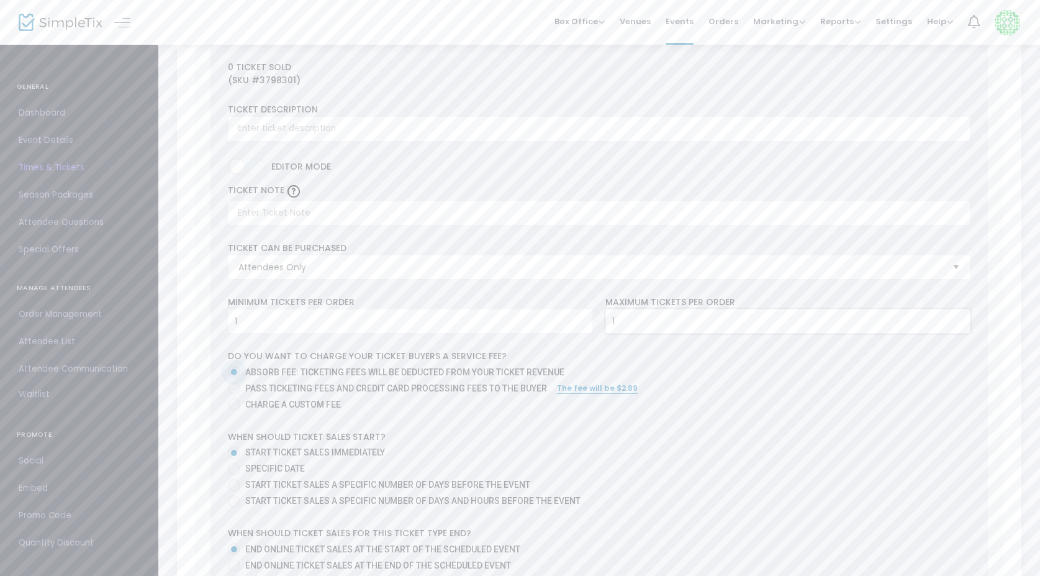
click at [638, 331] on input "1" at bounding box center [788, 321] width 364 height 24
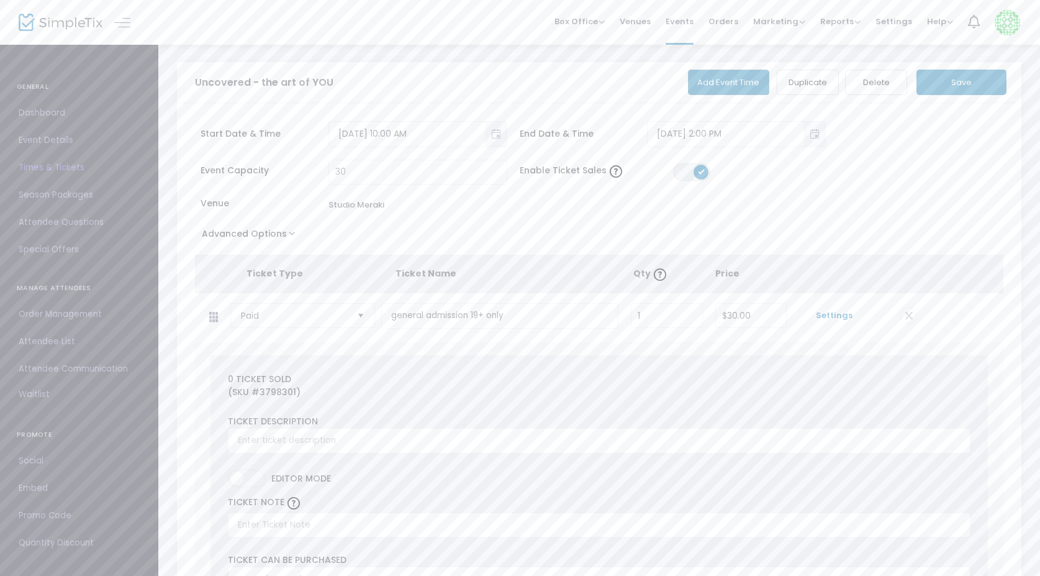
scroll to position [-1, 0]
click at [975, 73] on button "Save" at bounding box center [962, 82] width 90 height 25
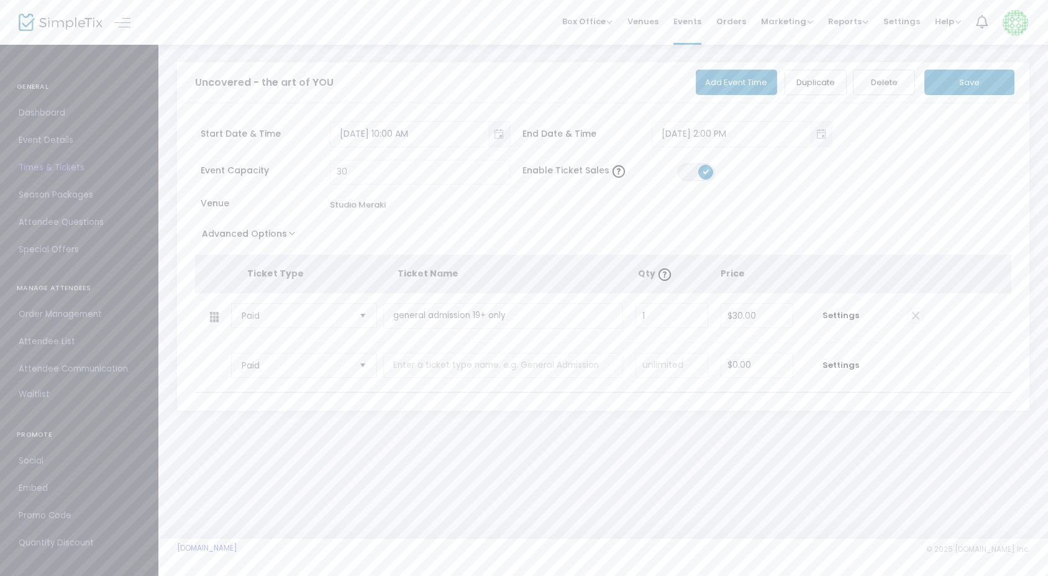
click at [681, 271] on th "Qty" at bounding box center [678, 274] width 83 height 38
drag, startPoint x: 658, startPoint y: 320, endPoint x: 627, endPoint y: 309, distance: 32.4
click at [627, 309] on tr "Paid Required. general admission 19+ only Required. 1 Required. $30.00 Required…" at bounding box center [562, 318] width 735 height 50
click at [790, 269] on th "Price" at bounding box center [757, 274] width 75 height 38
click at [986, 76] on button "Save" at bounding box center [969, 82] width 90 height 25
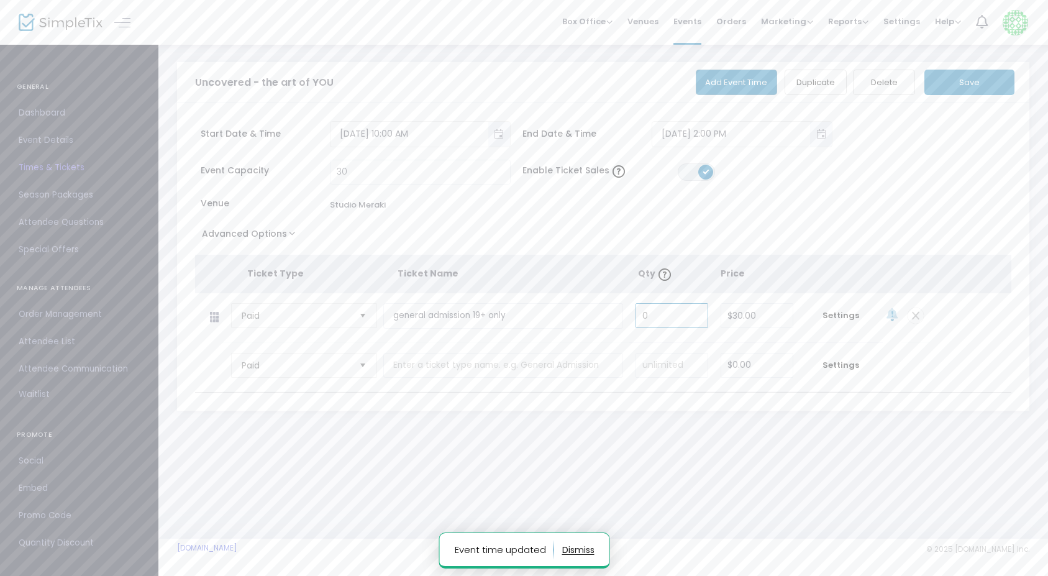
click at [663, 315] on input "0" at bounding box center [671, 316] width 71 height 24
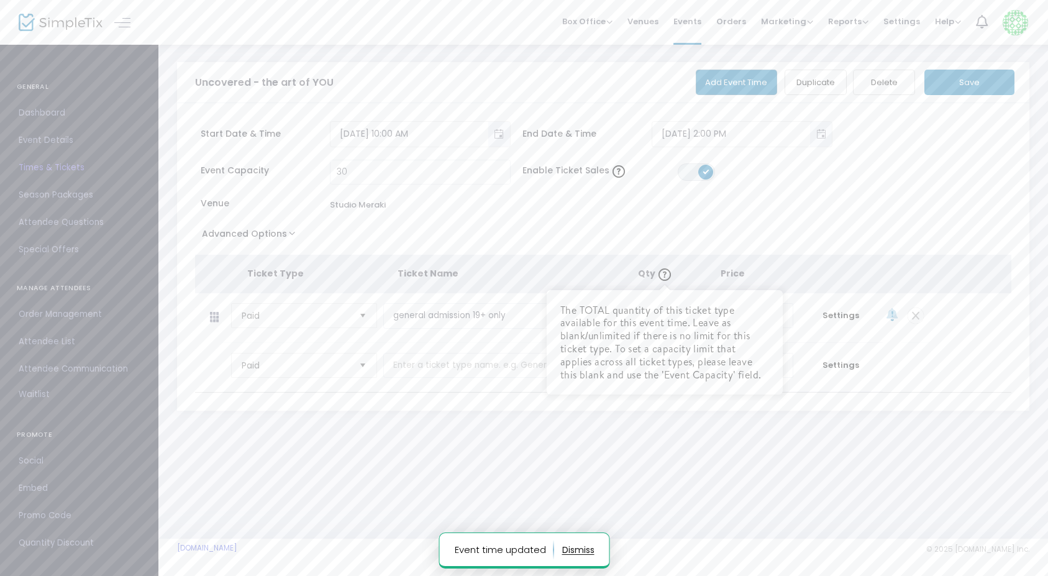
click at [681, 272] on th "Qty The TOTAL quantity of this ticket type available for this event time. Leave…" at bounding box center [678, 274] width 83 height 38
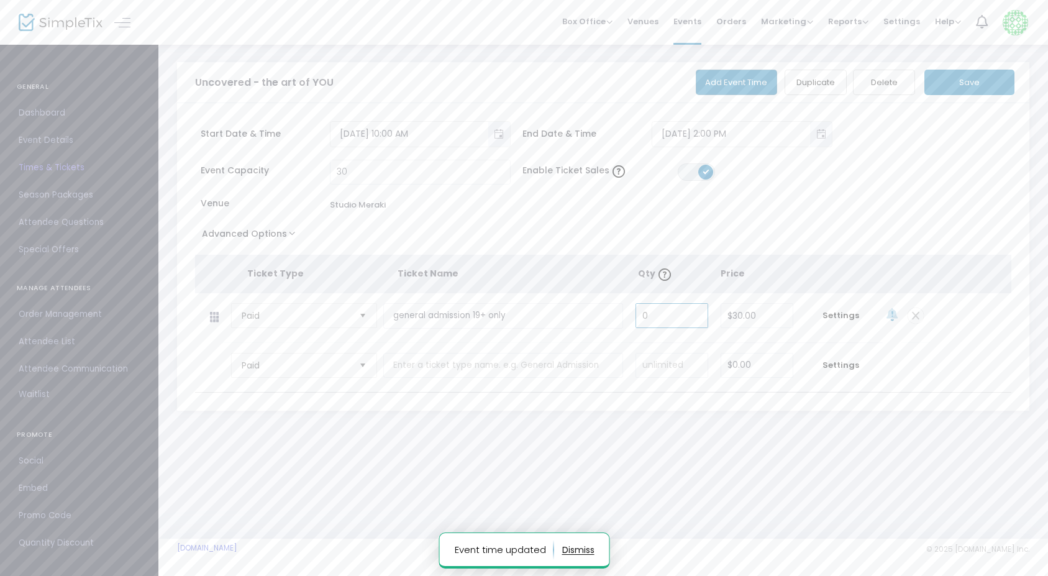
drag, startPoint x: 657, startPoint y: 313, endPoint x: 623, endPoint y: 310, distance: 33.7
click at [623, 310] on tr "Paid Required. general admission 19+ only Required. 0 Required. $30.00 Required…" at bounding box center [562, 318] width 735 height 50
click at [855, 278] on th at bounding box center [892, 274] width 75 height 38
click at [839, 317] on span "Settings" at bounding box center [841, 315] width 71 height 12
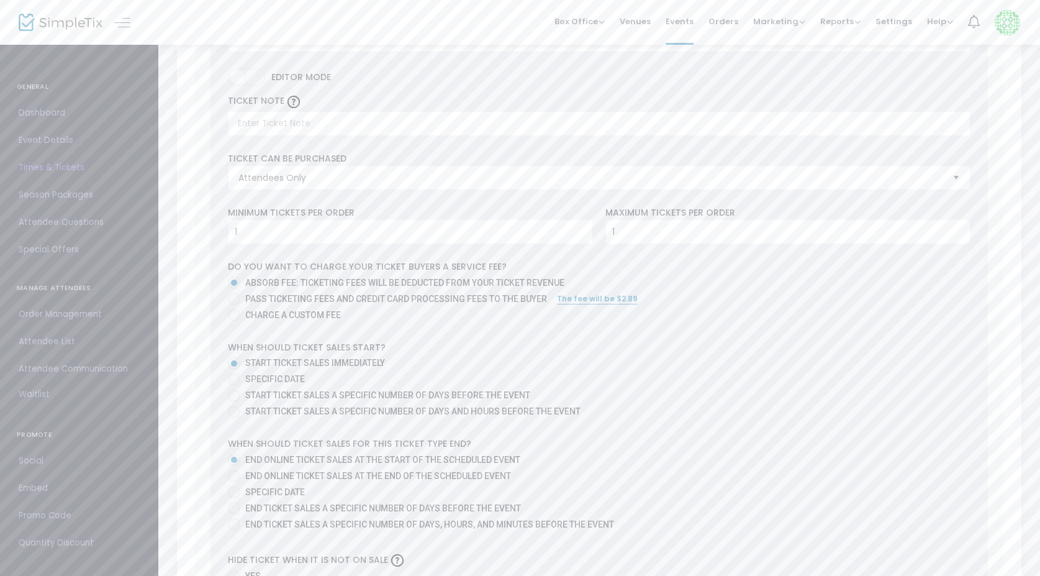
scroll to position [409, 0]
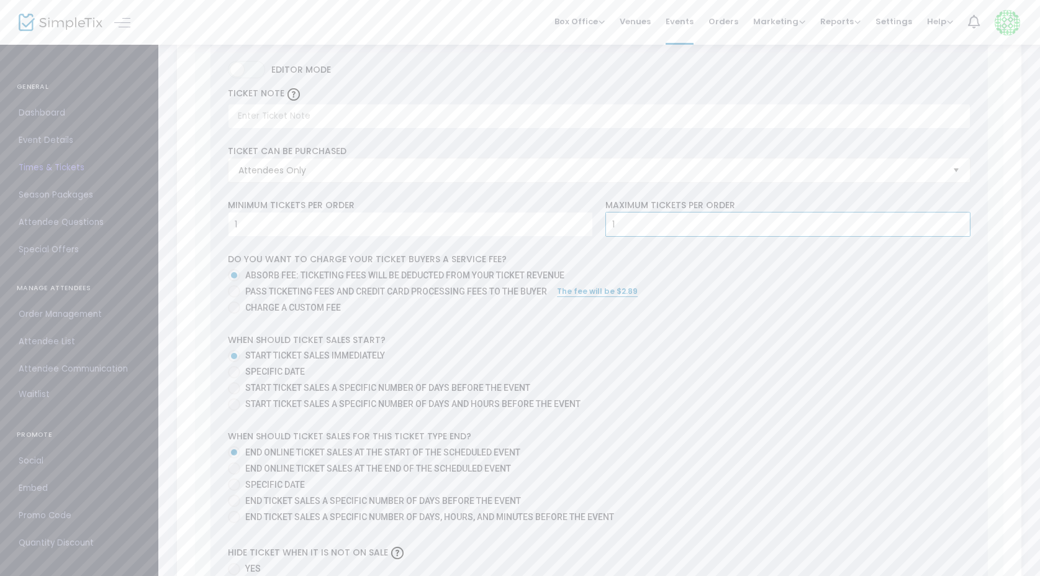
click at [629, 232] on input "1" at bounding box center [788, 224] width 364 height 24
click at [623, 231] on input "1" at bounding box center [788, 224] width 364 height 24
click at [523, 324] on div "0 Ticket sold (SKU #3798301) Ticket Description Required. ON OFF Editor mode TI…" at bounding box center [600, 321] width 778 height 748
click at [400, 226] on input "1" at bounding box center [411, 224] width 364 height 24
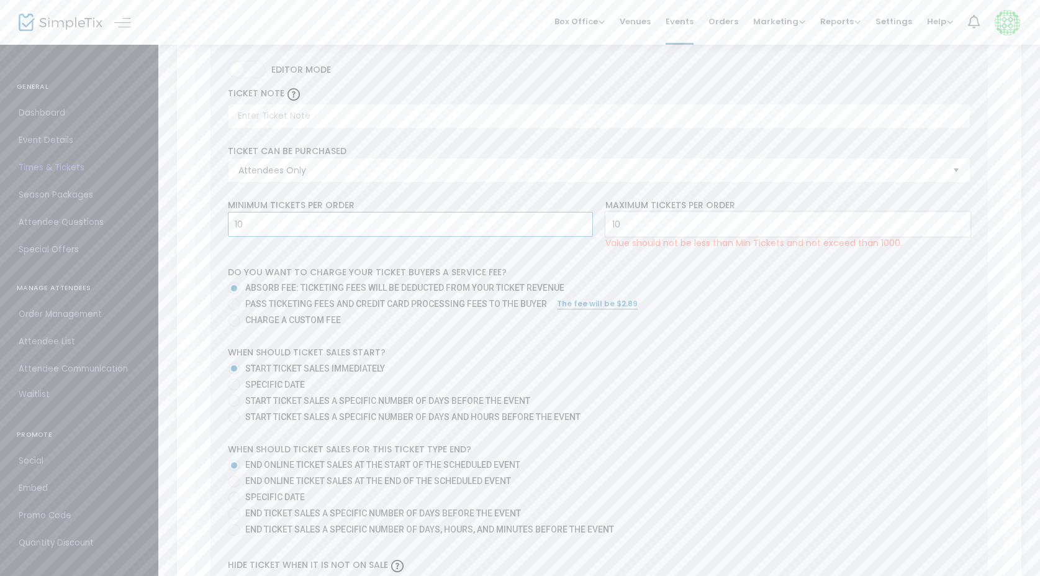
click at [637, 232] on input "10" at bounding box center [788, 224] width 364 height 24
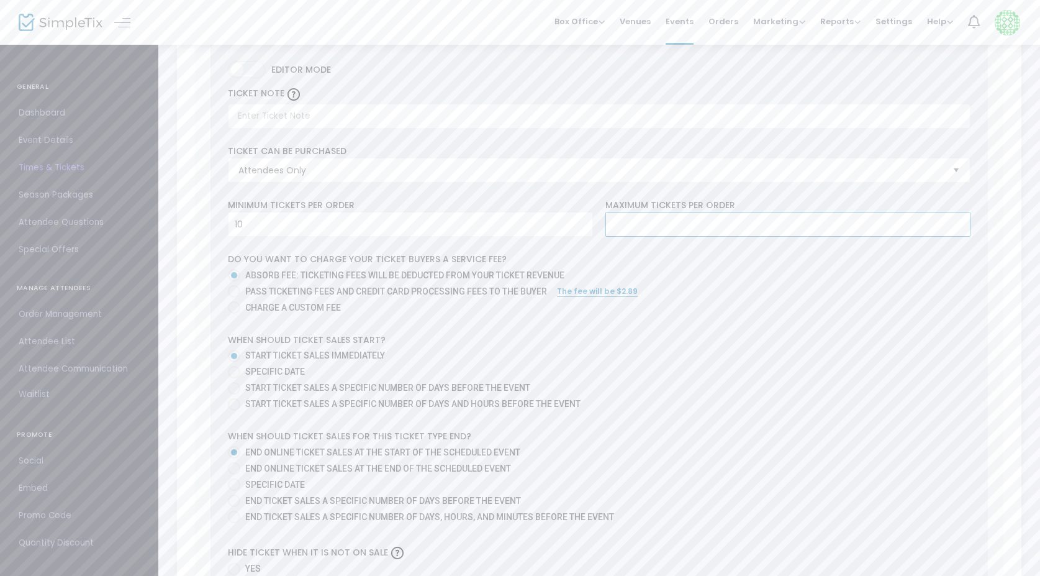
click at [688, 293] on mat-radio-group "Absorb fee: Ticketing fees will be deducted from your ticket revenue Pass ticke…" at bounding box center [599, 293] width 743 height 48
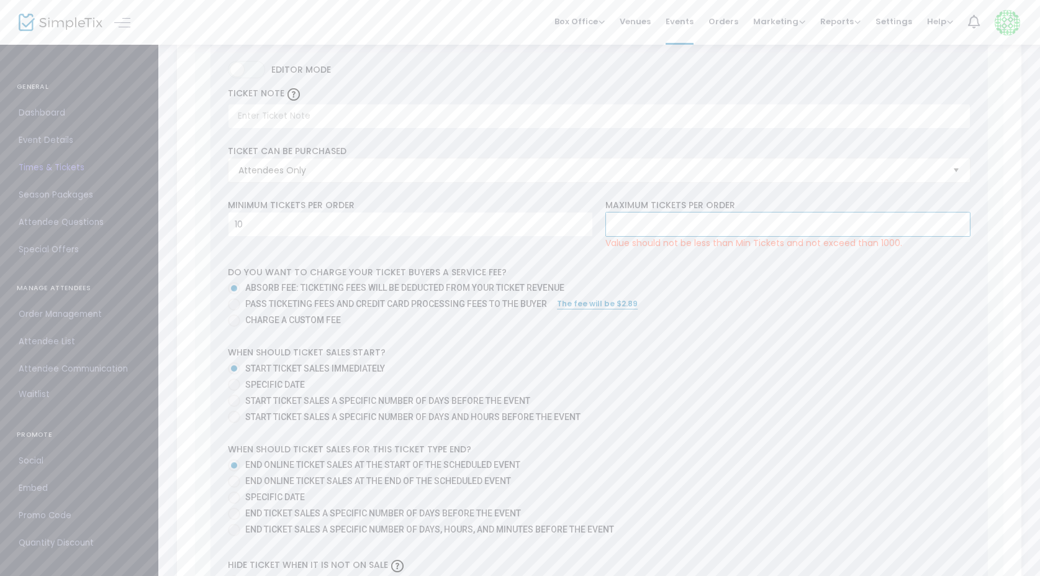
click at [641, 231] on input at bounding box center [788, 224] width 364 height 24
click at [358, 233] on input "10" at bounding box center [411, 224] width 364 height 24
click at [623, 230] on input "5" at bounding box center [788, 224] width 364 height 24
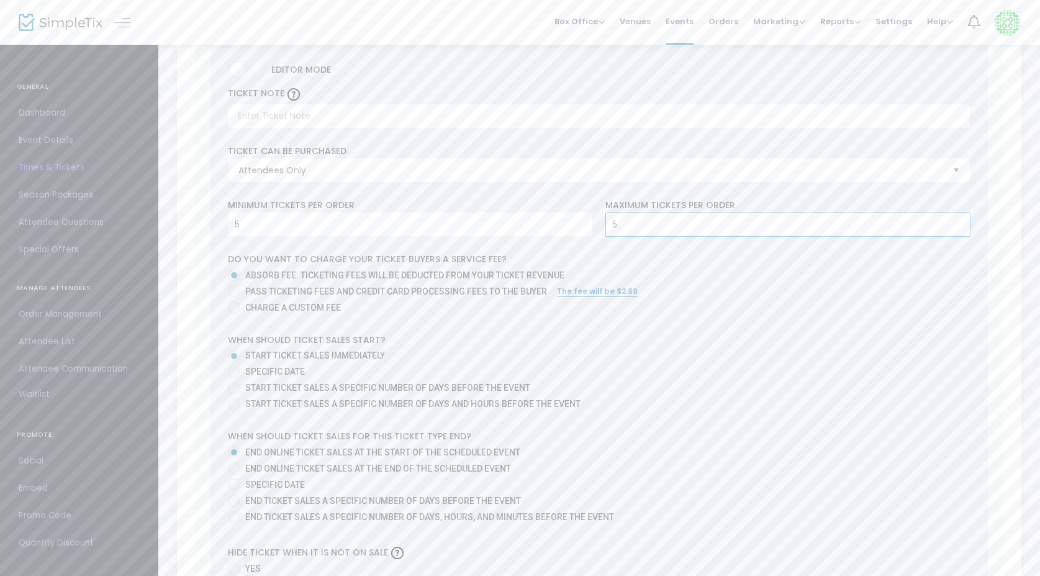
drag, startPoint x: 622, startPoint y: 232, endPoint x: 600, endPoint y: 230, distance: 21.9
click at [600, 230] on div "Maximum tickets per order 5 Value should not be less than Min Tickets and not e…" at bounding box center [788, 218] width 378 height 38
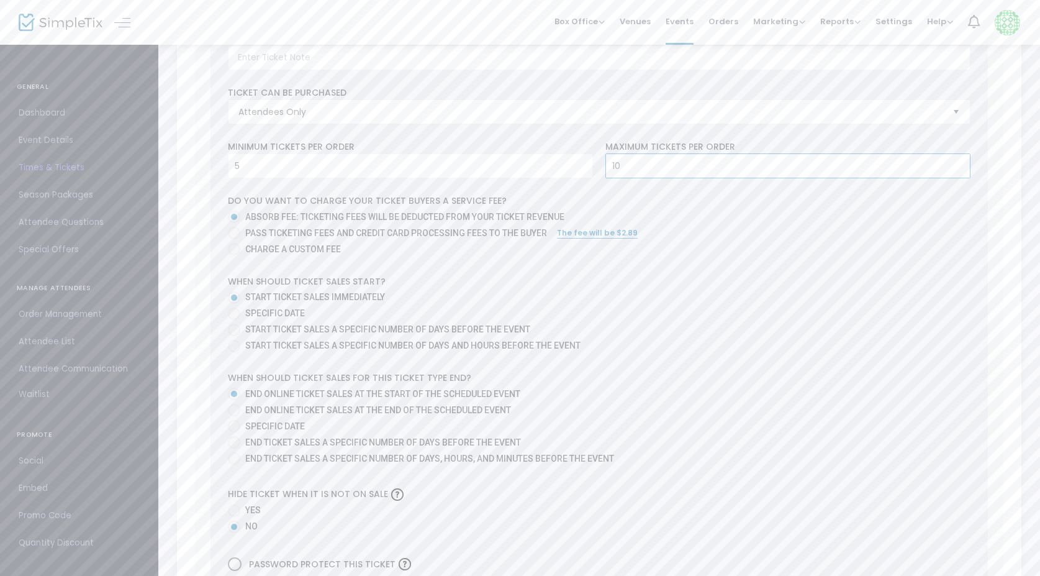
scroll to position [468, 0]
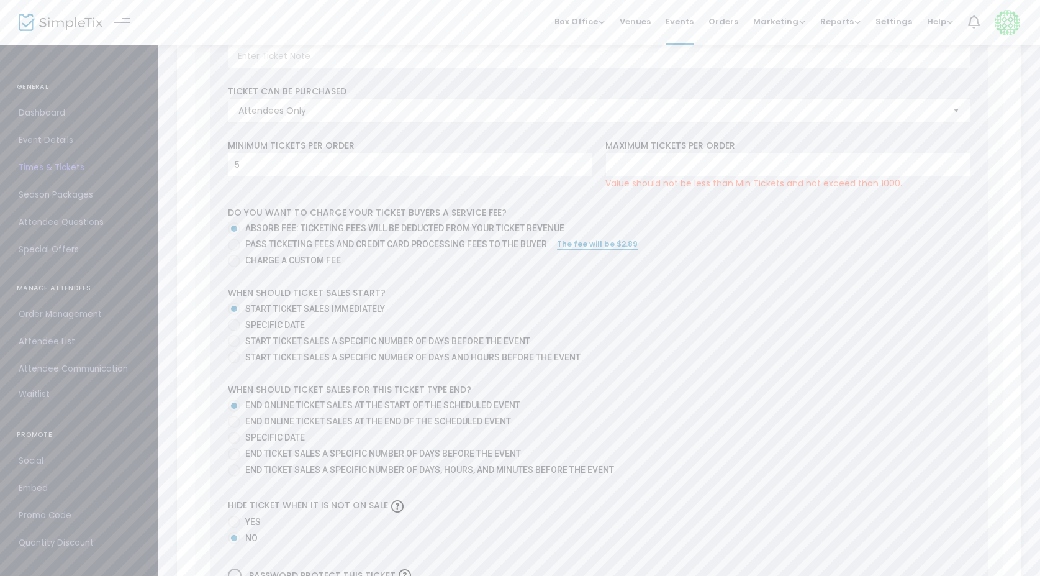
click at [230, 237] on mat-radio-group "Absorb fee: Ticketing fees will be deducted from your ticket revenue Pass ticke…" at bounding box center [599, 246] width 743 height 48
click at [235, 251] on span at bounding box center [234, 245] width 12 height 12
click at [234, 252] on input "Pass ticketing fees and credit card processing fees to the buyer" at bounding box center [234, 251] width 1 height 1
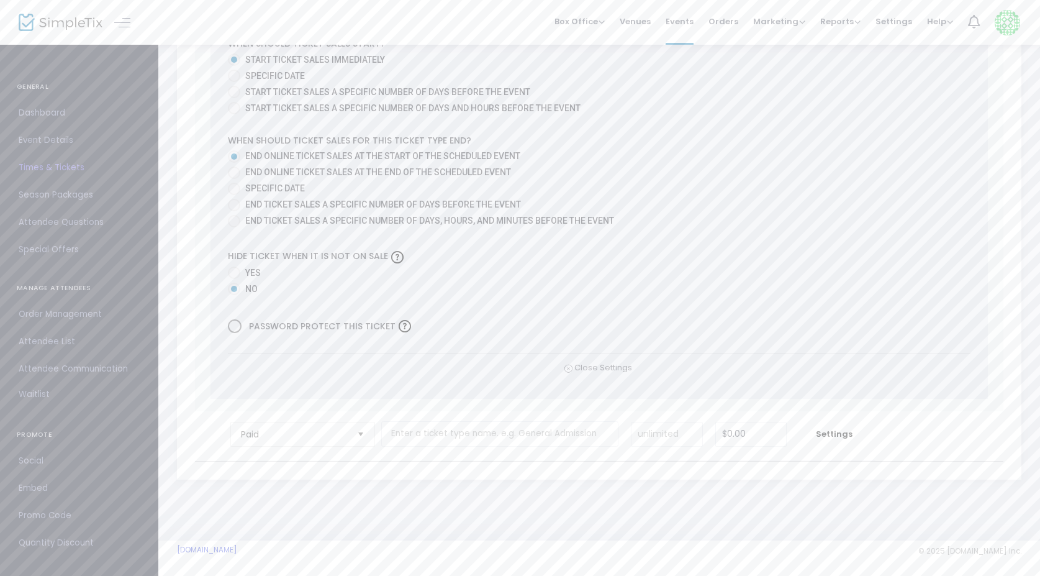
scroll to position [717, 0]
click at [518, 434] on input "text" at bounding box center [500, 434] width 238 height 25
click at [645, 434] on input at bounding box center [667, 435] width 70 height 24
drag, startPoint x: 648, startPoint y: 427, endPoint x: 612, endPoint y: 422, distance: 37.0
click at [612, 422] on tr "Paid Required. 82 $0.00 Settings" at bounding box center [559, 437] width 729 height 50
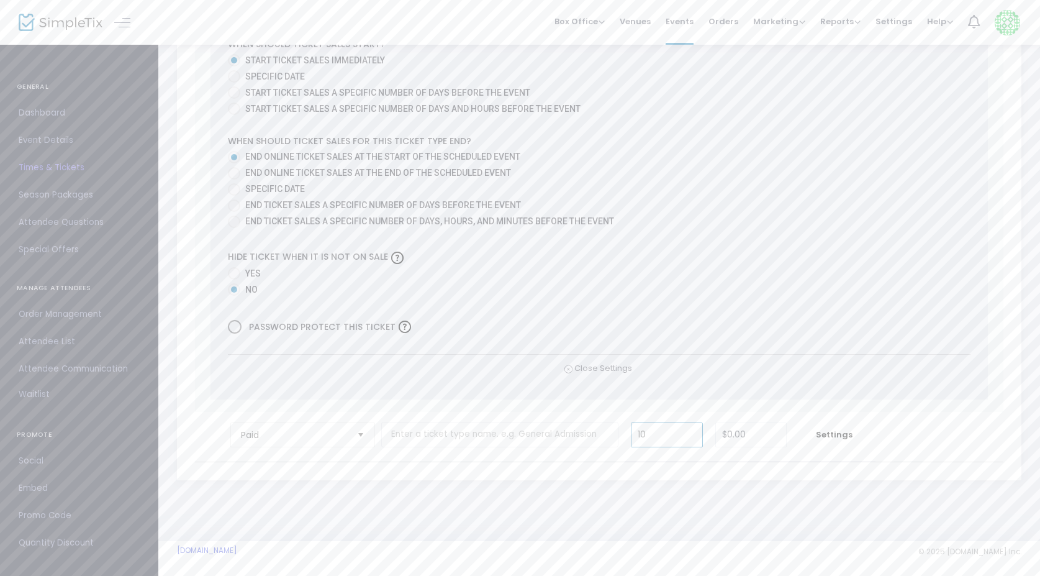
click at [660, 383] on div "0 Ticket sold (SKU #3798301) Ticket Description Required. ON OFF Editor mode TI…" at bounding box center [600, 19] width 778 height 761
click at [671, 430] on input "10" at bounding box center [667, 435] width 70 height 24
click at [701, 389] on div "0 Ticket sold (SKU #3798301) Ticket Description Required. ON OFF Editor mode TI…" at bounding box center [600, 19] width 778 height 761
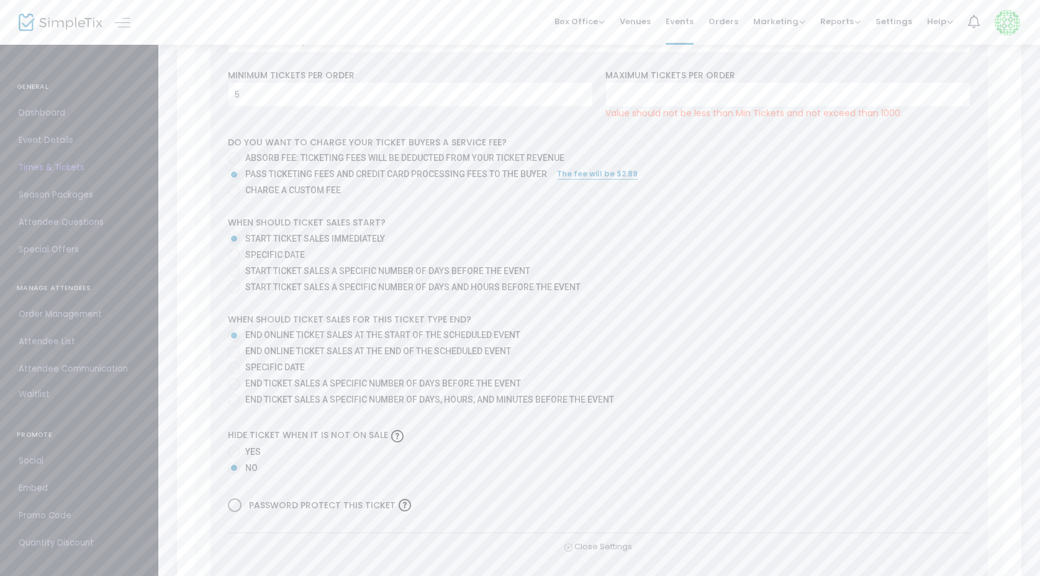
scroll to position [632, 0]
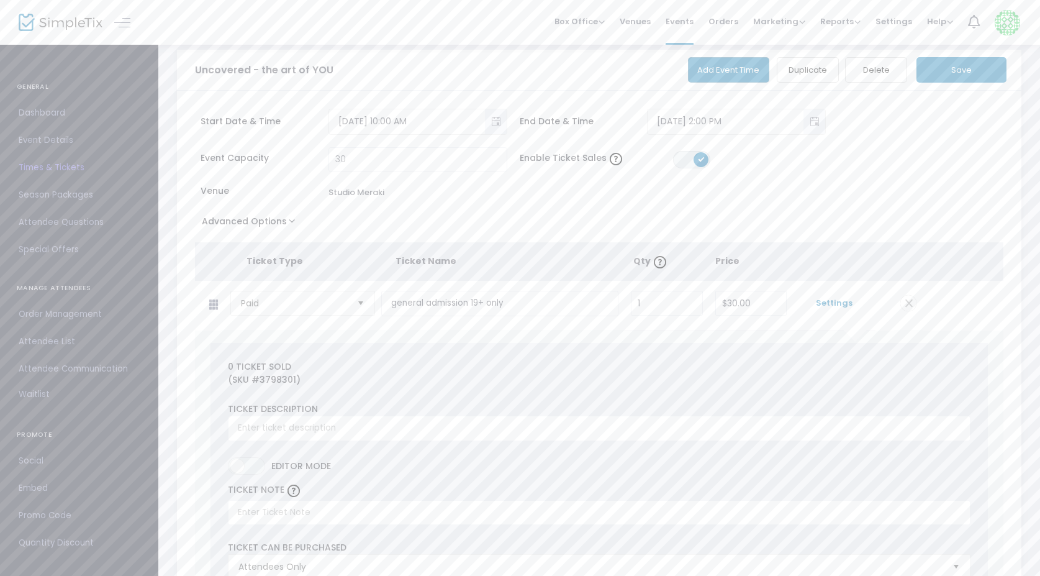
click at [965, 65] on button "Save" at bounding box center [962, 69] width 90 height 25
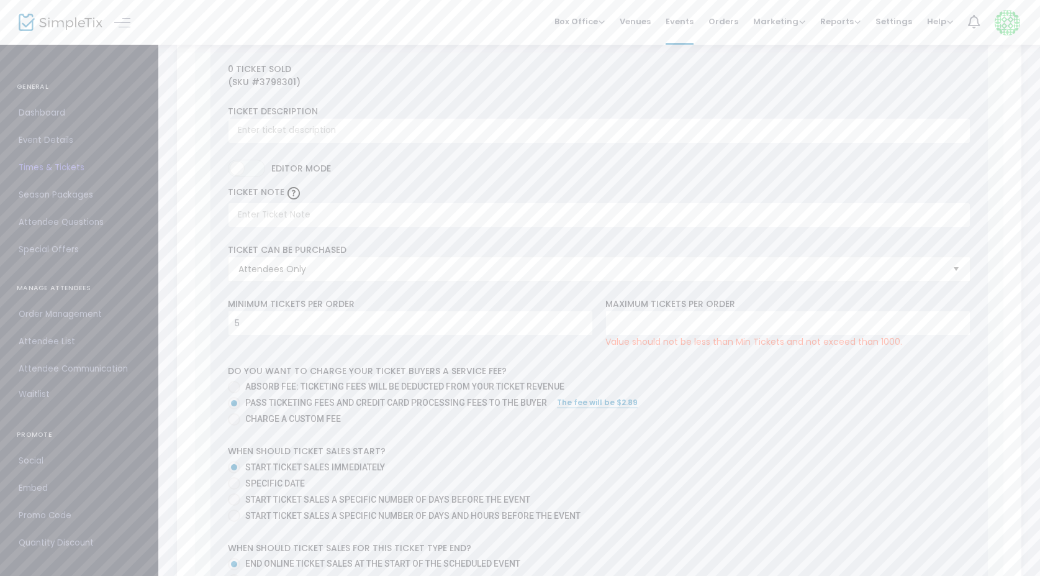
scroll to position [357, 0]
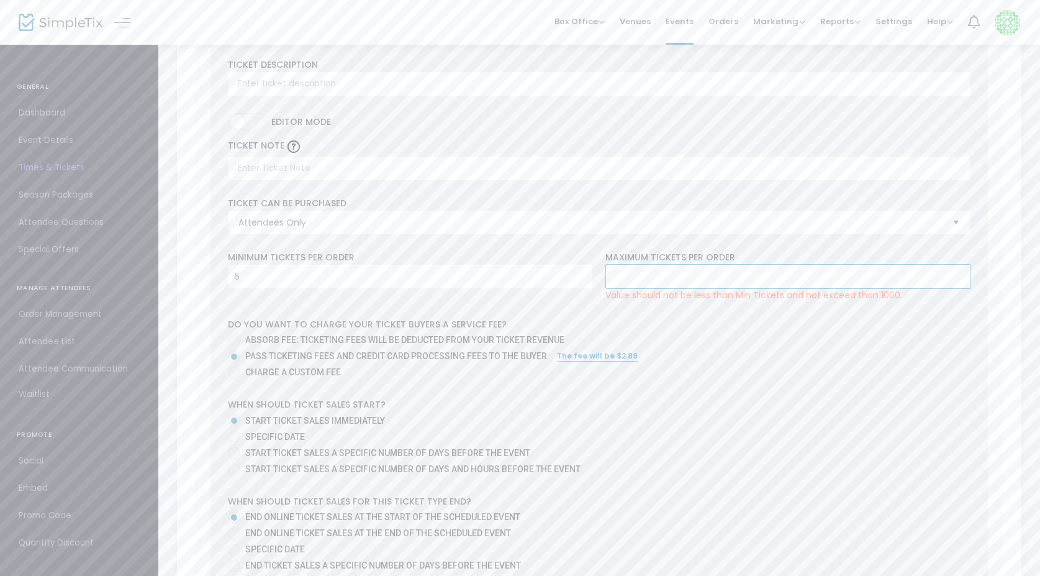
click at [699, 275] on input at bounding box center [788, 277] width 364 height 24
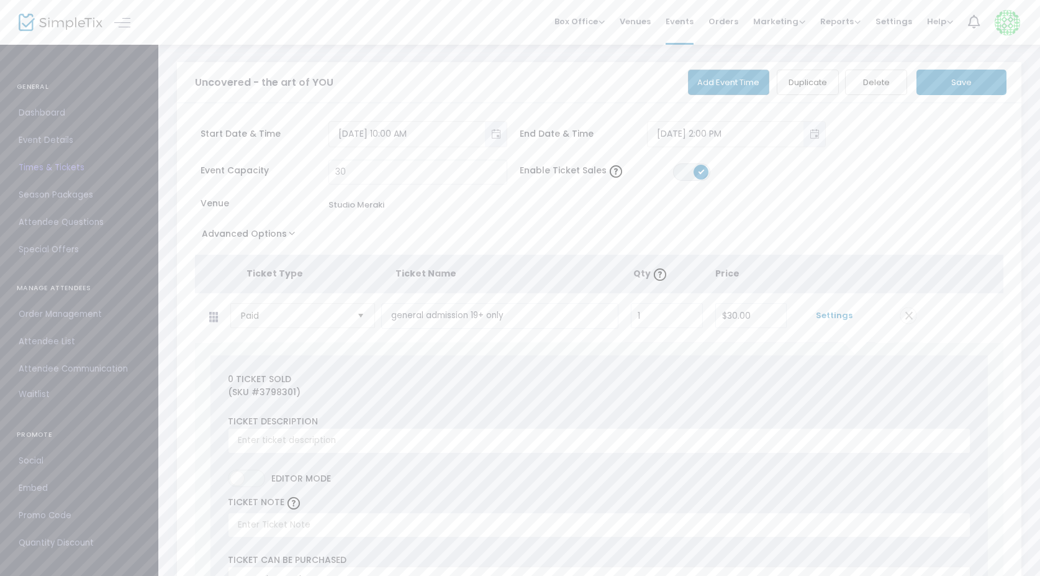
click at [960, 83] on button "Save" at bounding box center [962, 82] width 90 height 25
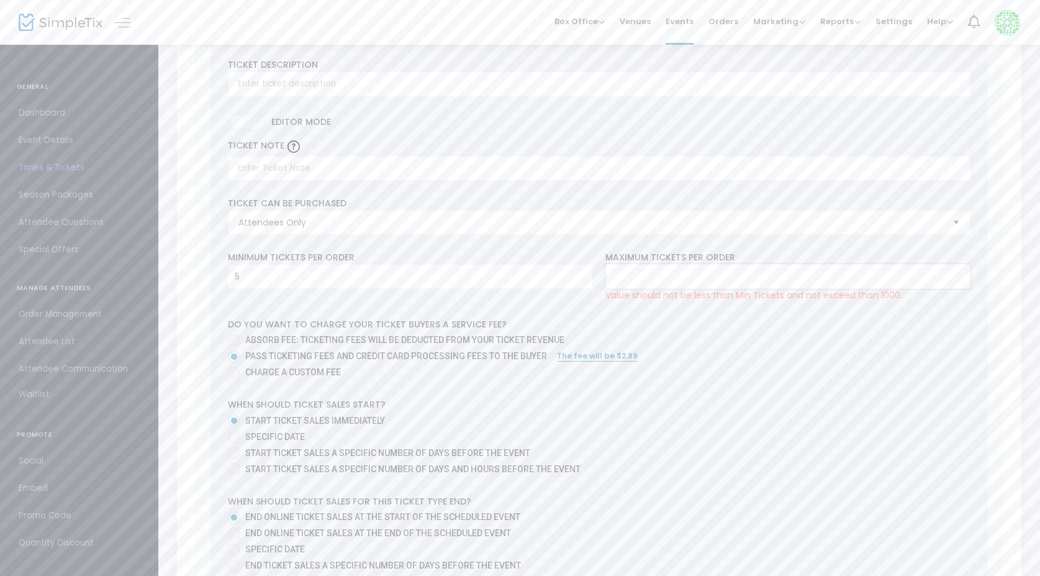
click at [702, 276] on input at bounding box center [788, 277] width 364 height 24
click at [328, 180] on input "text" at bounding box center [599, 168] width 743 height 25
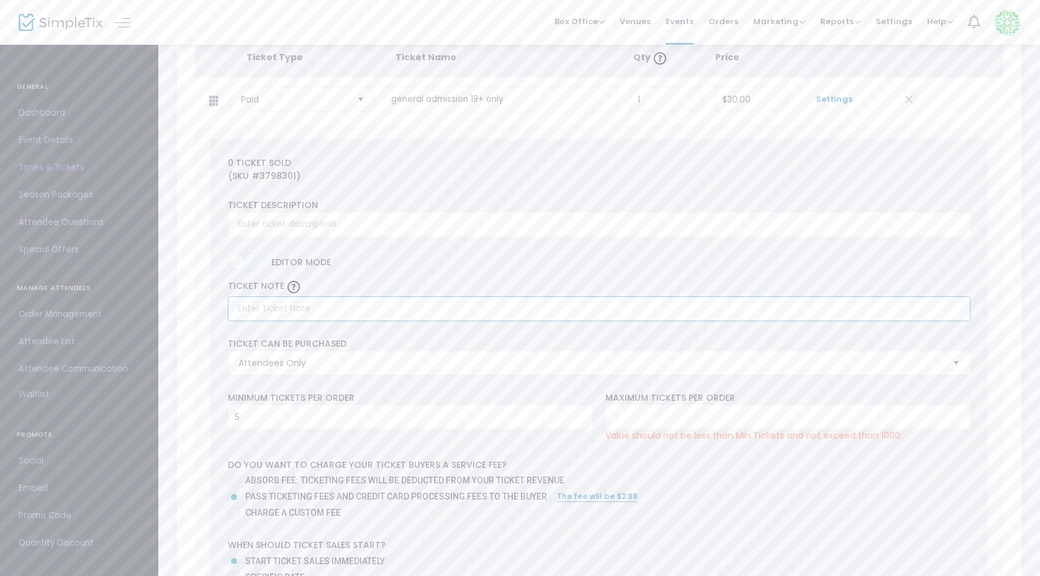
scroll to position [216, 0]
click at [659, 101] on input "1" at bounding box center [667, 100] width 70 height 24
click at [656, 156] on div "0 Ticket sold (SKU #3798301) Ticket Description Required. ON OFF Editor mode TI…" at bounding box center [600, 519] width 778 height 761
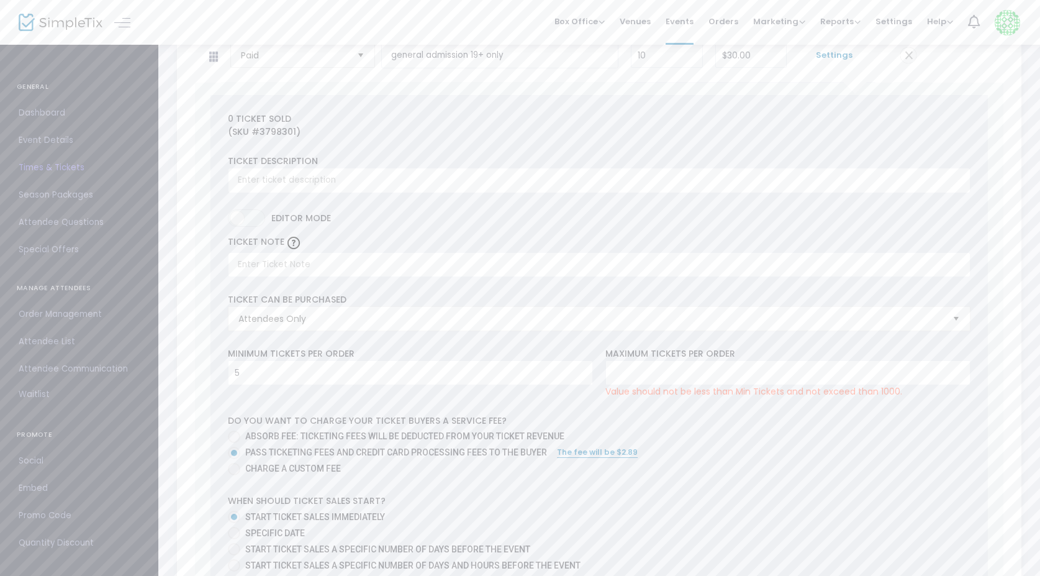
scroll to position [291, 0]
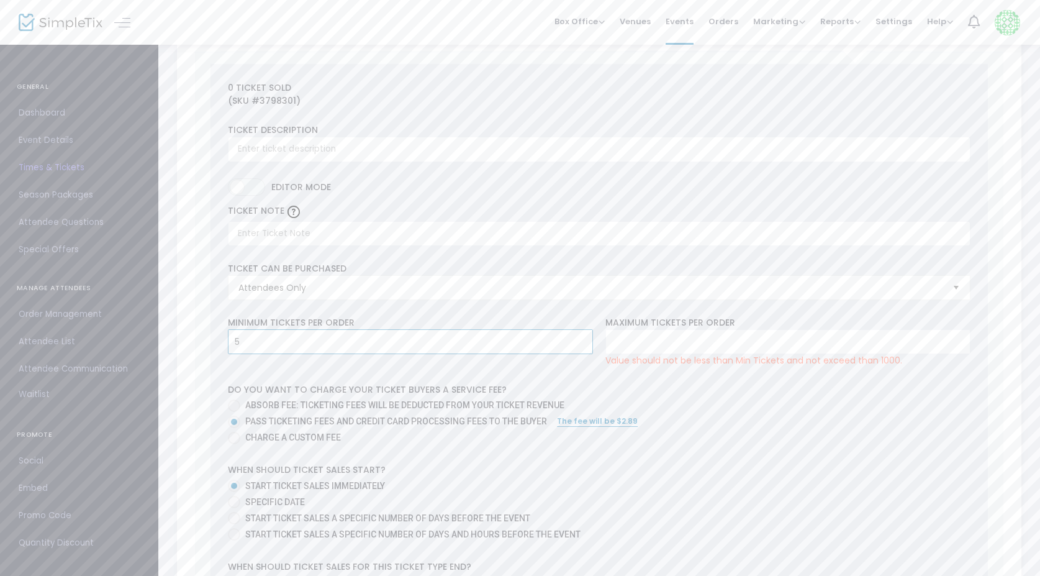
click at [498, 348] on input "5" at bounding box center [411, 342] width 364 height 24
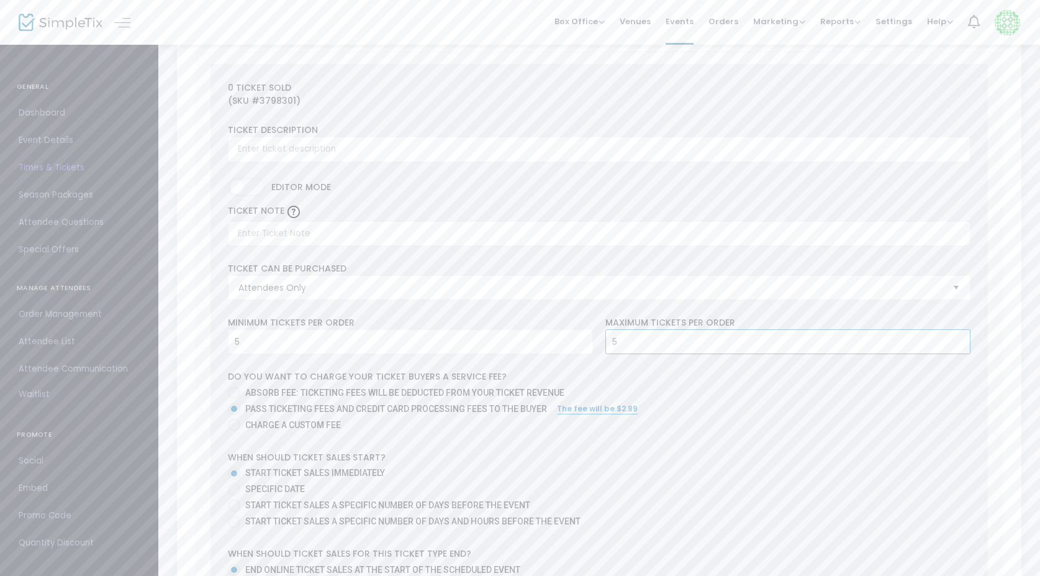
click at [685, 348] on input "5" at bounding box center [788, 342] width 364 height 24
click at [775, 418] on mat-radio-group "Absorb fee: Ticketing fees will be deducted from your ticket revenue Pass ticke…" at bounding box center [599, 410] width 743 height 48
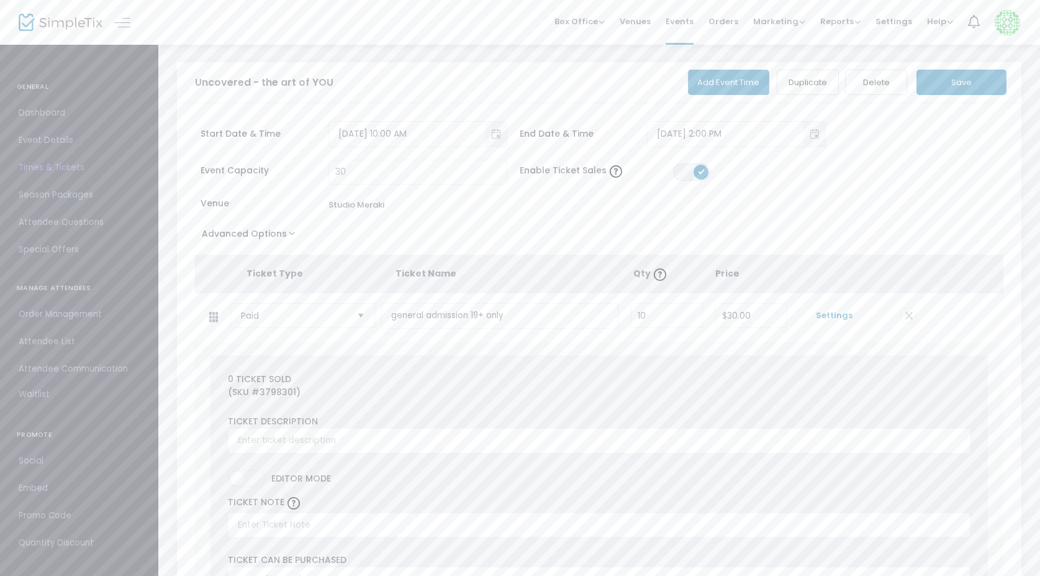
scroll to position [0, 0]
click at [989, 85] on button "Save" at bounding box center [962, 82] width 90 height 25
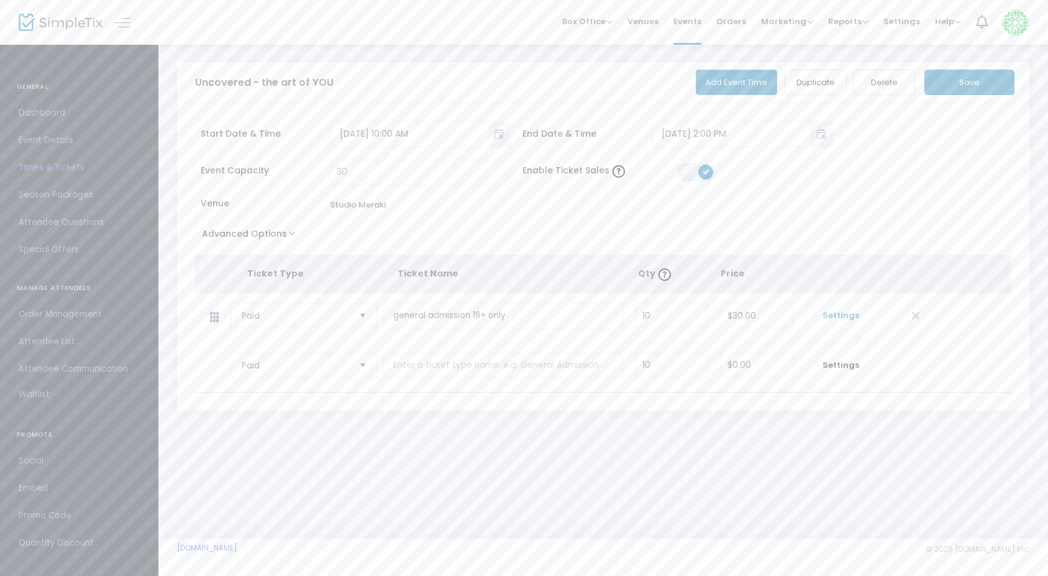
click at [839, 317] on span "Settings" at bounding box center [841, 315] width 71 height 12
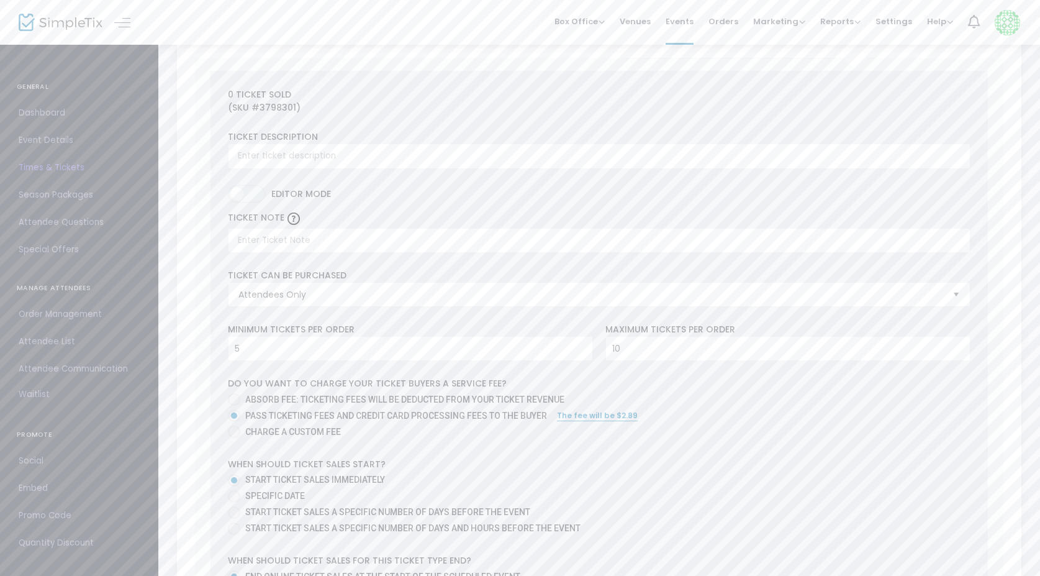
scroll to position [296, 0]
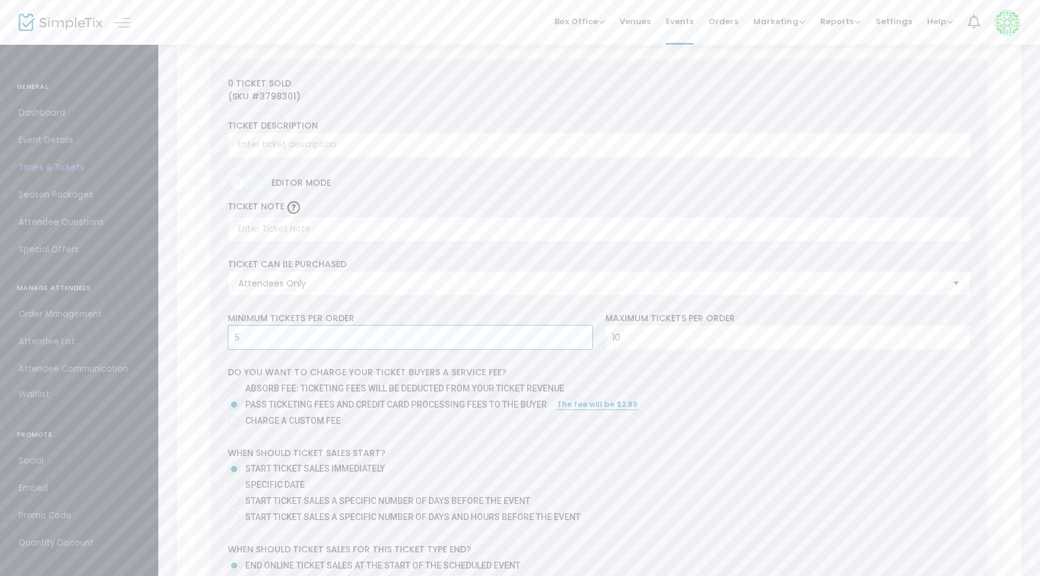
drag, startPoint x: 270, startPoint y: 348, endPoint x: 199, endPoint y: 347, distance: 71.5
click at [199, 347] on div "0 Ticket sold (SKU #3798301) Ticket Description Required. ON OFF Editor mode TI…" at bounding box center [599, 433] width 809 height 773
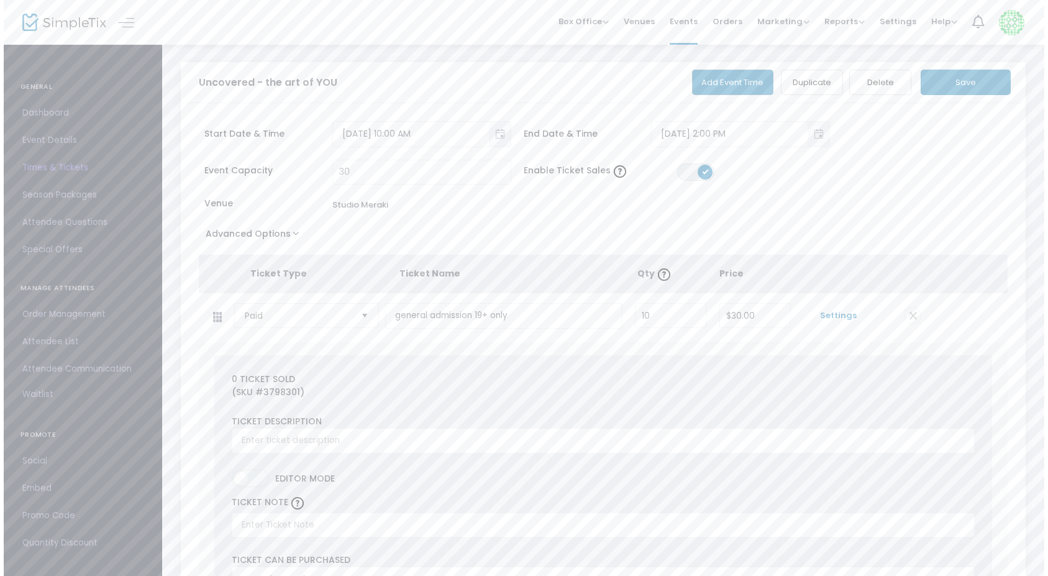
scroll to position [0, 0]
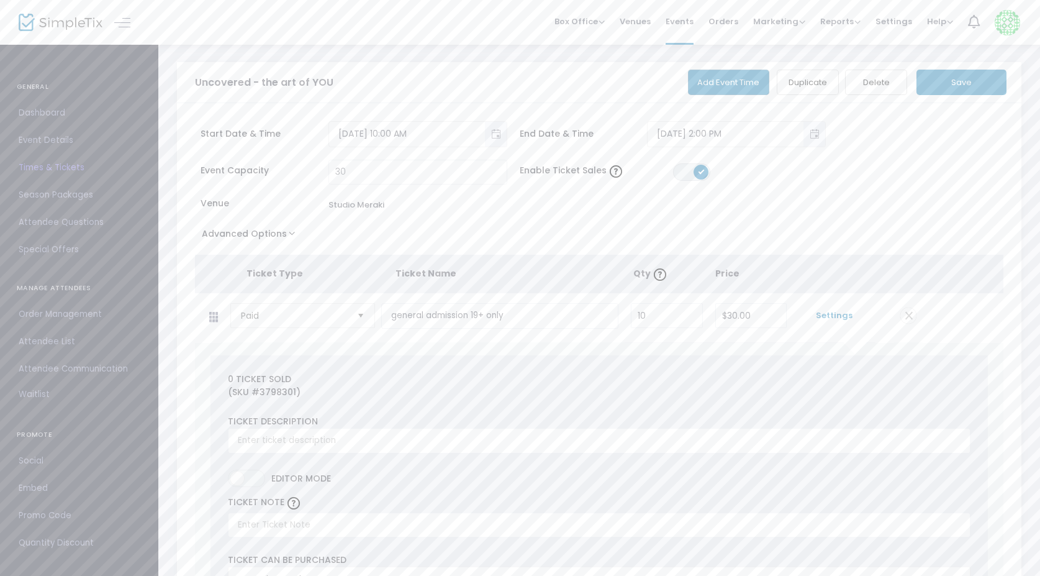
click at [972, 80] on button "Save" at bounding box center [962, 82] width 90 height 25
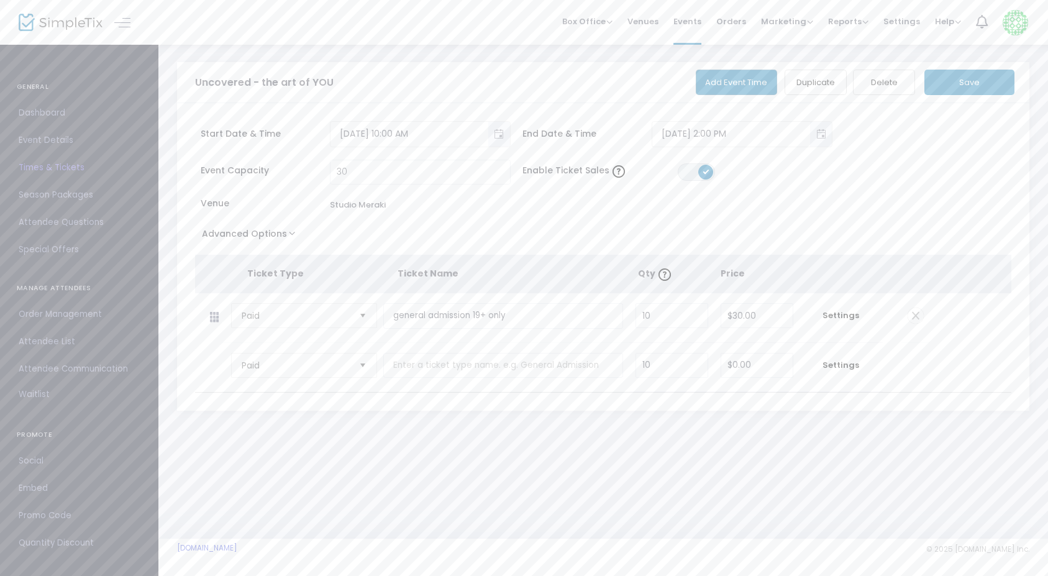
click at [979, 83] on button "Save" at bounding box center [969, 82] width 90 height 25
click at [37, 142] on span "Event Details" at bounding box center [79, 140] width 121 height 16
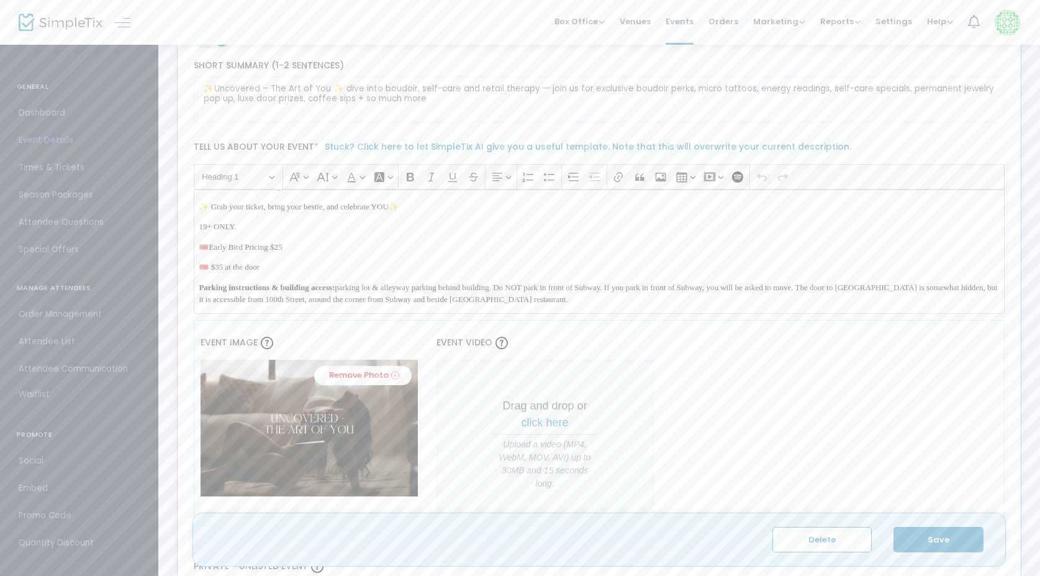
scroll to position [262, 0]
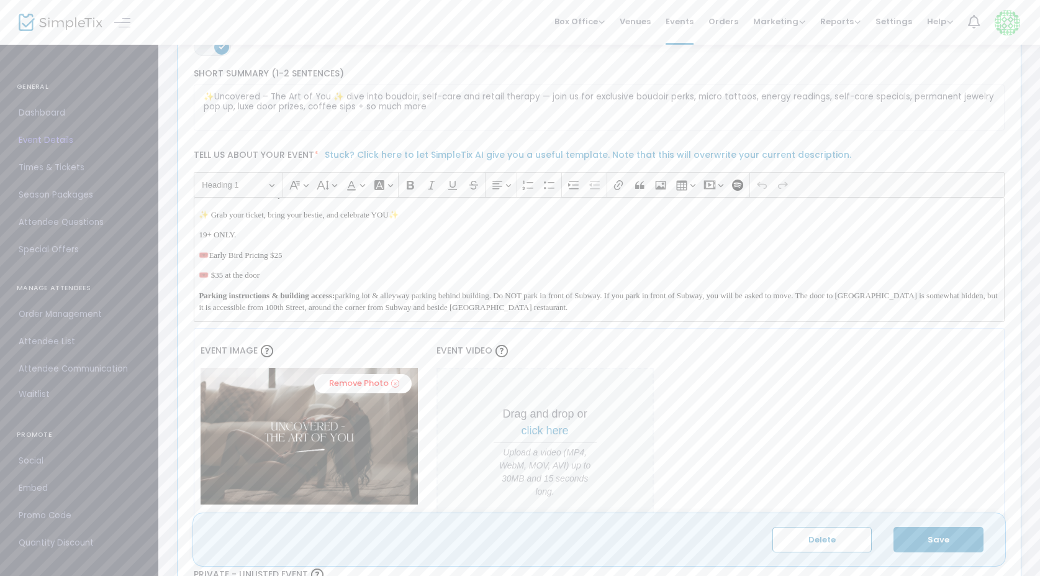
click at [327, 260] on p "🎟️Early Bird Pricing $25" at bounding box center [599, 255] width 801 height 12
click at [260, 275] on span "🎟️ $35 at the door" at bounding box center [229, 274] width 61 height 9
drag, startPoint x: 299, startPoint y: 280, endPoint x: 198, endPoint y: 273, distance: 101.5
click at [198, 273] on div "✨ Uncovered – The Art of You ✨ A one of a kind afternoon of empowerment, self-c…" at bounding box center [600, 260] width 812 height 124
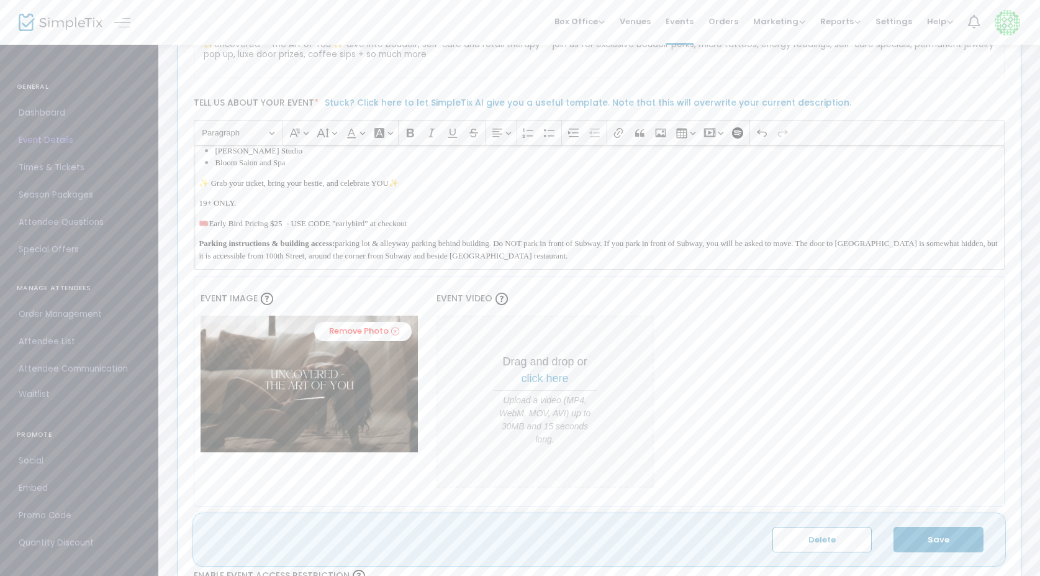
scroll to position [317, 0]
click at [291, 225] on span "🎟️Early Bird Pricing $25 - USE CODE "earlybird" at checkout" at bounding box center [303, 220] width 208 height 9
click at [440, 221] on p "🎟️Early Bird Pricing $25 - USE CODE "earlybird" at checkout" at bounding box center [599, 220] width 801 height 12
click at [368, 222] on span "🎟️Early Bird Pricing $25 - USE CODE "earlybird" at checkout" at bounding box center [303, 220] width 208 height 9
click at [440, 223] on p "🎟️Early Bird Pricing $25 - USE CODE "earlybird" at checkout" at bounding box center [599, 220] width 801 height 12
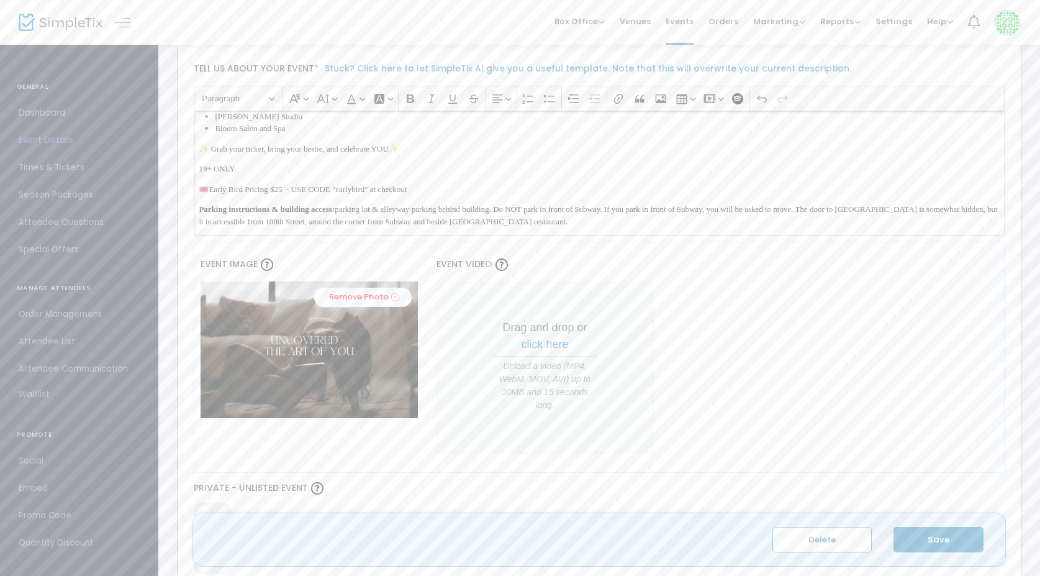
scroll to position [330, 0]
click at [440, 190] on p "🎟️Early Bird Pricing $25 - USE CODE "earlybird" at checkout" at bounding box center [599, 189] width 801 height 12
drag, startPoint x: 440, startPoint y: 190, endPoint x: 198, endPoint y: 193, distance: 241.6
click at [198, 193] on div "✨ Uncovered – The Art of You ✨ A one of a kind afternoon of empowerment, self-c…" at bounding box center [600, 173] width 812 height 124
click at [571, 161] on div "✨ Uncovered – The Art of You ✨ A one of a kind afternoon of empowerment, self-c…" at bounding box center [600, 173] width 812 height 124
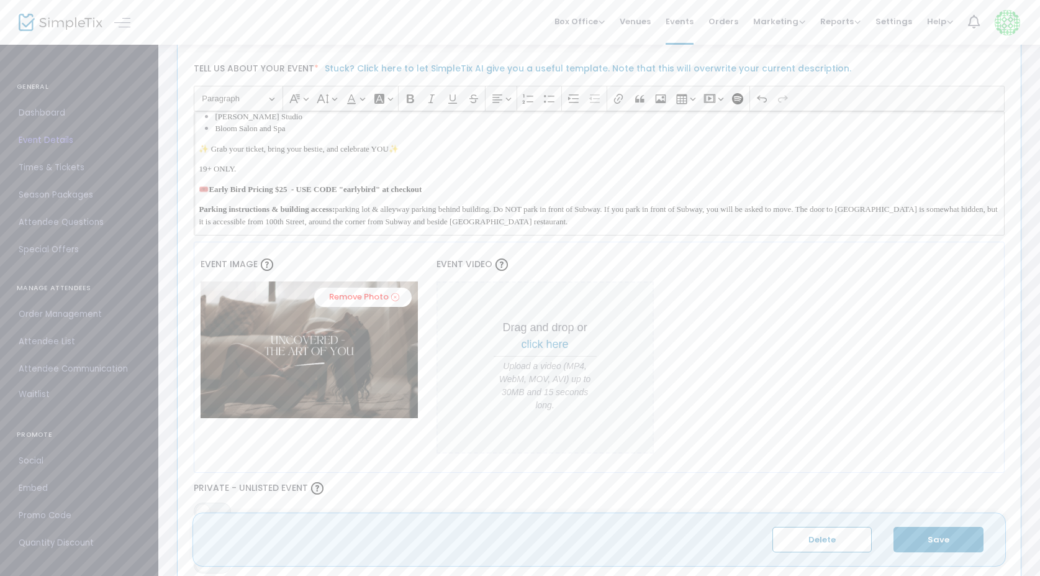
click at [470, 189] on p "🎟️Early Bird Pricing $25 - USE CODE "earlybird" at checkout" at bounding box center [599, 189] width 801 height 12
click at [950, 545] on button "Save" at bounding box center [939, 539] width 90 height 25
click at [49, 513] on span "Promo Code" at bounding box center [79, 515] width 121 height 16
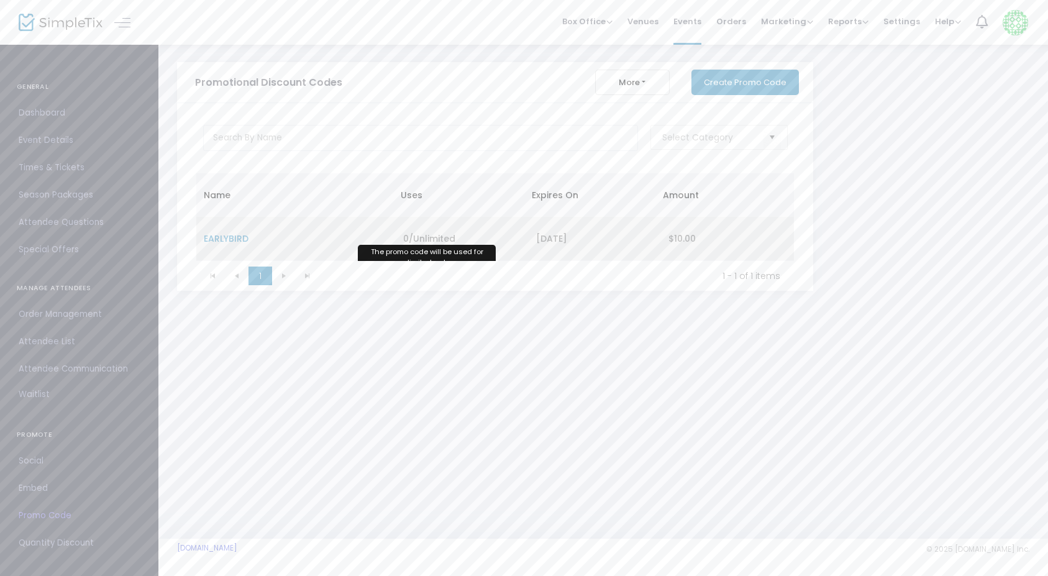
click at [437, 242] on span "0/Unlimited" at bounding box center [429, 238] width 52 height 12
click at [224, 240] on span "EARLYBIRD" at bounding box center [226, 238] width 45 height 12
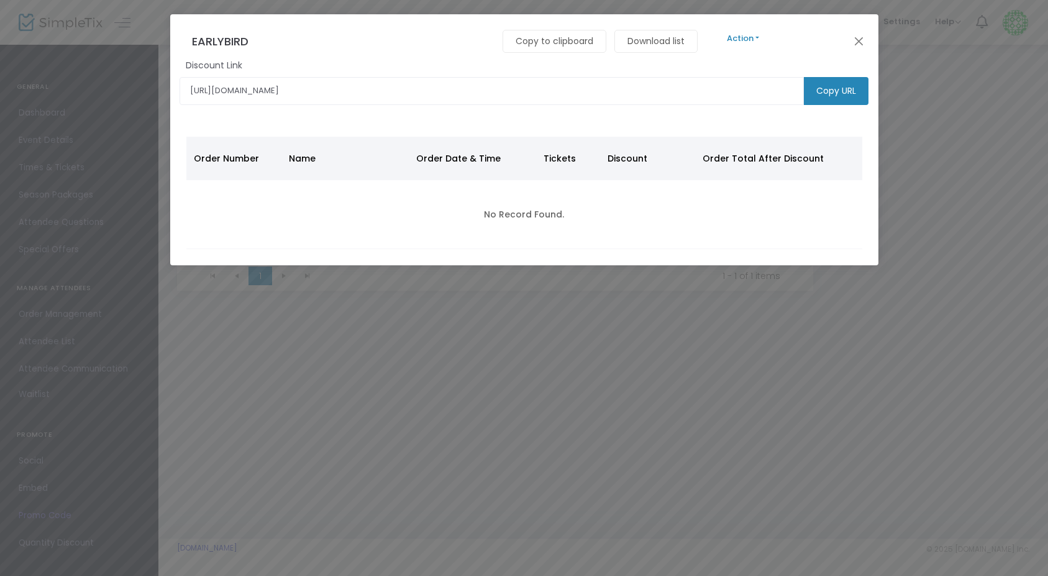
click at [757, 38] on button "Action" at bounding box center [743, 39] width 75 height 14
click at [729, 75] on link "Edit" at bounding box center [1060, 72] width 708 height 22
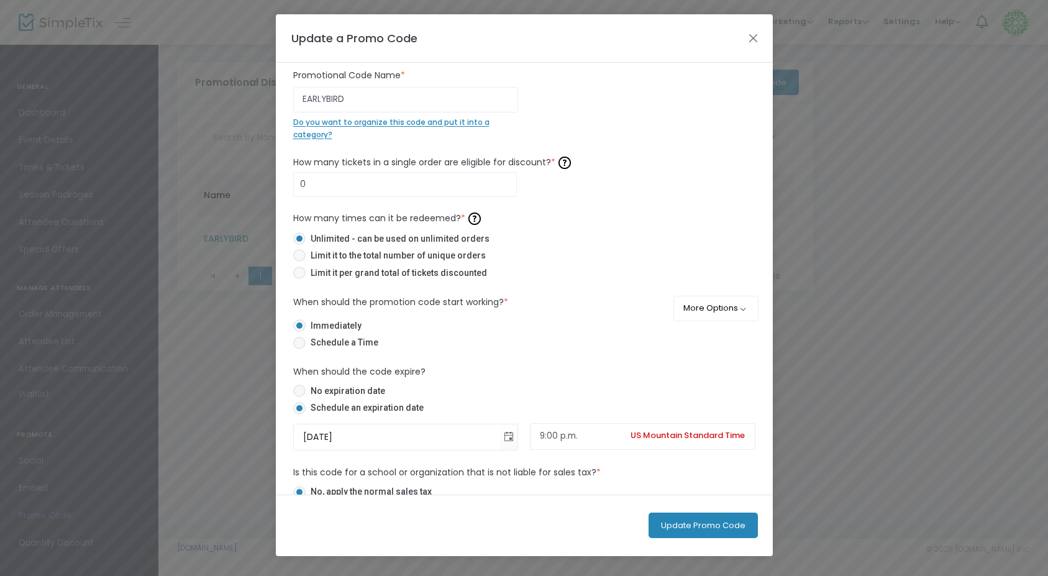
click at [547, 204] on div "0 How many tickets in a single order are eligible for discount? * Ticket order …" at bounding box center [524, 218] width 475 height 131
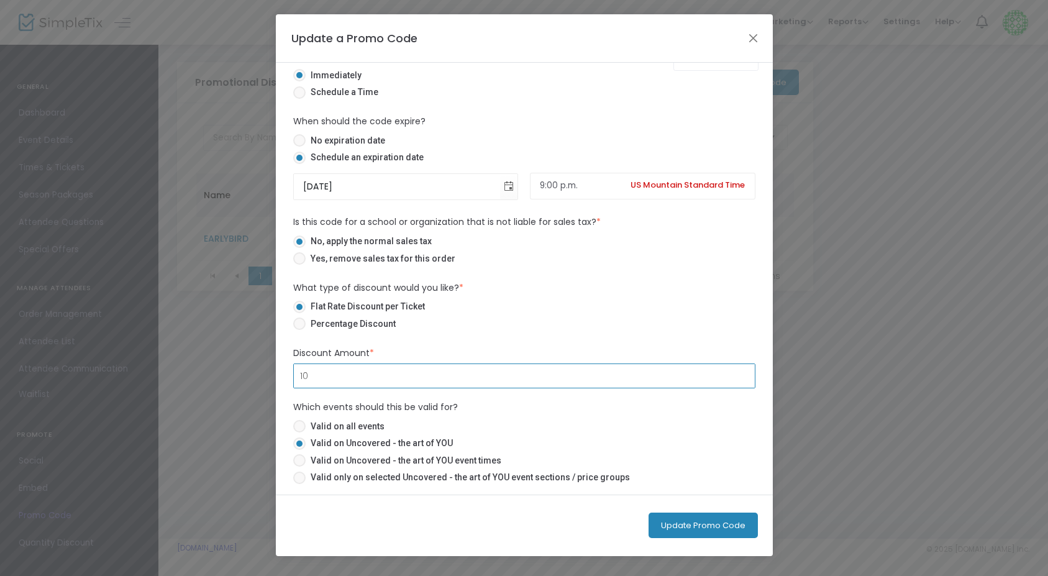
click at [362, 378] on input "10" at bounding box center [524, 376] width 461 height 24
click at [320, 379] on input "0" at bounding box center [524, 376] width 461 height 24
click at [471, 309] on label "Flat Rate Discount per Ticket" at bounding box center [519, 306] width 452 height 13
click at [299, 313] on input "Flat Rate Discount per Ticket" at bounding box center [299, 313] width 1 height 1
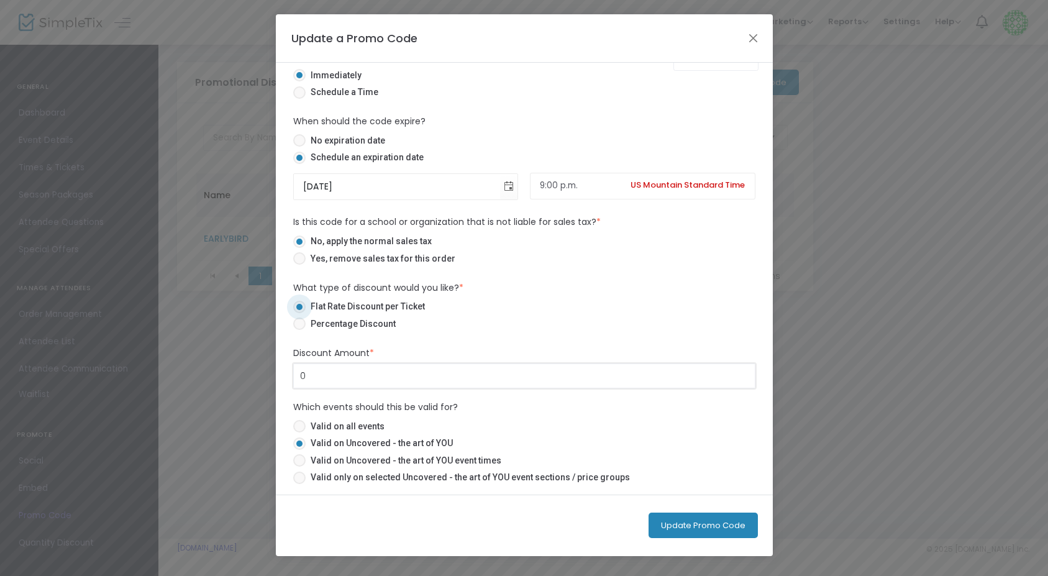
click at [309, 376] on input "0" at bounding box center [524, 376] width 461 height 24
click at [425, 350] on div "Discount Amount * $10.00 Discount is required." at bounding box center [524, 368] width 475 height 42
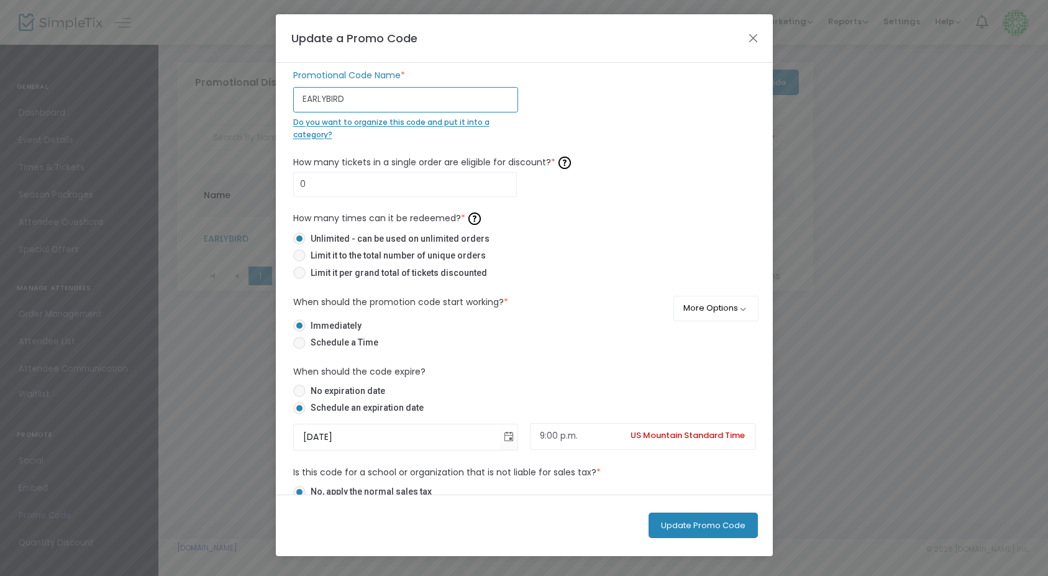
drag, startPoint x: 360, startPoint y: 104, endPoint x: 283, endPoint y: 102, distance: 77.0
click at [283, 102] on div "EARLYBIRD Promotional Code Name * Do you want to organize this code and put it …" at bounding box center [524, 279] width 497 height 432
click at [437, 136] on div "Do you want to organize this code and put it into a category?" at bounding box center [405, 128] width 225 height 24
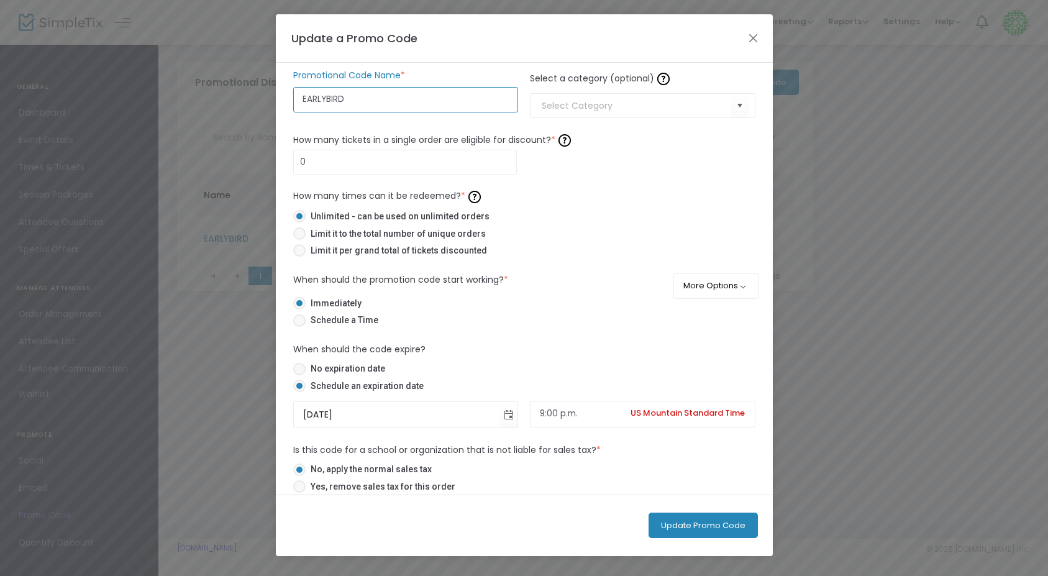
click at [459, 99] on input "EARLYBIRD" at bounding box center [405, 99] width 225 height 25
click at [625, 106] on input at bounding box center [636, 105] width 189 height 13
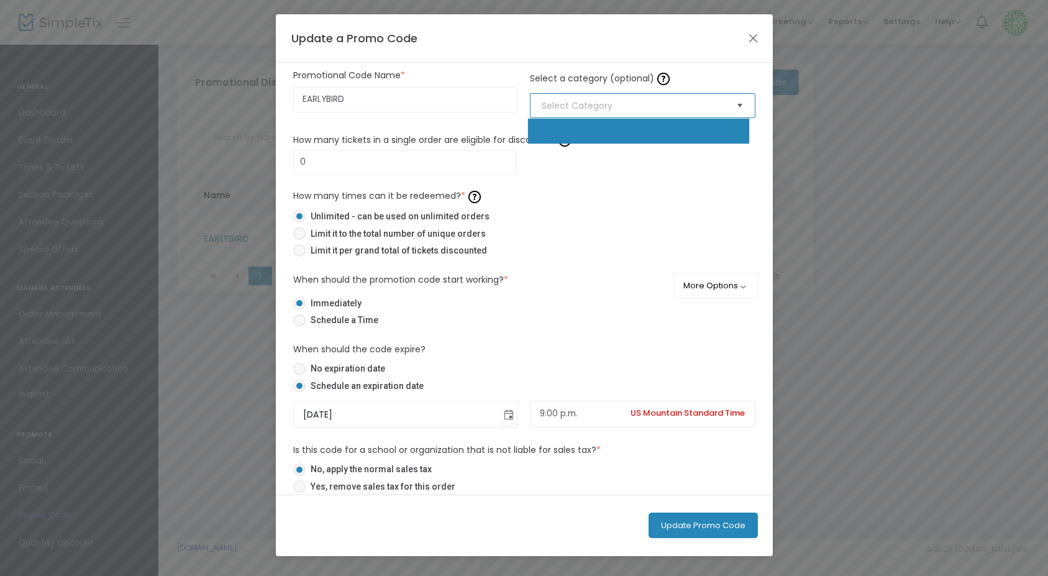
click at [734, 106] on span "Select" at bounding box center [739, 106] width 20 height 20
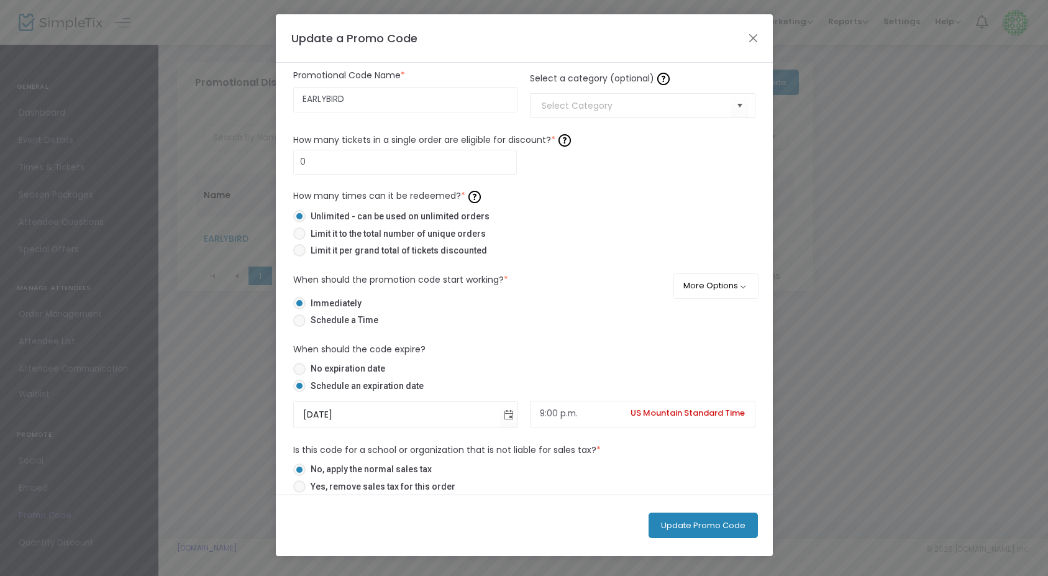
click at [640, 181] on div "0 How many tickets in a single order are eligible for discount? * Ticket order …" at bounding box center [524, 195] width 475 height 131
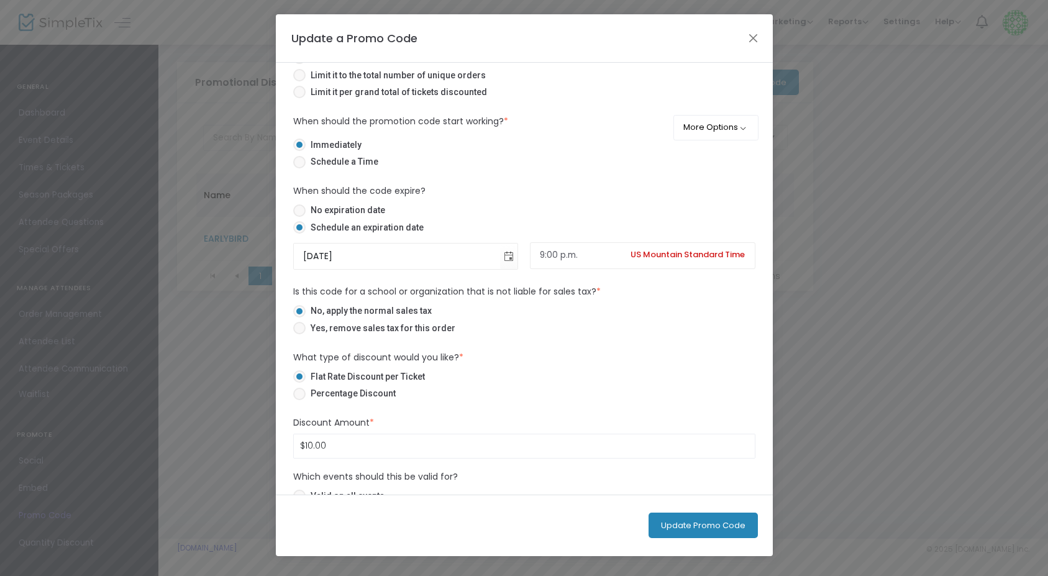
scroll to position [163, 0]
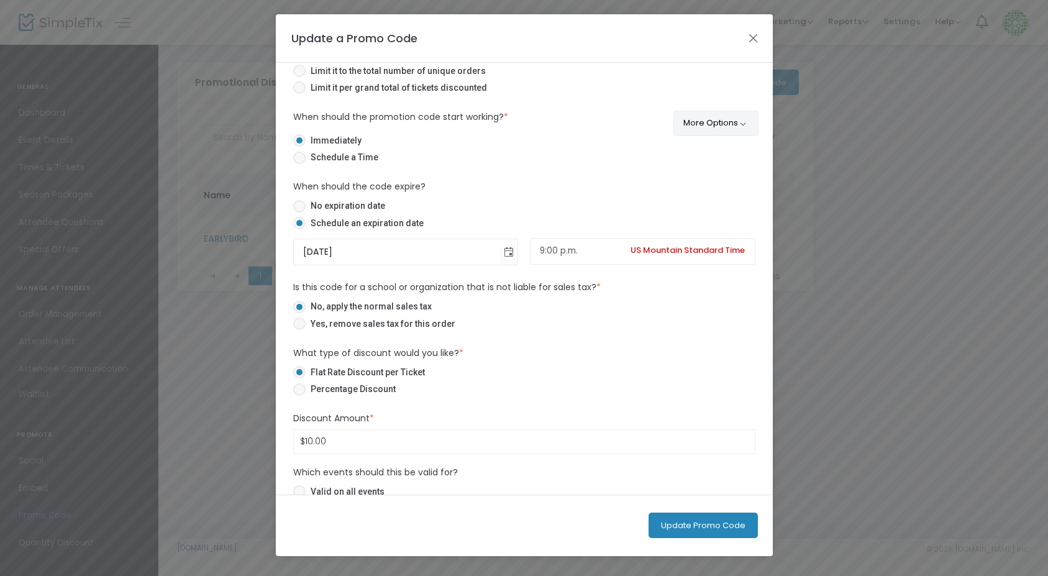
click at [734, 123] on button "More Options" at bounding box center [715, 123] width 85 height 25
click at [493, 207] on label "No expiration date" at bounding box center [519, 205] width 452 height 13
click at [299, 212] on input "No expiration date" at bounding box center [299, 212] width 1 height 1
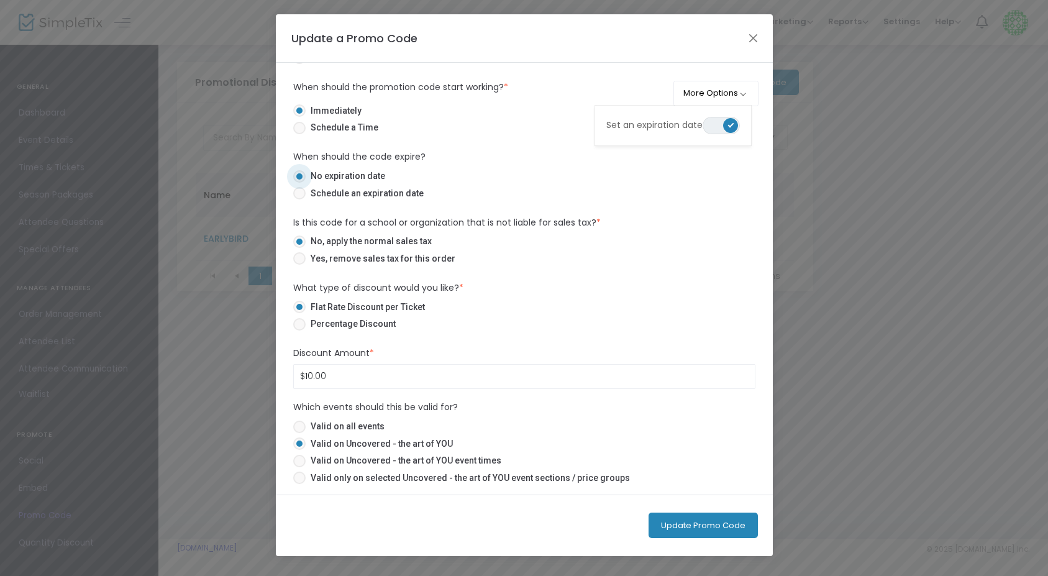
scroll to position [193, 0]
click at [711, 524] on button "Update Promo Code" at bounding box center [702, 524] width 109 height 25
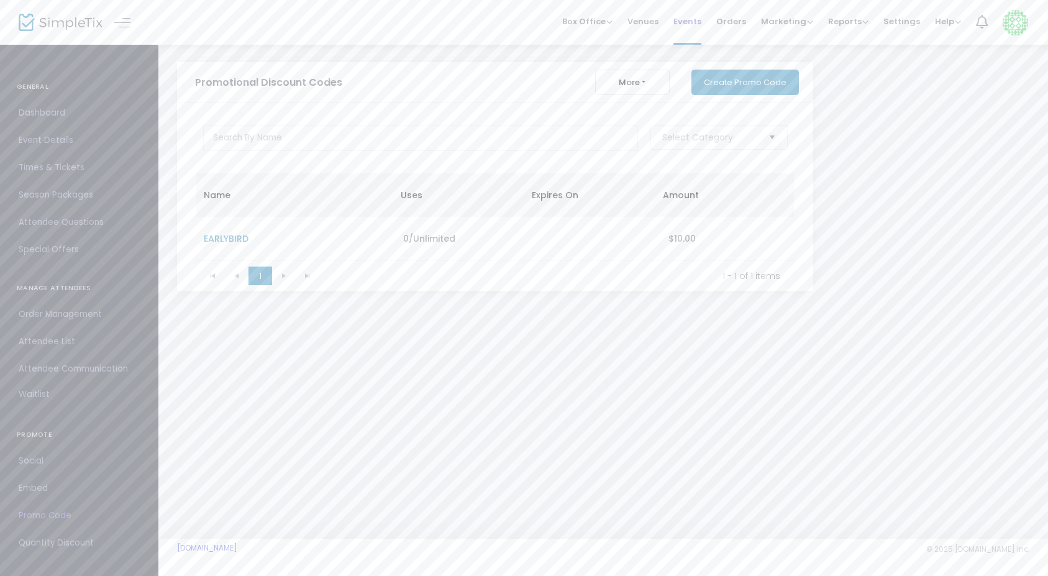
scroll to position [0, 0]
click at [470, 251] on td "0/Unlimited" at bounding box center [462, 239] width 133 height 44
click at [720, 240] on td "$10.00" at bounding box center [727, 239] width 133 height 44
click at [230, 240] on span "EARLYBIRD" at bounding box center [226, 238] width 45 height 12
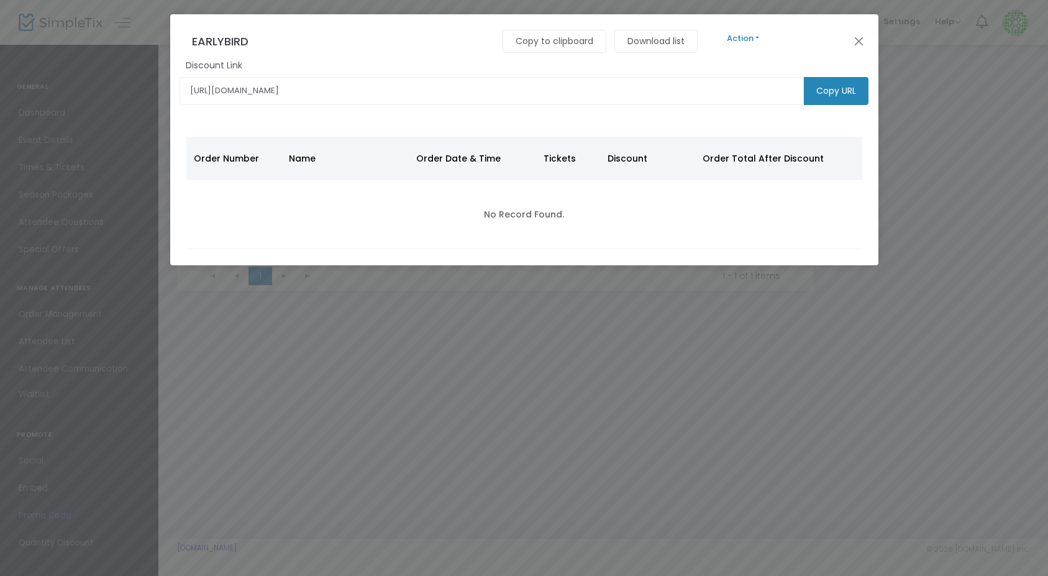
click at [742, 37] on button "Action" at bounding box center [743, 39] width 75 height 14
click at [723, 72] on link "Edit" at bounding box center [1060, 72] width 708 height 22
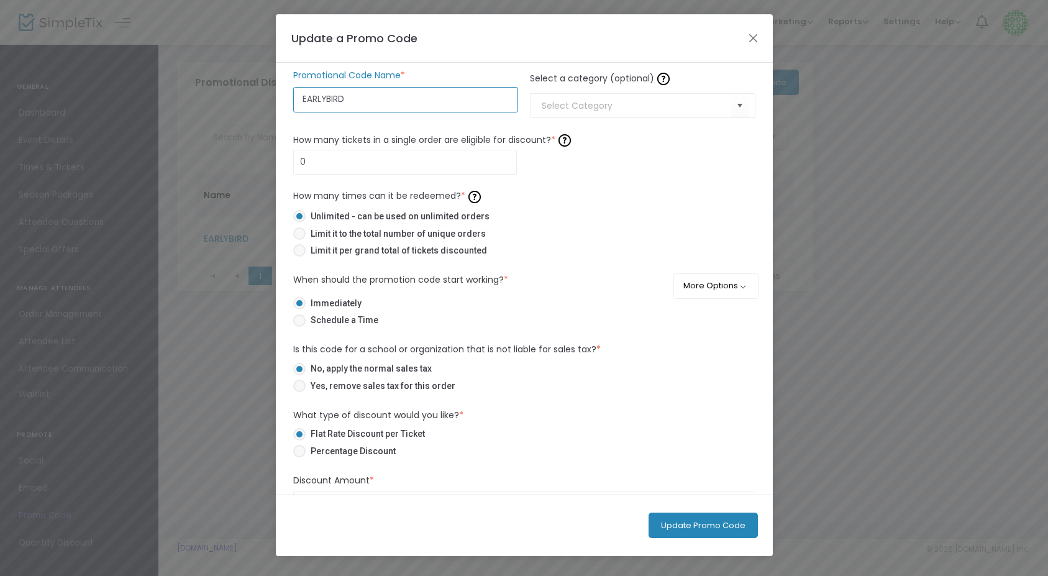
click at [426, 99] on input "EARLYBIRD" at bounding box center [405, 99] width 225 height 25
click at [617, 112] on kendo-combobox at bounding box center [642, 105] width 225 height 25
click at [530, 192] on div "How many times can it be redeemed? * Unlimited - can be used on unlimited order…" at bounding box center [524, 223] width 462 height 75
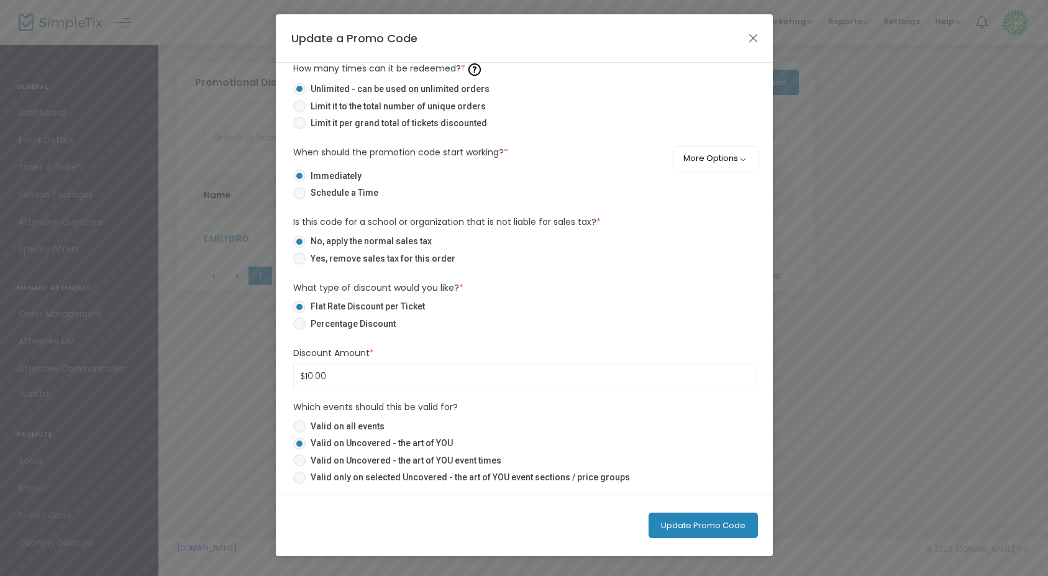
click at [302, 425] on span at bounding box center [299, 426] width 12 height 12
click at [299, 432] on input "Valid on all events" at bounding box center [299, 432] width 1 height 1
click at [741, 525] on button "Update Promo Code" at bounding box center [702, 524] width 109 height 25
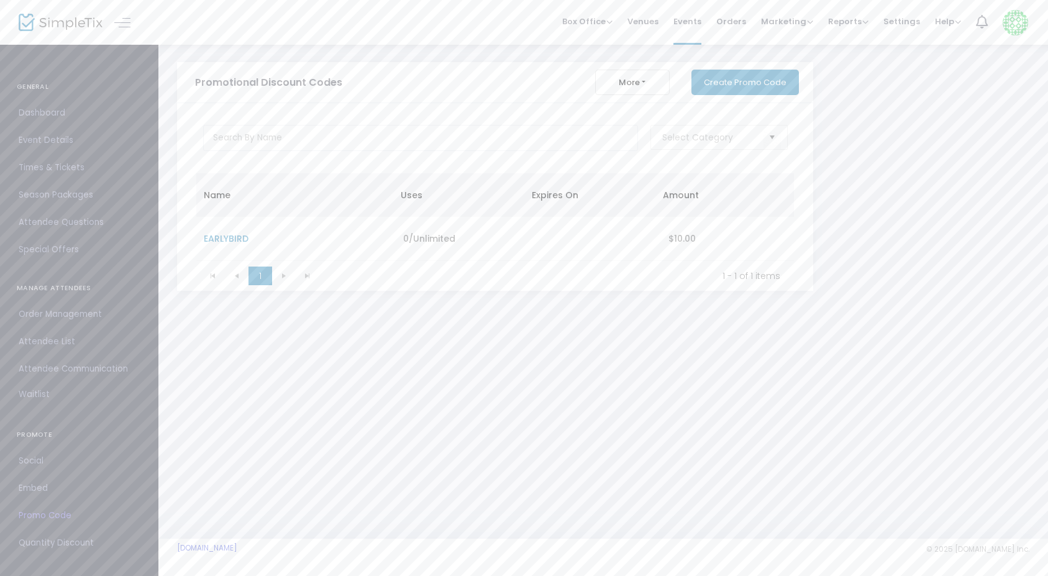
click at [337, 0] on div "Box Office Sell Tickets Bookings Sell Season Pass Venues Memberships Events Ord…" at bounding box center [602, 22] width 889 height 45
click at [42, 147] on span "Event Details" at bounding box center [79, 140] width 121 height 16
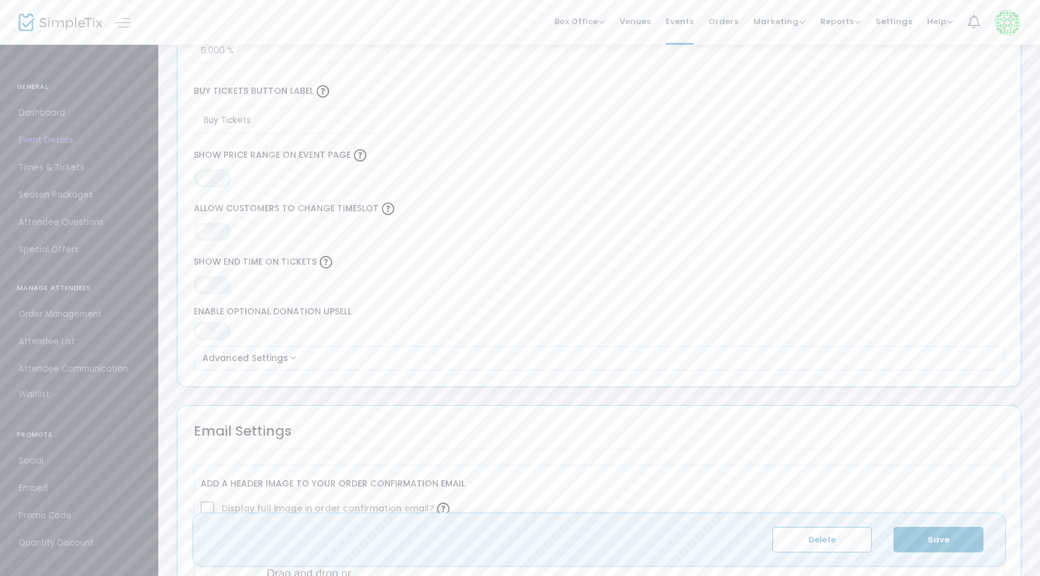
scroll to position [1056, 0]
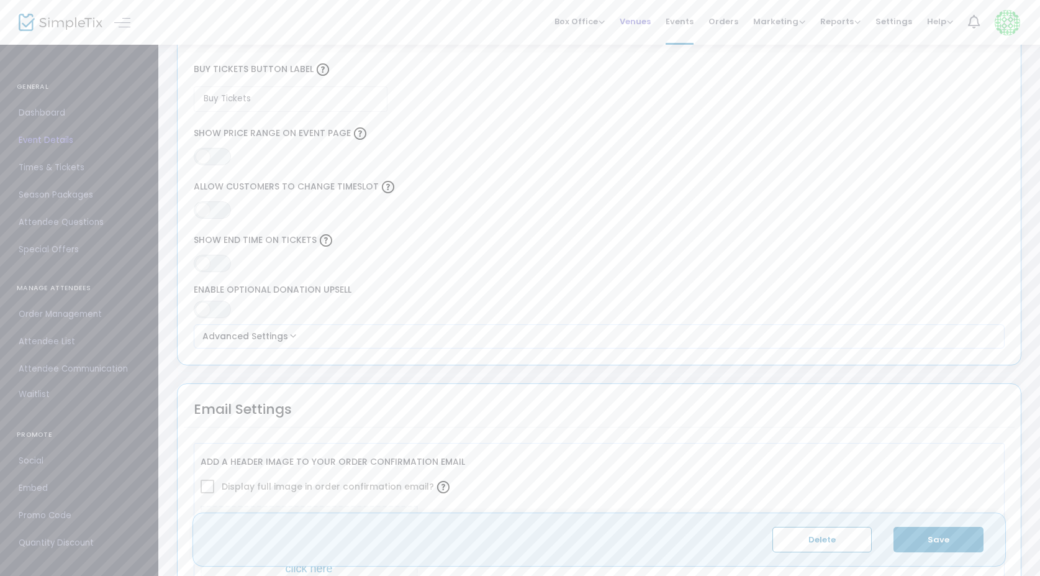
click at [634, 24] on span "Venues" at bounding box center [635, 22] width 31 height 32
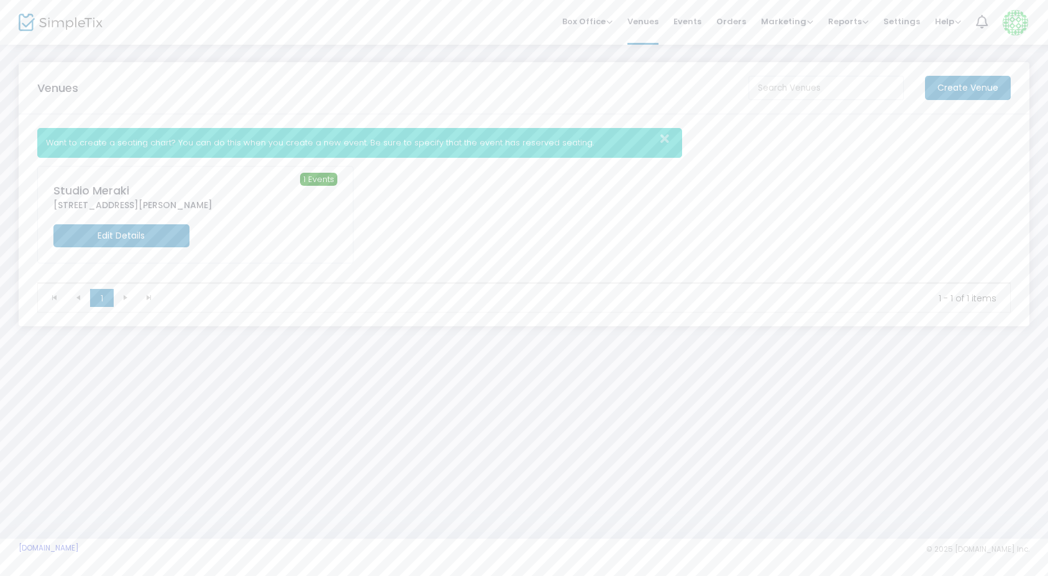
click at [108, 237] on m-button "Edit Details" at bounding box center [121, 235] width 136 height 23
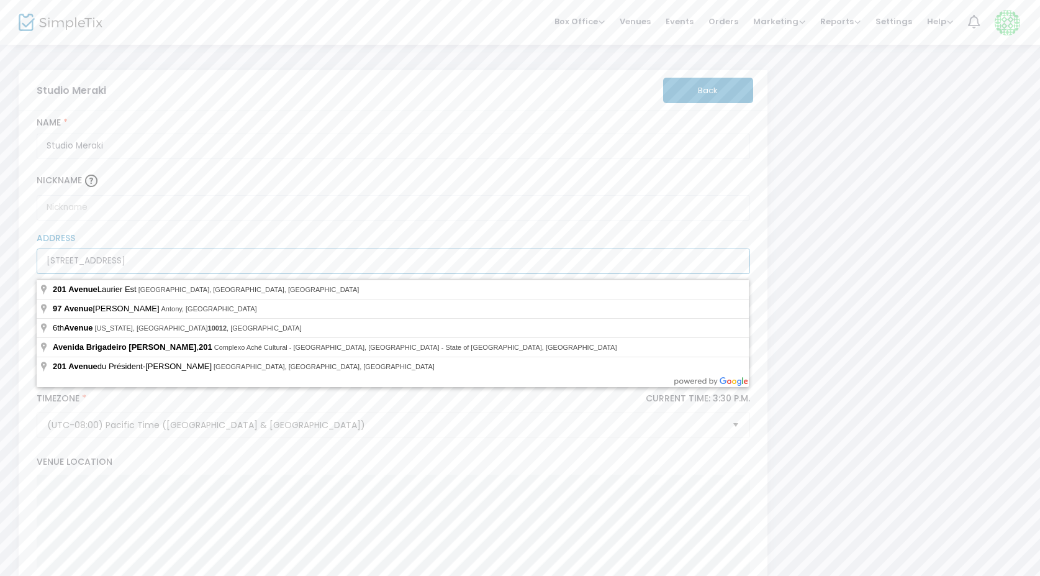
drag, startPoint x: 65, startPoint y: 268, endPoint x: 40, endPoint y: 266, distance: 24.3
click at [40, 266] on input "201-10012 97 Avenue" at bounding box center [394, 260] width 714 height 25
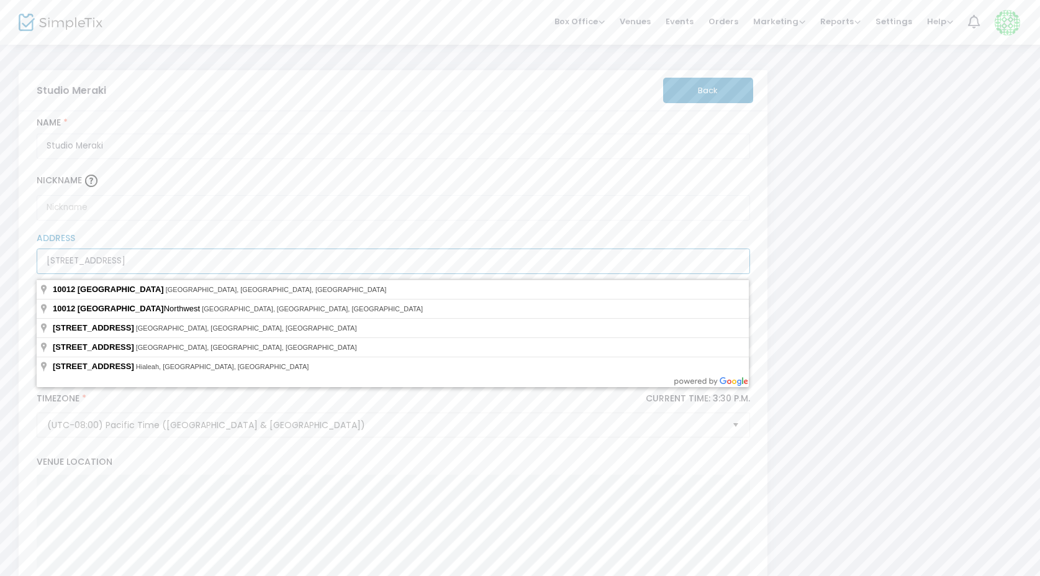
click at [149, 263] on input "10012 97 Avenue" at bounding box center [394, 260] width 714 height 25
click at [183, 231] on div "10012 97 Avenue #201 Address" at bounding box center [393, 253] width 726 height 53
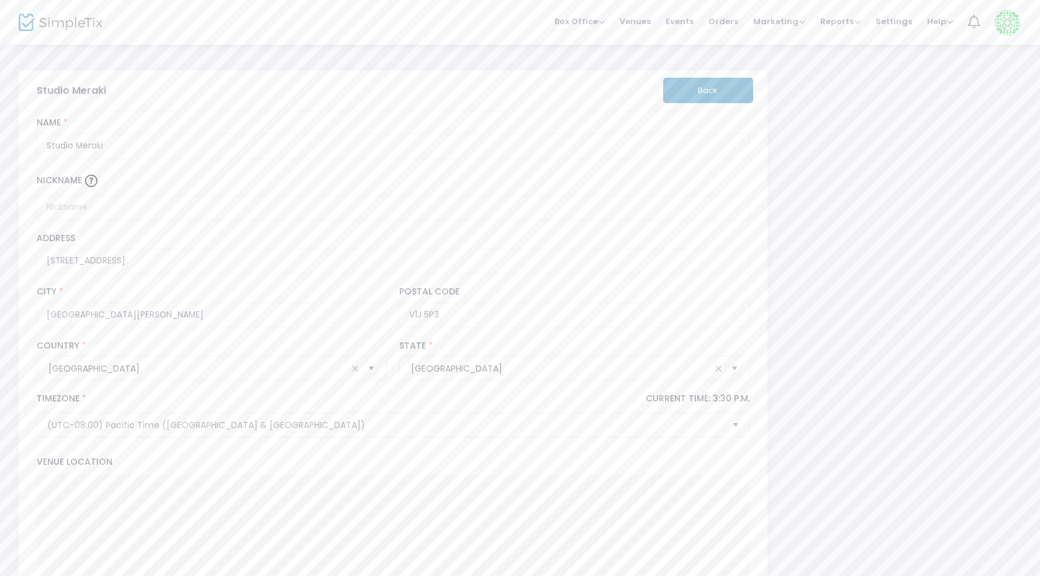
click at [720, 89] on button "Back" at bounding box center [708, 90] width 90 height 25
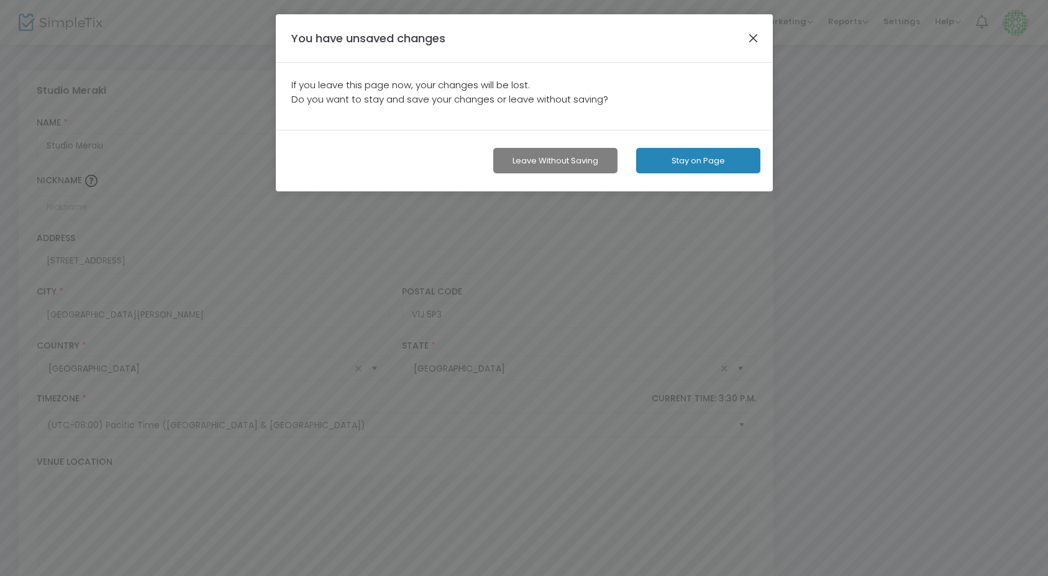
click at [756, 44] on button "button" at bounding box center [753, 38] width 16 height 16
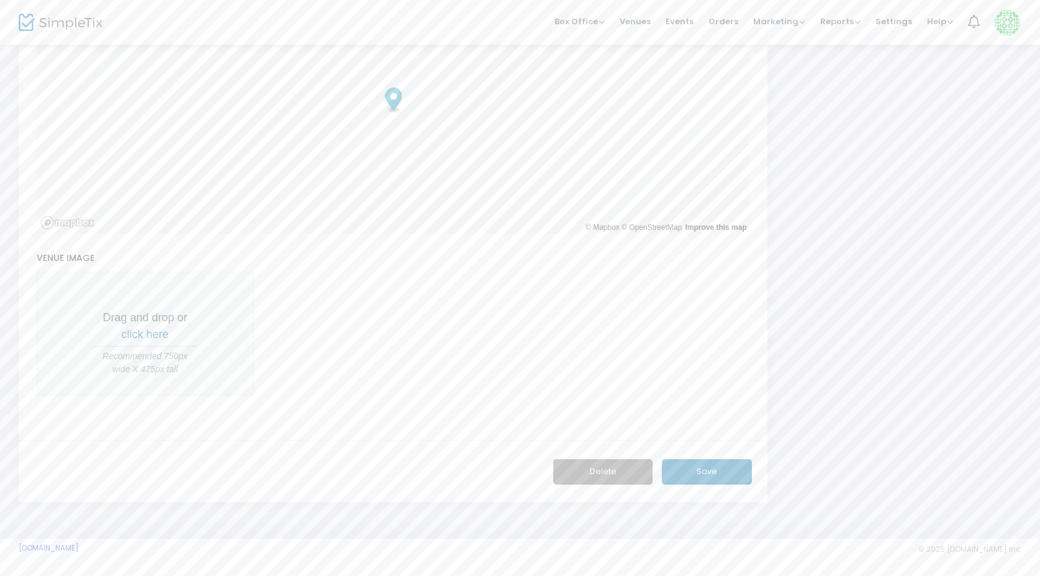
scroll to position [494, 0]
click at [706, 473] on button "Save" at bounding box center [707, 471] width 90 height 25
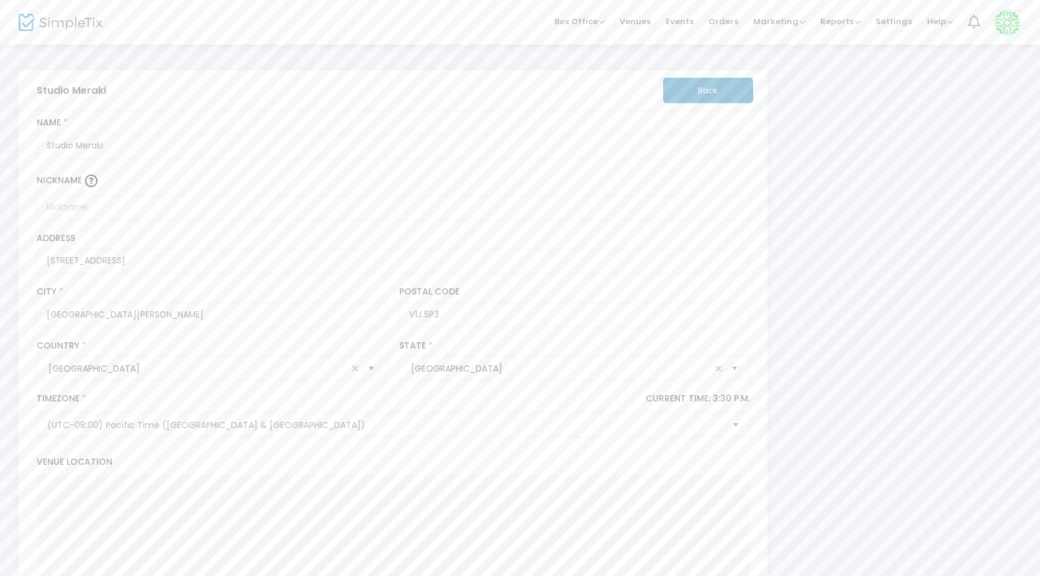
scroll to position [0, 0]
drag, startPoint x: 642, startPoint y: 17, endPoint x: 649, endPoint y: 10, distance: 10.1
click at [649, 10] on span "Venues" at bounding box center [635, 22] width 31 height 32
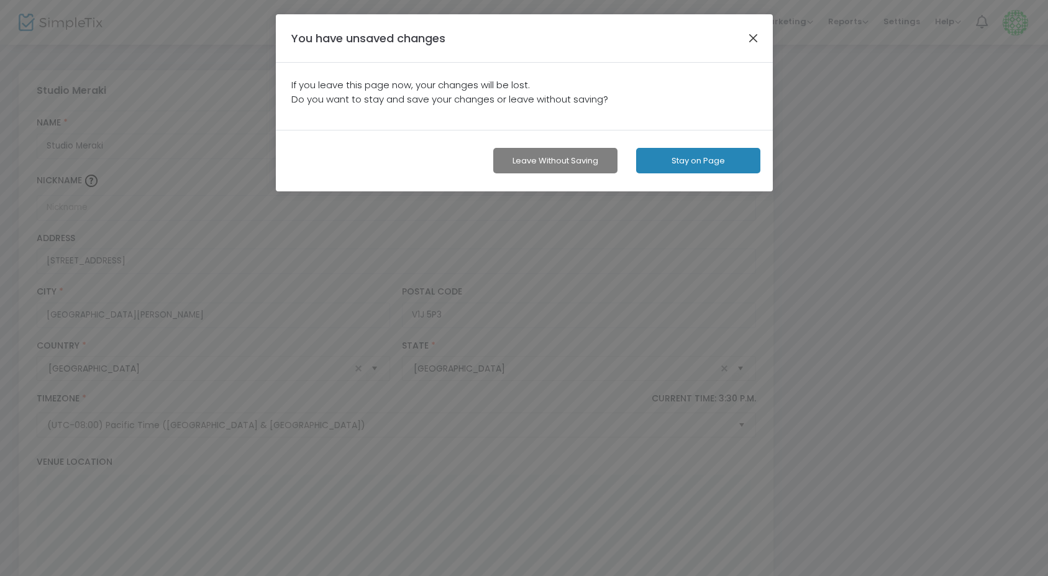
click at [751, 41] on button "button" at bounding box center [753, 38] width 16 height 16
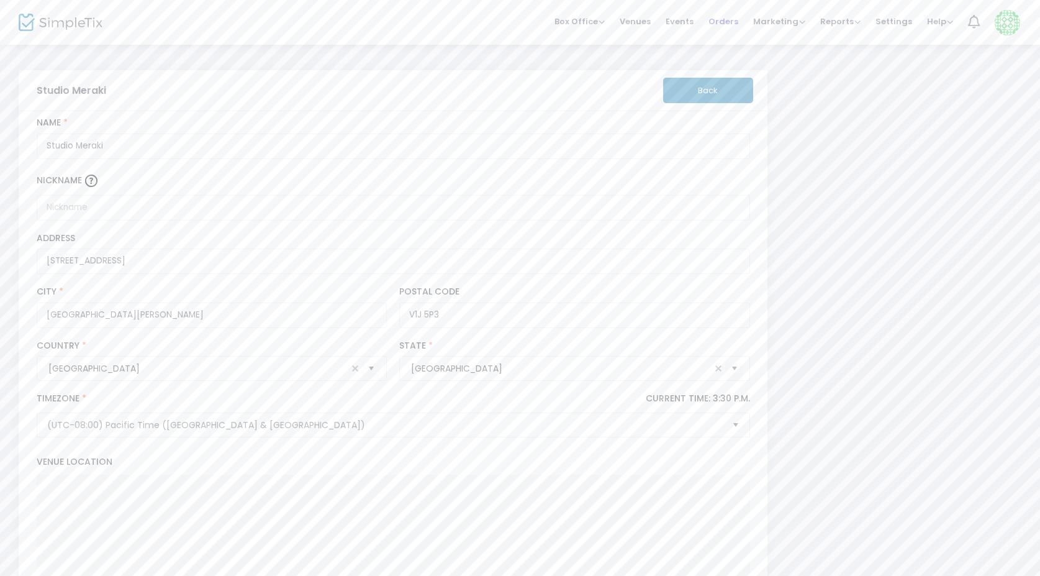
click at [729, 22] on span "Orders" at bounding box center [724, 22] width 30 height 32
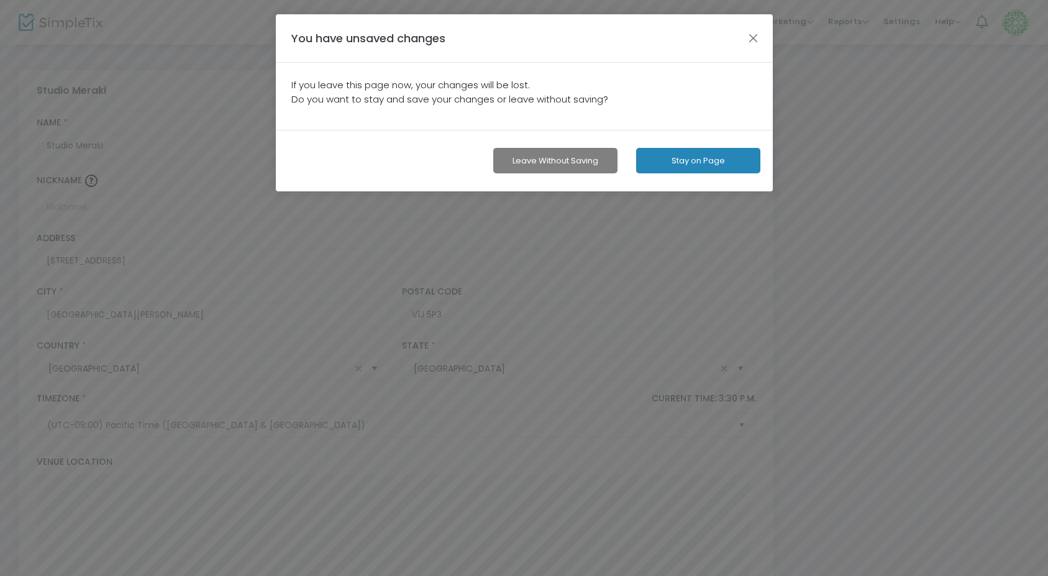
click at [755, 29] on div "You have unsaved changes" at bounding box center [524, 38] width 497 height 48
click at [752, 42] on button "button" at bounding box center [753, 38] width 16 height 16
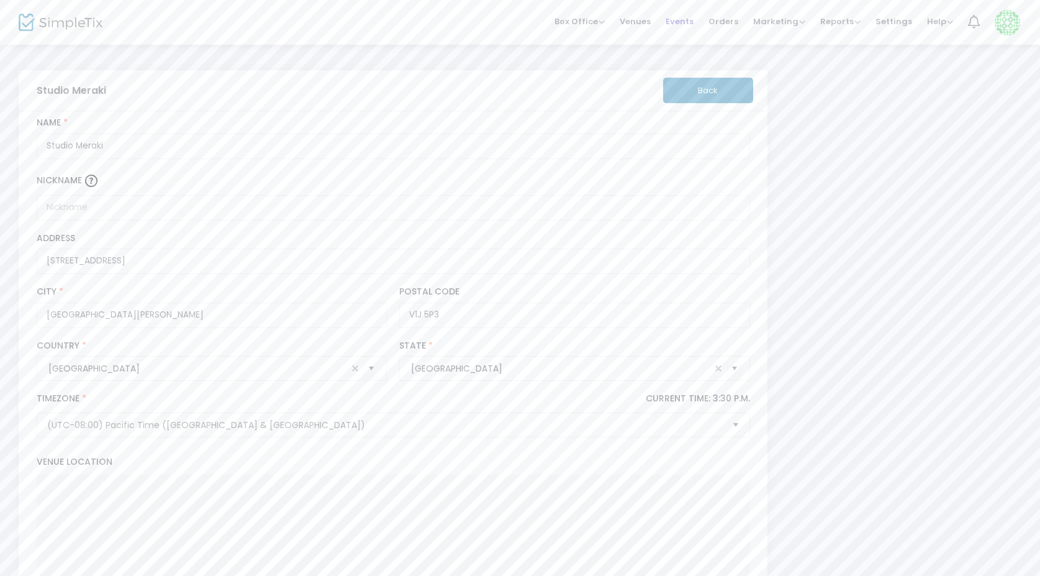
click at [685, 20] on span "Events" at bounding box center [680, 22] width 28 height 32
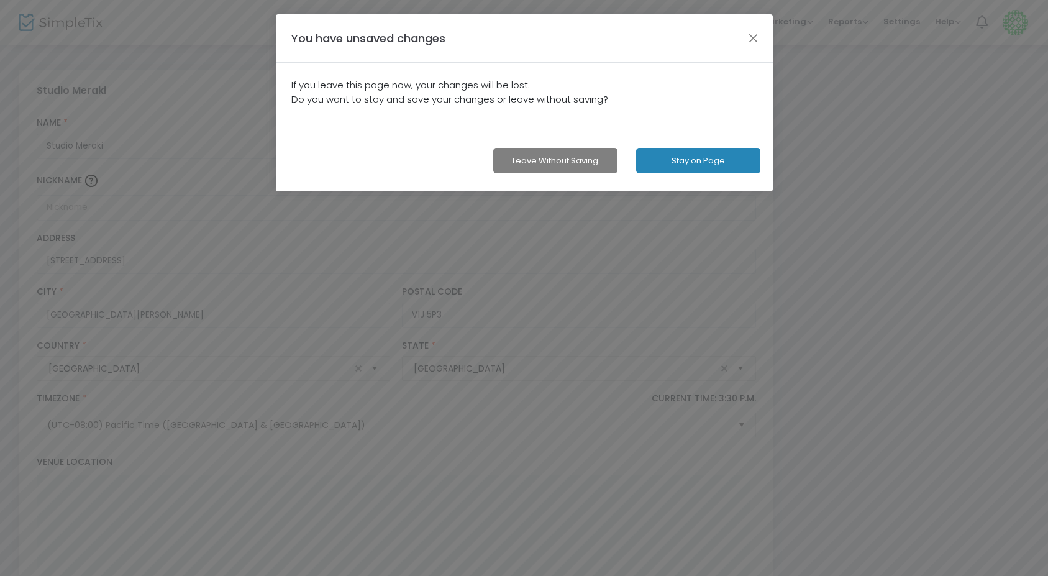
click at [546, 166] on button "Leave without Saving" at bounding box center [555, 160] width 124 height 25
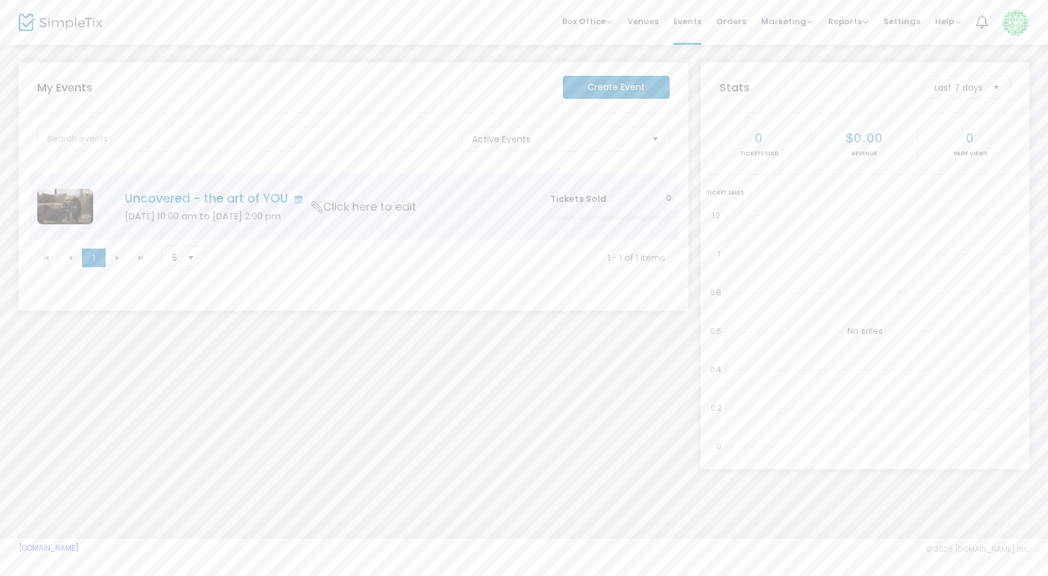
click at [170, 213] on h5 "[DATE] 10:00 am to [DATE] 2:00 pm" at bounding box center [319, 216] width 388 height 11
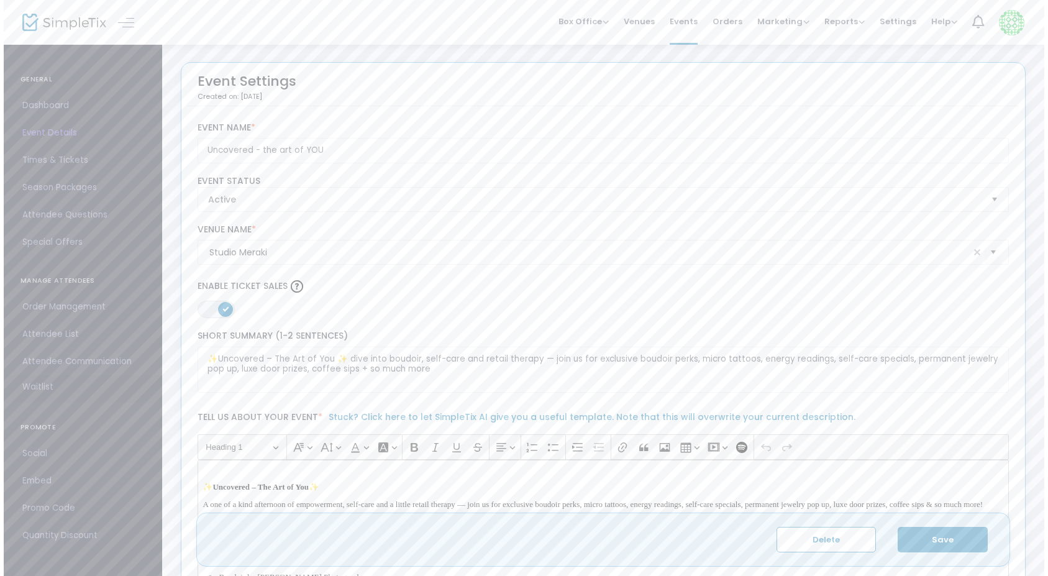
scroll to position [7, 0]
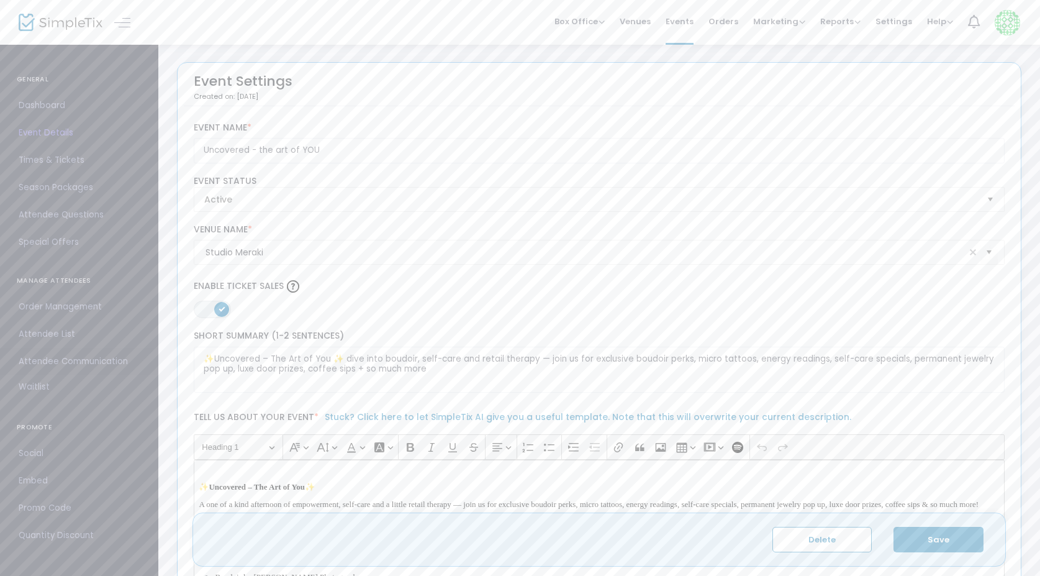
click at [43, 364] on span "Attendee Communication" at bounding box center [79, 361] width 121 height 16
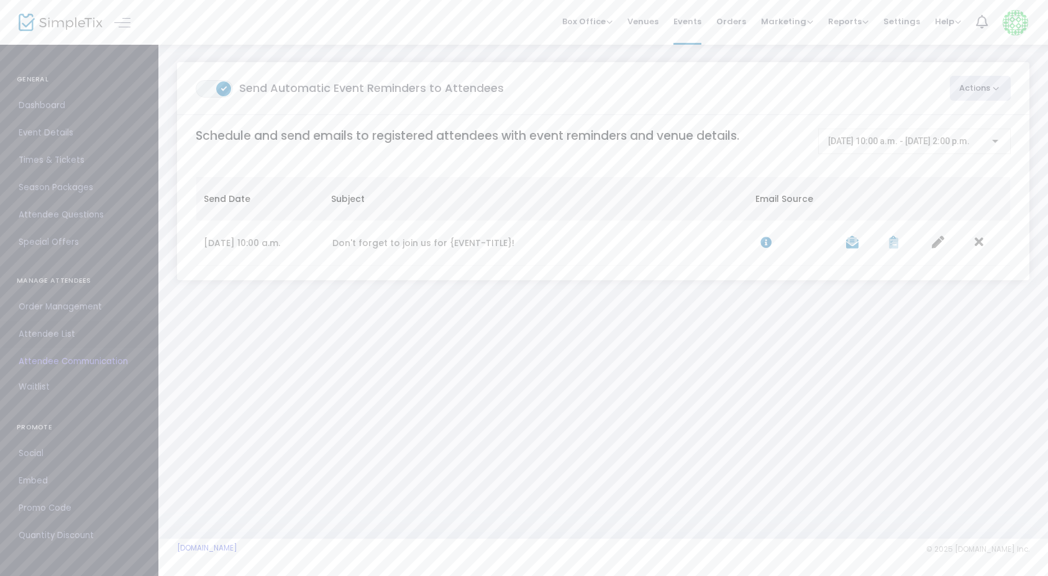
click at [50, 329] on span "Attendee List" at bounding box center [79, 334] width 121 height 16
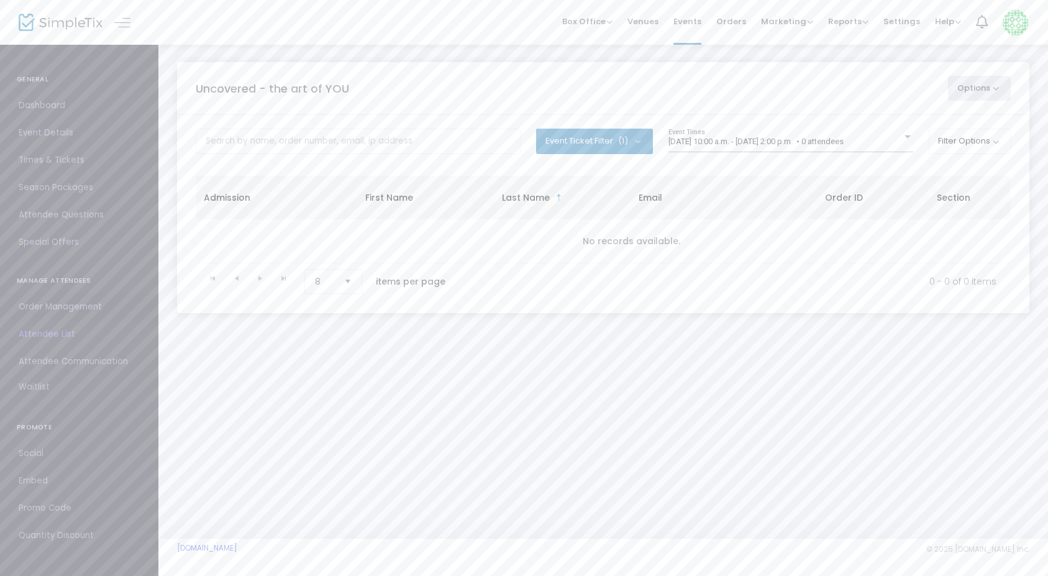
click at [32, 309] on span "Order Management" at bounding box center [79, 307] width 121 height 16
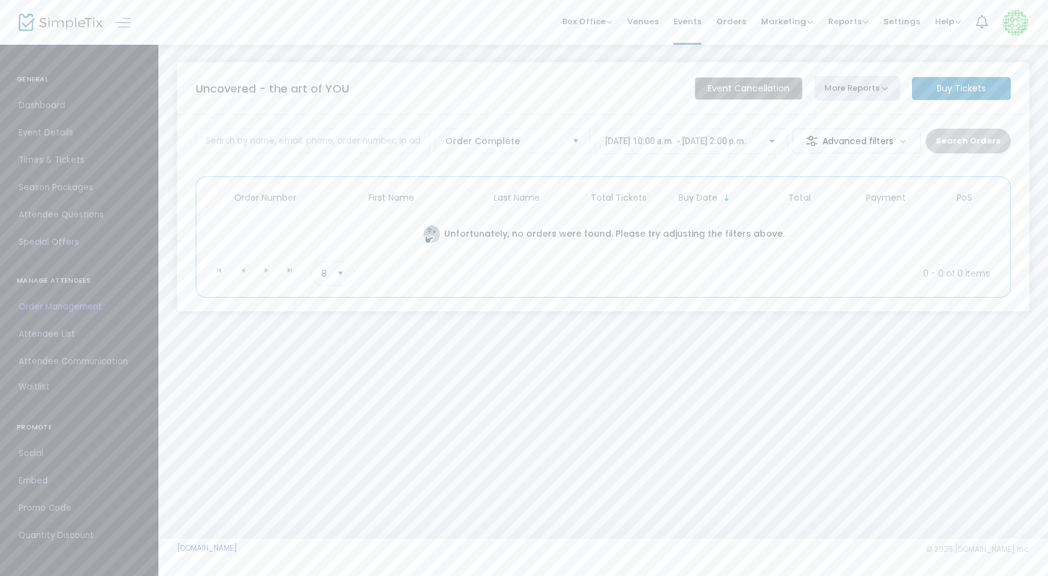
click at [52, 537] on span "Quantity Discount" at bounding box center [79, 535] width 121 height 16
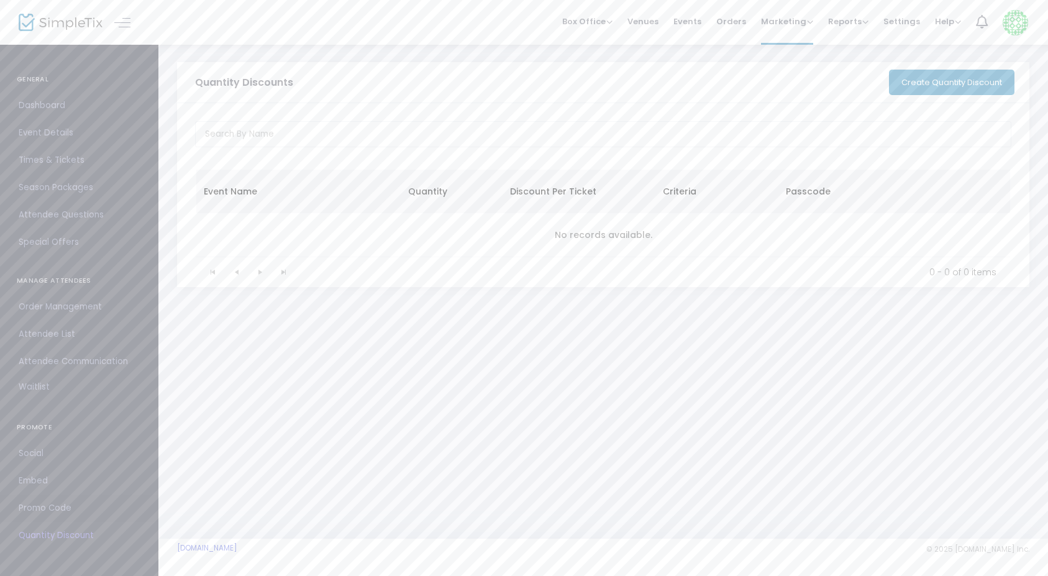
click at [45, 506] on span "Promo Code" at bounding box center [79, 508] width 121 height 16
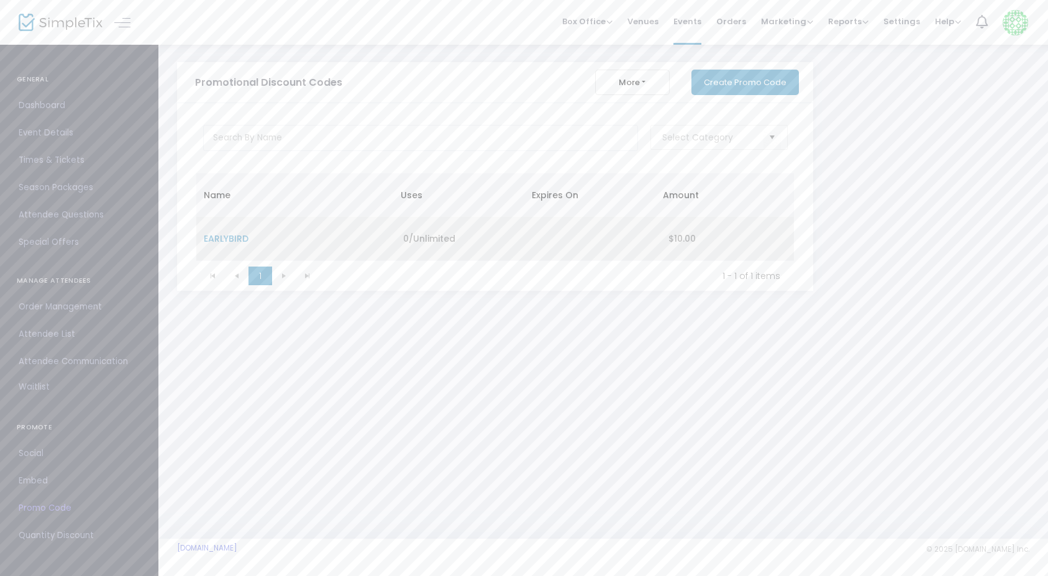
click at [248, 242] on td "EARLYBIRD" at bounding box center [295, 239] width 199 height 44
click at [234, 237] on span "EARLYBIRD" at bounding box center [226, 238] width 45 height 12
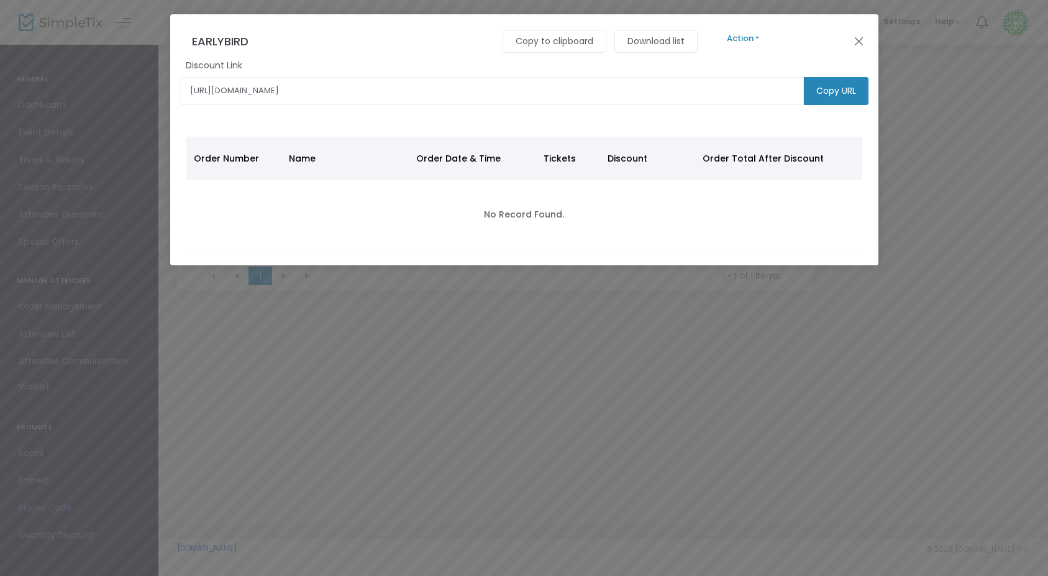
click at [803, 152] on span "Order Total After Discount" at bounding box center [762, 158] width 121 height 12
click at [753, 40] on button "Action" at bounding box center [743, 39] width 75 height 14
click at [745, 69] on link "Edit" at bounding box center [1060, 72] width 708 height 22
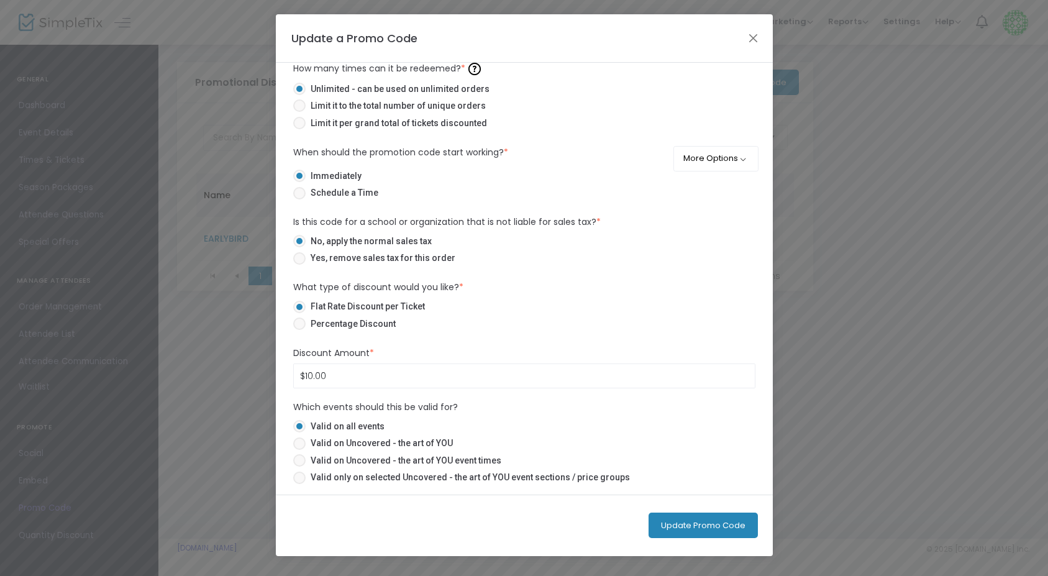
scroll to position [151, 0]
click at [731, 157] on button "More Options" at bounding box center [715, 158] width 85 height 25
click at [650, 244] on label "No, apply the normal sales tax" at bounding box center [519, 241] width 452 height 13
click at [299, 247] on input "No, apply the normal sales tax" at bounding box center [299, 247] width 1 height 1
click at [734, 160] on button "More Options" at bounding box center [715, 158] width 85 height 25
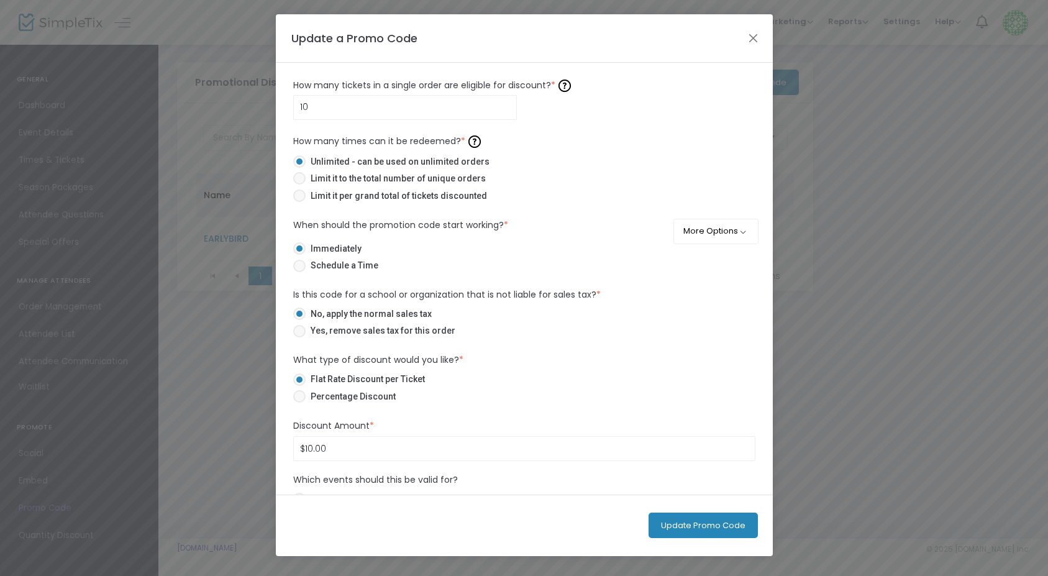
scroll to position [74, 0]
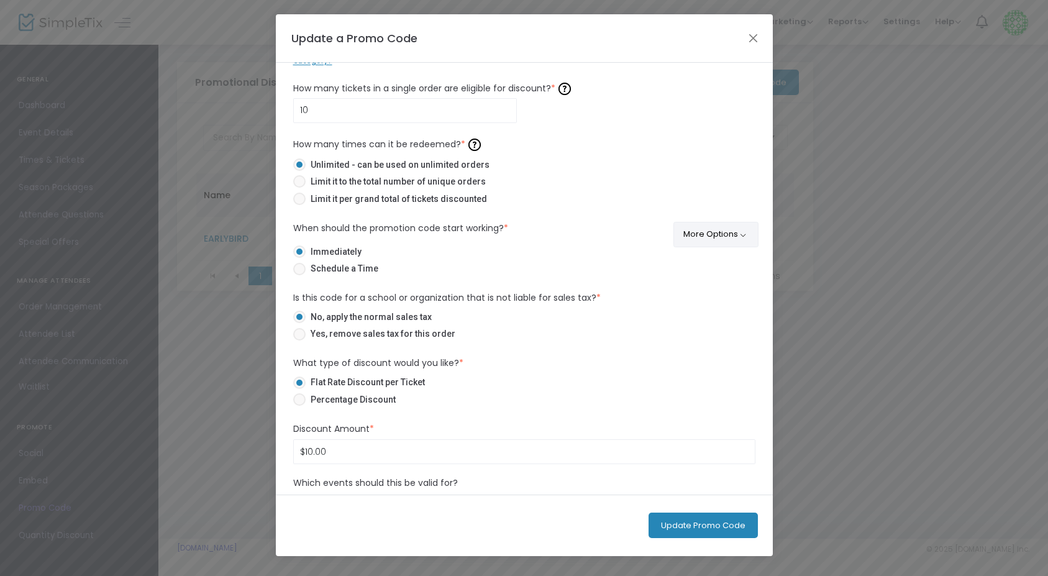
click at [714, 240] on button "More Options" at bounding box center [715, 234] width 85 height 25
click at [726, 267] on span "ON OFF" at bounding box center [720, 268] width 37 height 17
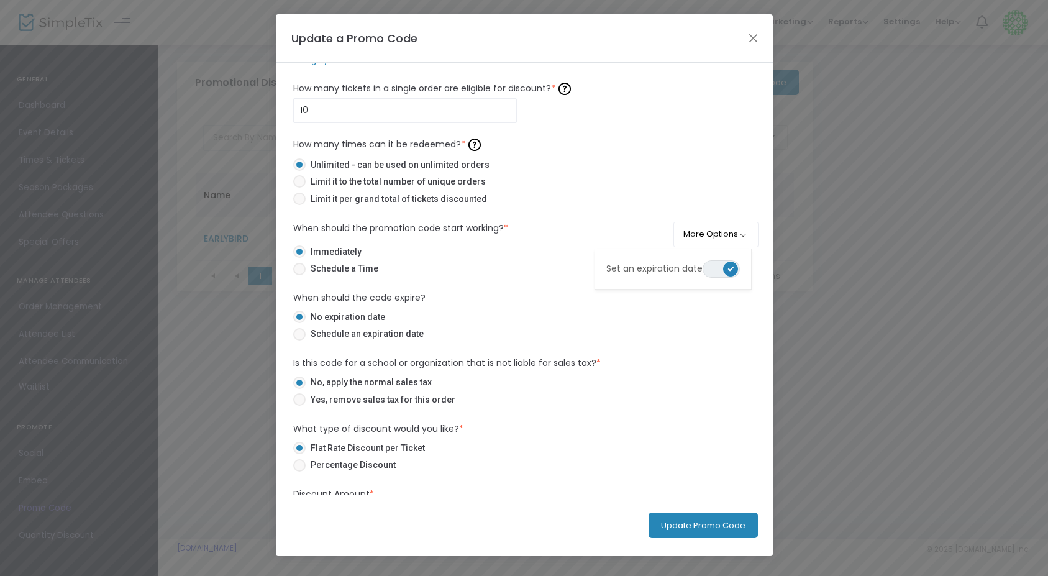
click at [299, 339] on span at bounding box center [299, 334] width 12 height 12
click at [299, 340] on input "Schedule an expiration date" at bounding box center [299, 340] width 1 height 1
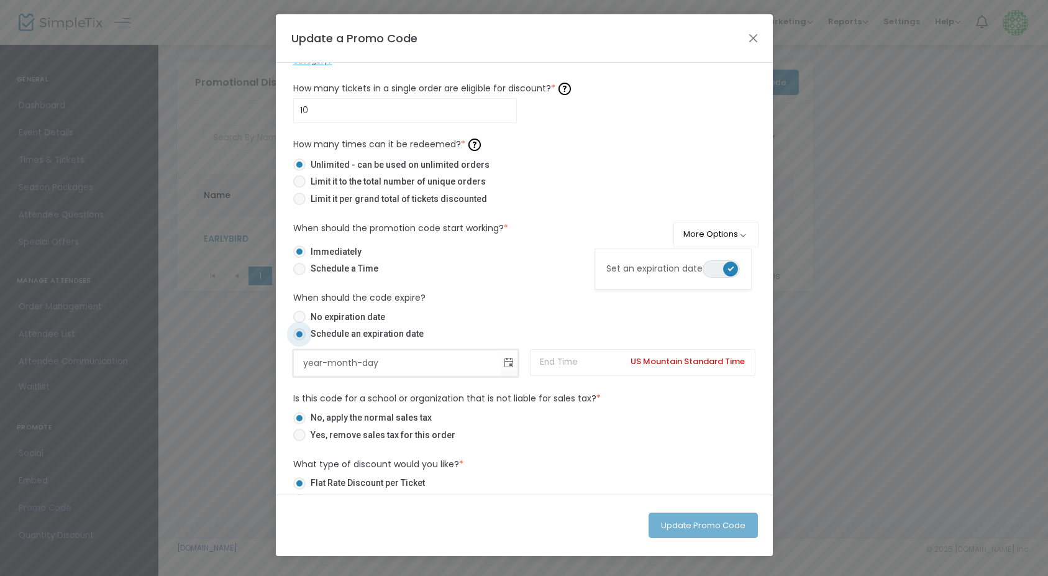
click at [364, 365] on input "year-month-day" at bounding box center [397, 362] width 206 height 25
click at [507, 362] on span "Toggle calendar" at bounding box center [508, 363] width 20 height 20
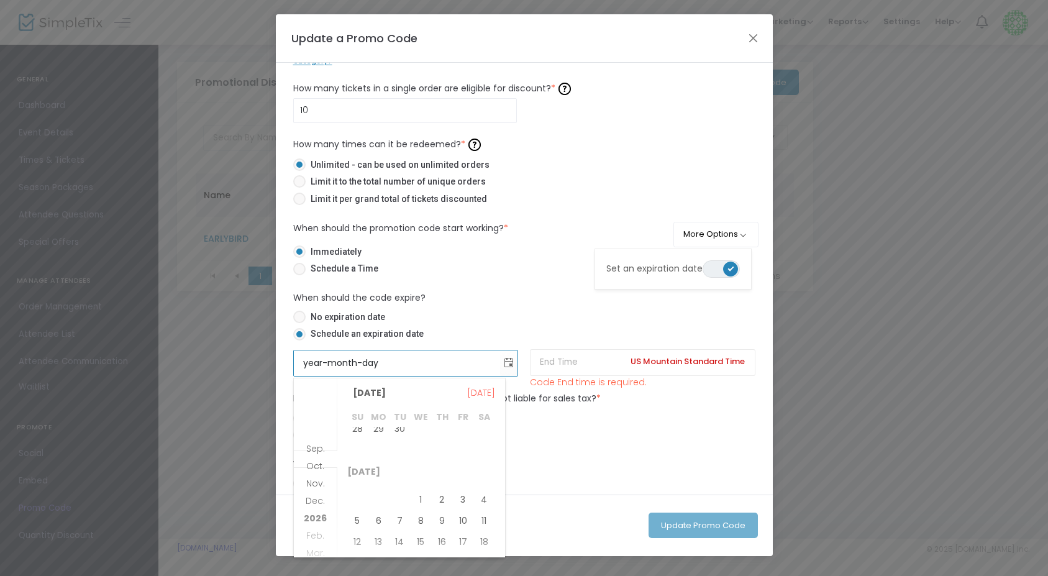
scroll to position [11, 0]
click at [420, 491] on span "1" at bounding box center [420, 494] width 21 height 21
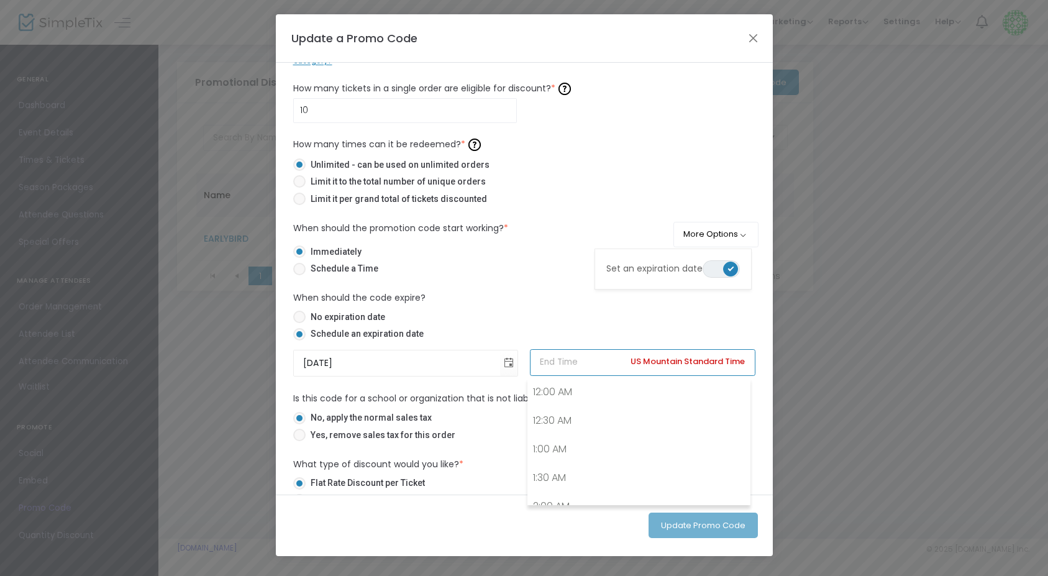
click at [573, 367] on input at bounding box center [642, 362] width 225 height 27
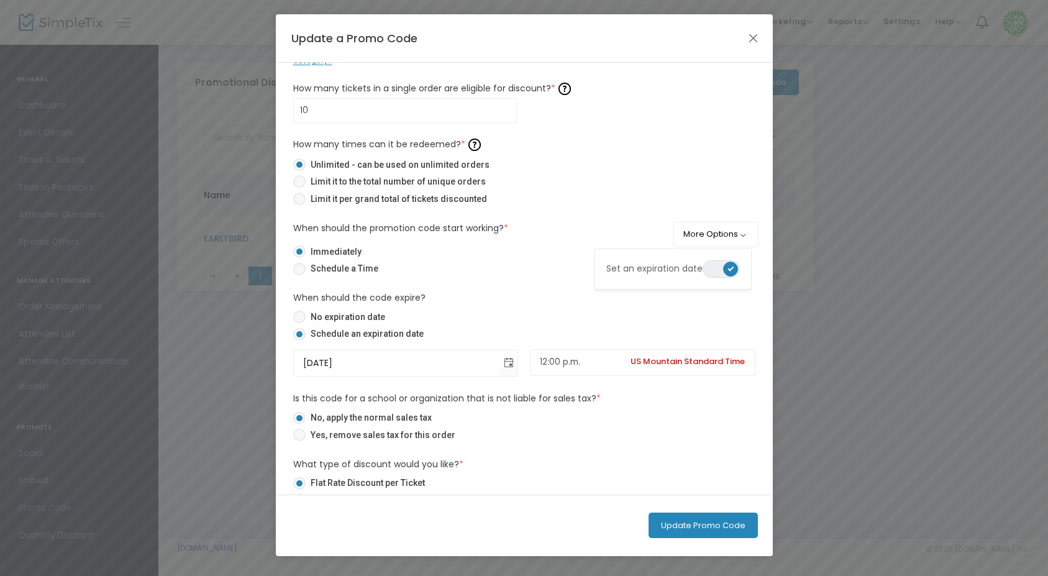
drag, startPoint x: 696, startPoint y: 527, endPoint x: 696, endPoint y: 519, distance: 8.1
click at [696, 519] on button "Update Promo Code" at bounding box center [702, 524] width 109 height 25
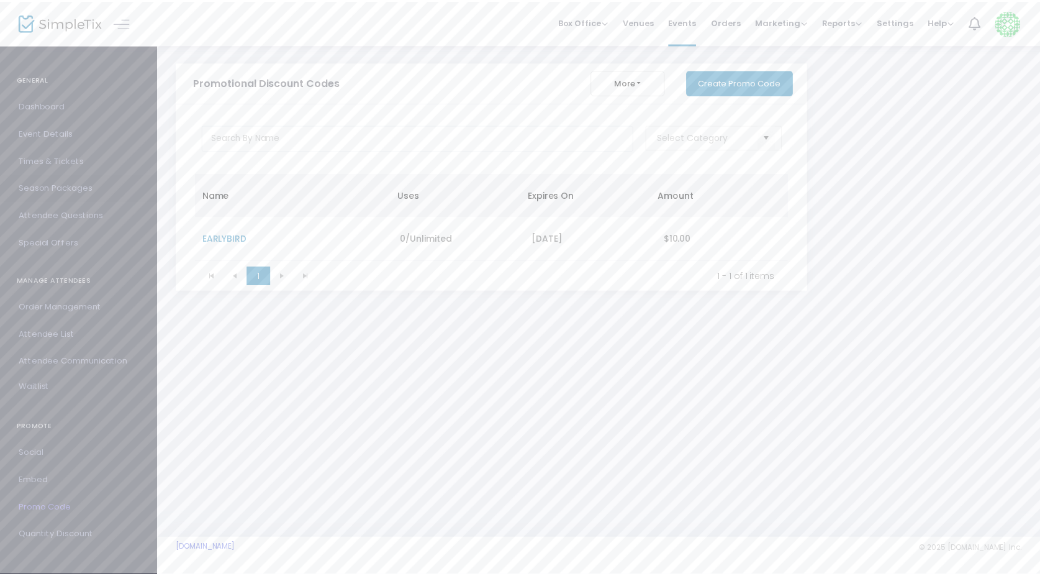
scroll to position [0, 0]
click at [47, 213] on span "Attendee Questions" at bounding box center [79, 215] width 121 height 16
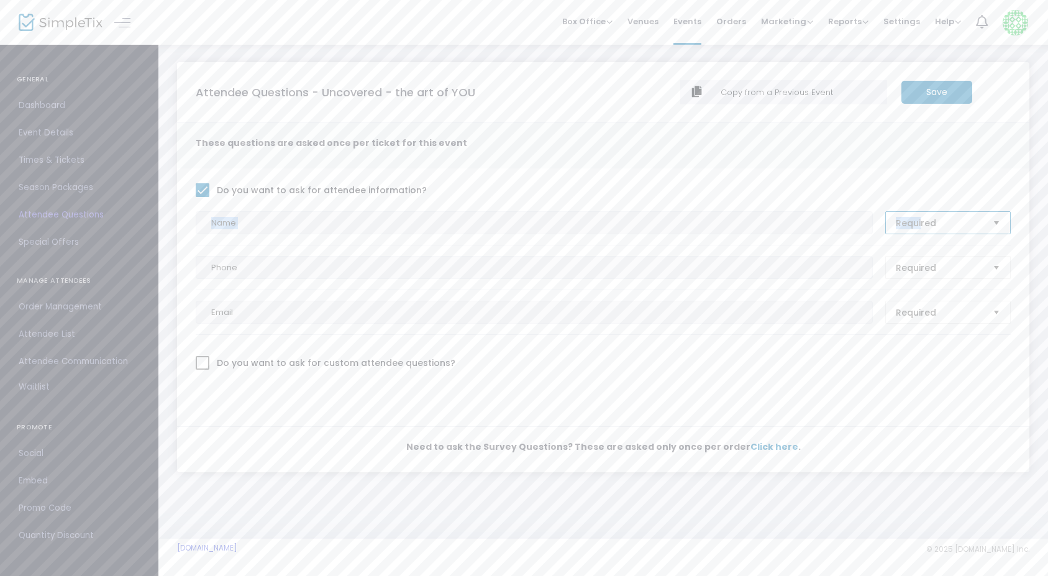
click at [521, 221] on div "Name Required" at bounding box center [602, 222] width 827 height 23
click at [205, 191] on span at bounding box center [203, 190] width 14 height 14
click at [202, 197] on input "Do you want to ask for attendee information?" at bounding box center [202, 197] width 1 height 1
click at [957, 84] on m-button "Save" at bounding box center [936, 92] width 71 height 23
click at [770, 263] on span "Click here" at bounding box center [774, 264] width 48 height 12
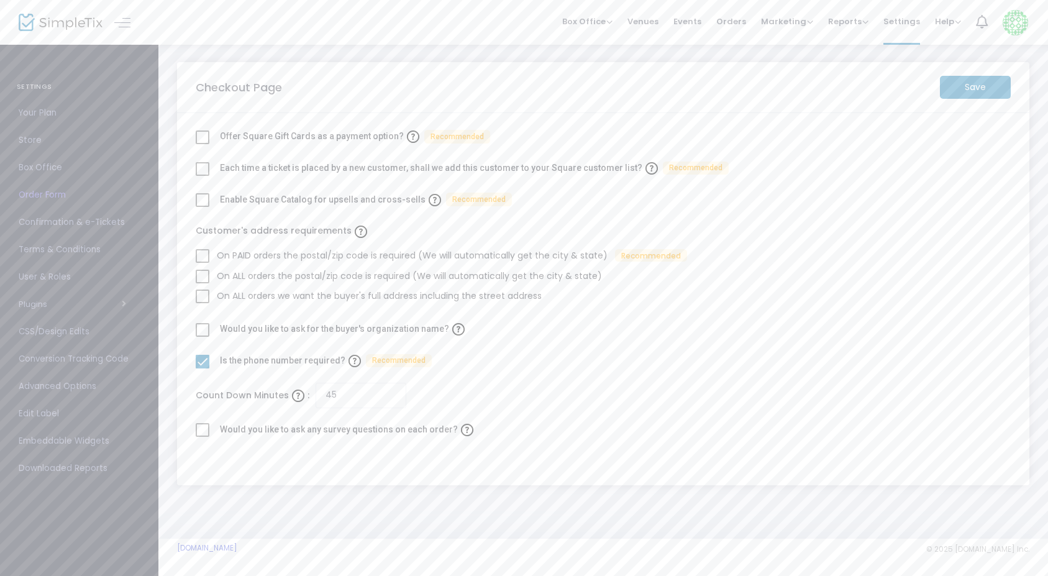
click at [202, 168] on span at bounding box center [203, 169] width 14 height 14
click at [202, 176] on input "checkbox" at bounding box center [202, 176] width 1 height 1
click at [206, 253] on span at bounding box center [203, 256] width 14 height 14
click at [202, 263] on input "On PAID orders the postal/zip code is required (We will automatically get the c…" at bounding box center [202, 263] width 1 height 1
click at [983, 81] on m-button "Save" at bounding box center [975, 87] width 71 height 23
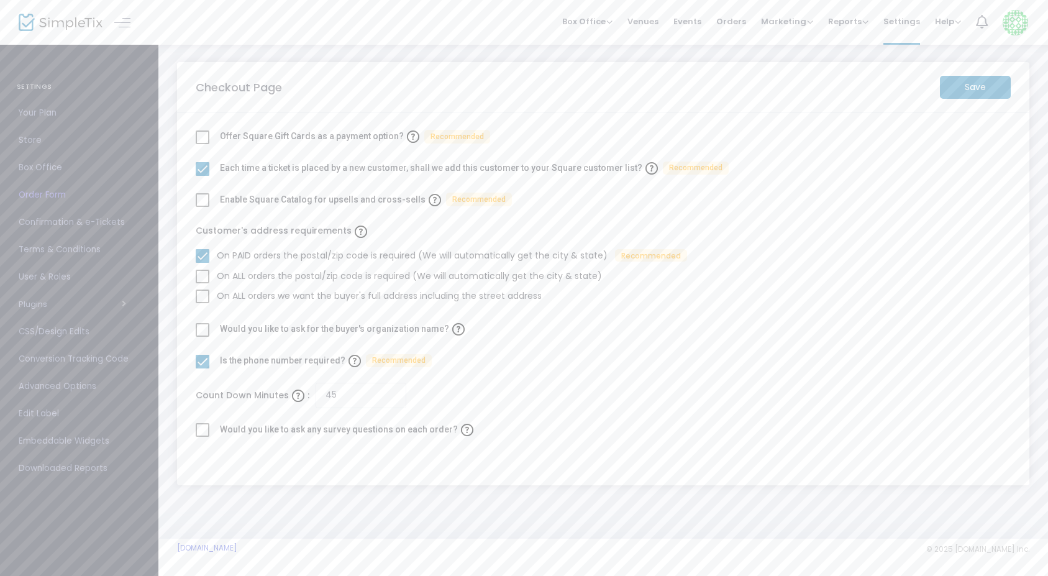
click at [978, 84] on m-button "Save" at bounding box center [975, 87] width 71 height 23
click at [63, 180] on link "Box Office" at bounding box center [79, 167] width 158 height 27
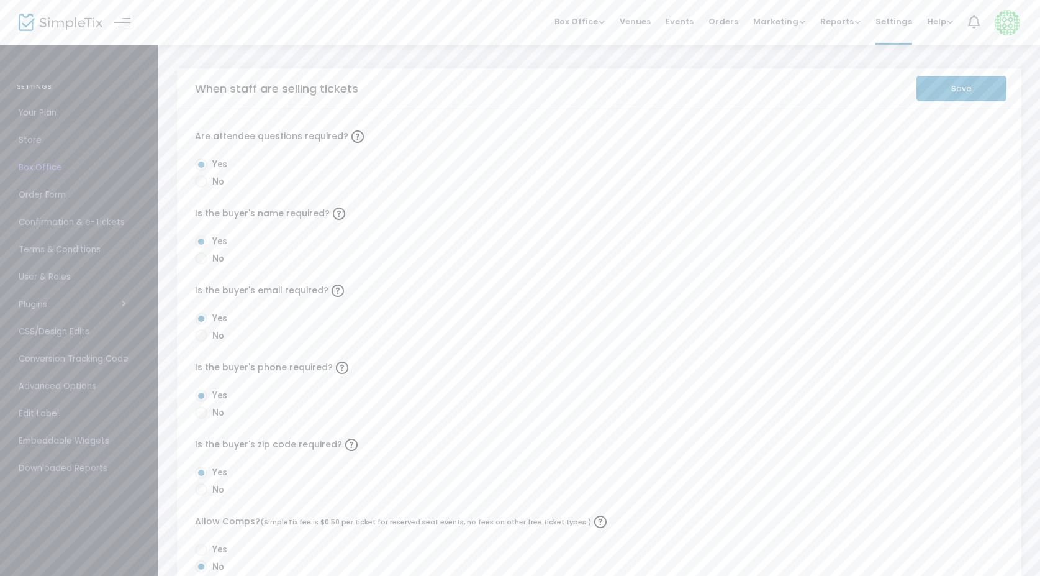
click at [35, 120] on span "Your Plan" at bounding box center [79, 113] width 121 height 16
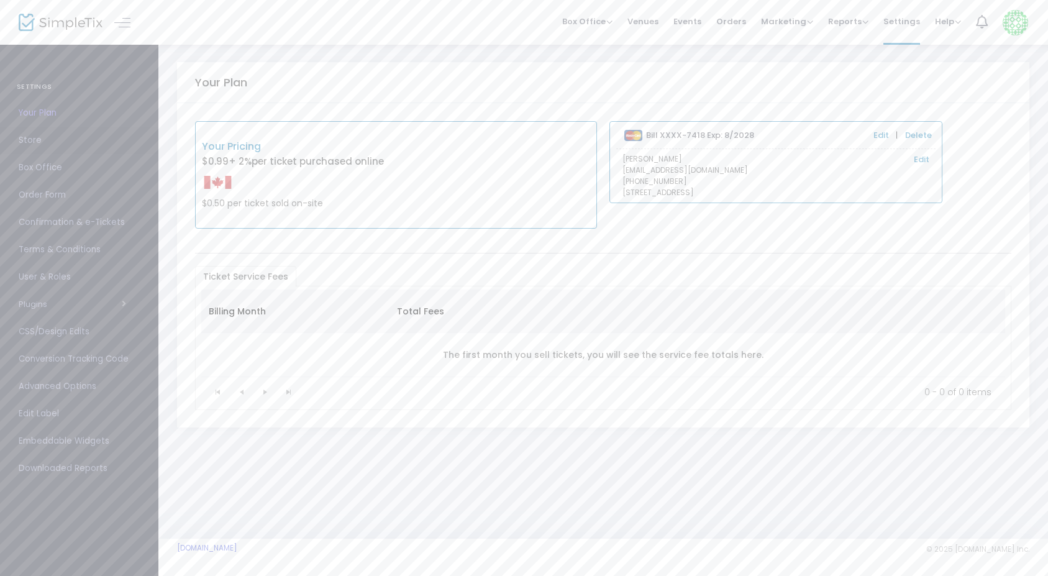
click at [32, 143] on span "Store" at bounding box center [79, 140] width 121 height 16
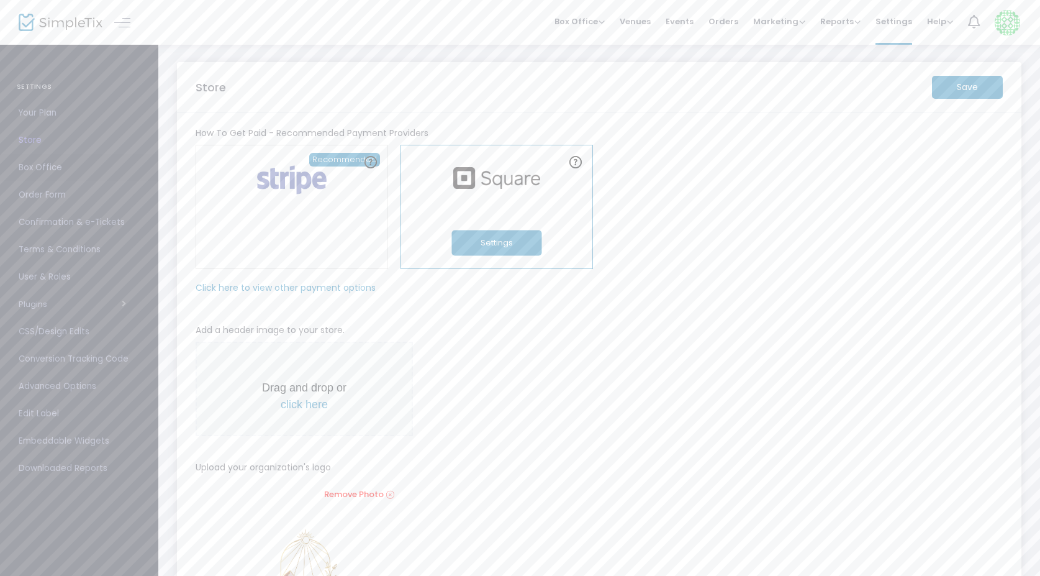
click at [41, 168] on span "Box Office" at bounding box center [79, 168] width 121 height 16
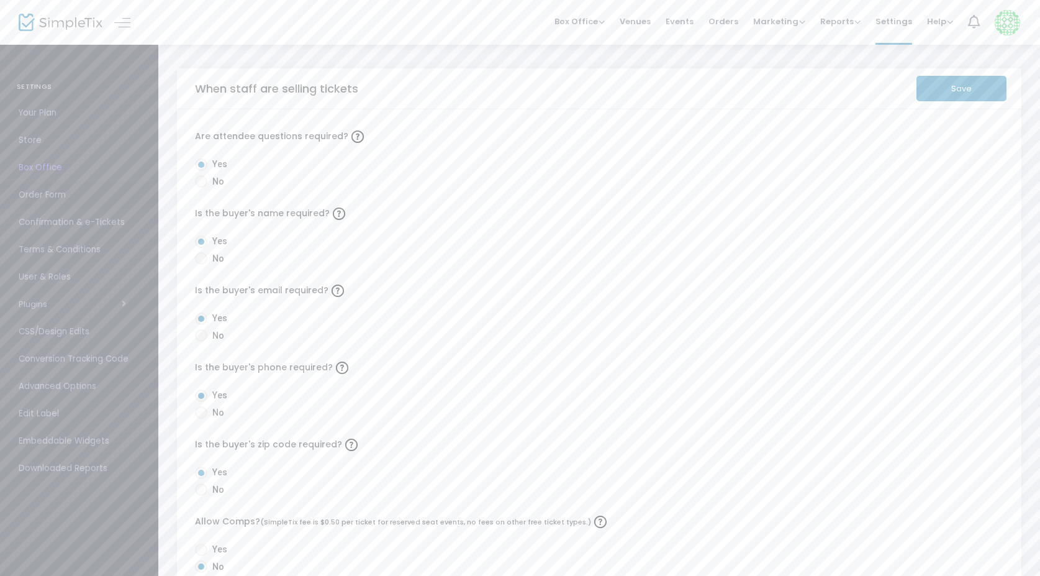
click at [39, 198] on span "Order Form" at bounding box center [79, 195] width 121 height 16
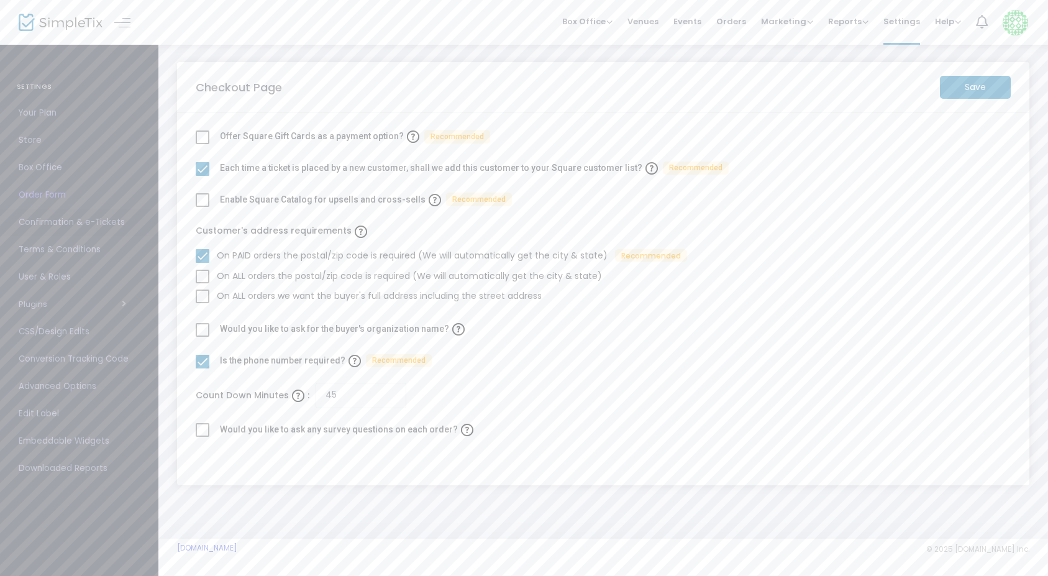
click at [50, 225] on span "Confirmation & e-Tickets" at bounding box center [79, 222] width 121 height 16
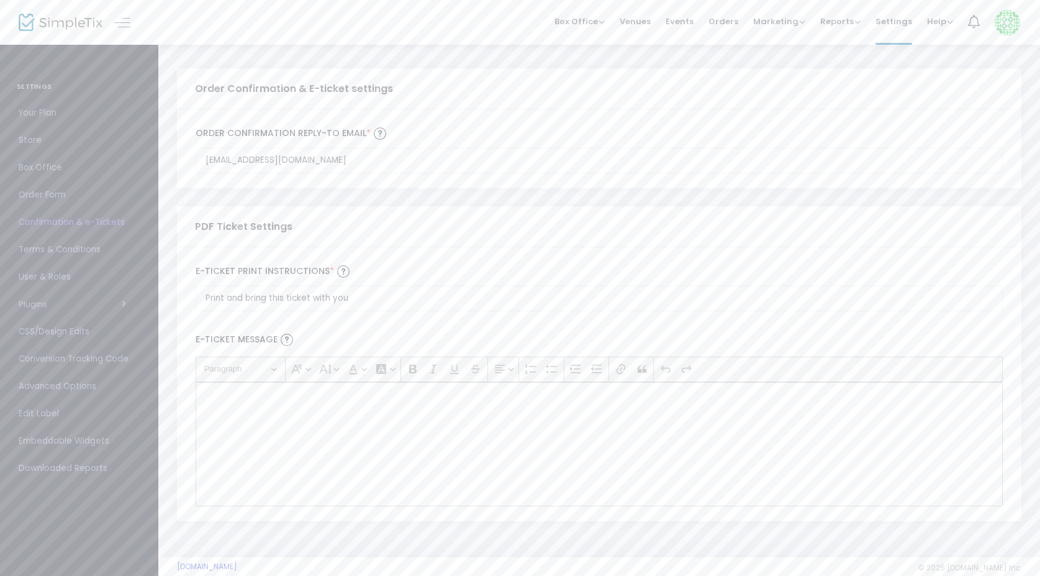
click at [264, 447] on div "Rich Text Editor, main" at bounding box center [599, 444] width 807 height 124
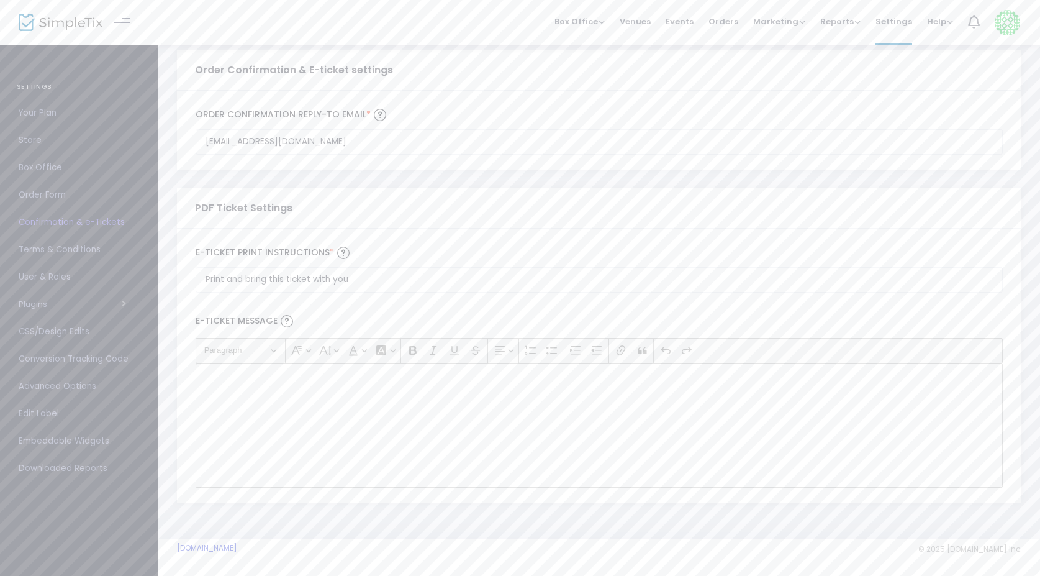
scroll to position [22, 0]
click at [360, 274] on input "Print and bring this ticket with you" at bounding box center [599, 279] width 807 height 25
click at [366, 280] on input "Print and bring this ticket with you" at bounding box center [599, 279] width 807 height 25
drag, startPoint x: 365, startPoint y: 280, endPoint x: 185, endPoint y: 280, distance: 180.1
click at [184, 280] on div "Print and bring this ticket with you E-Ticket print Instructions * E-Ticket Mes…" at bounding box center [599, 365] width 845 height 273
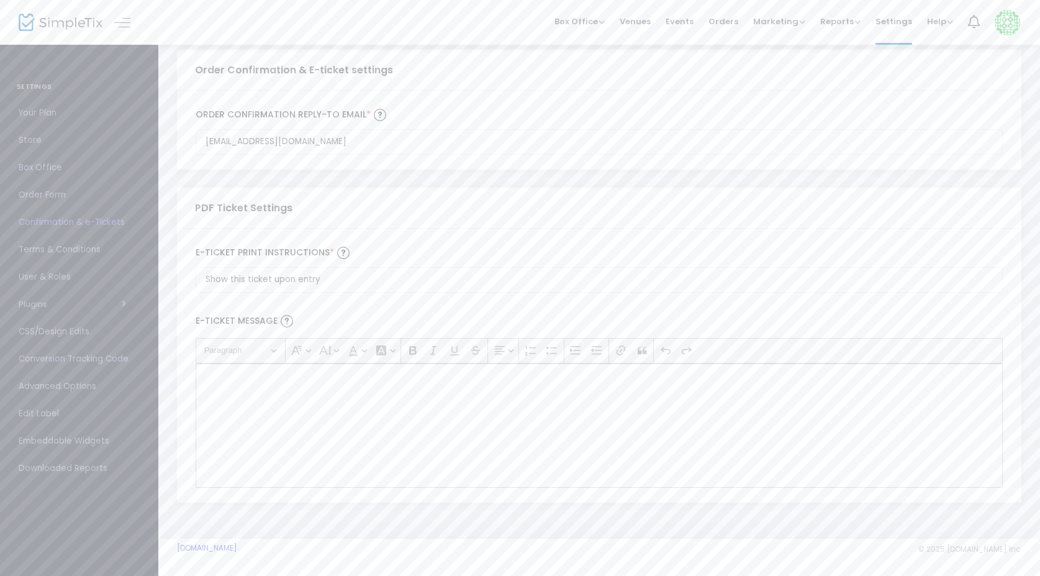
click at [266, 410] on div "Rich Text Editor, main" at bounding box center [599, 425] width 807 height 124
click at [287, 322] on img at bounding box center [287, 321] width 12 height 12
click at [520, 303] on div "E-Ticket Message Heading Paragraph Paragraph Heading 1 Heading 2 Heading 3 Font…" at bounding box center [599, 396] width 820 height 195
click at [207, 280] on input "Show this ticket upon entry" at bounding box center [599, 279] width 807 height 25
click at [385, 281] on input "Print or show this ticket upon entry" at bounding box center [599, 279] width 807 height 25
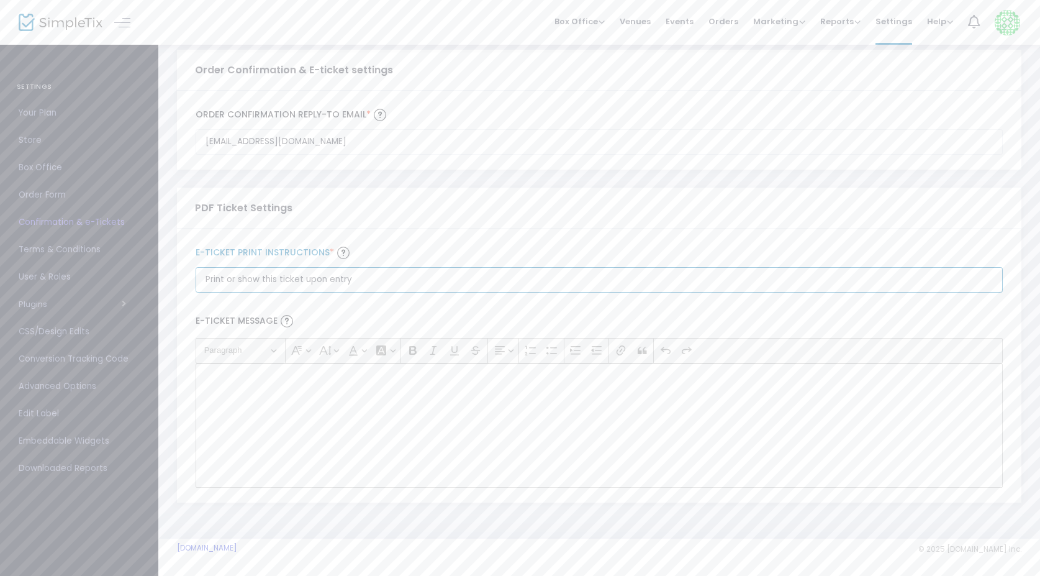
click at [314, 285] on input "Print or show this ticket upon entry" at bounding box center [599, 279] width 807 height 25
click at [304, 281] on input "Print or show this ticket upon entry" at bounding box center [599, 279] width 807 height 25
click at [270, 450] on div "Rich Text Editor, main" at bounding box center [599, 425] width 807 height 124
click at [286, 322] on img at bounding box center [287, 321] width 12 height 12
click at [389, 311] on label "E-Ticket Message" at bounding box center [599, 321] width 820 height 33
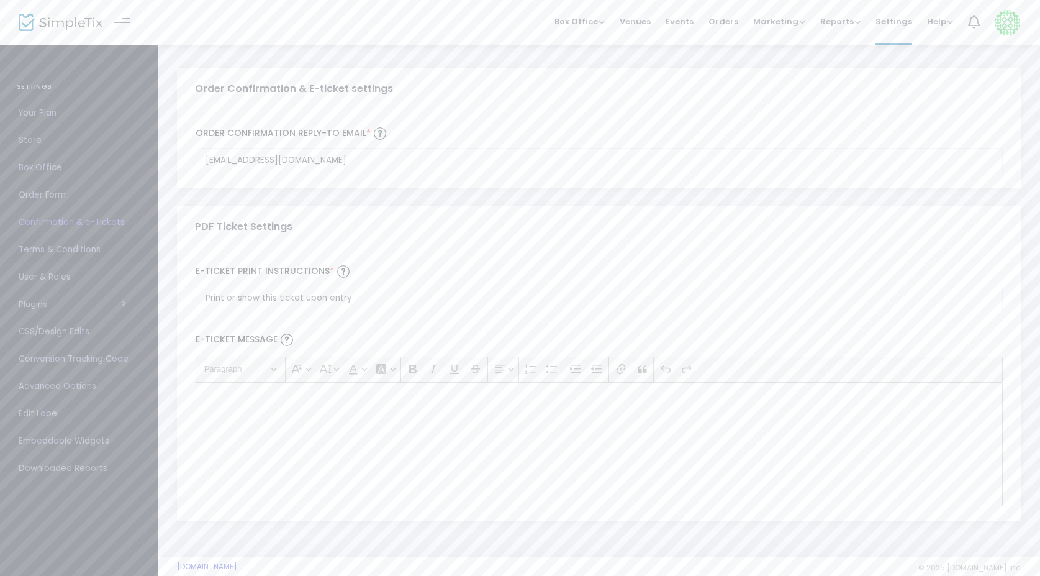
scroll to position [0, 0]
click at [74, 250] on span "Terms & Conditions" at bounding box center [79, 250] width 121 height 16
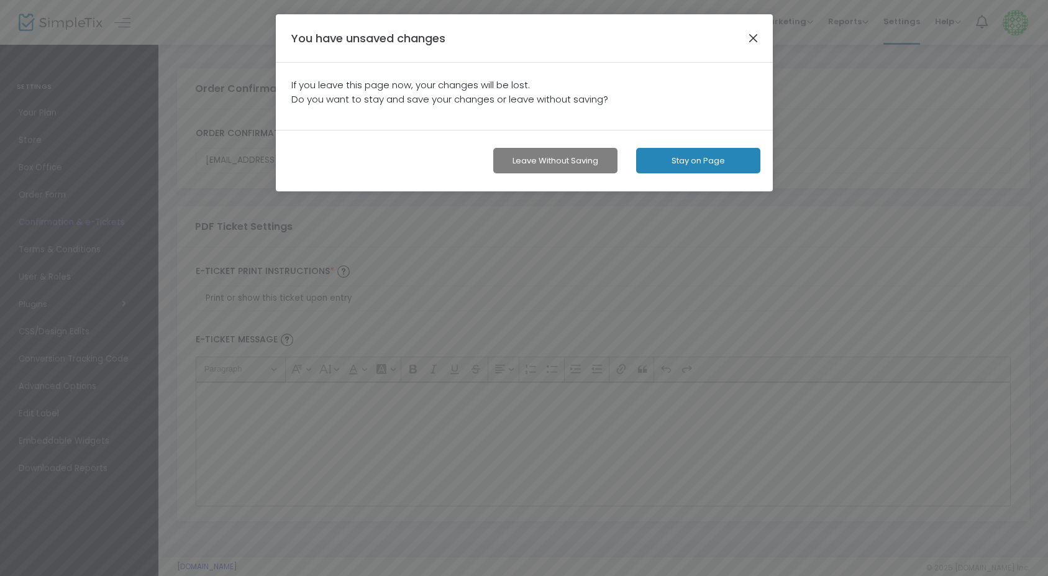
click at [750, 42] on button "button" at bounding box center [753, 38] width 16 height 16
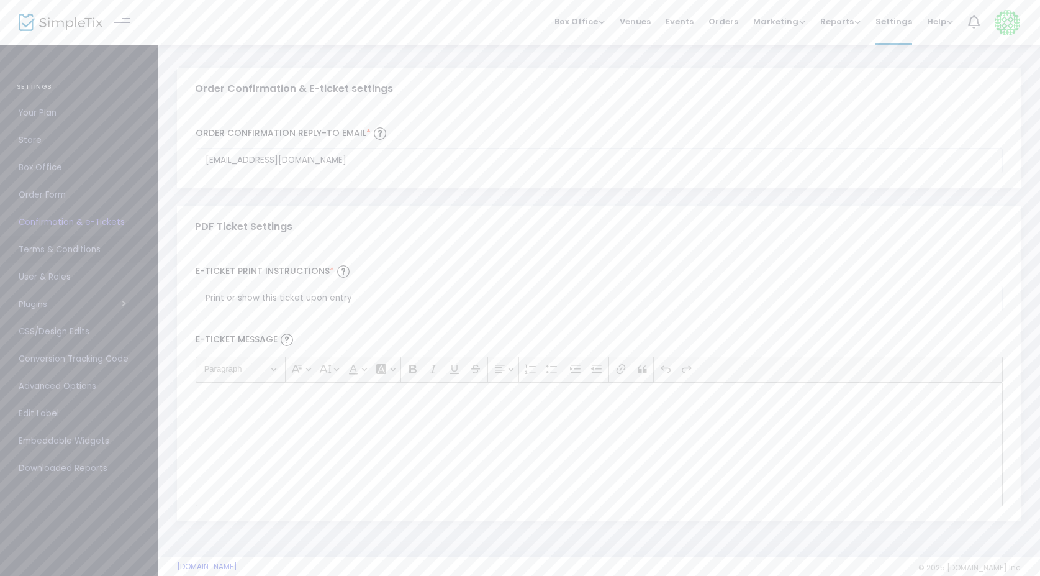
click at [53, 248] on span "Terms & Conditions" at bounding box center [79, 250] width 121 height 16
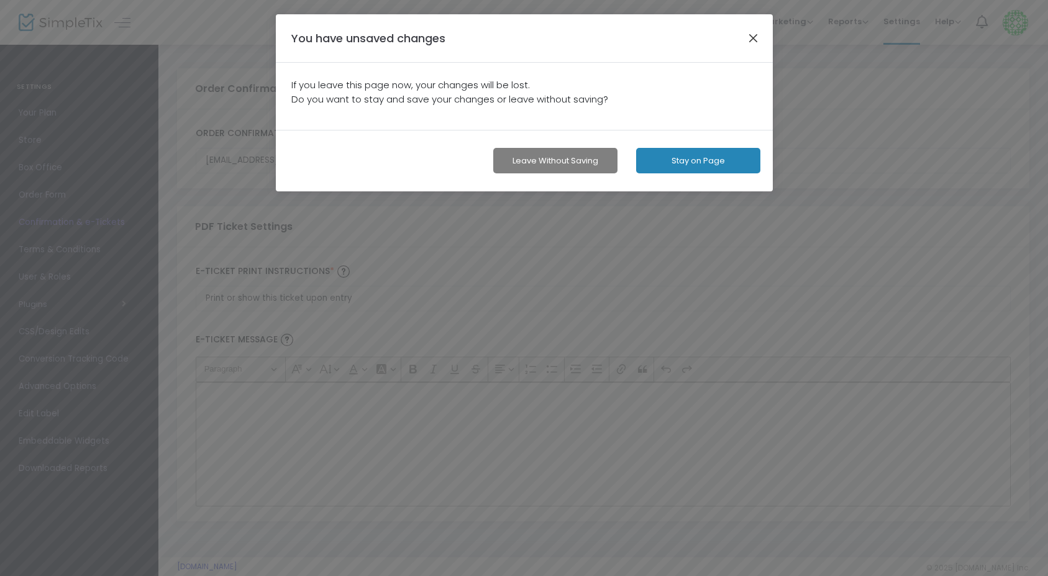
click at [751, 39] on button "button" at bounding box center [753, 38] width 16 height 16
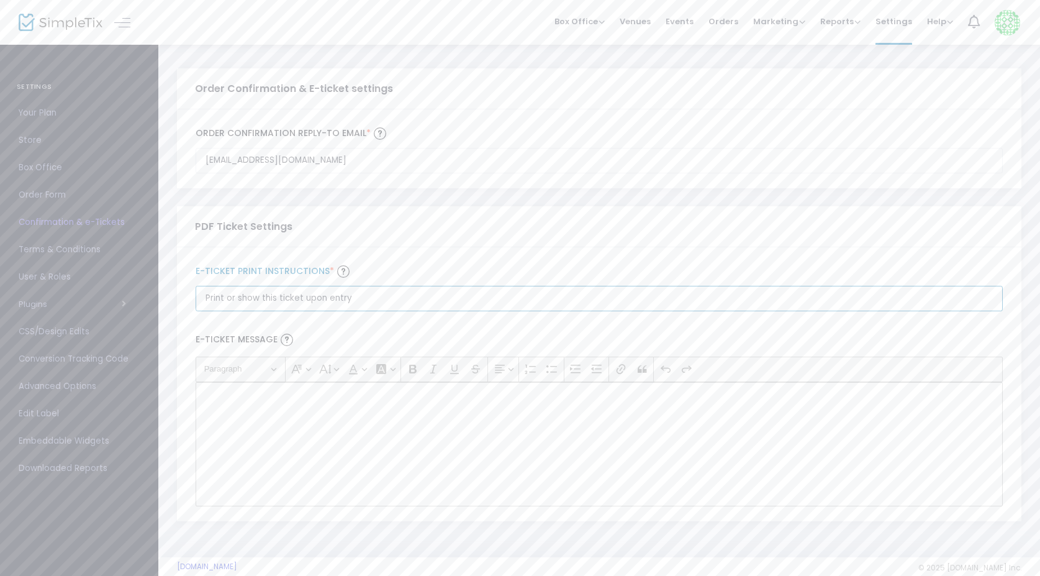
click at [429, 301] on input "Print or show this ticket upon entry" at bounding box center [599, 298] width 807 height 25
click at [306, 303] on input "Print or show this ticket upon entry" at bounding box center [599, 298] width 807 height 25
click at [425, 263] on div "Print or show this ticket upon entry E-Ticket print Instructions *" at bounding box center [599, 286] width 820 height 61
click at [352, 301] on input "Print or show this ticket upon entry" at bounding box center [599, 298] width 807 height 25
click at [355, 302] on input "Print or show this ticket upon entry" at bounding box center [599, 298] width 807 height 25
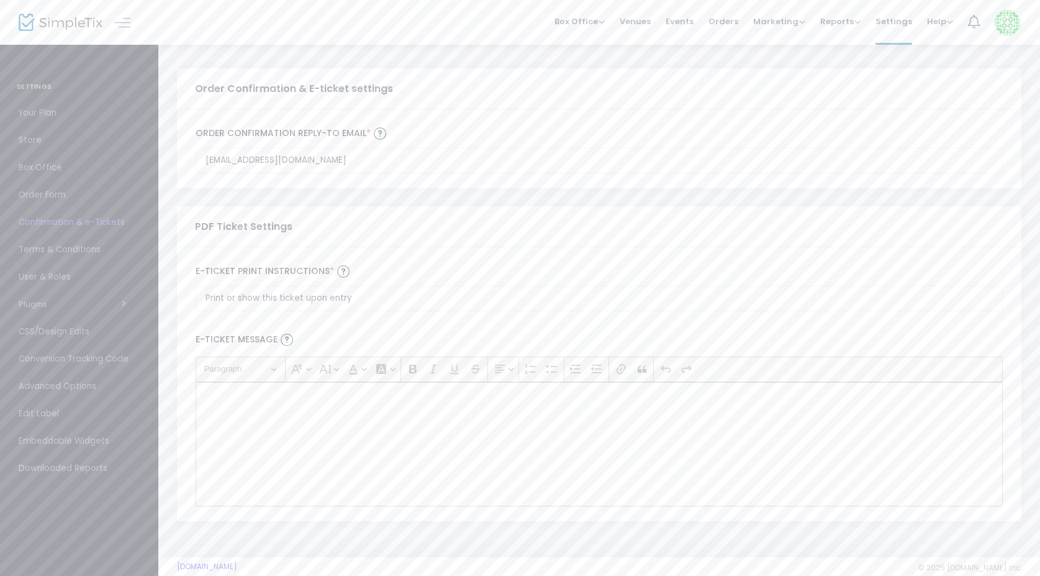
click at [302, 273] on label "E-Ticket print Instructions *" at bounding box center [599, 271] width 807 height 19
click at [302, 173] on input "[EMAIL_ADDRESS][DOMAIN_NAME]" at bounding box center [599, 160] width 807 height 25
click at [368, 156] on input "[EMAIL_ADDRESS][DOMAIN_NAME]" at bounding box center [599, 160] width 807 height 25
click at [55, 245] on span "Terms & Conditions" at bounding box center [79, 250] width 121 height 16
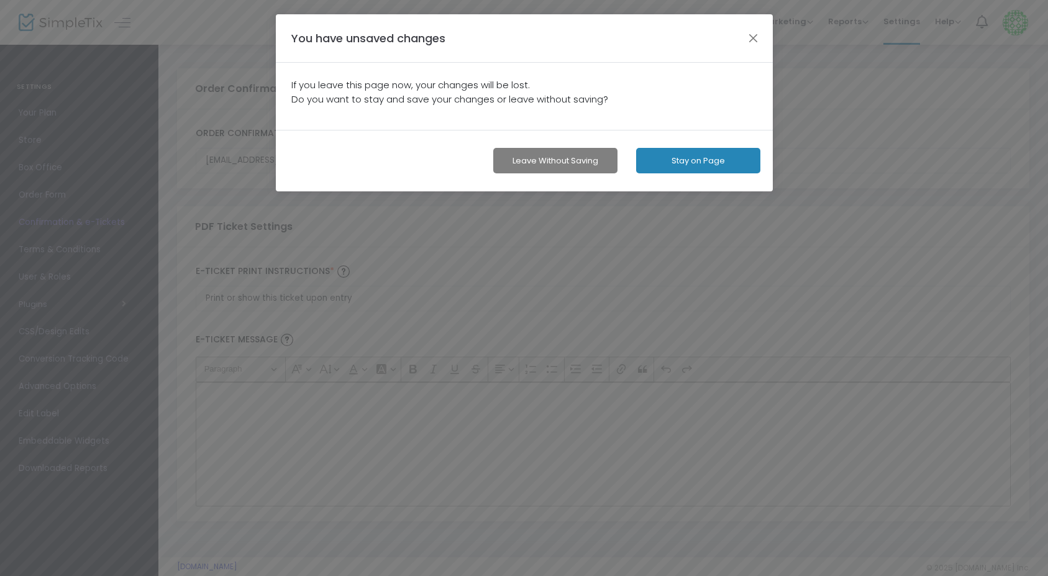
click at [617, 154] on div "Leave without Saving Stay on Page" at bounding box center [524, 160] width 497 height 61
click at [550, 168] on button "Leave without Saving" at bounding box center [555, 160] width 124 height 25
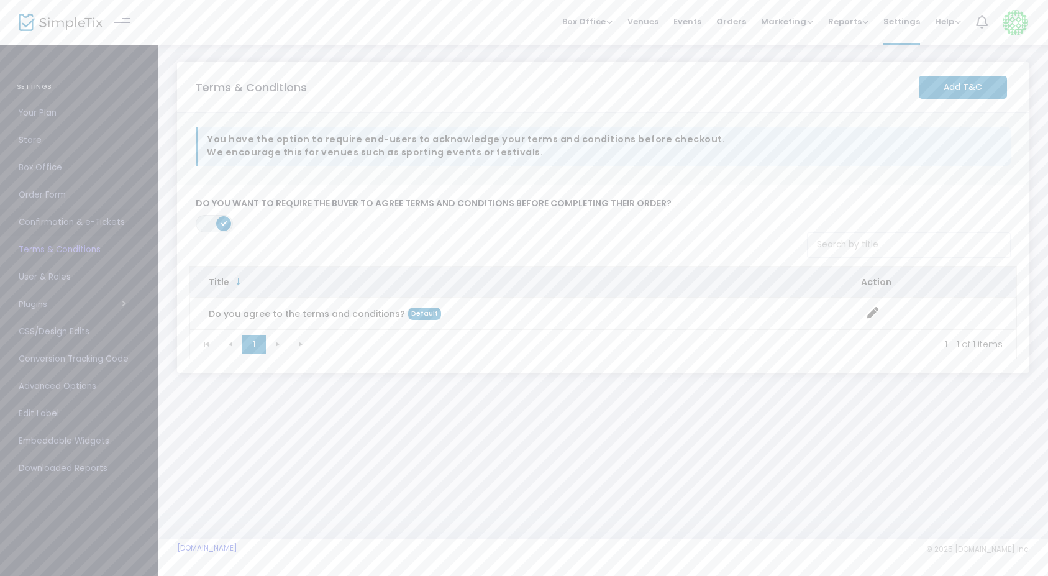
click at [32, 222] on span "Confirmation & e-Tickets" at bounding box center [79, 222] width 121 height 16
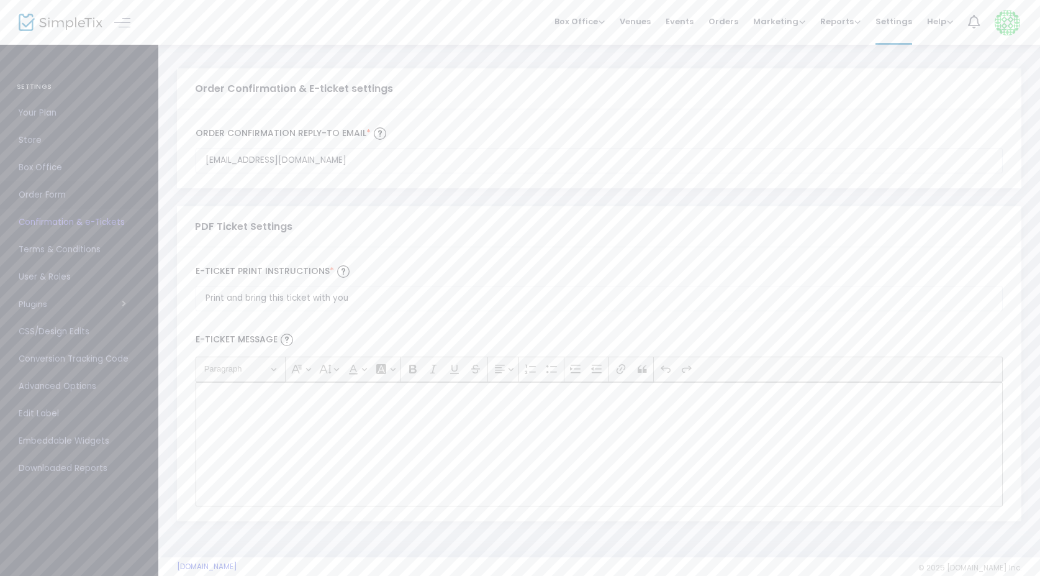
click at [58, 201] on span "Order Form" at bounding box center [79, 195] width 121 height 16
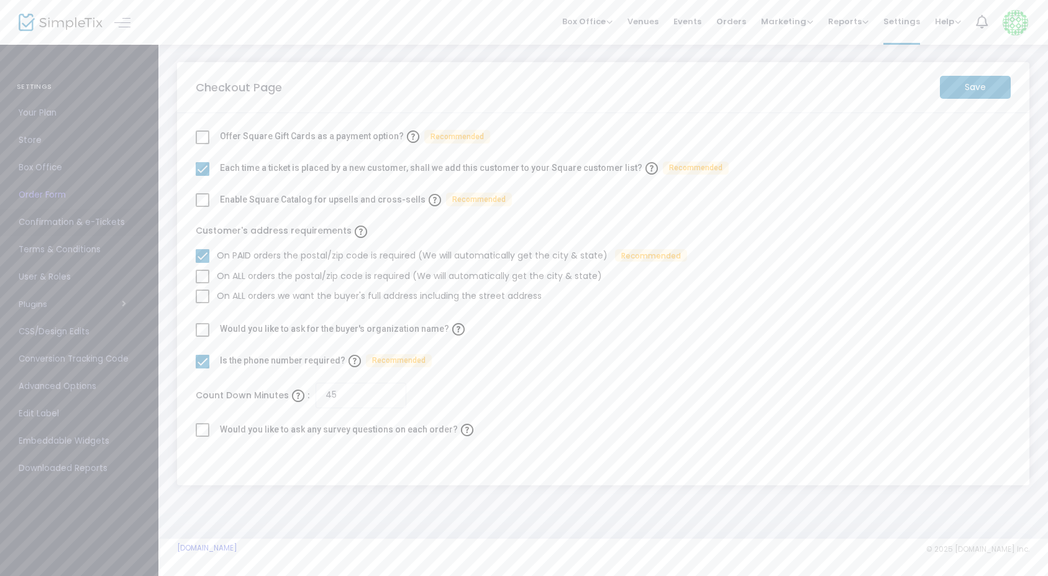
click at [53, 224] on span "Confirmation & e-Tickets" at bounding box center [79, 222] width 121 height 16
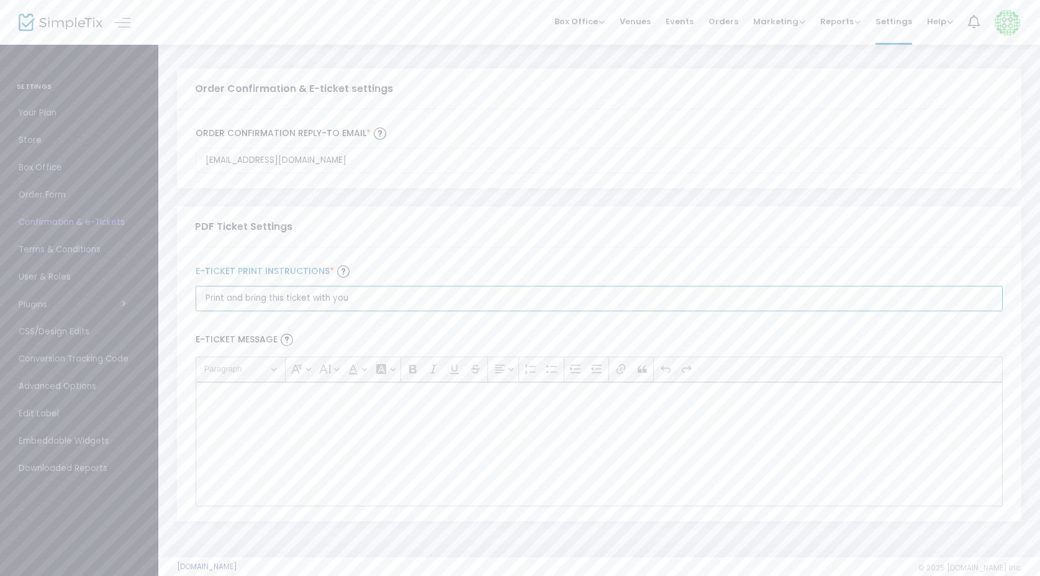
click at [207, 303] on input "Print and bring this ticket with you" at bounding box center [599, 298] width 807 height 25
click at [51, 114] on span "Your Plan" at bounding box center [79, 113] width 121 height 16
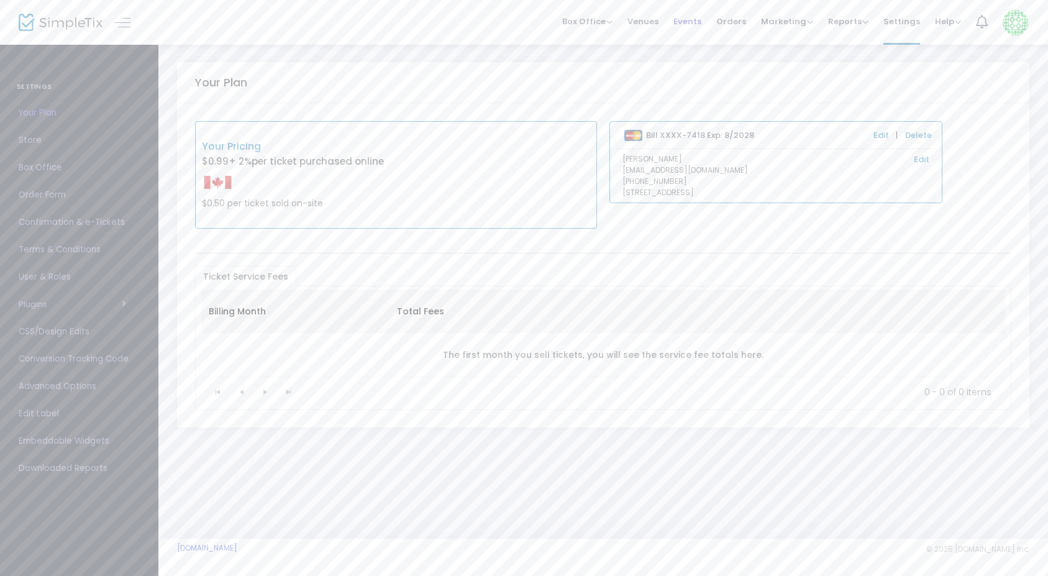
click at [689, 21] on span "Events" at bounding box center [687, 22] width 28 height 32
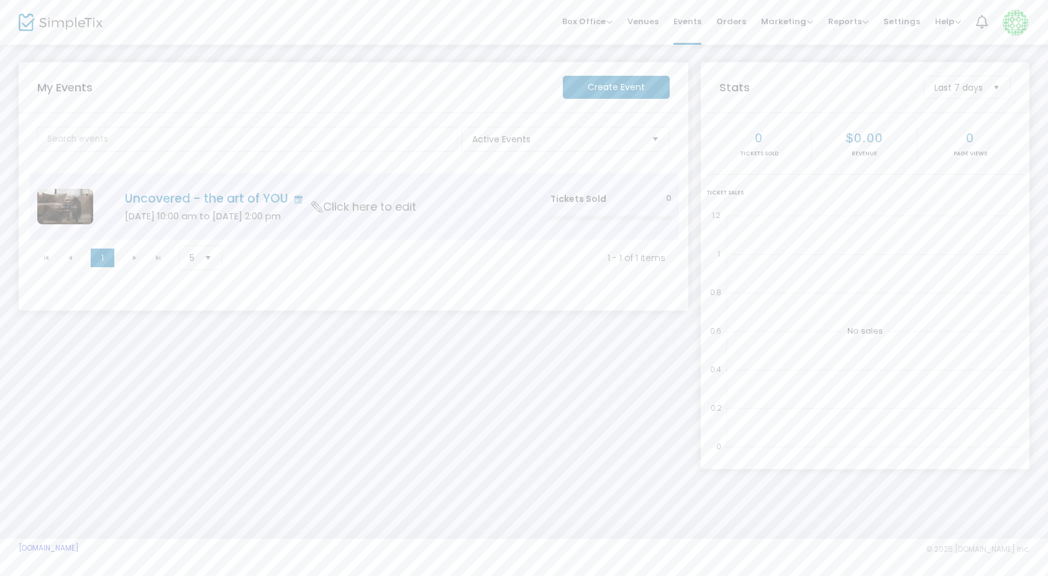
click at [313, 207] on icon "Data table" at bounding box center [317, 206] width 16 height 11
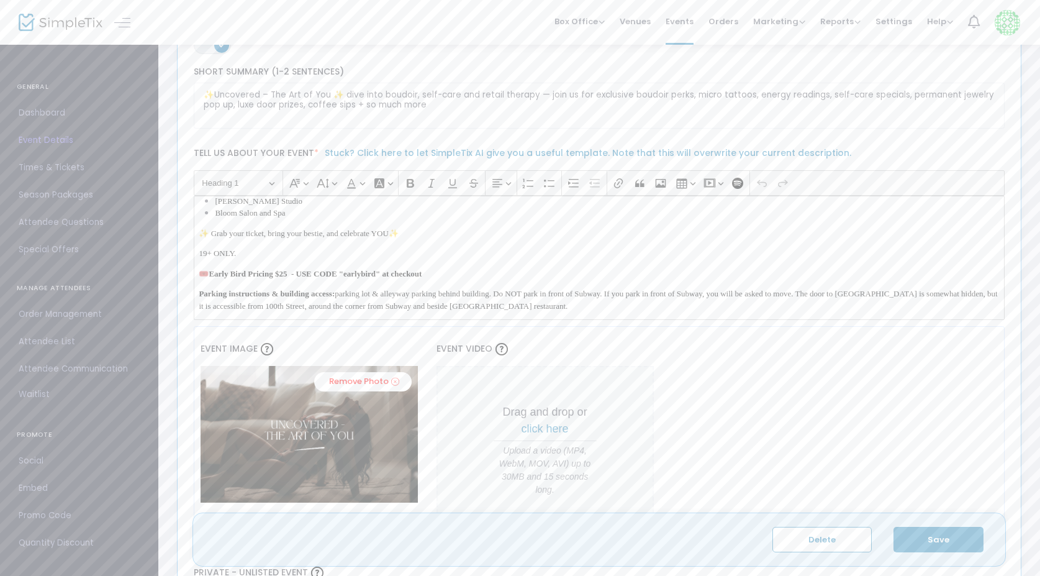
scroll to position [330, 0]
click at [481, 278] on p "🎟️Early Bird Pricing $25 - USE CODE "earlybird" at checkout" at bounding box center [599, 274] width 801 height 12
click at [302, 276] on strong "🎟️Early Bird Pricing $25 - USE CODE "earlybird" at checkout" at bounding box center [310, 273] width 223 height 9
click at [478, 275] on p "🎟️Early Bird Pricing $20 - USE CODE "earlybird" at checkout" at bounding box center [599, 274] width 801 height 12
click at [286, 275] on strong "🎟️Early Bird Pricing $20 - USE CODE "earlybird" at checkout" at bounding box center [310, 273] width 223 height 9
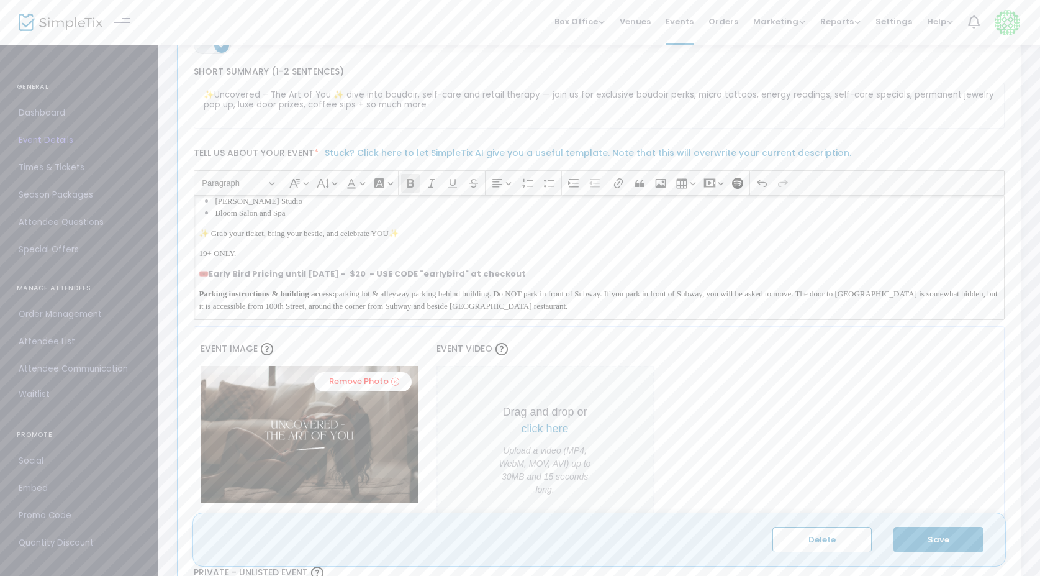
click at [546, 270] on p "🎟️Early Bird Pricing until October 1st - $20 - USE CODE "earlybird" at checkout" at bounding box center [599, 274] width 801 height 12
drag, startPoint x: 551, startPoint y: 277, endPoint x: 183, endPoint y: 273, distance: 367.7
click at [183, 273] on div "Event Settings Created on: 2025-09-14 Uncovered - the art of YOU Event Name * A…" at bounding box center [599, 251] width 845 height 907
click at [358, 182] on button "Font Color Font Color" at bounding box center [354, 183] width 25 height 19
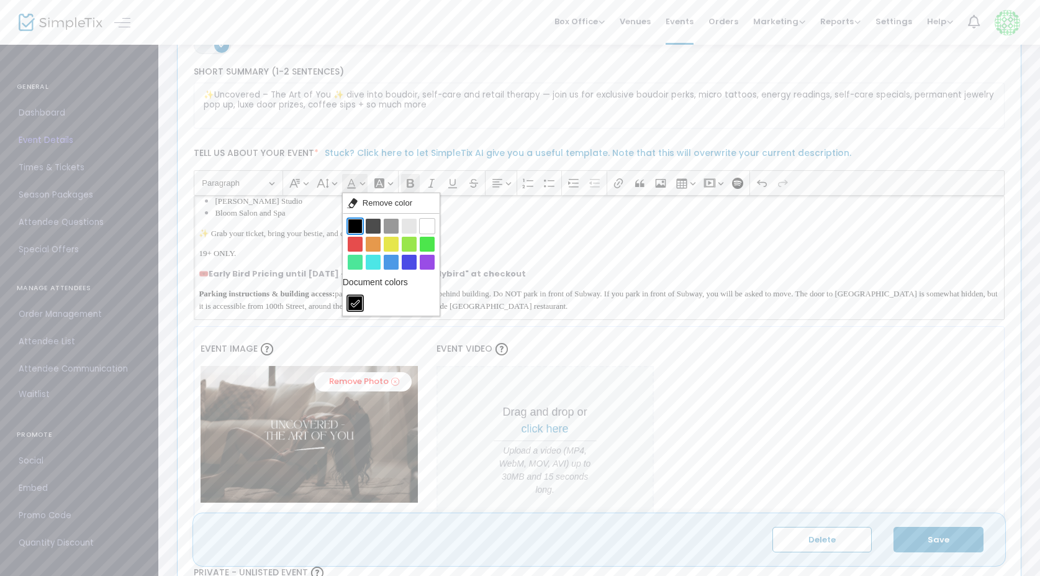
click at [356, 224] on button "Black Black" at bounding box center [355, 226] width 15 height 15
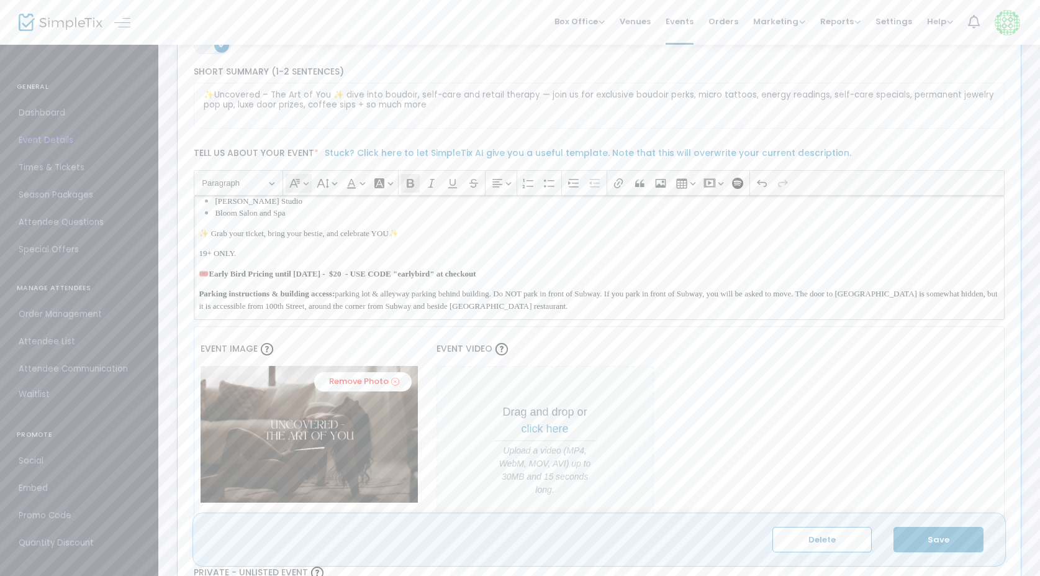
click at [303, 186] on button "Font Family Font Family" at bounding box center [298, 183] width 25 height 19
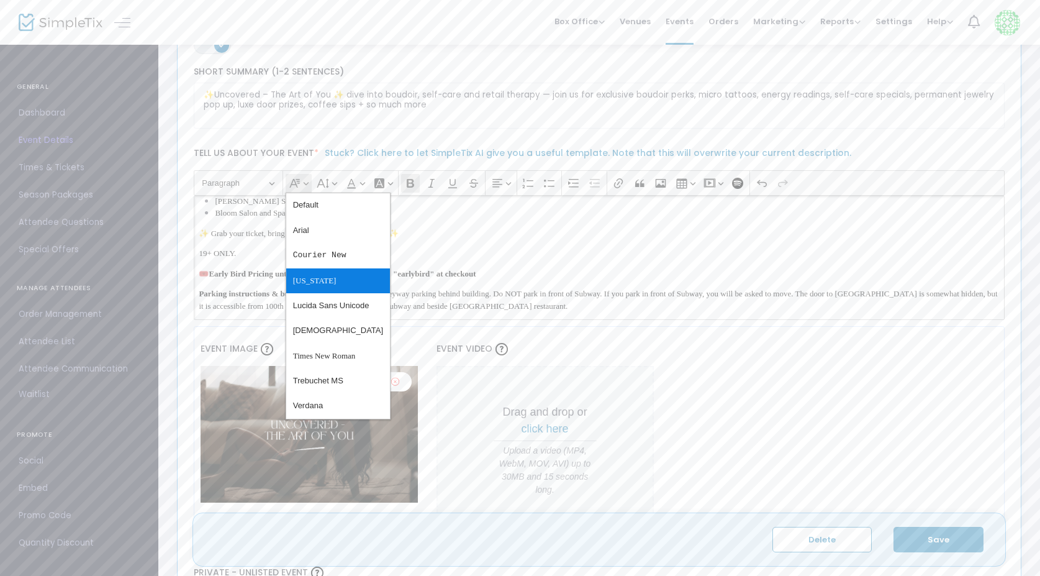
click at [317, 282] on span "Georgia" at bounding box center [314, 281] width 43 height 18
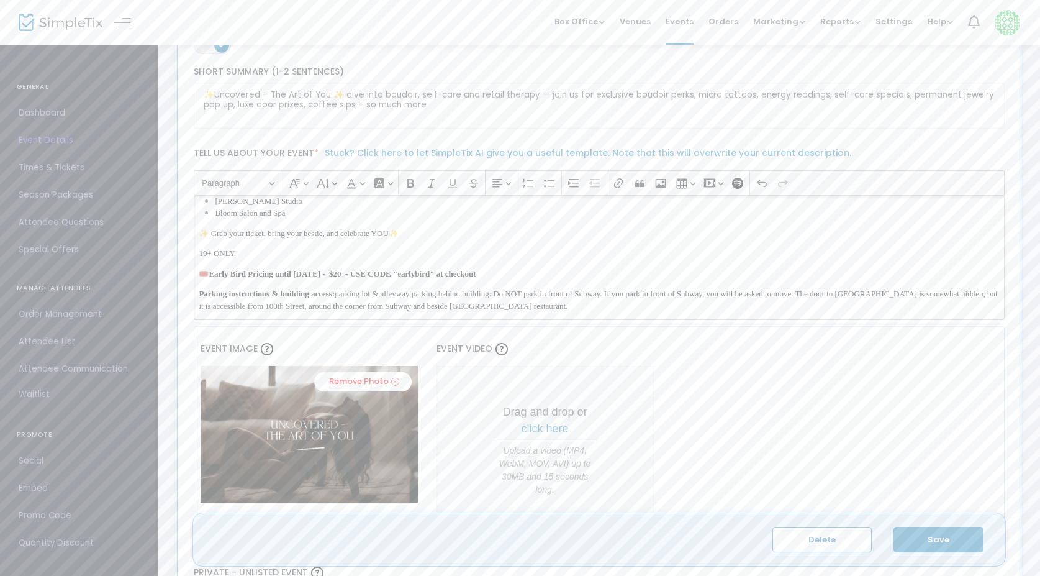
click at [352, 247] on div "✨ Uncovered – The Art of You ✨ A one of a kind afternoon of empowerment, self-c…" at bounding box center [600, 258] width 812 height 124
click at [551, 275] on p "🎟️Early Bird Pricing until October 1st - $20 - USE CODE "earlybird" at checkout" at bounding box center [599, 274] width 801 height 12
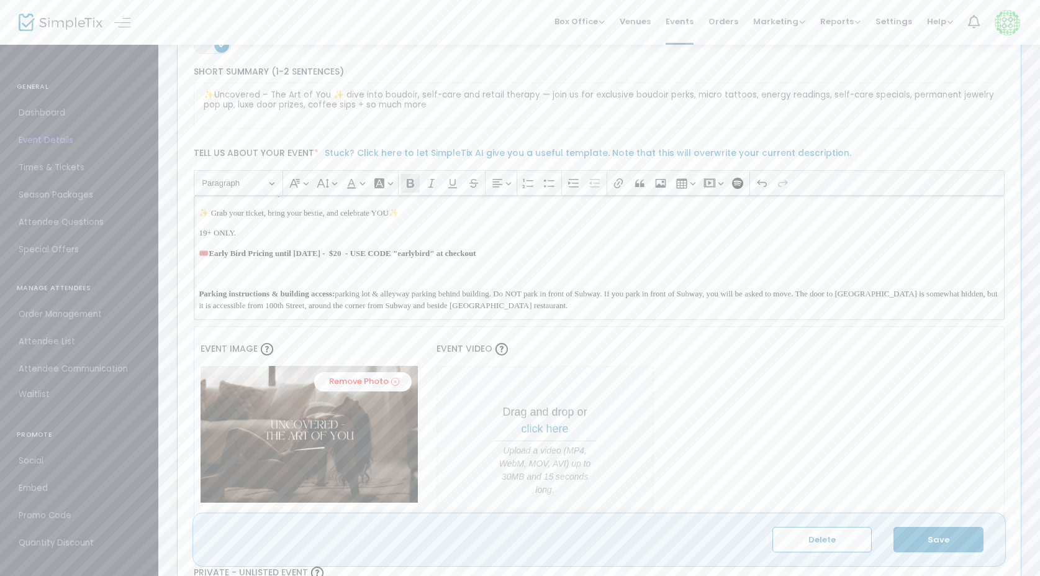
scroll to position [350, 0]
click at [553, 254] on p "🎟️Early Bird Pricing until October 1st - $20 - USE CODE "earlybird" at checkout" at bounding box center [599, 253] width 801 height 12
click at [535, 266] on div "✨ Uncovered – The Art of You ✨ A one of a kind afternoon of empowerment, self-c…" at bounding box center [600, 258] width 812 height 124
click at [242, 277] on strong "$30 cash at the door" at bounding box center [233, 272] width 69 height 9
click at [237, 276] on strong "$30 cash at the door" at bounding box center [233, 272] width 69 height 9
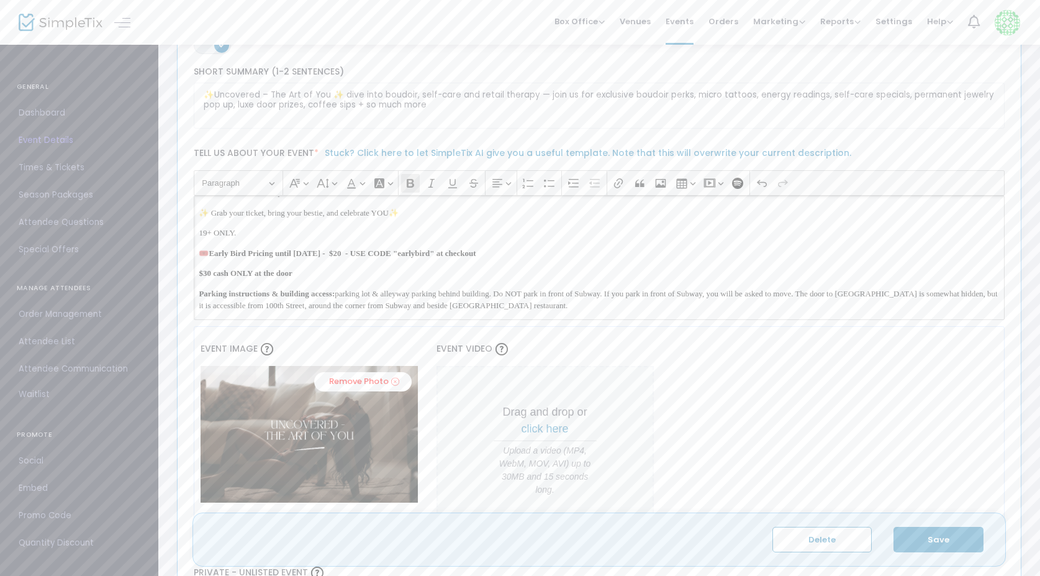
click at [340, 273] on p "$30 cash ONLY at the door" at bounding box center [599, 273] width 801 height 12
click at [337, 273] on p "$30 cash ONLY at the door." at bounding box center [599, 273] width 801 height 12
click at [195, 278] on div "✨ Uncovered – The Art of You ✨ A one of a kind afternoon of empowerment, self-c…" at bounding box center [600, 258] width 812 height 124
click at [359, 271] on p "💵 $30 cash ONLY at the door." at bounding box center [599, 273] width 801 height 12
click at [256, 274] on strong "💵 $30 cash ONLY at the door." at bounding box center [252, 272] width 107 height 9
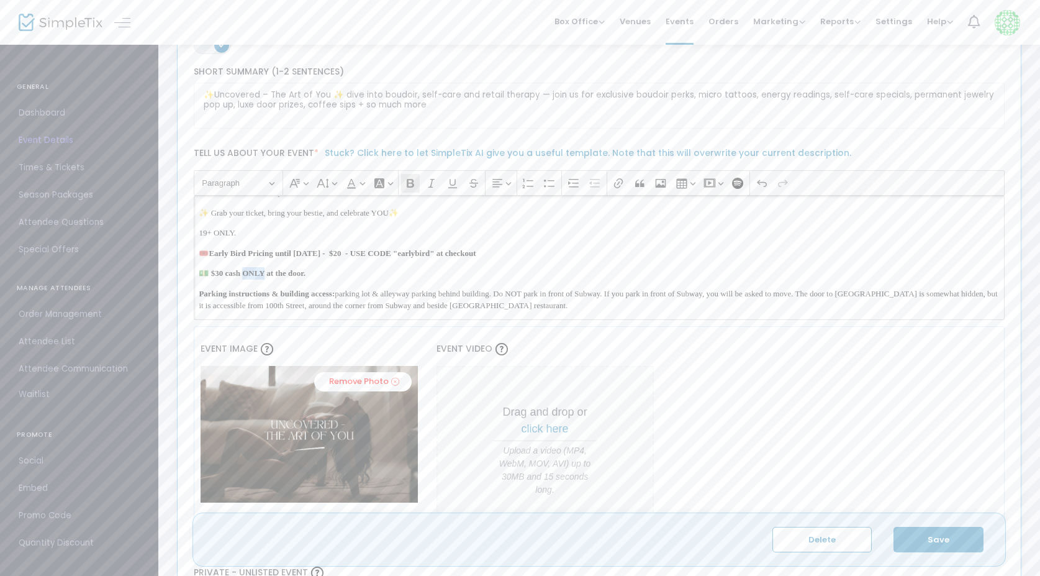
drag, startPoint x: 252, startPoint y: 275, endPoint x: 275, endPoint y: 275, distance: 23.6
click at [275, 275] on strong "💵 $30 cash ONLY at the door." at bounding box center [252, 272] width 107 height 9
click at [277, 278] on strong "💵 $30 cash ONLY at the door." at bounding box center [252, 272] width 107 height 9
drag, startPoint x: 276, startPoint y: 276, endPoint x: 230, endPoint y: 273, distance: 46.0
click at [230, 275] on strong "💵 $30 cash ONLY at the door." at bounding box center [252, 272] width 107 height 9
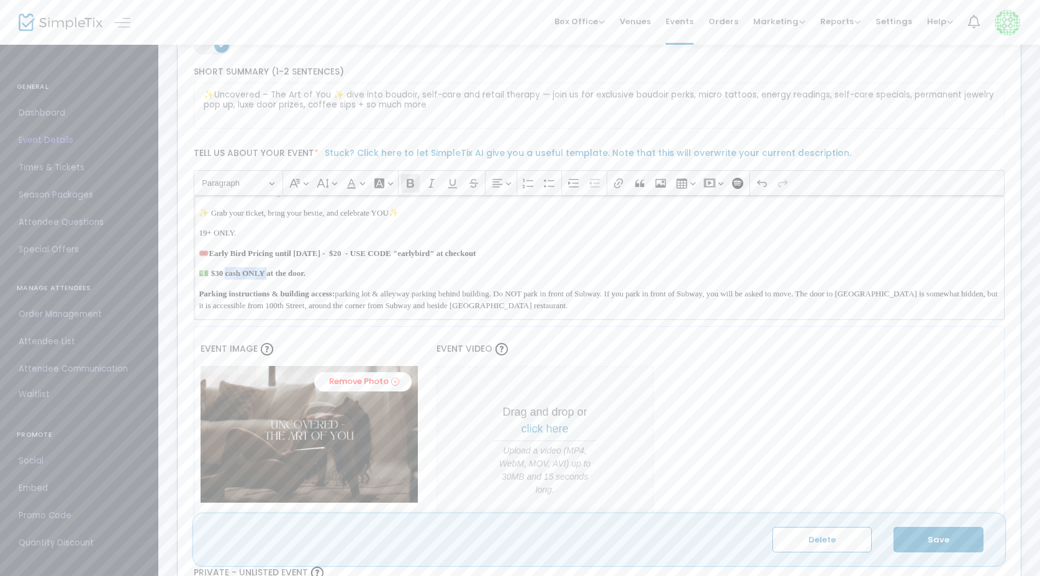
copy strong "ash ONLY a"
click at [298, 274] on p "💵 $30 at the door." at bounding box center [599, 273] width 801 height 12
click at [355, 278] on p "💵 $30 at the door. cash ONLY" at bounding box center [599, 273] width 801 height 12
drag, startPoint x: 339, startPoint y: 275, endPoint x: 284, endPoint y: 273, distance: 54.7
click at [284, 273] on p "💵 $30 at the door. cash ONLY" at bounding box center [599, 273] width 801 height 12
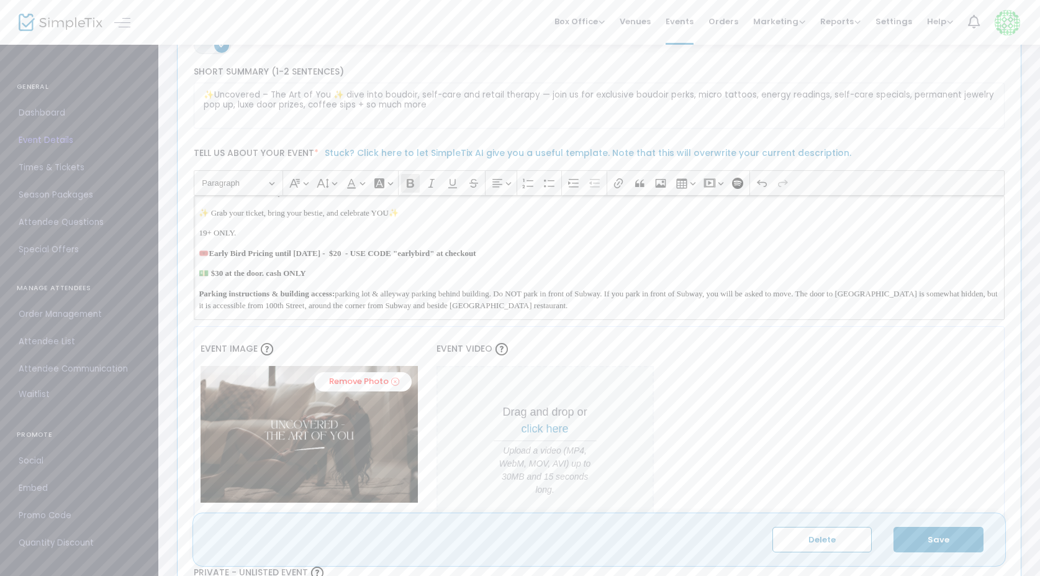
click at [337, 274] on p "💵 $30 at the door. cash ONLY" at bounding box center [599, 273] width 801 height 12
drag, startPoint x: 337, startPoint y: 274, endPoint x: 280, endPoint y: 271, distance: 56.6
click at [280, 271] on p "💵 $30 at the door. cash ONLY" at bounding box center [599, 273] width 801 height 12
click at [343, 275] on p "💵 $30 at the door. Cash only." at bounding box center [599, 273] width 801 height 12
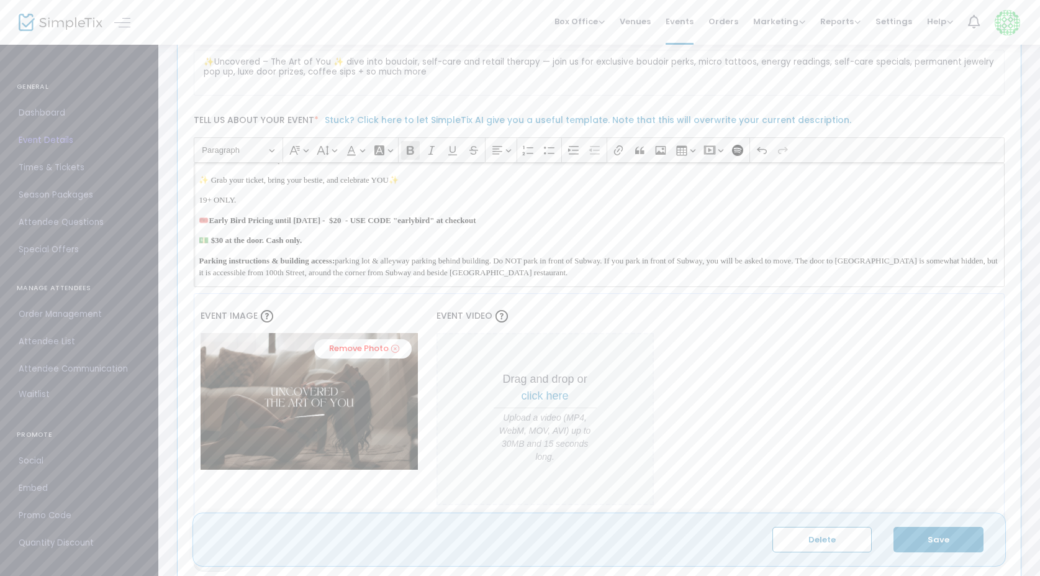
scroll to position [301, 0]
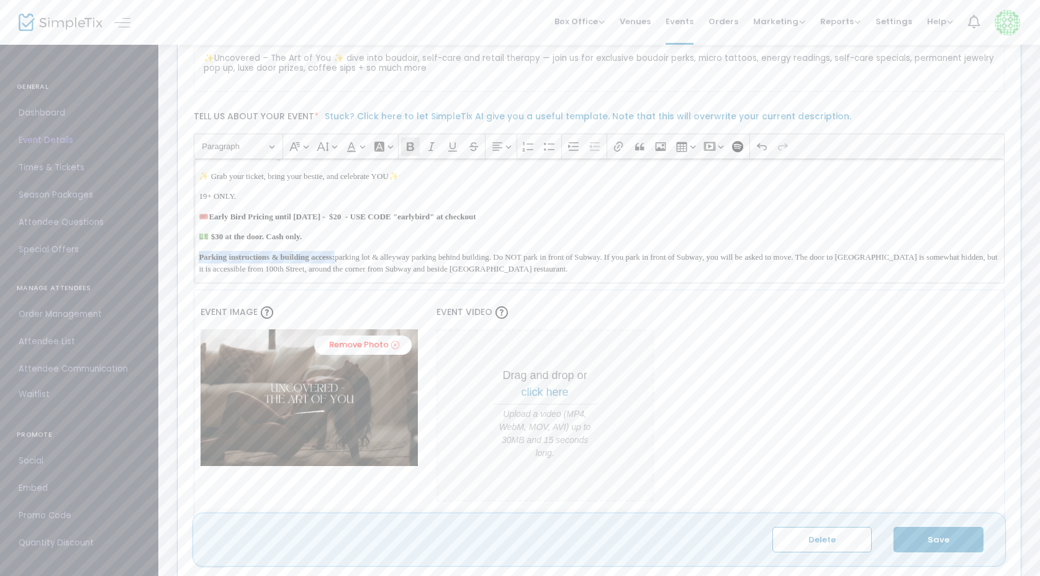
drag, startPoint x: 362, startPoint y: 258, endPoint x: 181, endPoint y: 255, distance: 180.8
click at [181, 255] on div "Event Settings Created on: 2025-09-14 Uncovered - the art of YOU Event Name * A…" at bounding box center [599, 214] width 845 height 907
click at [318, 252] on p "Parking instructions & building access: parking lot & alleyway parking behind b…" at bounding box center [599, 263] width 801 height 24
click at [429, 249] on div "✨ Uncovered – The Art of You ✨ A one of a kind afternoon of empowerment, self-c…" at bounding box center [600, 221] width 812 height 124
click at [615, 266] on p "Parking instructions & building access: parking lot & alleyway parking behind b…" at bounding box center [599, 263] width 801 height 24
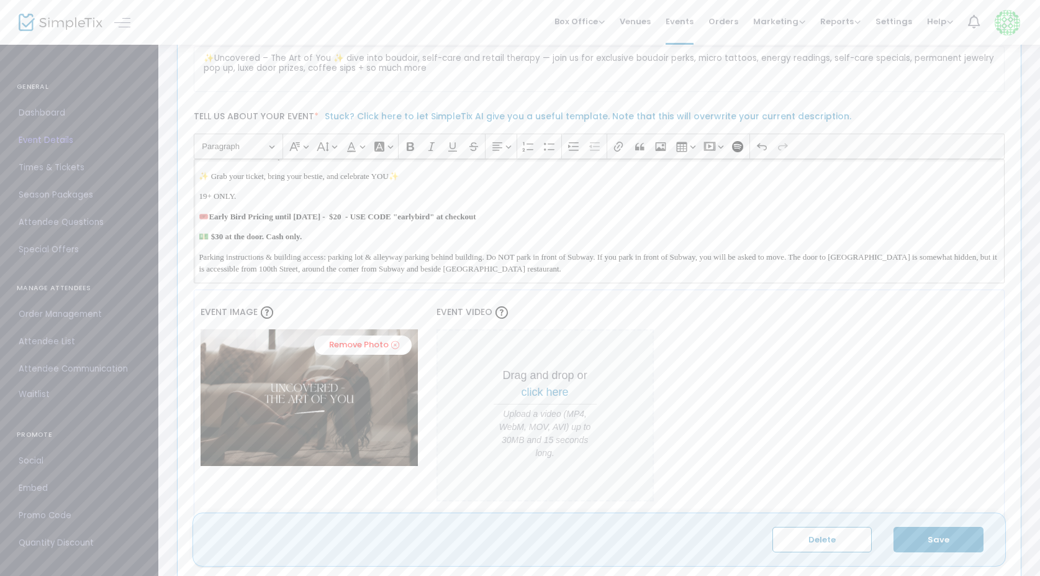
click at [440, 238] on p "💵 $30 at the door. Cash only." at bounding box center [599, 236] width 801 height 12
click at [197, 239] on div "✨ Uncovered – The Art of You ✨ A one of a kind afternoon of empowerment, self-c…" at bounding box center [600, 221] width 812 height 124
click at [253, 196] on p "19+ ONLY." at bounding box center [599, 196] width 801 height 12
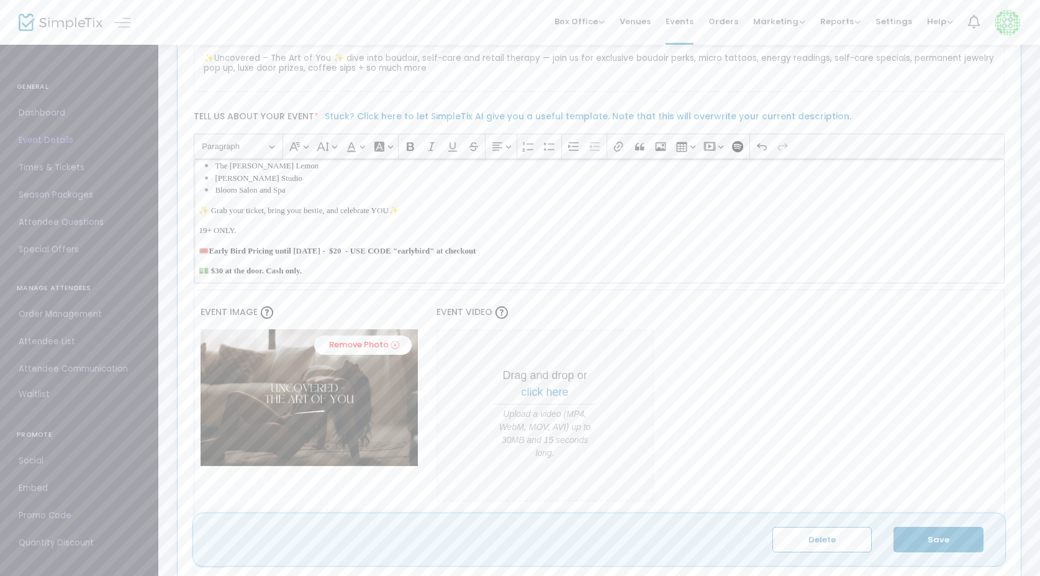
scroll to position [310, 0]
click at [320, 245] on div "✨ Uncovered – The Art of You ✨ A one of a kind afternoon of empowerment, self-c…" at bounding box center [600, 221] width 812 height 124
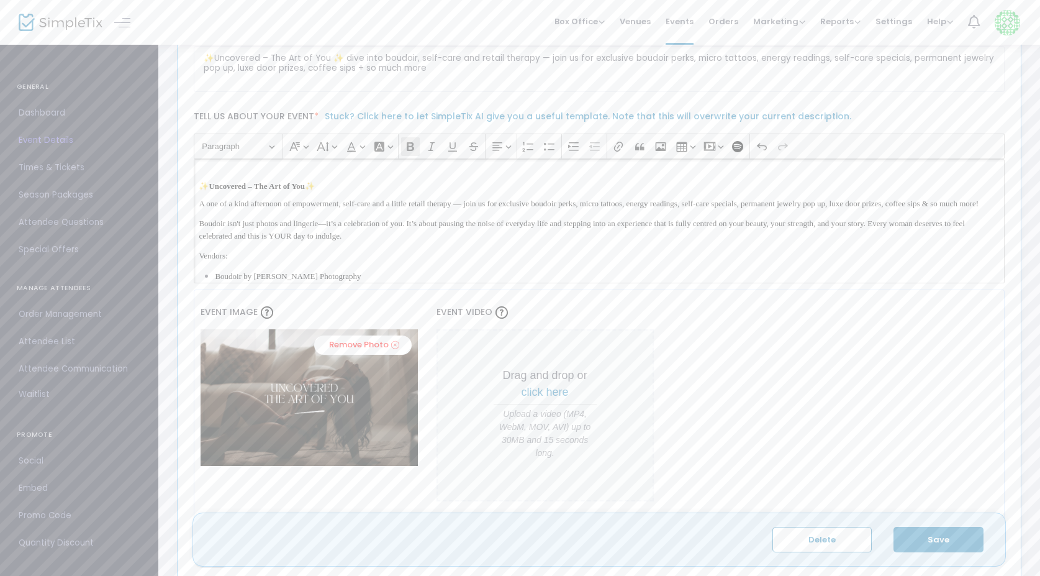
scroll to position [0, 0]
click at [494, 180] on h2 "✨ Uncovered – The Art of You ✨" at bounding box center [599, 183] width 801 height 19
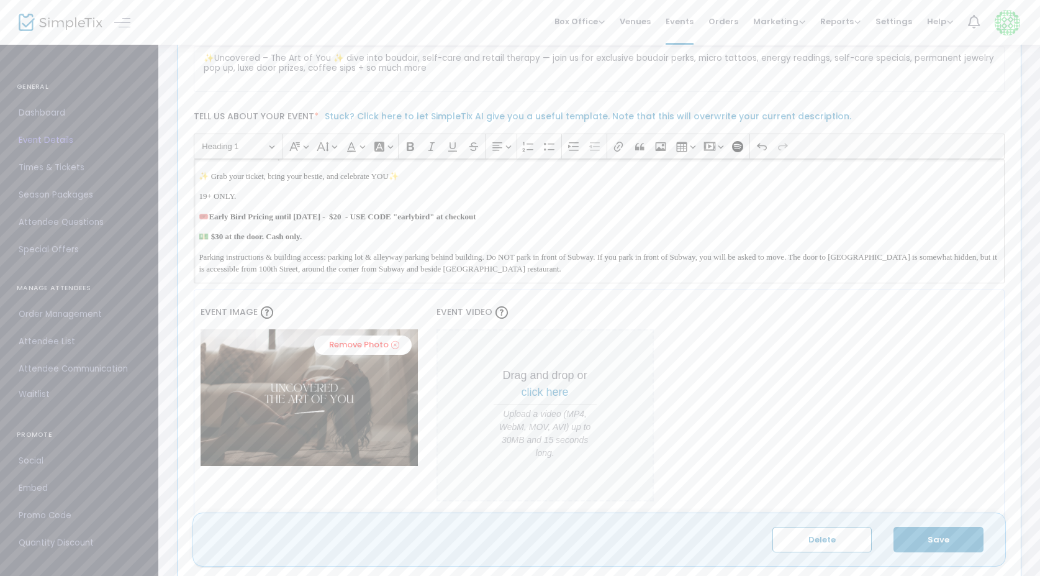
scroll to position [350, 0]
click at [425, 239] on p "💵 $30 at the door. Cash only." at bounding box center [599, 236] width 801 height 12
click at [963, 544] on button "Save" at bounding box center [939, 539] width 90 height 25
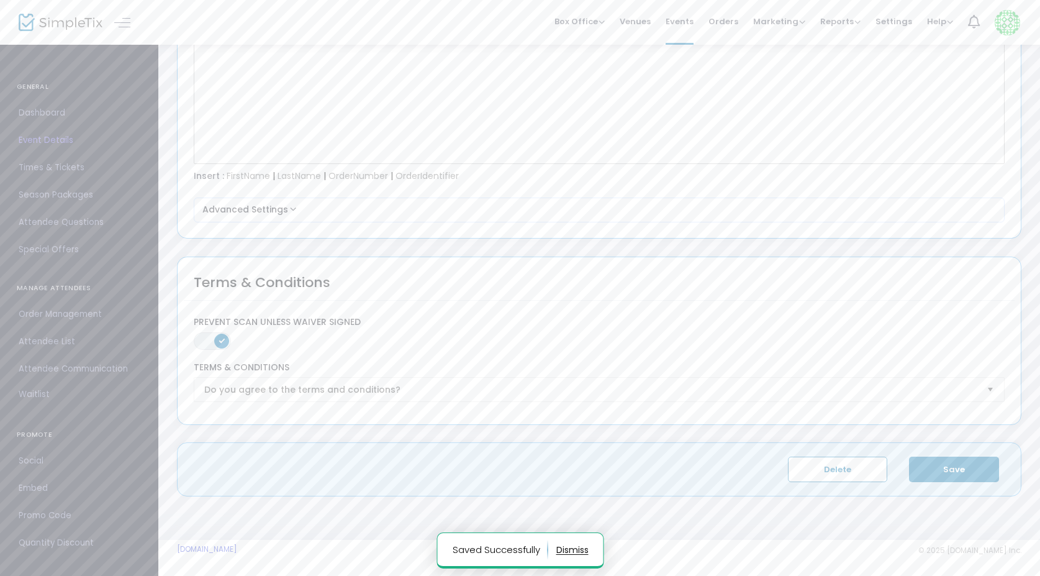
scroll to position [1735, 0]
click at [945, 463] on button "Save" at bounding box center [954, 469] width 90 height 25
click at [60, 141] on span "Event Details" at bounding box center [79, 140] width 121 height 16
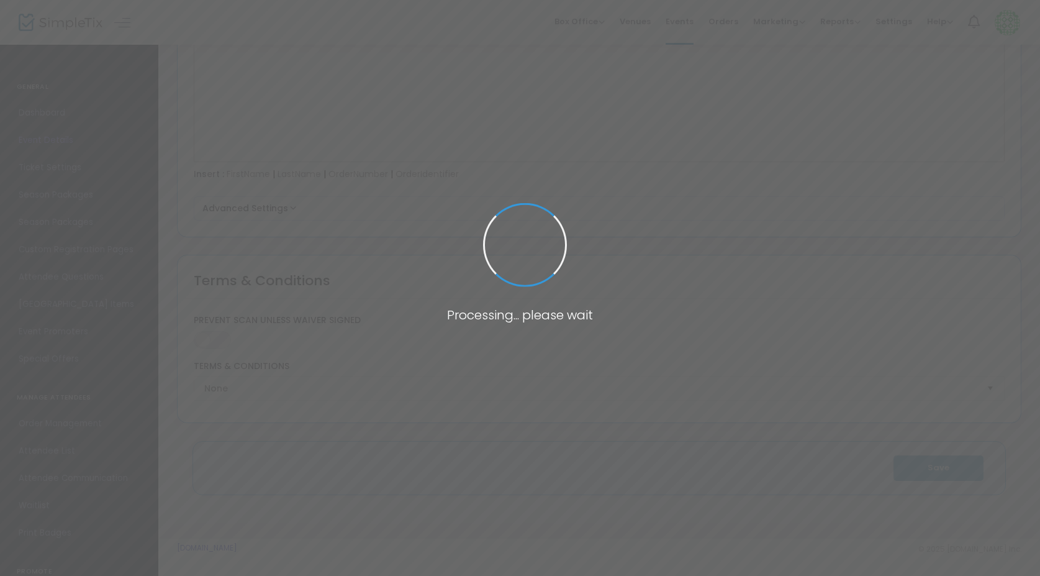
scroll to position [1625, 0]
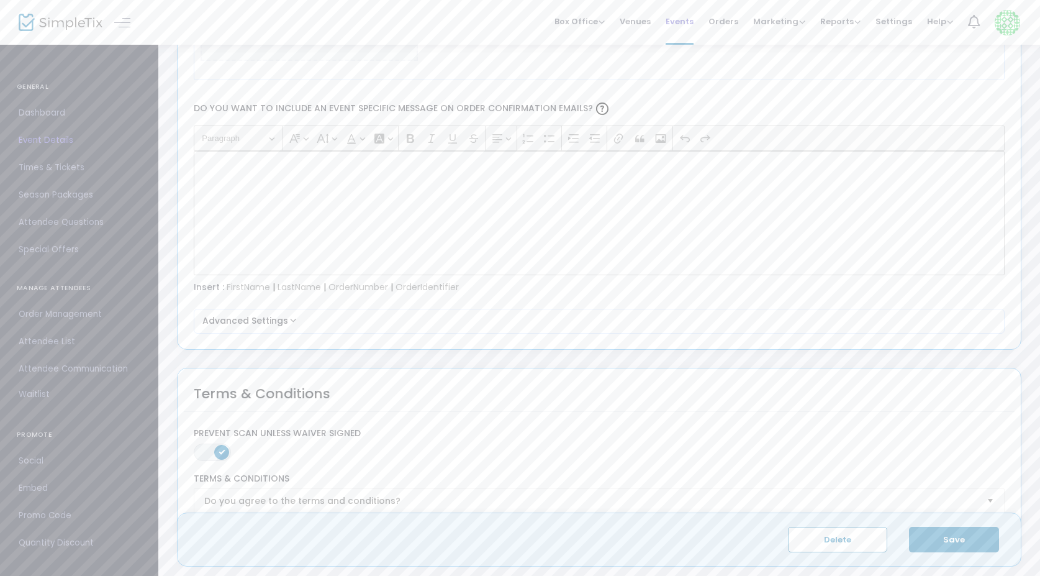
click at [678, 23] on span "Events" at bounding box center [680, 22] width 28 height 32
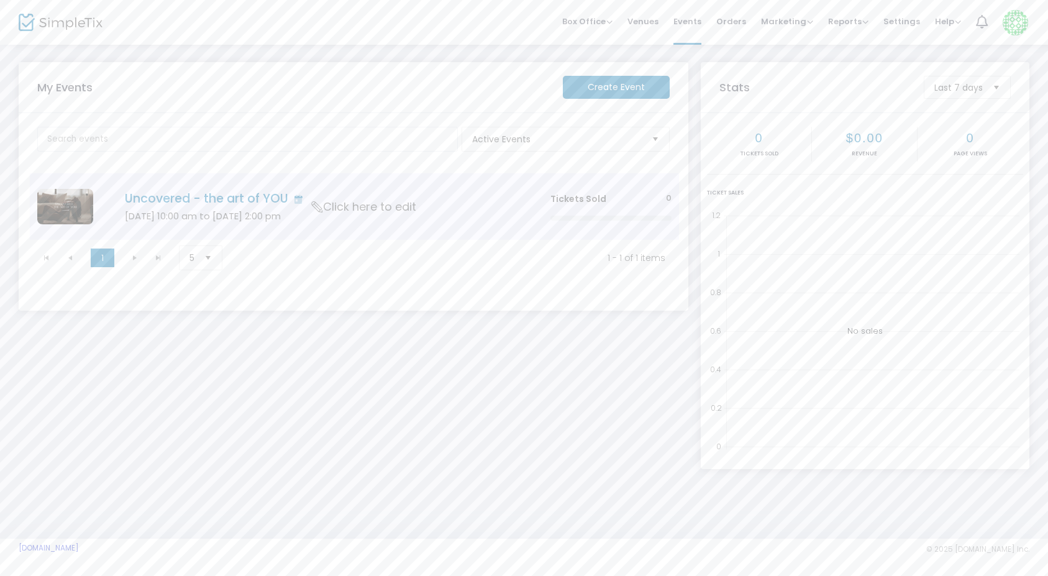
click at [203, 207] on td "Uncovered - the art of YOU Oct 18 10:00 am to Oct 18 2:00 pm Click here to edit" at bounding box center [318, 206] width 447 height 66
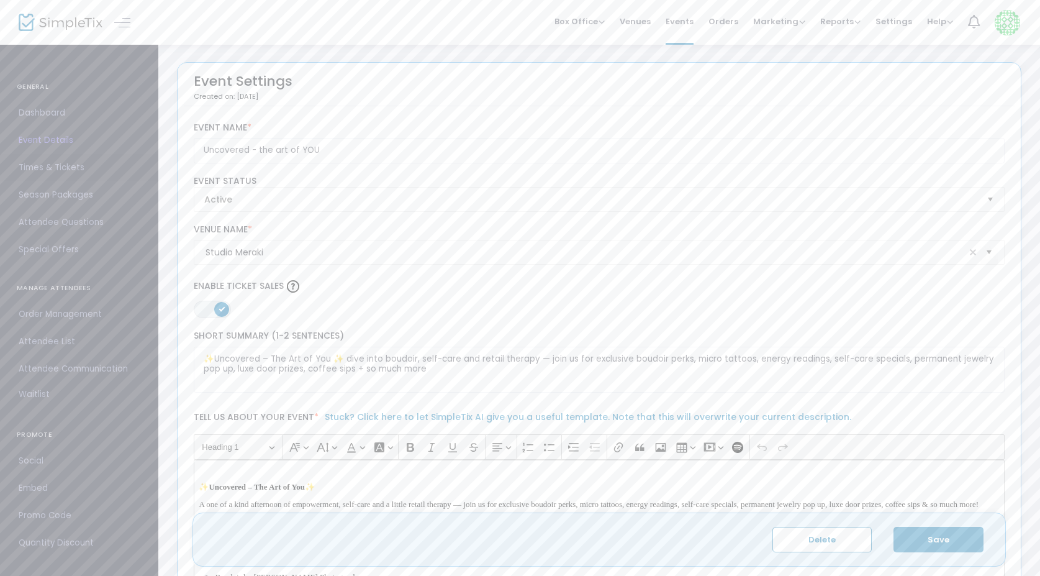
click at [41, 168] on span "Times & Tickets" at bounding box center [79, 168] width 121 height 16
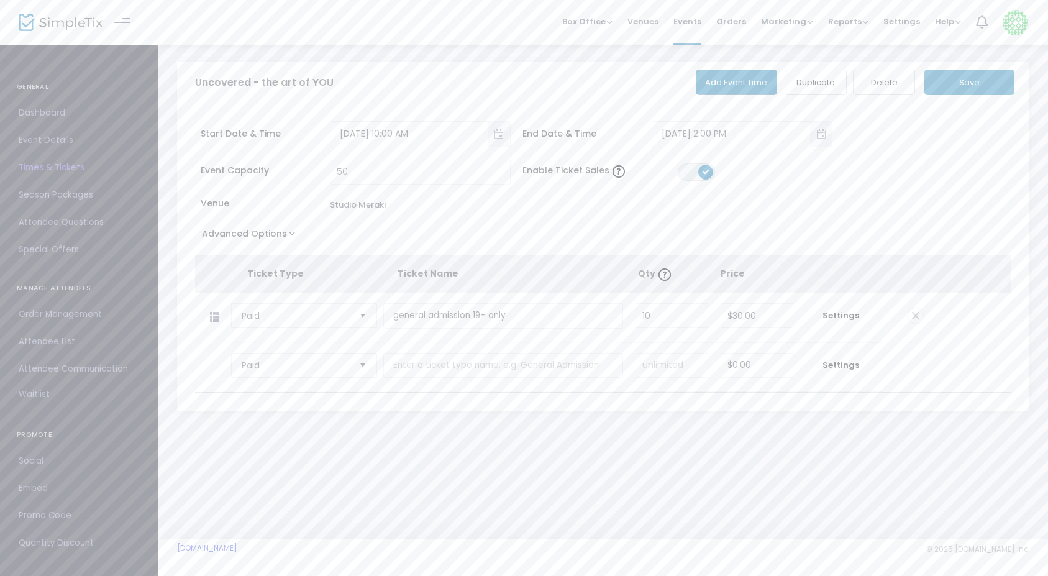
click at [970, 81] on button "Save" at bounding box center [969, 82] width 90 height 25
